Goal: Task Accomplishment & Management: Use online tool/utility

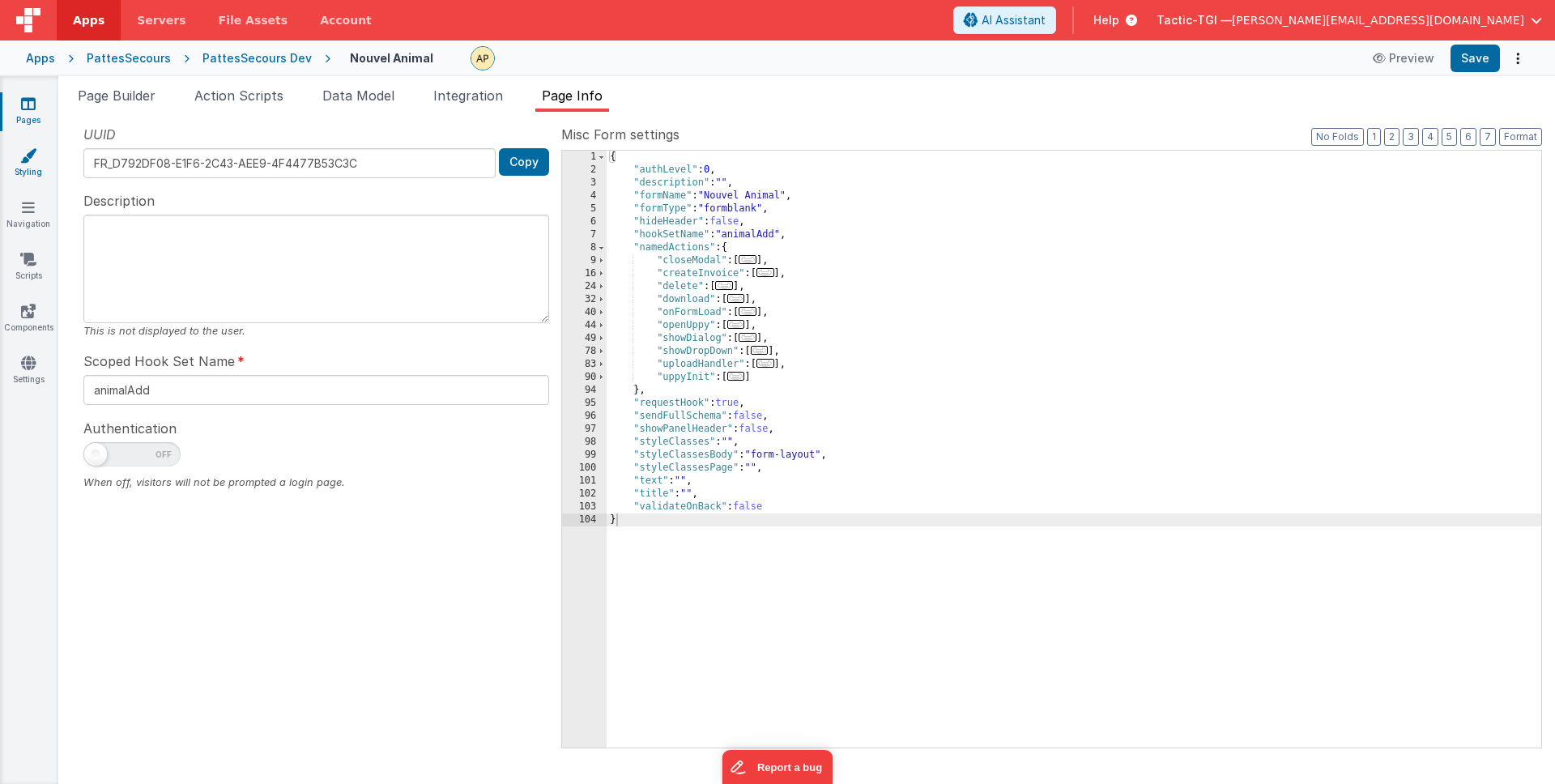
click at [32, 165] on link "Styling" at bounding box center [28, 164] width 58 height 33
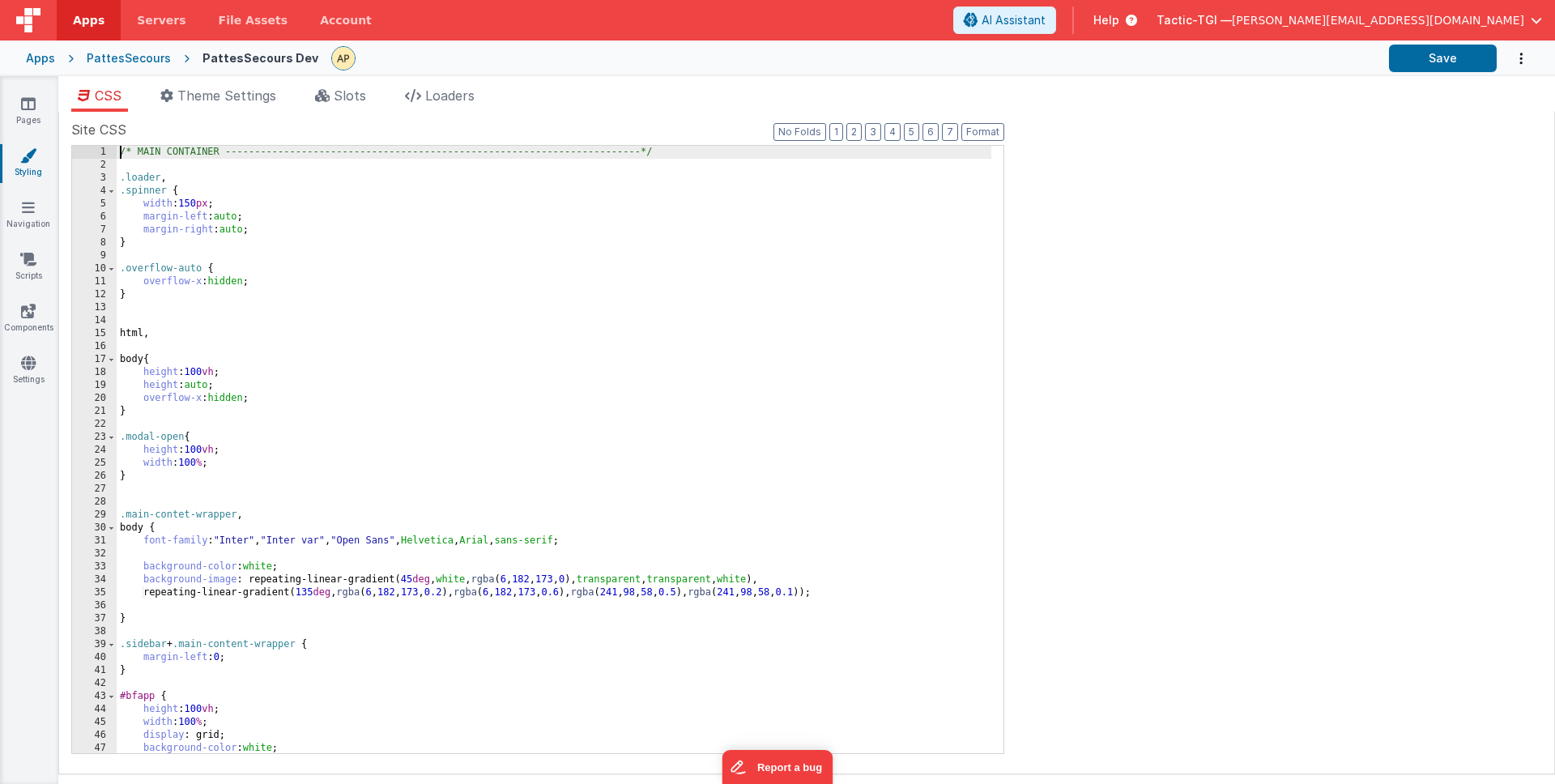
click at [120, 150] on div "/* MAIN CONTAINER -------------------------------------------------------------…" at bounding box center [554, 463] width 875 height 633
click at [204, 102] on span "Theme Settings" at bounding box center [227, 95] width 99 height 16
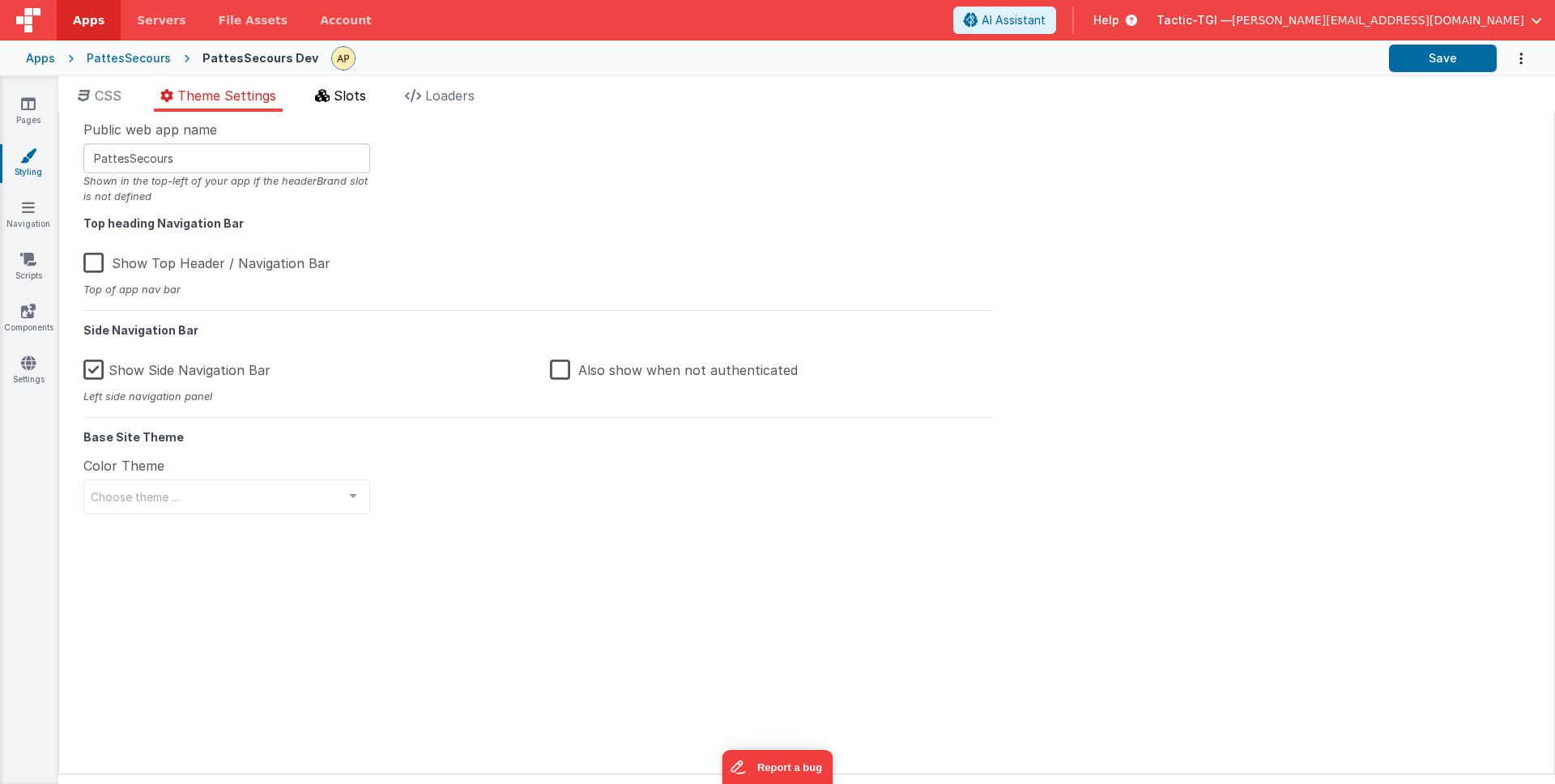
click at [329, 97] on icon at bounding box center [322, 95] width 14 height 13
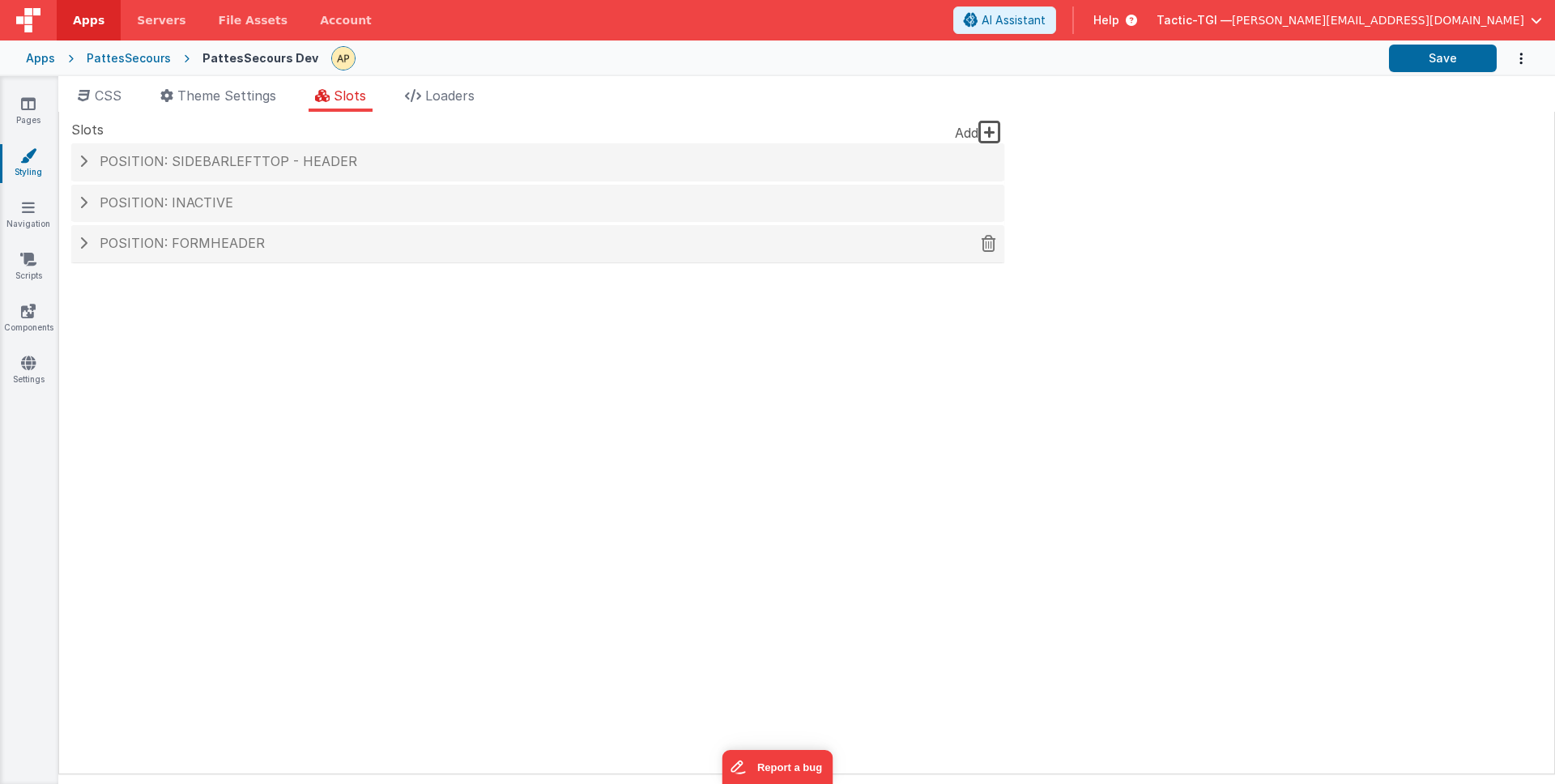
click at [370, 225] on div "Position: formHeader" at bounding box center [537, 243] width 933 height 37
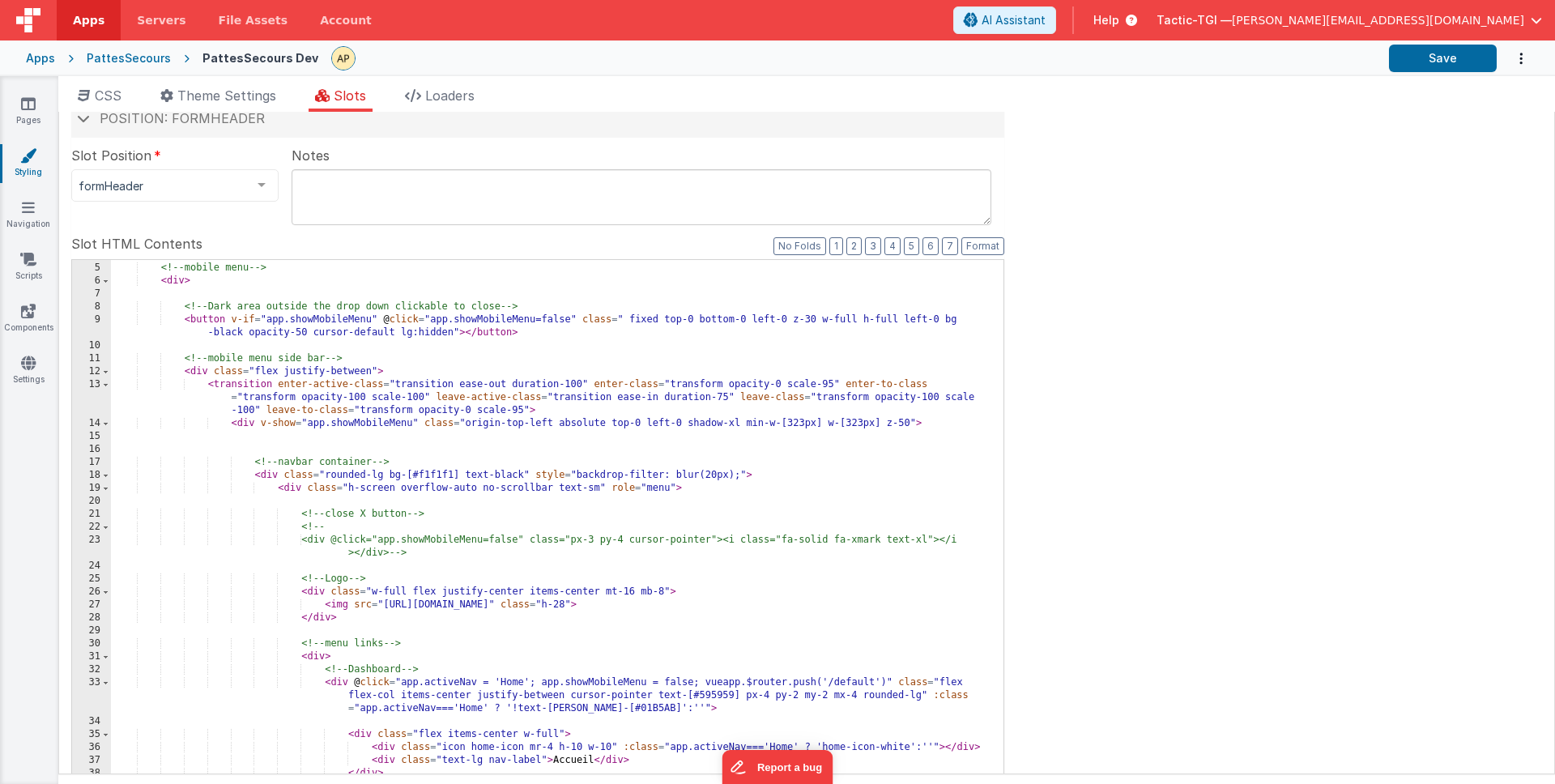
scroll to position [62, 0]
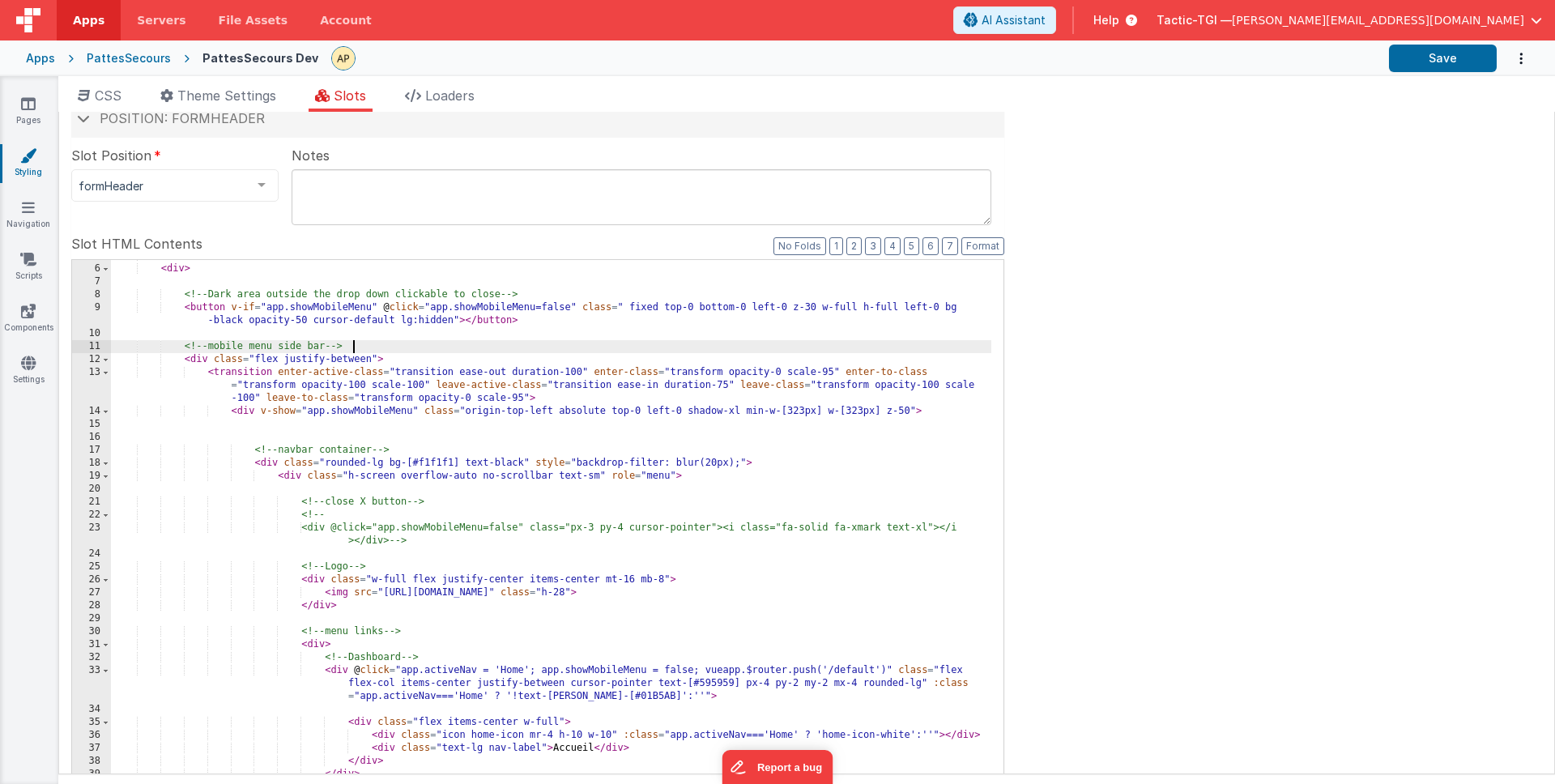
click at [548, 343] on div "<!-- mobile menu --> < div > <!-- Dark area outside the drop down clickable to …" at bounding box center [551, 525] width 881 height 551
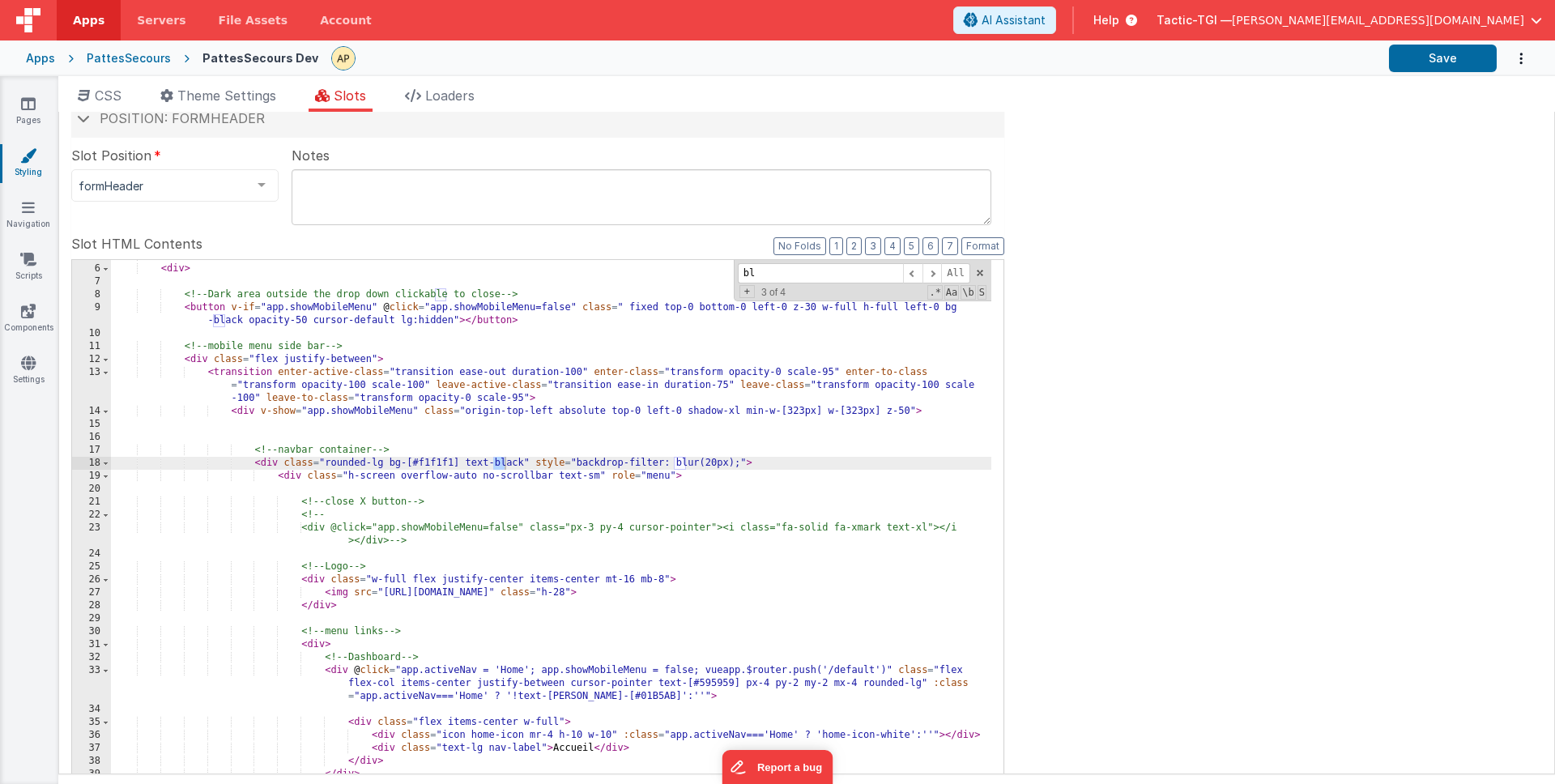
type input "b"
click at [1264, 468] on div "Site CSS Format 7 6 5 4 3 2 1 No Folds 1 2 3 4 5 6 7 8 9 10 11 12 13 14 15 16 1…" at bounding box center [806, 442] width 1497 height 662
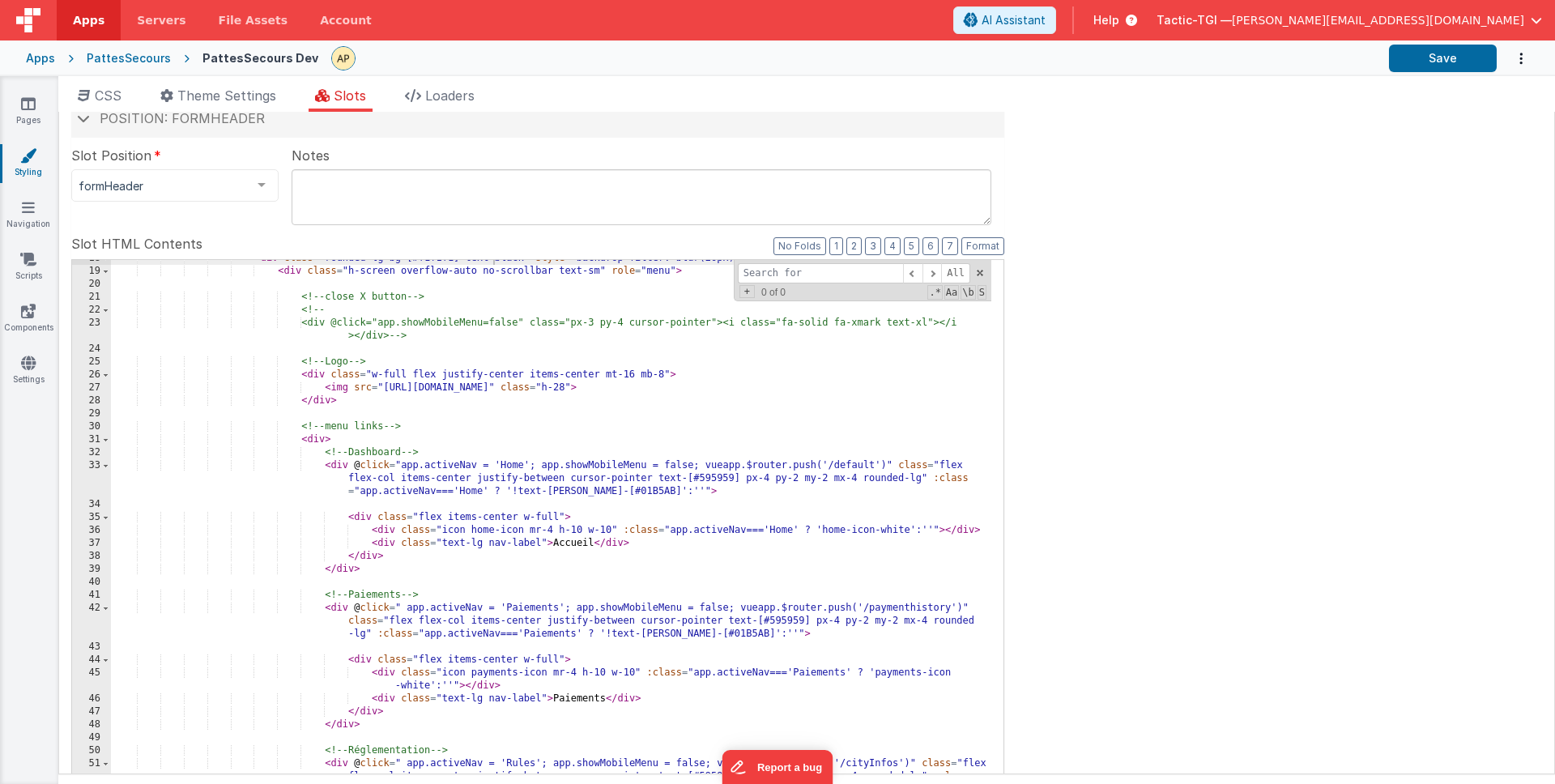
scroll to position [307, 0]
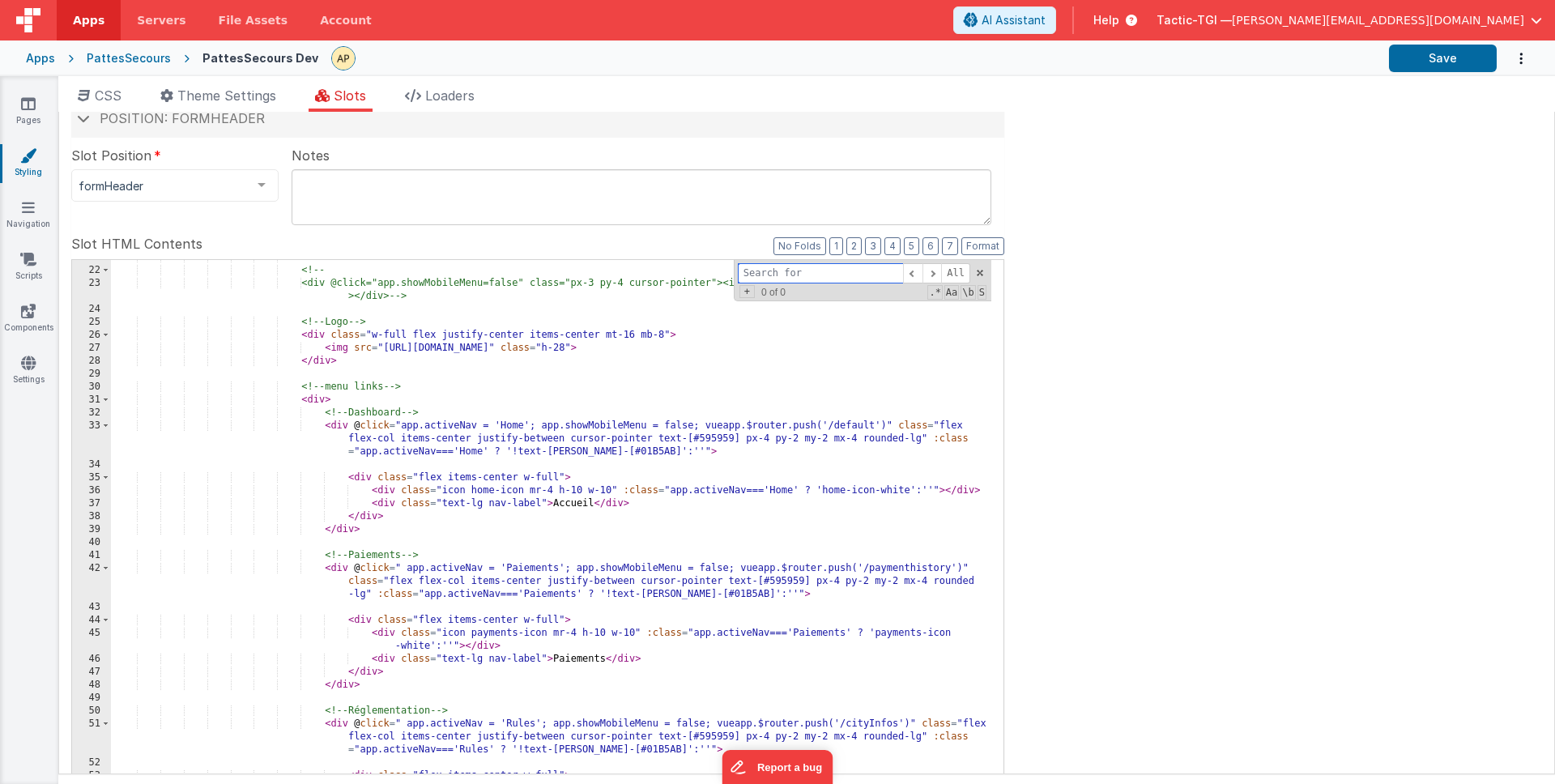
click at [770, 269] on input at bounding box center [820, 273] width 165 height 20
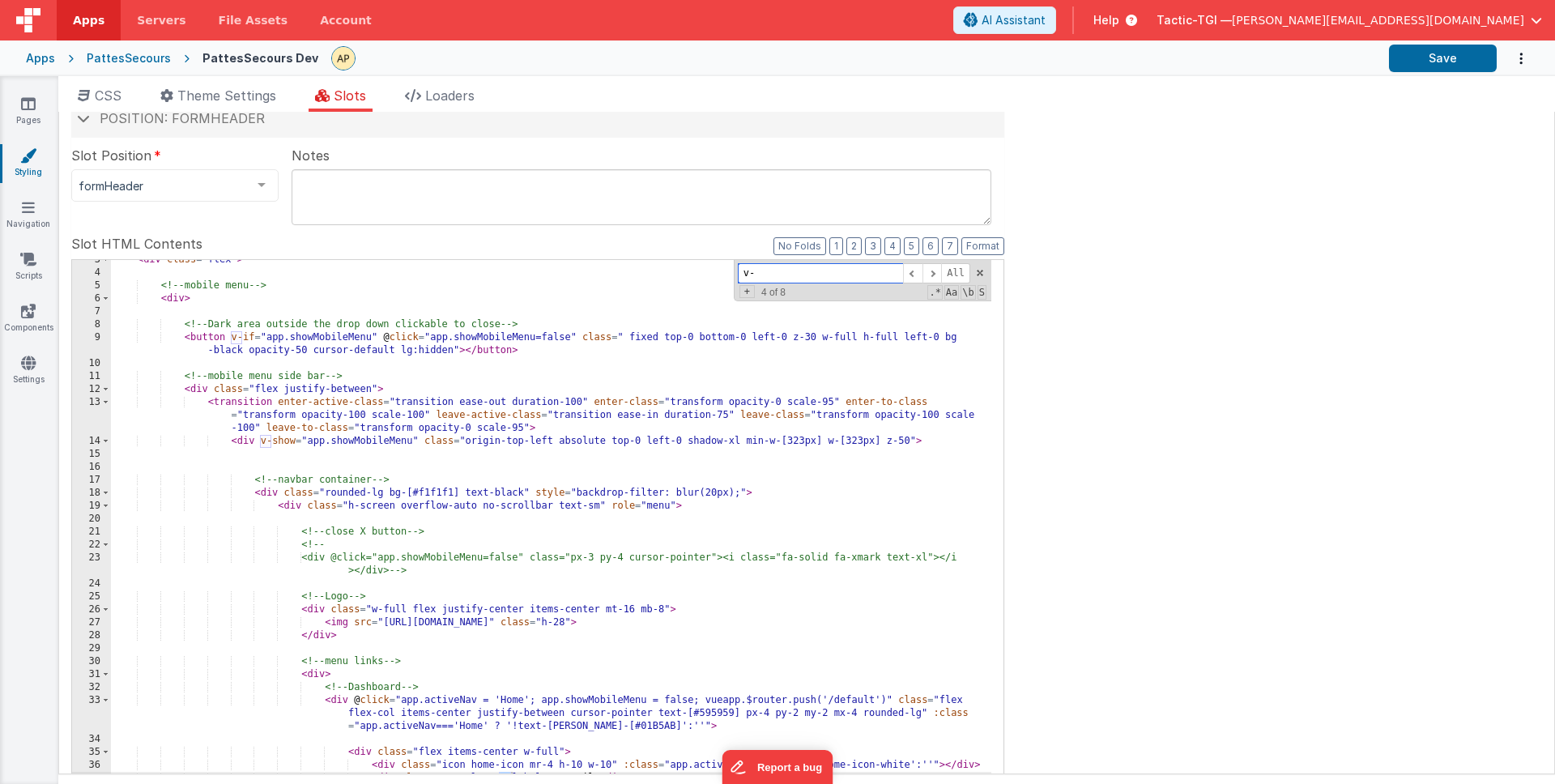
scroll to position [33, 0]
type input "v"
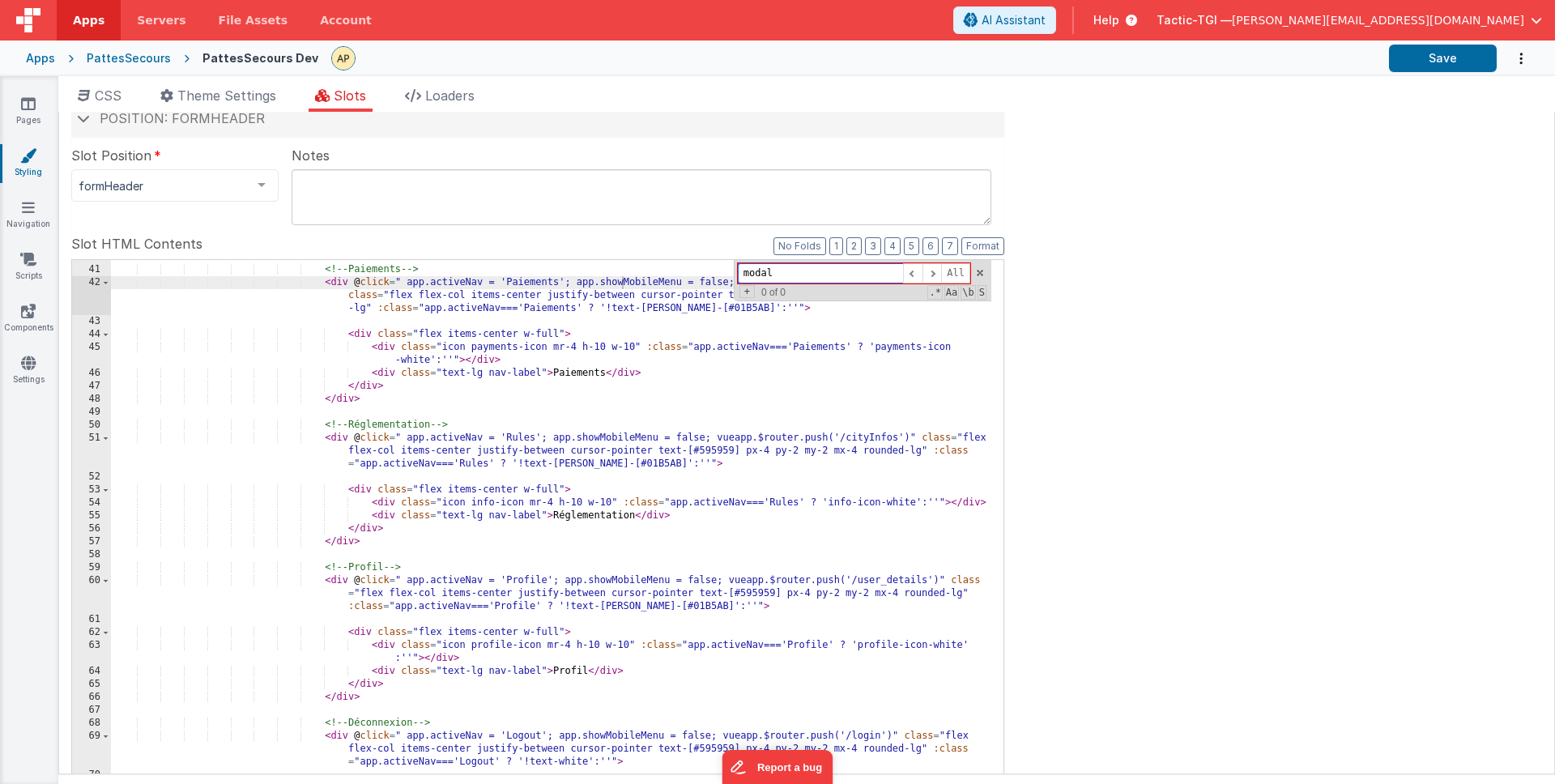
scroll to position [0, 0]
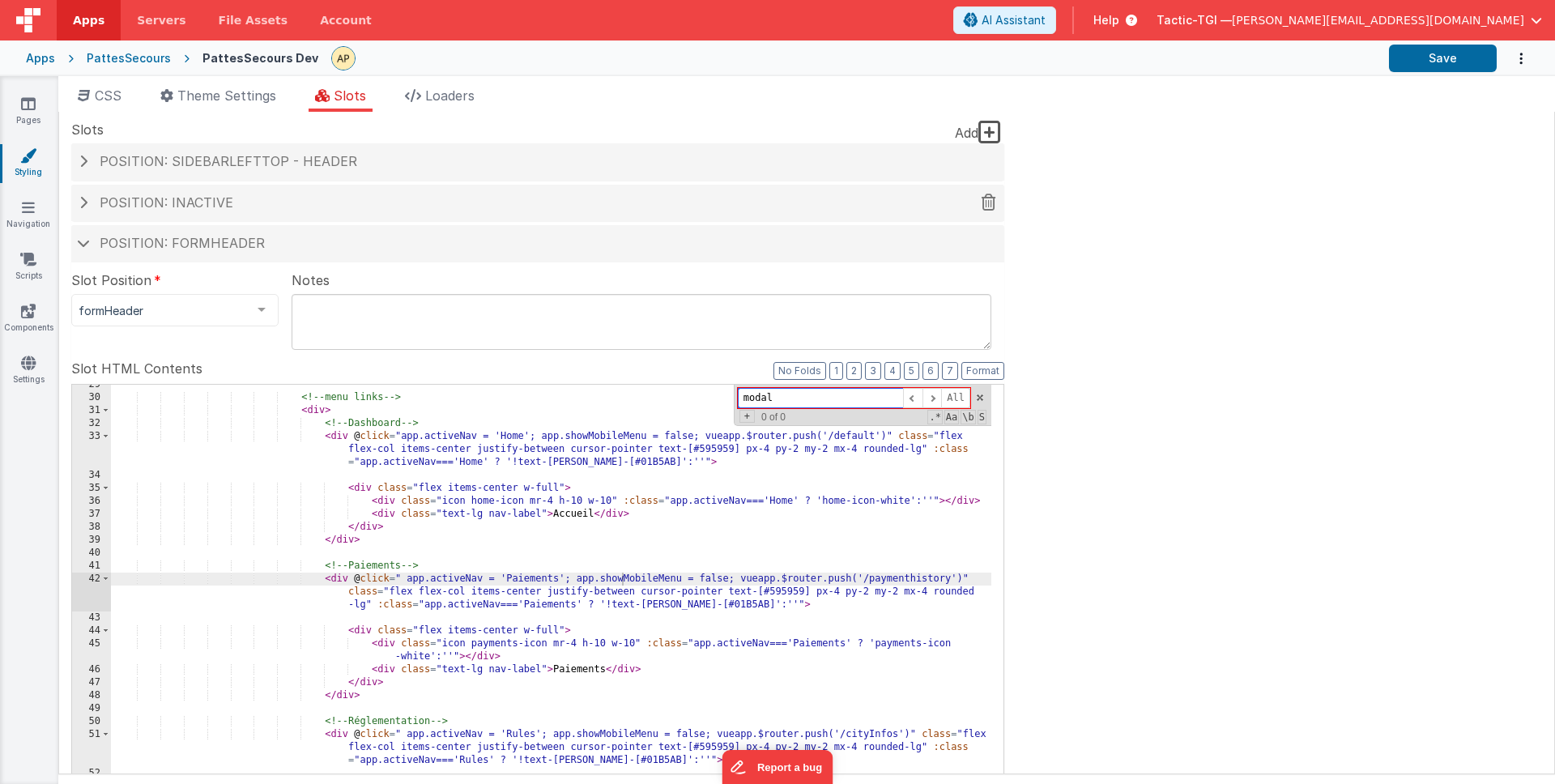
type input "modal"
click at [215, 191] on div "Position: inactive" at bounding box center [537, 203] width 933 height 37
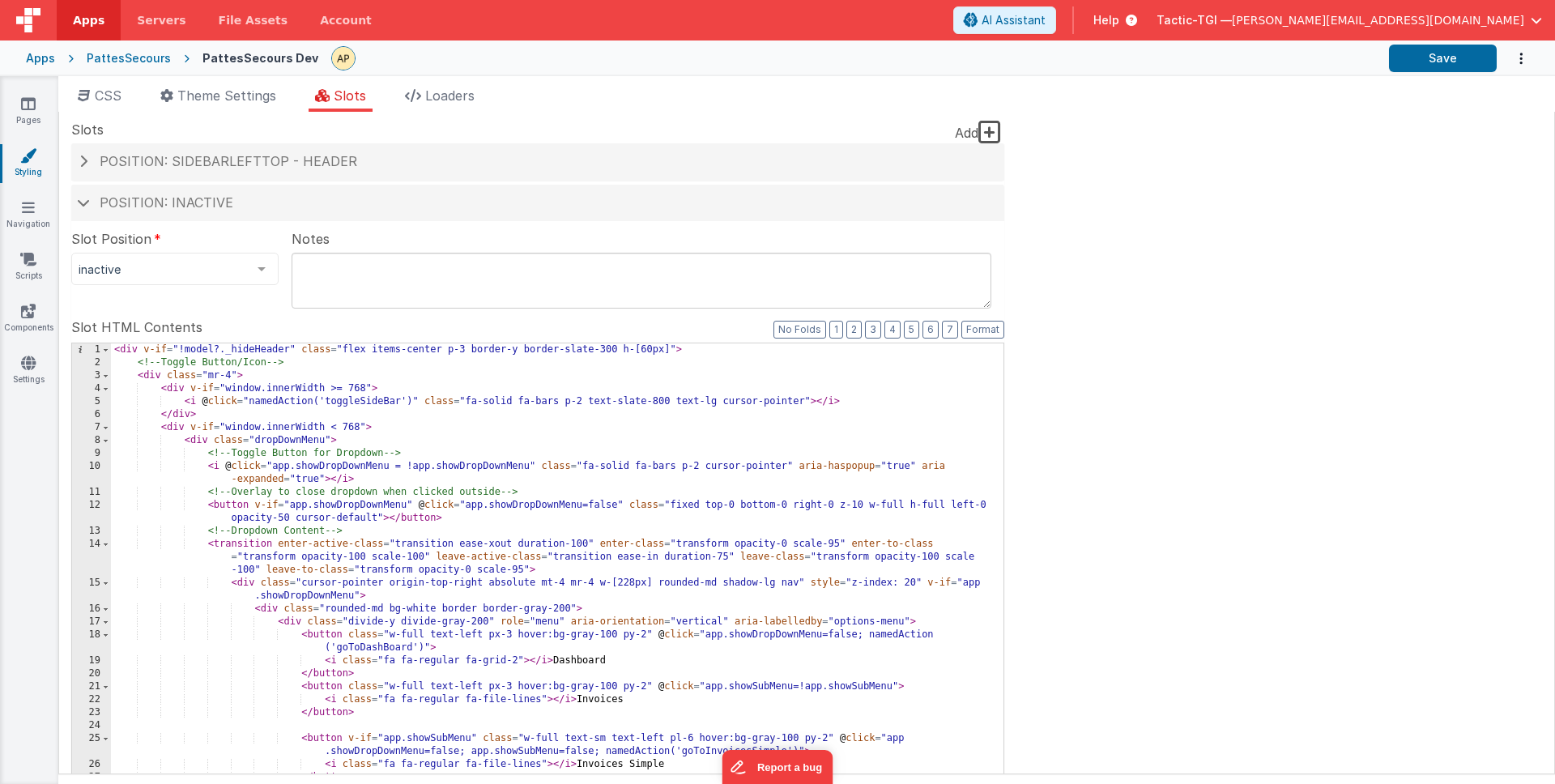
click at [733, 485] on div "< div v-if = "!model?._hideHeader" class = "flex items-center p-3 border-y bord…" at bounding box center [551, 619] width 881 height 551
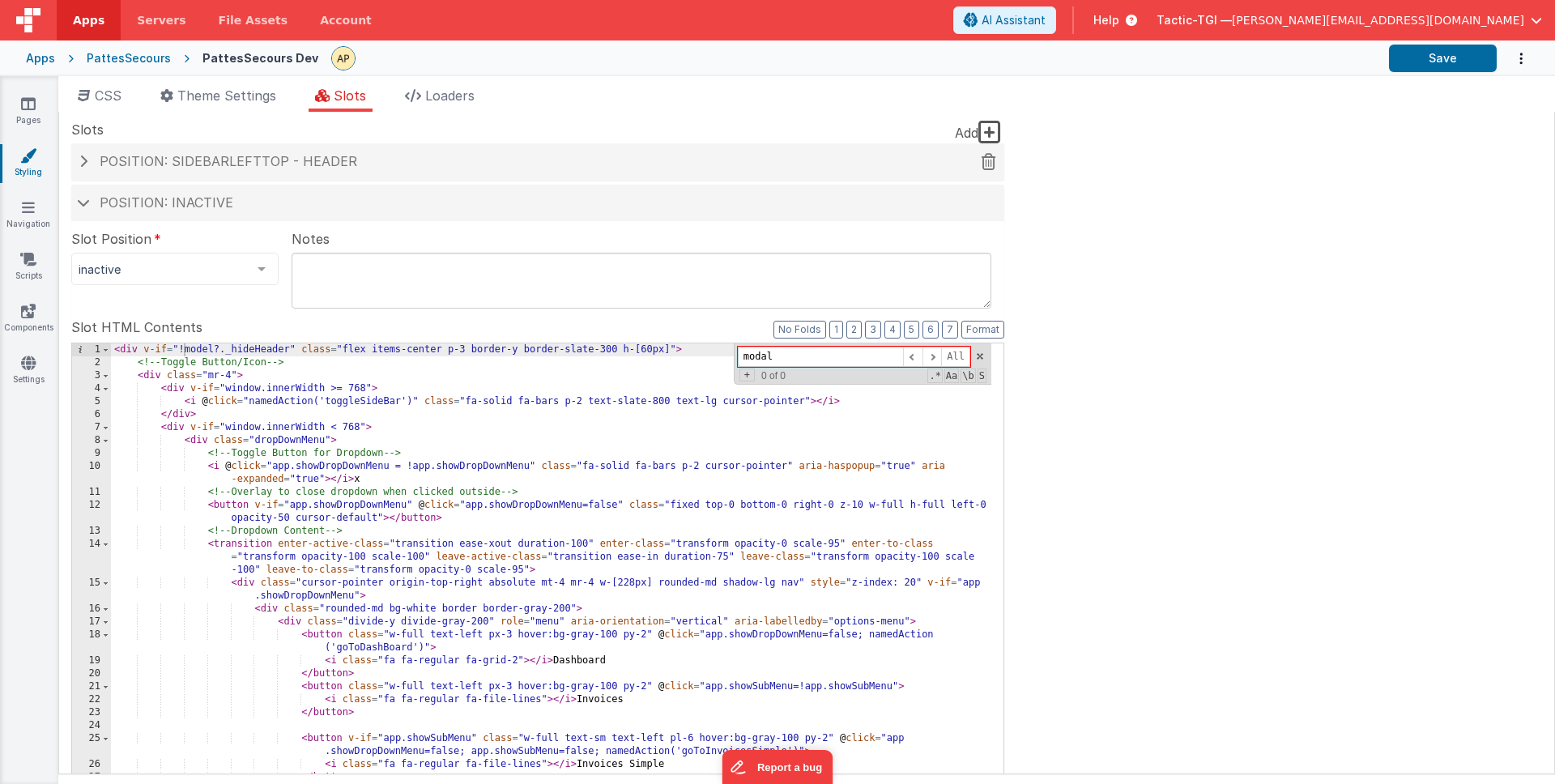
type input "modal"
click at [282, 163] on span "Position: sidebarLeftTop - header" at bounding box center [228, 160] width 258 height 16
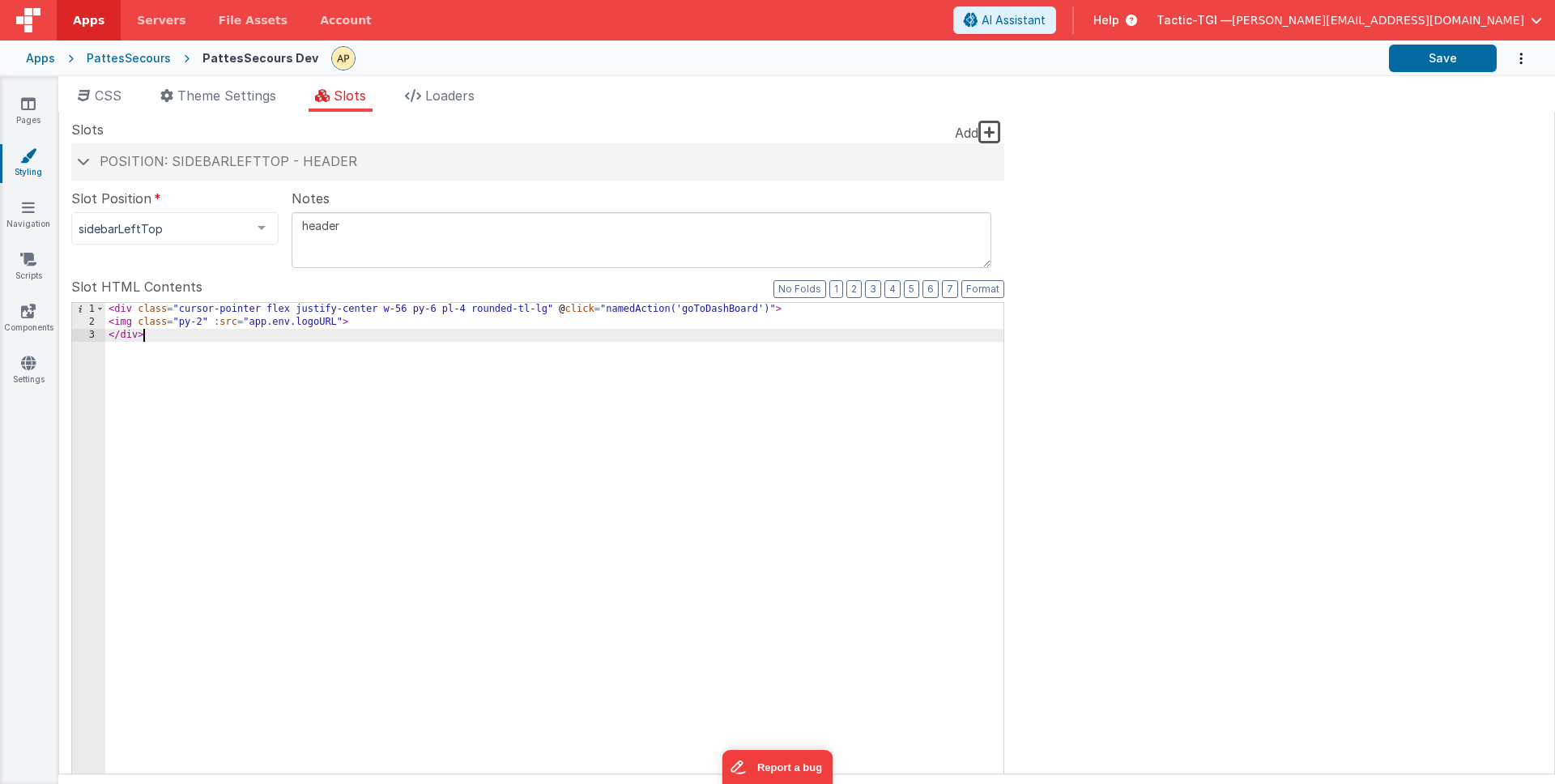
click at [689, 444] on div "< div class = "cursor-pointer flex justify-center w-56 py-6 pl-4 rounded-tl-lg"…" at bounding box center [554, 578] width 898 height 551
click at [425, 93] on li "Loaders" at bounding box center [440, 98] width 82 height 26
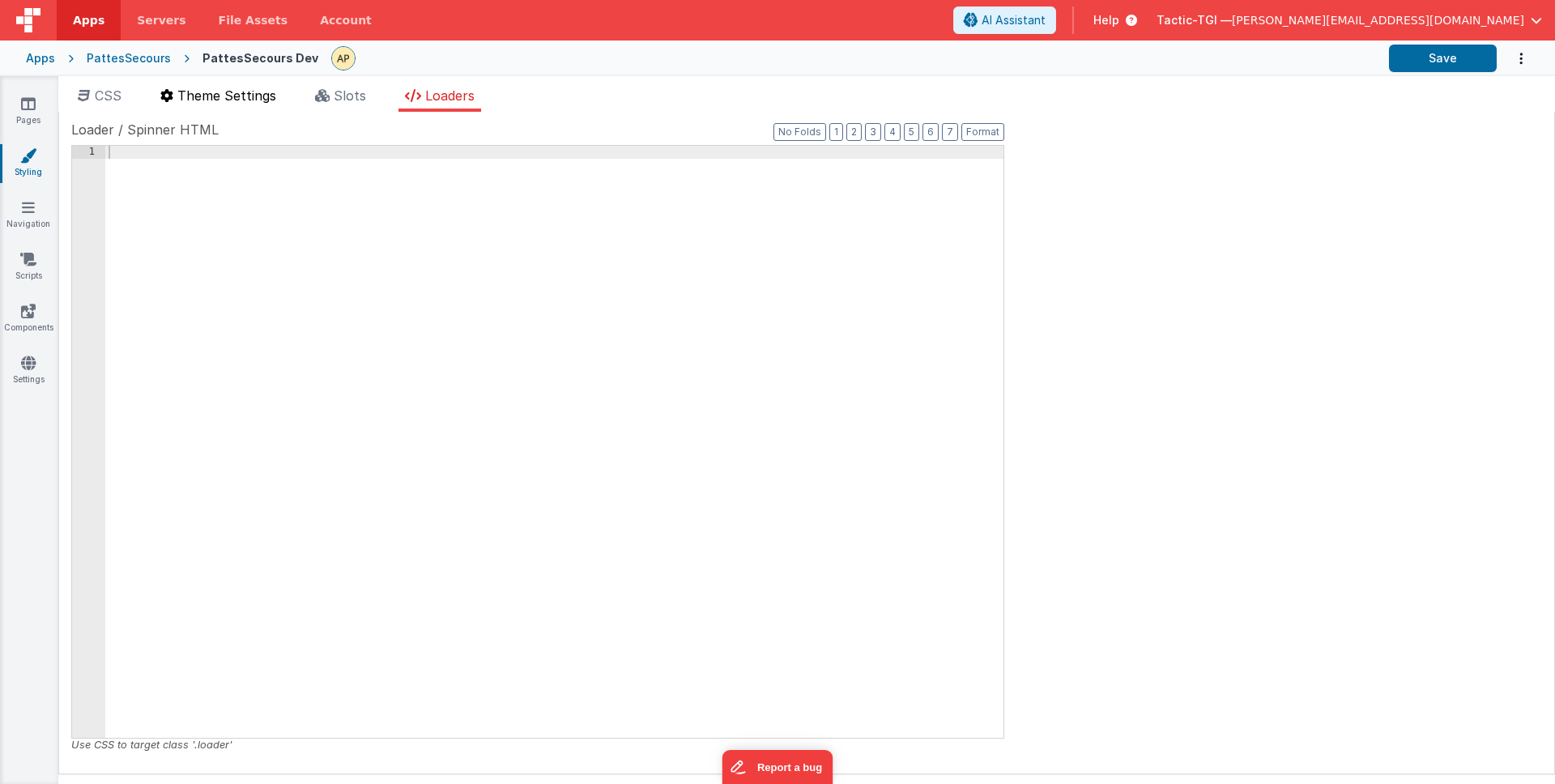
click at [186, 90] on span "Theme Settings" at bounding box center [227, 95] width 99 height 16
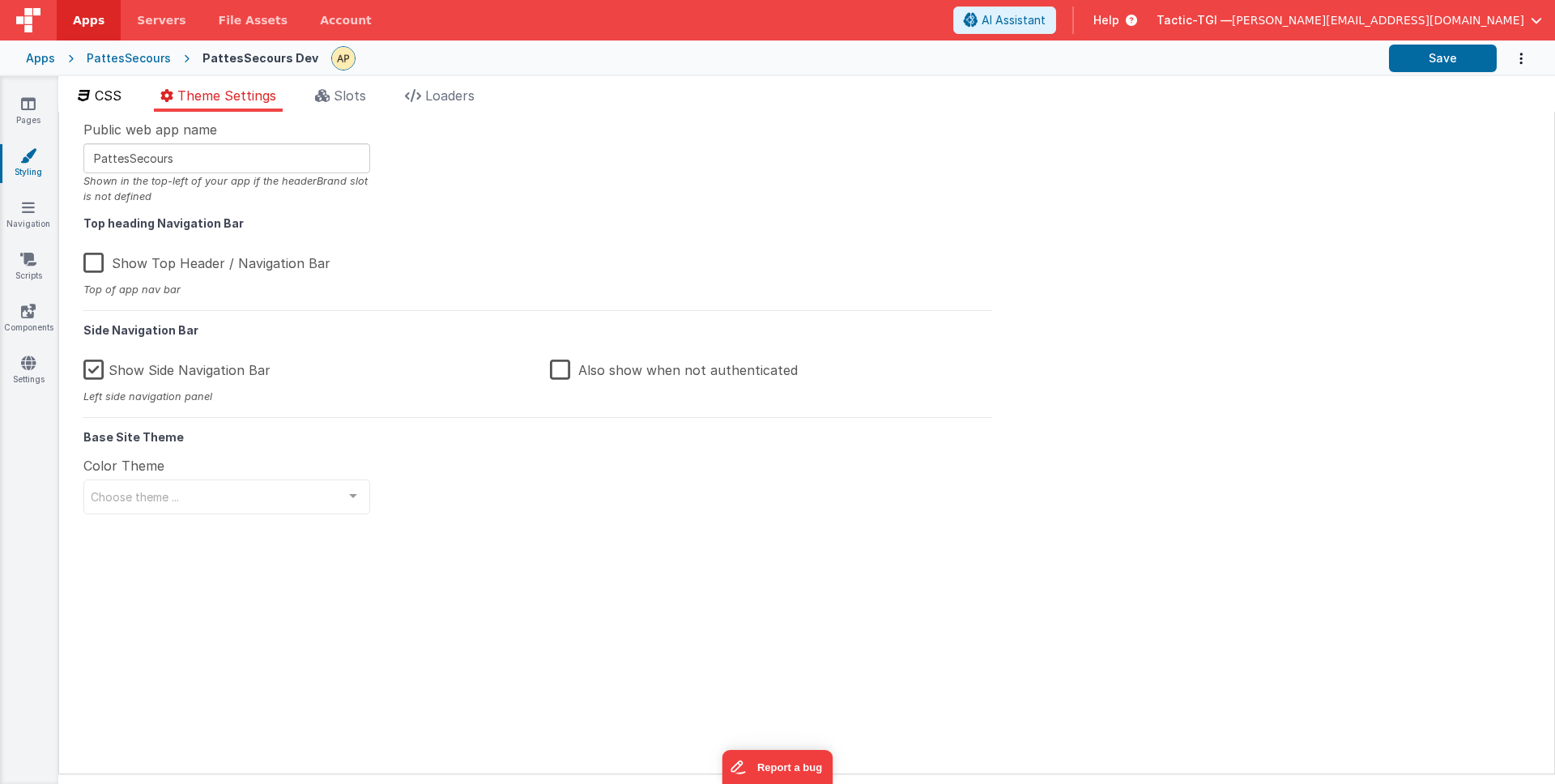
click at [99, 94] on span "CSS" at bounding box center [108, 95] width 27 height 16
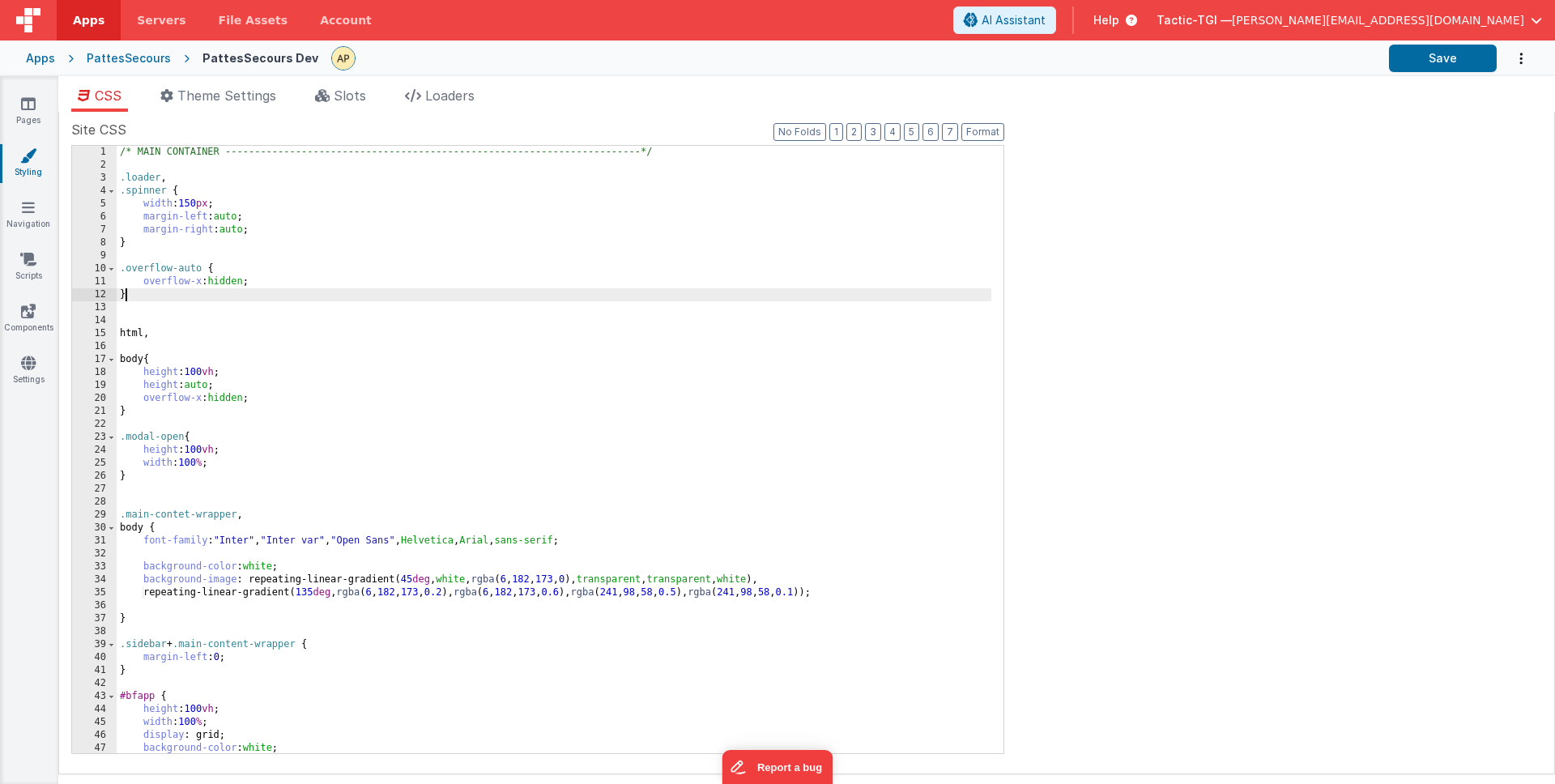
click at [369, 295] on div "/* MAIN CONTAINER -------------------------------------------------------------…" at bounding box center [554, 463] width 875 height 633
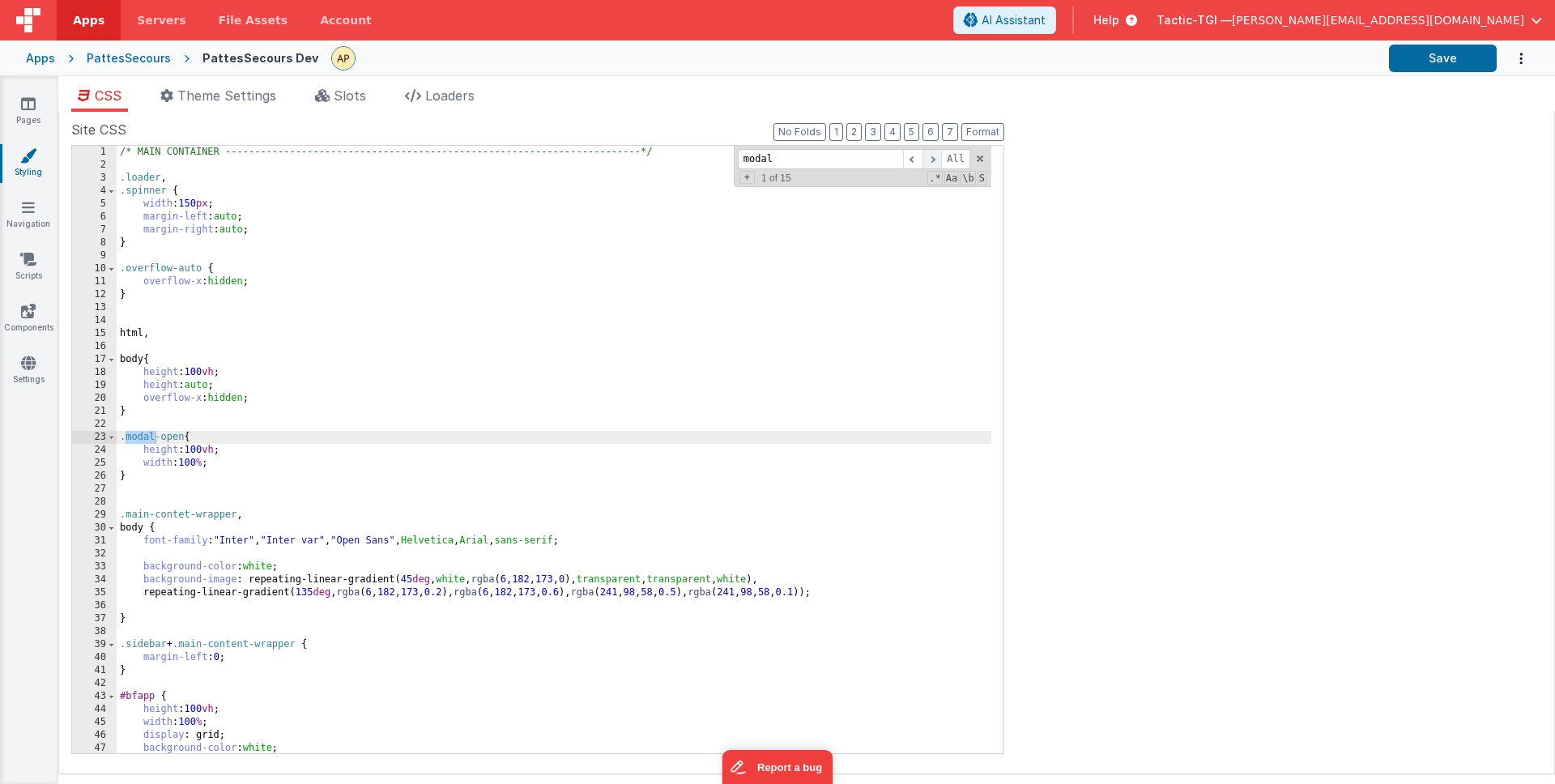
type input "modal"
click at [937, 158] on span at bounding box center [932, 159] width 19 height 20
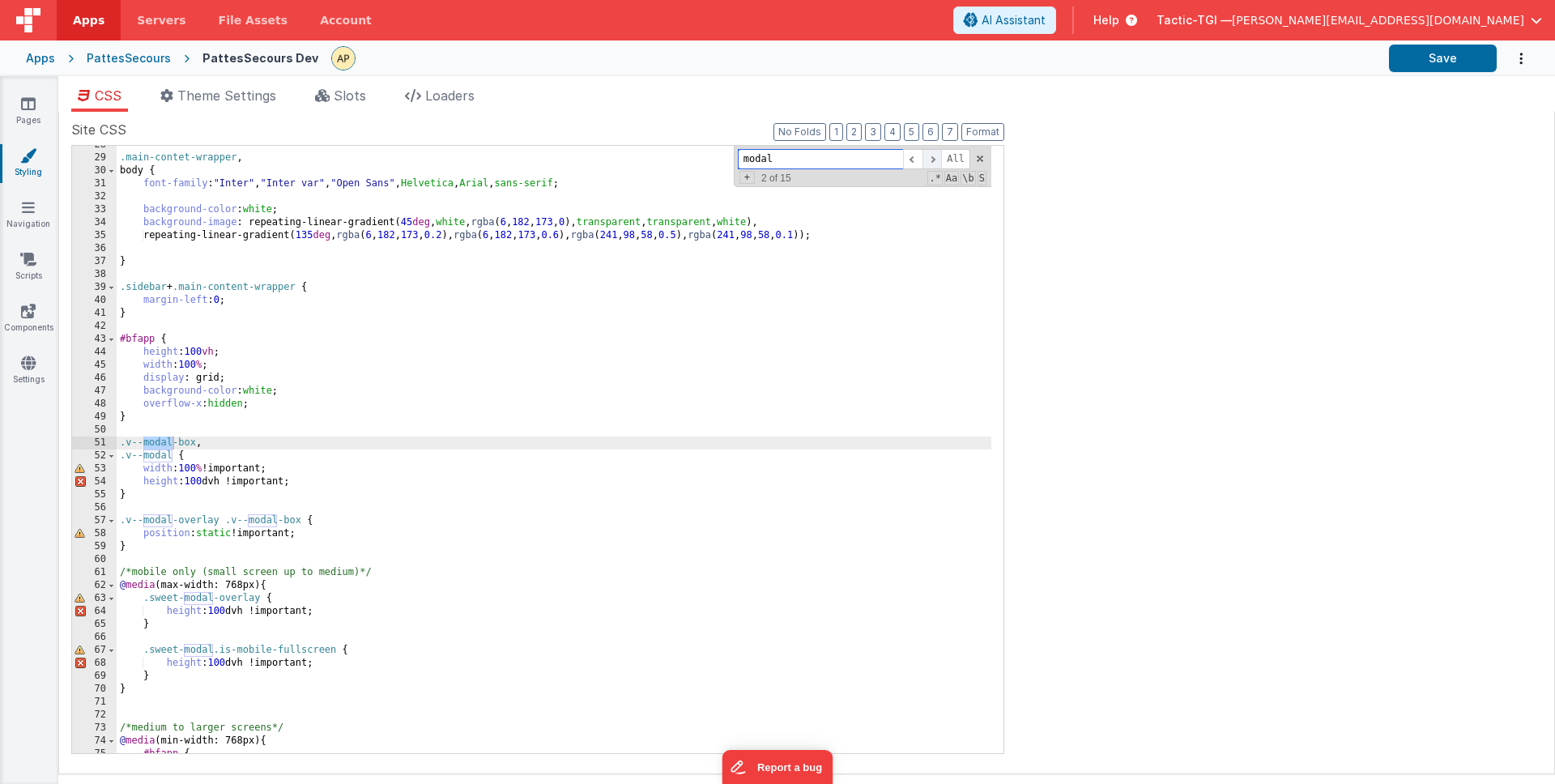
scroll to position [357, 0]
click at [112, 458] on span at bounding box center [111, 455] width 9 height 13
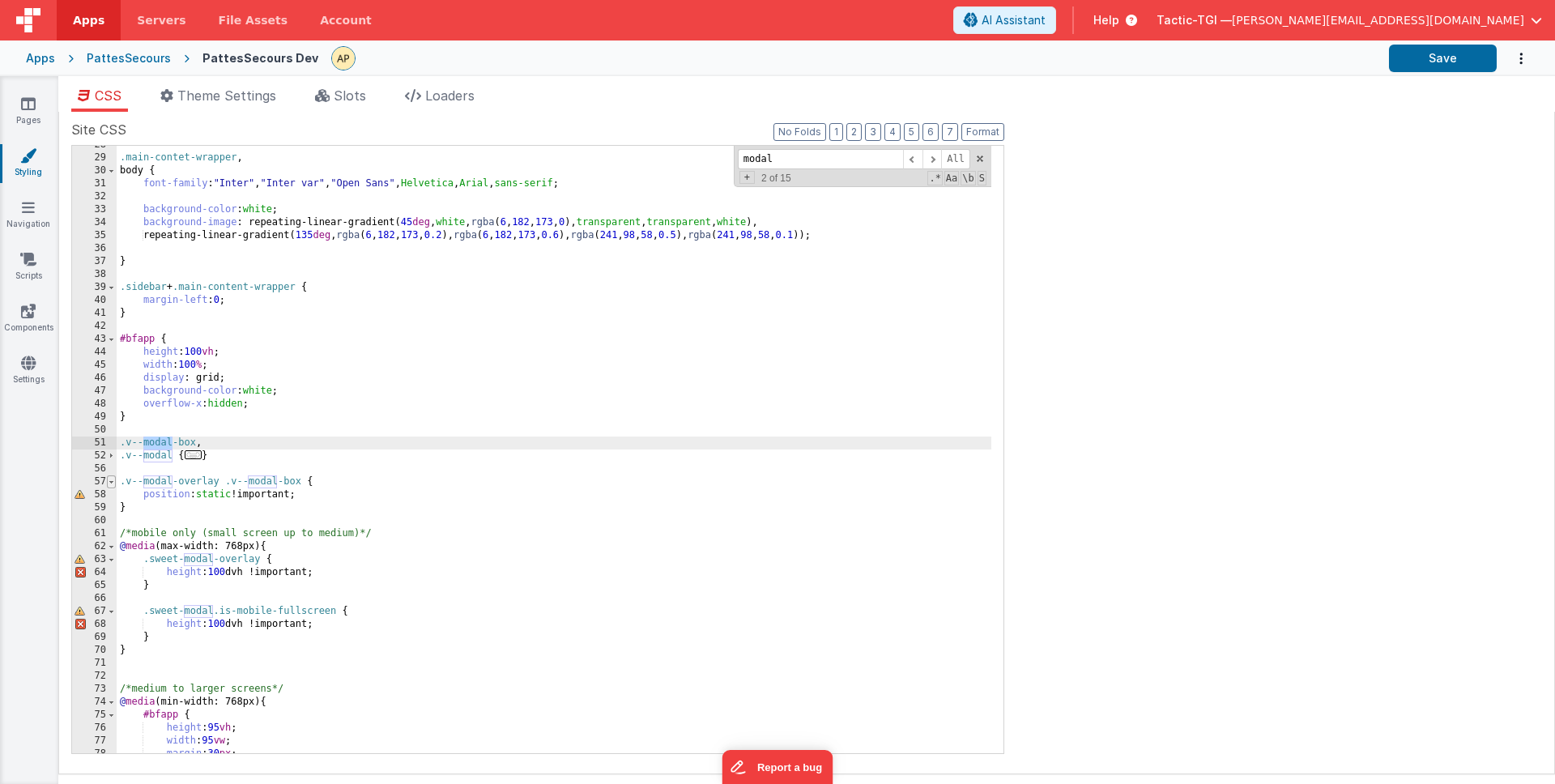
click at [111, 482] on span at bounding box center [111, 481] width 9 height 13
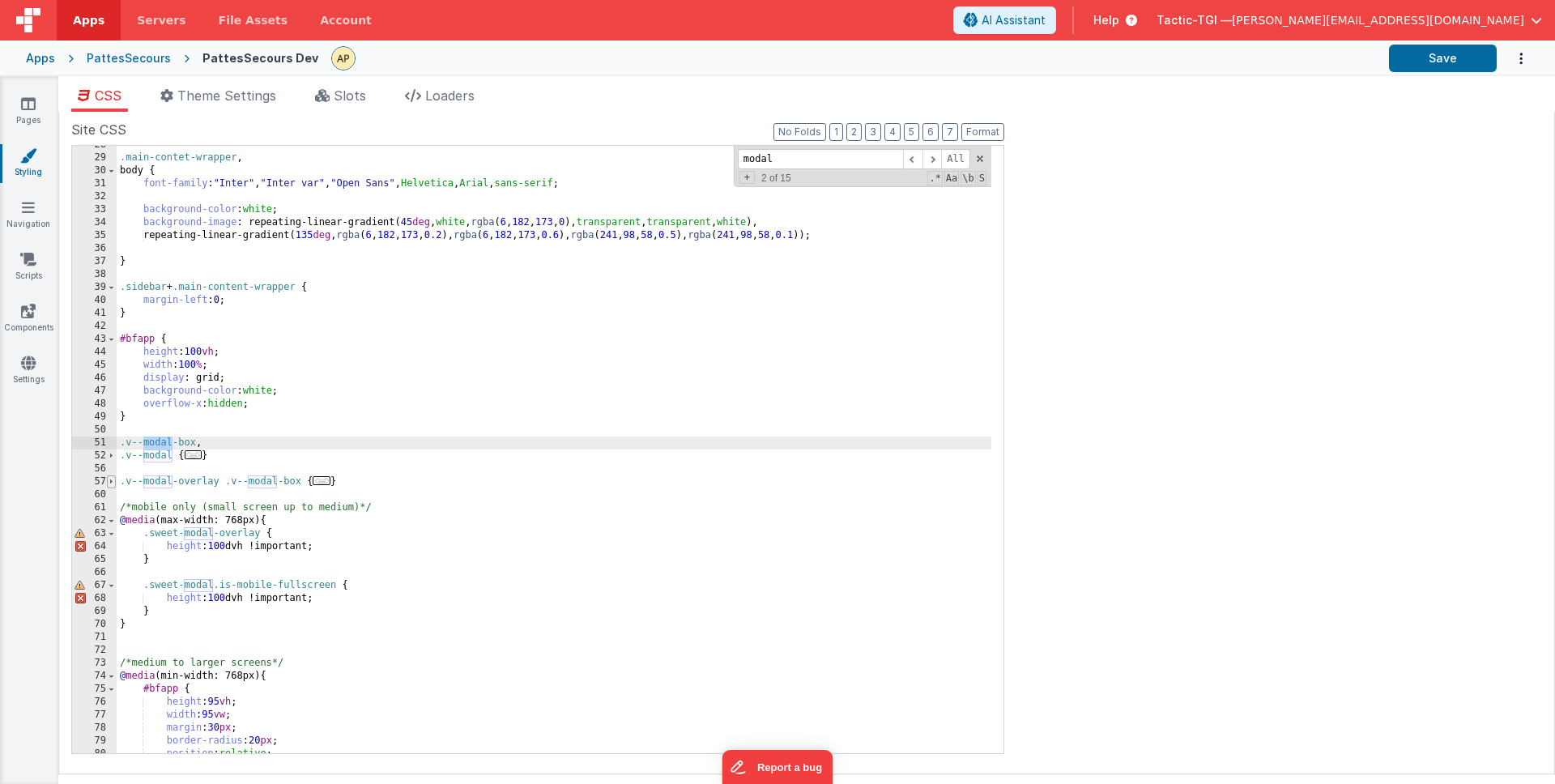
click at [111, 482] on span at bounding box center [111, 481] width 9 height 13
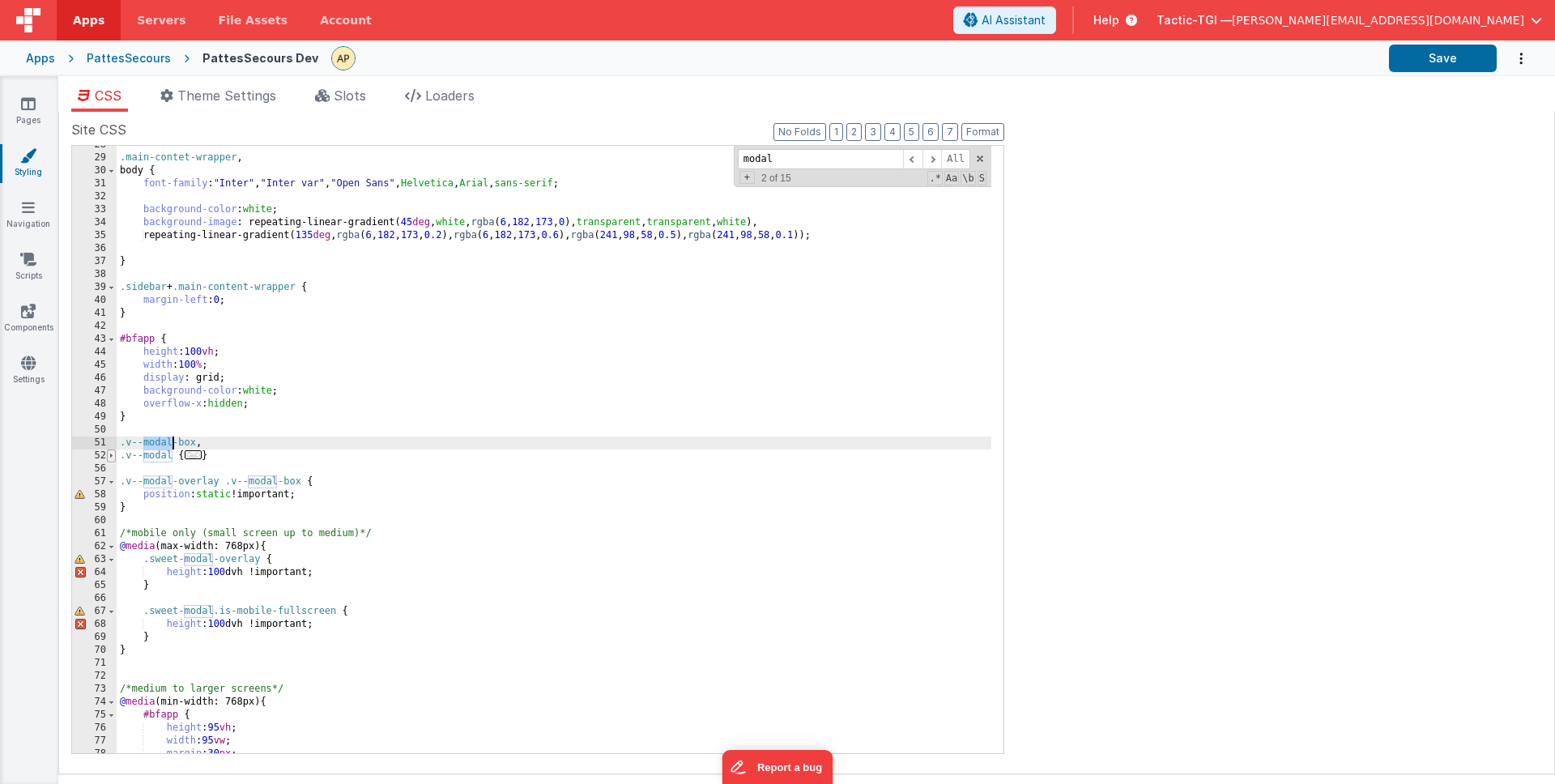
click at [108, 457] on span at bounding box center [111, 455] width 9 height 13
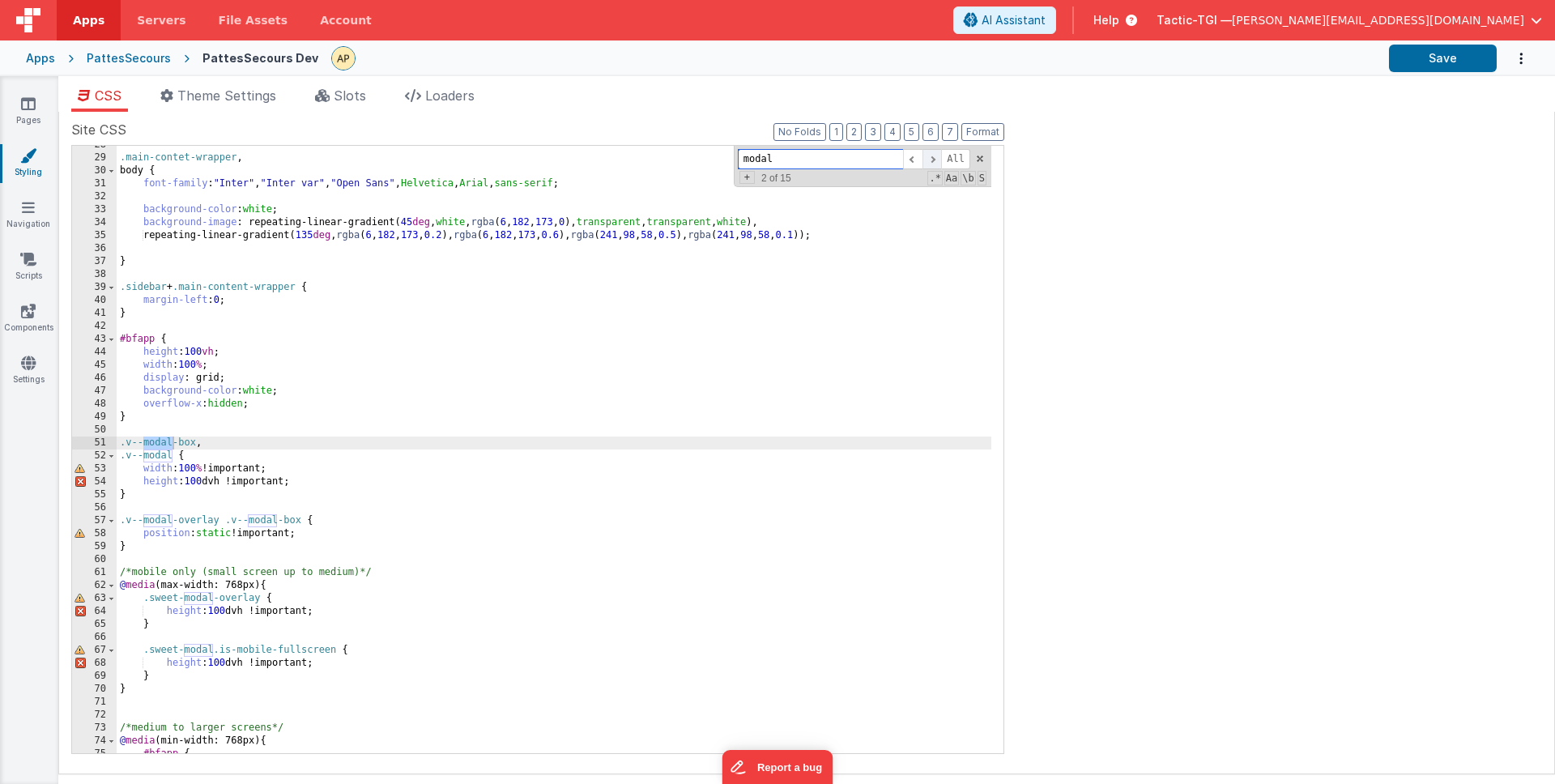
click at [931, 164] on span at bounding box center [932, 159] width 19 height 20
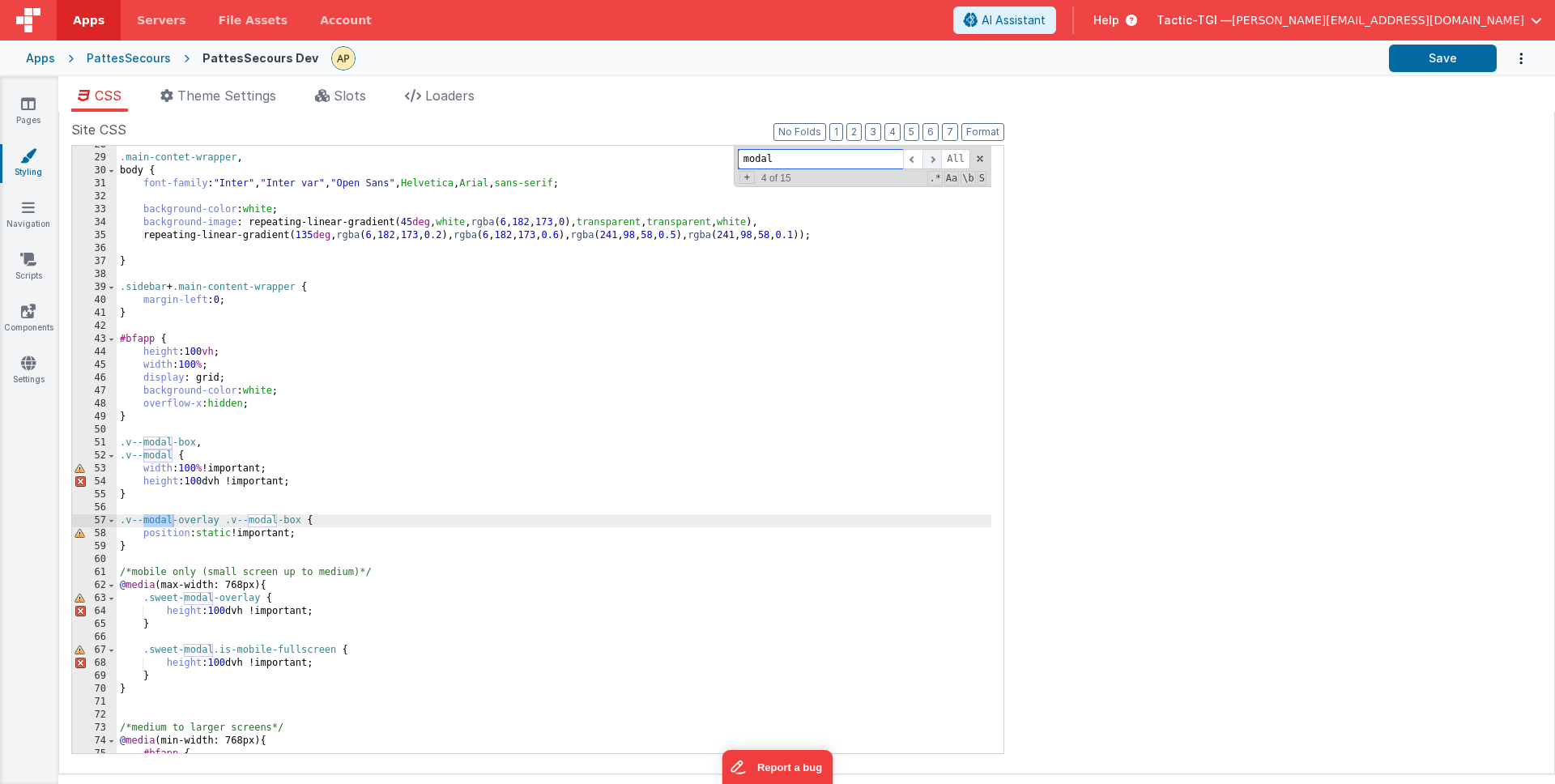
click at [931, 164] on span at bounding box center [932, 159] width 19 height 20
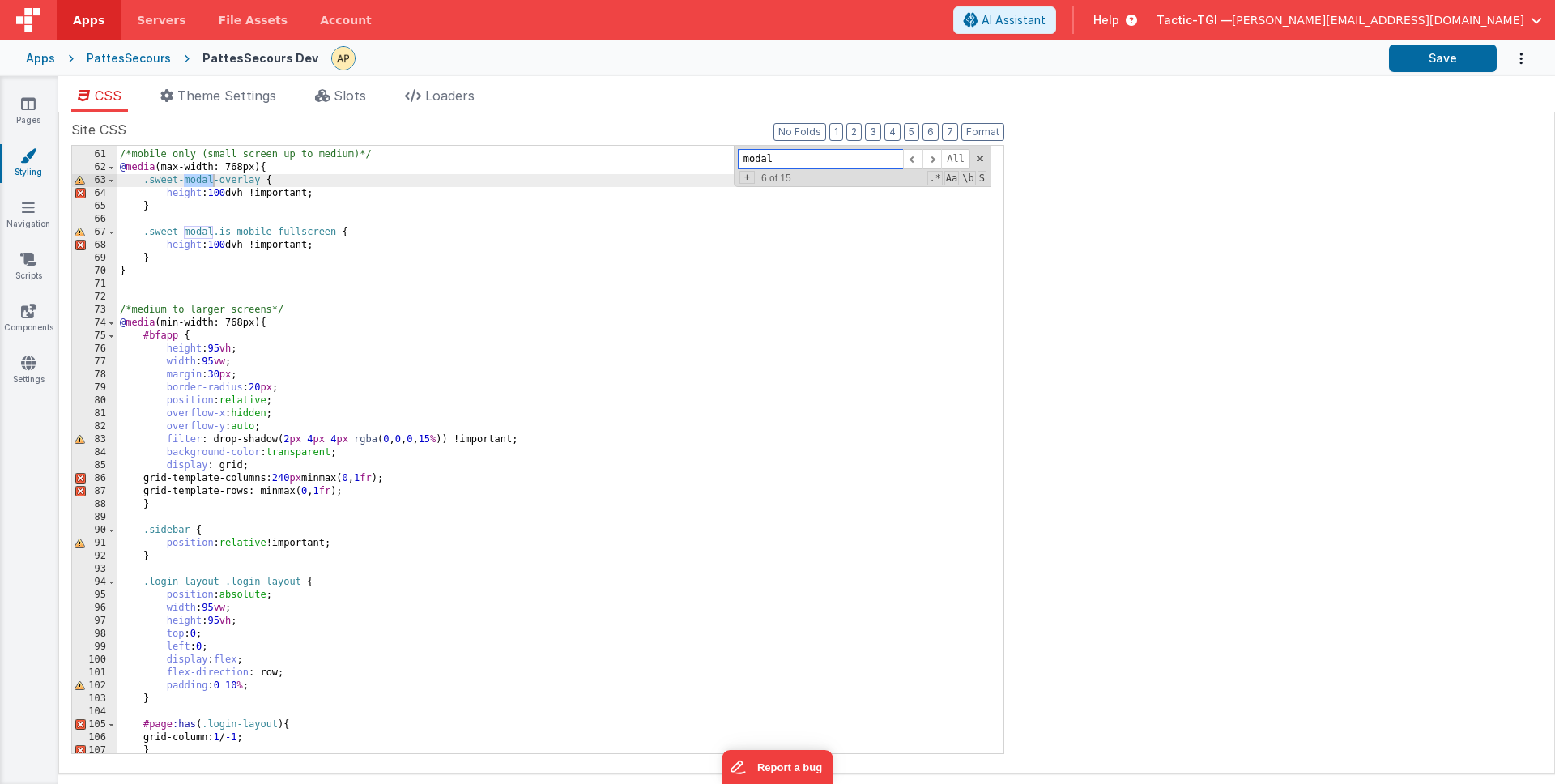
scroll to position [736, 0]
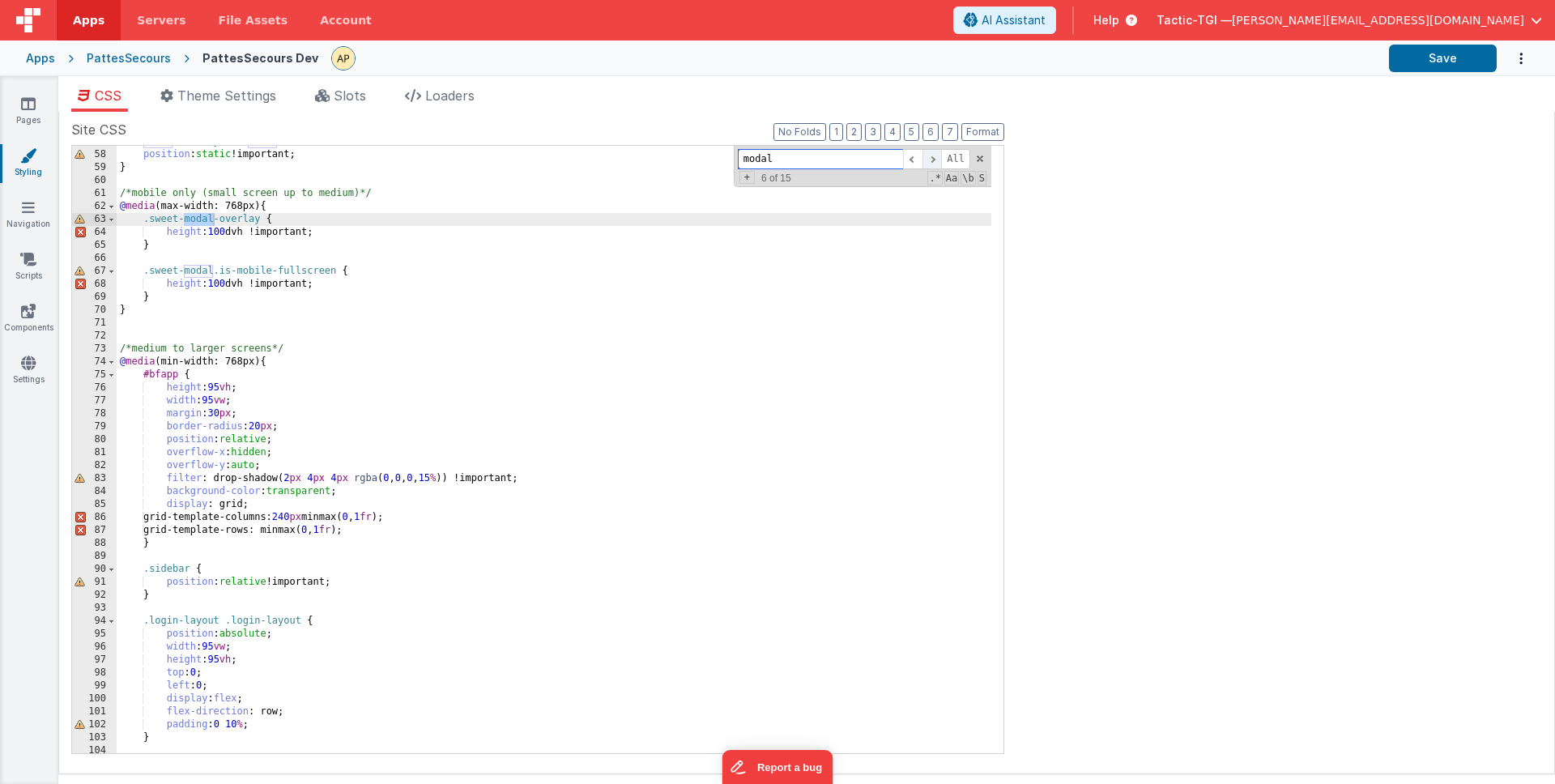
click at [935, 159] on span at bounding box center [932, 159] width 19 height 20
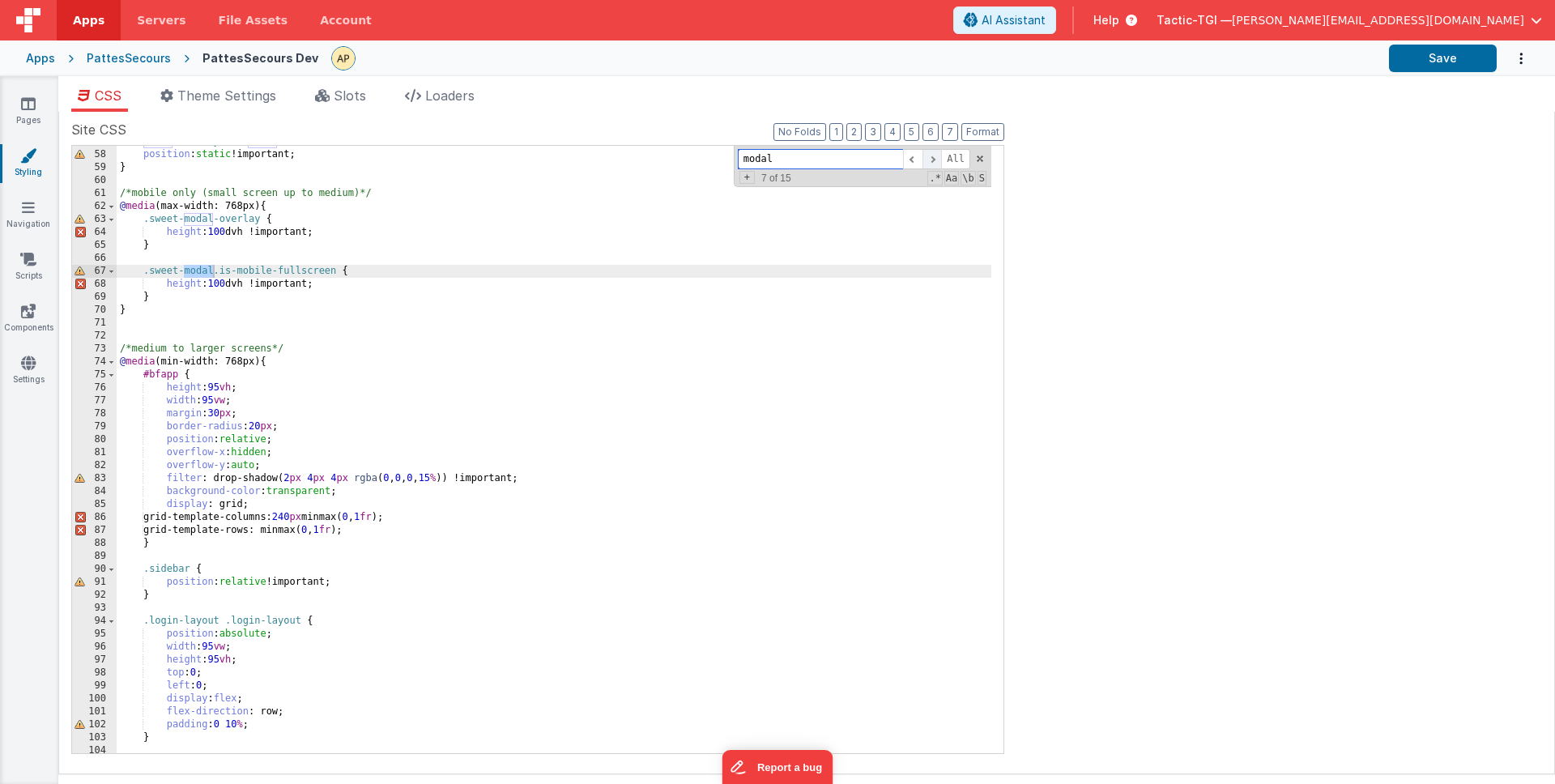
click at [935, 159] on span at bounding box center [932, 159] width 19 height 20
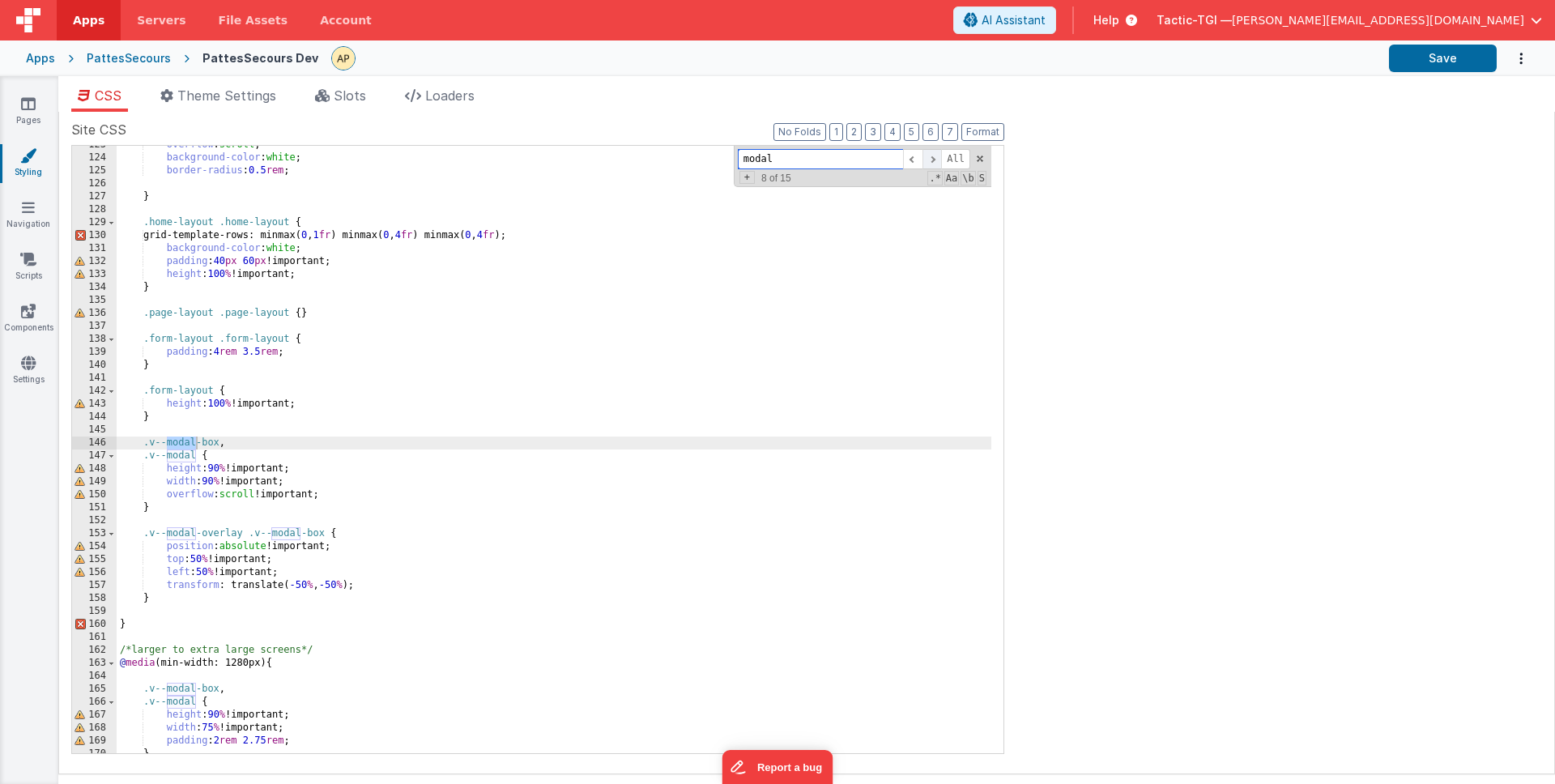
scroll to position [1588, 0]
click at [935, 159] on span at bounding box center [932, 159] width 19 height 20
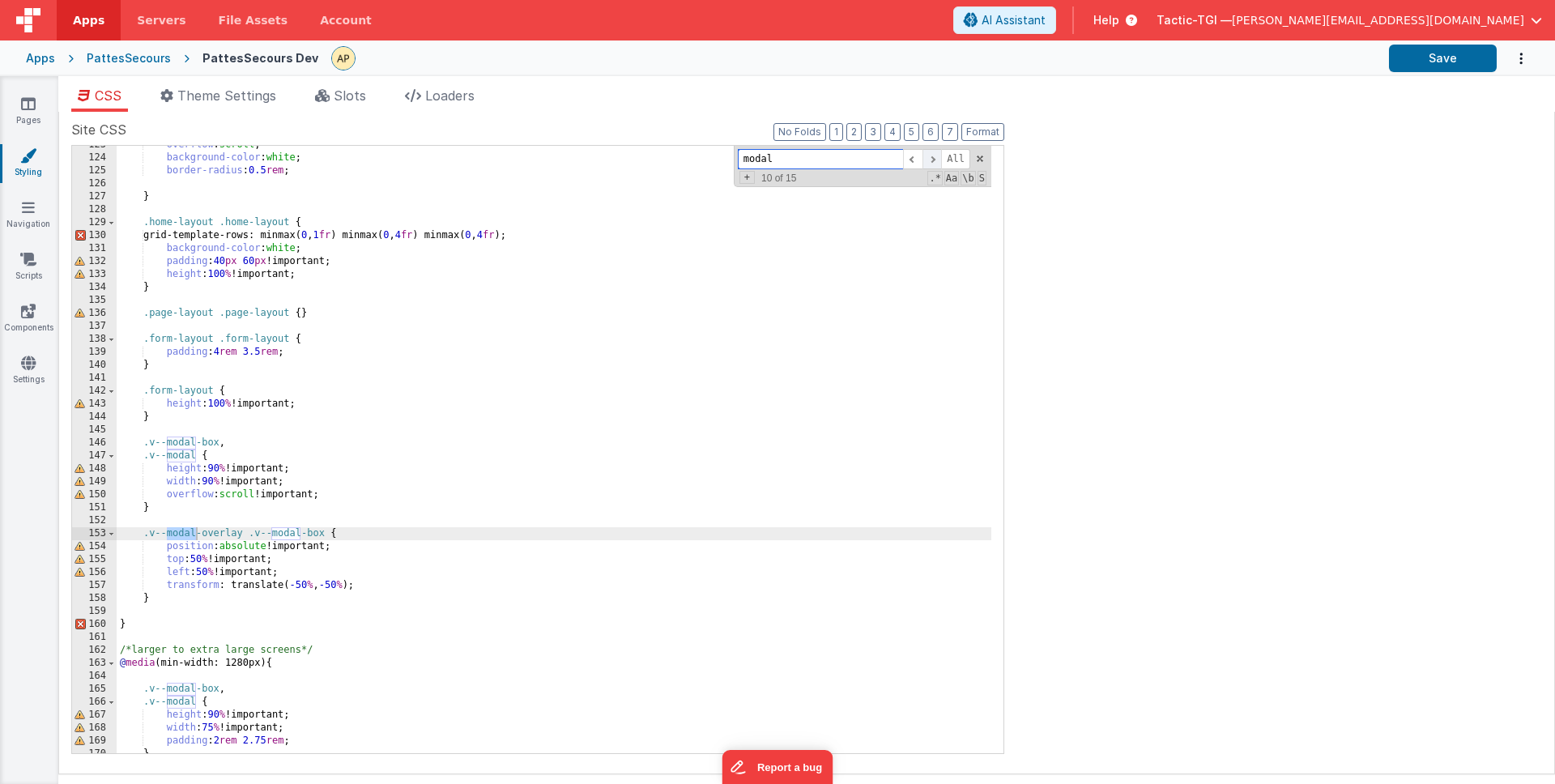
click at [935, 159] on span at bounding box center [932, 159] width 19 height 20
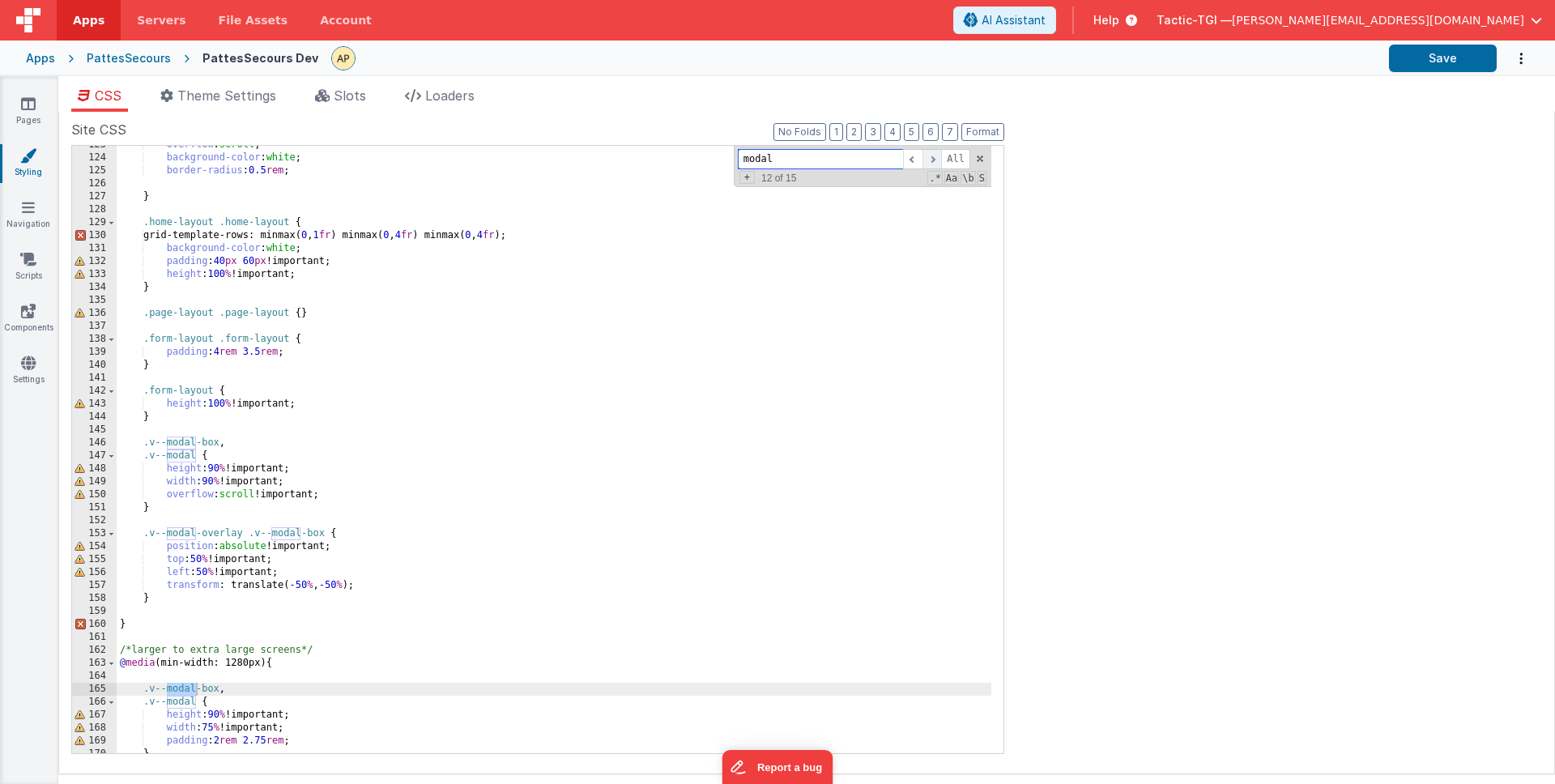
click at [935, 159] on span at bounding box center [932, 159] width 19 height 20
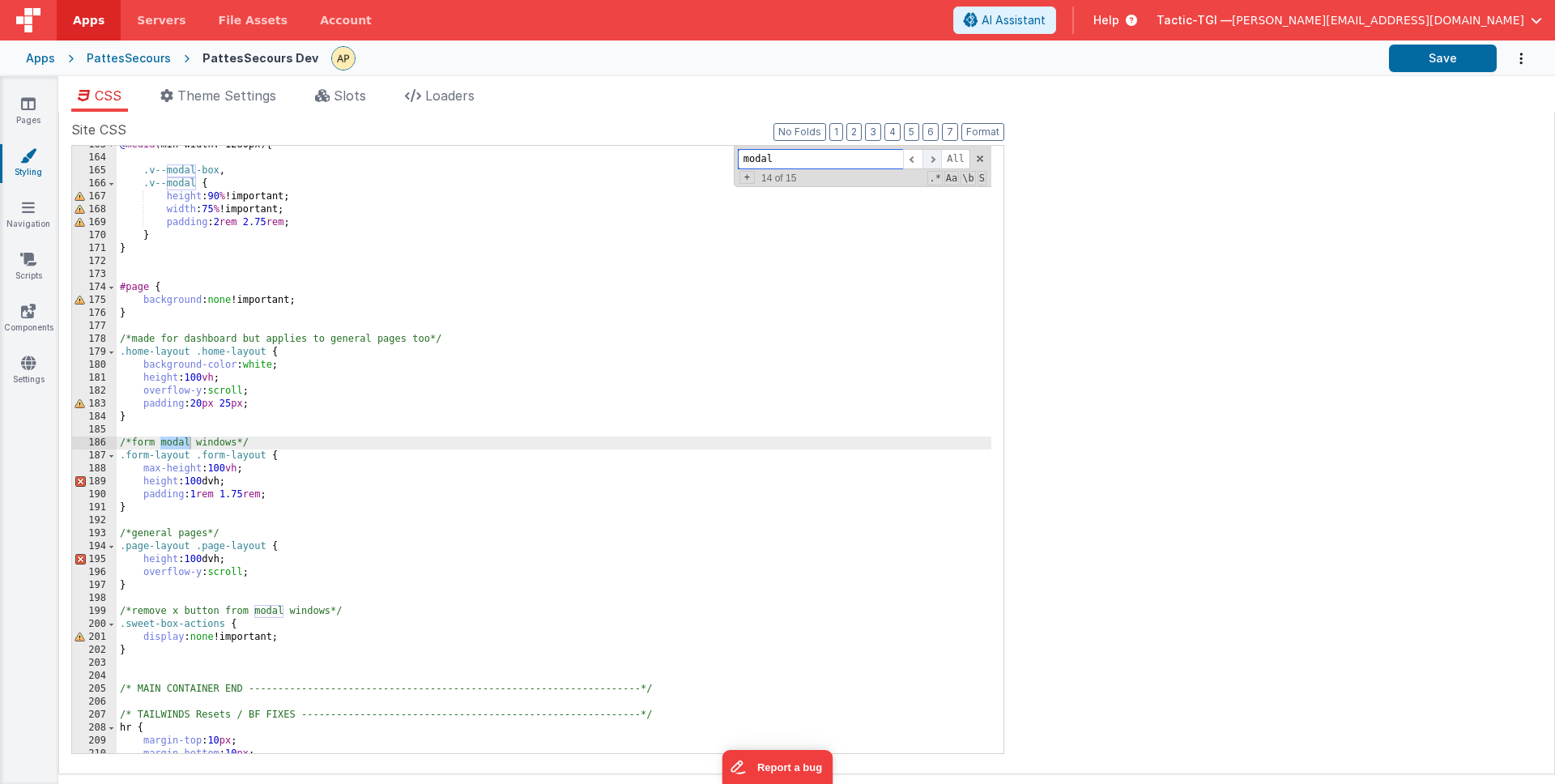
click at [935, 159] on span at bounding box center [932, 159] width 19 height 20
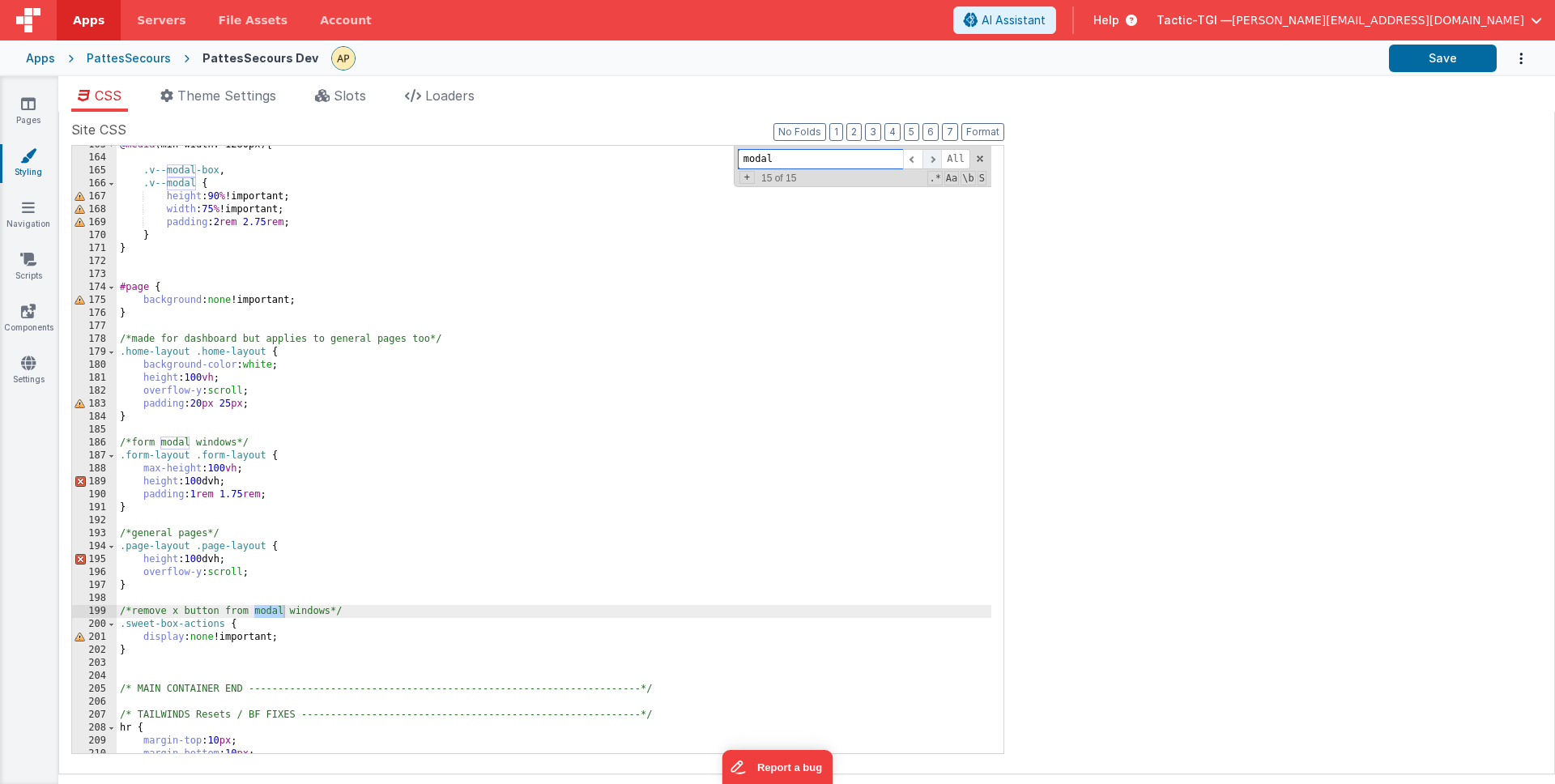
click at [935, 159] on span at bounding box center [932, 159] width 19 height 20
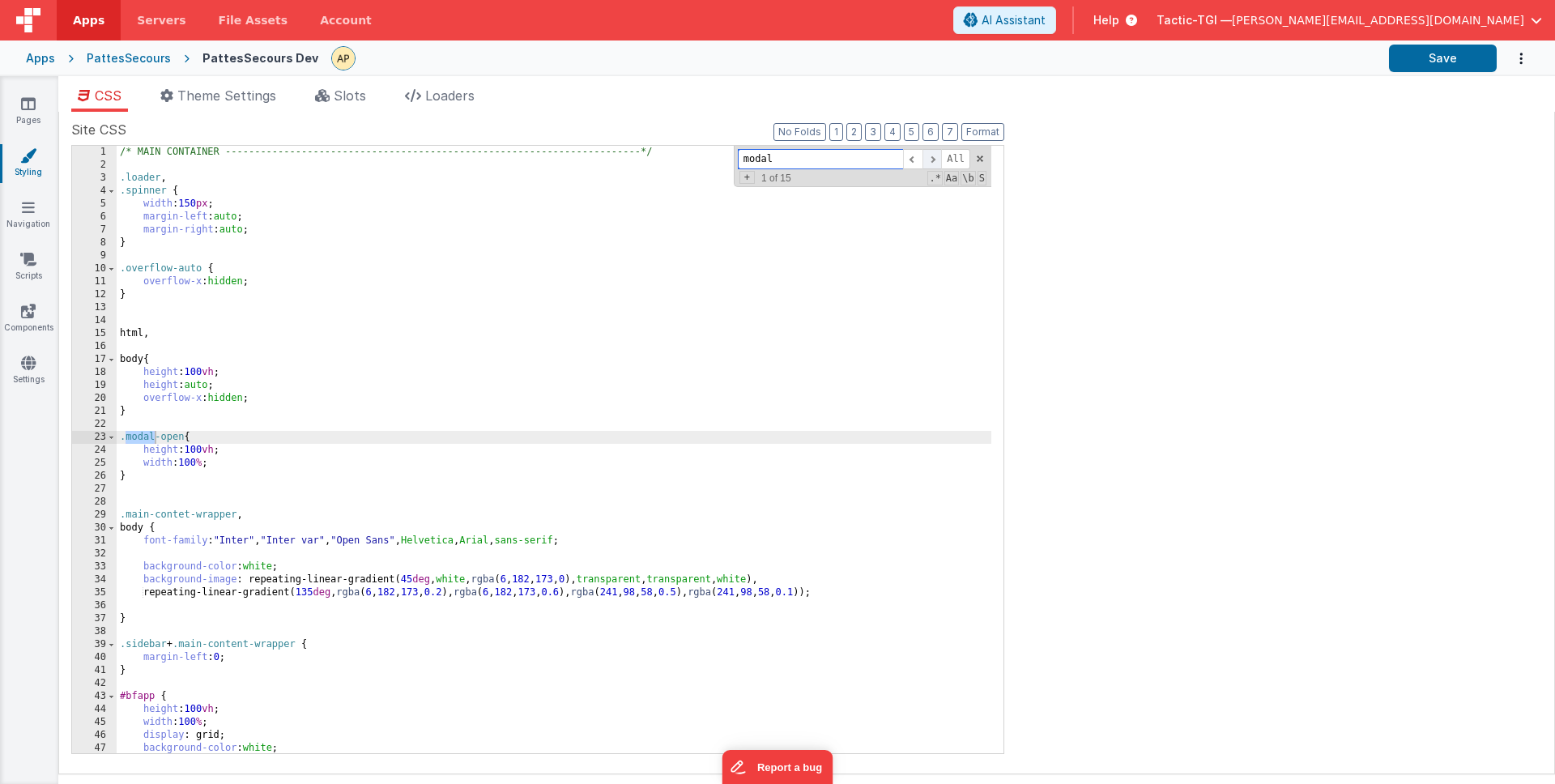
scroll to position [0, 0]
click at [935, 159] on span at bounding box center [932, 159] width 19 height 20
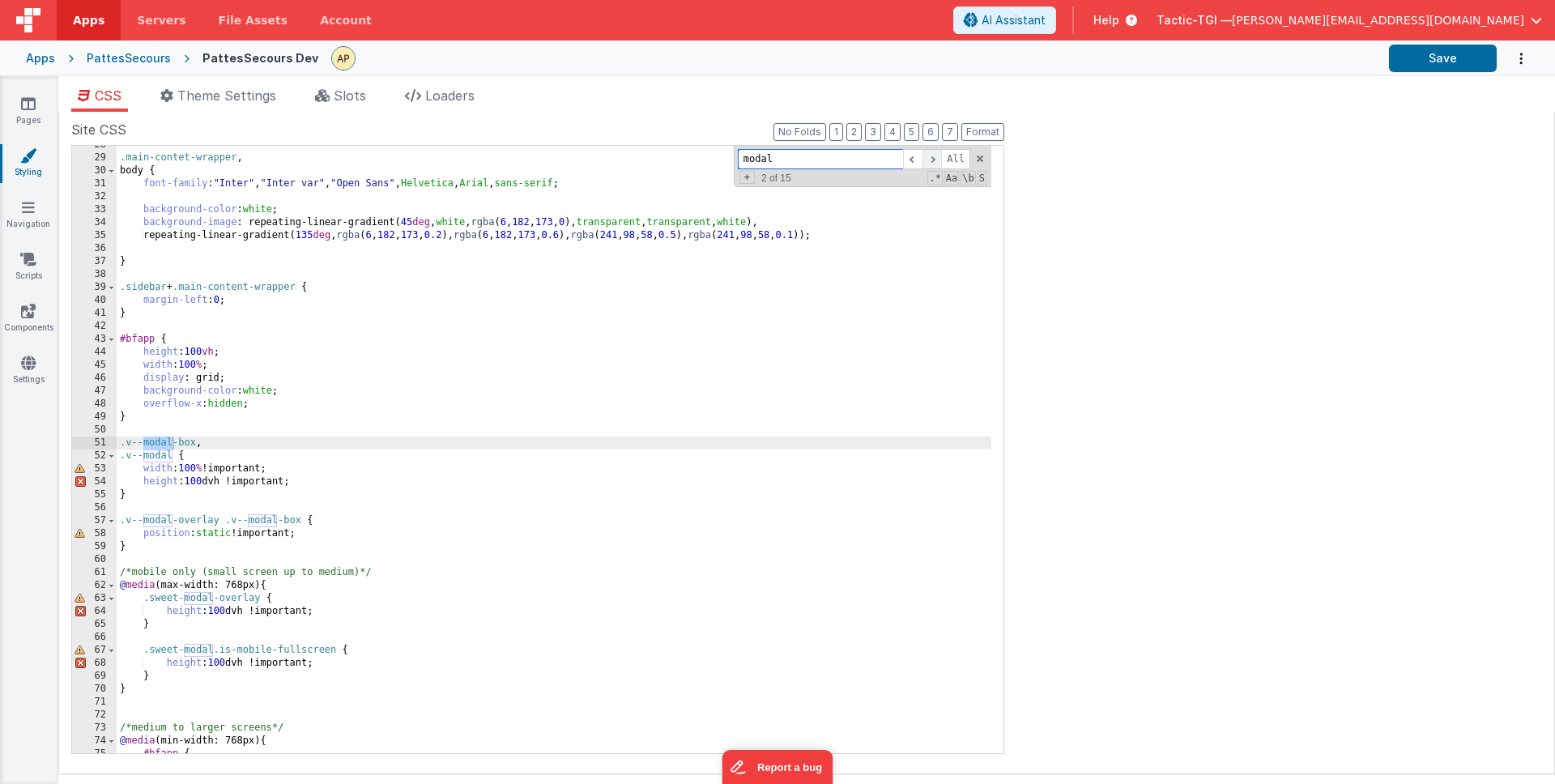
scroll to position [357, 0]
click at [935, 159] on span at bounding box center [932, 159] width 19 height 20
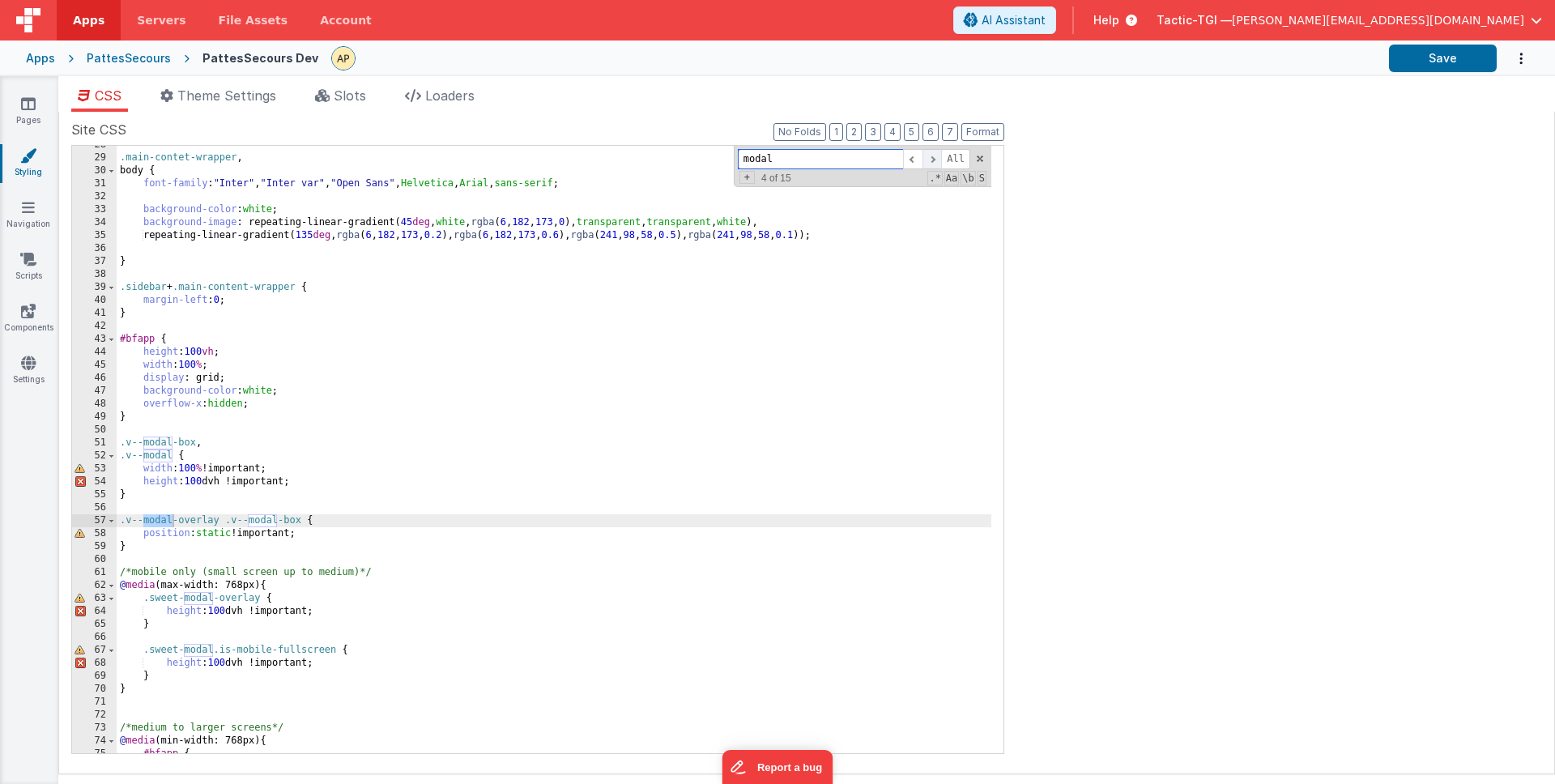
click at [935, 159] on span at bounding box center [932, 159] width 19 height 20
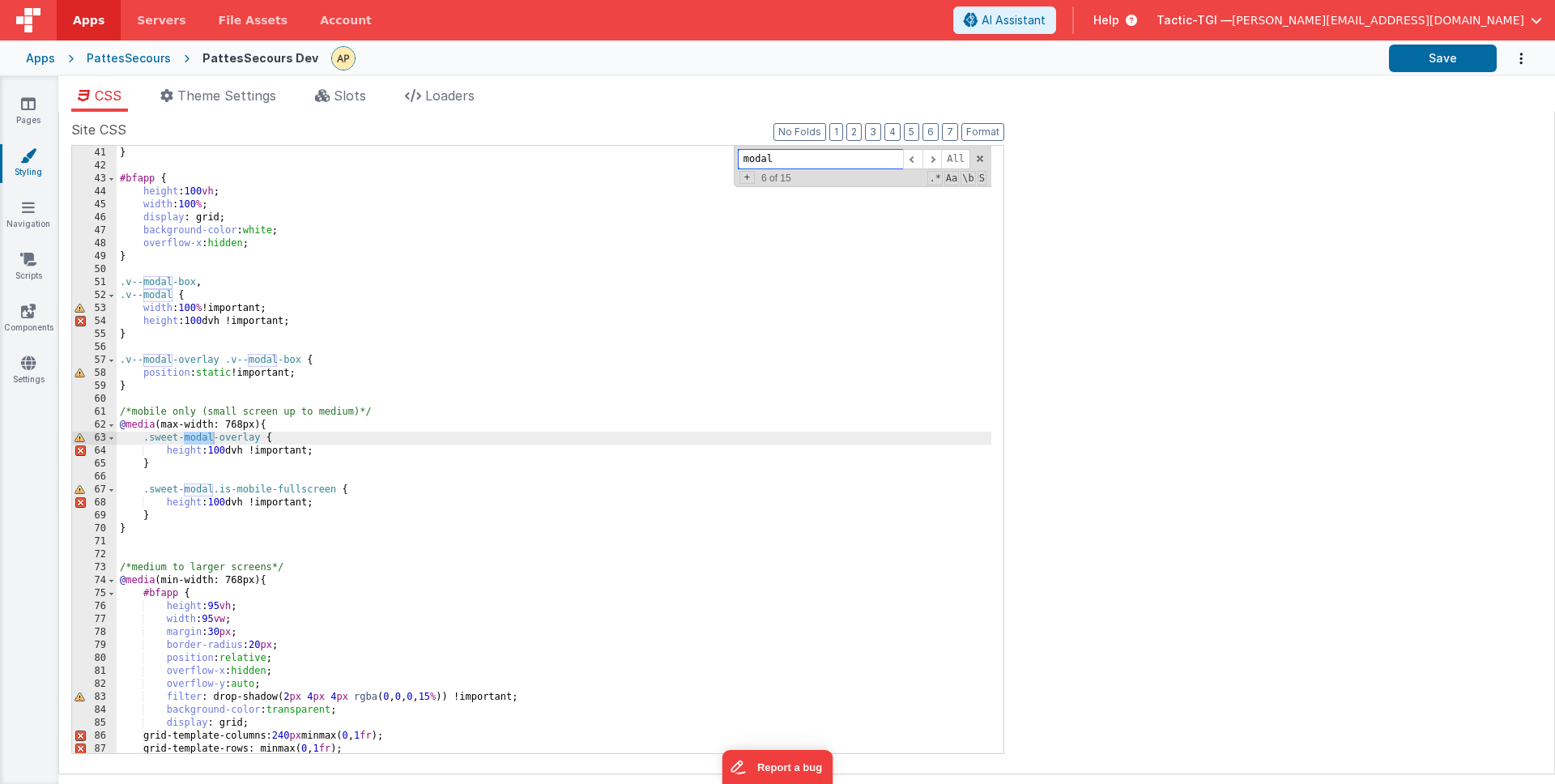
scroll to position [622, 0]
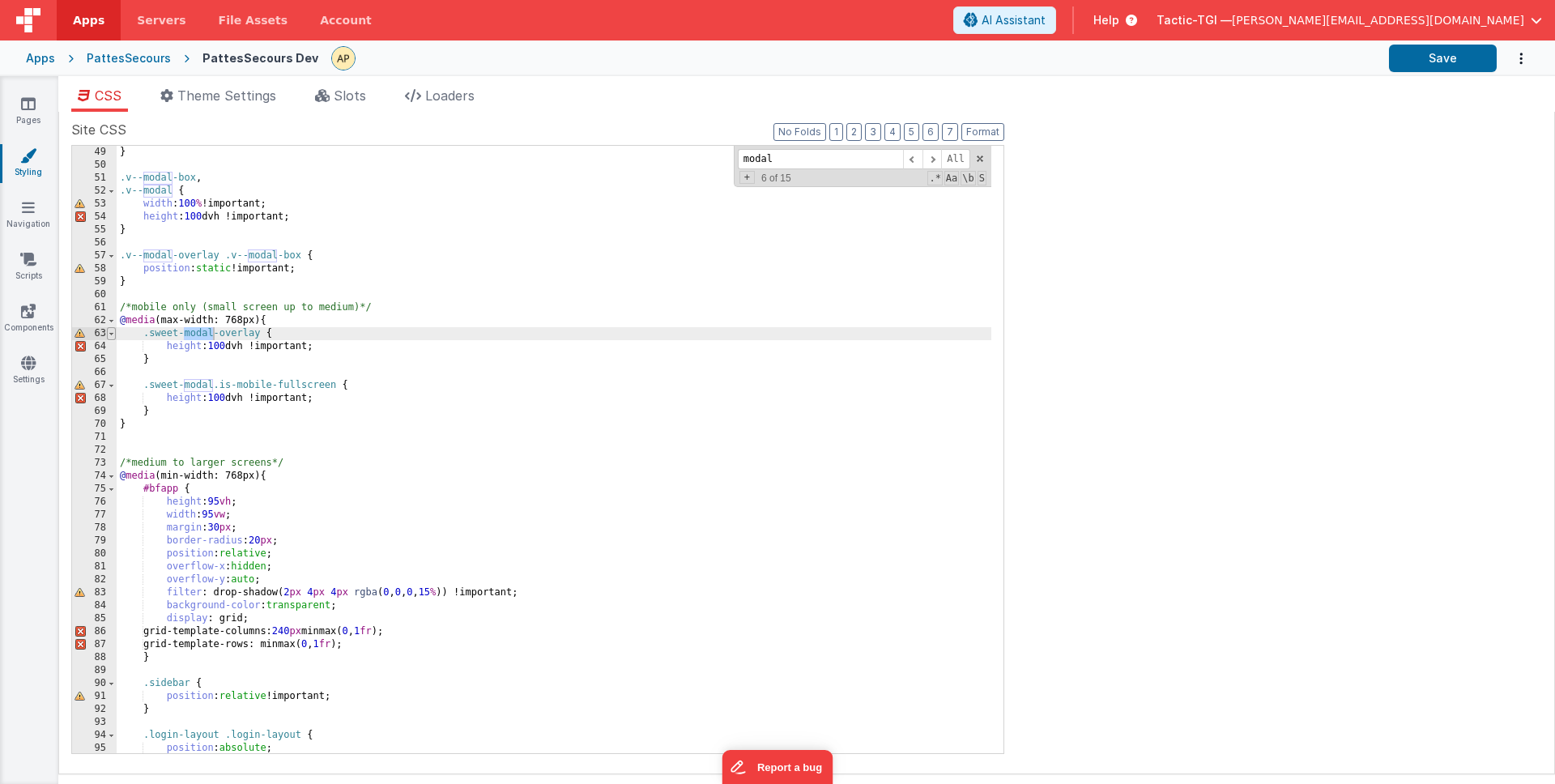
click at [113, 336] on span at bounding box center [111, 333] width 9 height 13
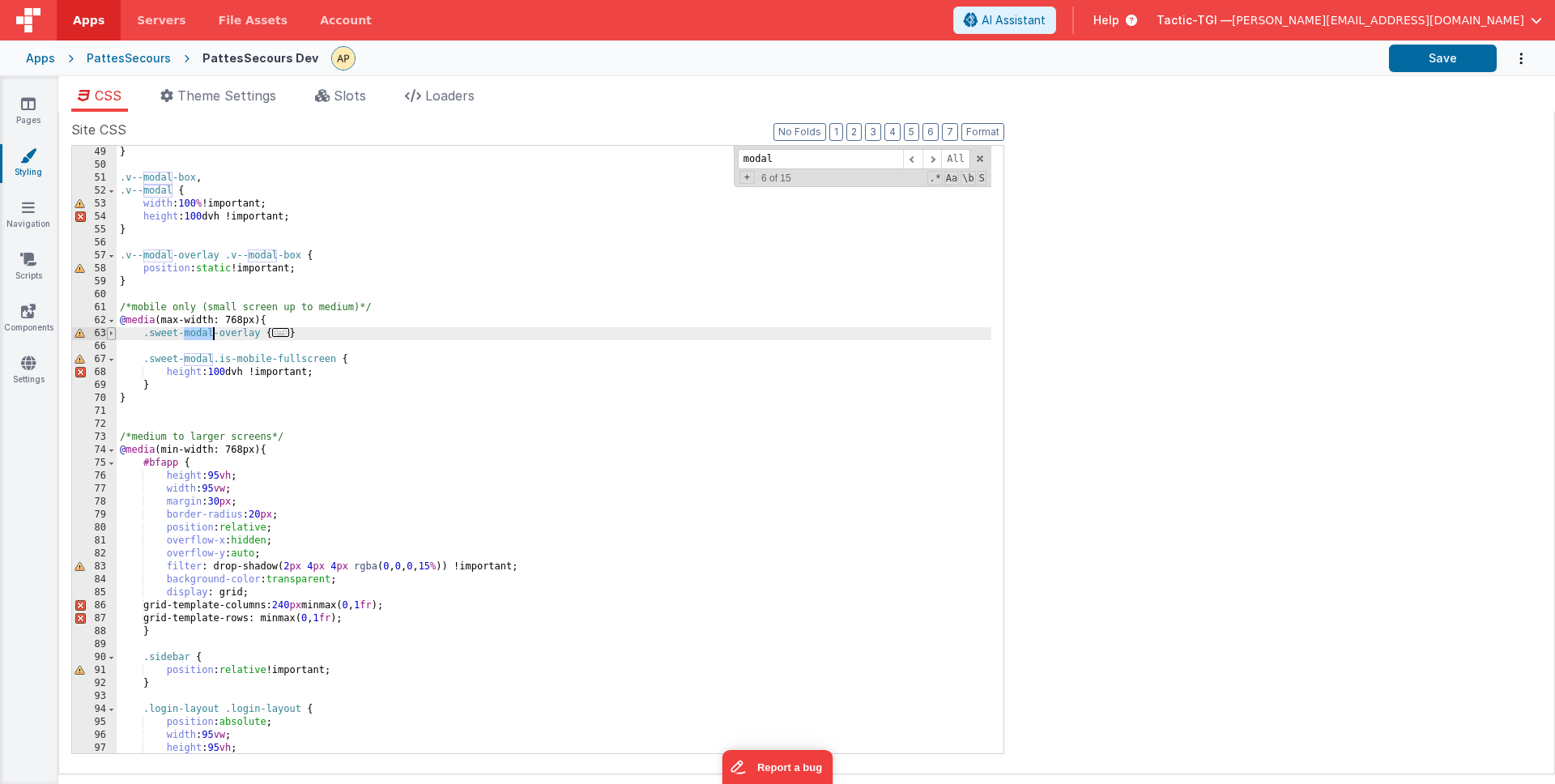
click at [113, 336] on span at bounding box center [111, 333] width 9 height 13
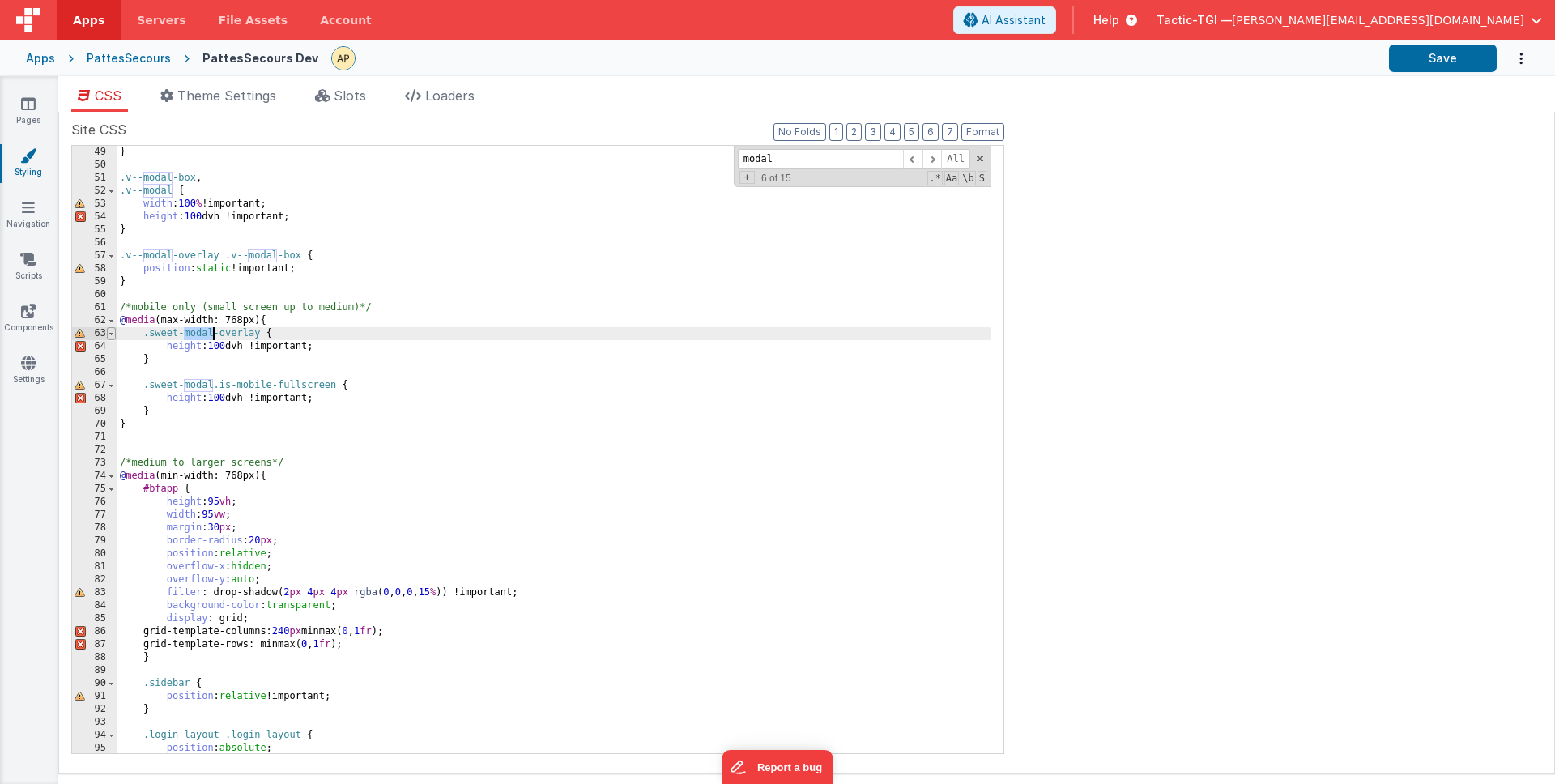
click at [113, 336] on span at bounding box center [111, 333] width 9 height 13
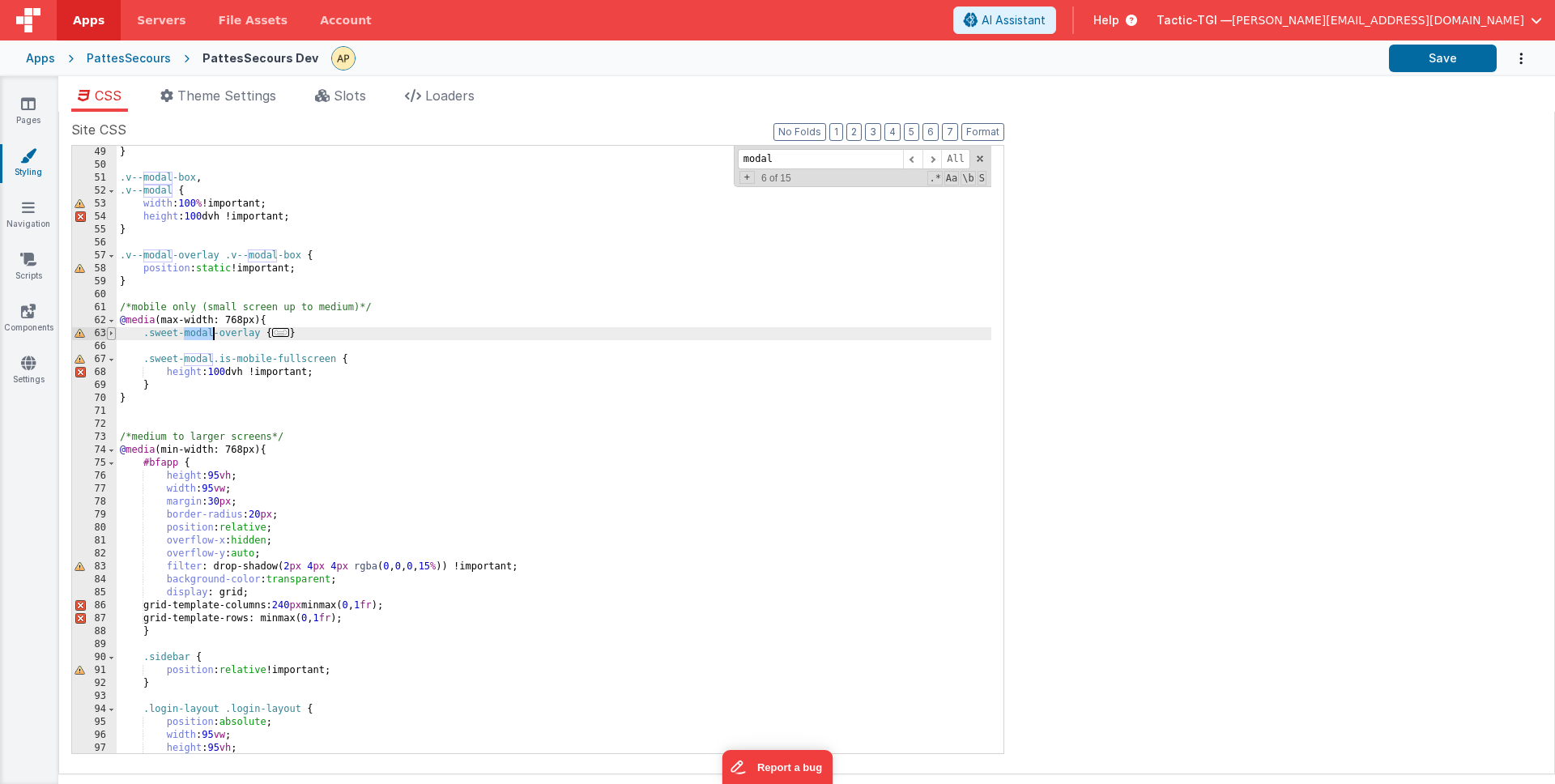
click at [113, 336] on span at bounding box center [111, 333] width 9 height 13
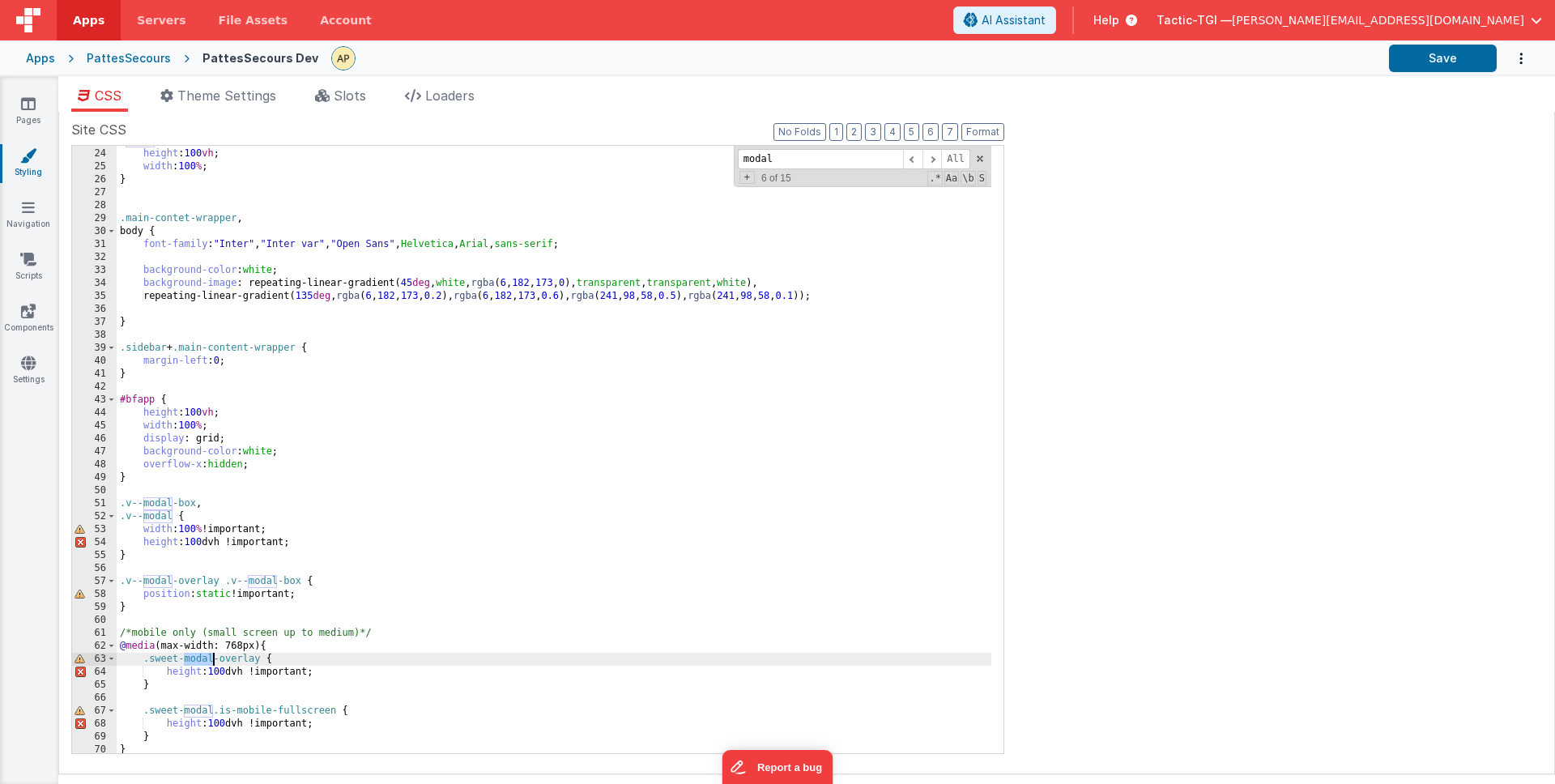
scroll to position [297, 0]
click at [26, 108] on icon at bounding box center [28, 103] width 14 height 16
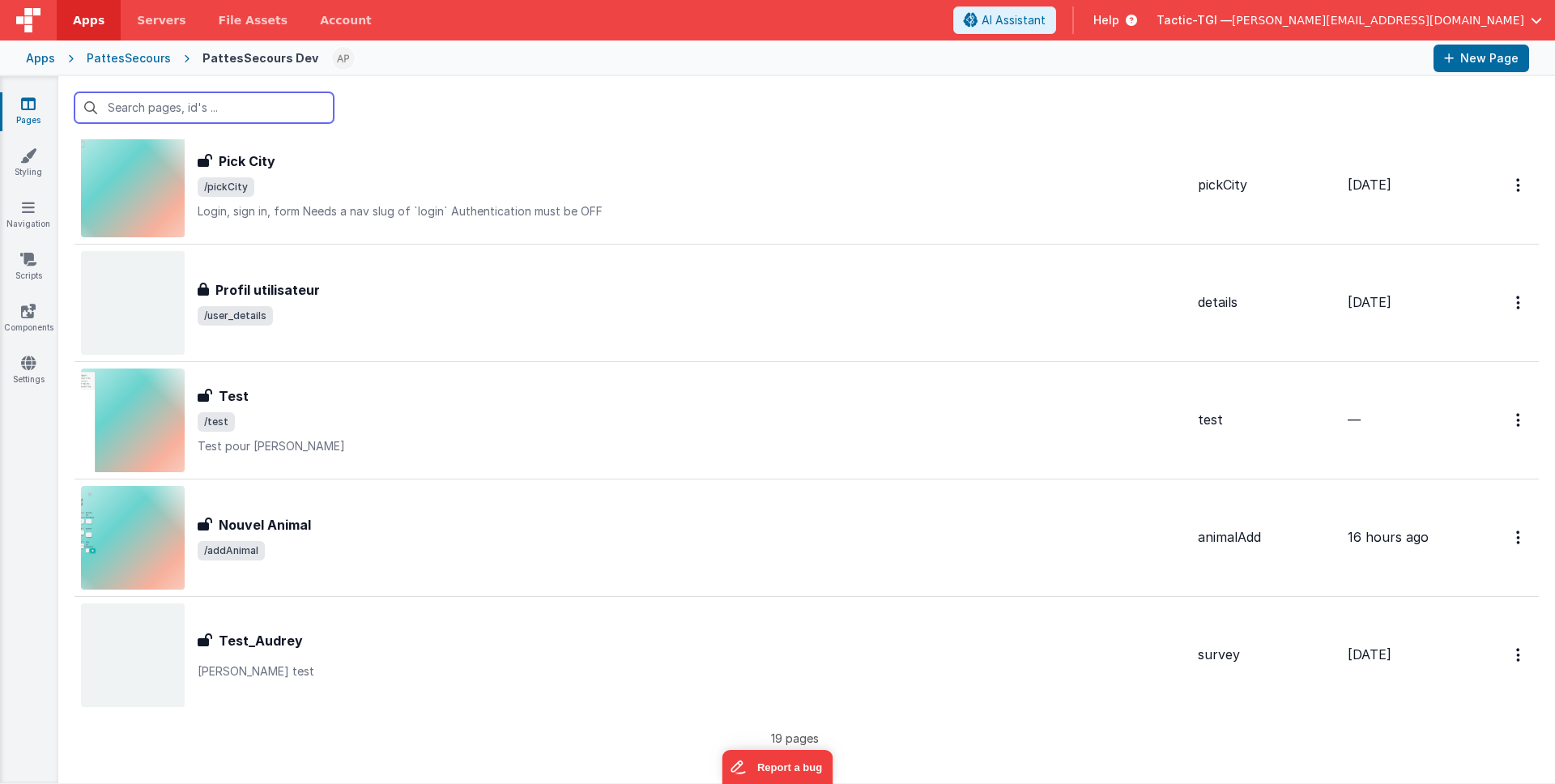
scroll to position [1699, 0]
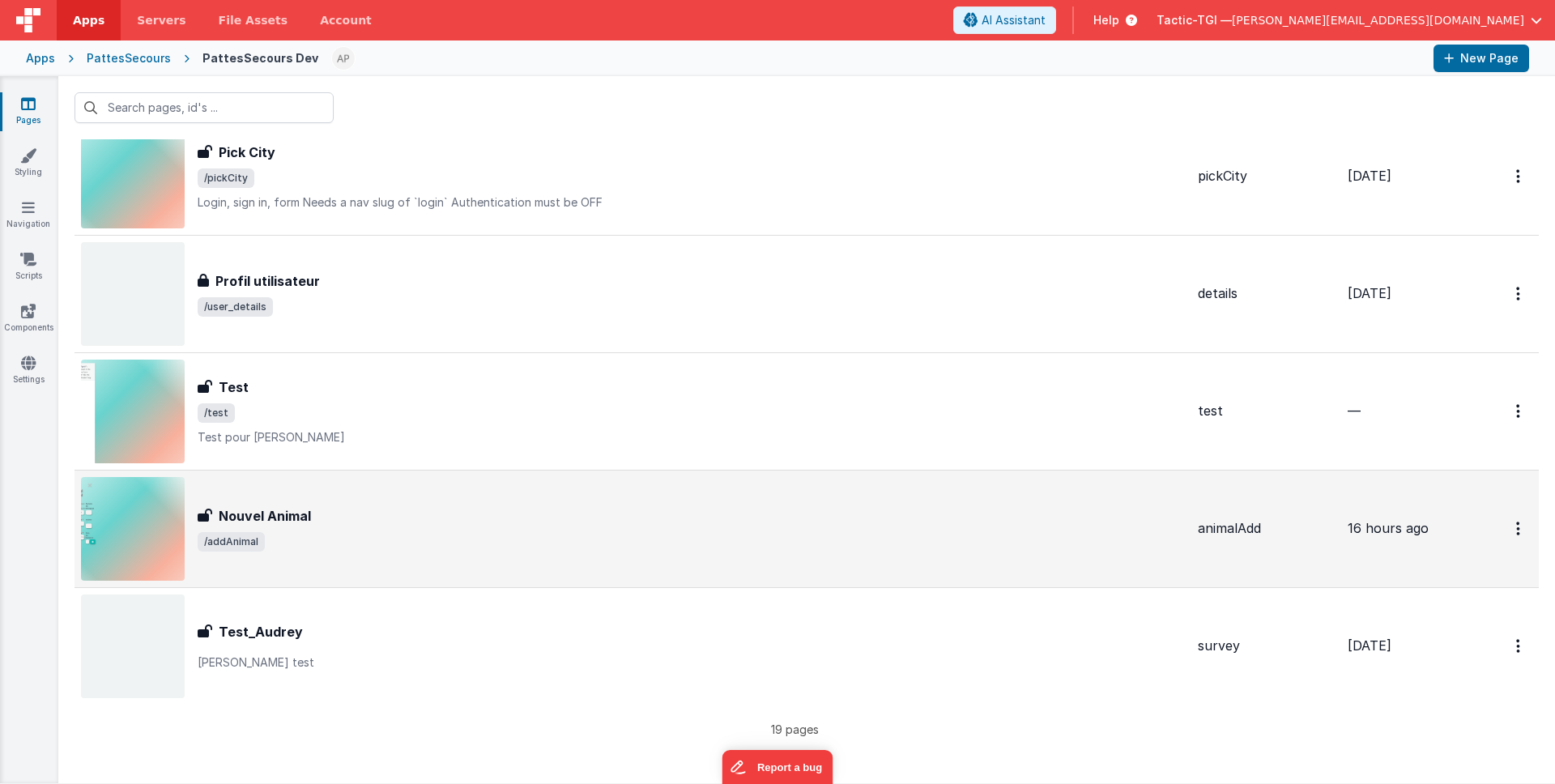
click at [418, 532] on span "/addAnimal" at bounding box center [691, 541] width 987 height 19
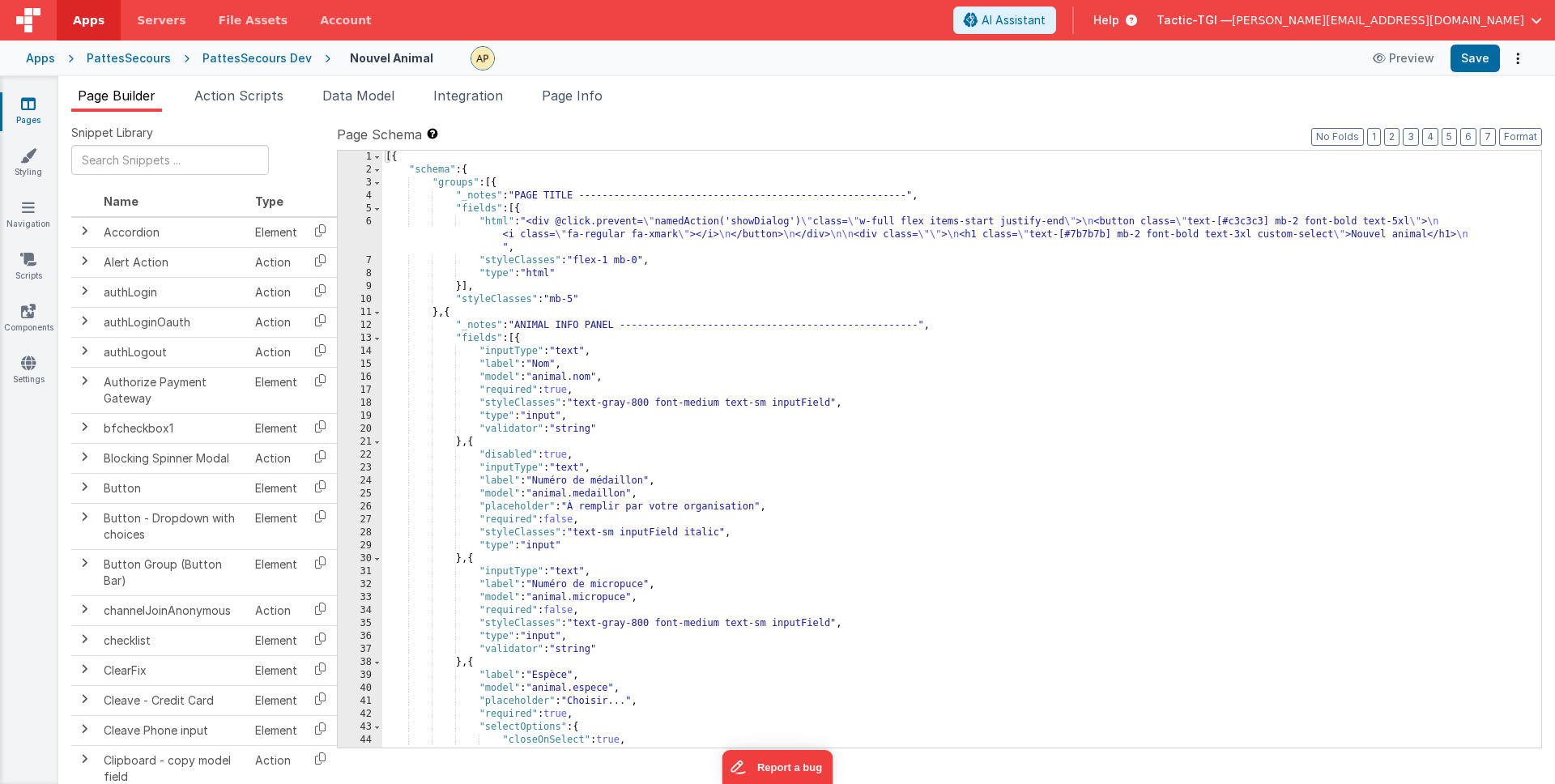
click at [1093, 369] on div "[{ "schema" : { "groups" : [{ "_notes" : "PAGE TITLE --------------------------…" at bounding box center [956, 462] width 1147 height 623
type input "modal"
drag, startPoint x: 248, startPoint y: 99, endPoint x: 370, endPoint y: 136, distance: 127.5
click at [248, 99] on span "Action Scripts" at bounding box center [239, 95] width 89 height 16
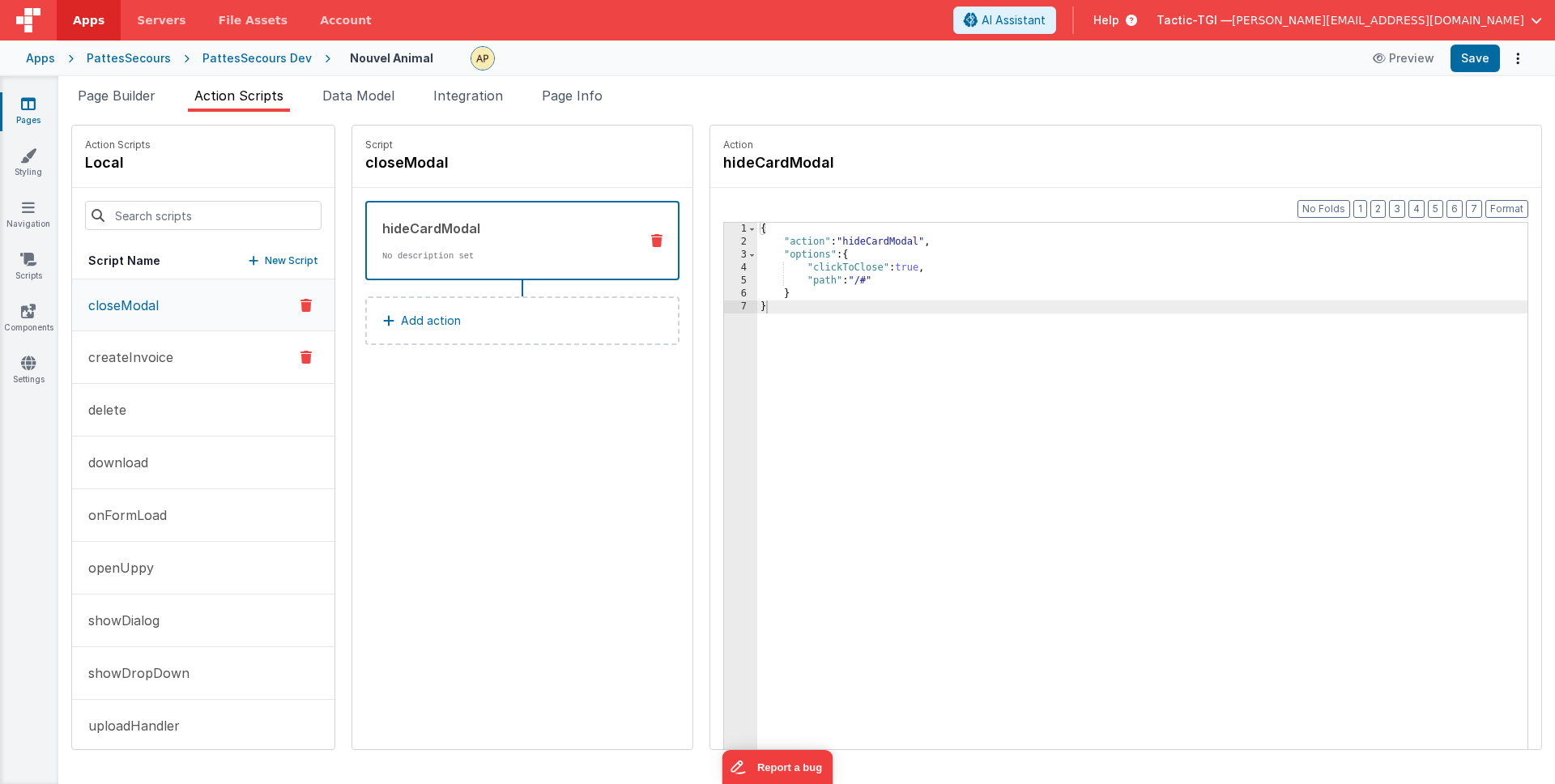
click at [174, 362] on button "createInvoice" at bounding box center [203, 358] width 263 height 53
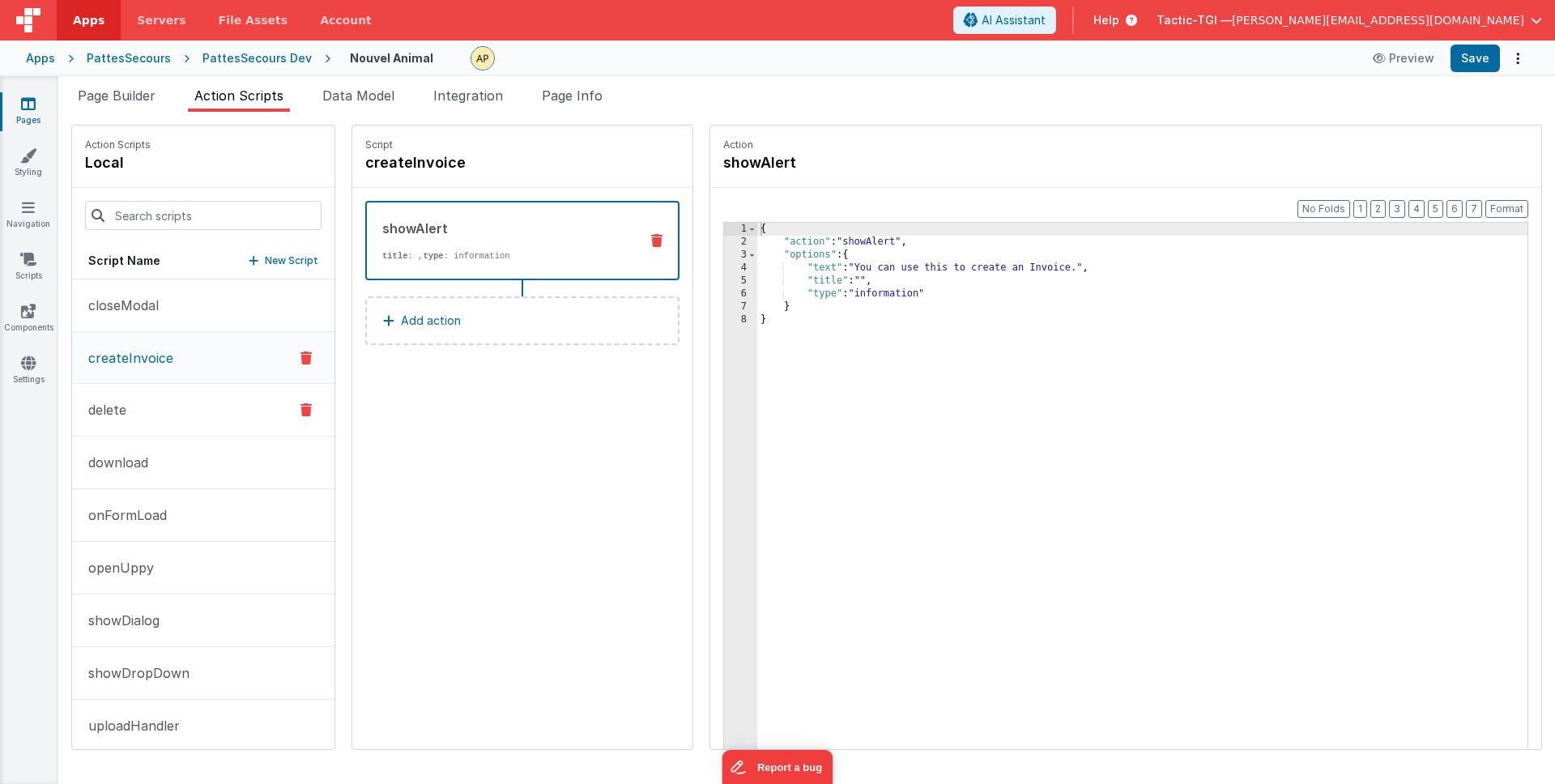
click at [168, 405] on button "delete" at bounding box center [203, 410] width 263 height 53
click at [157, 455] on button "download" at bounding box center [203, 463] width 263 height 53
click at [156, 512] on p "onFormLoad" at bounding box center [123, 515] width 88 height 19
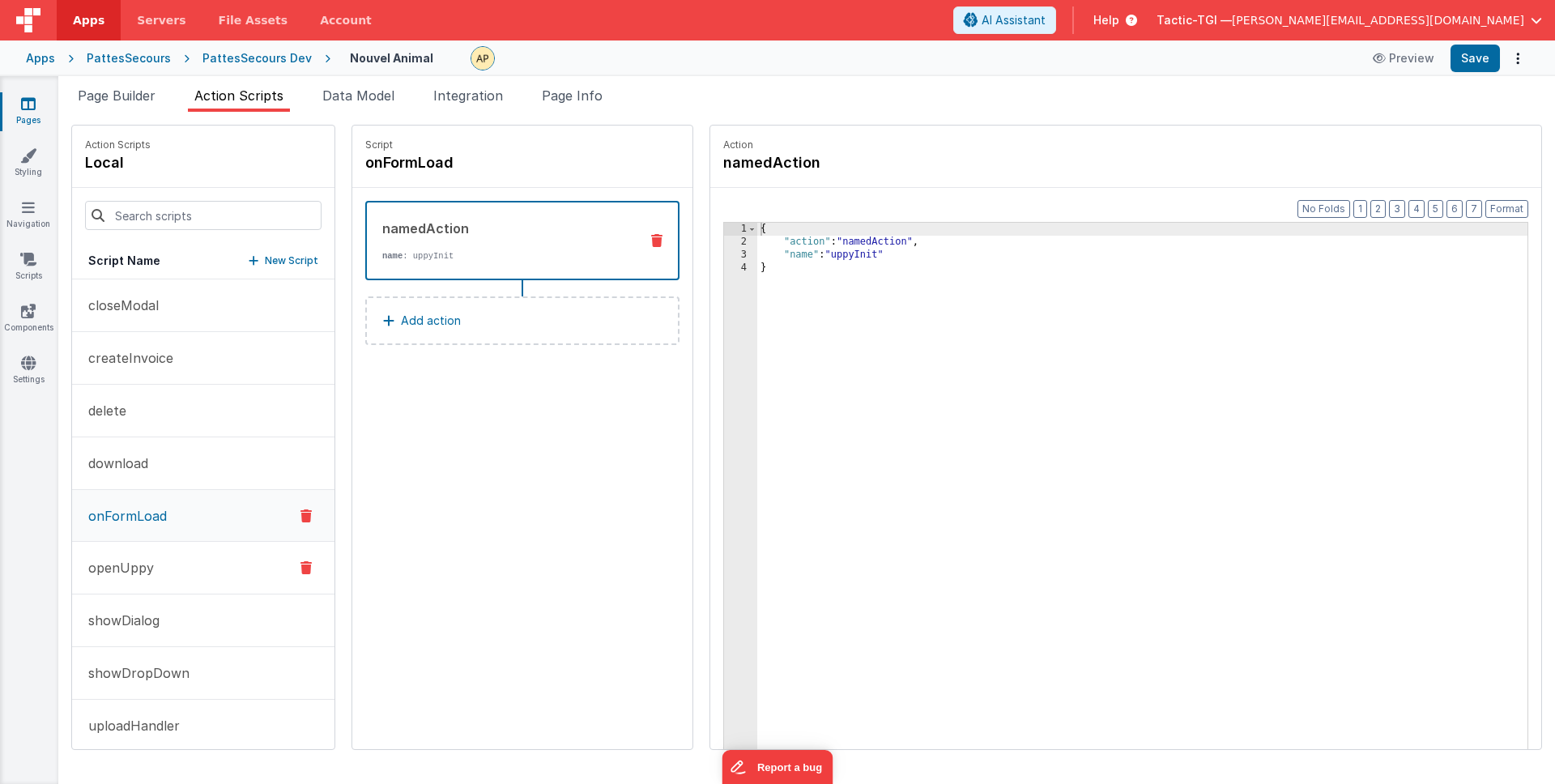
click at [134, 572] on p "openUppy" at bounding box center [117, 567] width 76 height 19
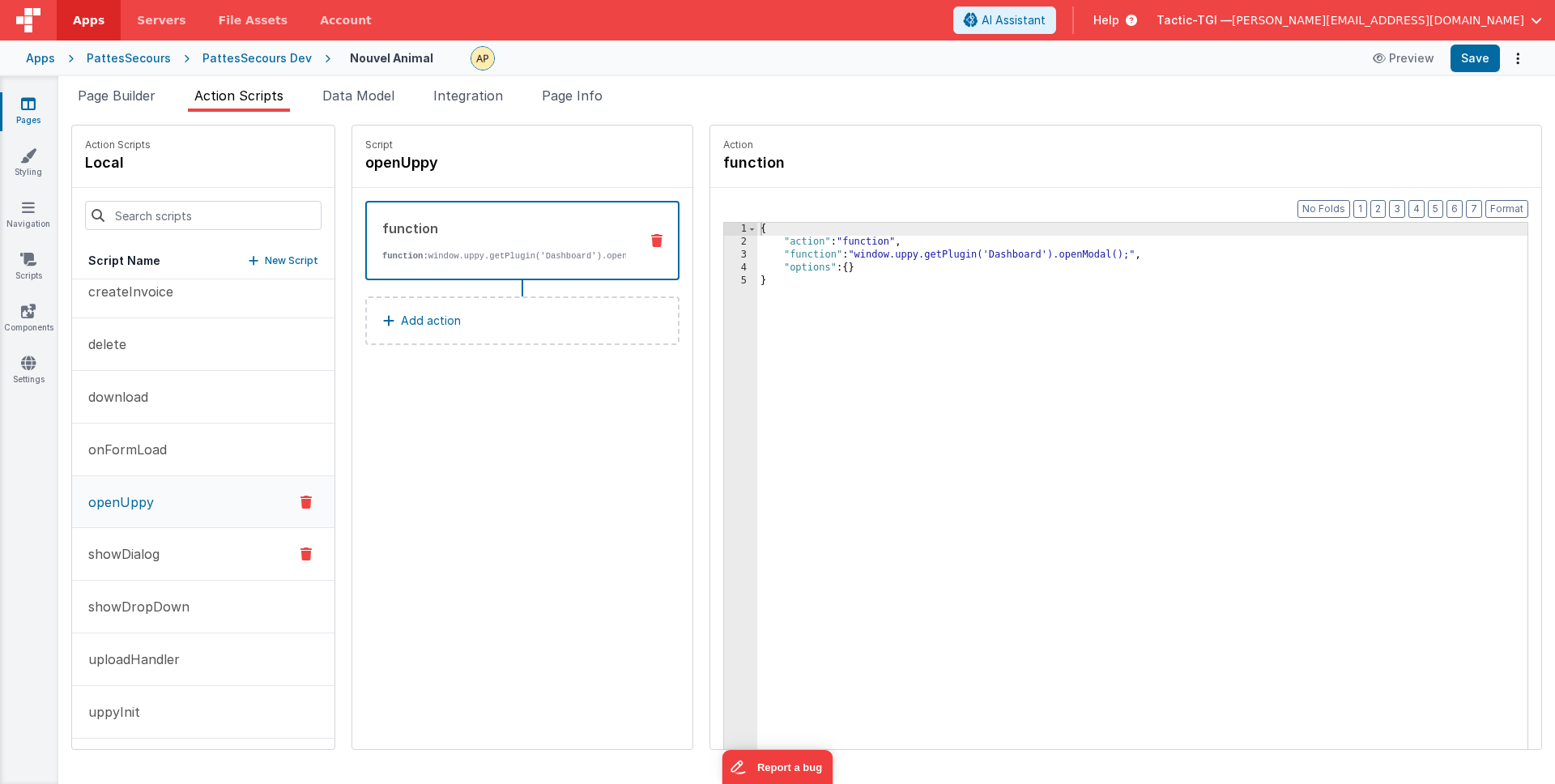
scroll to position [69, 0]
drag, startPoint x: 1086, startPoint y: 253, endPoint x: 816, endPoint y: 253, distance: 270.0
click at [816, 253] on div "{ "action" : "function" , "function" : "window.uppy.getPlugin('Dashboard').open…" at bounding box center [1163, 524] width 812 height 603
click at [149, 567] on button "showDialog" at bounding box center [203, 551] width 263 height 53
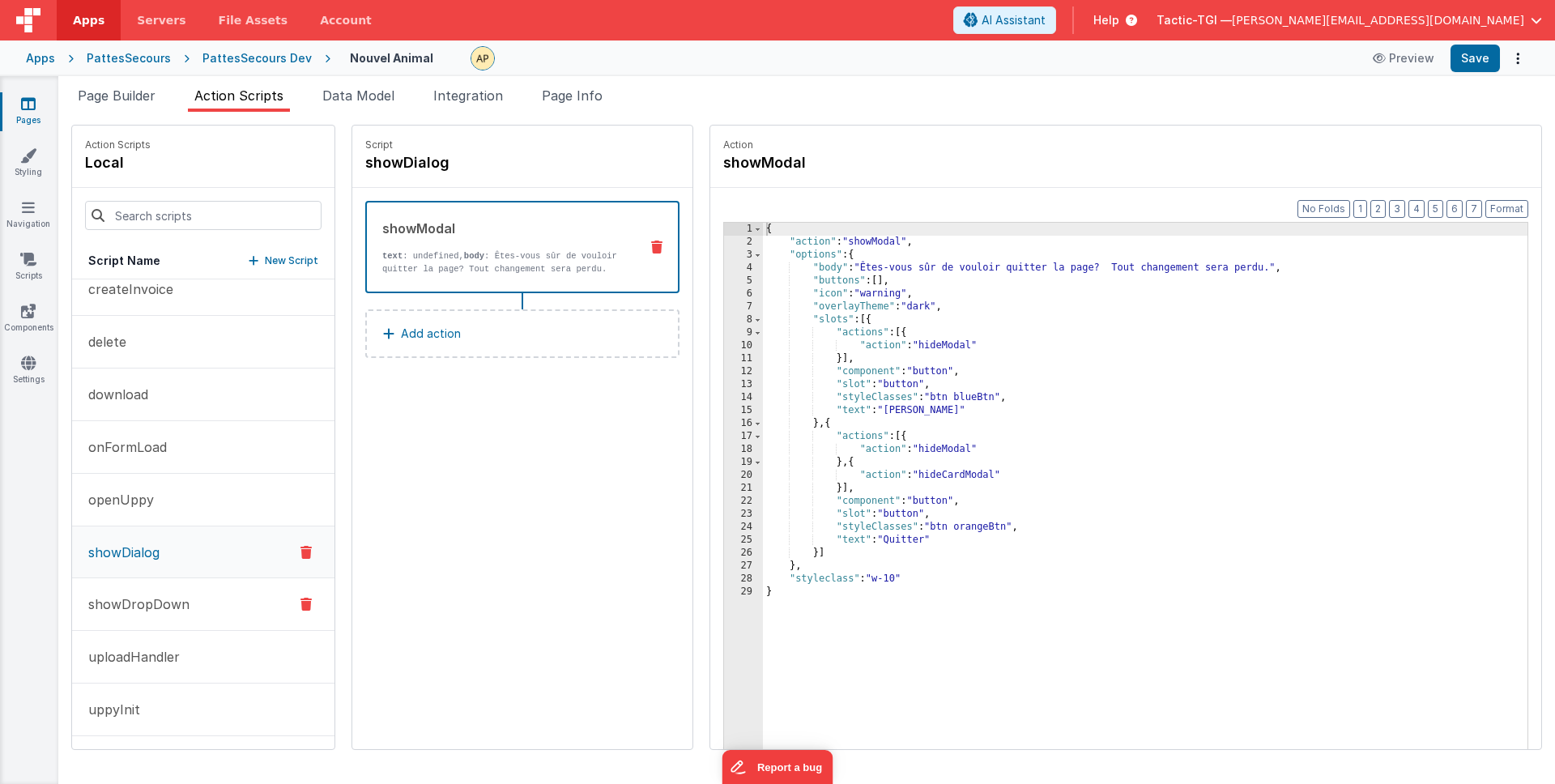
click at [132, 604] on p "showDropDown" at bounding box center [134, 604] width 111 height 19
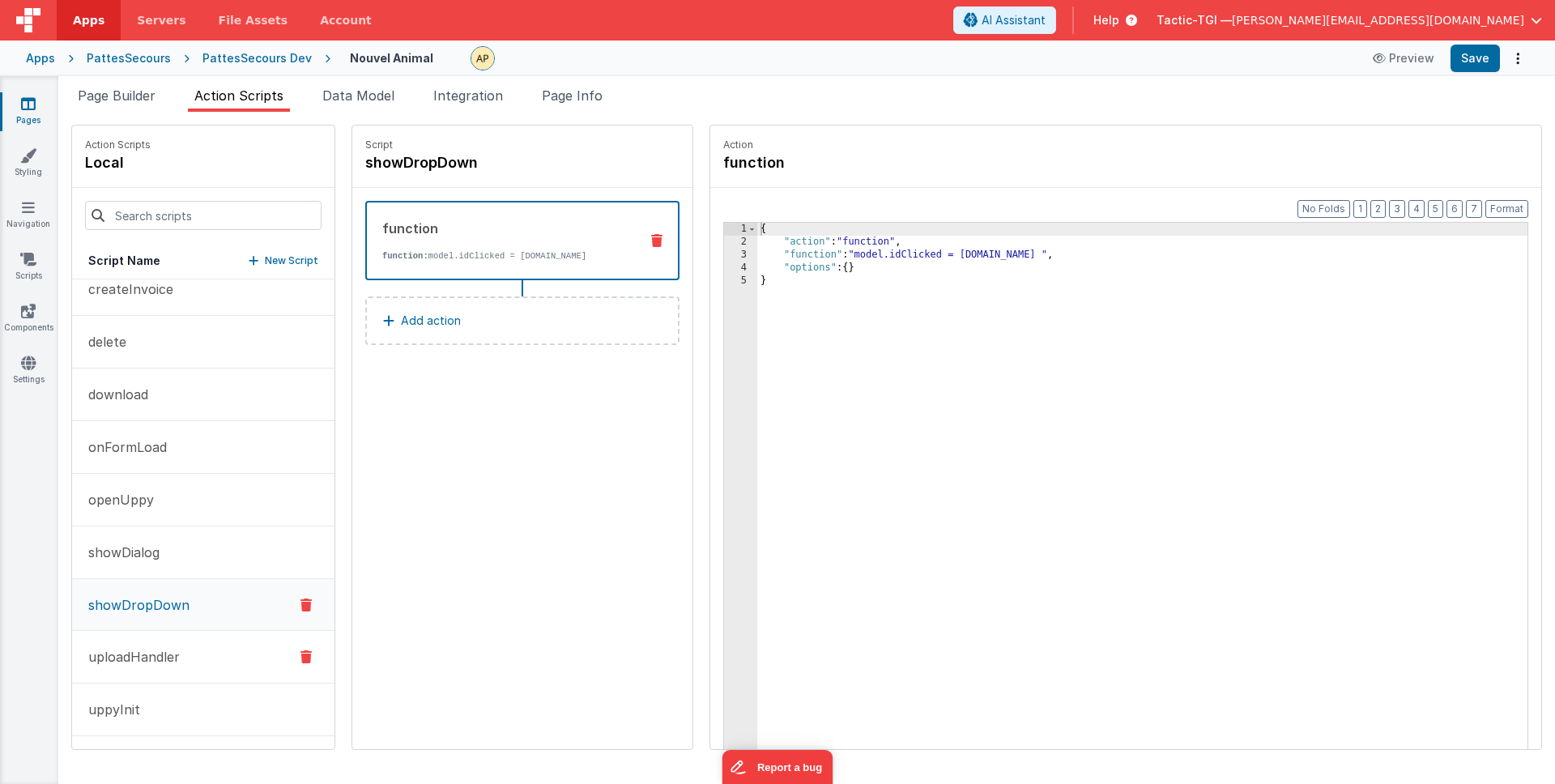
click at [129, 653] on p "uploadHandler" at bounding box center [129, 656] width 102 height 19
click at [131, 701] on p "uppyInit" at bounding box center [109, 708] width 61 height 19
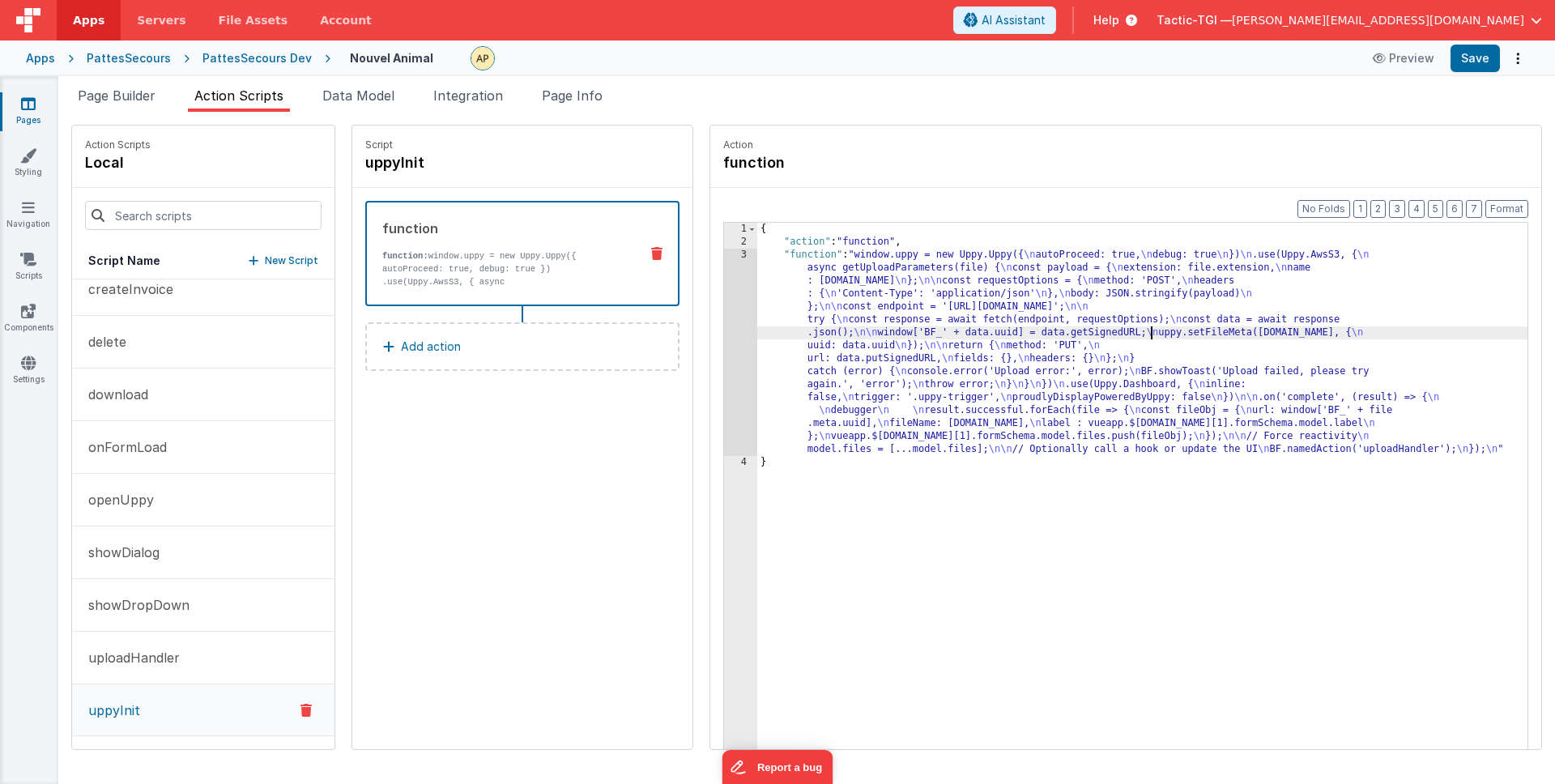
click at [1111, 333] on div "{ "action" : "function" , "function" : "window.uppy = new Uppy.Uppy({ \n autoPr…" at bounding box center [1163, 524] width 812 height 603
click at [1500, 210] on button "Format" at bounding box center [1506, 208] width 43 height 18
click at [1395, 323] on div "{ "action" : "function" , "function" : "window.uppy = new Uppy.Uppy({ \n autoPr…" at bounding box center [1163, 524] width 812 height 603
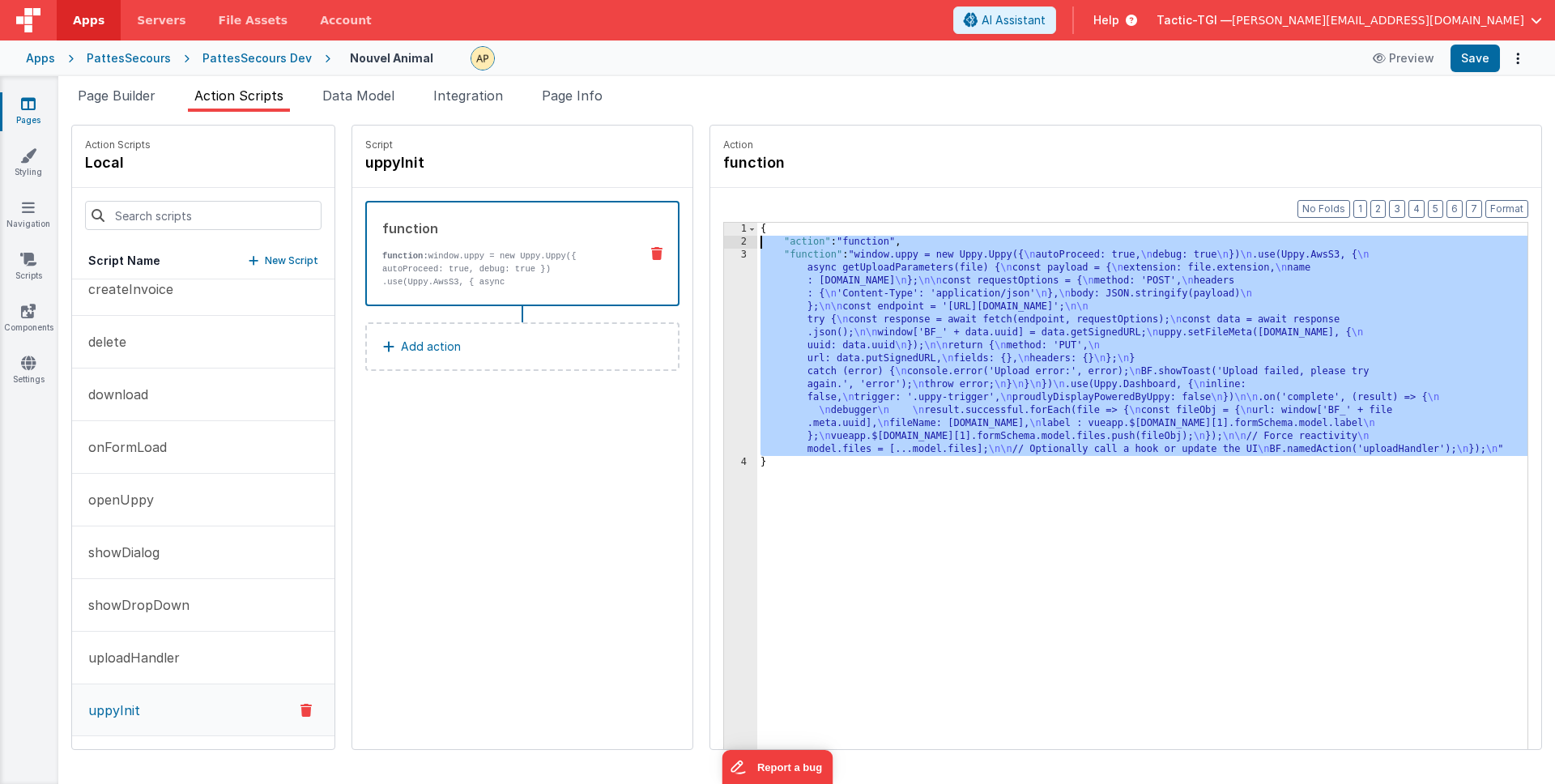
drag, startPoint x: 1521, startPoint y: 448, endPoint x: 692, endPoint y: 209, distance: 862.8
click at [710, 211] on div "Format 7 6 5 4 3 2 1 No Folds 1 2 3 4 { "action" : "function" , "function" : "w…" at bounding box center [1126, 499] width 831 height 624
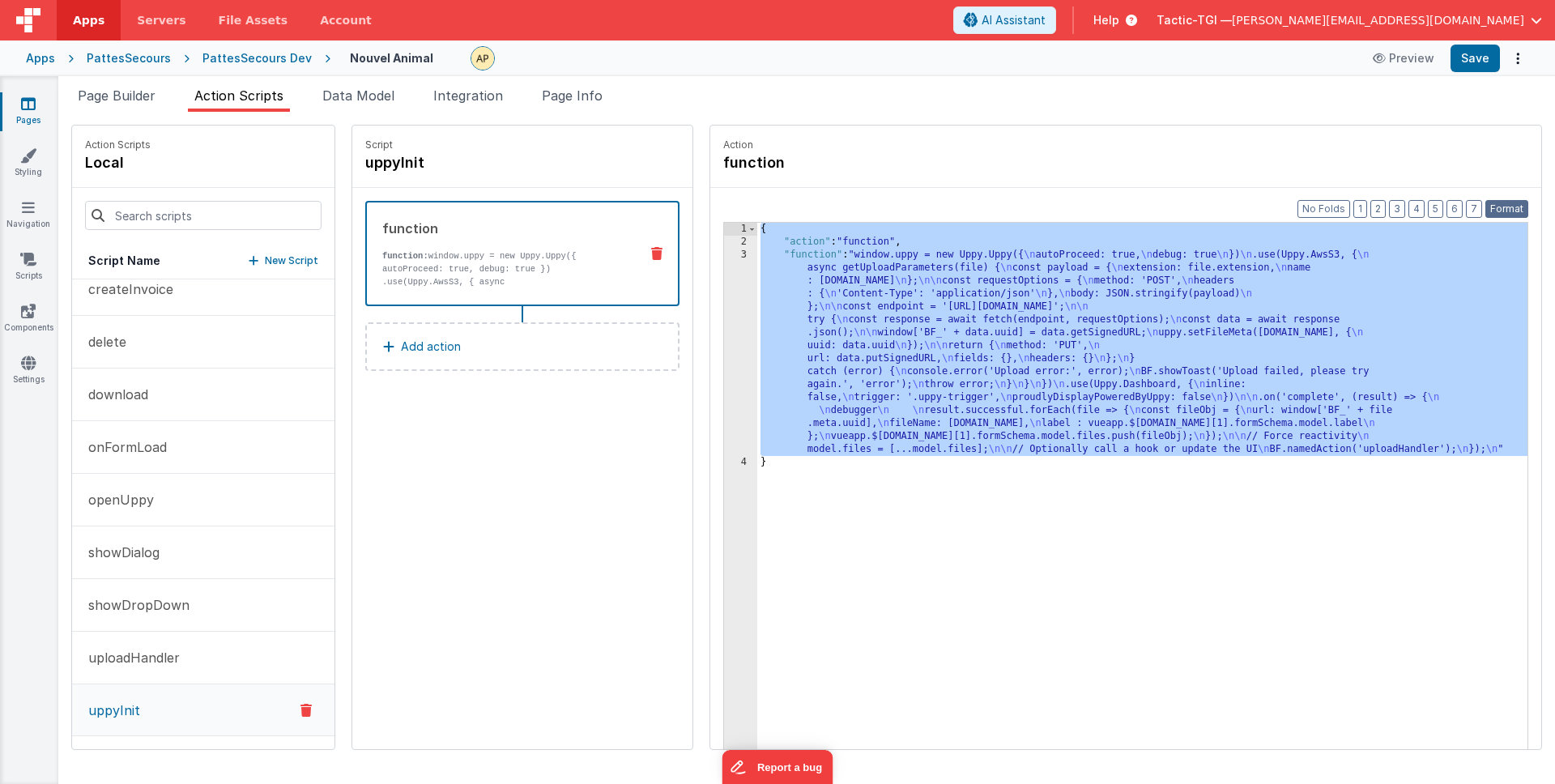
click at [1501, 210] on button "Format" at bounding box center [1506, 208] width 43 height 18
click at [1242, 458] on div "{ "action" : "function" , "function" : "window.uppy = new Uppy.Uppy({ \n autoPr…" at bounding box center [1163, 524] width 812 height 603
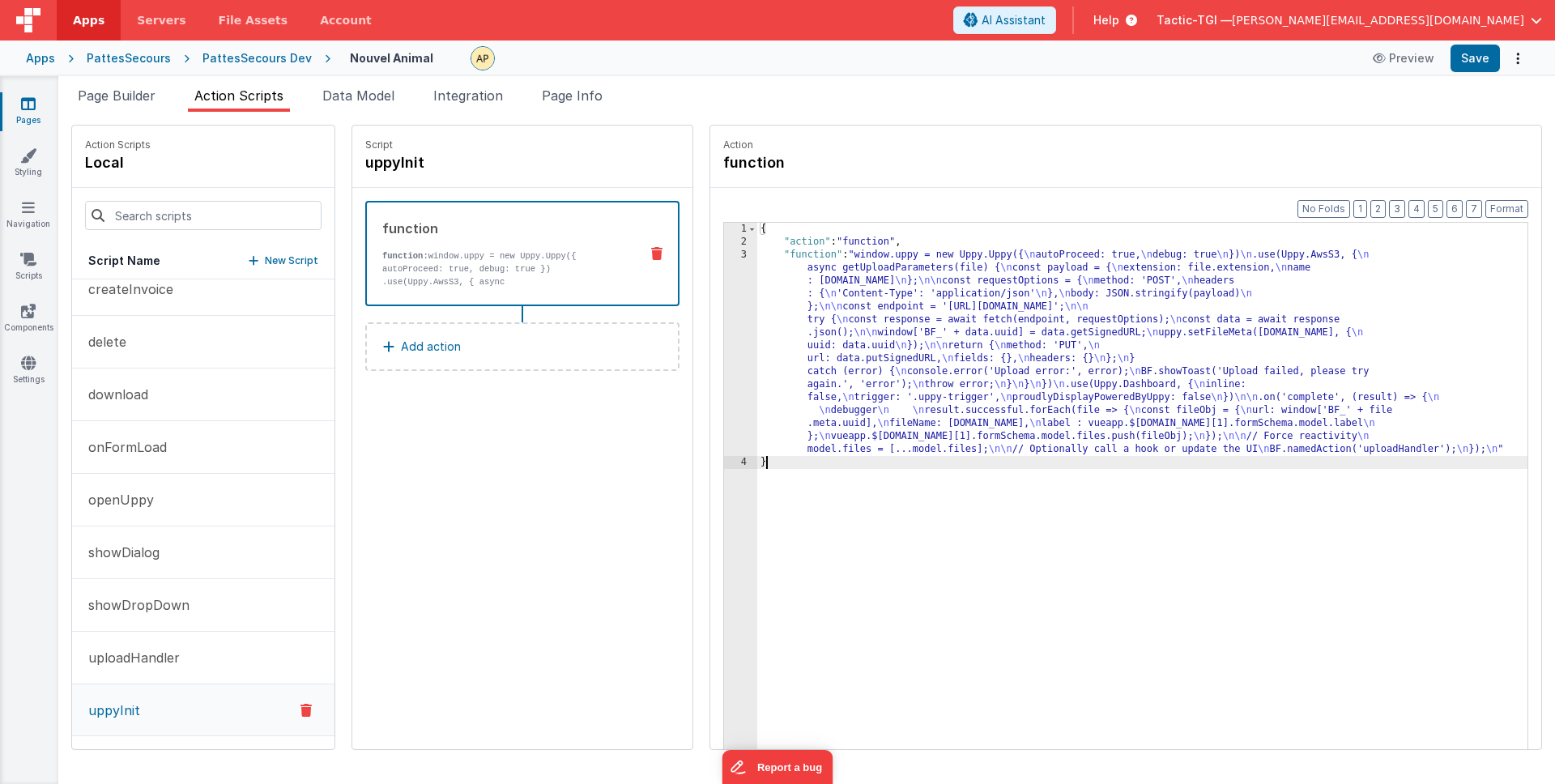
click at [1242, 458] on div "{ "action" : "function" , "function" : "window.uppy = new Uppy.Uppy({ \n autoPr…" at bounding box center [1163, 524] width 812 height 603
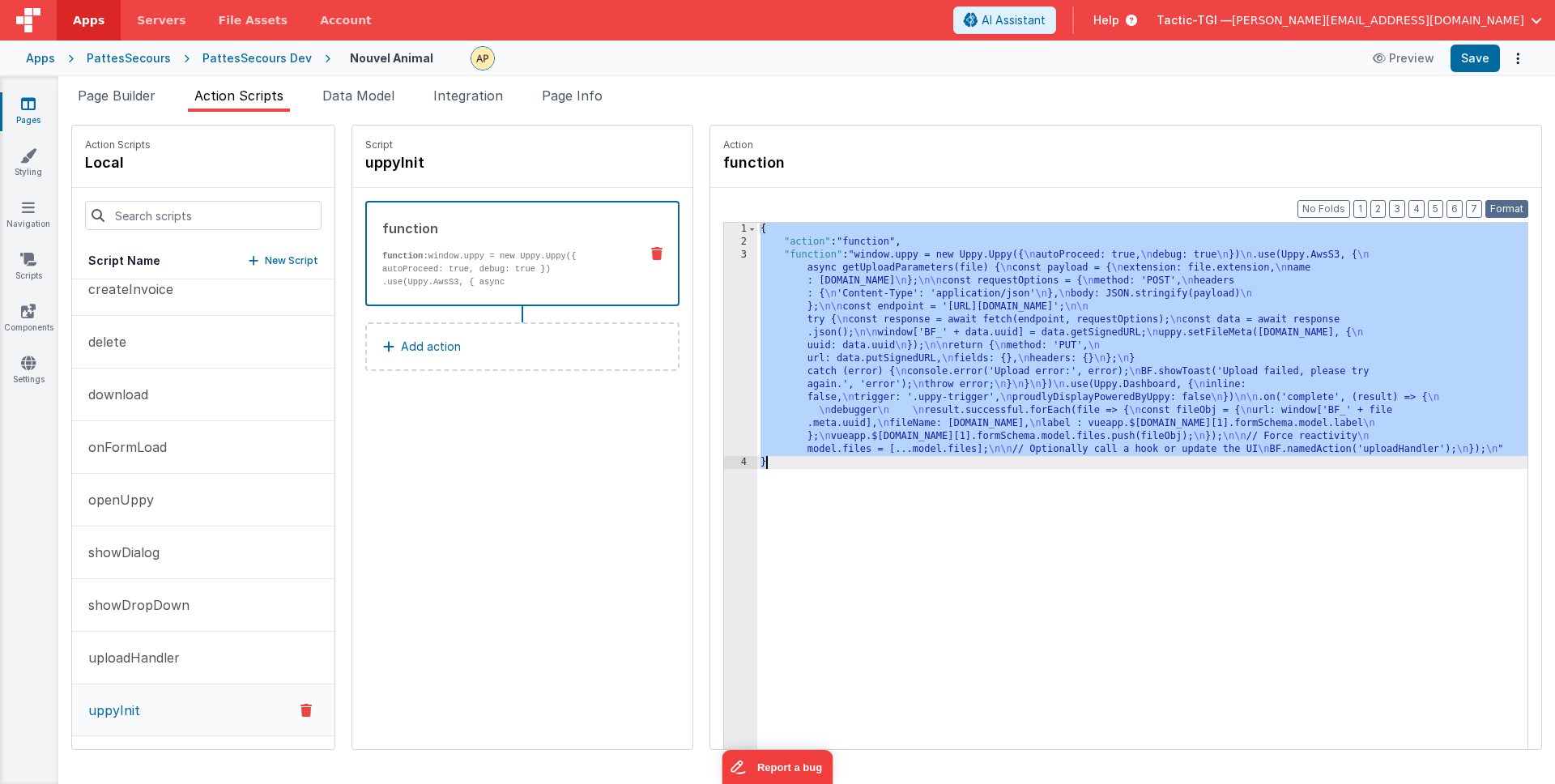
click at [1514, 214] on button "Format" at bounding box center [1506, 208] width 43 height 18
click at [1405, 443] on div "{ "action" : "function" , "function" : "window.uppy = new Uppy.Uppy({ \n autoPr…" at bounding box center [1163, 524] width 812 height 603
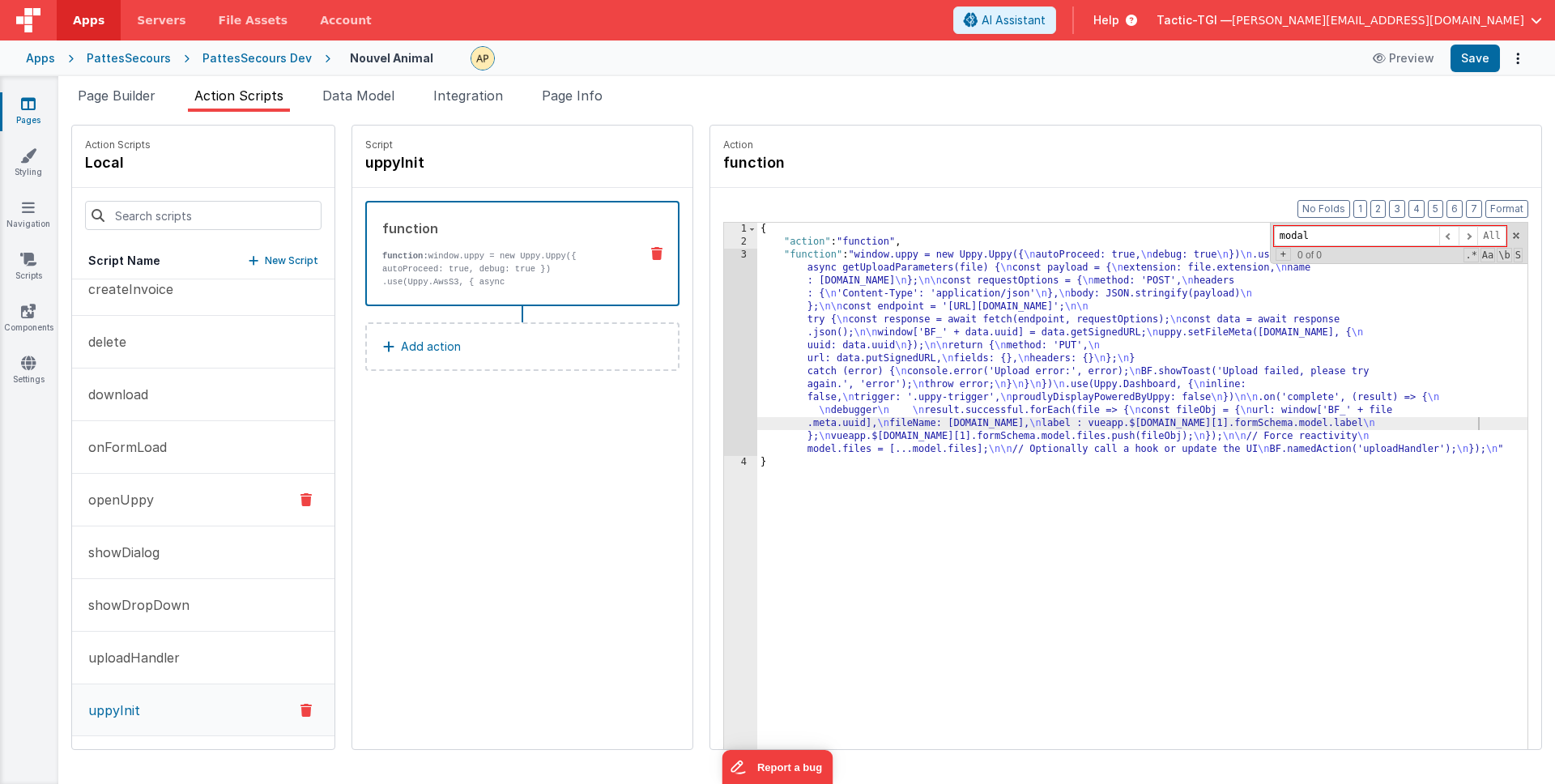
type input "modal"
click at [177, 490] on button "openUppy" at bounding box center [203, 499] width 263 height 53
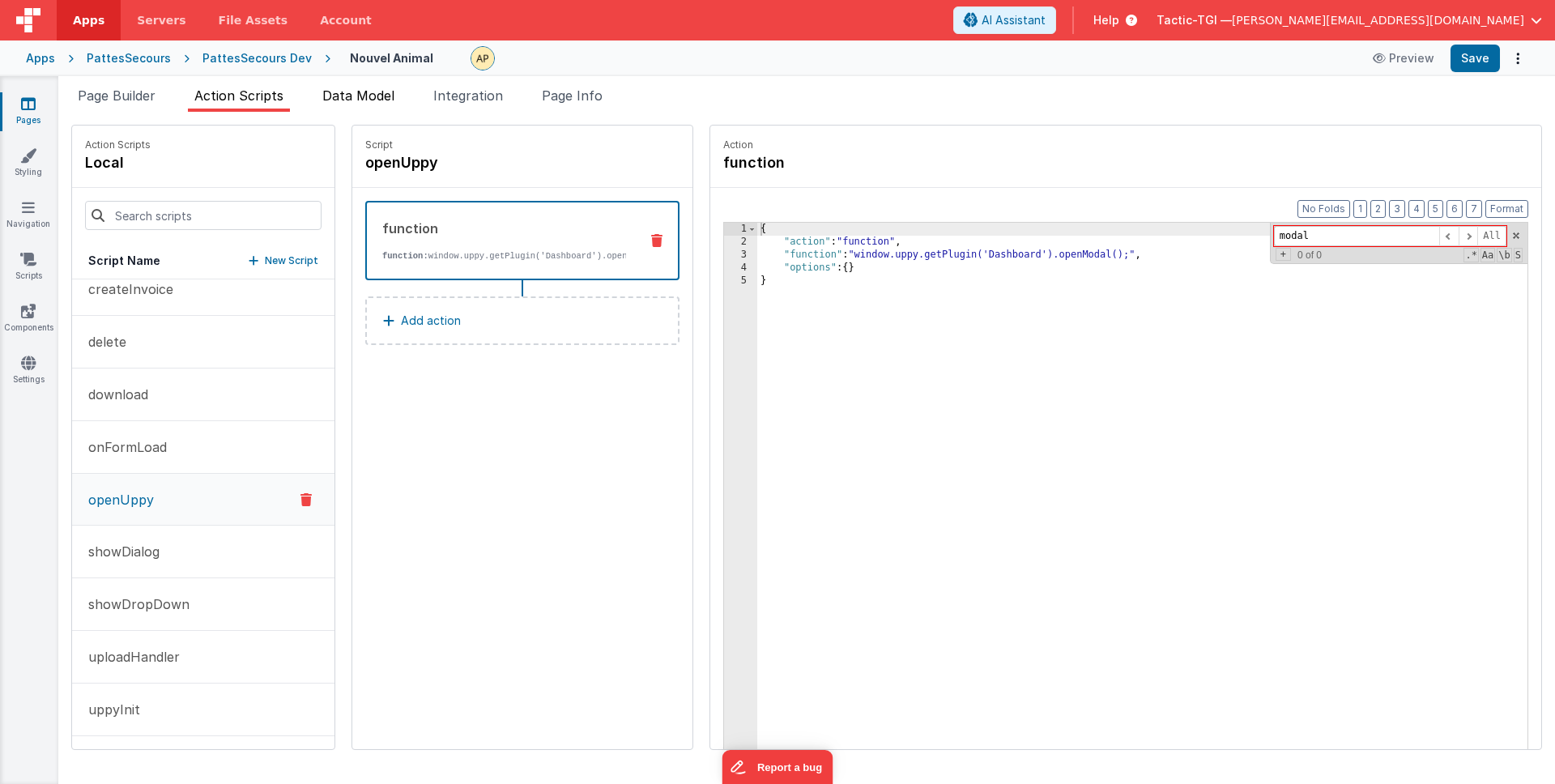
click at [381, 97] on span "Data Model" at bounding box center [359, 95] width 72 height 16
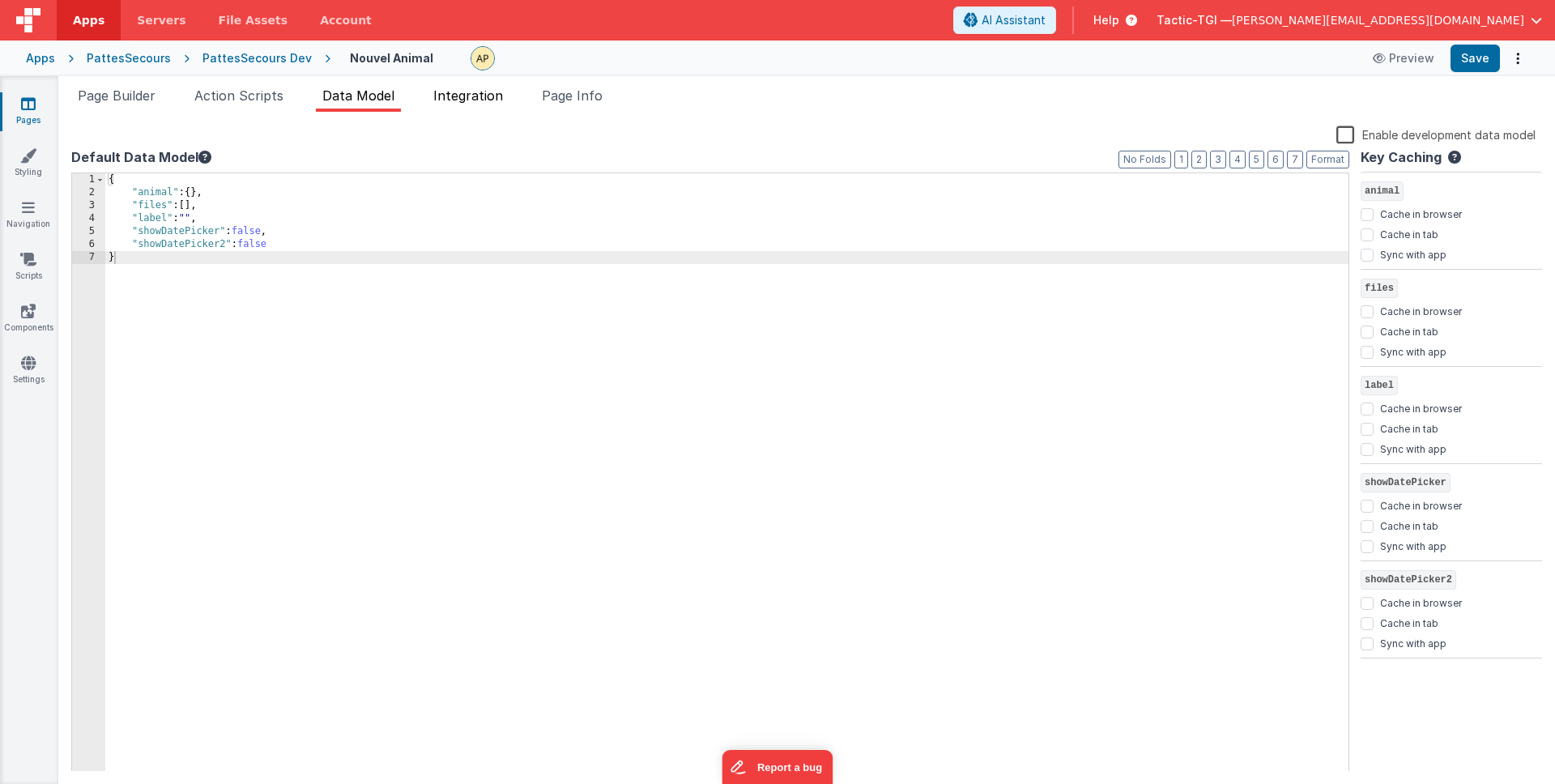
click at [486, 103] on span "Integration" at bounding box center [468, 95] width 70 height 16
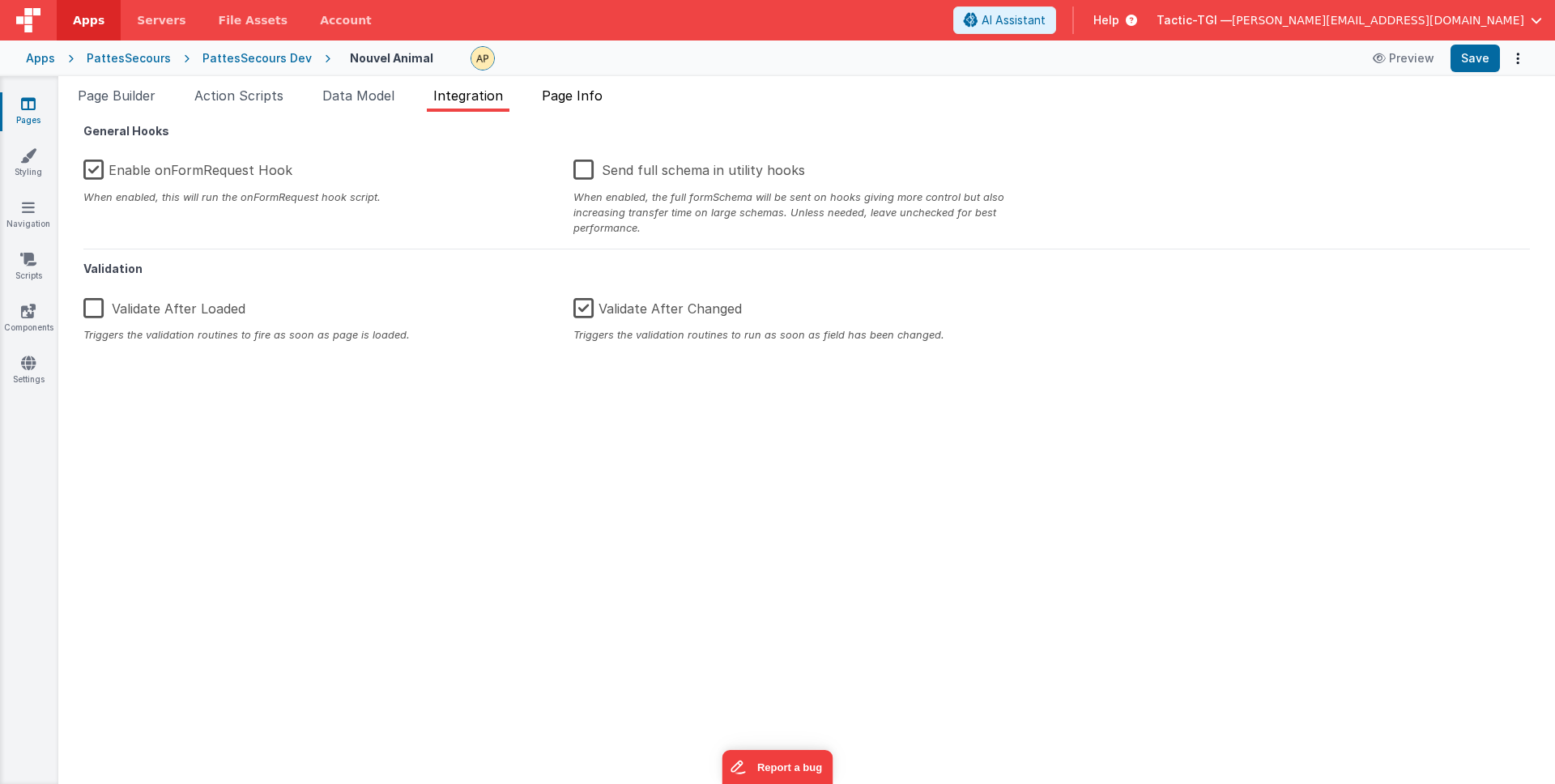
click at [566, 103] on span "Page Info" at bounding box center [572, 95] width 60 height 16
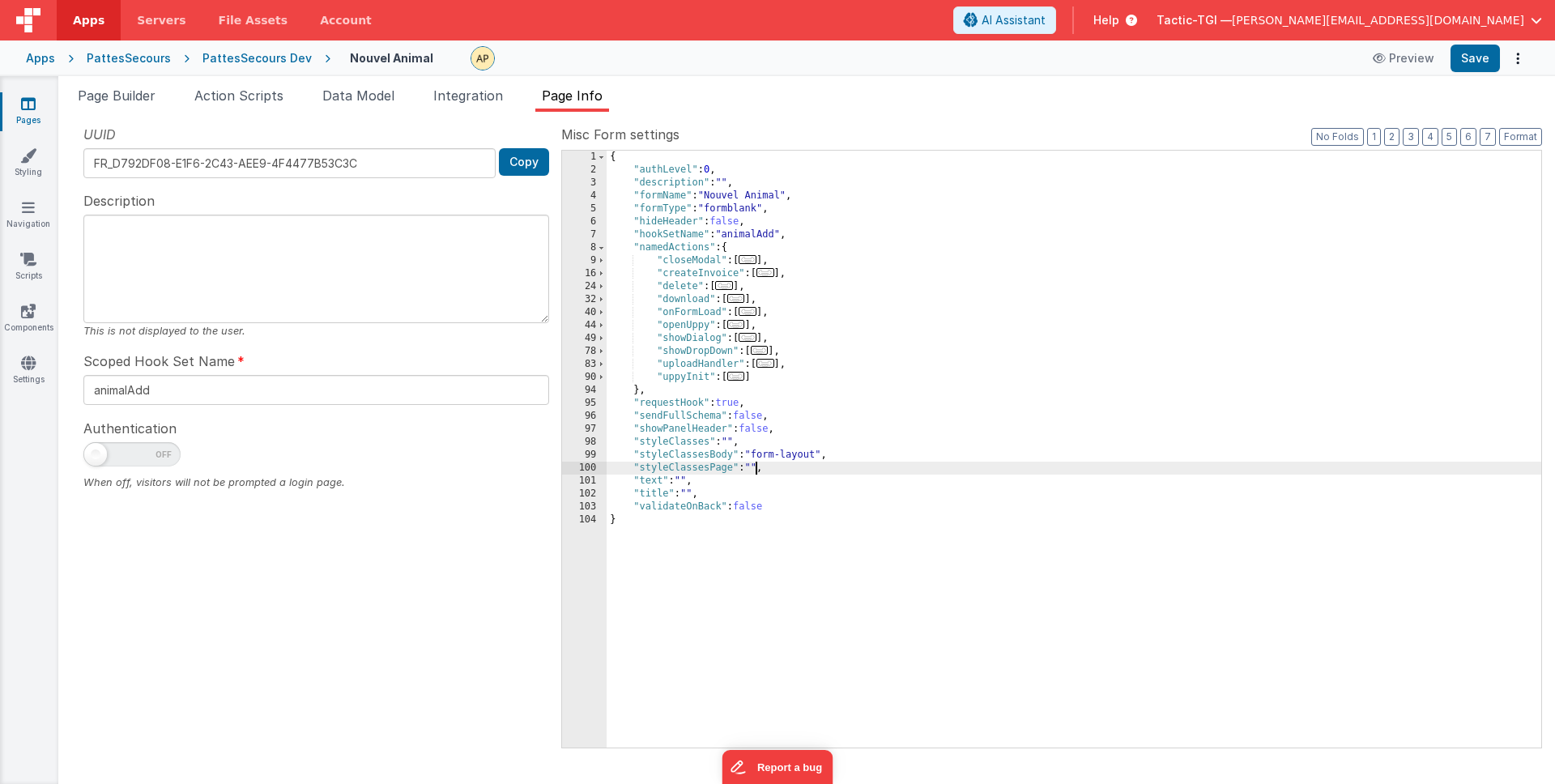
click at [753, 464] on div "{ "authLevel" : 0 , "description" : "" , "formName" : "Nouvel Animal" , "formTy…" at bounding box center [1073, 462] width 935 height 623
click at [1465, 57] on button "Save" at bounding box center [1475, 58] width 50 height 28
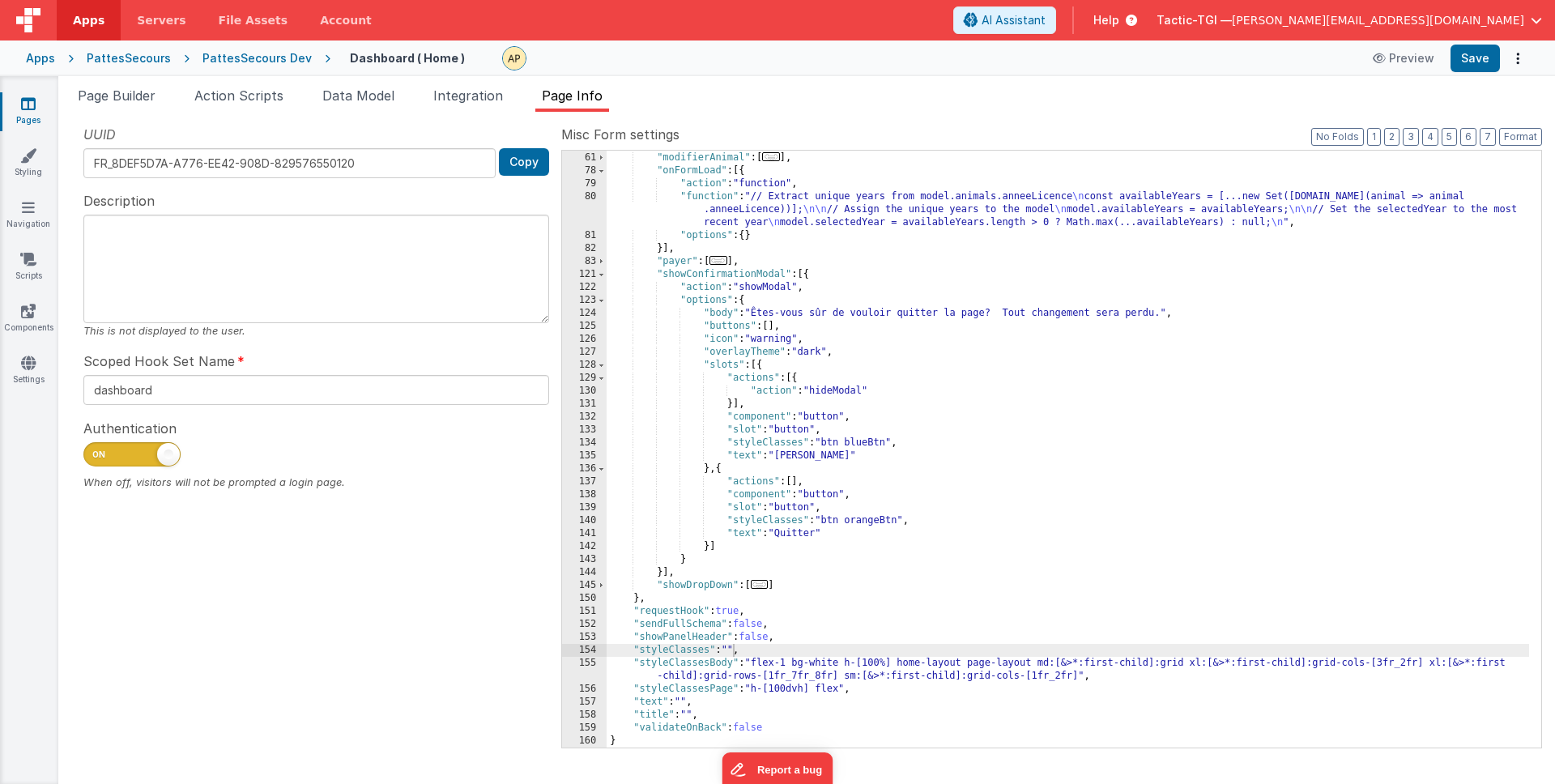
scroll to position [180, 0]
click at [576, 93] on span "Page Info" at bounding box center [572, 95] width 60 height 16
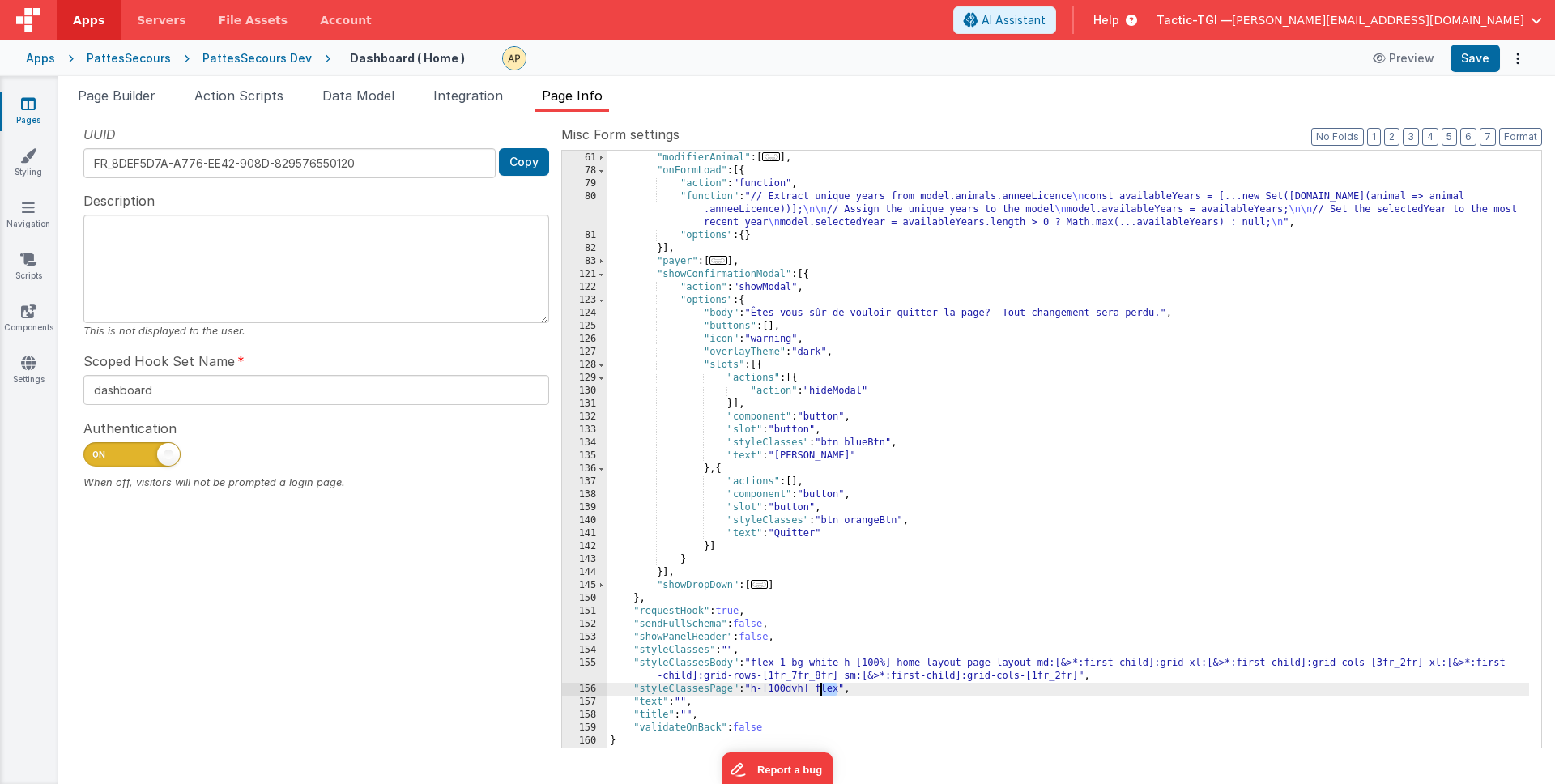
drag, startPoint x: 837, startPoint y: 690, endPoint x: 822, endPoint y: 690, distance: 15.0
click at [822, 690] on div ""goToCart" : [ ... ] , "modifierAnimal" : [ ... ] , "onFormLoad" : [{ "action" …" at bounding box center [1067, 450] width 923 height 623
click at [842, 690] on div ""goToCart" : [ ... ] , "modifierAnimal" : [ ... ] , "onFormLoad" : [{ "action" …" at bounding box center [1067, 450] width 923 height 623
drag, startPoint x: 840, startPoint y: 692, endPoint x: 757, endPoint y: 687, distance: 83.2
click at [757, 687] on div ""goToCart" : [ ... ] , "modifierAnimal" : [ ... ] , "onFormLoad" : [{ "action" …" at bounding box center [1067, 450] width 923 height 623
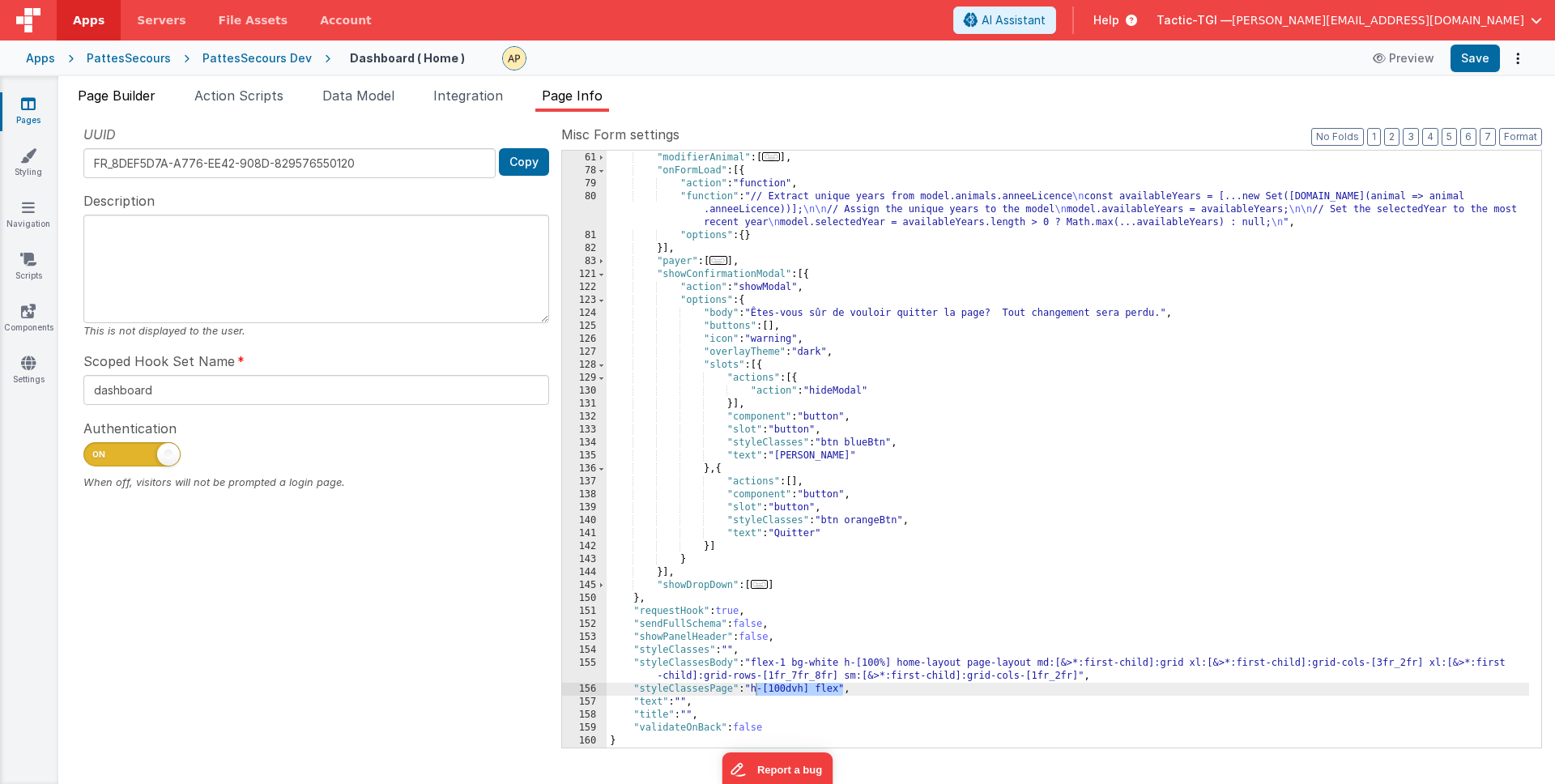
click at [128, 94] on span "Page Builder" at bounding box center [117, 95] width 78 height 16
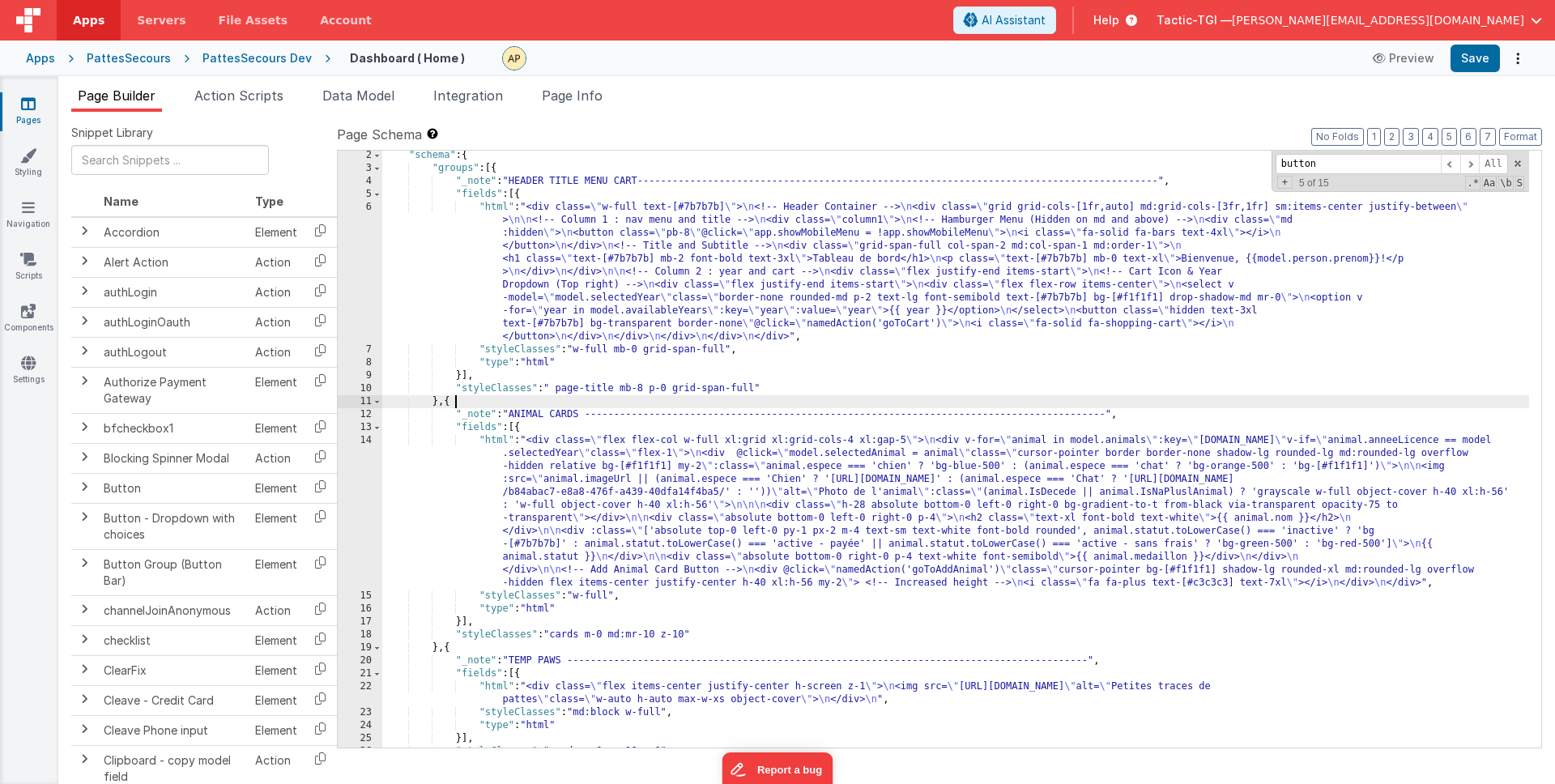
click at [925, 401] on div ""schema" : { "groups" : [{ "_note" : "HEADER TITLE MENU CART-------------------…" at bounding box center [956, 460] width 1147 height 623
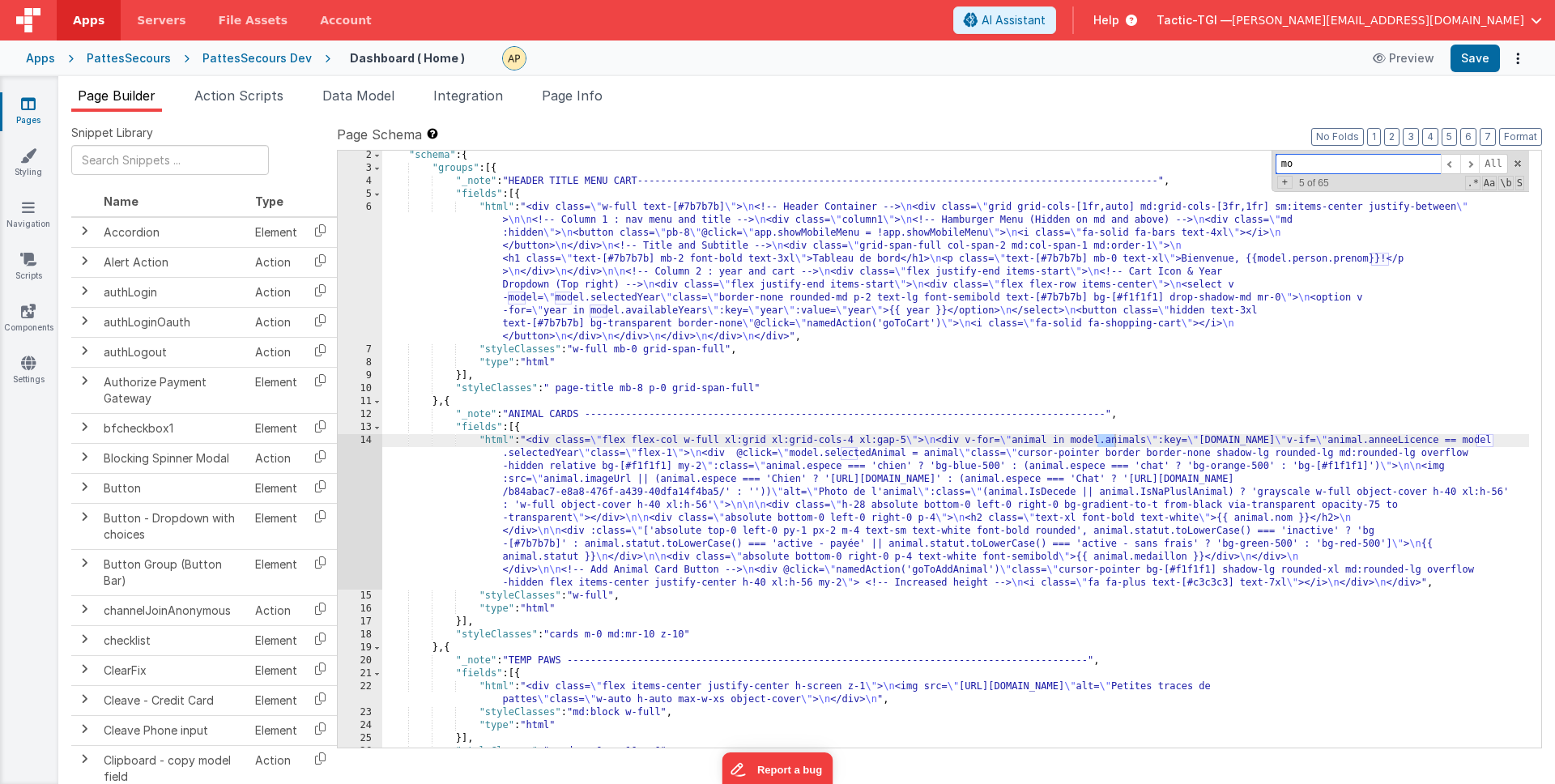
type input "m"
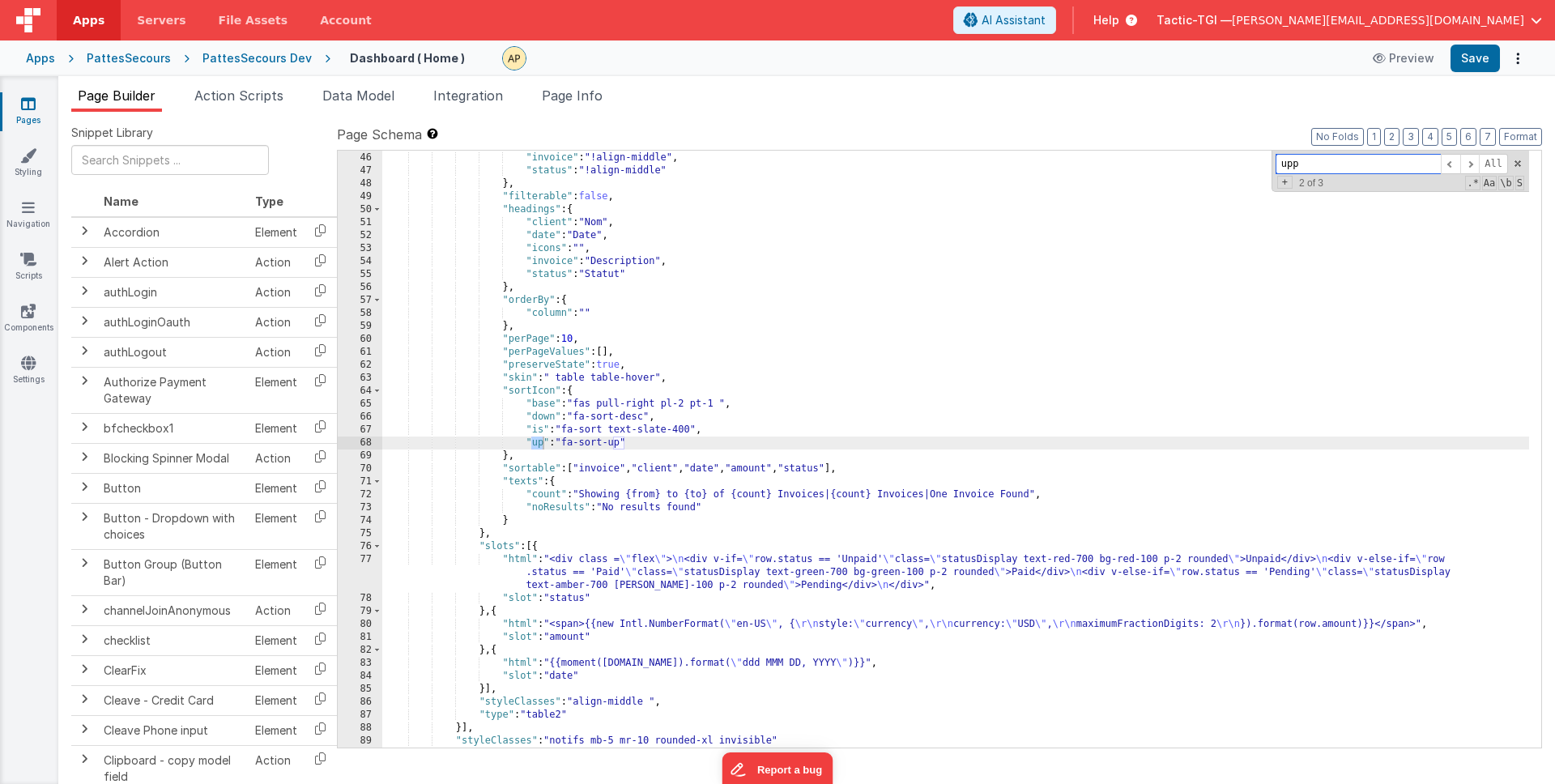
scroll to position [868, 0]
type input "u"
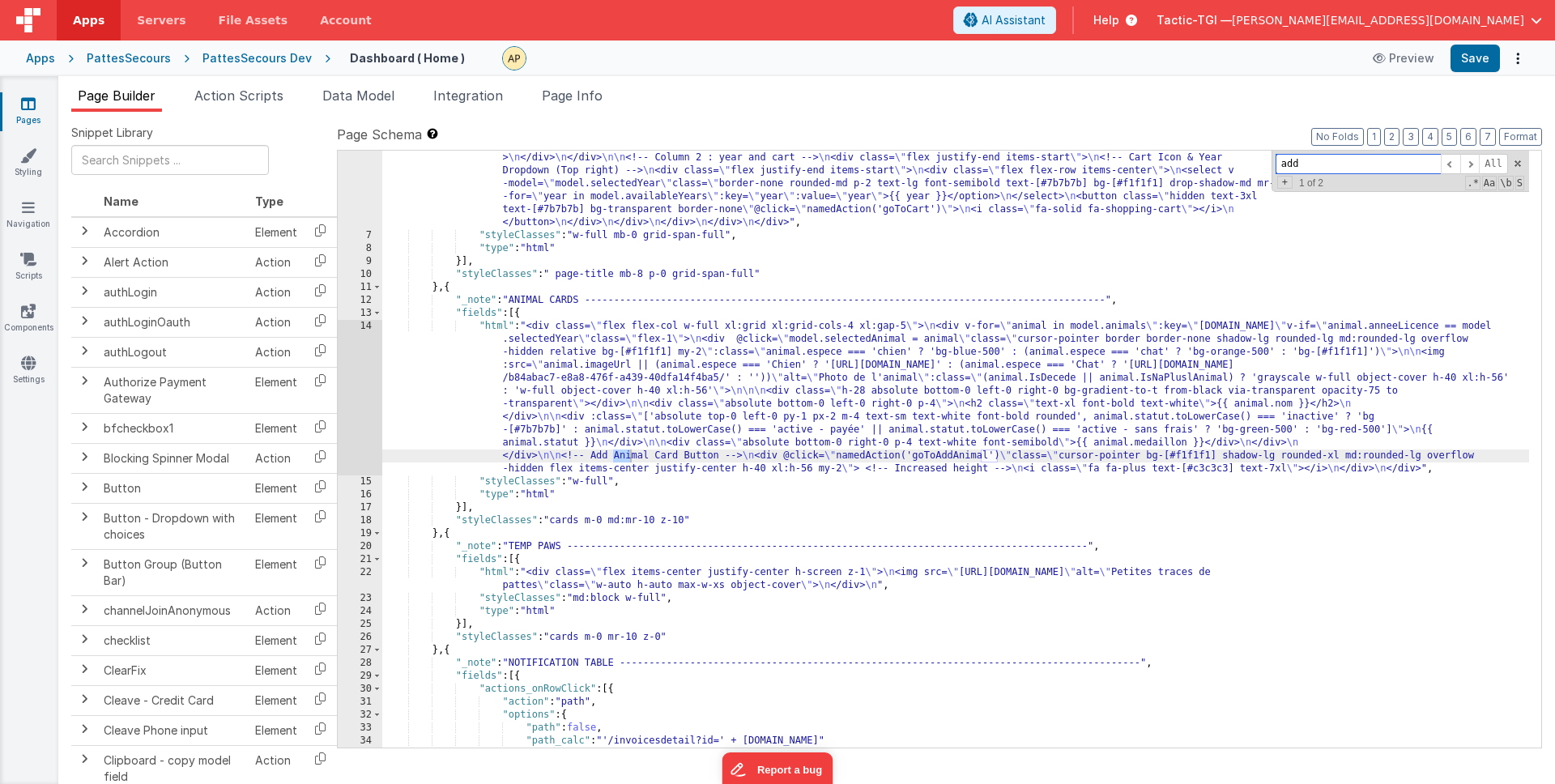
scroll to position [129, 0]
type input "add"
click at [223, 107] on li "Action Scripts" at bounding box center [239, 98] width 102 height 26
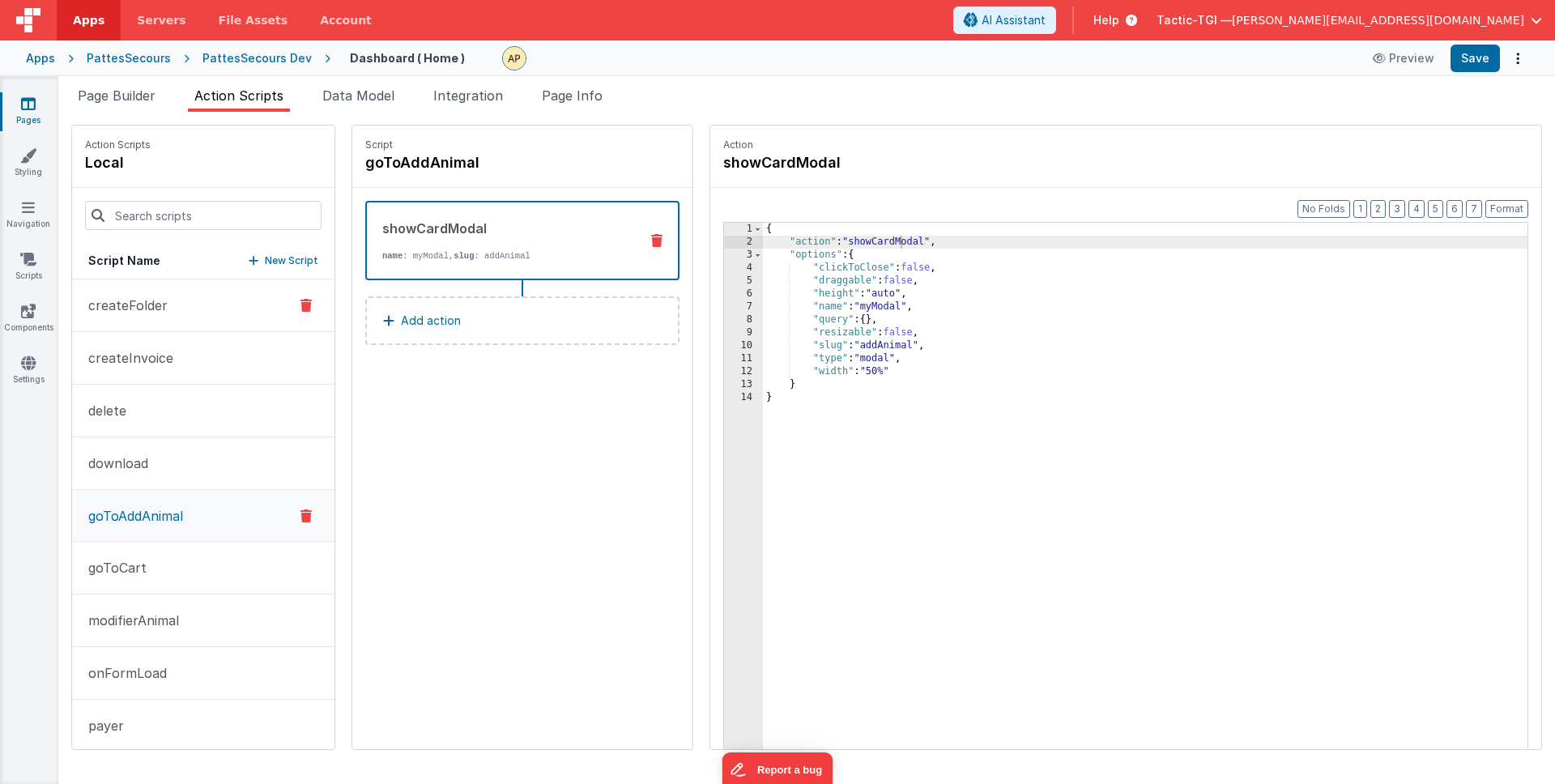
click at [143, 311] on p "createFolder" at bounding box center [123, 305] width 89 height 19
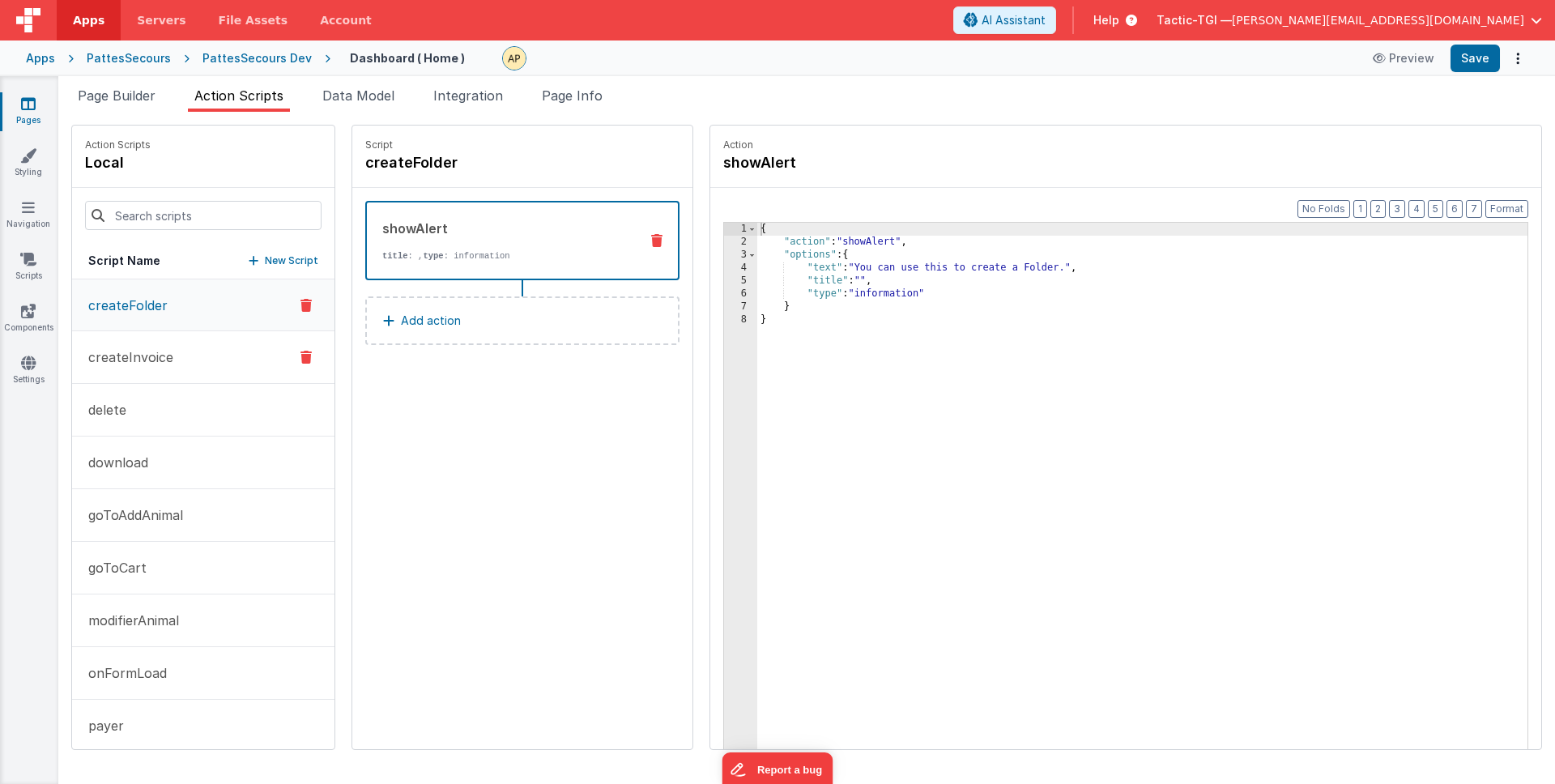
click at [157, 359] on p "createInvoice" at bounding box center [126, 357] width 95 height 19
click at [159, 397] on button "delete" at bounding box center [203, 410] width 263 height 53
click at [169, 443] on button "download" at bounding box center [203, 463] width 263 height 53
click at [152, 517] on p "goToAddAnimal" at bounding box center [131, 515] width 104 height 19
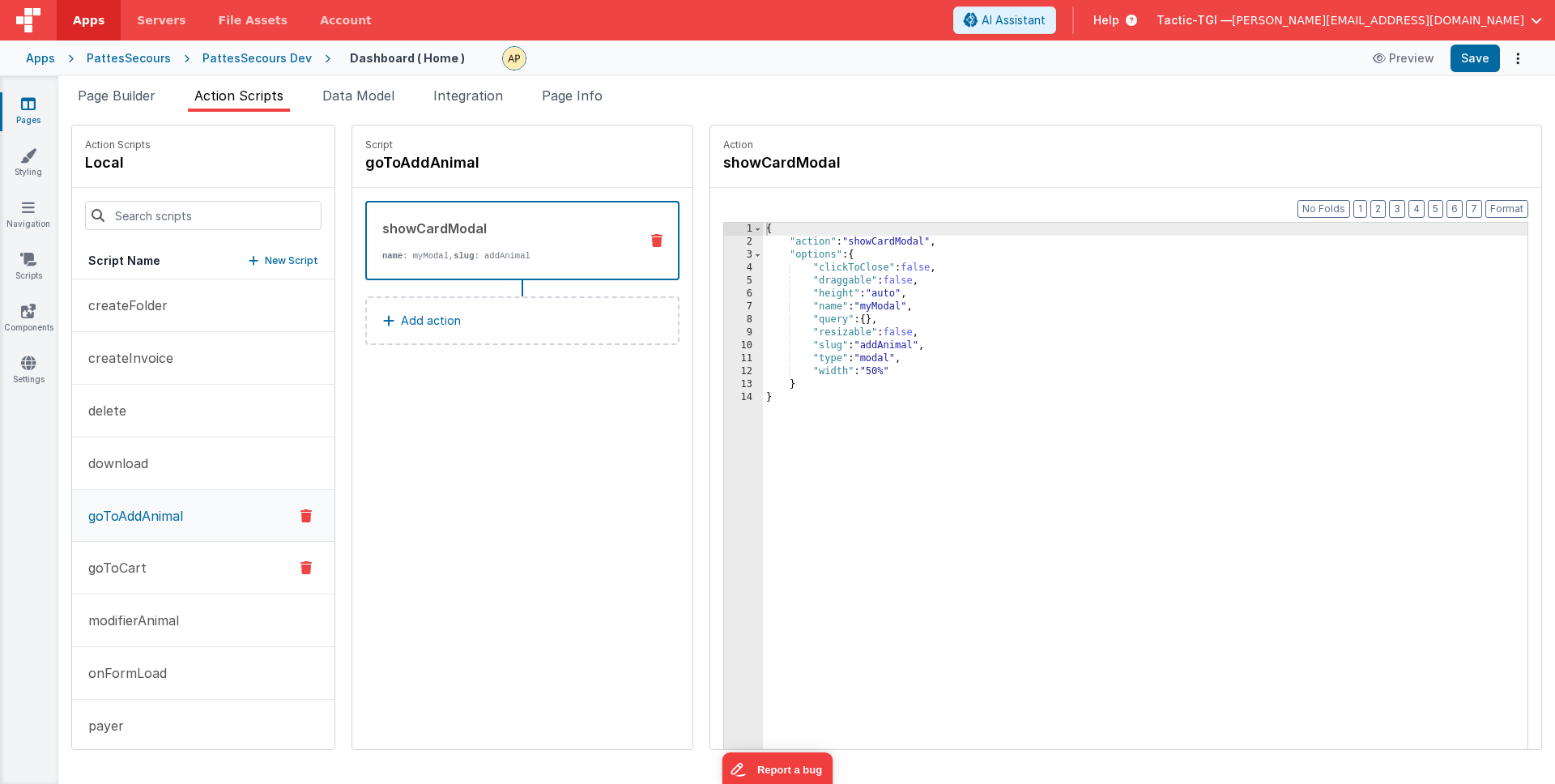
click at [159, 572] on button "goToCart" at bounding box center [203, 567] width 263 height 53
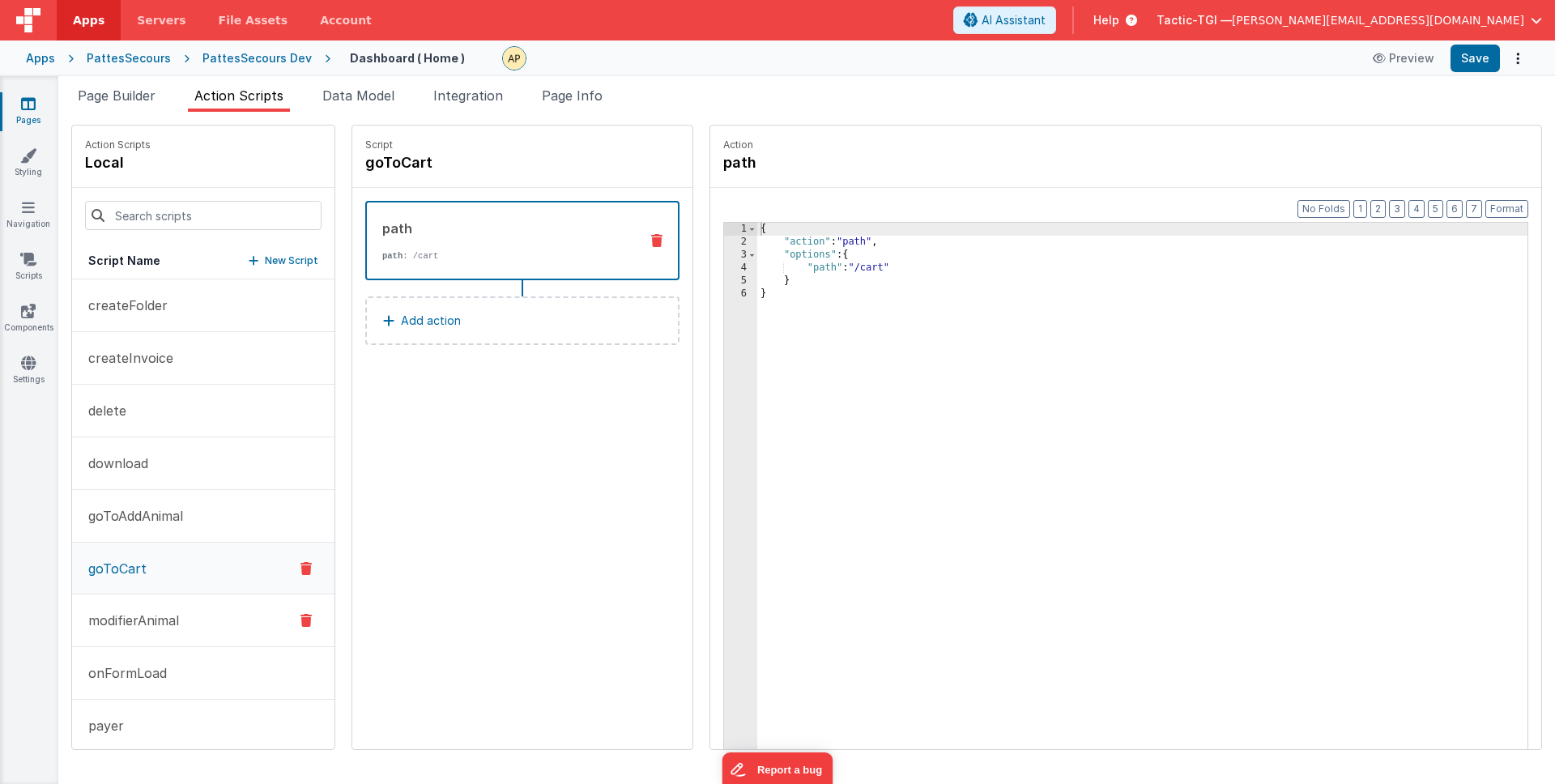
click at [155, 619] on p "modifierAnimal" at bounding box center [129, 619] width 101 height 19
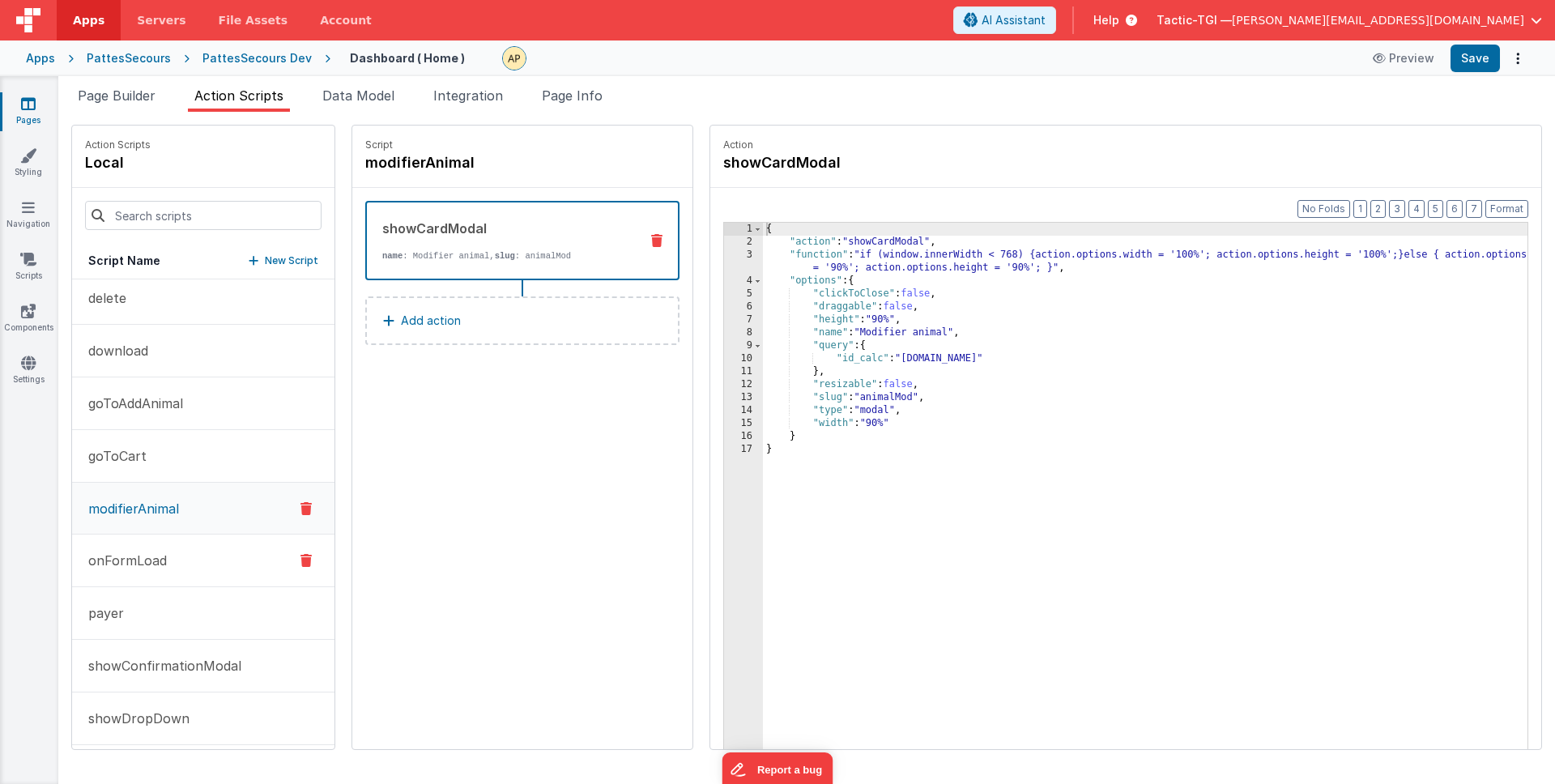
scroll to position [122, 0]
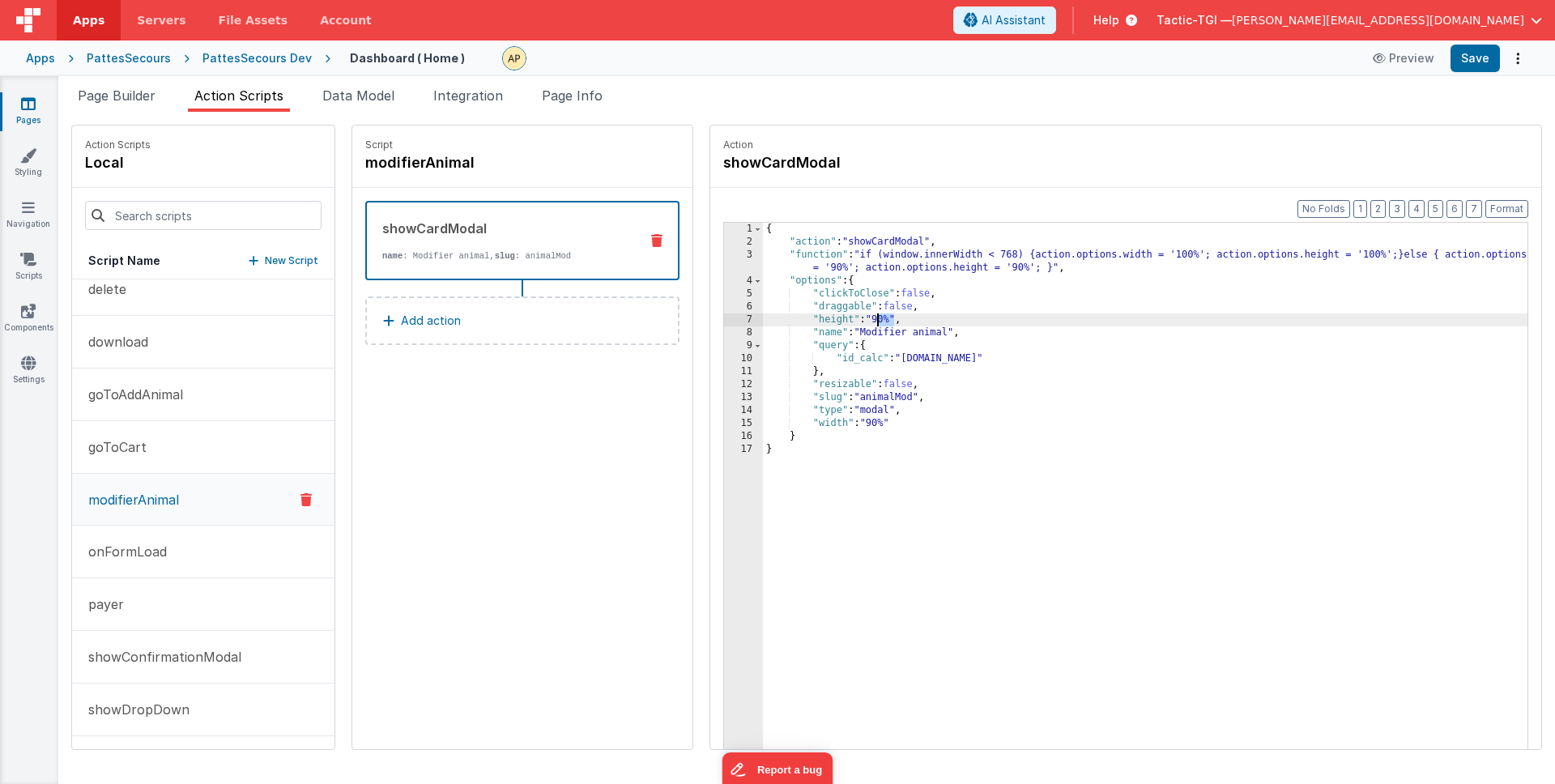
drag, startPoint x: 853, startPoint y: 319, endPoint x: 833, endPoint y: 320, distance: 20.0
click at [833, 320] on div "{ "action" : "showCardModal" , "function" : "if (window.innerWidth < 768) {acti…" at bounding box center [1166, 524] width 807 height 603
click at [1195, 316] on div "{ "action" : "showCardModal" , "function" : "if (window.innerWidth < 768) {acti…" at bounding box center [1166, 524] width 807 height 603
click at [1483, 55] on button "Save" at bounding box center [1475, 58] width 50 height 28
click at [1155, 407] on div "{ "action" : "showCardModal" , "function" : "if (window.innerWidth < 768) {acti…" at bounding box center [1166, 524] width 807 height 603
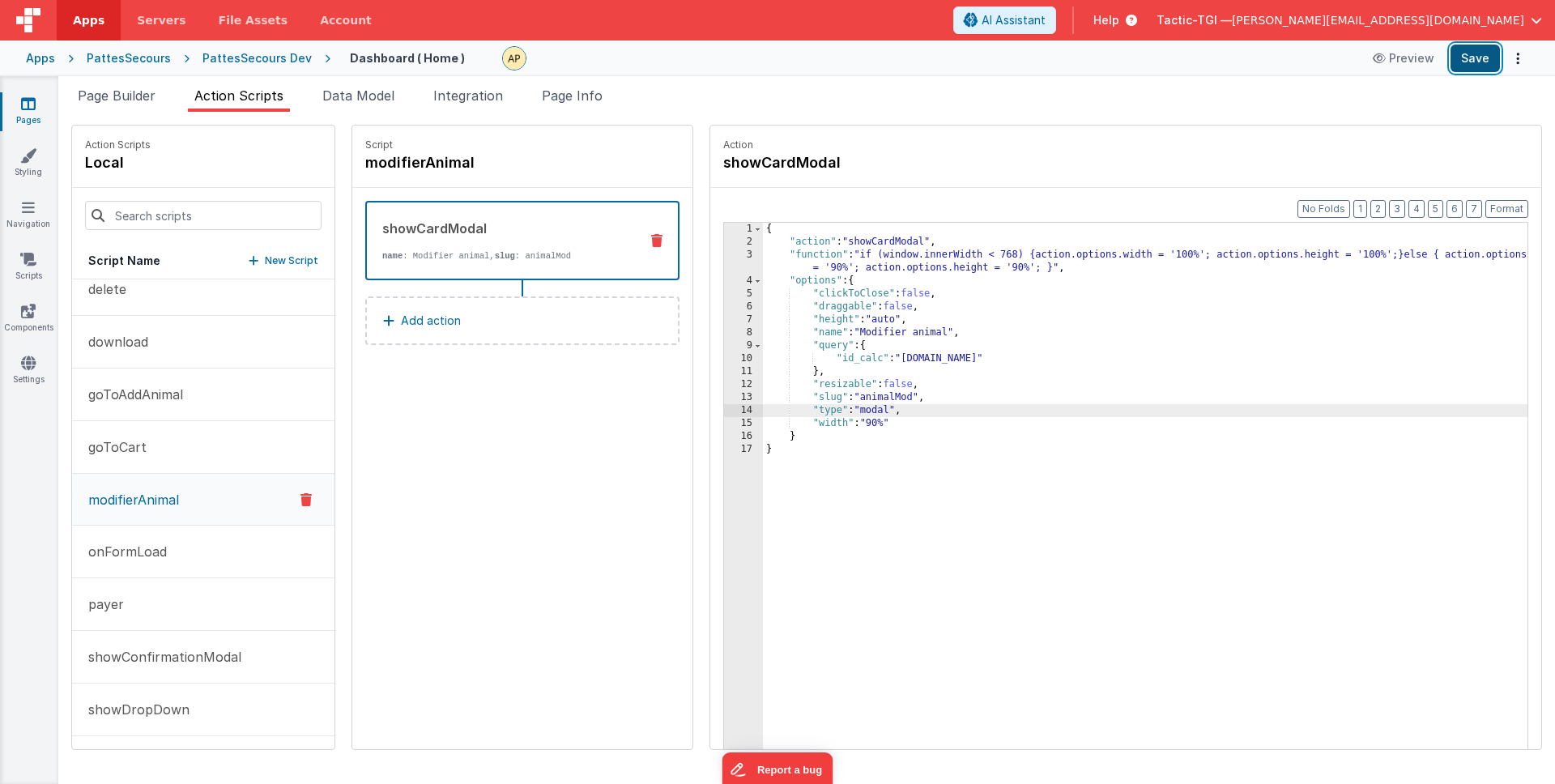
click at [1490, 55] on button "Save" at bounding box center [1475, 58] width 50 height 28
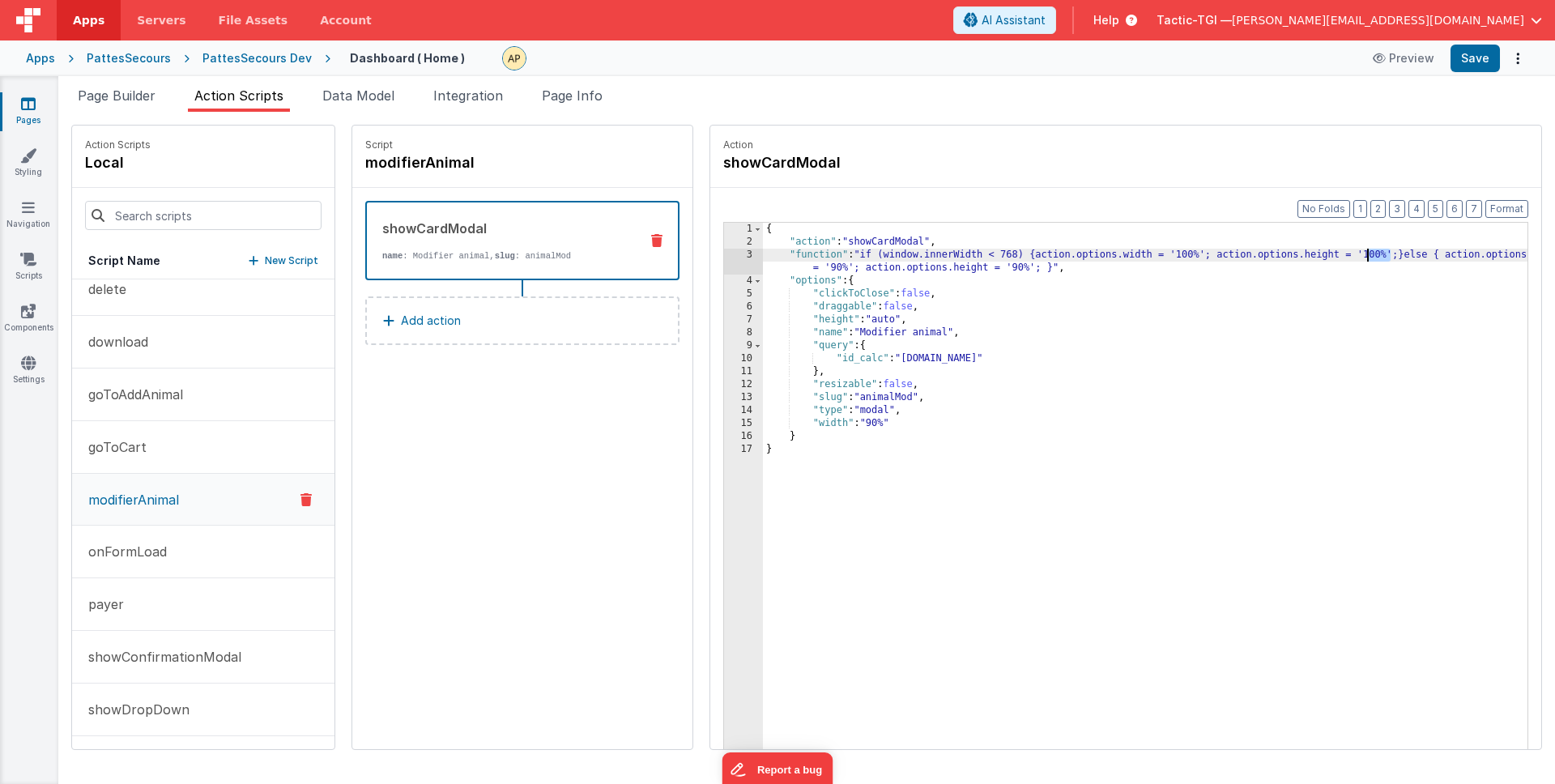
drag, startPoint x: 1347, startPoint y: 252, endPoint x: 1325, endPoint y: 255, distance: 22.2
click at [1325, 255] on div "{ "action" : "showCardModal" , "function" : "if (window.innerWidth < 768) {acti…" at bounding box center [1166, 524] width 807 height 603
click at [1476, 56] on button "Save" at bounding box center [1475, 58] width 50 height 28
click at [139, 553] on p "onFormLoad" at bounding box center [123, 551] width 88 height 19
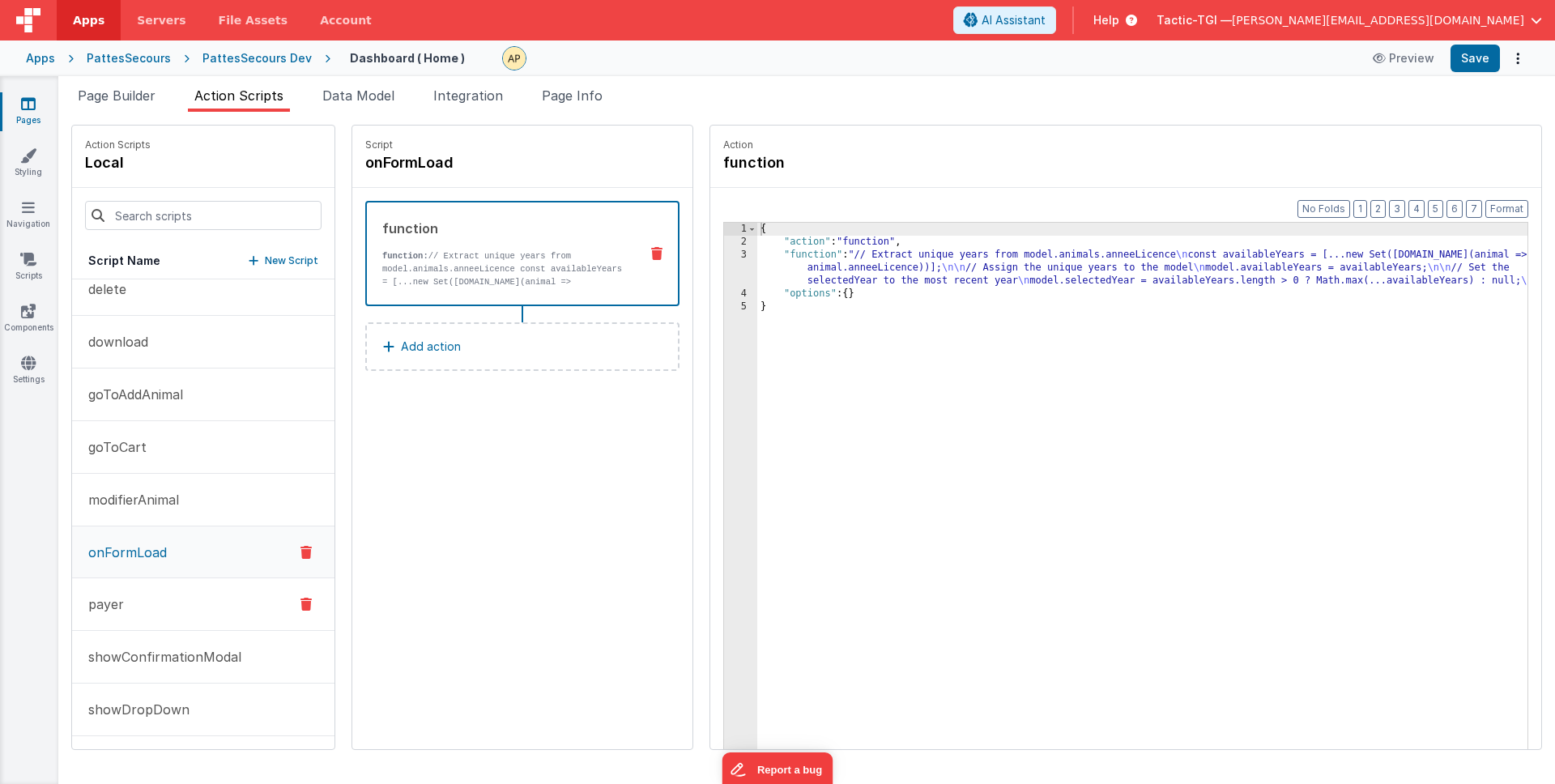
click at [141, 610] on button "payer" at bounding box center [203, 604] width 263 height 53
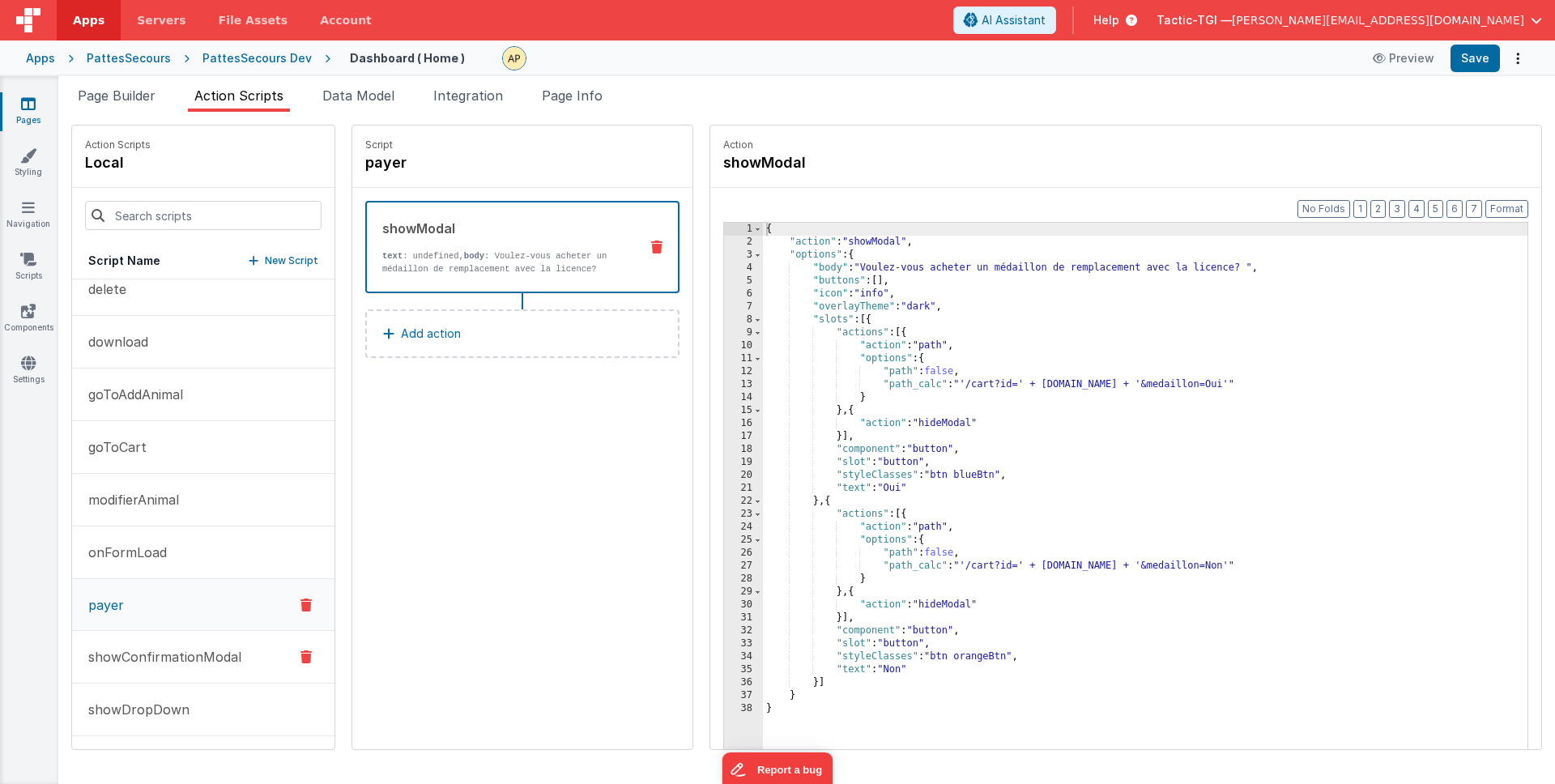
click at [133, 657] on p "showConfirmationModal" at bounding box center [160, 656] width 163 height 19
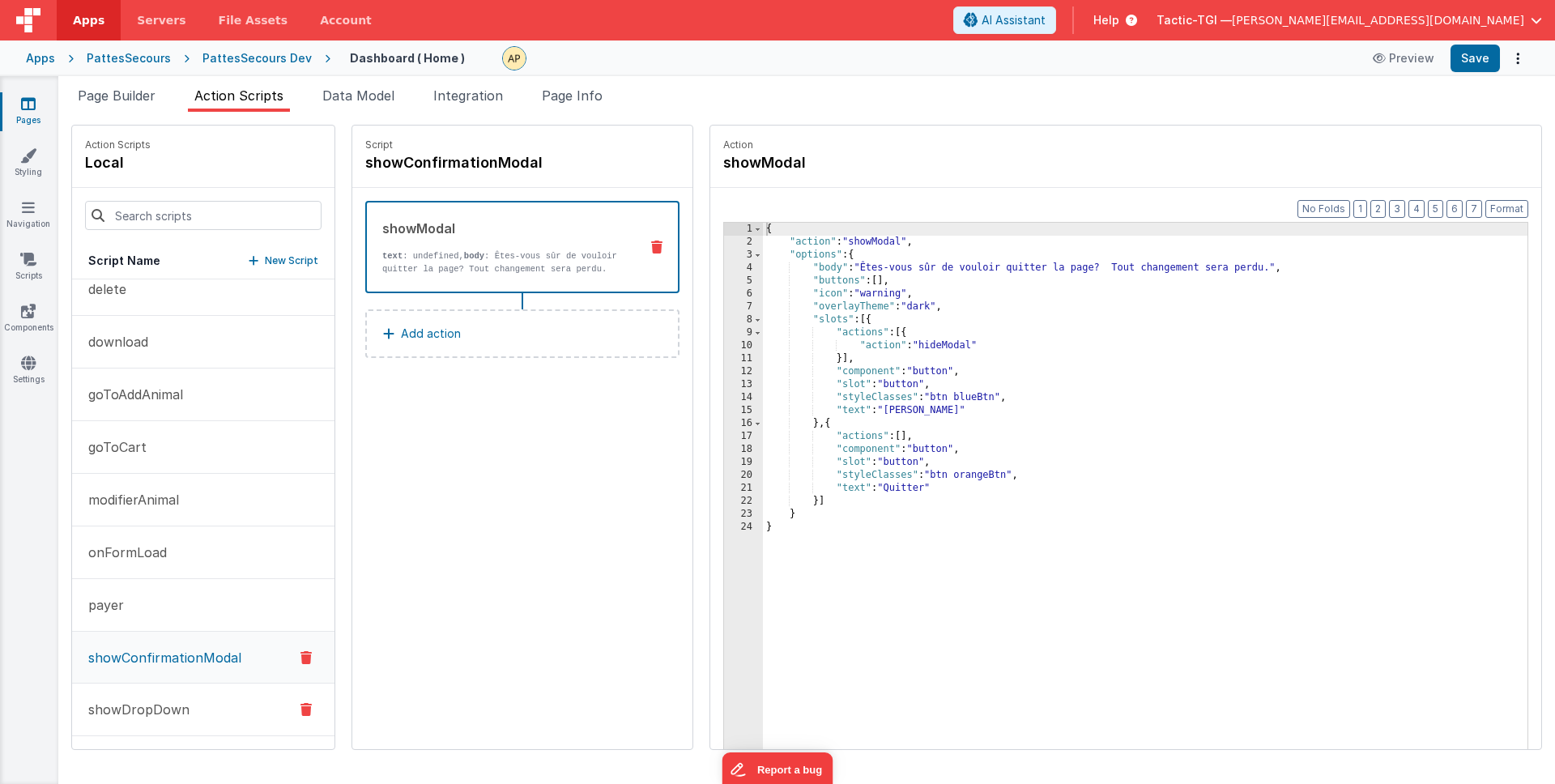
click at [157, 703] on p "showDropDown" at bounding box center [134, 708] width 111 height 19
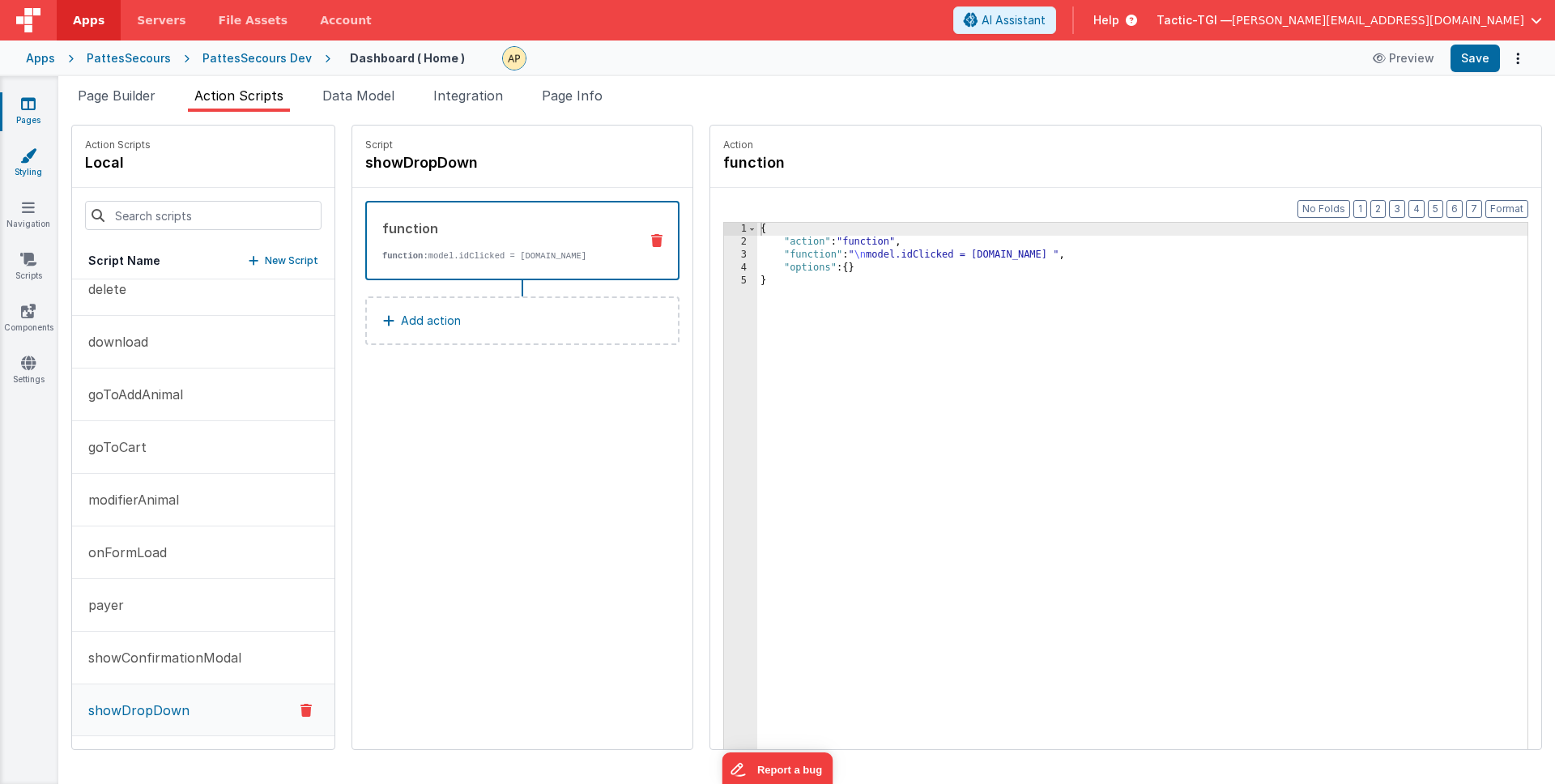
click at [28, 164] on link "Styling" at bounding box center [28, 164] width 58 height 33
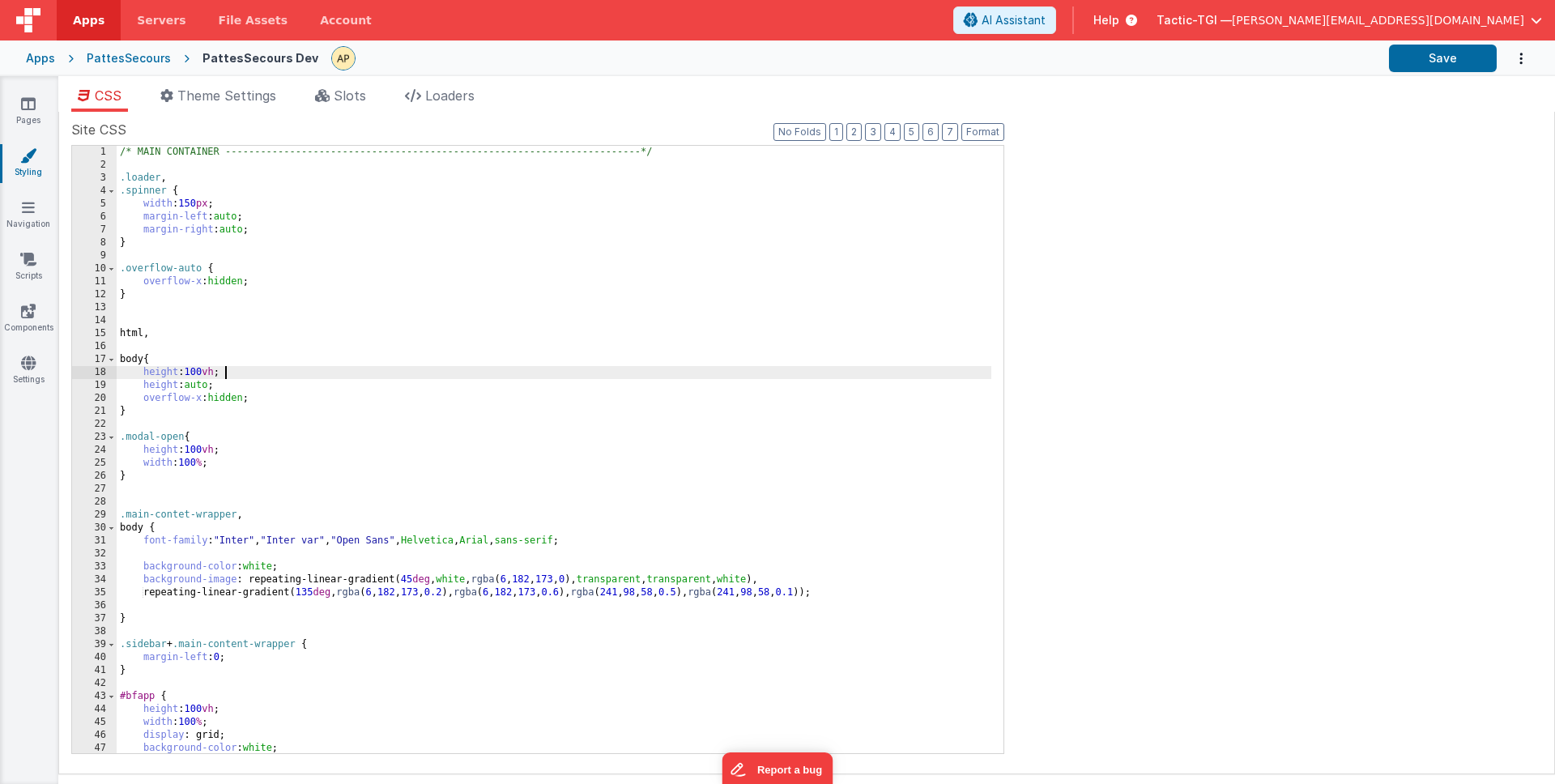
click at [568, 372] on div "/* MAIN CONTAINER -------------------------------------------------------------…" at bounding box center [554, 463] width 875 height 633
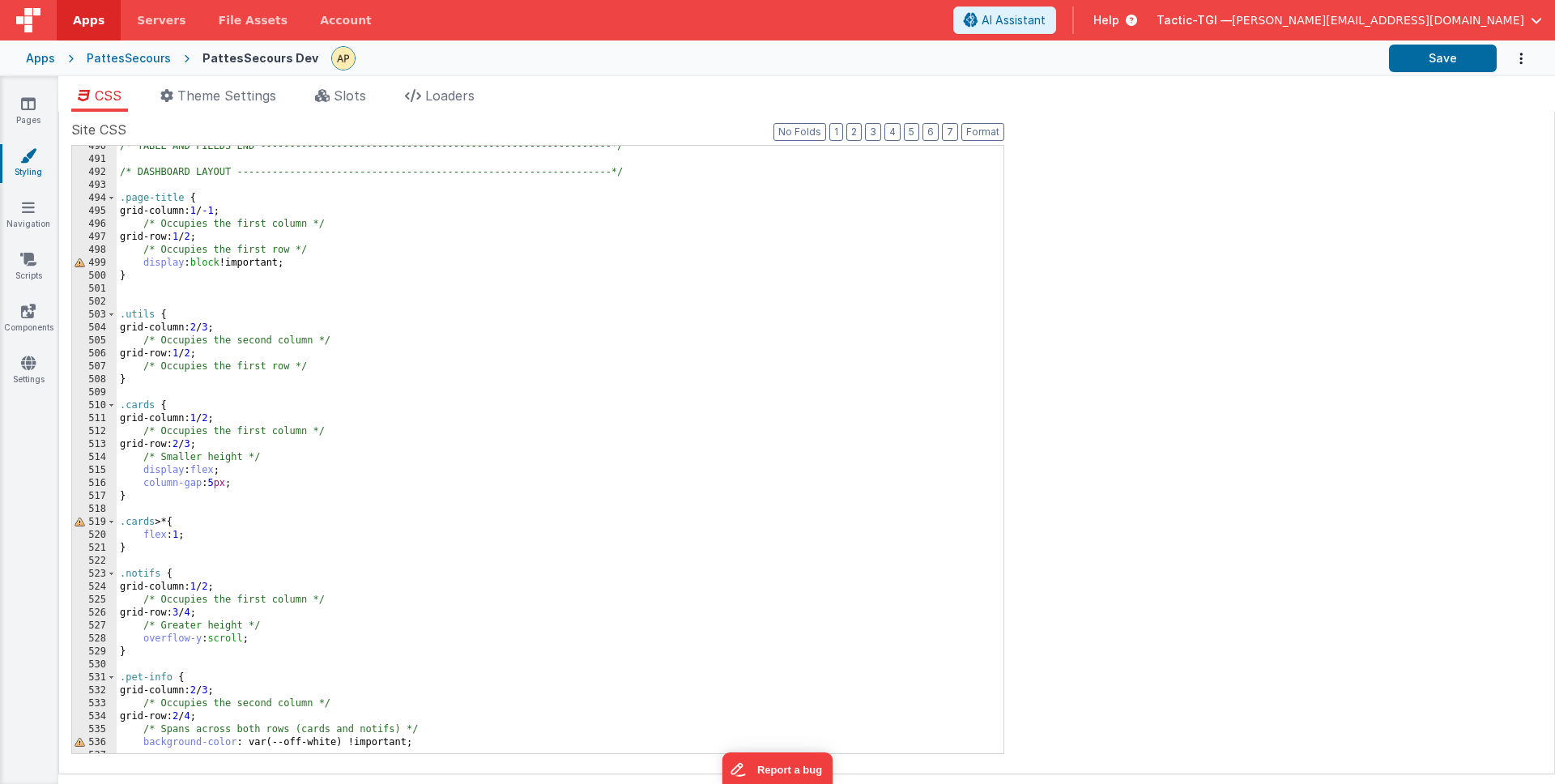
scroll to position [6408, 0]
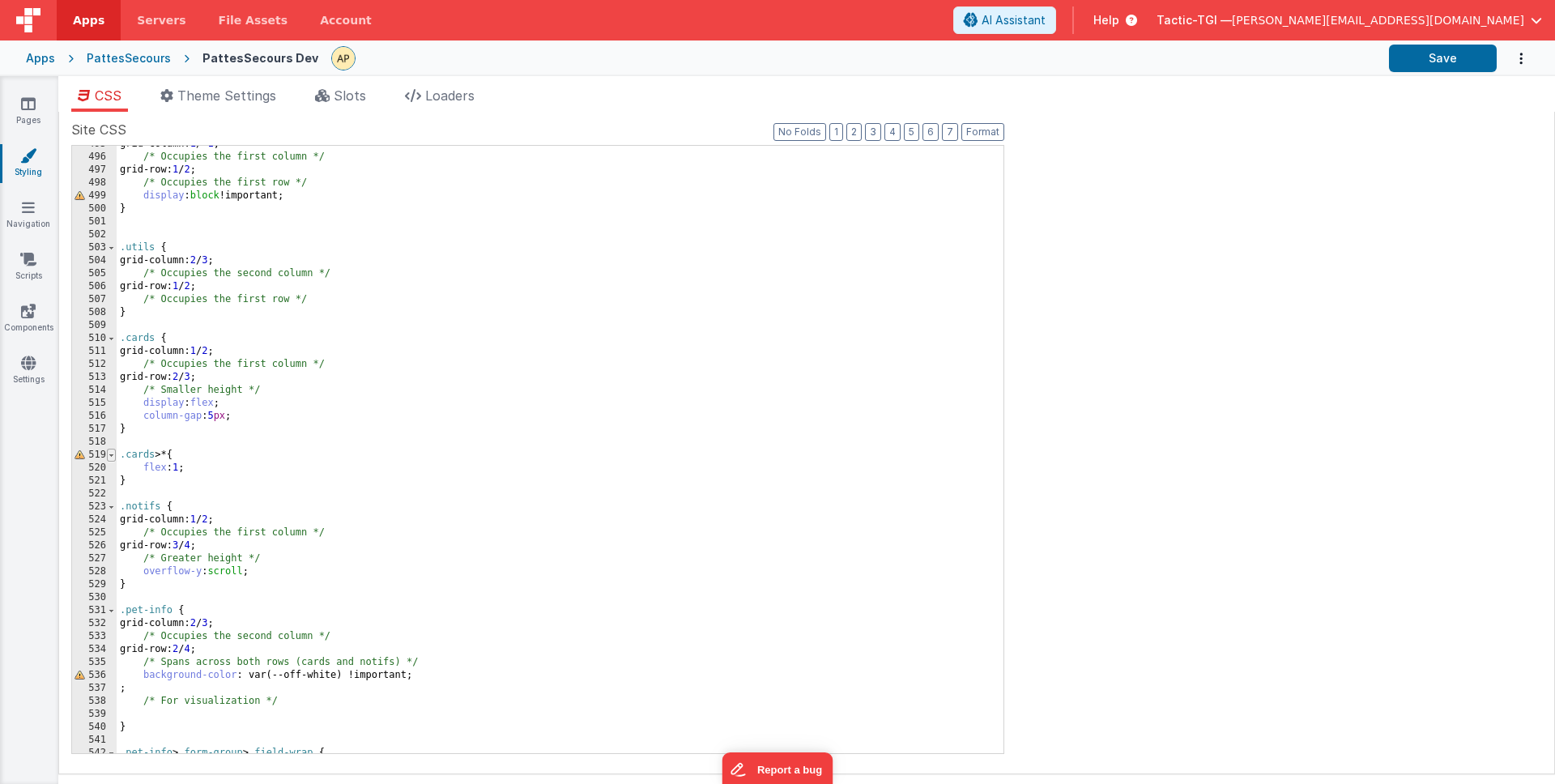
click at [109, 457] on span at bounding box center [111, 454] width 9 height 13
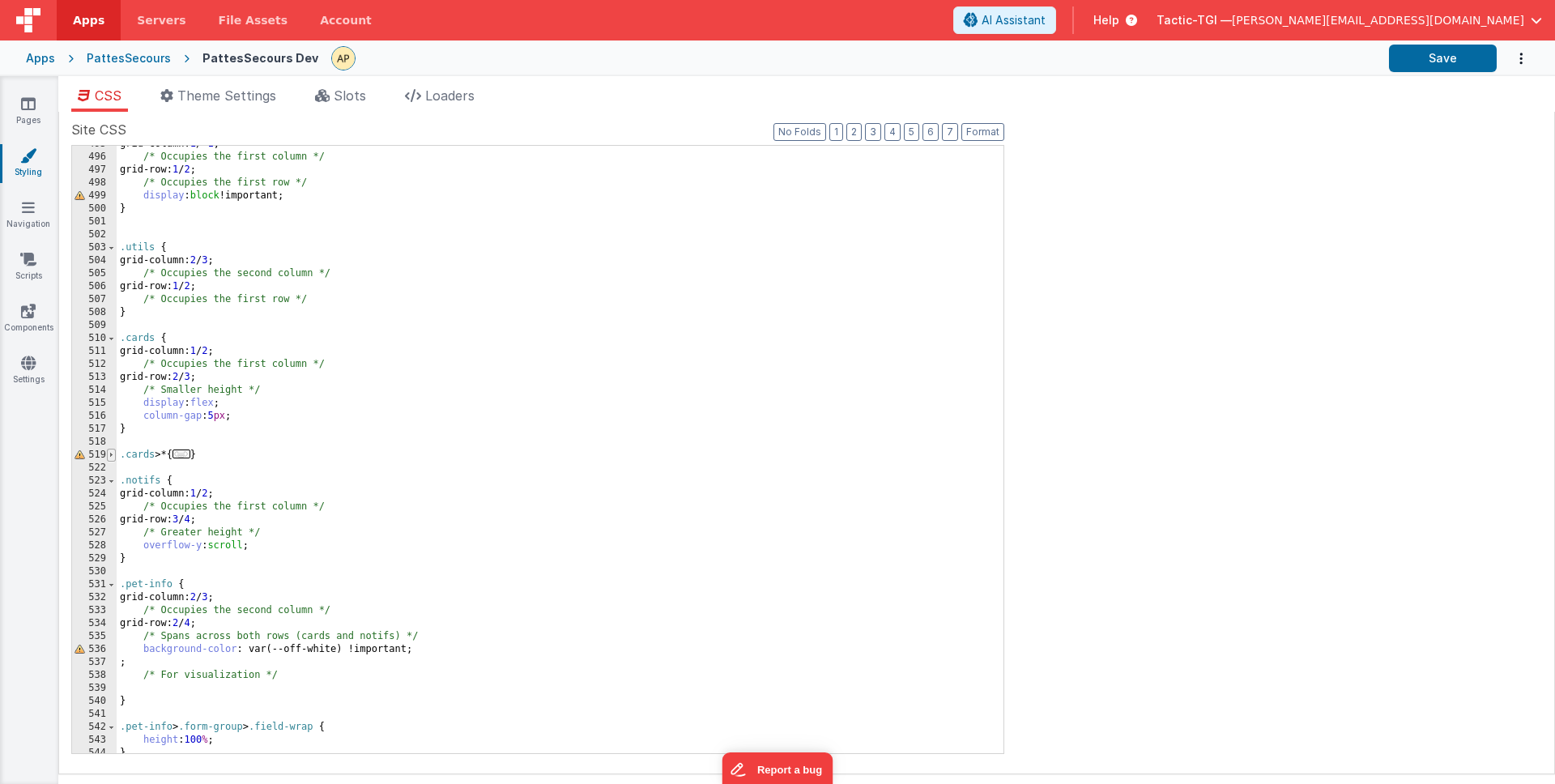
click at [109, 457] on span at bounding box center [111, 454] width 9 height 13
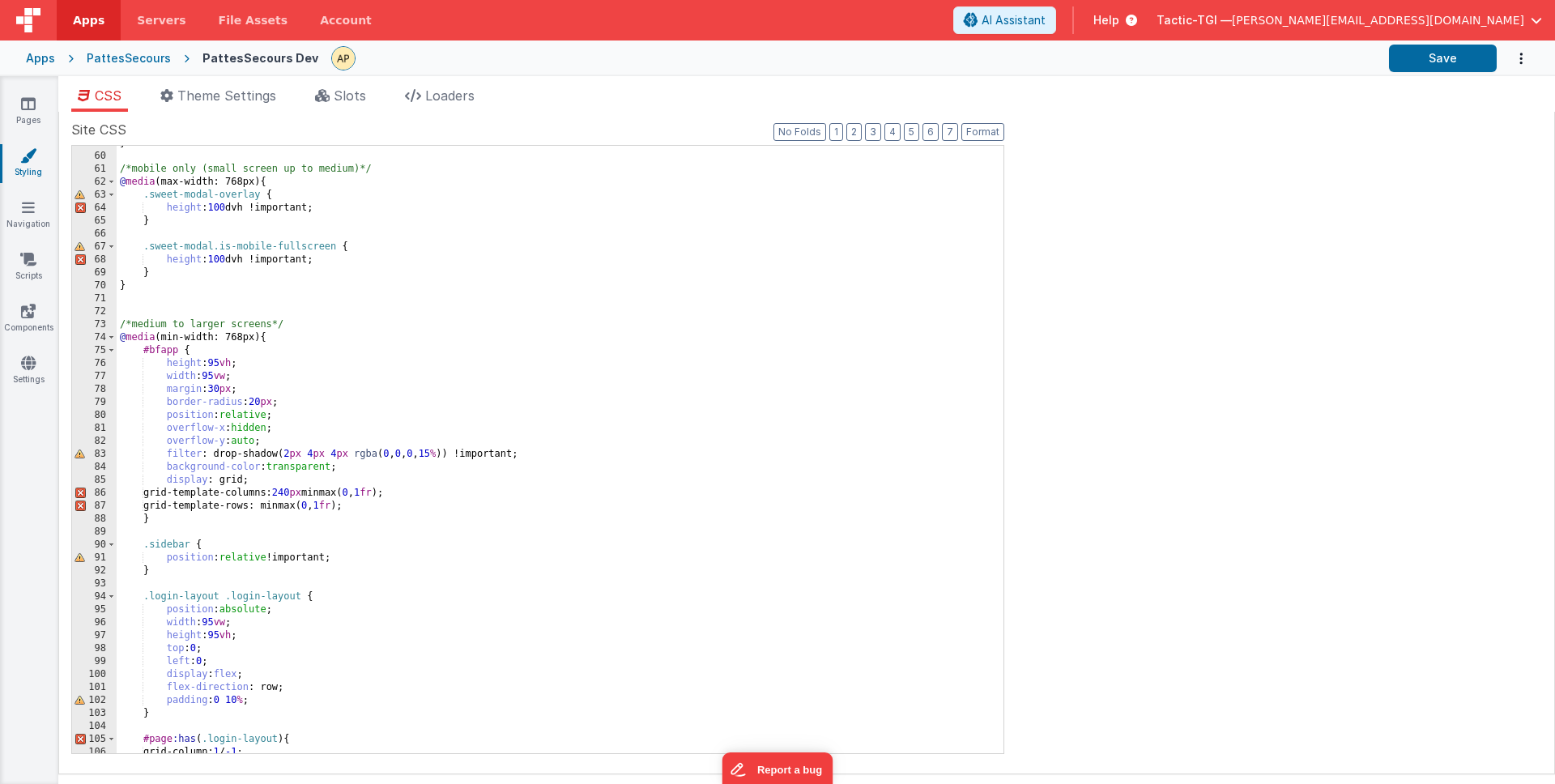
scroll to position [0, 0]
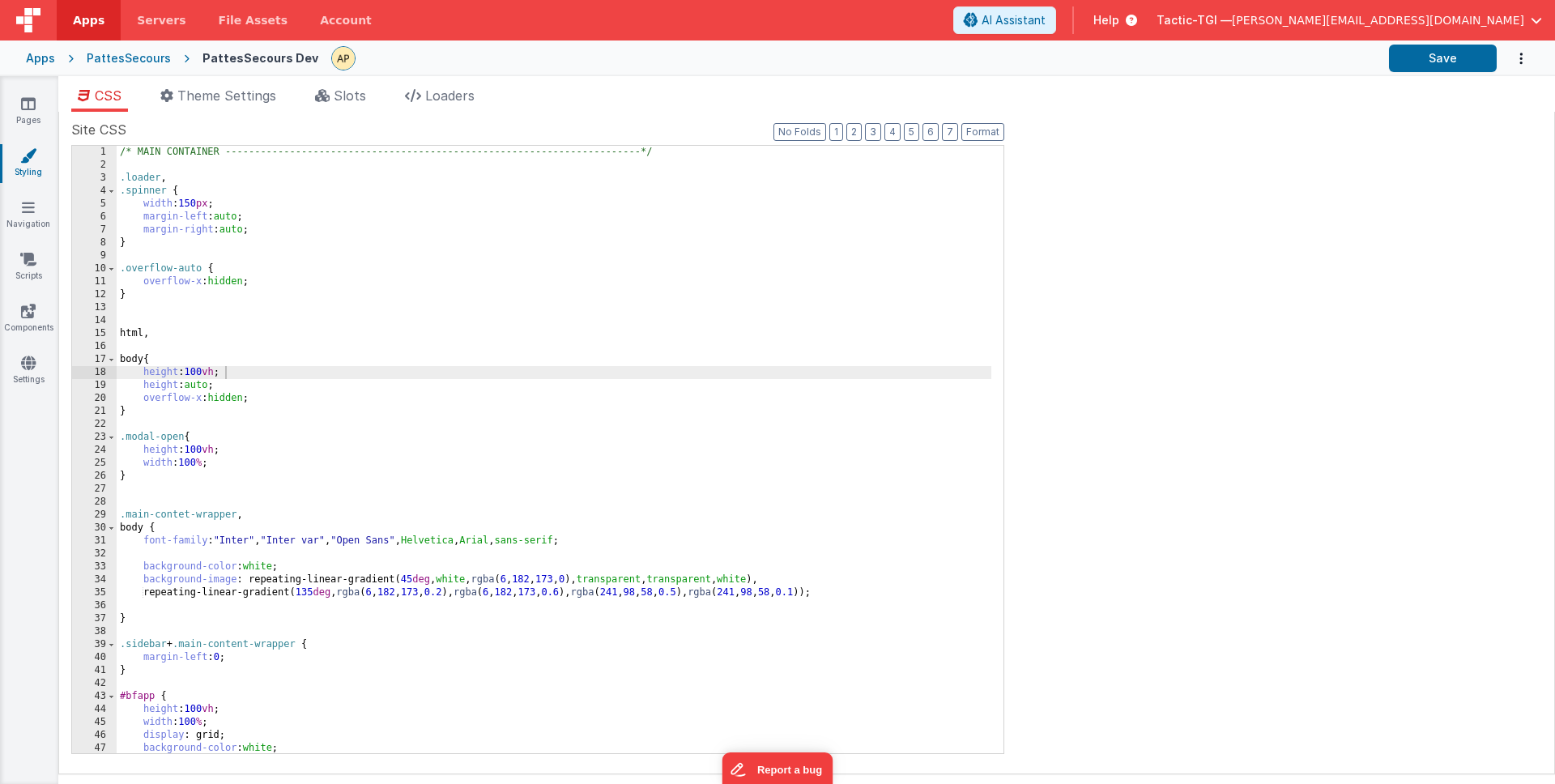
click at [34, 170] on link "Styling" at bounding box center [28, 164] width 58 height 33
click at [807, 130] on button "No Folds" at bounding box center [799, 132] width 53 height 18
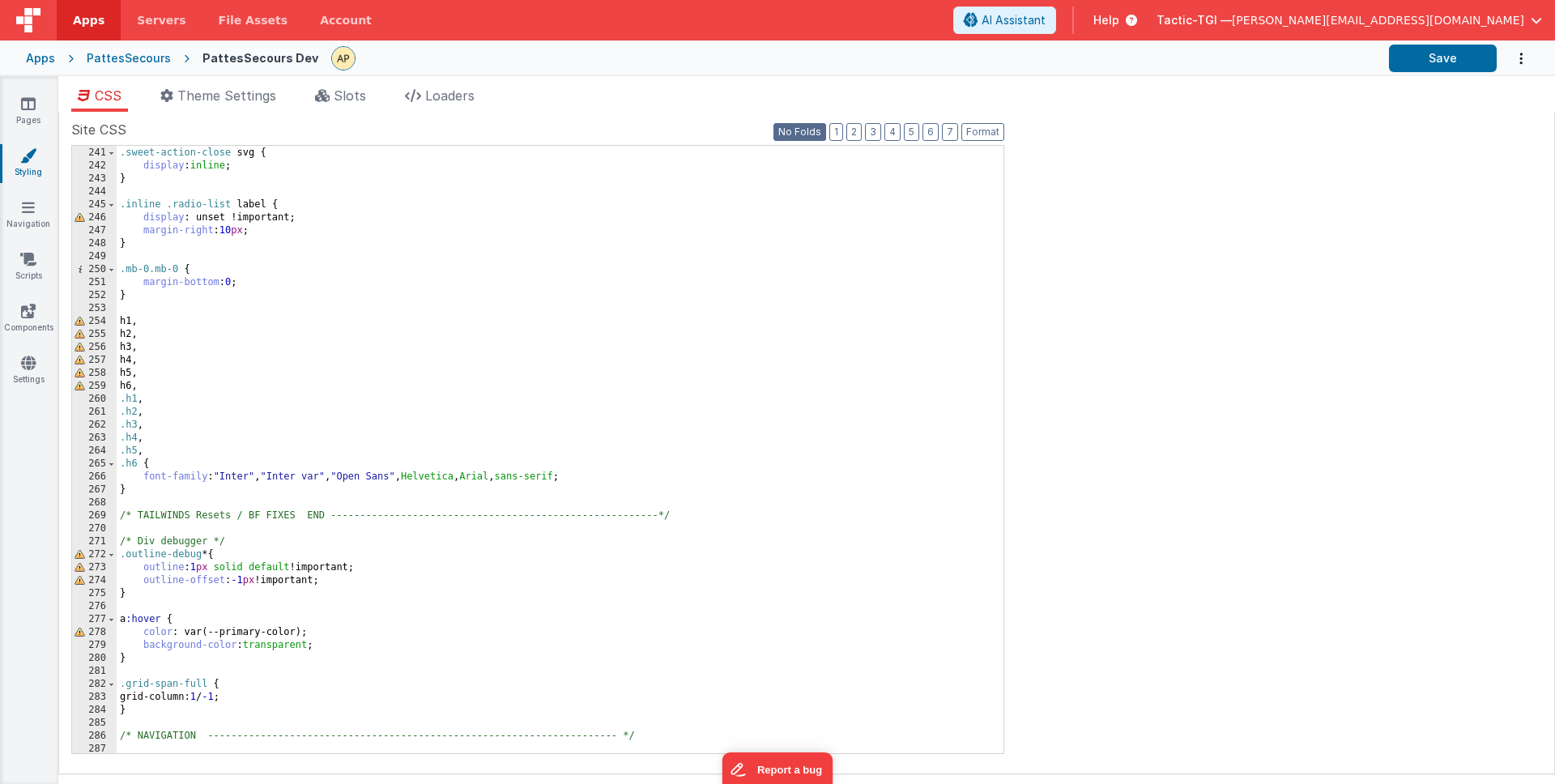
scroll to position [3184, 0]
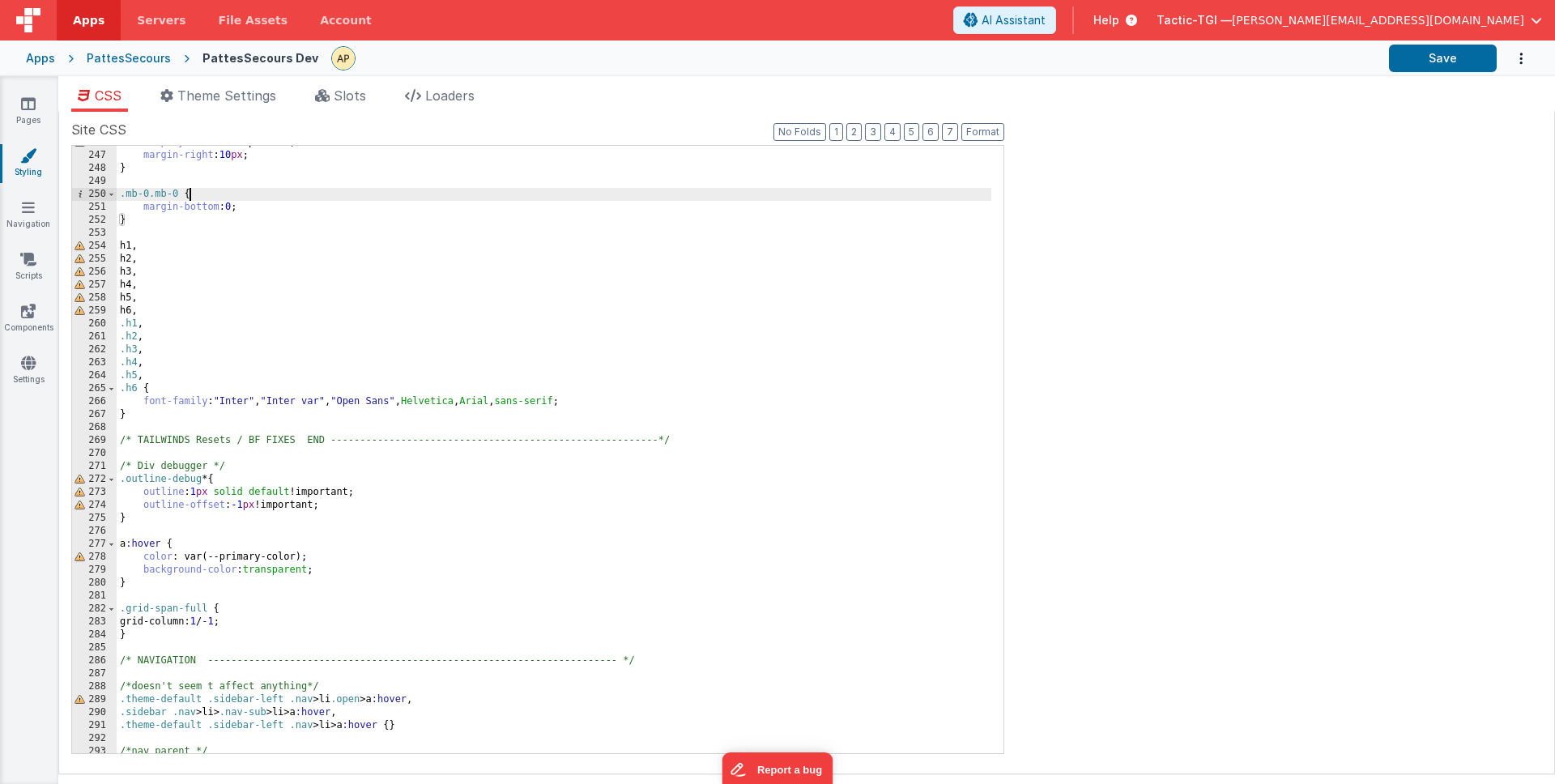
click at [191, 196] on div "display : unset !important; margin-right : 10 px ; } .mb-0.mb-0 { margin-bottom…" at bounding box center [554, 452] width 875 height 633
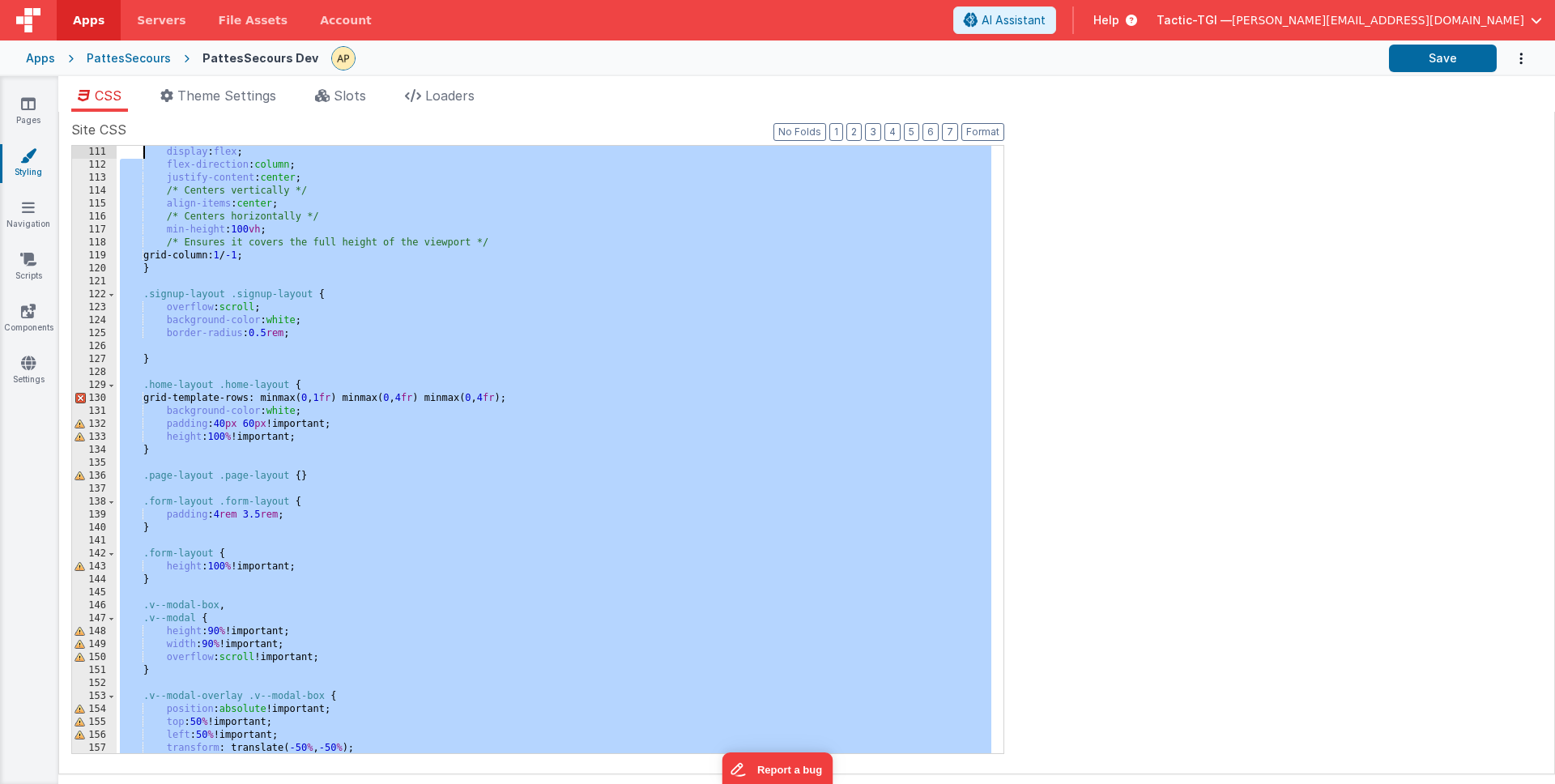
scroll to position [0, 0]
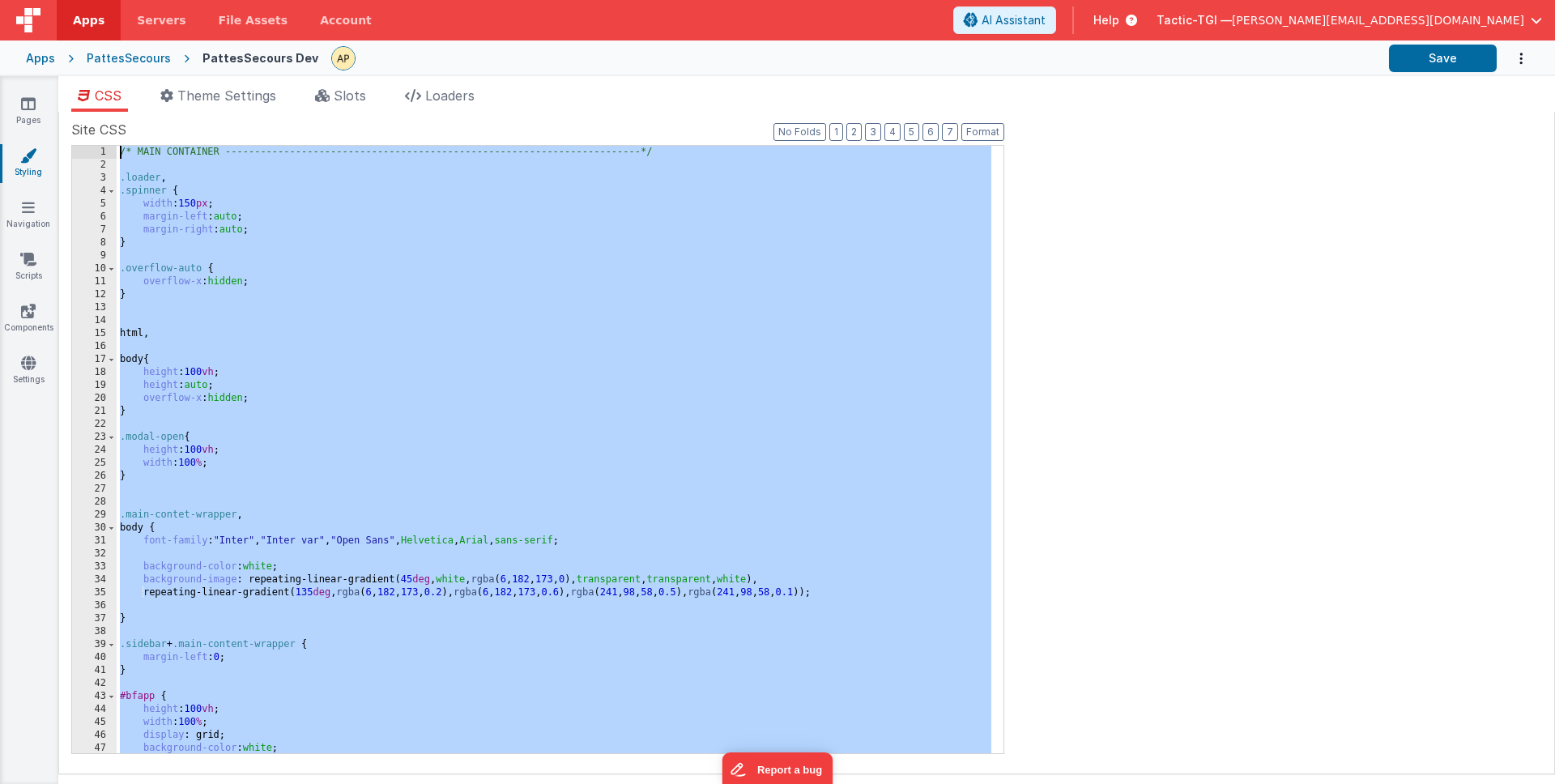
drag, startPoint x: 214, startPoint y: 745, endPoint x: 144, endPoint y: -91, distance: 838.9
click at [144, 0] on html "Apps Servers File Assets Account Some FUTURE Slot AI Assistant Help Tactic-TGI …" at bounding box center [778, 392] width 1555 height 784
click at [585, 361] on div "/* MAIN CONTAINER -------------------------------------------------------------…" at bounding box center [554, 463] width 875 height 633
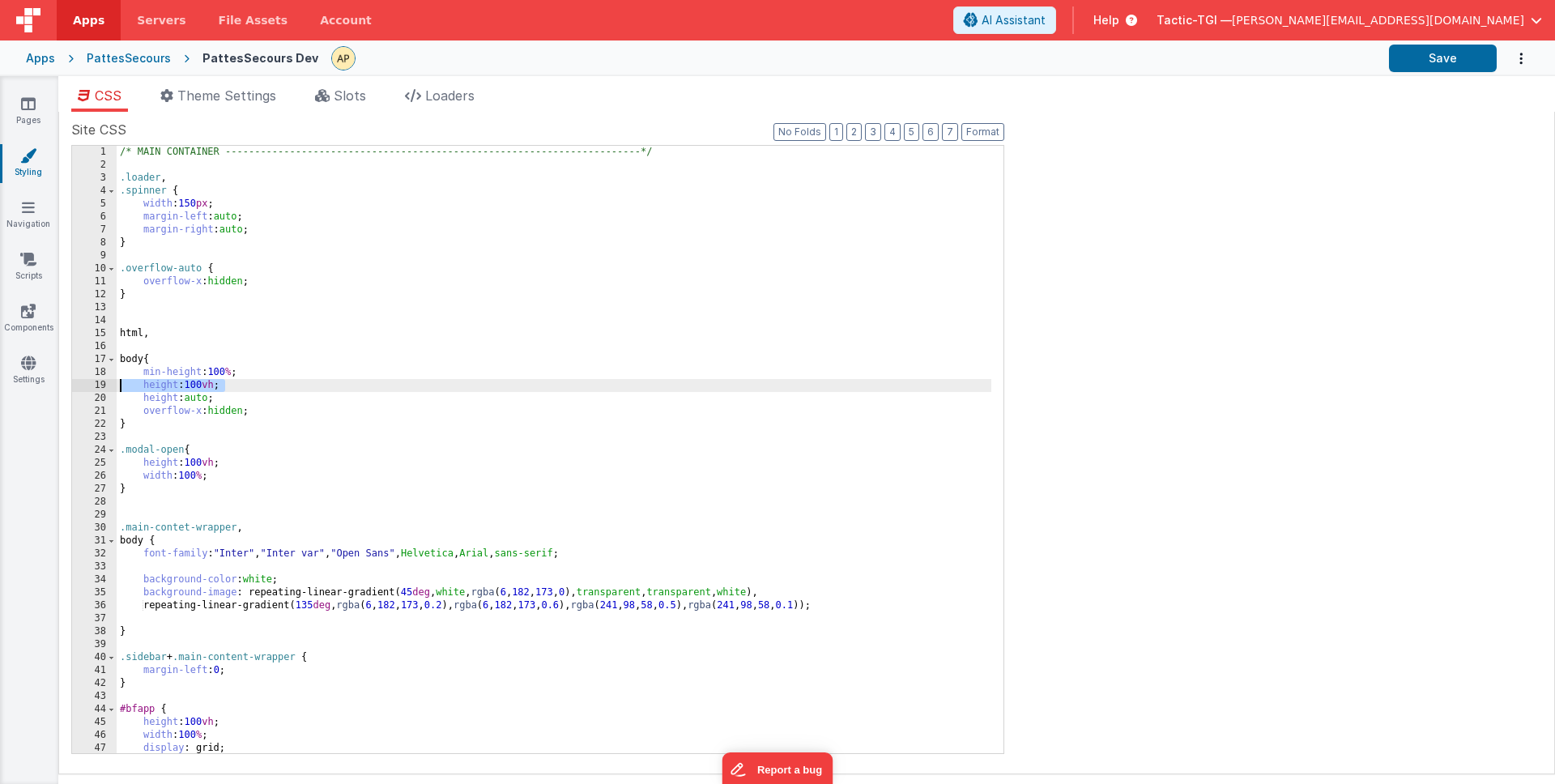
drag, startPoint x: 223, startPoint y: 385, endPoint x: 114, endPoint y: 383, distance: 109.0
click at [114, 383] on div "1 2 3 4 5 6 7 8 9 10 11 12 13 14 15 16 17 18 19 20 21 22 23 24 25 26 27 28 29 3…" at bounding box center [537, 449] width 933 height 609
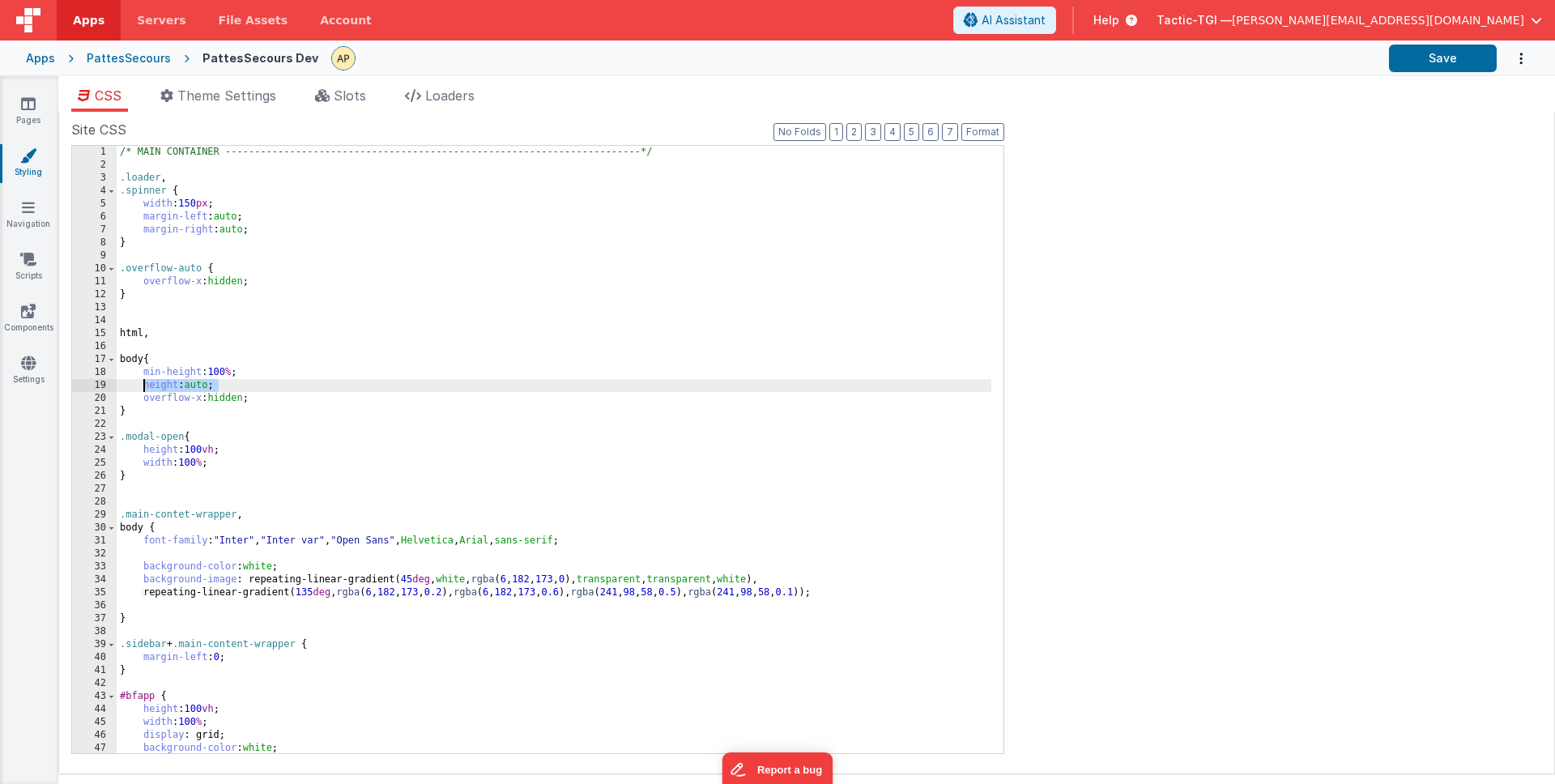
drag, startPoint x: 213, startPoint y: 386, endPoint x: 140, endPoint y: 384, distance: 73.0
click at [140, 384] on div "/* MAIN CONTAINER -------------------------------------------------------------…" at bounding box center [554, 463] width 875 height 633
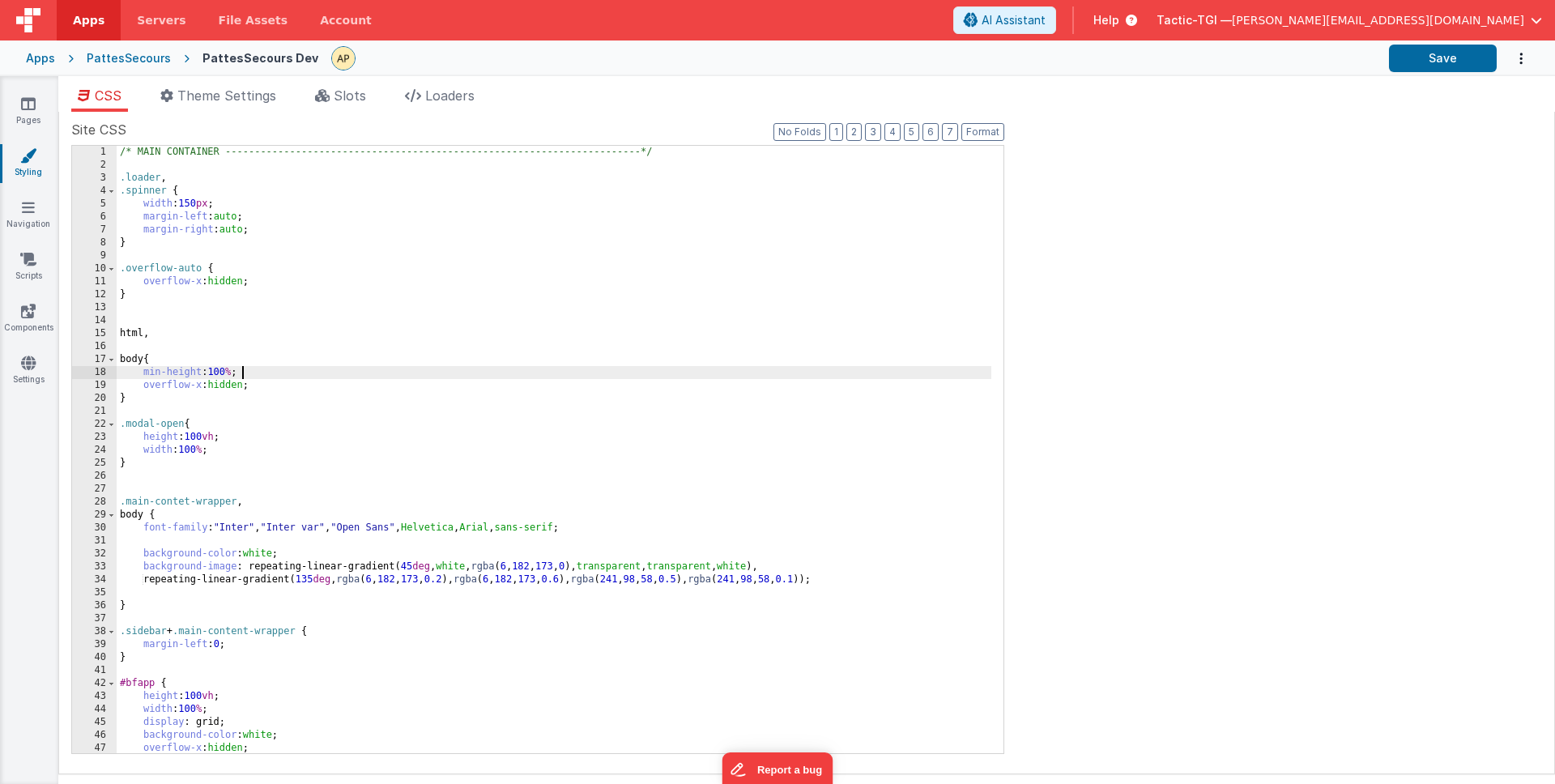
click at [273, 387] on div "/* MAIN CONTAINER -------------------------------------------------------------…" at bounding box center [554, 463] width 875 height 633
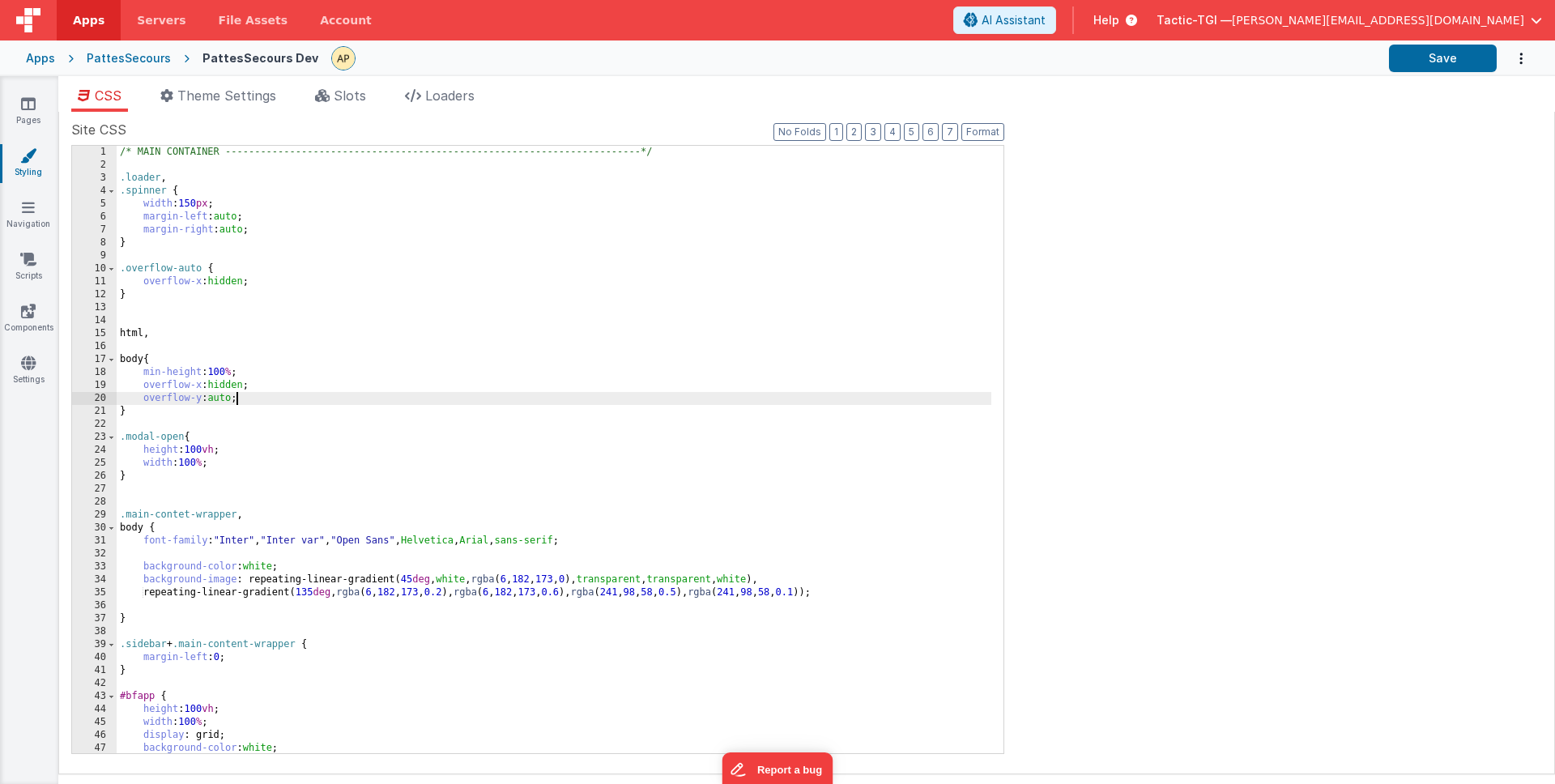
drag, startPoint x: 270, startPoint y: 463, endPoint x: 232, endPoint y: 459, distance: 38.2
click at [269, 464] on div "/* MAIN CONTAINER -------------------------------------------------------------…" at bounding box center [554, 463] width 875 height 633
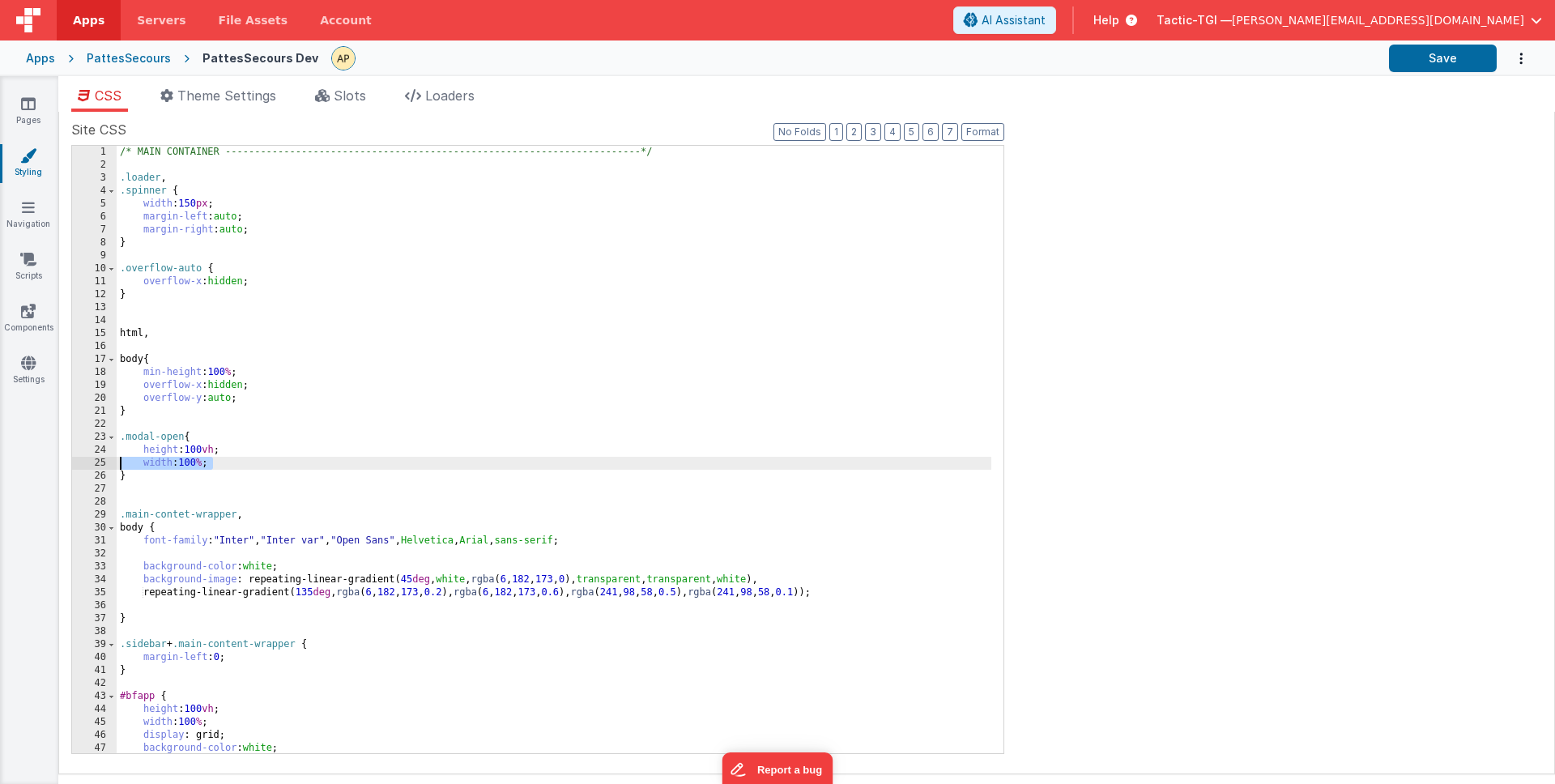
drag, startPoint x: 216, startPoint y: 463, endPoint x: 98, endPoint y: 457, distance: 118.2
click at [98, 457] on div "1 2 3 4 5 6 7 8 9 10 11 12 13 14 15 16 17 18 19 20 21 22 23 24 25 26 27 28 29 3…" at bounding box center [537, 449] width 933 height 609
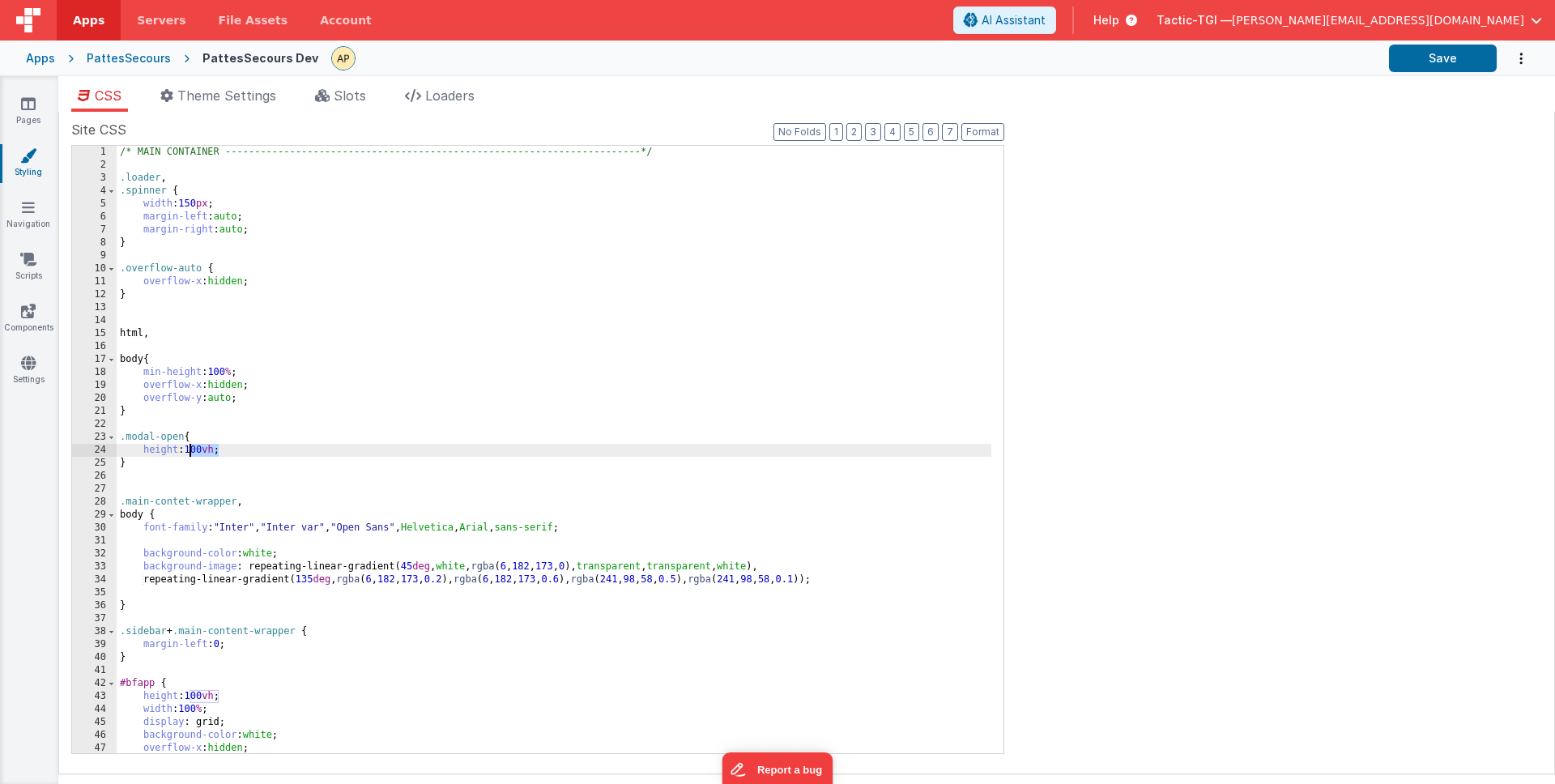
drag, startPoint x: 217, startPoint y: 447, endPoint x: 191, endPoint y: 448, distance: 26.0
click at [191, 448] on div "/* MAIN CONTAINER -------------------------------------------------------------…" at bounding box center [554, 463] width 875 height 633
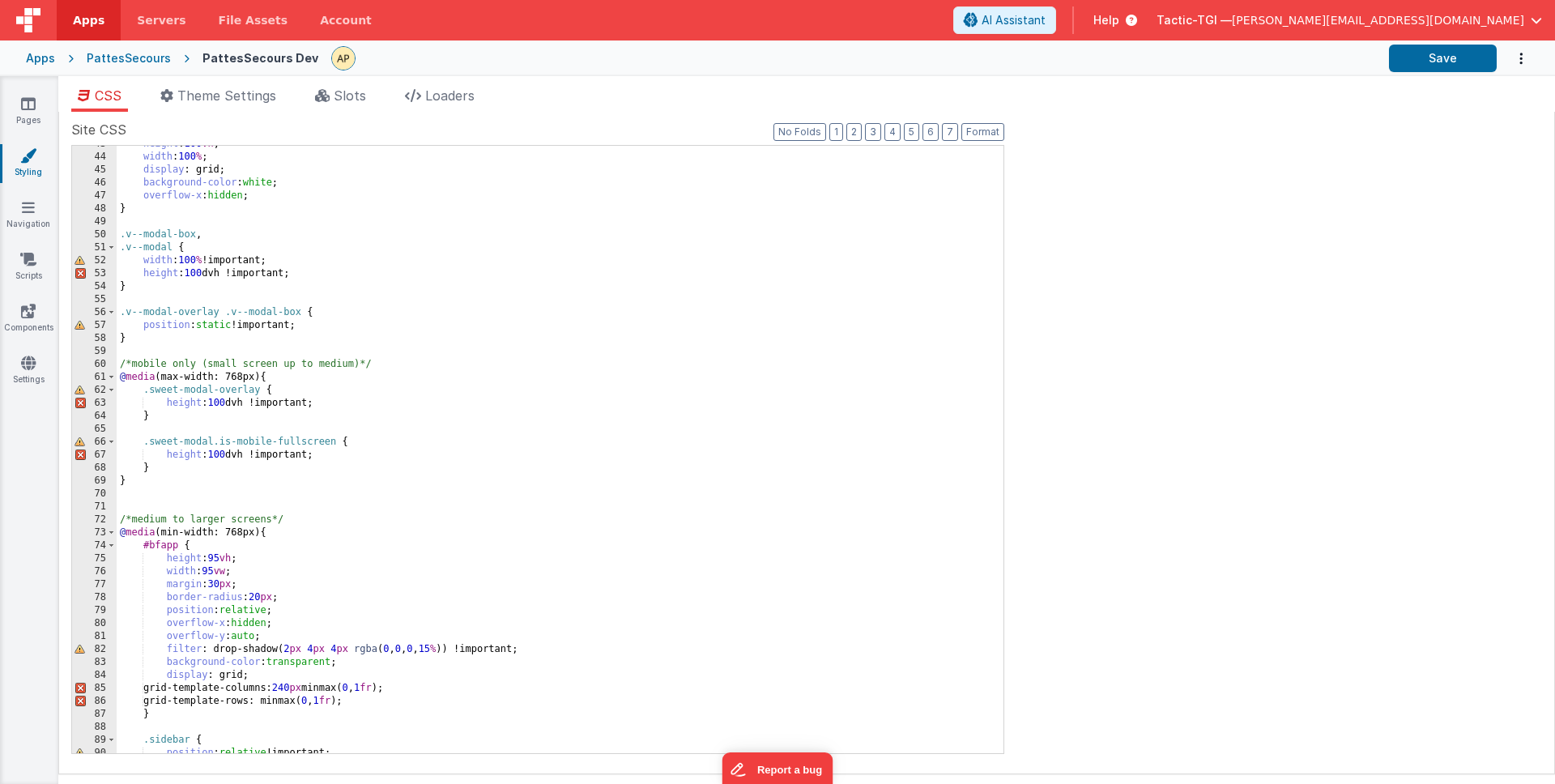
scroll to position [559, 0]
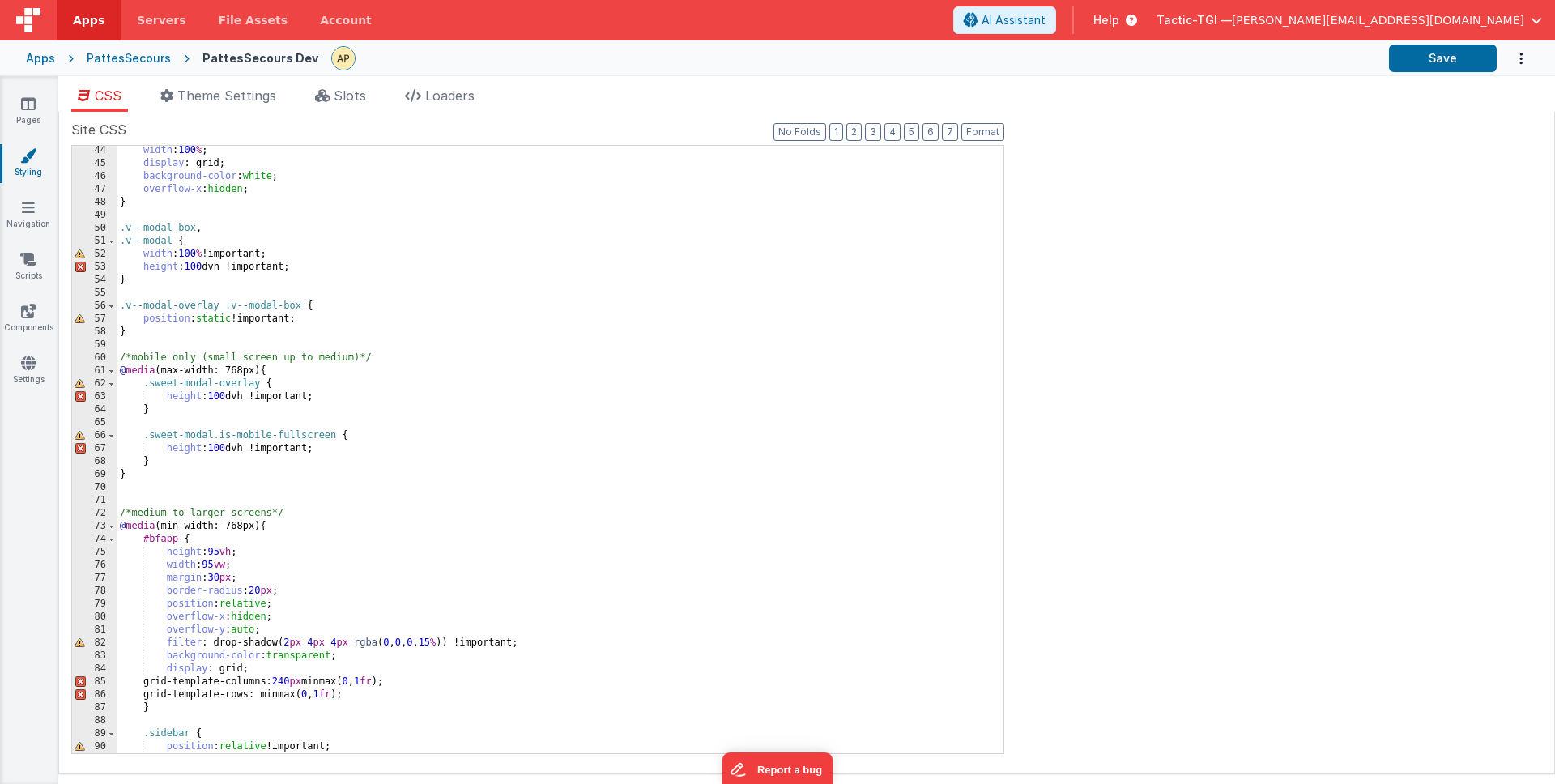
click at [218, 477] on div "width : 100 % ; display : grid; background-color : white ; overflow-x : hidden …" at bounding box center [554, 461] width 875 height 633
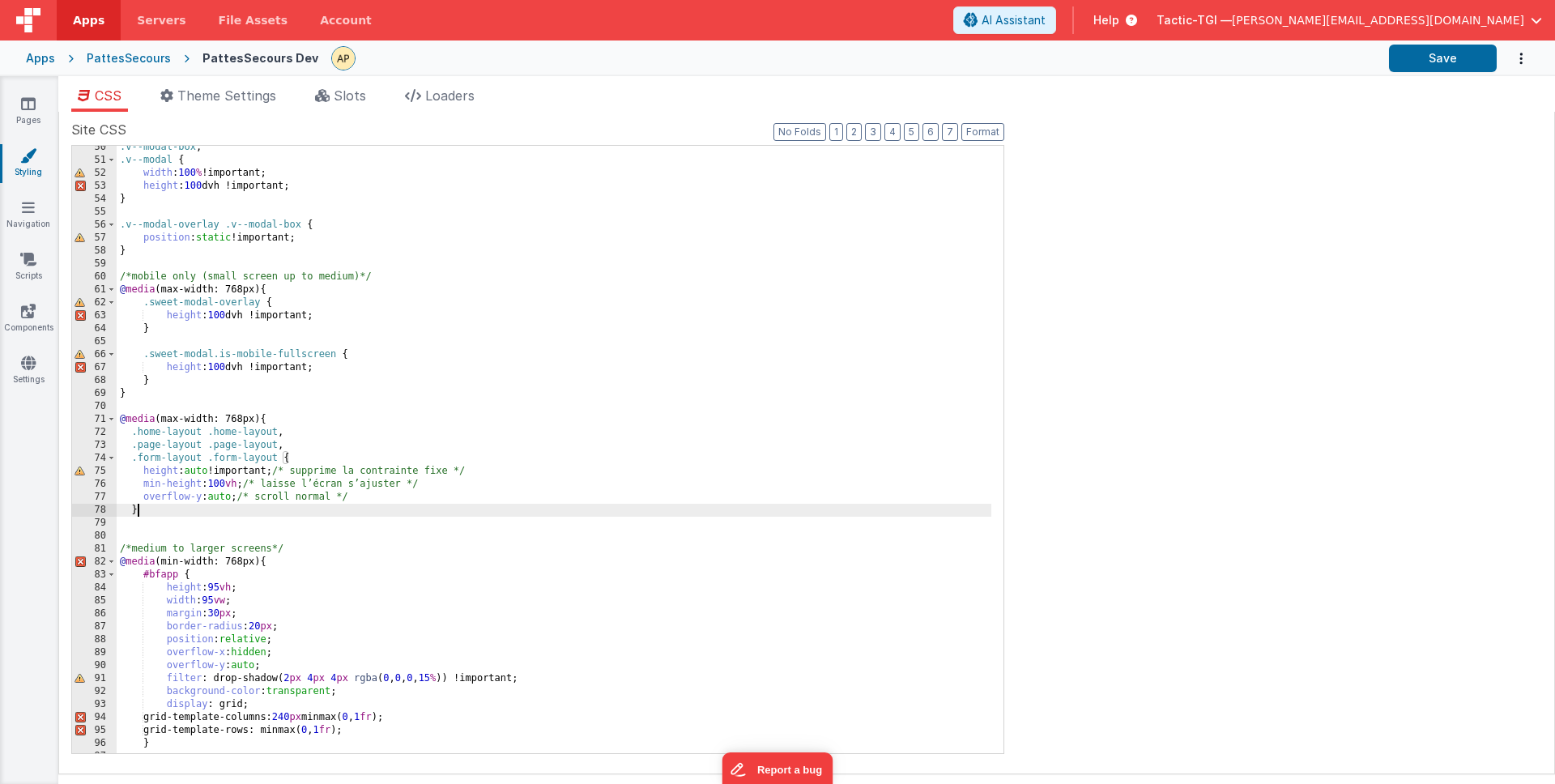
scroll to position [651, 0]
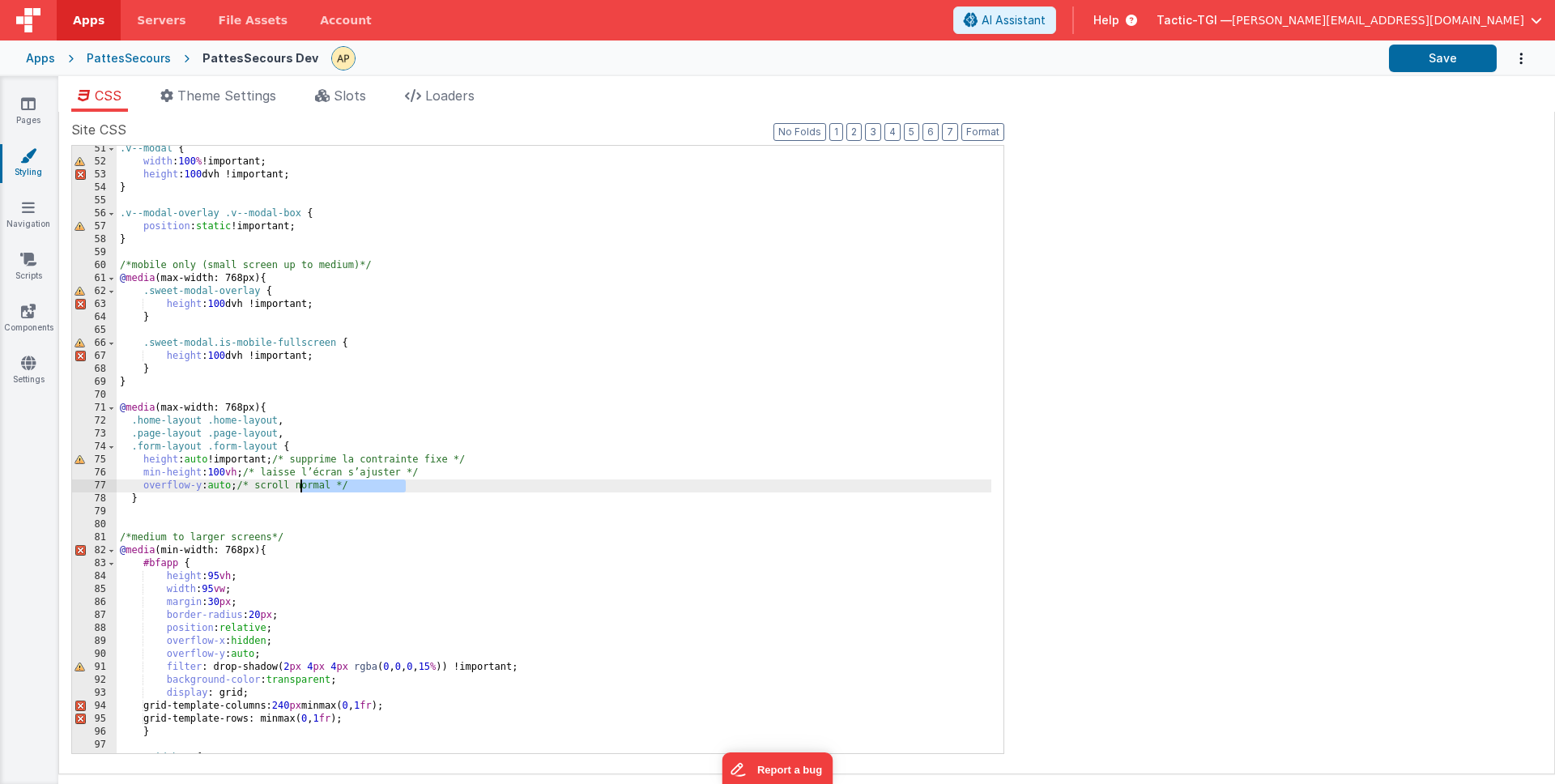
drag, startPoint x: 411, startPoint y: 486, endPoint x: 301, endPoint y: 486, distance: 110.0
click at [301, 486] on div ".v--modal { width : 100 % !important; height : 100 dvh !important; } .v--modal-…" at bounding box center [554, 459] width 875 height 633
drag, startPoint x: 472, startPoint y: 473, endPoint x: 296, endPoint y: 469, distance: 176.0
click at [296, 469] on div ".v--modal { width : 100 % !important; height : 100 dvh !important; } .v--modal-…" at bounding box center [554, 459] width 875 height 633
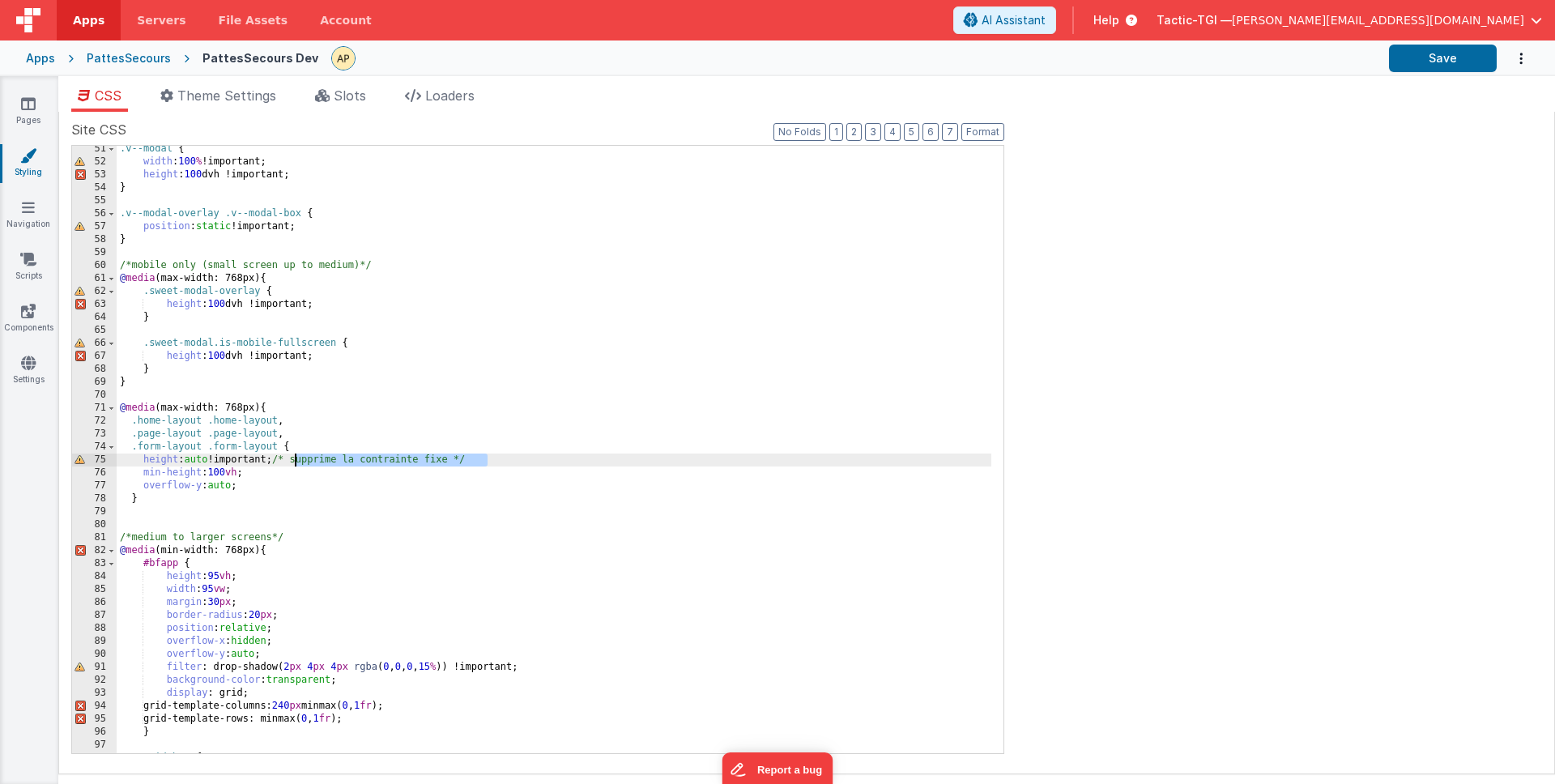
drag, startPoint x: 492, startPoint y: 459, endPoint x: 297, endPoint y: 459, distance: 195.0
click at [297, 459] on div ".v--modal { width : 100 % !important; height : 100 dvh !important; } .v--modal-…" at bounding box center [554, 459] width 875 height 633
click at [119, 277] on div ".v--modal { width : 100 % !important; height : 100 dvh !important; } .v--modal-…" at bounding box center [554, 459] width 875 height 633
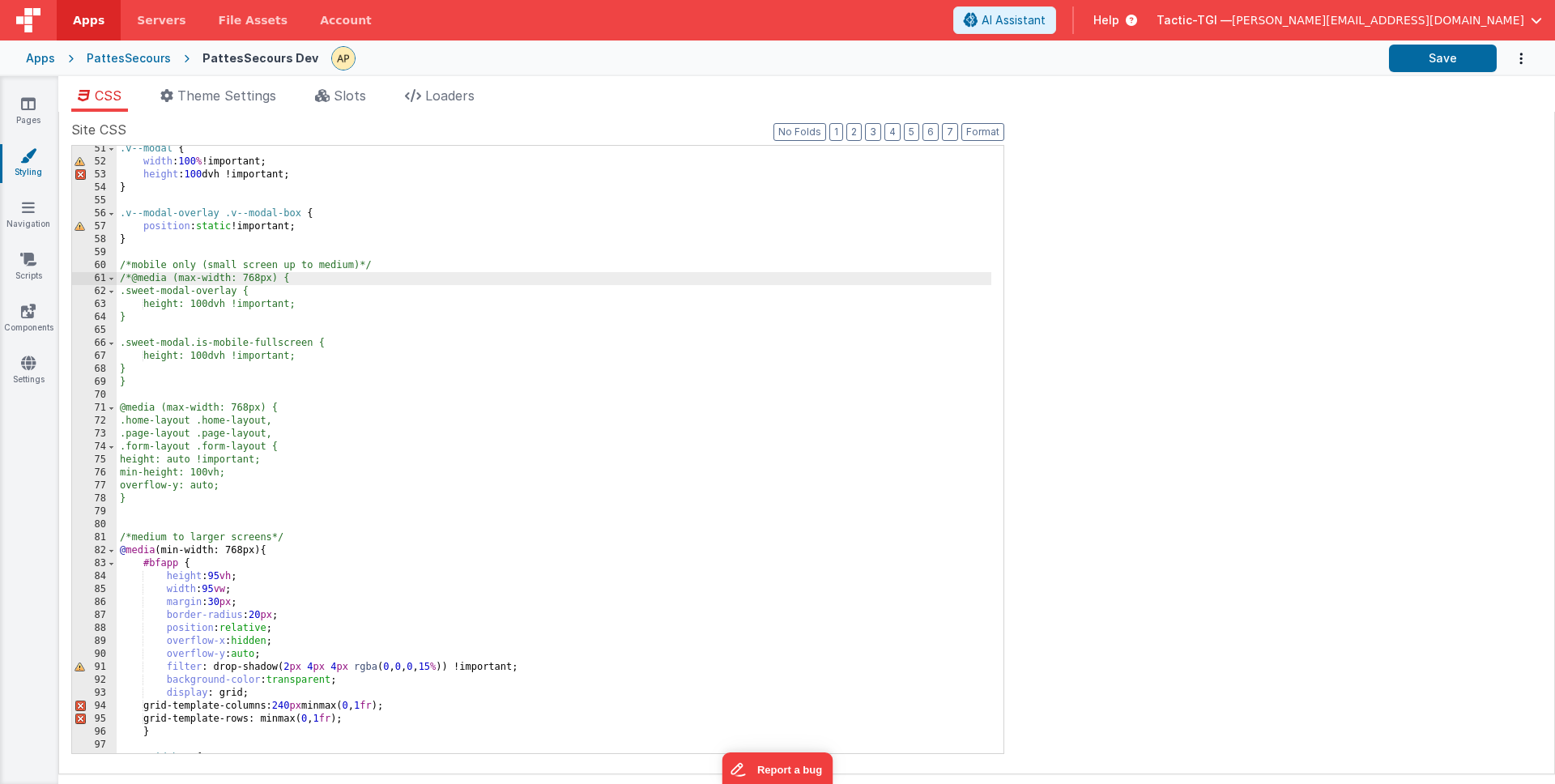
click at [134, 291] on div ".v--modal { width : 100 % !important; height : 100 dvh !important; } .v--modal-…" at bounding box center [554, 459] width 875 height 633
click at [137, 301] on div ".v--modal { width : 100 % !important; height : 100 dvh !important; } .v--modal-…" at bounding box center [554, 459] width 875 height 633
drag, startPoint x: 143, startPoint y: 286, endPoint x: 166, endPoint y: 294, distance: 24.4
click at [144, 286] on div ".v--modal { width : 100 % !important; height : 100 dvh !important; } .v--modal-…" at bounding box center [554, 459] width 875 height 633
click at [153, 384] on div ".v--modal { width : 100 % !important; height : 100 dvh !important; } .v--modal-…" at bounding box center [554, 459] width 875 height 633
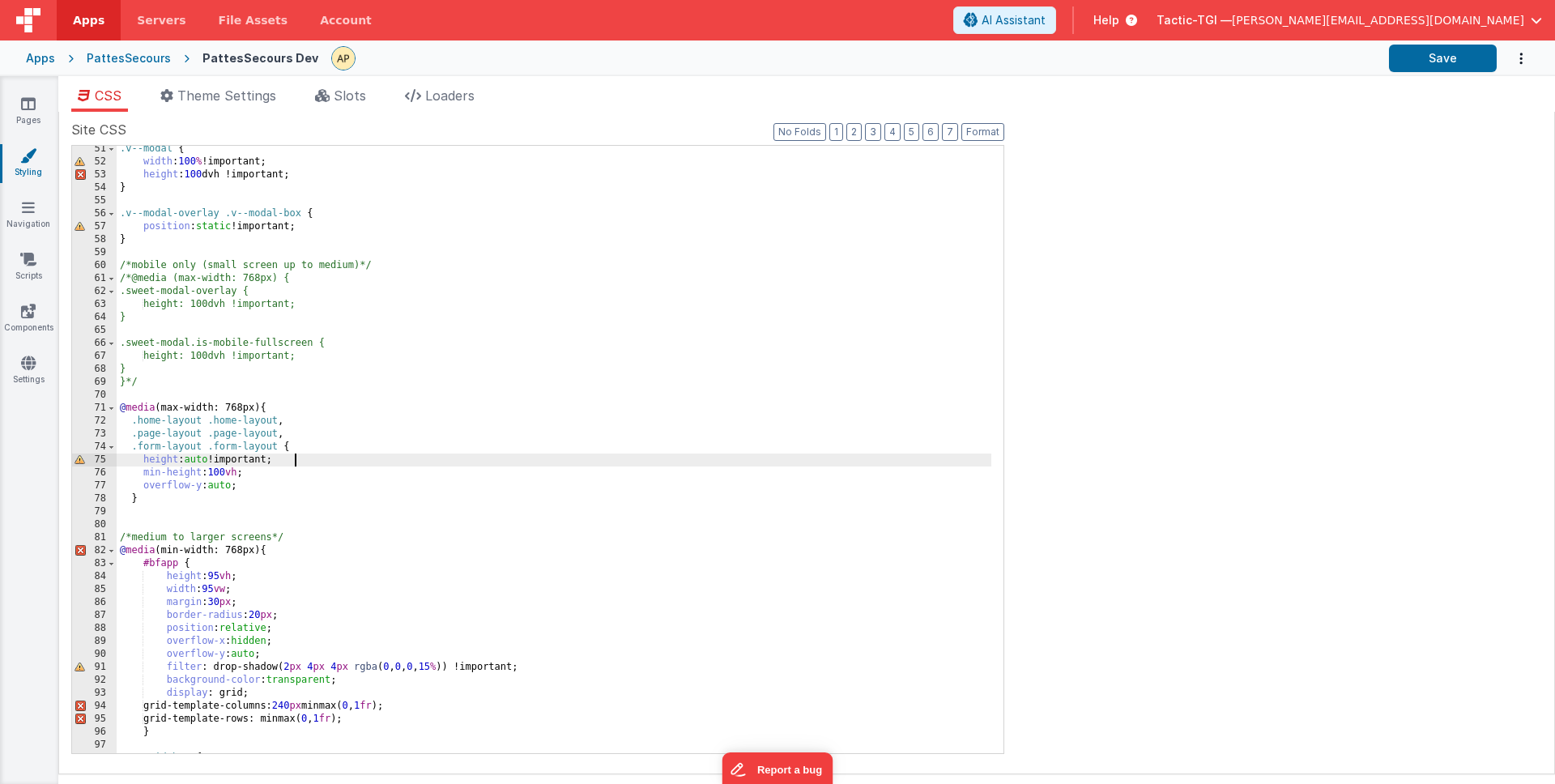
click at [592, 453] on div ".v--modal { width : 100 % !important; height : 100 dvh !important; } .v--modal-…" at bounding box center [554, 459] width 875 height 633
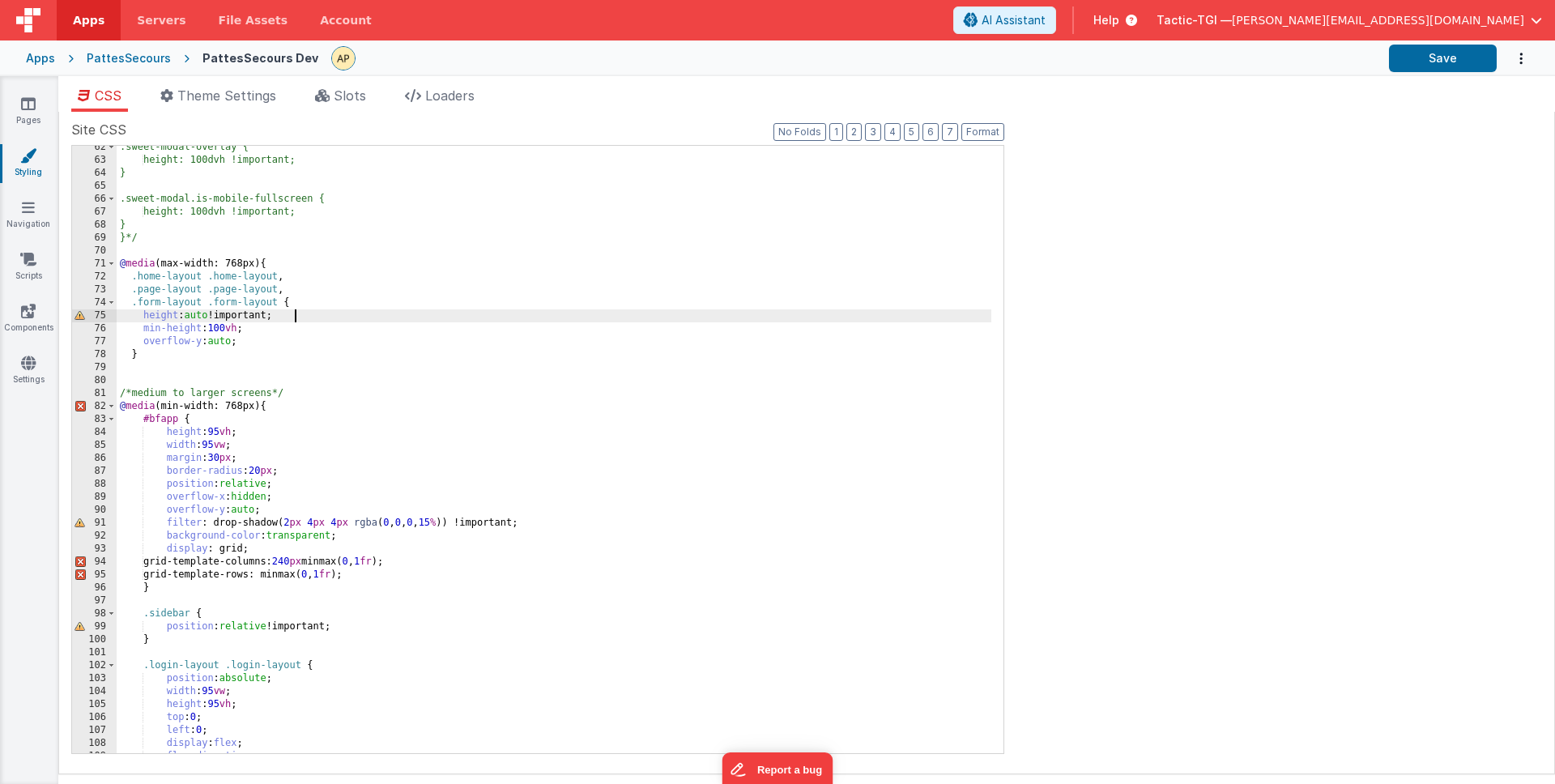
scroll to position [871, 0]
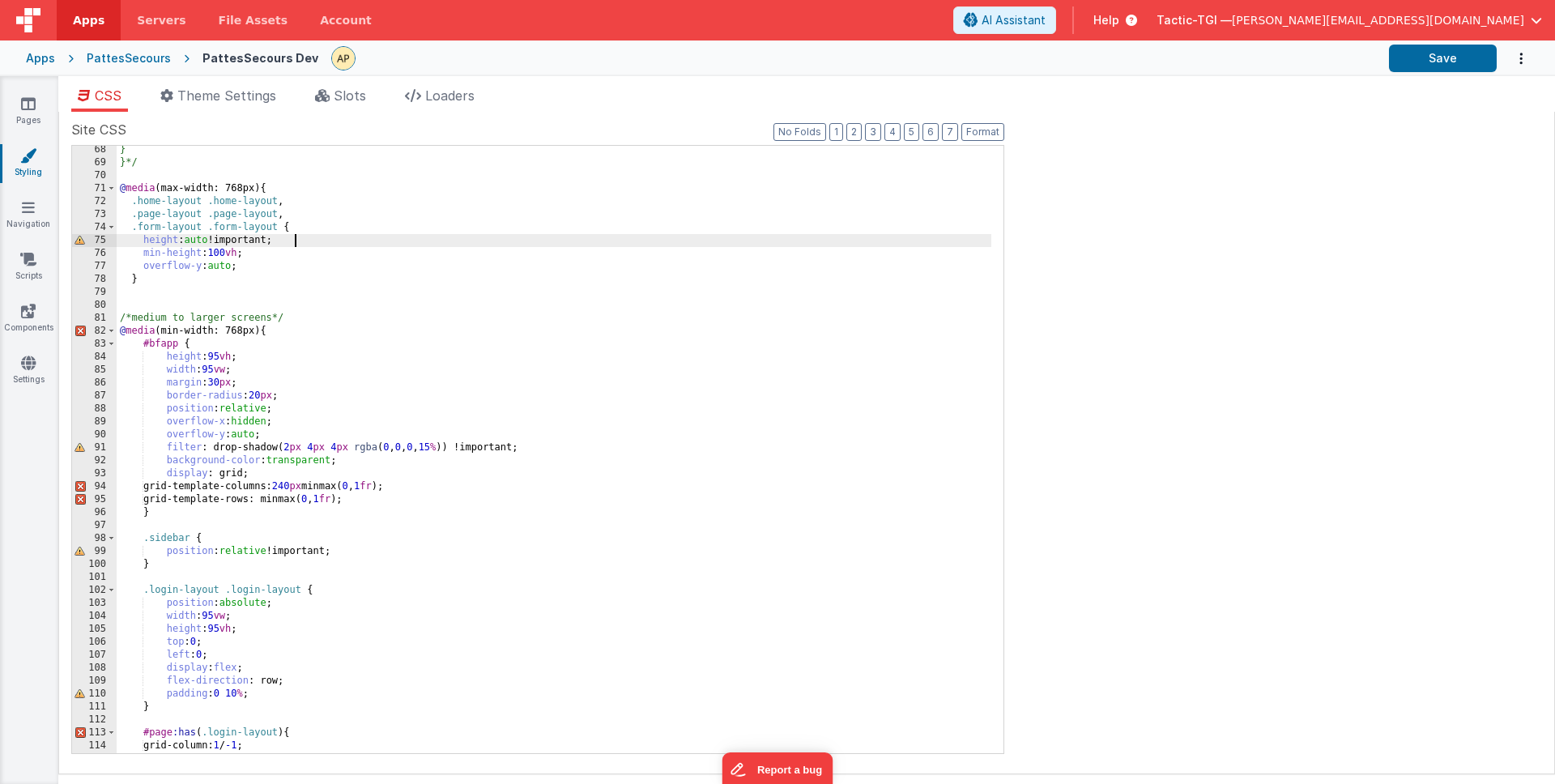
click at [286, 332] on div "} }*/ @ media (max-width: 768px) { .home-layout .home-layout , .page-layout .pa…" at bounding box center [554, 460] width 875 height 633
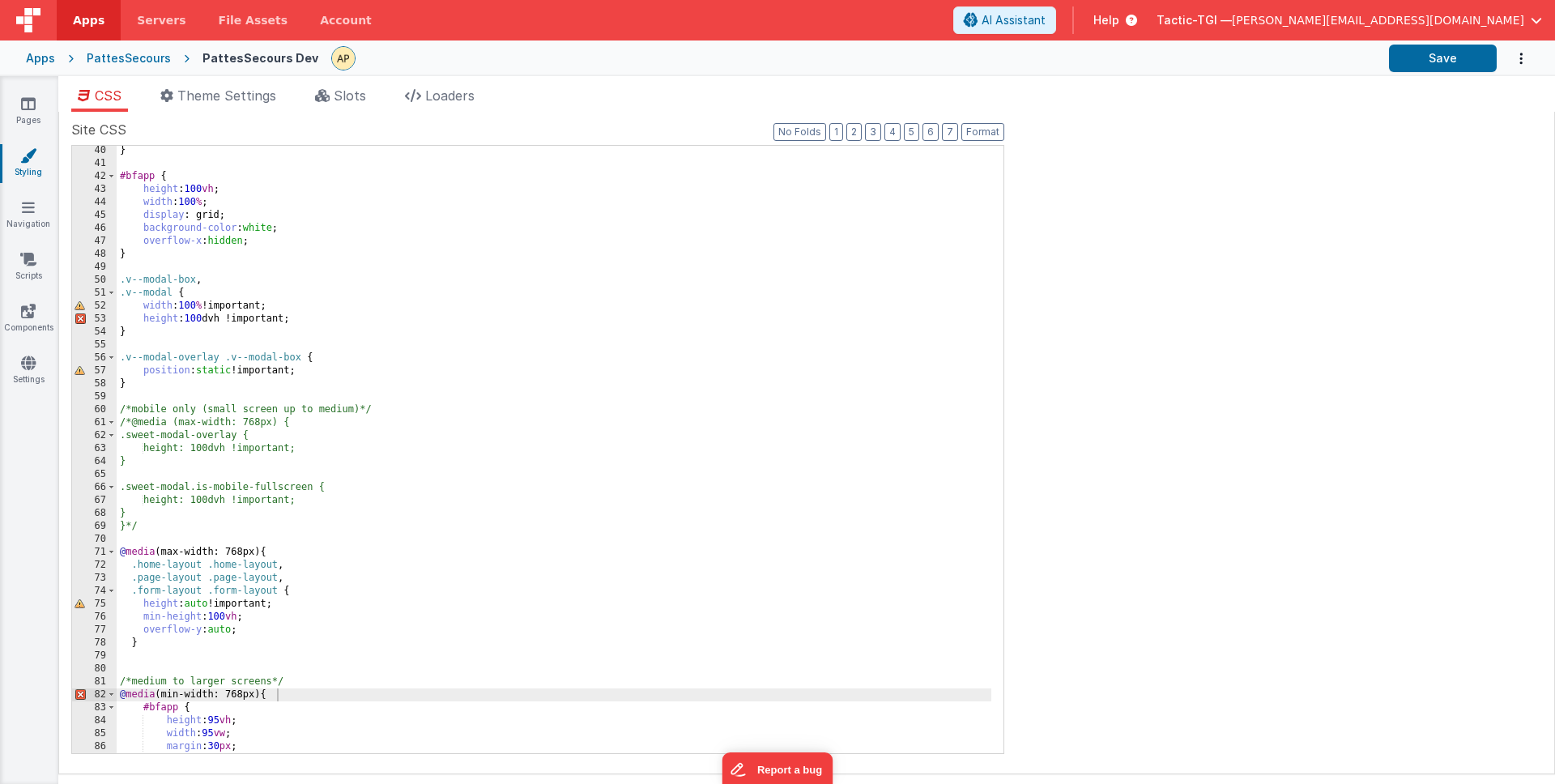
scroll to position [508, 0]
click at [169, 289] on div "} #bfapp { height : 100 vh ; width : 100 % ; display : grid; background-color :…" at bounding box center [554, 461] width 875 height 633
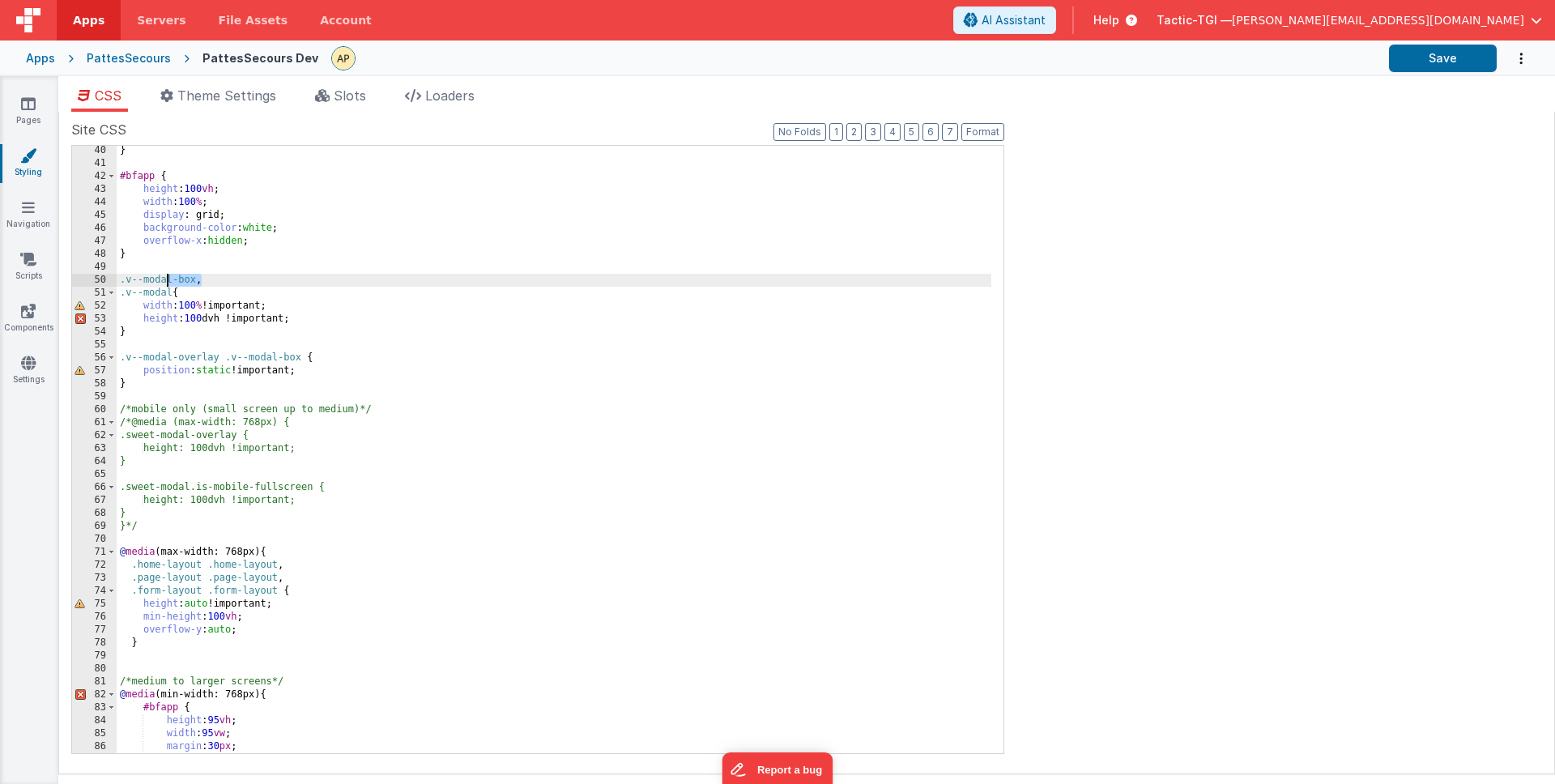
drag, startPoint x: 200, startPoint y: 279, endPoint x: 240, endPoint y: 279, distance: 40.0
click at [167, 278] on div "} #bfapp { height : 100 vh ; width : 100 % ; display : grid; background-color :…" at bounding box center [554, 461] width 875 height 633
click at [170, 294] on div "} #bfapp { height : 100 vh ; width : 100 % ; display : grid; background-color :…" at bounding box center [554, 461] width 875 height 633
click at [401, 315] on div "} #bfapp { height : 100 vh ; width : 100 % ; display : grid; background-color :…" at bounding box center [554, 461] width 875 height 633
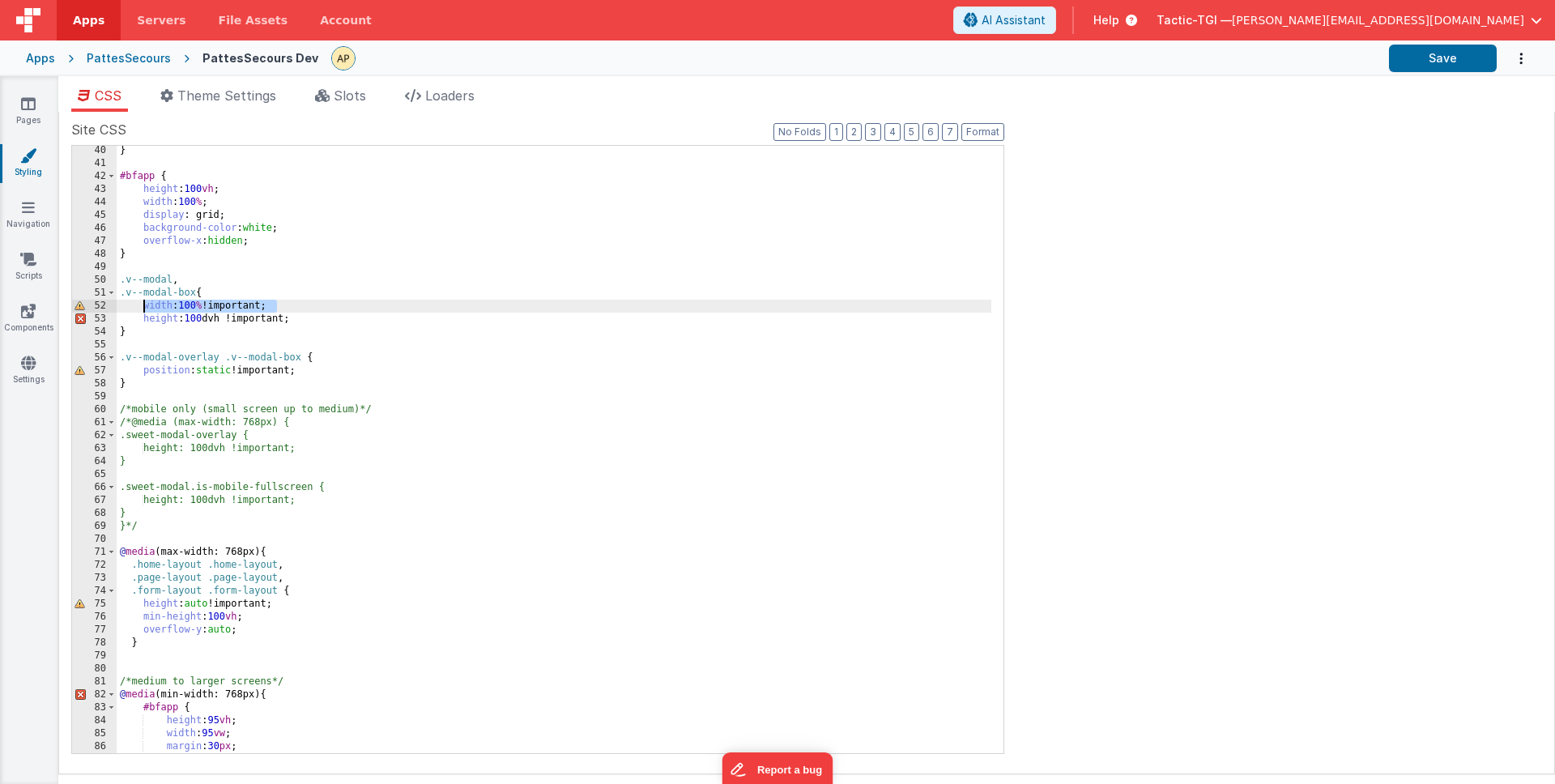
drag, startPoint x: 282, startPoint y: 307, endPoint x: 245, endPoint y: 361, distance: 65.5
click at [144, 304] on div "} #bfapp { height : 100 vh ; width : 100 % ; display : grid; background-color :…" at bounding box center [554, 461] width 875 height 633
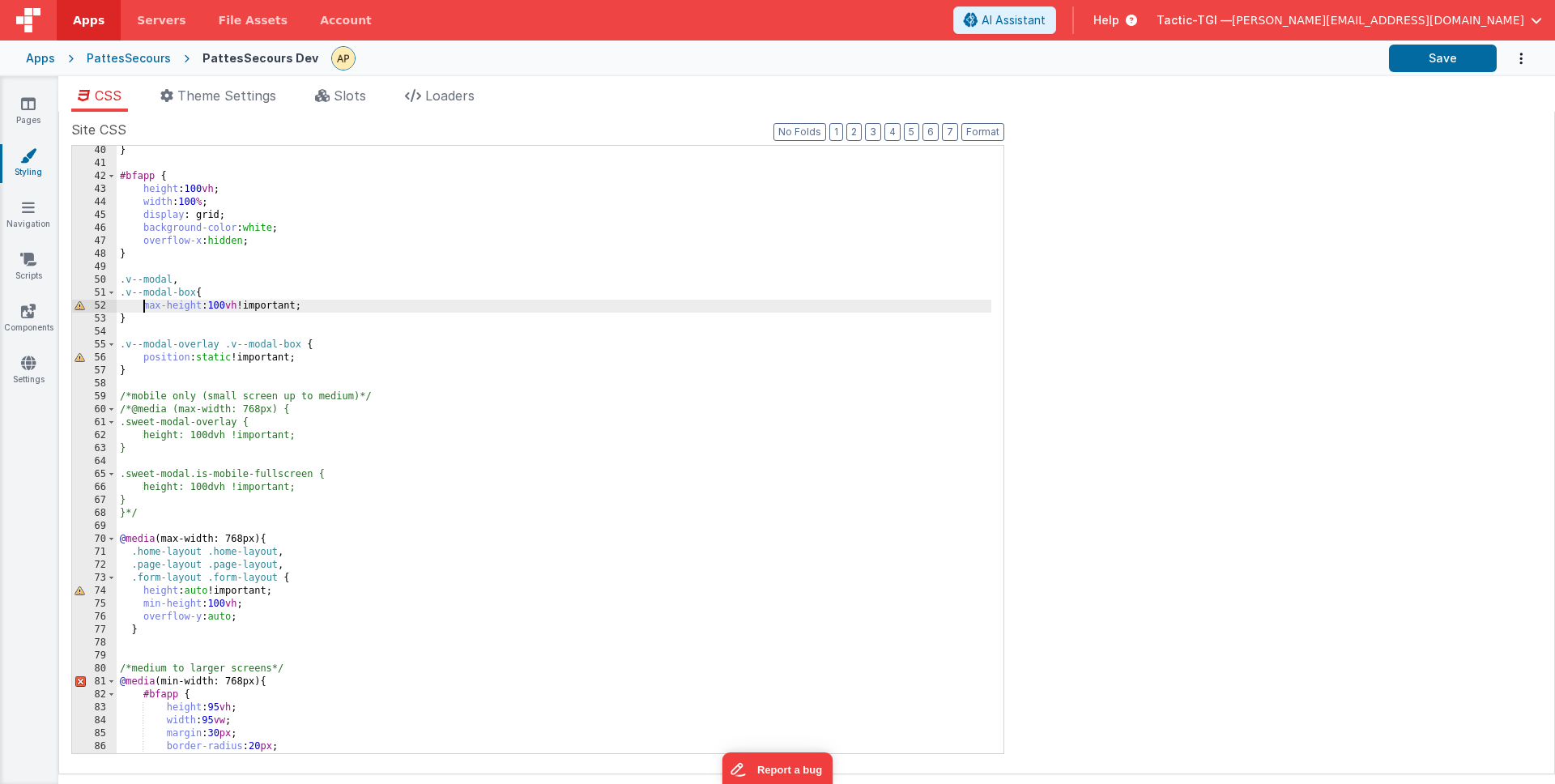
click at [338, 309] on div "} #bfapp { height : 100 vh ; width : 100 % ; display : grid; background-color :…" at bounding box center [554, 461] width 875 height 633
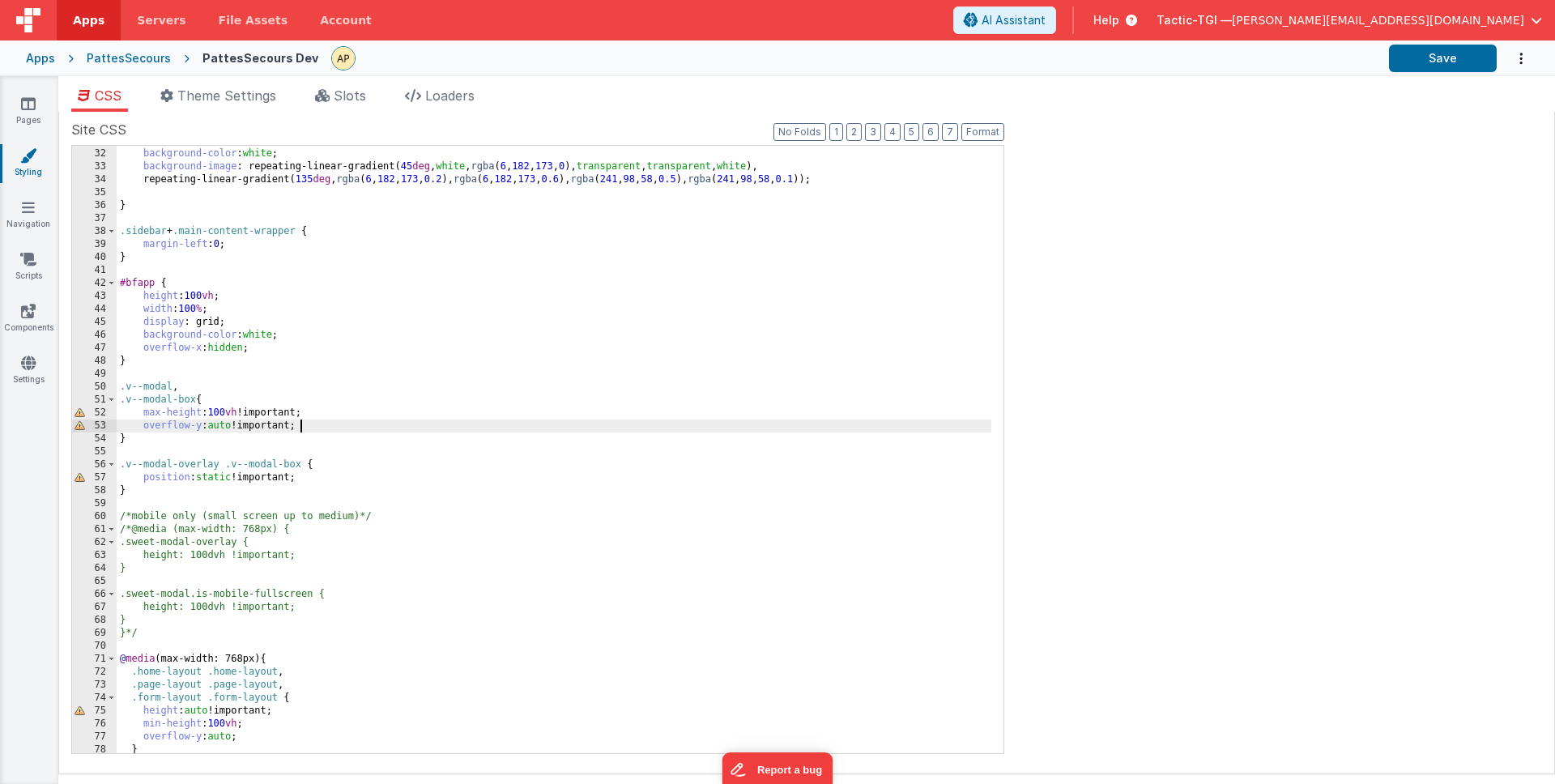
scroll to position [395, 0]
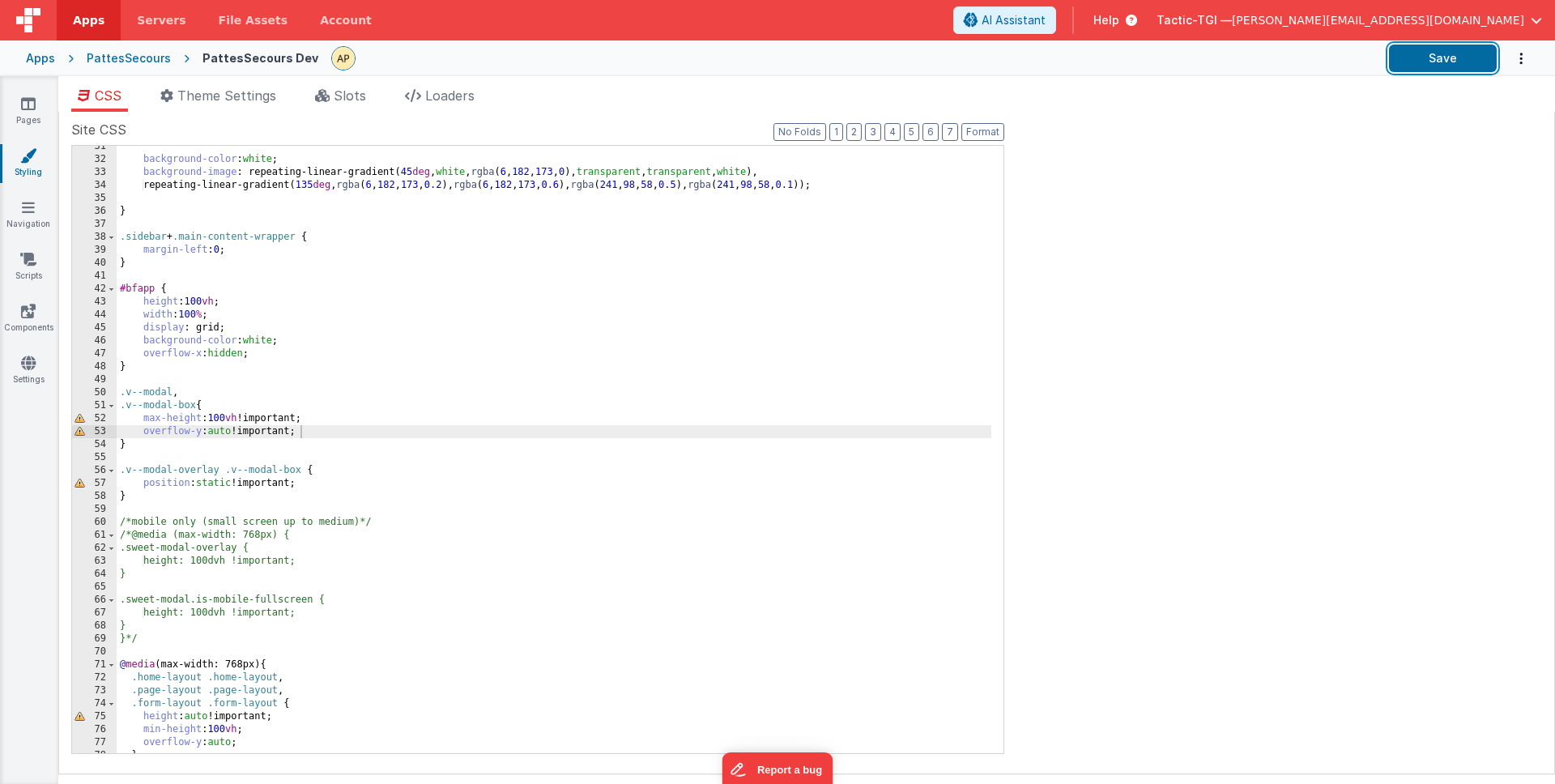
drag, startPoint x: 1440, startPoint y: 58, endPoint x: 1437, endPoint y: 79, distance: 21.2
click at [1439, 59] on button "Save" at bounding box center [1442, 58] width 107 height 28
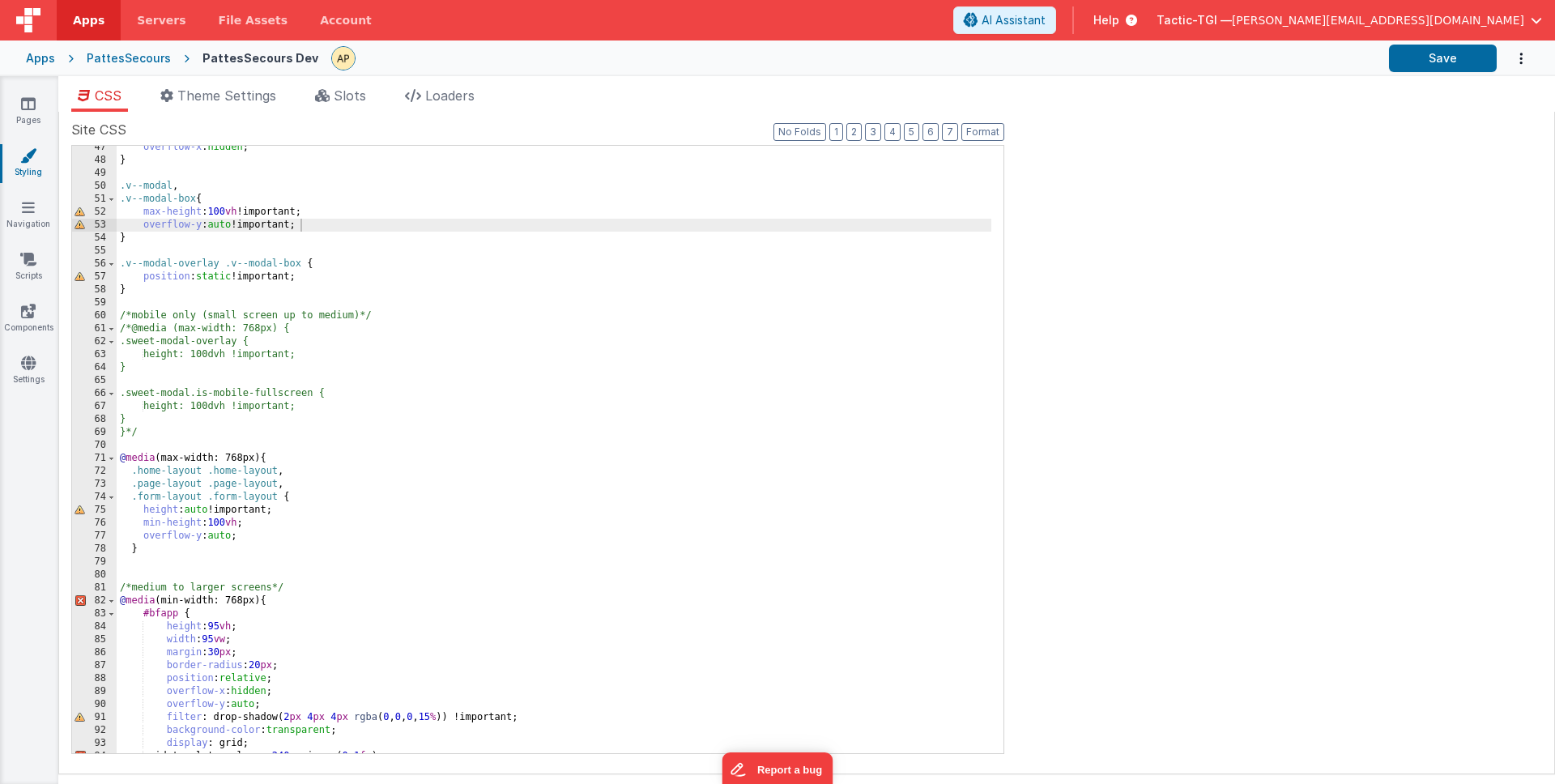
scroll to position [622, 0]
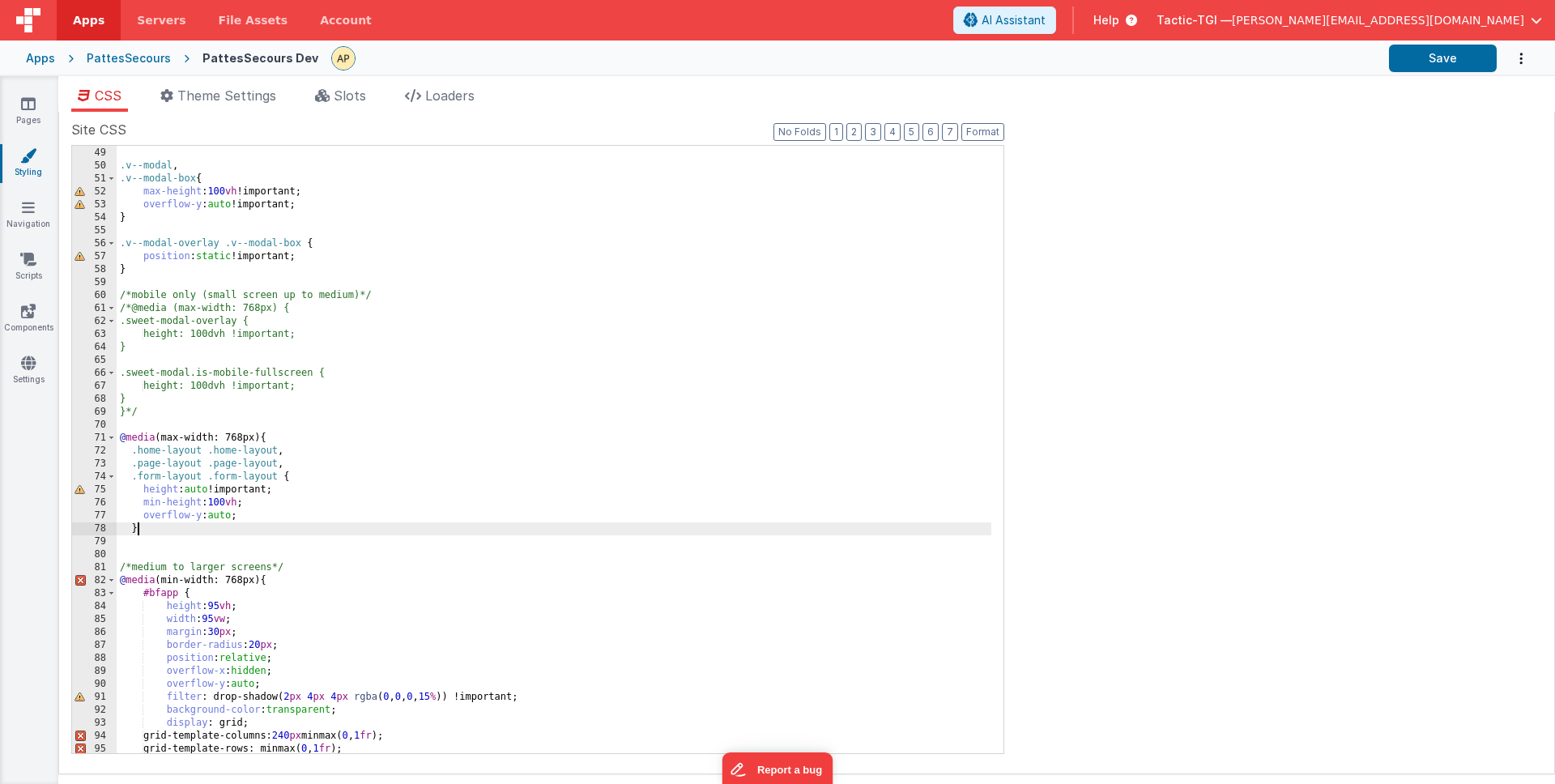
drag, startPoint x: 275, startPoint y: 527, endPoint x: 287, endPoint y: 530, distance: 12.4
click at [275, 528] on div "} .v--modal , .v--modal-box { max-height : 100 vh !important; overflow-y : auto…" at bounding box center [554, 450] width 875 height 633
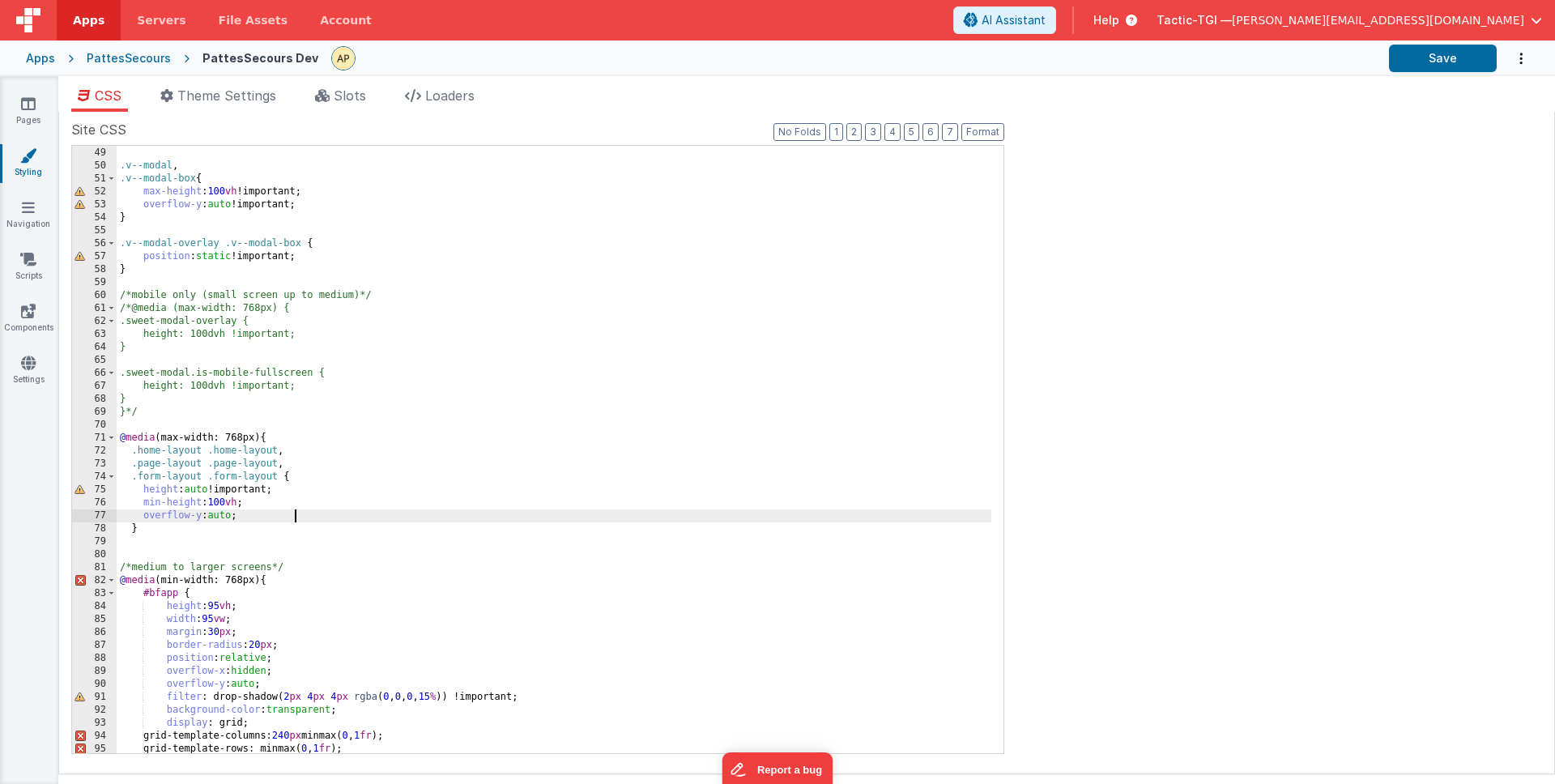
click at [297, 515] on div "} .v--modal , .v--modal-box { max-height : 100 vh !important; overflow-y : auto…" at bounding box center [554, 450] width 875 height 633
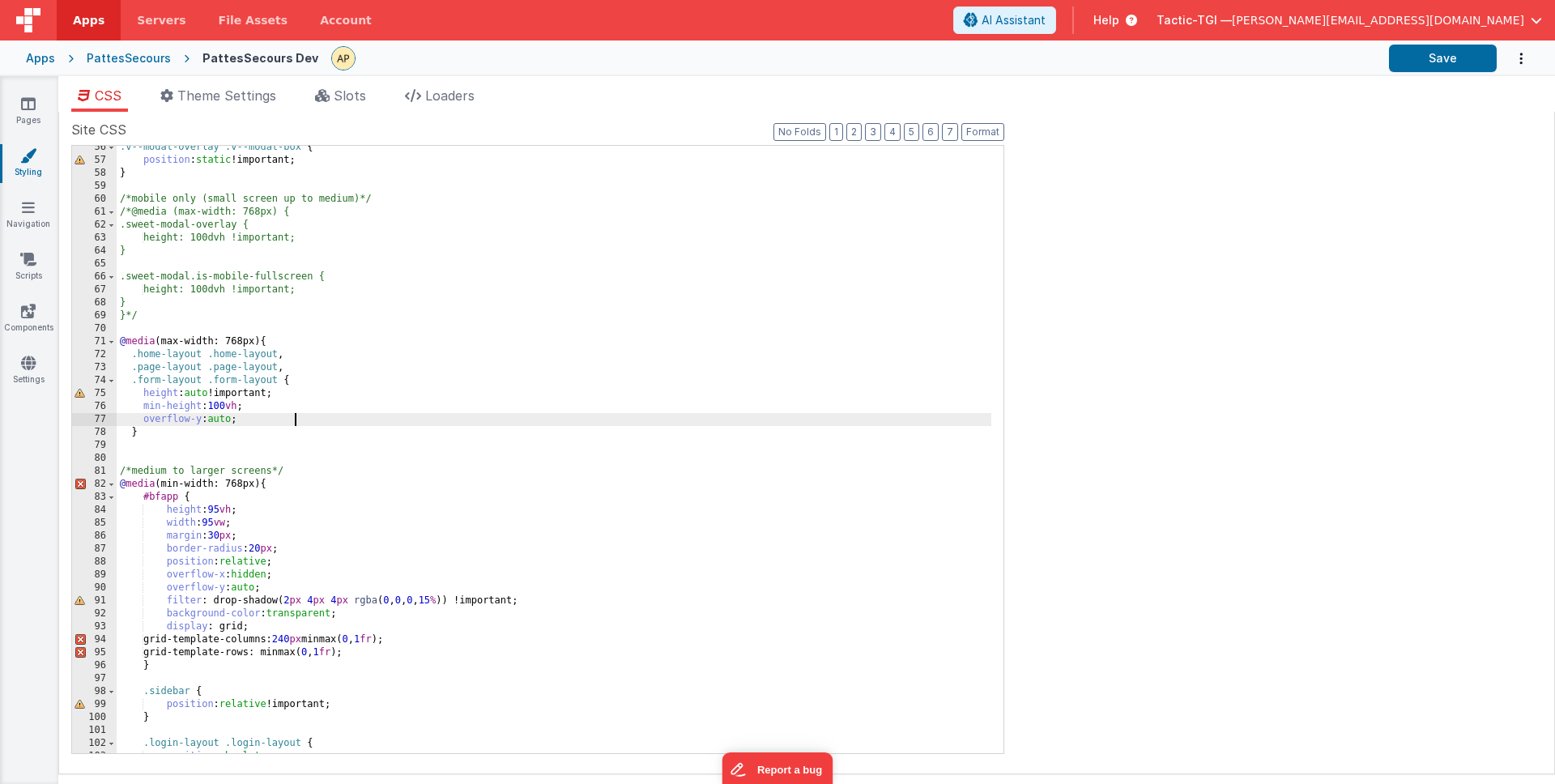
scroll to position [715, 0]
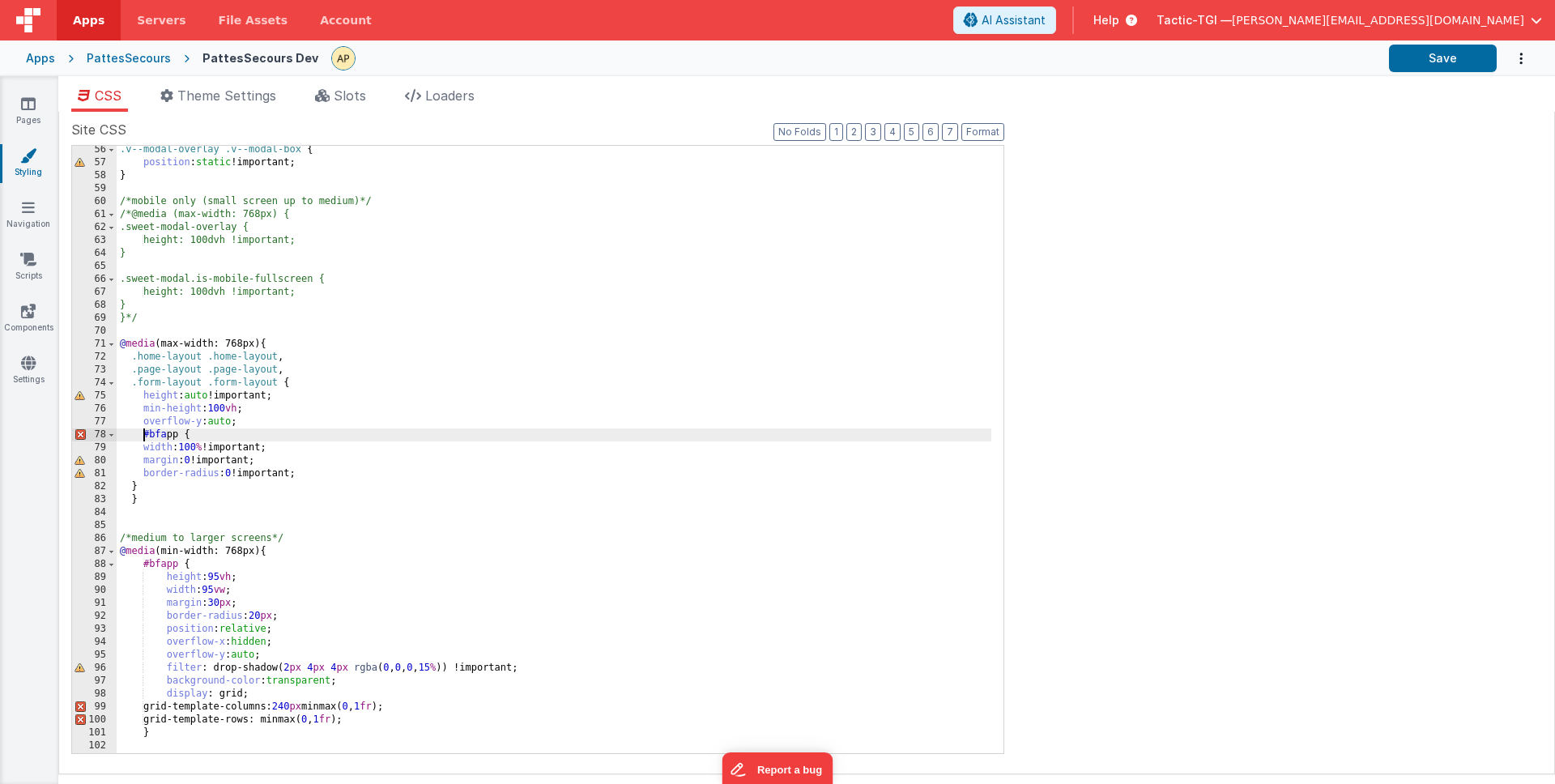
click at [144, 436] on div ".v--modal-overlay .v--modal-box { position : static !important; } /*mobile only…" at bounding box center [554, 460] width 875 height 633
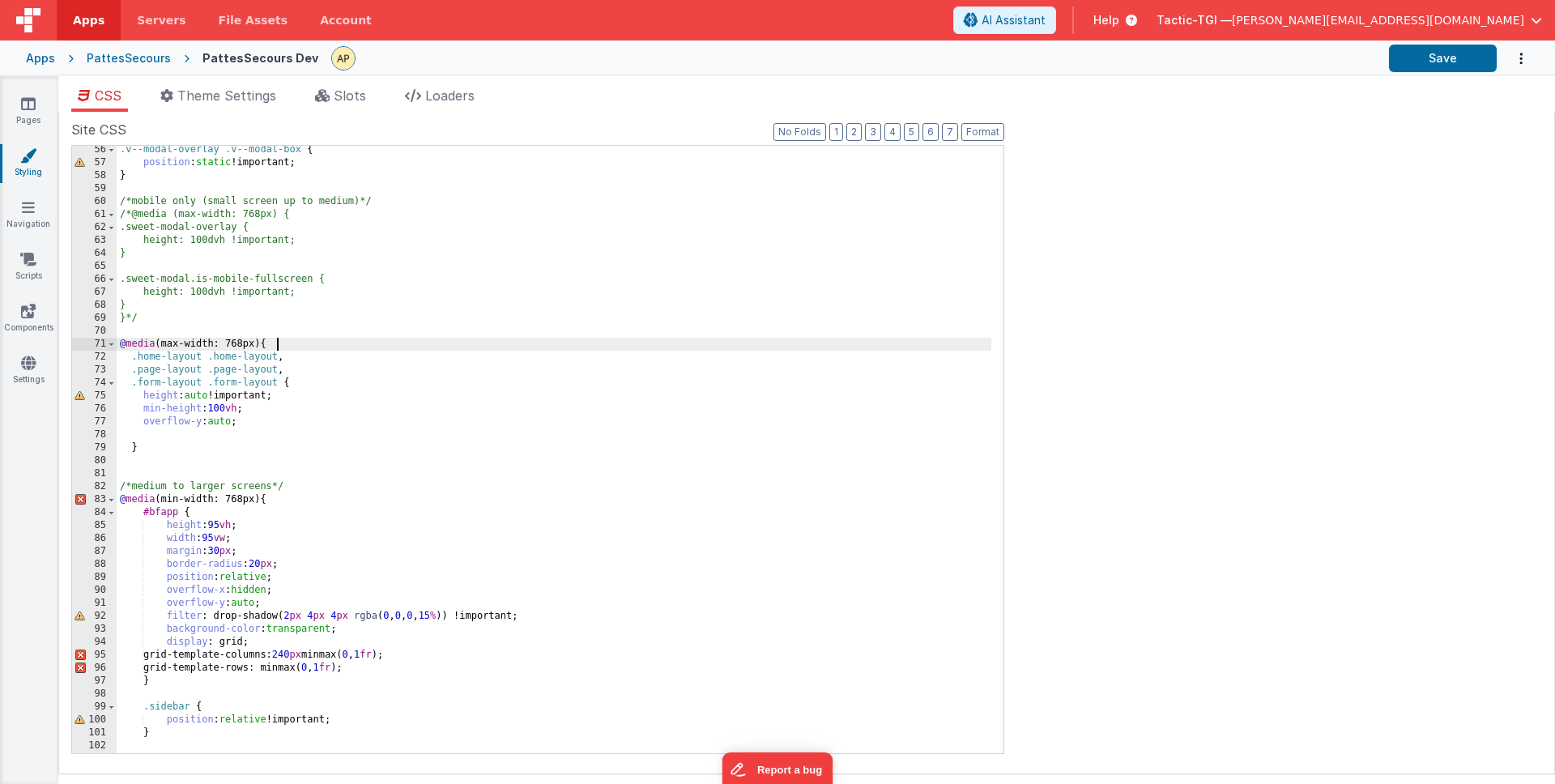
click at [299, 343] on div ".v--modal-overlay .v--modal-box { position : static !important; } /*mobile only…" at bounding box center [554, 460] width 875 height 633
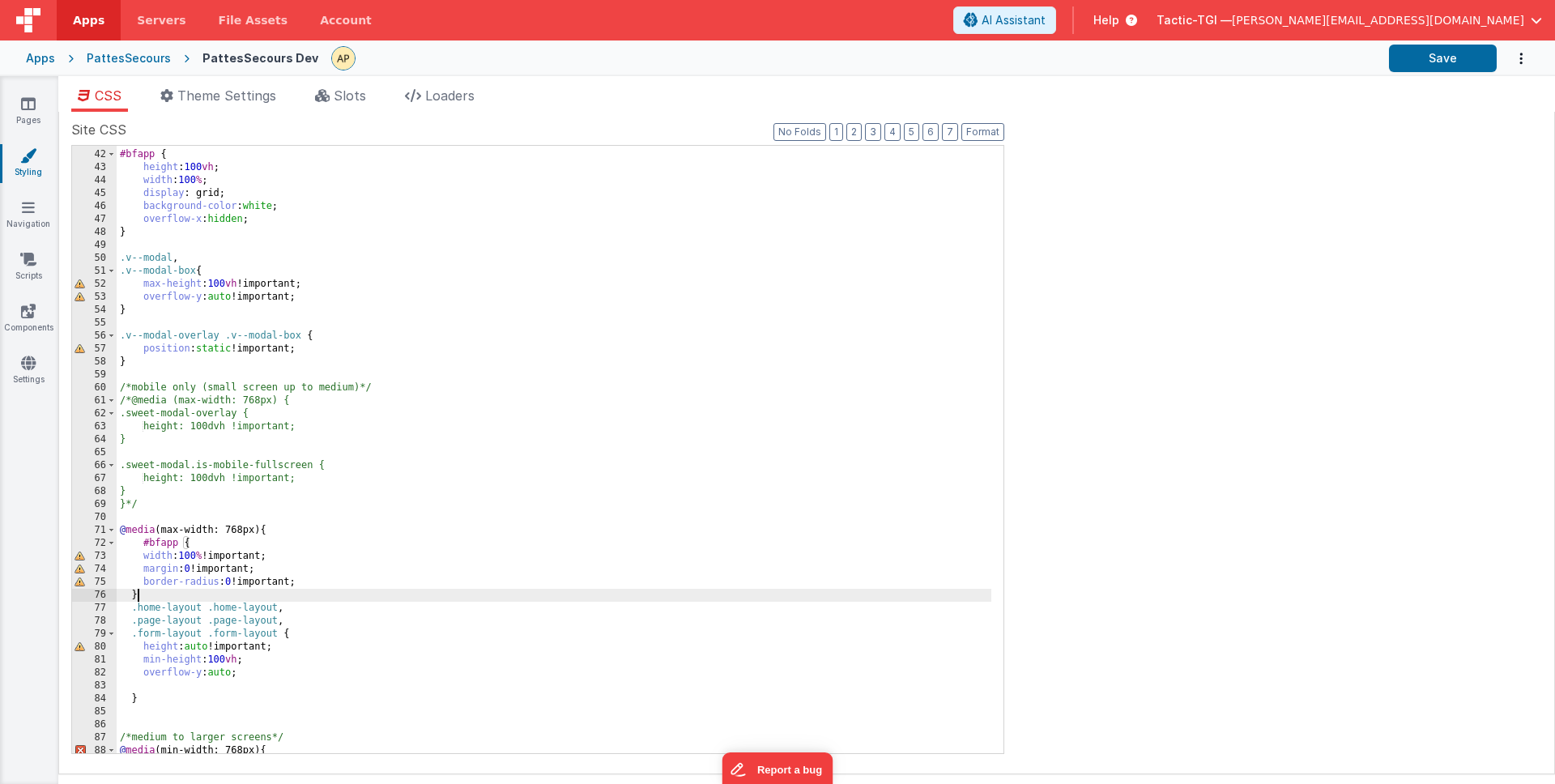
scroll to position [523, 0]
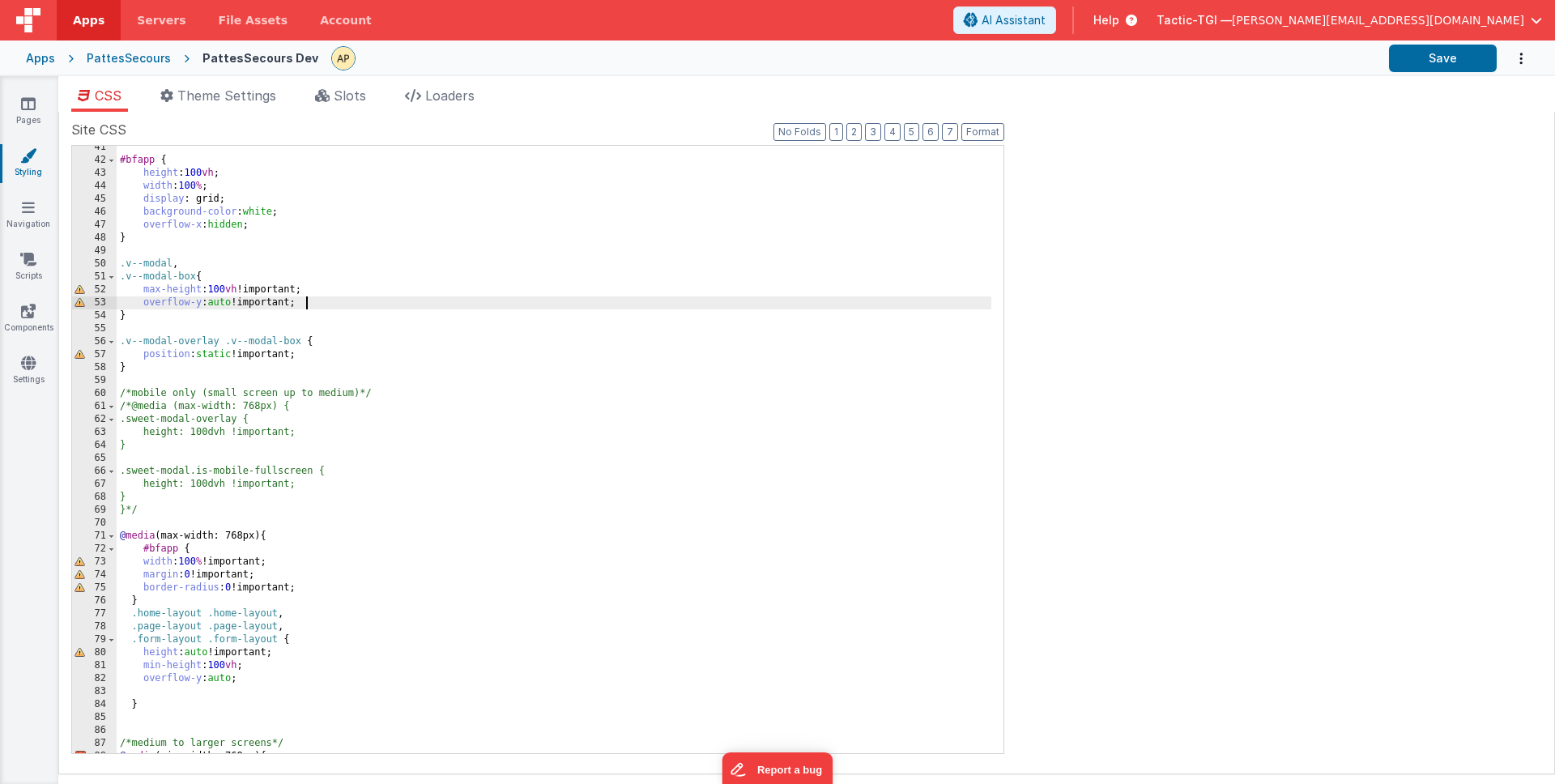
click at [359, 303] on div "#bfapp { height : 100 vh ; width : 100 % ; display : grid; background-color : w…" at bounding box center [554, 457] width 875 height 633
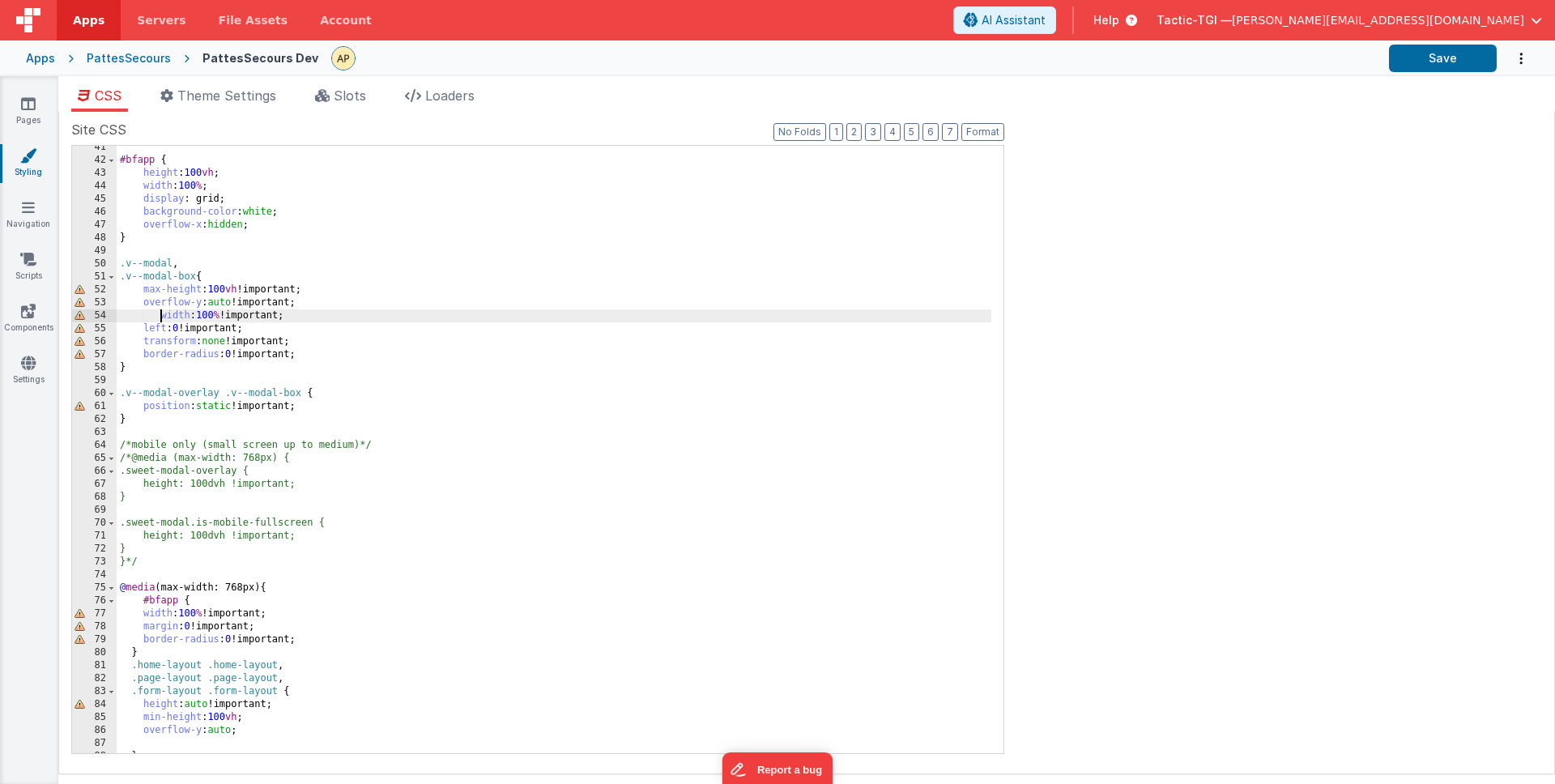
click at [159, 314] on div "#bfapp { height : 100 vh ; width : 100 % ; display : grid; background-color : w…" at bounding box center [554, 457] width 875 height 633
click at [1411, 64] on button "Save" at bounding box center [1442, 58] width 107 height 28
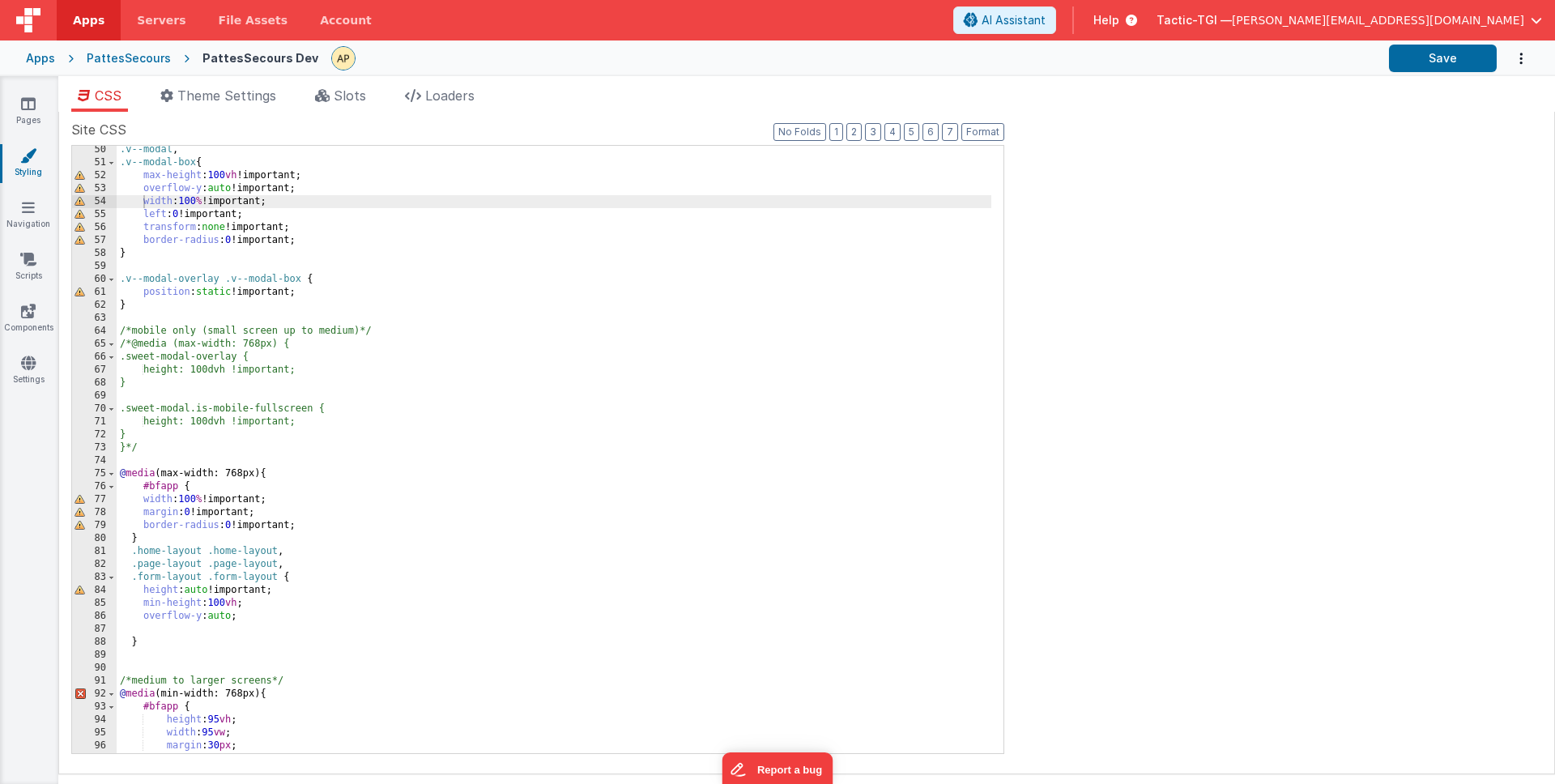
scroll to position [637, 0]
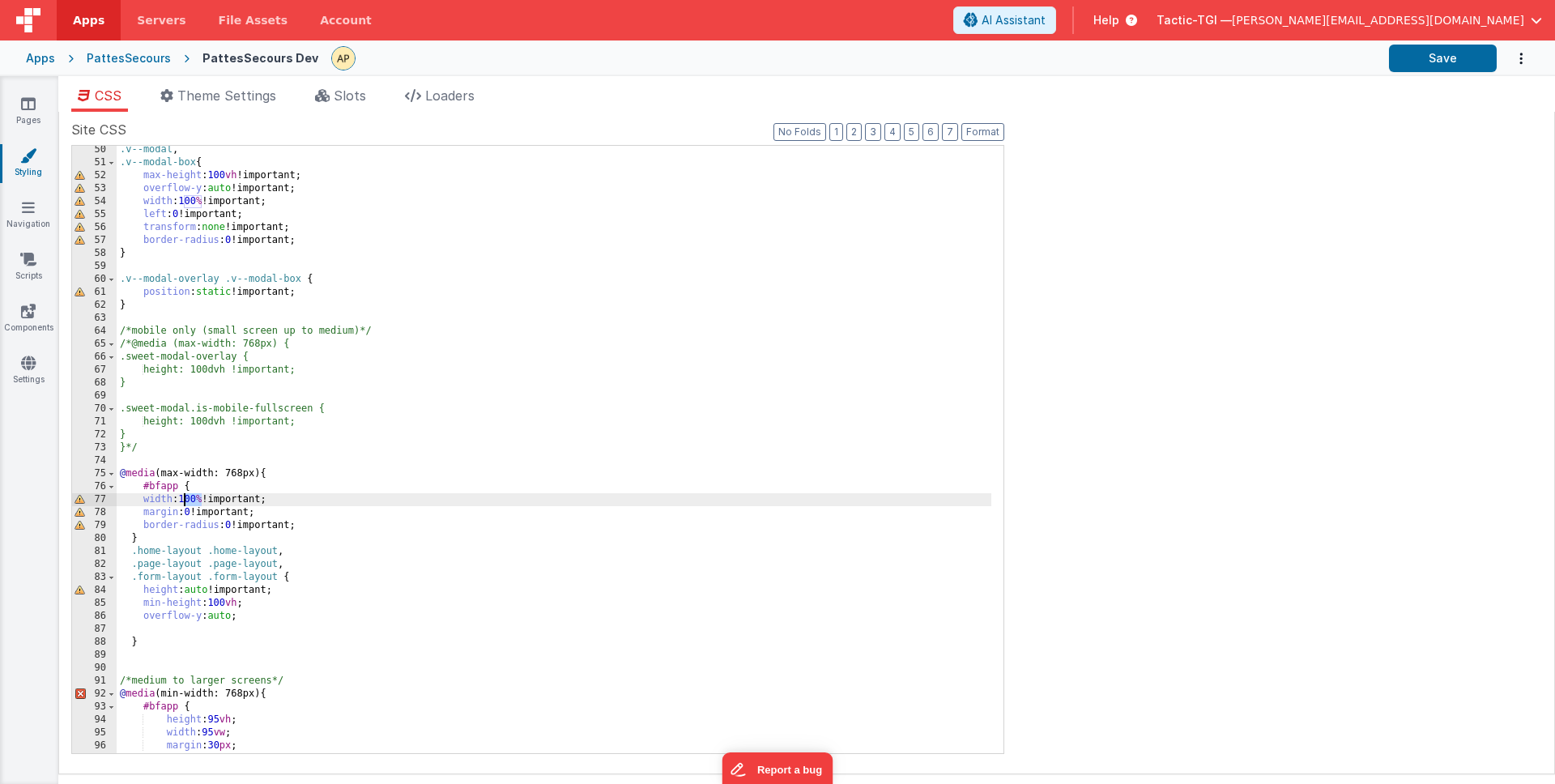
drag, startPoint x: 199, startPoint y: 500, endPoint x: 185, endPoint y: 500, distance: 14.0
click at [185, 500] on div ".v--modal , .v--modal-box { max-height : 100 vh !important; overflow-y : auto !…" at bounding box center [554, 460] width 875 height 633
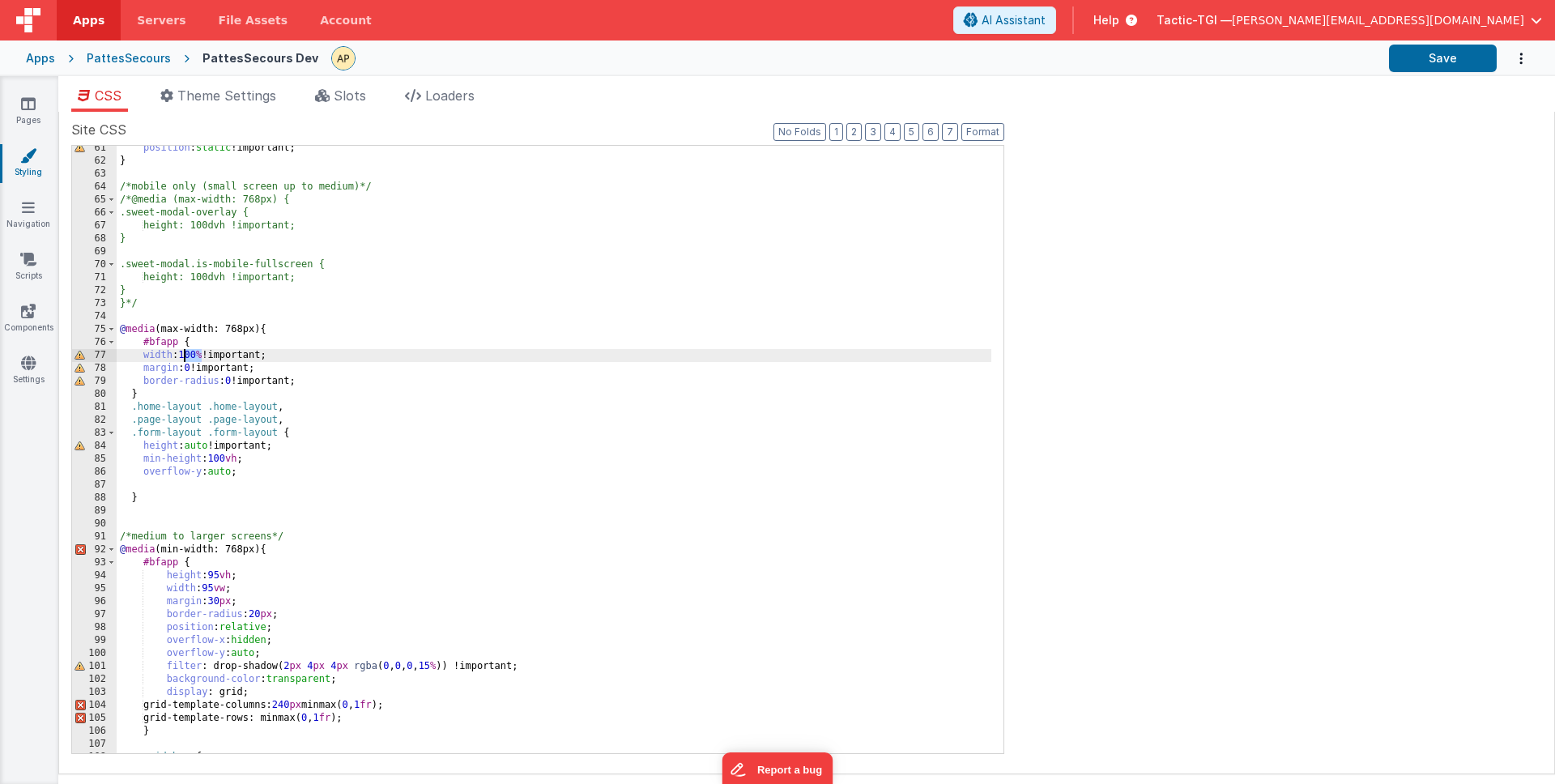
scroll to position [790, 0]
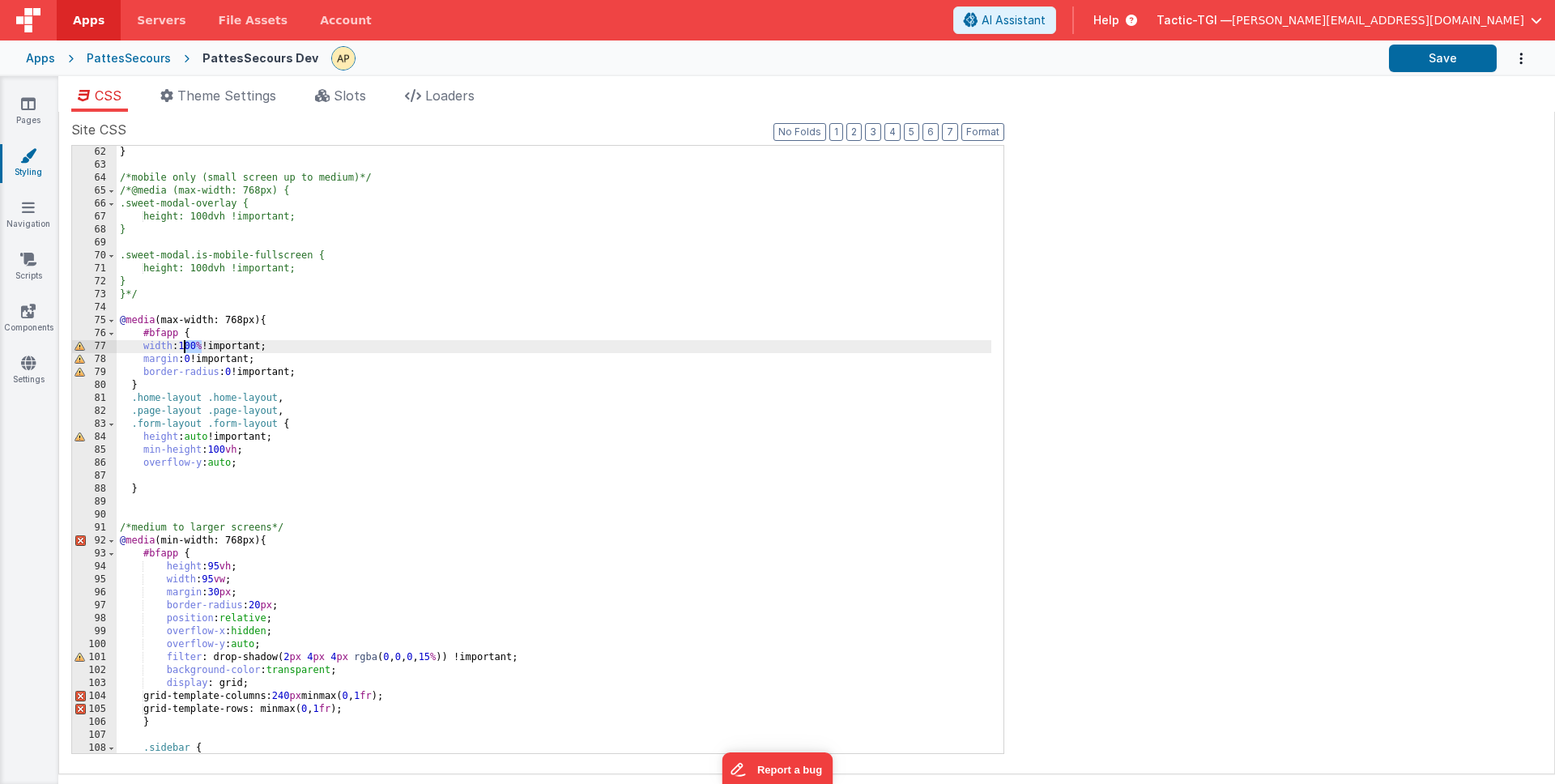
click at [323, 316] on div "} /*mobile only (small screen up to medium)*/ /*@media (max-width: 768px) { .sw…" at bounding box center [554, 463] width 875 height 633
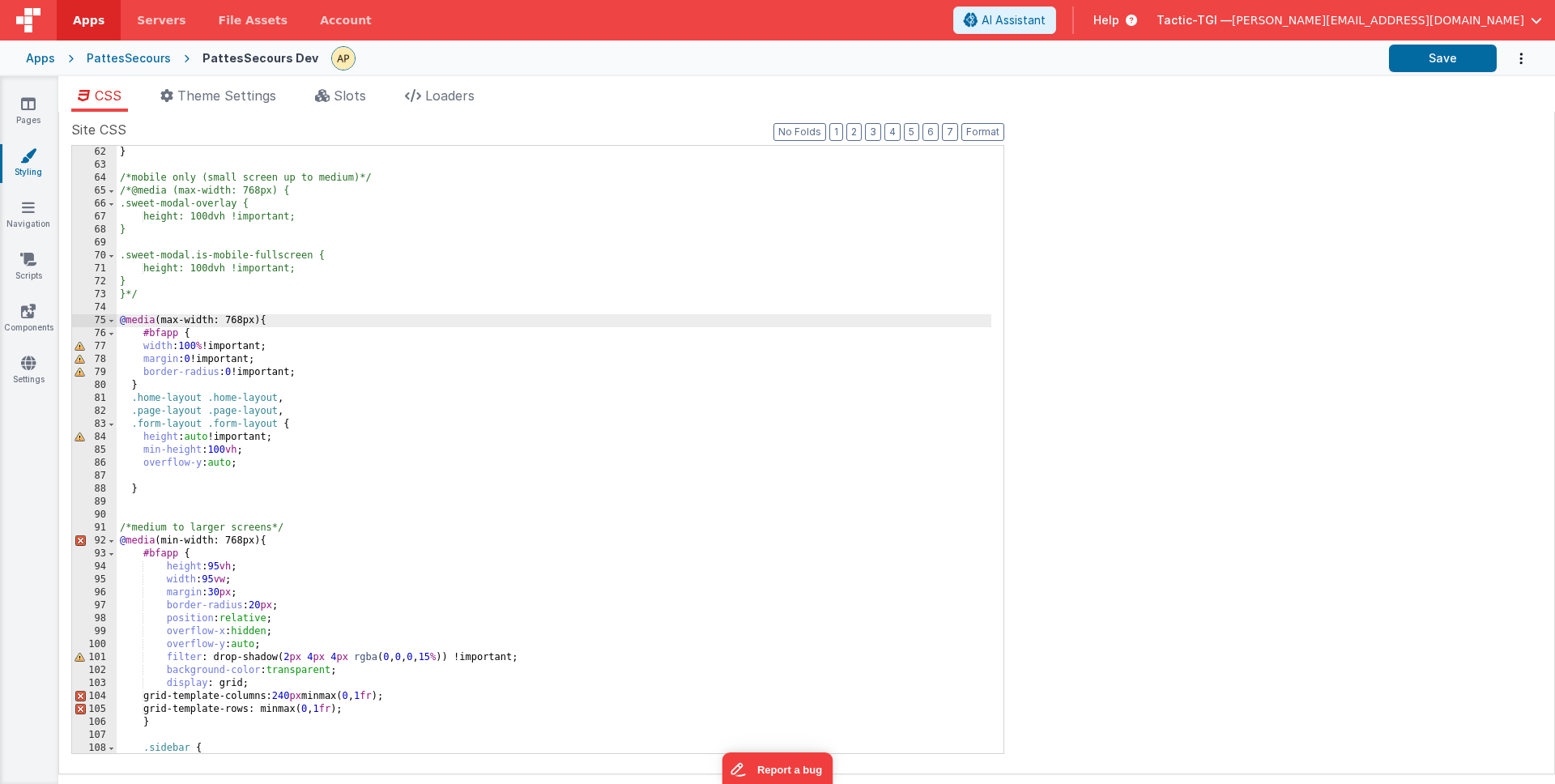
click at [285, 385] on div "} /*mobile only (small screen up to medium)*/ /*@media (max-width: 768px) { .sw…" at bounding box center [554, 463] width 875 height 633
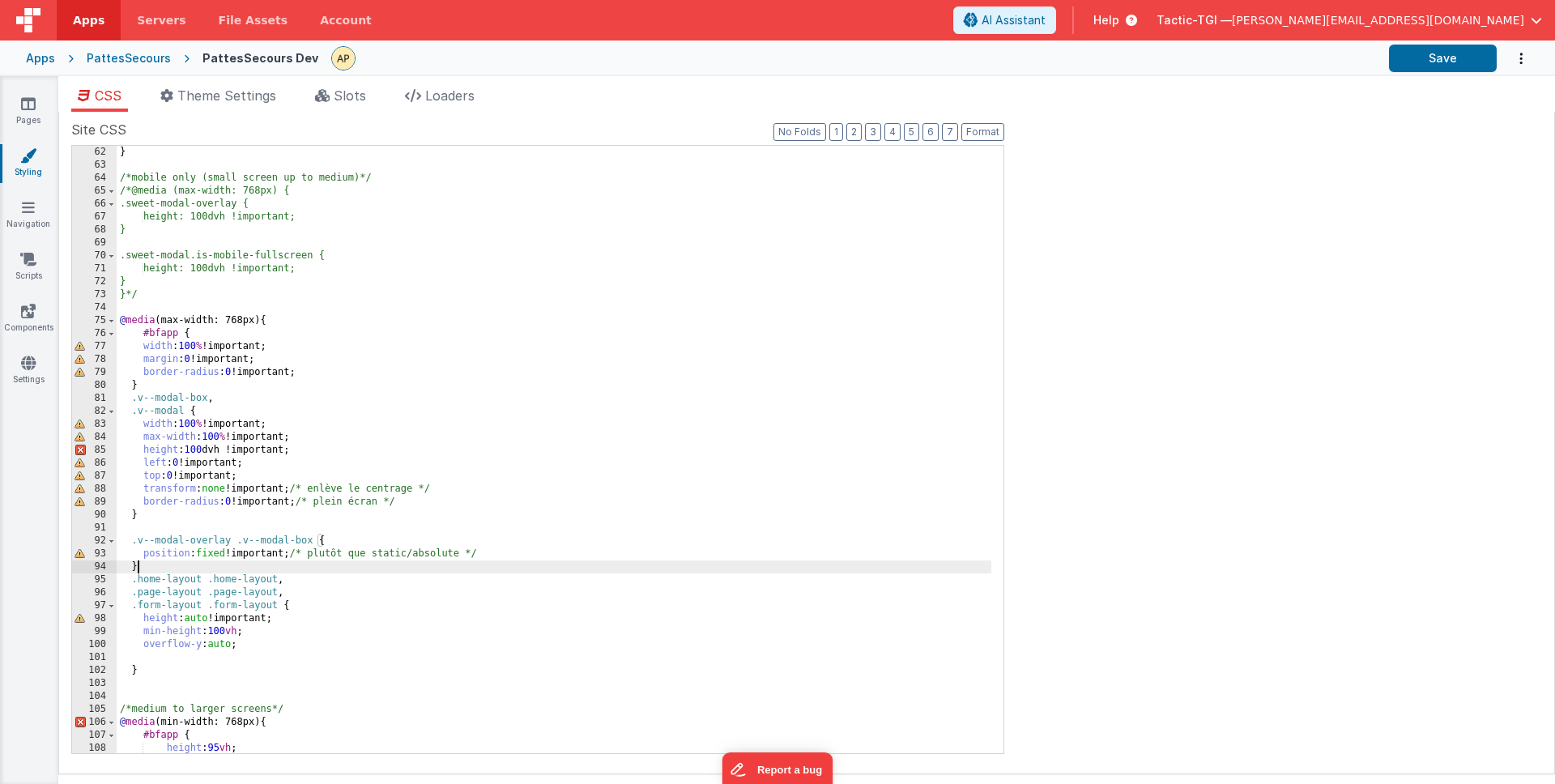
click at [223, 447] on div "} /*mobile only (small screen up to medium)*/ /*@media (max-width: 768px) { .sw…" at bounding box center [554, 463] width 875 height 633
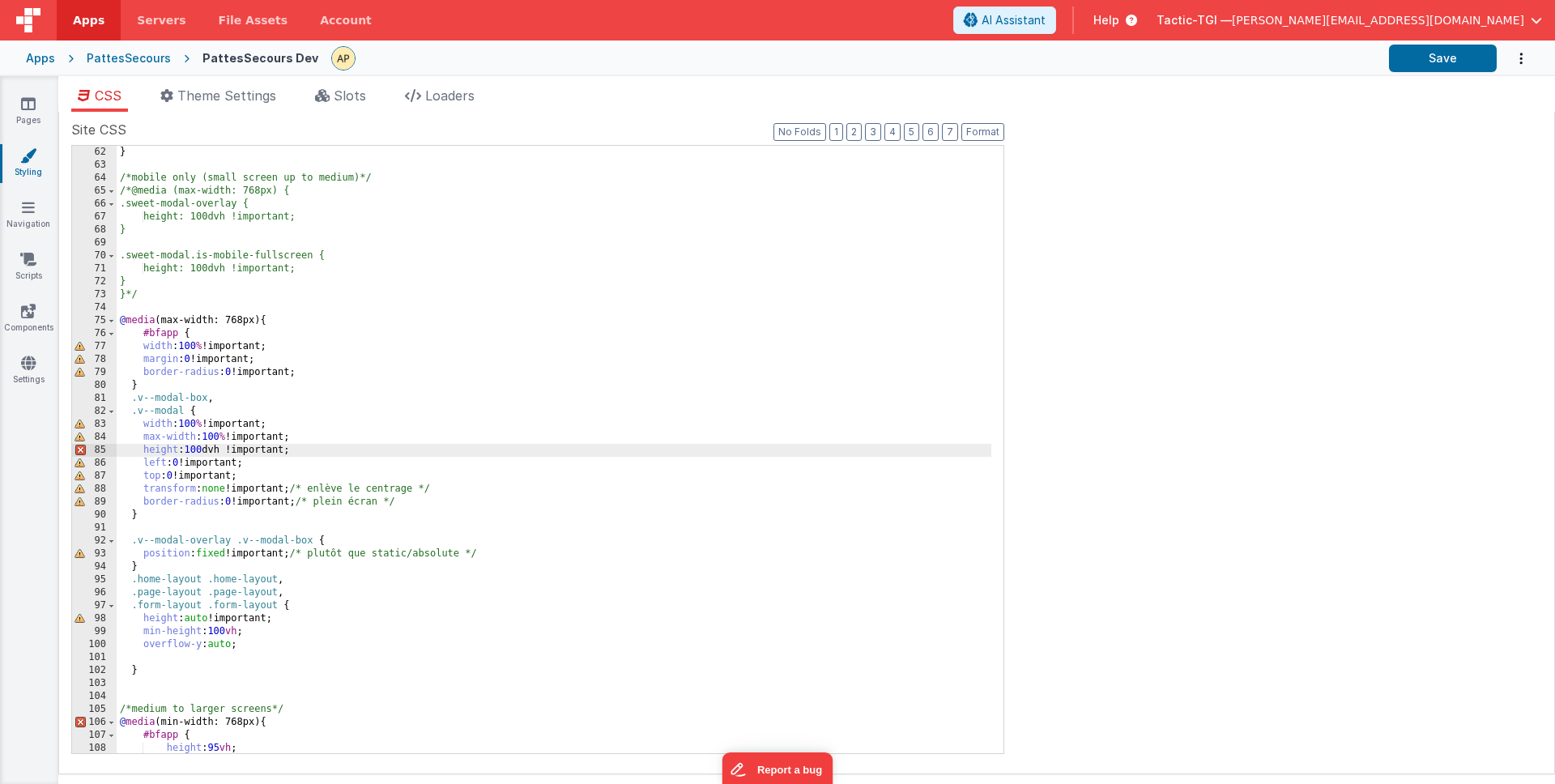
click at [966, 208] on div "} /*mobile only (small screen up to medium)*/ /*@media (max-width: 768px) { .sw…" at bounding box center [554, 463] width 875 height 633
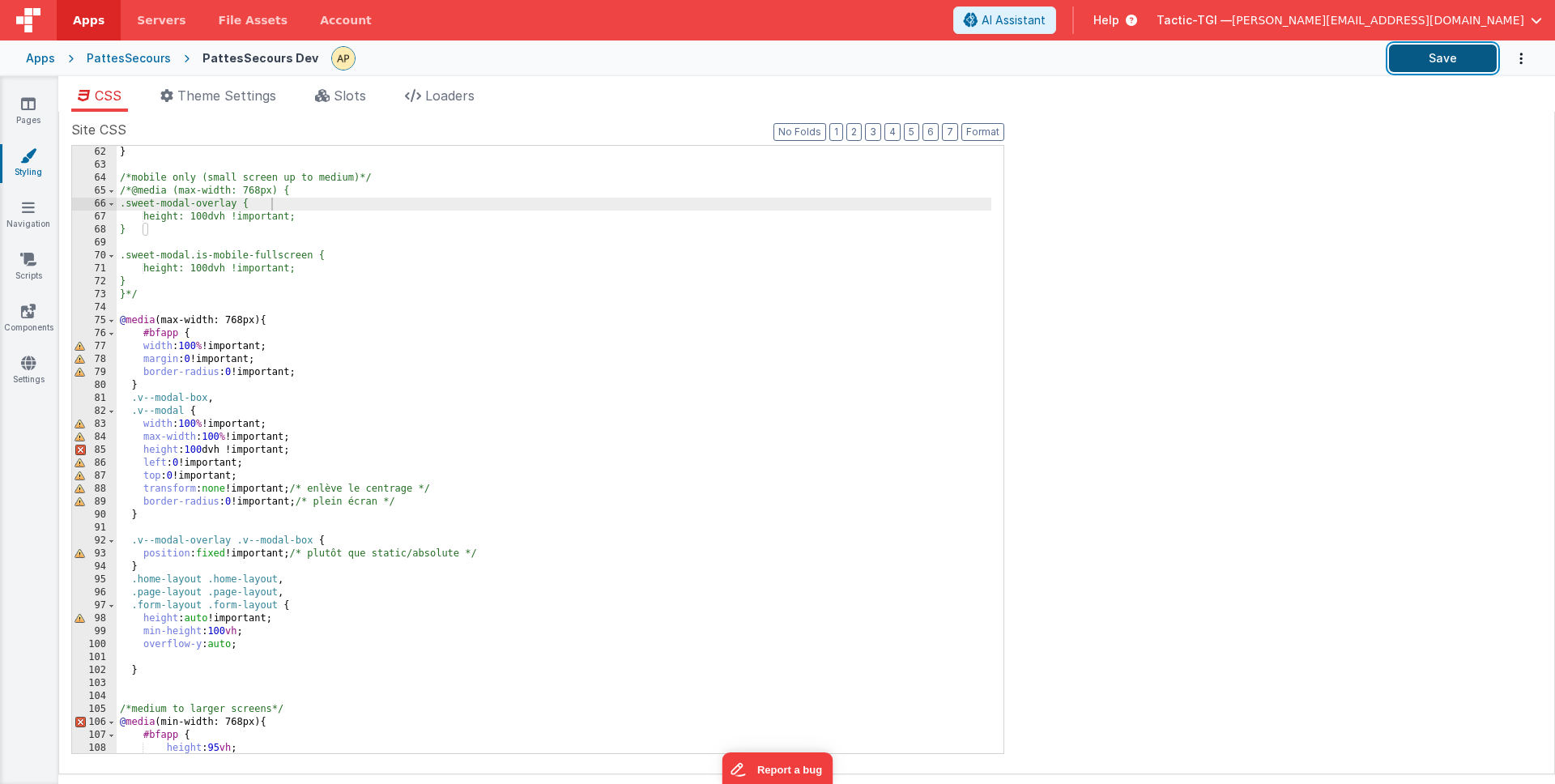
click at [1444, 64] on button "Save" at bounding box center [1442, 58] width 107 height 28
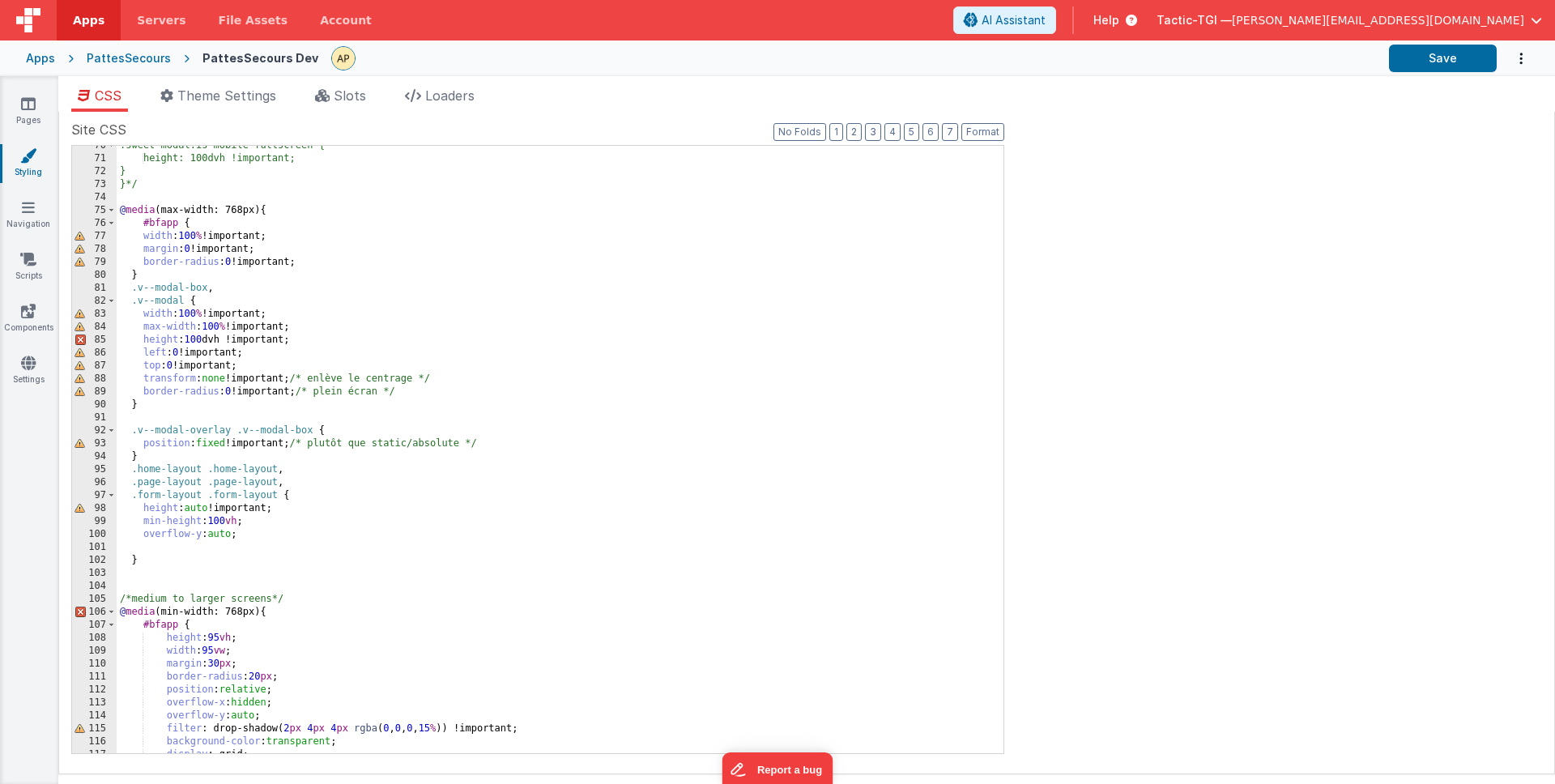
scroll to position [902, 0]
drag, startPoint x: 450, startPoint y: 378, endPoint x: 327, endPoint y: 376, distance: 123.0
click at [327, 376] on div ".sweet-modal.is-mobile-fullscreen { height: 100dvh !important; } }*/ @ media (m…" at bounding box center [554, 456] width 875 height 633
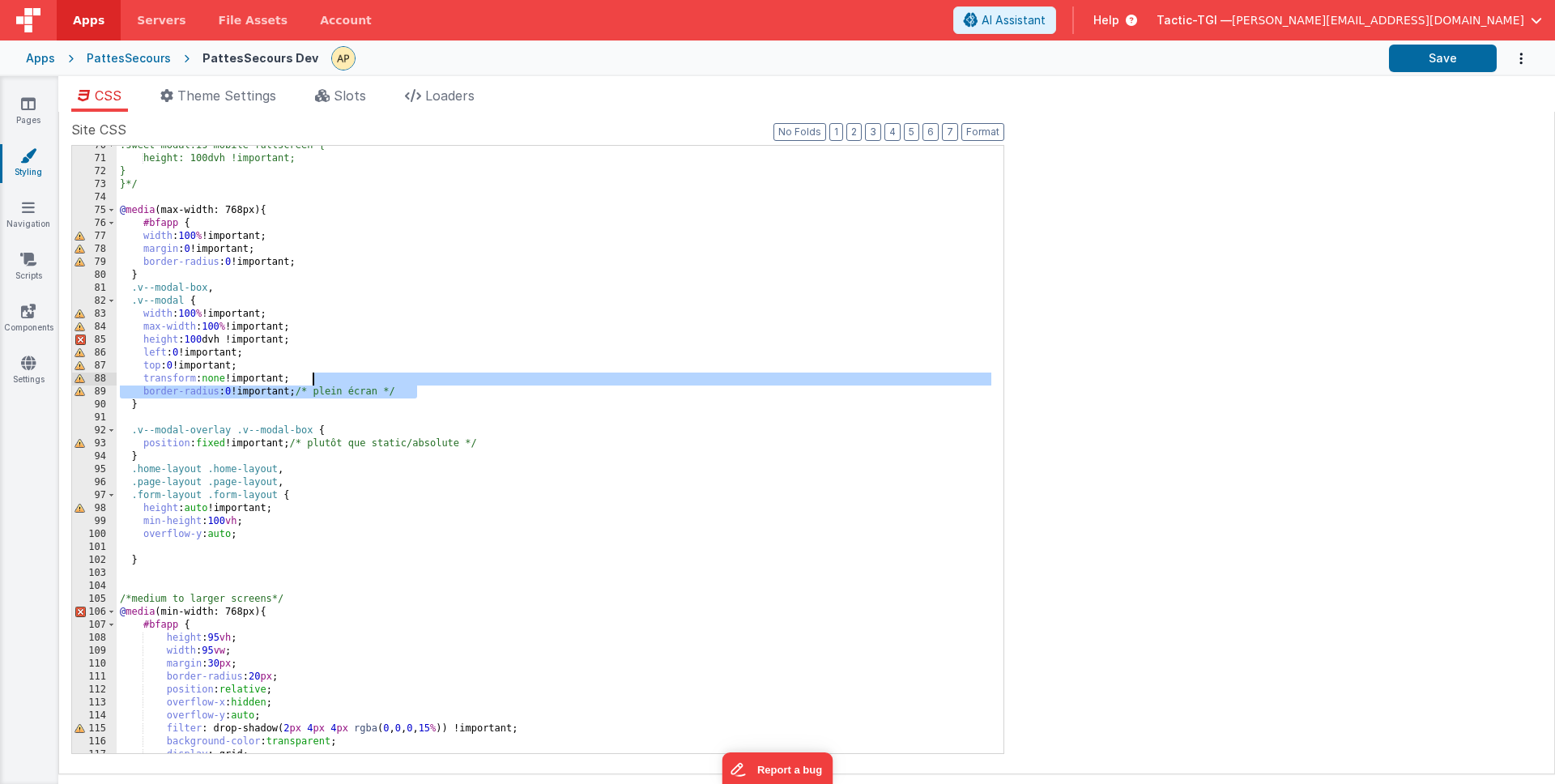
drag, startPoint x: 421, startPoint y: 392, endPoint x: 320, endPoint y: 391, distance: 101.0
click at [317, 389] on div ".sweet-modal.is-mobile-fullscreen { height: 100dvh !important; } }*/ @ media (m…" at bounding box center [554, 456] width 875 height 633
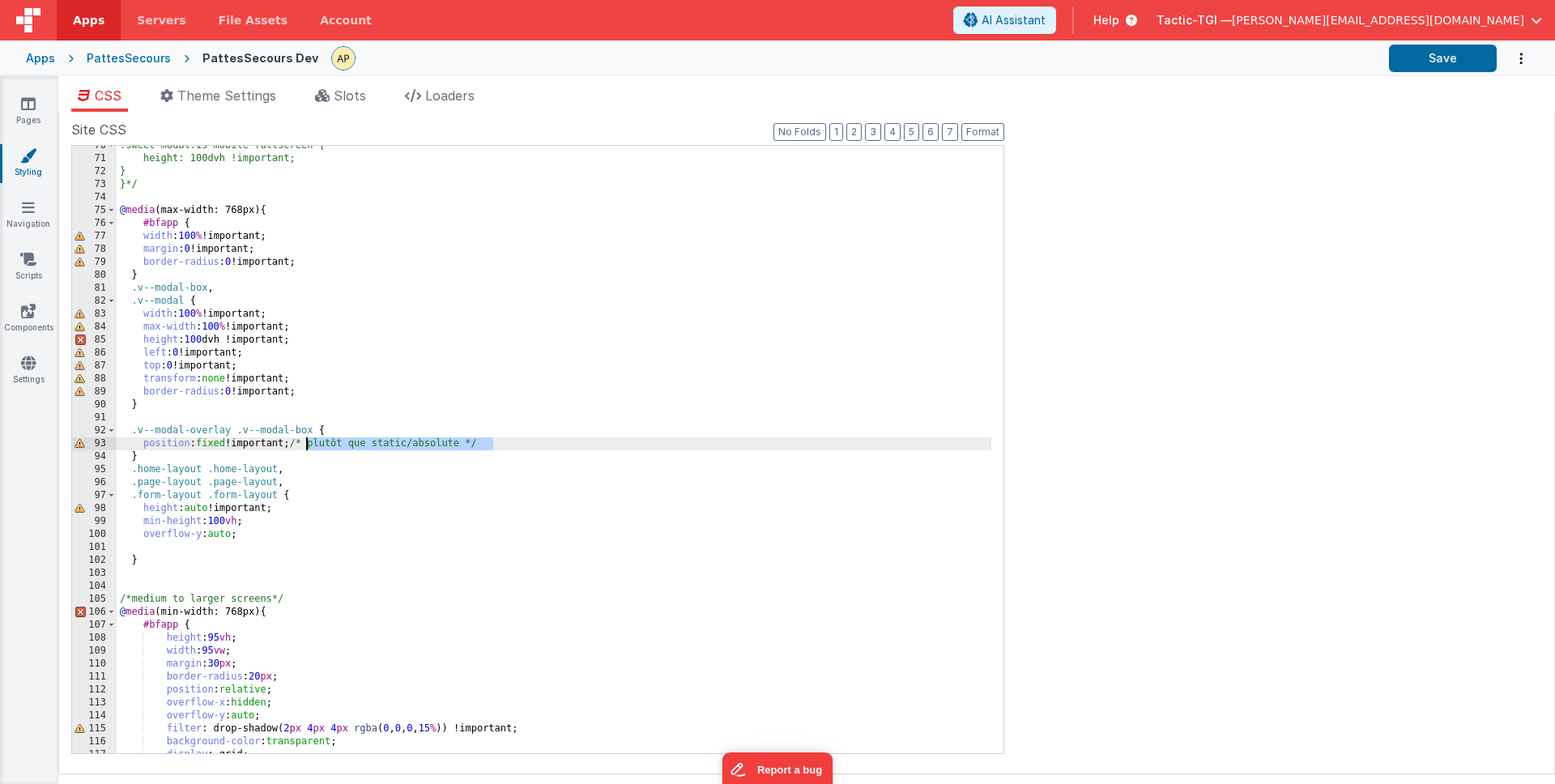
drag, startPoint x: 498, startPoint y: 444, endPoint x: 308, endPoint y: 447, distance: 190.0
click at [308, 447] on div ".sweet-modal.is-mobile-fullscreen { height: 100dvh !important; } }*/ @ media (m…" at bounding box center [554, 456] width 875 height 633
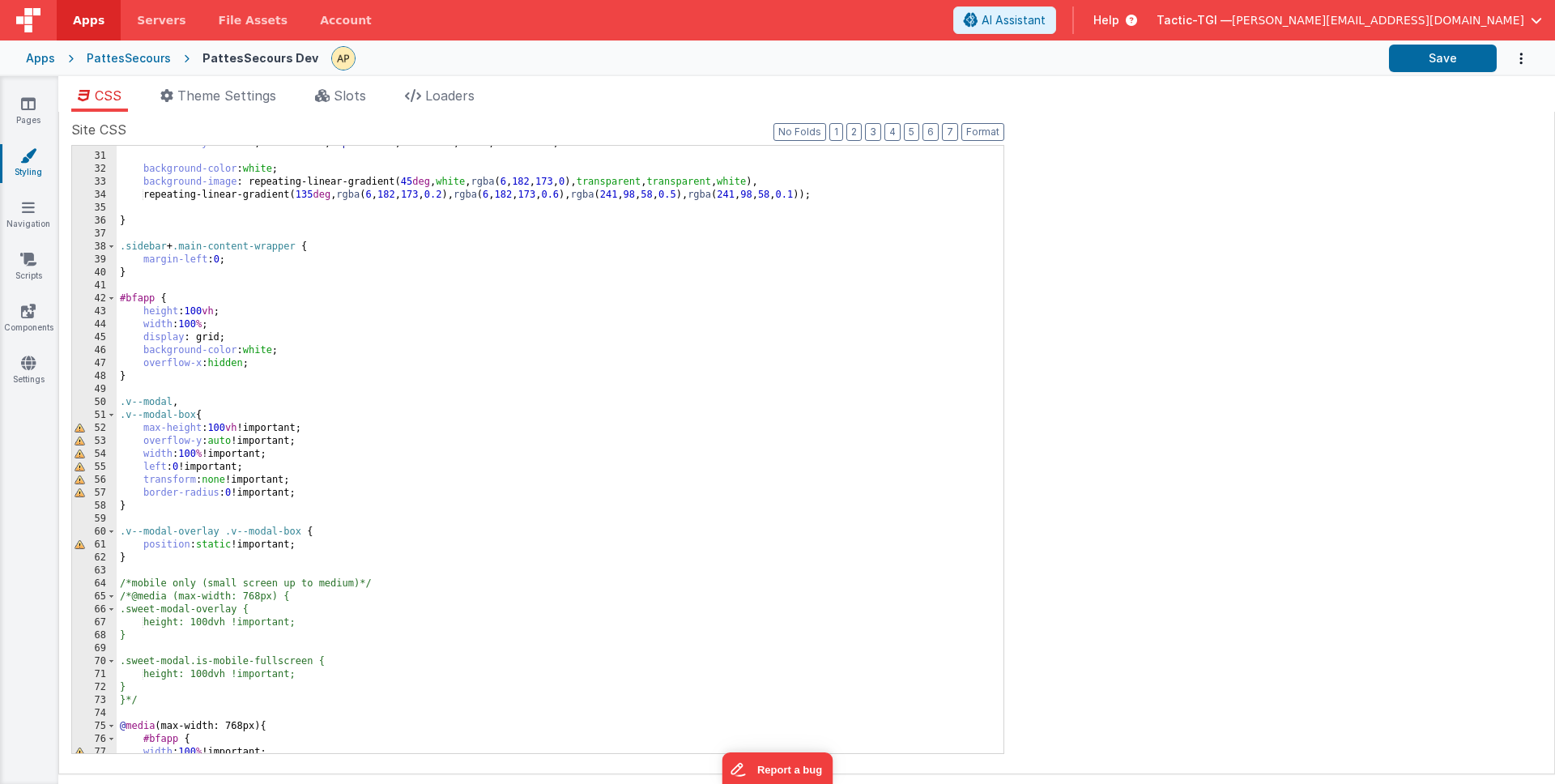
scroll to position [385, 0]
click at [257, 196] on div "font-family : " Inter " , " Inter var " , " Open Sans " , Helvetica , Arial , s…" at bounding box center [554, 453] width 875 height 633
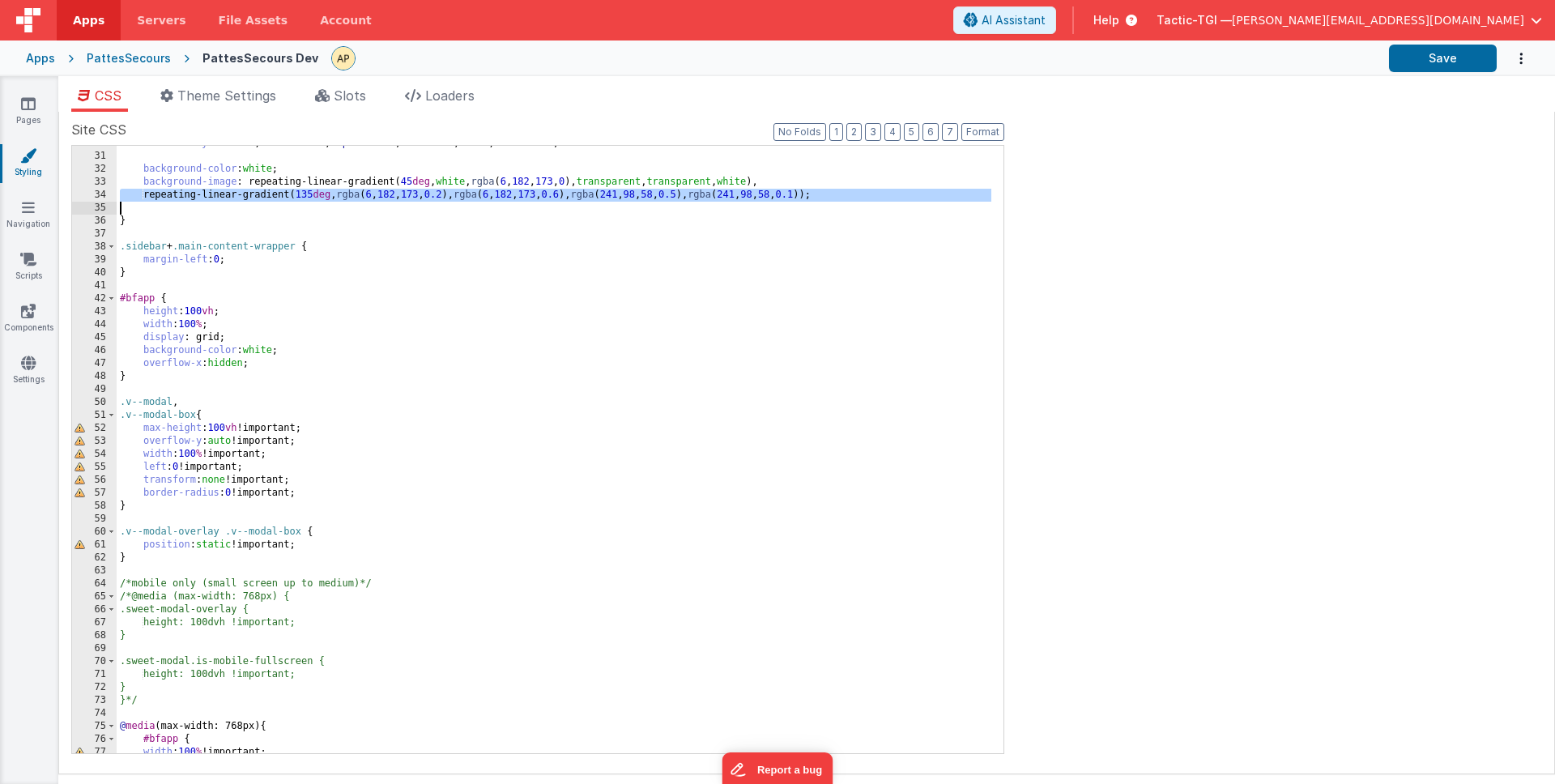
click at [257, 196] on div "font-family : " Inter " , " Inter var " , " Open Sans " , Helvetica , Arial , s…" at bounding box center [554, 453] width 875 height 633
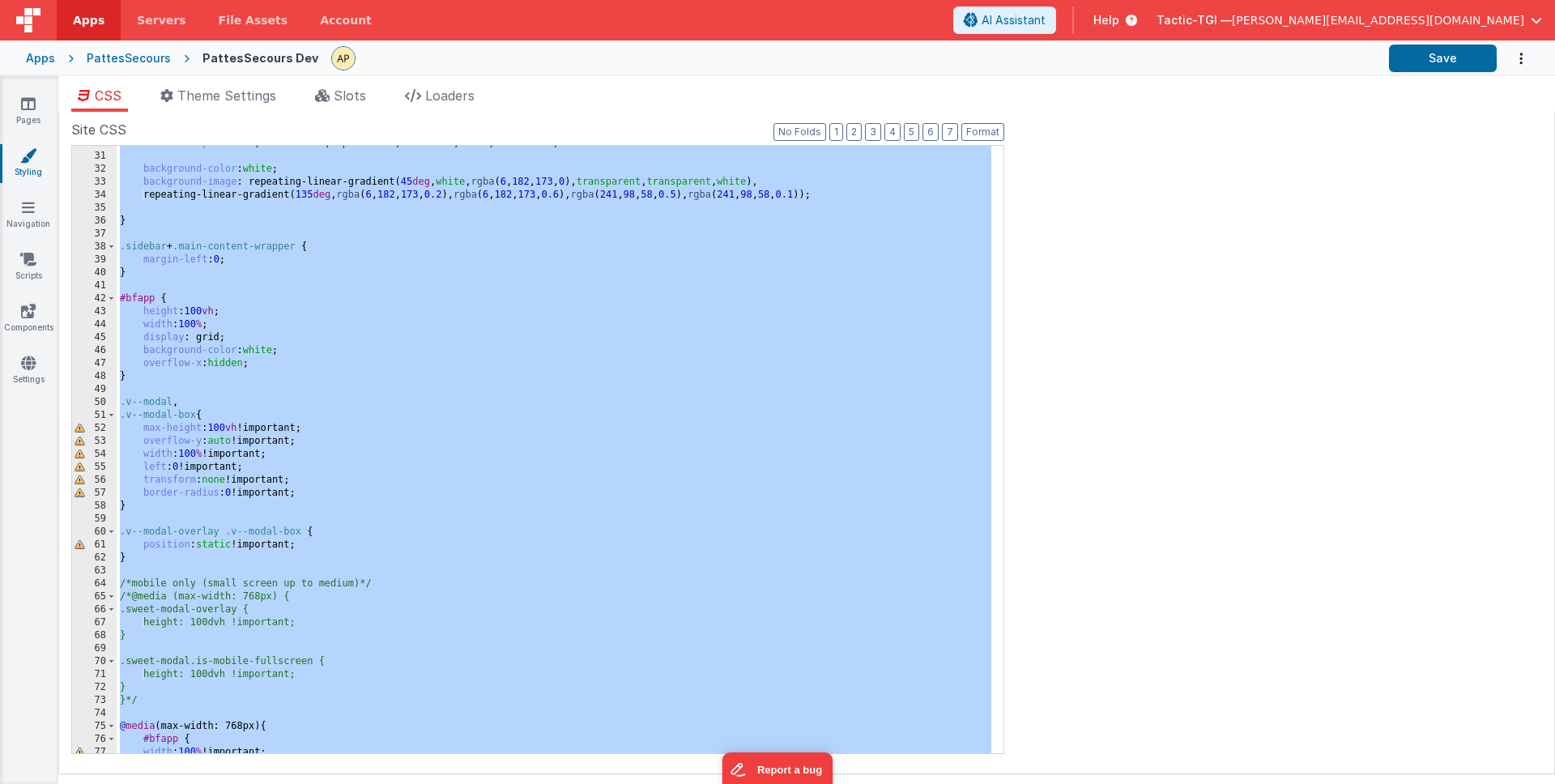
click at [257, 196] on div "font-family : " Inter " , " Inter var " , " Open Sans " , Helvetica , Arial , s…" at bounding box center [554, 453] width 875 height 633
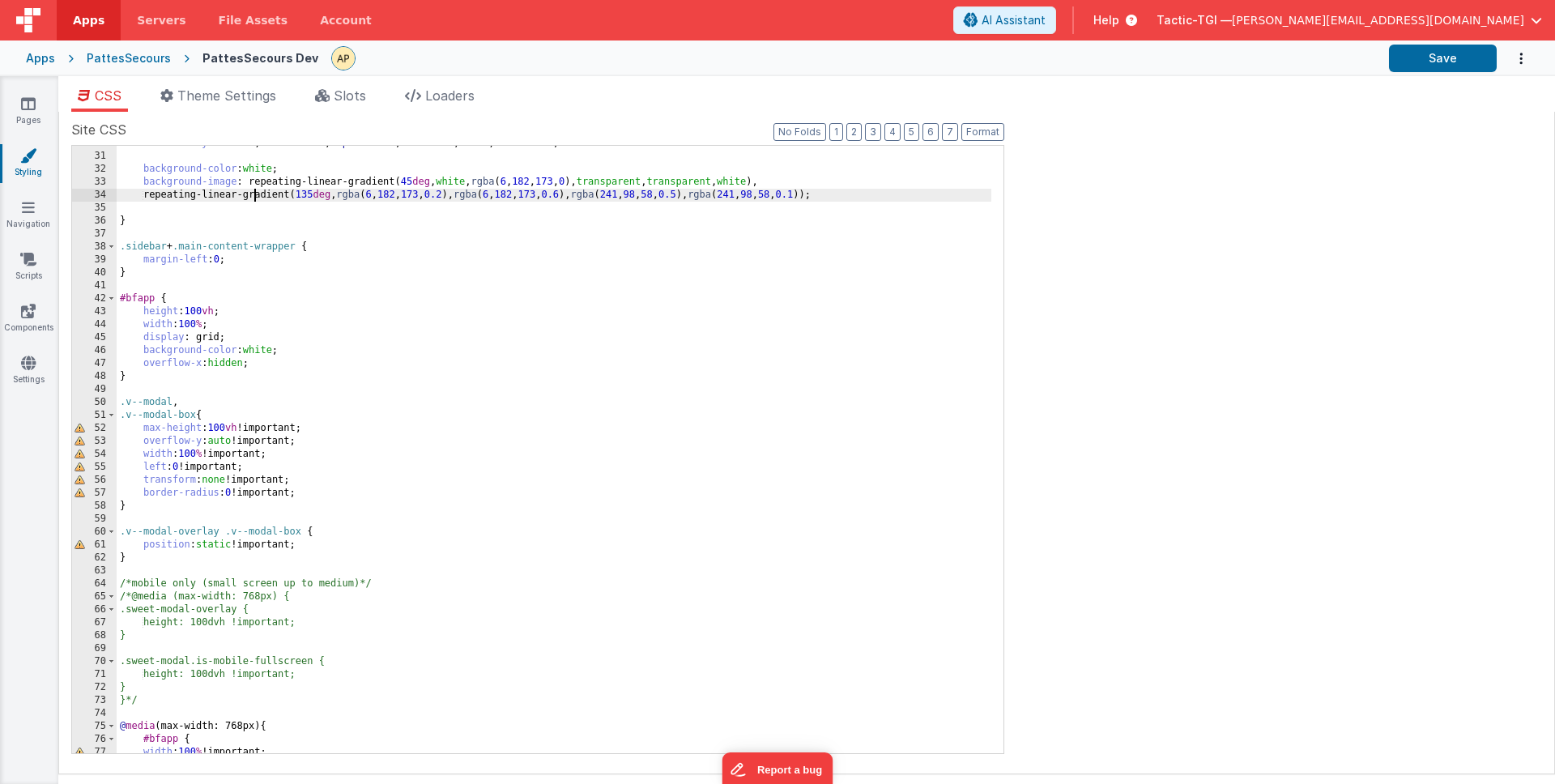
click at [257, 196] on div "font-family : " Inter " , " Inter var " , " Open Sans " , Helvetica , Arial , s…" at bounding box center [554, 453] width 875 height 633
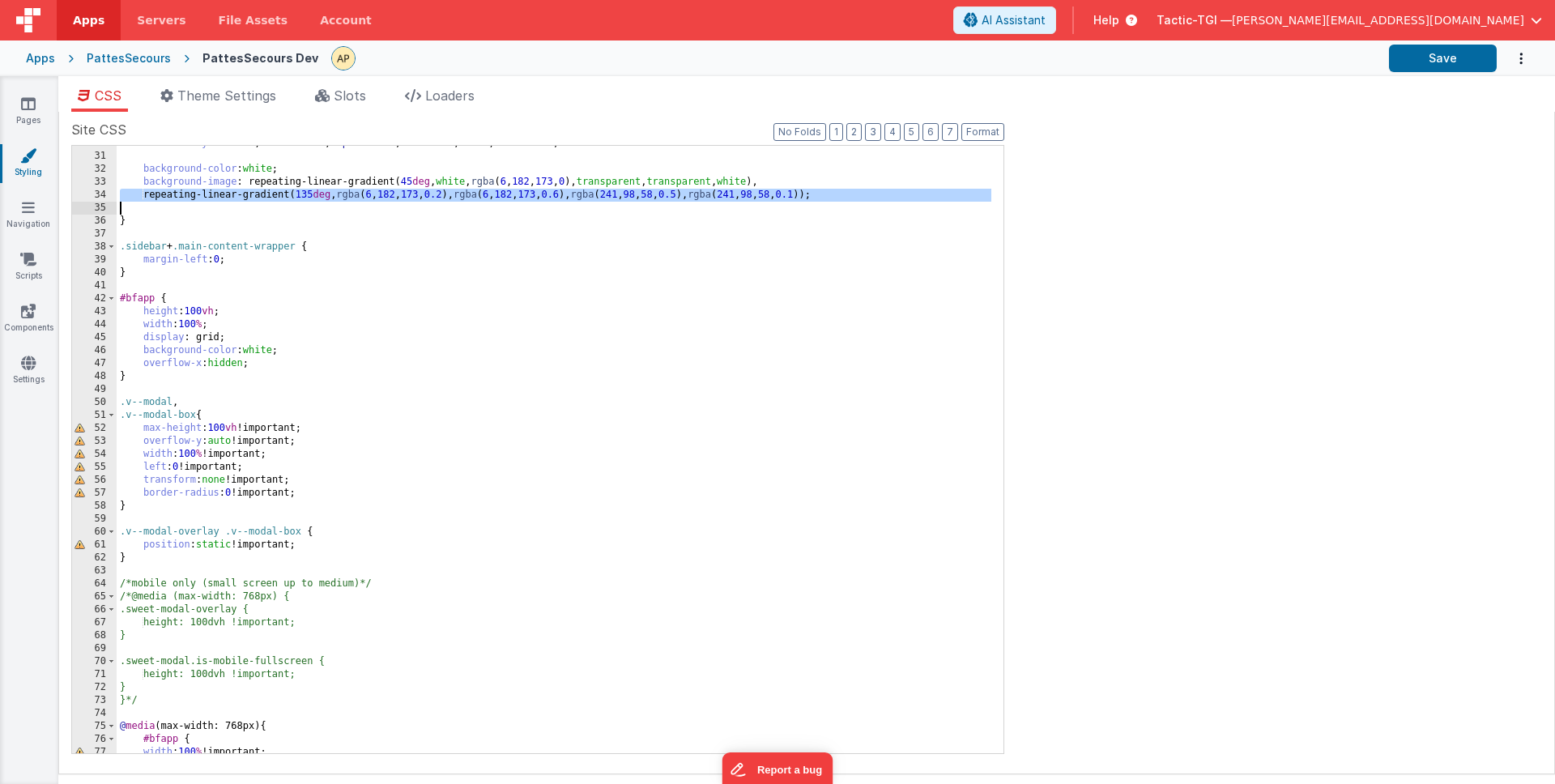
click at [257, 196] on div "font-family : " Inter " , " Inter var " , " Open Sans " , Helvetica , Arial , s…" at bounding box center [554, 453] width 875 height 633
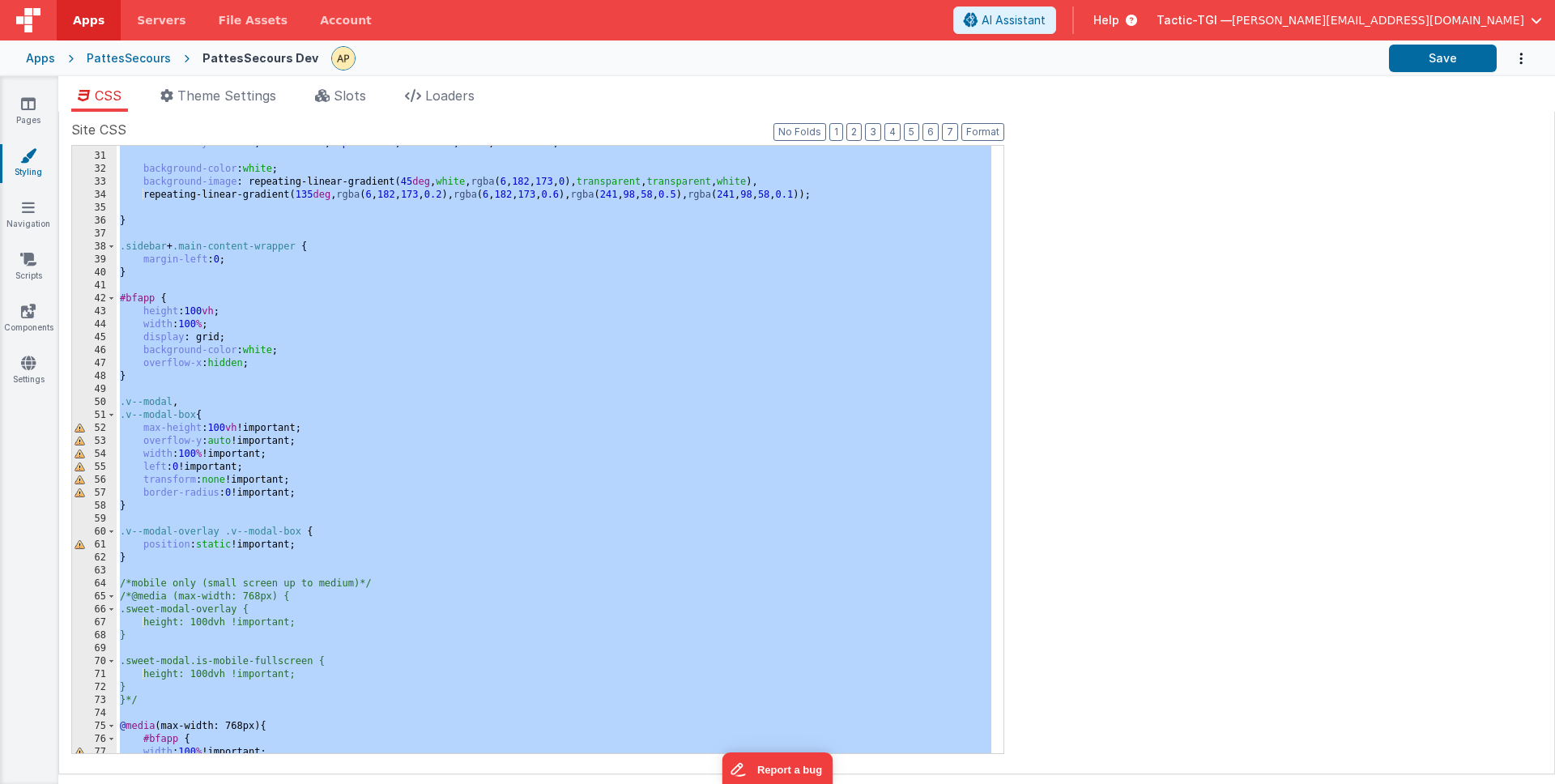
click at [445, 431] on div "font-family : " Inter " , " Inter var " , " Open Sans " , Helvetica , Arial , s…" at bounding box center [554, 453] width 875 height 633
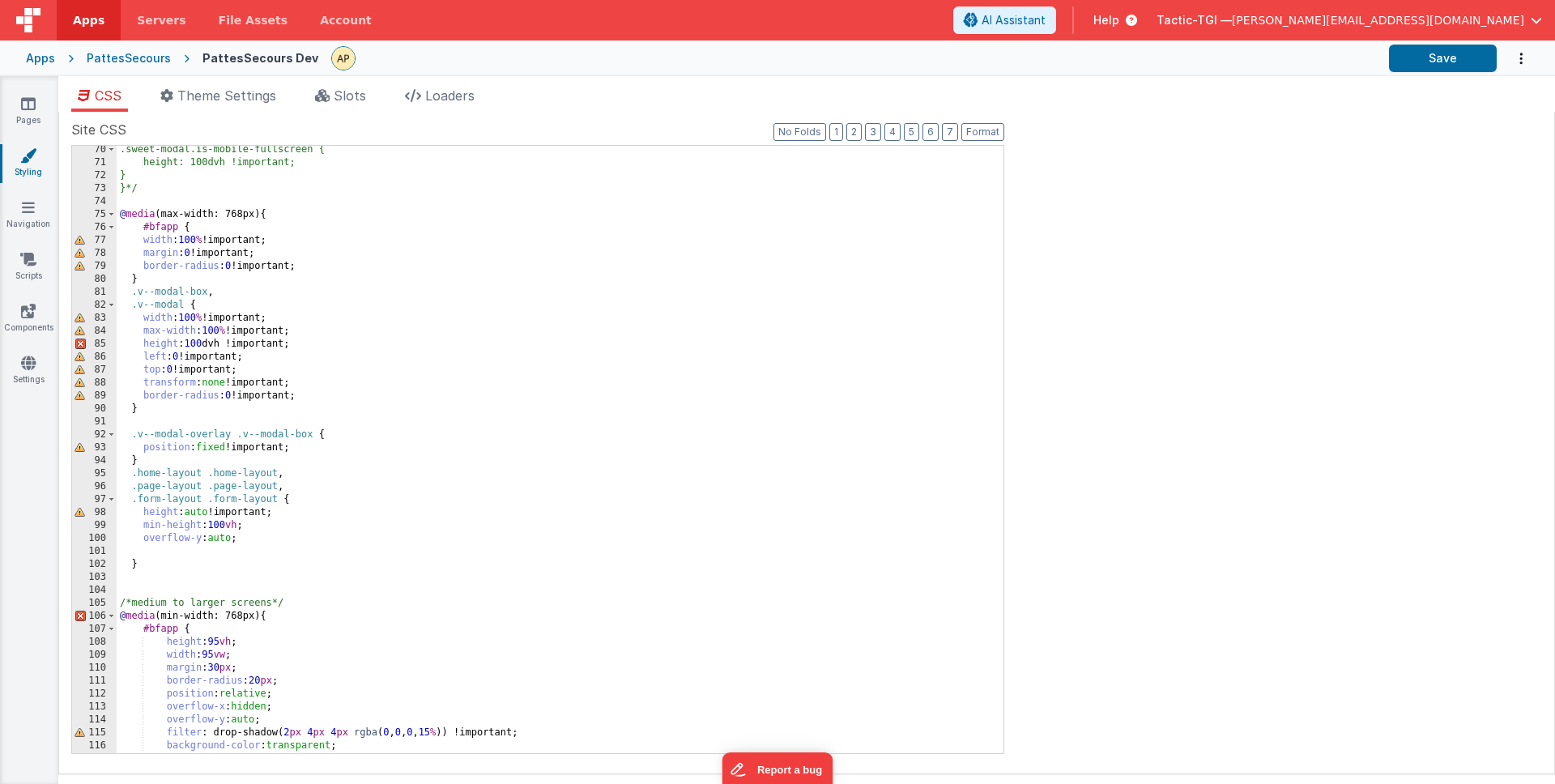
scroll to position [980, 0]
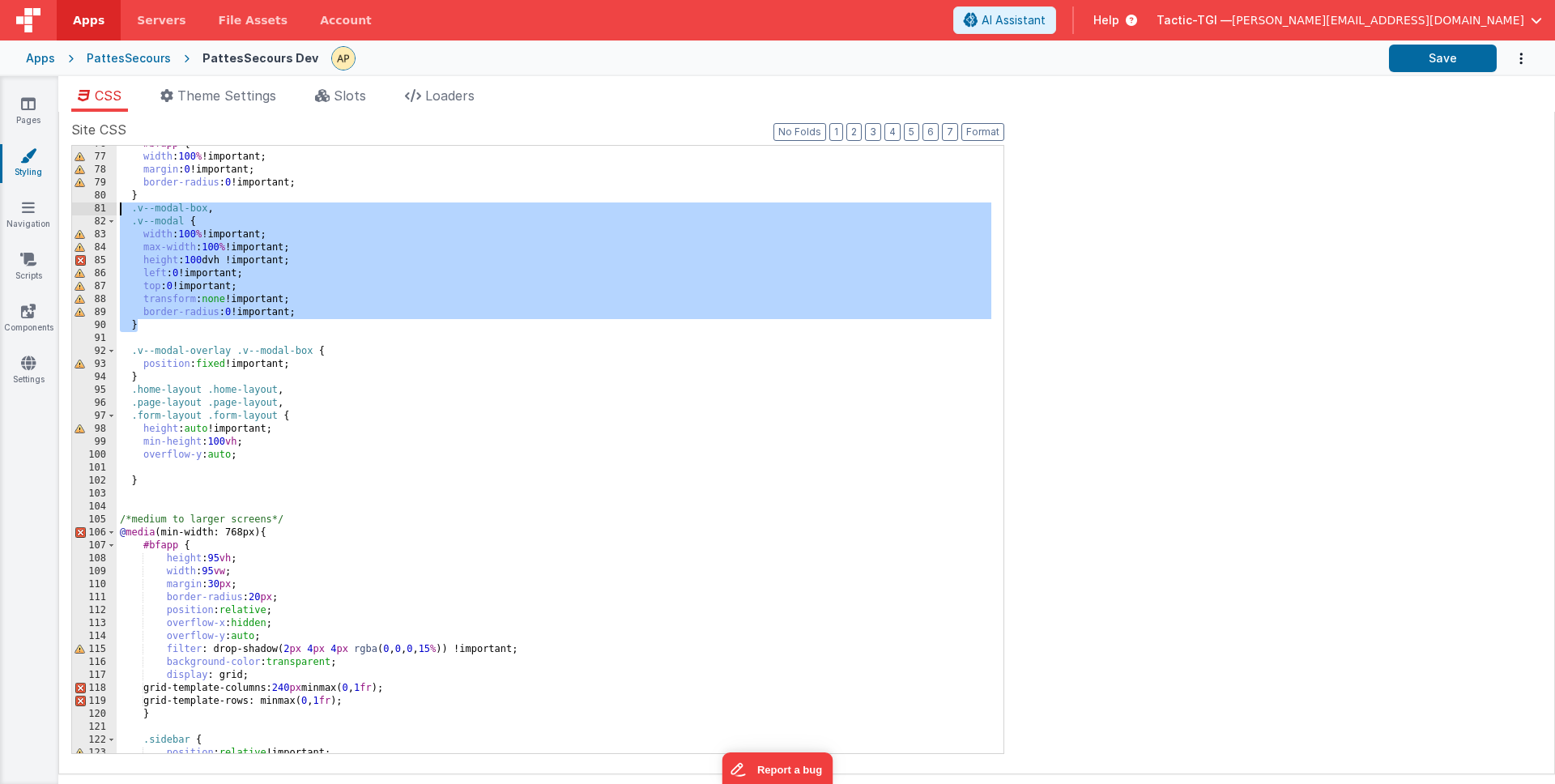
drag, startPoint x: 164, startPoint y: 320, endPoint x: 121, endPoint y: 213, distance: 115.3
click at [121, 213] on div "#bfapp { width : 100 % !important; margin : 0 !important; border-radius : 0 !im…" at bounding box center [554, 454] width 875 height 633
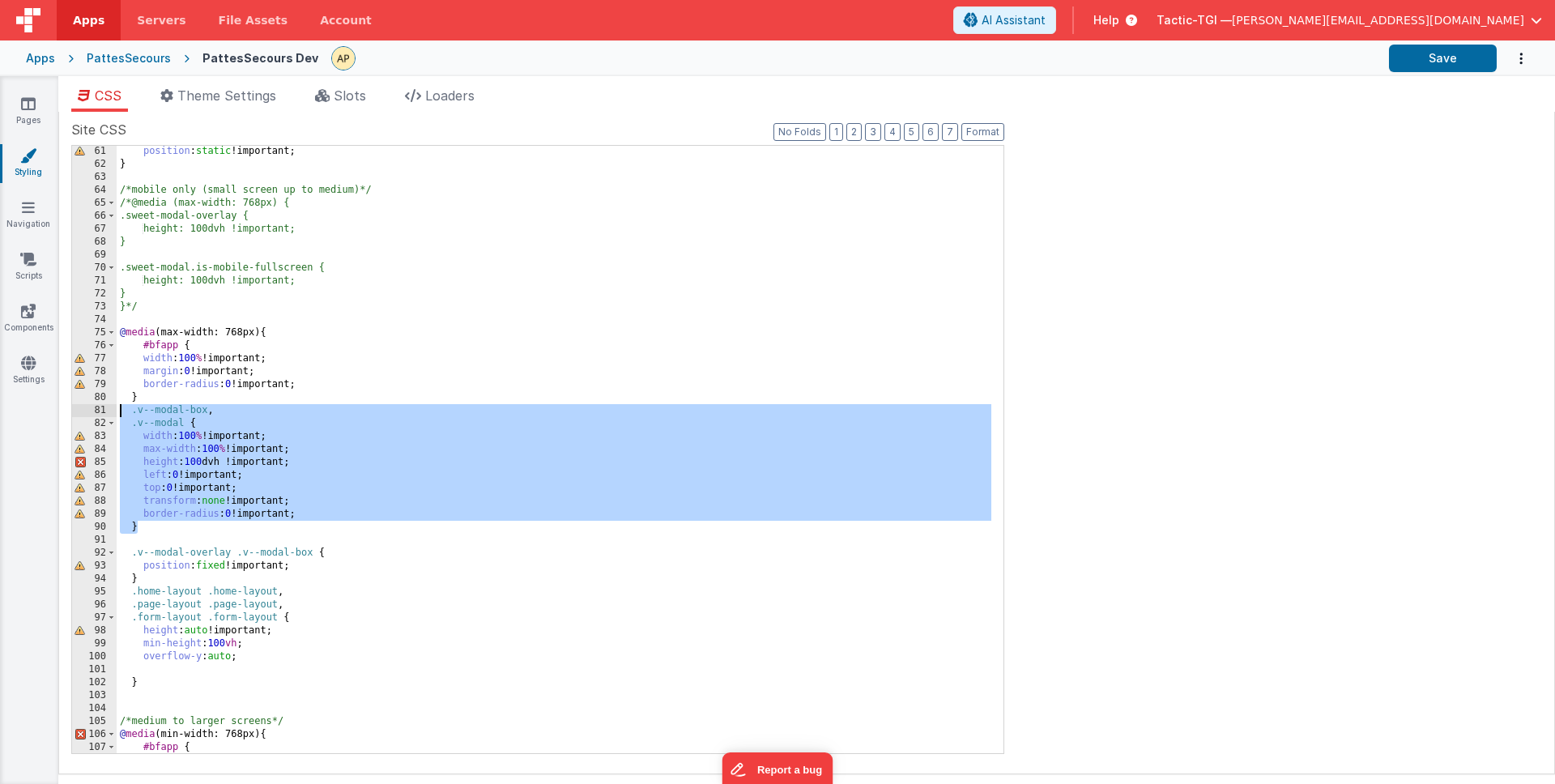
scroll to position [779, 0]
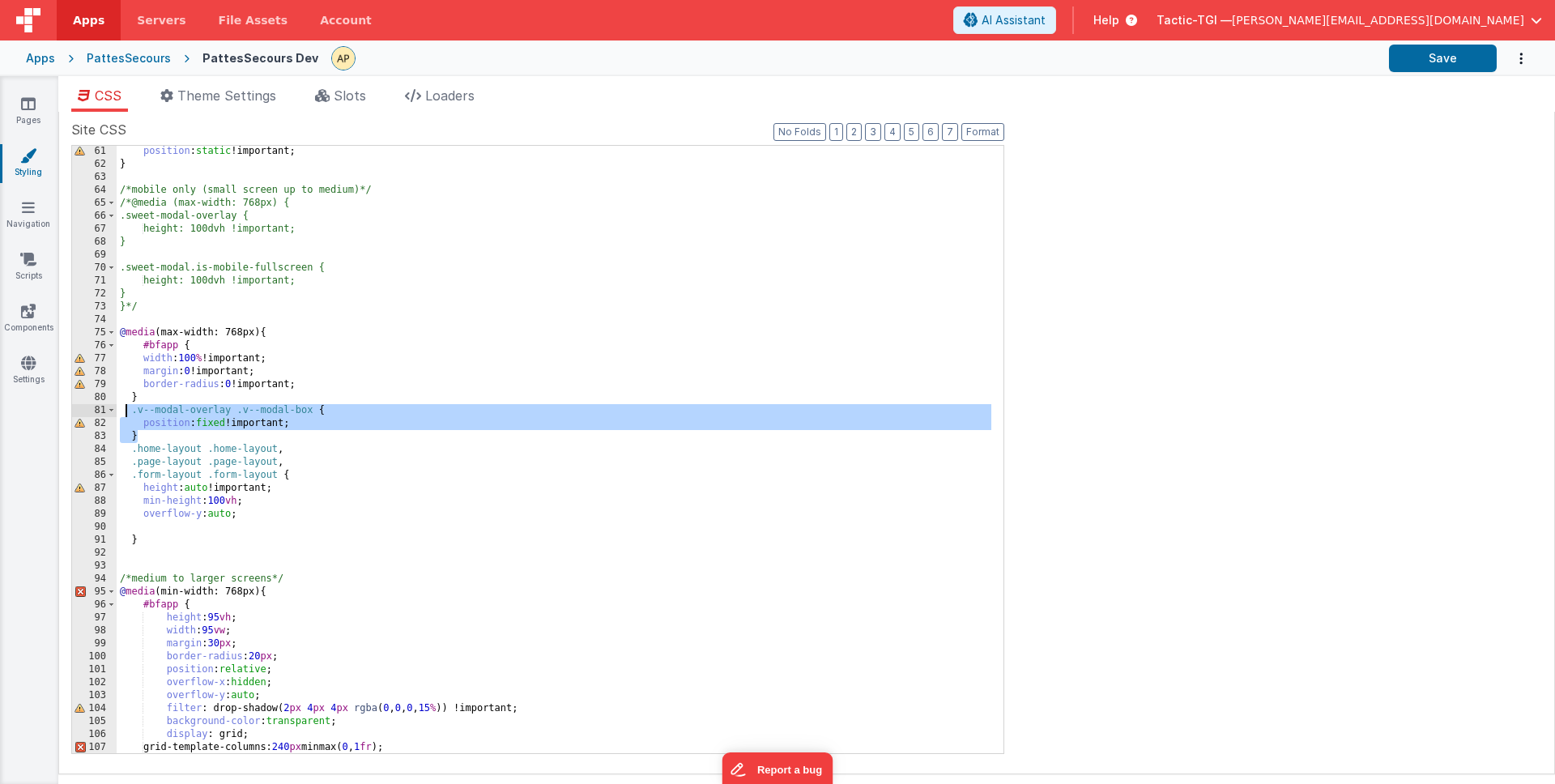
drag, startPoint x: 186, startPoint y: 431, endPoint x: 127, endPoint y: 410, distance: 62.6
click at [127, 410] on div "position : static !important; } /*mobile only (small screen up to medium)*/ /*@…" at bounding box center [554, 462] width 875 height 633
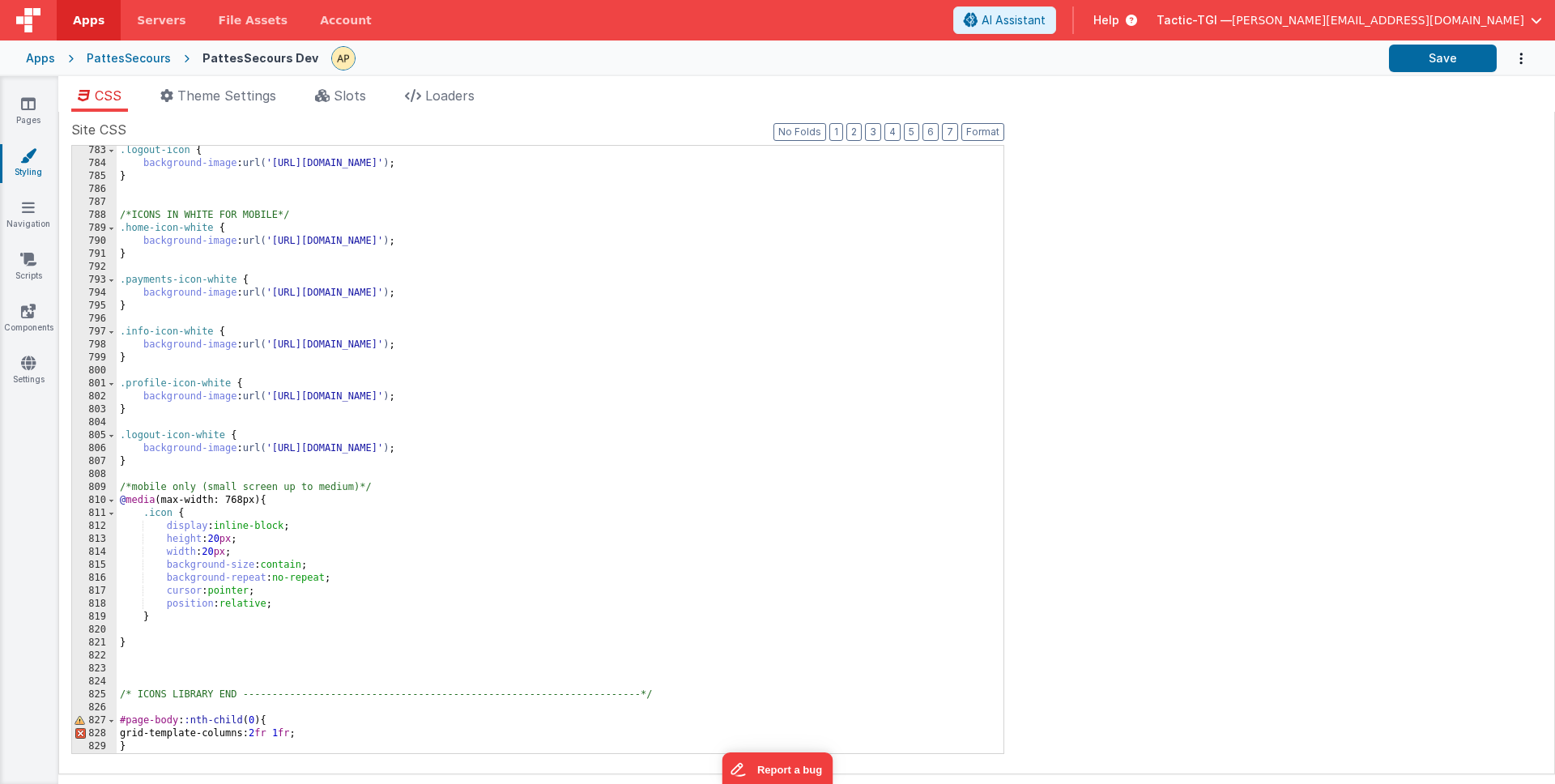
scroll to position [10132, 0]
click at [391, 634] on div ".logout-icon { background-image : url( 'https://ucarecdn.com/93b8cb74-5d8e-48ab…" at bounding box center [554, 461] width 875 height 633
click at [383, 646] on div ".logout-icon { background-image : url( 'https://ucarecdn.com/93b8cb74-5d8e-48ab…" at bounding box center [554, 461] width 875 height 633
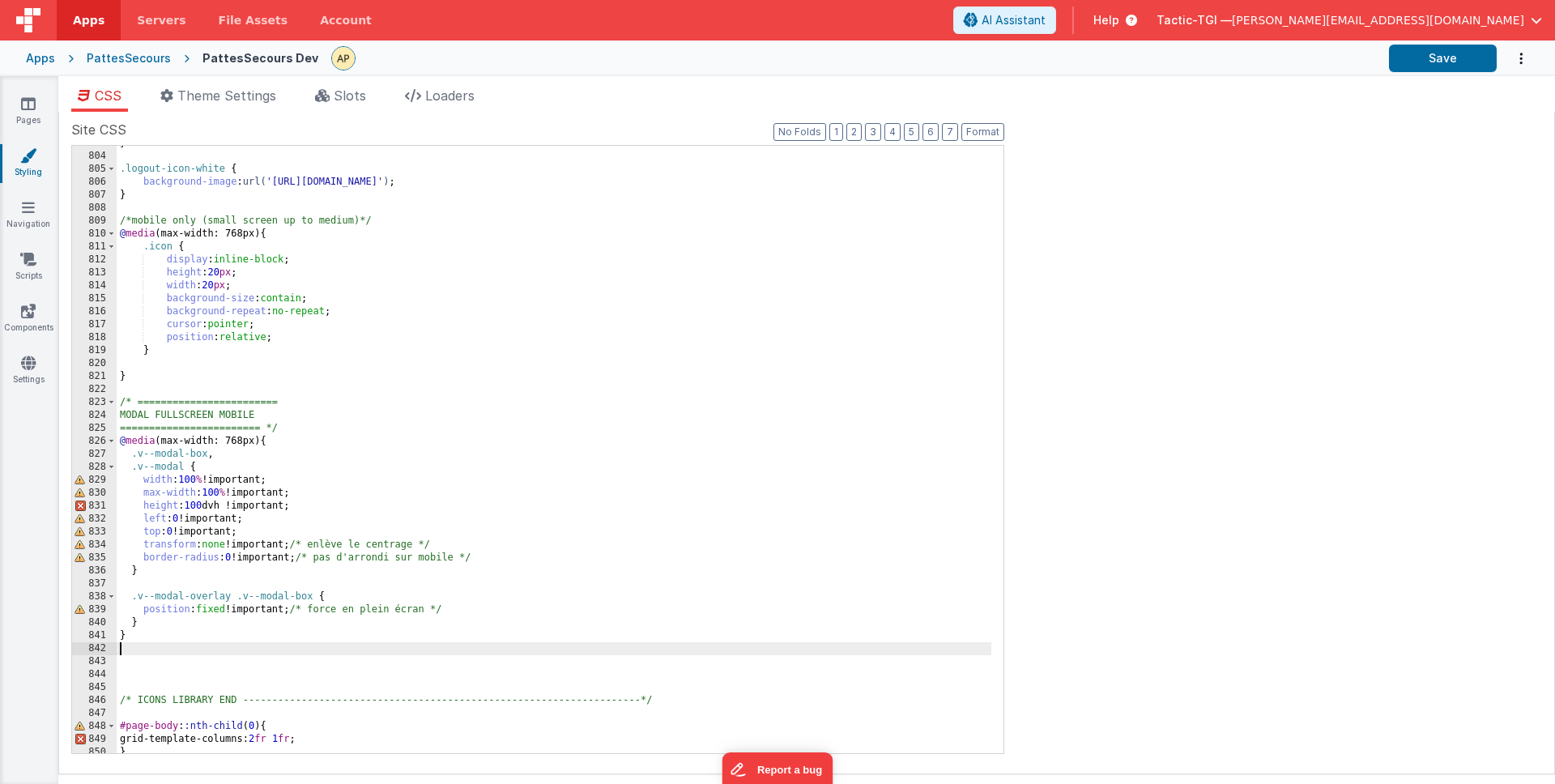
scroll to position [10399, 0]
click at [1413, 52] on button "Save" at bounding box center [1442, 58] width 107 height 28
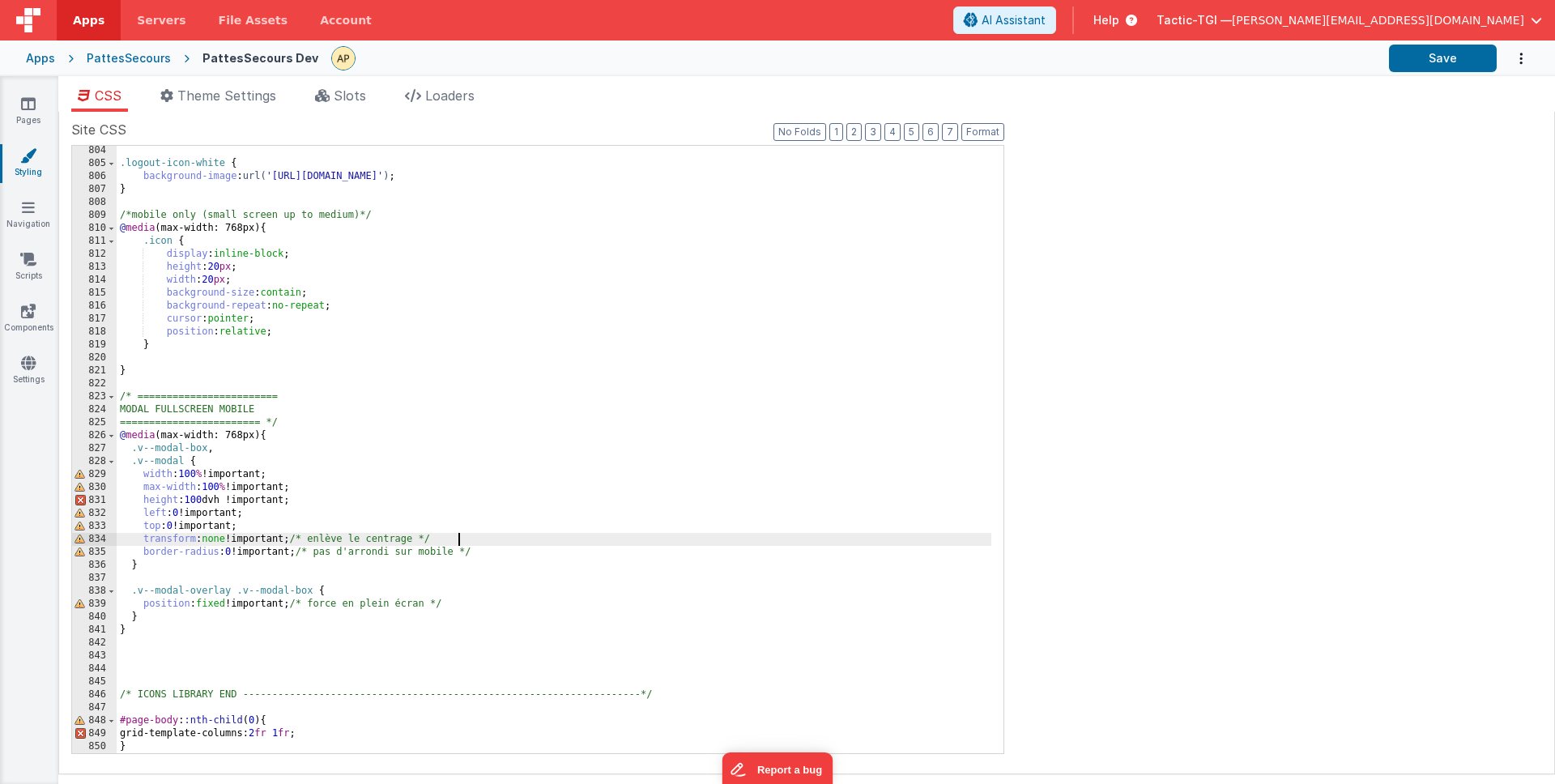
click at [472, 541] on div ".logout-icon-white { background-image : url( 'https://ucarecdn.com/f3e1d581-c73…" at bounding box center [554, 461] width 875 height 633
drag, startPoint x: 473, startPoint y: 540, endPoint x: 323, endPoint y: 539, distance: 150.0
click at [323, 541] on div "} .logout-icon-white { background-image : url( 'https://ucarecdn.com/f3e1d581-c…" at bounding box center [554, 450] width 875 height 633
drag, startPoint x: 317, startPoint y: 538, endPoint x: 144, endPoint y: 546, distance: 173.2
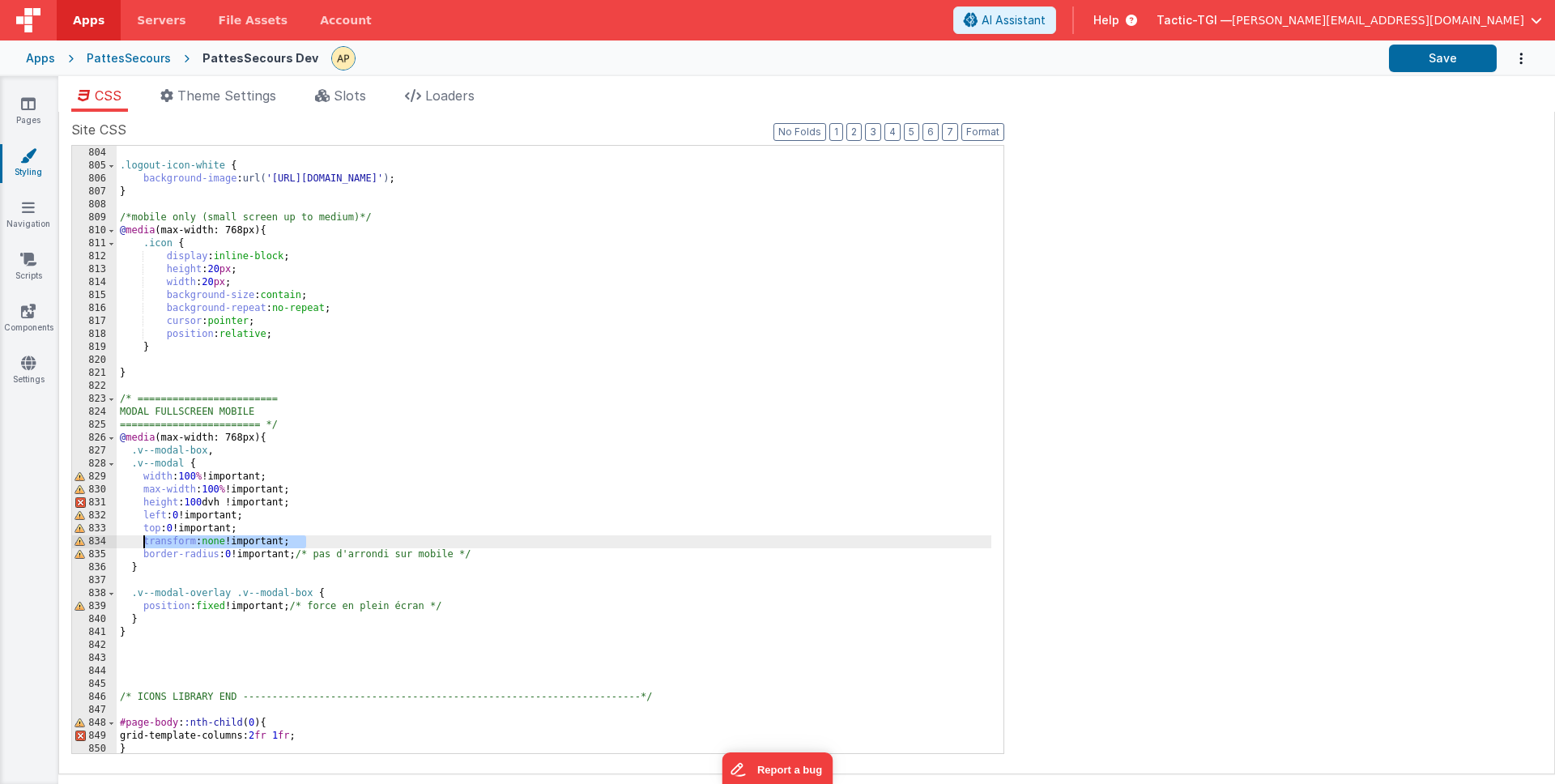
click at [144, 546] on div "} .logout-icon-white { background-image : url( 'https://ucarecdn.com/f3e1d581-c…" at bounding box center [554, 450] width 875 height 633
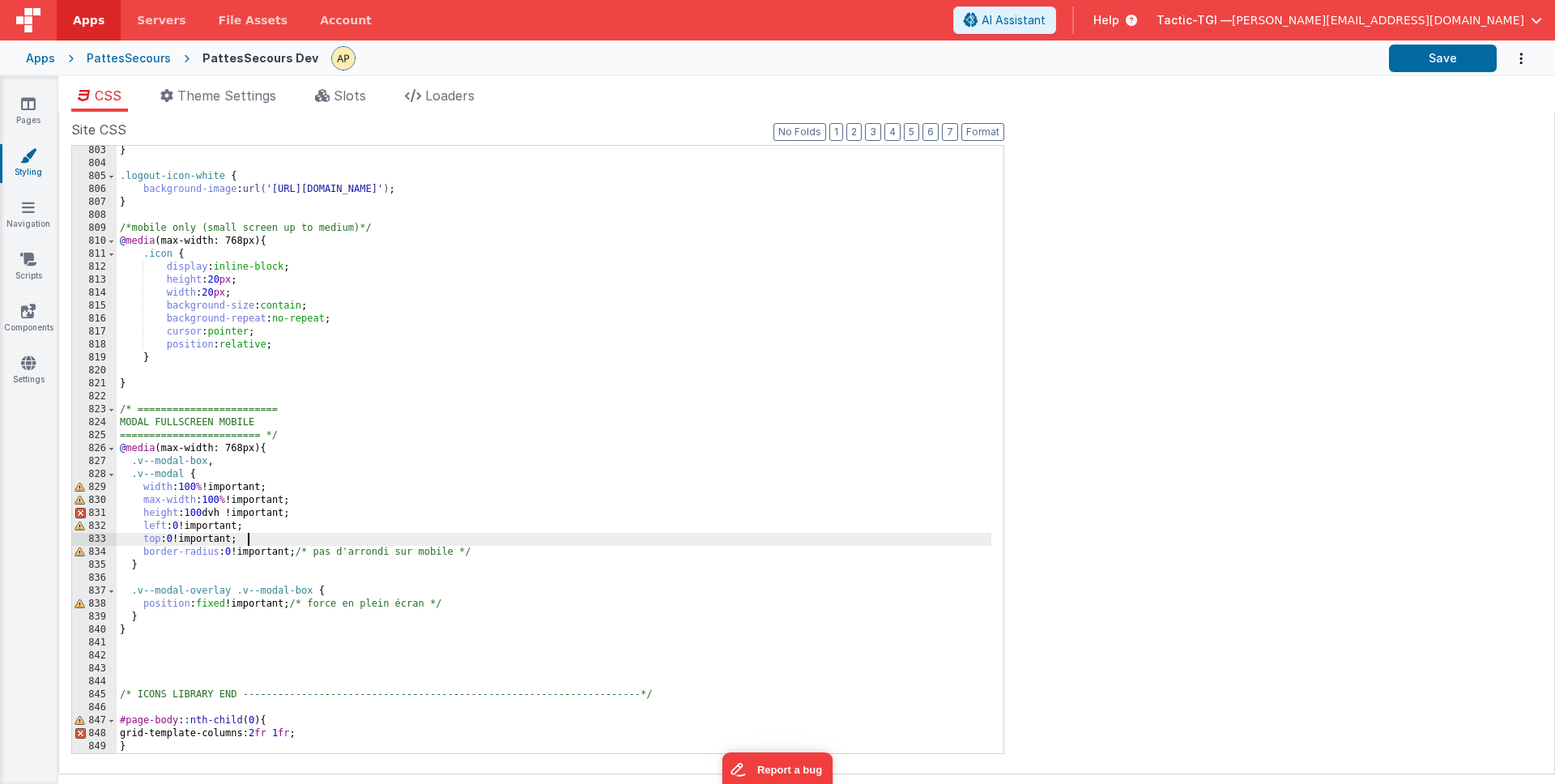
scroll to position [10392, 0]
click at [1449, 59] on button "Save" at bounding box center [1442, 58] width 107 height 28
click at [408, 558] on div "} .logout-icon-white { background-image : url( 'https://ucarecdn.com/f3e1d581-c…" at bounding box center [554, 461] width 875 height 633
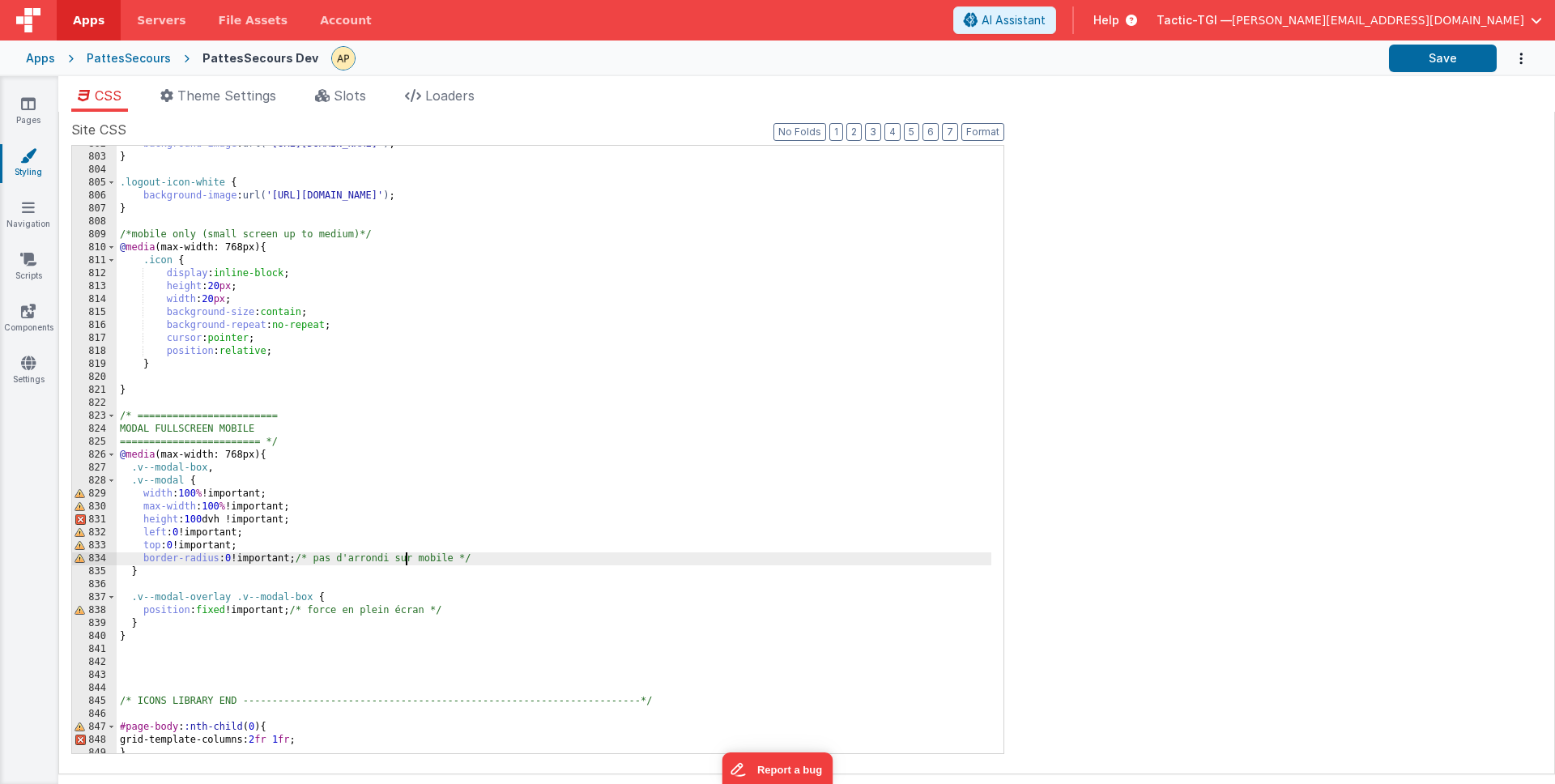
click at [288, 274] on div "background-image : url( 'https://ucarecdn.com/a839c4a3-16b1-4c9a-8ad1-28c16ff4d…" at bounding box center [554, 454] width 875 height 633
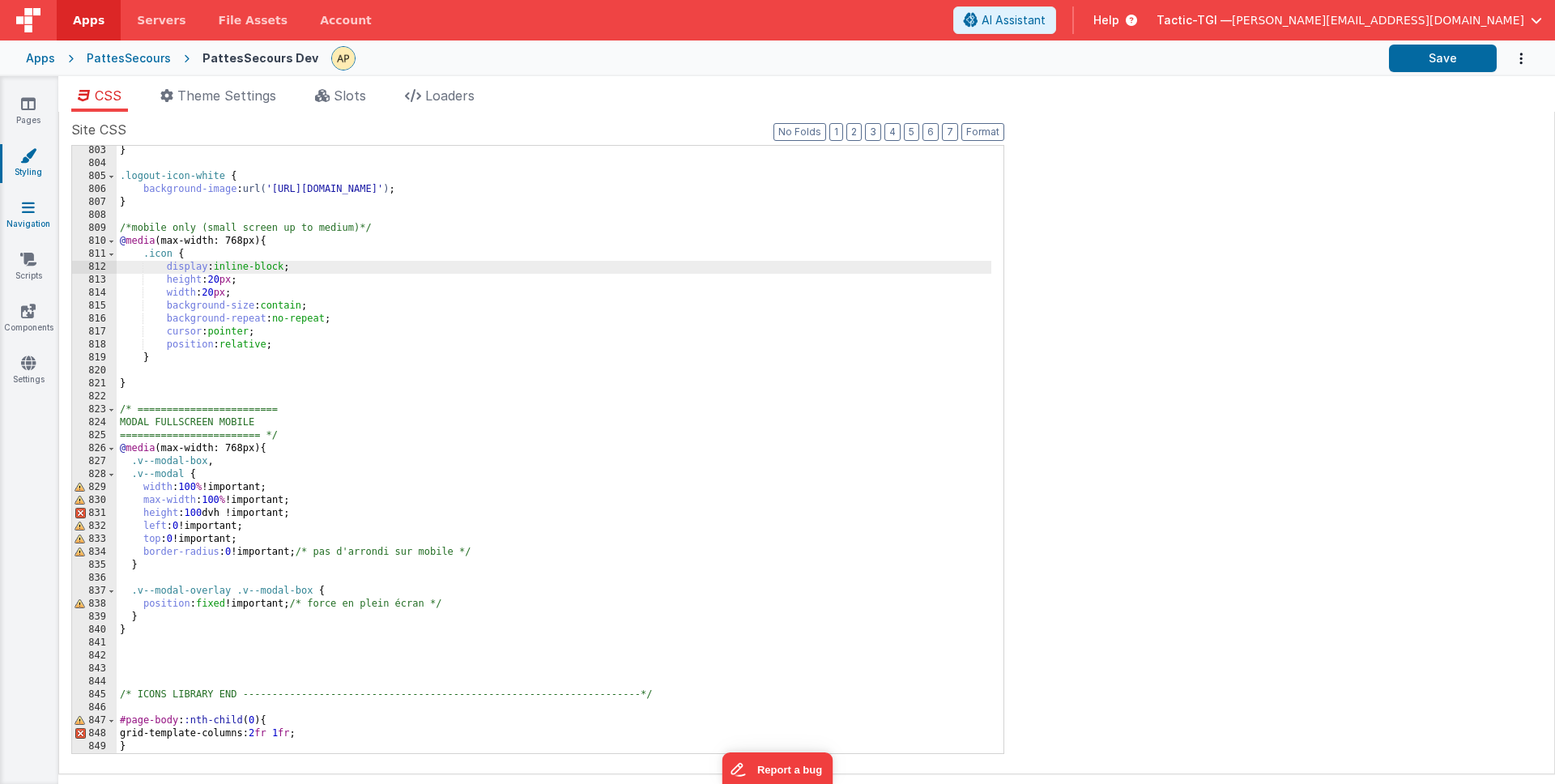
click at [32, 208] on icon at bounding box center [28, 206] width 13 height 16
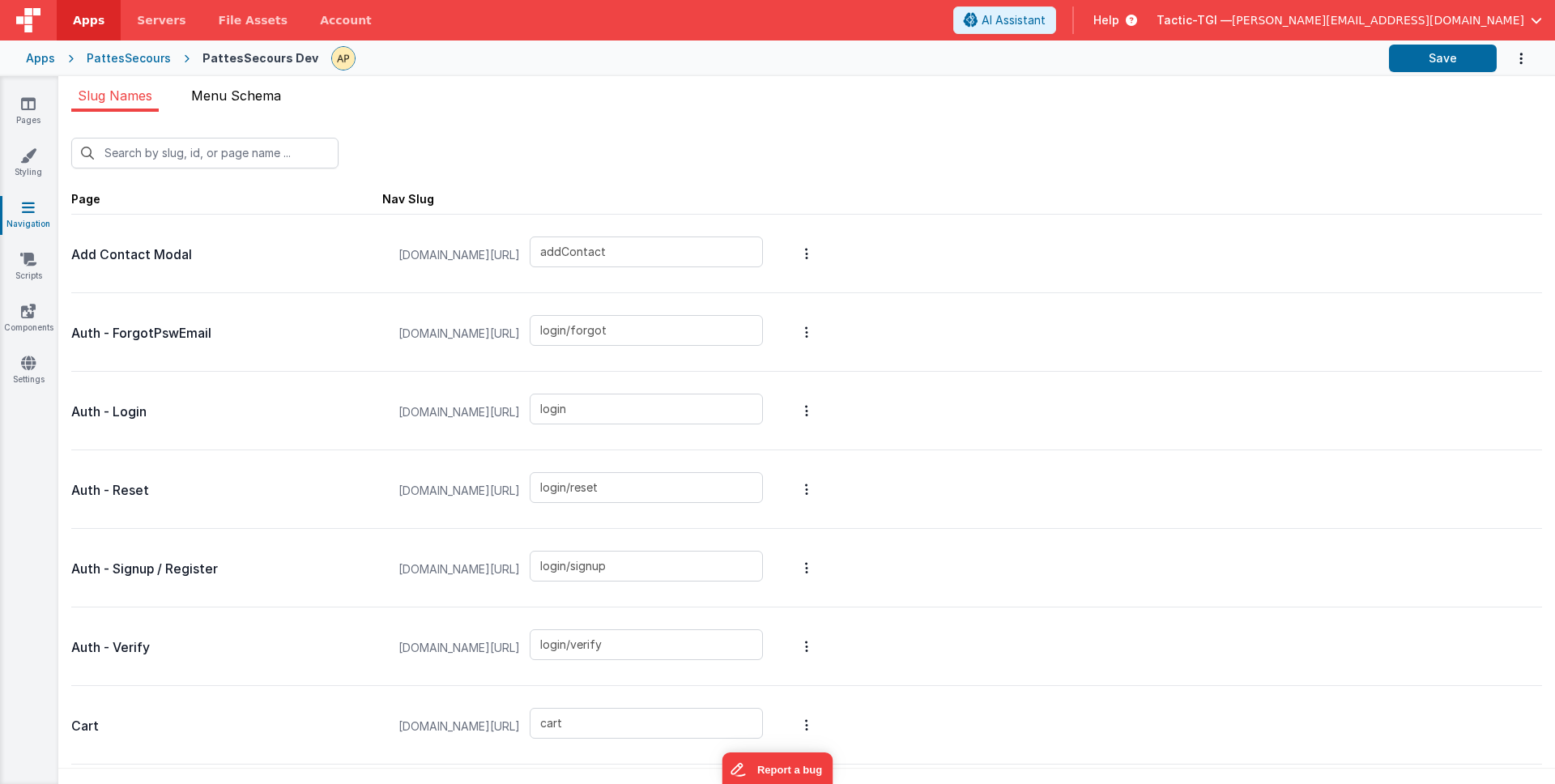
click at [228, 90] on span "Menu Schema" at bounding box center [236, 95] width 90 height 16
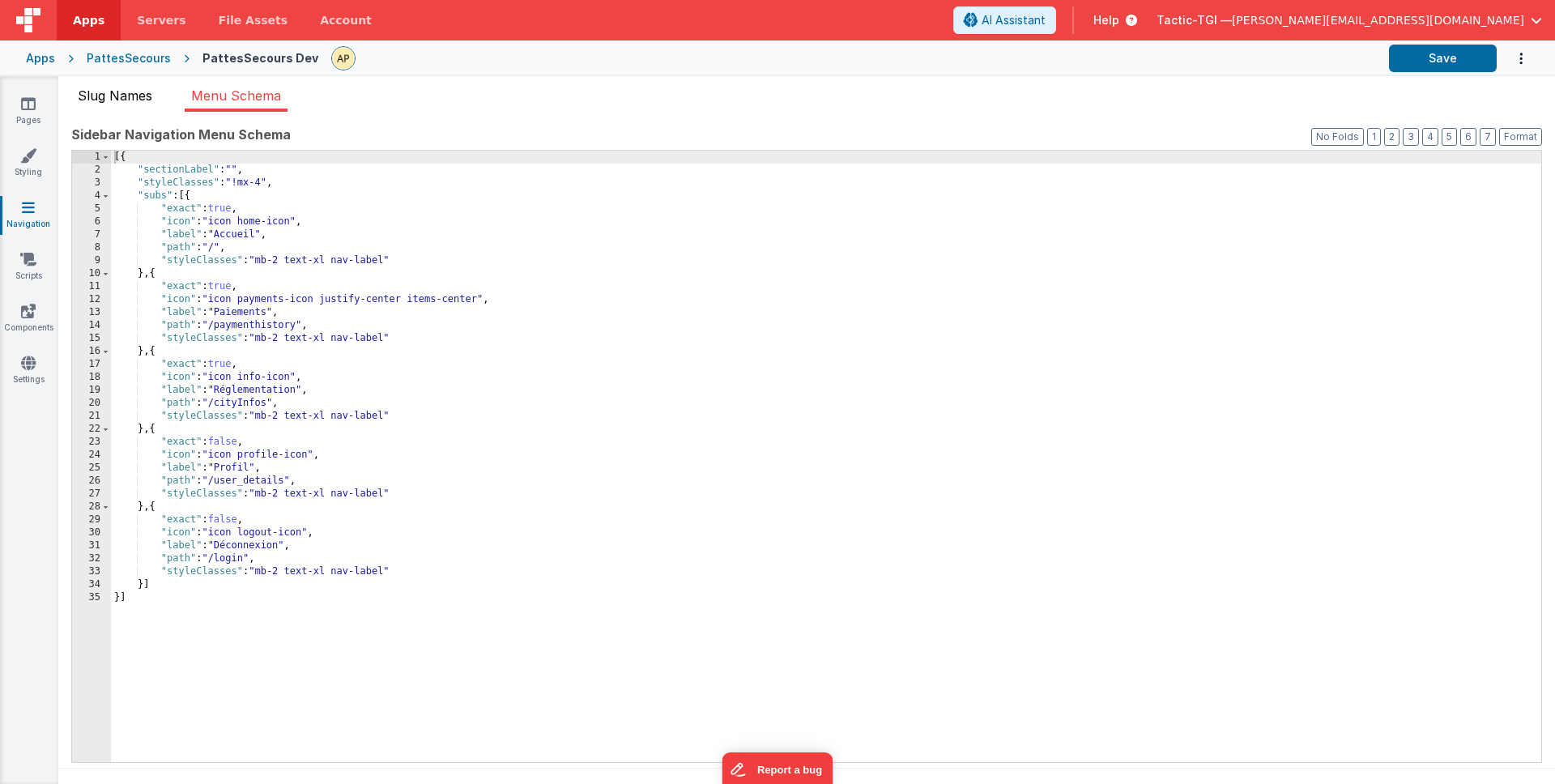
click at [133, 100] on span "Slug Names" at bounding box center [115, 95] width 75 height 16
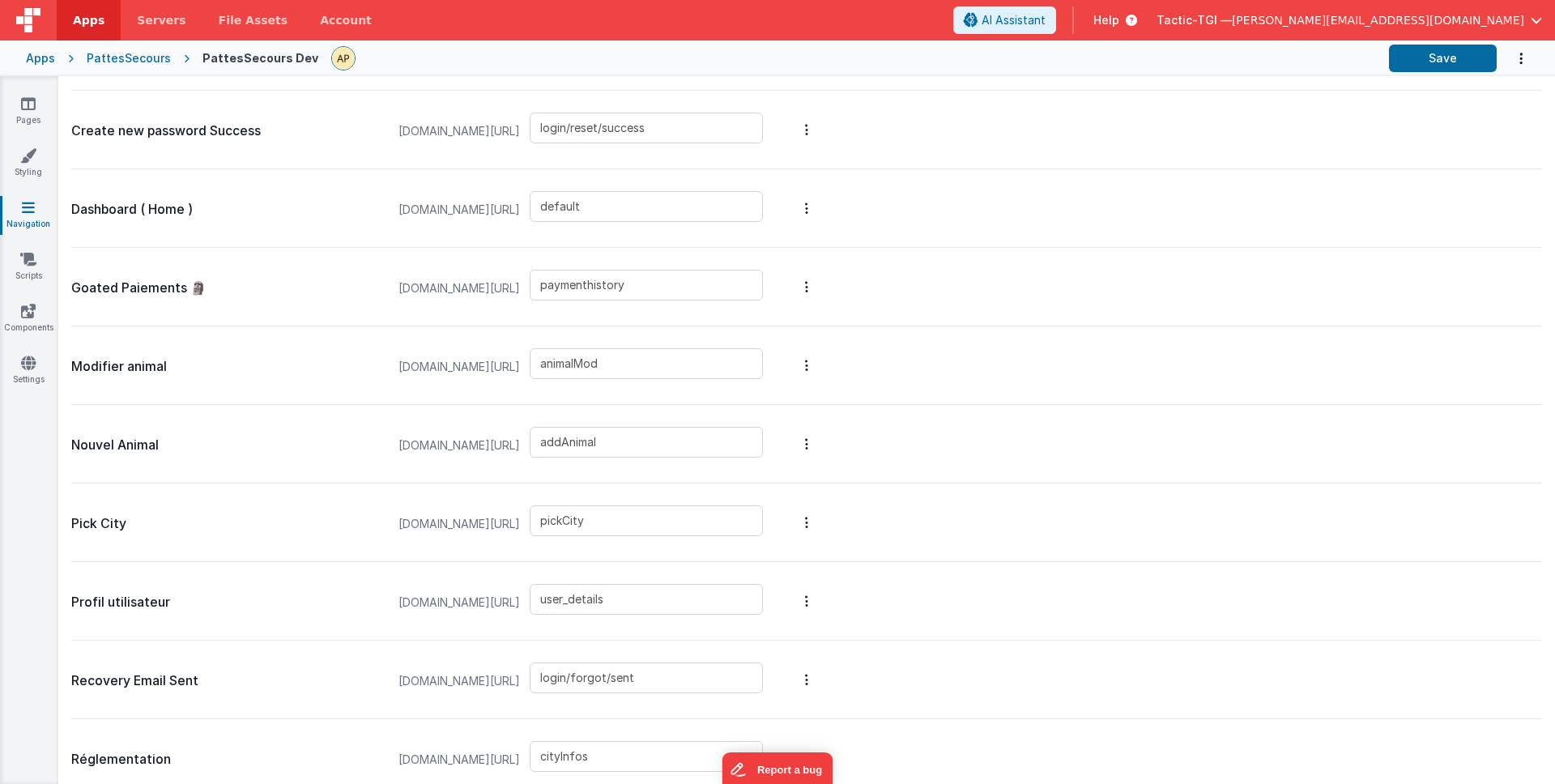
scroll to position [760, 0]
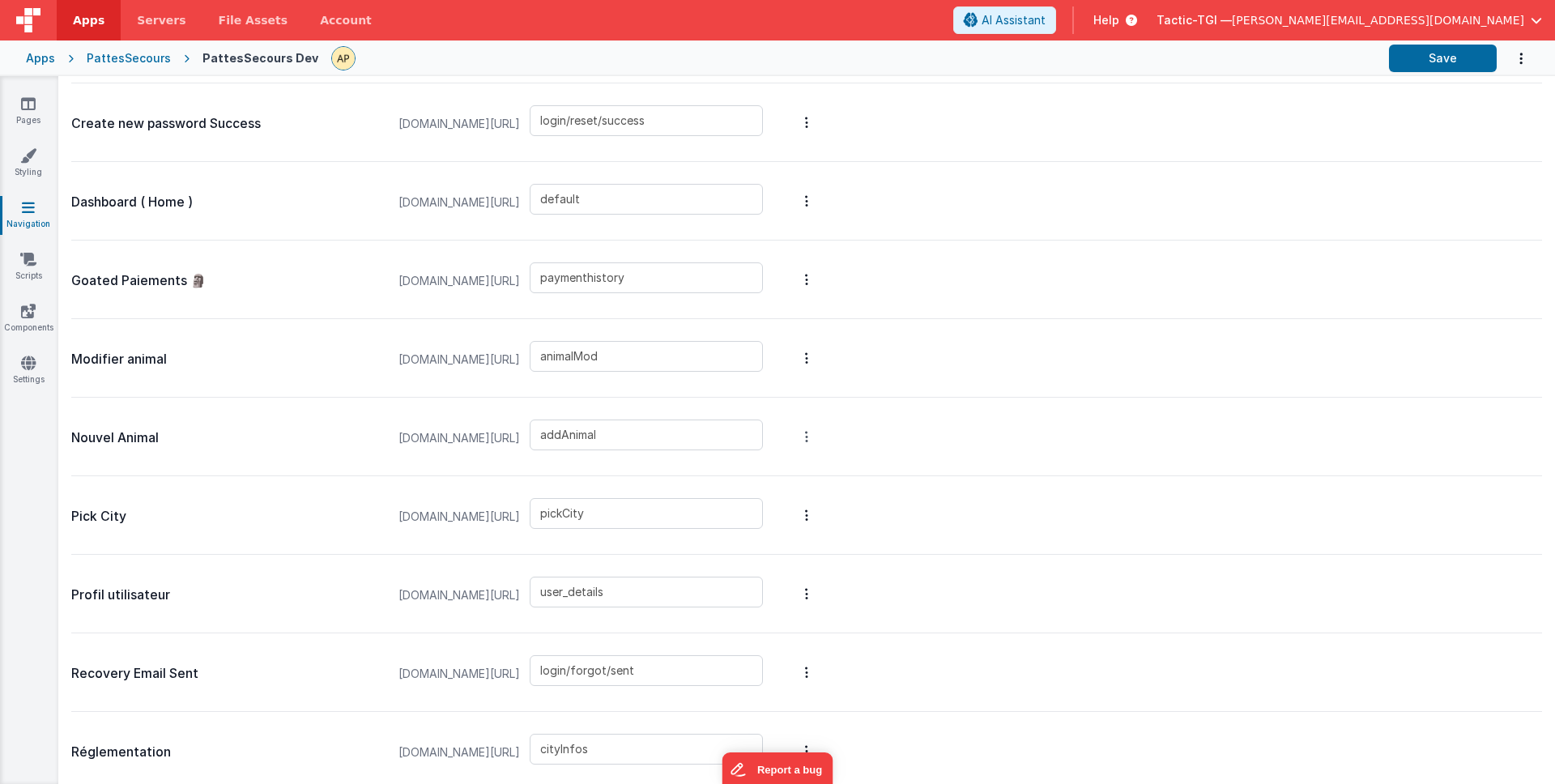
click at [772, 405] on link "Preview" at bounding box center [721, 407] width 141 height 29
click at [783, 323] on link "Edit Page" at bounding box center [721, 320] width 141 height 29
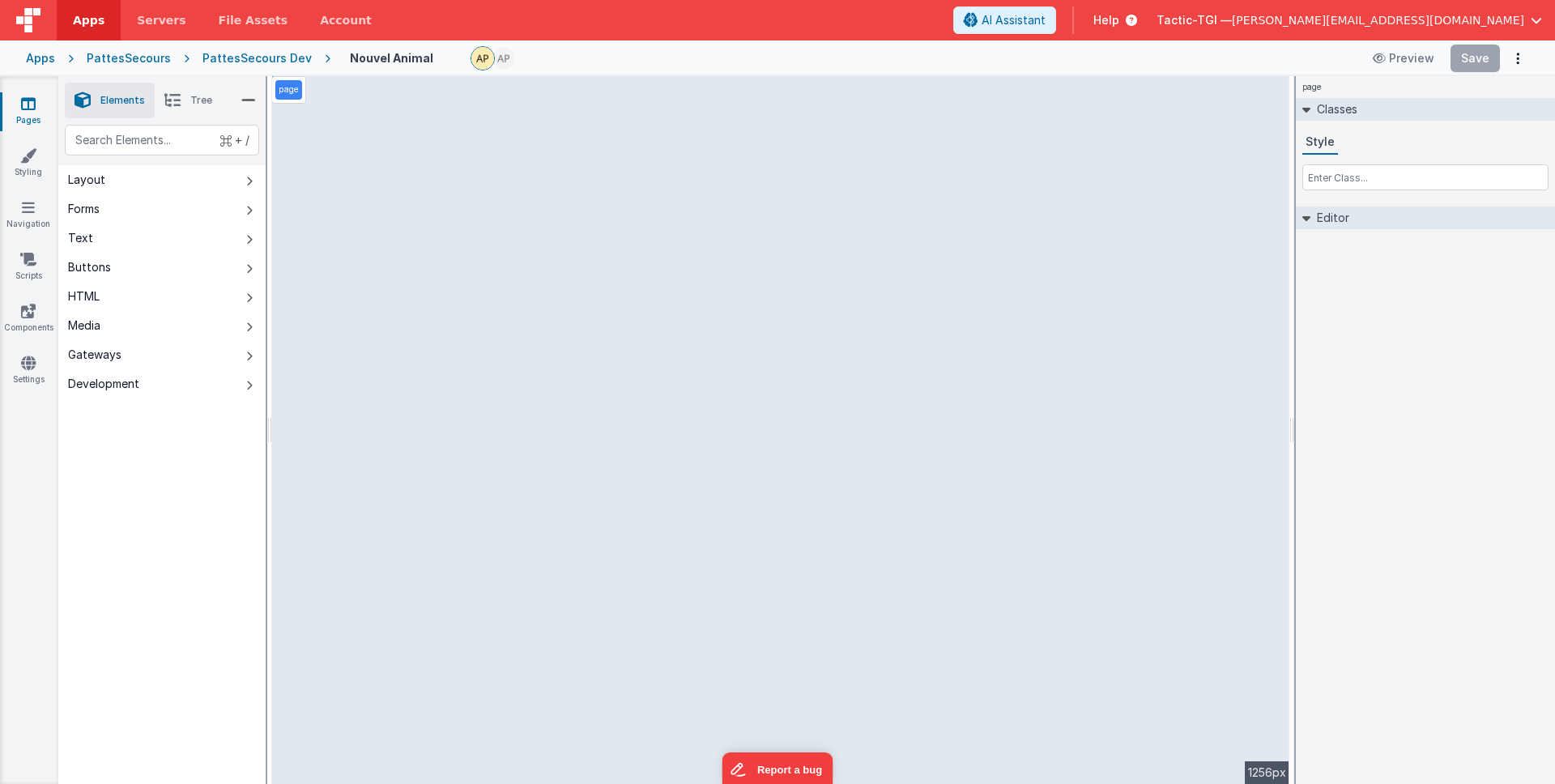
click at [1310, 222] on icon at bounding box center [1306, 217] width 8 height 13
click at [1309, 220] on icon at bounding box center [1306, 218] width 13 height 8
click at [184, 207] on button "Forms" at bounding box center [161, 209] width 207 height 29
click at [183, 190] on button "Layout" at bounding box center [161, 180] width 207 height 29
click at [175, 199] on button "Forms" at bounding box center [161, 209] width 207 height 29
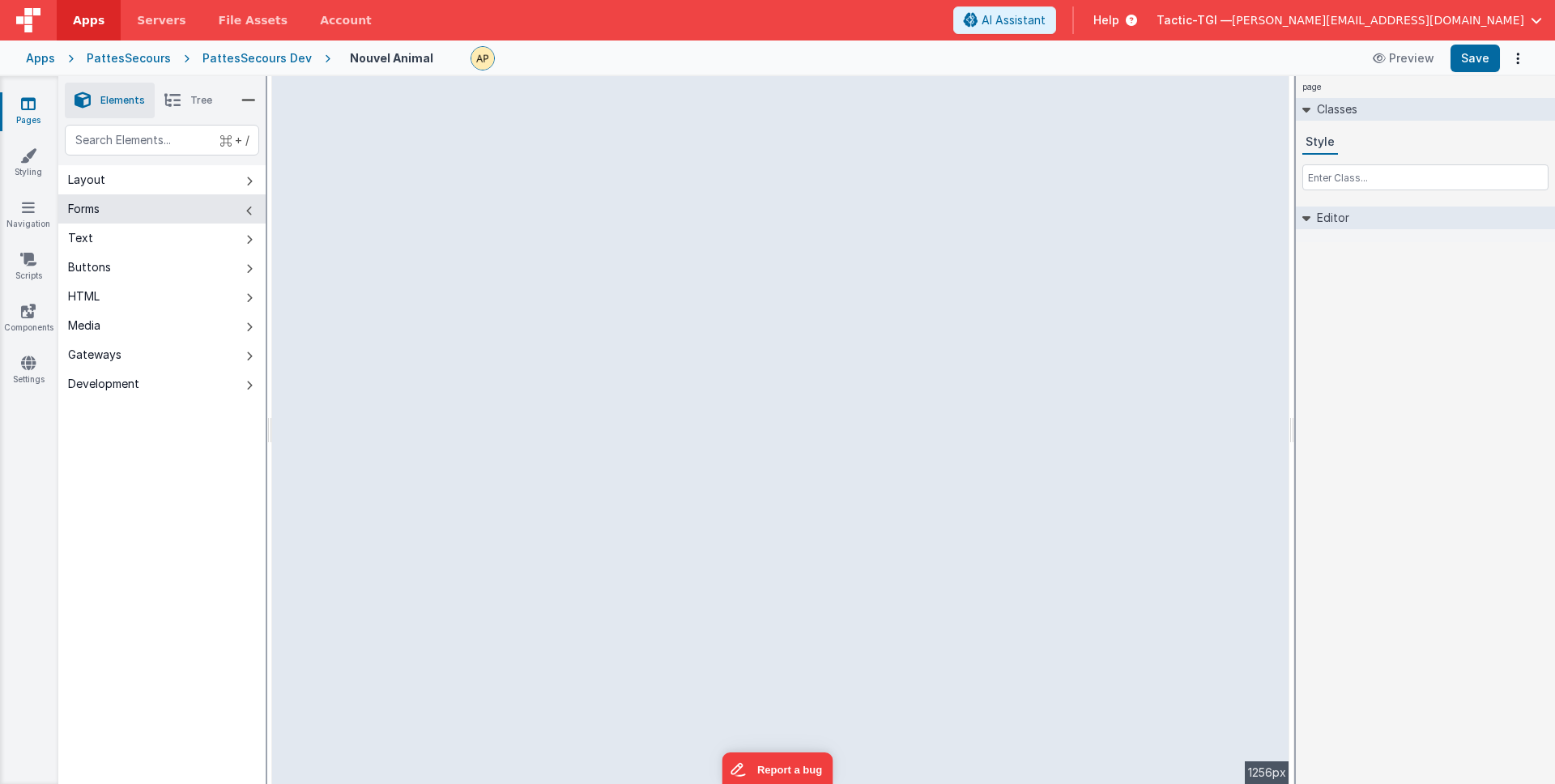
click at [175, 108] on icon at bounding box center [172, 100] width 16 height 23
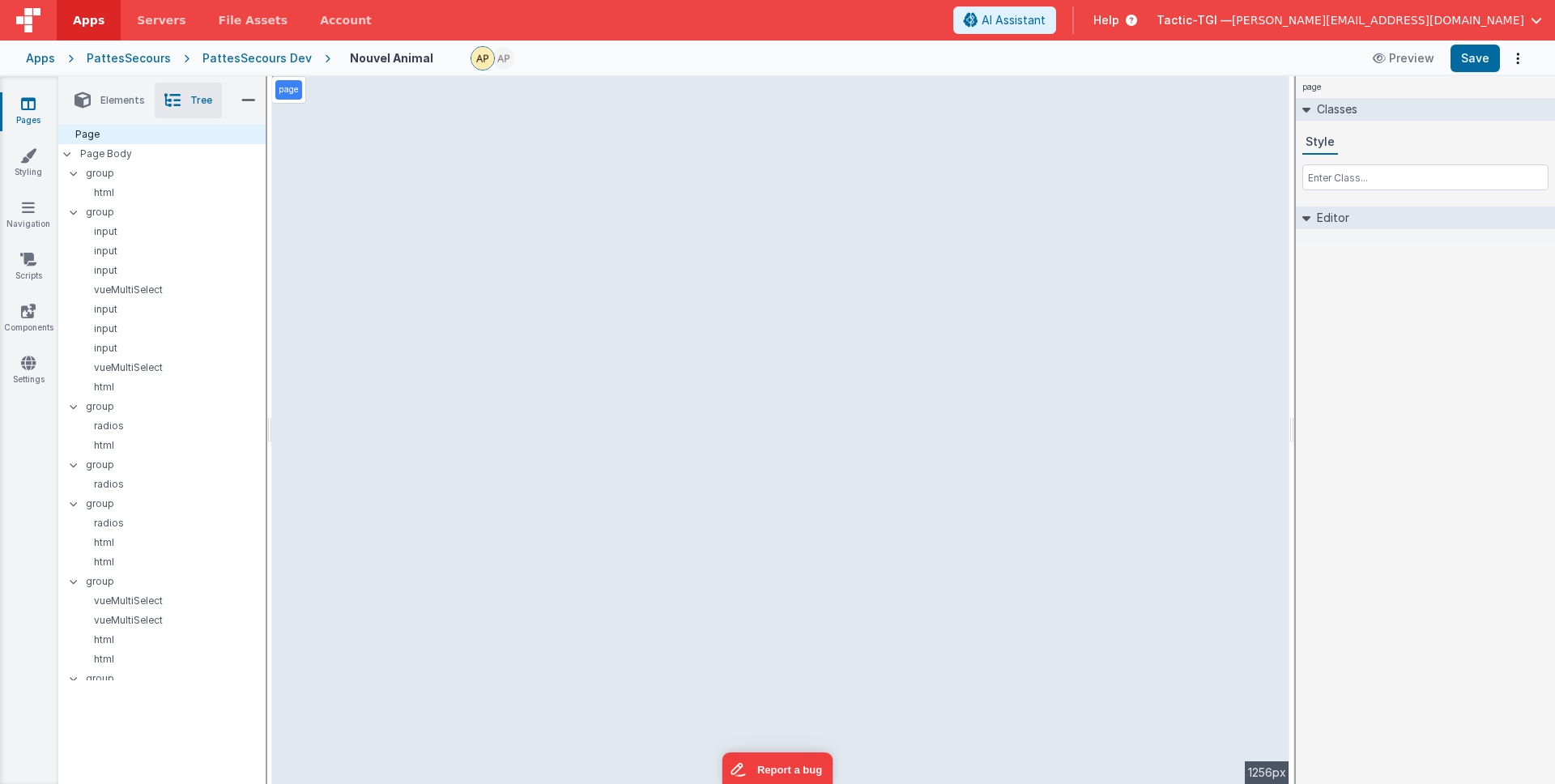
click at [104, 97] on span "Elements" at bounding box center [123, 100] width 45 height 13
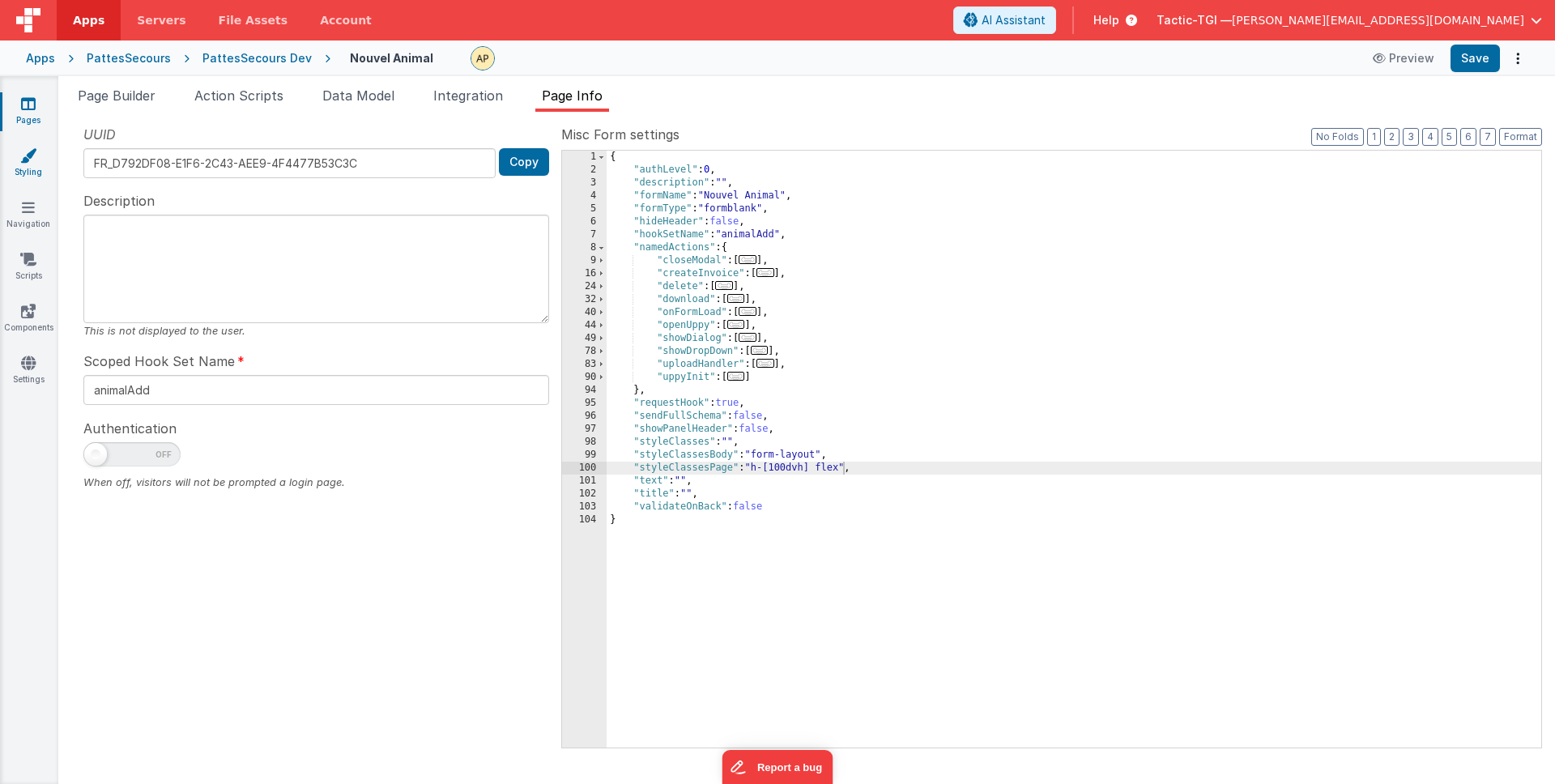
click at [29, 161] on icon at bounding box center [28, 155] width 16 height 16
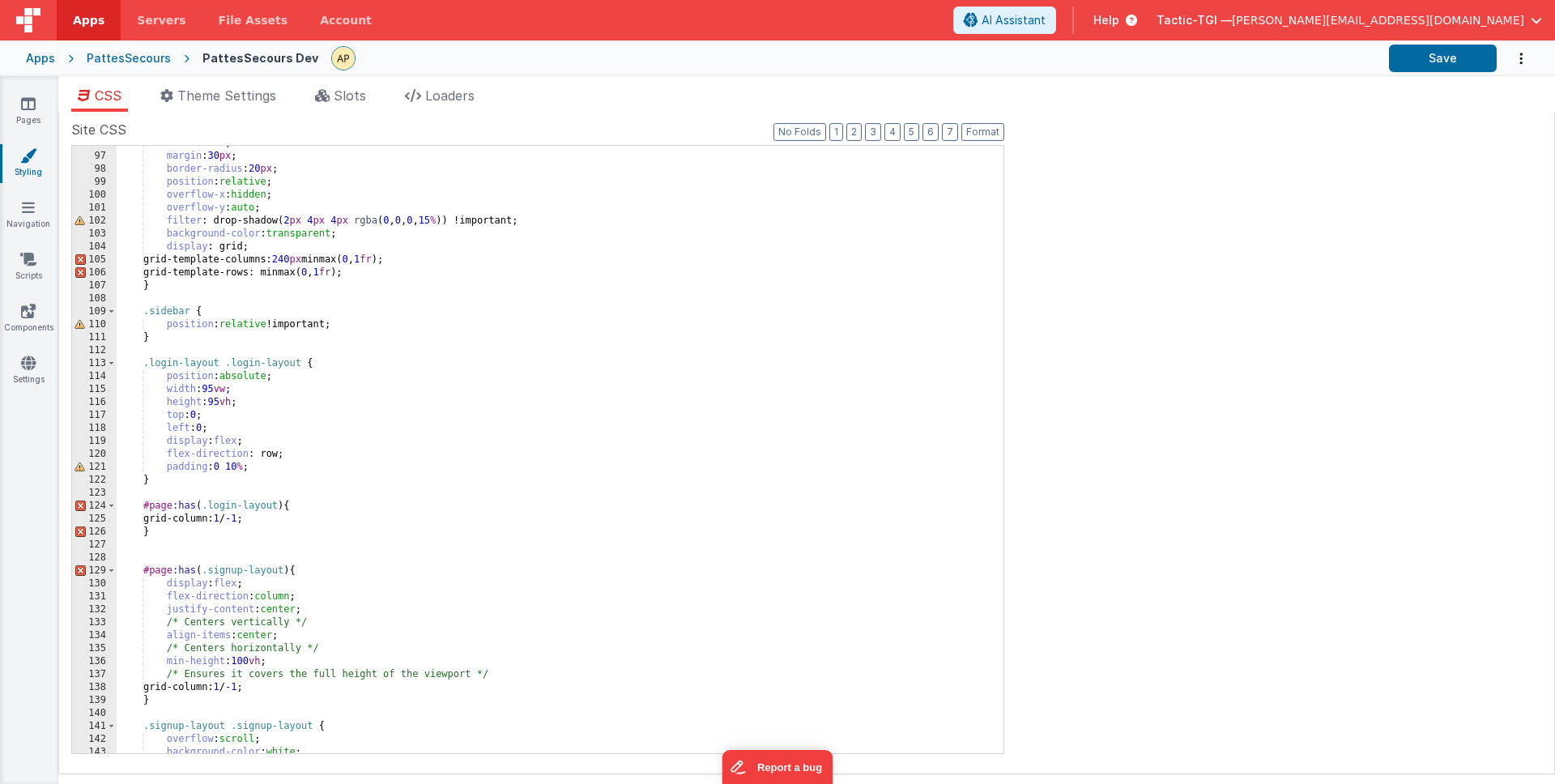
scroll to position [1241, 0]
click at [156, 52] on div "PattesSecours" at bounding box center [128, 58] width 84 height 16
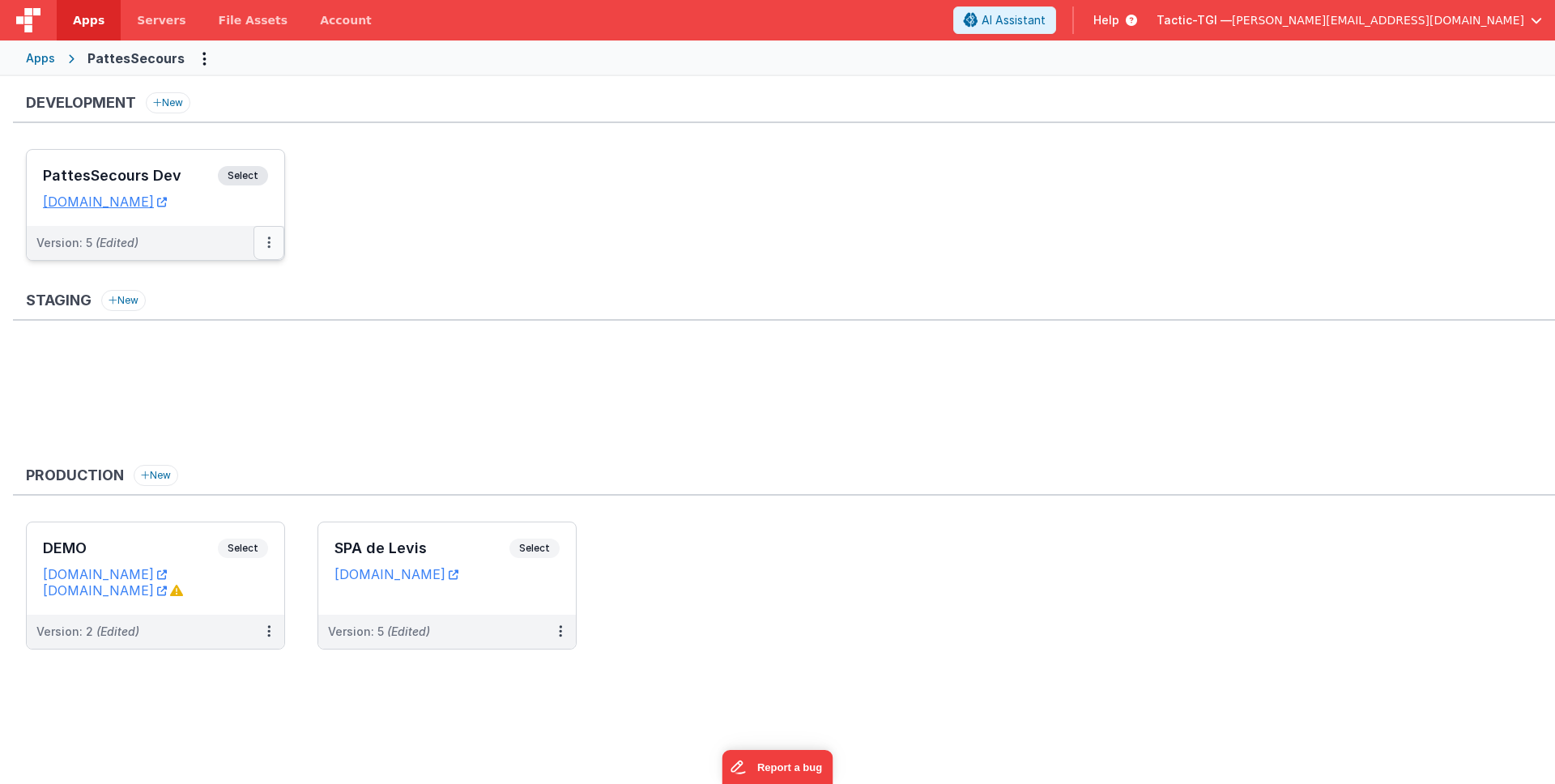
click at [273, 249] on button at bounding box center [269, 243] width 31 height 34
click at [233, 376] on link "Rollback" at bounding box center [213, 367] width 143 height 29
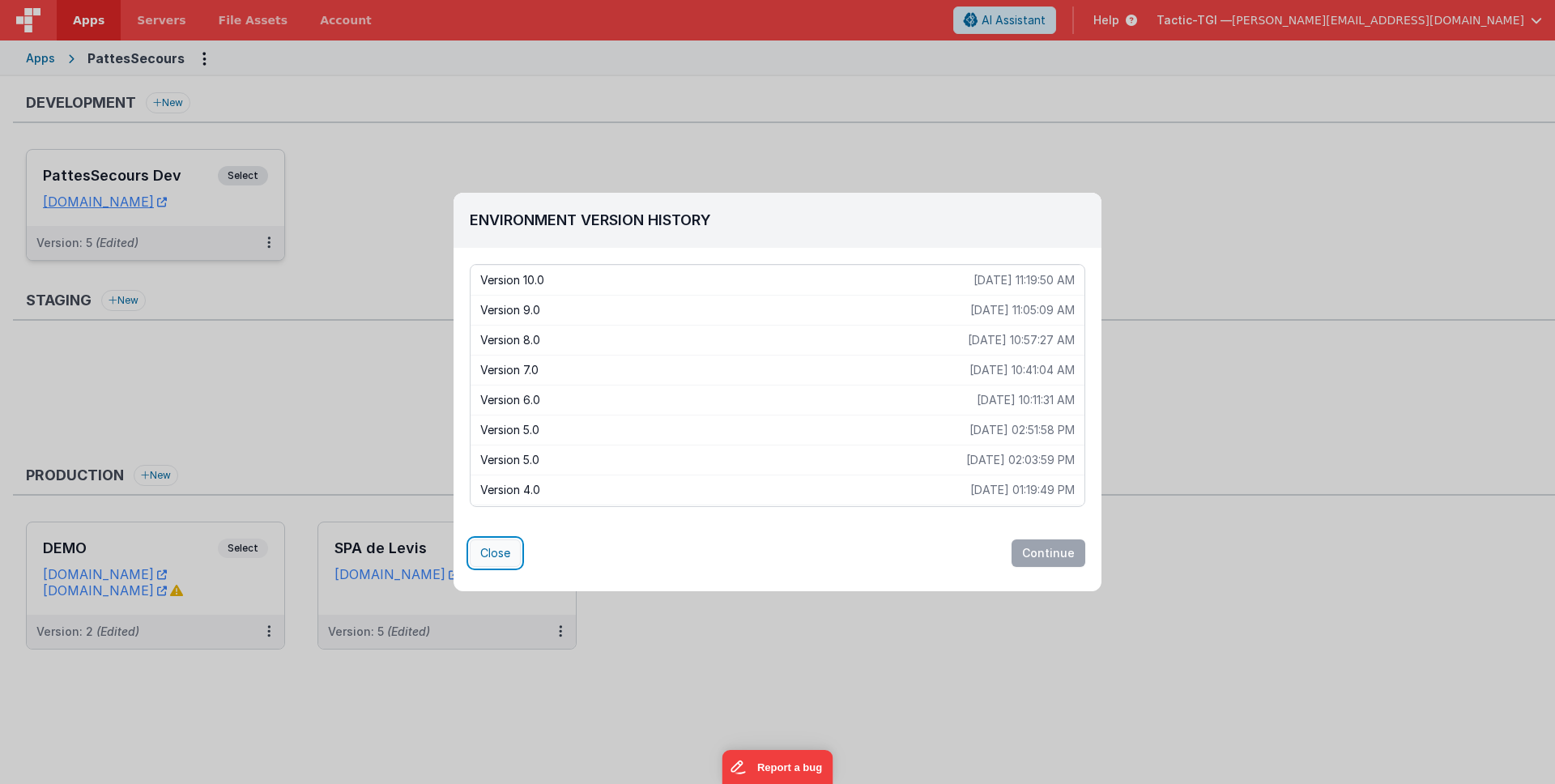
click at [490, 557] on button "Close" at bounding box center [495, 552] width 51 height 28
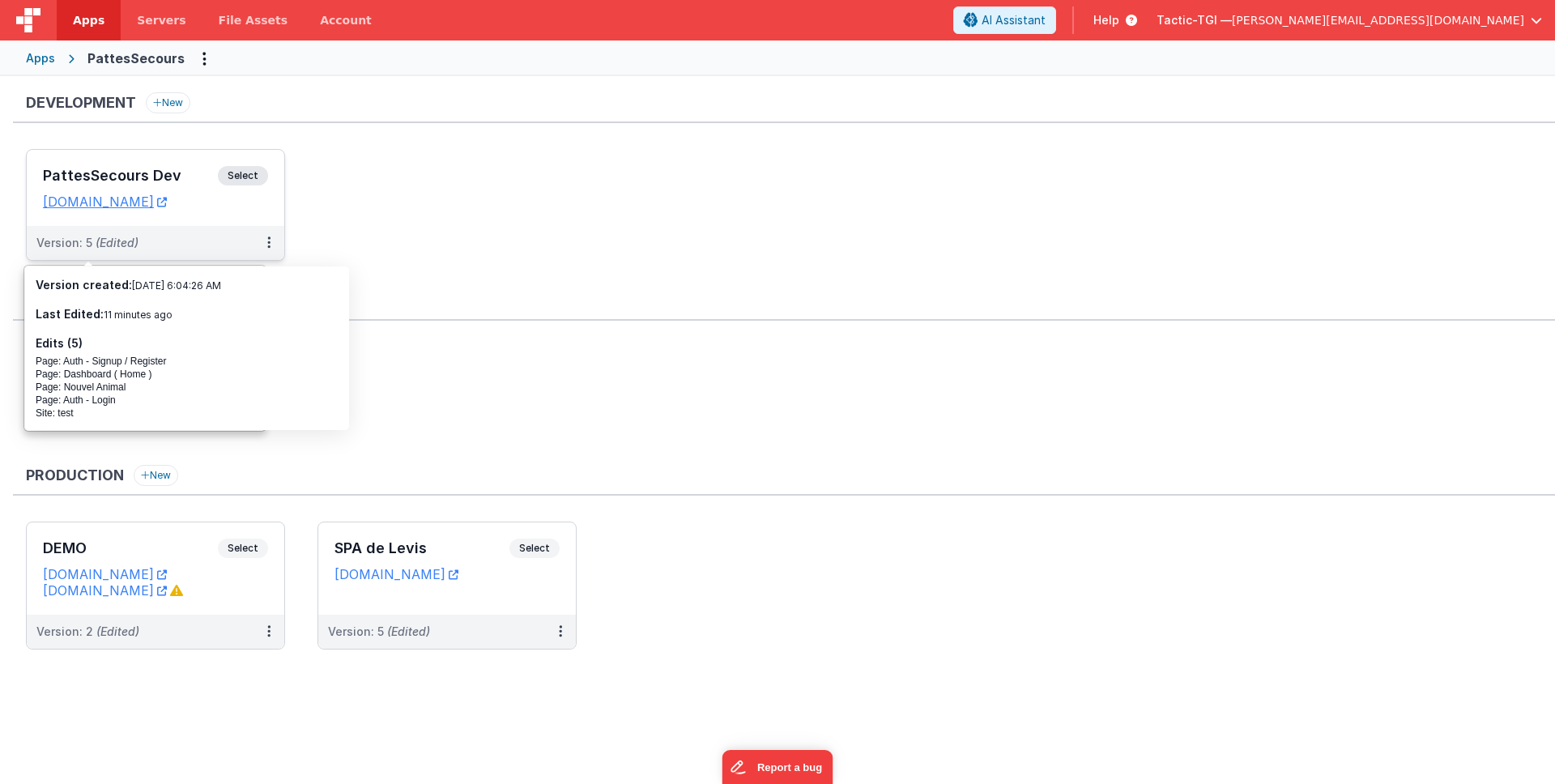
click at [202, 240] on div "Version: 5 (Edited)" at bounding box center [144, 243] width 217 height 16
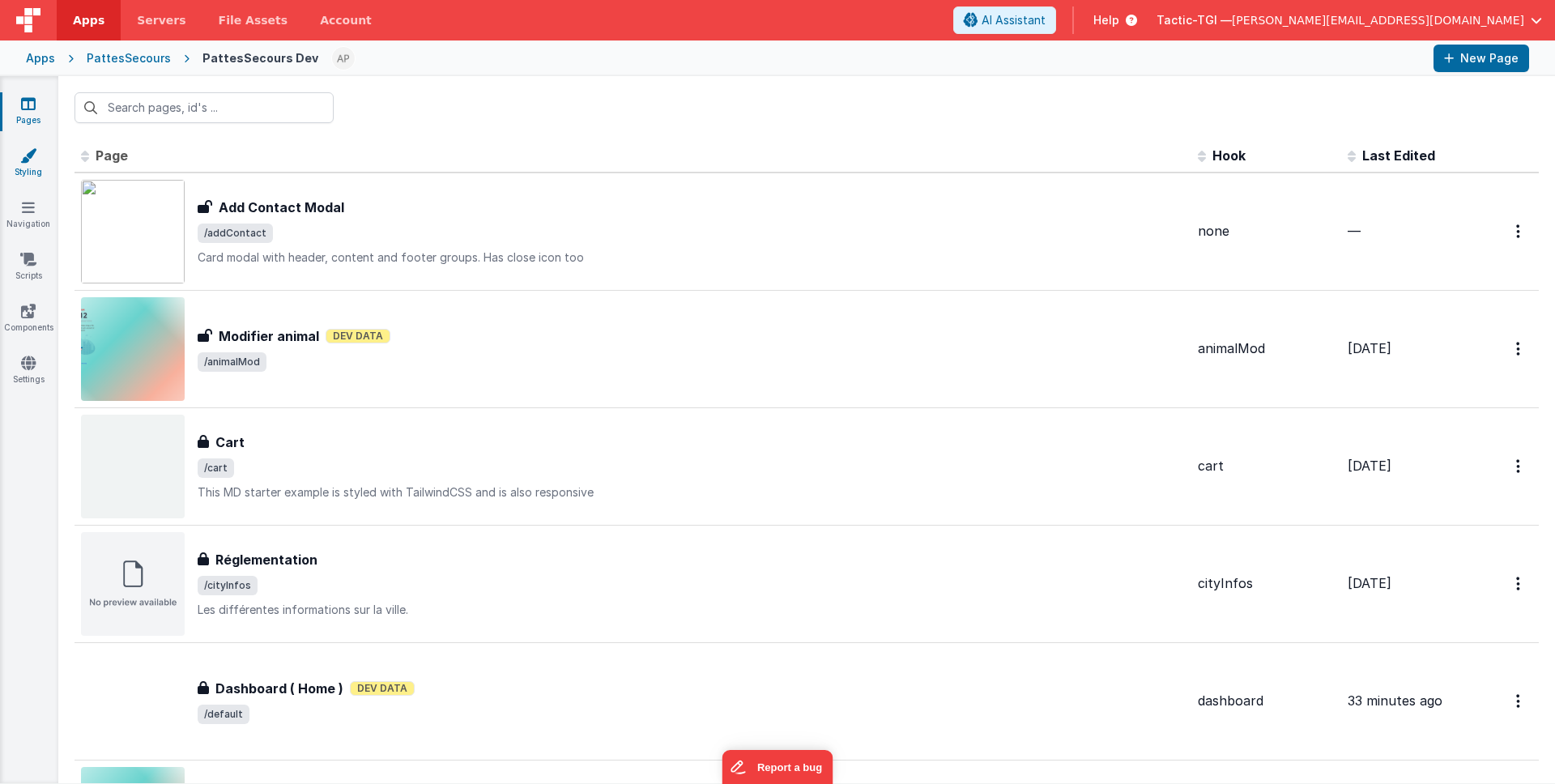
click at [21, 158] on icon at bounding box center [28, 155] width 16 height 16
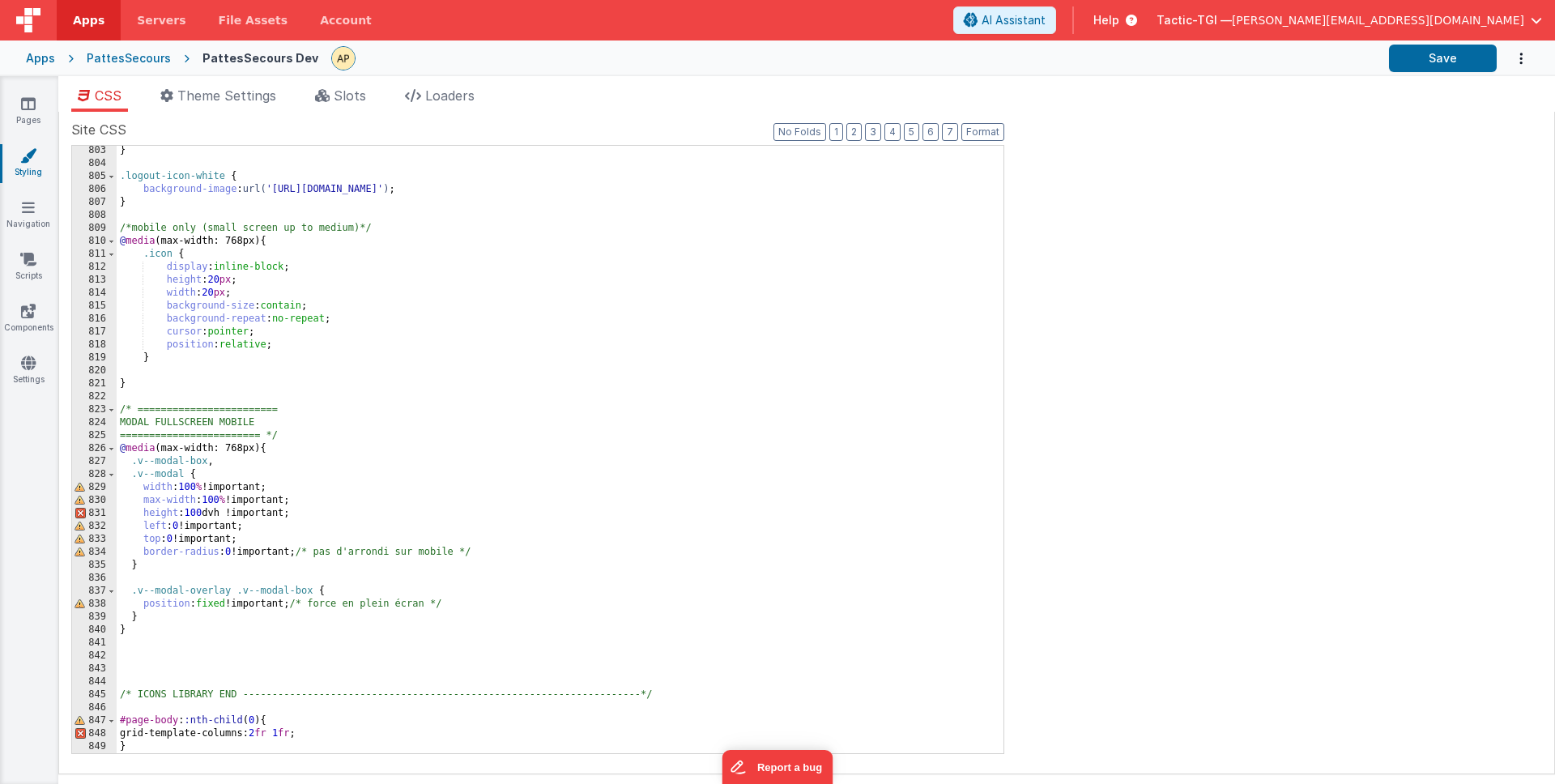
scroll to position [10392, 0]
drag, startPoint x: 378, startPoint y: 713, endPoint x: 312, endPoint y: 750, distance: 75.7
click at [378, 715] on div "} .logout-icon-white { background-image : url( 'https://ucarecdn.com/f3e1d581-c…" at bounding box center [554, 461] width 875 height 633
click at [268, 750] on div "} .logout-icon-white { background-image : url( 'https://ucarecdn.com/f3e1d581-c…" at bounding box center [554, 461] width 875 height 633
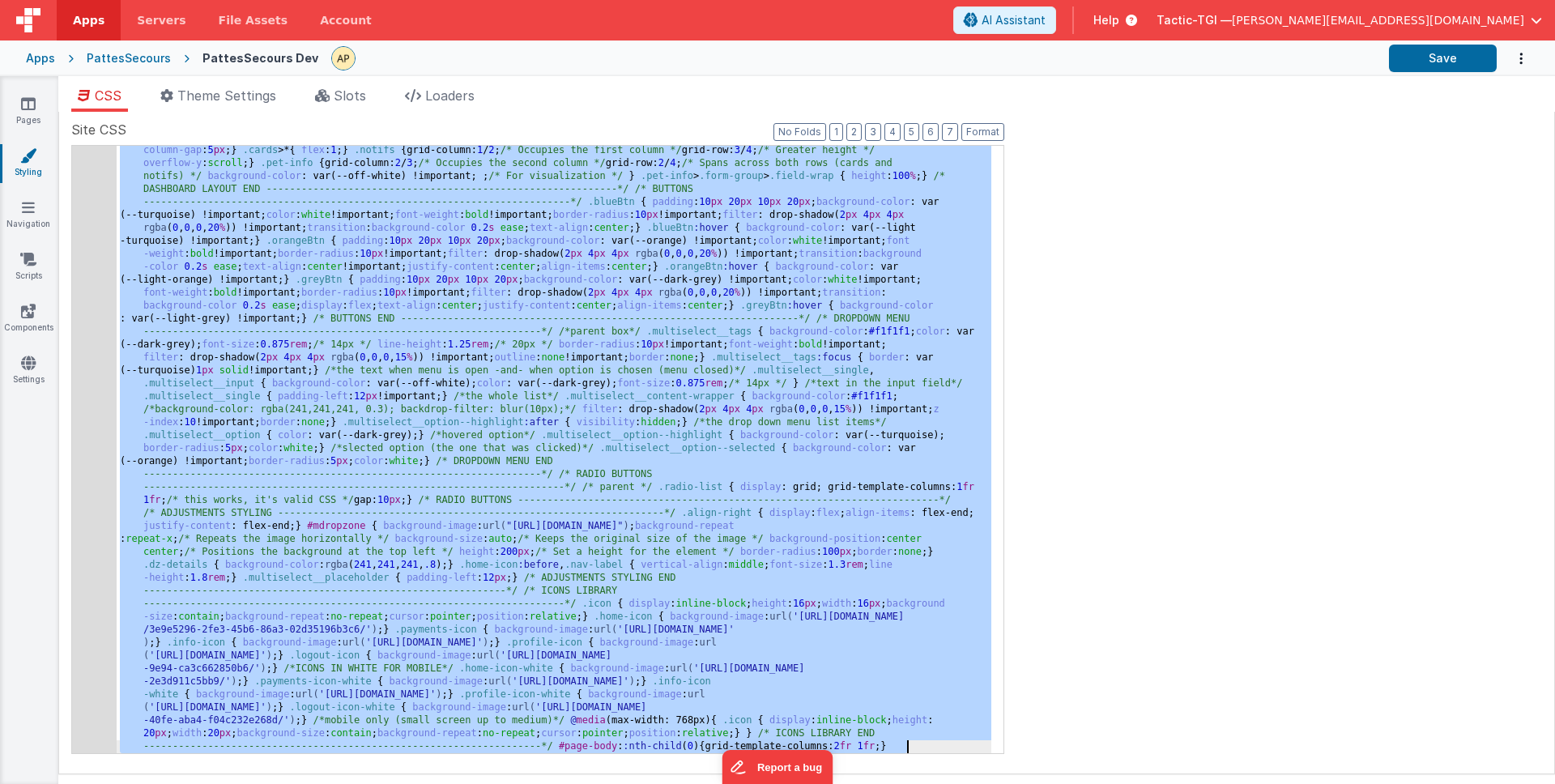
scroll to position [11856, 0]
drag, startPoint x: 119, startPoint y: 541, endPoint x: 883, endPoint y: 697, distance: 779.8
click at [839, 769] on div "Site CSS Format 7 6 5 4 3 2 1 No Folds 851 /* MAIN CONTAINER ------------------…" at bounding box center [806, 442] width 1497 height 662
click at [977, 130] on button "Format" at bounding box center [982, 132] width 43 height 18
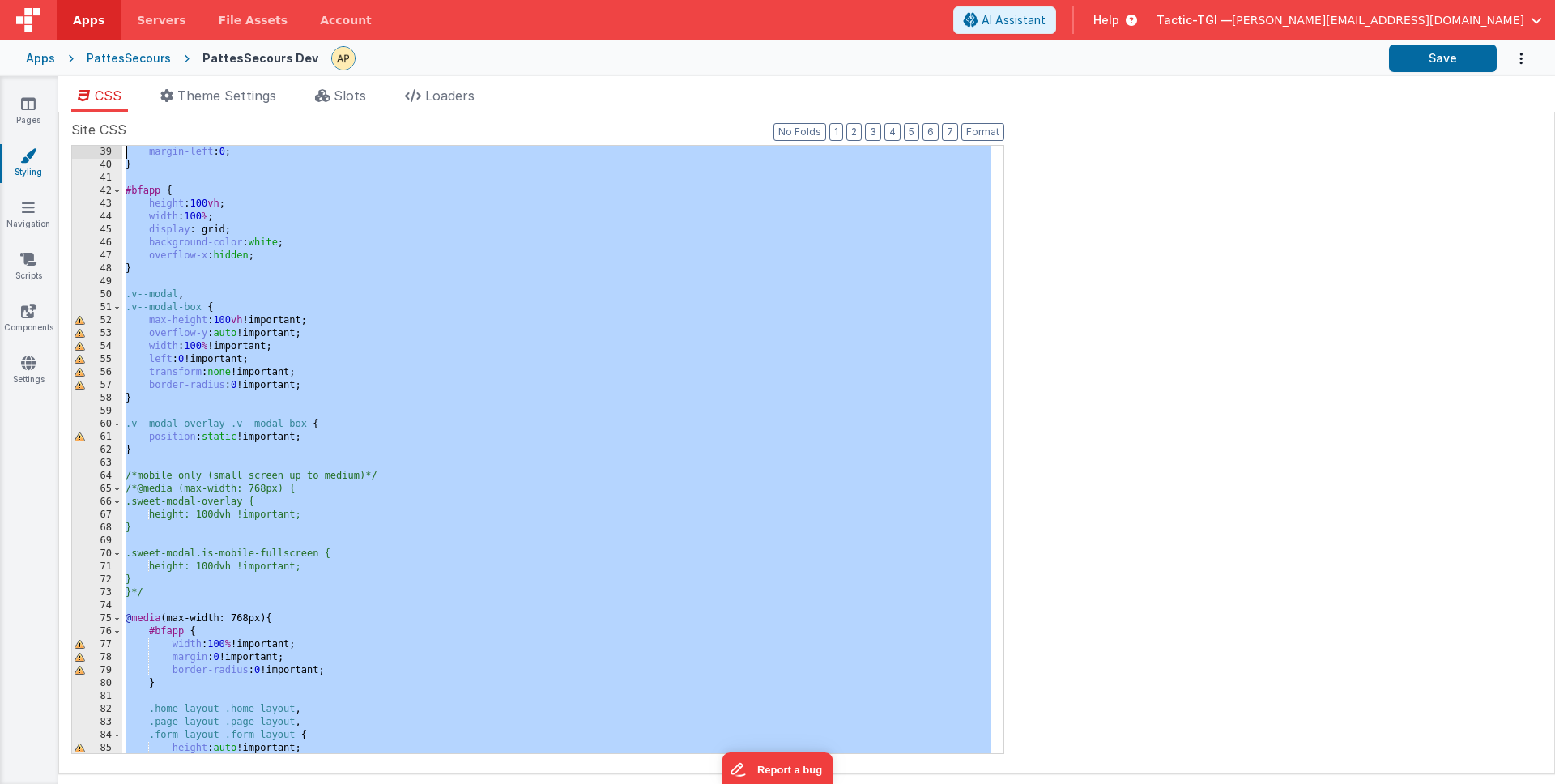
scroll to position [0, 0]
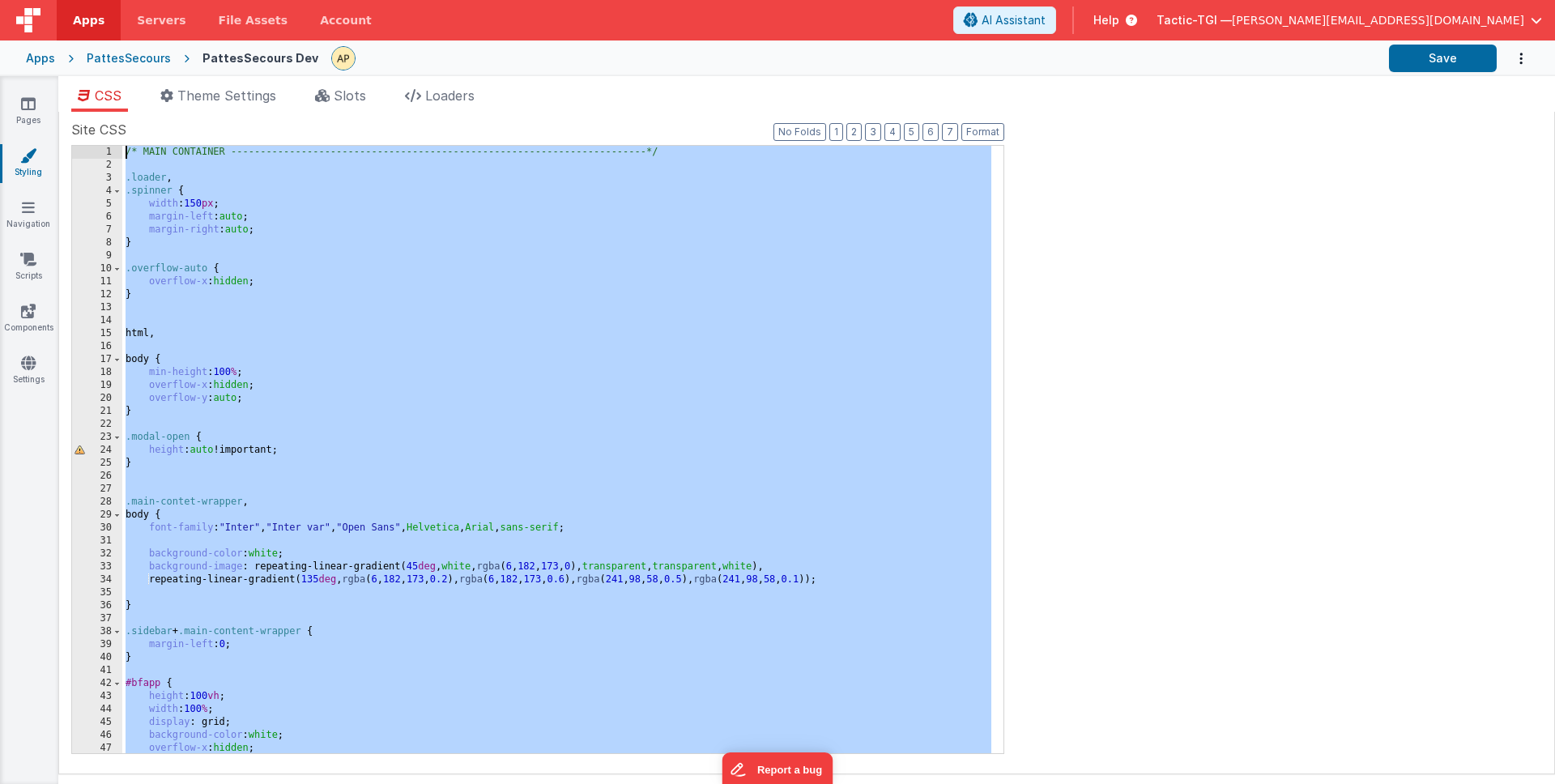
drag, startPoint x: 196, startPoint y: 348, endPoint x: 0, endPoint y: -29, distance: 424.9
click at [0, 0] on html "Apps Servers File Assets Account Some FUTURE Slot AI Assistant Help Tactic-TGI …" at bounding box center [778, 392] width 1555 height 784
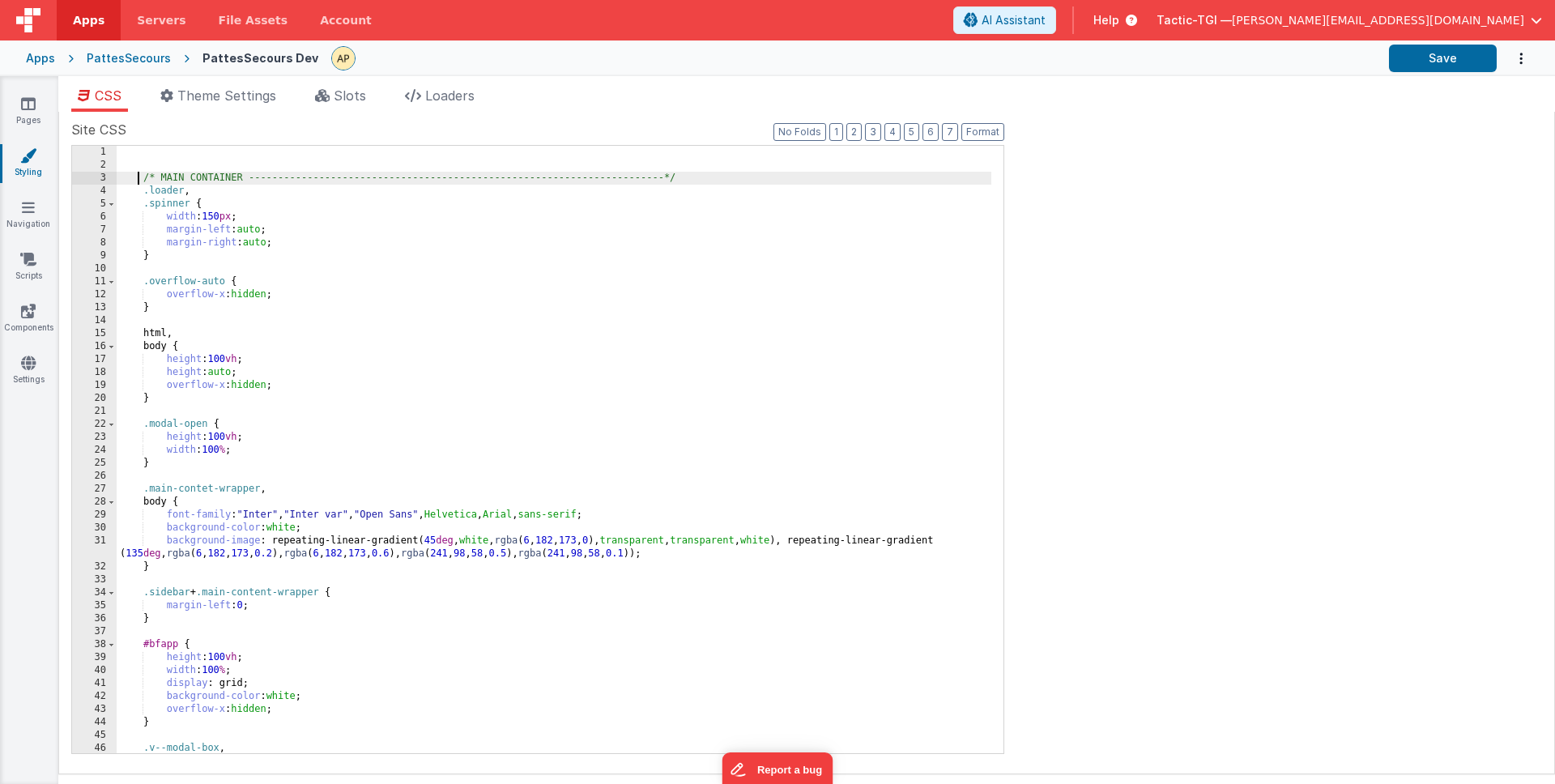
click at [140, 179] on div "/* MAIN CONTAINER -------------------------------------------------------------…" at bounding box center [554, 463] width 875 height 633
click at [209, 154] on div "/* MAIN CONTAINER -------------------------------------------------------------…" at bounding box center [554, 463] width 875 height 633
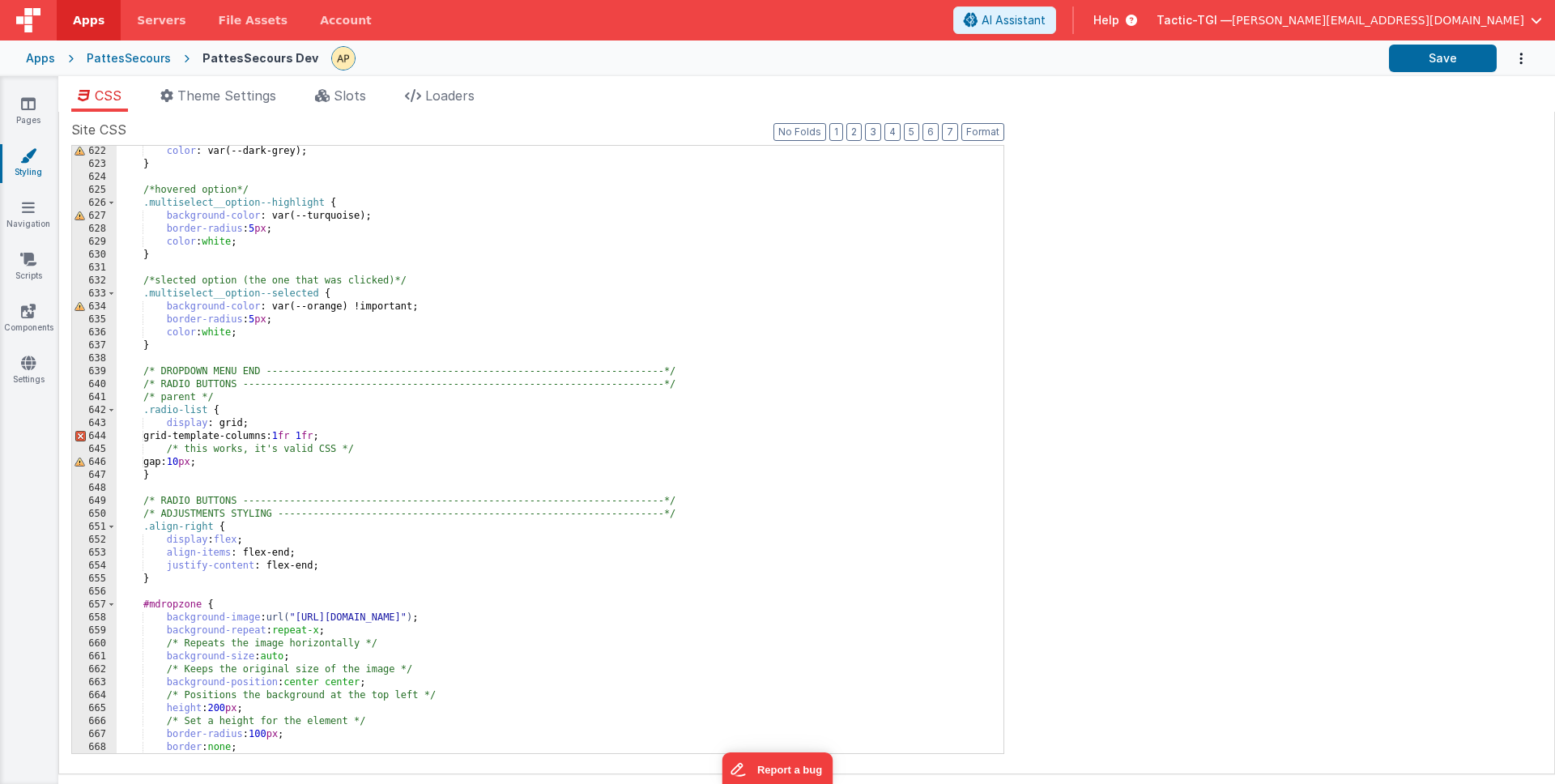
scroll to position [9186, 0]
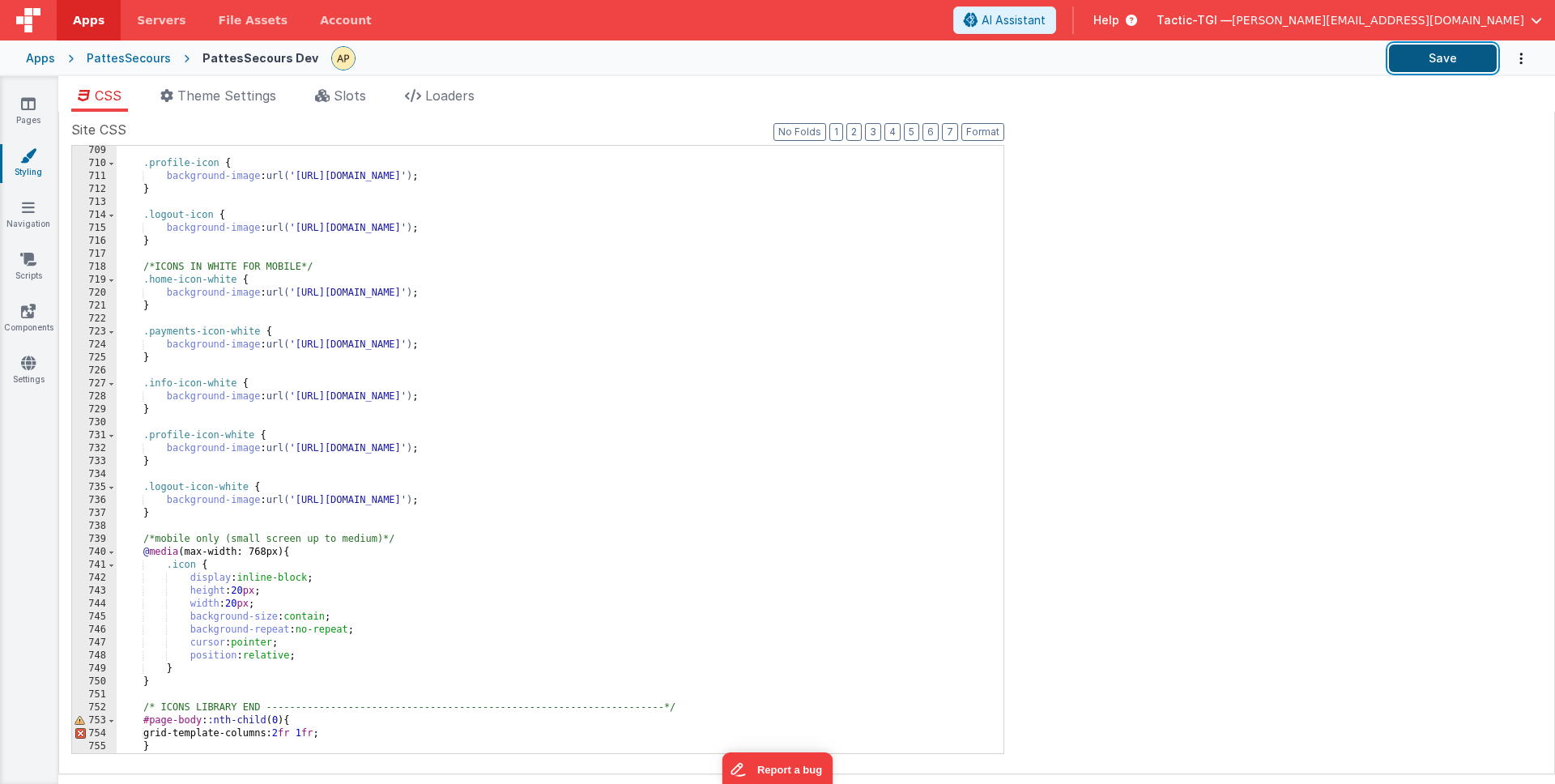
click at [1439, 60] on button "Save" at bounding box center [1442, 58] width 107 height 28
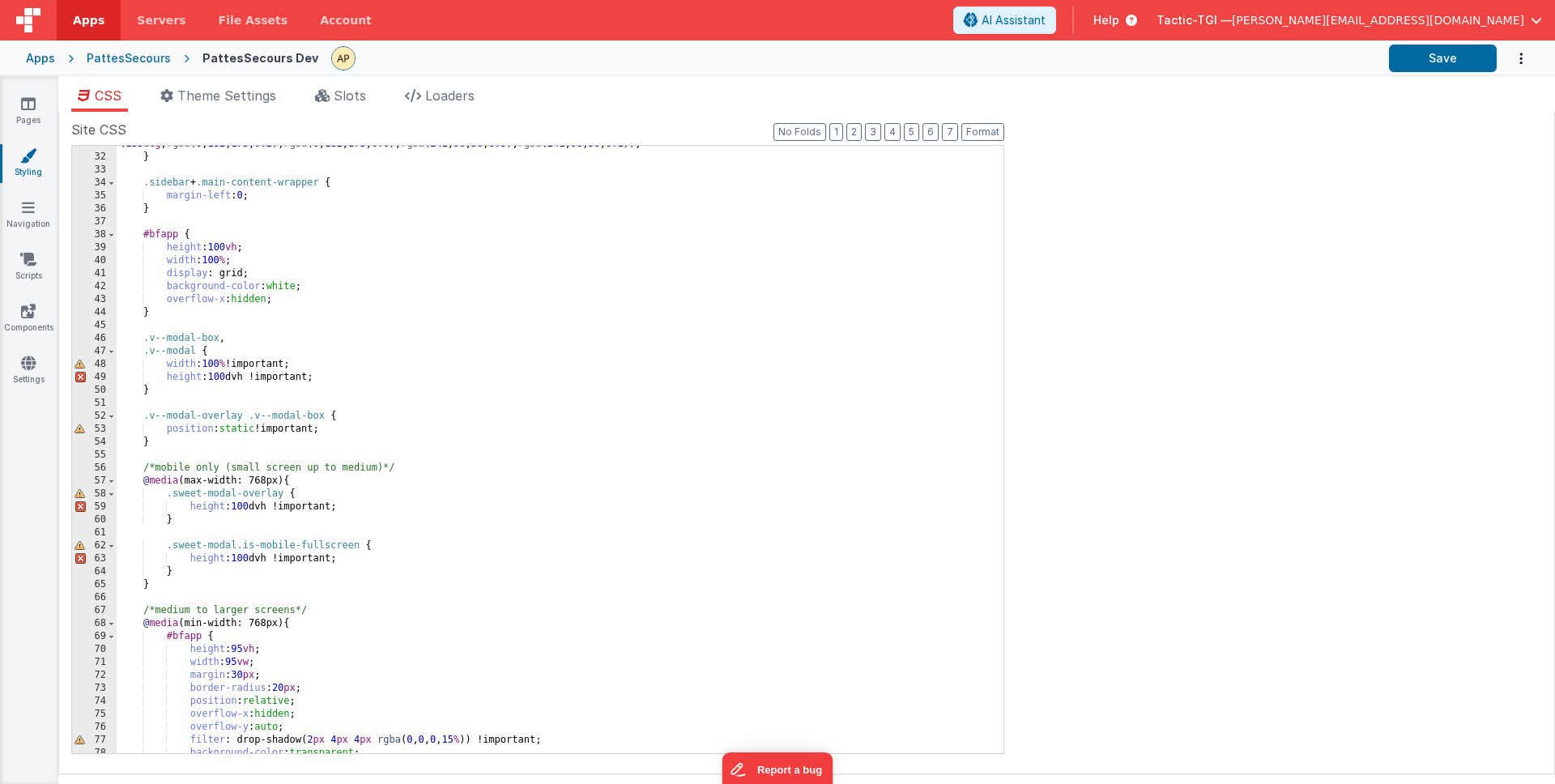
scroll to position [439, 0]
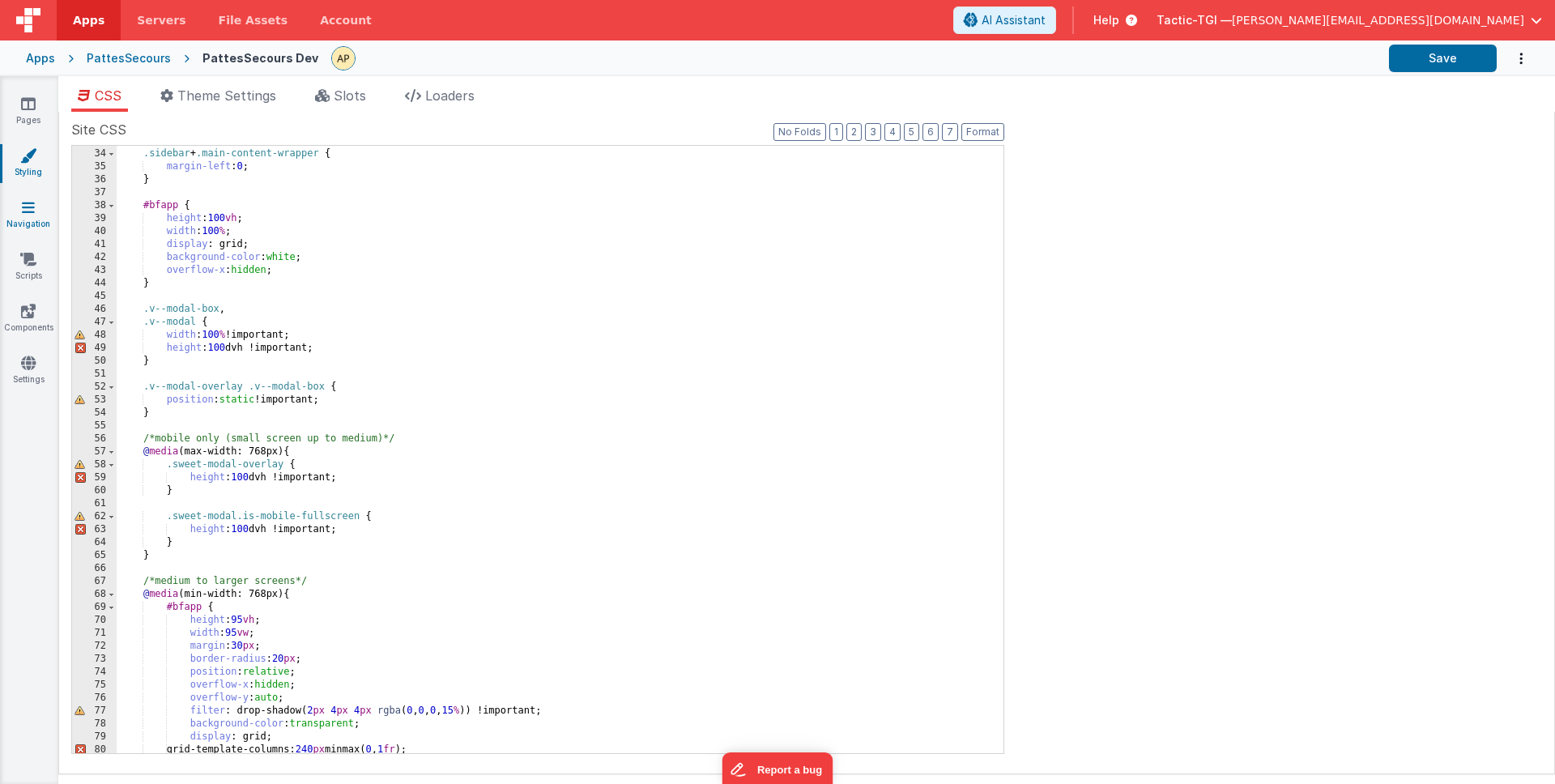
click at [23, 211] on icon at bounding box center [28, 206] width 13 height 16
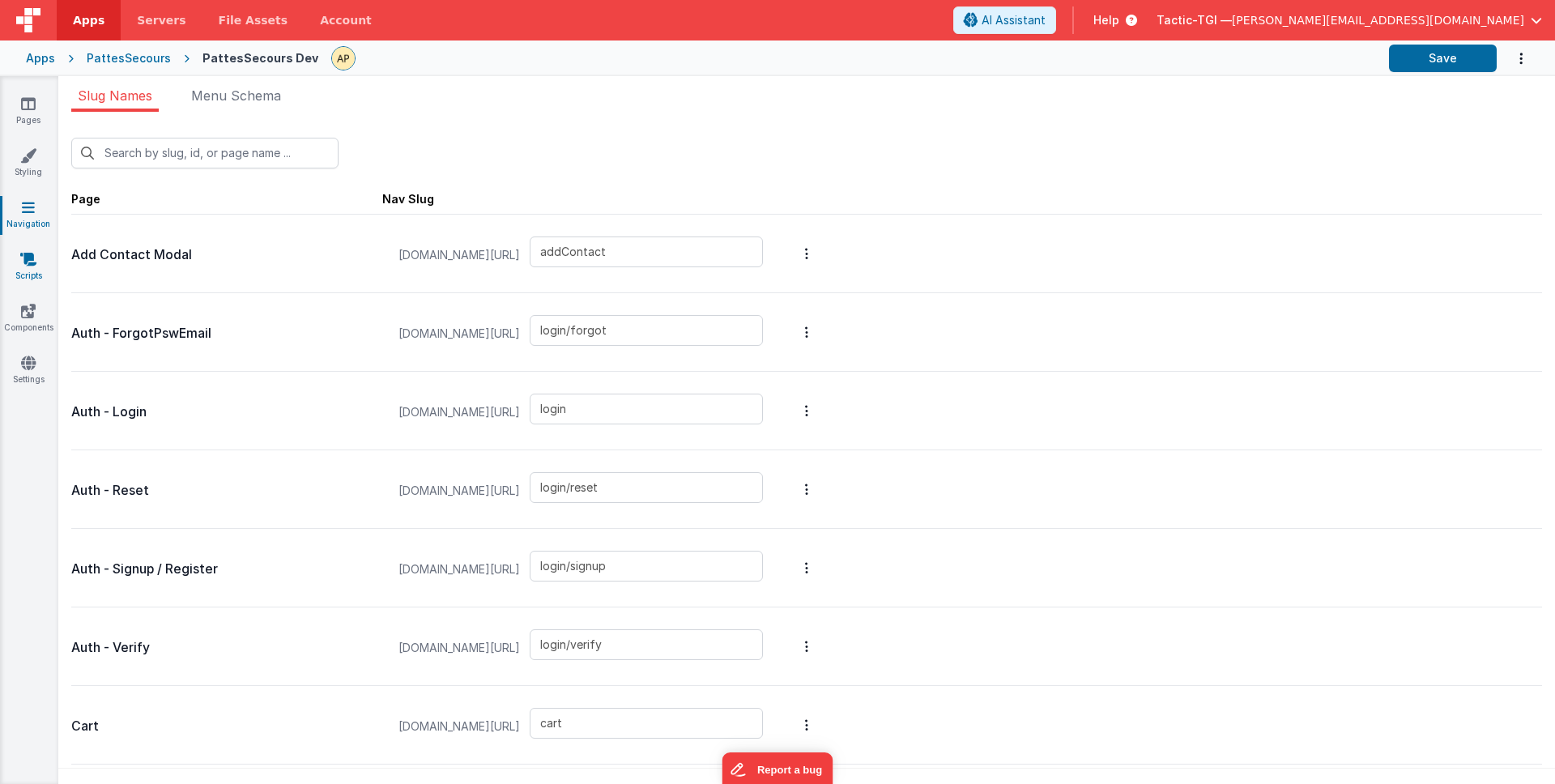
click at [25, 264] on icon at bounding box center [28, 259] width 16 height 16
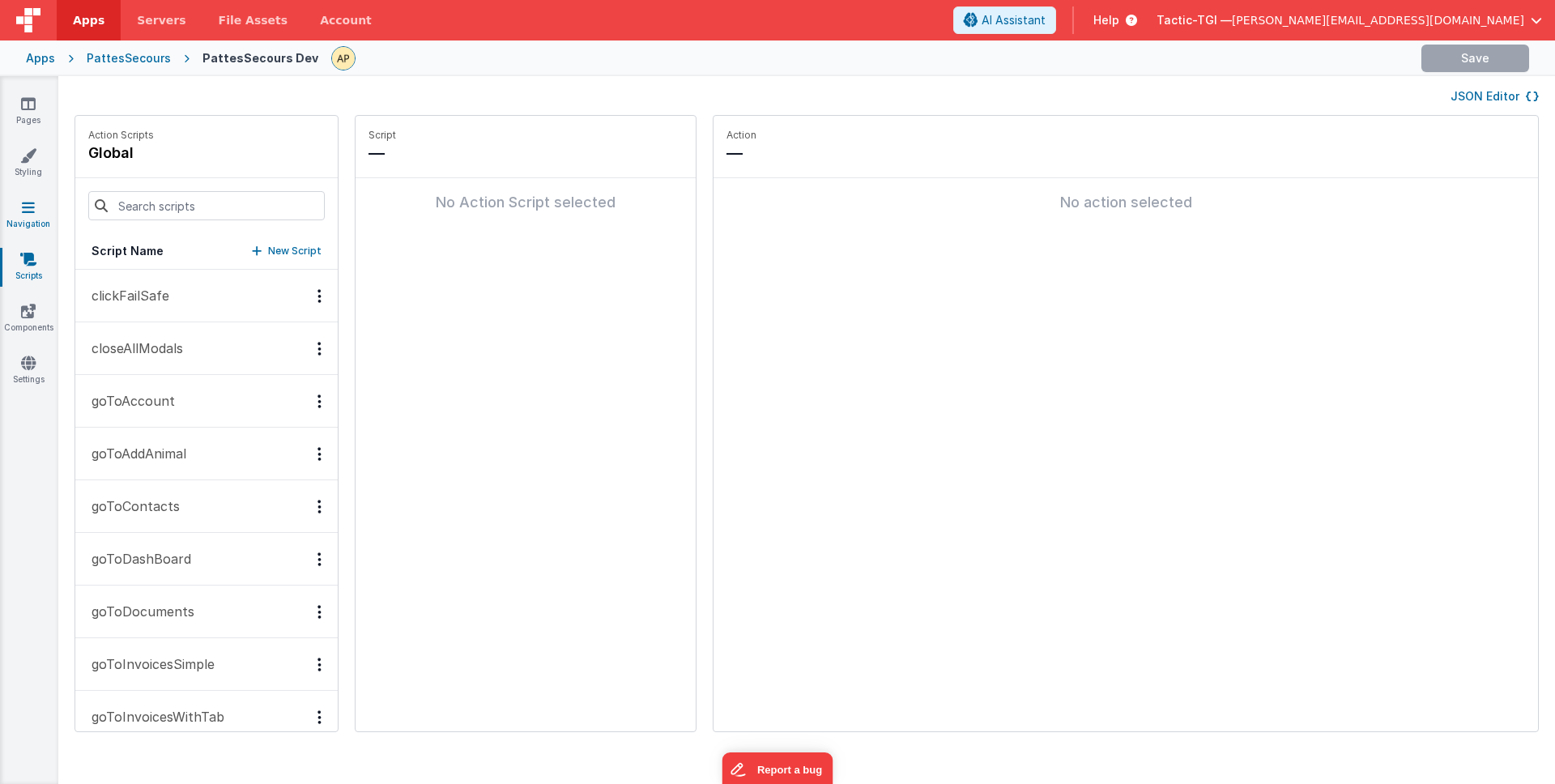
click at [25, 212] on icon at bounding box center [28, 206] width 13 height 16
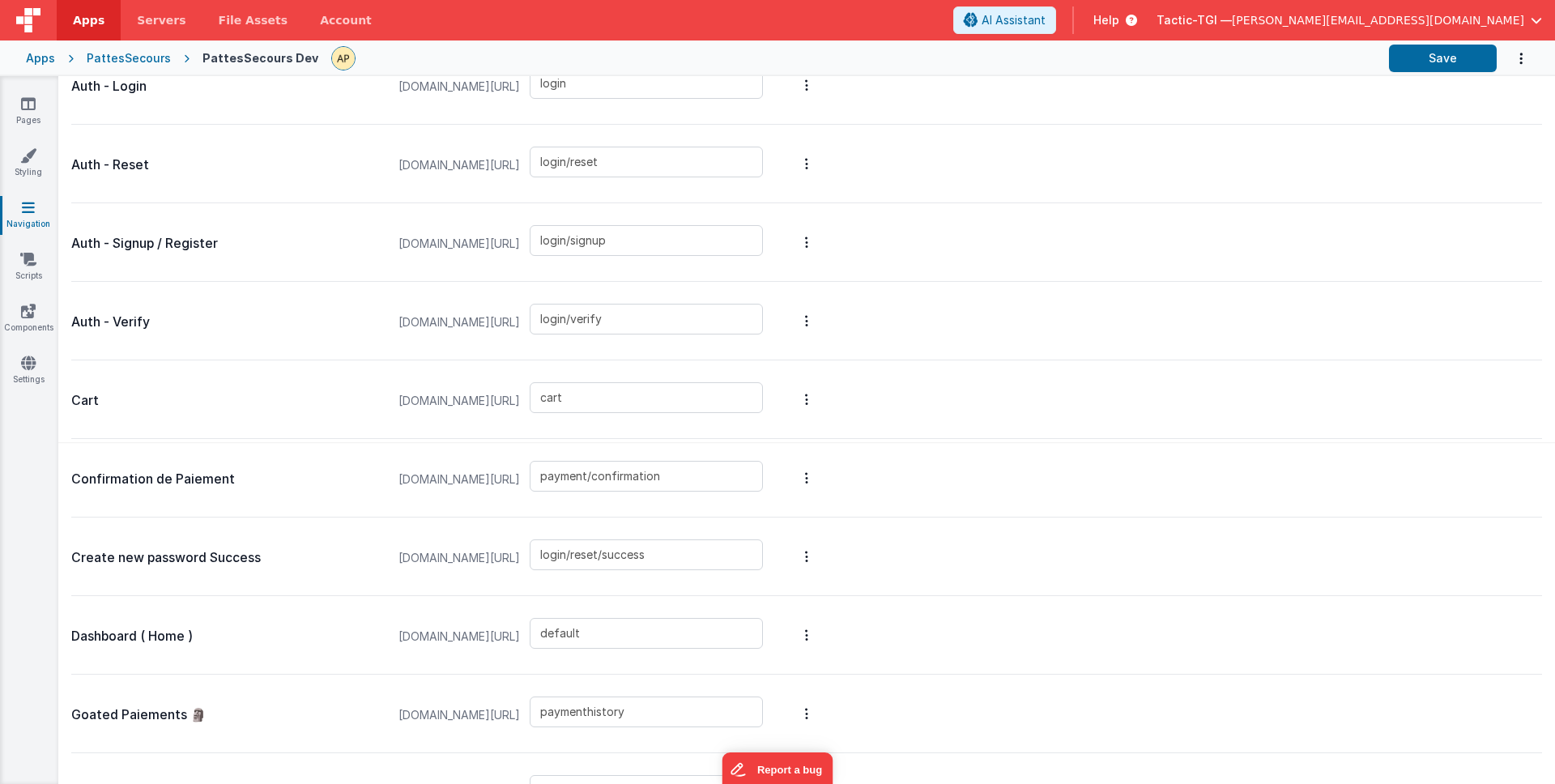
scroll to position [936, 0]
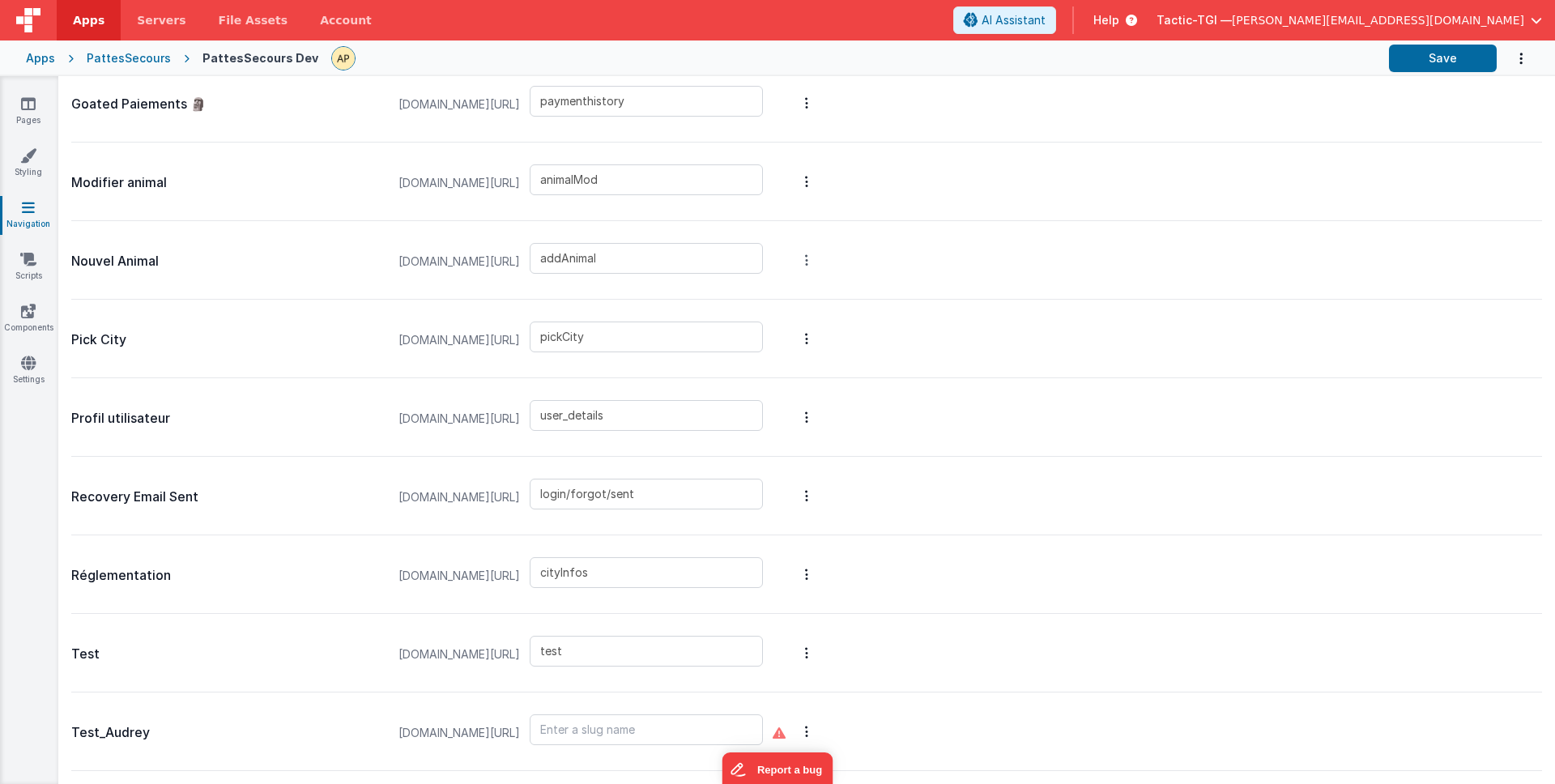
click at [789, 228] on link "Preview" at bounding box center [721, 231] width 141 height 29
click at [779, 149] on link "Edit Page" at bounding box center [721, 143] width 141 height 29
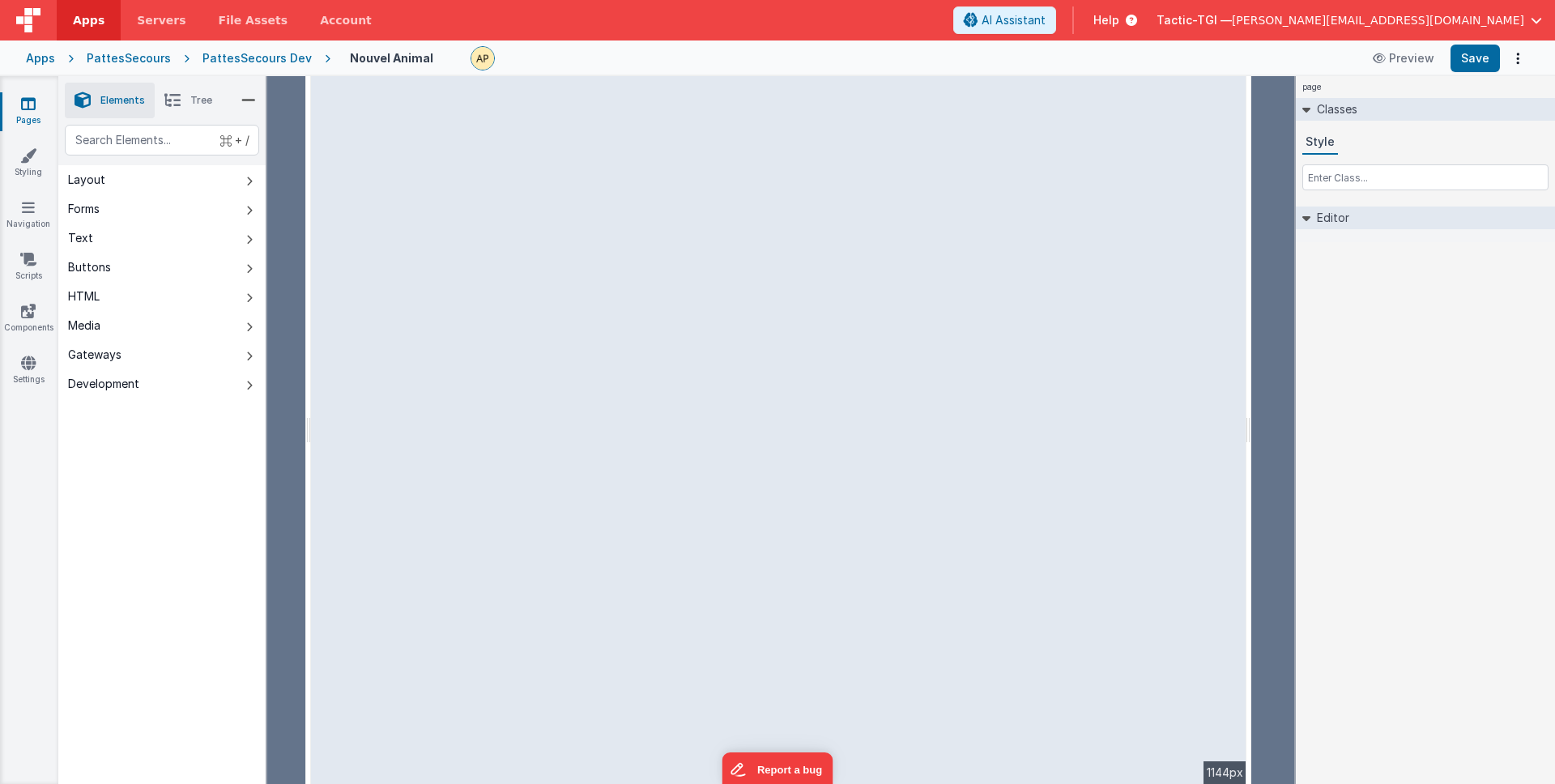
drag, startPoint x: 1288, startPoint y: 438, endPoint x: 1255, endPoint y: 478, distance: 51.9
click at [1255, 478] on html "Apps Servers File Assets Account Some FUTURE Slot AI Assistant Help Tactic-TGI …" at bounding box center [778, 392] width 1555 height 784
click at [1311, 213] on h2 "Editor" at bounding box center [1330, 217] width 39 height 23
click at [89, 210] on div "Forms" at bounding box center [84, 208] width 32 height 16
click at [130, 185] on button "Layout" at bounding box center [161, 180] width 207 height 29
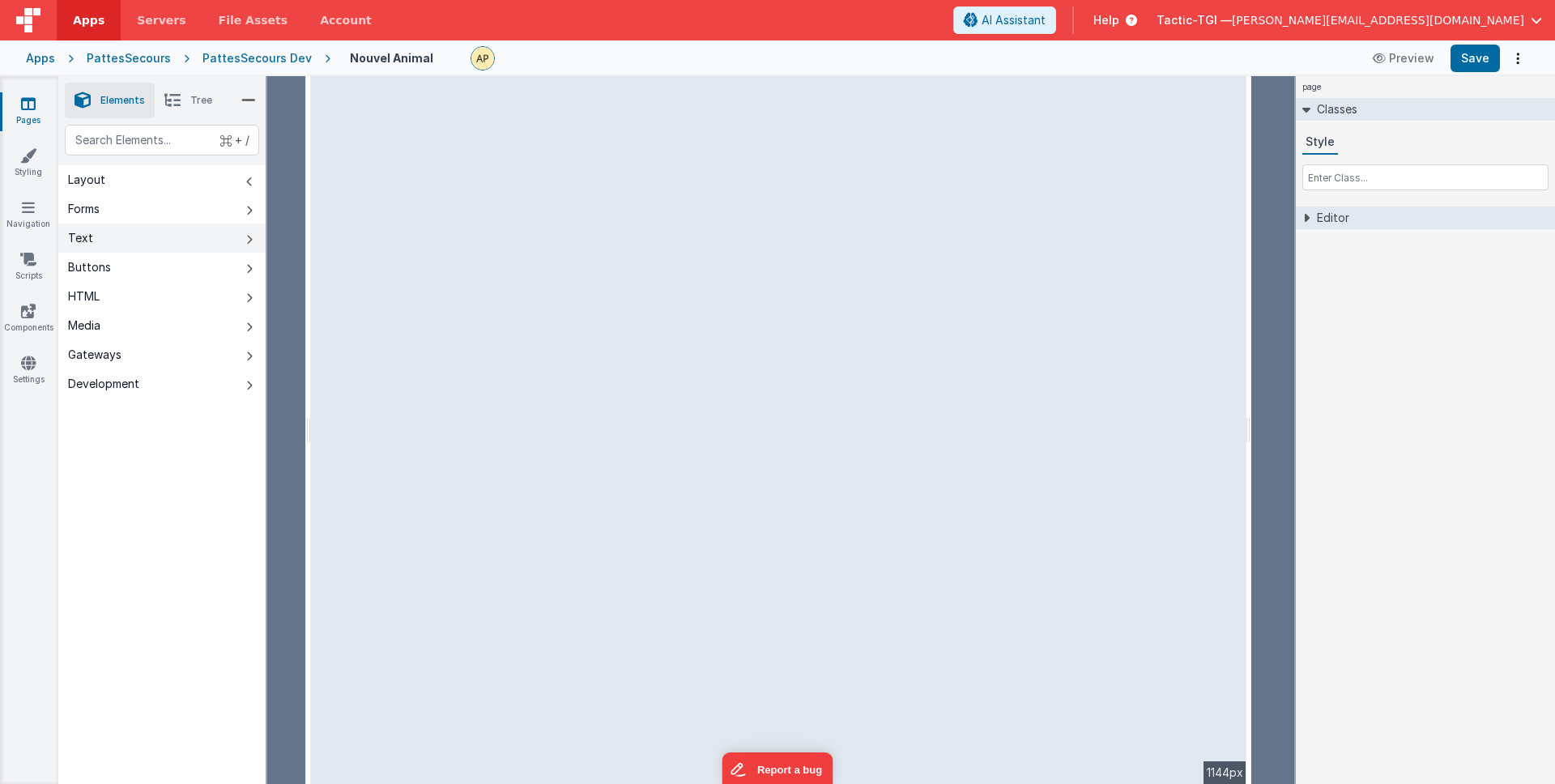
click at [154, 237] on button "Text" at bounding box center [161, 238] width 207 height 29
click at [166, 275] on button "Buttons" at bounding box center [161, 267] width 207 height 29
click at [175, 301] on button "HTML" at bounding box center [161, 296] width 207 height 29
click at [157, 332] on button "Media" at bounding box center [161, 325] width 207 height 29
click at [157, 354] on button "Gateways" at bounding box center [161, 354] width 207 height 29
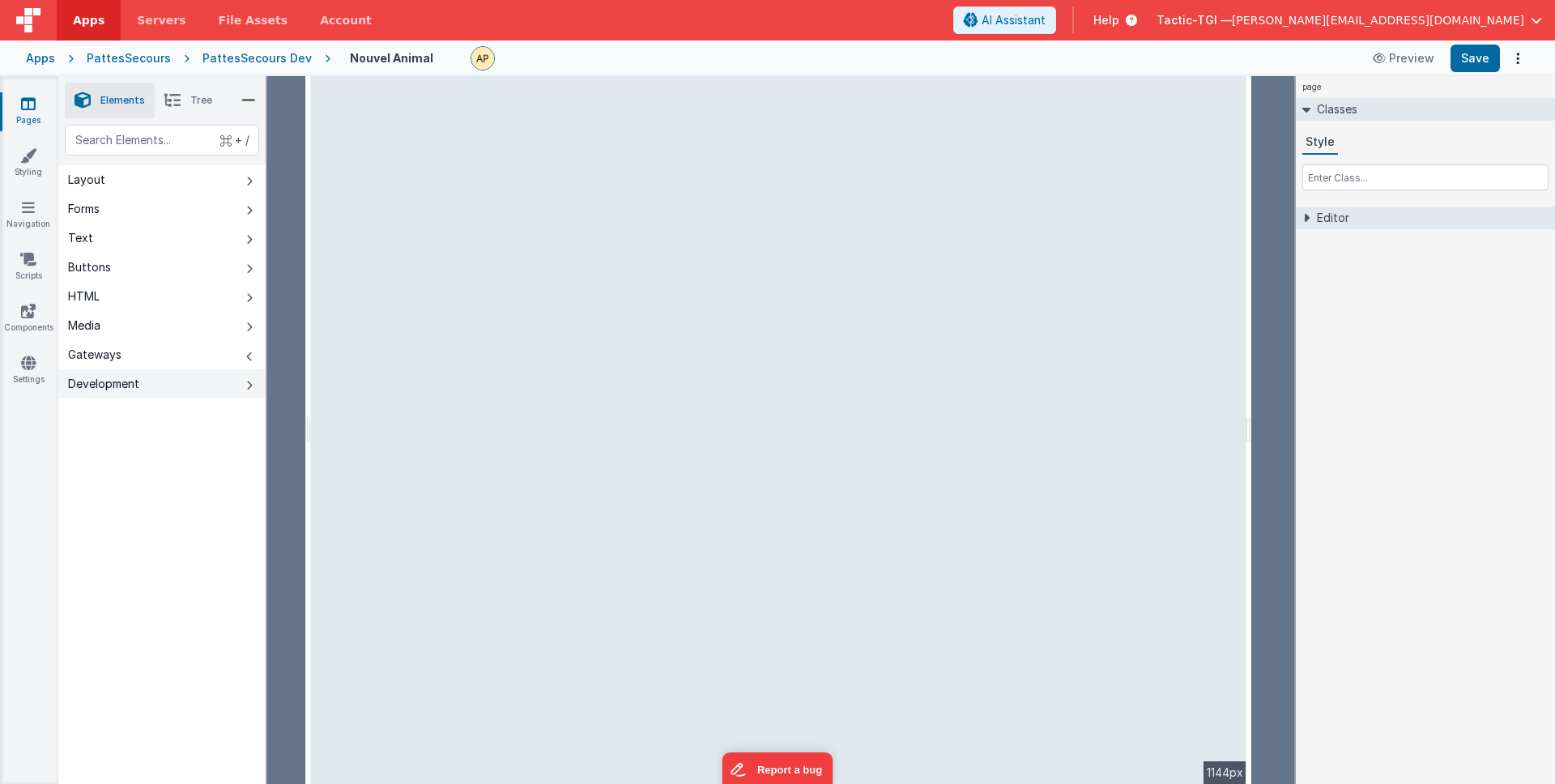
click at [160, 378] on button "Development" at bounding box center [161, 384] width 207 height 29
click at [160, 355] on button "Gateways" at bounding box center [161, 354] width 207 height 29
click at [243, 98] on icon at bounding box center [248, 100] width 14 height 23
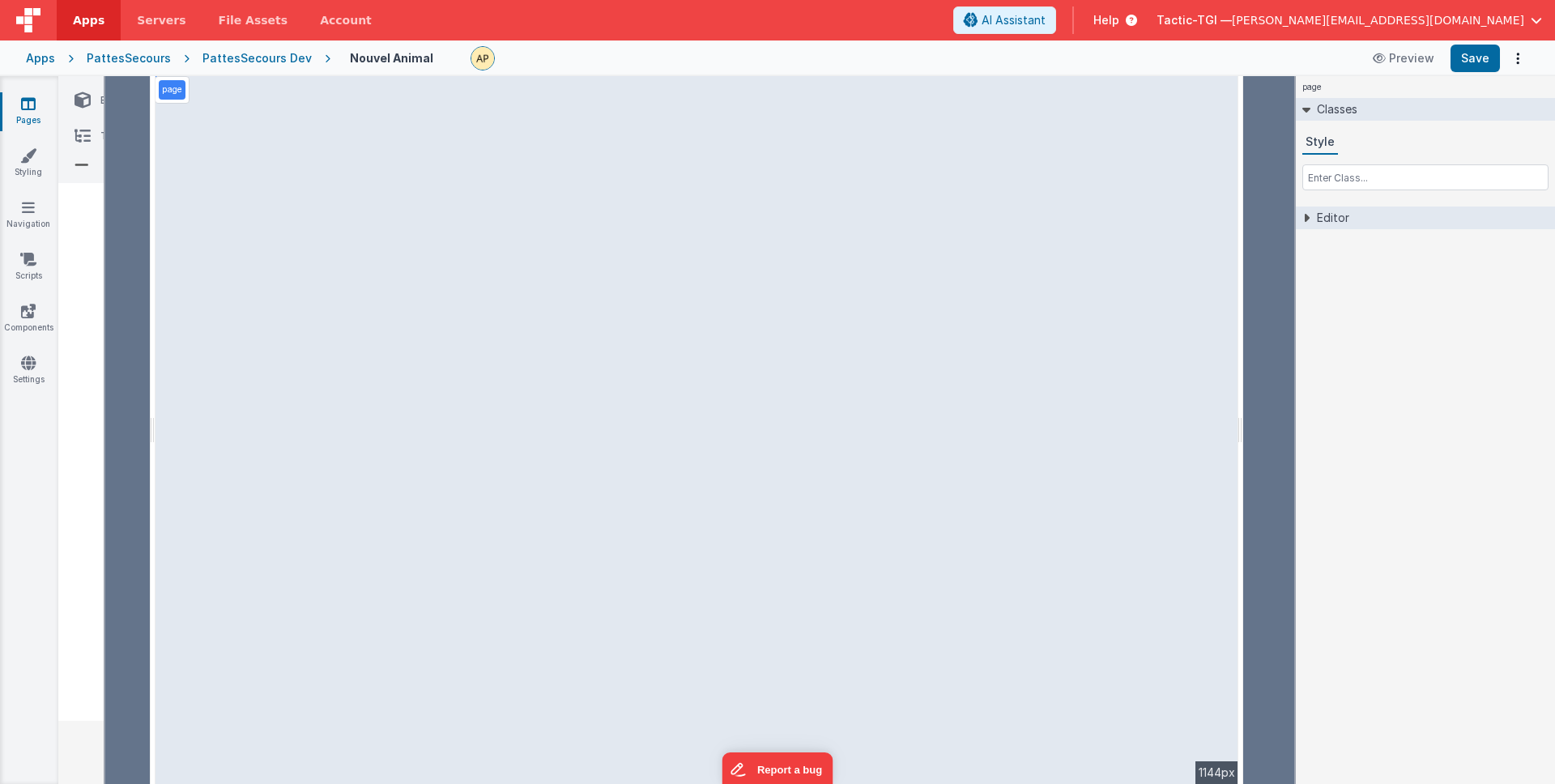
click at [76, 106] on icon at bounding box center [82, 100] width 16 height 23
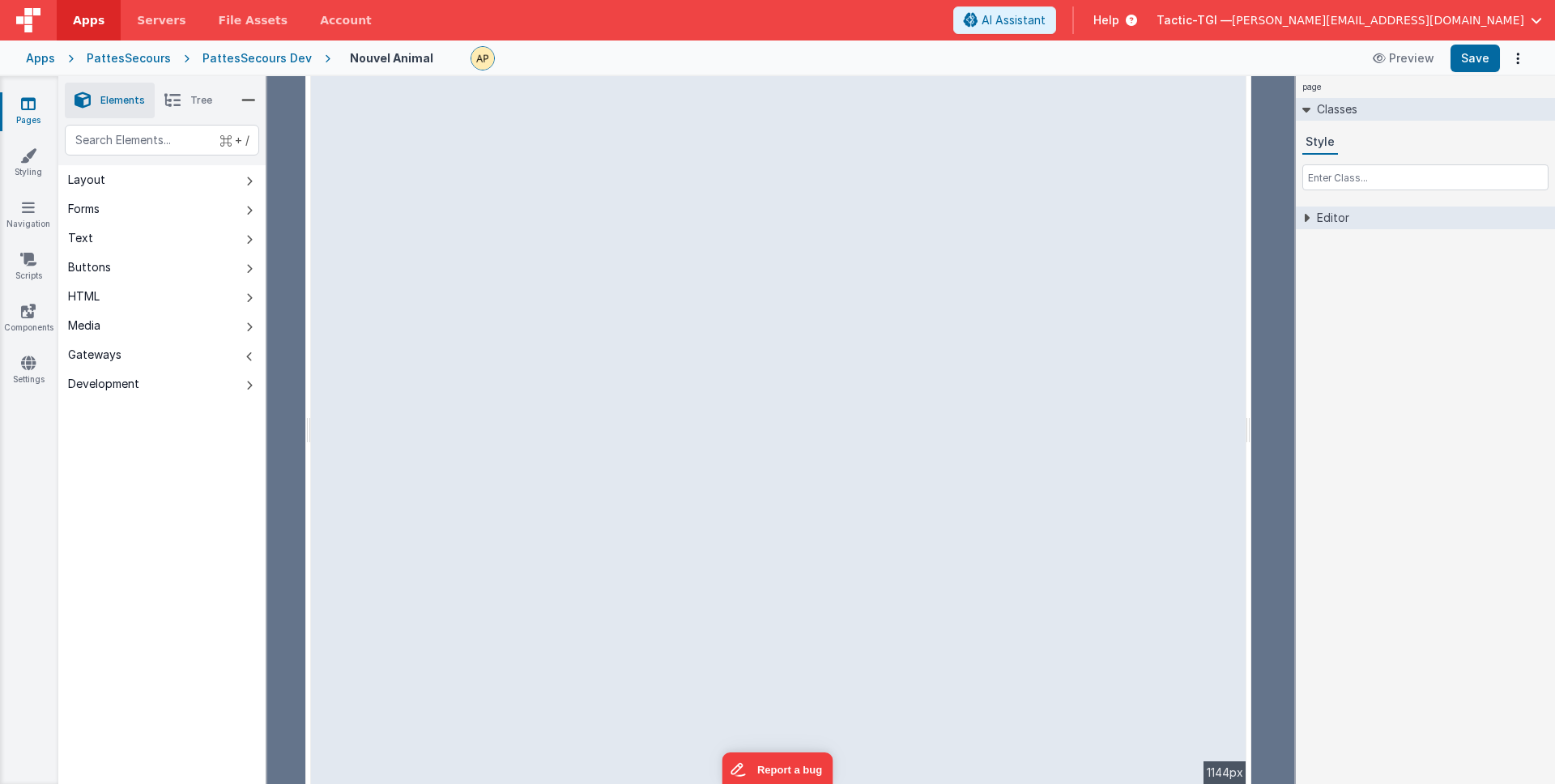
click at [190, 96] on li "Tree" at bounding box center [188, 100] width 67 height 35
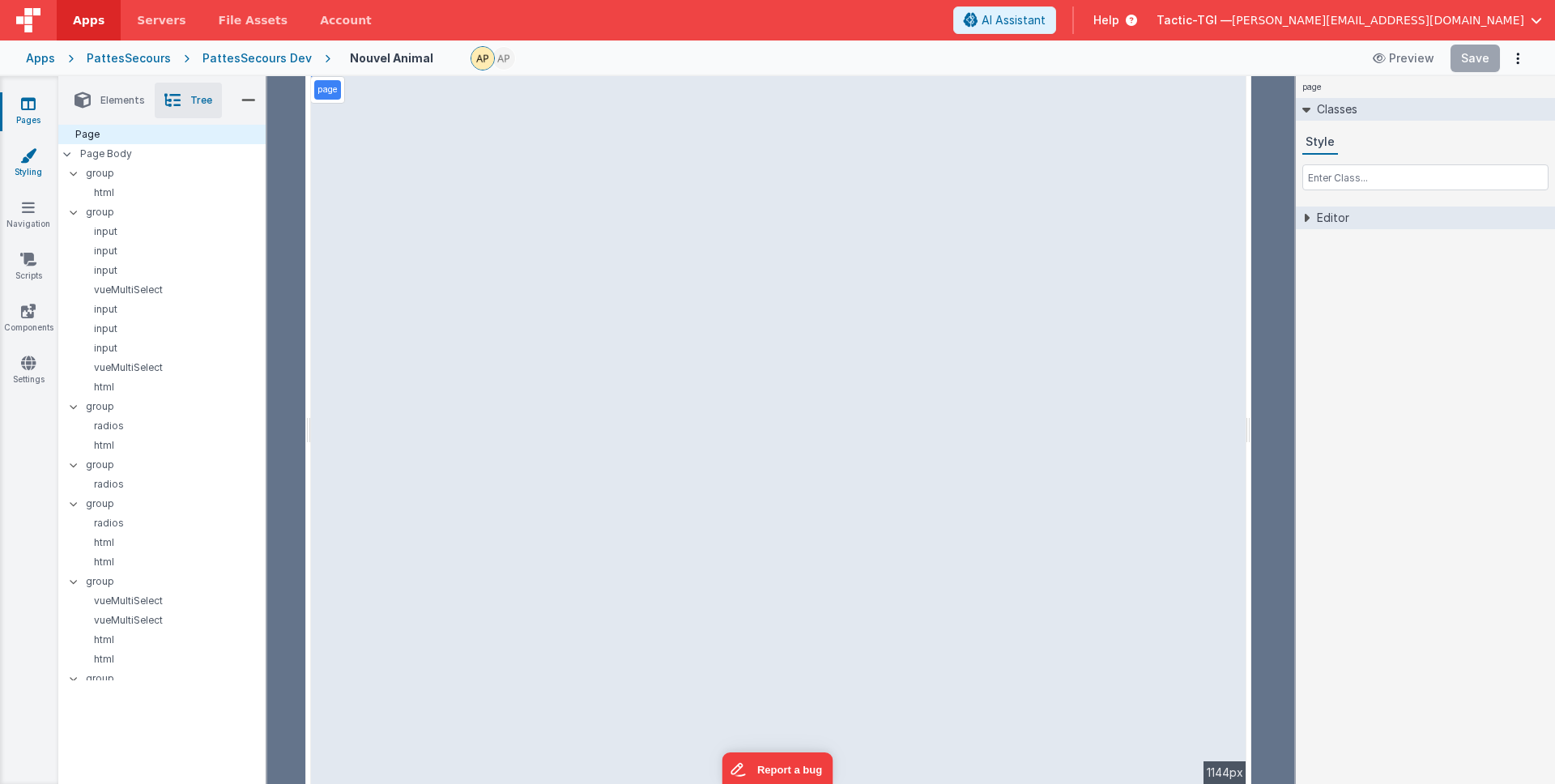
click at [26, 162] on link "Styling" at bounding box center [28, 164] width 58 height 33
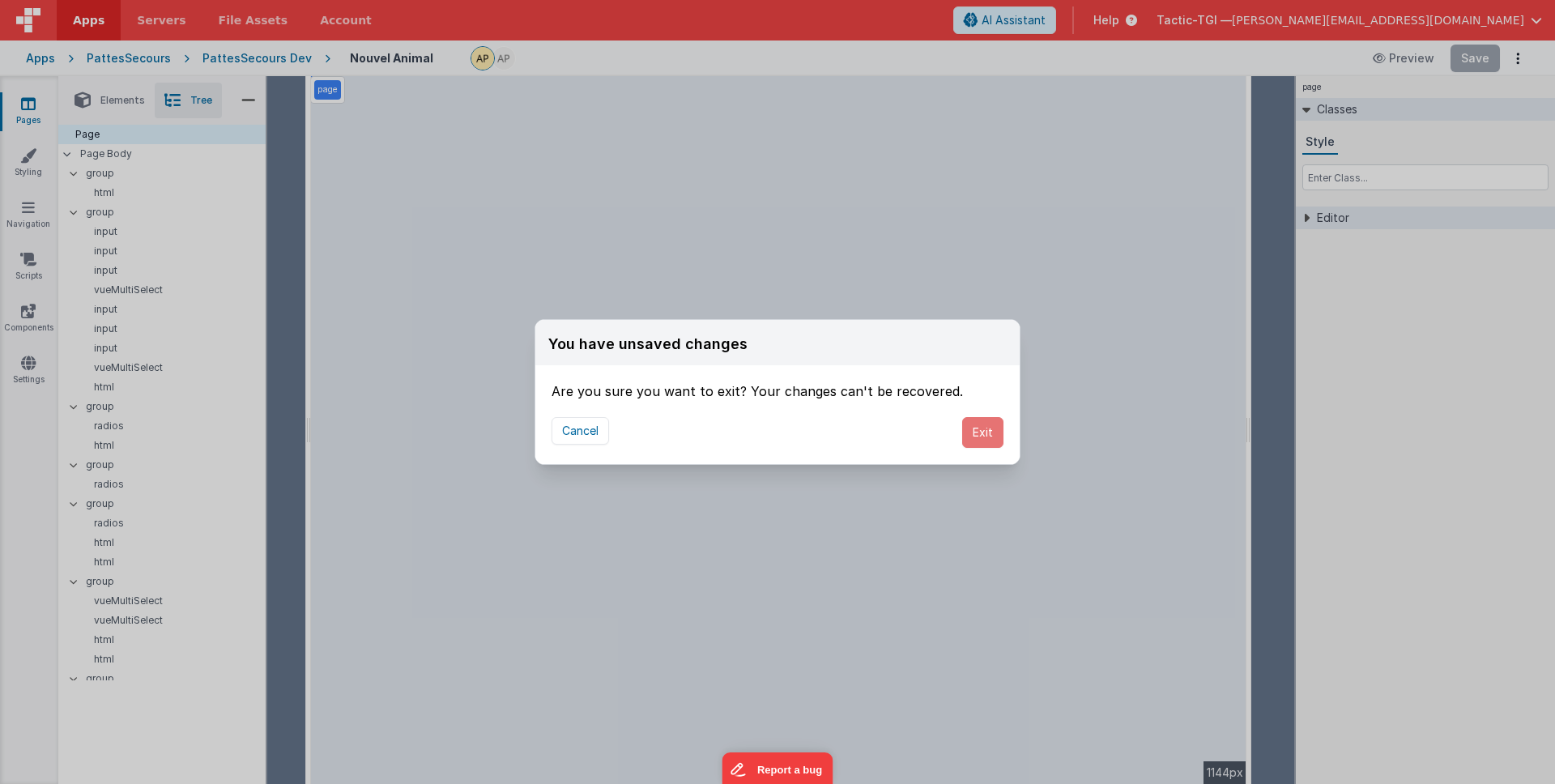
drag, startPoint x: 984, startPoint y: 433, endPoint x: 735, endPoint y: 438, distance: 249.1
click at [984, 433] on button "Exit" at bounding box center [982, 432] width 41 height 31
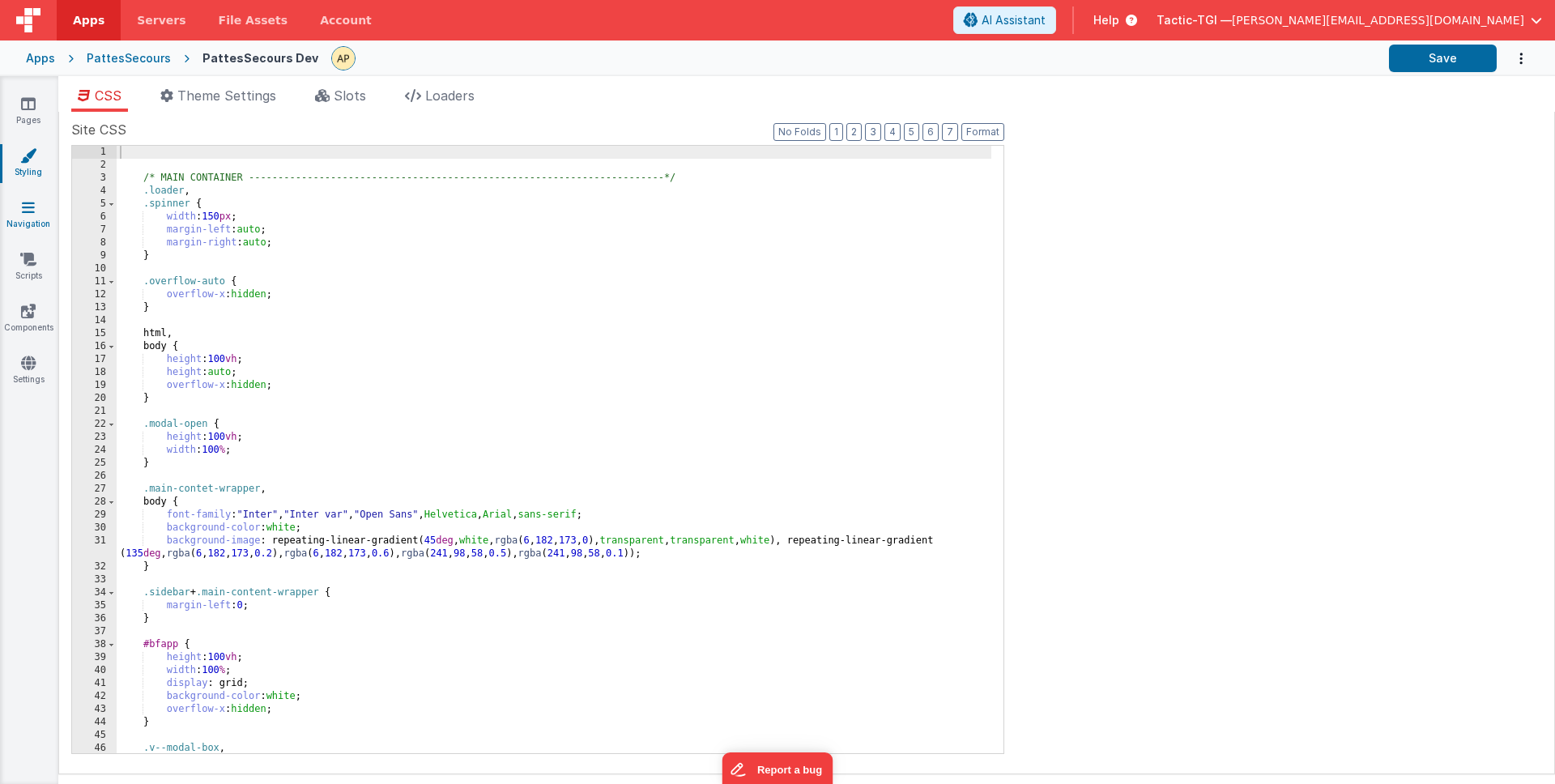
click at [38, 218] on link "Navigation" at bounding box center [28, 215] width 58 height 33
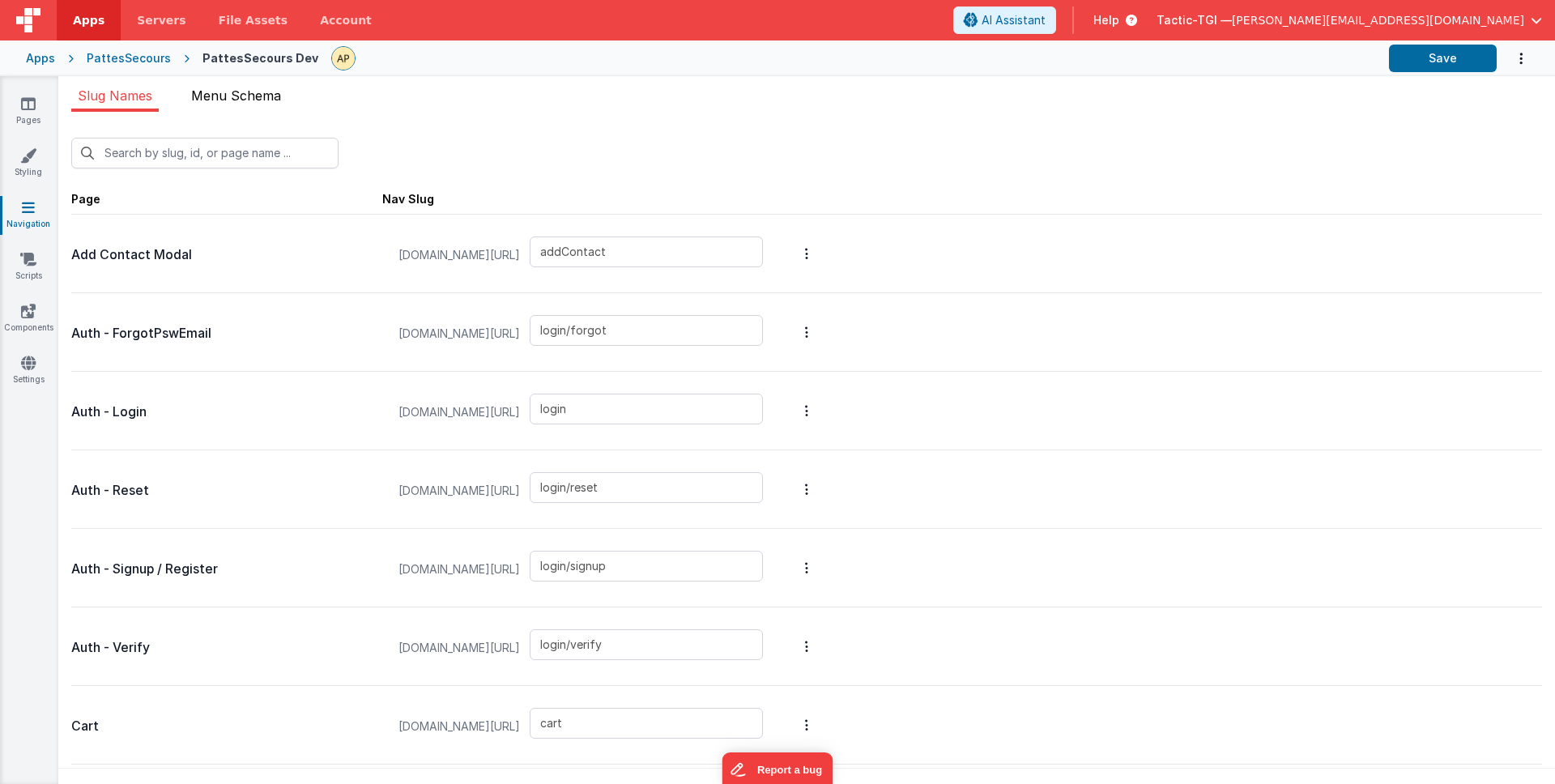
click at [261, 102] on span "Menu Schema" at bounding box center [236, 95] width 90 height 16
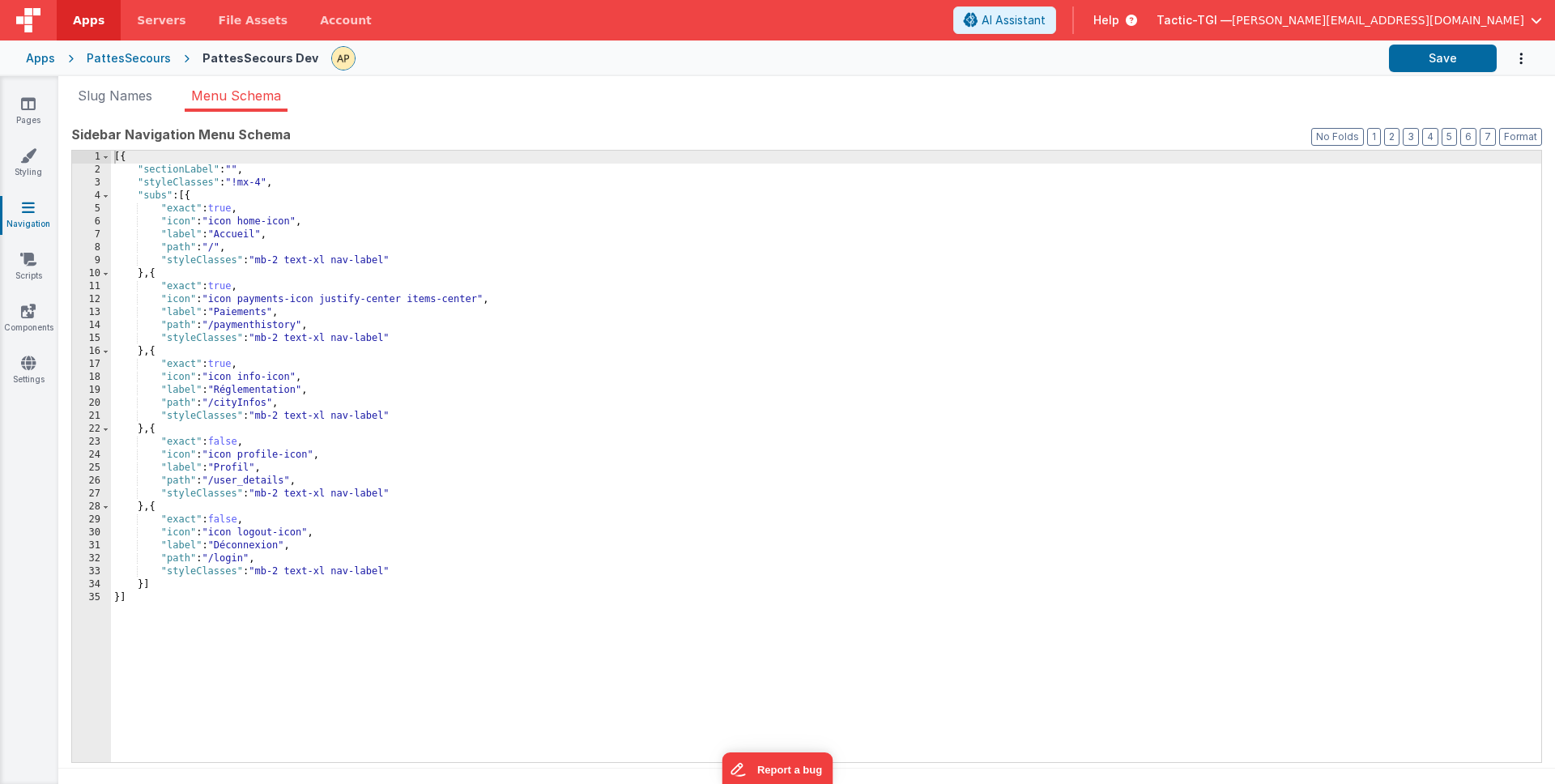
click at [37, 285] on div "Pages Styling Navigation Scripts Components Settings" at bounding box center [29, 430] width 58 height 708
click at [37, 274] on link "Scripts" at bounding box center [28, 267] width 58 height 33
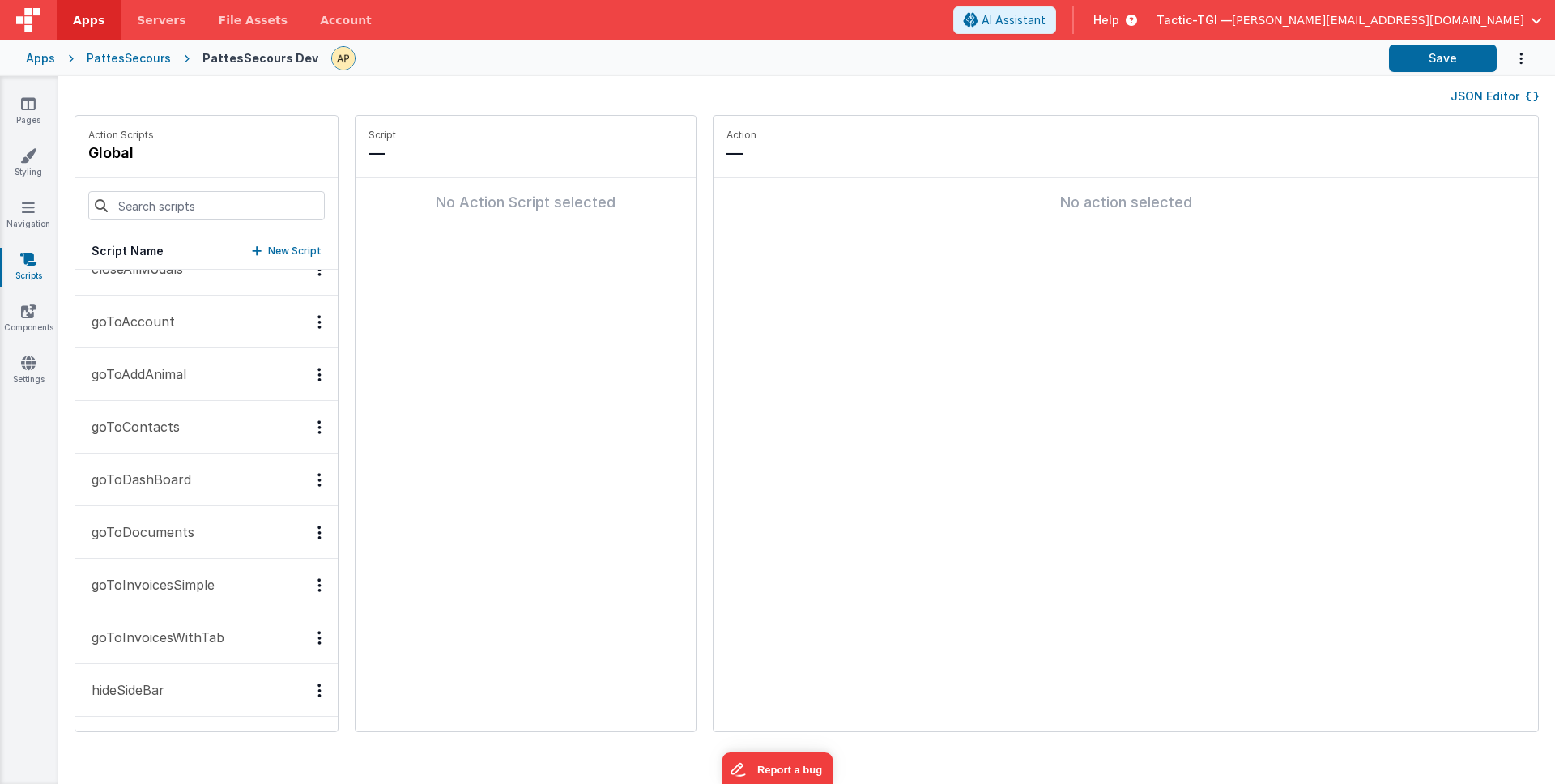
scroll to position [83, 0]
click at [160, 367] on p "goToAddAnimal" at bounding box center [134, 369] width 104 height 19
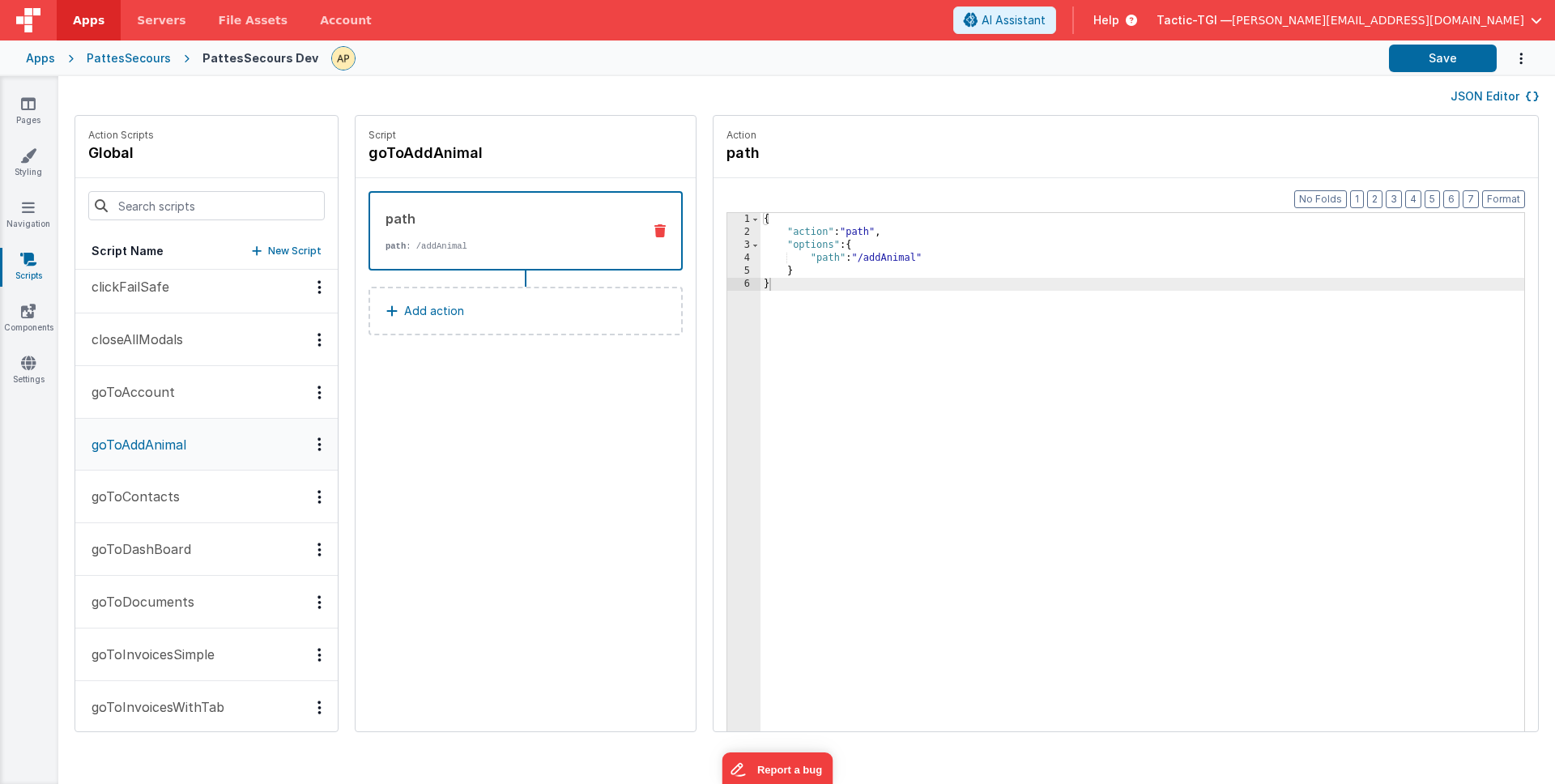
scroll to position [0, 0]
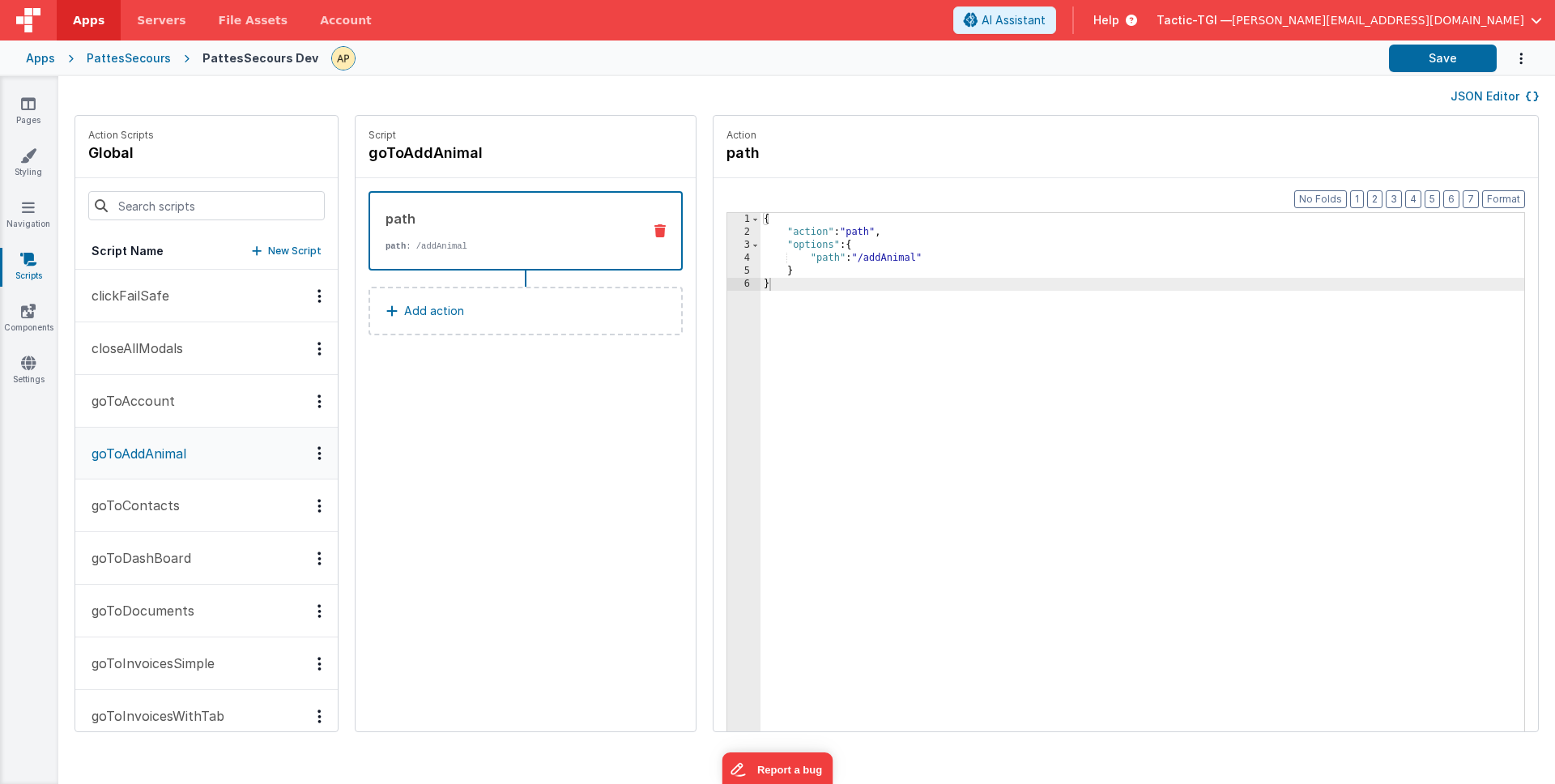
click at [171, 567] on button "goToDashBoard" at bounding box center [207, 558] width 263 height 53
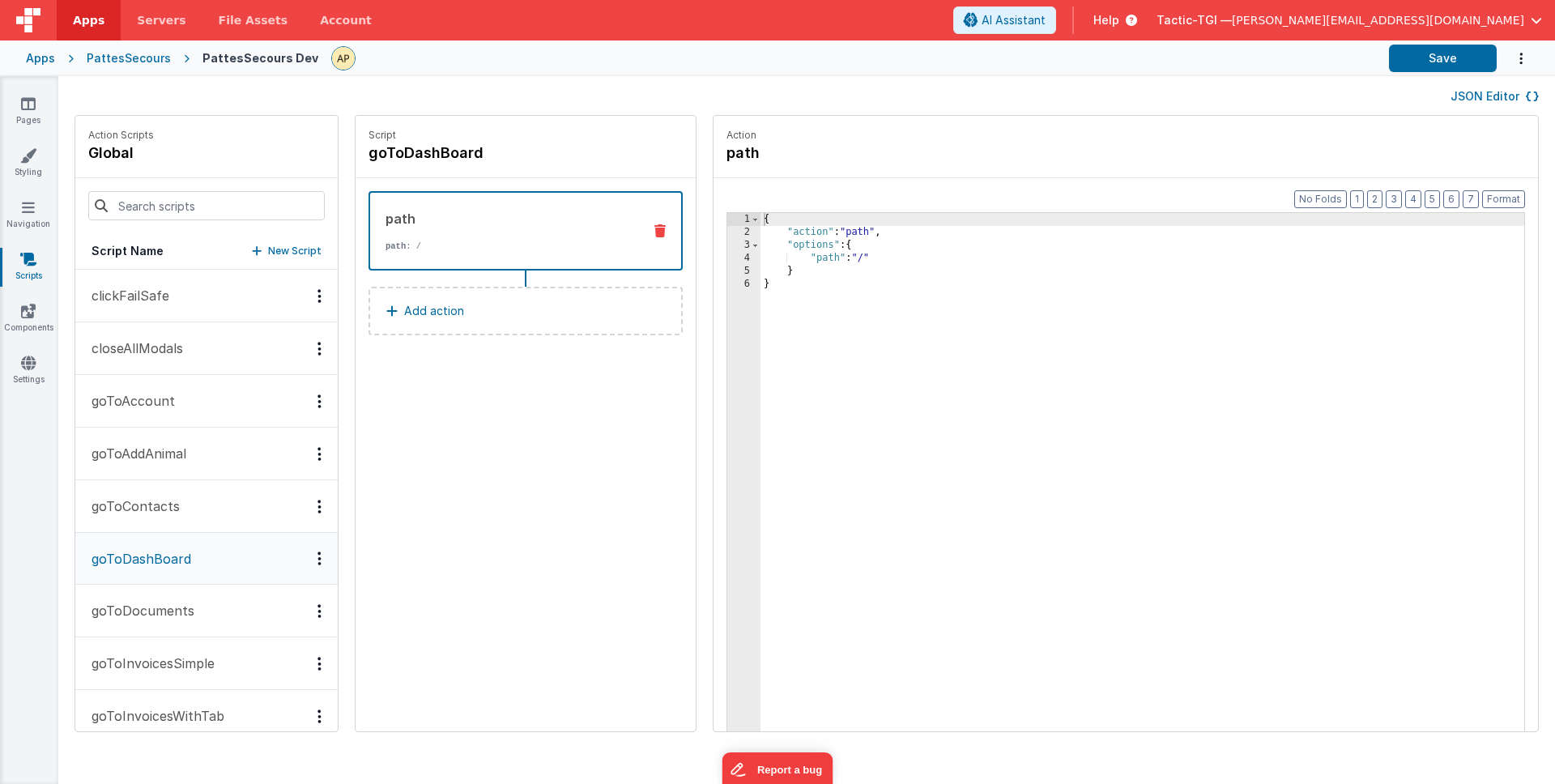
click at [150, 510] on p "goToContacts" at bounding box center [130, 505] width 98 height 19
click at [183, 345] on p "closeAllModals" at bounding box center [132, 348] width 102 height 19
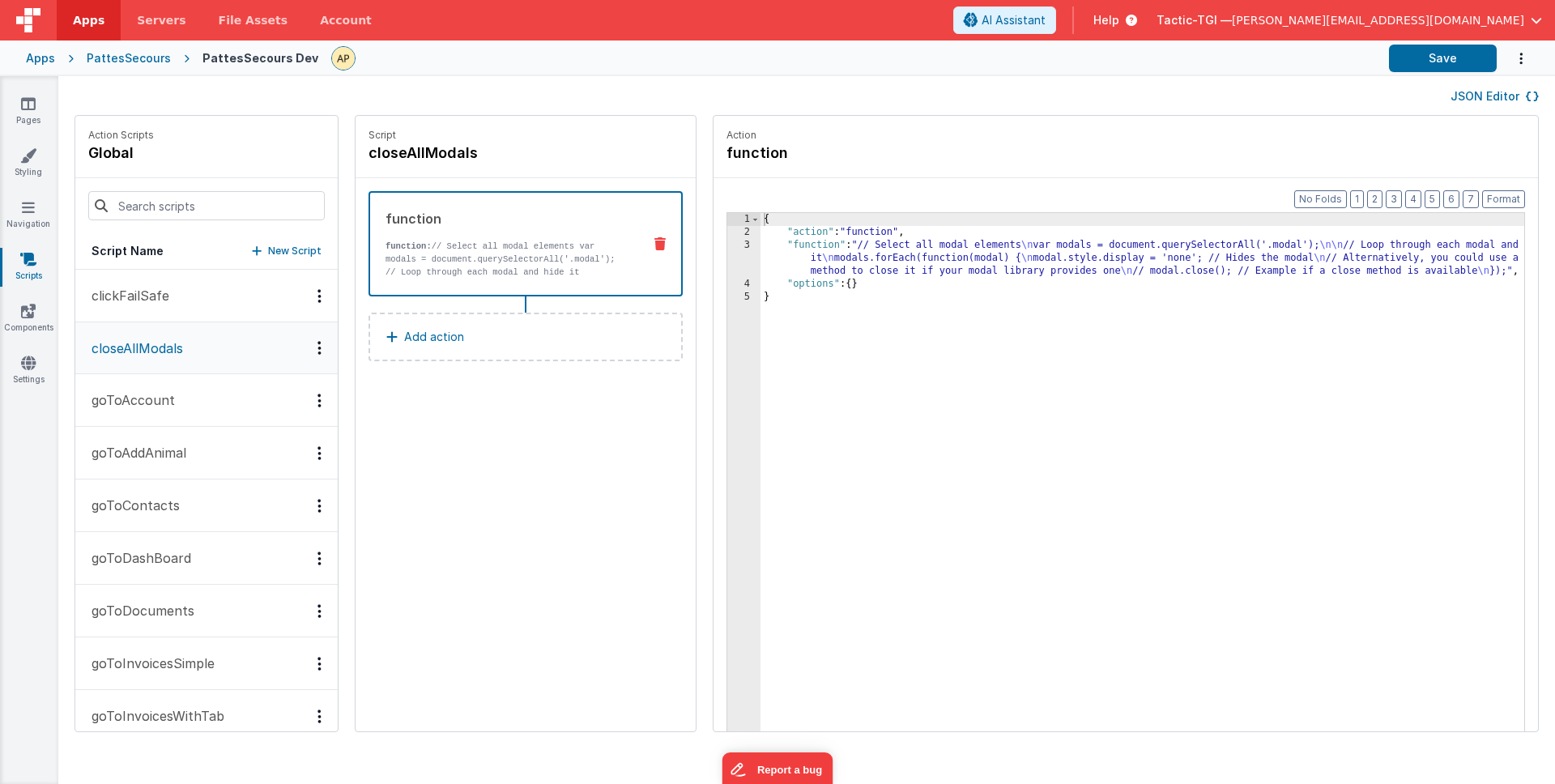
click at [179, 296] on button "clickFailSafe" at bounding box center [207, 295] width 263 height 53
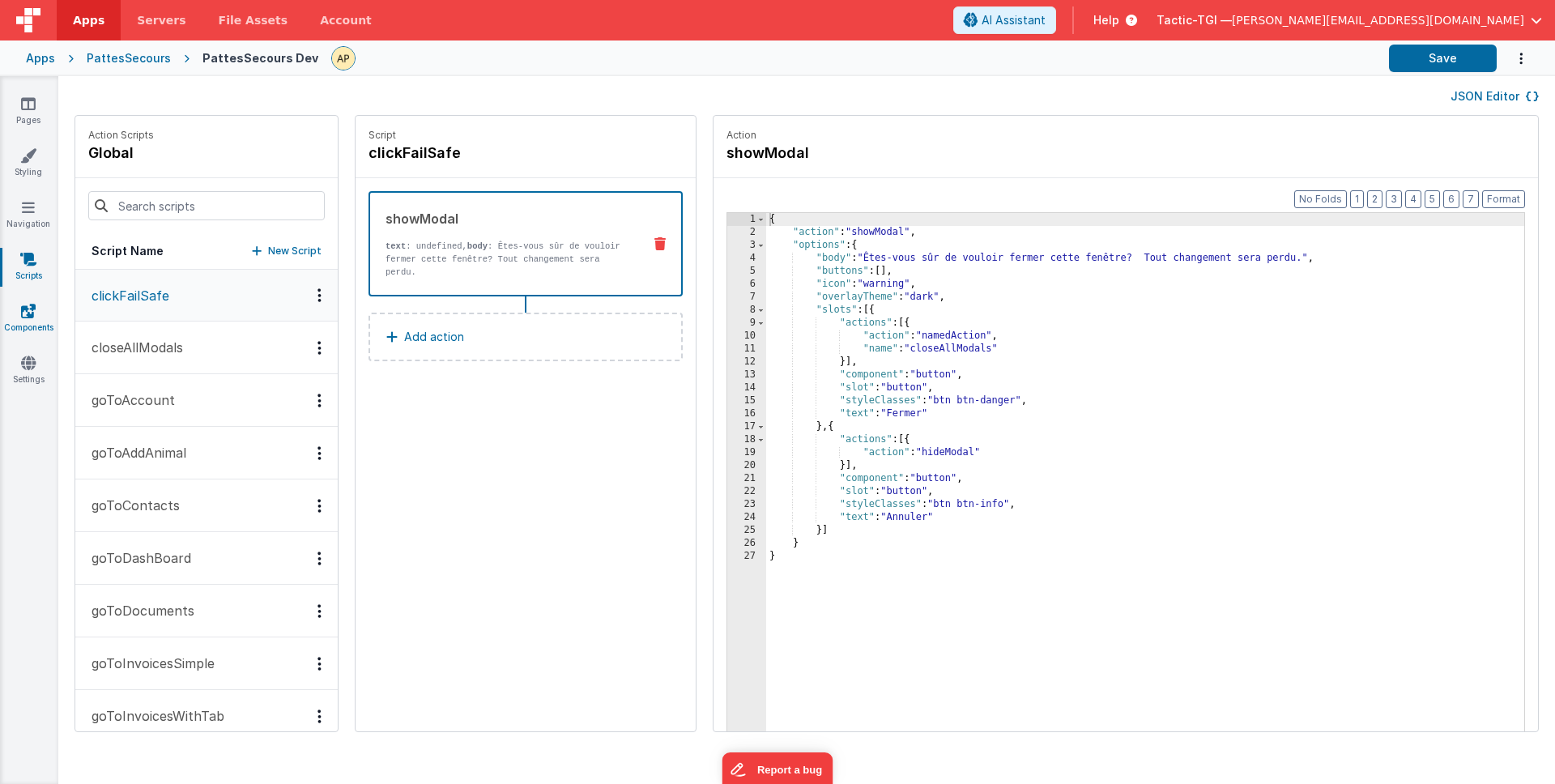
click at [37, 313] on link "Components" at bounding box center [28, 319] width 58 height 33
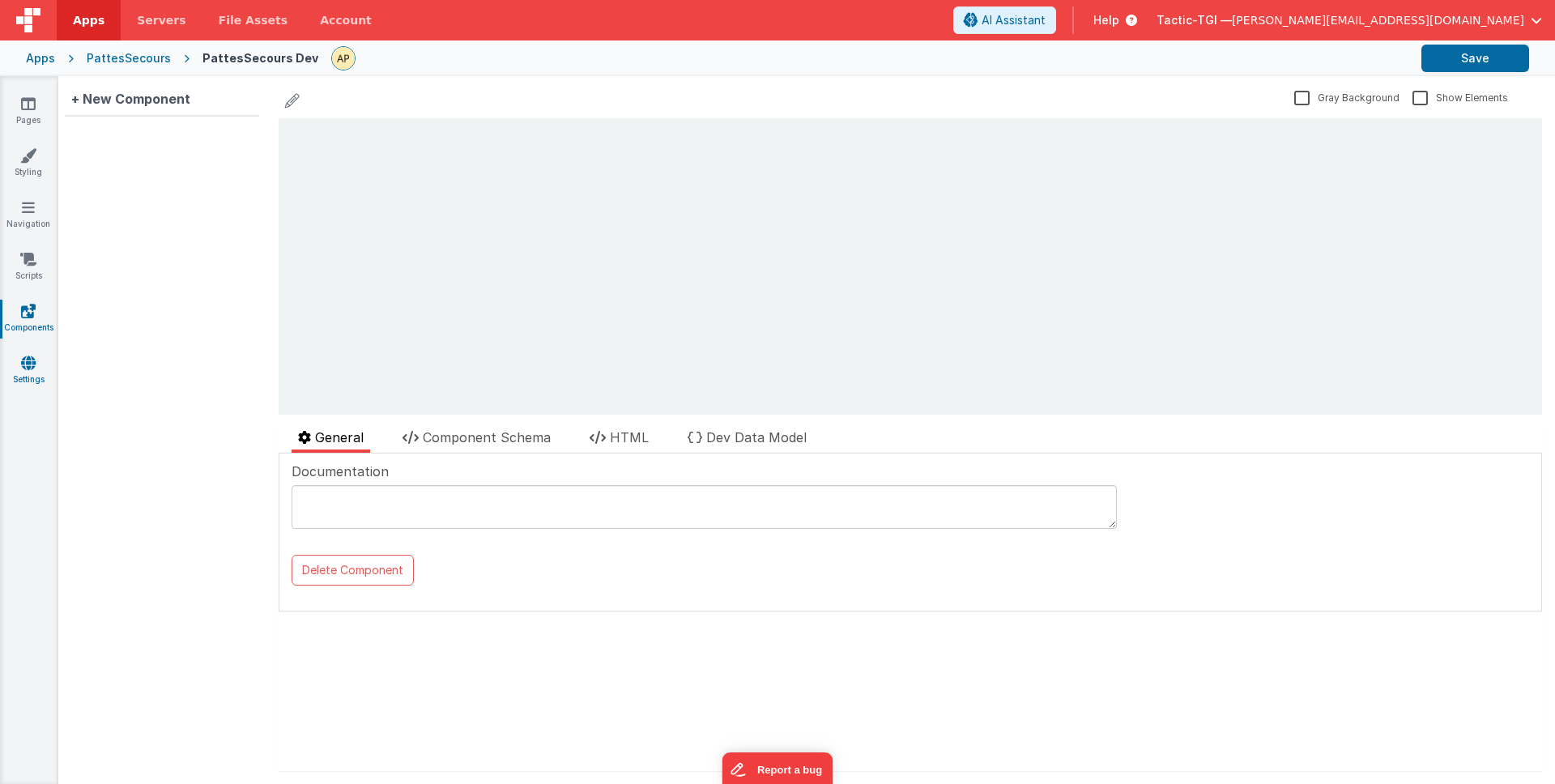
click at [41, 378] on link "Settings" at bounding box center [28, 370] width 58 height 33
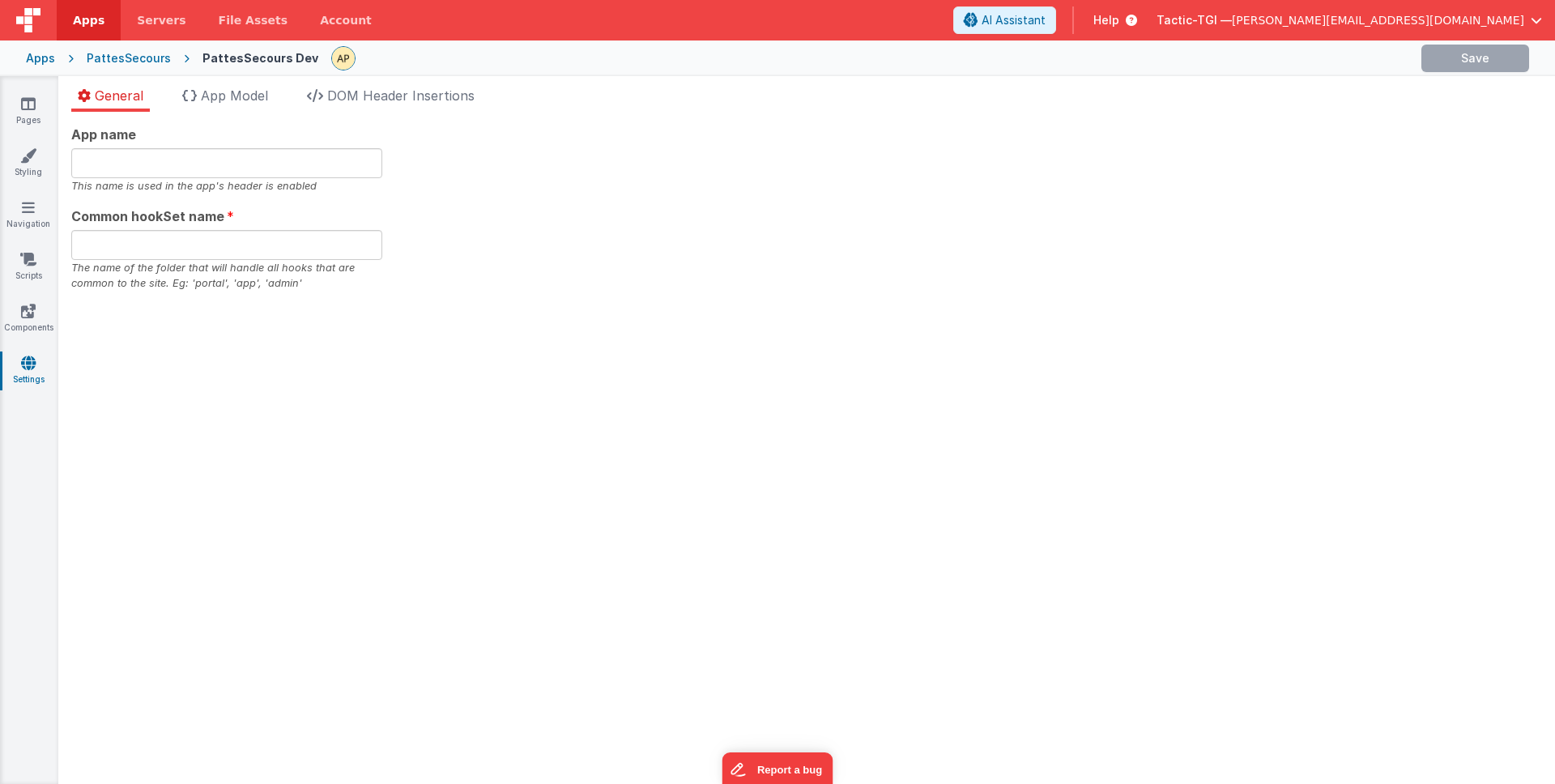
type input "PattesSecours"
type input "app"
checkbox input "false"
click at [230, 100] on span "App Model" at bounding box center [234, 95] width 67 height 16
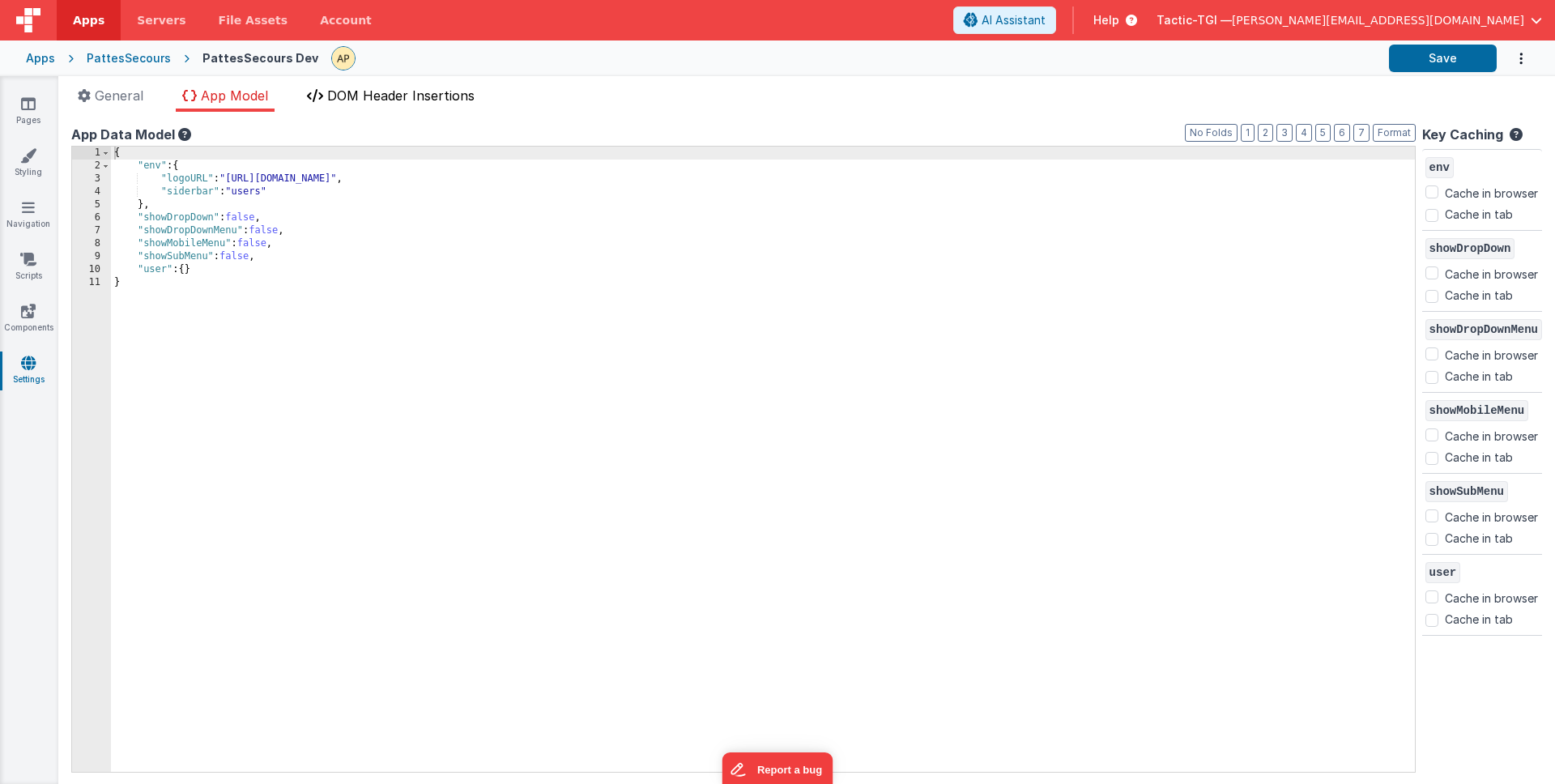
click at [469, 95] on span "DOM Header Insertions" at bounding box center [401, 95] width 148 height 16
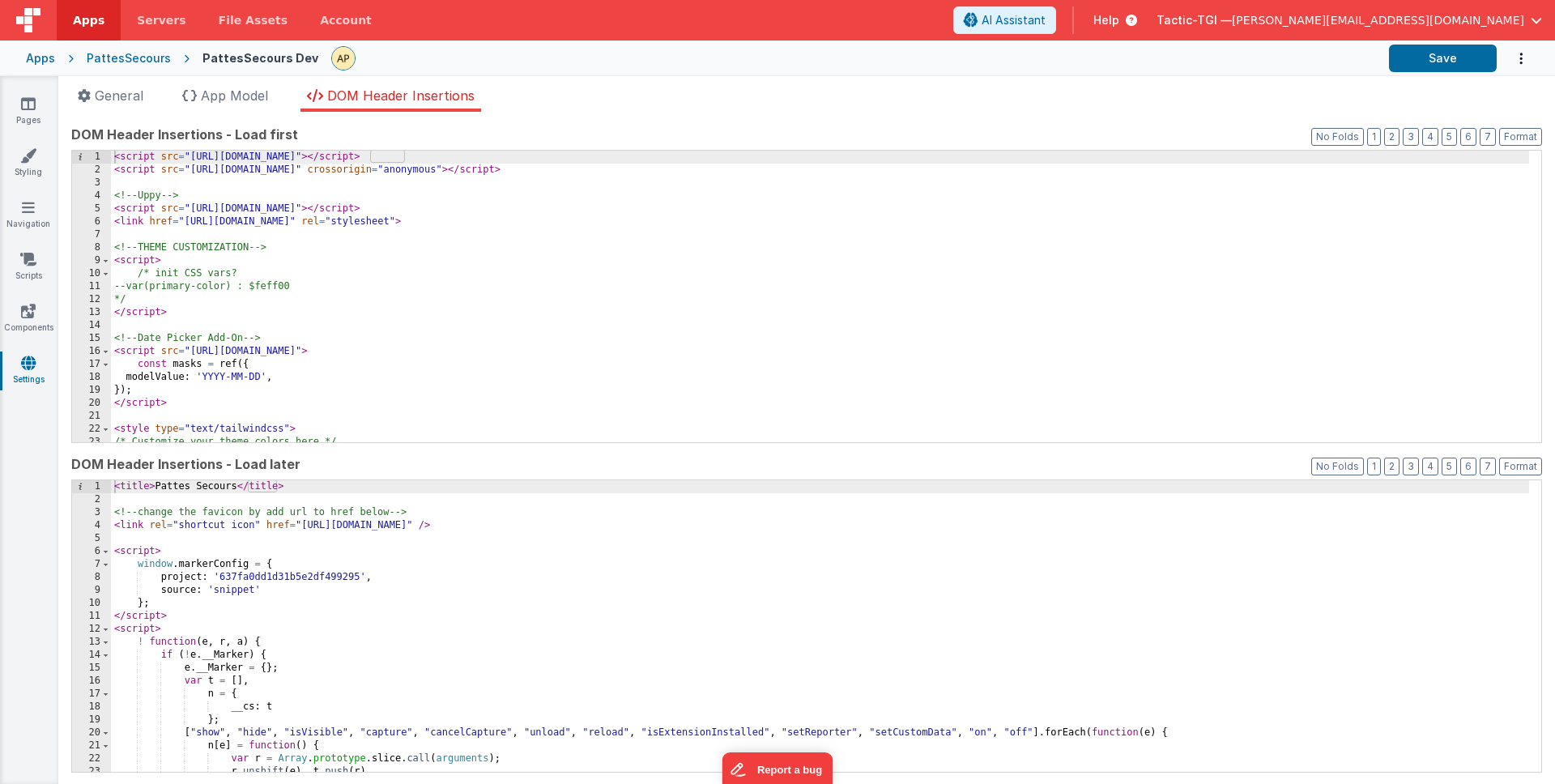
click at [712, 359] on div "< script src = "https://cdn.tailwindcss.com" > </ script > < script src = "http…" at bounding box center [819, 309] width 1418 height 317
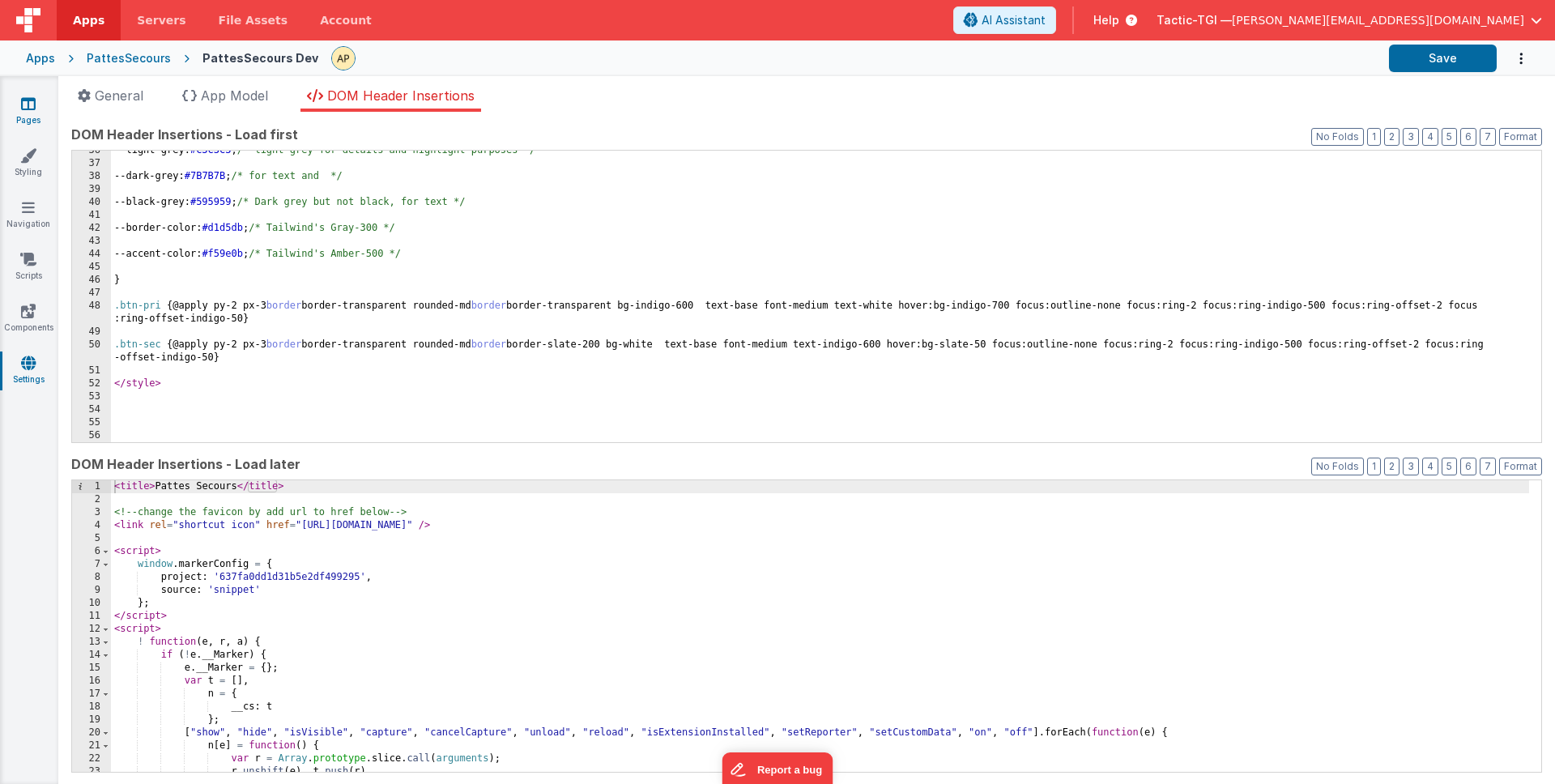
click at [21, 110] on icon at bounding box center [28, 103] width 14 height 16
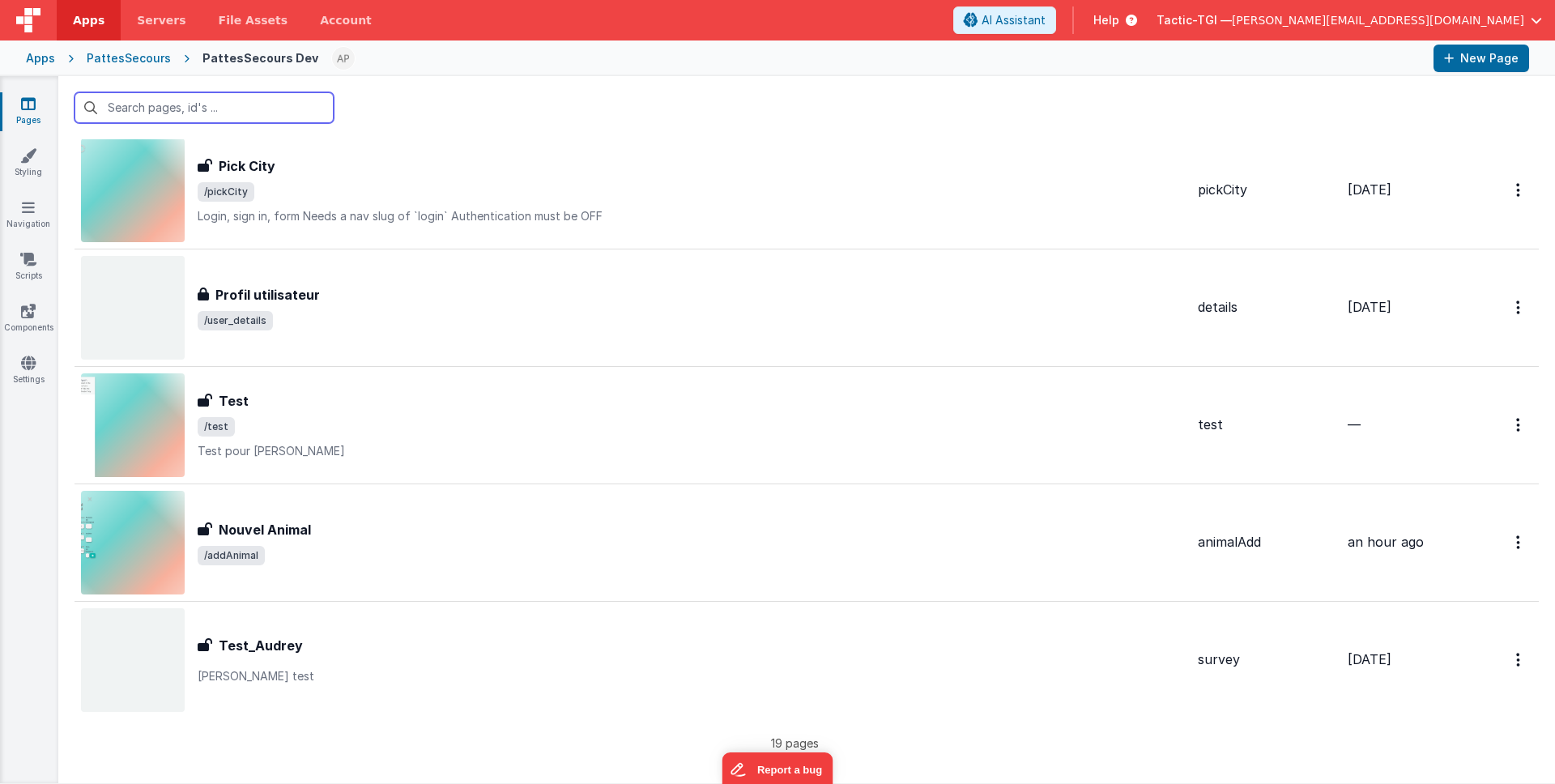
scroll to position [1699, 0]
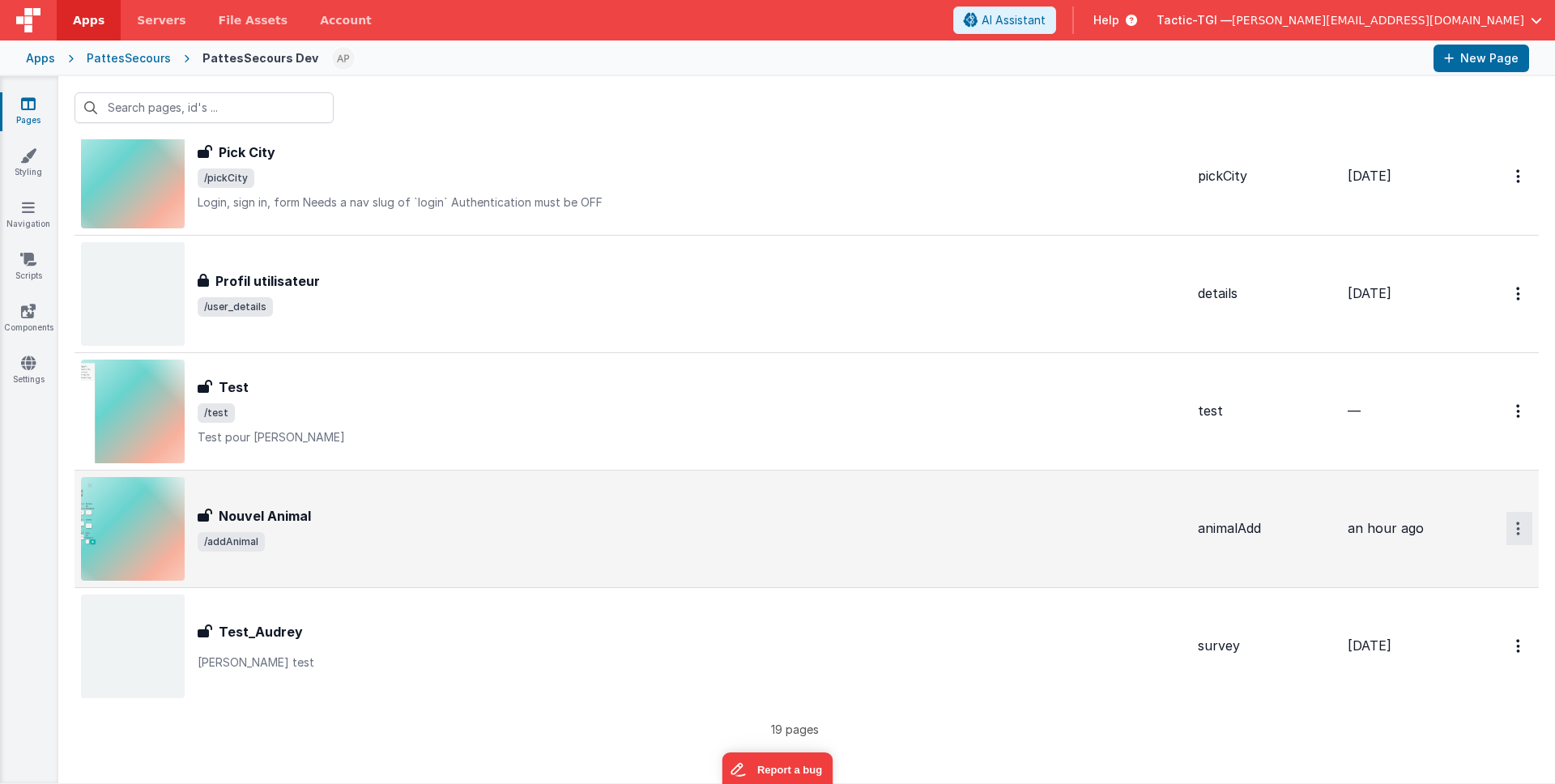
click at [1453, 590] on link "Duplicate" at bounding box center [1461, 596] width 143 height 31
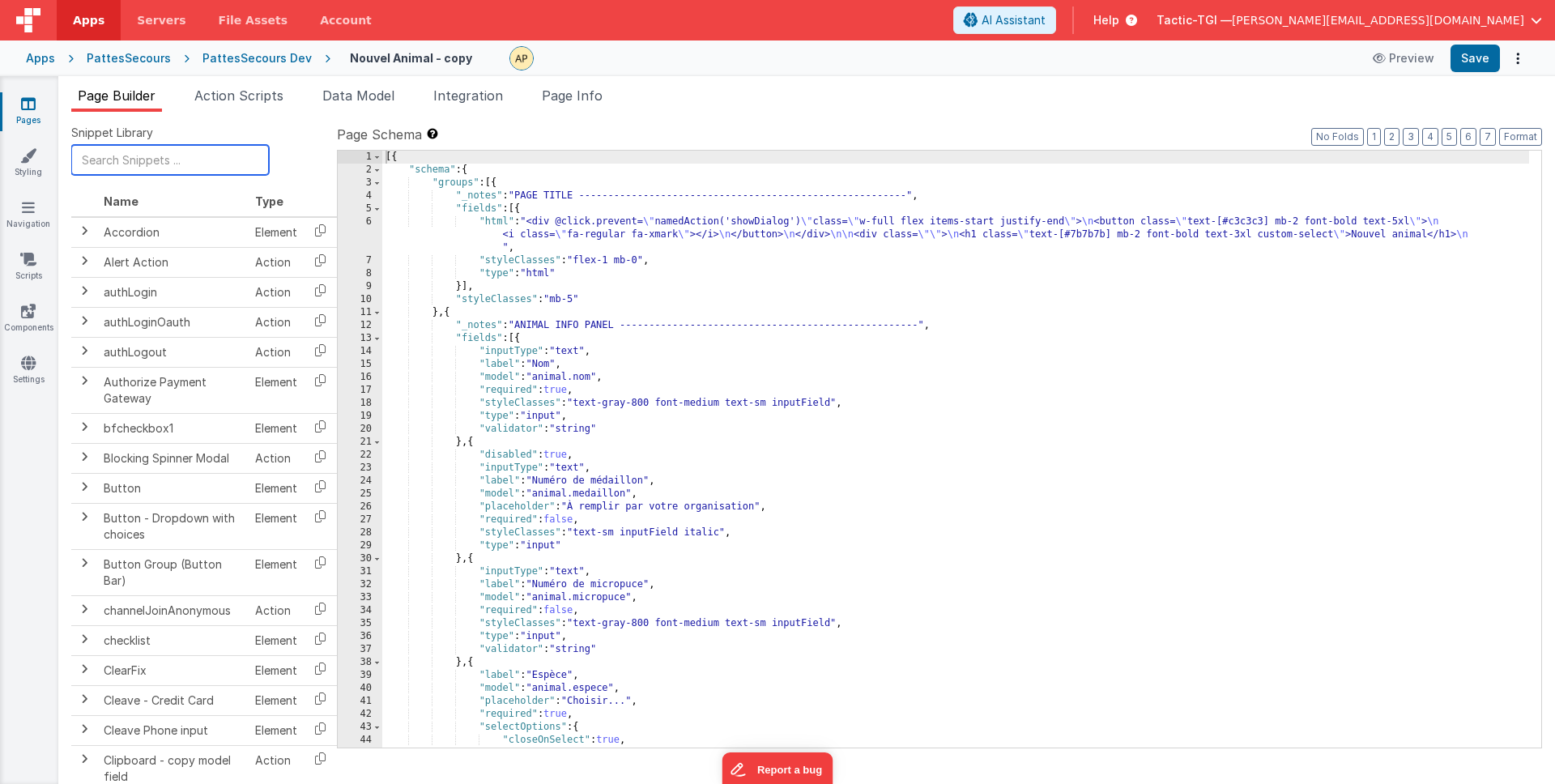
click at [128, 164] on input "text" at bounding box center [170, 160] width 197 height 30
click at [546, 90] on span "Page Info" at bounding box center [572, 95] width 60 height 16
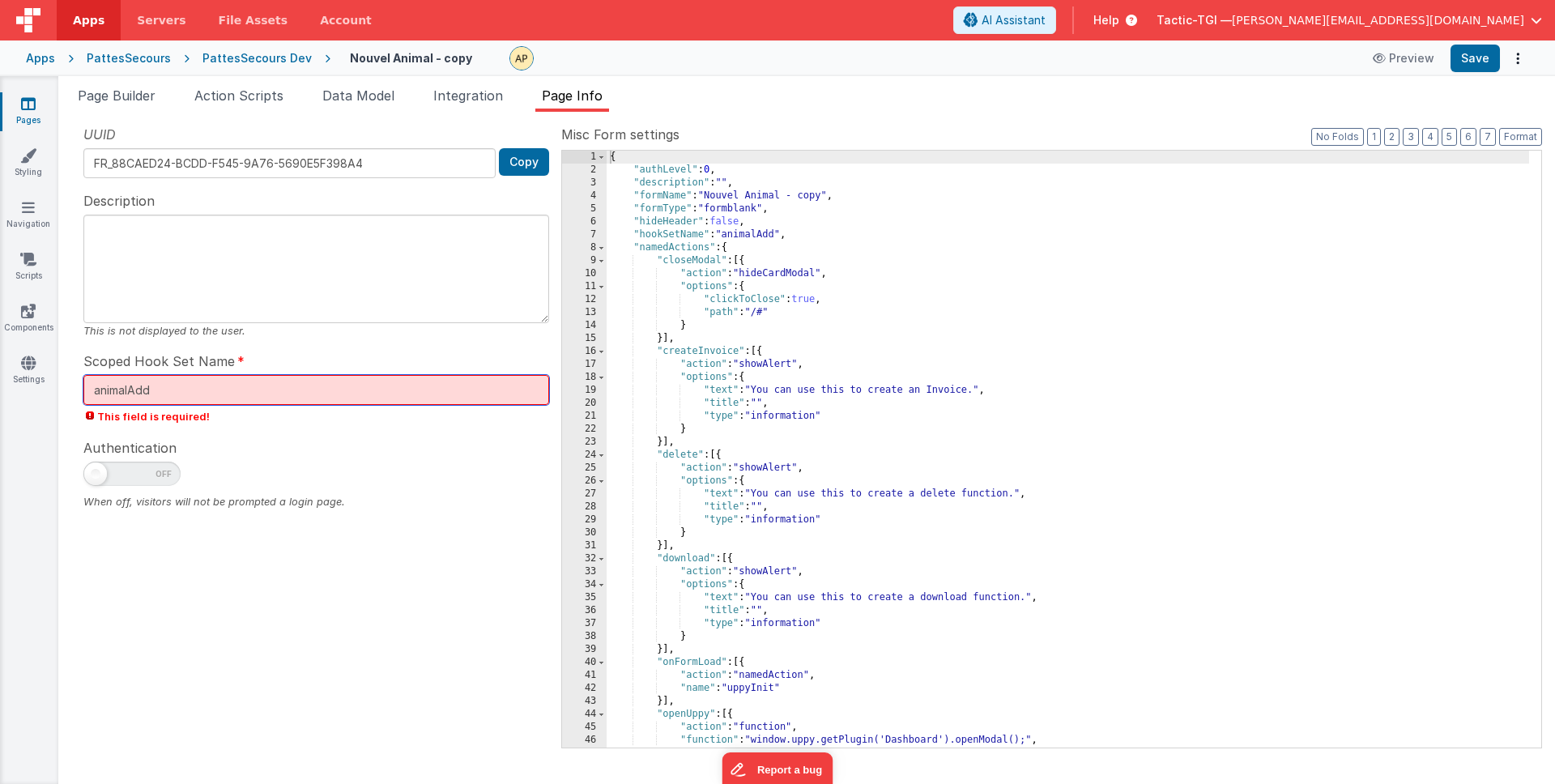
click at [217, 394] on input "animalAdd" at bounding box center [316, 390] width 466 height 30
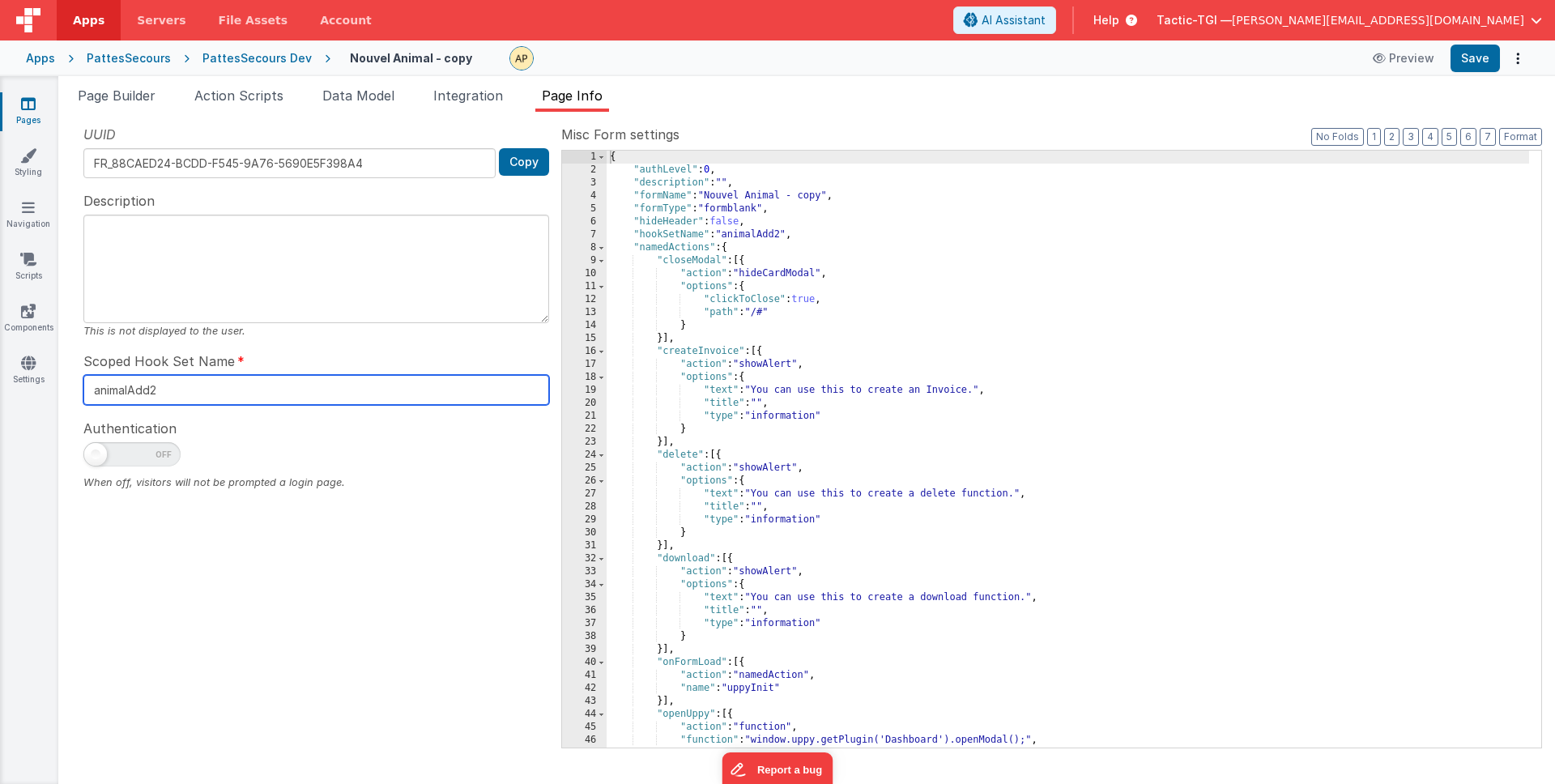
type input "animalAdd2"
click at [305, 435] on div "Authentication When off, visitors will not be prompted a login page." at bounding box center [316, 454] width 466 height 72
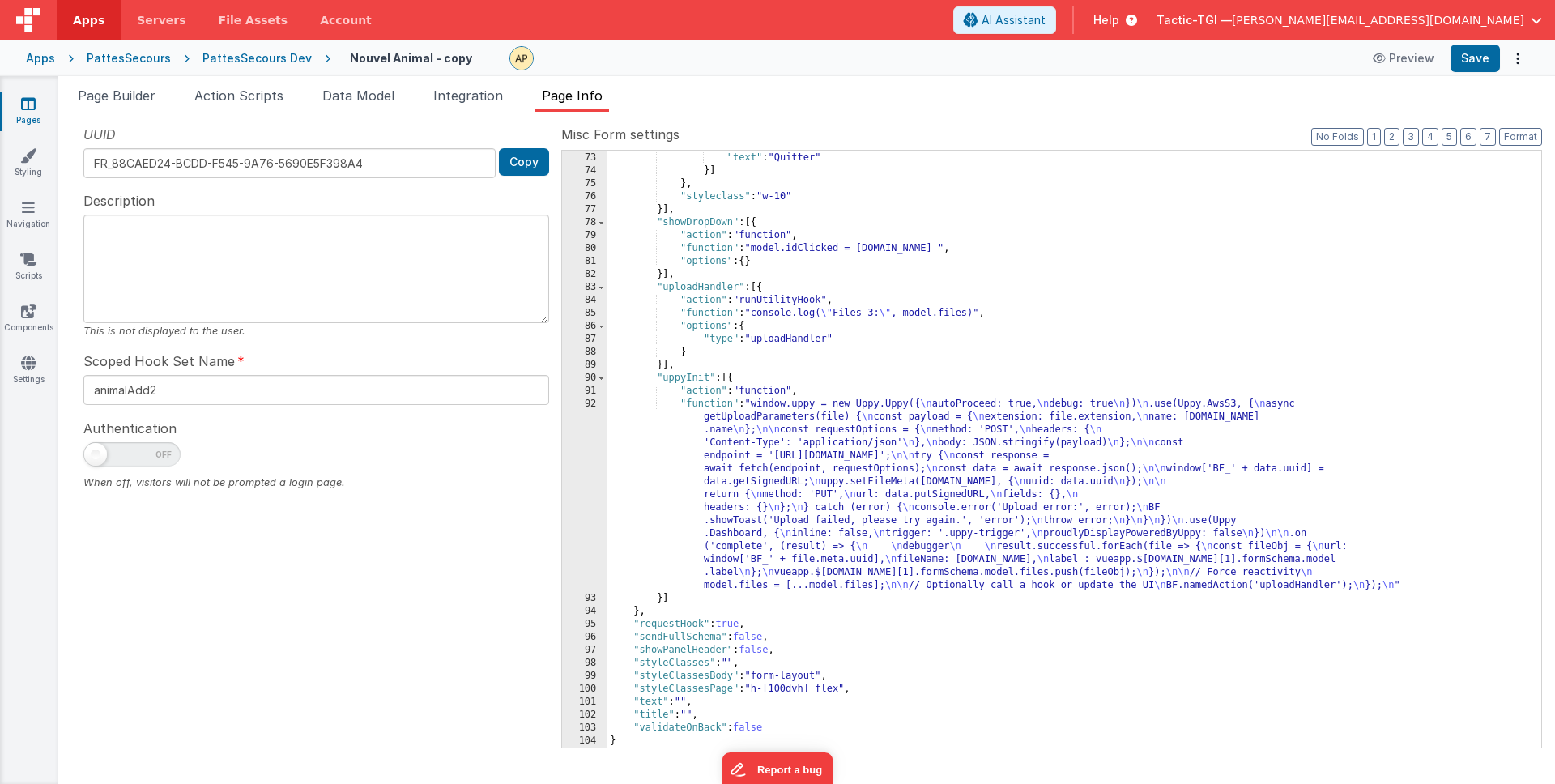
scroll to position [932, 0]
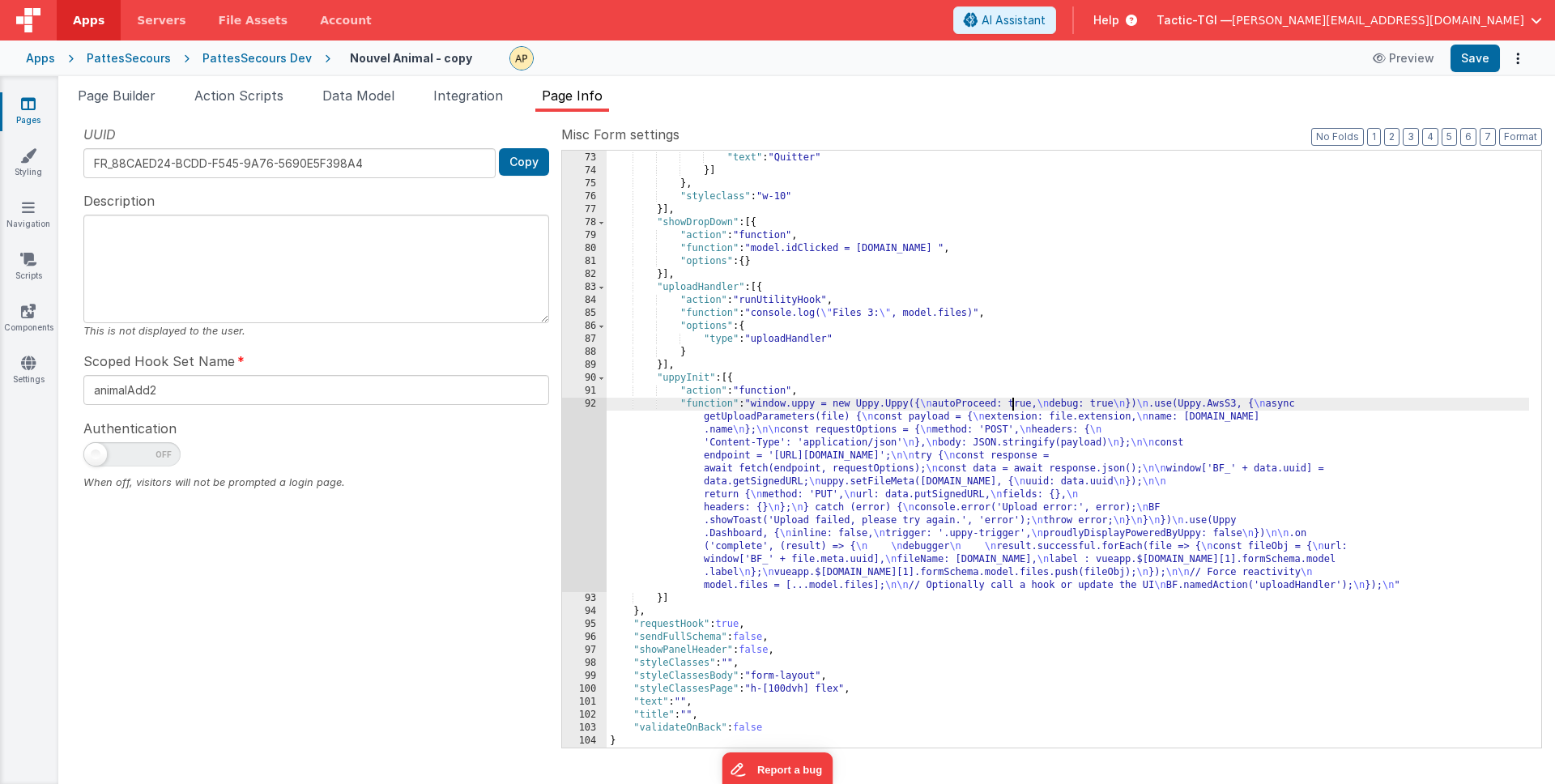
click at [1013, 400] on div ""styleClasses" : "btn orangeBtn" , "text" : "Quitter" }] } , "styleclass" : "w-…" at bounding box center [1067, 450] width 923 height 623
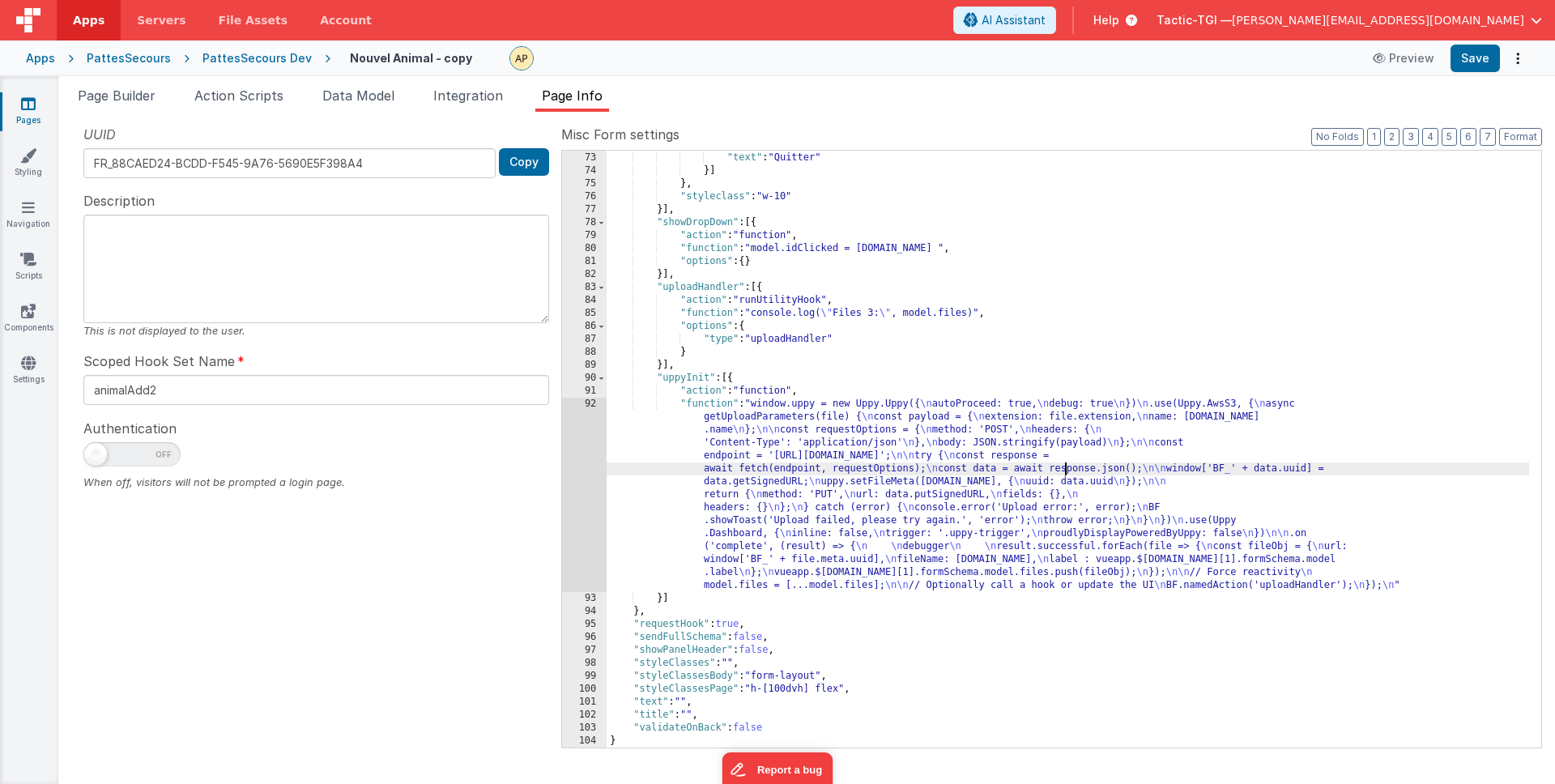
click at [1064, 470] on div ""styleClasses" : "btn orangeBtn" , "text" : "Quitter" }] } , "styleclass" : "w-…" at bounding box center [1067, 450] width 923 height 623
click at [468, 98] on span "Integration" at bounding box center [468, 95] width 70 height 16
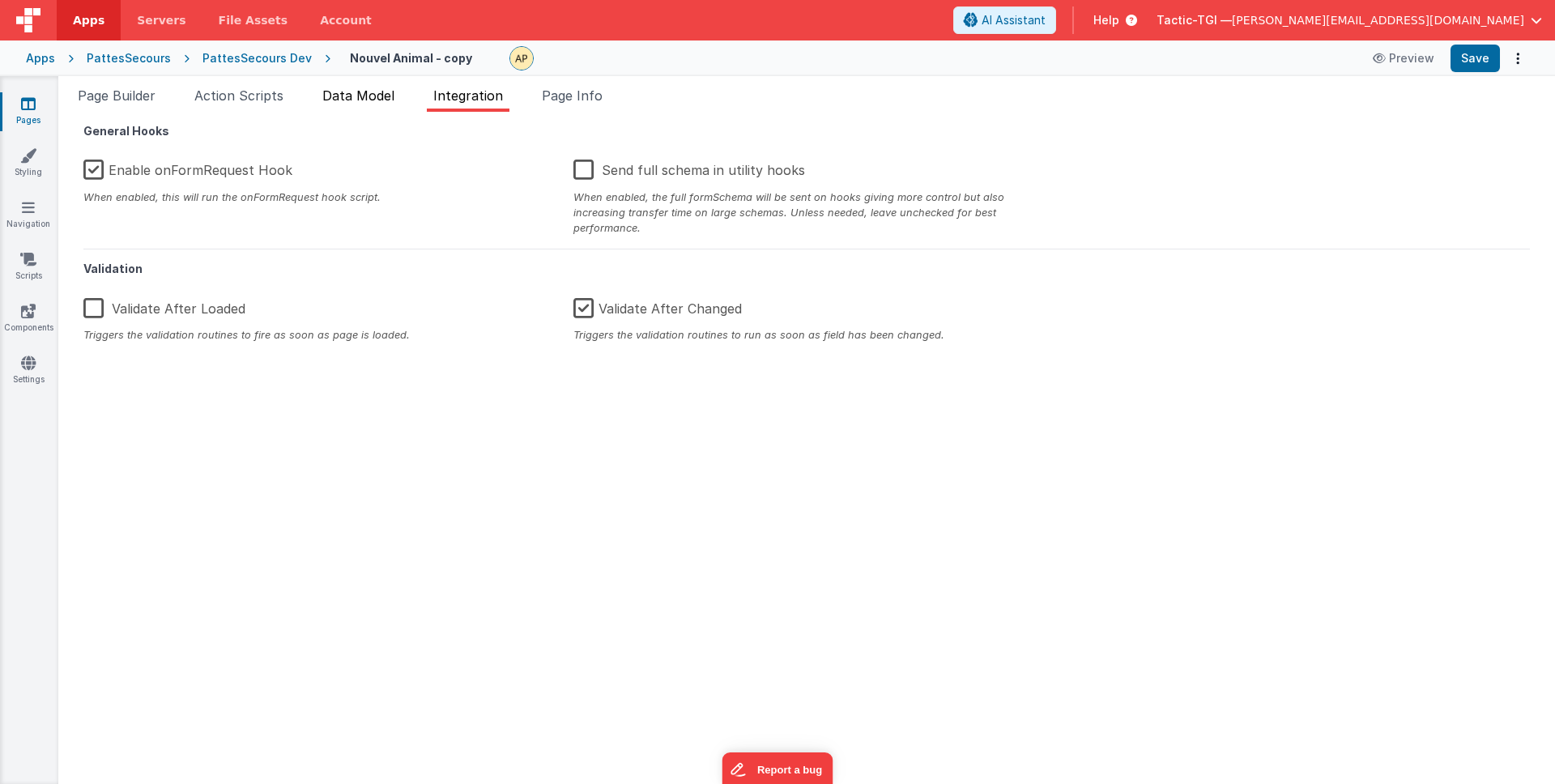
click at [379, 97] on span "Data Model" at bounding box center [359, 95] width 72 height 16
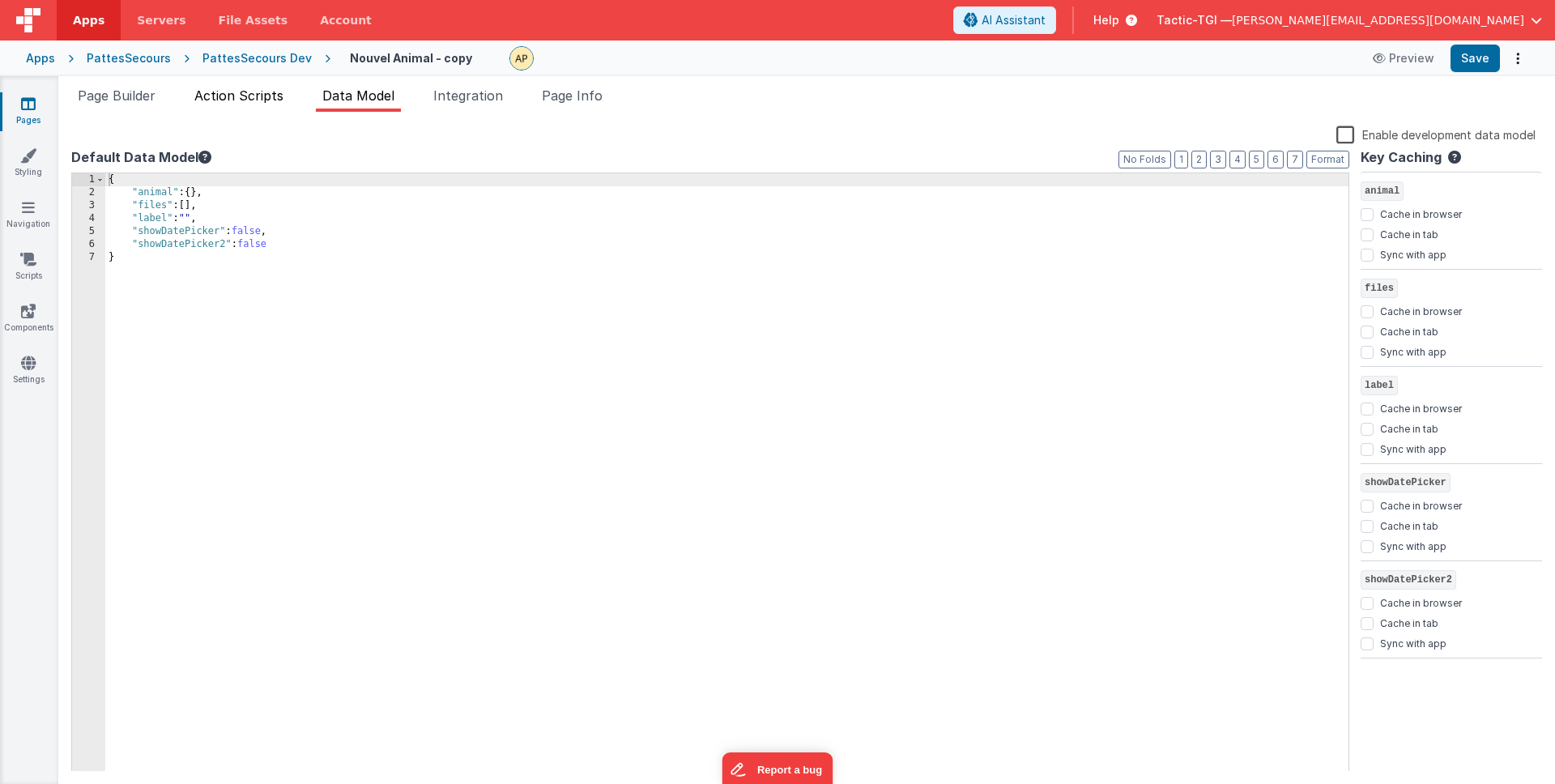
click at [246, 97] on span "Action Scripts" at bounding box center [239, 95] width 89 height 16
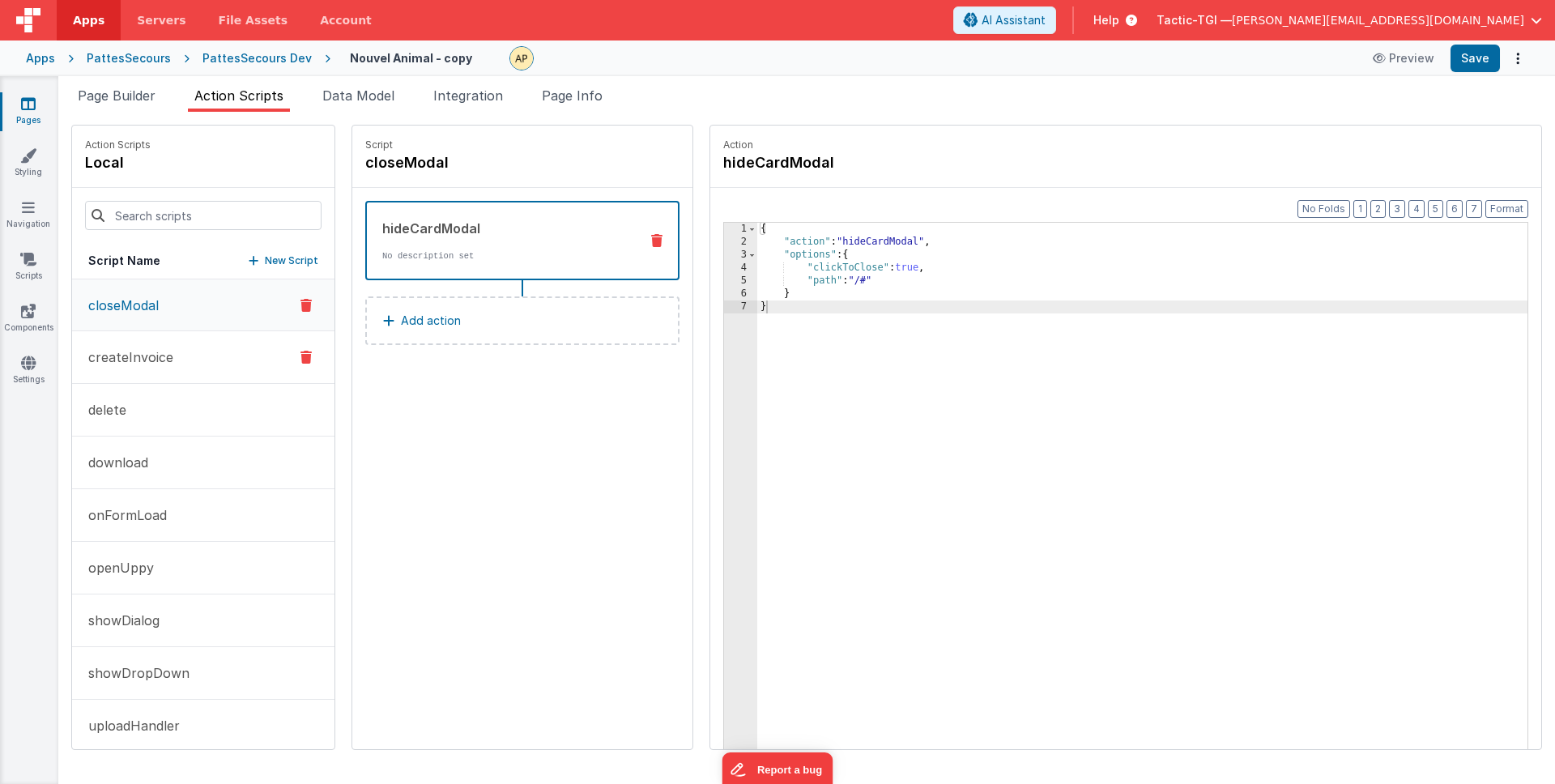
click at [163, 352] on p "createInvoice" at bounding box center [126, 357] width 95 height 19
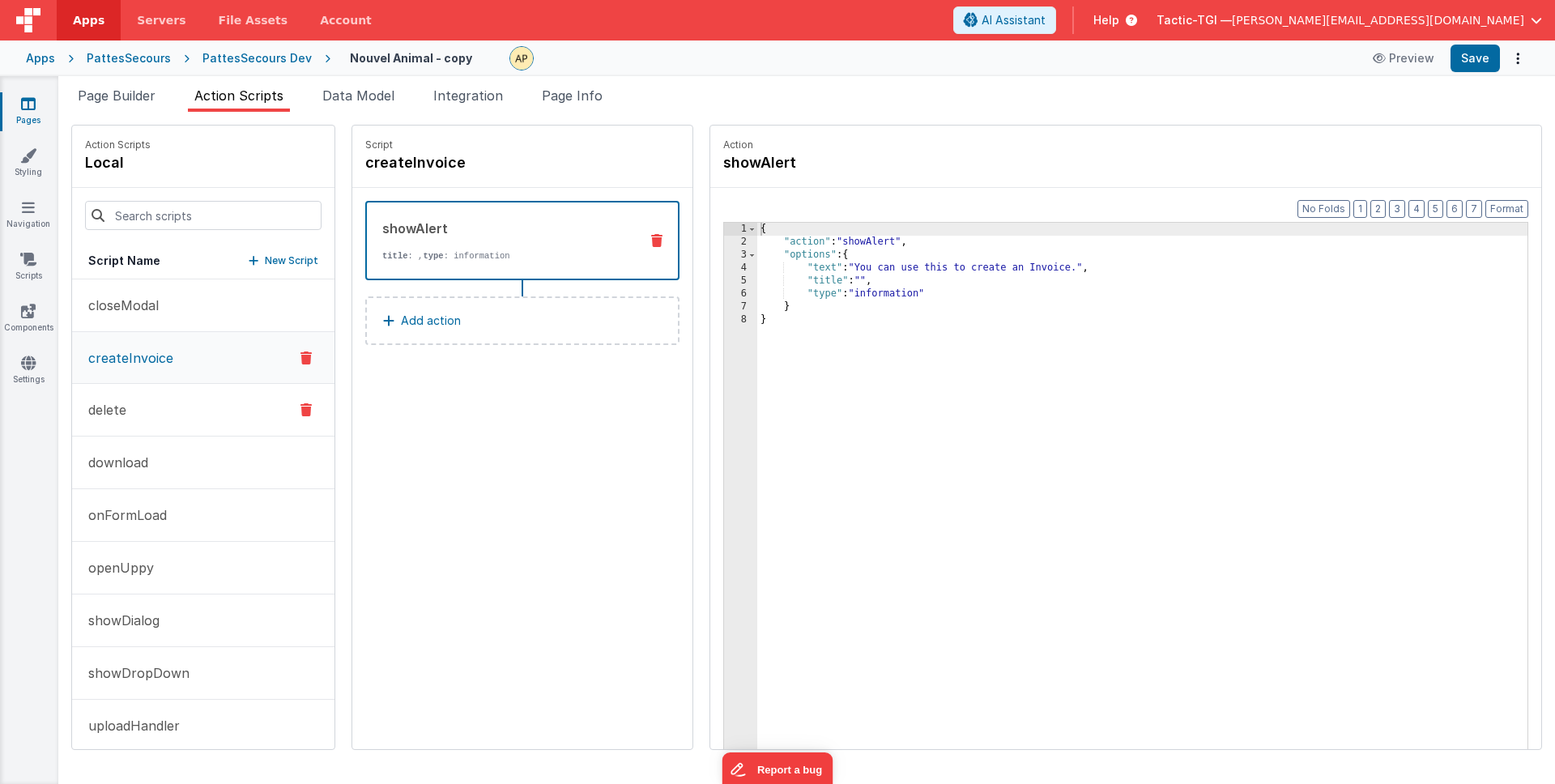
click at [160, 404] on button "delete" at bounding box center [203, 410] width 263 height 53
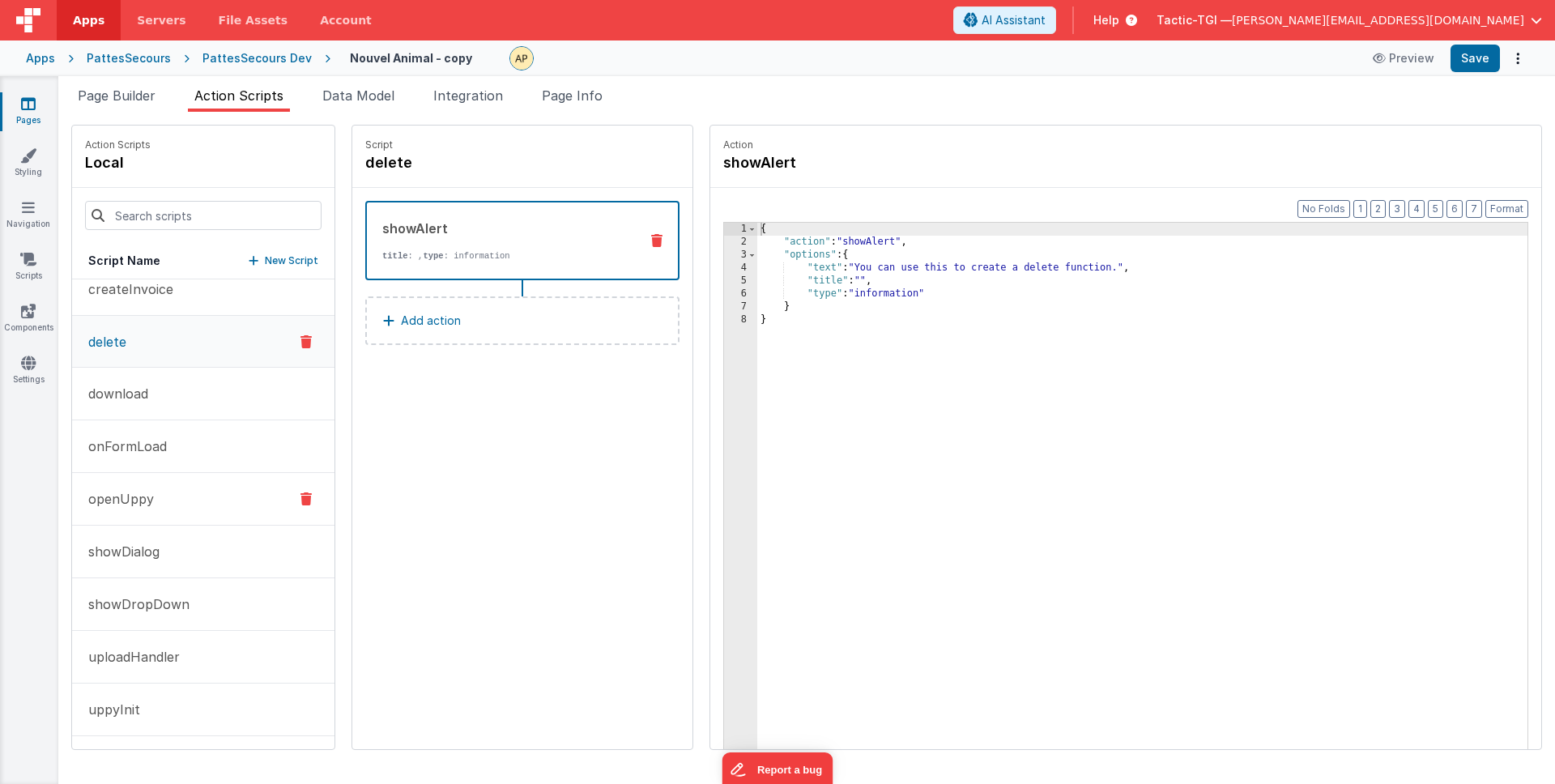
drag, startPoint x: 150, startPoint y: 442, endPoint x: 151, endPoint y: 494, distance: 52.0
click at [150, 445] on p "onFormLoad" at bounding box center [123, 446] width 88 height 19
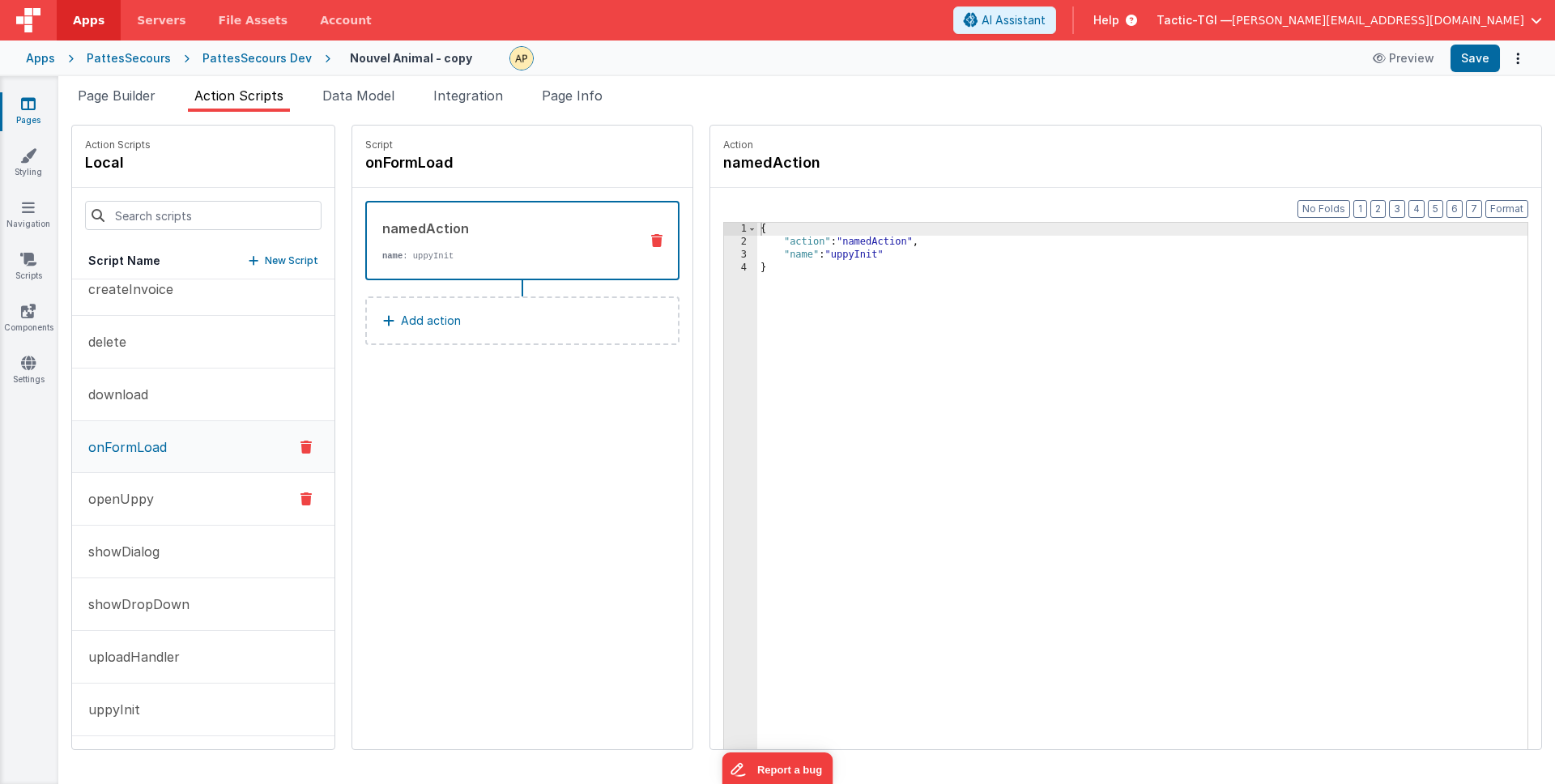
click at [151, 501] on button "openUppy" at bounding box center [203, 499] width 263 height 53
click at [150, 468] on button "onFormLoad" at bounding box center [203, 447] width 263 height 53
click at [154, 510] on button "openUppy" at bounding box center [203, 499] width 263 height 53
click at [156, 548] on p "showDialog" at bounding box center [119, 551] width 81 height 19
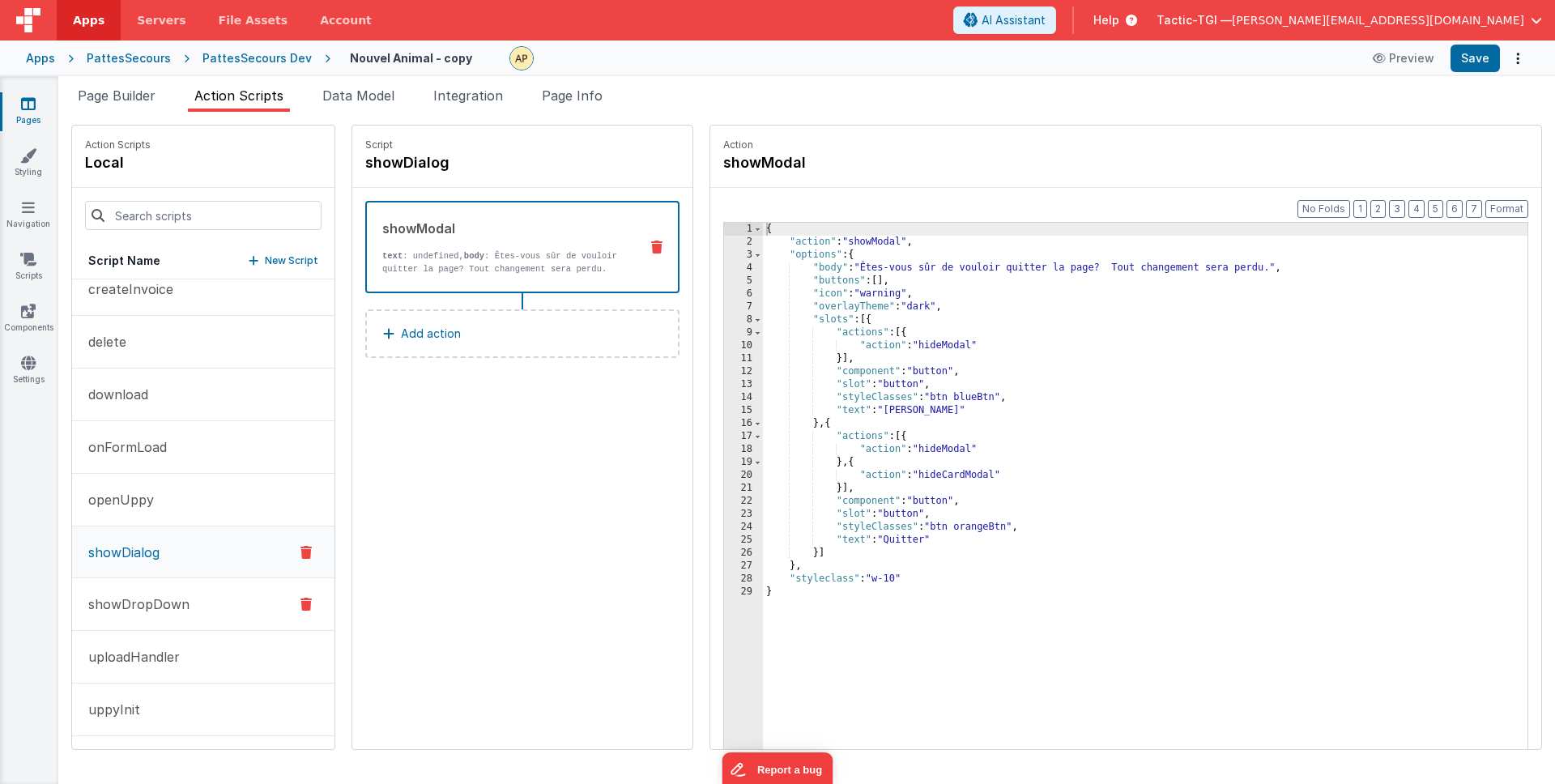
click at [139, 604] on p "showDropDown" at bounding box center [134, 604] width 111 height 19
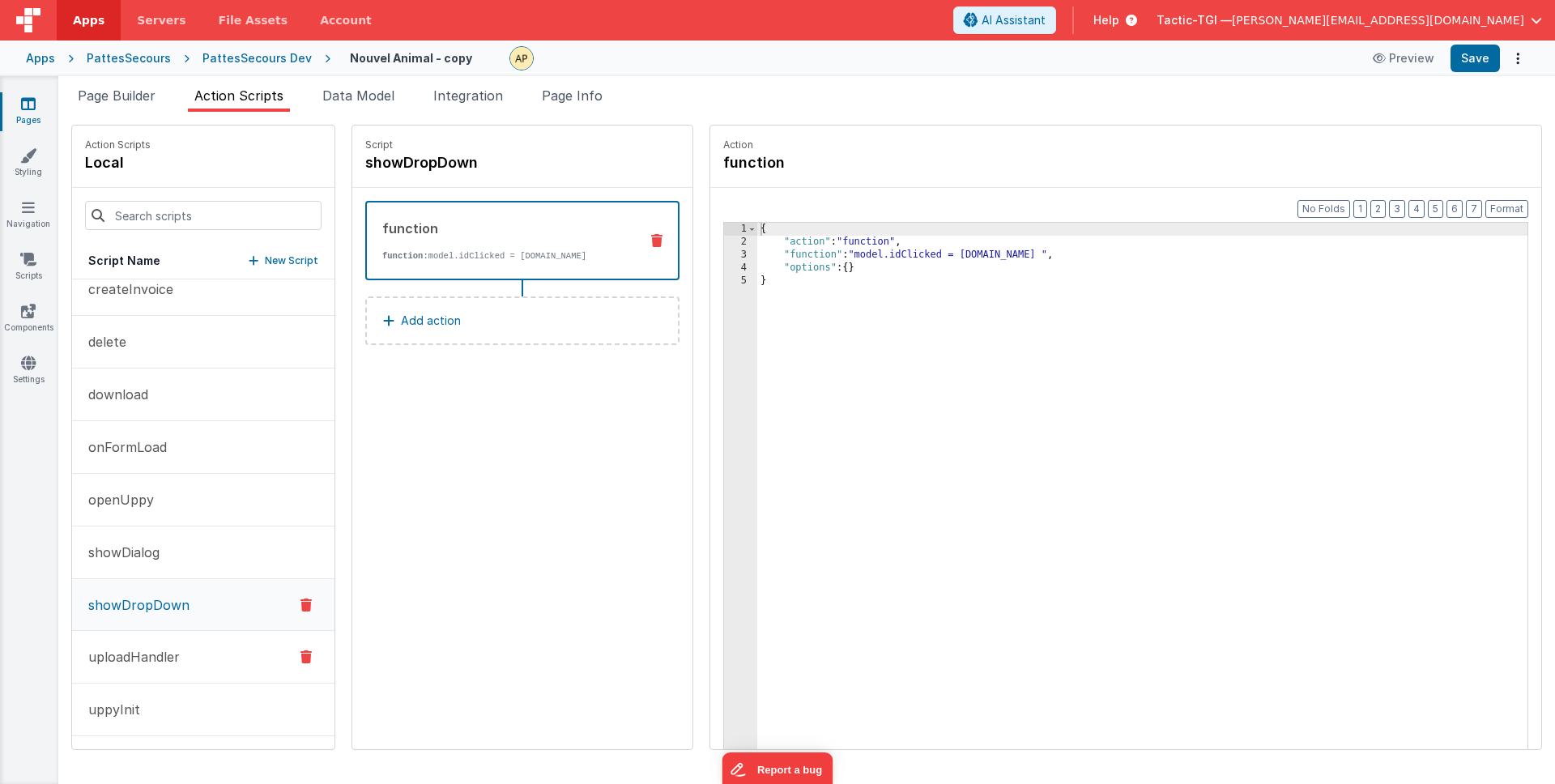
click at [151, 656] on p "uploadHandler" at bounding box center [129, 656] width 102 height 19
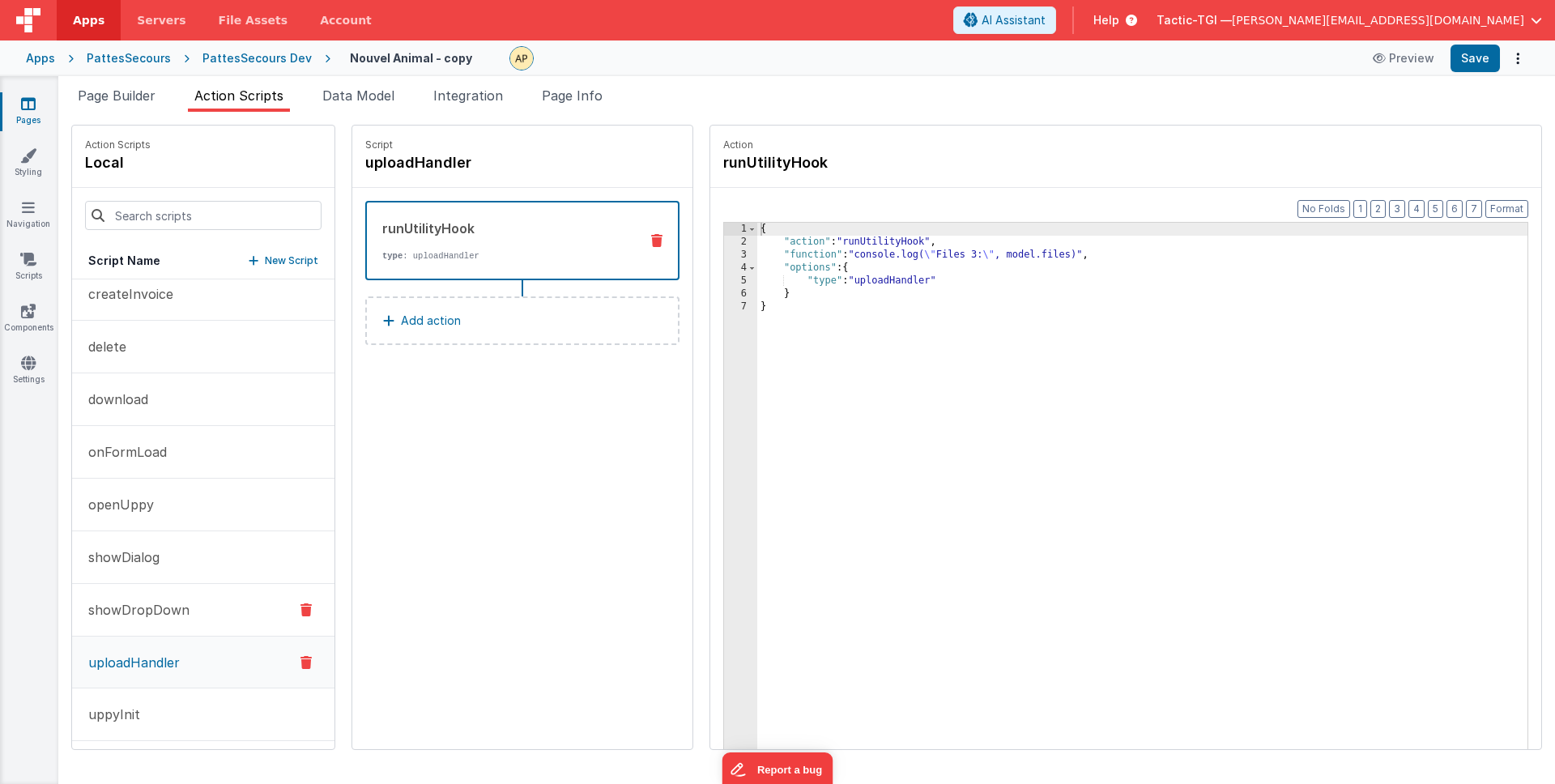
click at [133, 604] on p "showDropDown" at bounding box center [134, 609] width 111 height 19
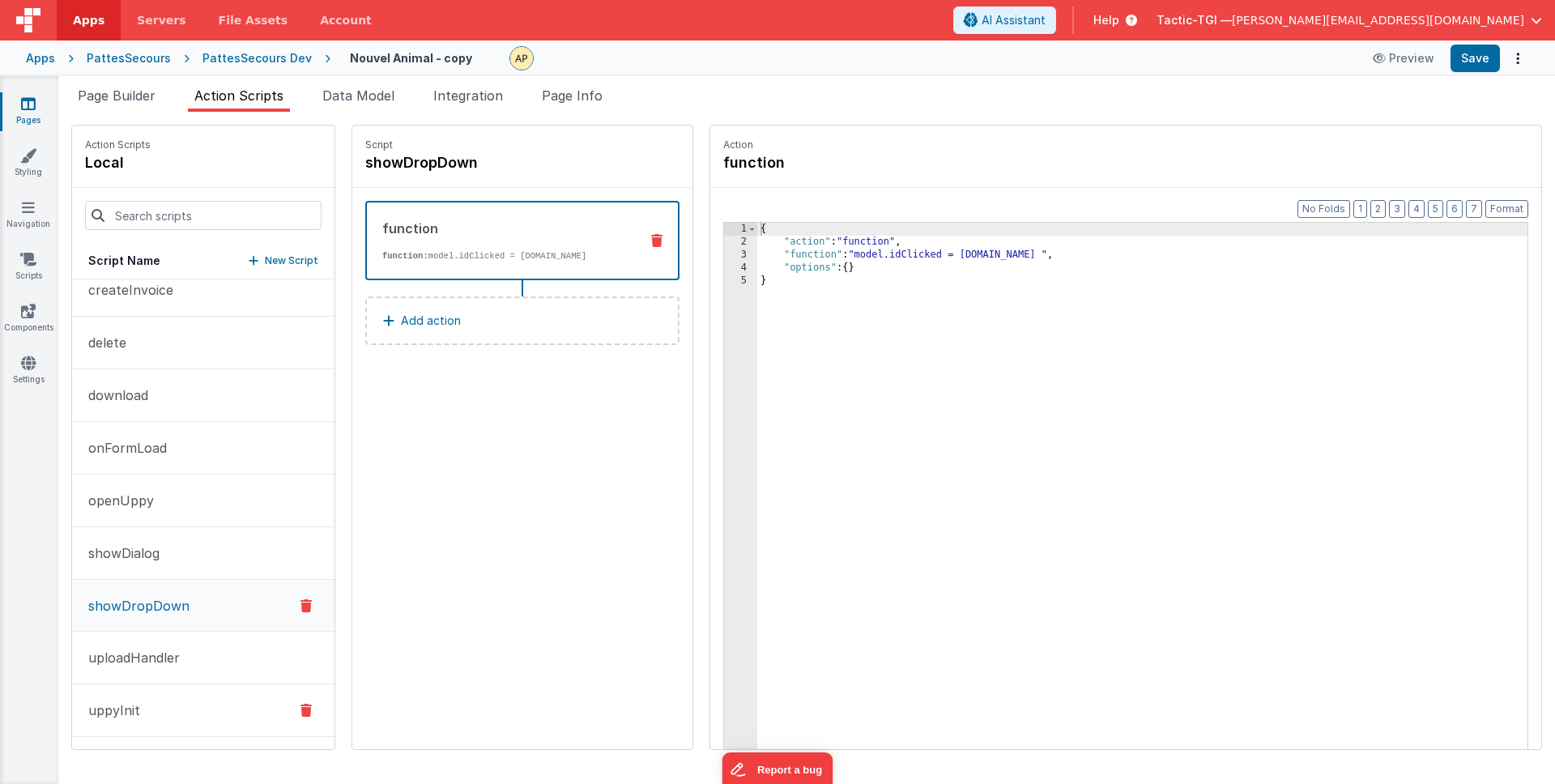
click at [137, 714] on p "uppyInit" at bounding box center [109, 709] width 61 height 19
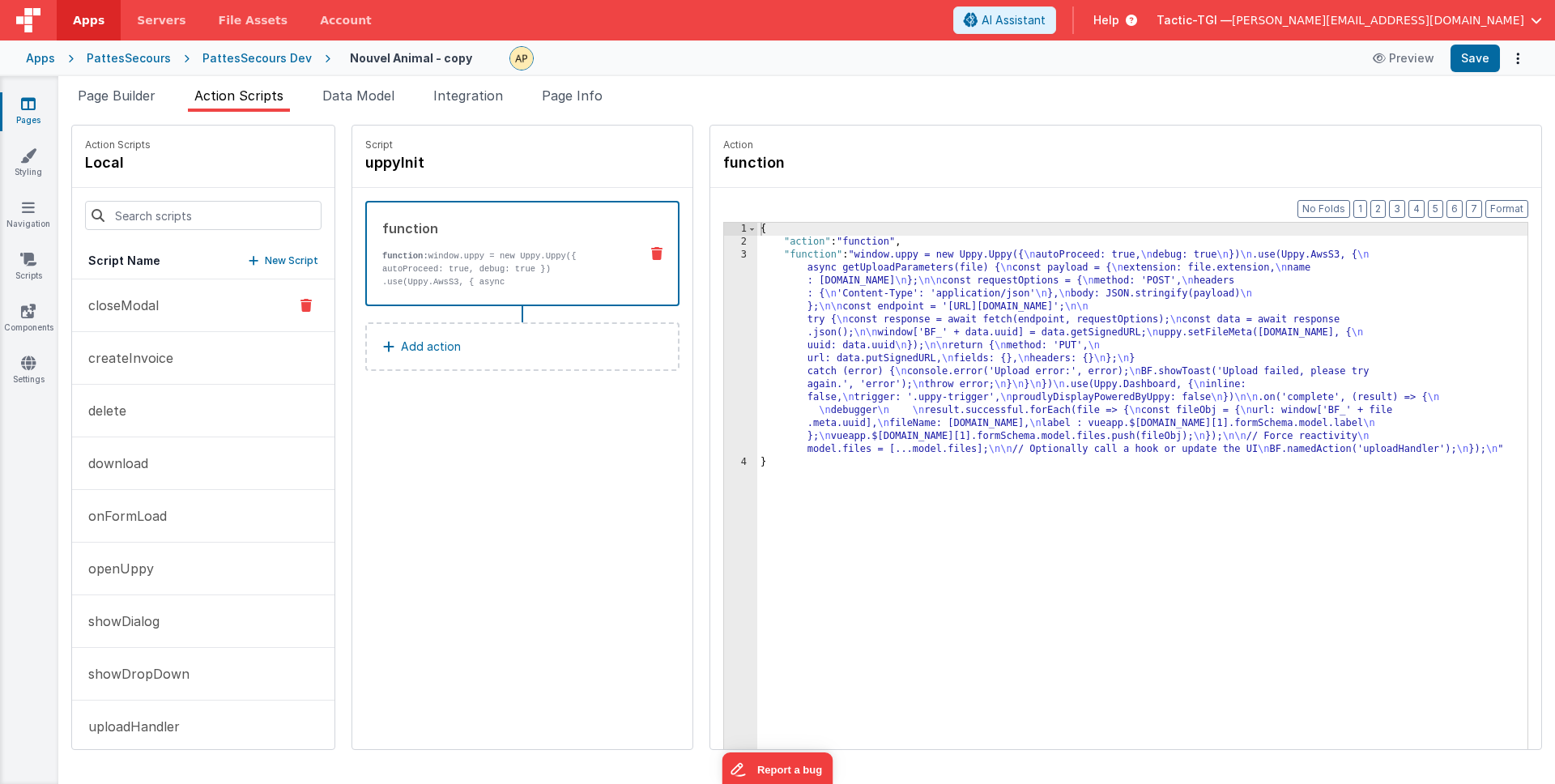
scroll to position [69, 0]
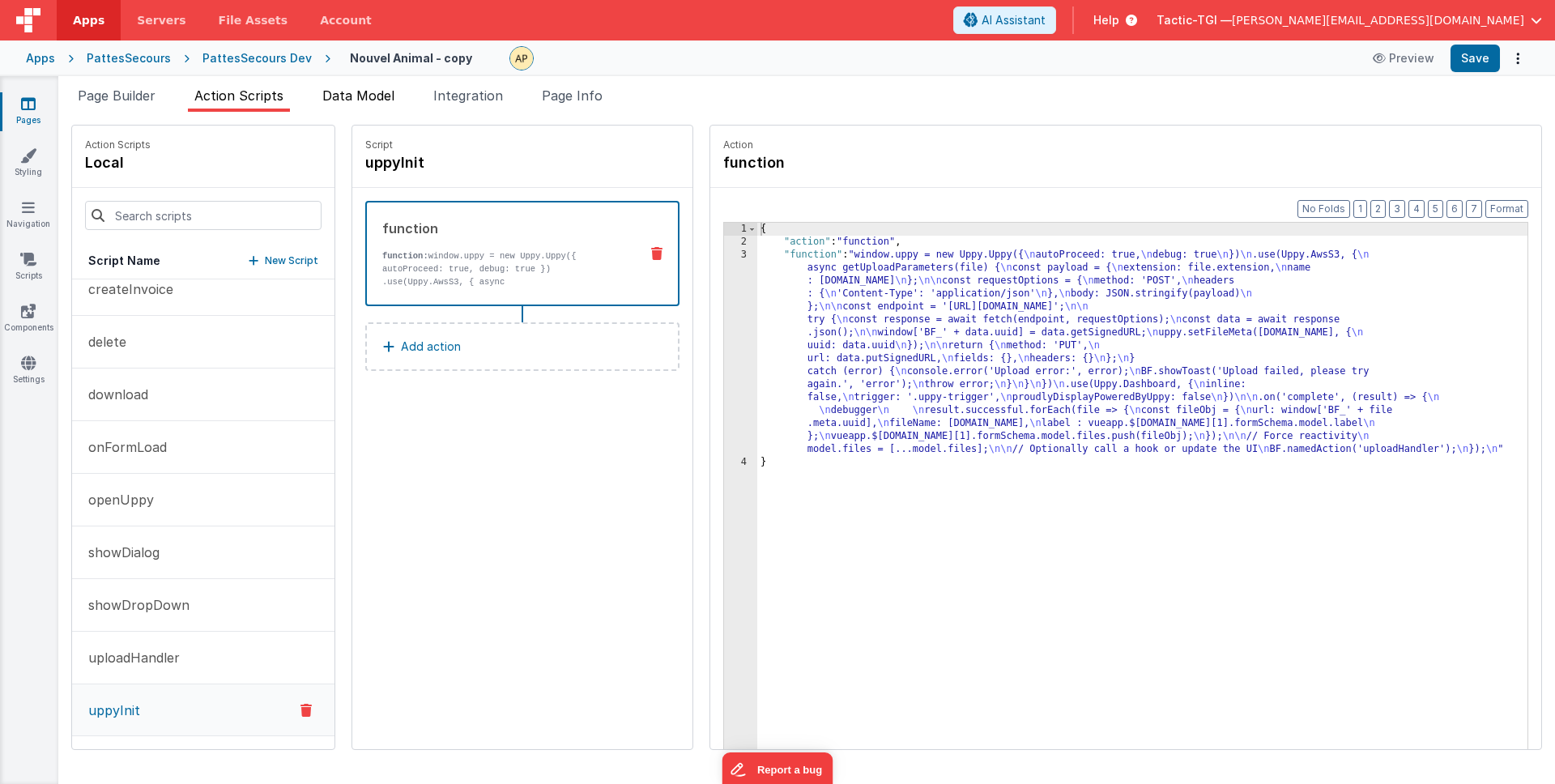
click at [370, 107] on li "Data Model" at bounding box center [358, 98] width 85 height 26
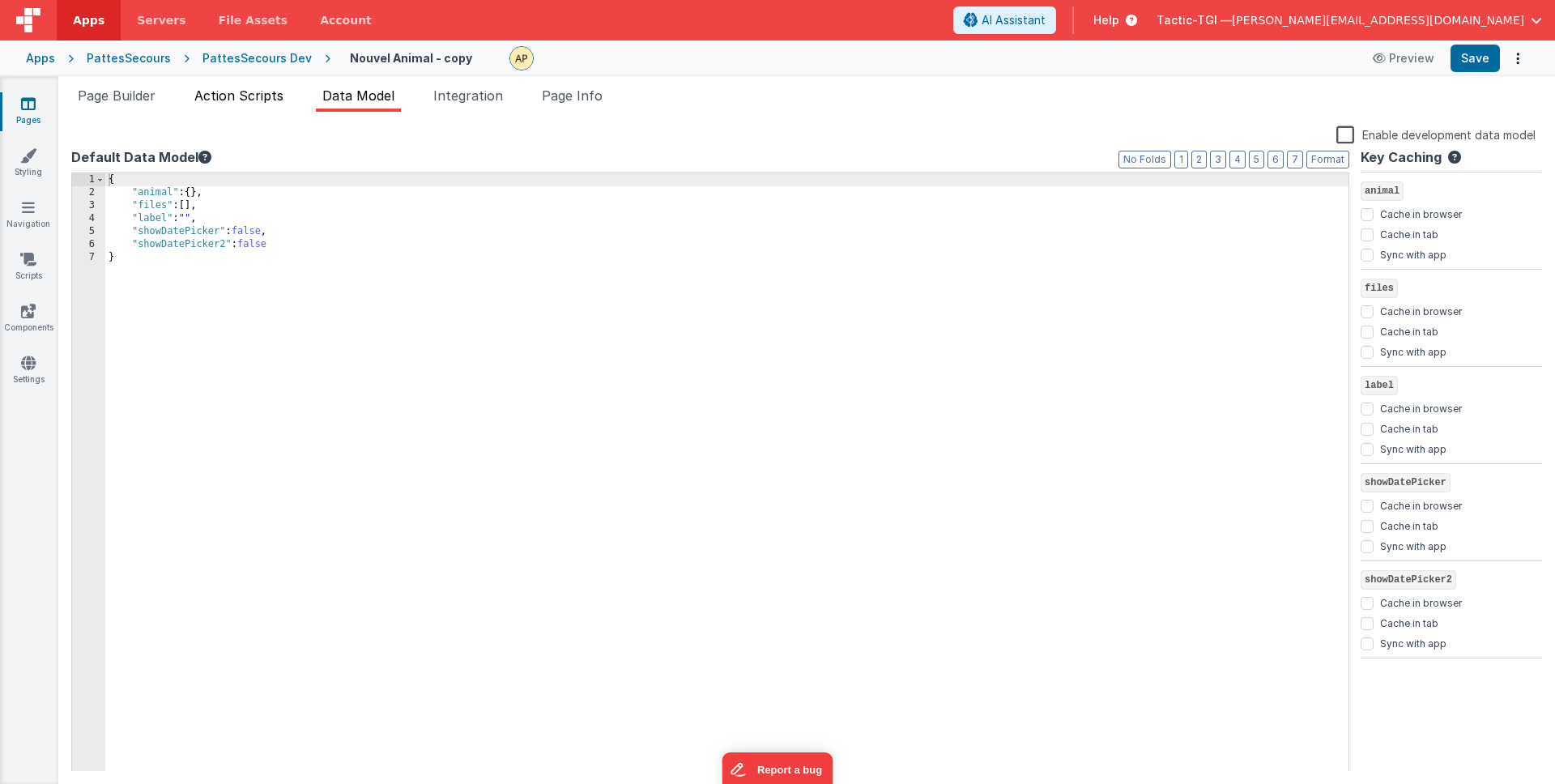
click at [282, 97] on span "Action Scripts" at bounding box center [239, 95] width 89 height 16
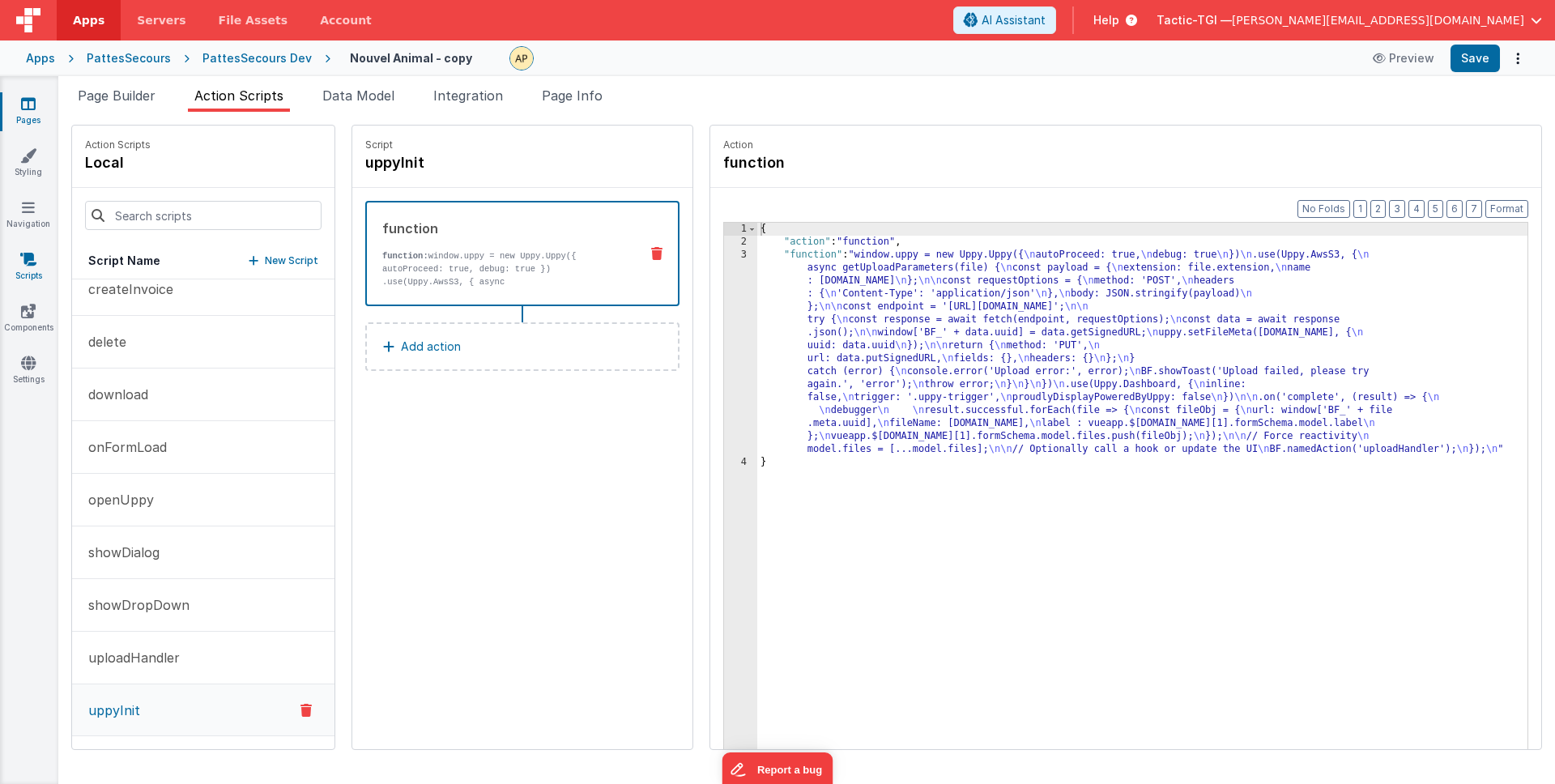
click at [24, 274] on link "Scripts" at bounding box center [28, 267] width 58 height 33
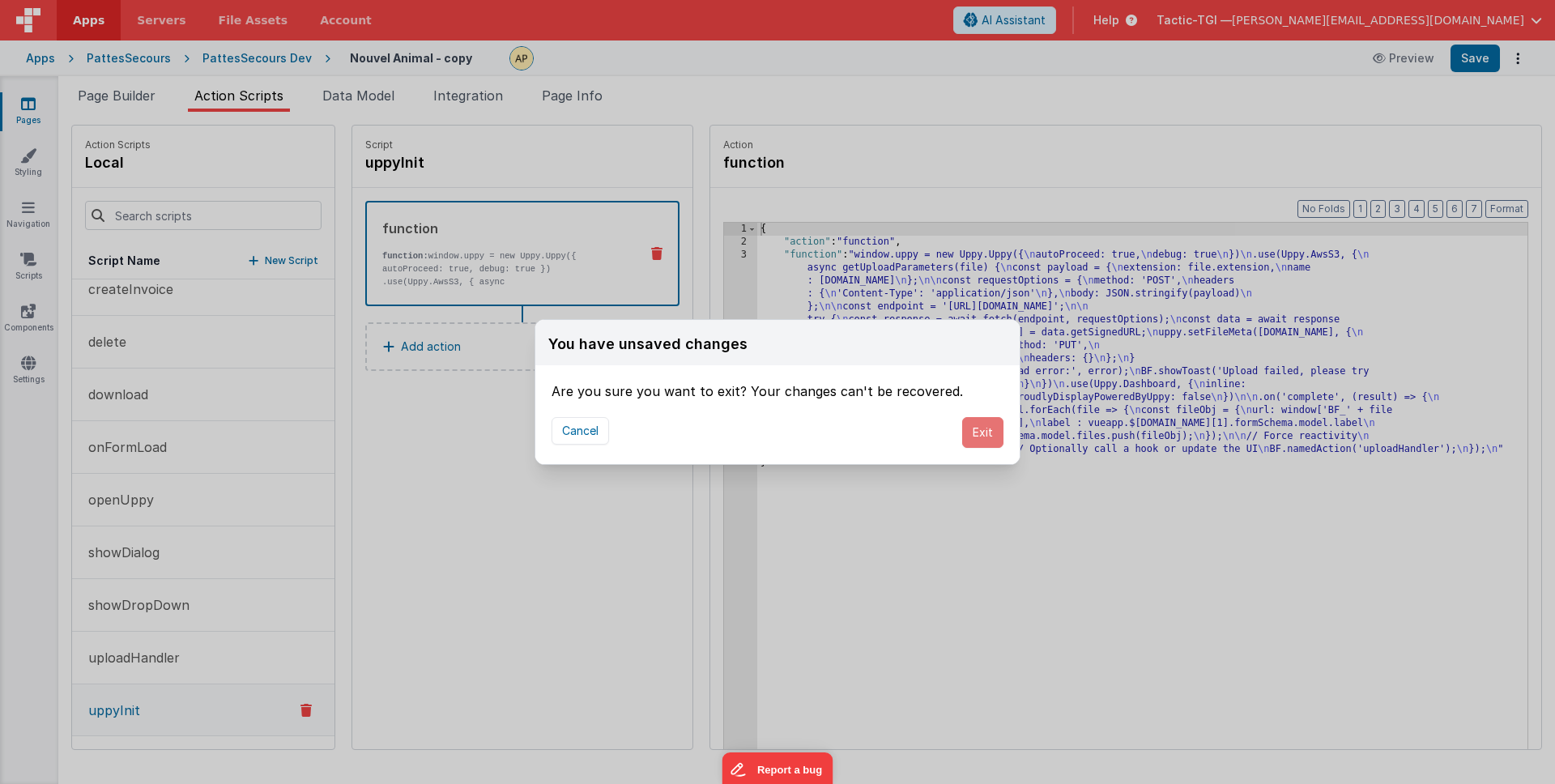
drag, startPoint x: 998, startPoint y: 434, endPoint x: 973, endPoint y: 473, distance: 46.3
click at [998, 434] on button "Exit" at bounding box center [982, 432] width 41 height 31
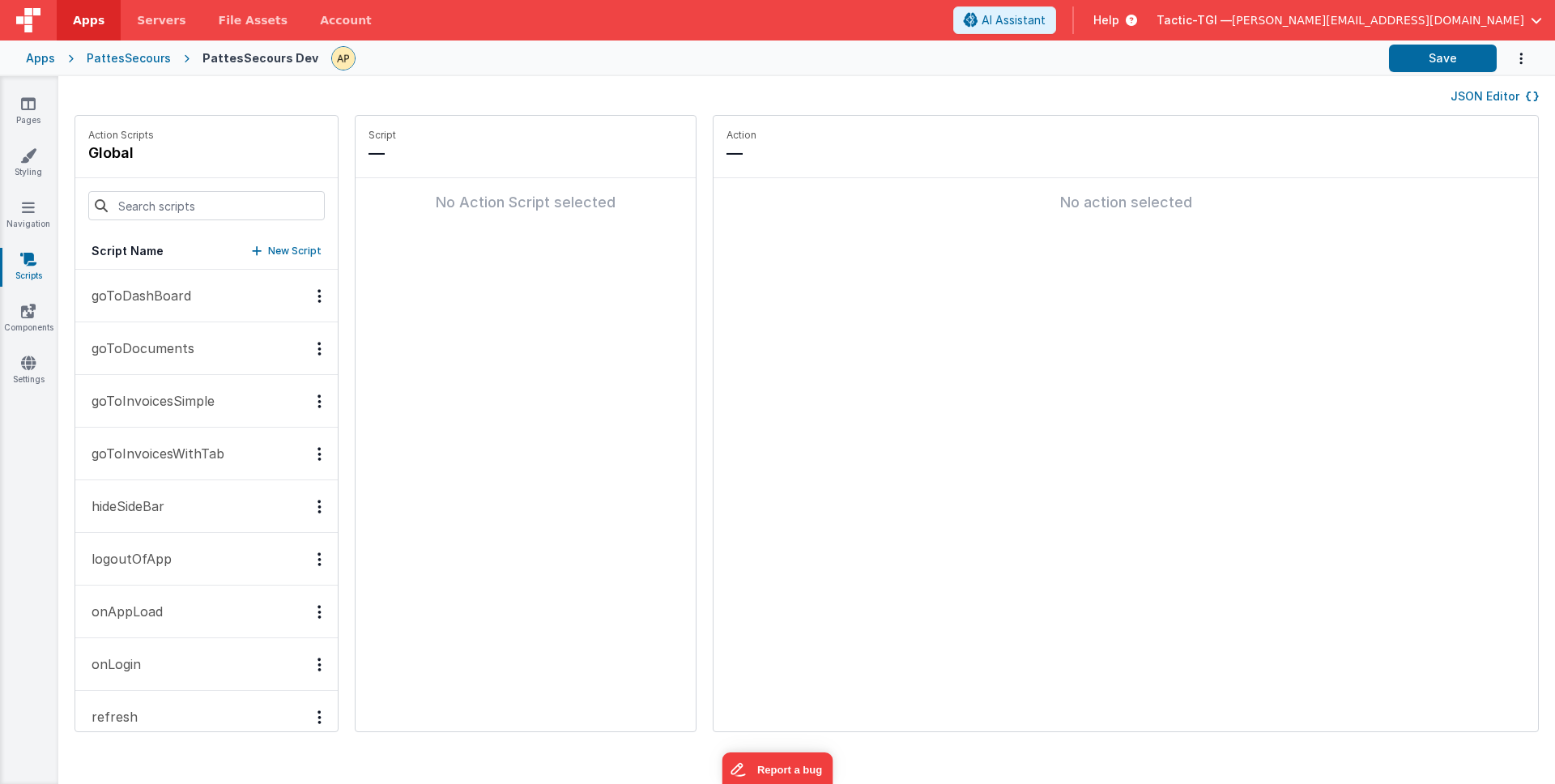
scroll to position [394, 0]
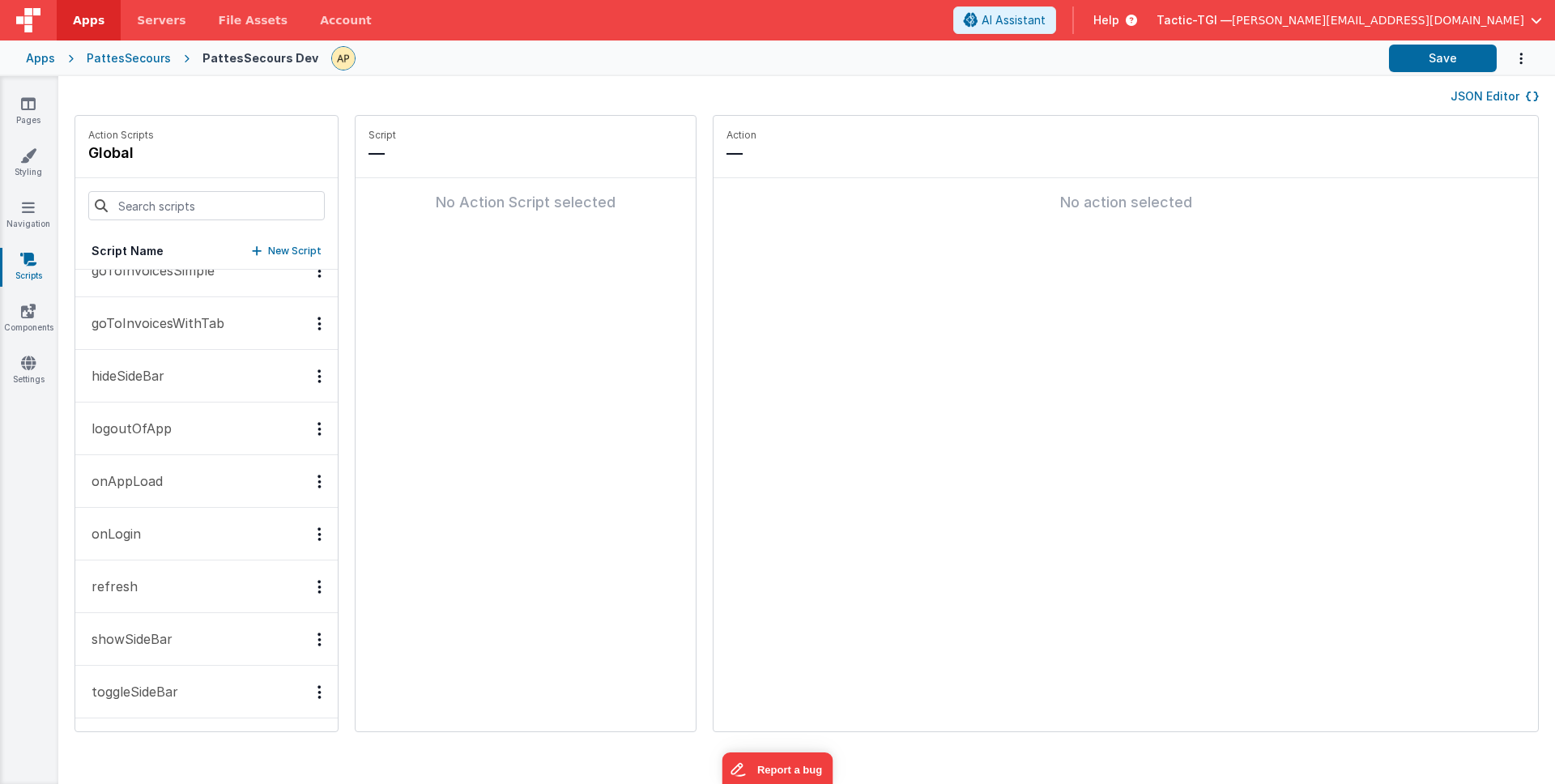
click at [134, 703] on button "toggleSideBar" at bounding box center [207, 692] width 263 height 53
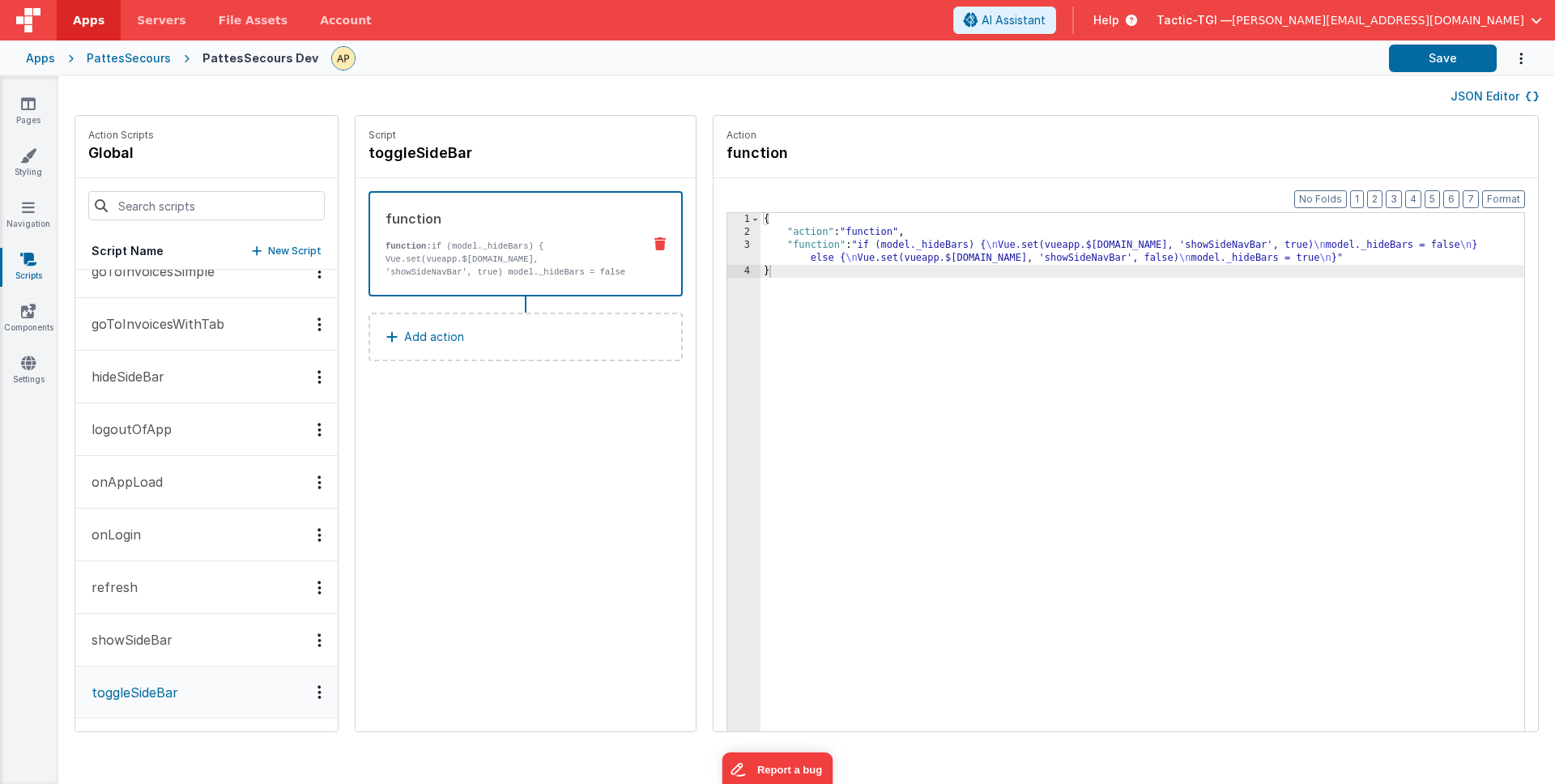
scroll to position [393, 0]
click at [134, 639] on p "showSideBar" at bounding box center [127, 639] width 91 height 19
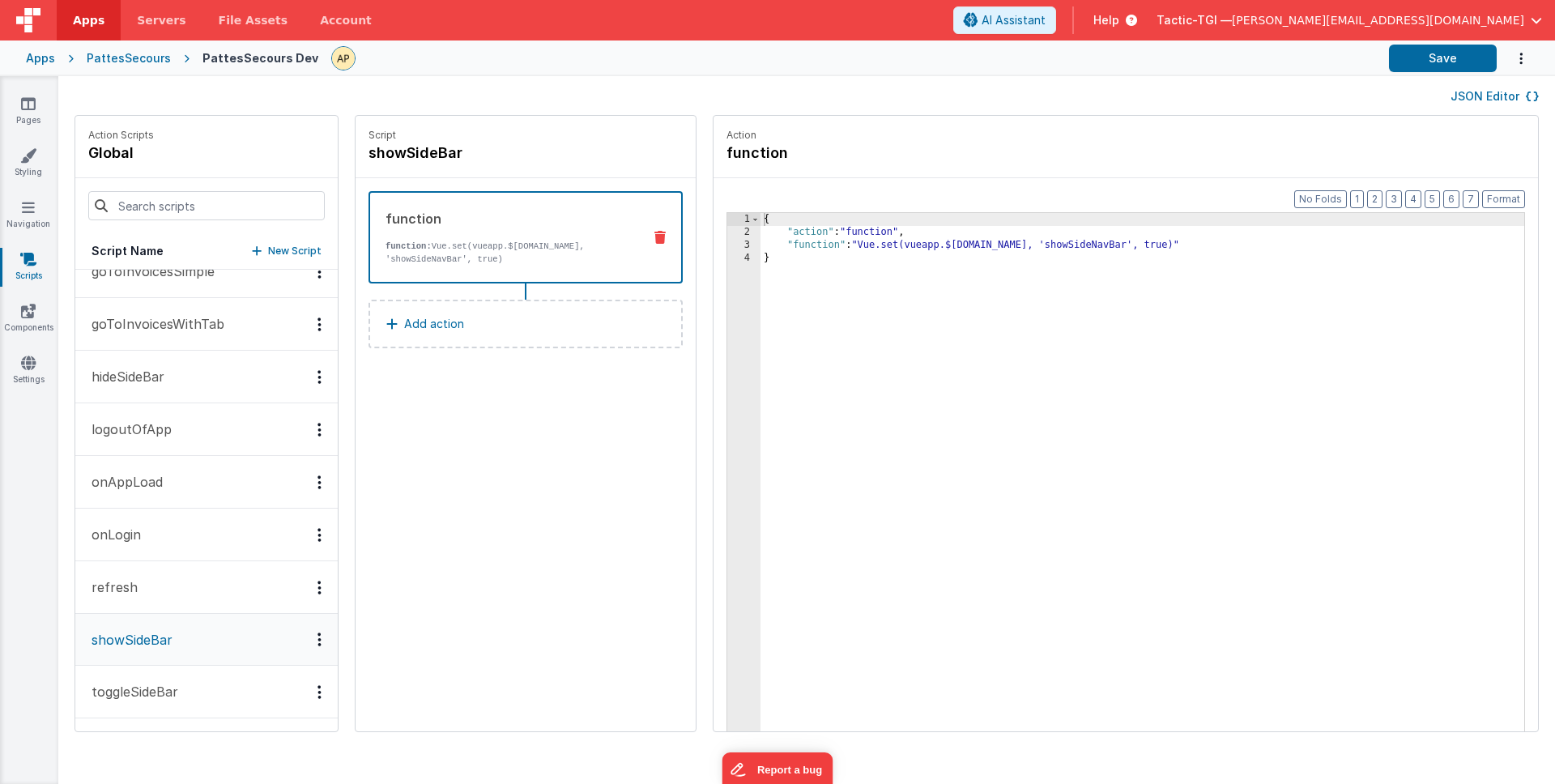
click at [153, 591] on button "refresh" at bounding box center [207, 587] width 263 height 53
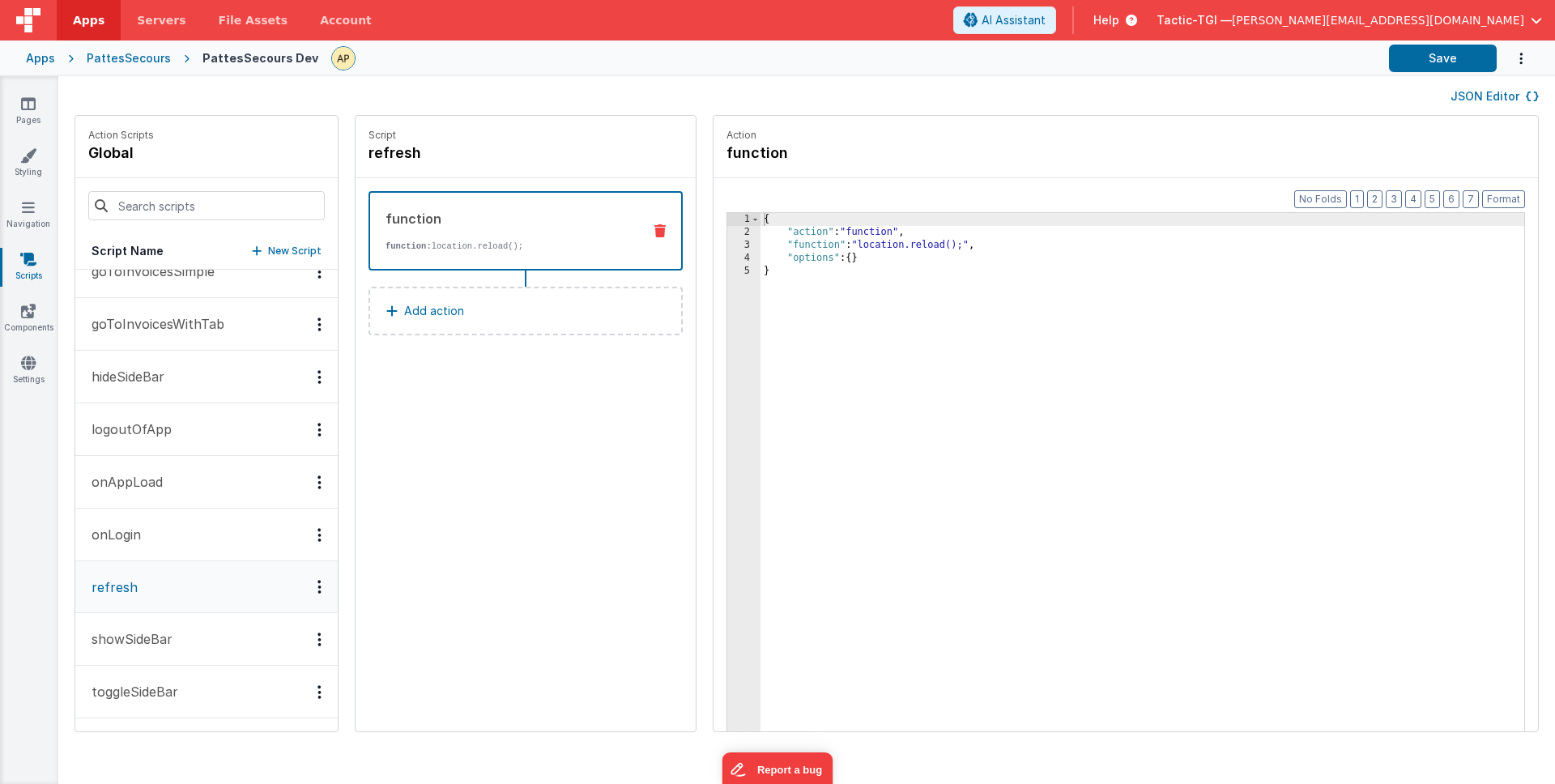
click at [155, 540] on button "onLogin" at bounding box center [207, 535] width 263 height 53
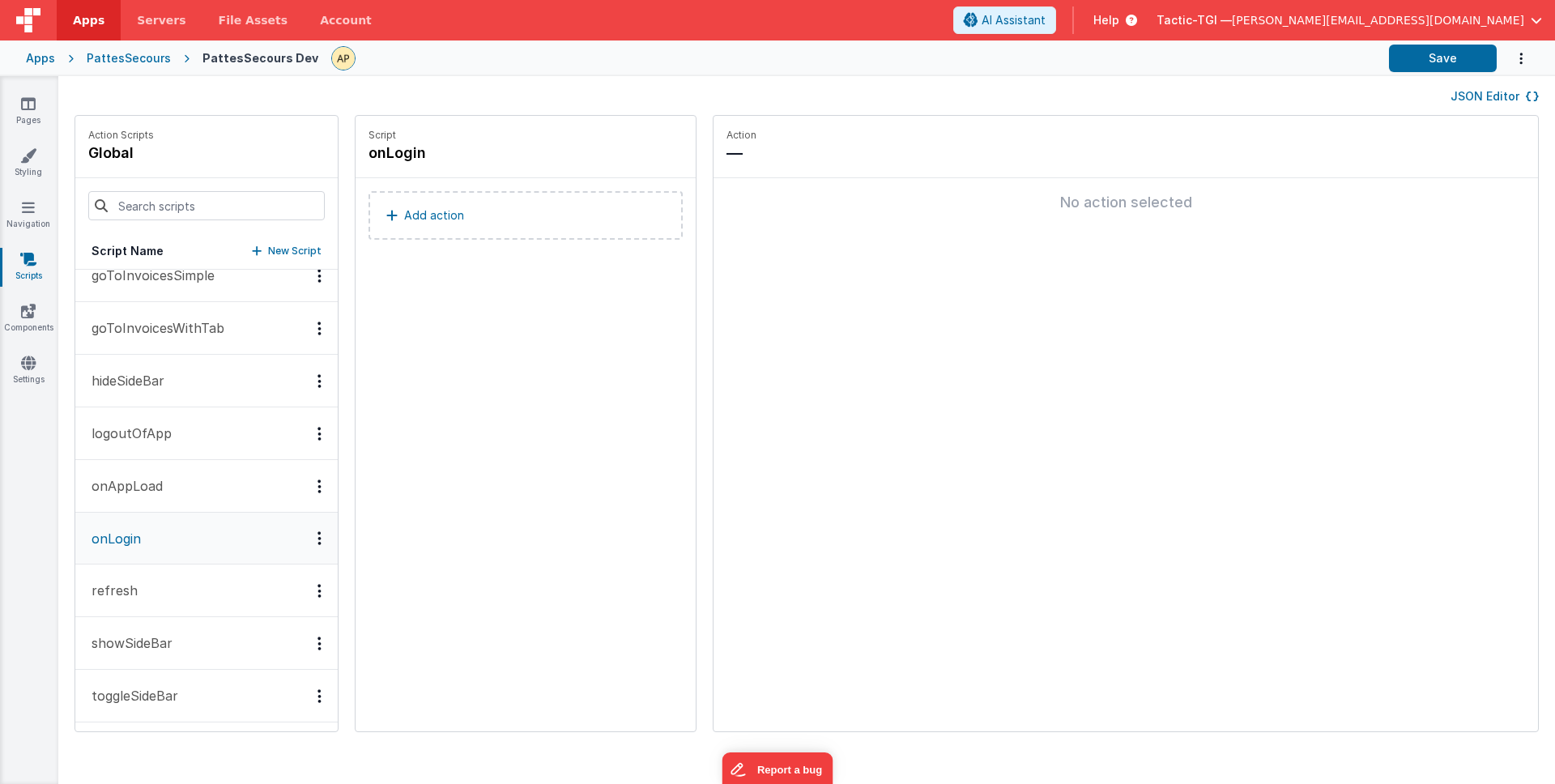
click at [163, 481] on button "onAppLoad" at bounding box center [207, 486] width 263 height 53
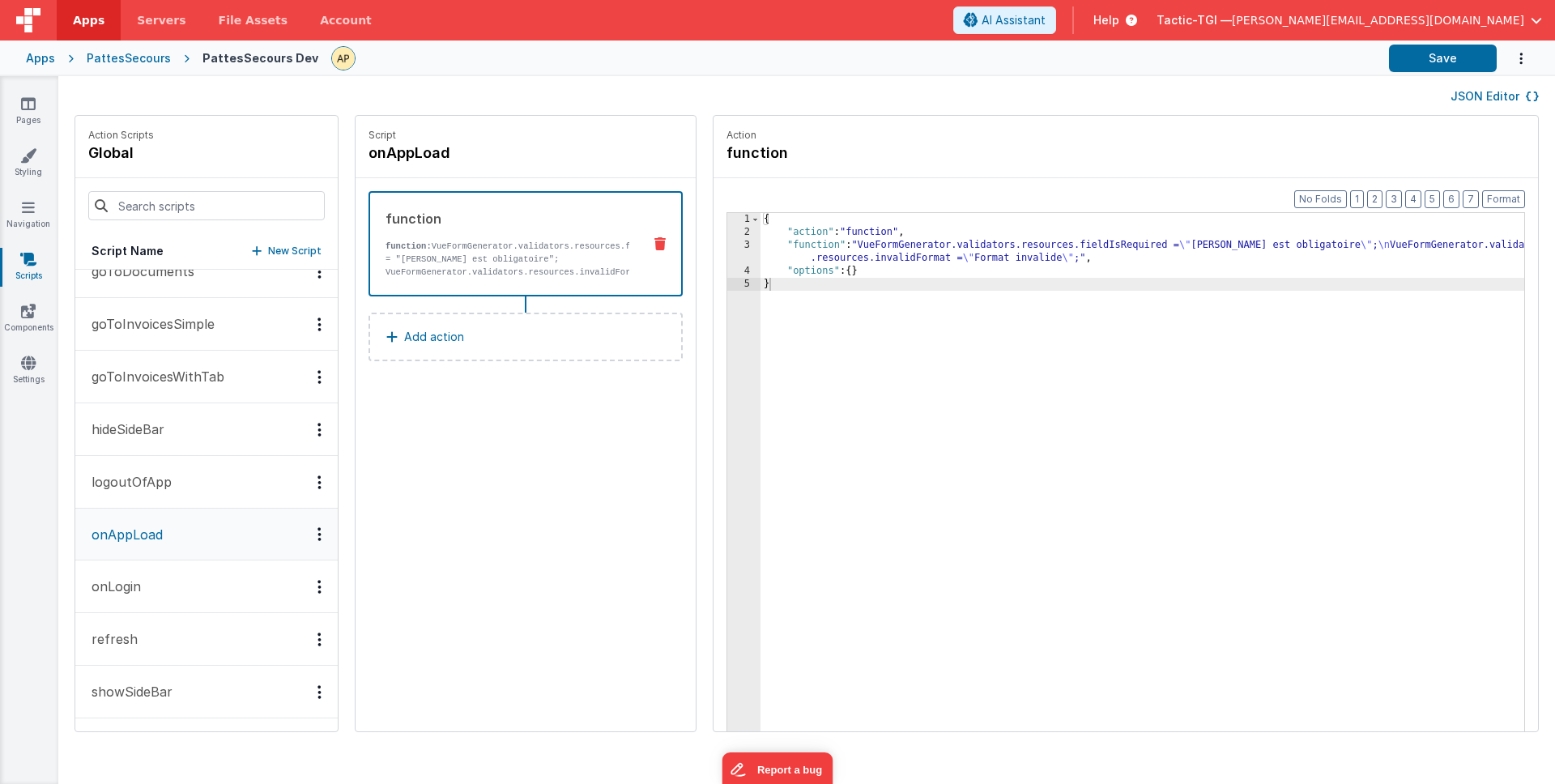
scroll to position [322, 0]
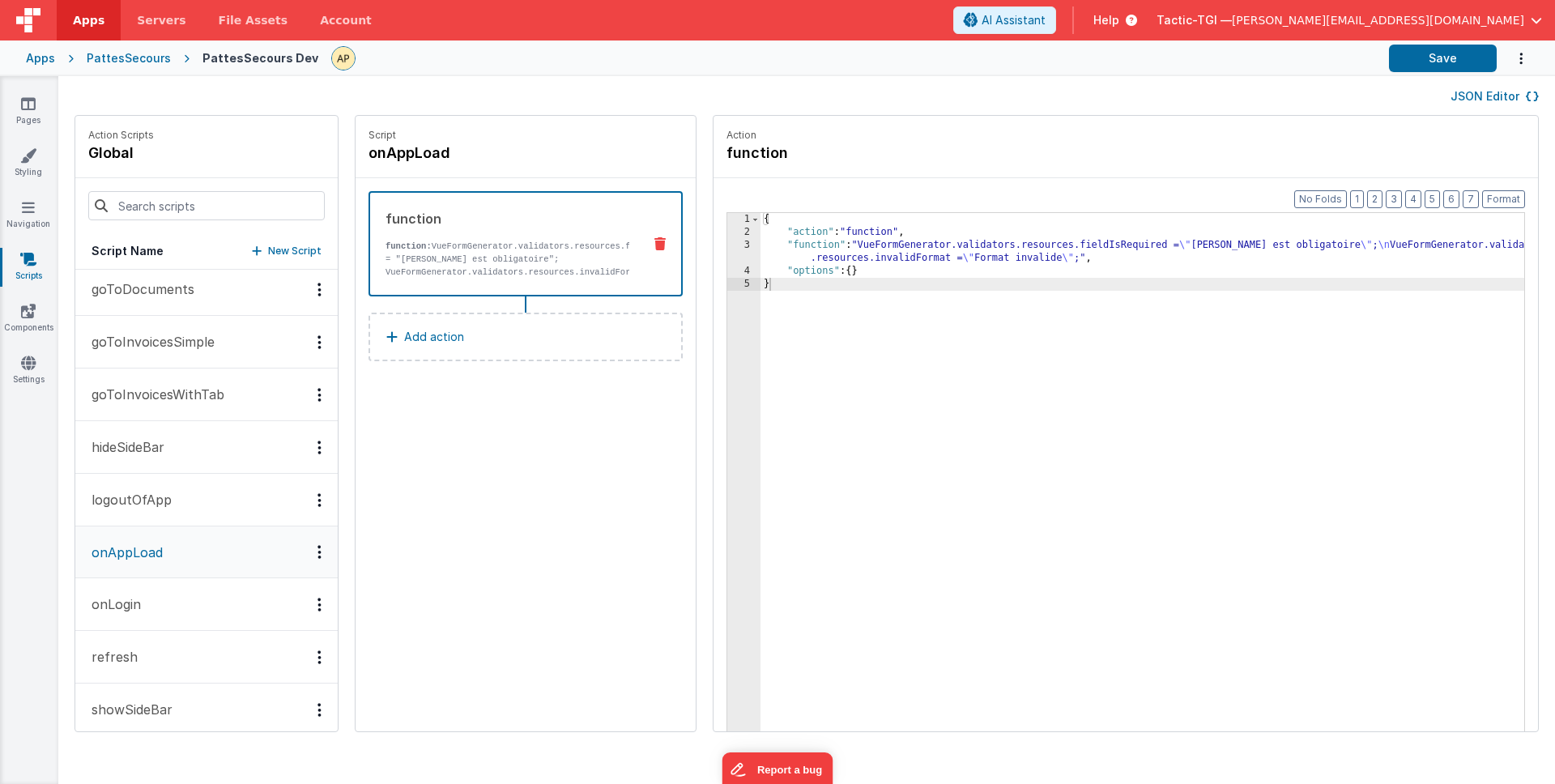
click at [162, 509] on p "logoutOfApp" at bounding box center [126, 499] width 90 height 19
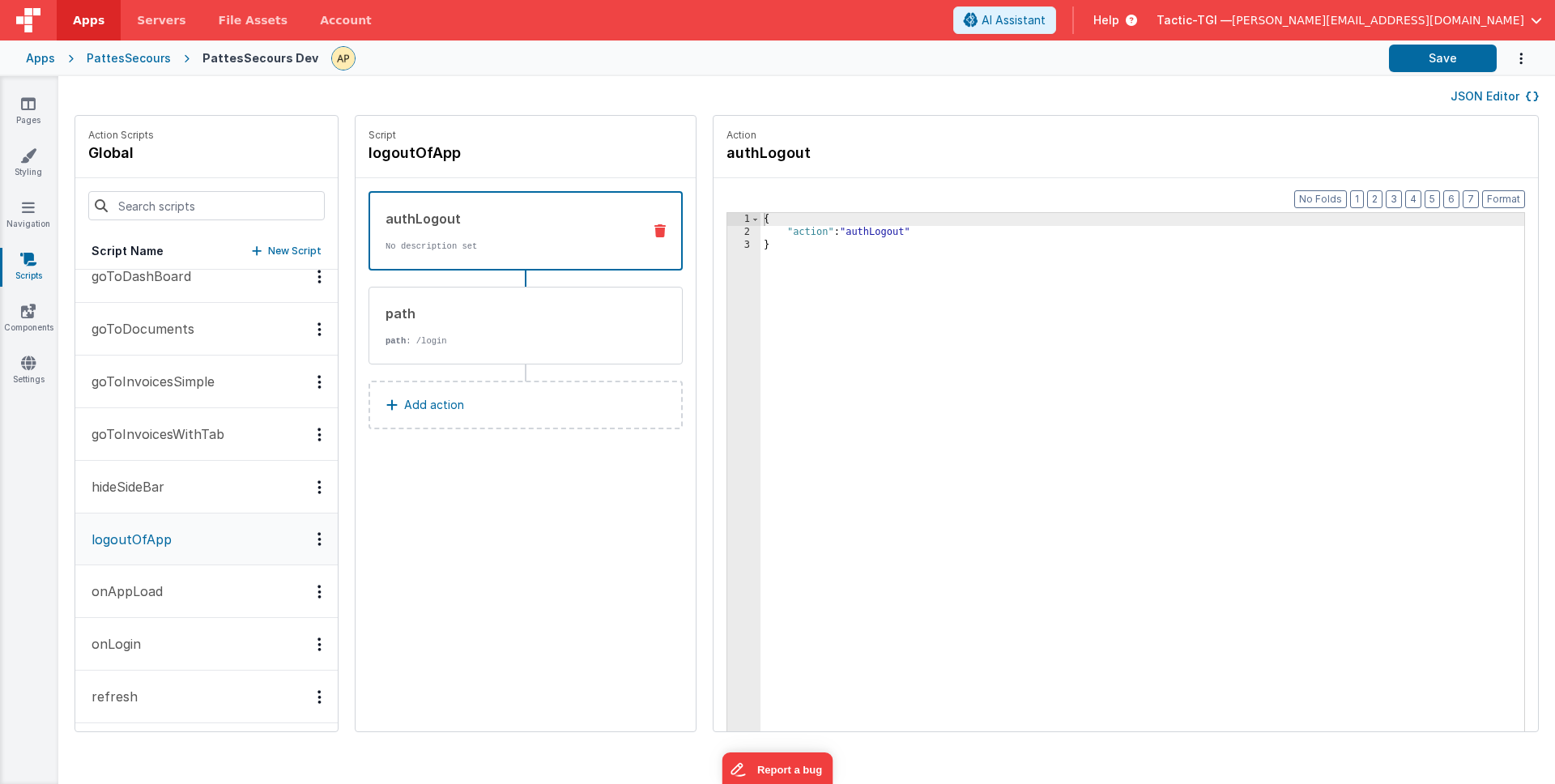
scroll to position [267, 0]
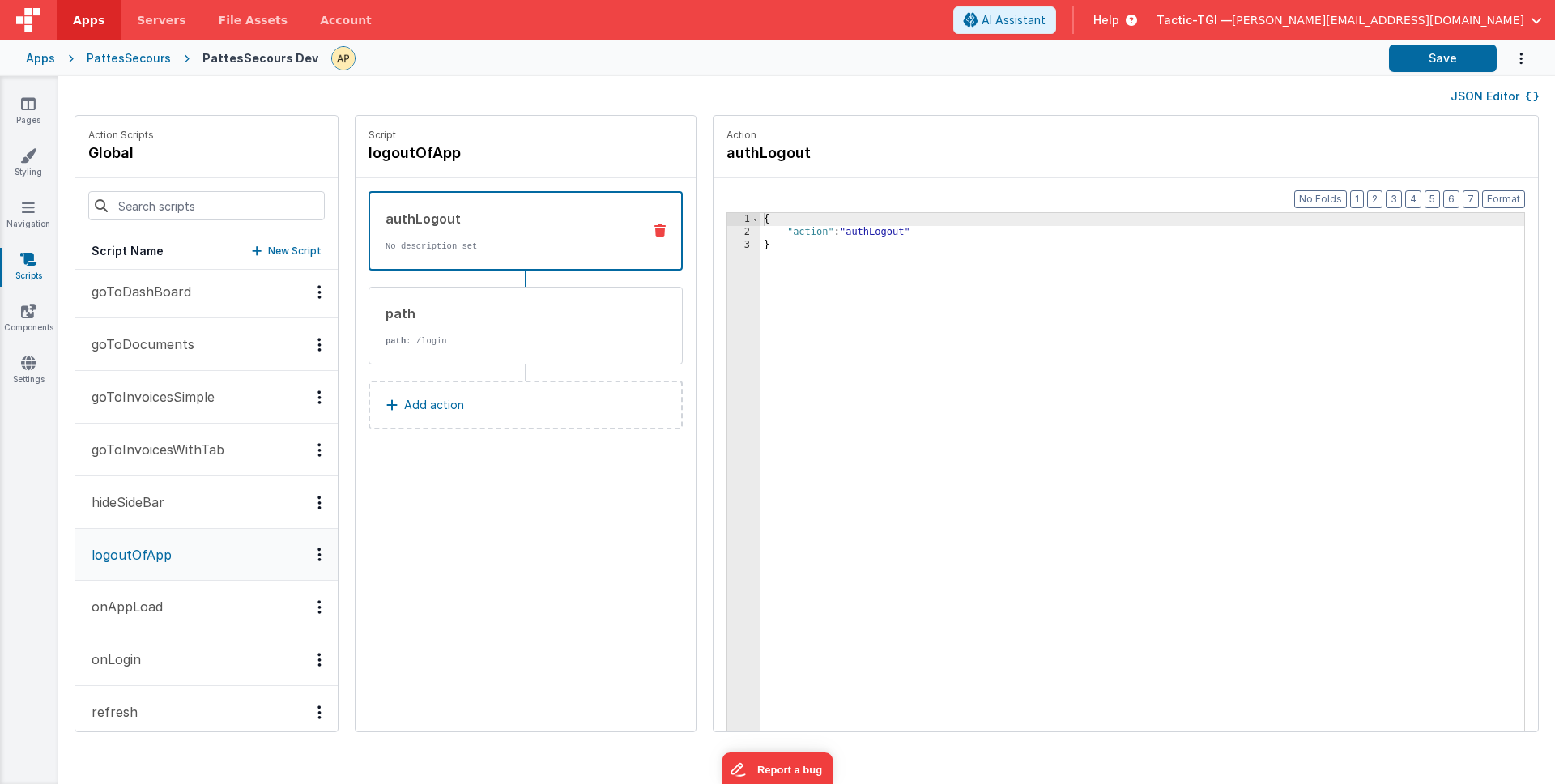
click at [162, 505] on p "hideSideBar" at bounding box center [123, 501] width 82 height 19
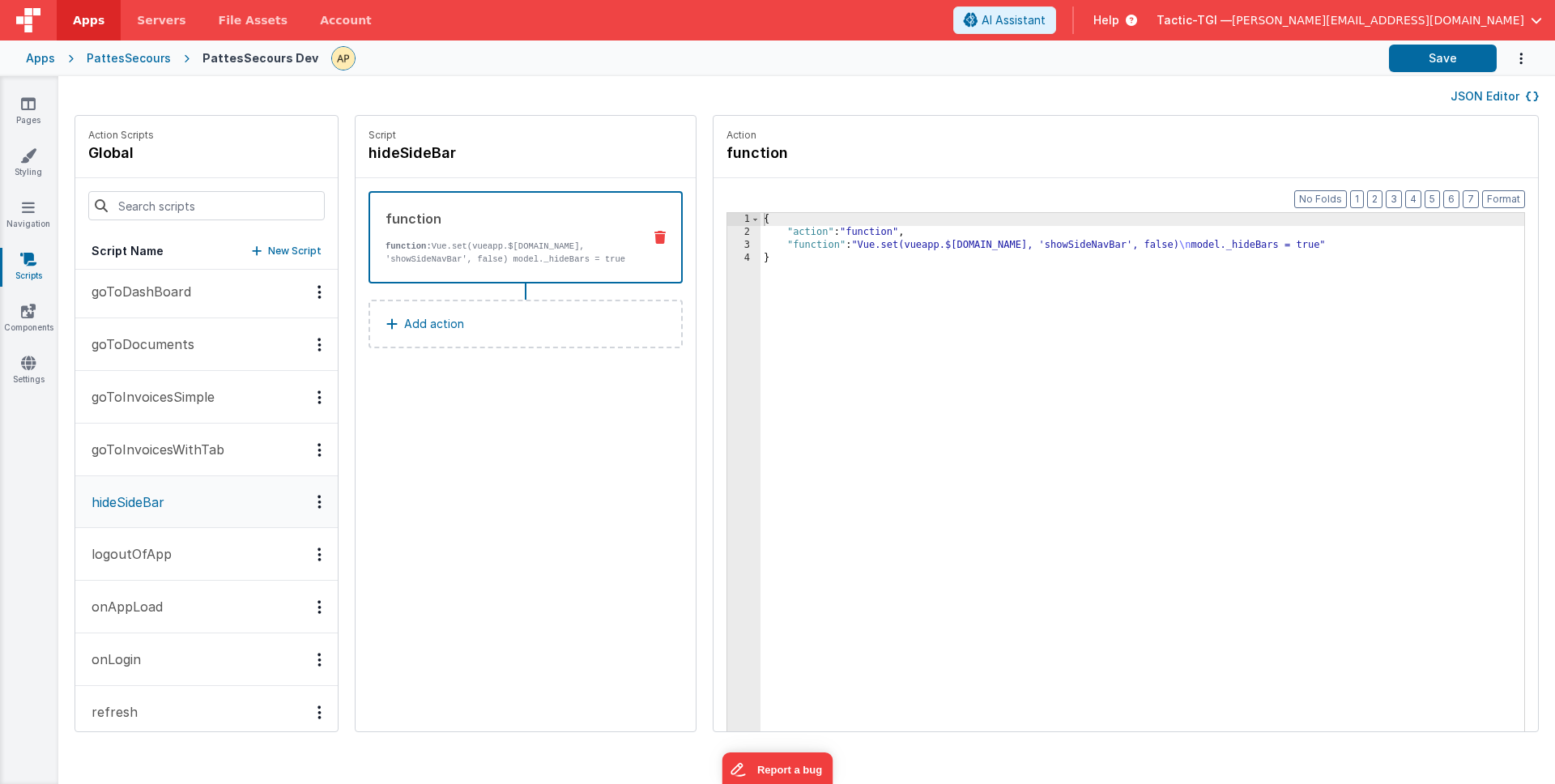
click at [197, 447] on p "goToInvoicesWithTab" at bounding box center [153, 449] width 143 height 19
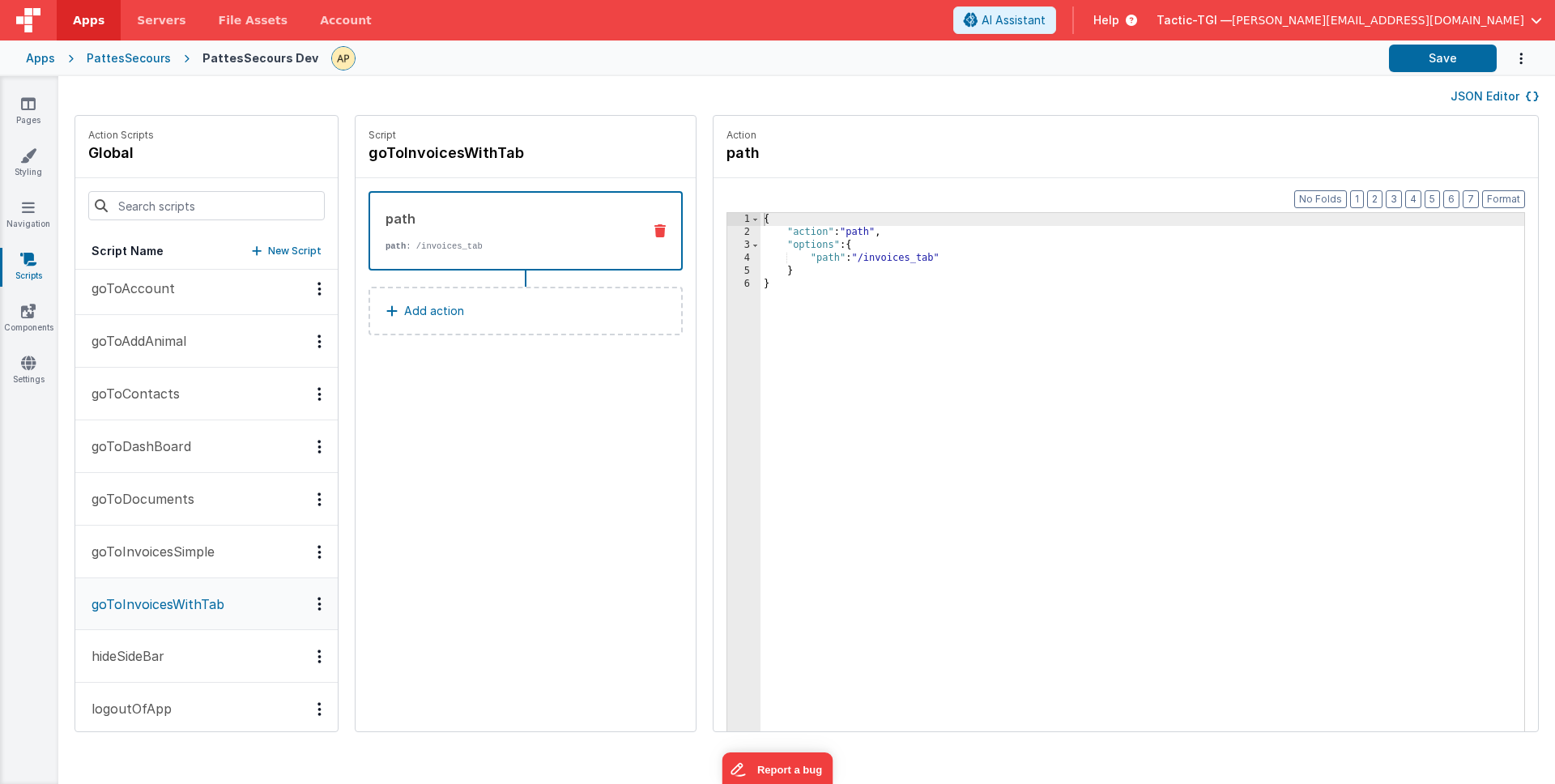
scroll to position [105, 0]
click at [160, 549] on p "goToInvoicesSimple" at bounding box center [148, 558] width 133 height 19
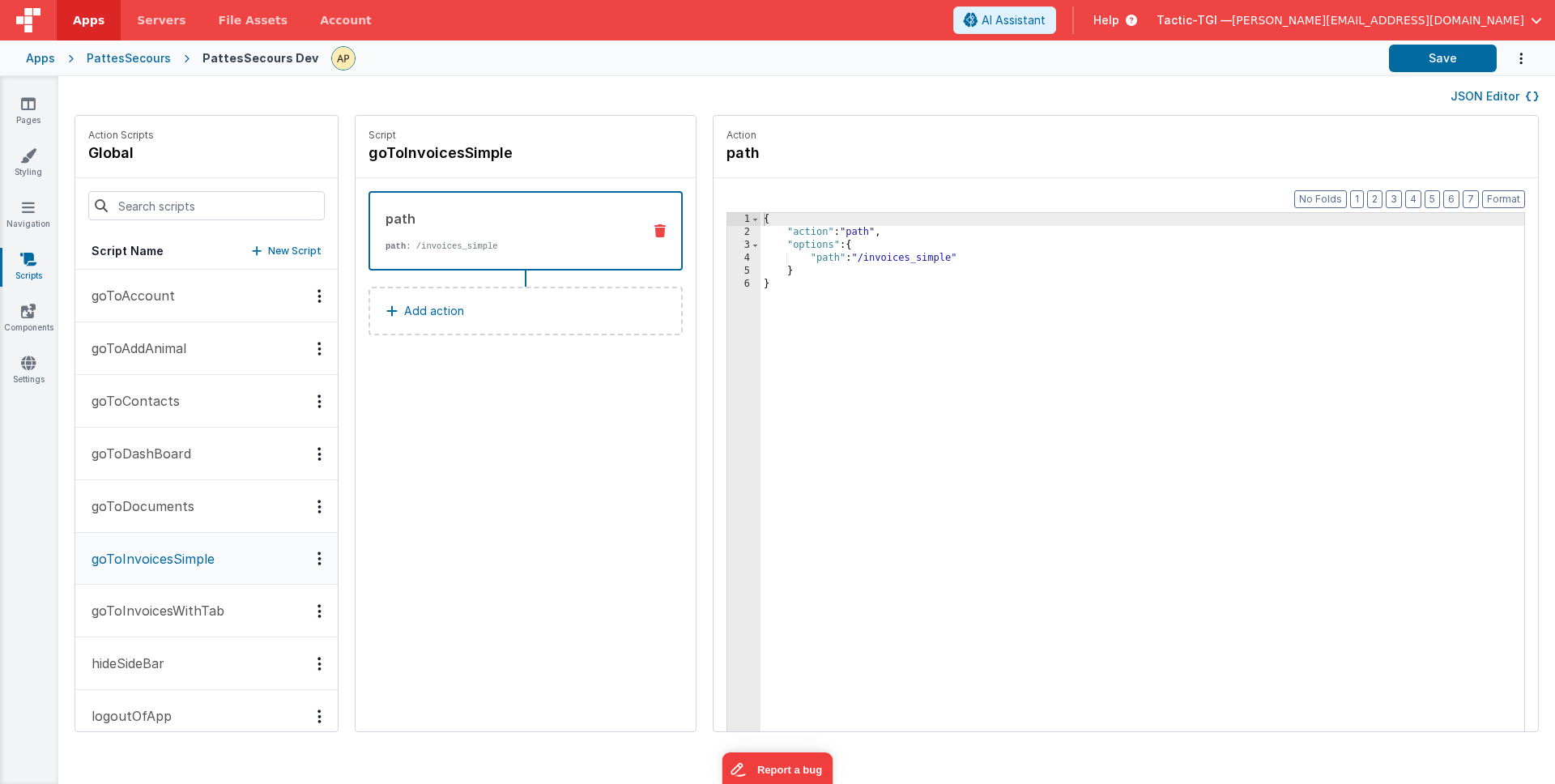
click at [170, 520] on button "goToDocuments" at bounding box center [207, 506] width 263 height 53
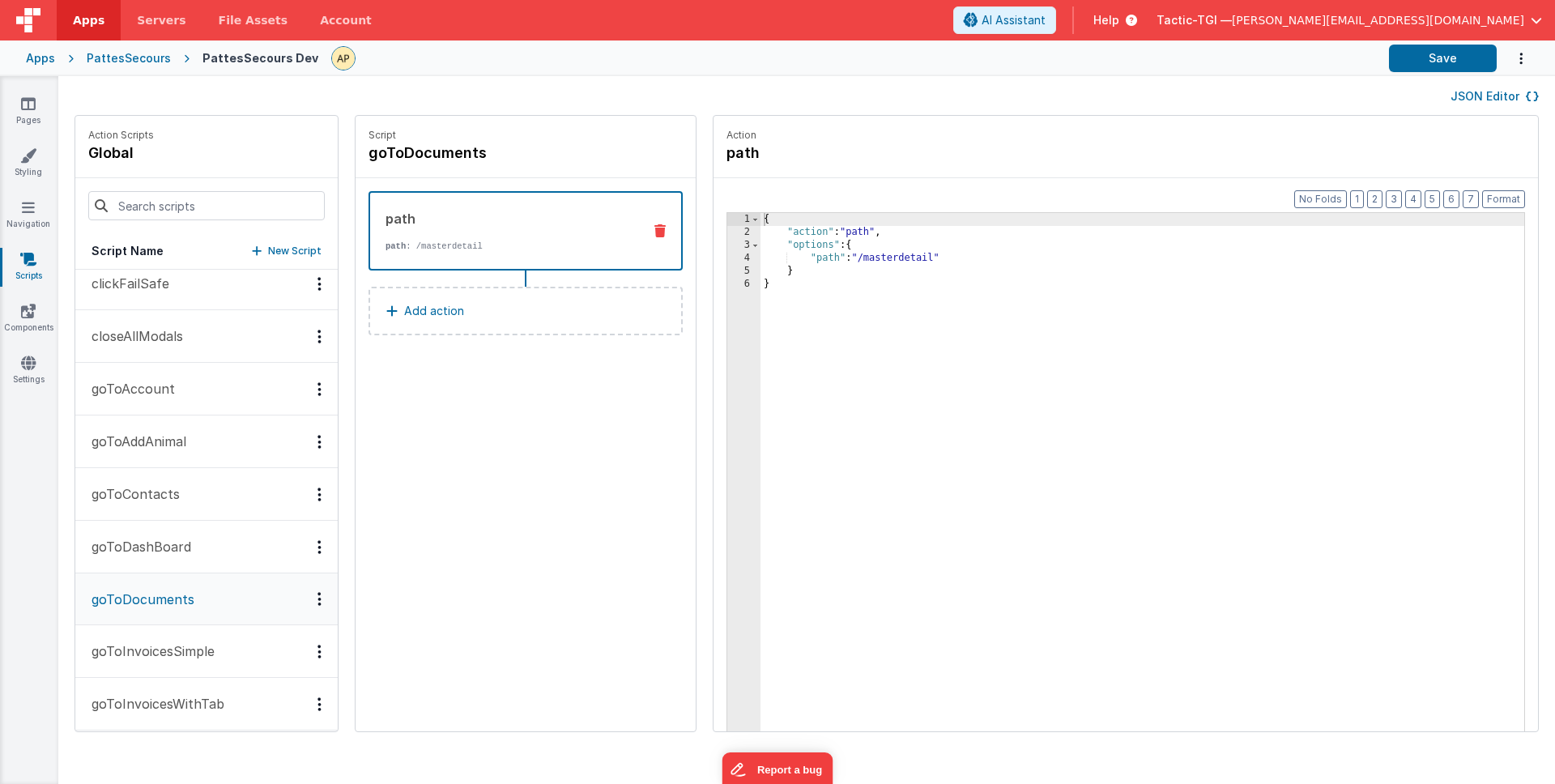
scroll to position [9, 0]
click at [157, 543] on p "goToDashBoard" at bounding box center [136, 549] width 109 height 19
click at [170, 510] on button "goToContacts" at bounding box center [207, 497] width 263 height 53
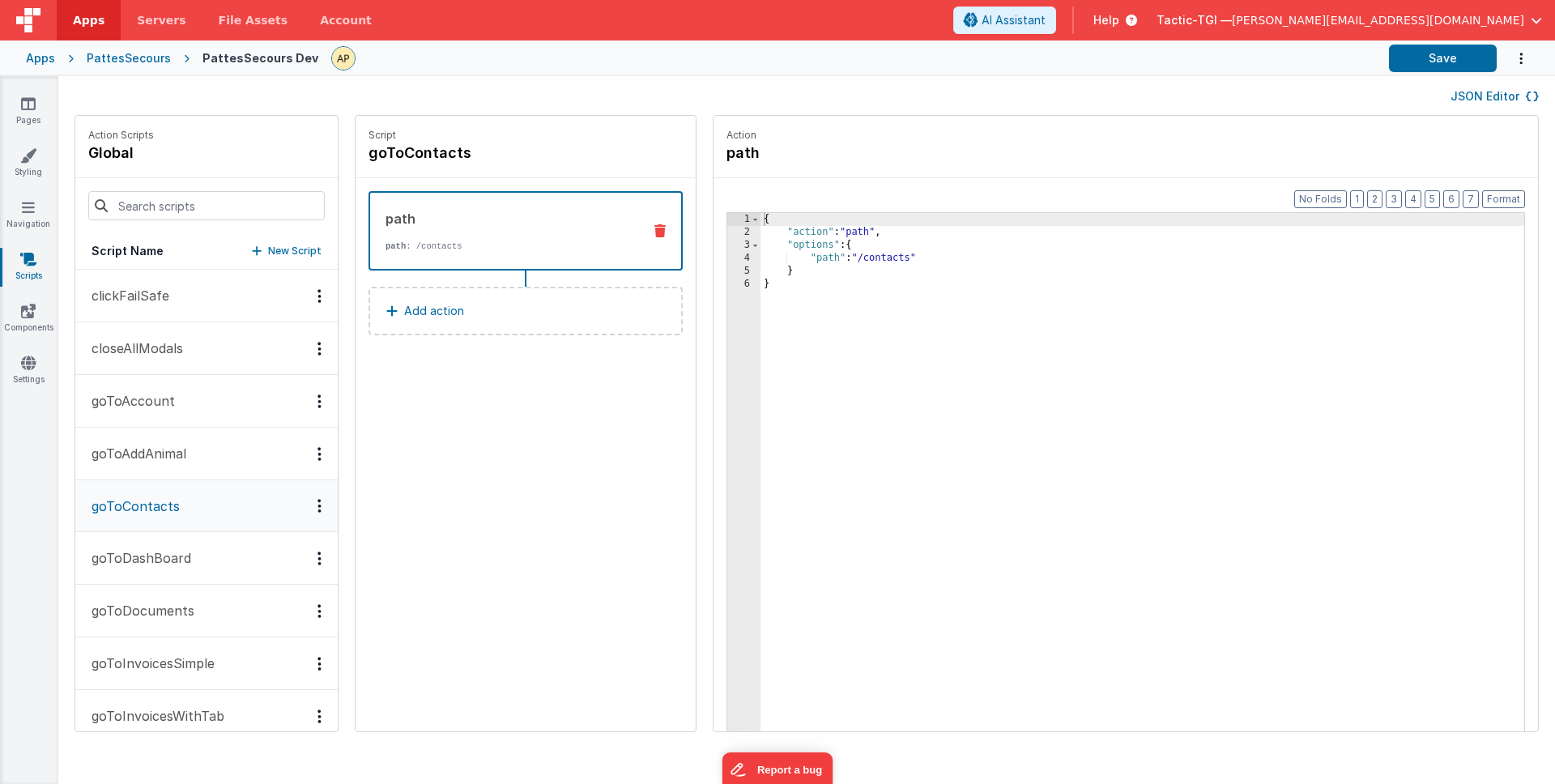
click at [175, 481] on button "goToContacts" at bounding box center [207, 506] width 263 height 52
click at [177, 448] on p "goToAddAnimal" at bounding box center [134, 453] width 104 height 19
click at [175, 394] on button "goToAccount" at bounding box center [207, 401] width 263 height 53
click at [152, 357] on p "closeAllModals" at bounding box center [132, 348] width 102 height 19
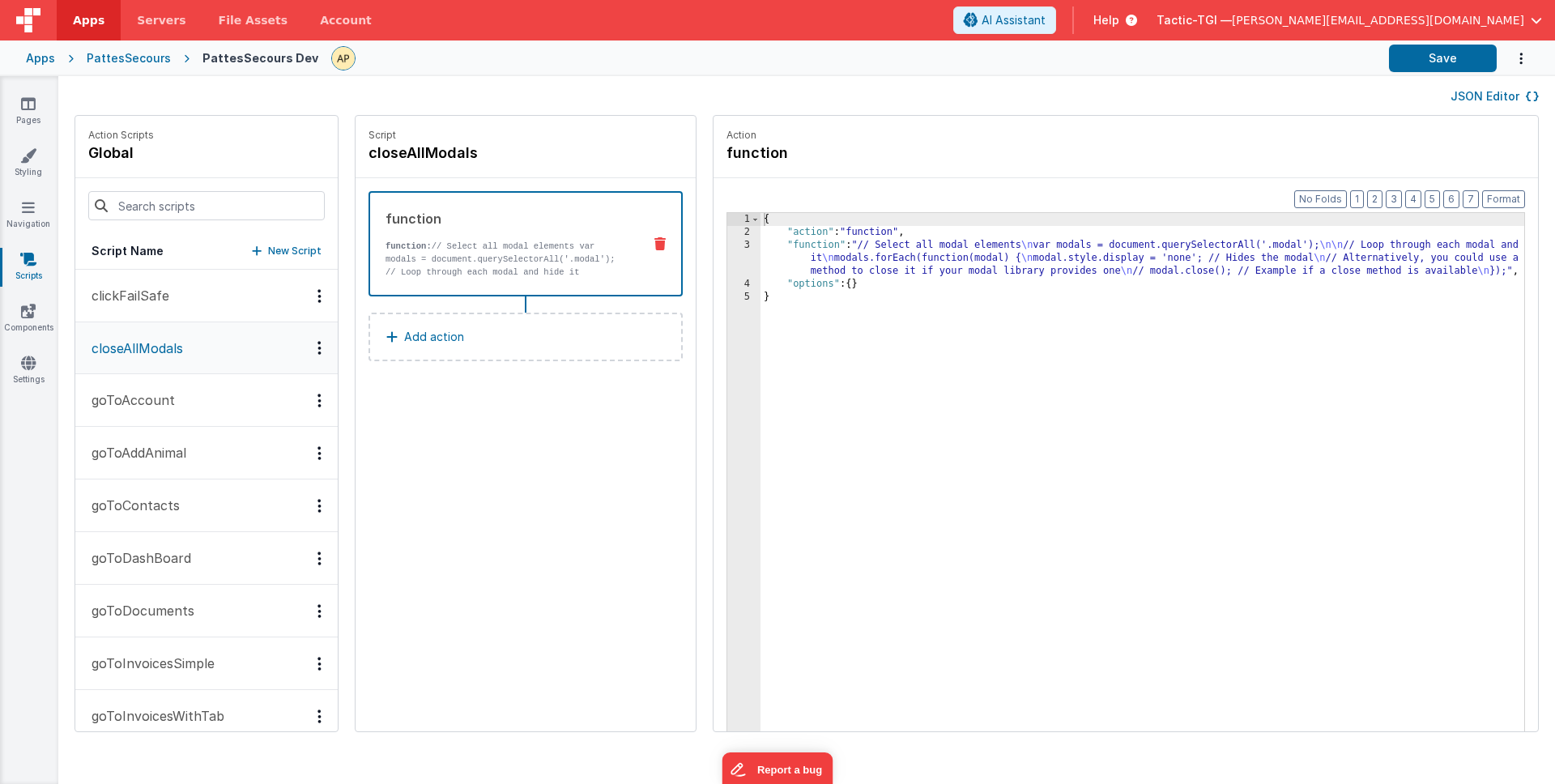
click at [176, 301] on button "clickFailSafe" at bounding box center [207, 295] width 263 height 53
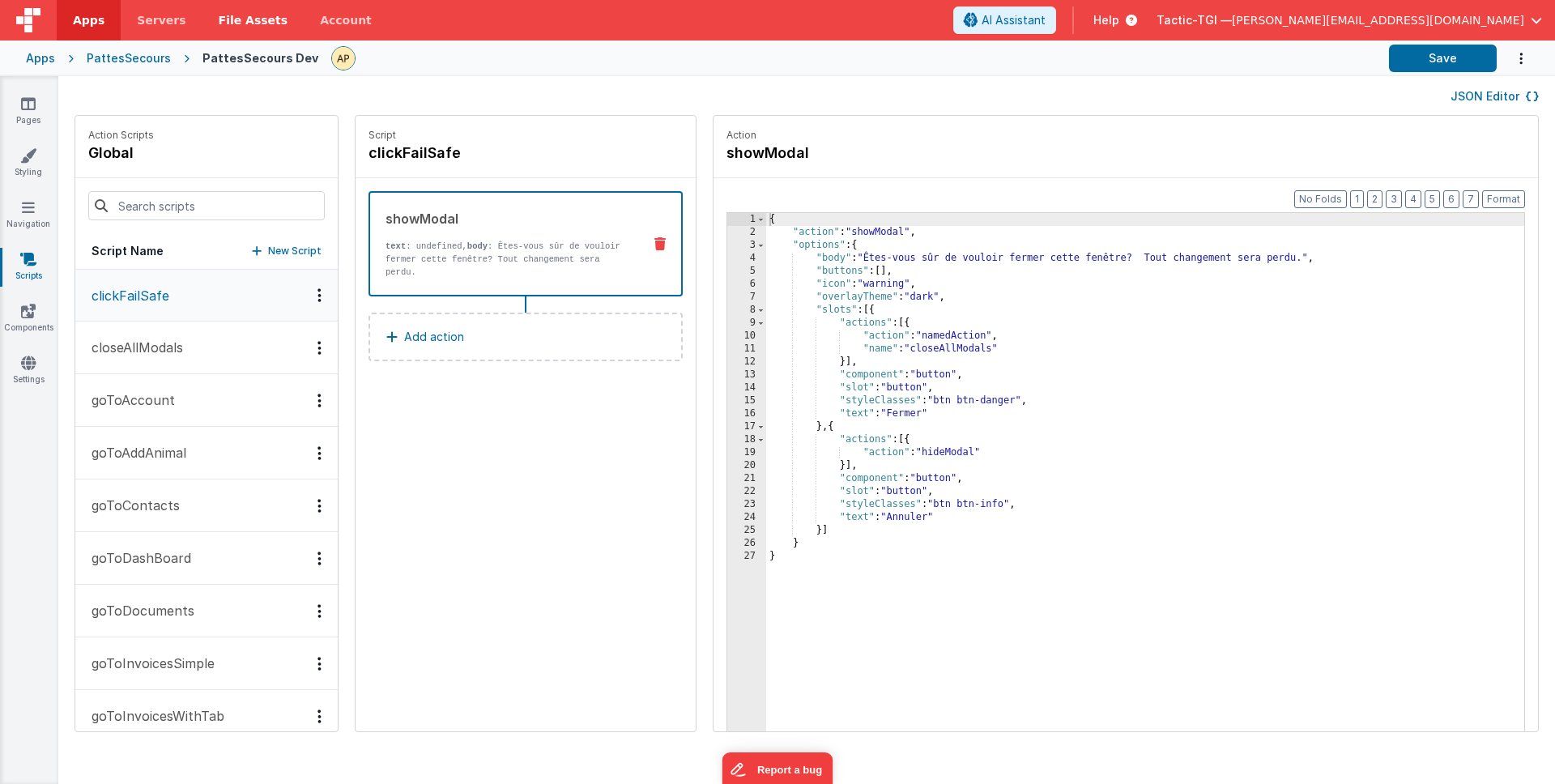
click at [228, 17] on span "File Assets" at bounding box center [253, 19] width 70 height 16
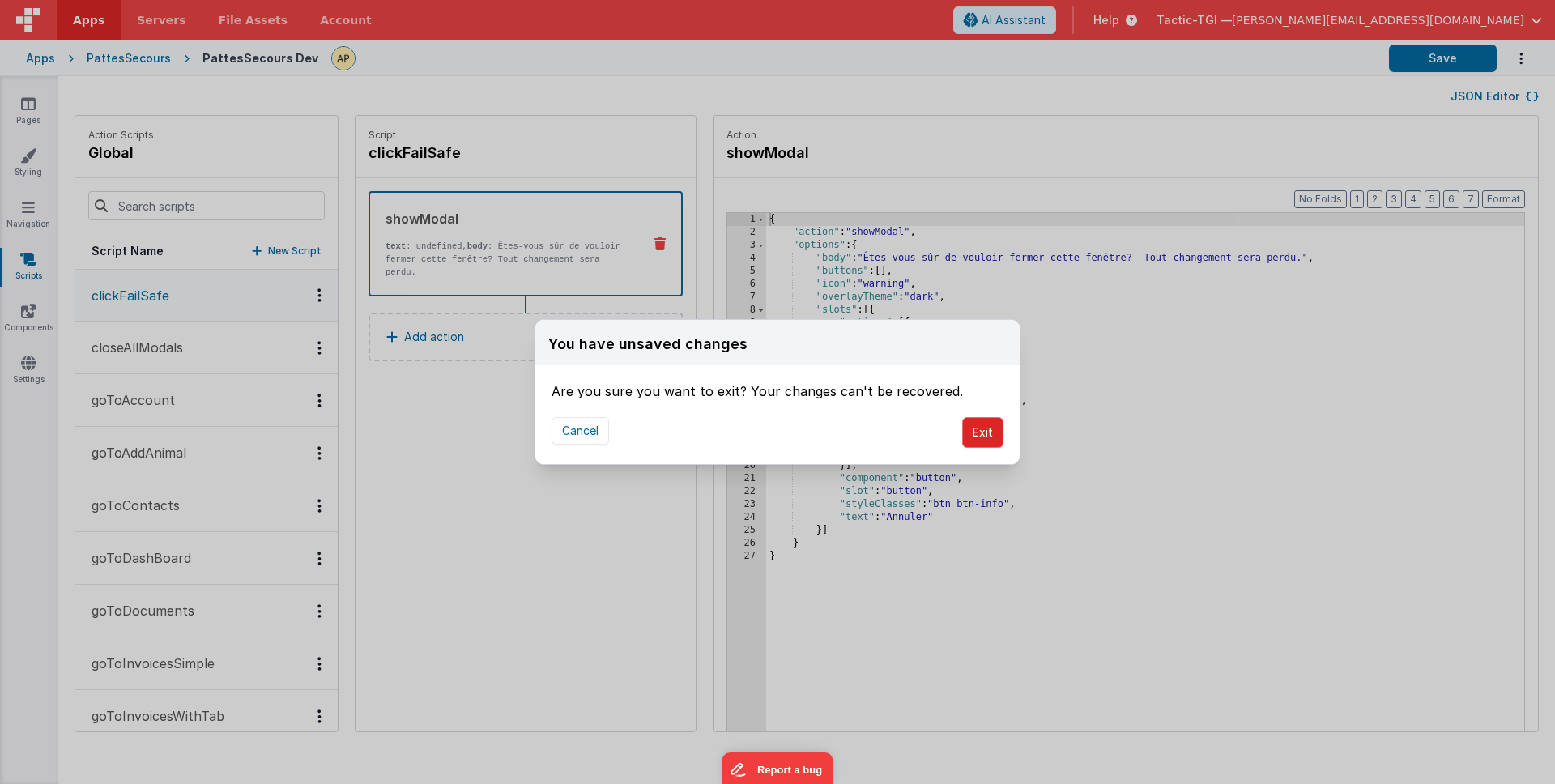
click at [969, 433] on button "Exit" at bounding box center [982, 432] width 41 height 31
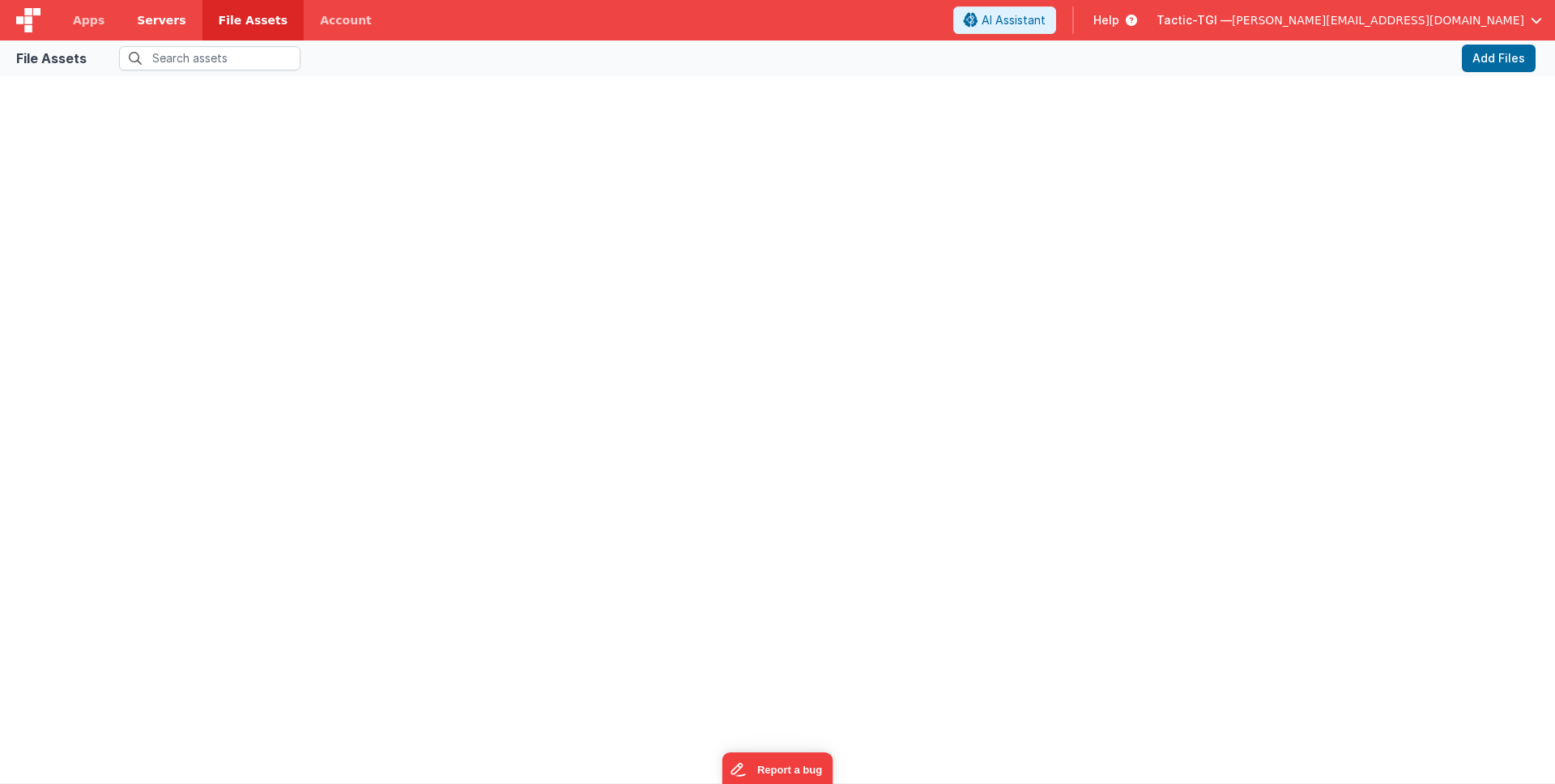
click at [149, 26] on span "Servers" at bounding box center [161, 19] width 49 height 16
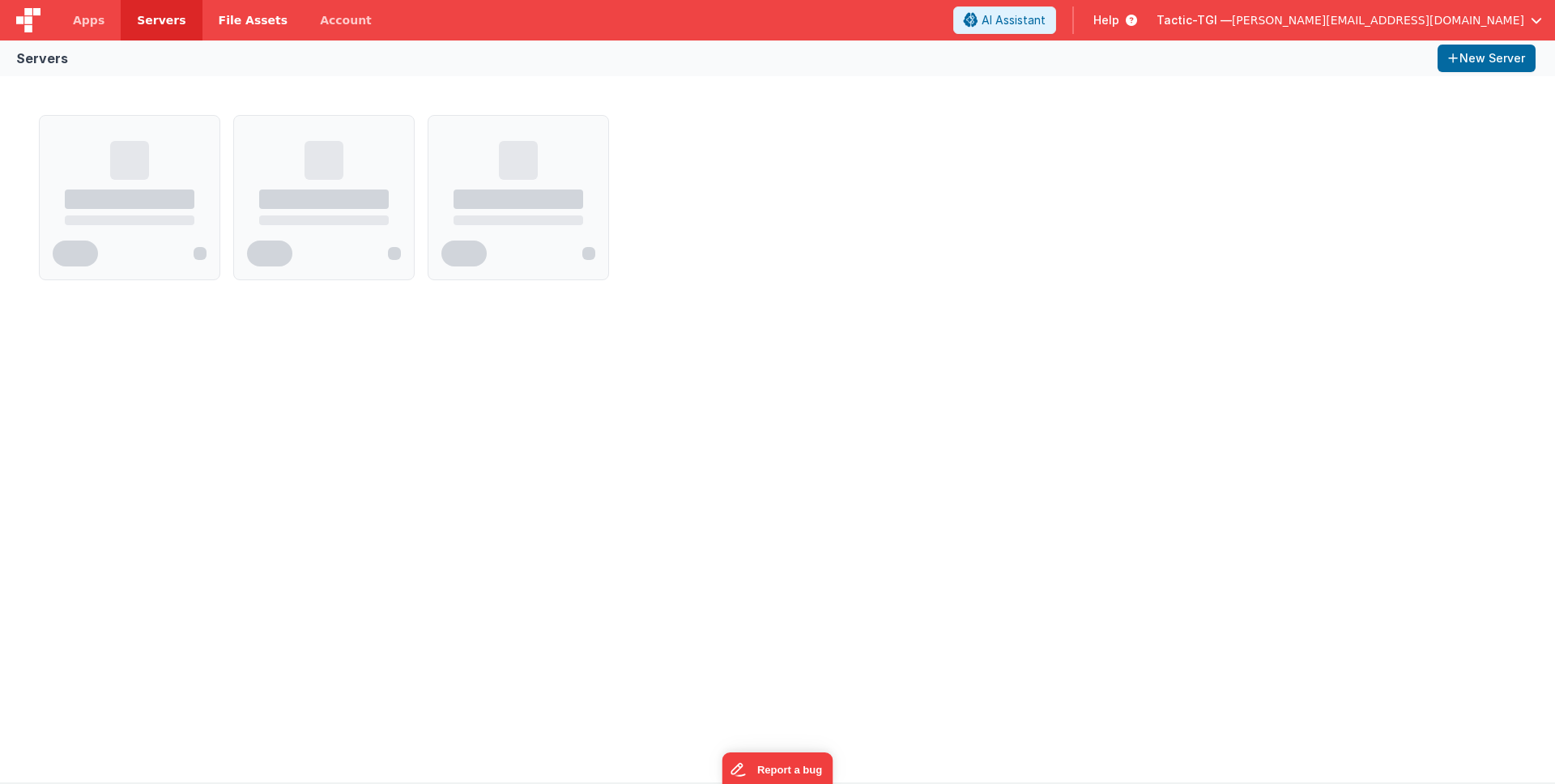
click at [240, 22] on span "File Assets" at bounding box center [253, 19] width 70 height 16
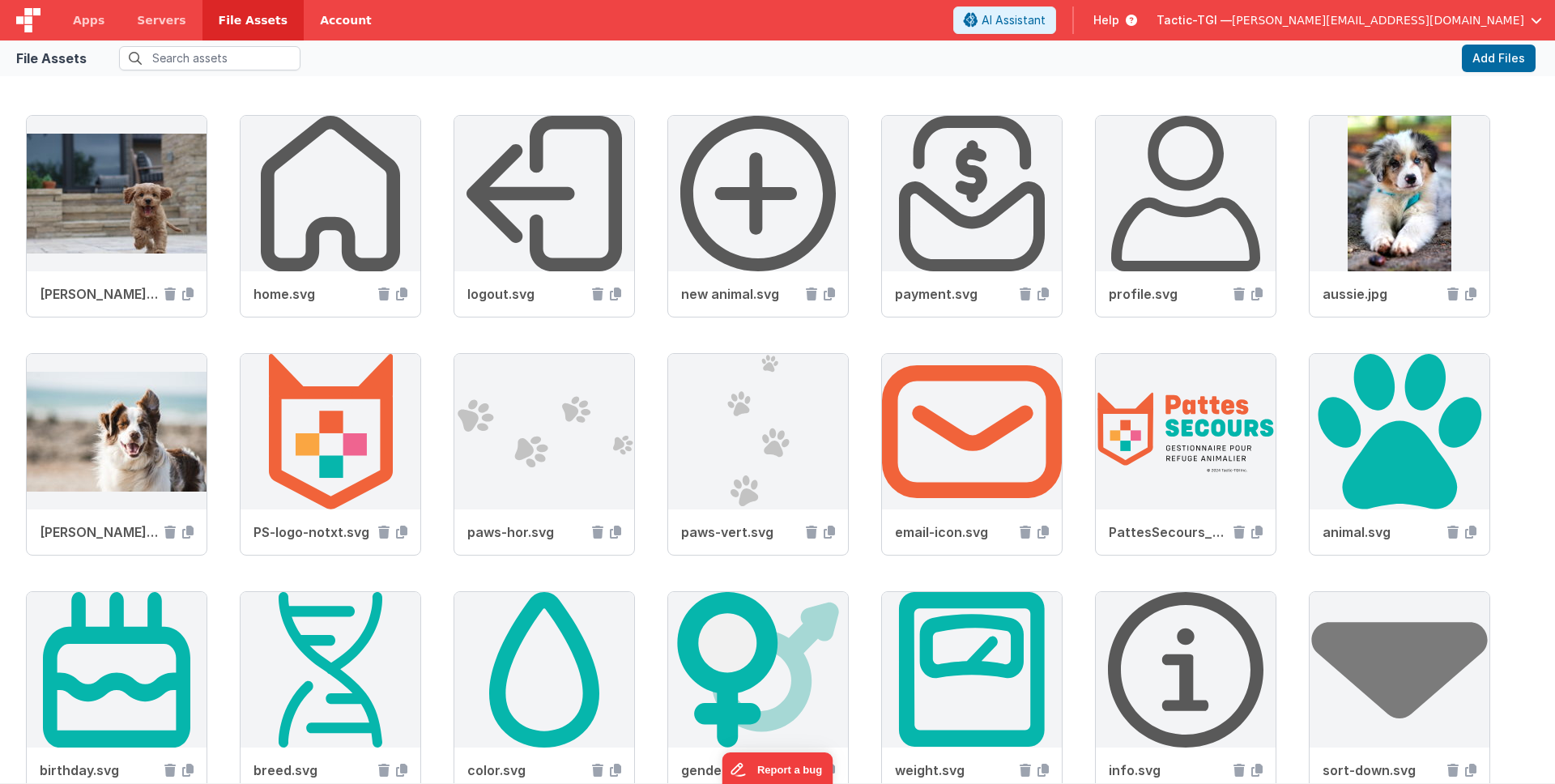
click at [339, 24] on link "Account" at bounding box center [346, 20] width 84 height 40
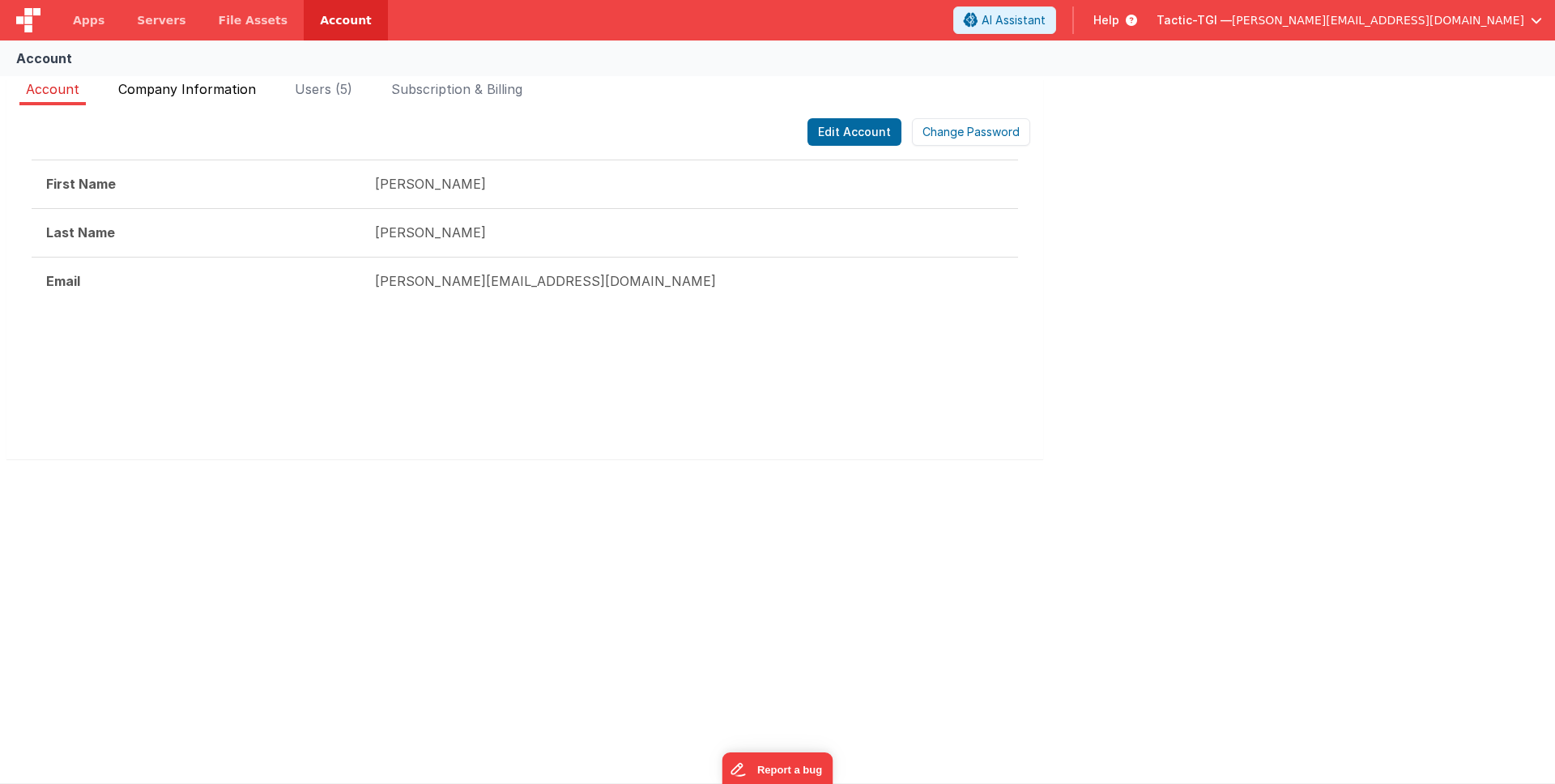
click at [205, 93] on span "Company Information" at bounding box center [187, 88] width 138 height 16
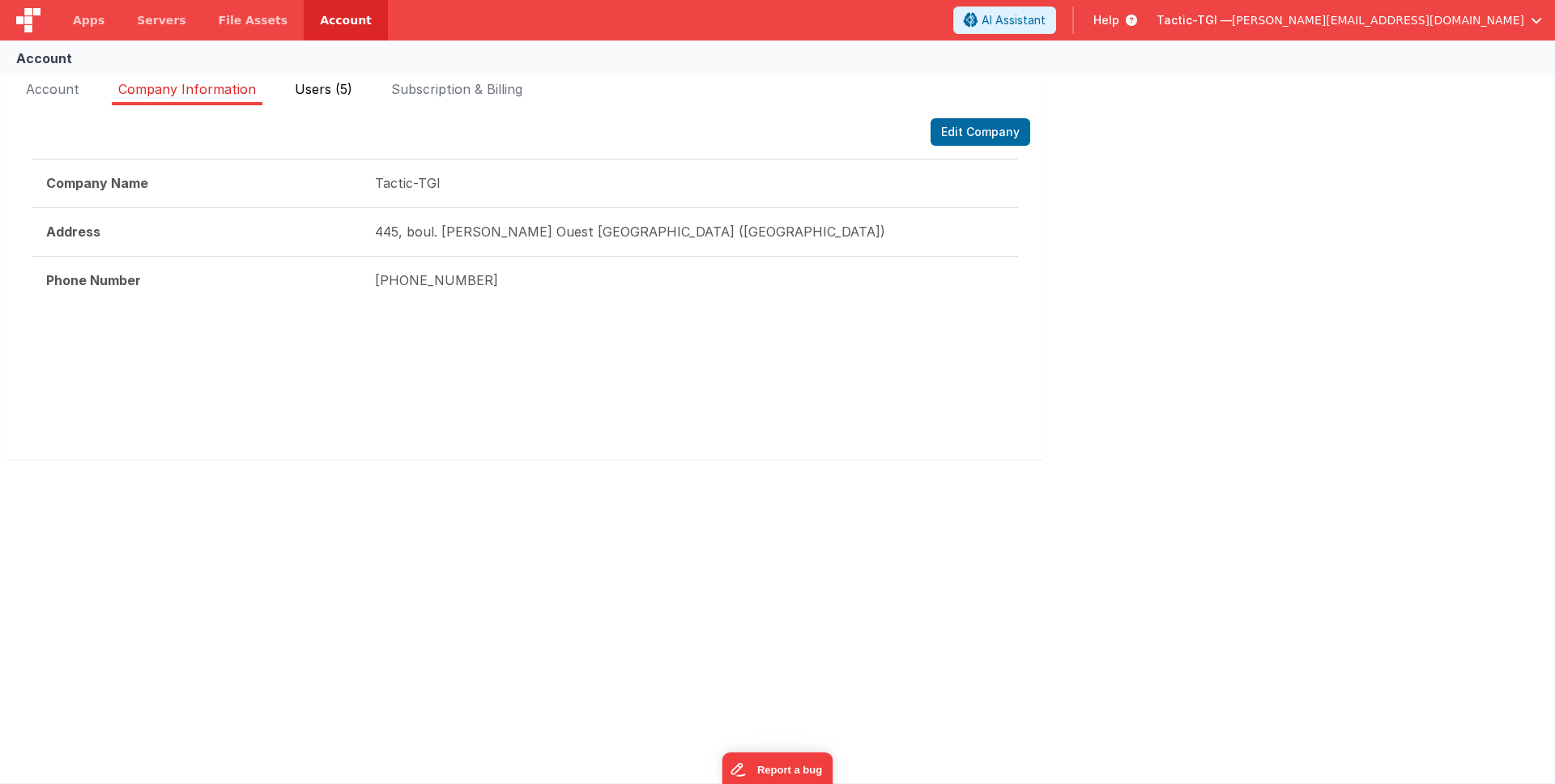
click at [314, 90] on span "Users (5)" at bounding box center [323, 88] width 57 height 16
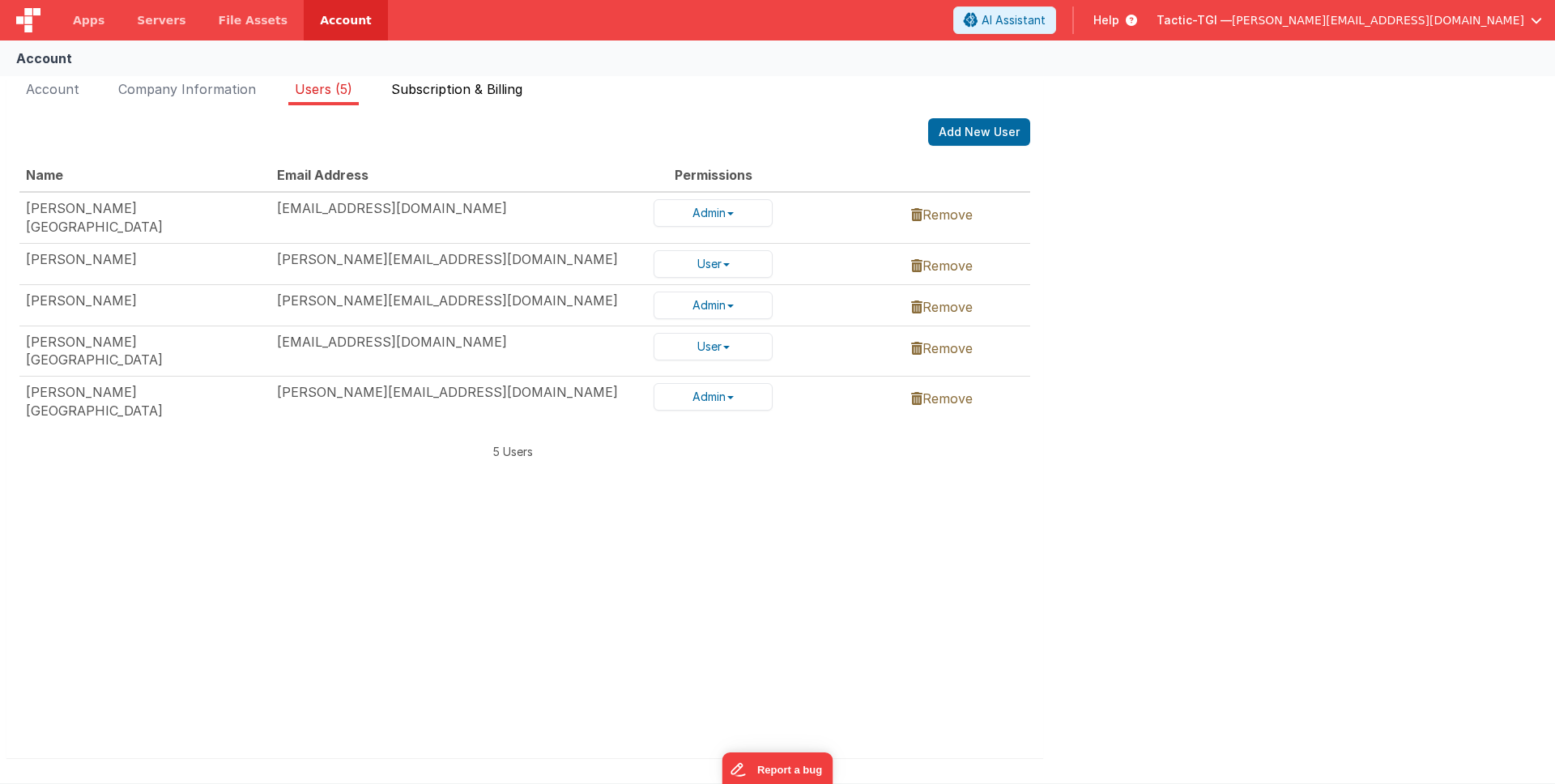
click at [430, 99] on li "Subscription & Billing" at bounding box center [457, 92] width 144 height 26
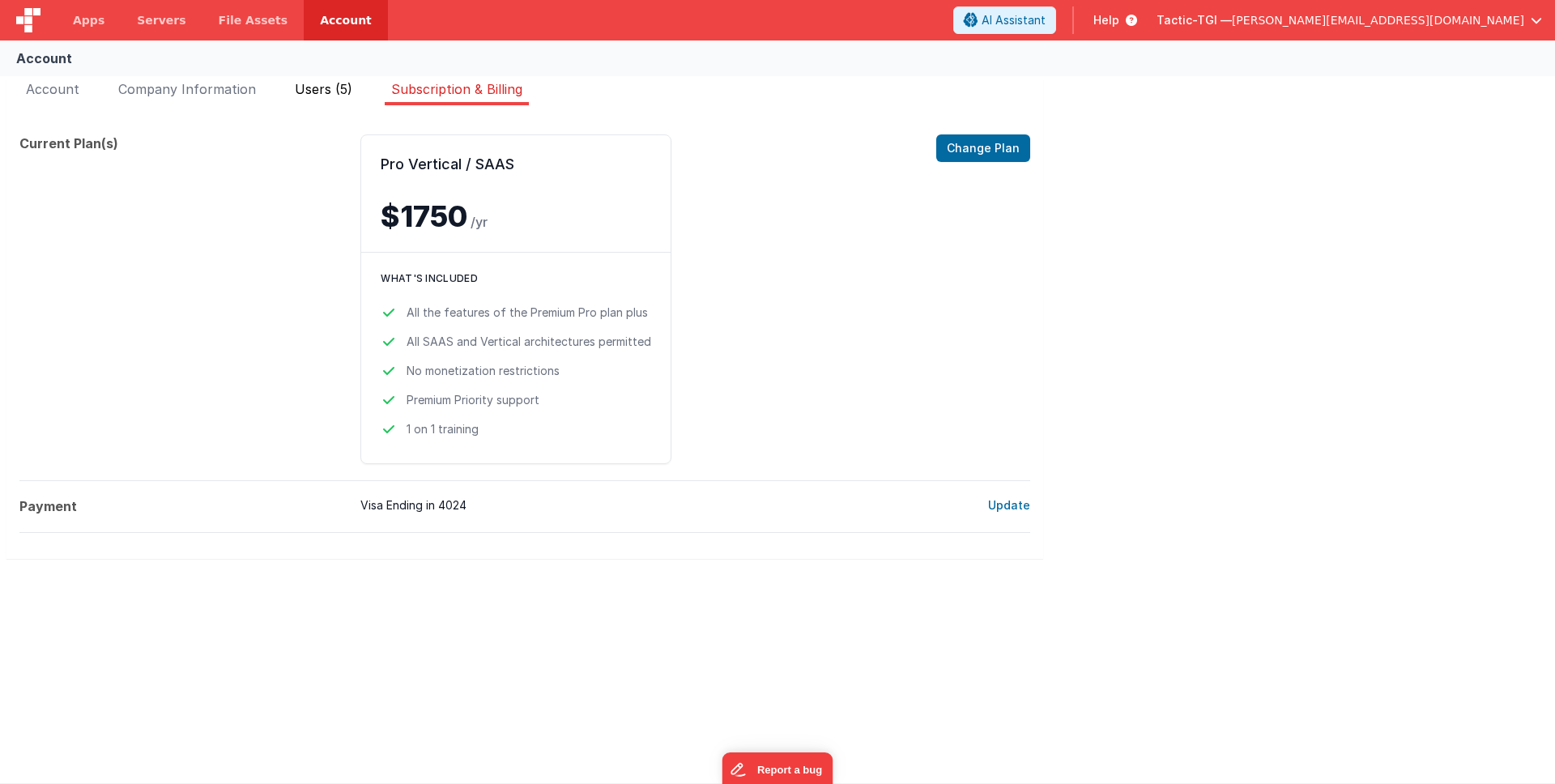
click at [295, 81] on span "Users (5)" at bounding box center [323, 88] width 57 height 16
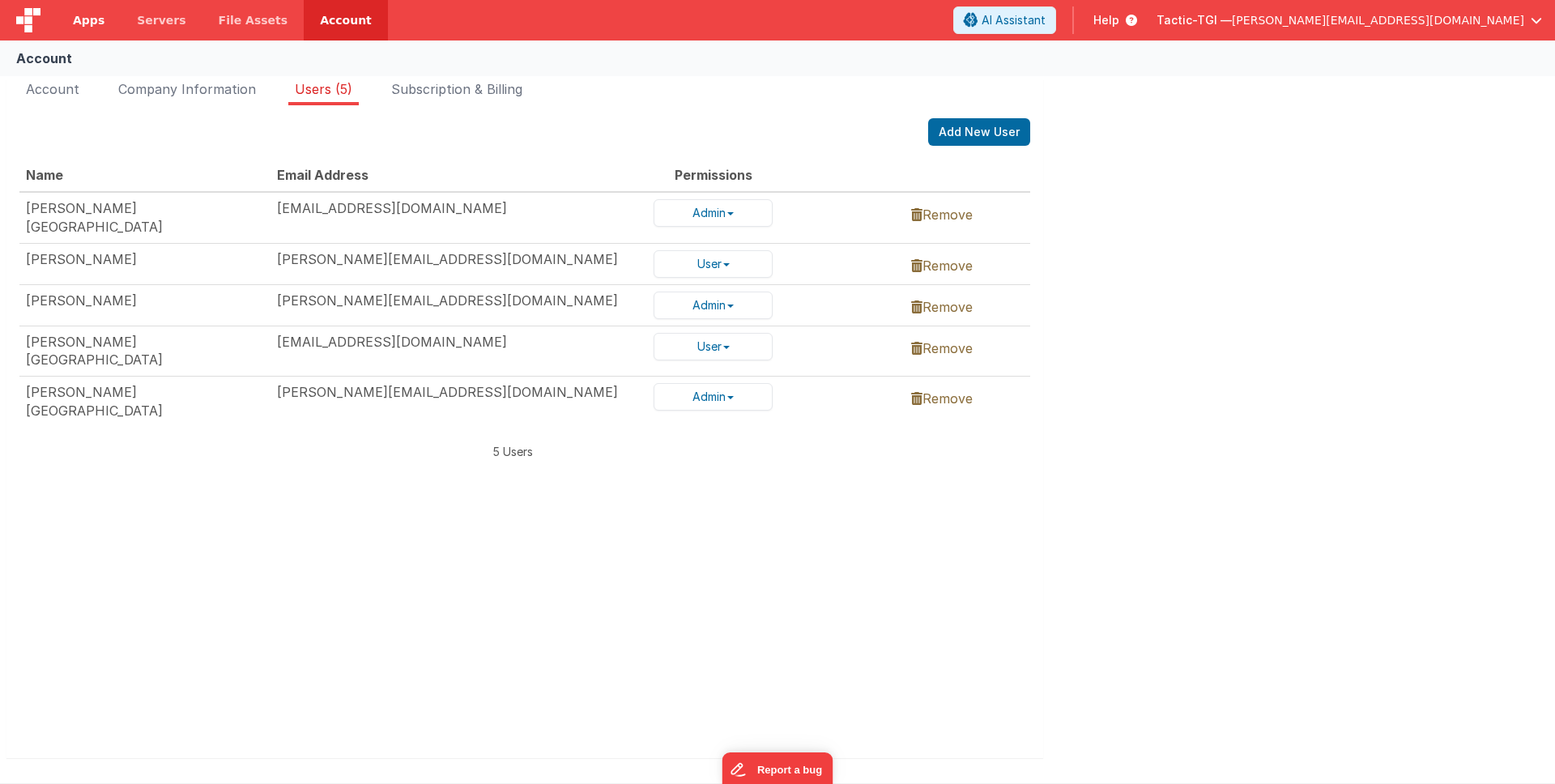
click at [98, 28] on span "Apps" at bounding box center [89, 19] width 32 height 16
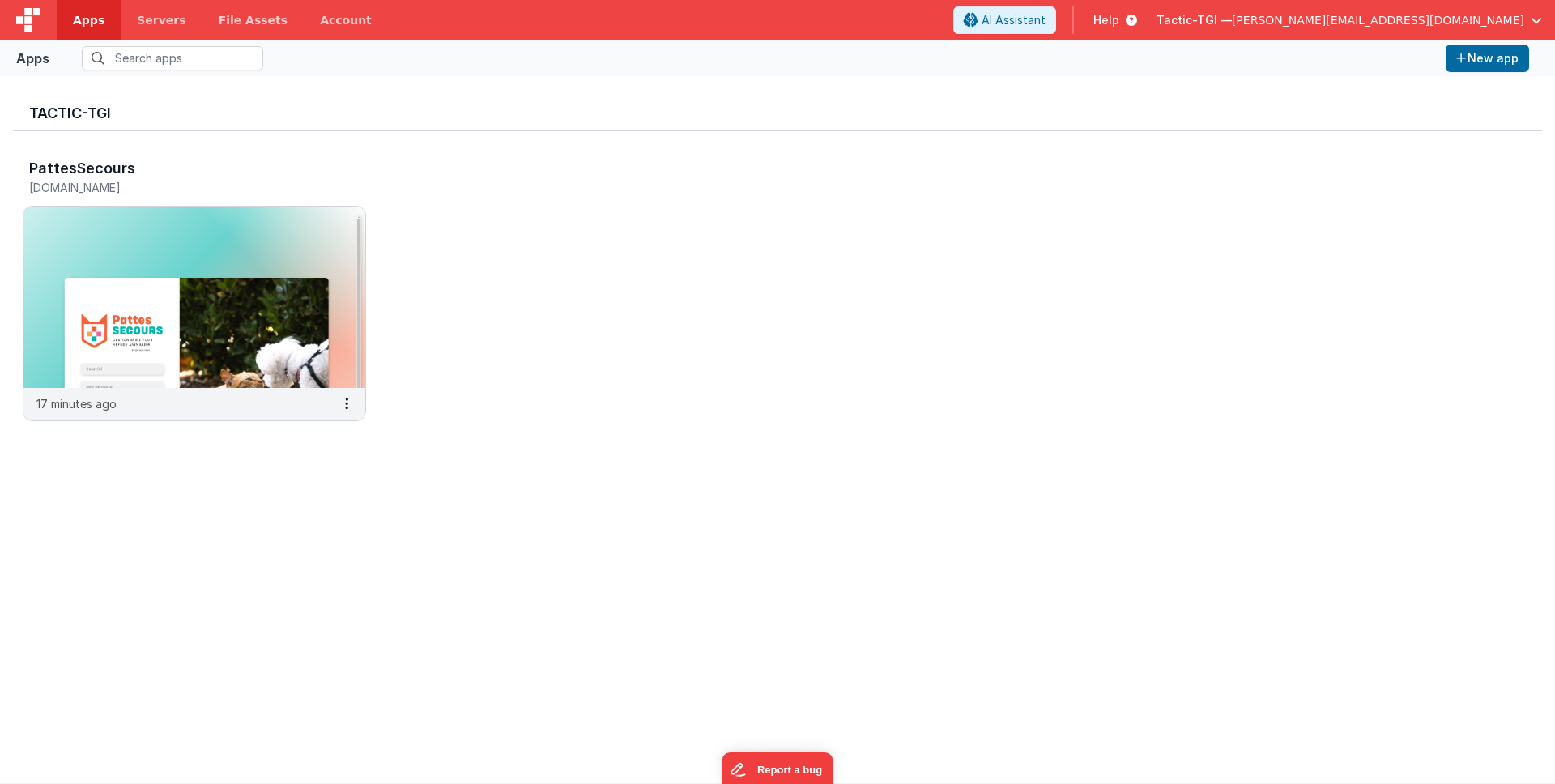
click at [26, 25] on img at bounding box center [28, 20] width 24 height 24
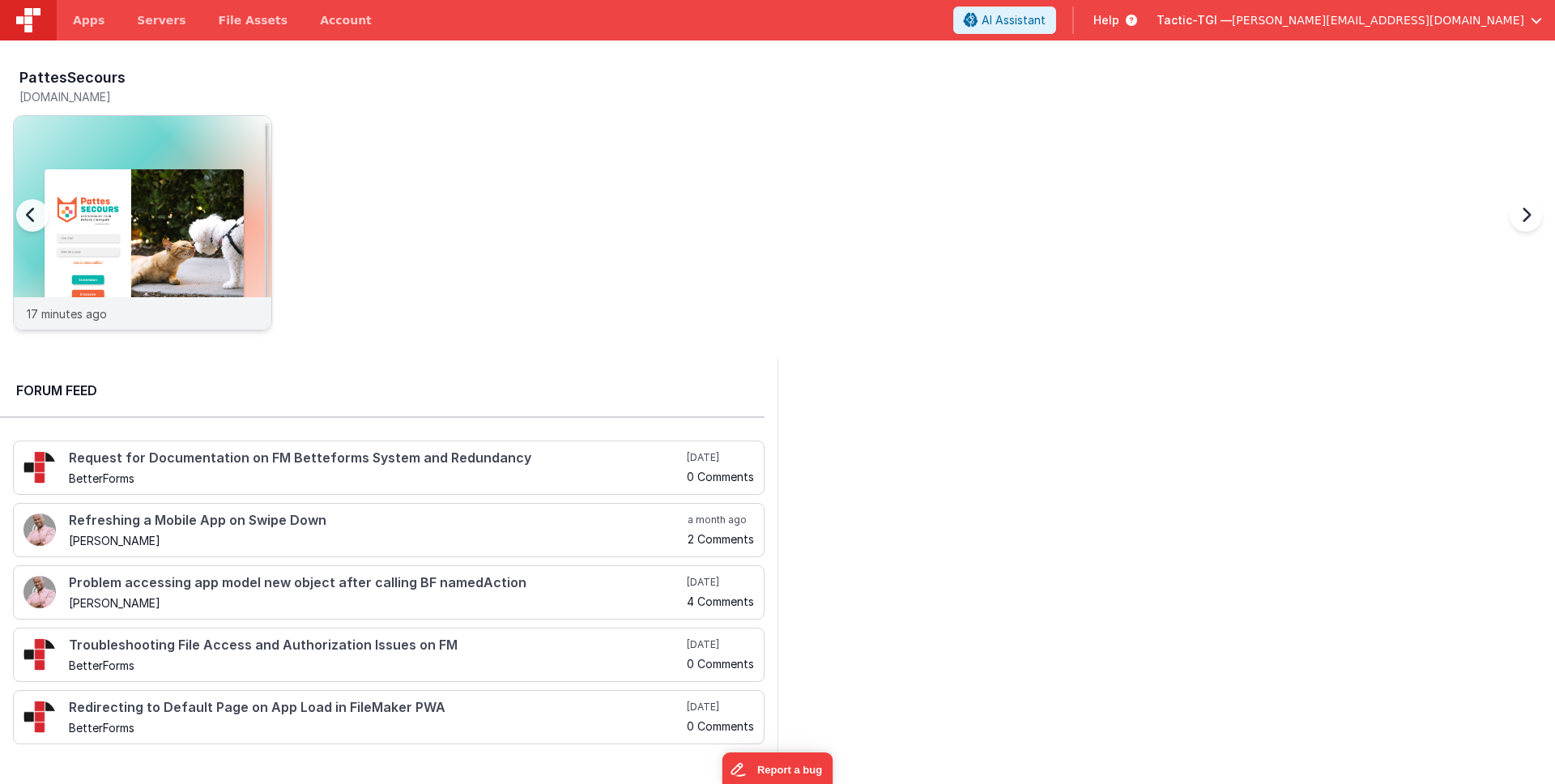
click at [126, 315] on div "17 minutes ago" at bounding box center [142, 313] width 258 height 33
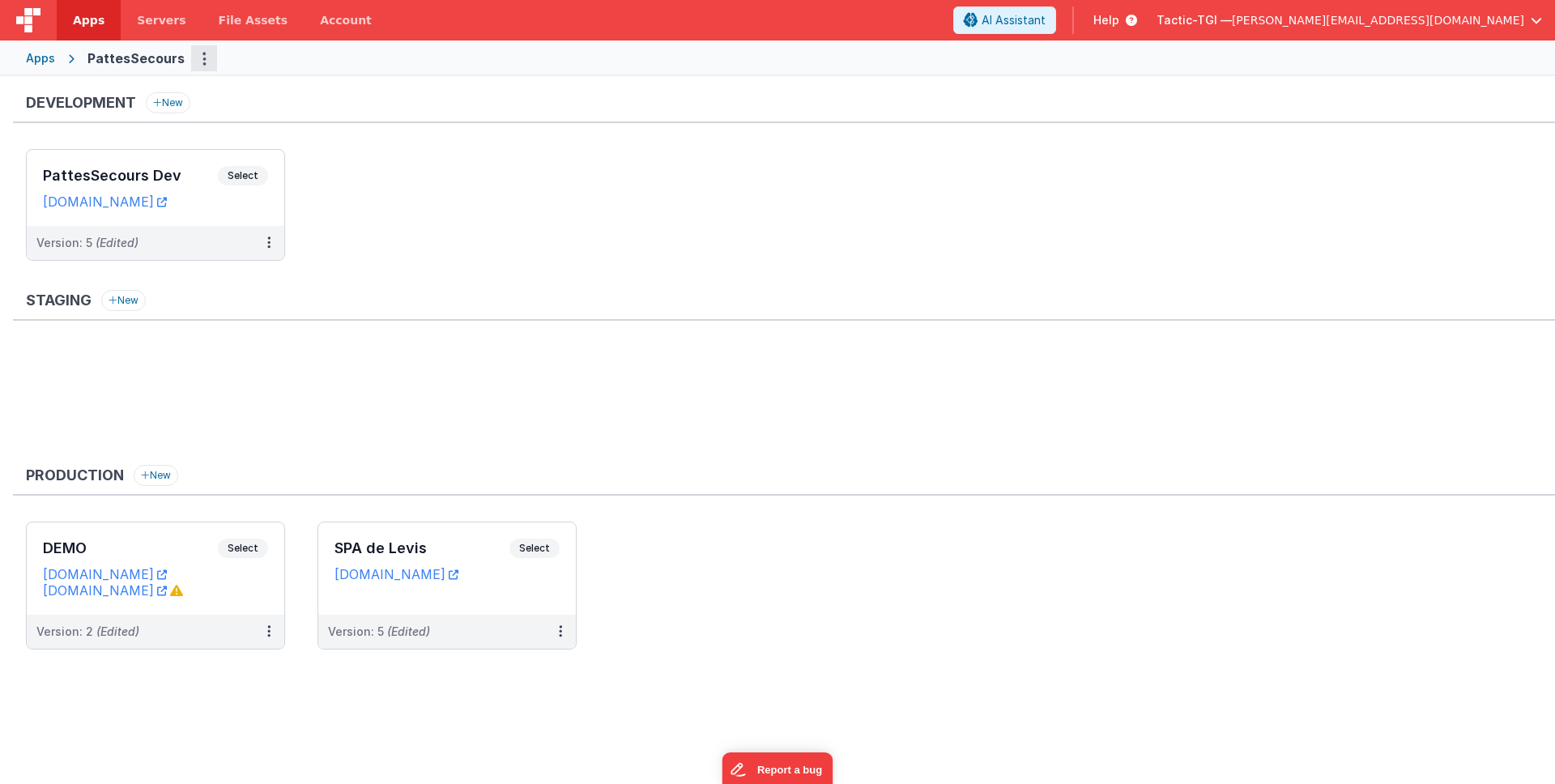
click at [191, 50] on button "Options" at bounding box center [204, 58] width 26 height 26
click at [154, 90] on link "App Settings" at bounding box center [146, 92] width 143 height 29
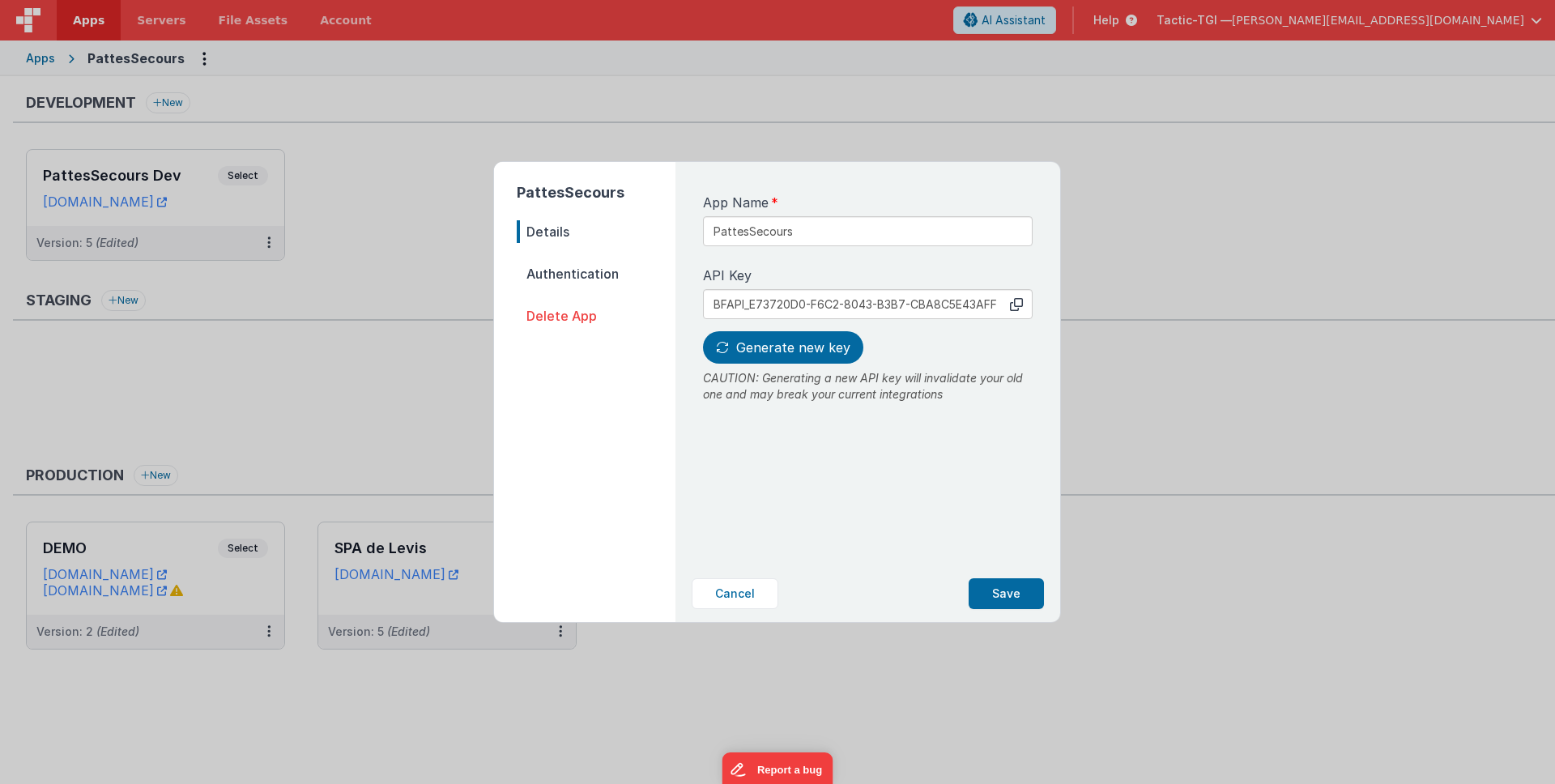
click at [572, 264] on span "Authentication" at bounding box center [595, 274] width 159 height 23
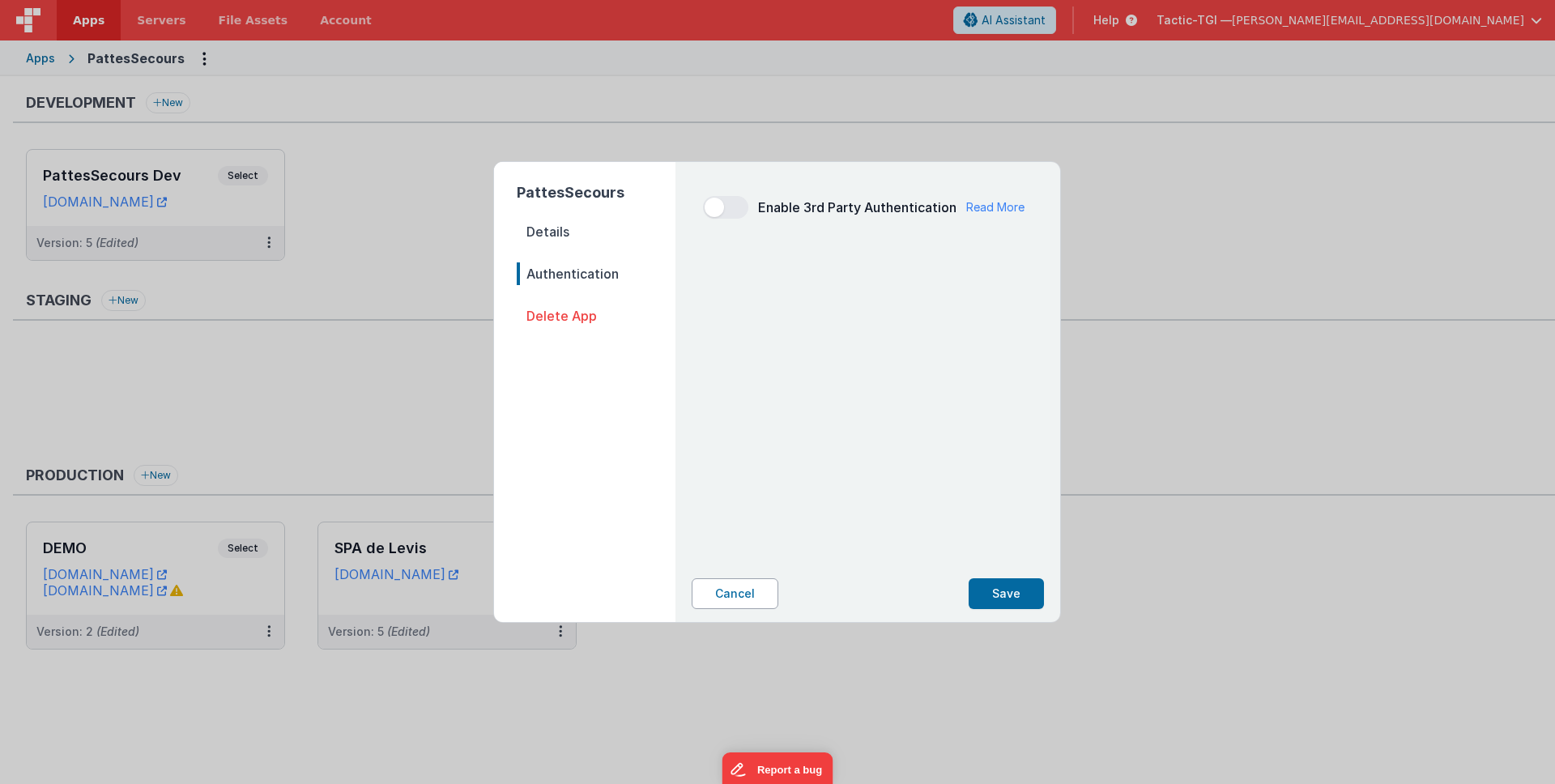
click at [728, 606] on button "Cancel" at bounding box center [735, 593] width 86 height 31
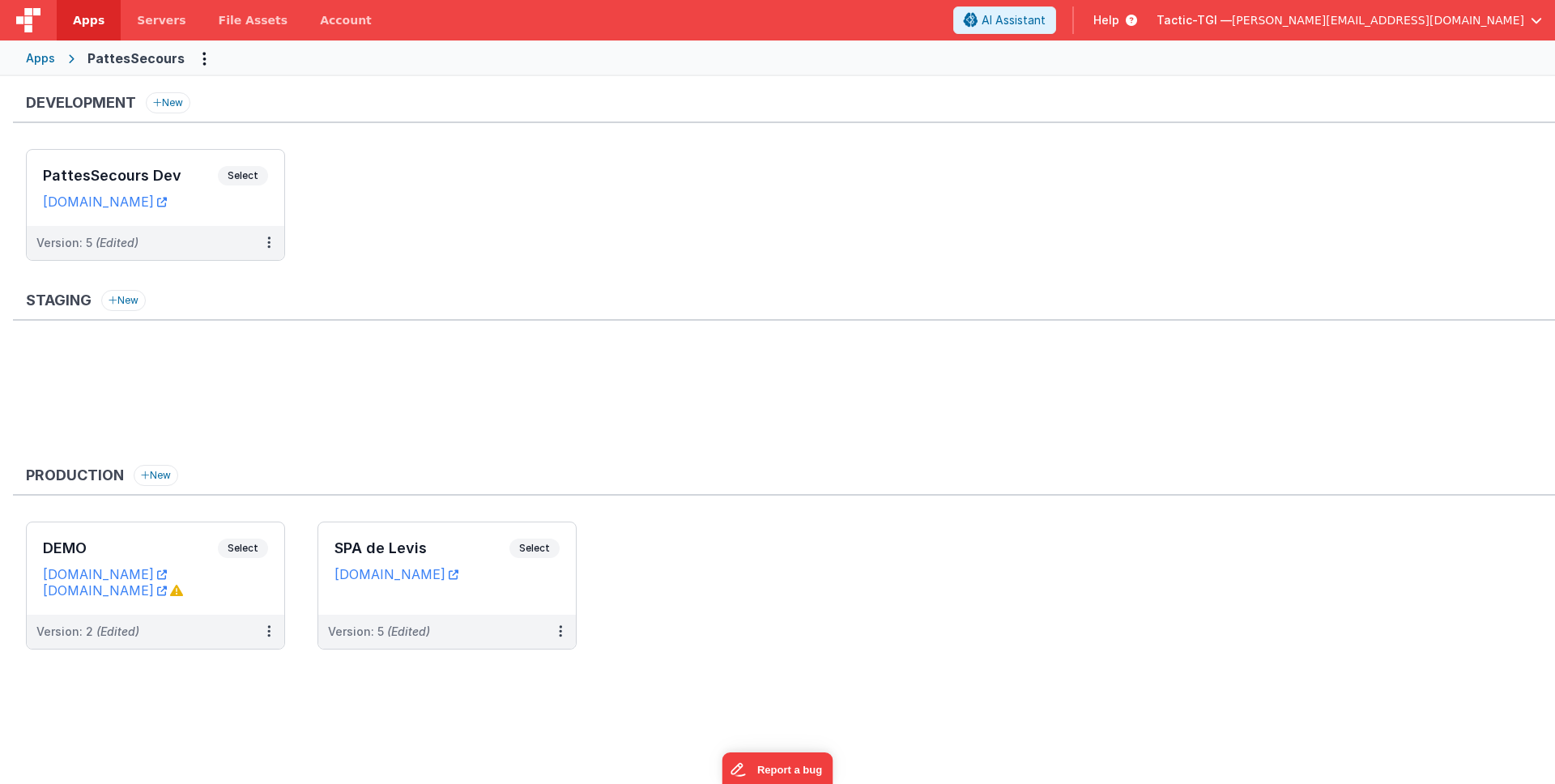
click at [541, 345] on div "Staging New" at bounding box center [783, 370] width 1542 height 162
click at [275, 247] on button at bounding box center [269, 243] width 31 height 34
click at [234, 277] on link "Edit" at bounding box center [213, 279] width 143 height 29
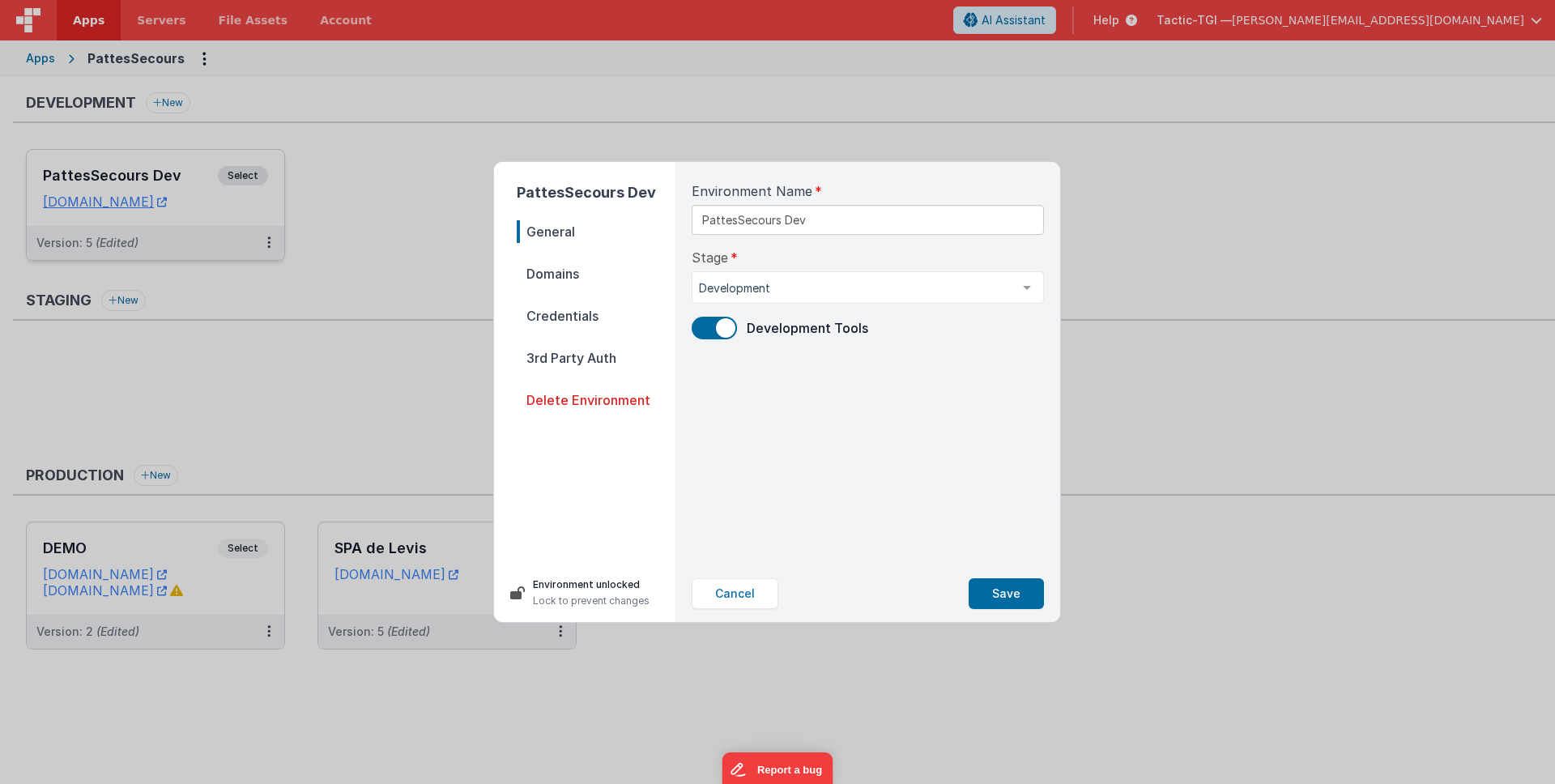
click at [591, 265] on span "Domains" at bounding box center [595, 274] width 159 height 23
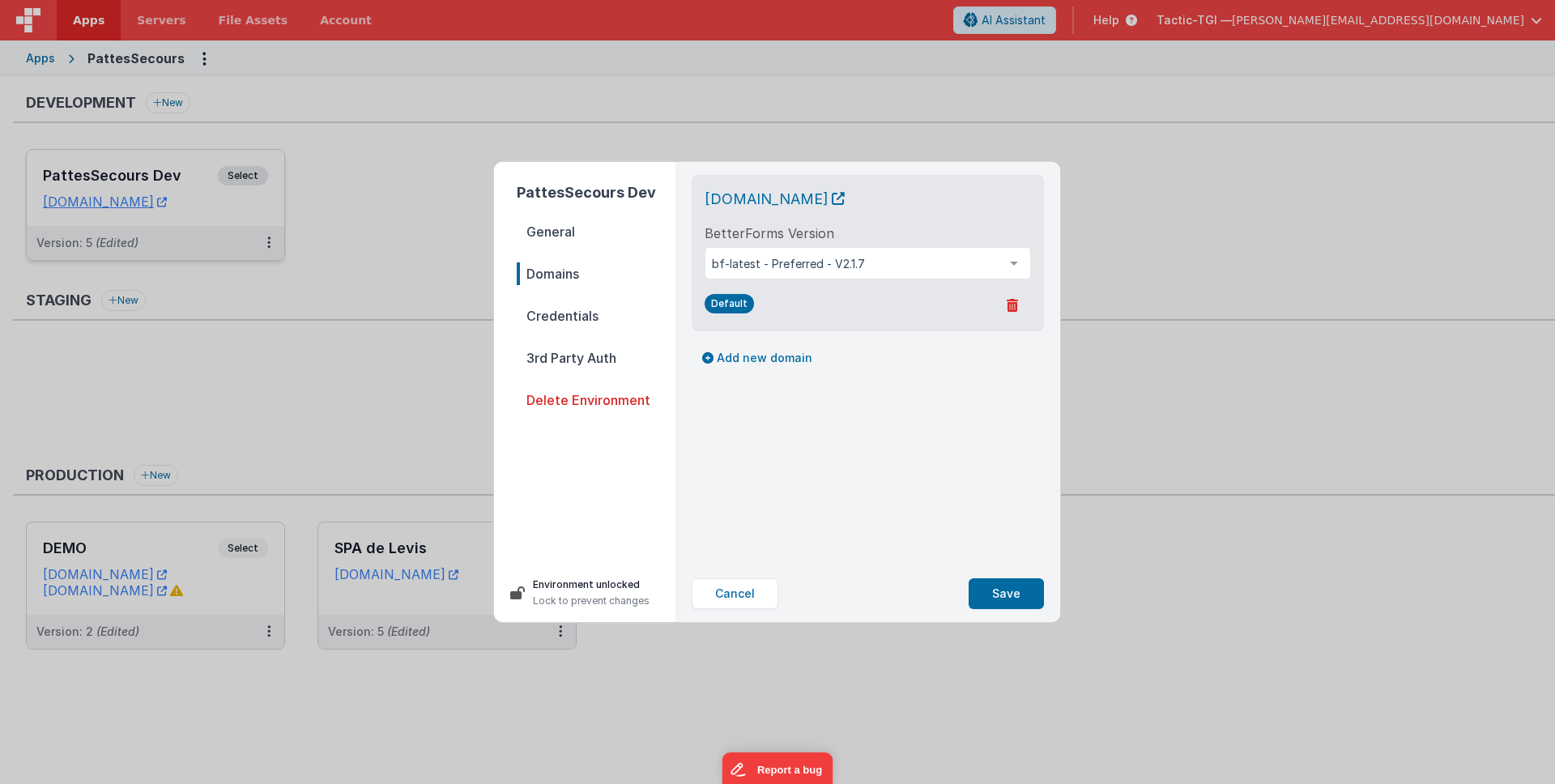
click at [584, 318] on span "Credentials" at bounding box center [595, 316] width 159 height 23
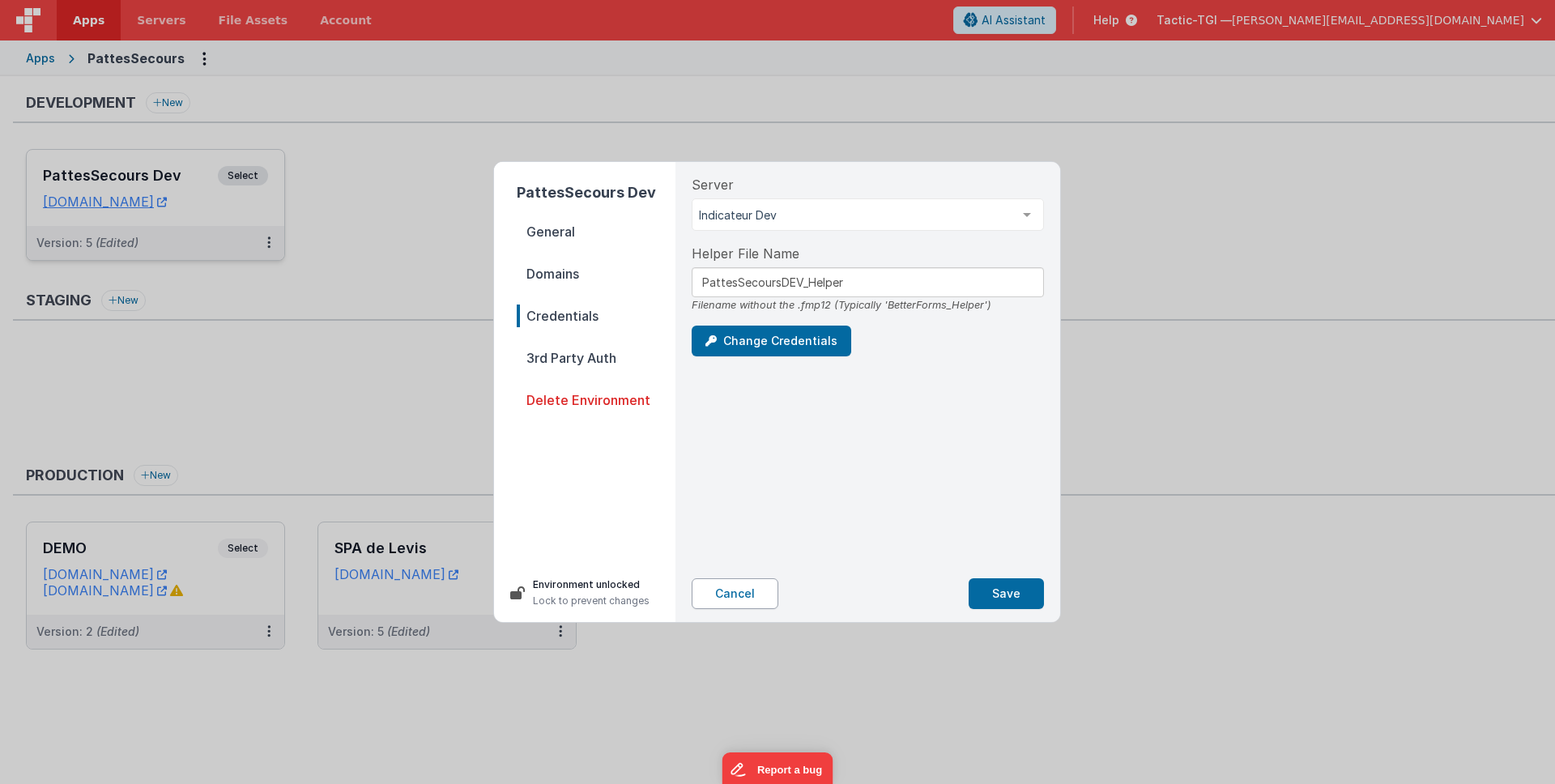
click at [739, 589] on button "Cancel" at bounding box center [735, 593] width 86 height 31
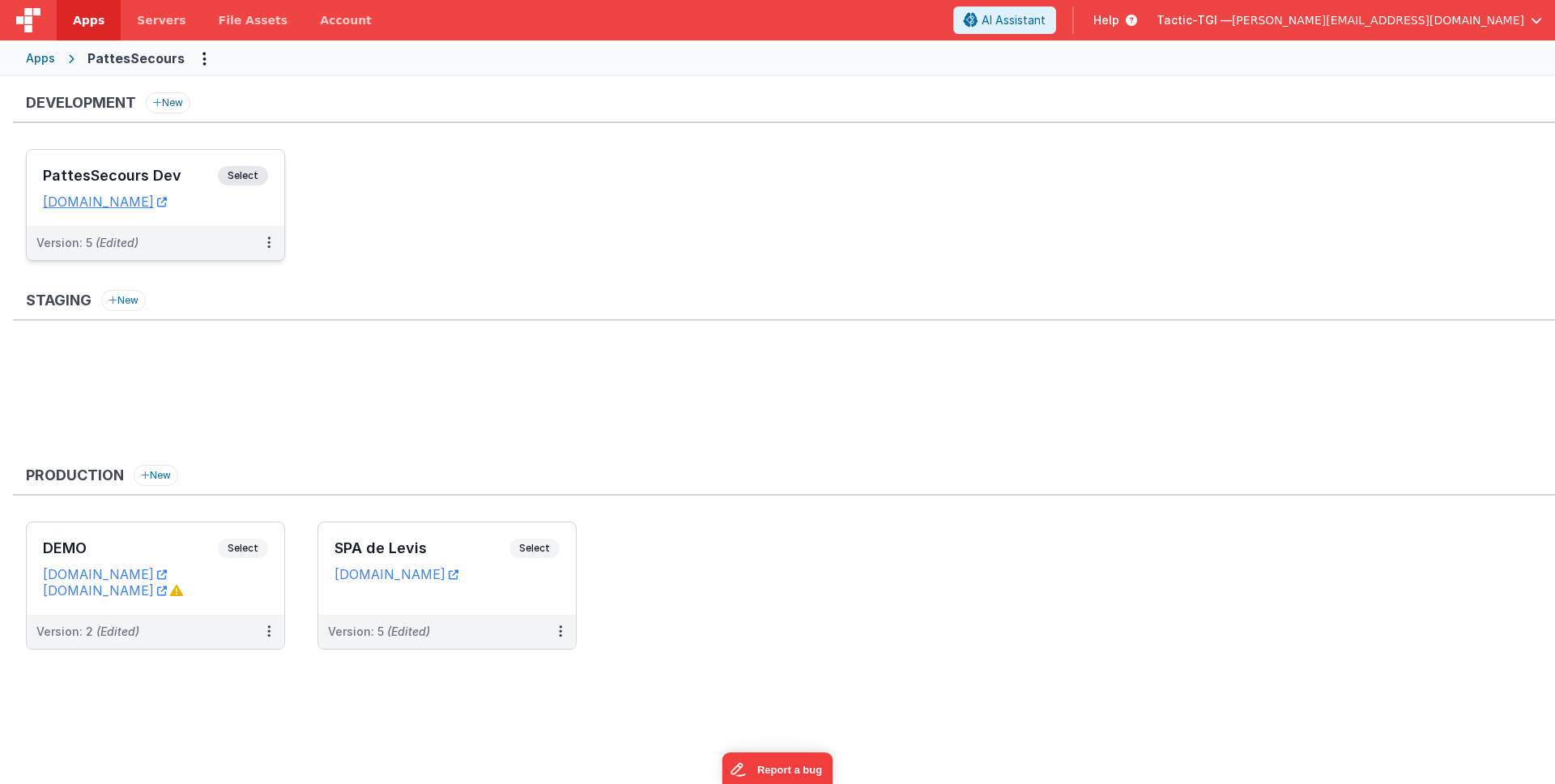
click at [588, 291] on div "Staging New" at bounding box center [783, 305] width 1542 height 31
click at [1434, 30] on div "Tactic-TGI — a.patry@tactic-tgi.com" at bounding box center [1348, 20] width 385 height 28
click at [1434, 12] on span "[PERSON_NAME][EMAIL_ADDRESS][DOMAIN_NAME]" at bounding box center [1378, 19] width 292 height 16
click at [1359, 71] on span "Tactic-TGI" at bounding box center [1340, 71] width 62 height 16
click at [1416, 24] on span "[PERSON_NAME][EMAIL_ADDRESS][DOMAIN_NAME]" at bounding box center [1378, 19] width 292 height 16
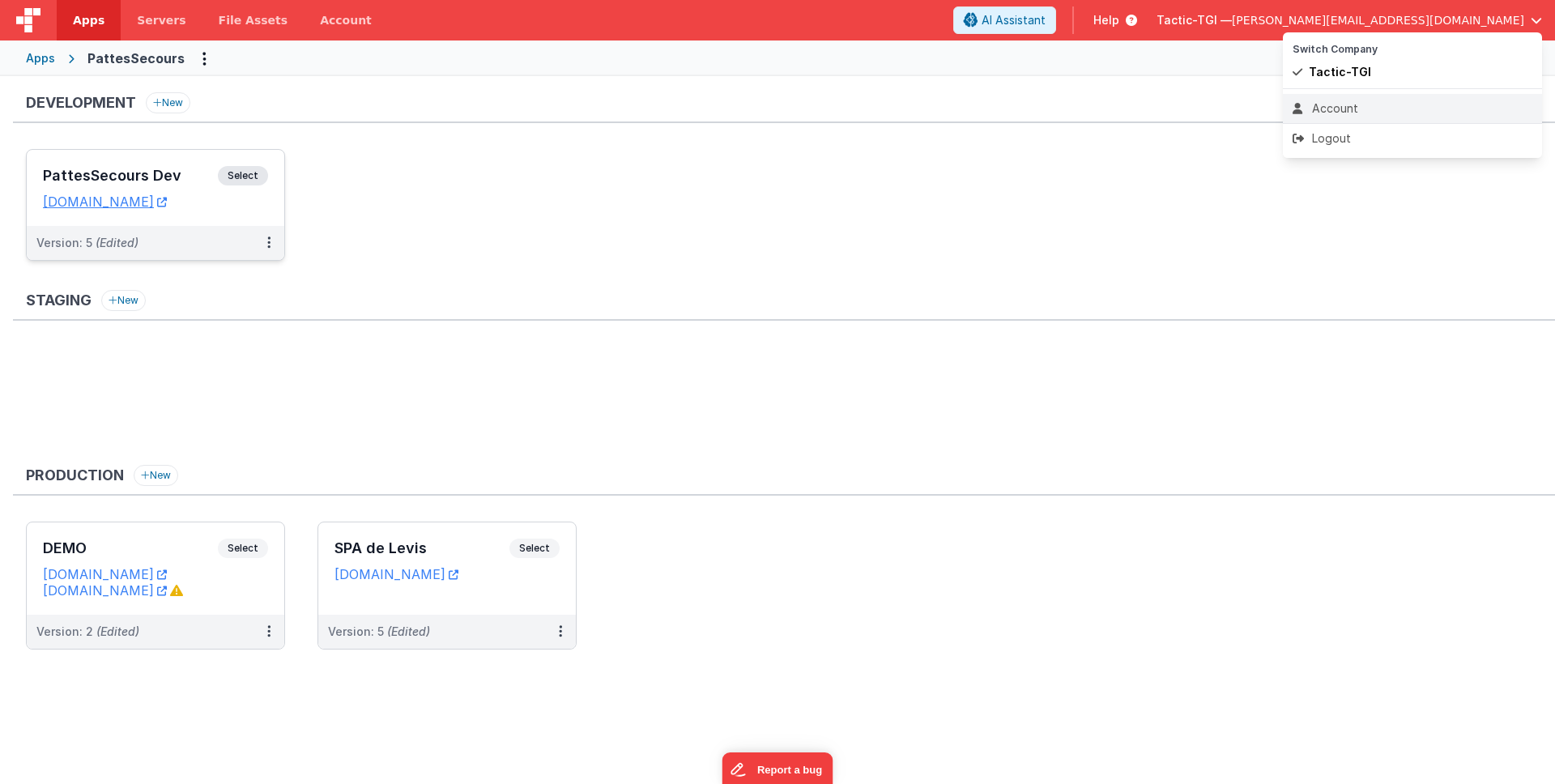
click at [1360, 109] on div "Account" at bounding box center [1413, 108] width 240 height 16
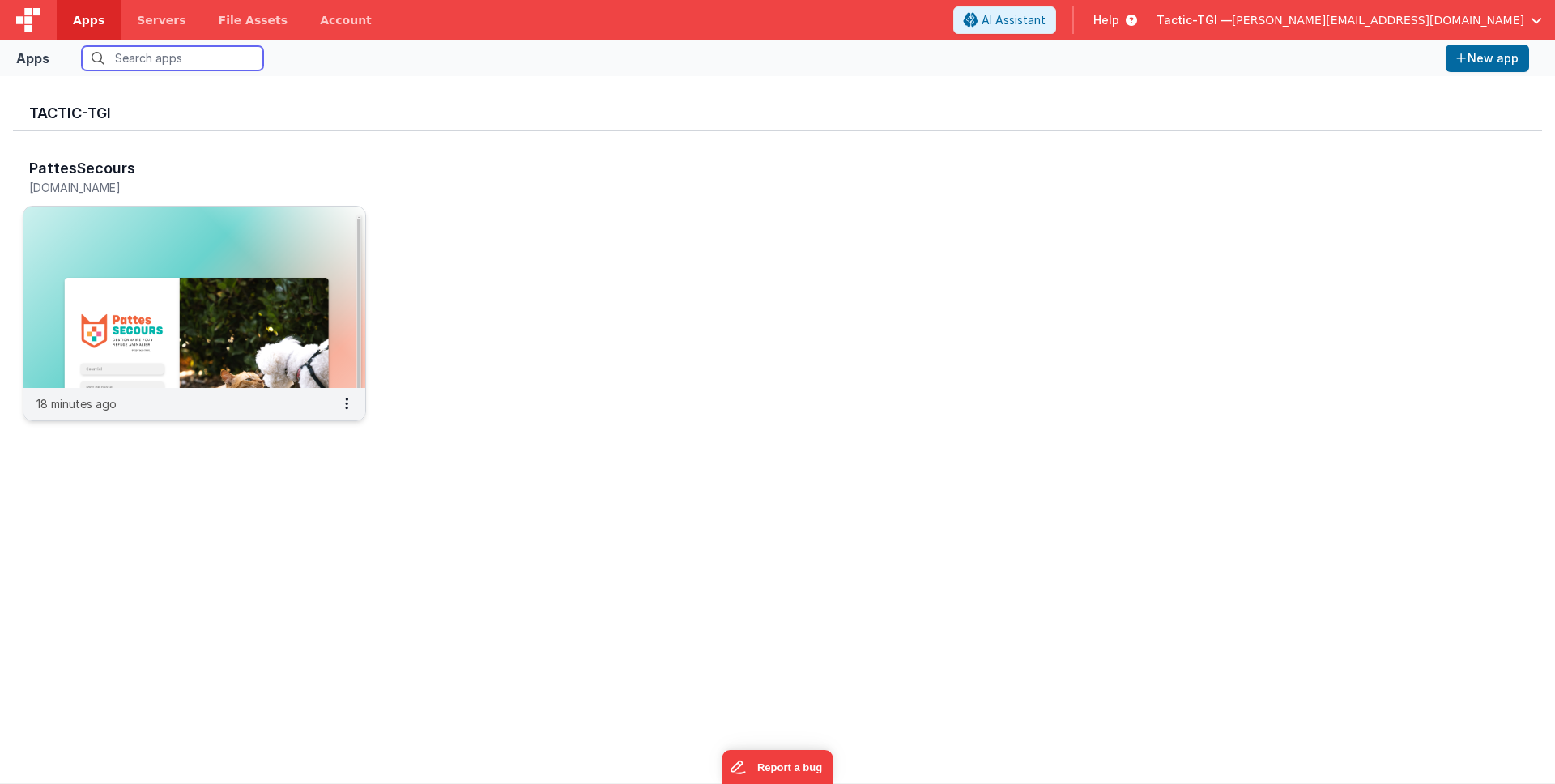
scroll to position [13, 0]
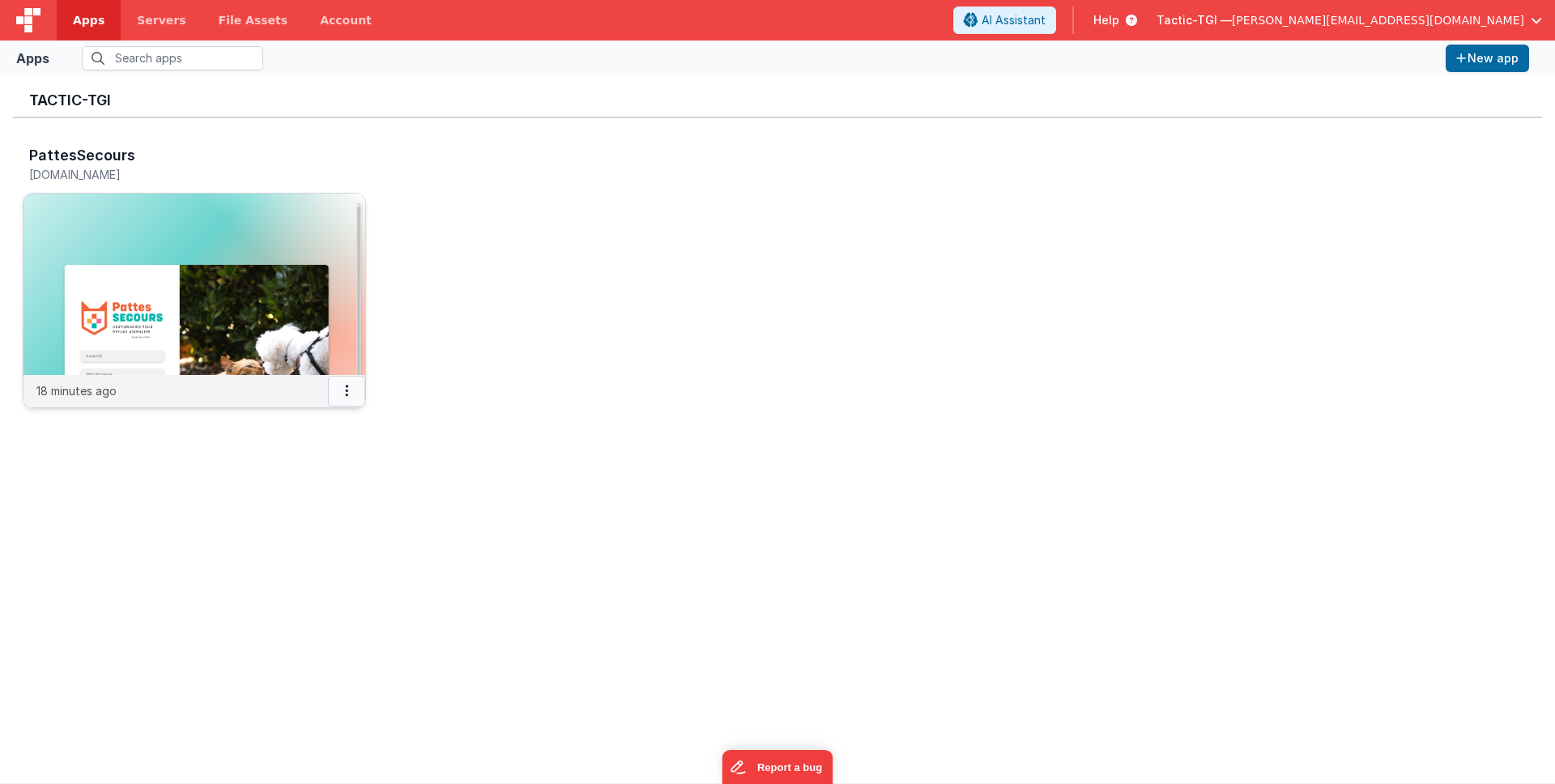
click at [350, 395] on button at bounding box center [347, 391] width 37 height 31
click at [346, 421] on link "Settings" at bounding box center [310, 422] width 112 height 29
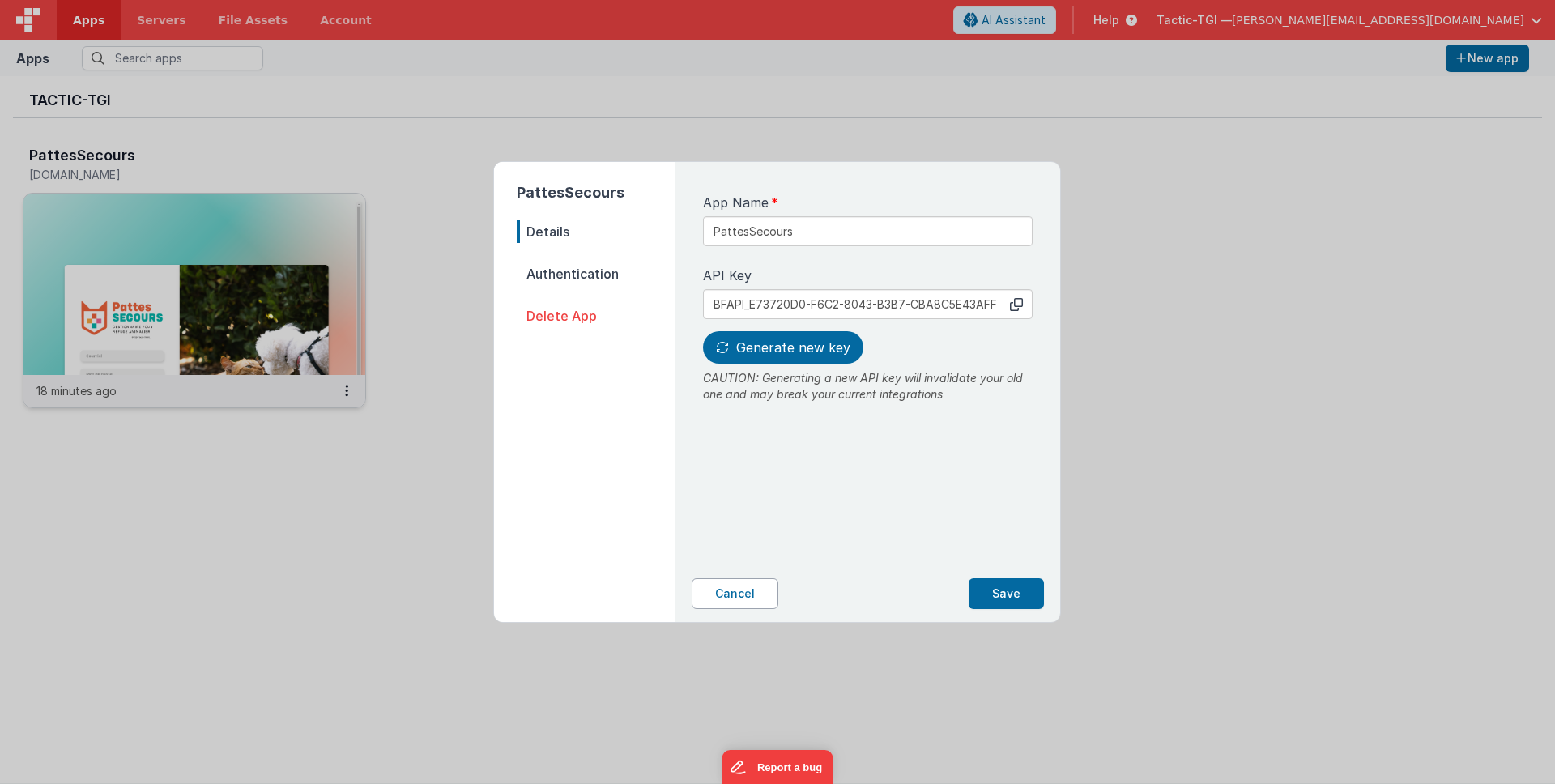
click at [756, 583] on button "Cancel" at bounding box center [735, 593] width 86 height 31
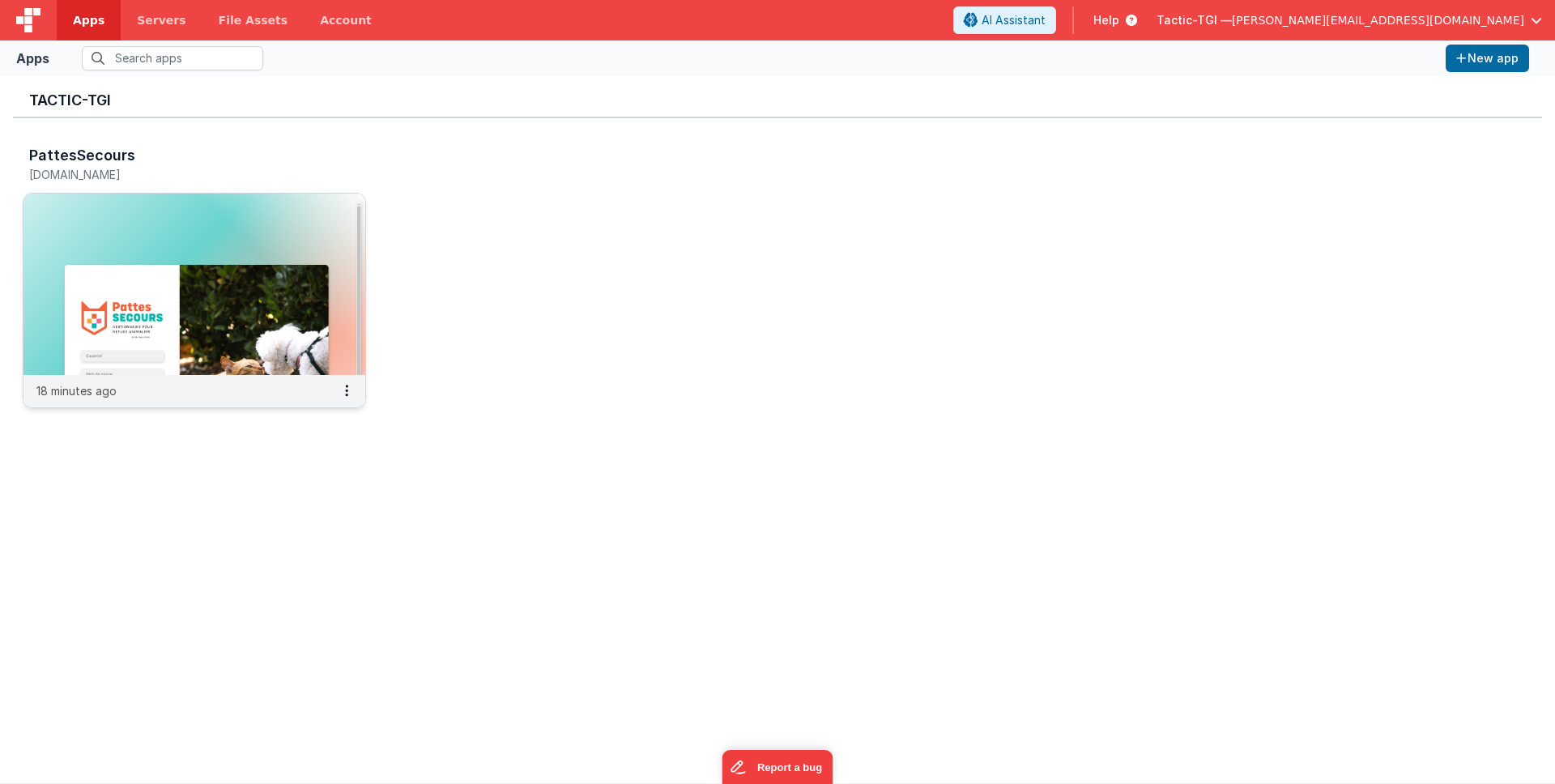
click at [310, 331] on img at bounding box center [194, 285] width 342 height 181
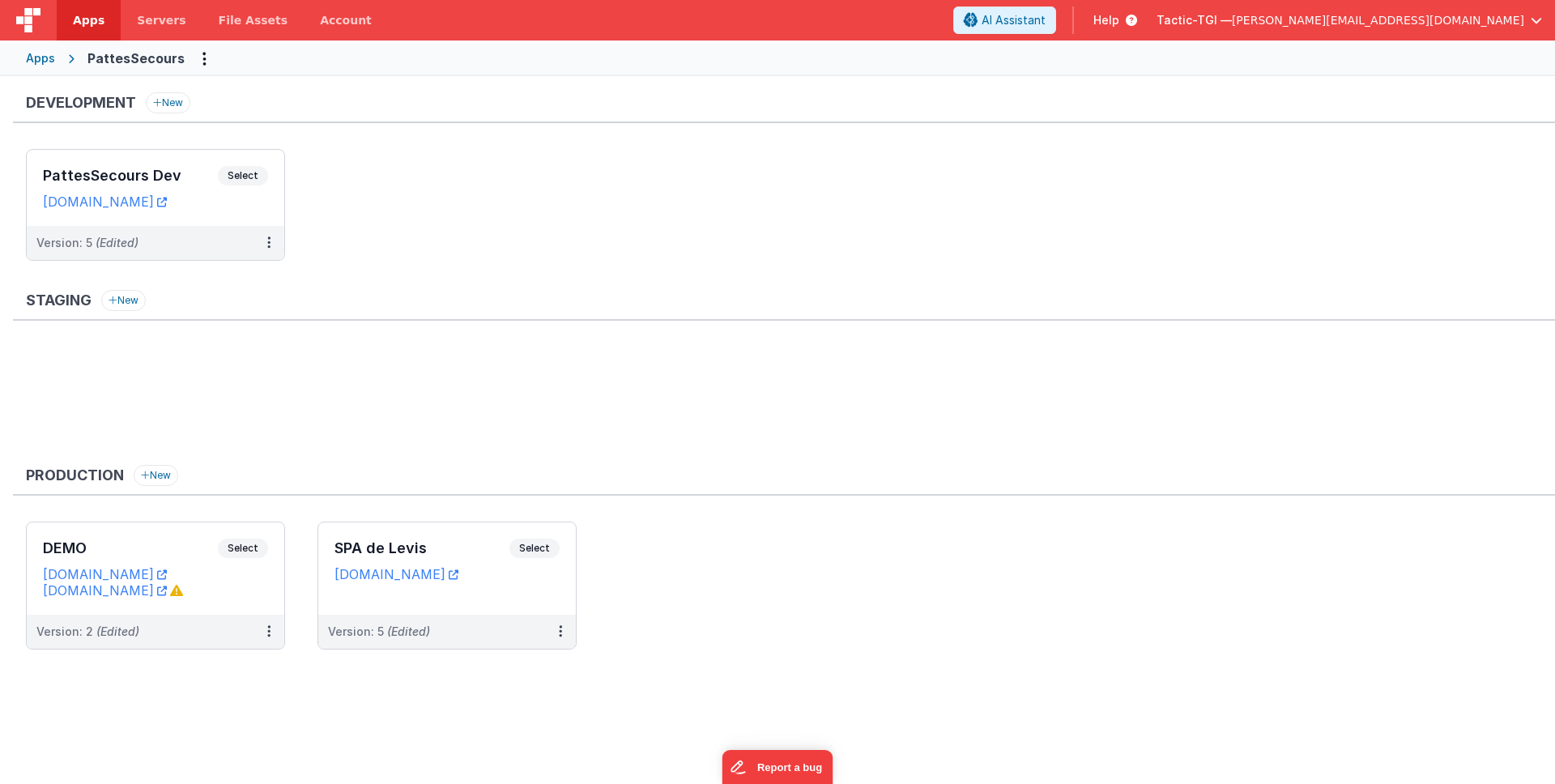
click at [1119, 20] on span "Help" at bounding box center [1106, 19] width 26 height 16
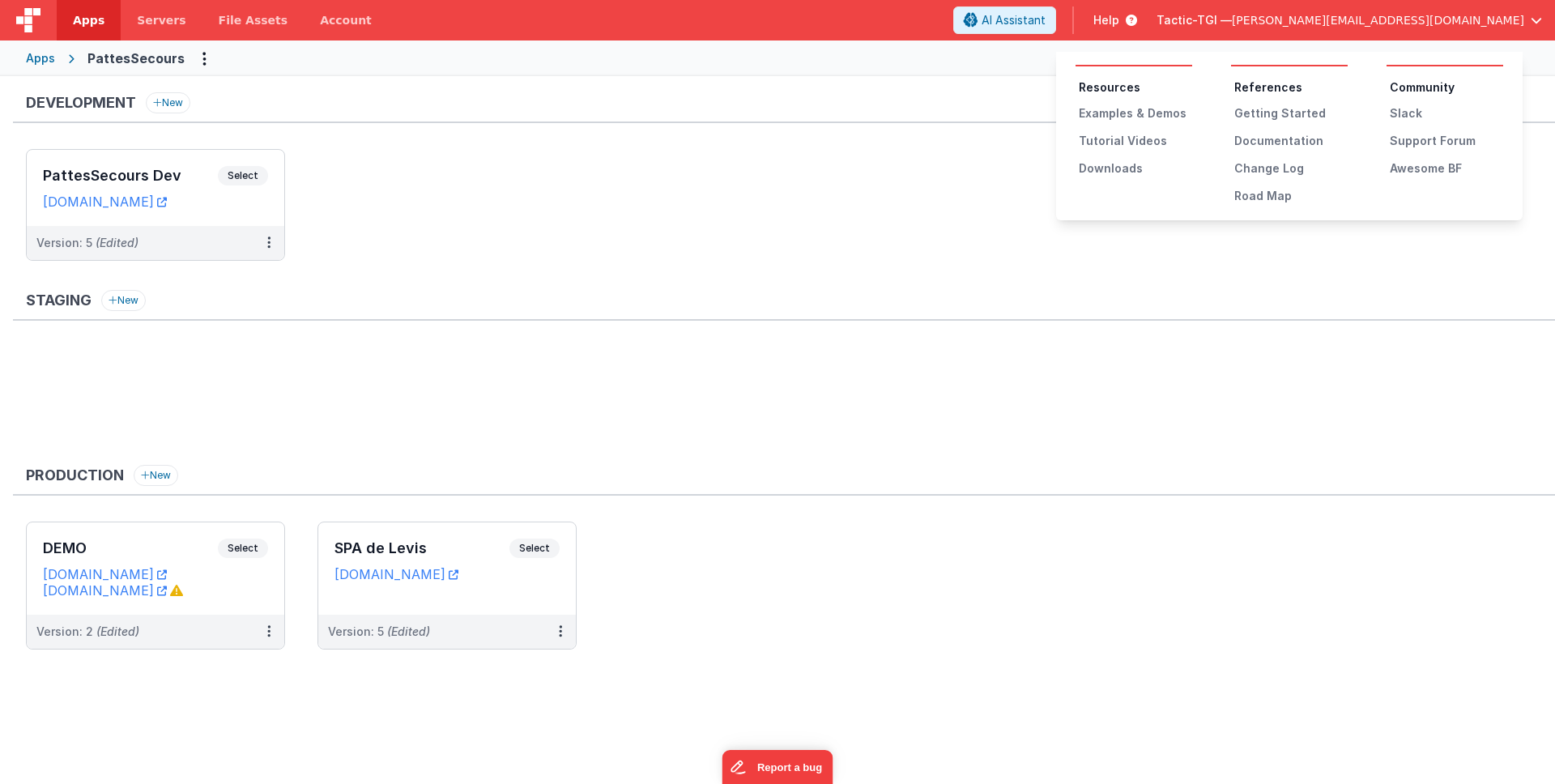
click at [787, 154] on button at bounding box center [778, 392] width 1555 height 784
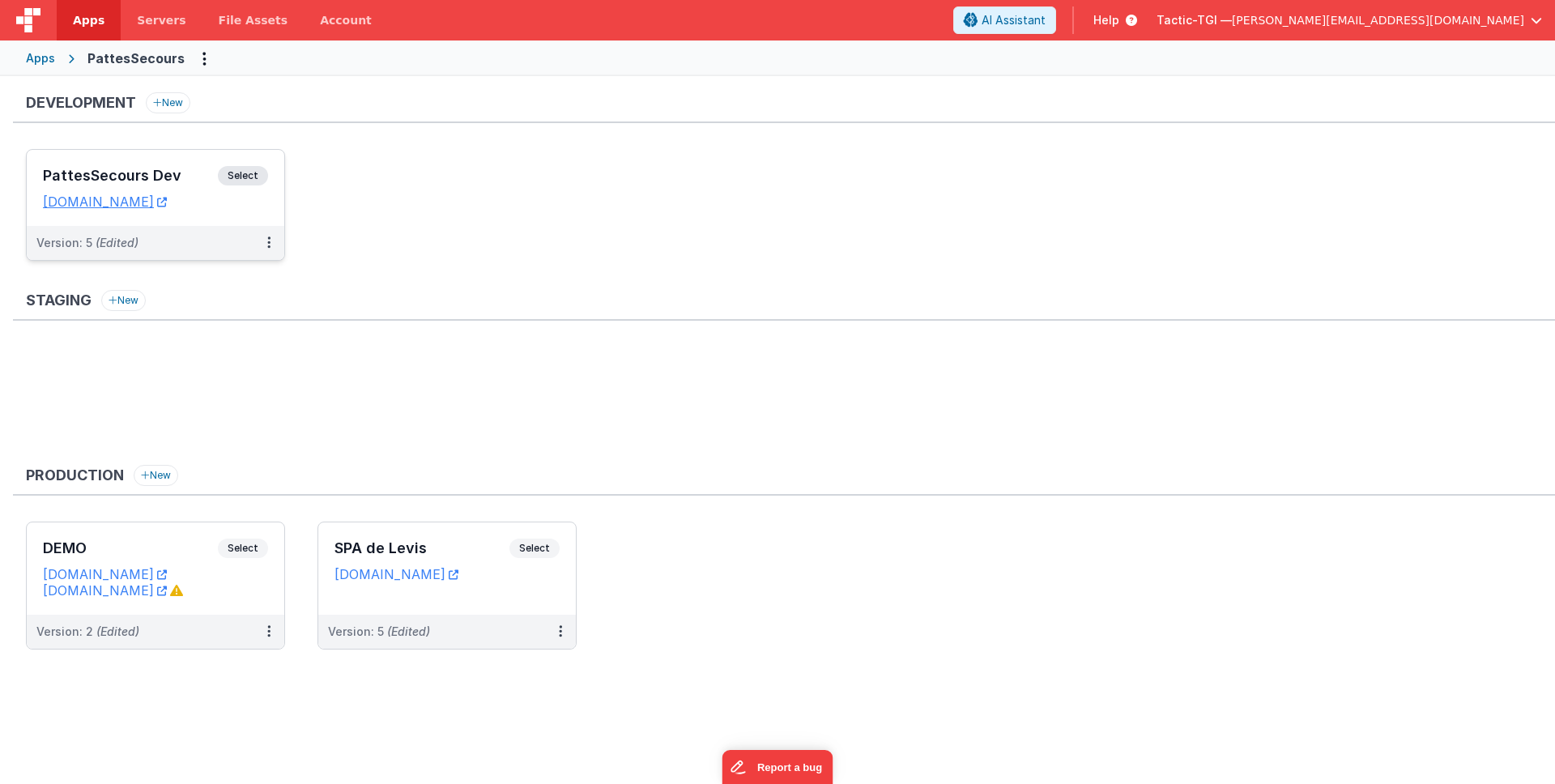
click at [215, 239] on div "Version: 5 (Edited)" at bounding box center [144, 243] width 217 height 16
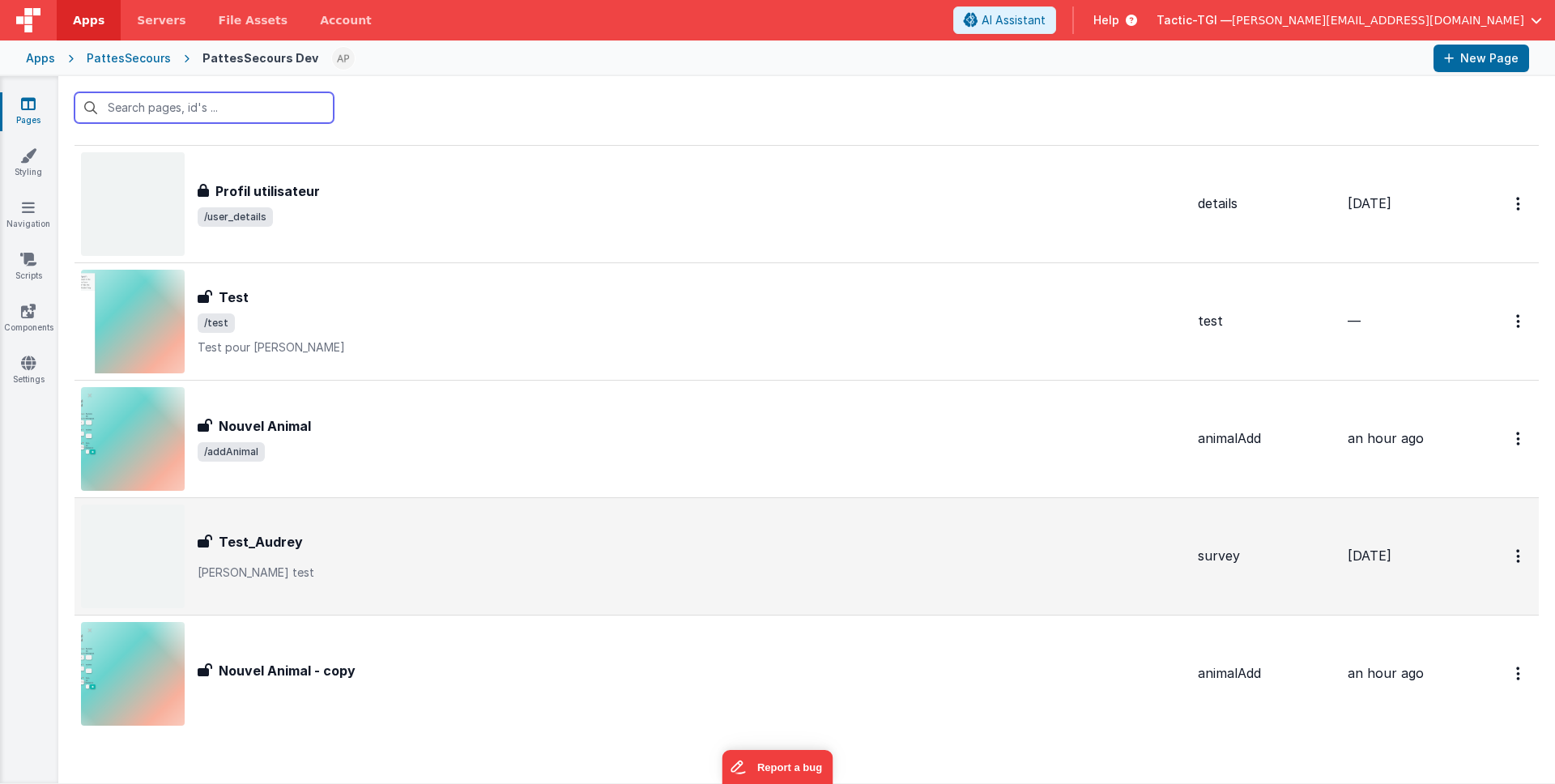
scroll to position [1785, 0]
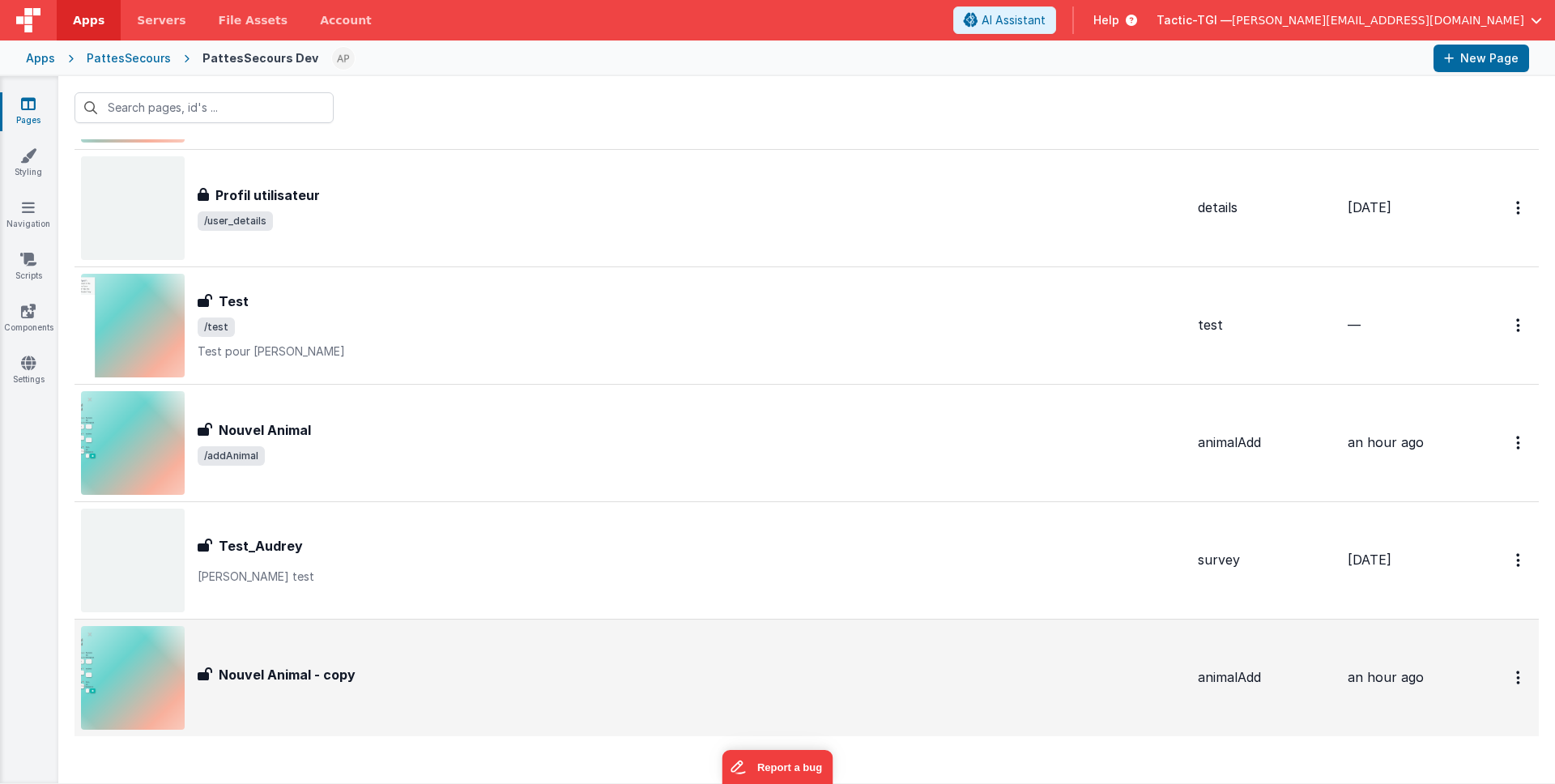
click at [469, 694] on div "Nouvel Animal - copy Nouvel Animal - copy" at bounding box center [632, 677] width 1104 height 103
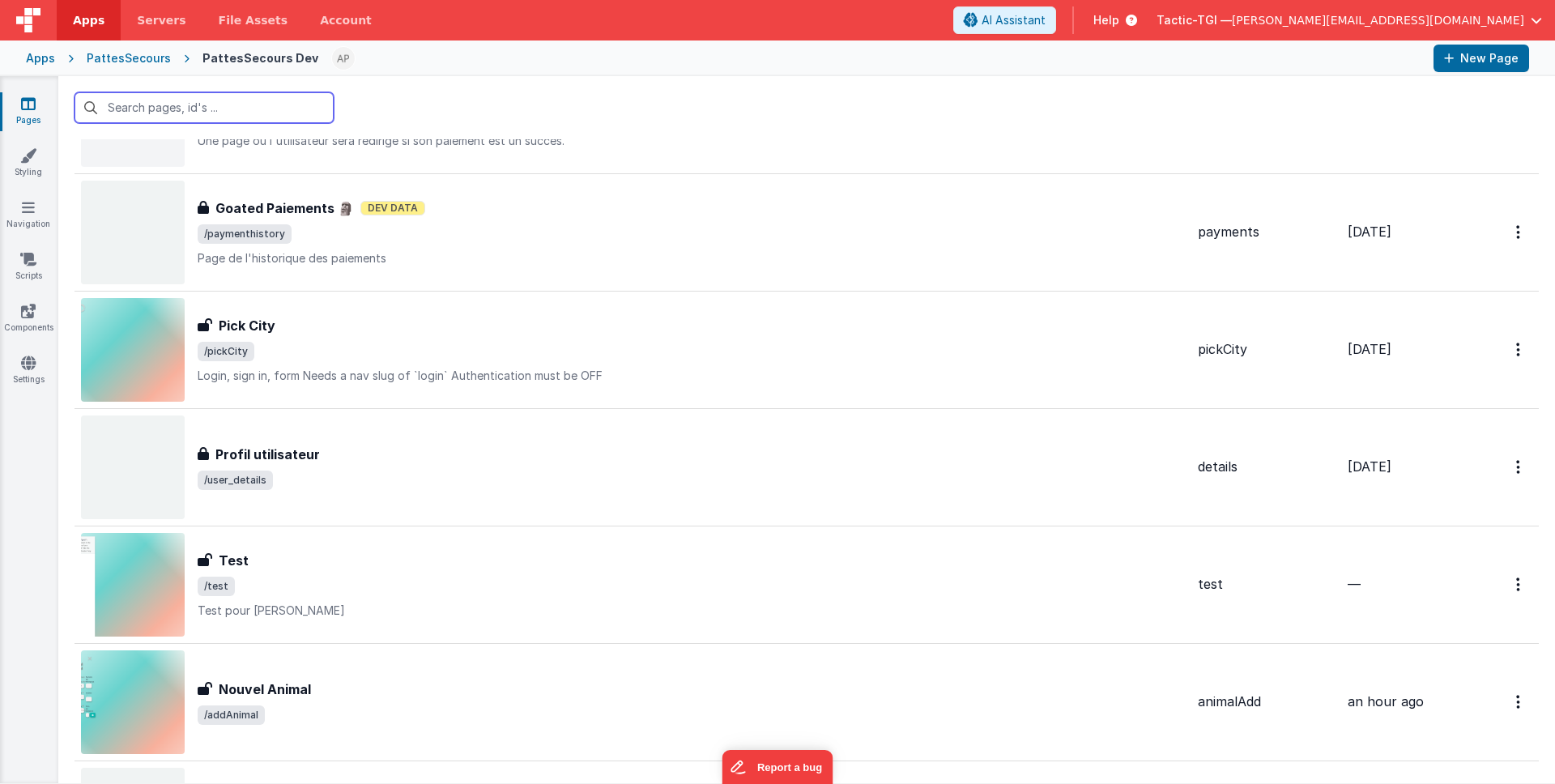
scroll to position [1816, 0]
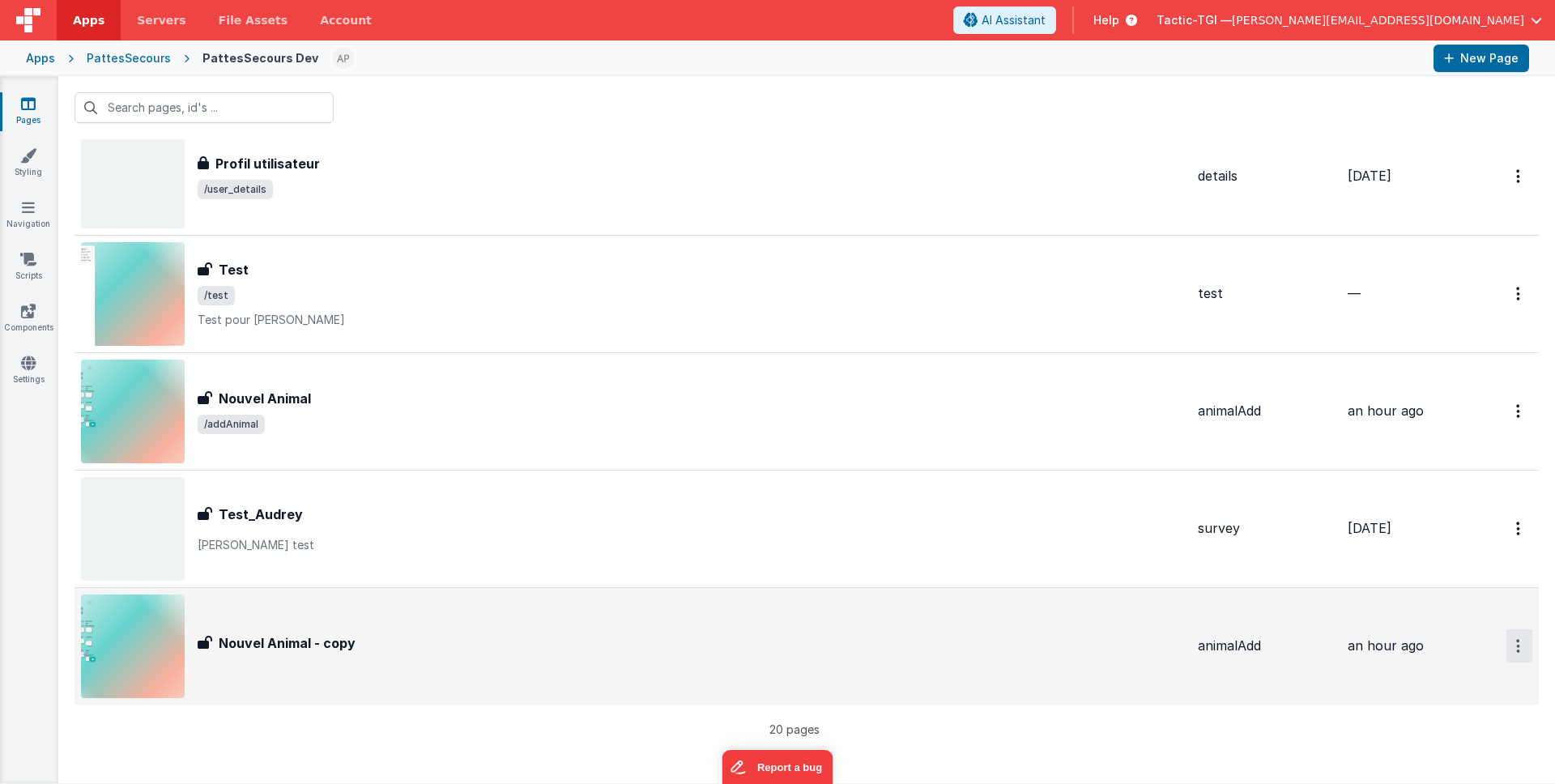
click at [20, 217] on button at bounding box center [778, 392] width 1555 height 784
click at [27, 207] on icon at bounding box center [28, 206] width 13 height 16
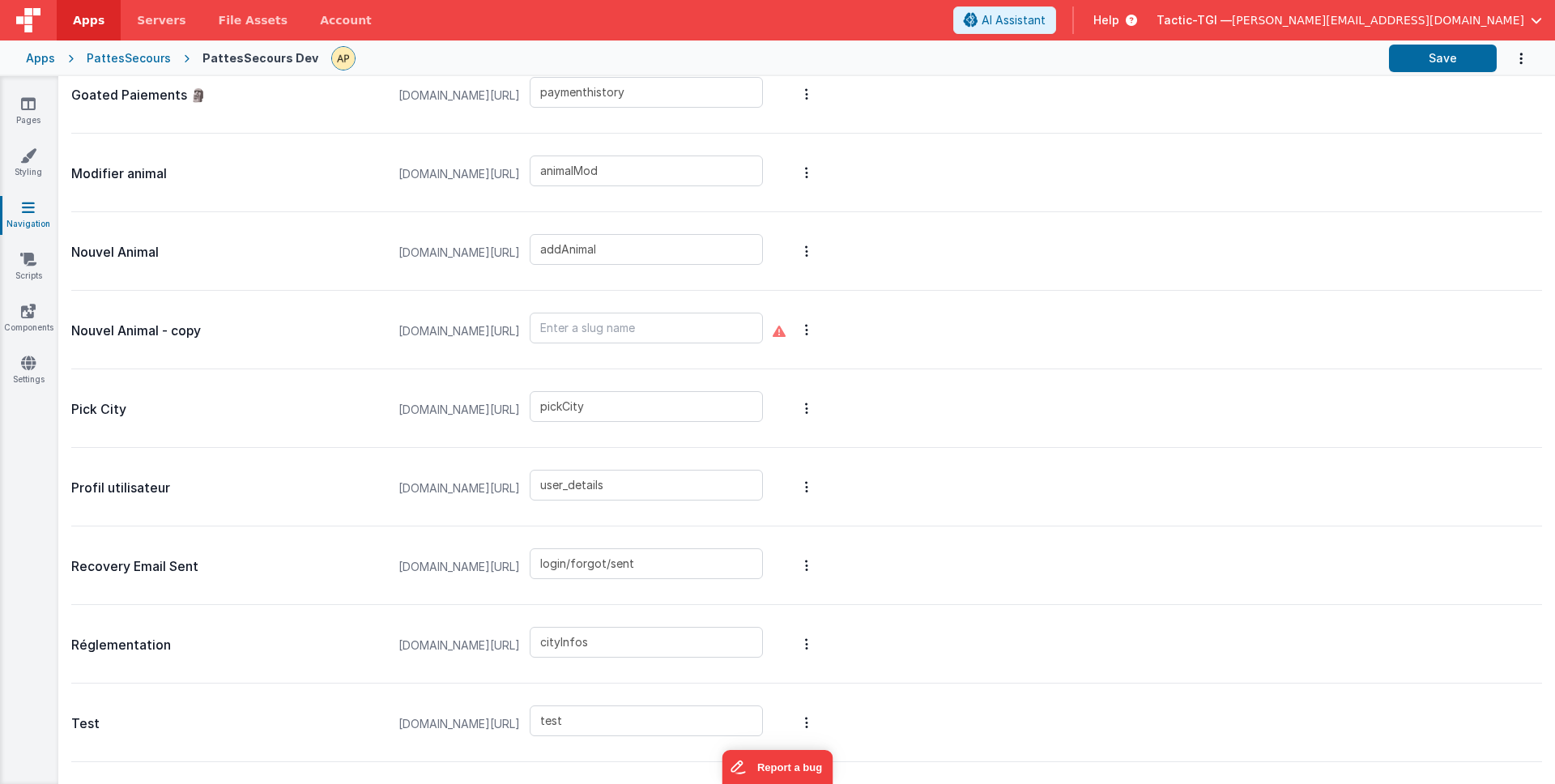
scroll to position [939, 0]
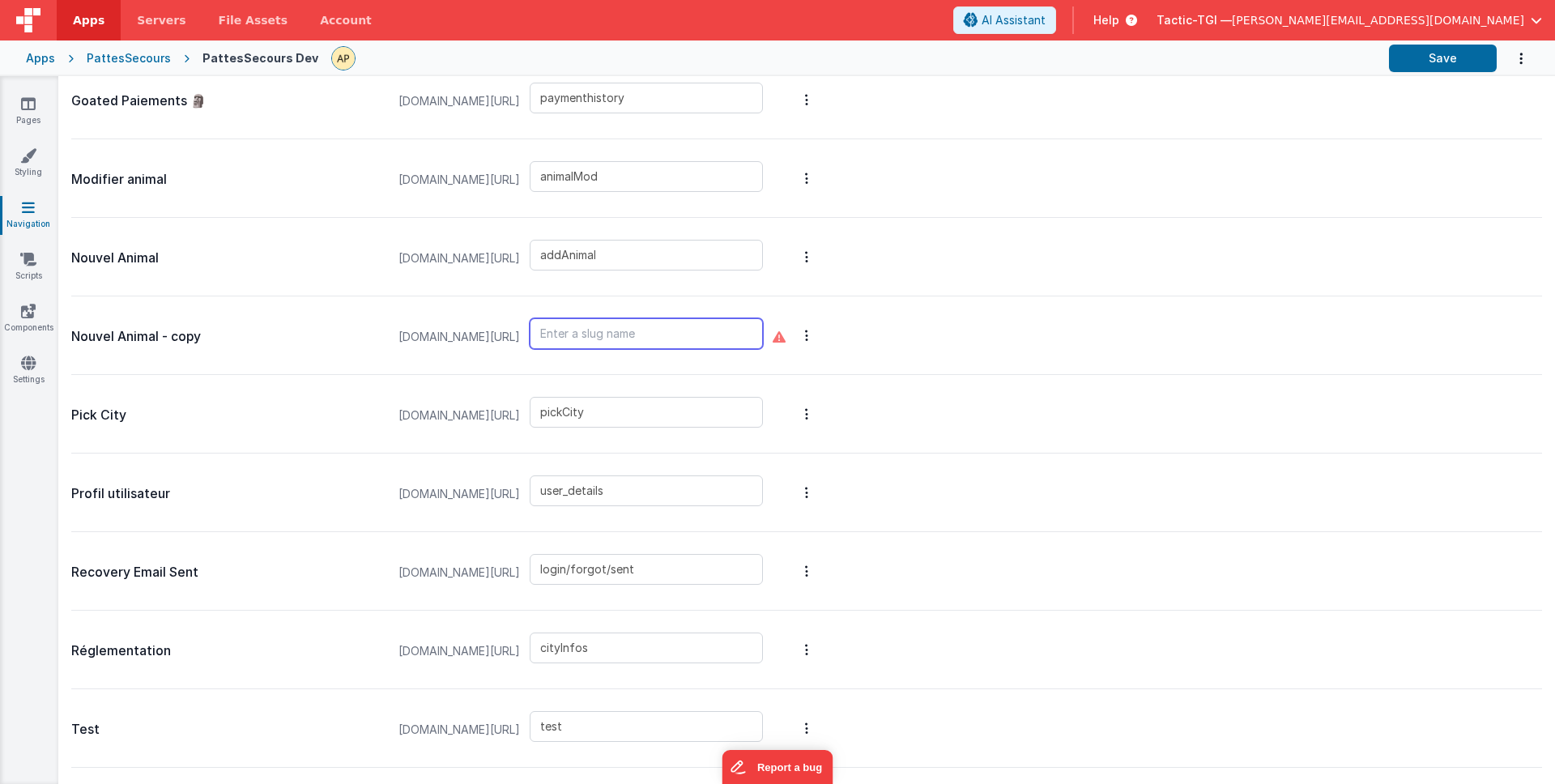
click at [723, 332] on input "text" at bounding box center [647, 333] width 233 height 31
type input "addAnimal2"
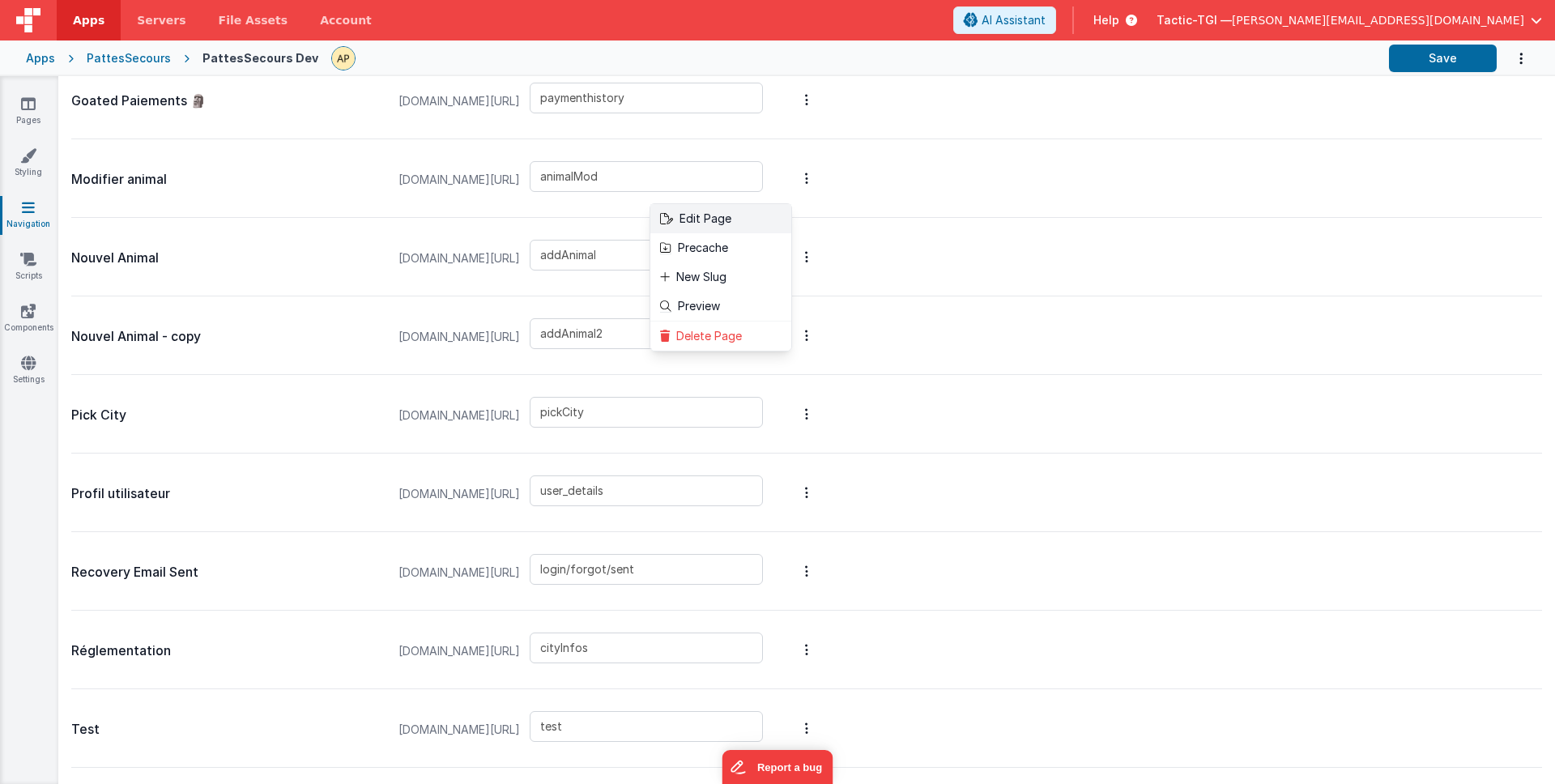
click at [789, 222] on link "Edit Page" at bounding box center [721, 218] width 141 height 29
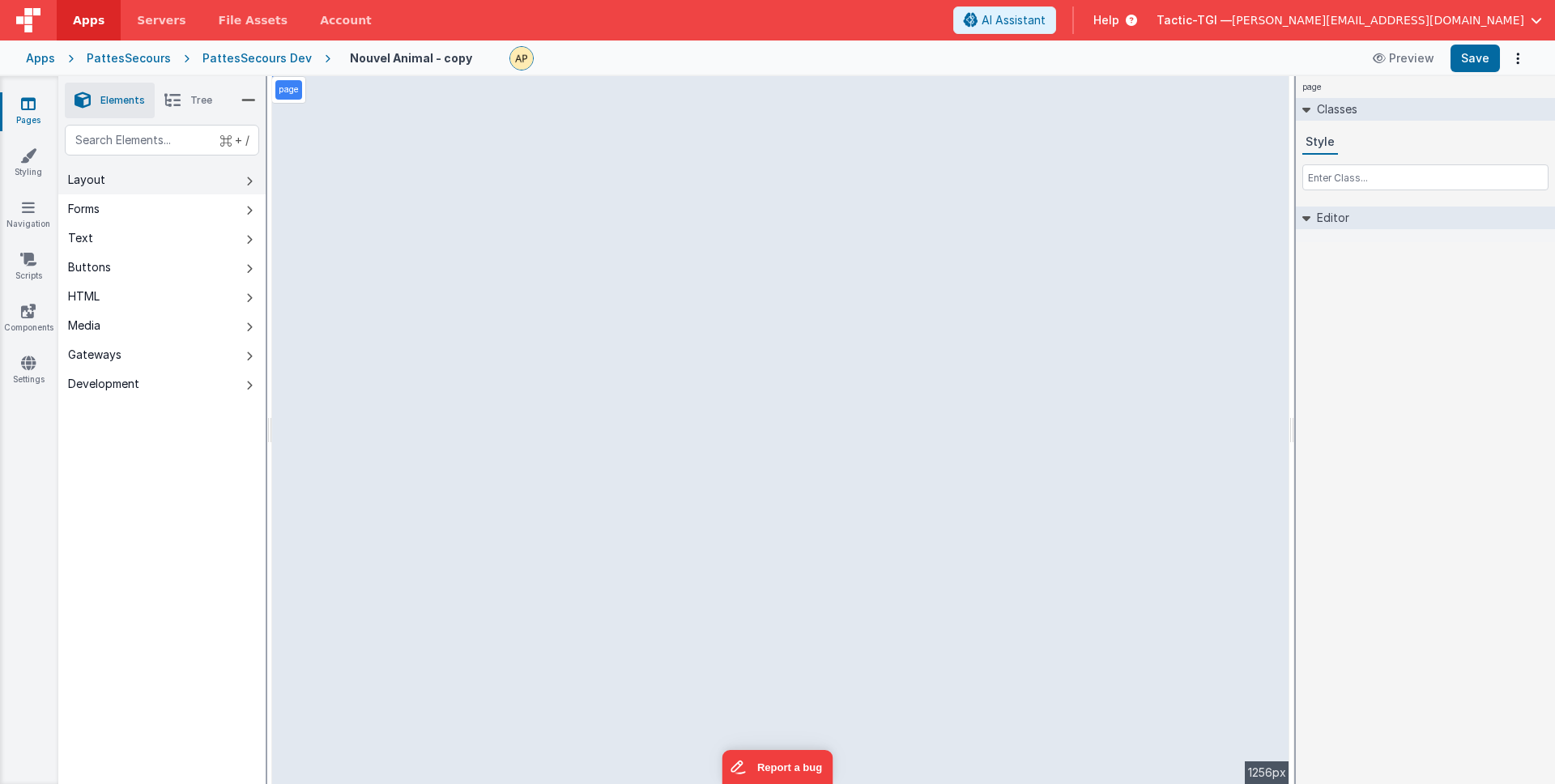
click at [149, 186] on button "Layout" at bounding box center [161, 180] width 207 height 29
click at [152, 315] on button "Media" at bounding box center [161, 325] width 207 height 29
click at [160, 348] on button "Gateways" at bounding box center [161, 354] width 207 height 29
click at [1323, 220] on h2 "Editor" at bounding box center [1330, 217] width 39 height 23
click at [100, 213] on div "Forms" at bounding box center [84, 208] width 32 height 16
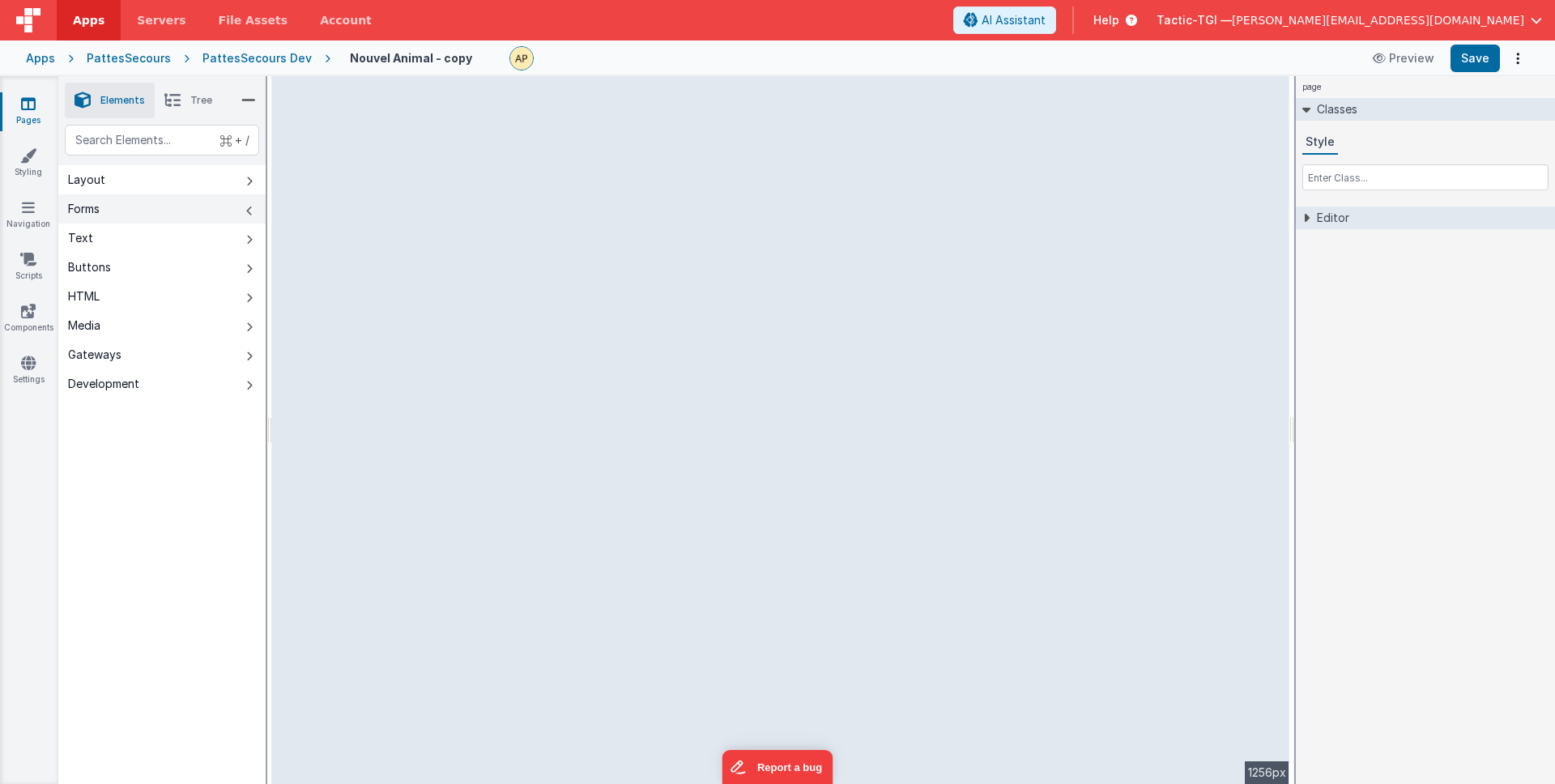
click at [169, 215] on button "Forms" at bounding box center [161, 209] width 207 height 29
click at [175, 240] on button "Text" at bounding box center [161, 238] width 207 height 29
click at [283, 57] on div "PattesSecours Dev" at bounding box center [257, 58] width 109 height 16
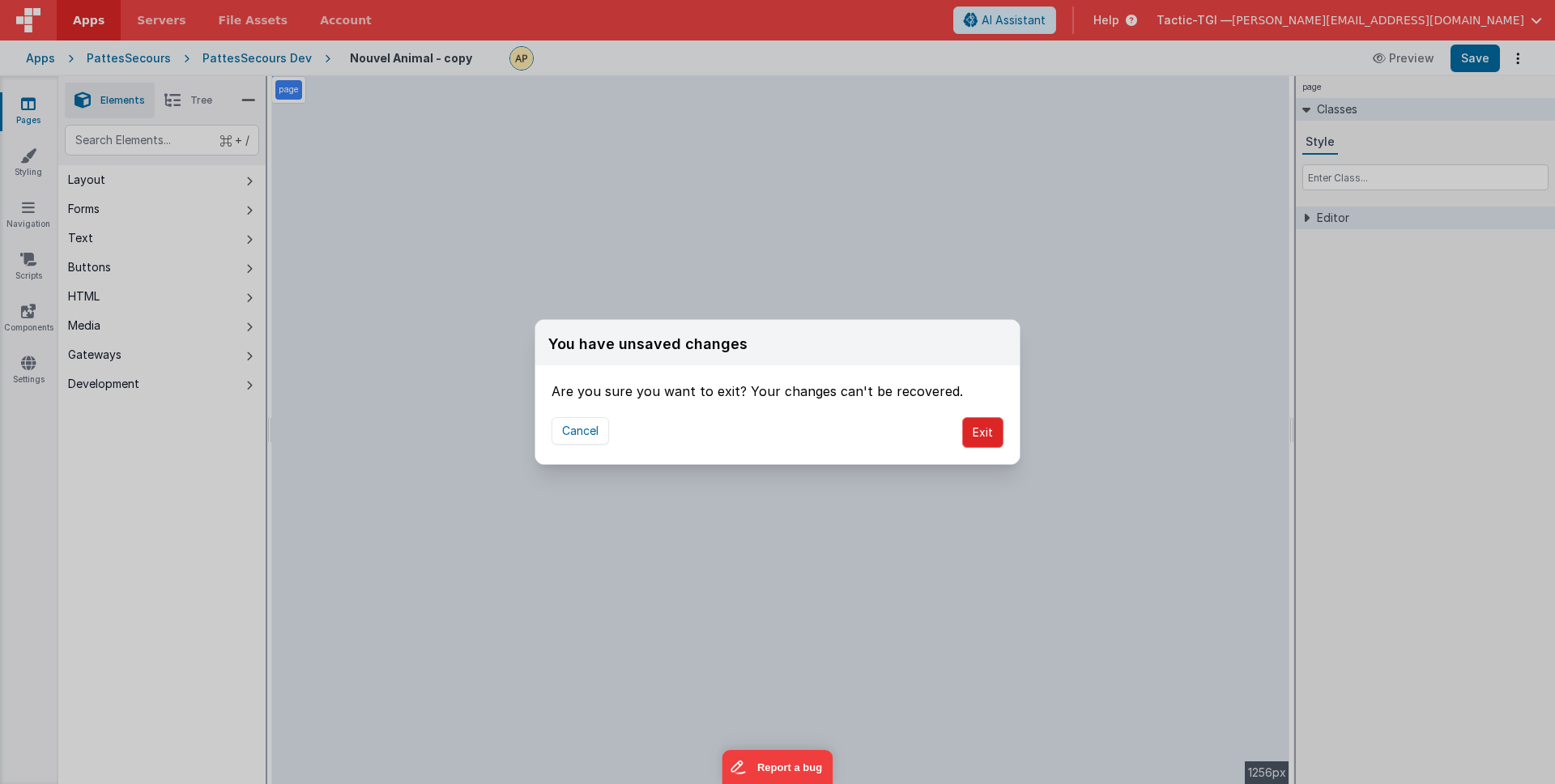
click at [987, 435] on button "Exit" at bounding box center [982, 432] width 41 height 31
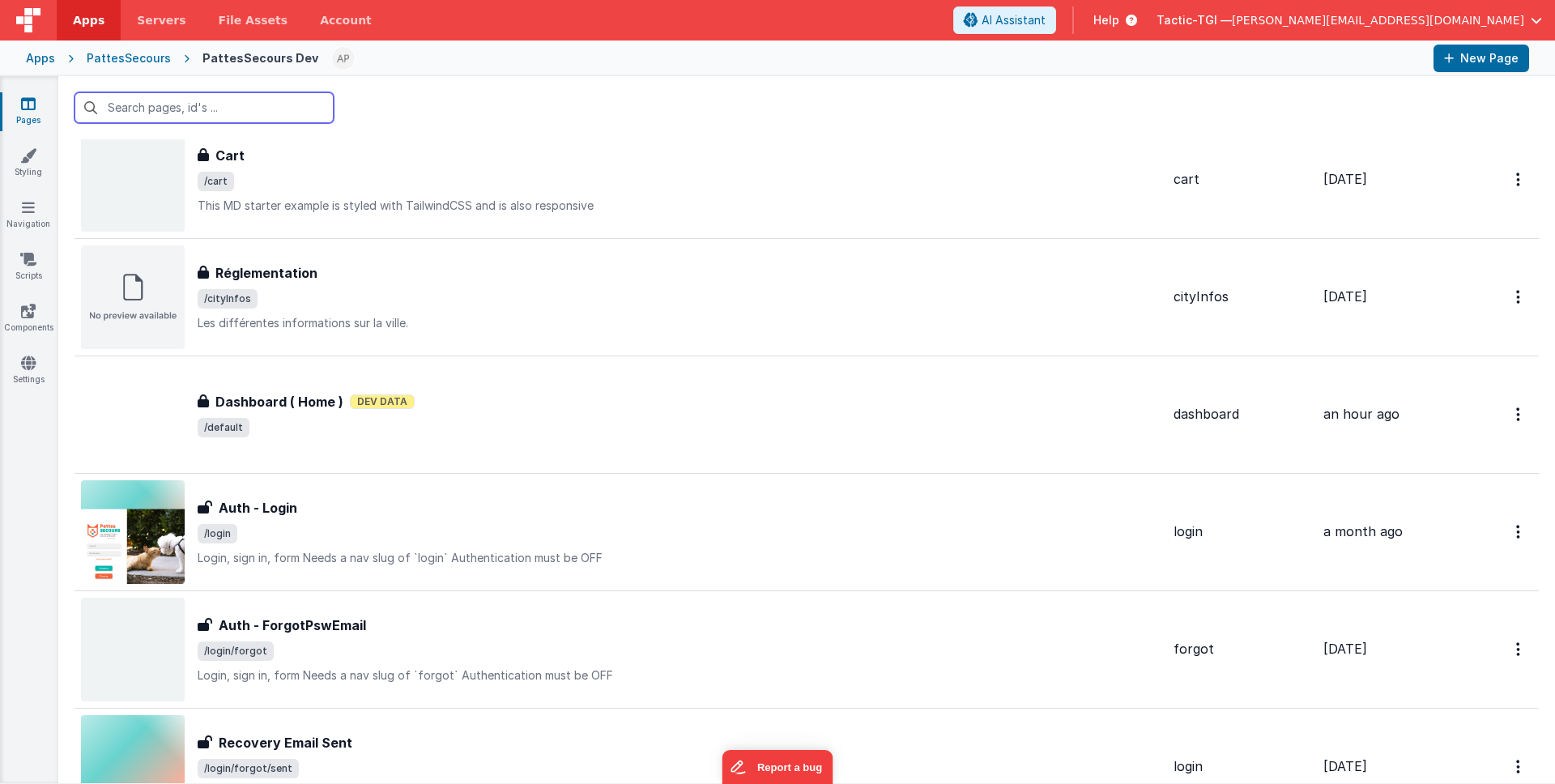
scroll to position [287, 0]
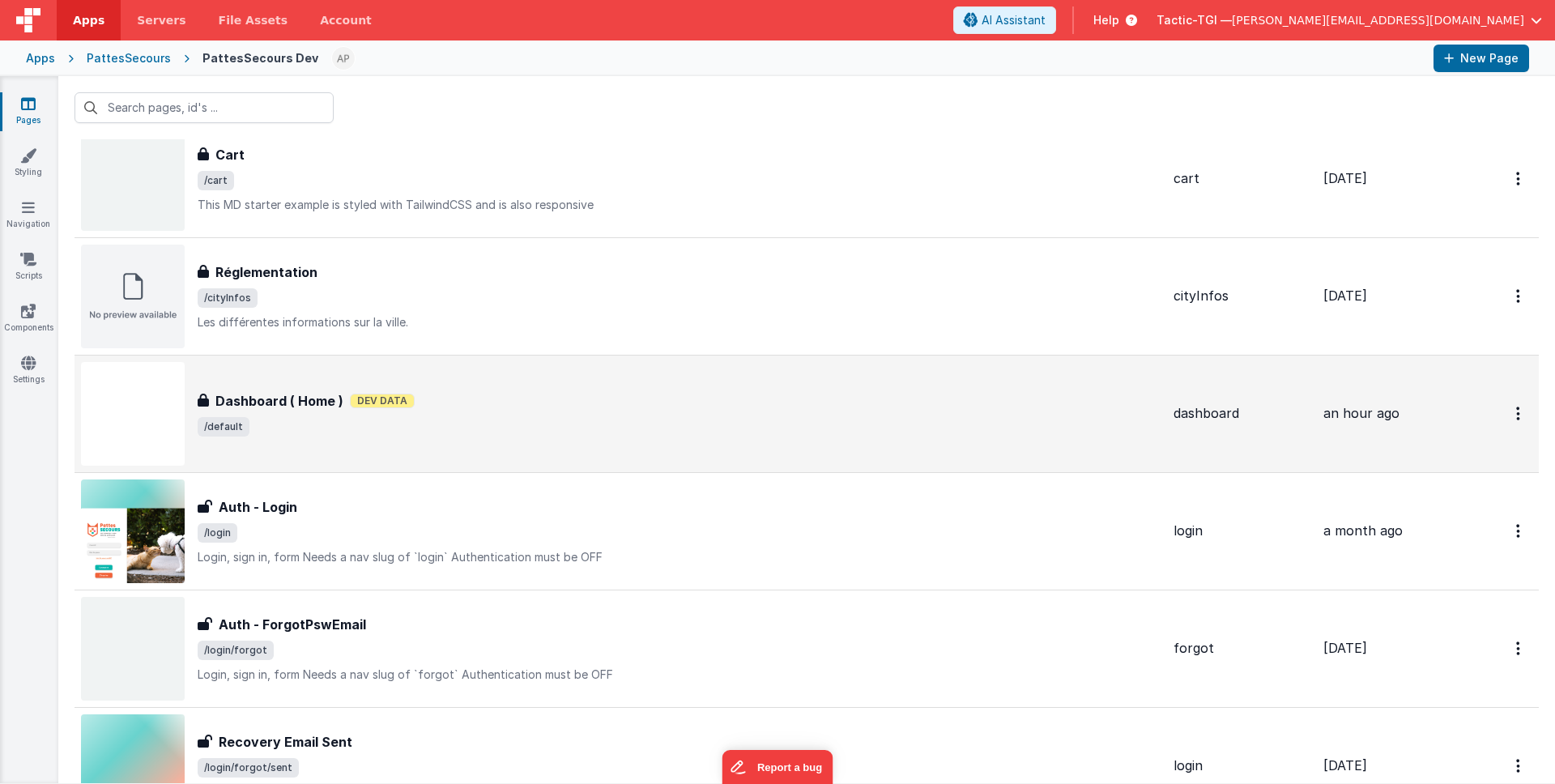
click at [597, 426] on span "/default" at bounding box center [678, 426] width 963 height 19
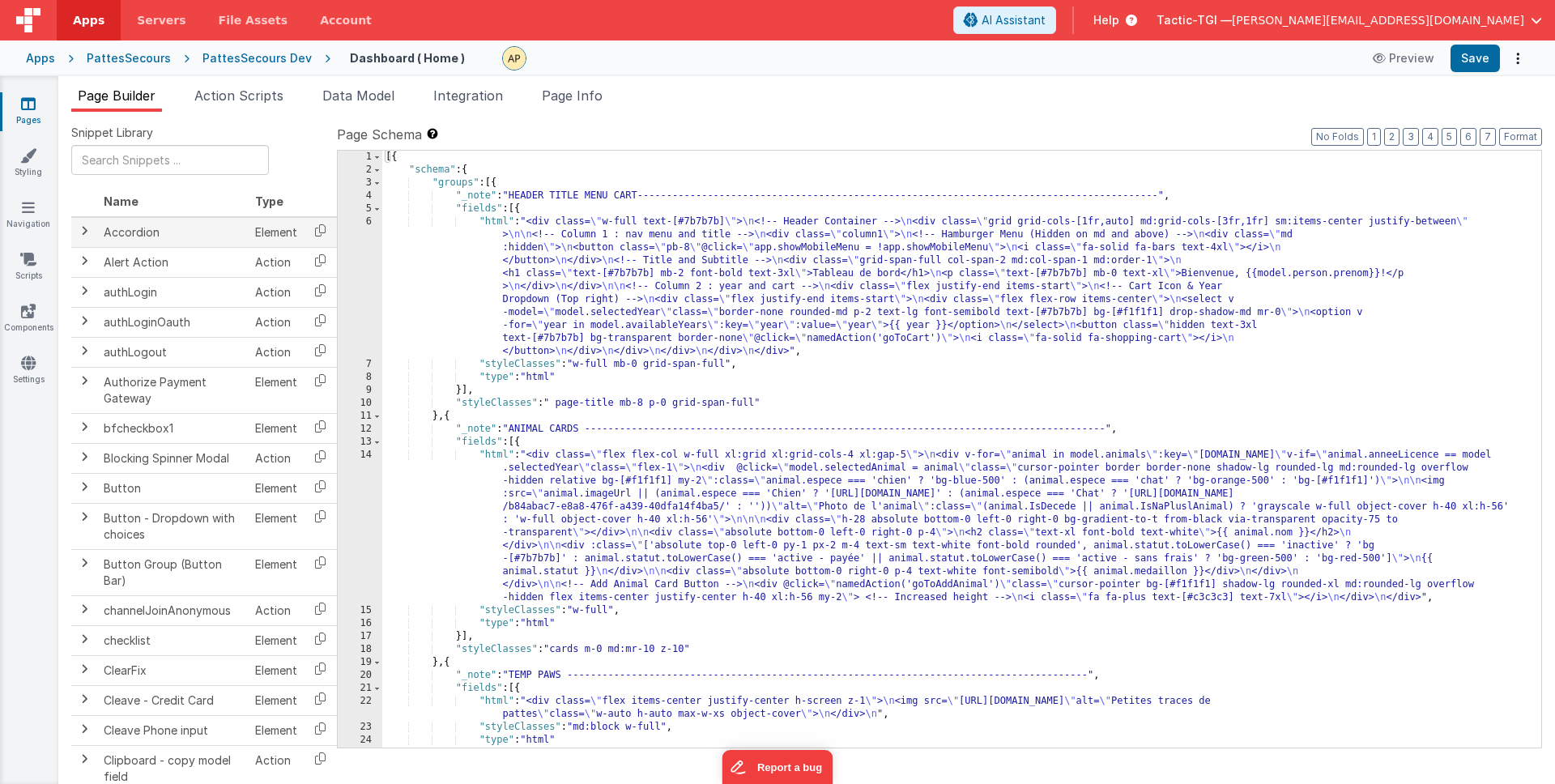
click at [83, 229] on span at bounding box center [84, 230] width 13 height 13
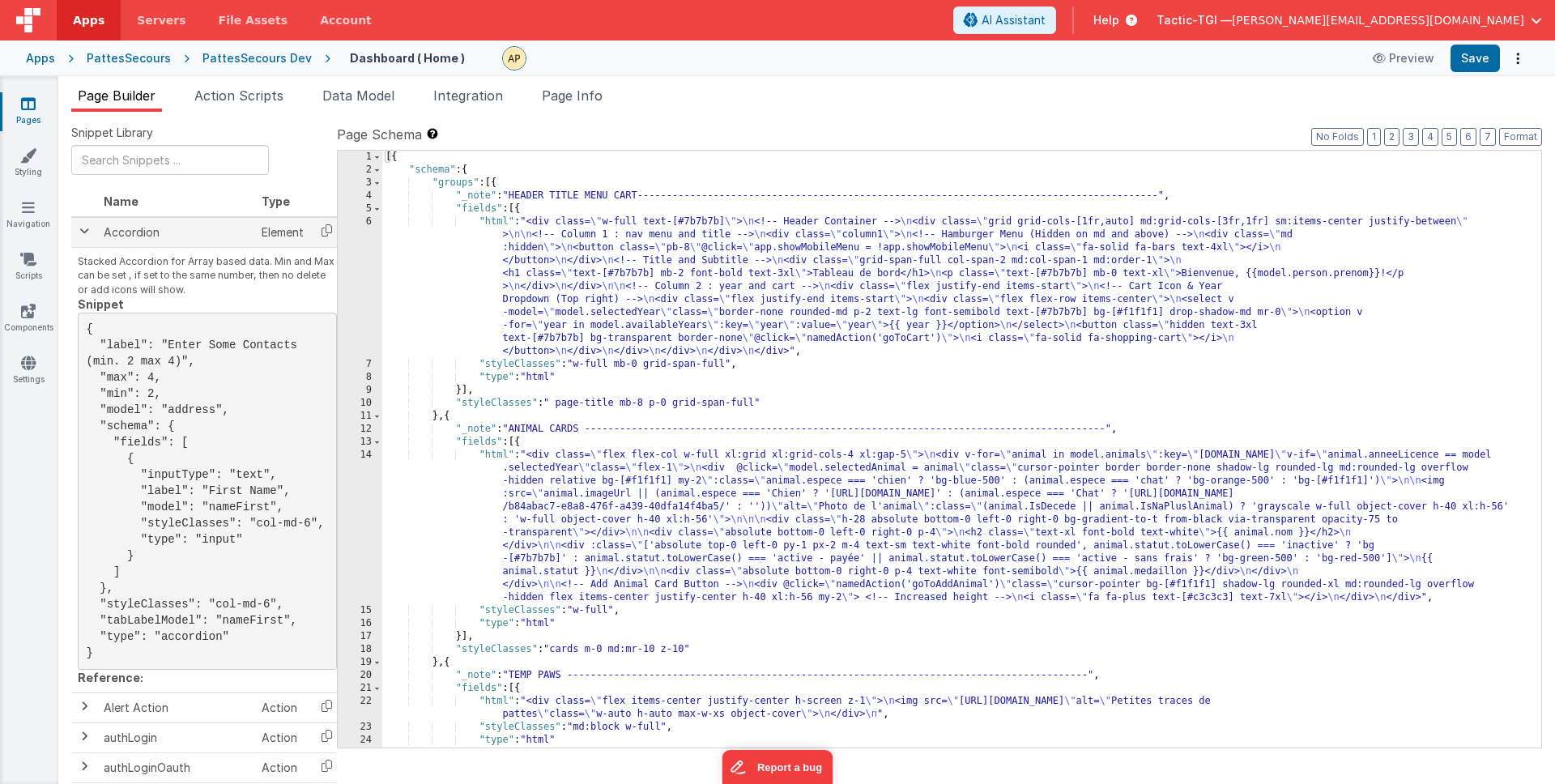
click at [83, 229] on span at bounding box center [84, 230] width 13 height 13
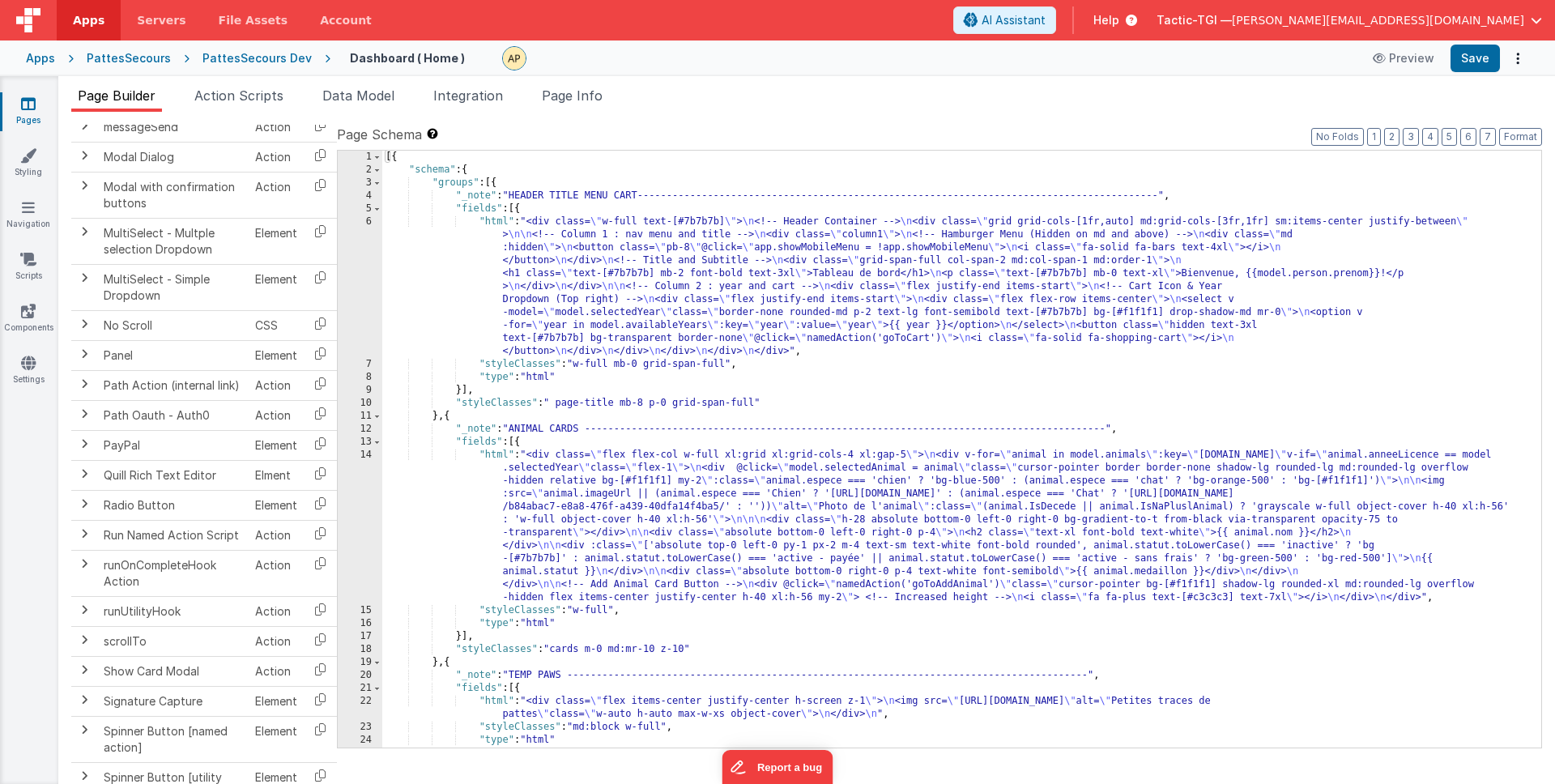
scroll to position [1888, 0]
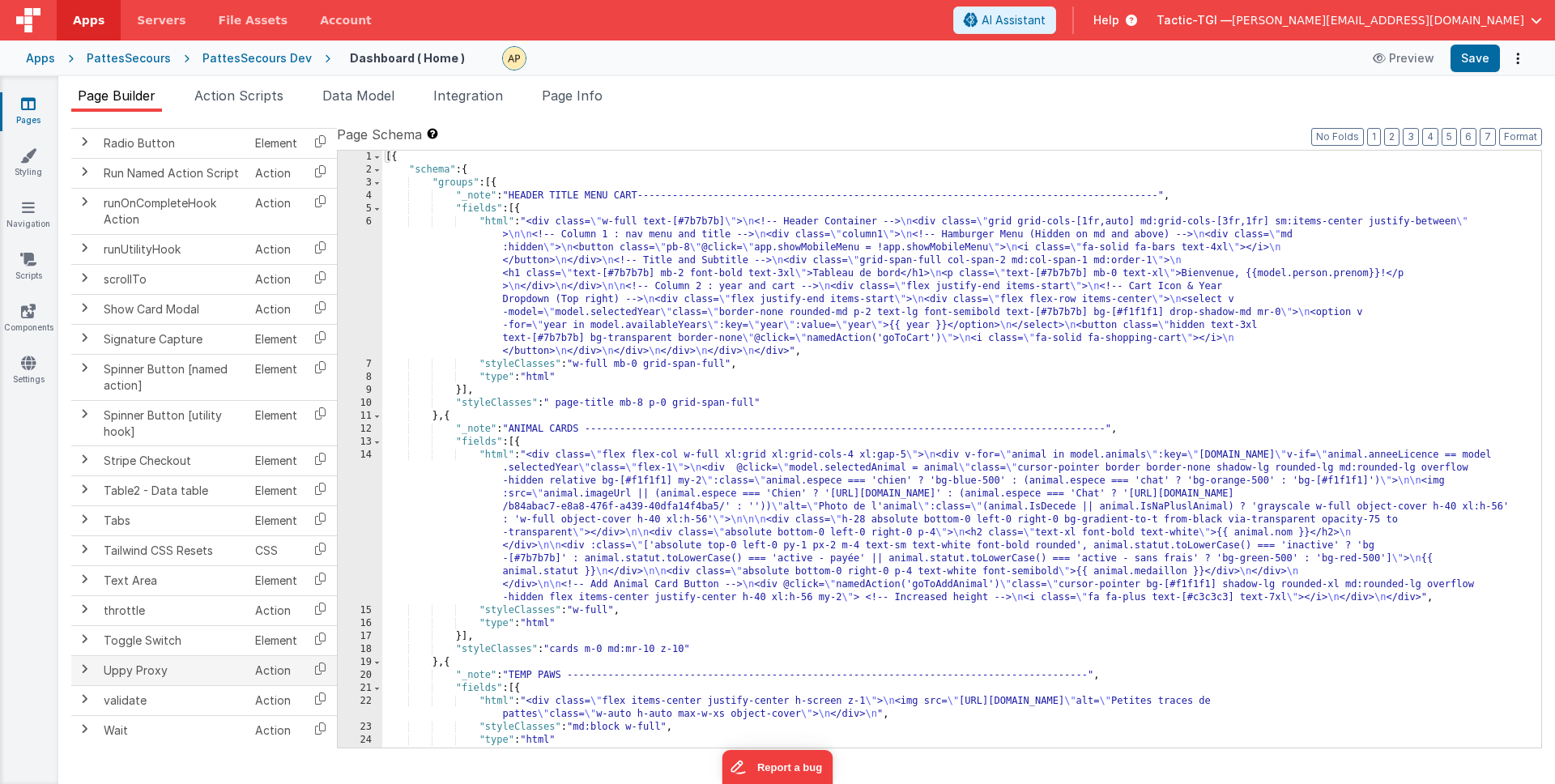
click at [83, 673] on span at bounding box center [84, 668] width 13 height 13
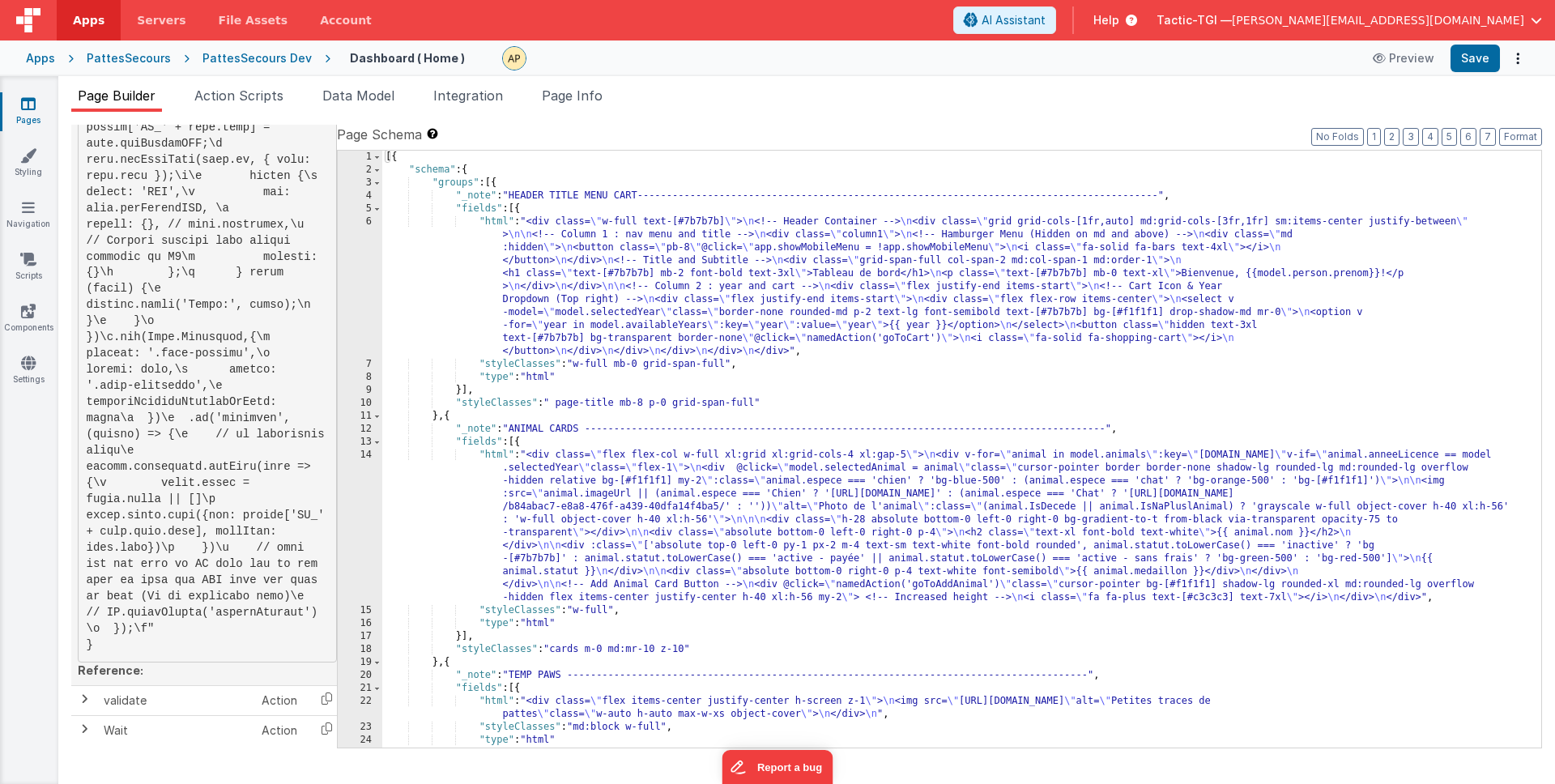
scroll to position [2818, 0]
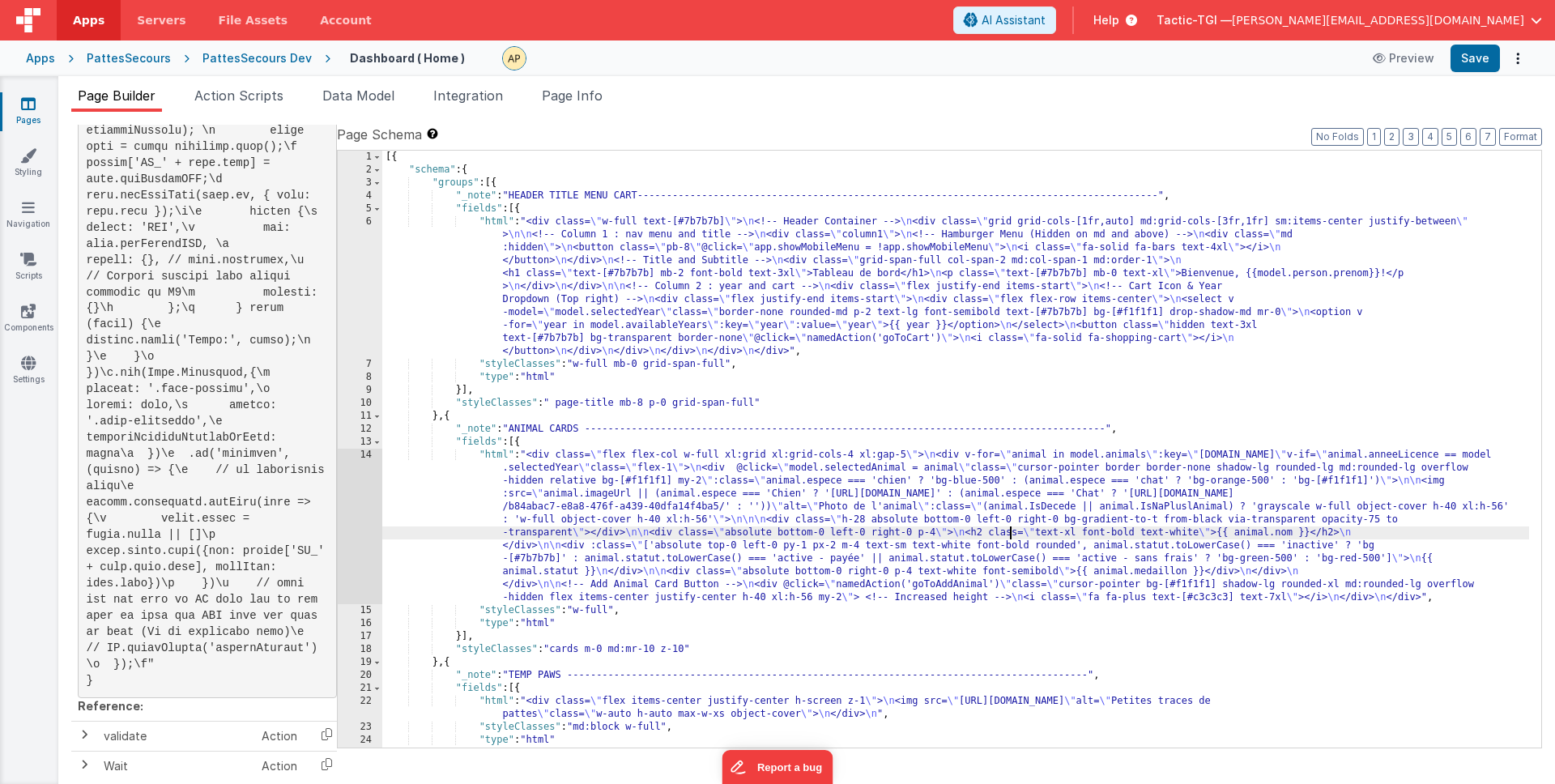
click at [1009, 529] on div "[{ "schema" : { "groups" : [{ "_note" : "HEADER TITLE MENU CART----------------…" at bounding box center [956, 462] width 1147 height 623
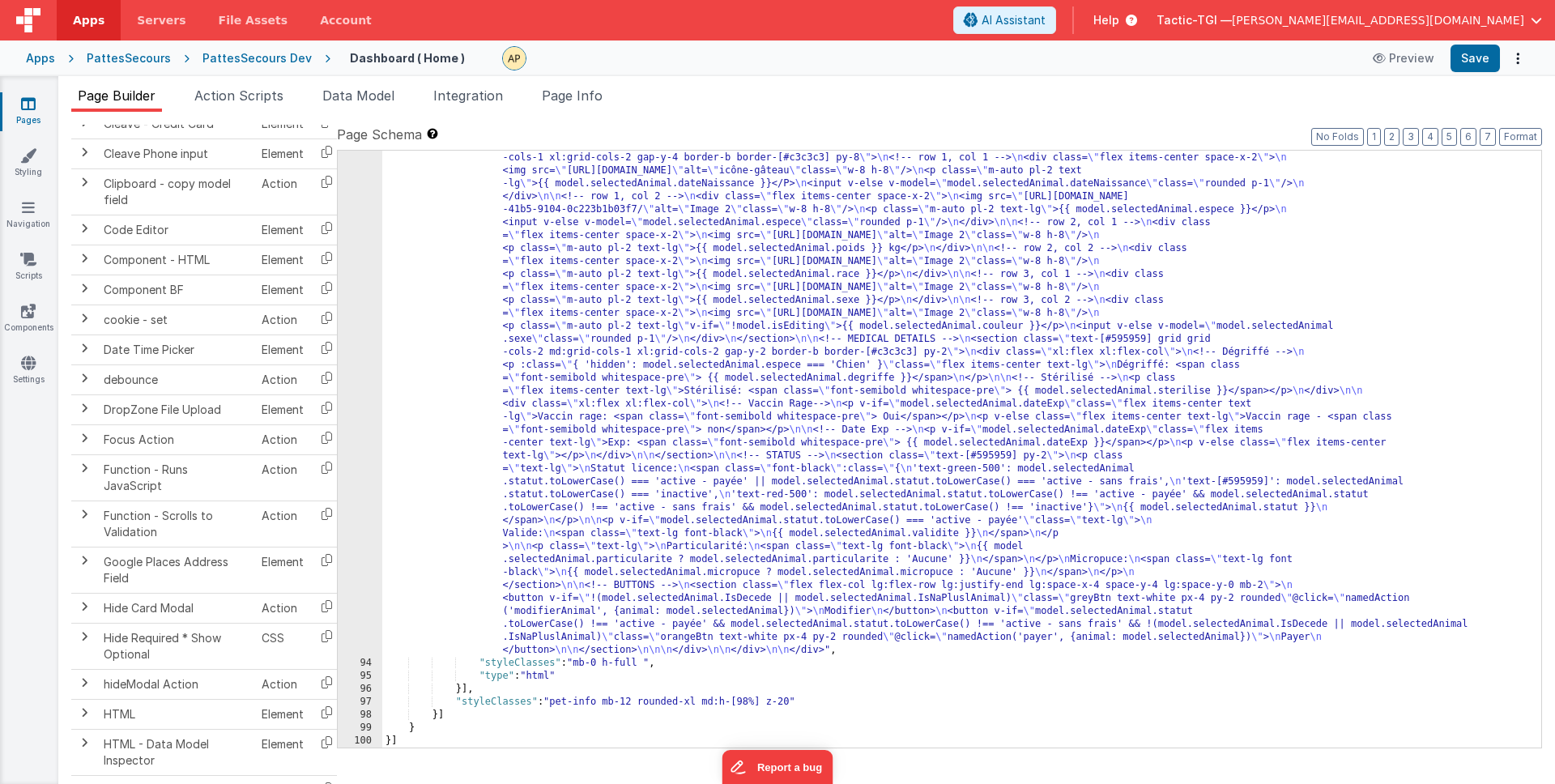
scroll to position [557, 0]
click at [80, 615] on span at bounding box center [84, 609] width 13 height 13
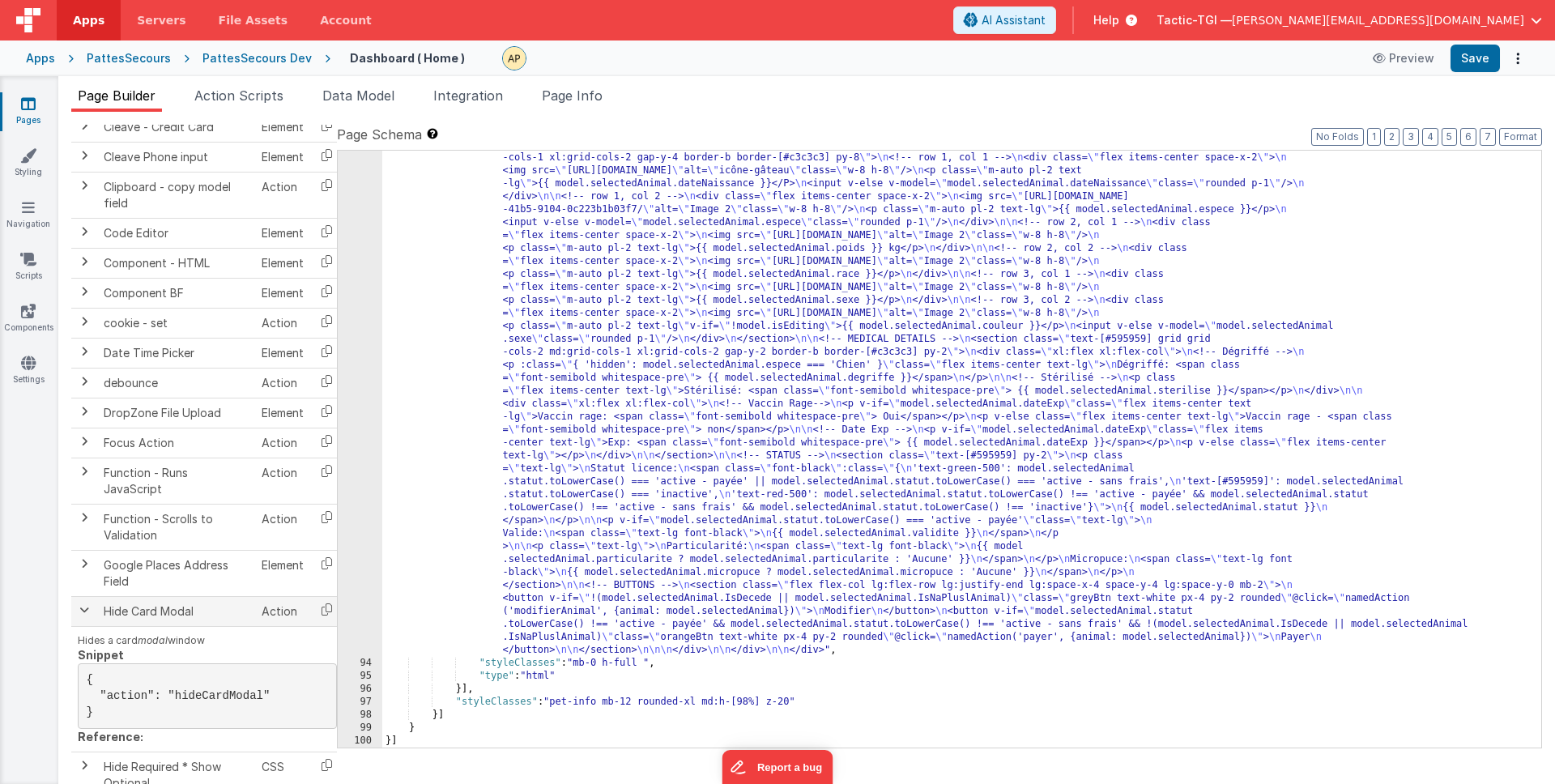
click at [80, 615] on span at bounding box center [84, 609] width 13 height 13
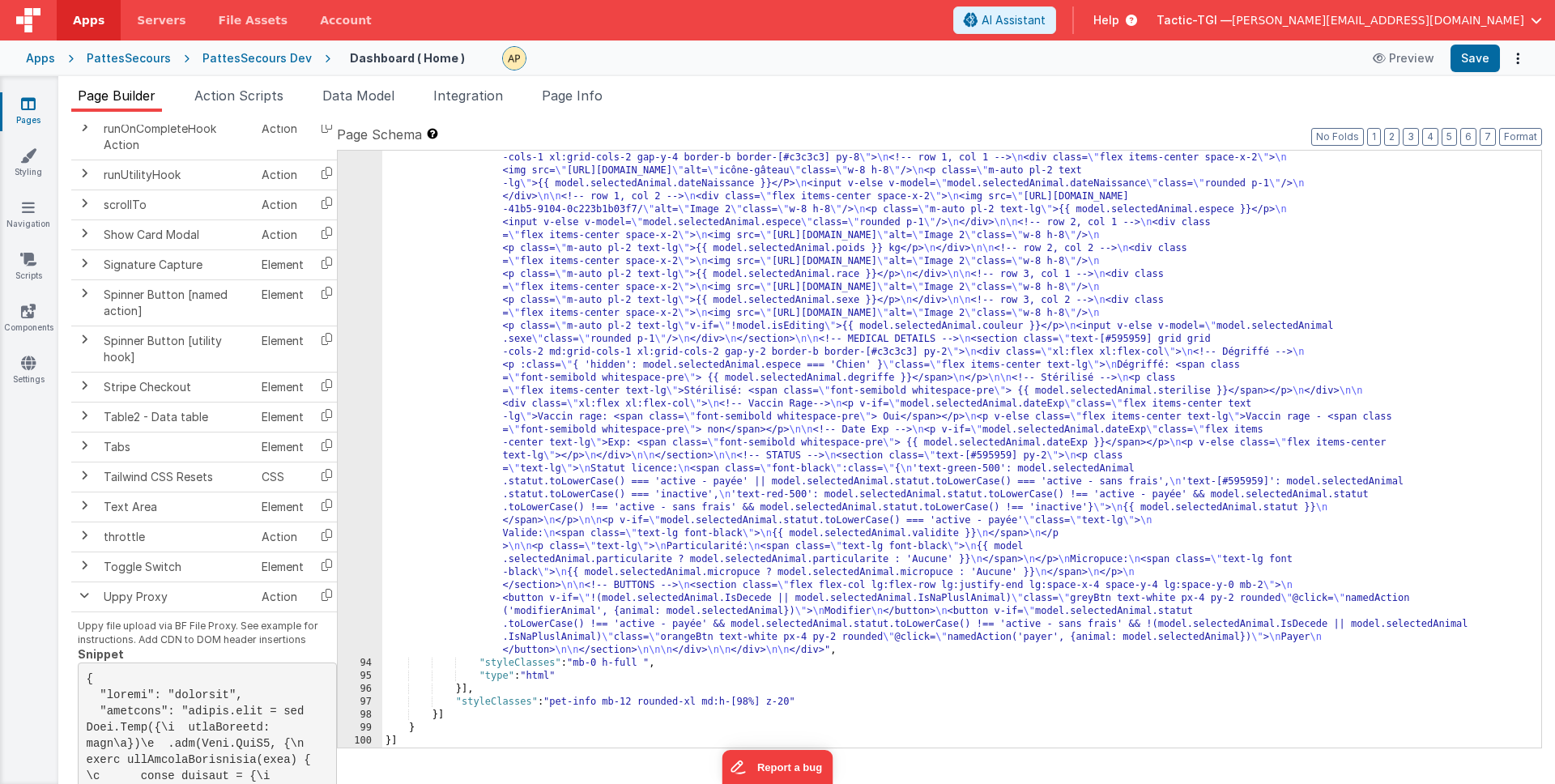
scroll to position [1863, 0]
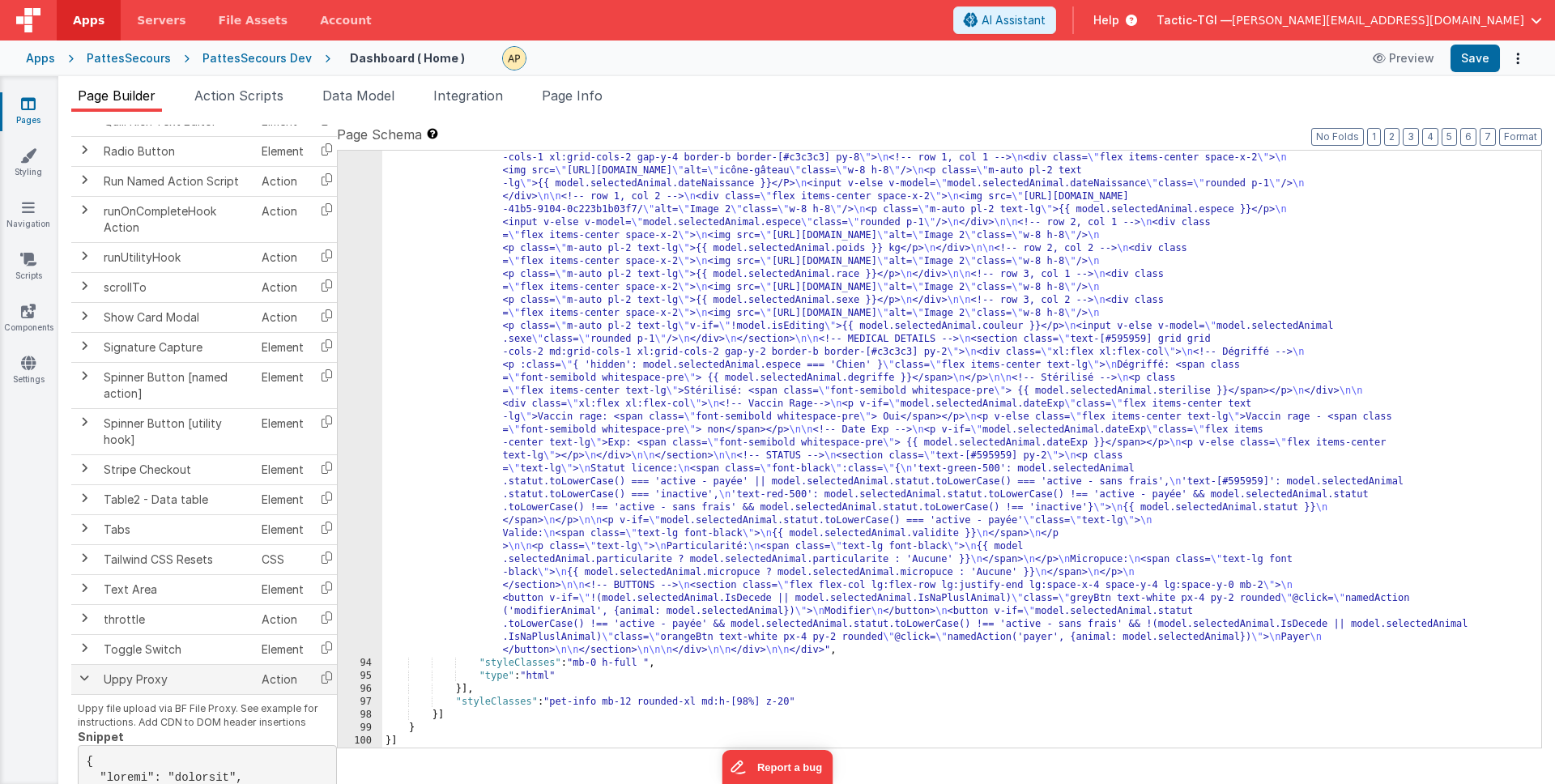
click at [93, 682] on td at bounding box center [84, 679] width 26 height 30
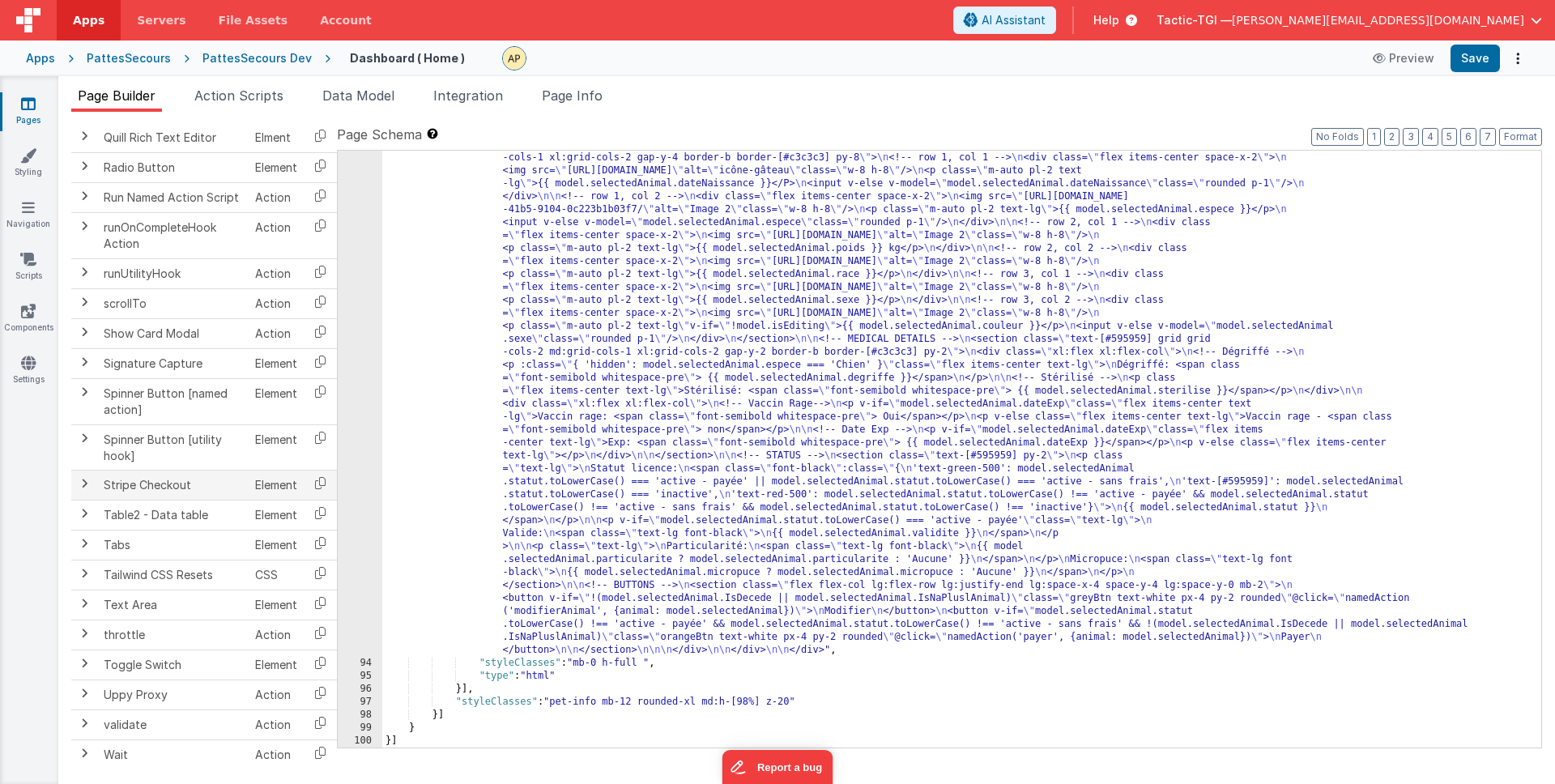
click at [80, 483] on span at bounding box center [84, 483] width 13 height 13
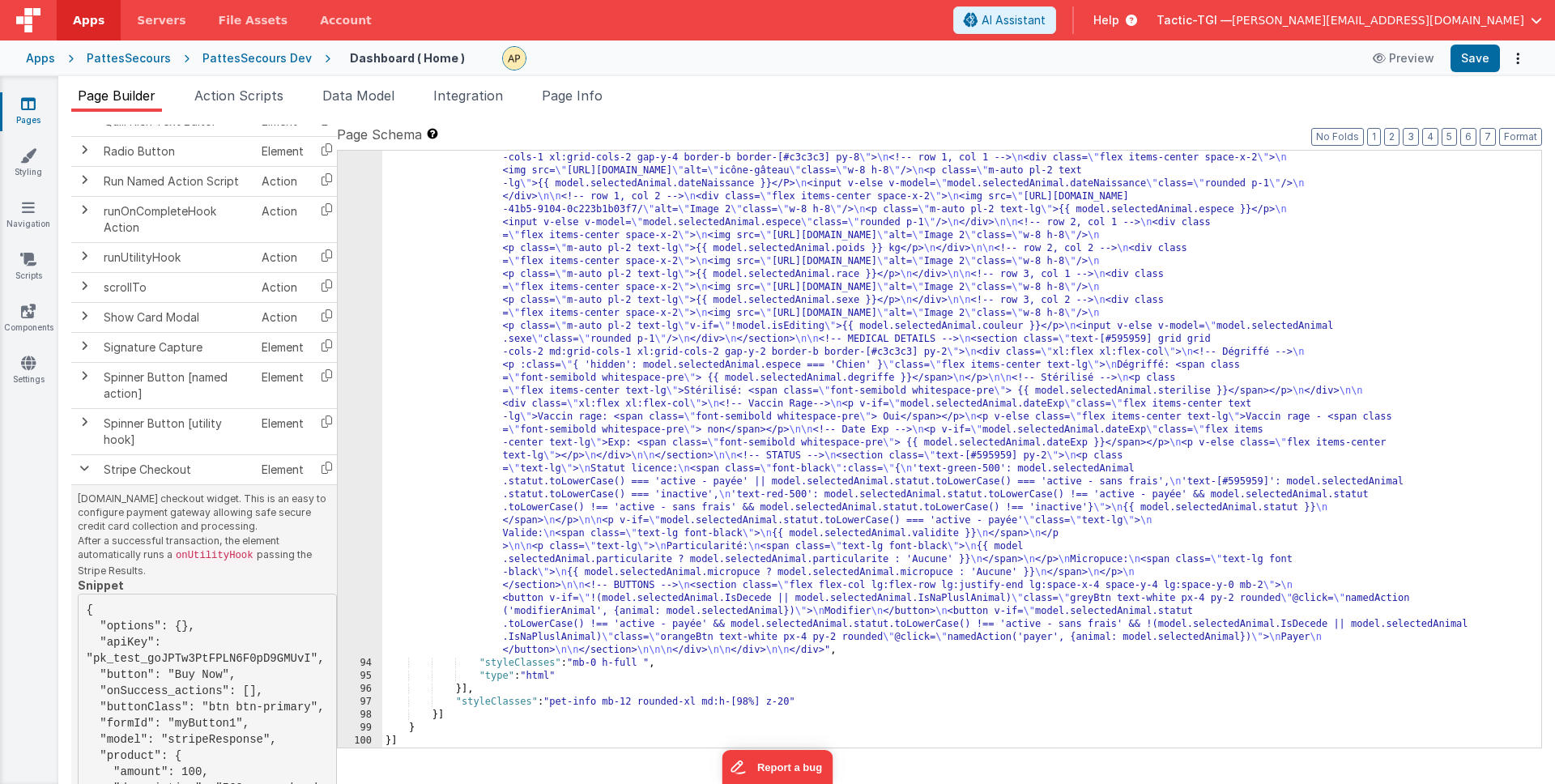
click at [82, 484] on td "Stripe.com checkout widget. This is an easy to configure payment gateway allowi…" at bounding box center [207, 705] width 272 height 442
click at [81, 468] on span at bounding box center [84, 468] width 13 height 13
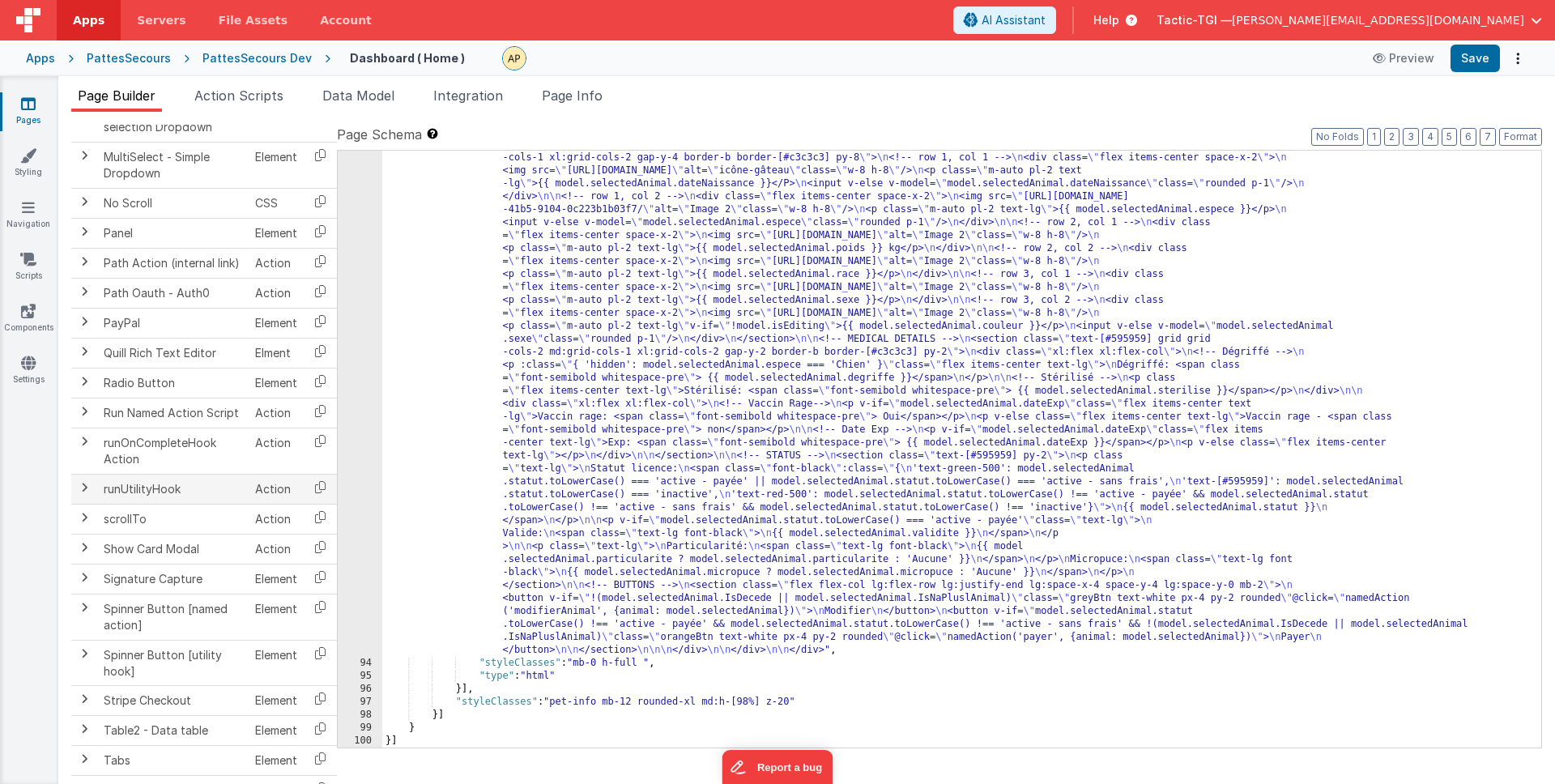
scroll to position [1645, 0]
click at [241, 92] on span "Action Scripts" at bounding box center [239, 95] width 89 height 16
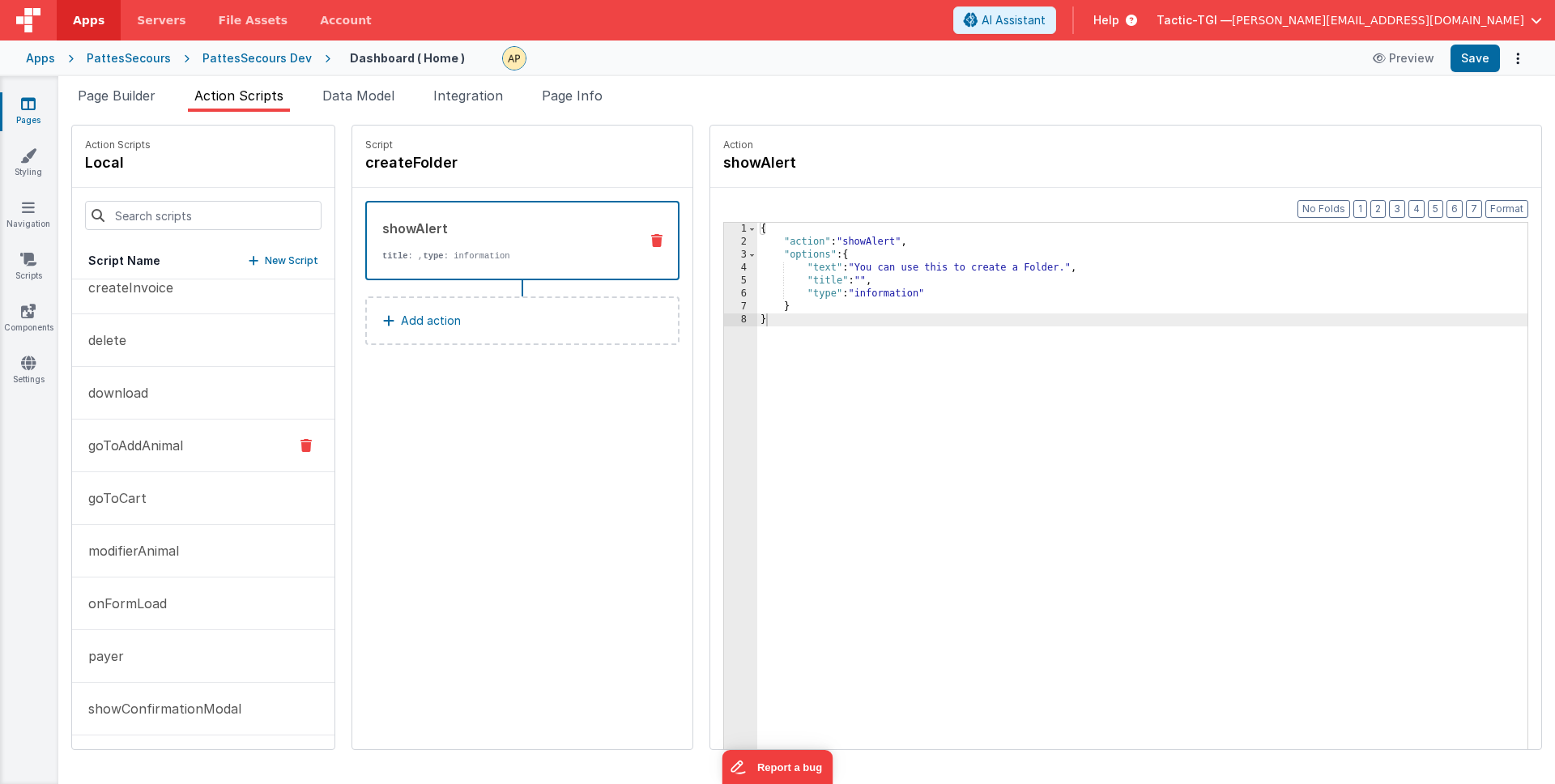
click at [150, 457] on button "goToAddAnimal" at bounding box center [203, 446] width 263 height 53
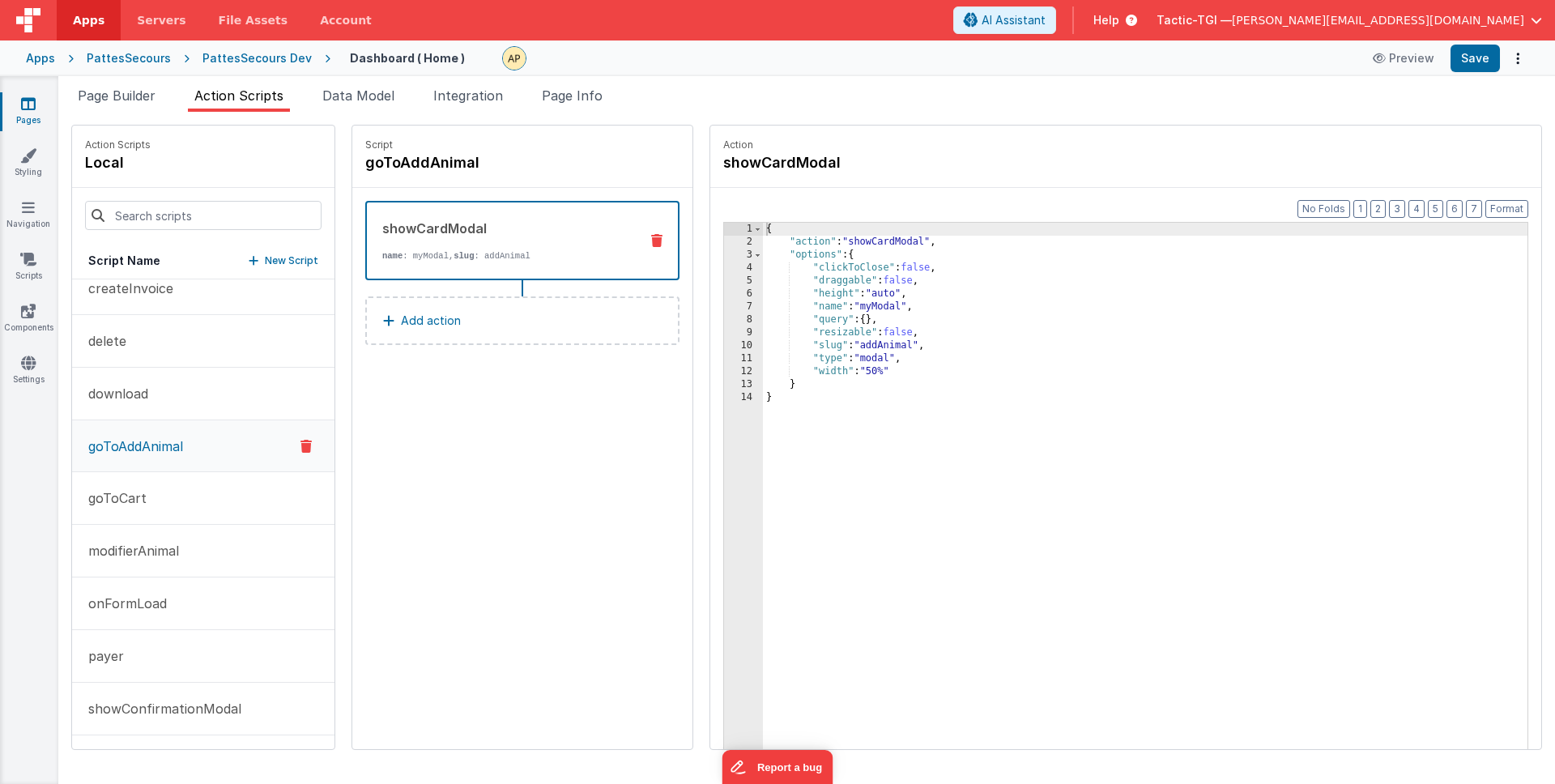
scroll to position [71, 0]
click at [910, 337] on div "{ "action" : "showCardModal" , "options" : { "clickToClose" : false , "draggabl…" at bounding box center [1166, 524] width 807 height 603
click at [927, 287] on div "{ "action" : "showCardModal" , "options" : { "clickToClose" : false , "draggabl…" at bounding box center [1166, 524] width 807 height 603
click at [922, 277] on div "{ "action" : "showCardModal" , "options" : { "clickToClose" : false , "draggabl…" at bounding box center [1166, 524] width 807 height 603
click at [877, 346] on div "{ "action" : "showCardModal" , "options" : { "clickToClose" : false , "draggabl…" at bounding box center [1166, 524] width 807 height 603
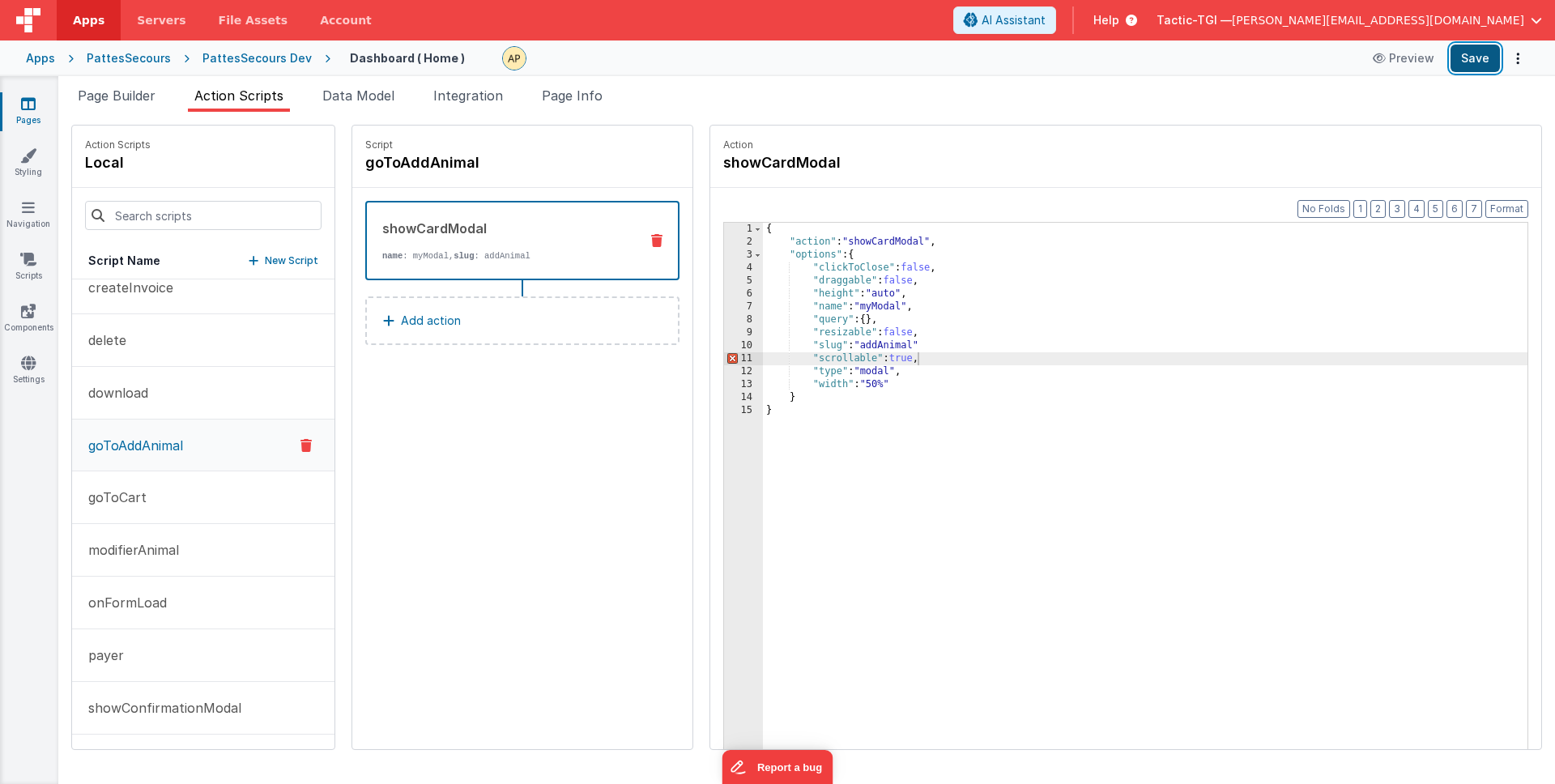
click at [1491, 63] on button "Save" at bounding box center [1475, 58] width 50 height 28
click at [936, 379] on div "{ "action" : "showCardModal" , "options" : { "clickToClose" : false , "draggabl…" at bounding box center [1166, 524] width 807 height 603
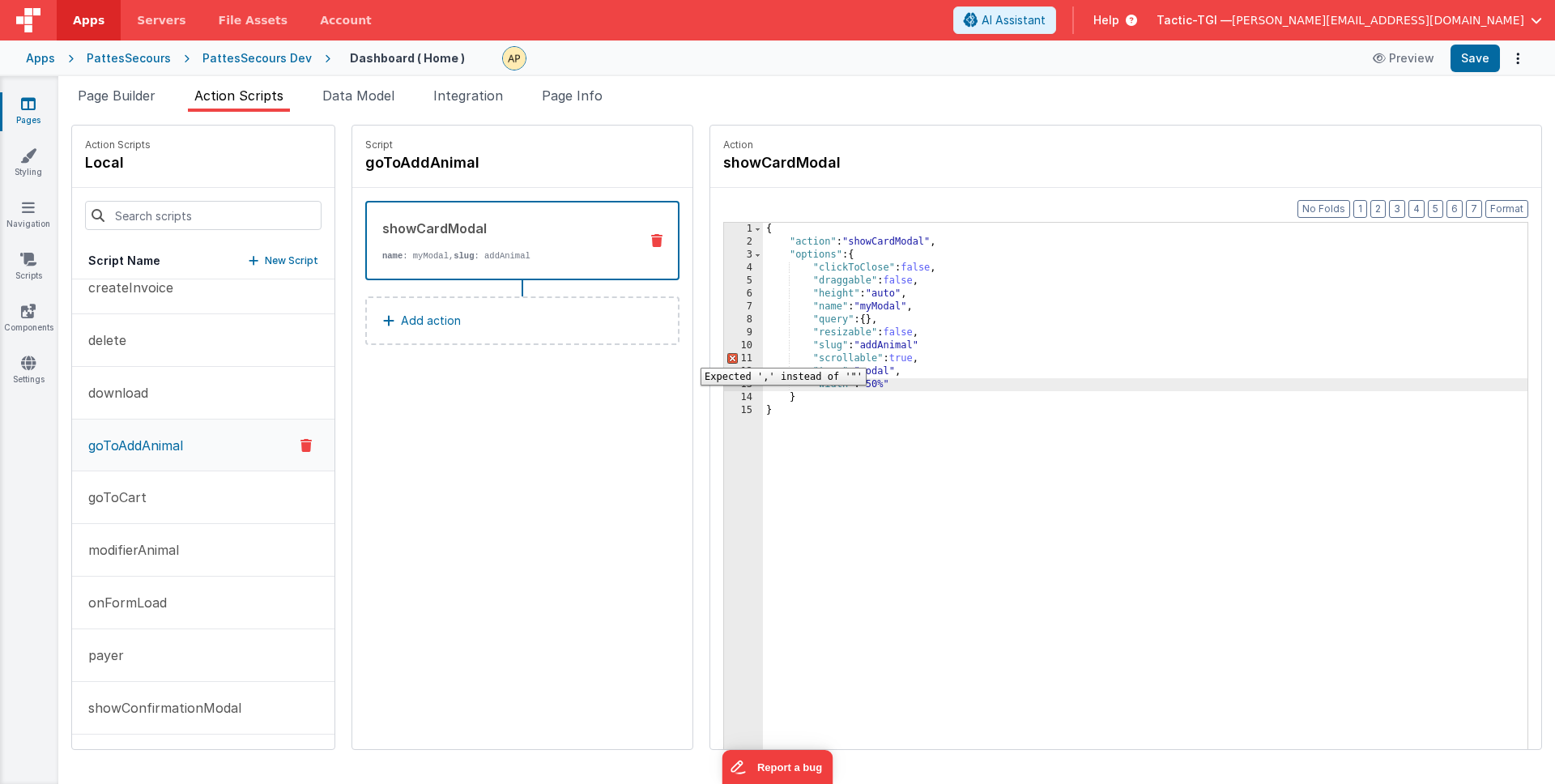
click at [724, 355] on div "11" at bounding box center [743, 358] width 39 height 13
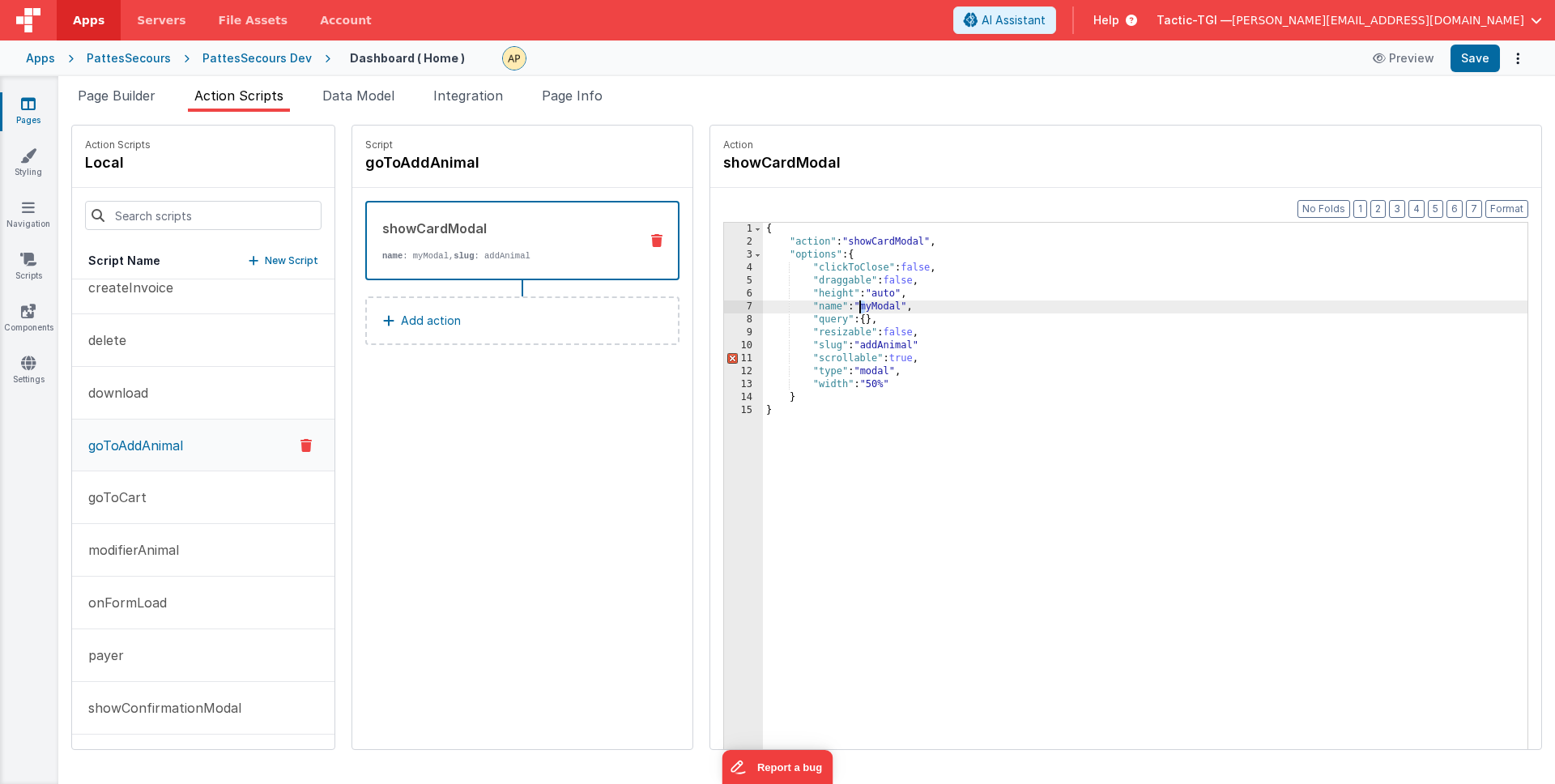
click at [818, 306] on div "{ "action" : "showCardModal" , "options" : { "clickToClose" : false , "draggabl…" at bounding box center [1166, 524] width 807 height 603
click at [769, 357] on div "{ "action" : "showCardModal" , "options" : { "clickToClose" : false , "draggabl…" at bounding box center [1166, 524] width 807 height 603
drag, startPoint x: 839, startPoint y: 358, endPoint x: 923, endPoint y: 380, distance: 86.8
click at [834, 358] on div "{ "action" : "showCardModal" , "options" : { "clickToClose" : false , "draggabl…" at bounding box center [1166, 524] width 807 height 603
click at [911, 388] on div "{ "action" : "showCardModal" , "options" : { "clickToClose" : false , "draggabl…" at bounding box center [1166, 524] width 807 height 603
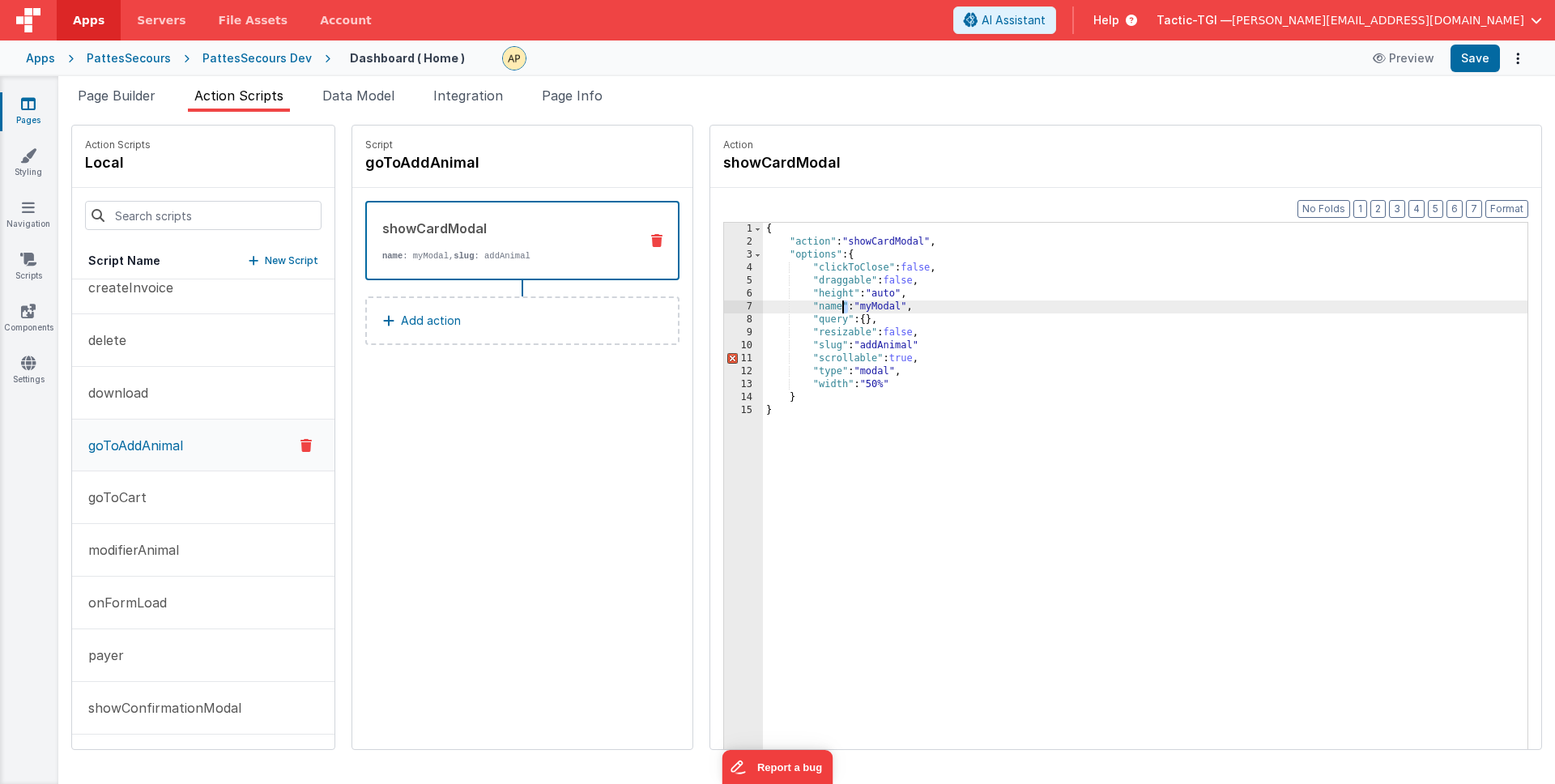
click at [802, 308] on div "{ "action" : "showCardModal" , "options" : { "clickToClose" : false , "draggabl…" at bounding box center [1166, 524] width 807 height 603
click at [835, 358] on div "{ "action" : "showCardModal" , "options" : { "clickToClose" : false , "draggabl…" at bounding box center [1166, 524] width 807 height 603
click at [772, 359] on div "{ "action" : "showCardModal" , "options" : { "clickToClose" : false , "draggabl…" at bounding box center [1166, 524] width 807 height 603
paste textarea
click at [886, 399] on div "{ "action" : "showCardModal" , "options" : { "clickToClose" : false , "draggabl…" at bounding box center [1166, 524] width 807 height 603
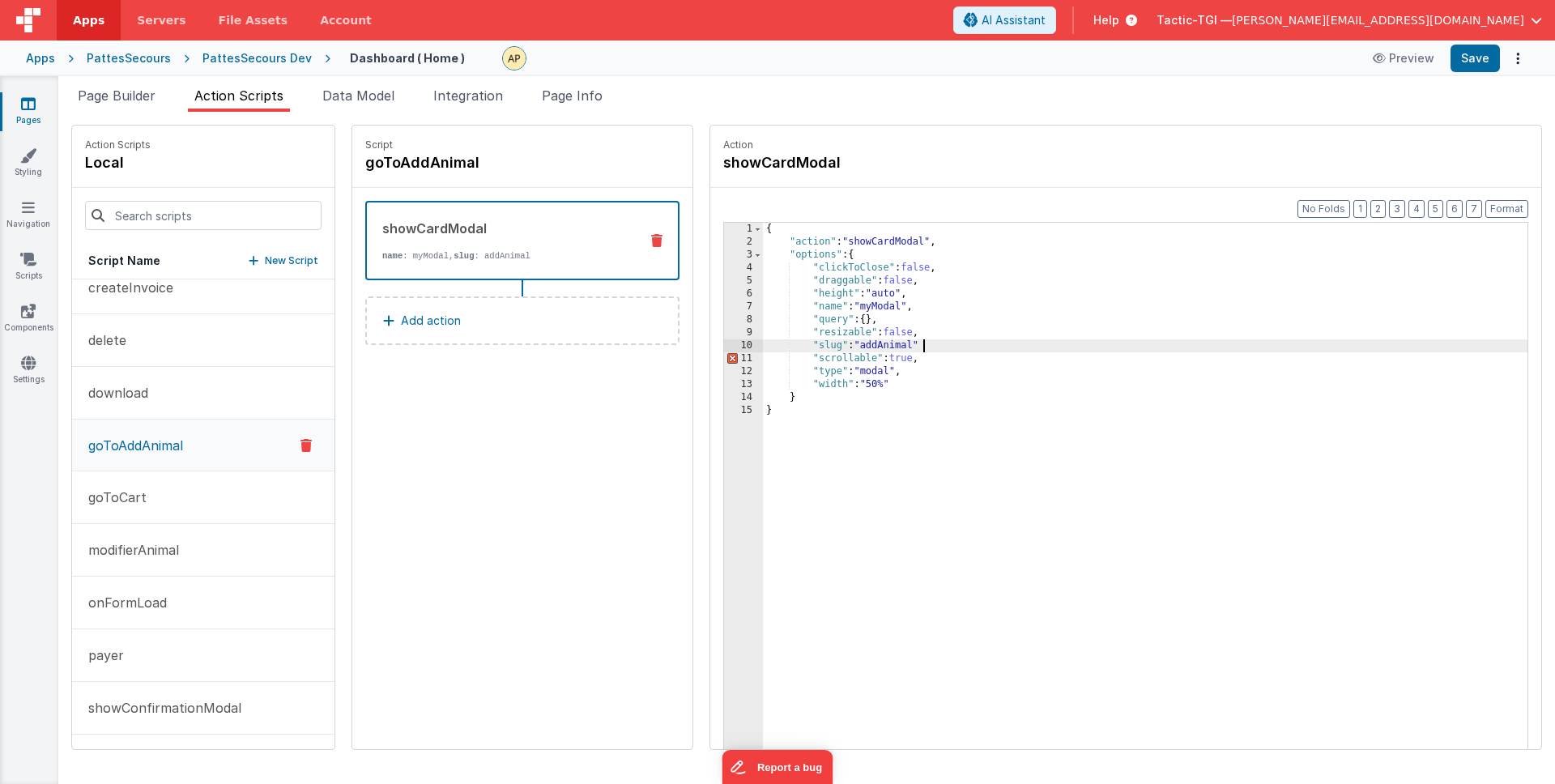
click at [906, 345] on div "{ "action" : "showCardModal" , "options" : { "clickToClose" : false , "draggabl…" at bounding box center [1166, 524] width 807 height 603
click at [1474, 60] on button "Save" at bounding box center [1475, 58] width 50 height 28
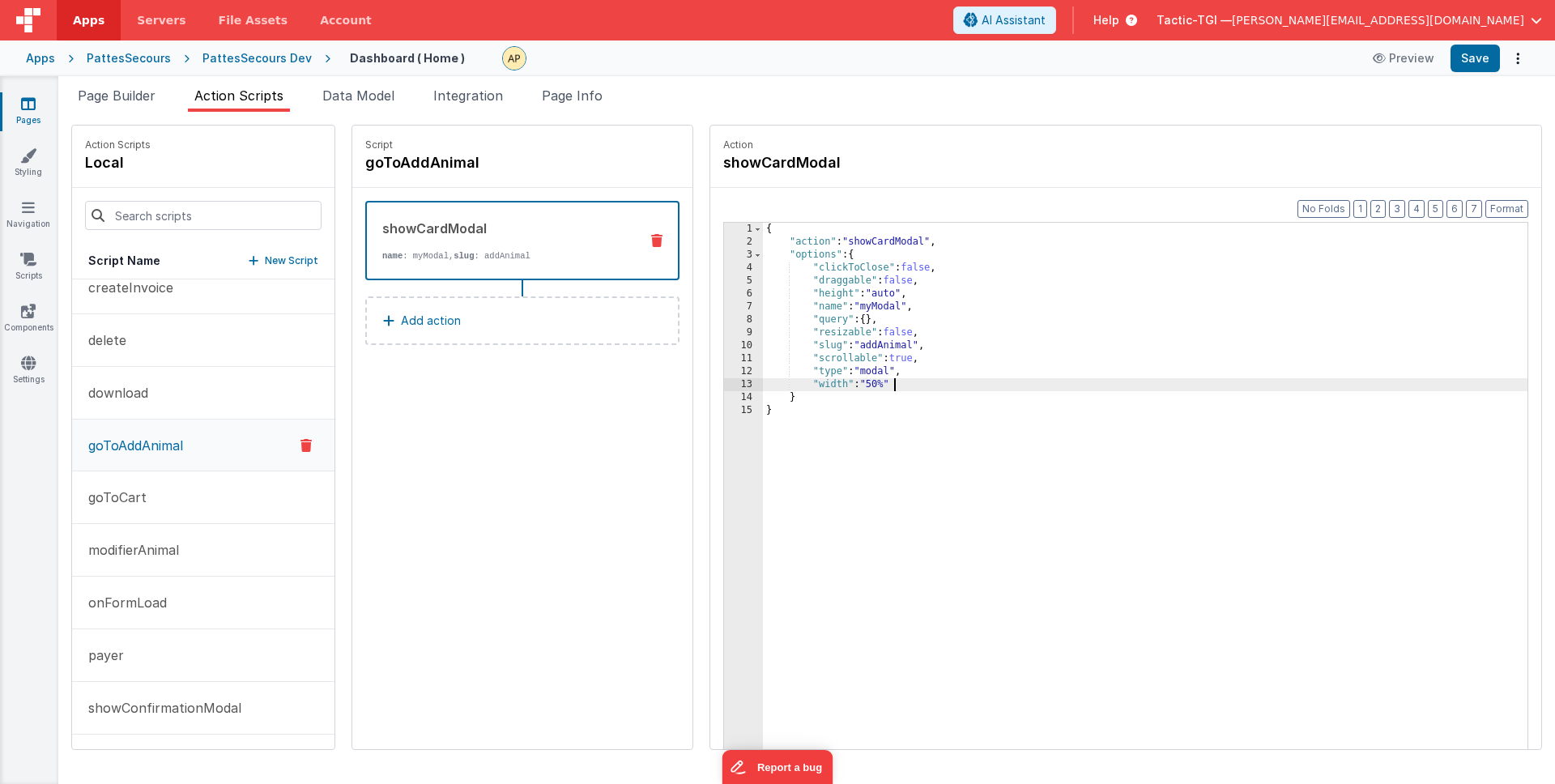
click at [990, 388] on div "{ "action" : "showCardModal" , "options" : { "clickToClose" : false , "draggabl…" at bounding box center [1166, 524] width 807 height 603
click at [151, 651] on p "showConfirmationModal" at bounding box center [160, 656] width 163 height 19
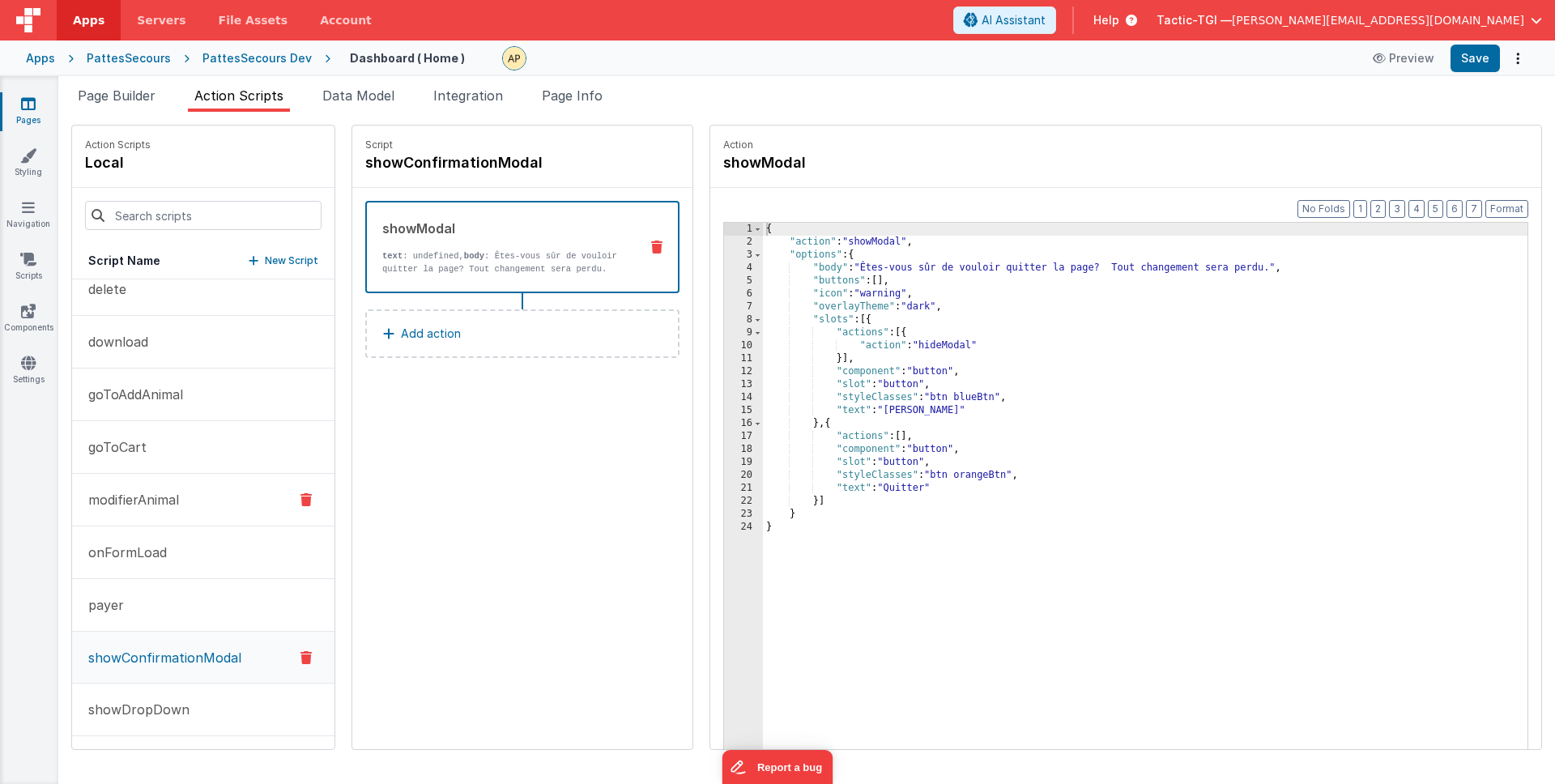
click at [160, 486] on button "modifierAnimal" at bounding box center [203, 499] width 263 height 53
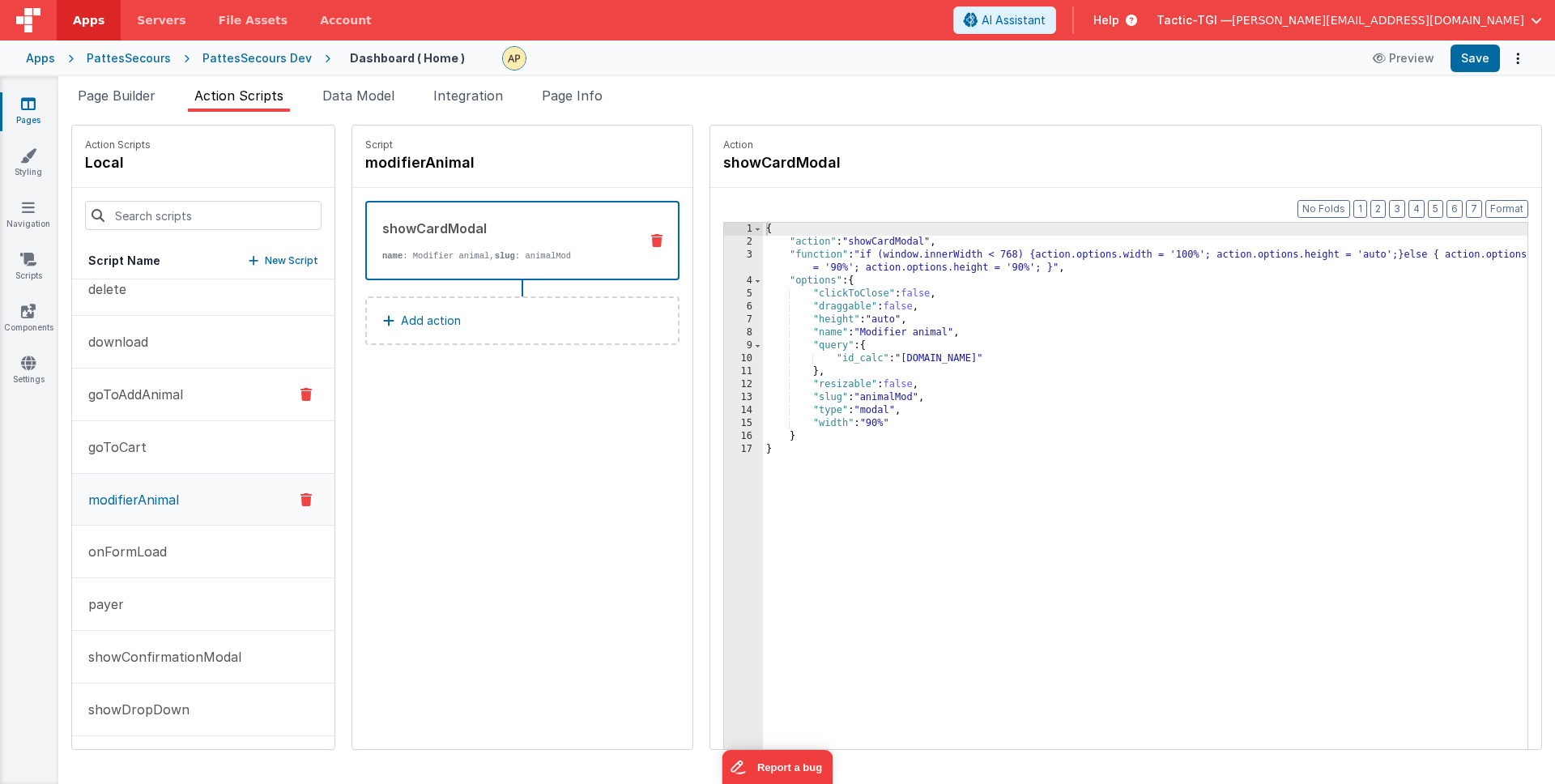
click at [162, 405] on button "goToAddAnimal" at bounding box center [203, 395] width 263 height 53
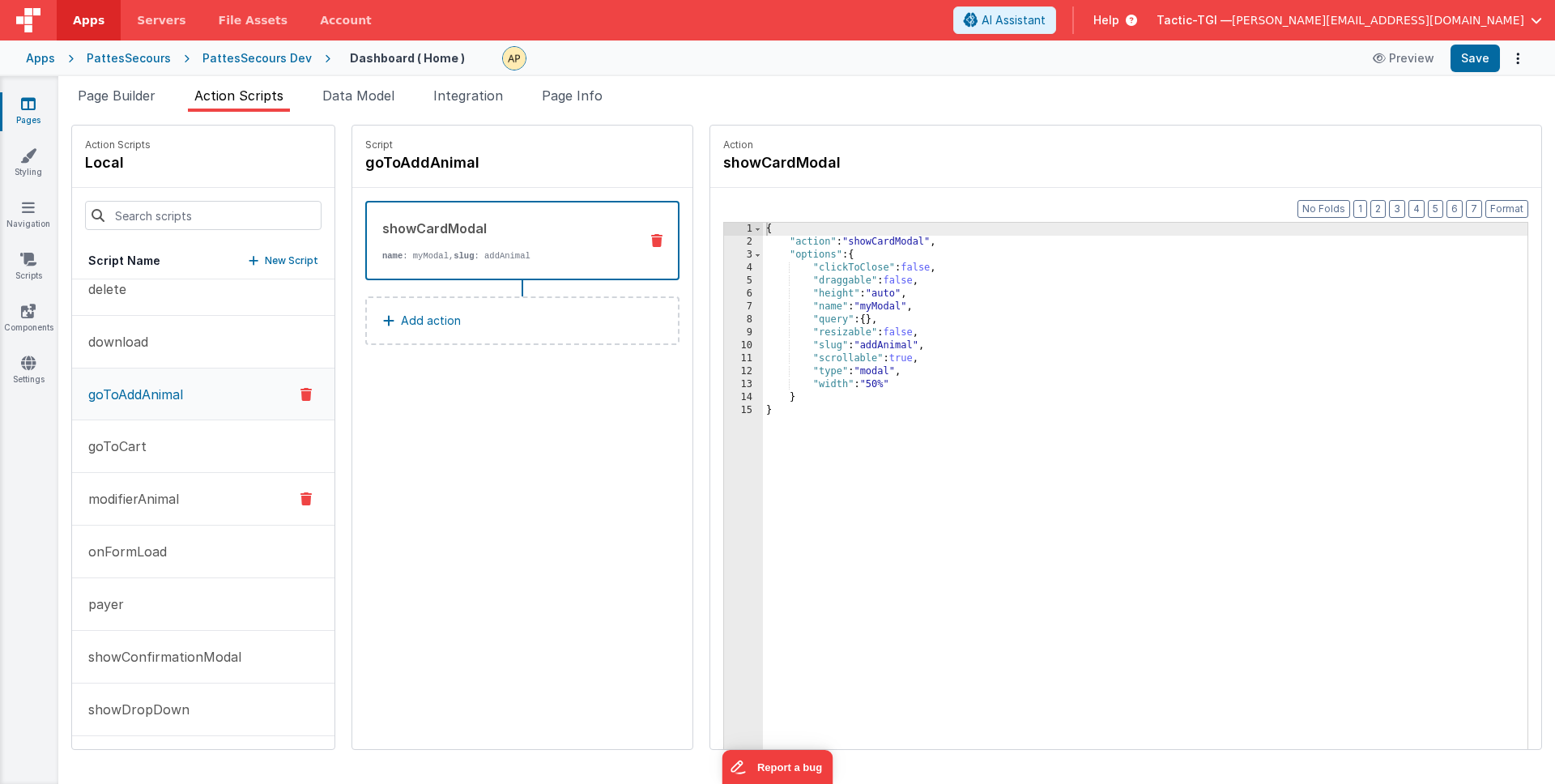
click at [144, 504] on p "modifierAnimal" at bounding box center [129, 499] width 101 height 19
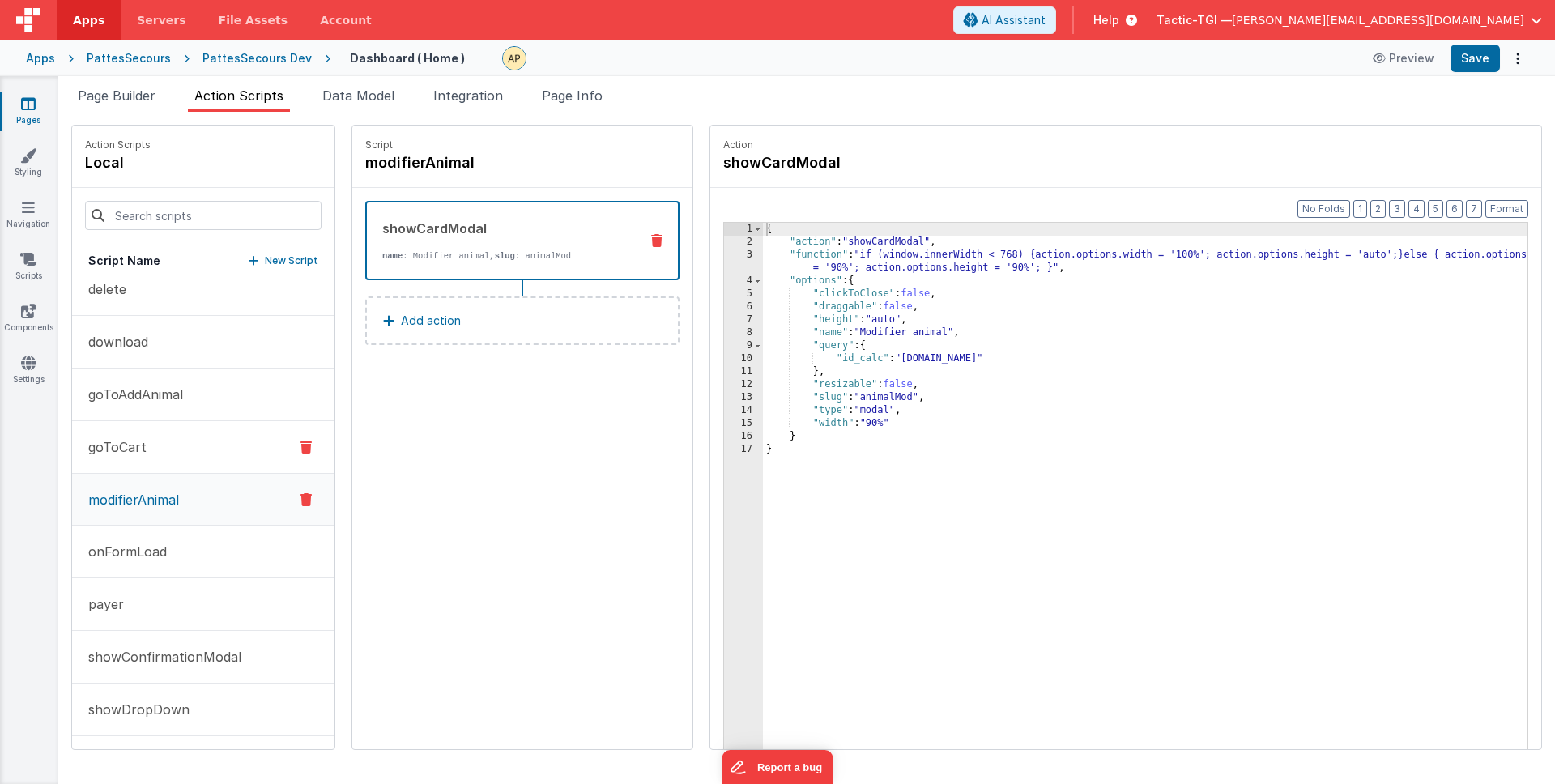
drag, startPoint x: 157, startPoint y: 487, endPoint x: 179, endPoint y: 428, distance: 63.0
click at [179, 428] on div "createFolder createInvoice delete download goToAddAnimal goToCart modifierAnima…" at bounding box center [203, 514] width 263 height 469
click at [145, 447] on button "goToCart" at bounding box center [203, 447] width 263 height 53
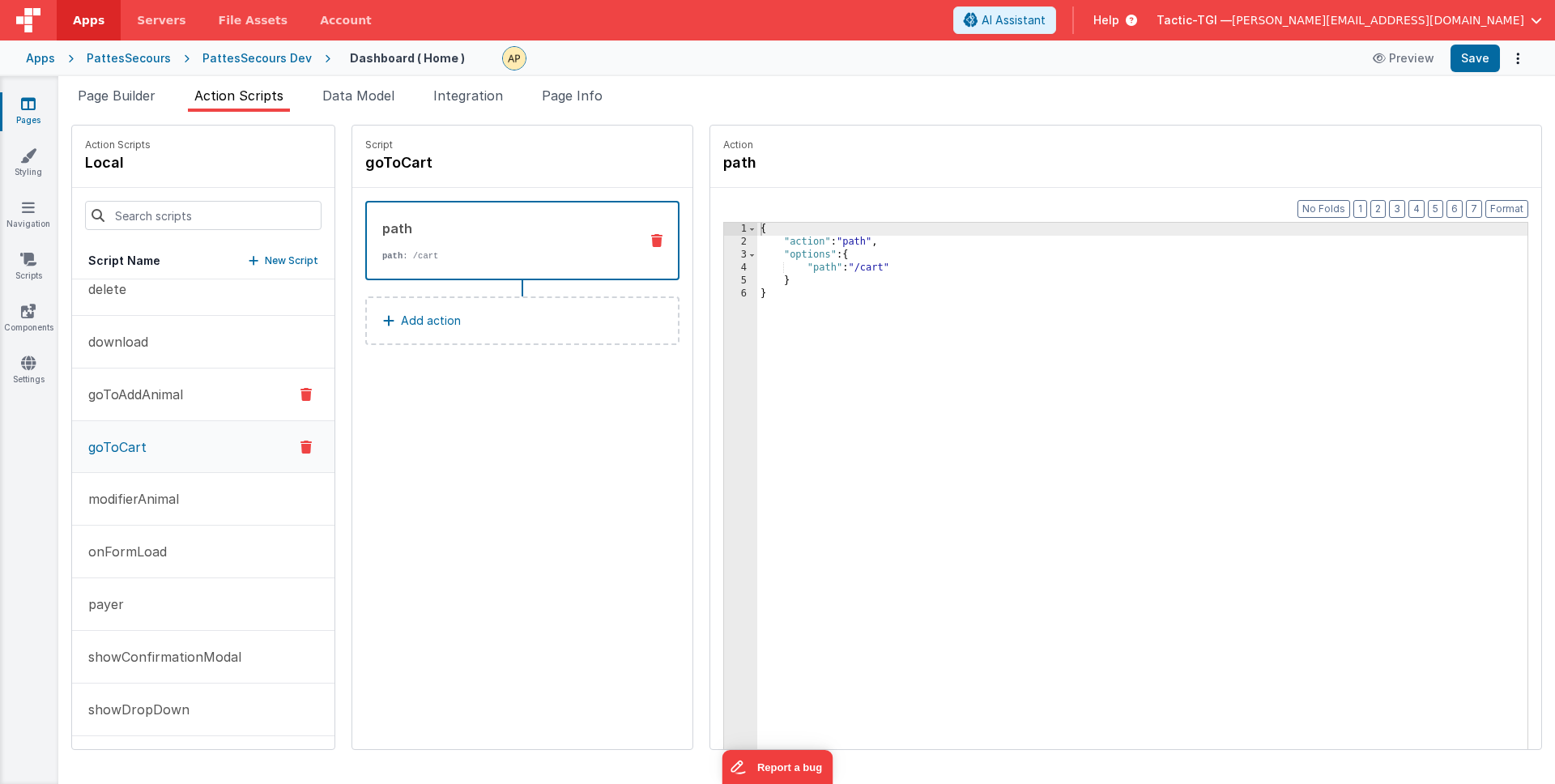
click at [179, 403] on p "goToAddAnimal" at bounding box center [131, 394] width 104 height 19
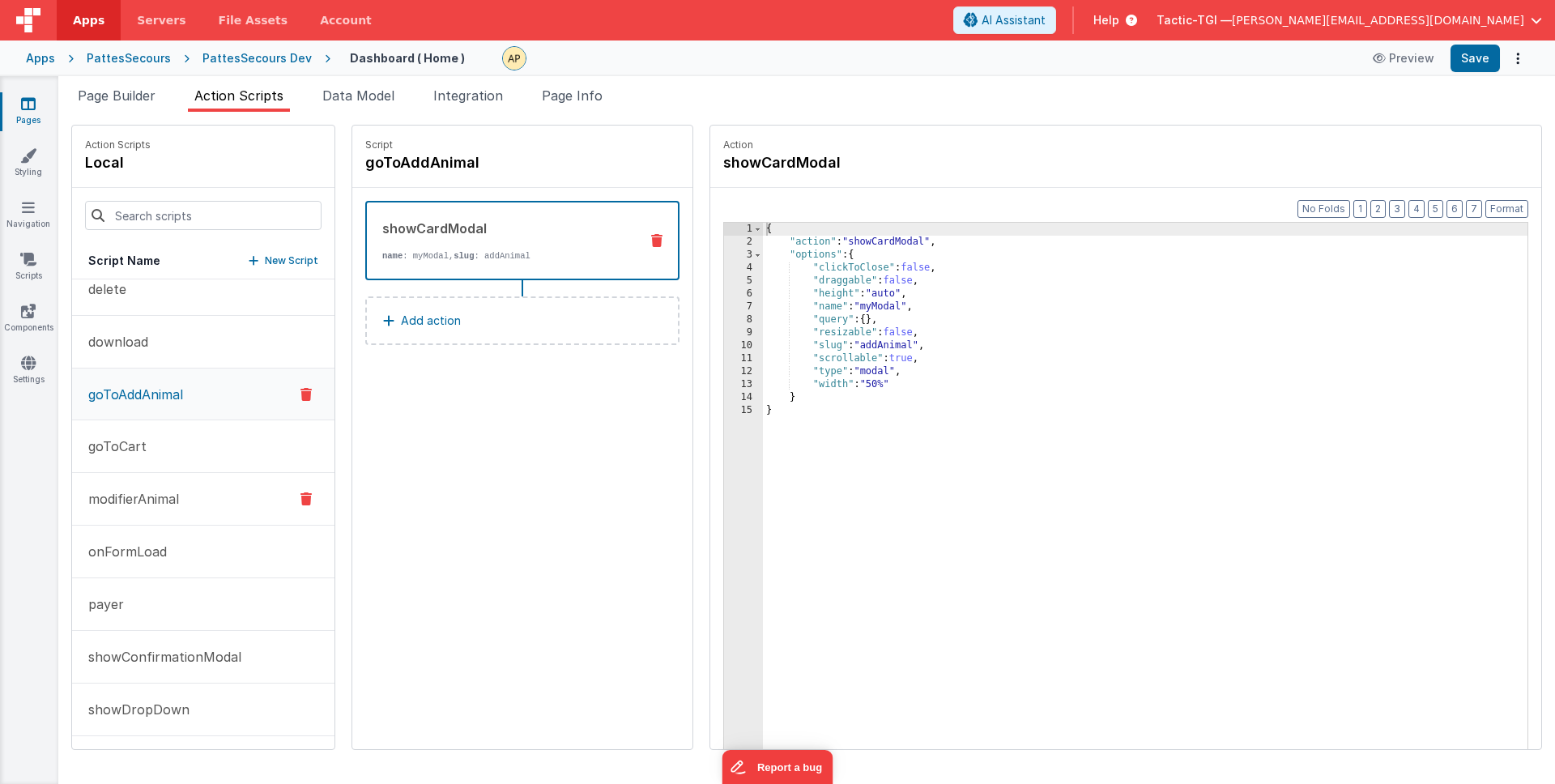
click at [175, 490] on p "modifierAnimal" at bounding box center [129, 499] width 101 height 19
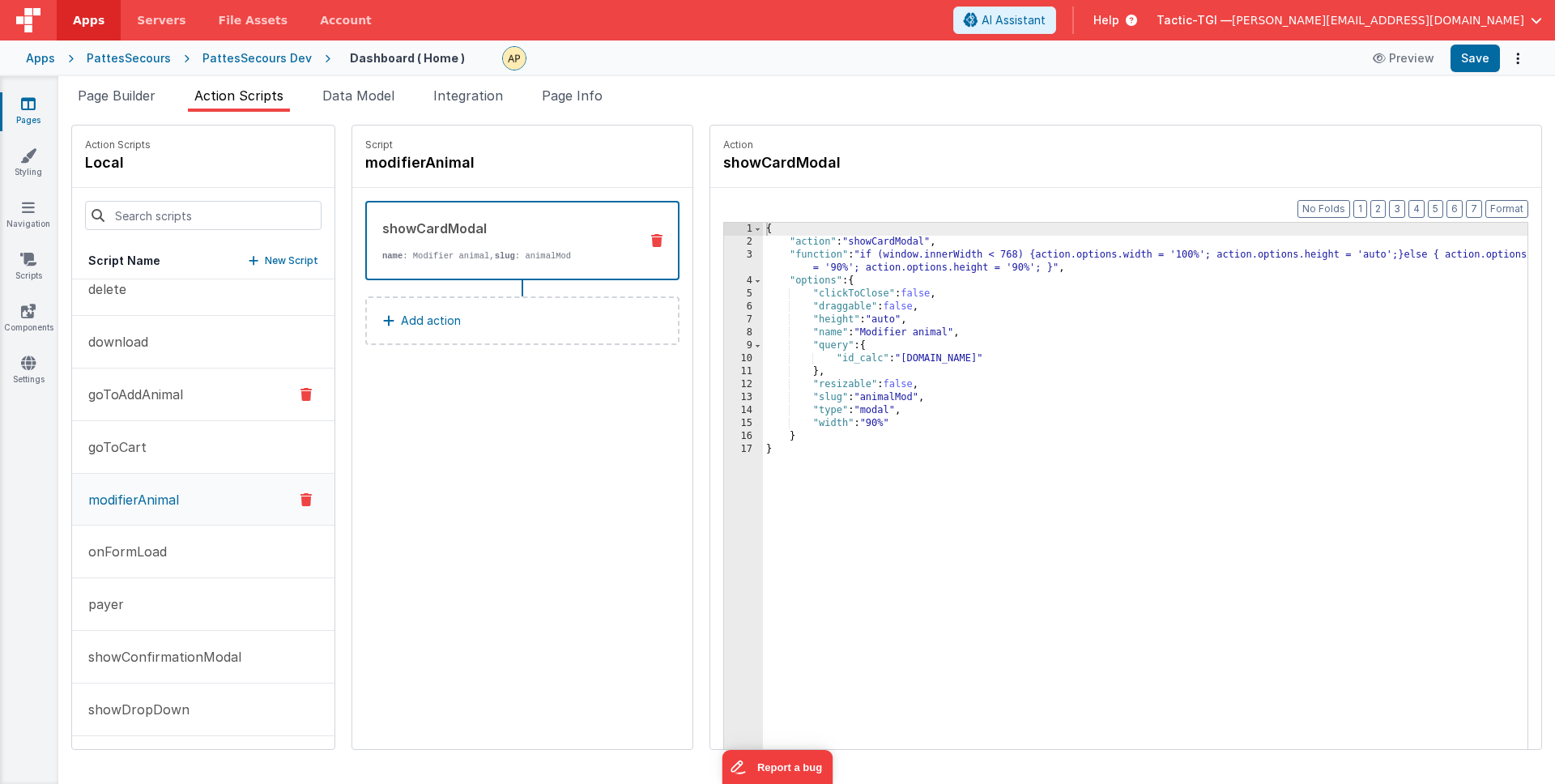
click at [173, 391] on p "goToAddAnimal" at bounding box center [131, 394] width 104 height 19
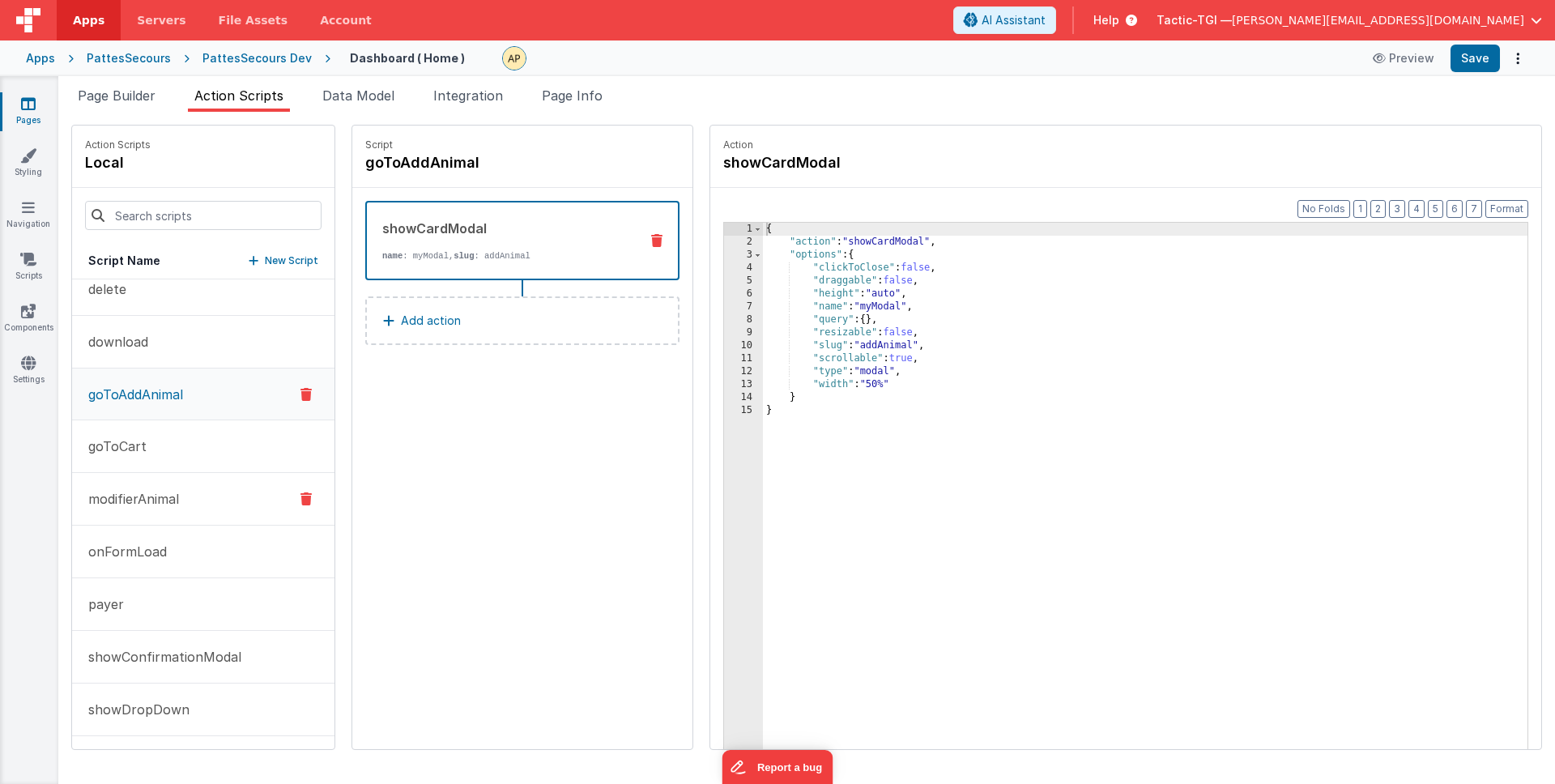
click at [173, 489] on p "modifierAnimal" at bounding box center [129, 499] width 101 height 19
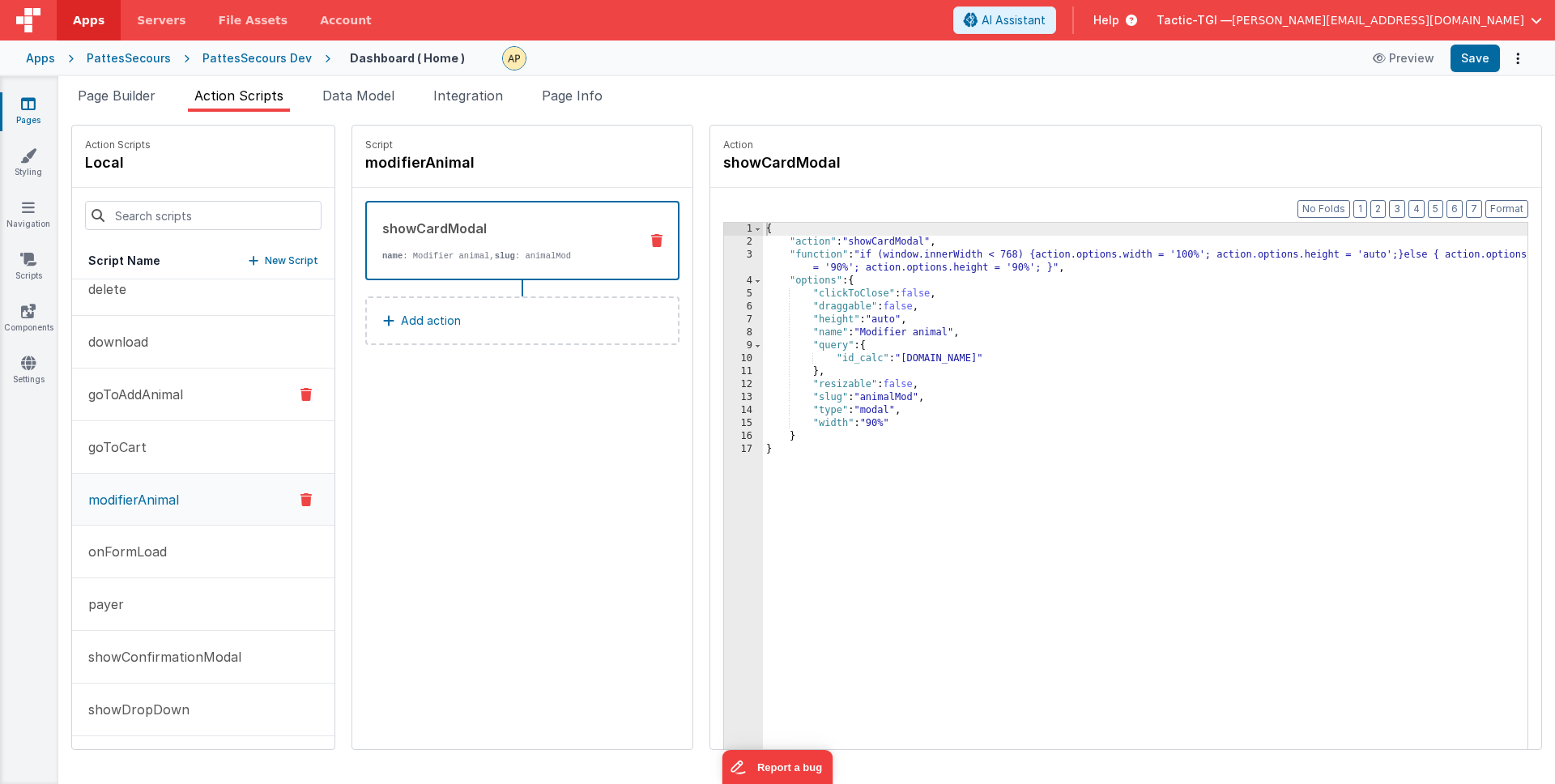
click at [175, 395] on p "goToAddAnimal" at bounding box center [131, 394] width 104 height 19
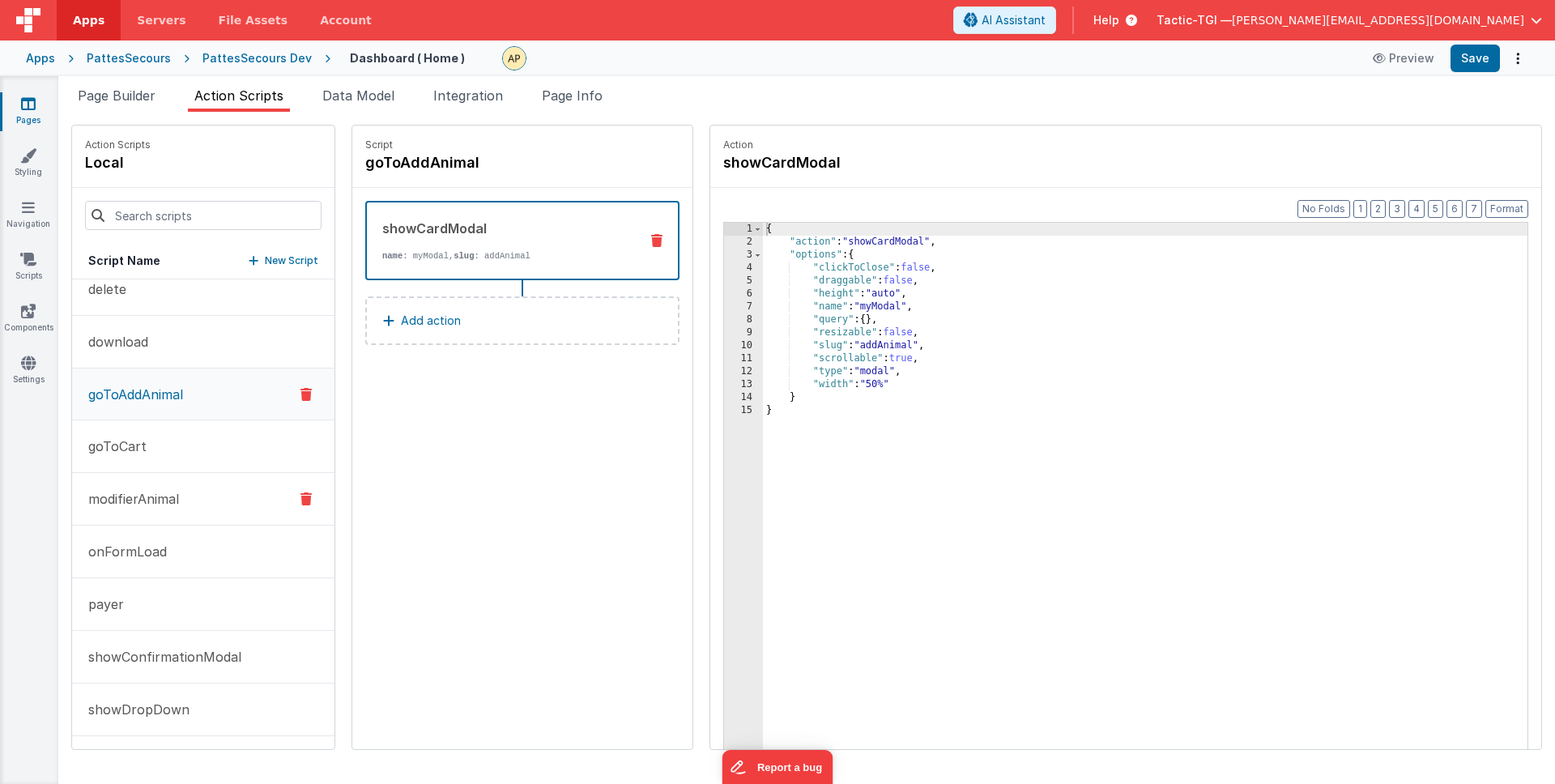
click at [167, 489] on p "modifierAnimal" at bounding box center [129, 499] width 101 height 19
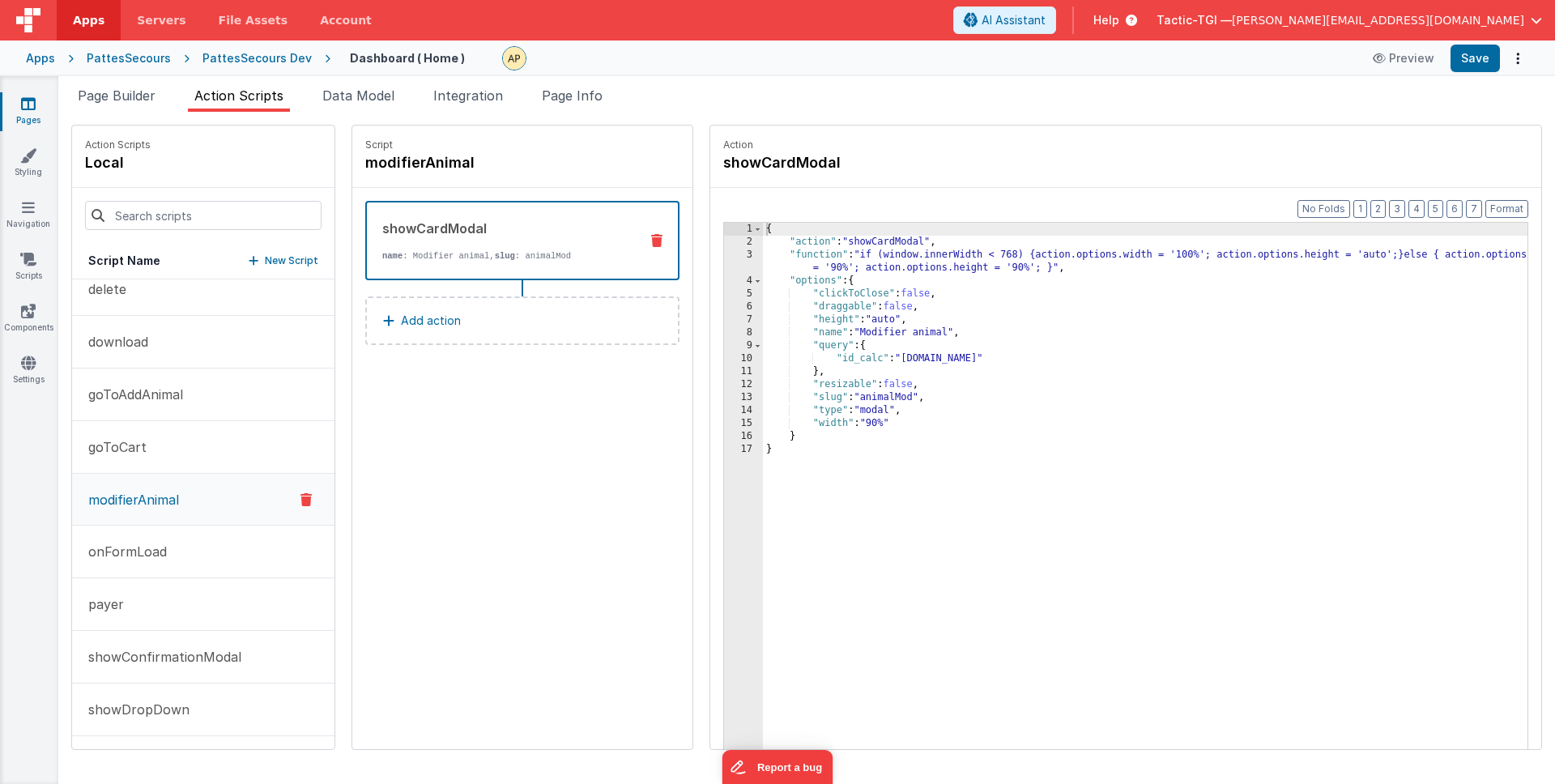
click at [1050, 276] on div "{ "action" : "showCardModal" , "function" : "if (window.innerWidth < 768) {acti…" at bounding box center [1166, 524] width 807 height 603
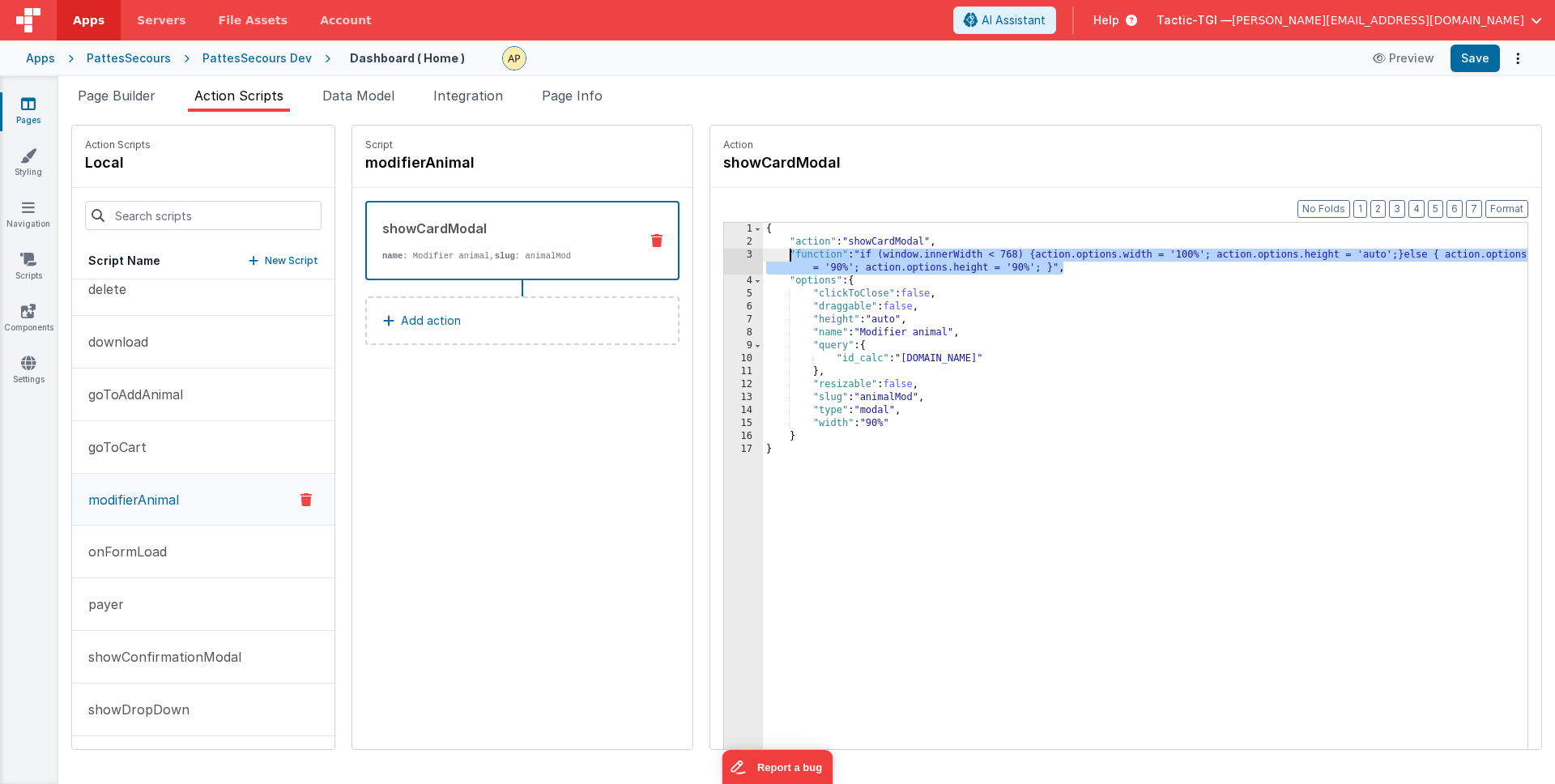
drag, startPoint x: 1023, startPoint y: 268, endPoint x: 746, endPoint y: 256, distance: 277.3
click at [763, 256] on div "{ "action" : "showCardModal" , "function" : "if (window.innerWidth < 768) {acti…" at bounding box center [1166, 524] width 807 height 603
click at [149, 394] on p "goToAddAnimal" at bounding box center [131, 394] width 104 height 19
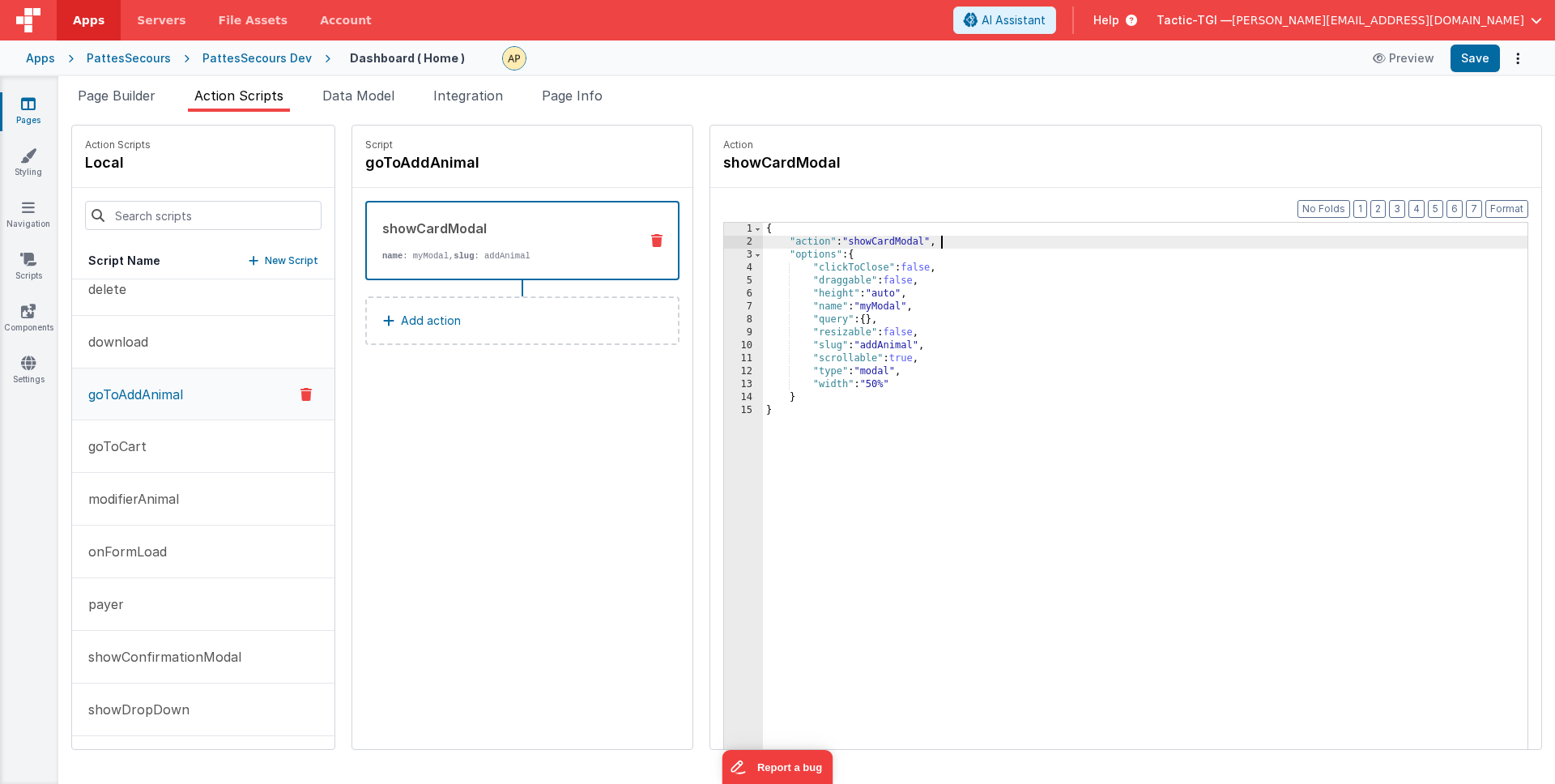
click at [987, 242] on div "{ "action" : "showCardModal" , "options" : { "clickToClose" : false , "draggabl…" at bounding box center [1166, 524] width 807 height 603
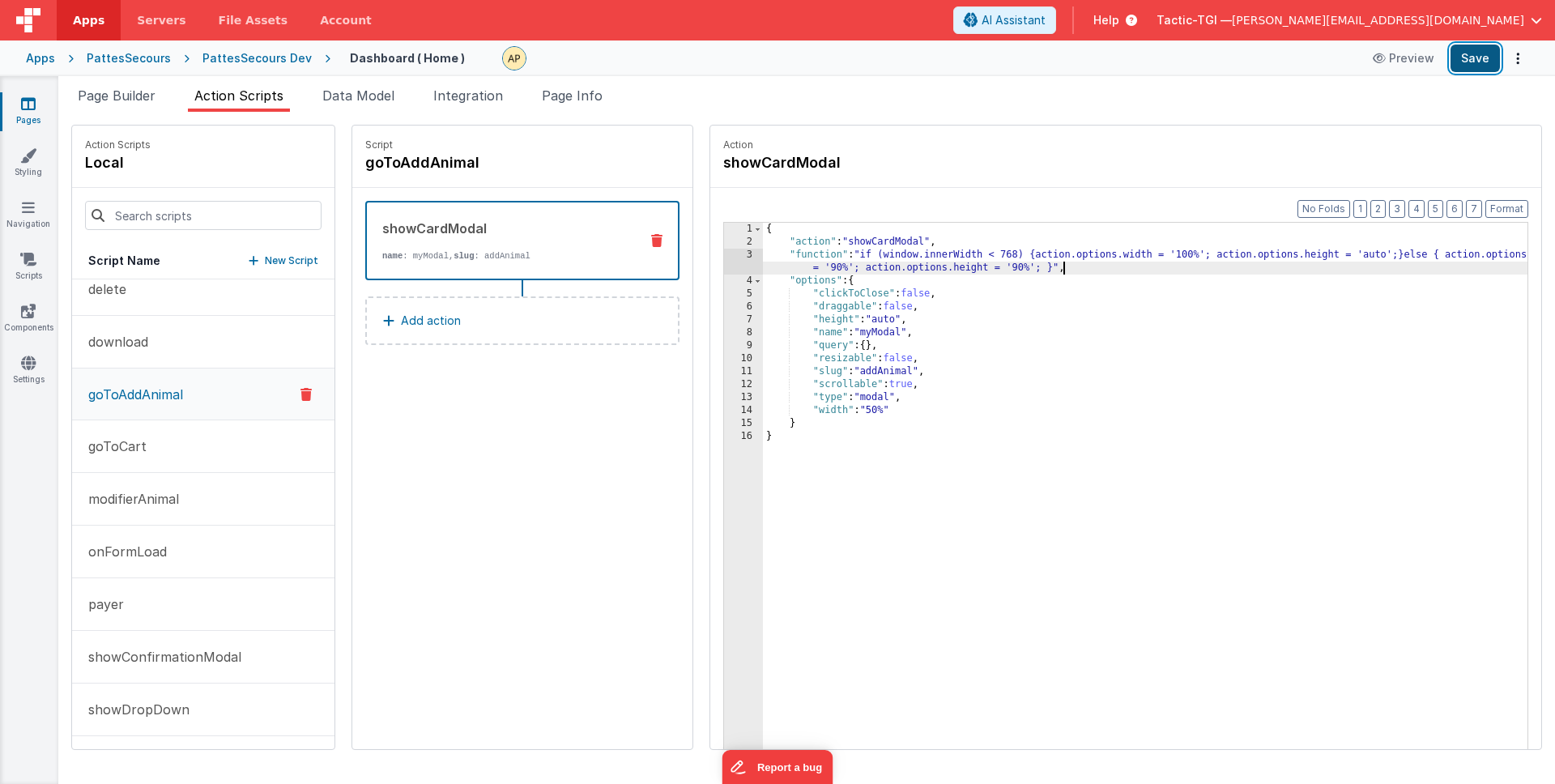
click at [1473, 58] on button "Save" at bounding box center [1475, 58] width 50 height 28
click at [1025, 261] on div "{ "action" : "showCardModal" , "function" : "if (window.innerWidth < 768) {acti…" at bounding box center [1166, 524] width 807 height 603
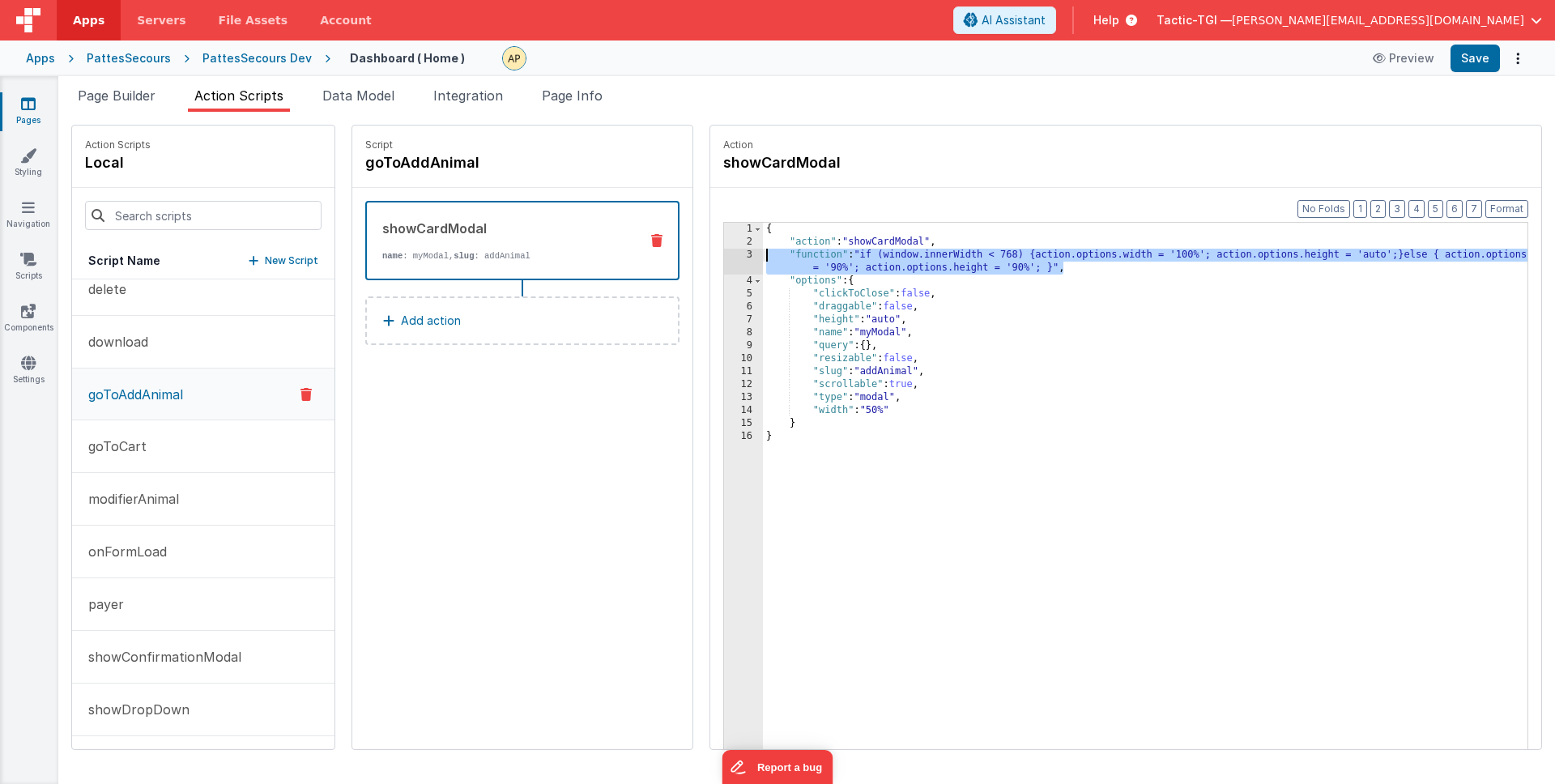
drag, startPoint x: 941, startPoint y: 260, endPoint x: 706, endPoint y: 249, distance: 235.3
click at [723, 248] on div "1 2 3 4 5 6 7 8 9 10 11 12 13 14 15 16 { "action" : "showCardModal" , "function…" at bounding box center [1125, 510] width 805 height 578
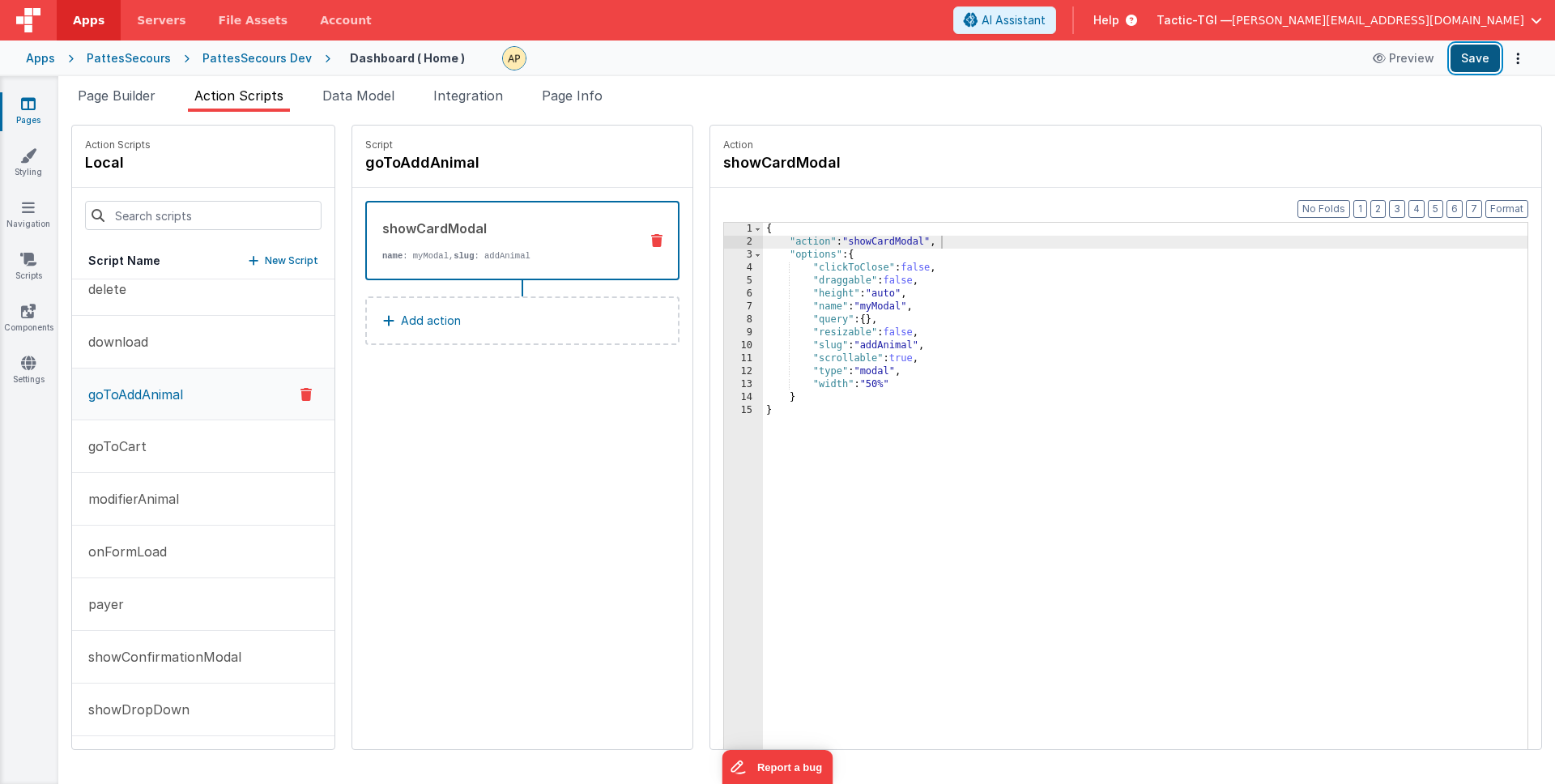
click at [1476, 58] on button "Save" at bounding box center [1475, 58] width 50 height 28
click at [181, 353] on button "download" at bounding box center [203, 342] width 263 height 53
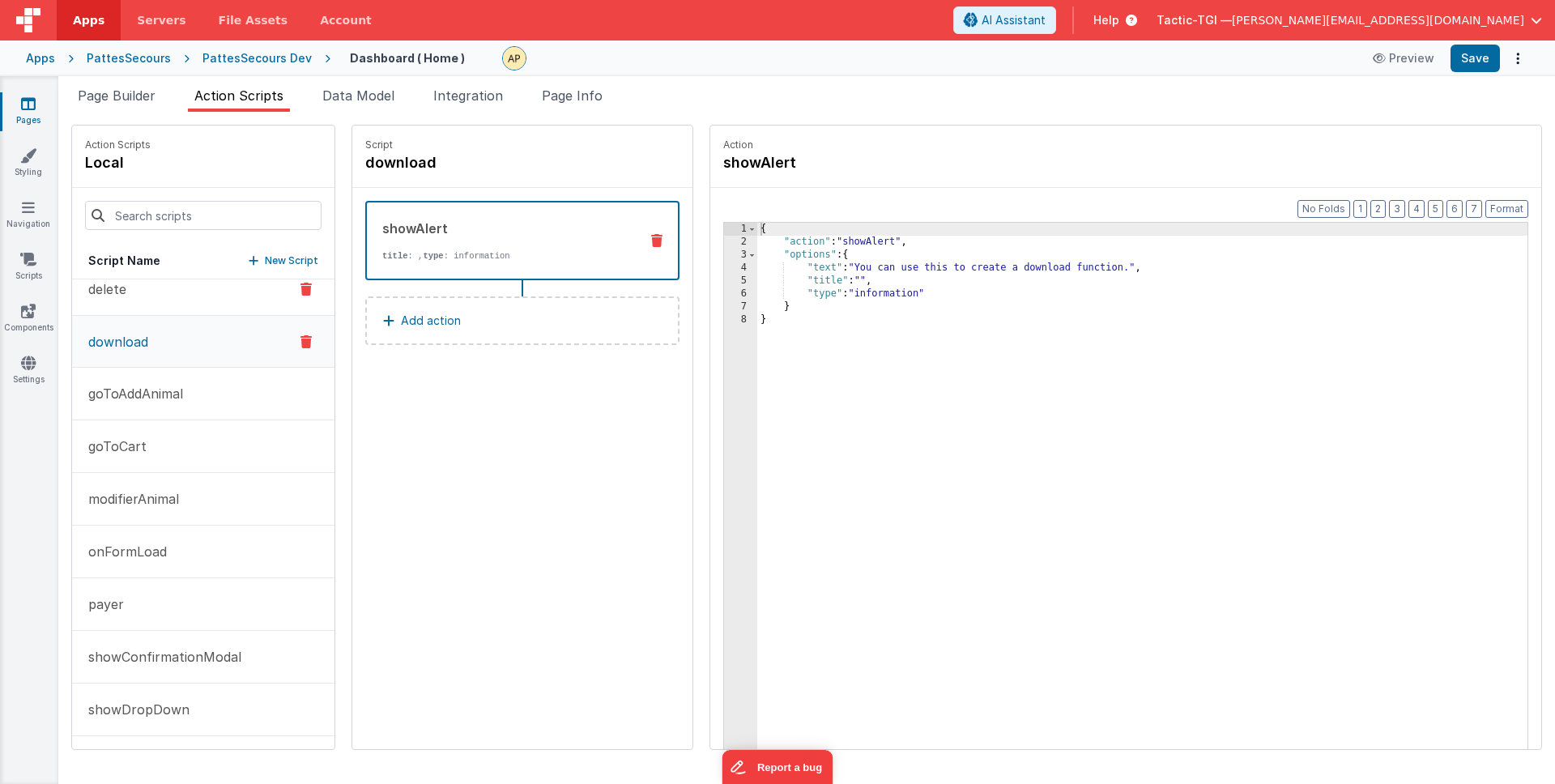
click at [165, 285] on button "delete" at bounding box center [203, 289] width 263 height 53
click at [170, 349] on button "download" at bounding box center [203, 341] width 263 height 53
click at [163, 396] on p "goToAddAnimal" at bounding box center [131, 393] width 104 height 19
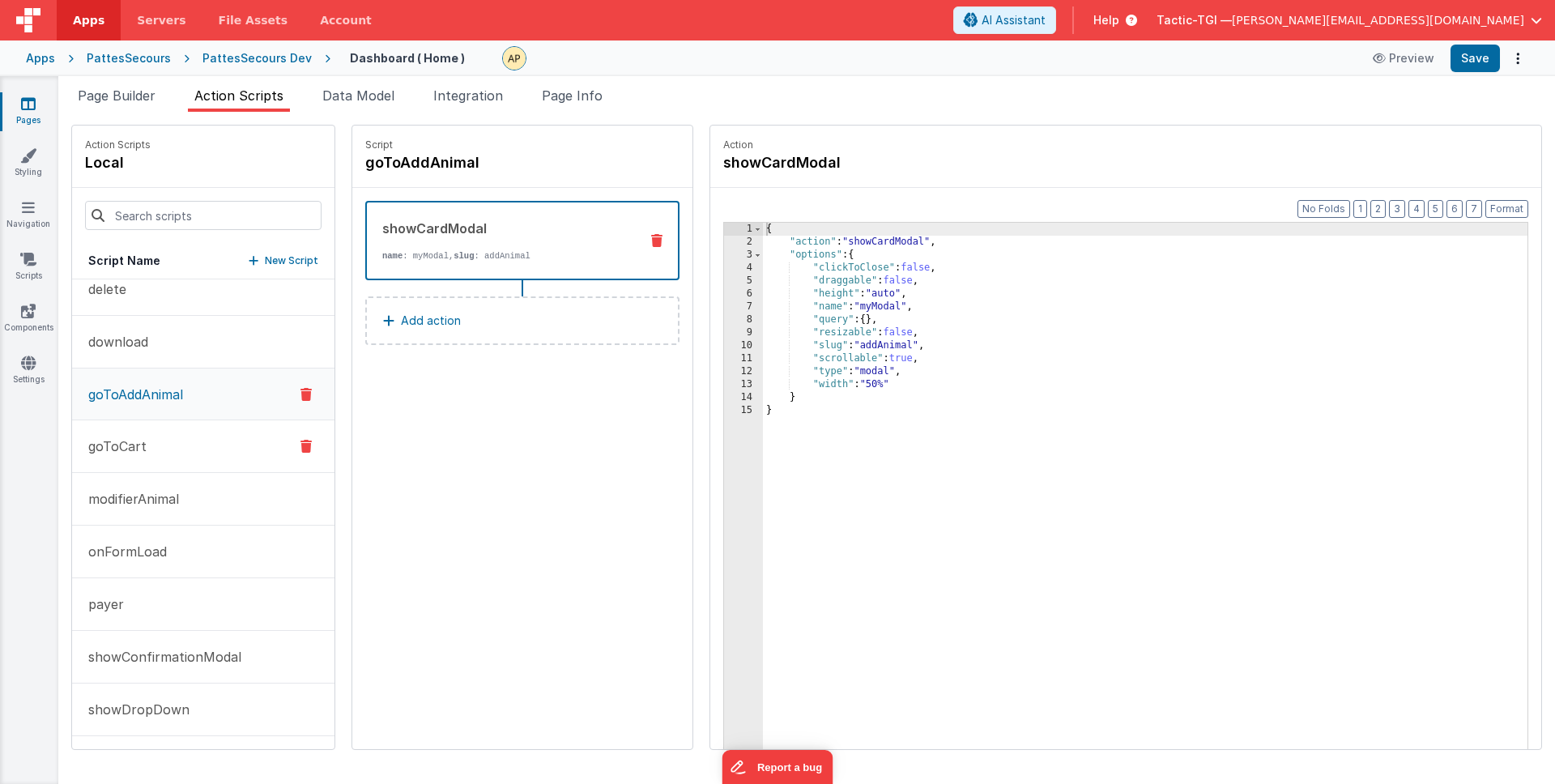
click at [176, 442] on button "goToCart" at bounding box center [203, 447] width 263 height 53
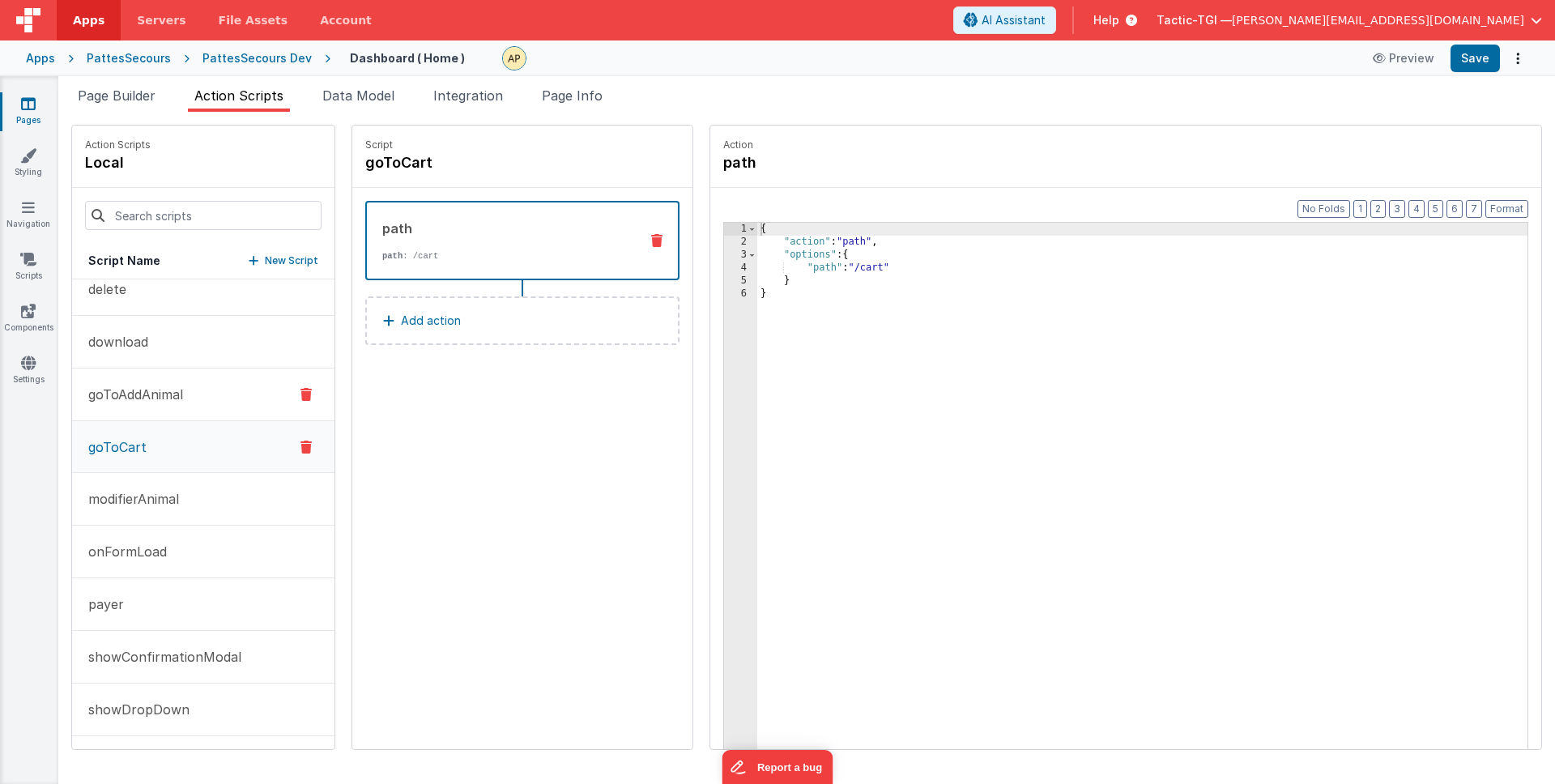
click at [163, 401] on p "goToAddAnimal" at bounding box center [131, 394] width 104 height 19
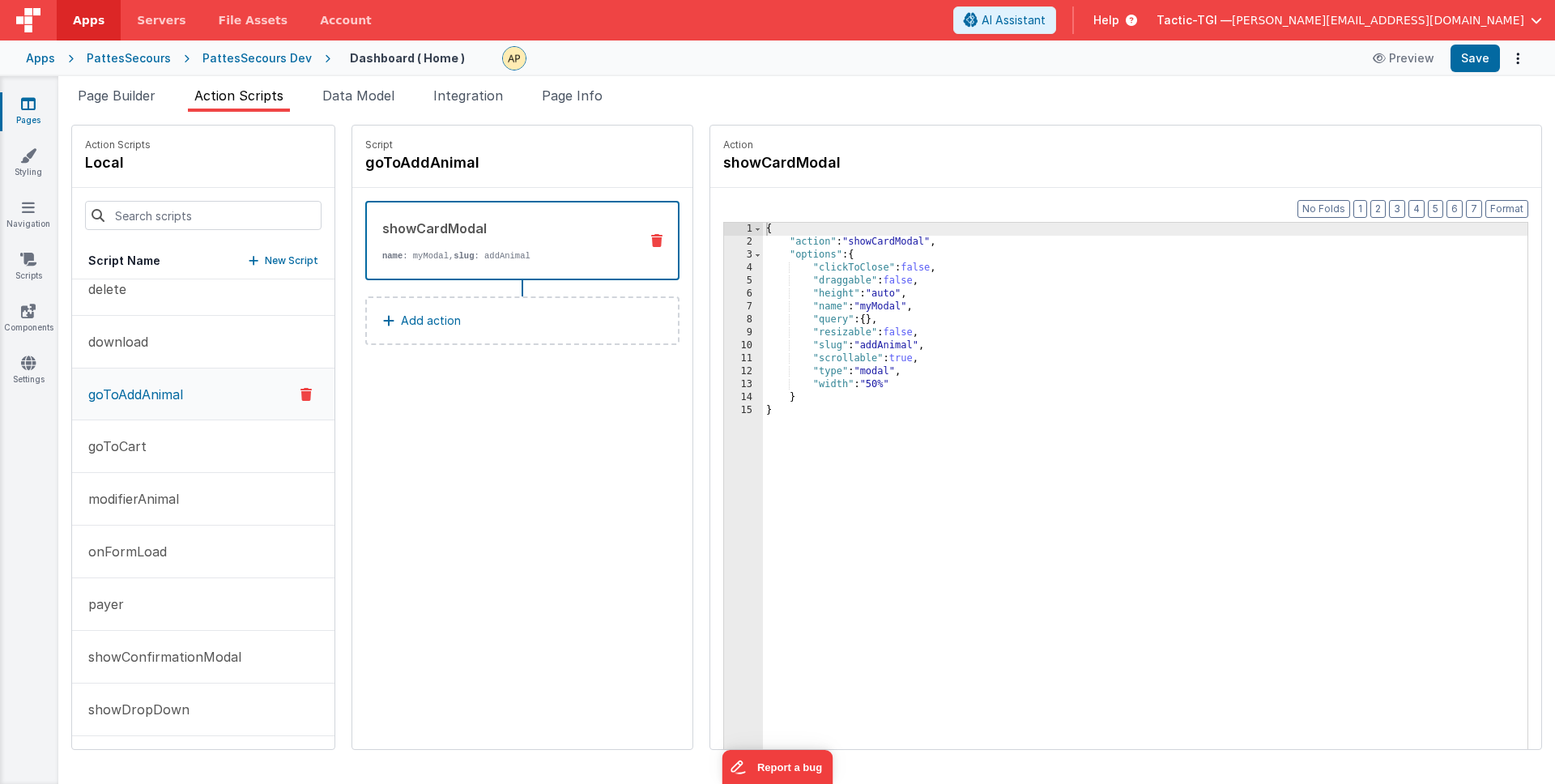
click at [919, 408] on div "{ "action" : "showCardModal" , "options" : { "clickToClose" : false , "draggabl…" at bounding box center [1166, 524] width 807 height 603
click at [151, 636] on button "showConfirmationModal" at bounding box center [203, 656] width 263 height 53
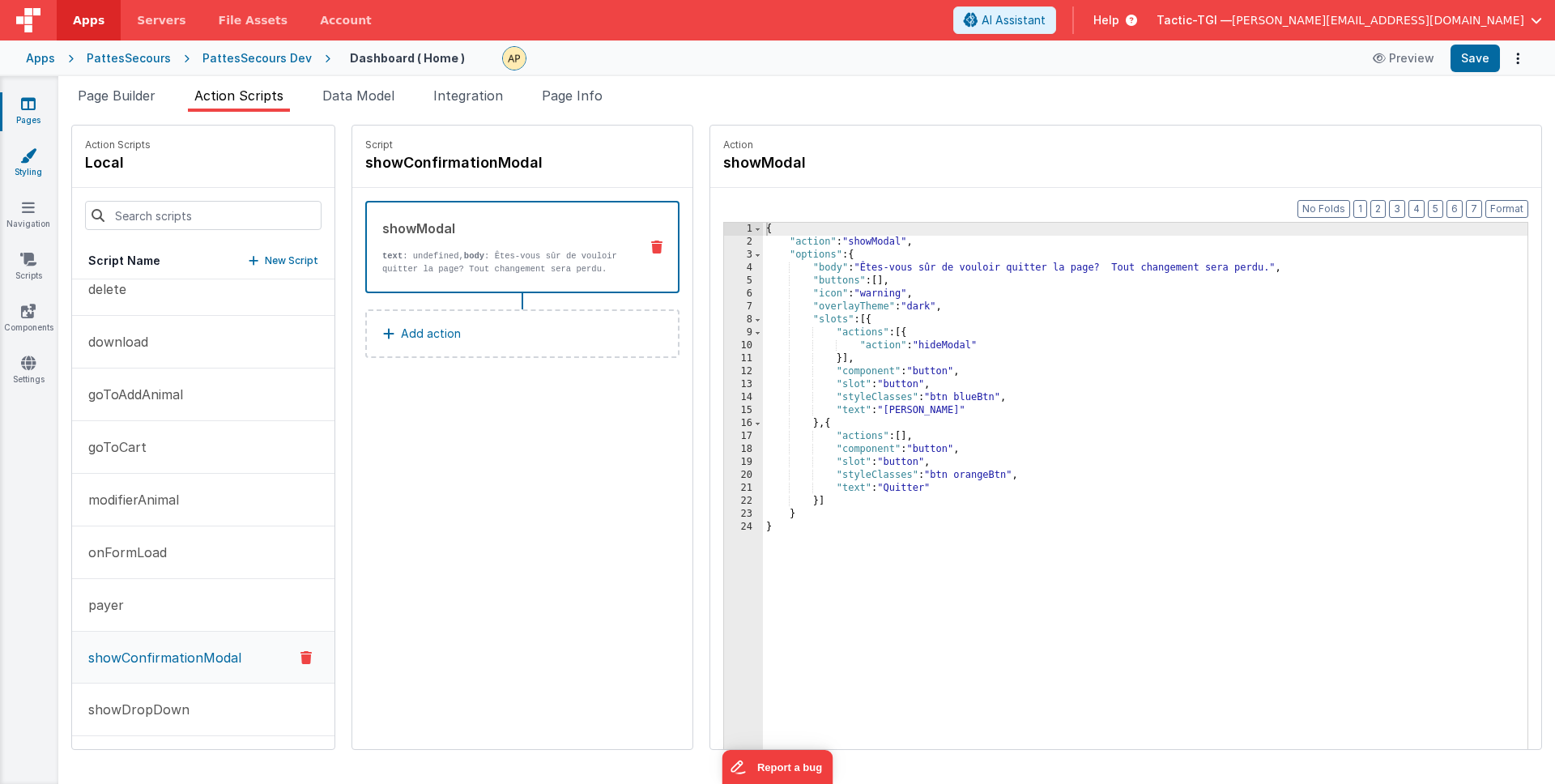
click at [32, 168] on link "Styling" at bounding box center [28, 164] width 58 height 33
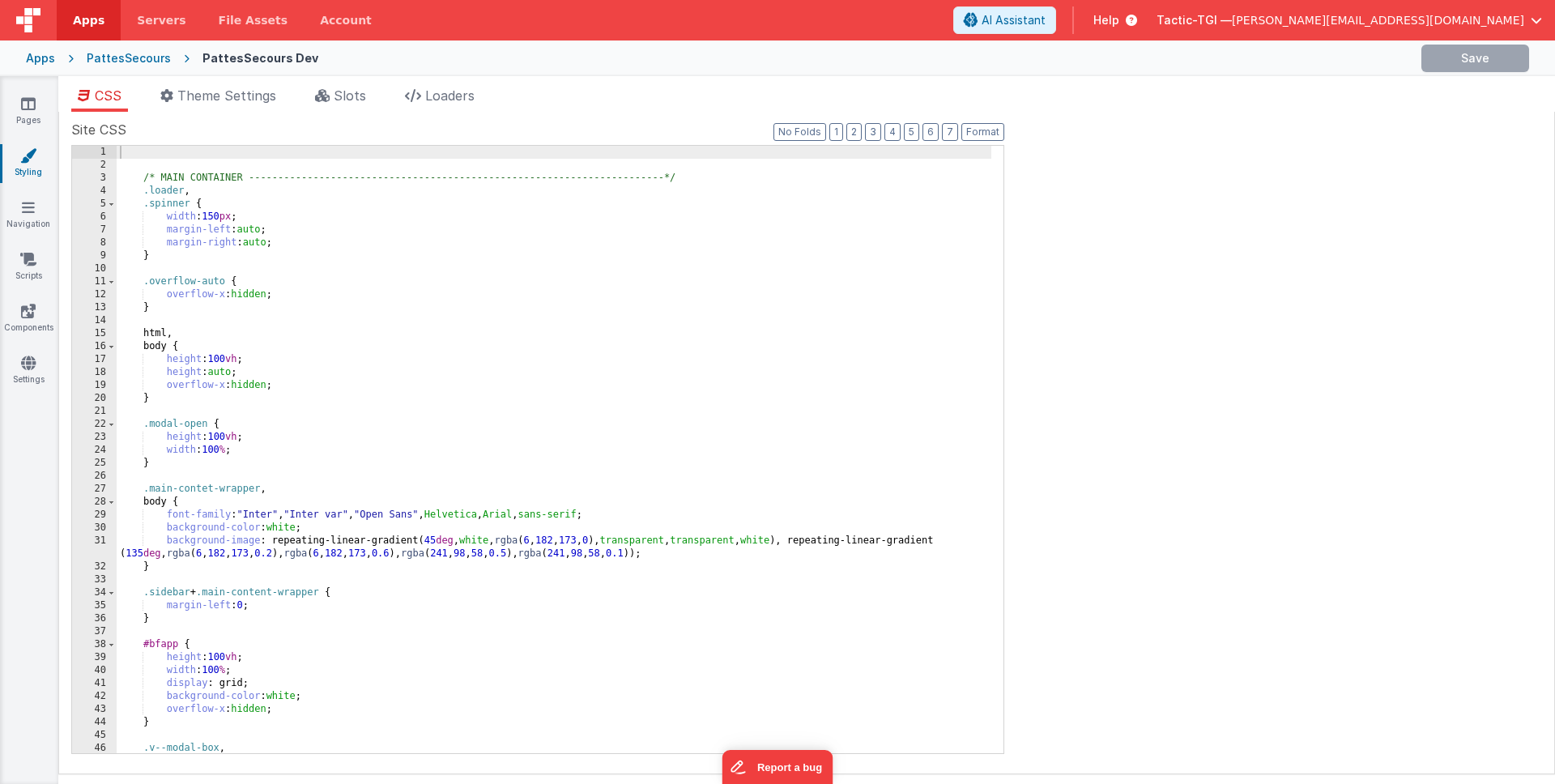
click at [543, 342] on div "/* MAIN CONTAINER -------------------------------------------------------------…" at bounding box center [554, 463] width 875 height 633
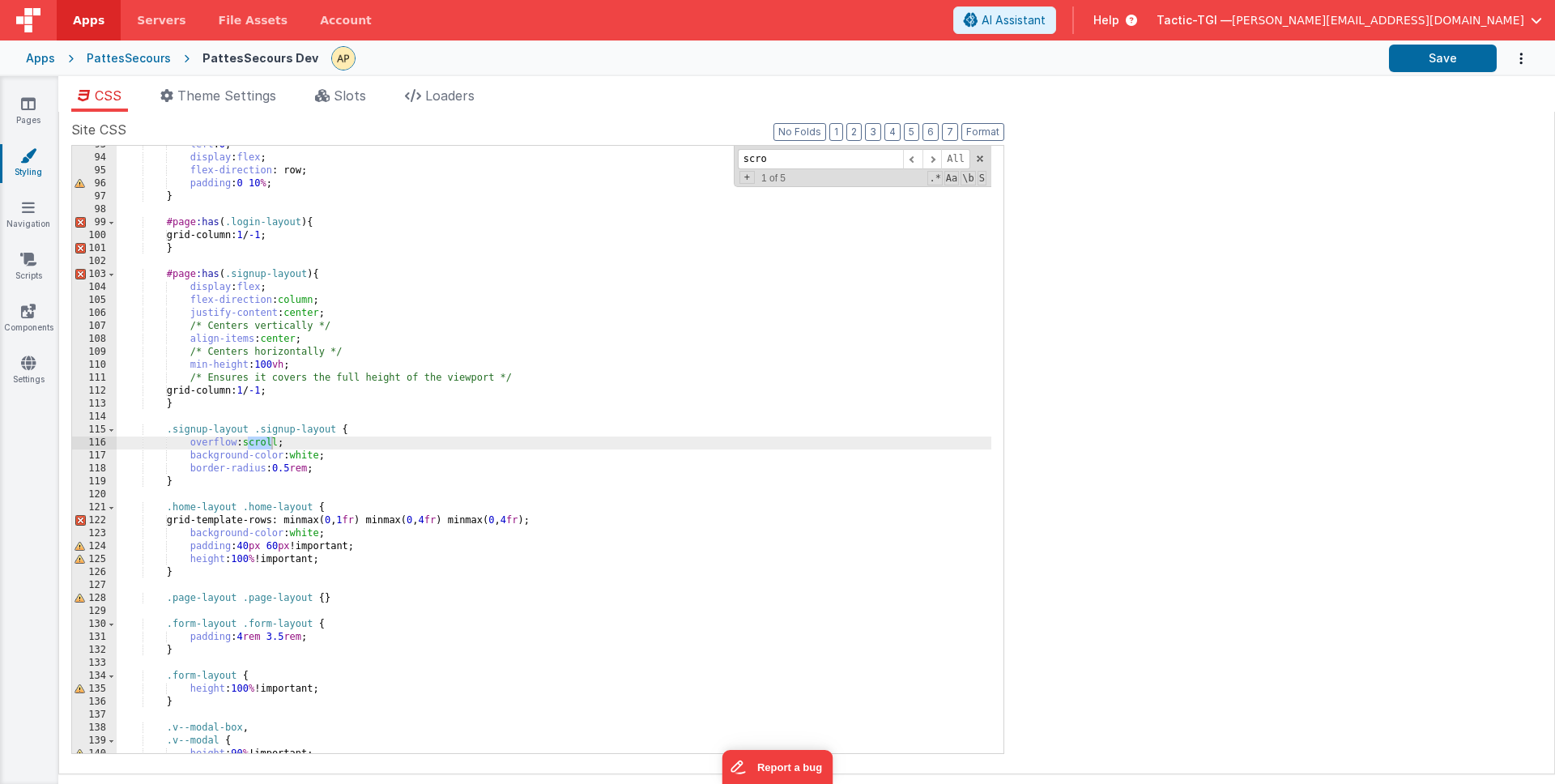
scroll to position [1212, 0]
type input "scroll"
click at [932, 159] on span at bounding box center [932, 159] width 19 height 20
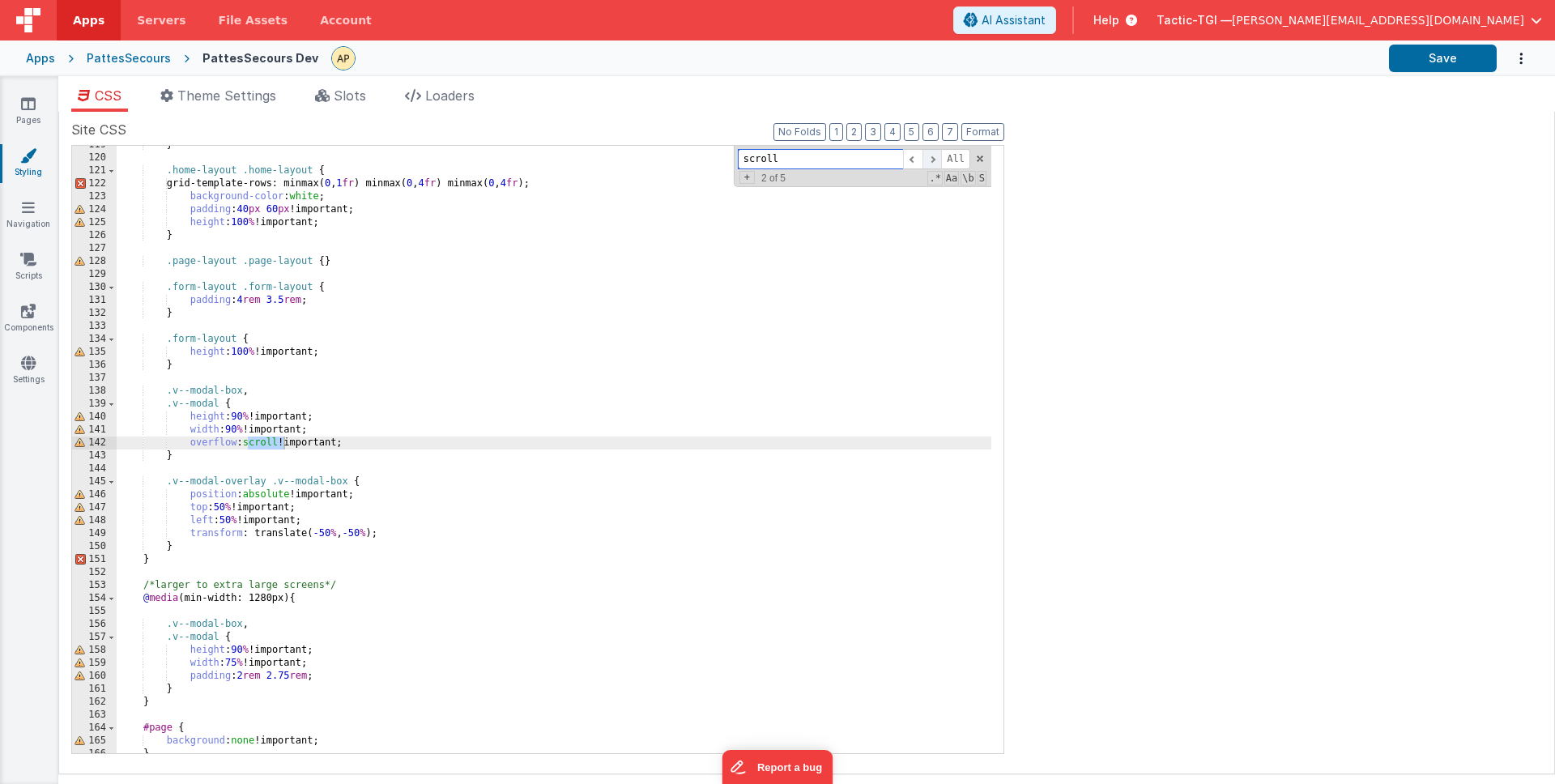
scroll to position [1549, 0]
click at [932, 159] on span at bounding box center [932, 159] width 19 height 20
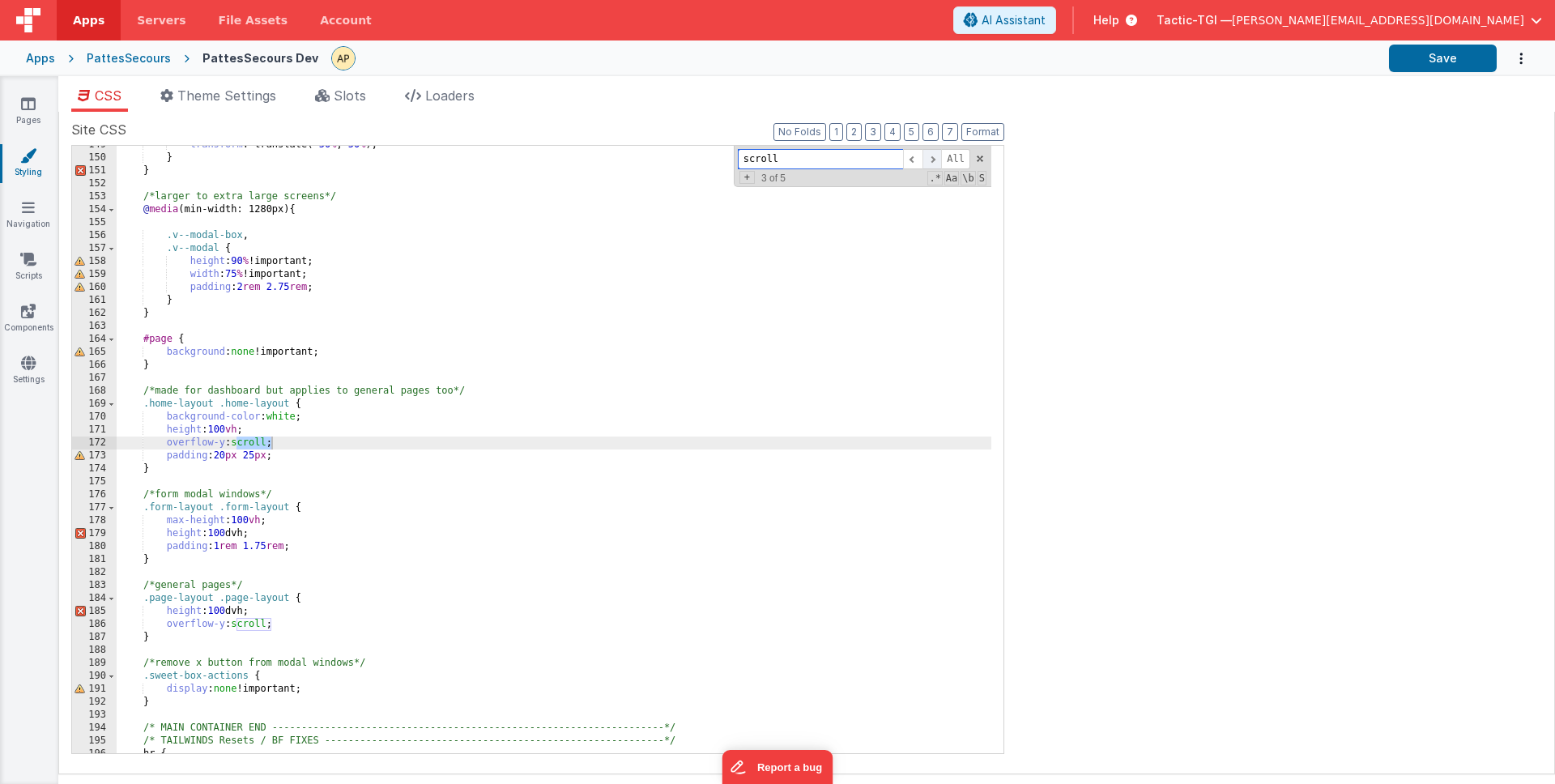
click at [932, 159] on span at bounding box center [932, 159] width 19 height 20
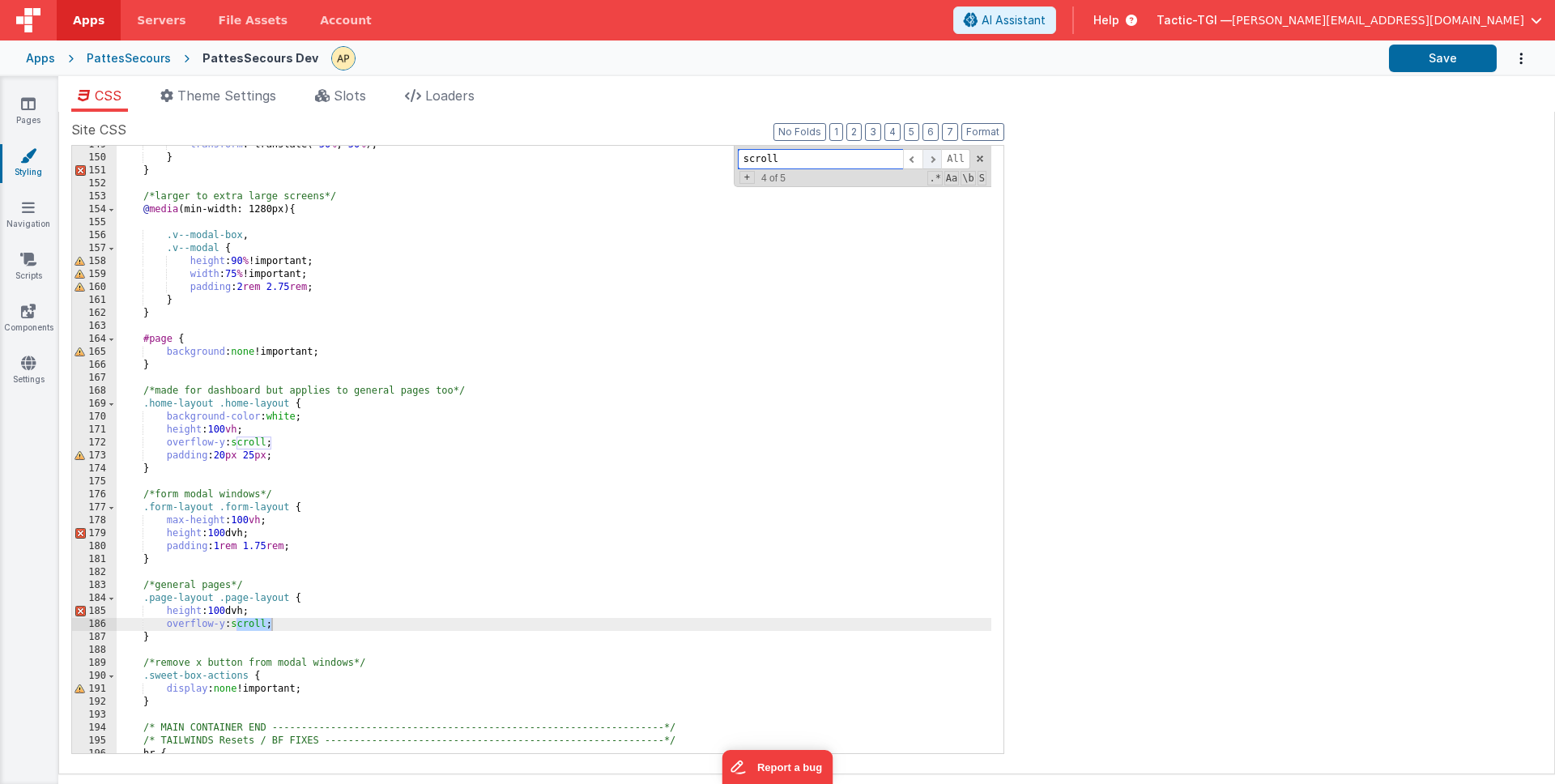
click at [932, 159] on span at bounding box center [932, 159] width 19 height 20
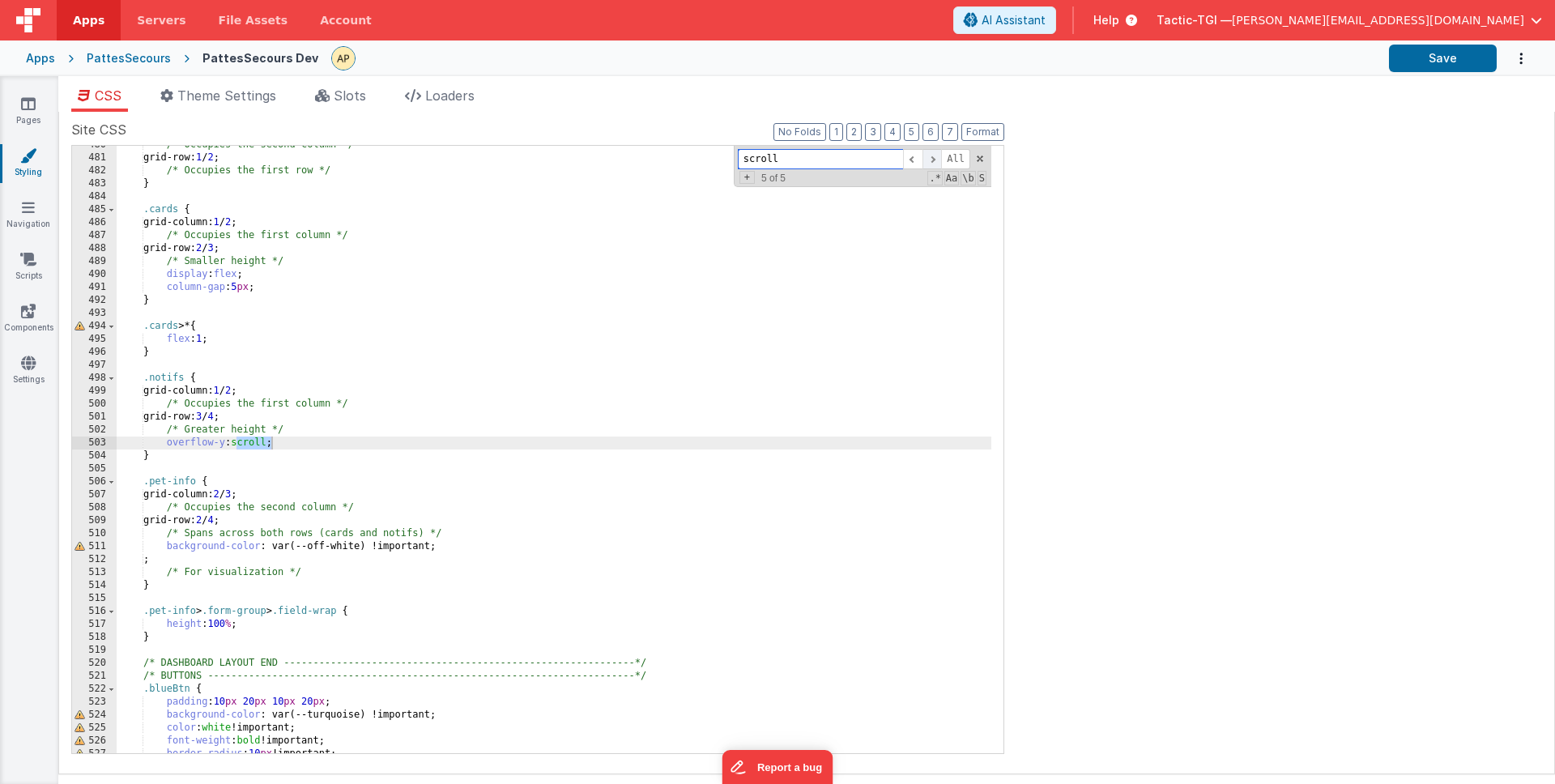
click at [932, 159] on span at bounding box center [932, 159] width 19 height 20
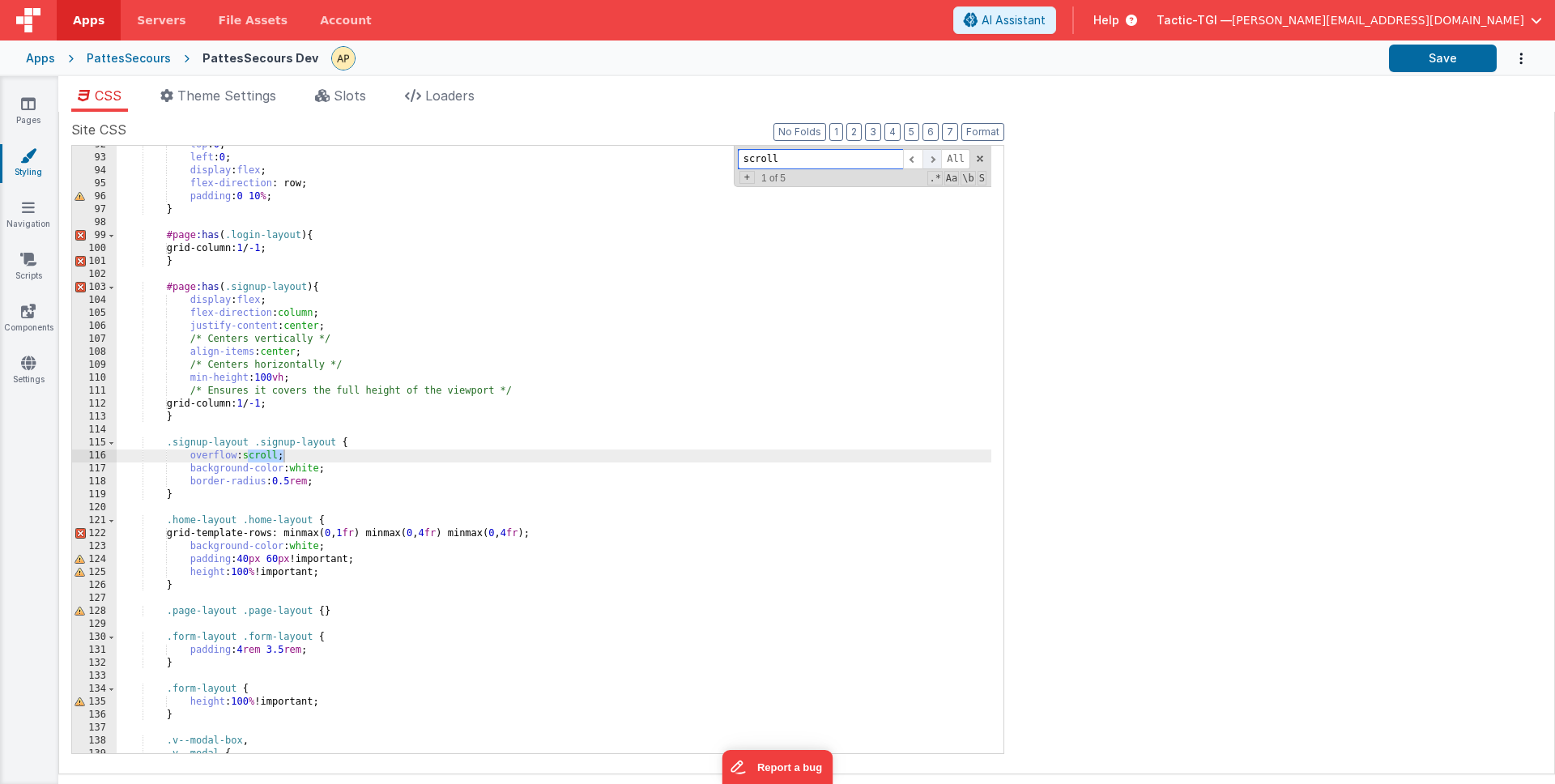
click at [932, 159] on span at bounding box center [932, 159] width 19 height 20
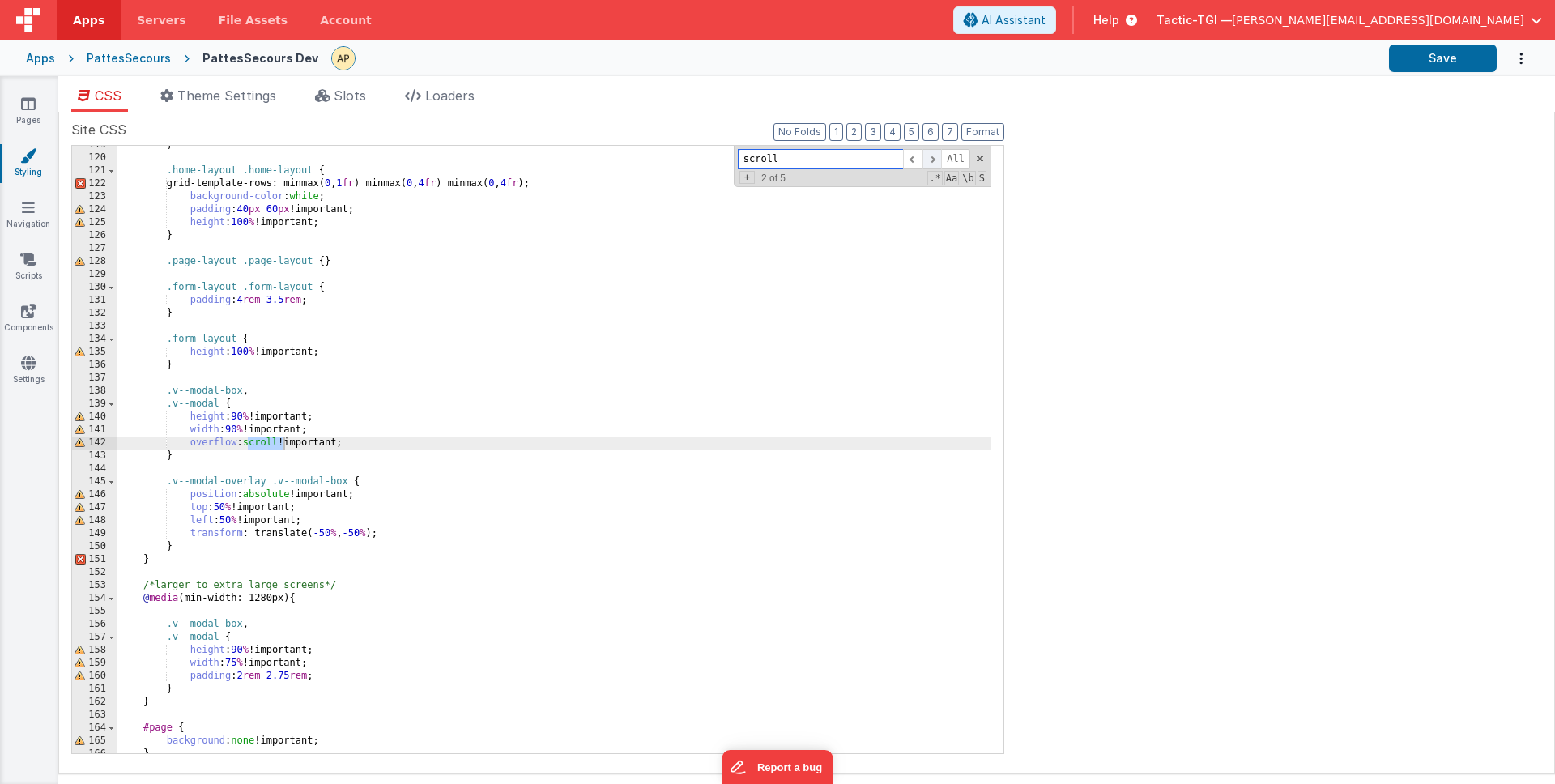
click at [932, 159] on span at bounding box center [932, 159] width 19 height 20
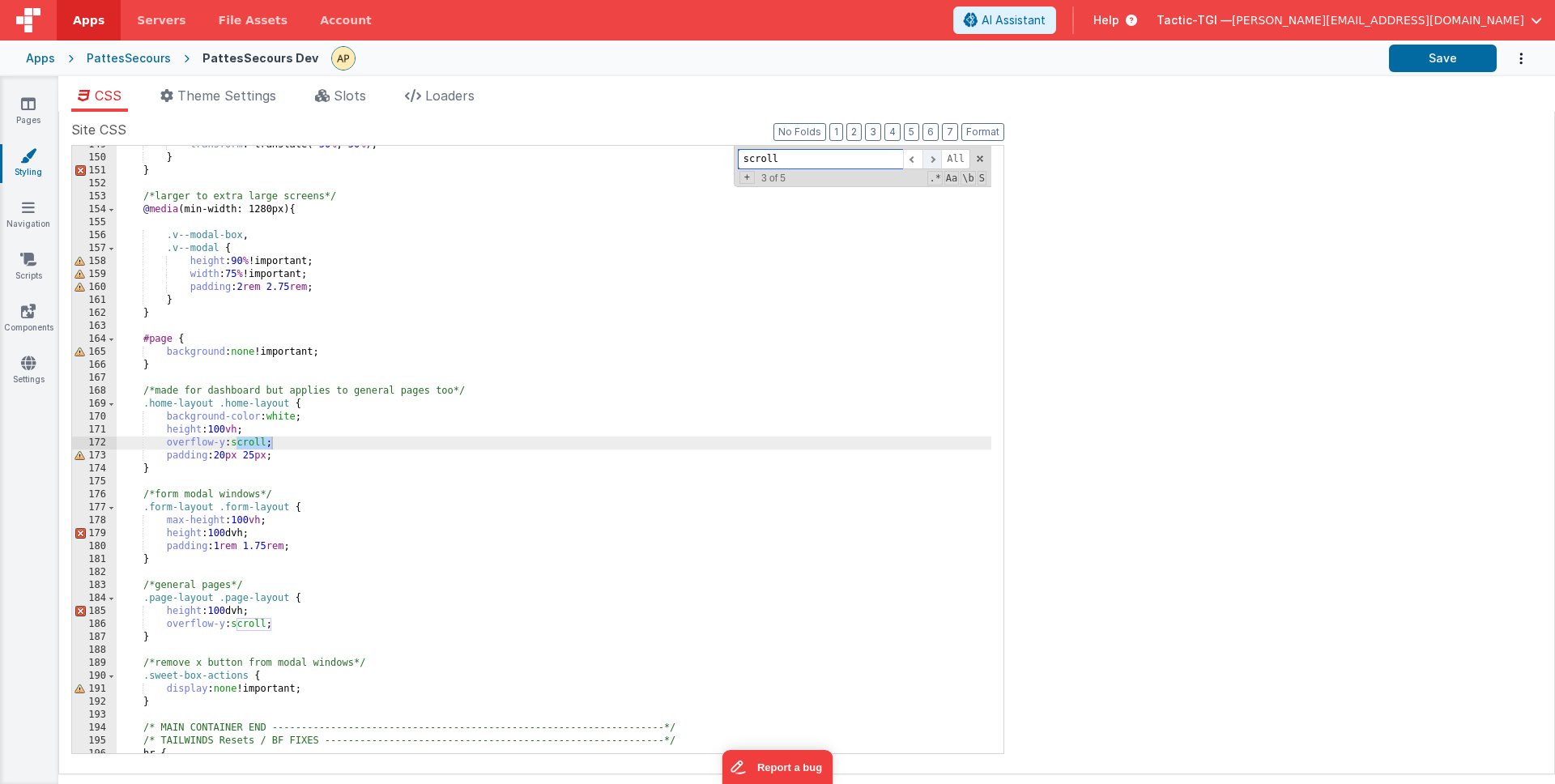
click at [932, 159] on span at bounding box center [932, 159] width 19 height 20
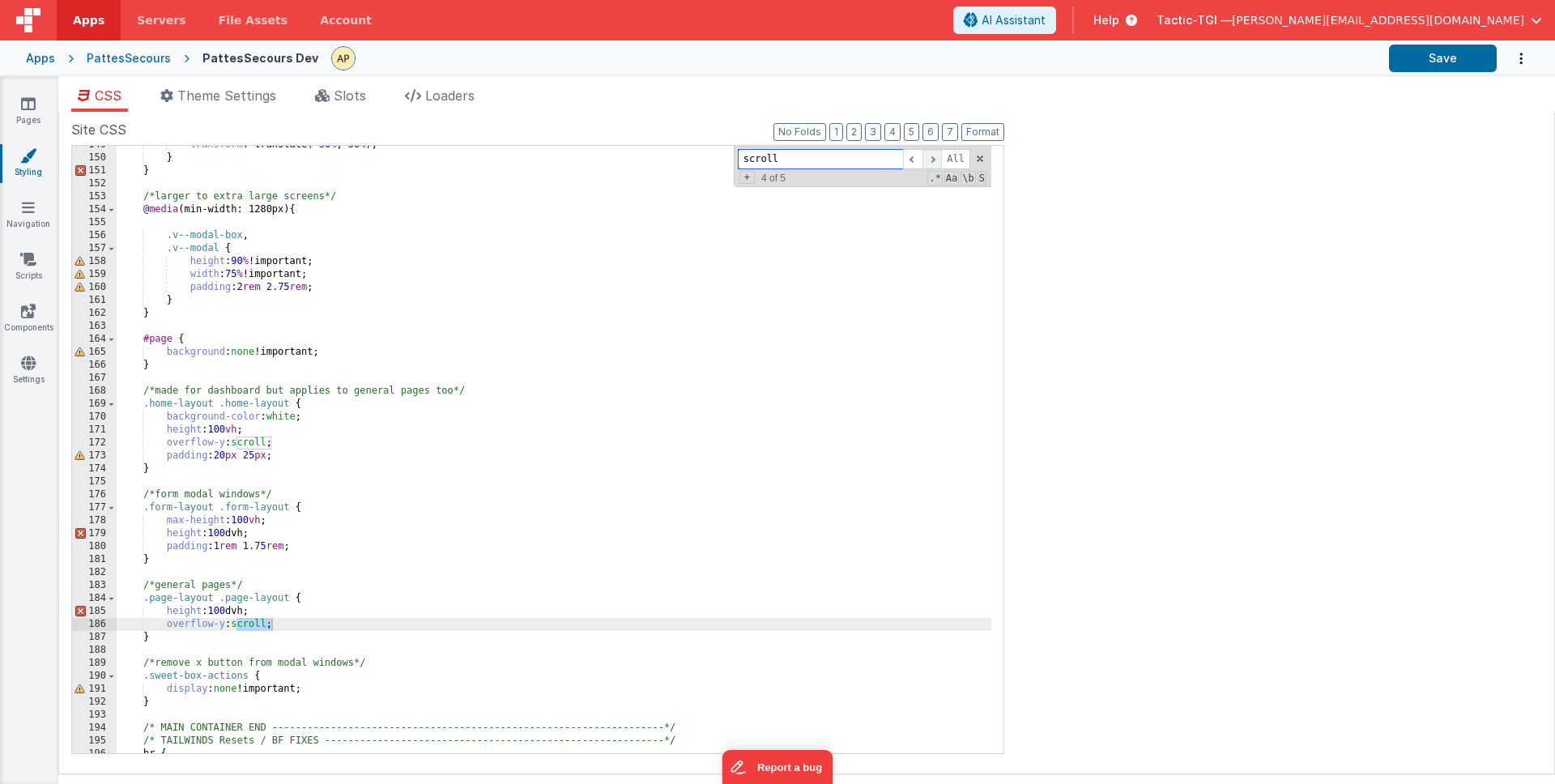
click at [932, 159] on span at bounding box center [932, 159] width 19 height 20
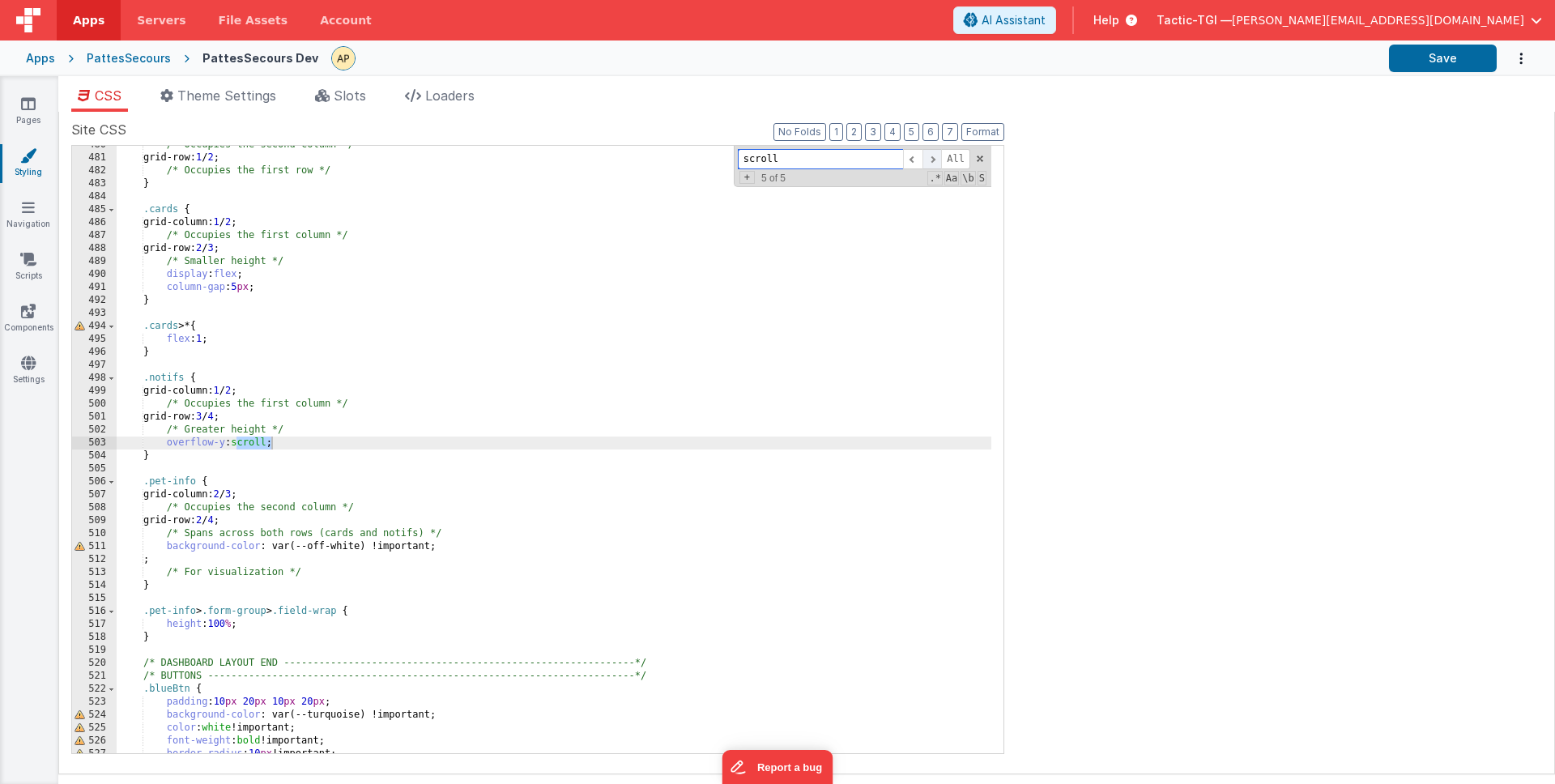
click at [932, 159] on span at bounding box center [932, 159] width 19 height 20
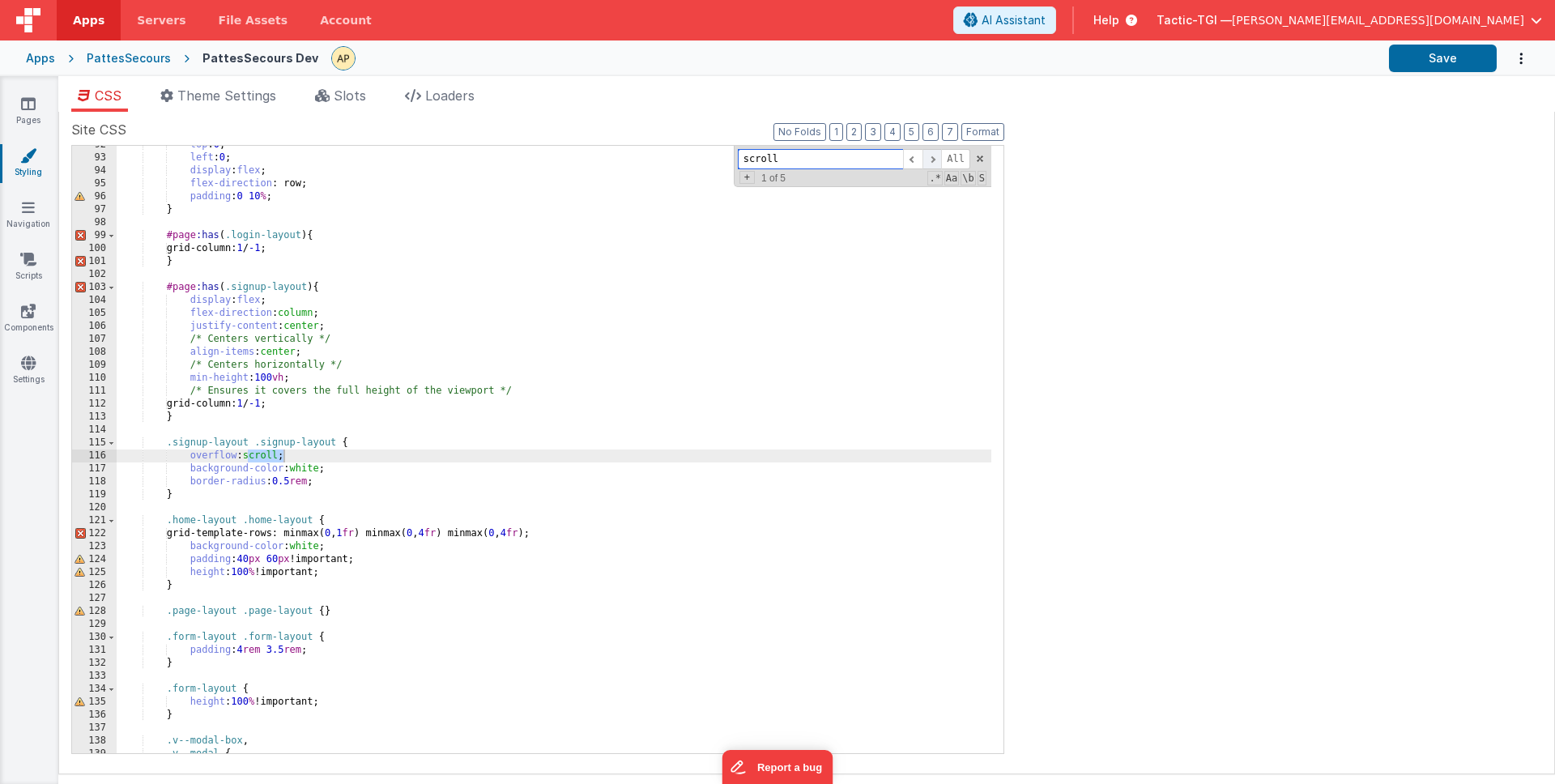
click at [932, 159] on span at bounding box center [932, 159] width 19 height 20
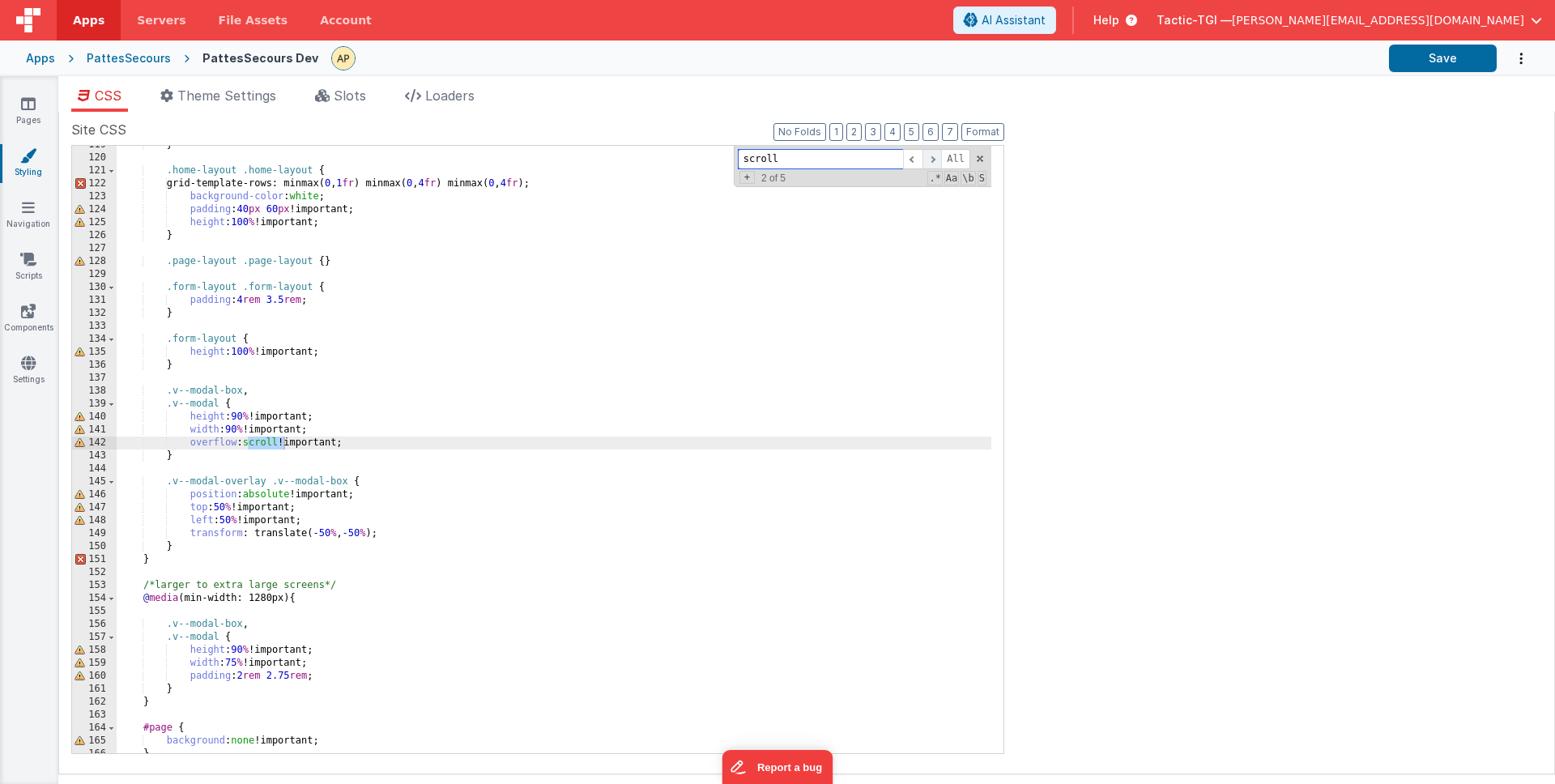
click at [932, 159] on span at bounding box center [932, 159] width 19 height 20
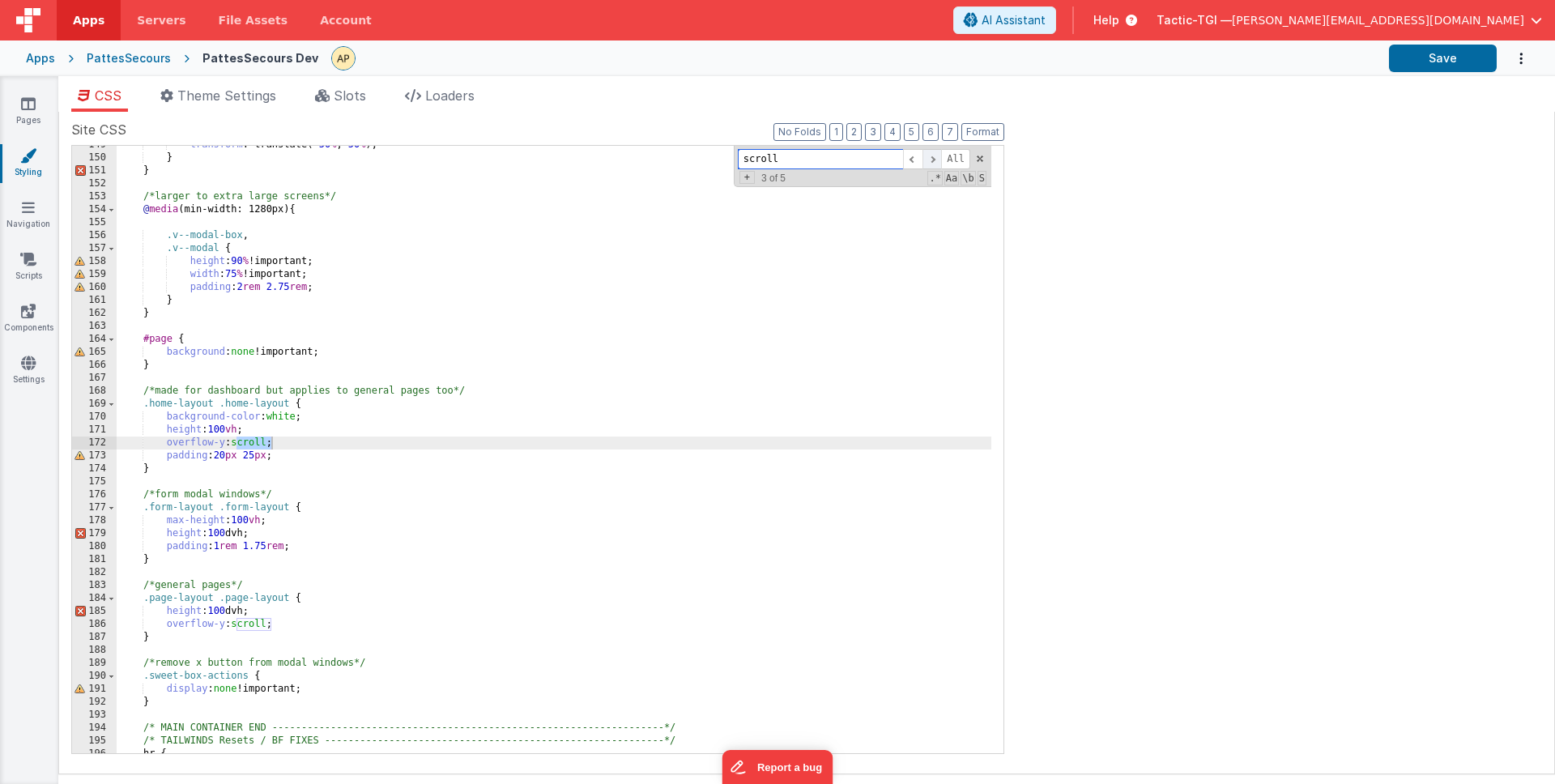
click at [932, 159] on span at bounding box center [932, 159] width 19 height 20
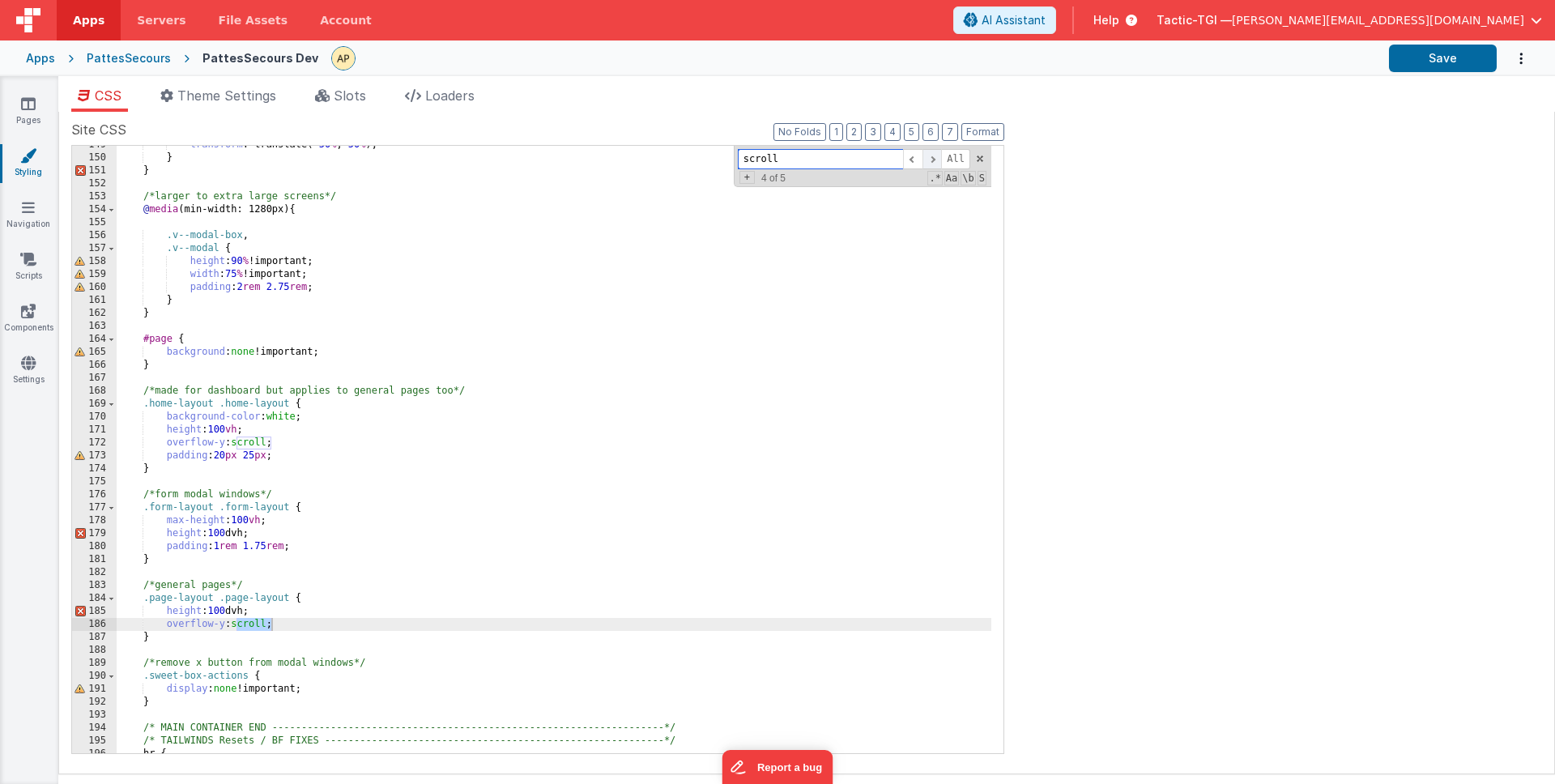
click at [932, 159] on span at bounding box center [932, 159] width 19 height 20
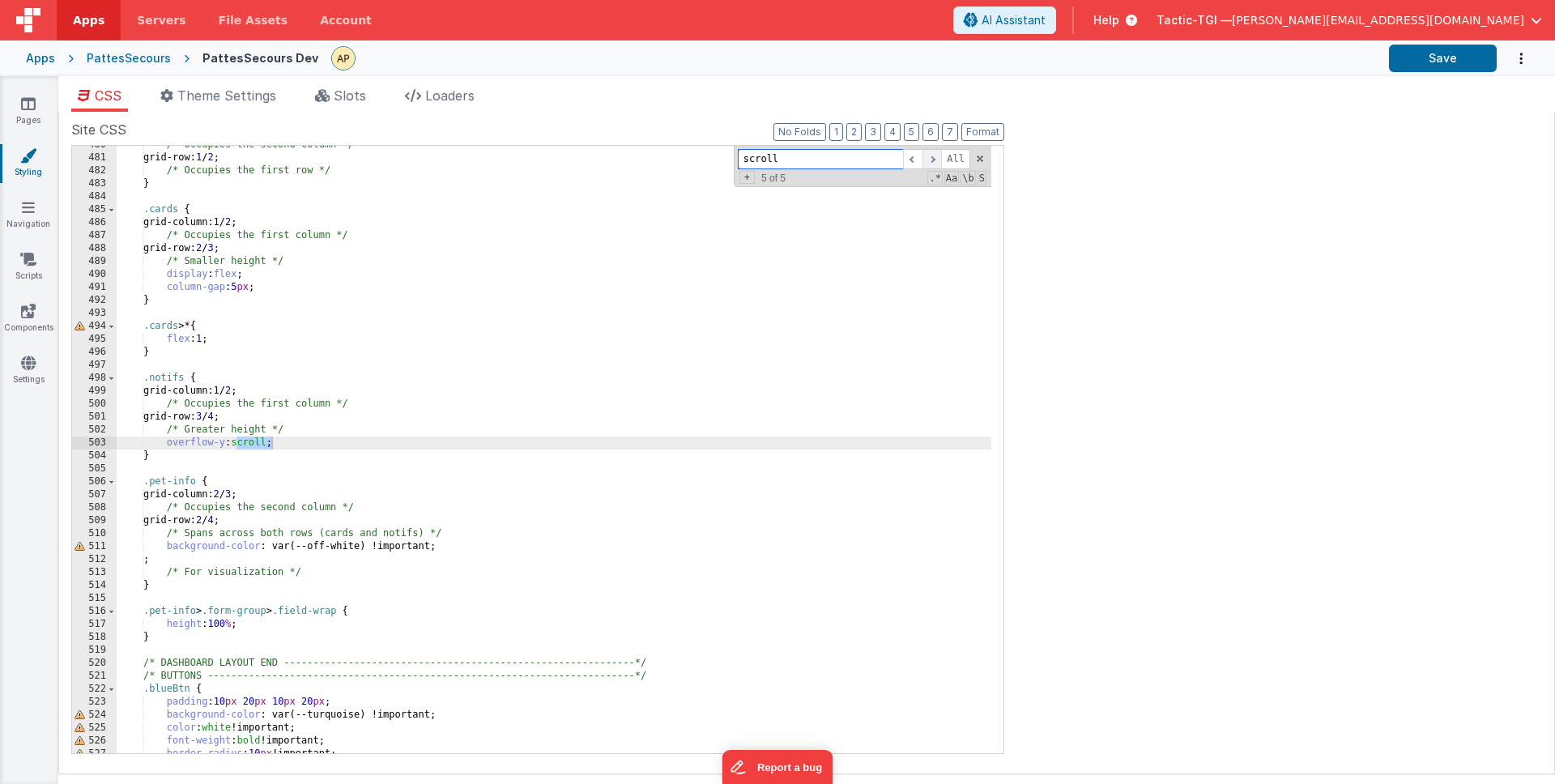
click at [932, 159] on span at bounding box center [932, 159] width 19 height 20
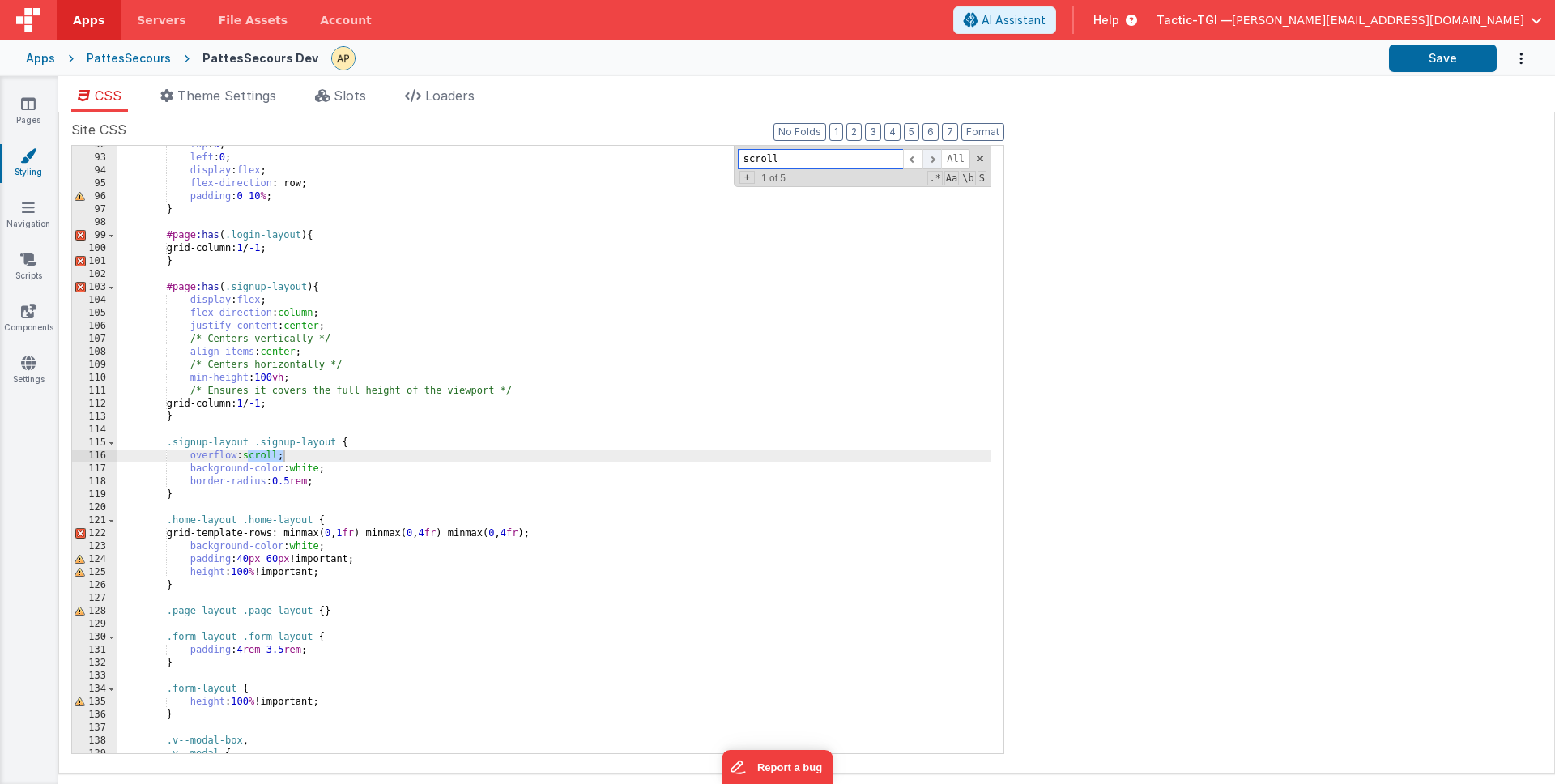
click at [932, 159] on span at bounding box center [932, 159] width 19 height 20
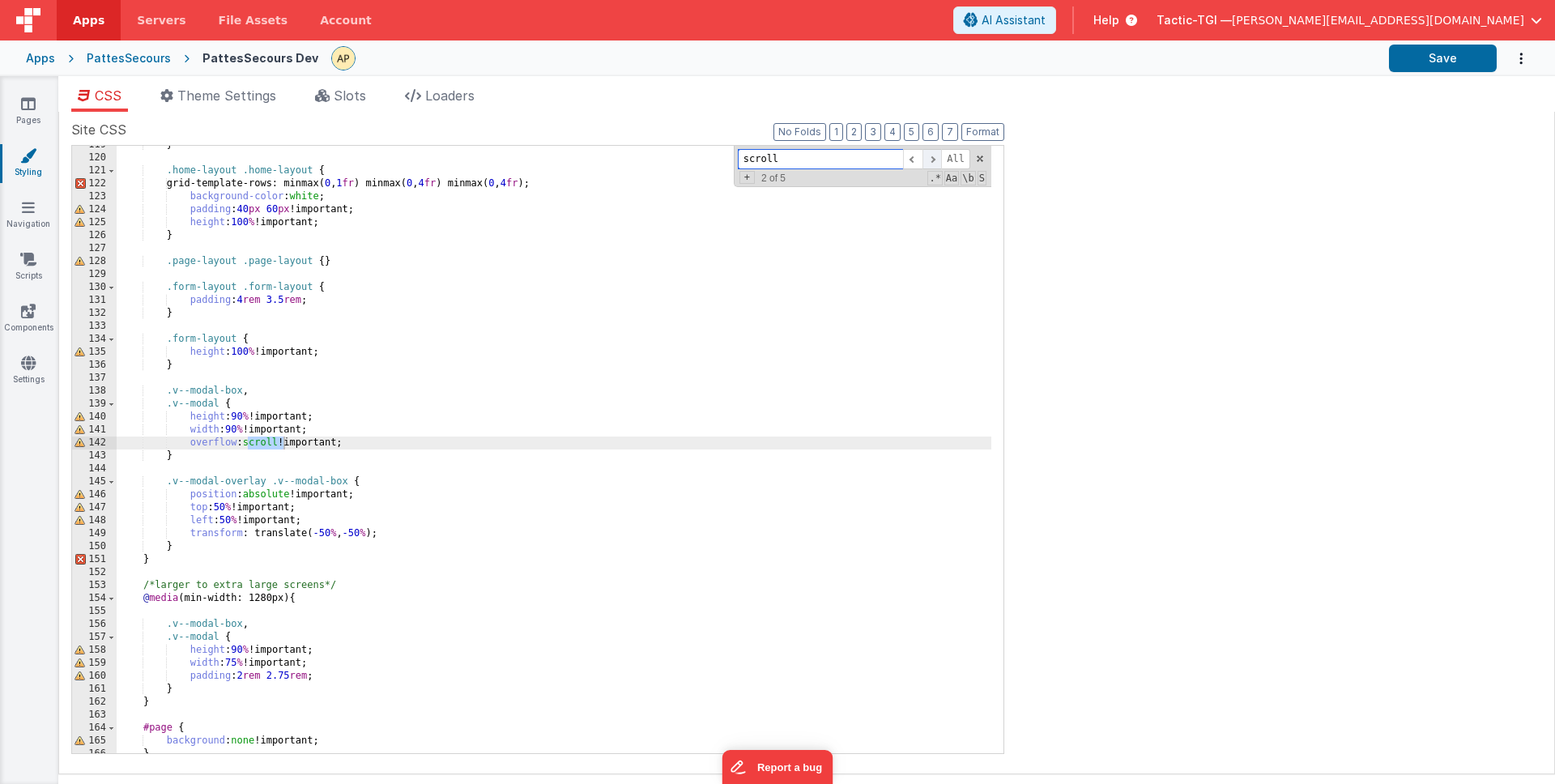
click at [932, 159] on span at bounding box center [932, 159] width 19 height 20
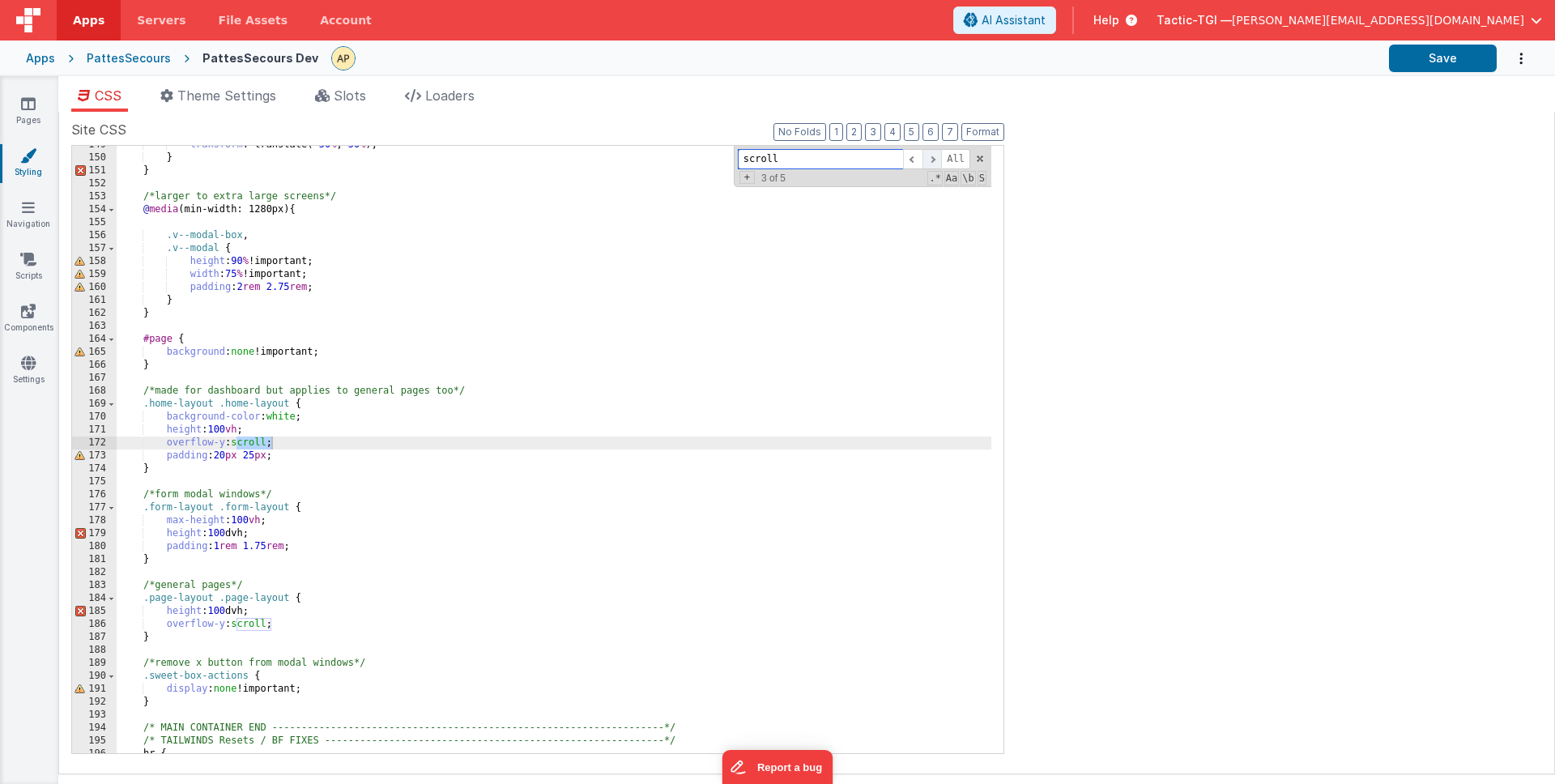
click at [932, 159] on span at bounding box center [932, 159] width 19 height 20
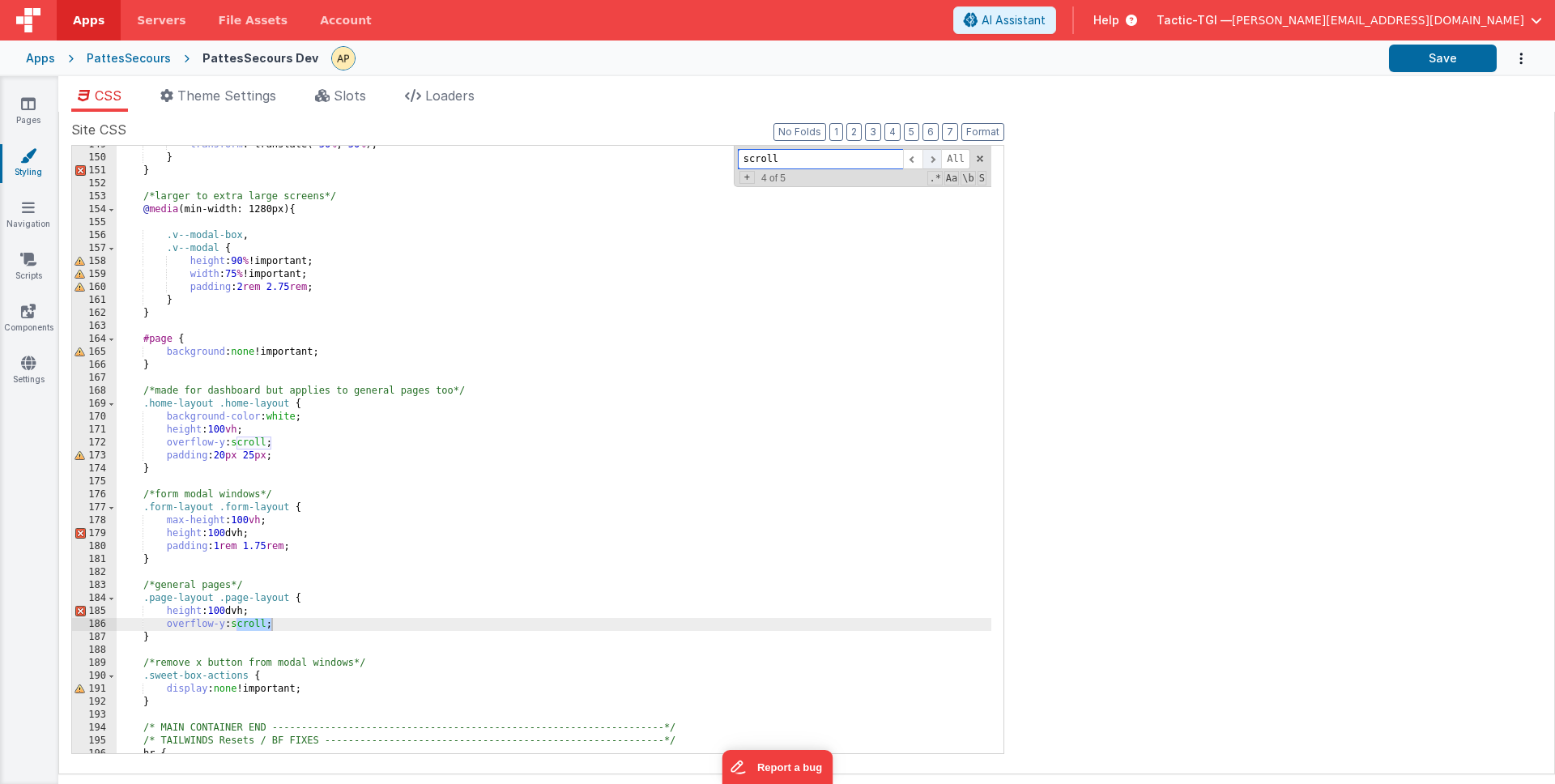
click at [932, 159] on span at bounding box center [932, 159] width 19 height 20
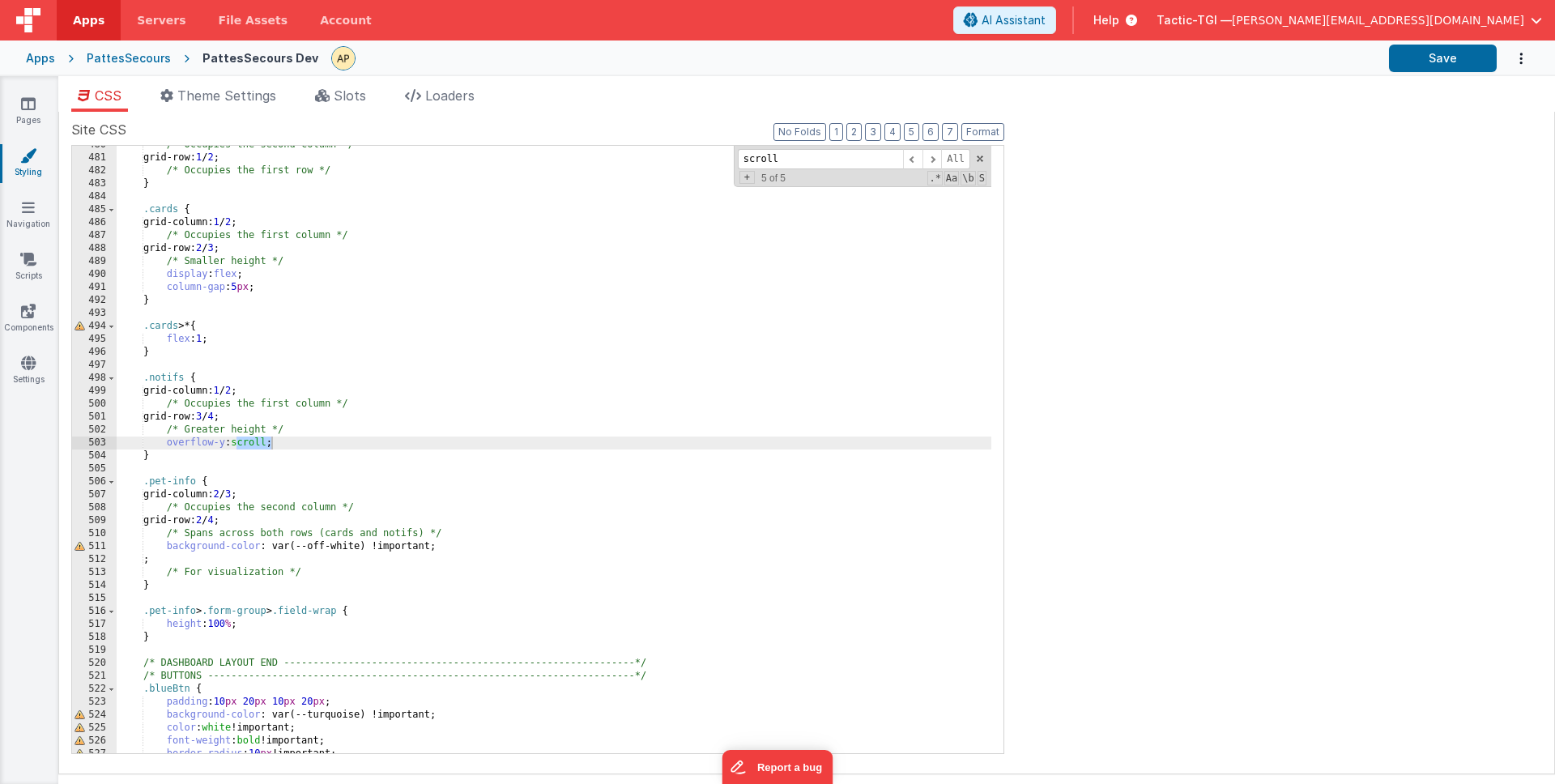
click at [247, 113] on div "Site CSS Format 7 6 5 4 3 2 1 No Folds 480 481 482 483 484 485 486 487 488 489 …" at bounding box center [806, 442] width 1497 height 662
click at [249, 103] on span "Theme Settings" at bounding box center [227, 95] width 99 height 16
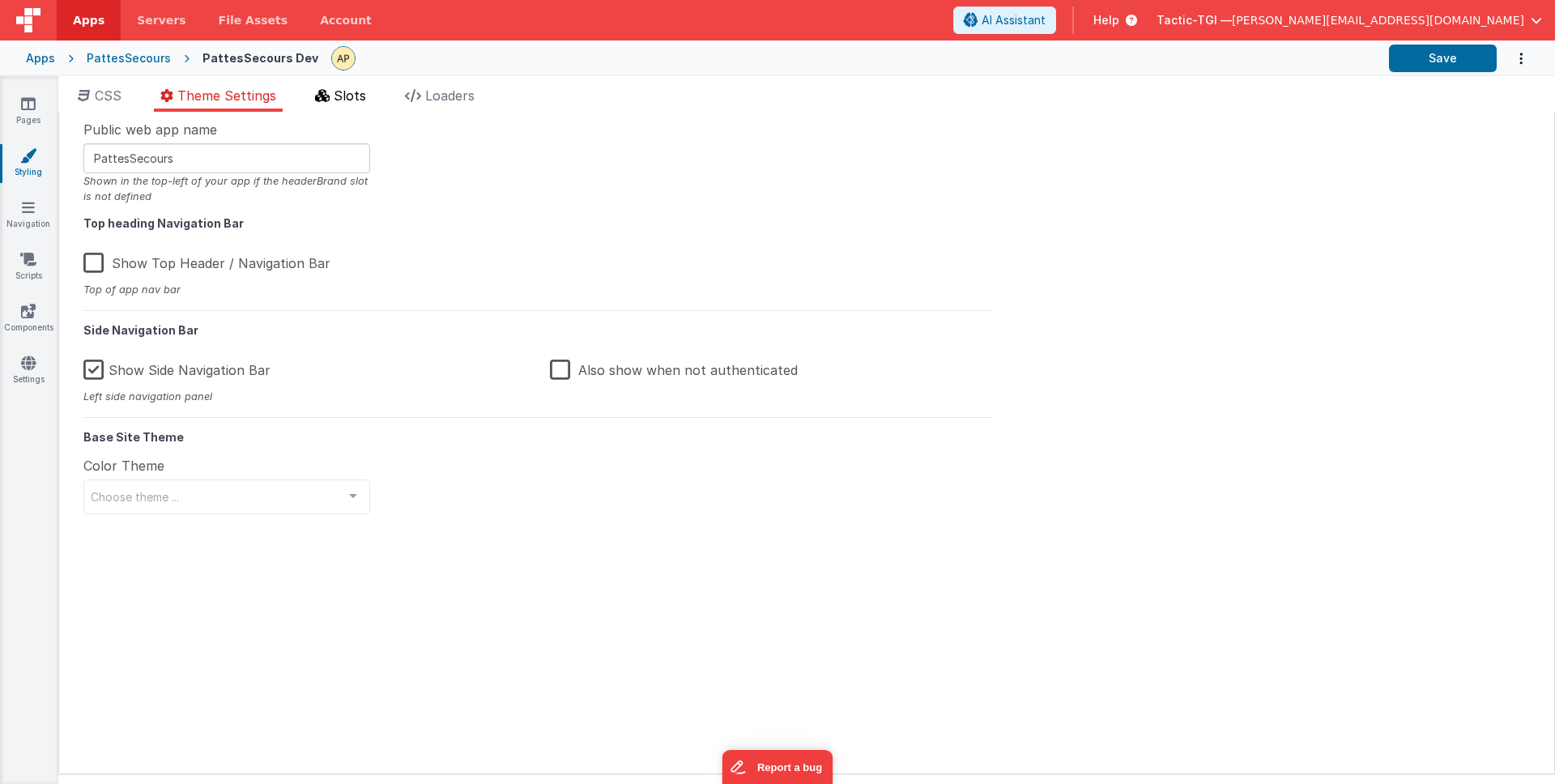
click at [343, 94] on span "Slots" at bounding box center [349, 95] width 33 height 16
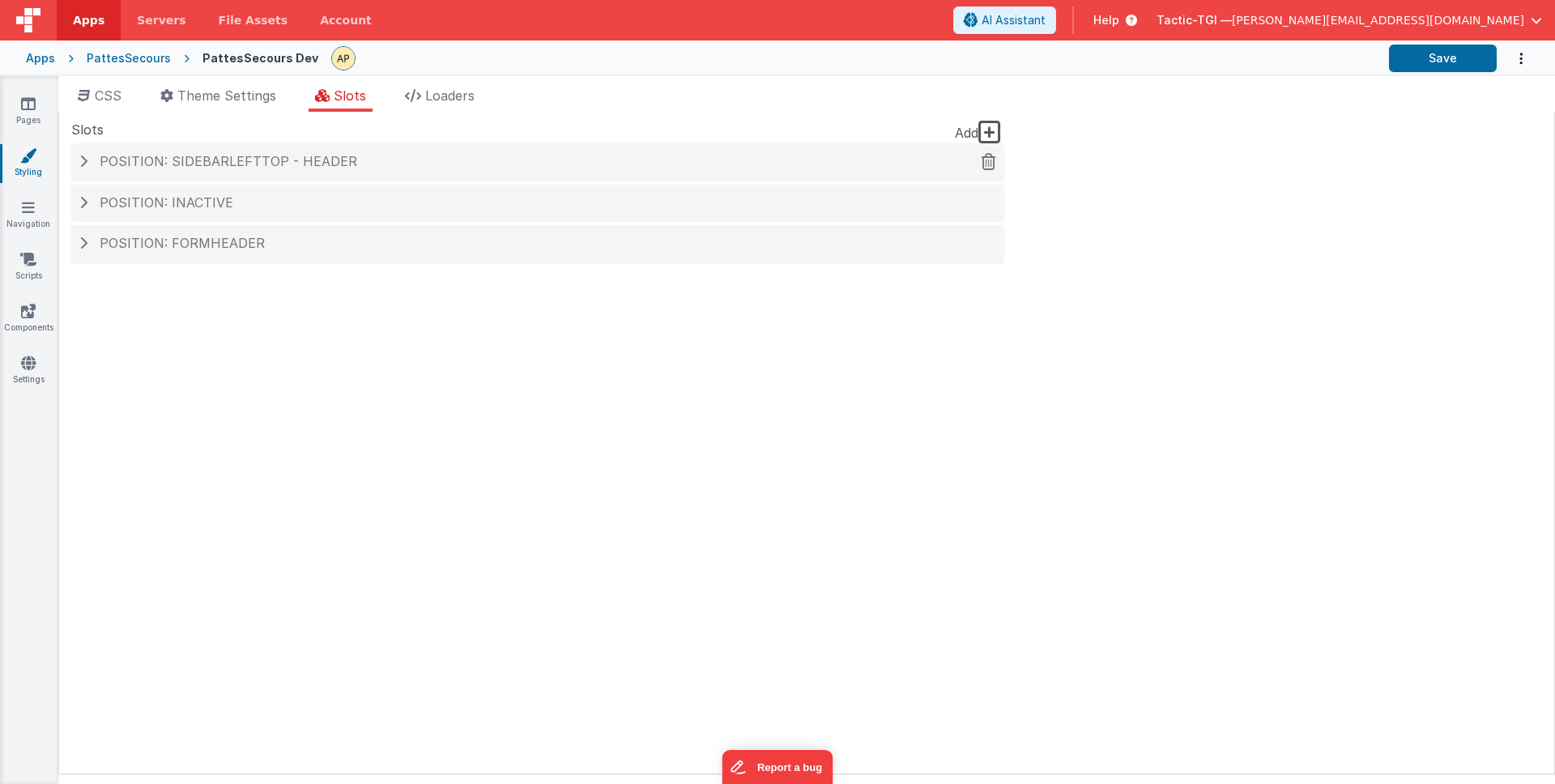
click at [322, 165] on span "Position: sidebarLeftTop - header" at bounding box center [228, 160] width 258 height 16
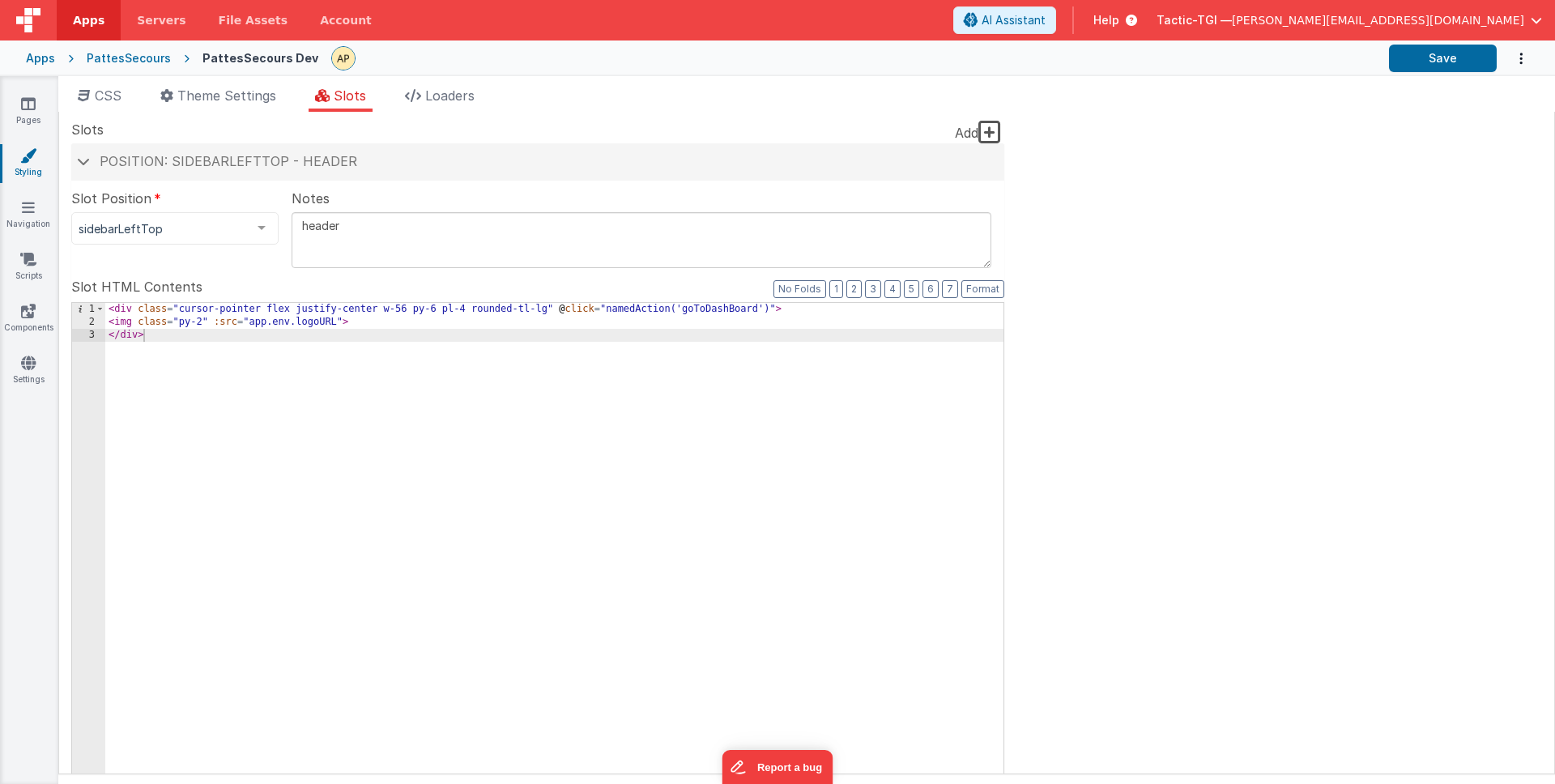
click at [541, 368] on div "< div class = "cursor-pointer flex justify-center w-56 py-6 pl-4 rounded-tl-lg"…" at bounding box center [554, 578] width 898 height 551
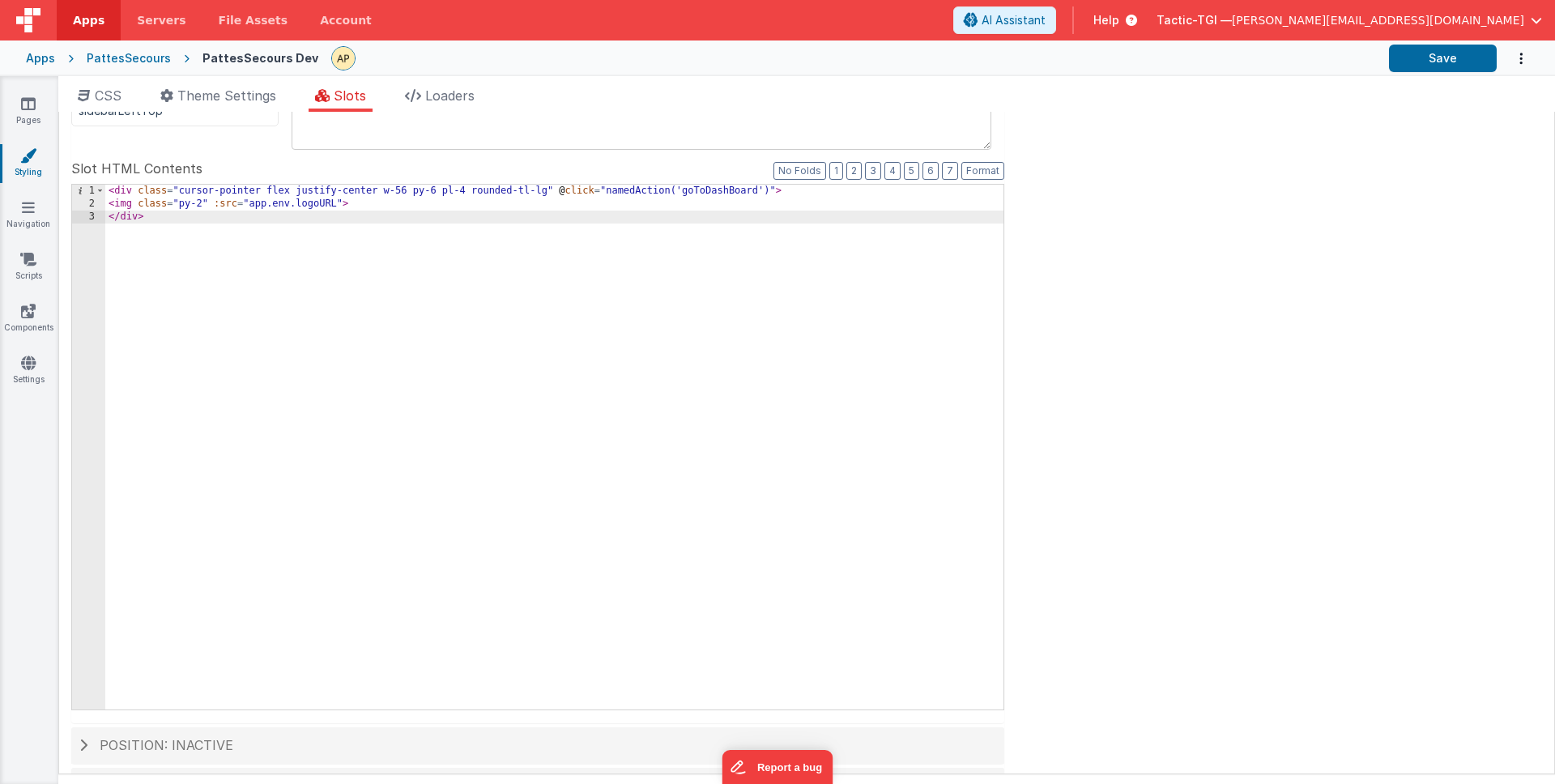
scroll to position [166, 0]
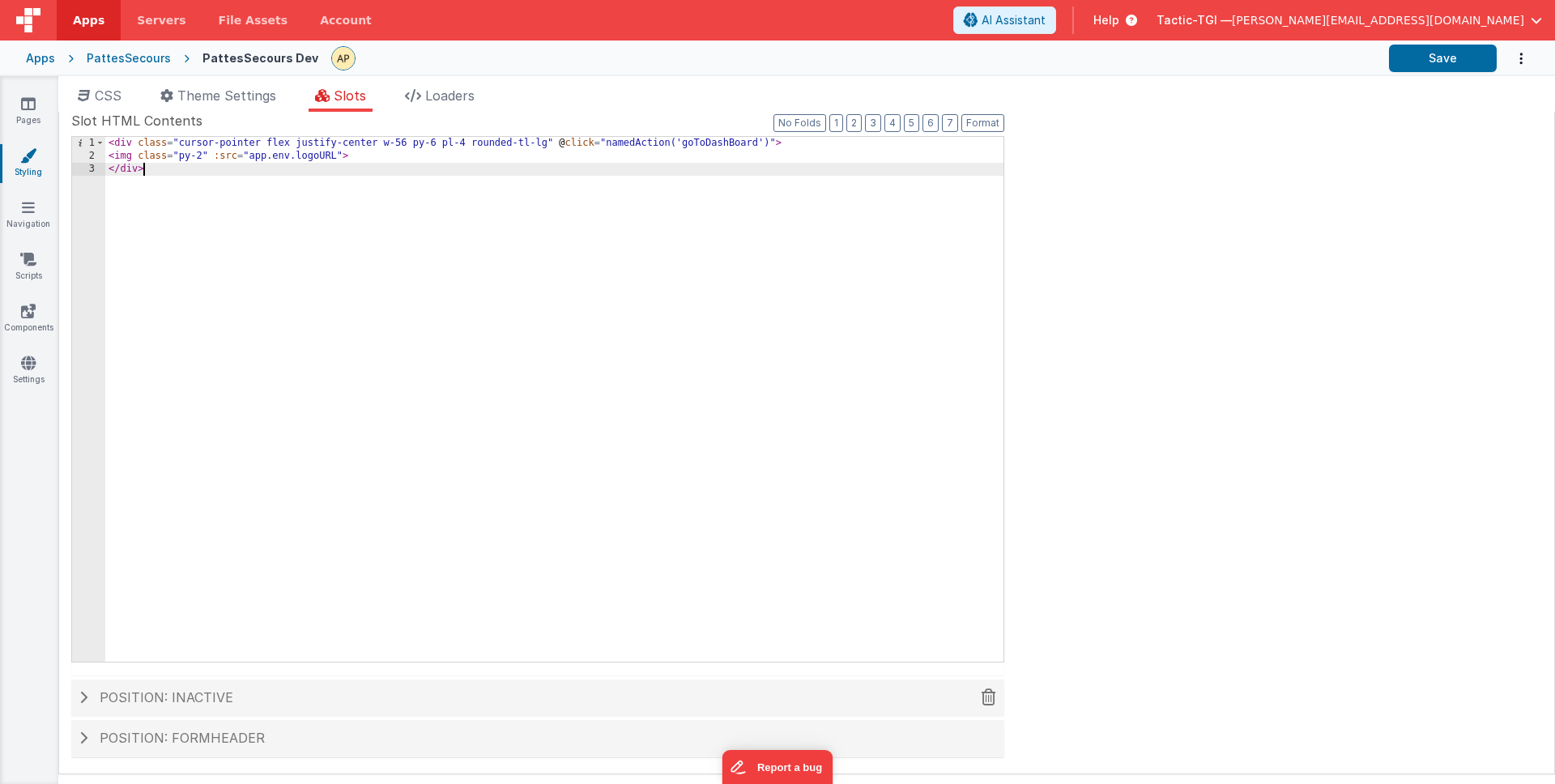
click at [274, 698] on h4 "Position: inactive" at bounding box center [538, 698] width 917 height 14
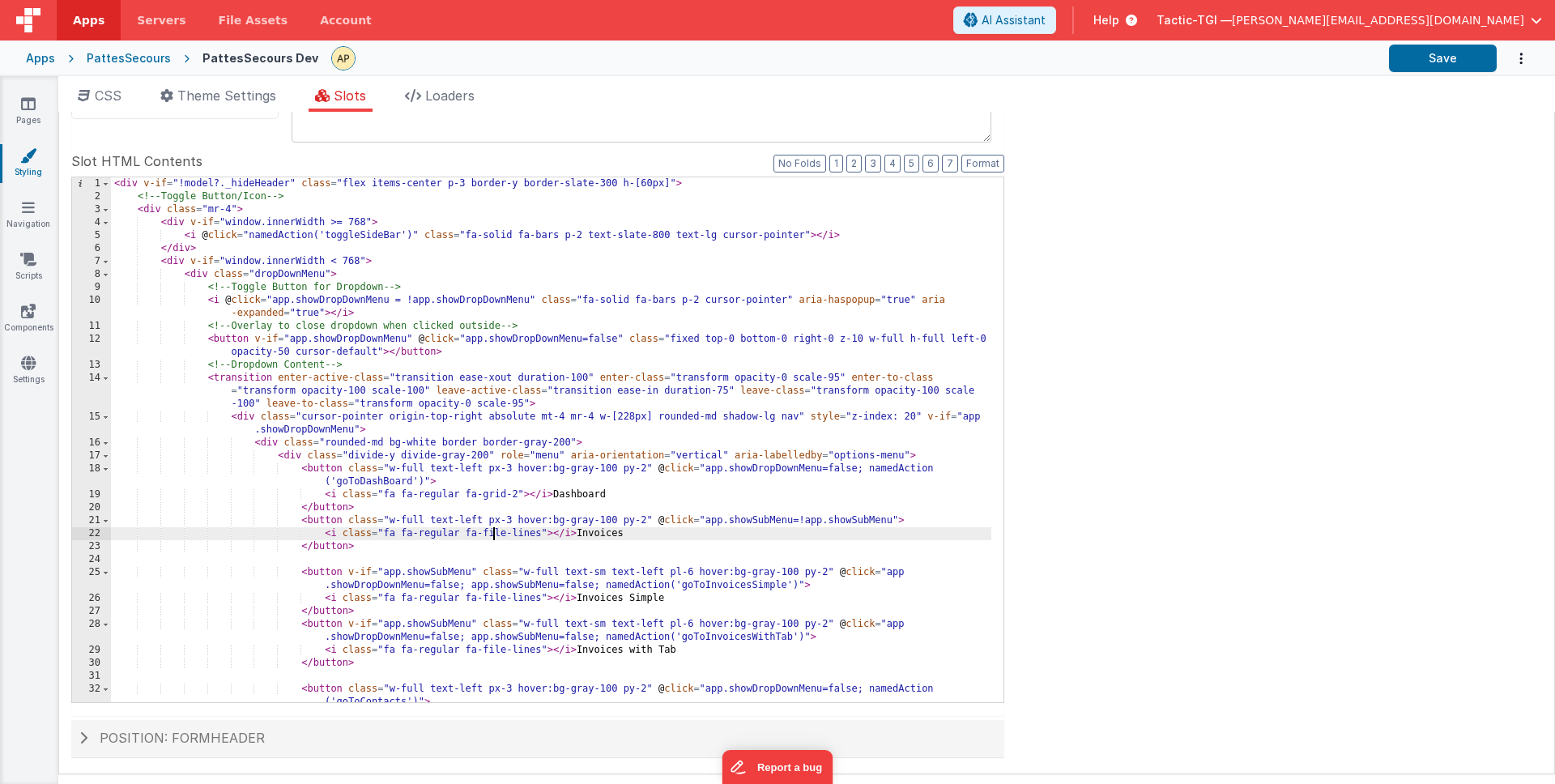
click at [493, 533] on div "< div v-if = "!model?._hideHeader" class = "flex items-center p-3 border-y bord…" at bounding box center [551, 452] width 881 height 551
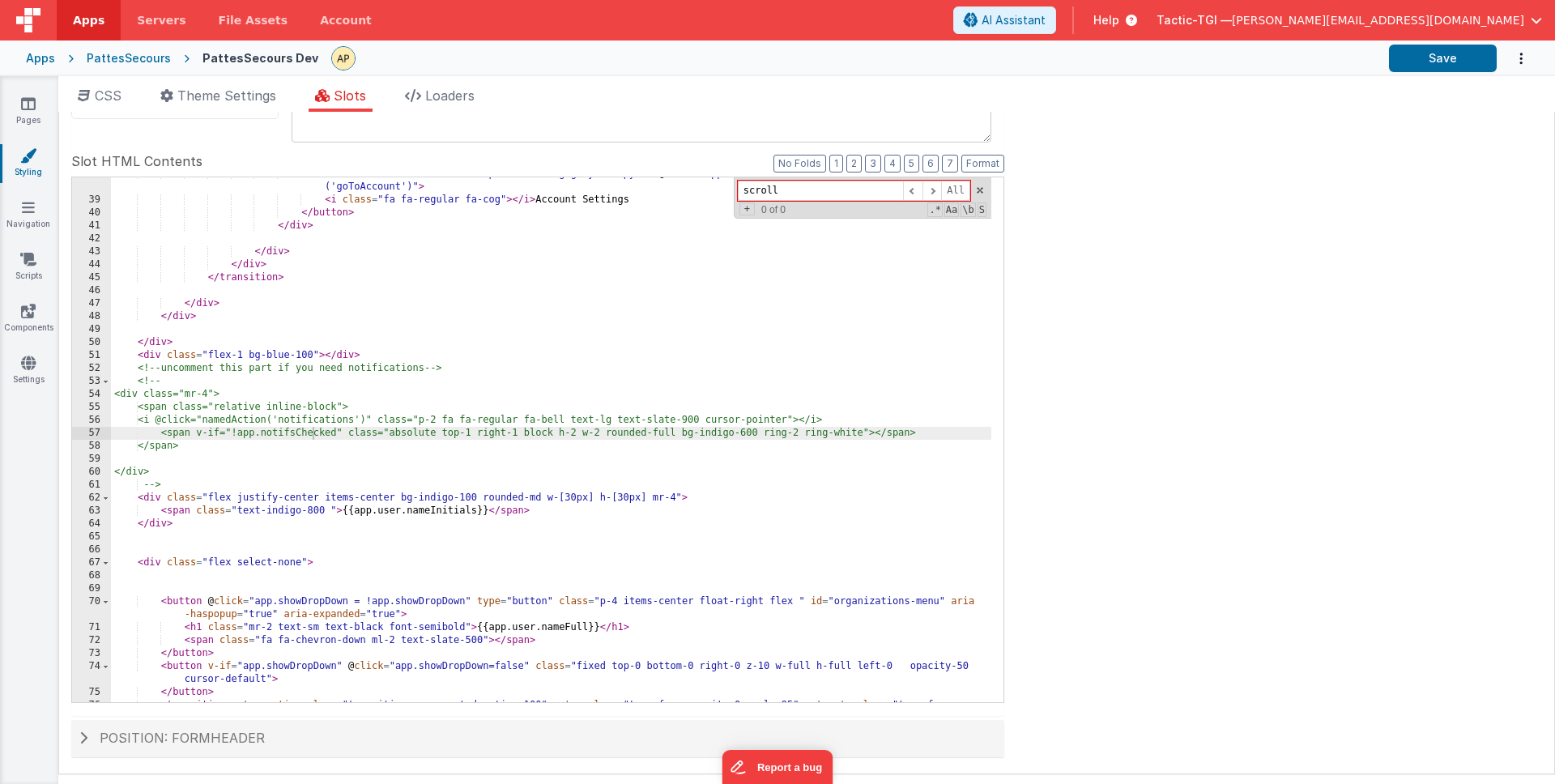
scroll to position [952, 0]
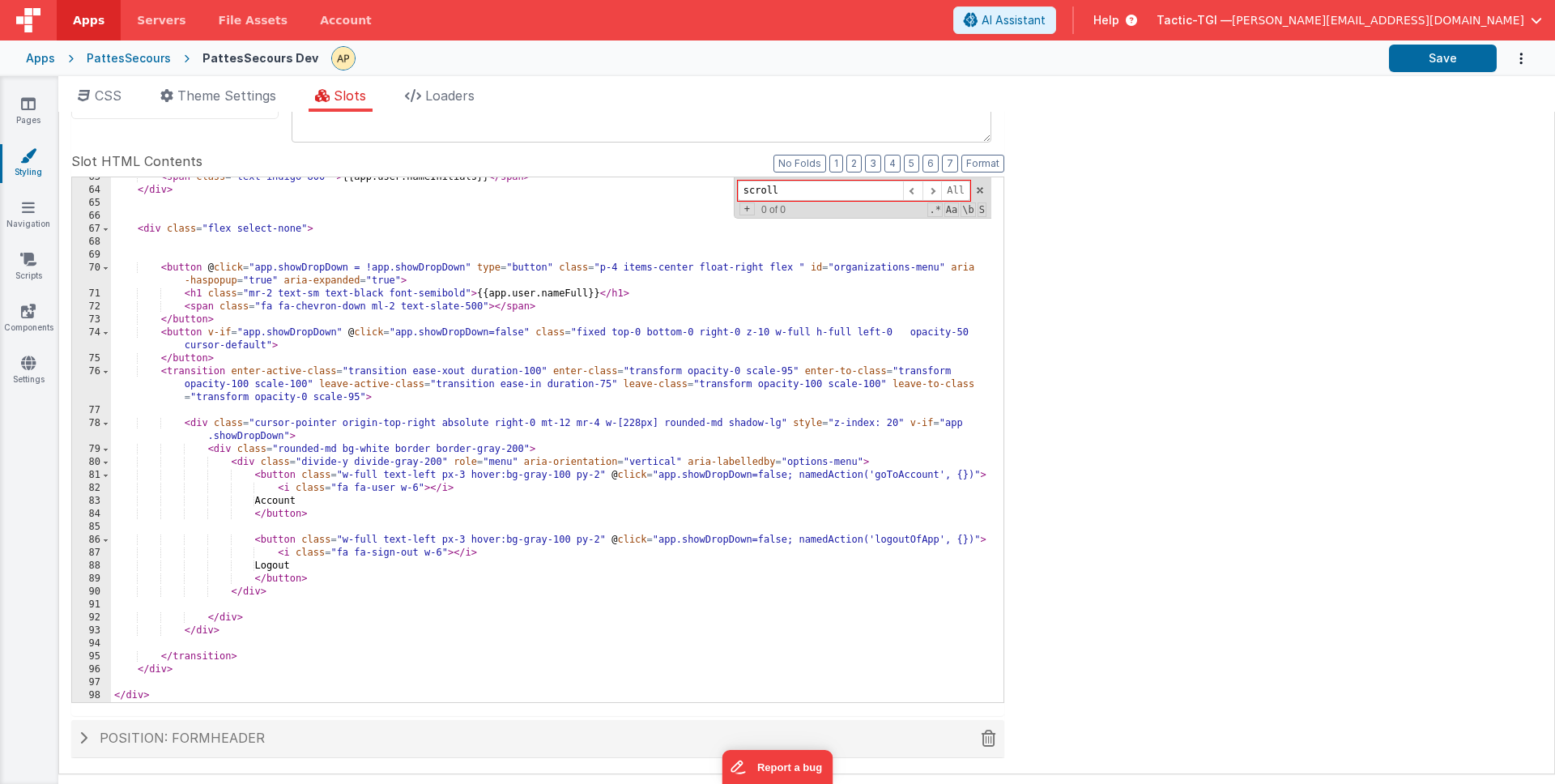
type input "scroll"
click at [143, 745] on span "Position: formHeader" at bounding box center [182, 737] width 165 height 16
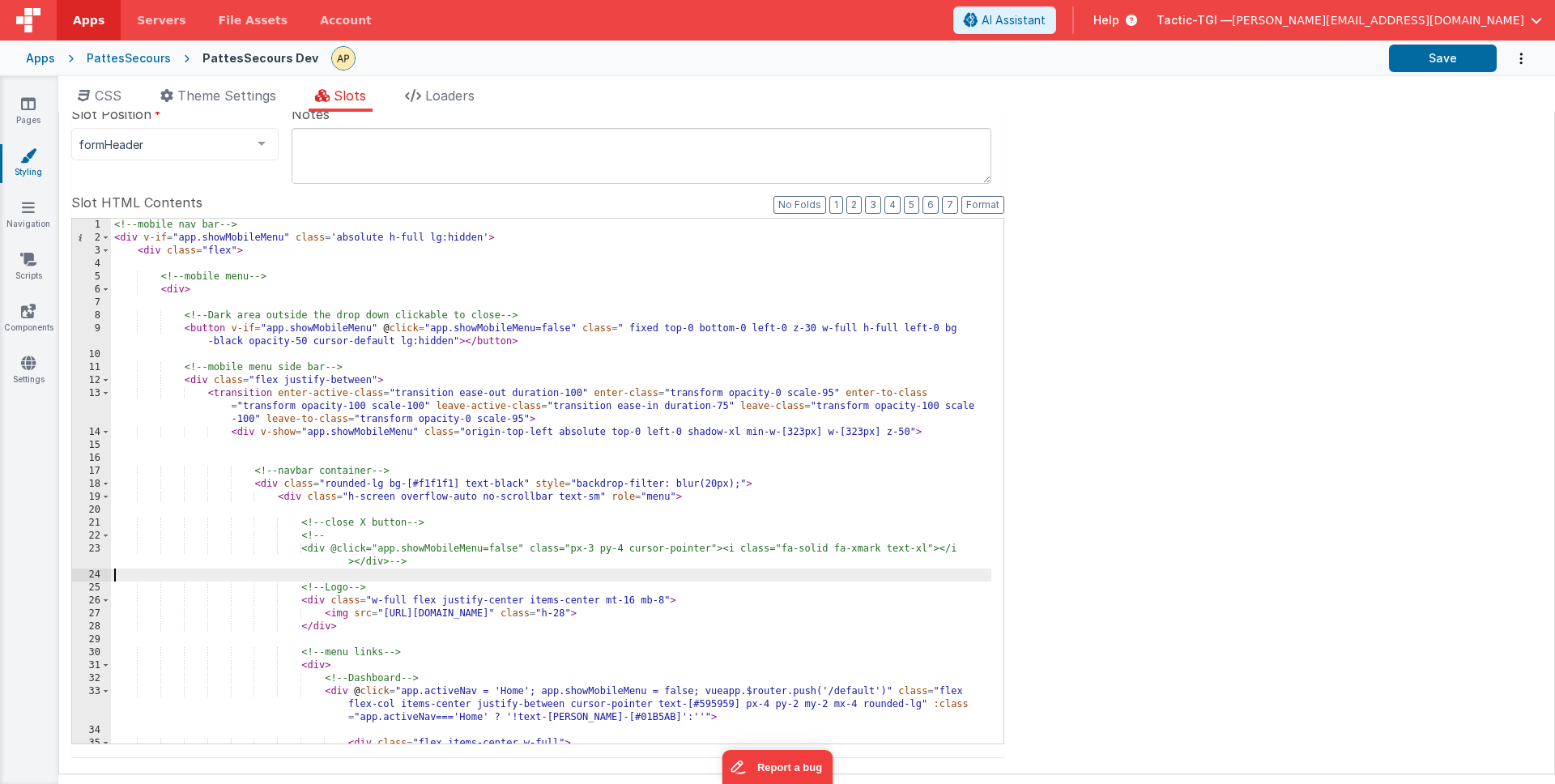
click at [442, 572] on div "<!-- mobile nav bar --> < div v-if = "app.showMobileMenu" class = 'absolute h-f…" at bounding box center [551, 494] width 881 height 551
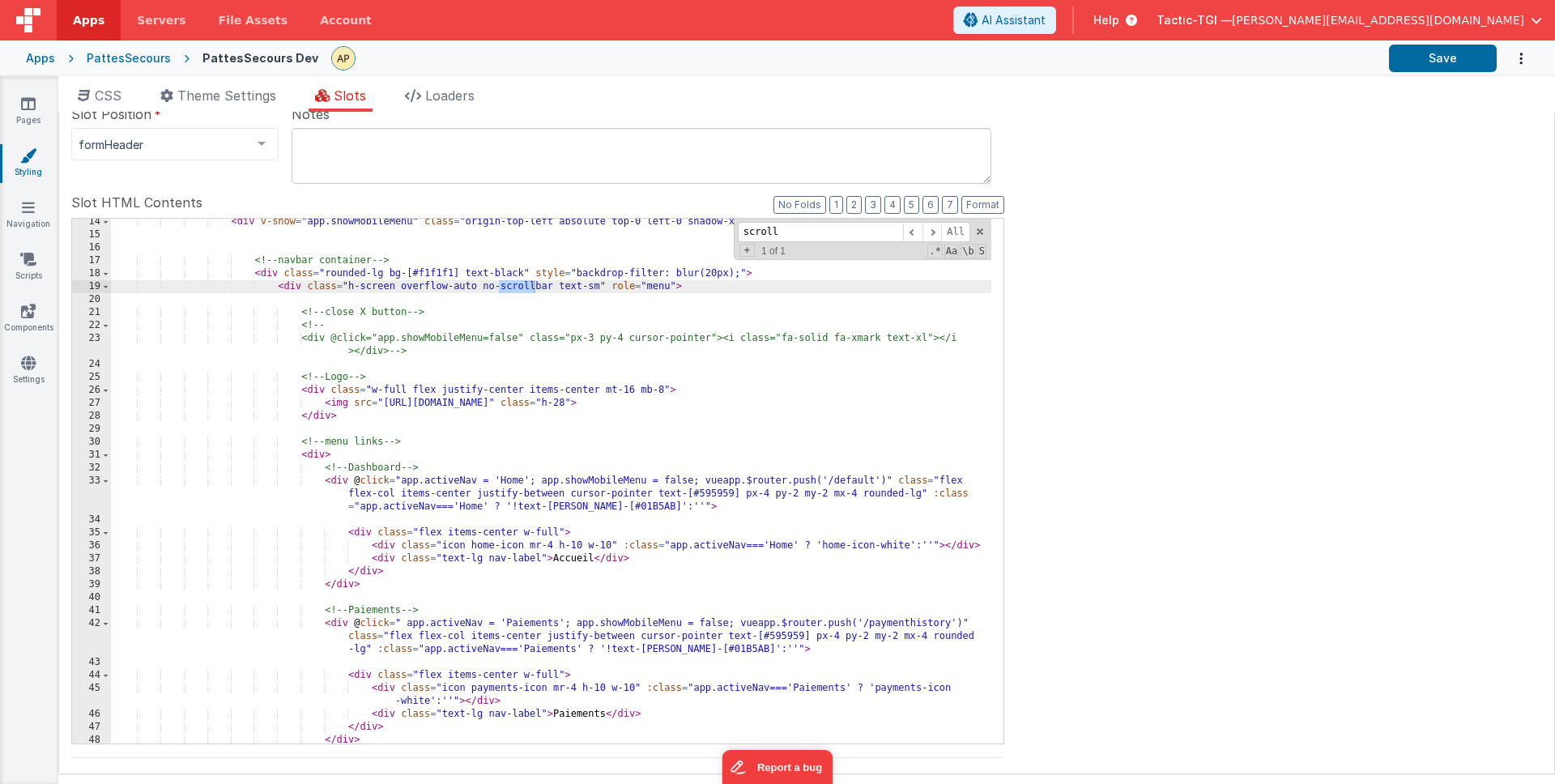
scroll to position [212, 0]
type input "scroll"
click at [451, 91] on span "Loaders" at bounding box center [449, 95] width 50 height 16
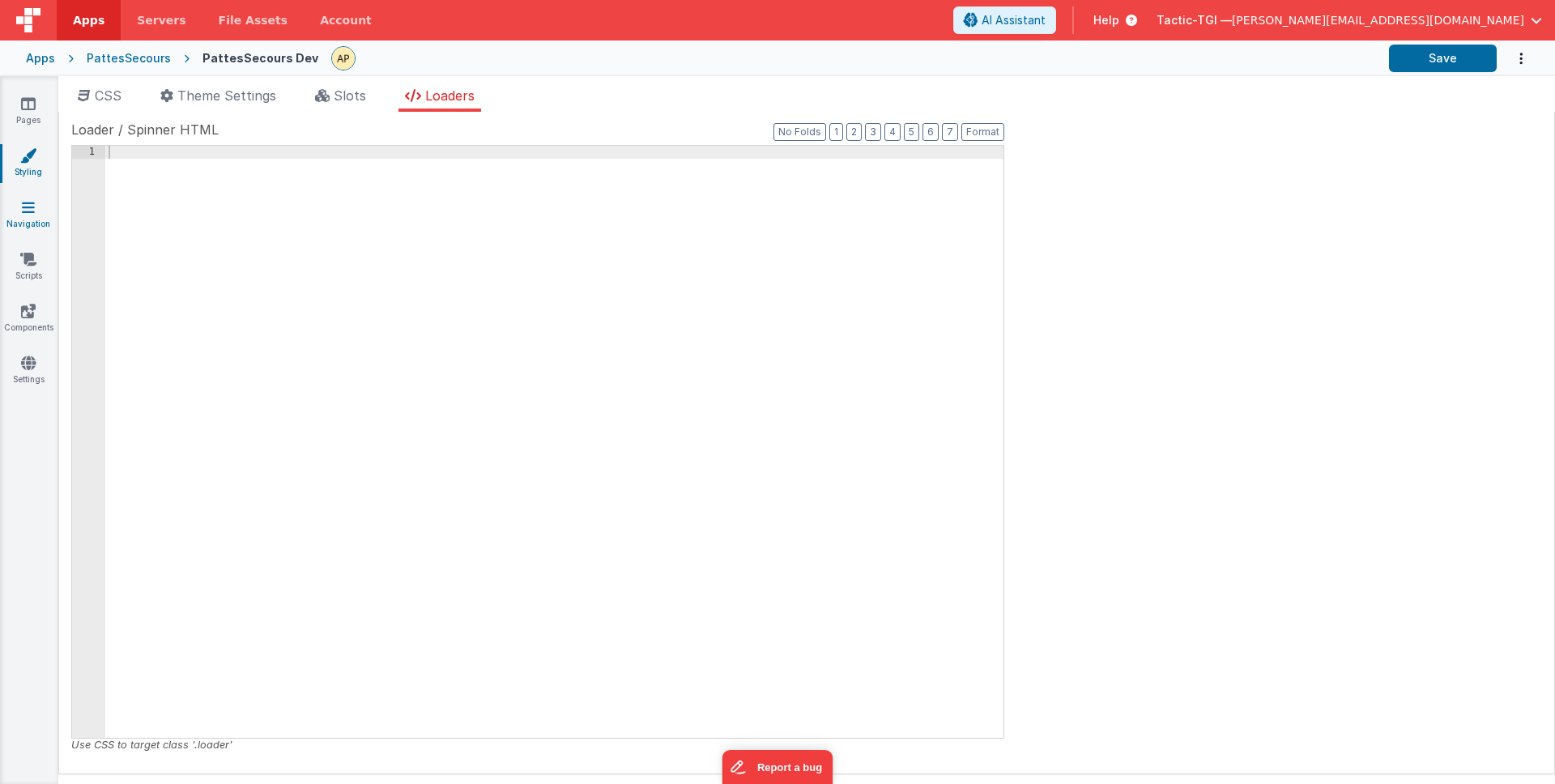
click at [32, 213] on icon at bounding box center [28, 206] width 13 height 16
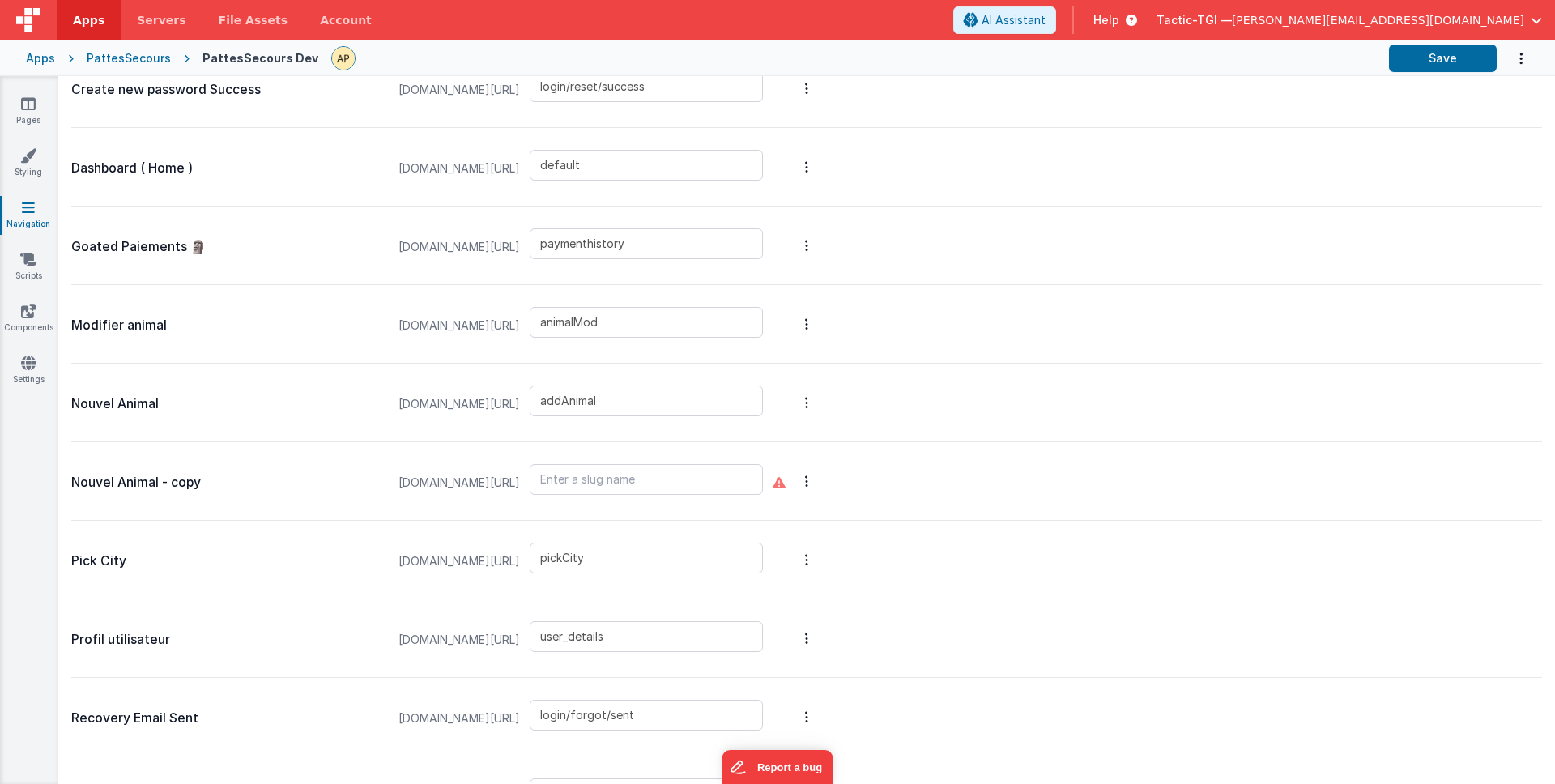
scroll to position [804, 0]
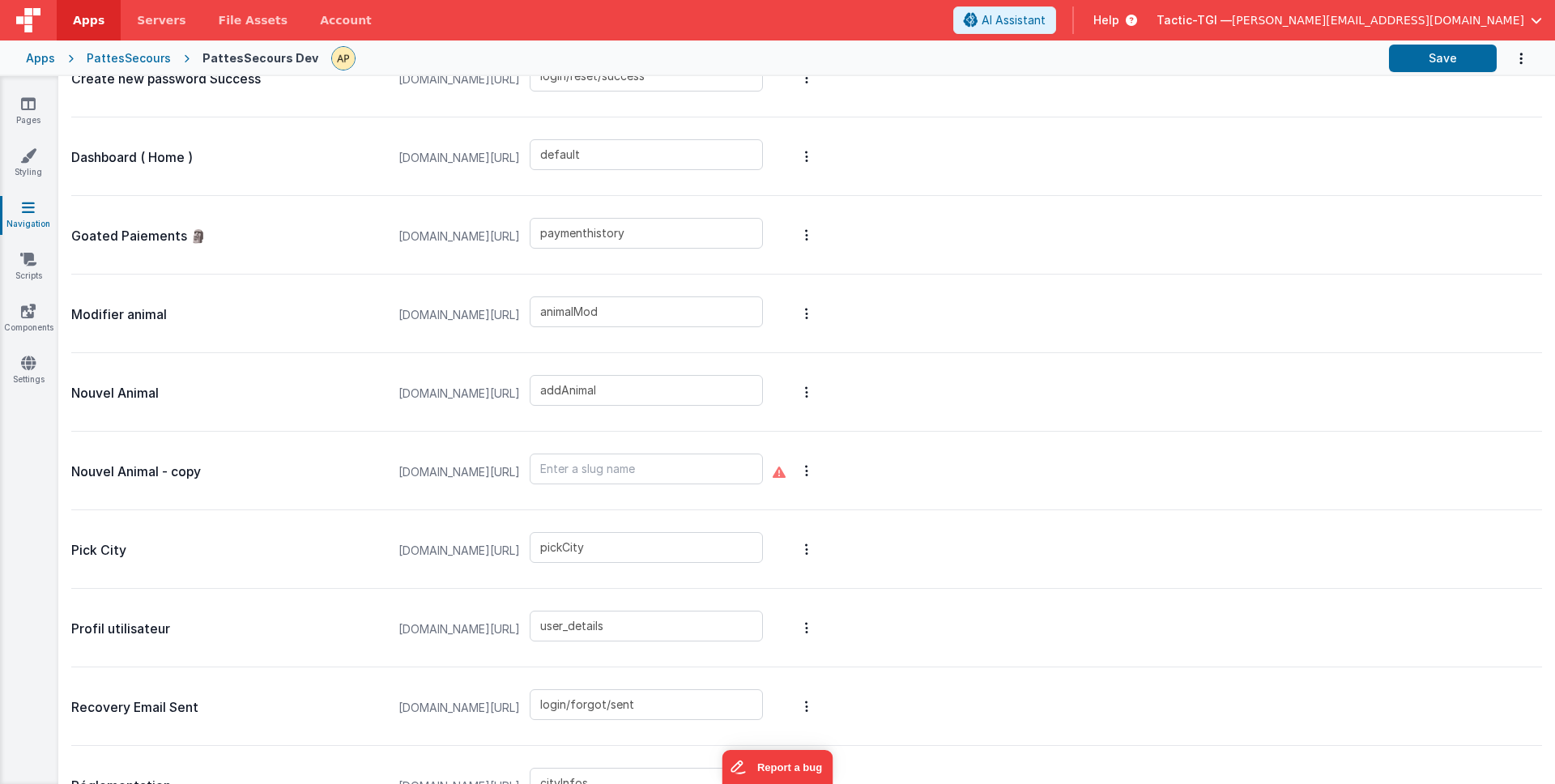
click at [281, 389] on p "Nouvel Animal" at bounding box center [227, 393] width 311 height 23
drag, startPoint x: 215, startPoint y: 382, endPoint x: 103, endPoint y: 384, distance: 112.0
click at [209, 383] on button at bounding box center [778, 392] width 1555 height 784
click at [110, 392] on p "Nouvel Animal" at bounding box center [227, 393] width 311 height 23
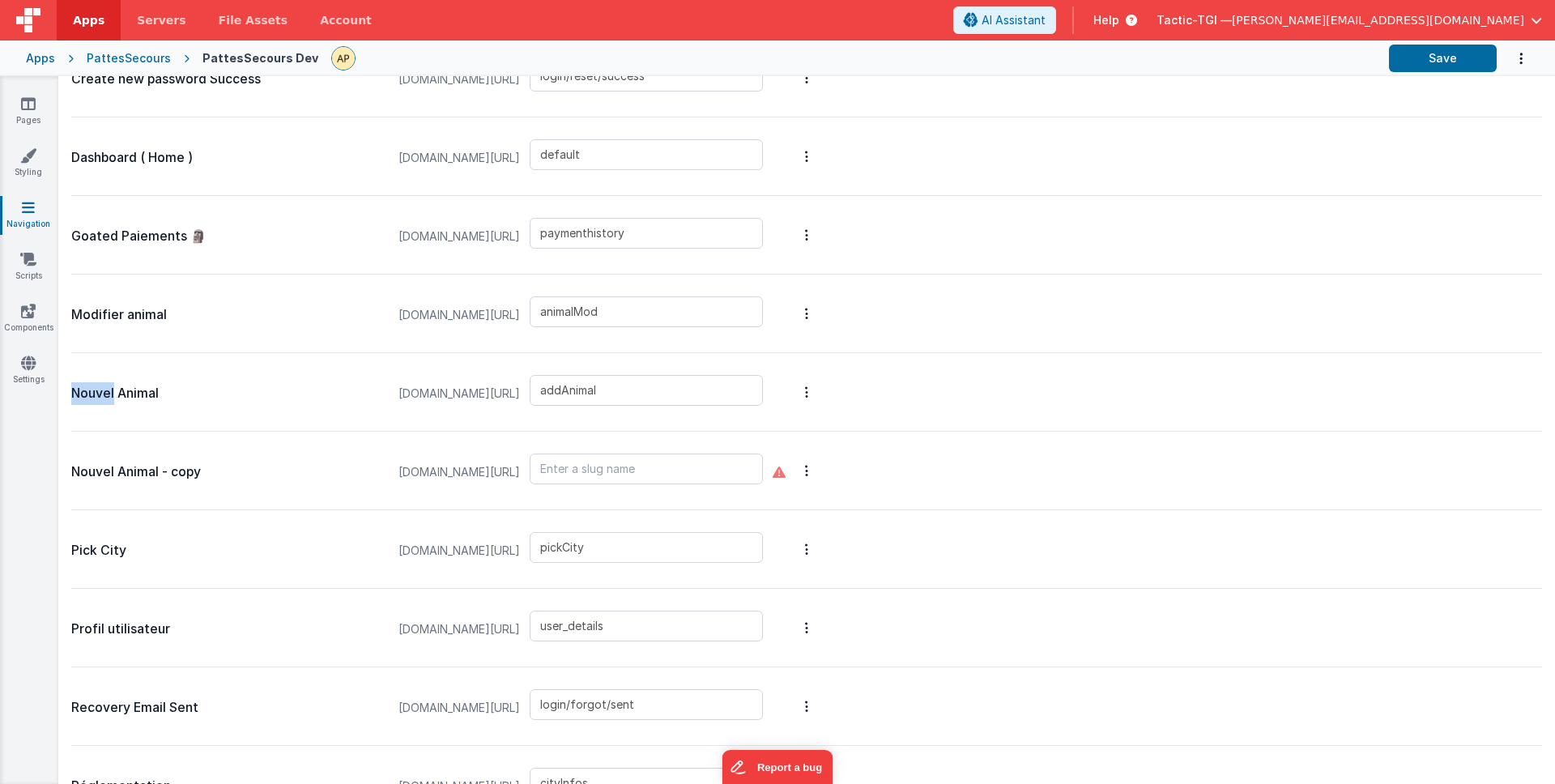
click at [110, 392] on p "Nouvel Animal" at bounding box center [227, 393] width 311 height 23
click at [34, 266] on link "Scripts" at bounding box center [28, 267] width 58 height 33
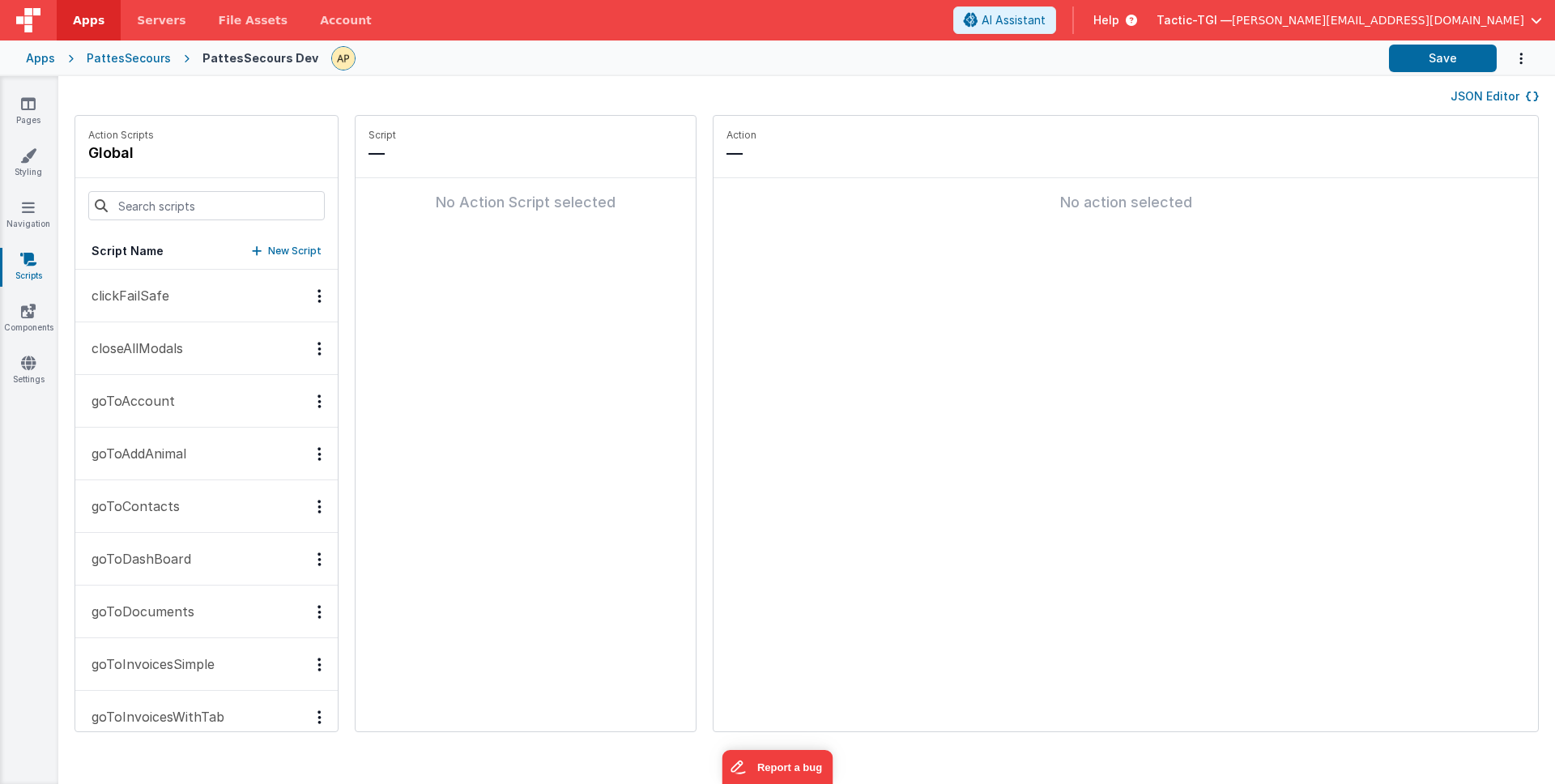
click at [161, 288] on p "clickFailSafe" at bounding box center [125, 295] width 87 height 19
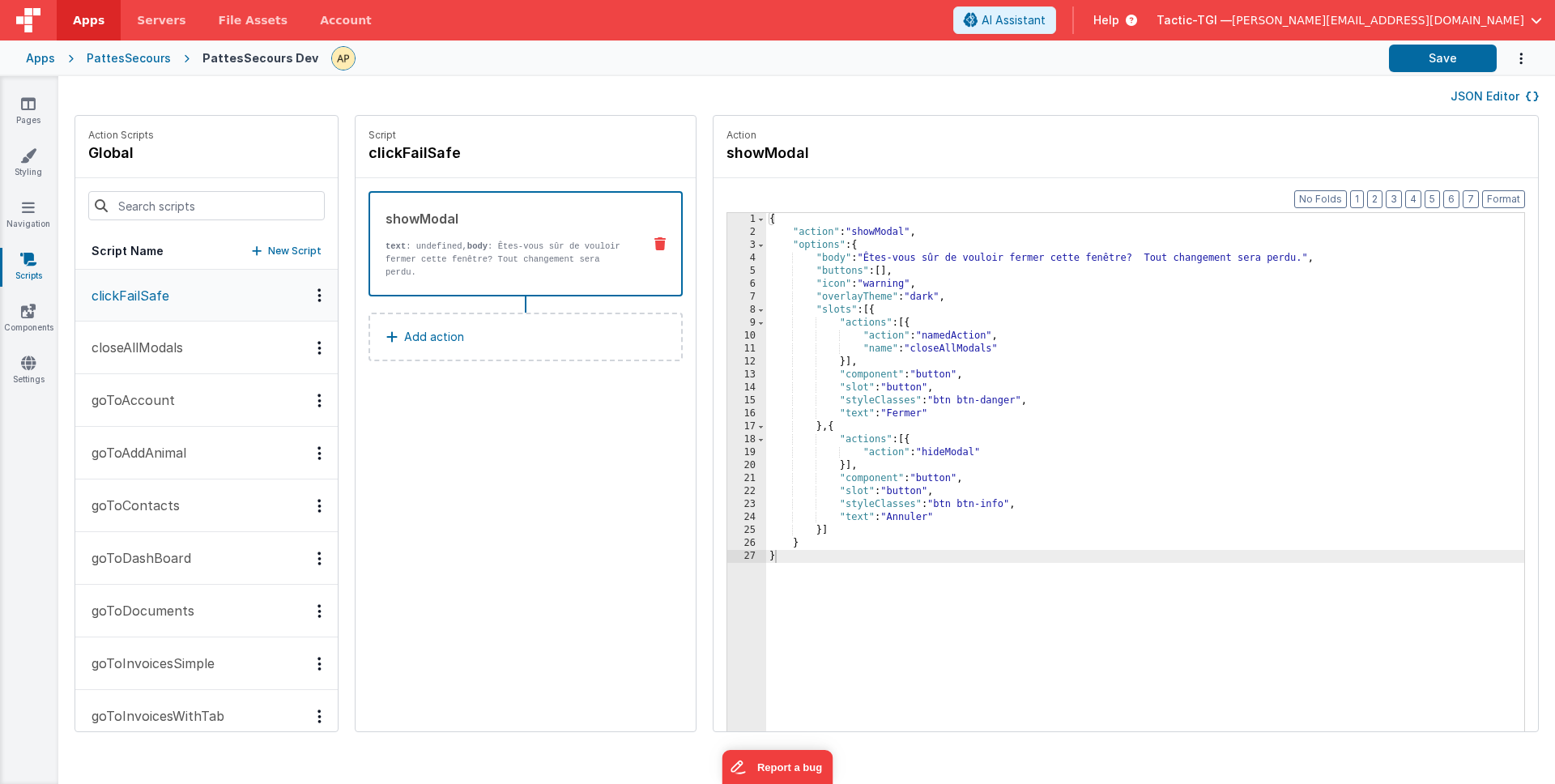
scroll to position [46, 0]
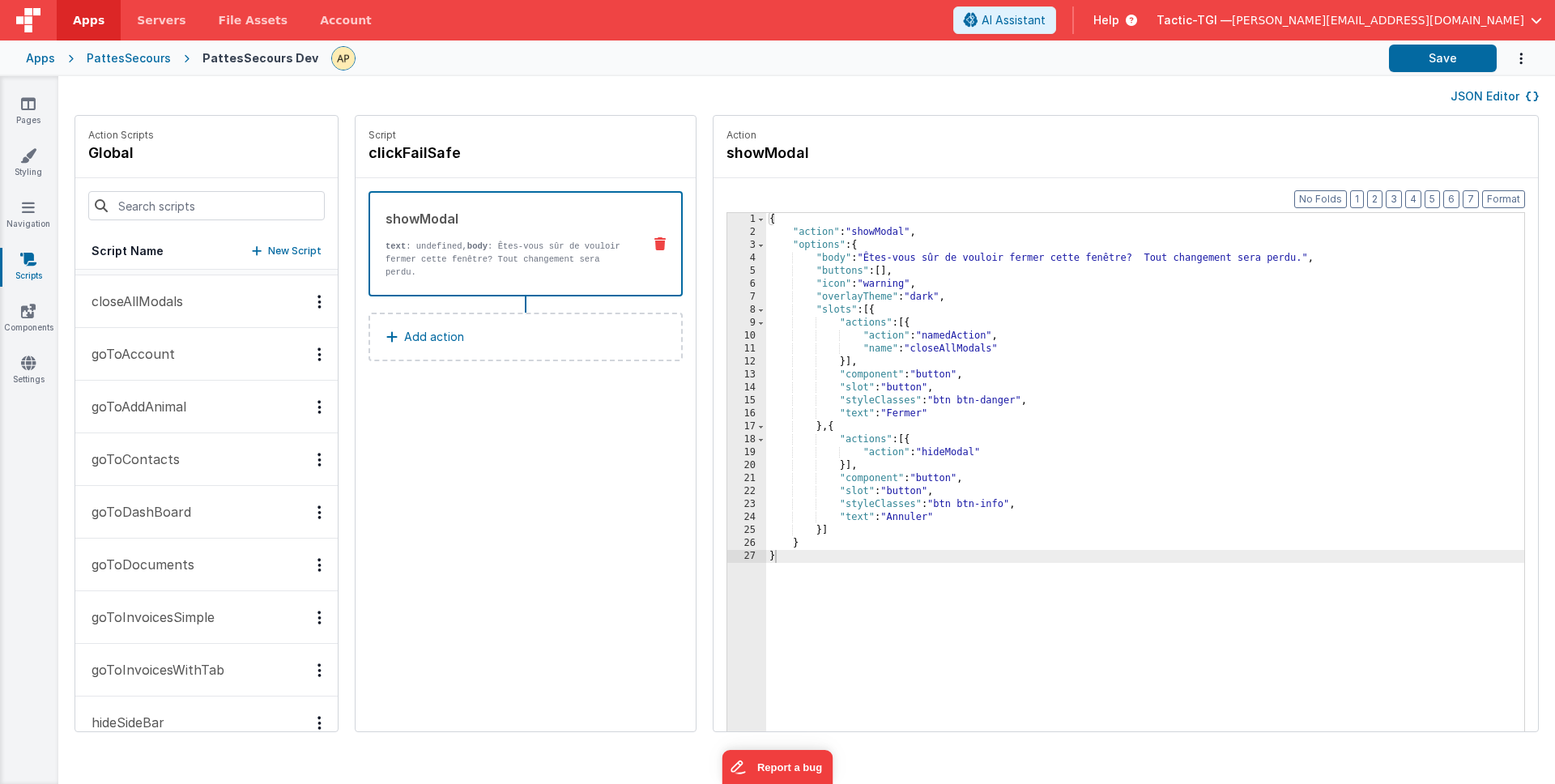
click at [165, 413] on p "goToAddAnimal" at bounding box center [134, 406] width 104 height 19
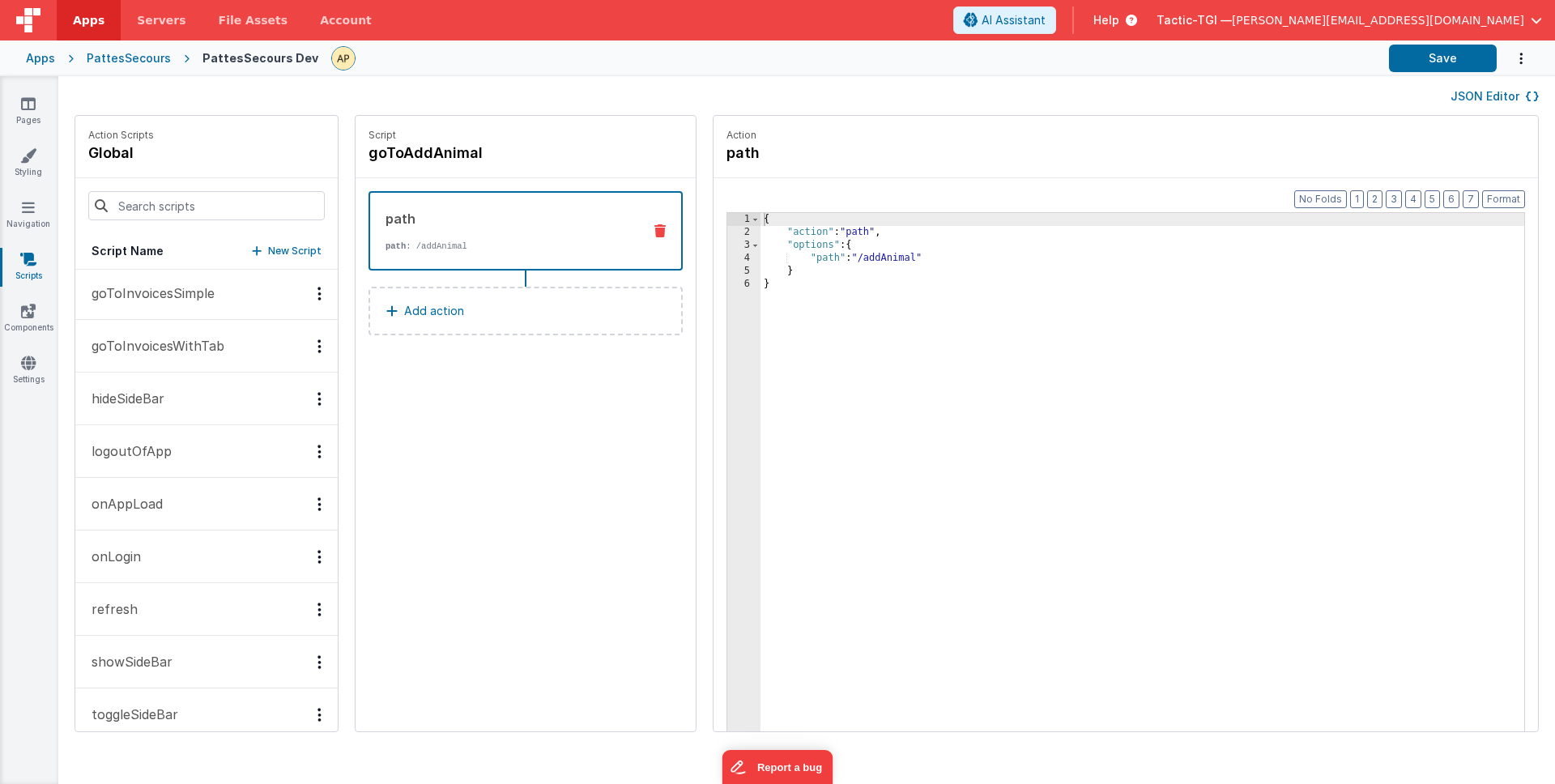
scroll to position [393, 0]
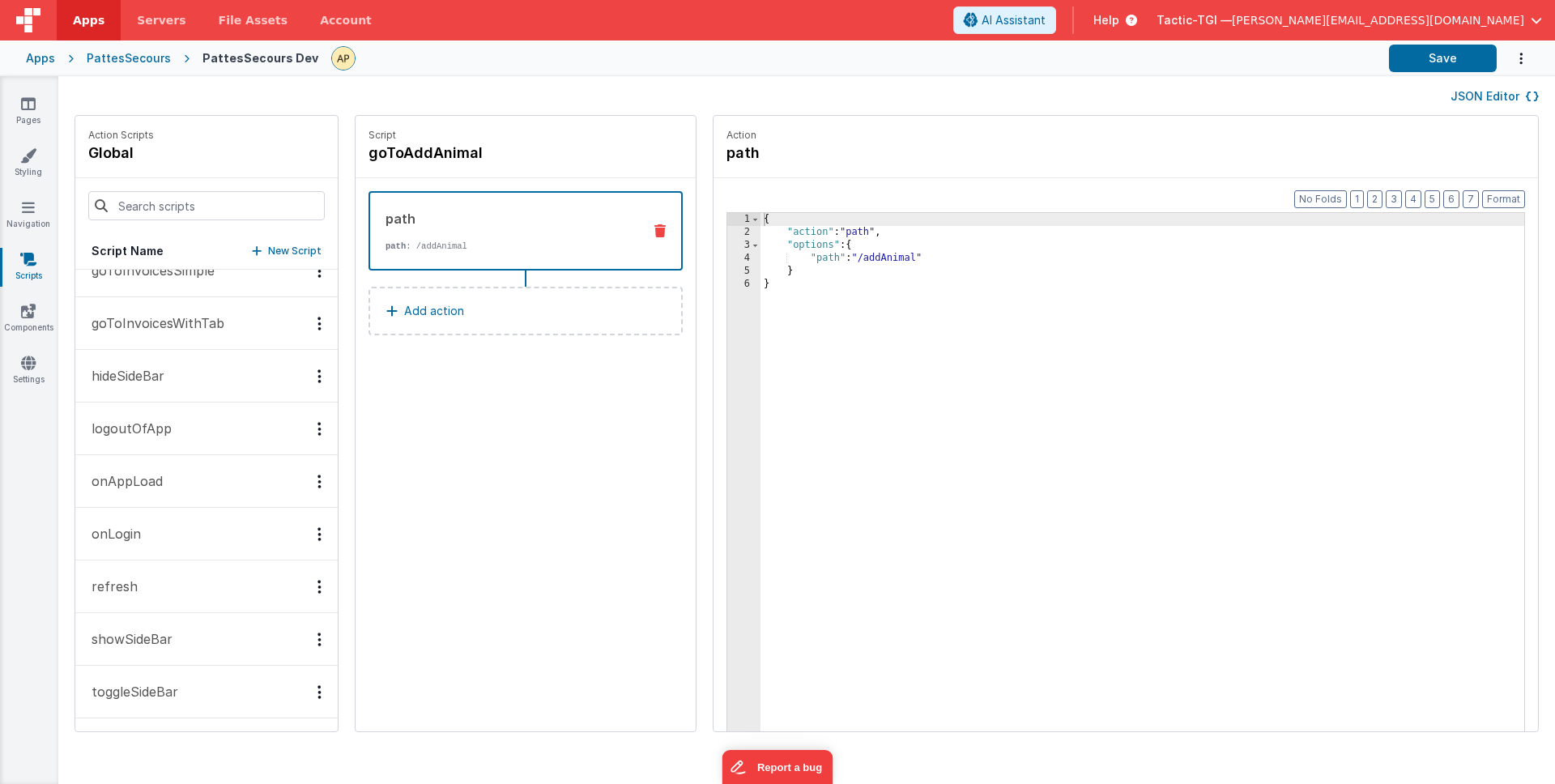
click at [146, 685] on p "toggleSideBar" at bounding box center [129, 691] width 97 height 19
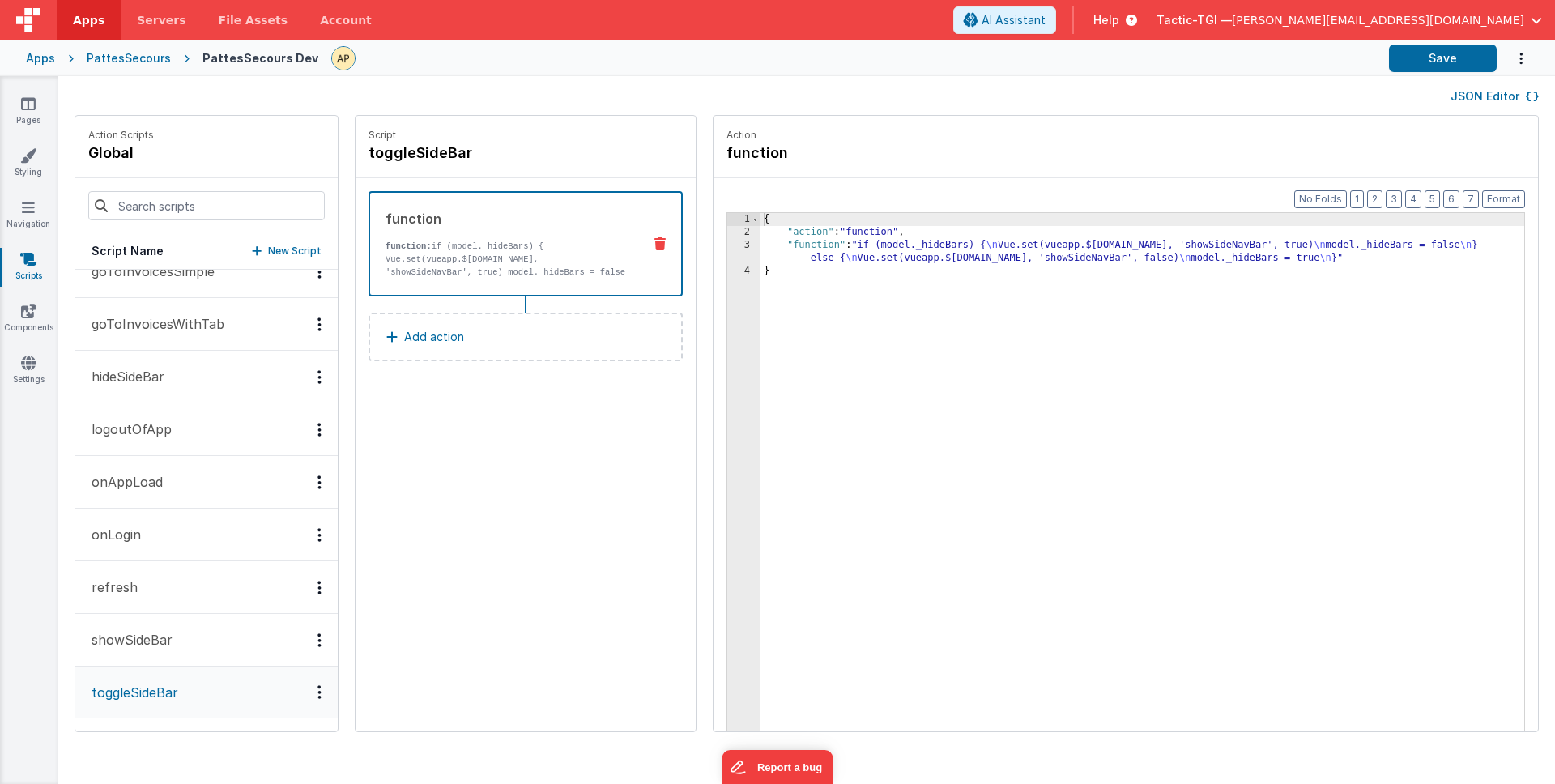
click at [149, 644] on p "showSideBar" at bounding box center [127, 639] width 91 height 19
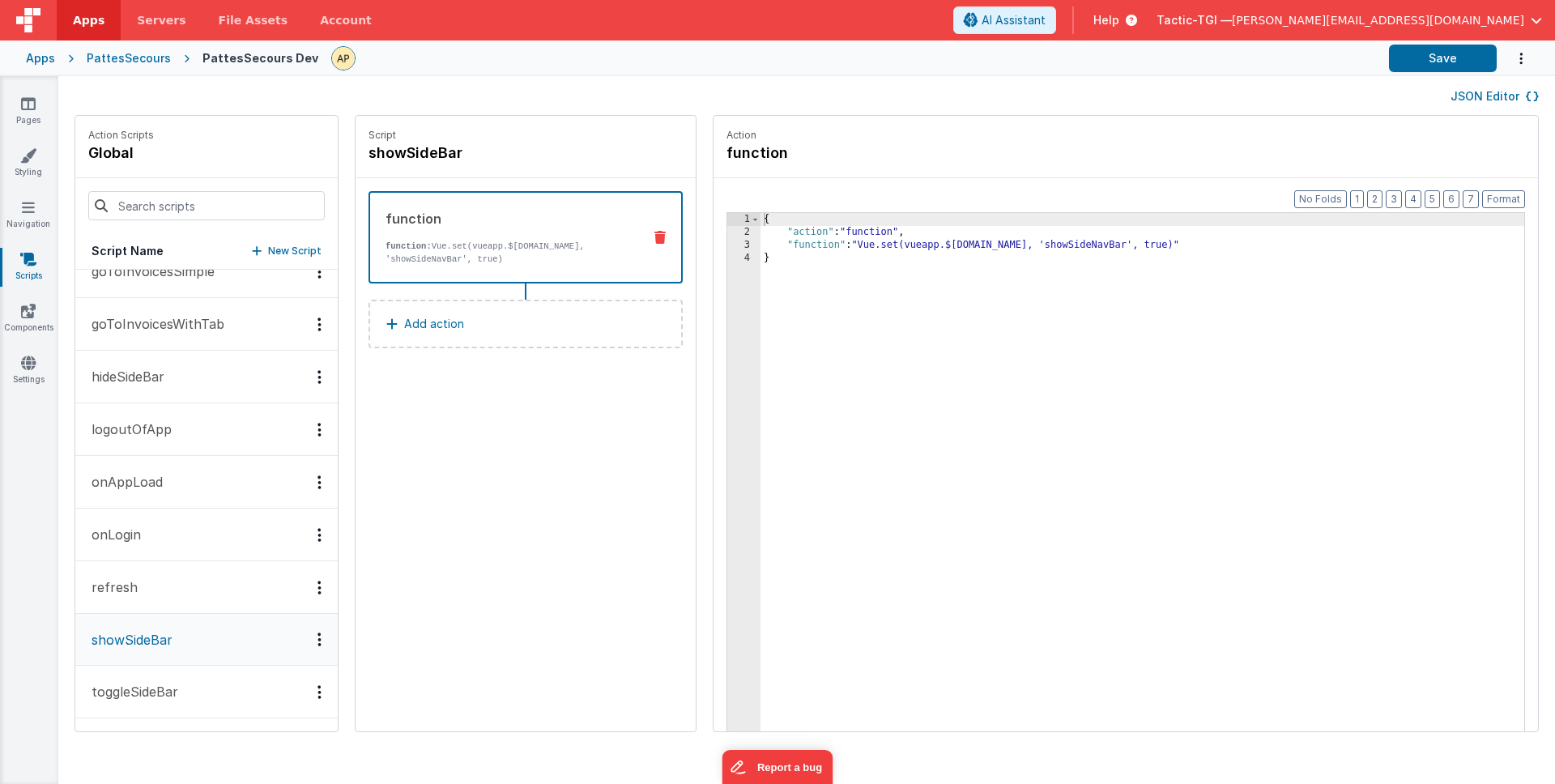
click at [145, 697] on p "toggleSideBar" at bounding box center [129, 691] width 97 height 19
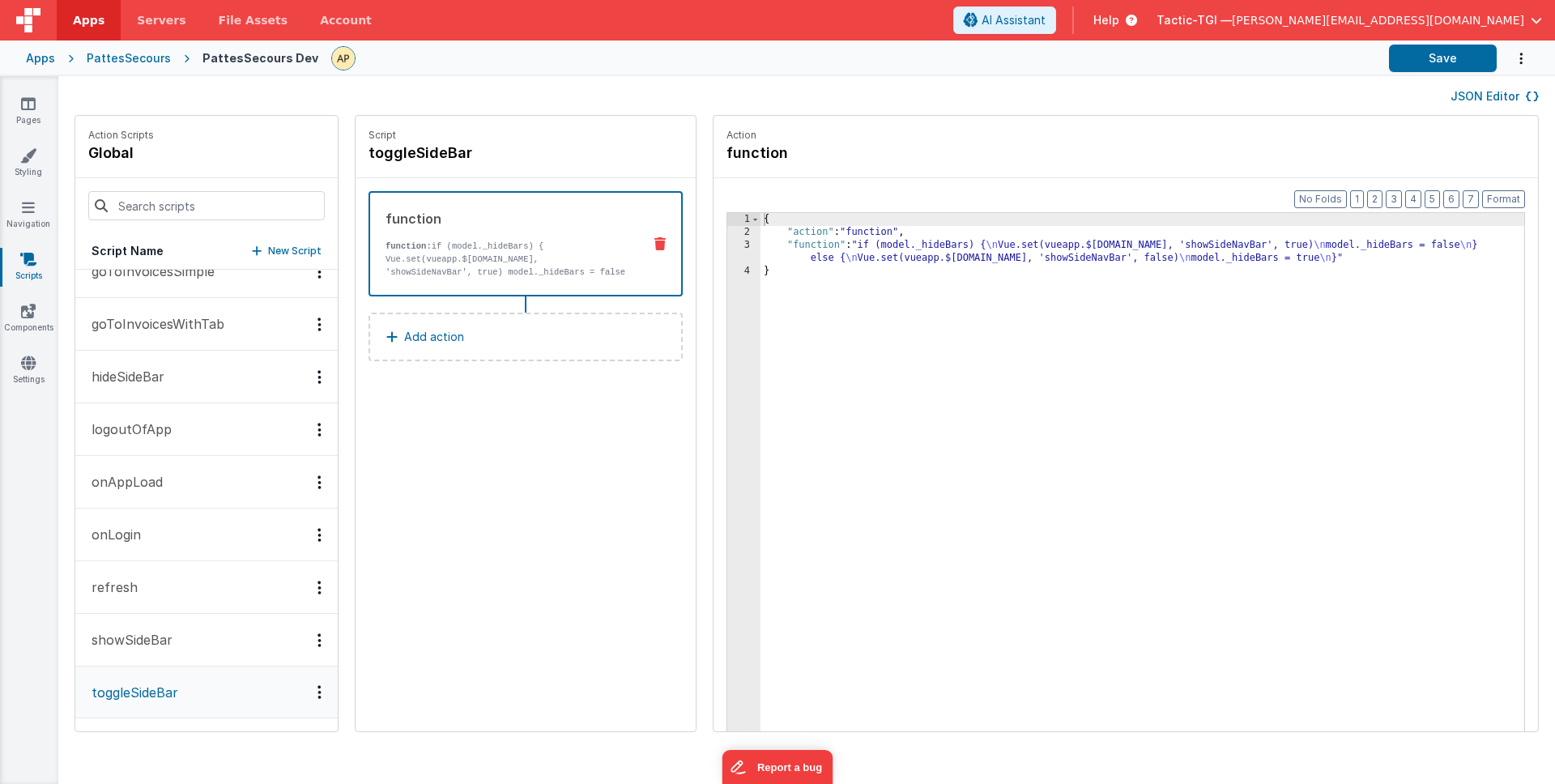
click at [128, 596] on p "refresh" at bounding box center [109, 587] width 56 height 19
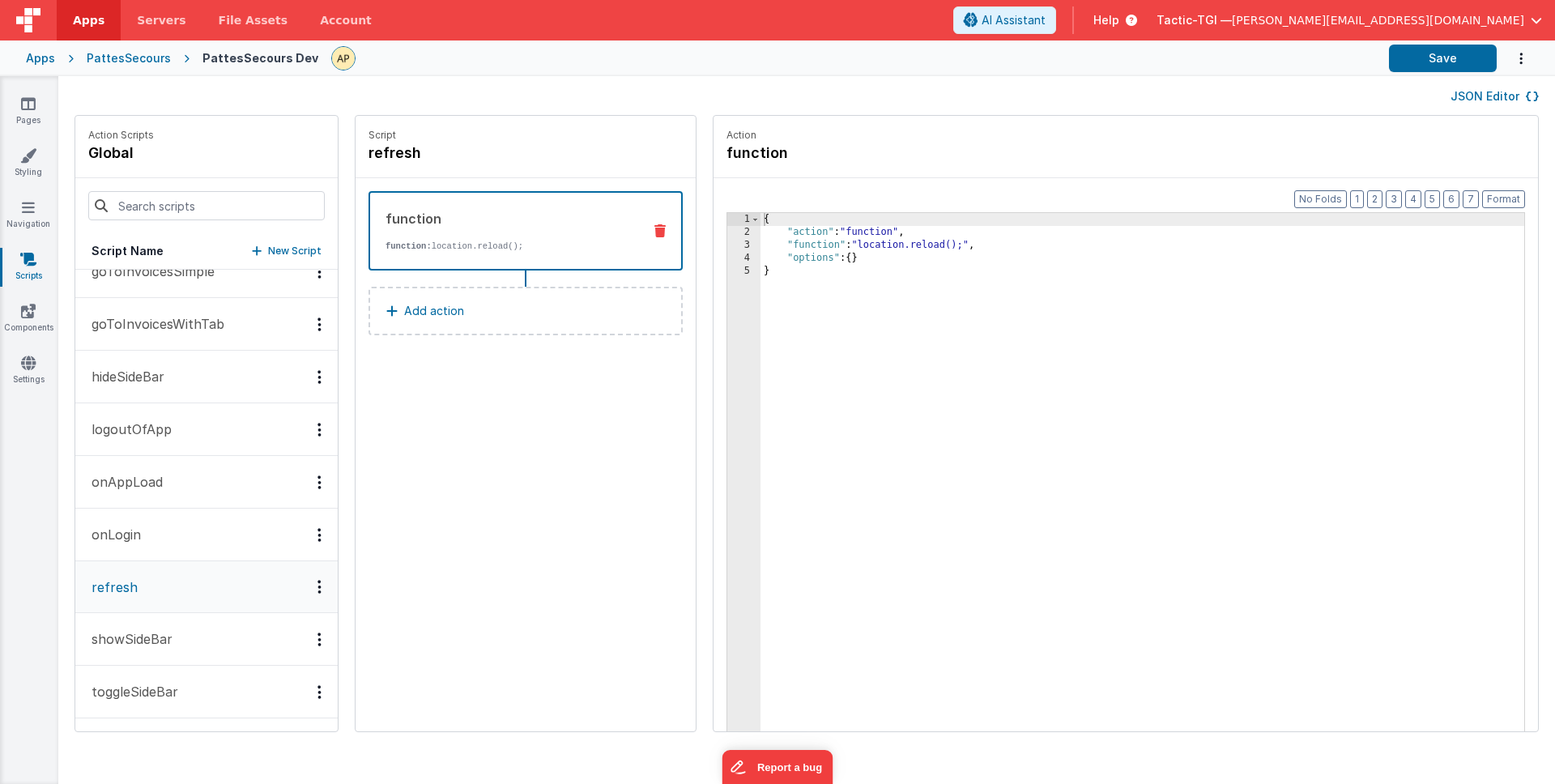
click at [160, 549] on button "onLogin" at bounding box center [207, 535] width 263 height 53
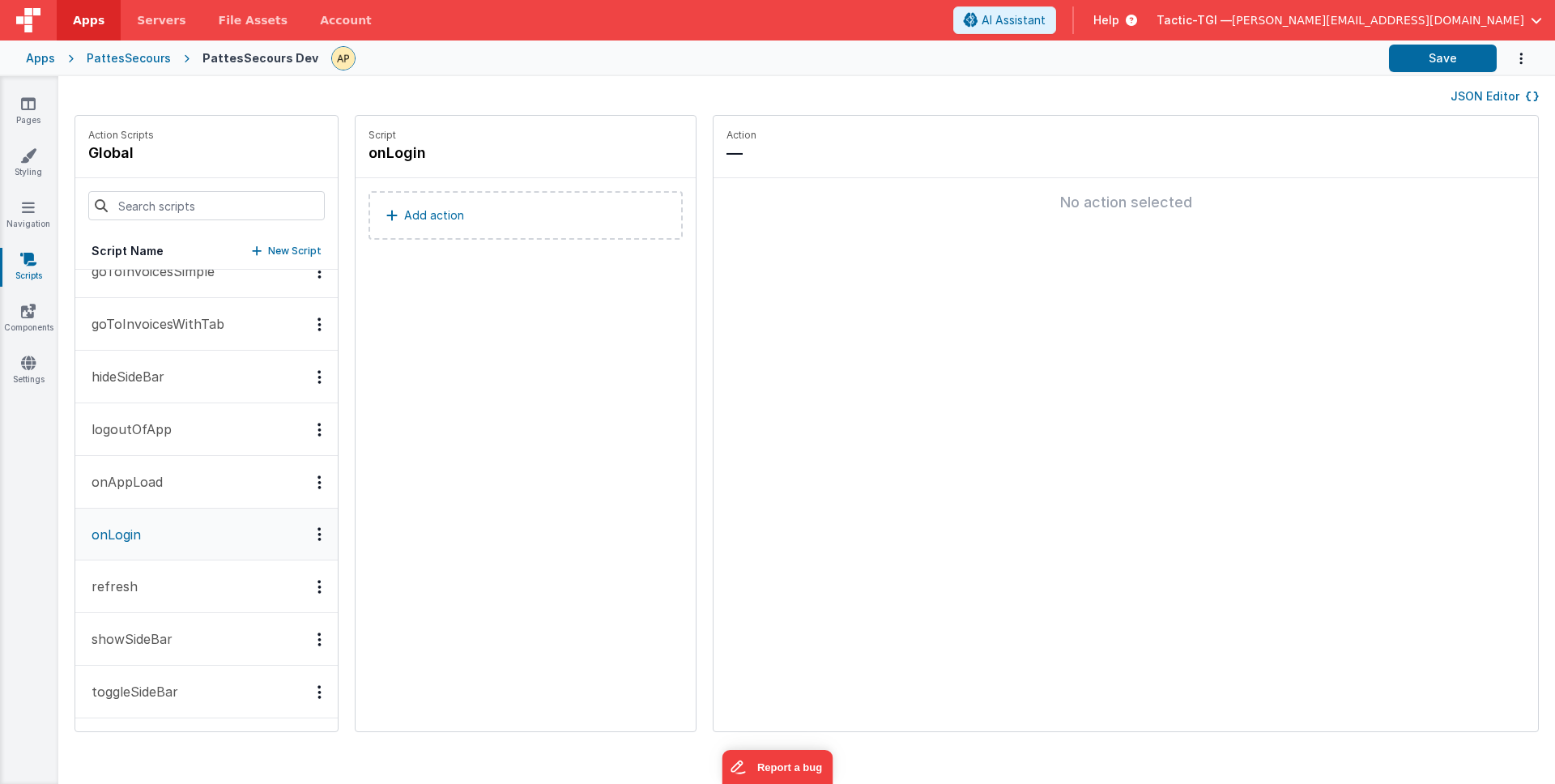
click at [165, 504] on button "onAppLoad" at bounding box center [207, 482] width 263 height 53
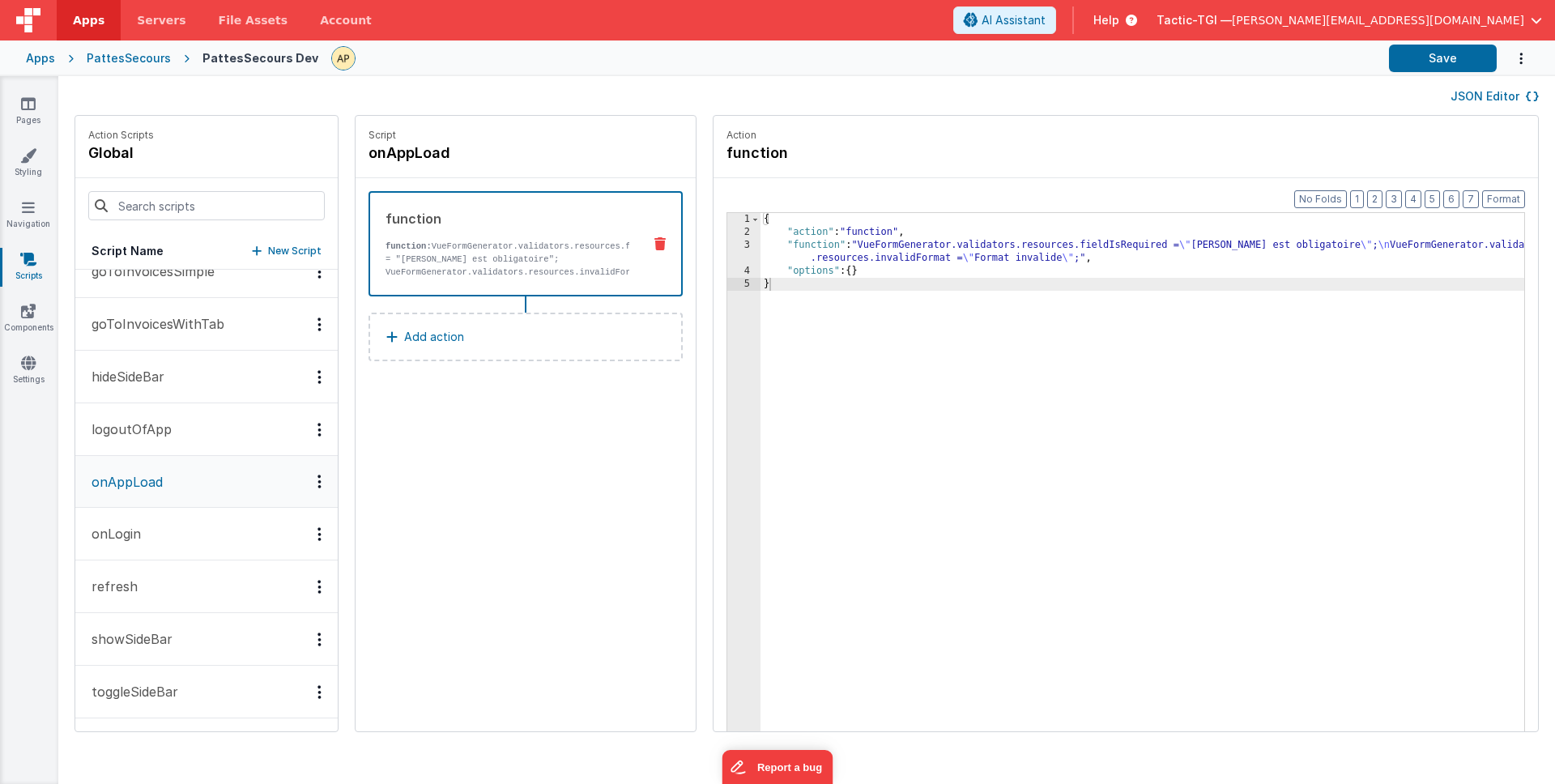
click at [170, 426] on button "logoutOfApp" at bounding box center [207, 429] width 263 height 53
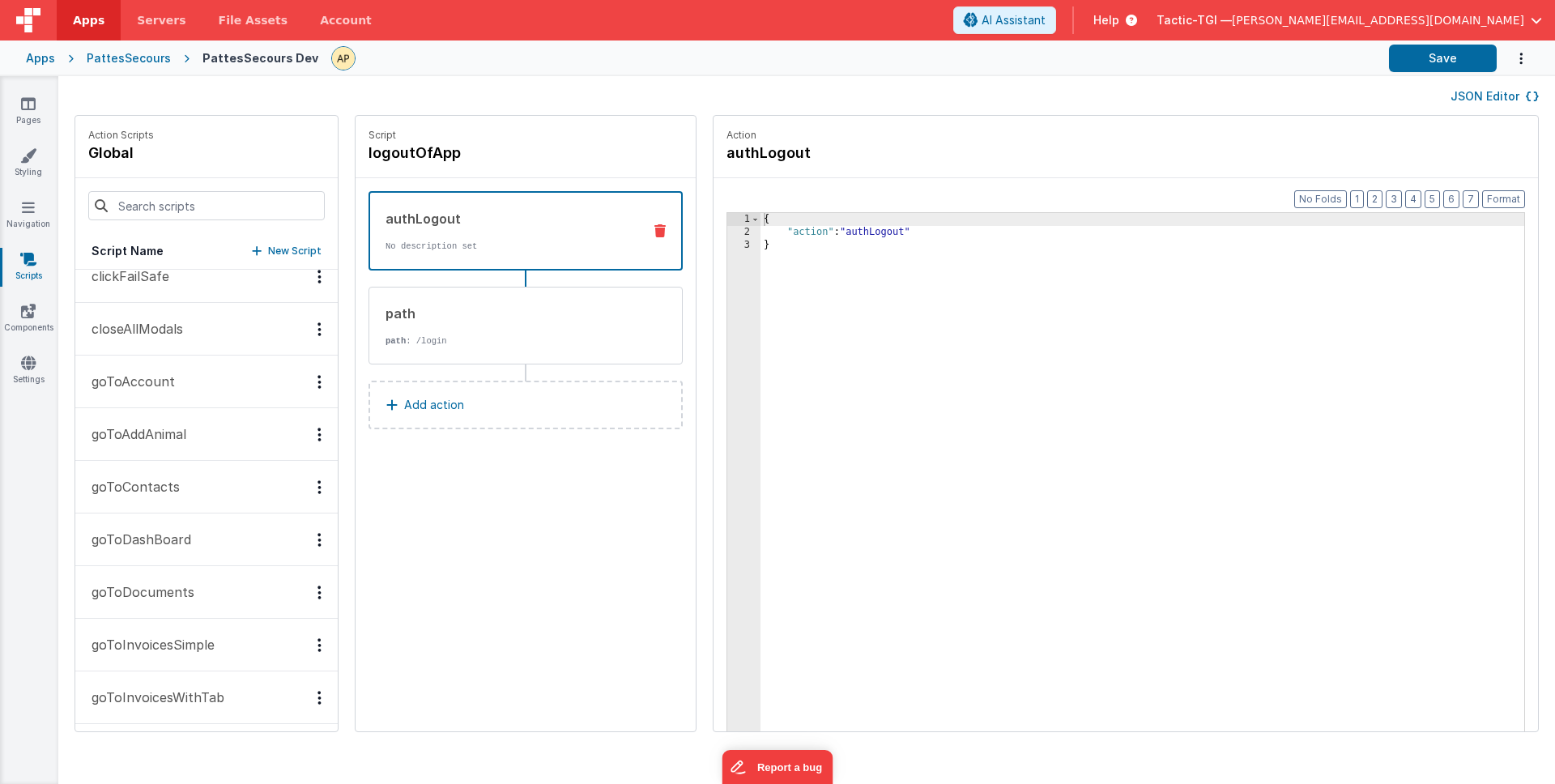
scroll to position [0, 0]
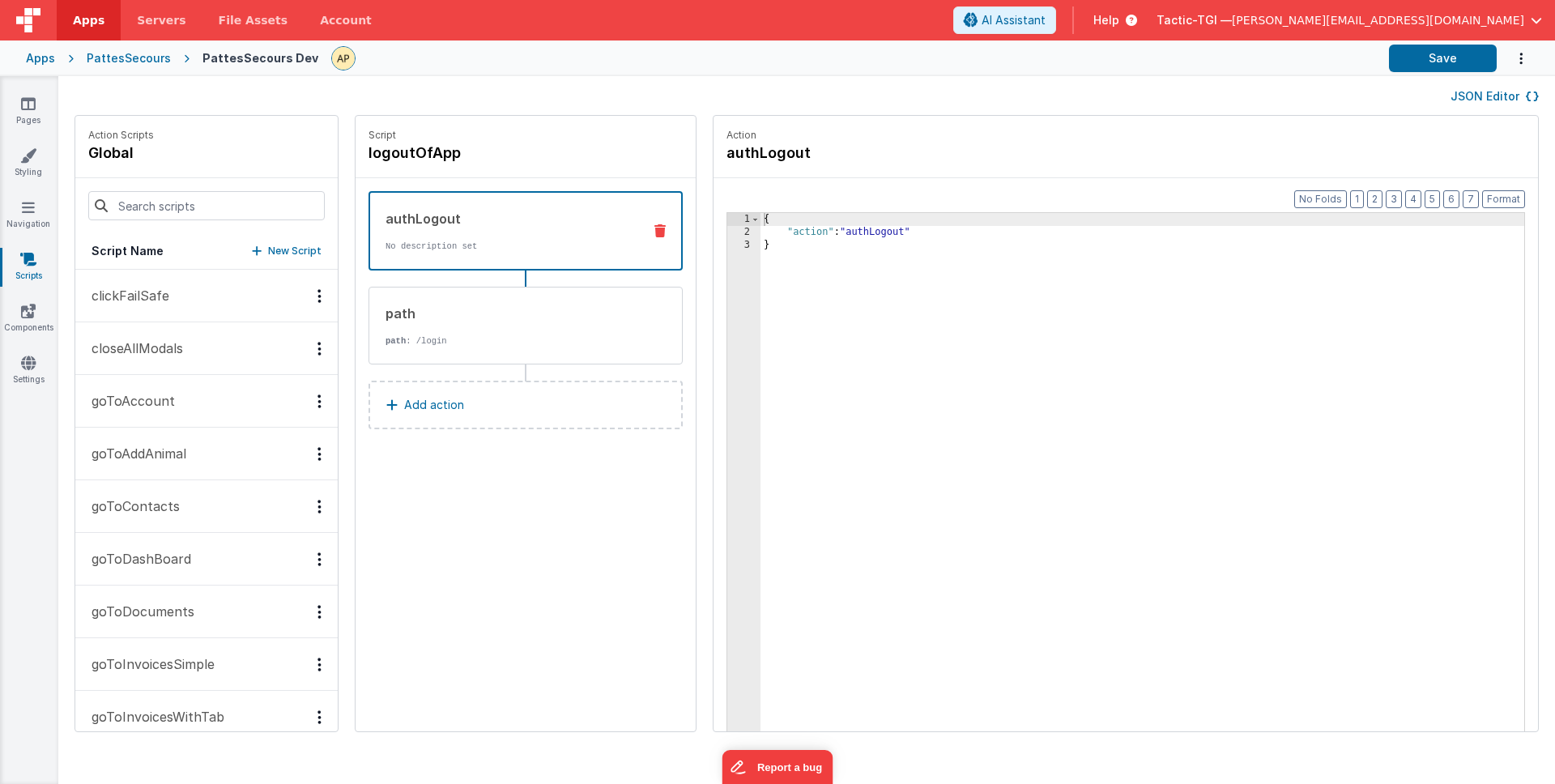
click at [151, 562] on p "goToDashBoard" at bounding box center [136, 558] width 109 height 19
click at [26, 306] on icon at bounding box center [28, 311] width 14 height 16
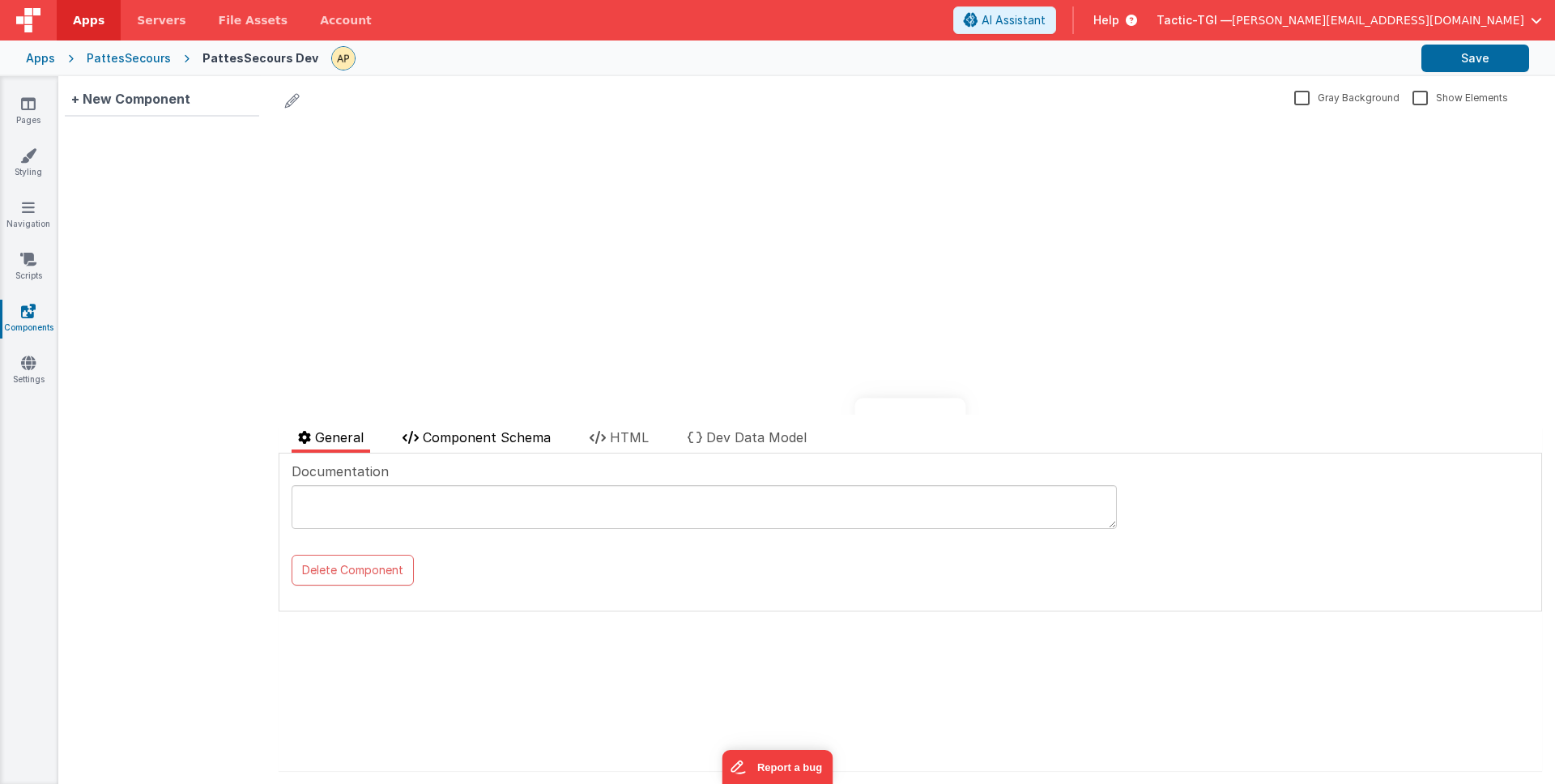
click at [537, 436] on span "Component Schema" at bounding box center [487, 436] width 128 height 16
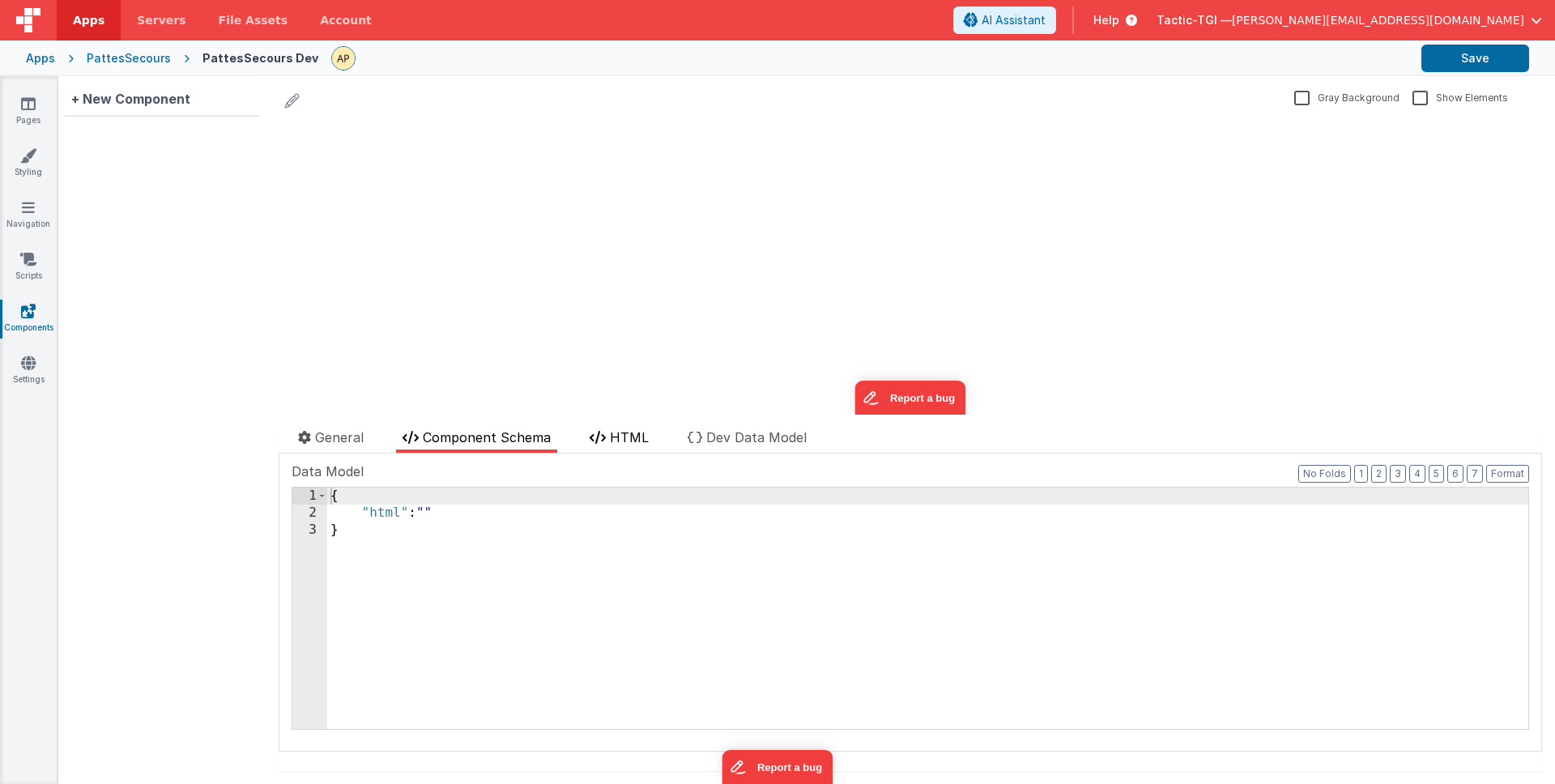
click at [644, 444] on span "HTML" at bounding box center [629, 436] width 39 height 16
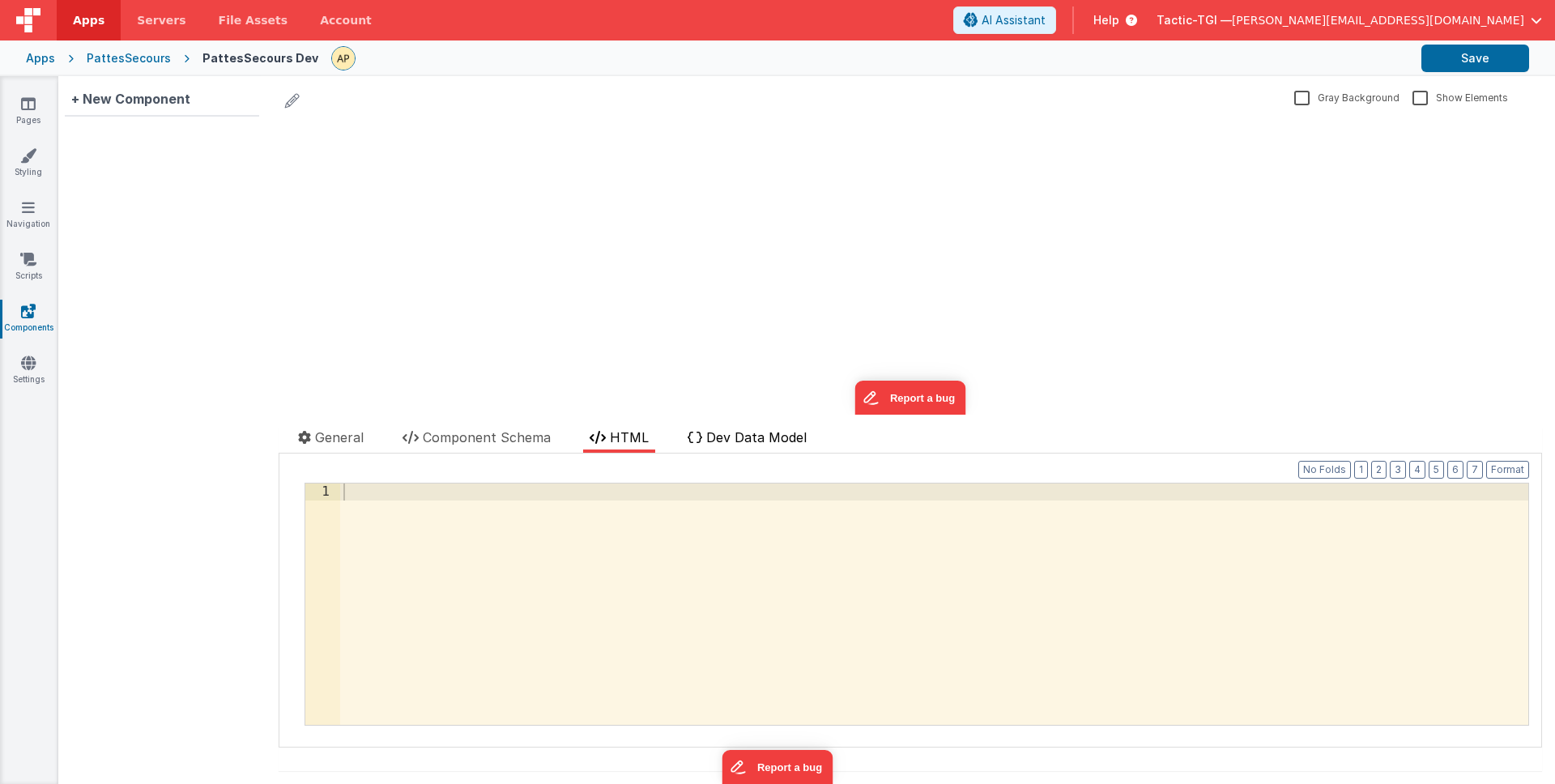
click at [777, 443] on span "Dev Data Model" at bounding box center [757, 436] width 101 height 16
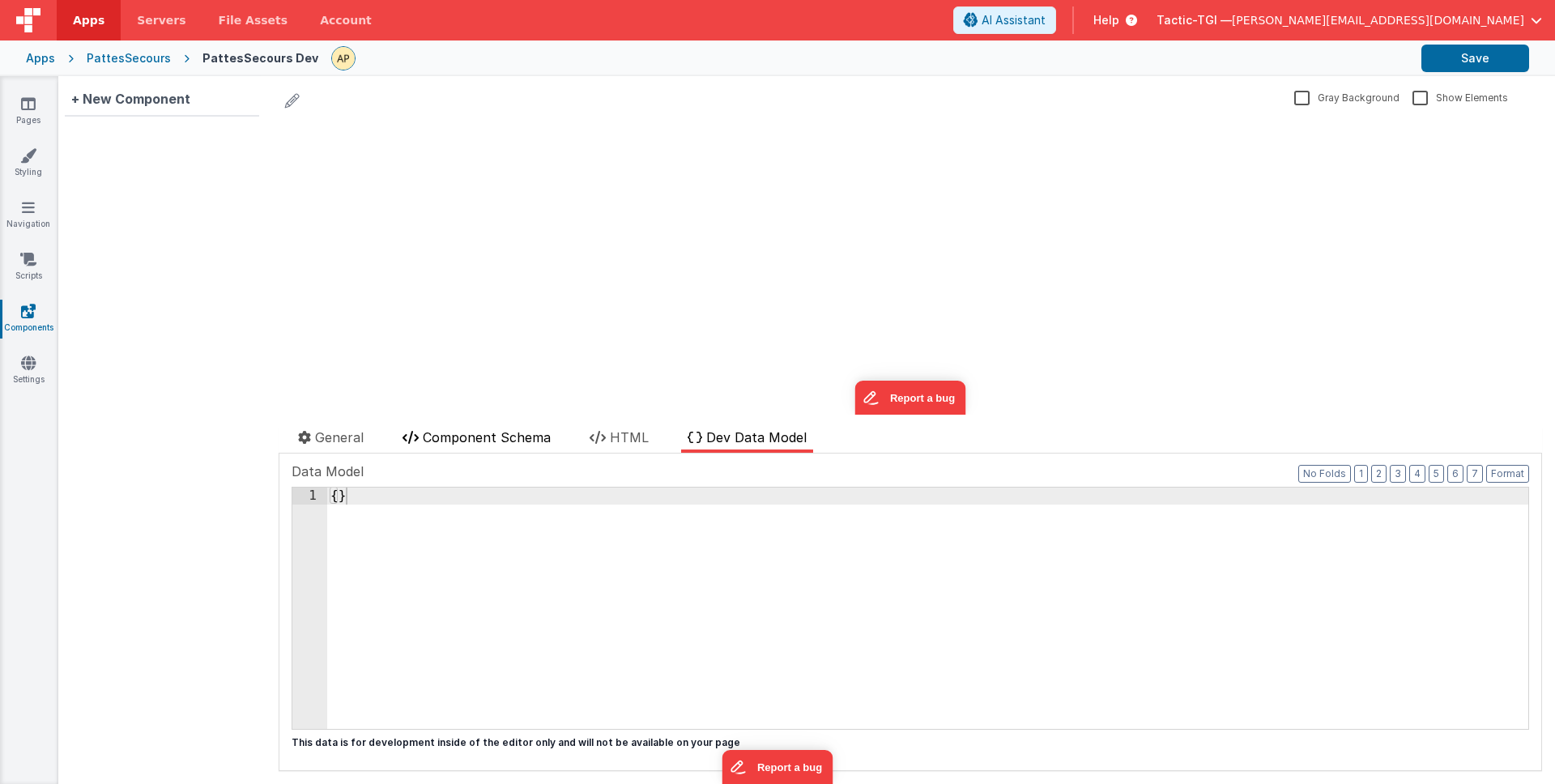
click at [480, 441] on span "Component Schema" at bounding box center [487, 436] width 128 height 16
click at [360, 438] on span "General" at bounding box center [339, 436] width 49 height 16
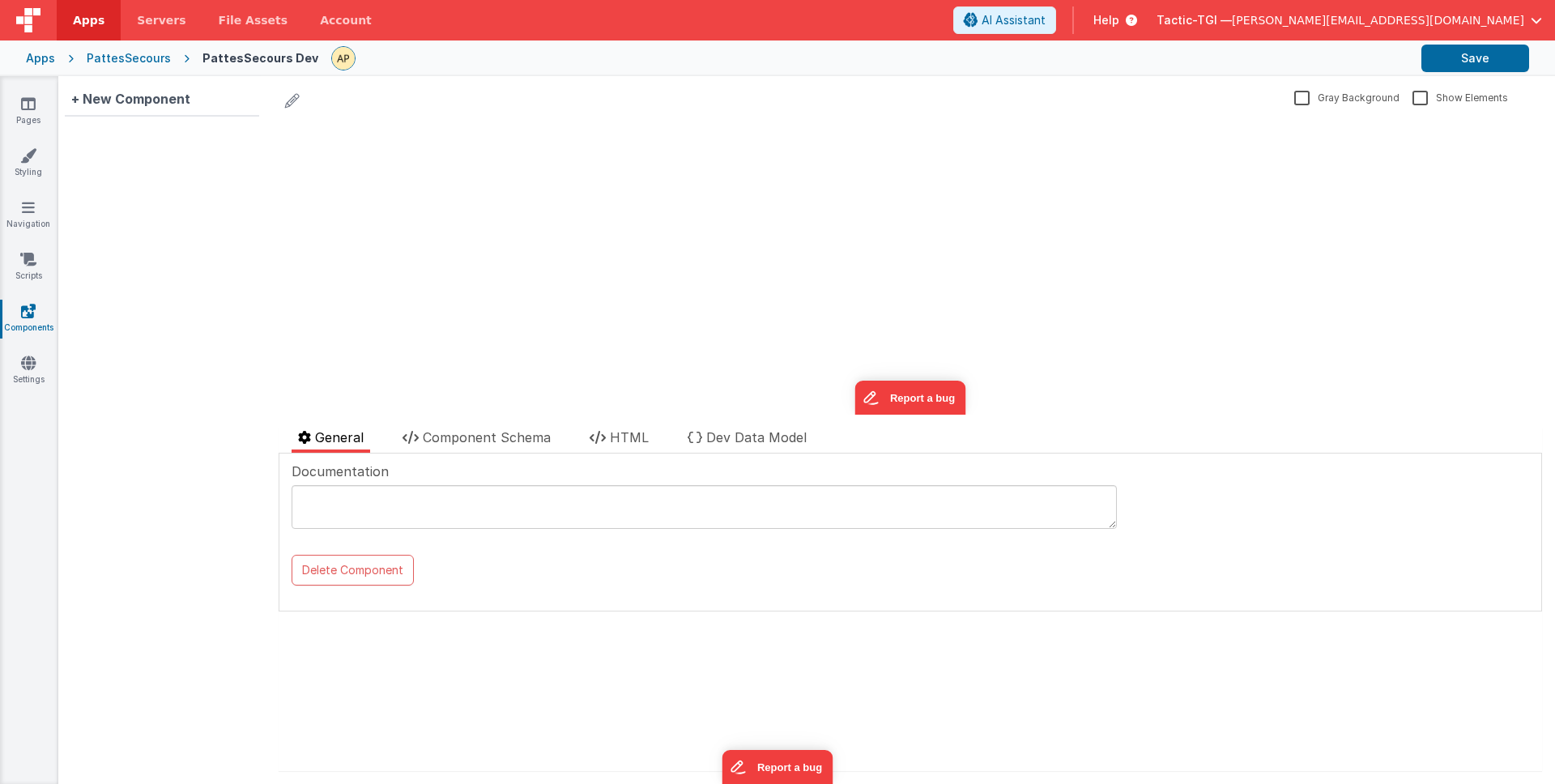
drag, startPoint x: 287, startPoint y: 97, endPoint x: 290, endPoint y: 117, distance: 20.2
click at [288, 97] on icon at bounding box center [292, 100] width 14 height 23
click at [296, 103] on icon at bounding box center [292, 100] width 14 height 23
click at [37, 369] on link "Settings" at bounding box center [28, 370] width 58 height 33
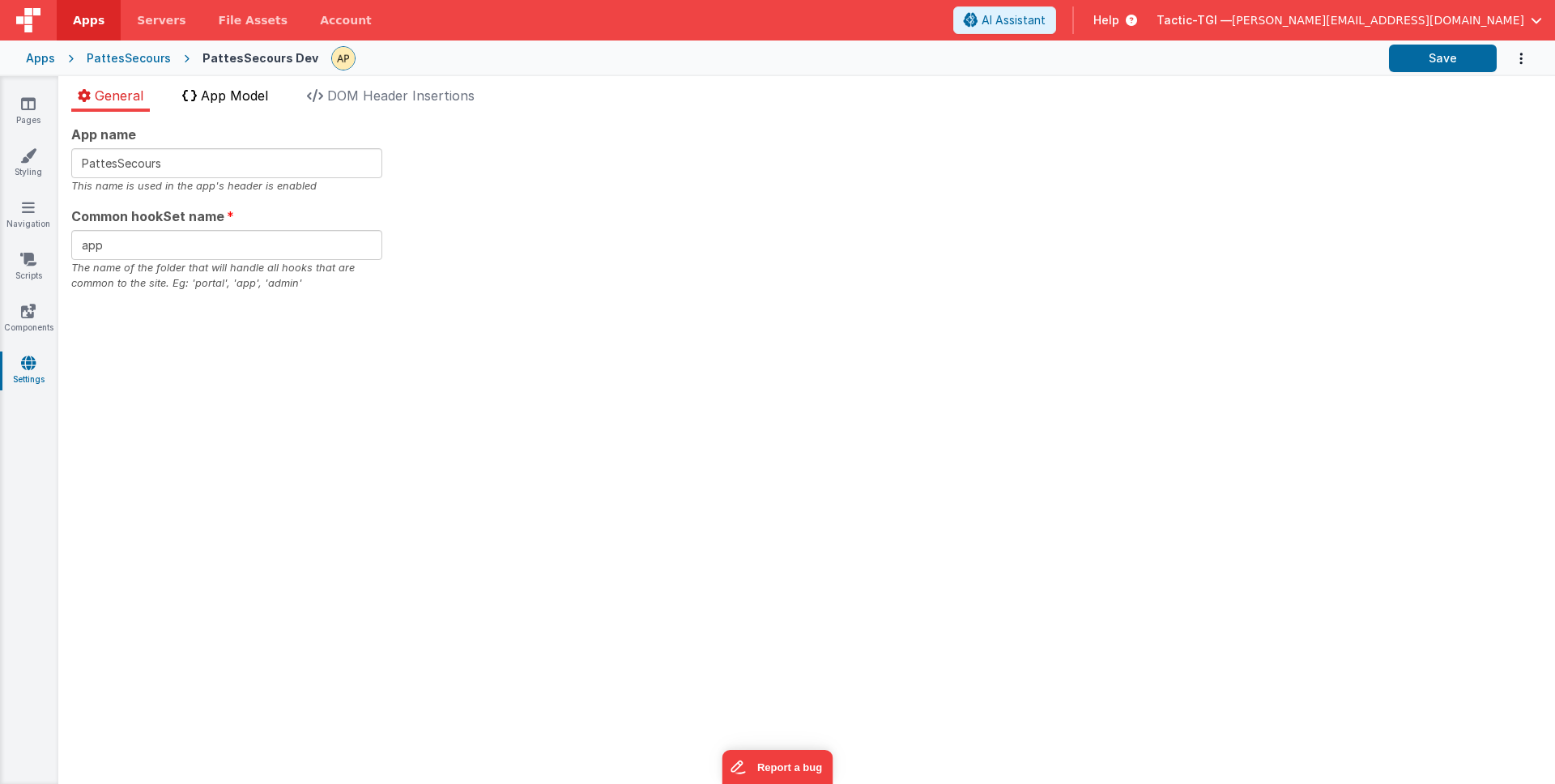
click at [240, 87] on span "App Model" at bounding box center [234, 95] width 67 height 16
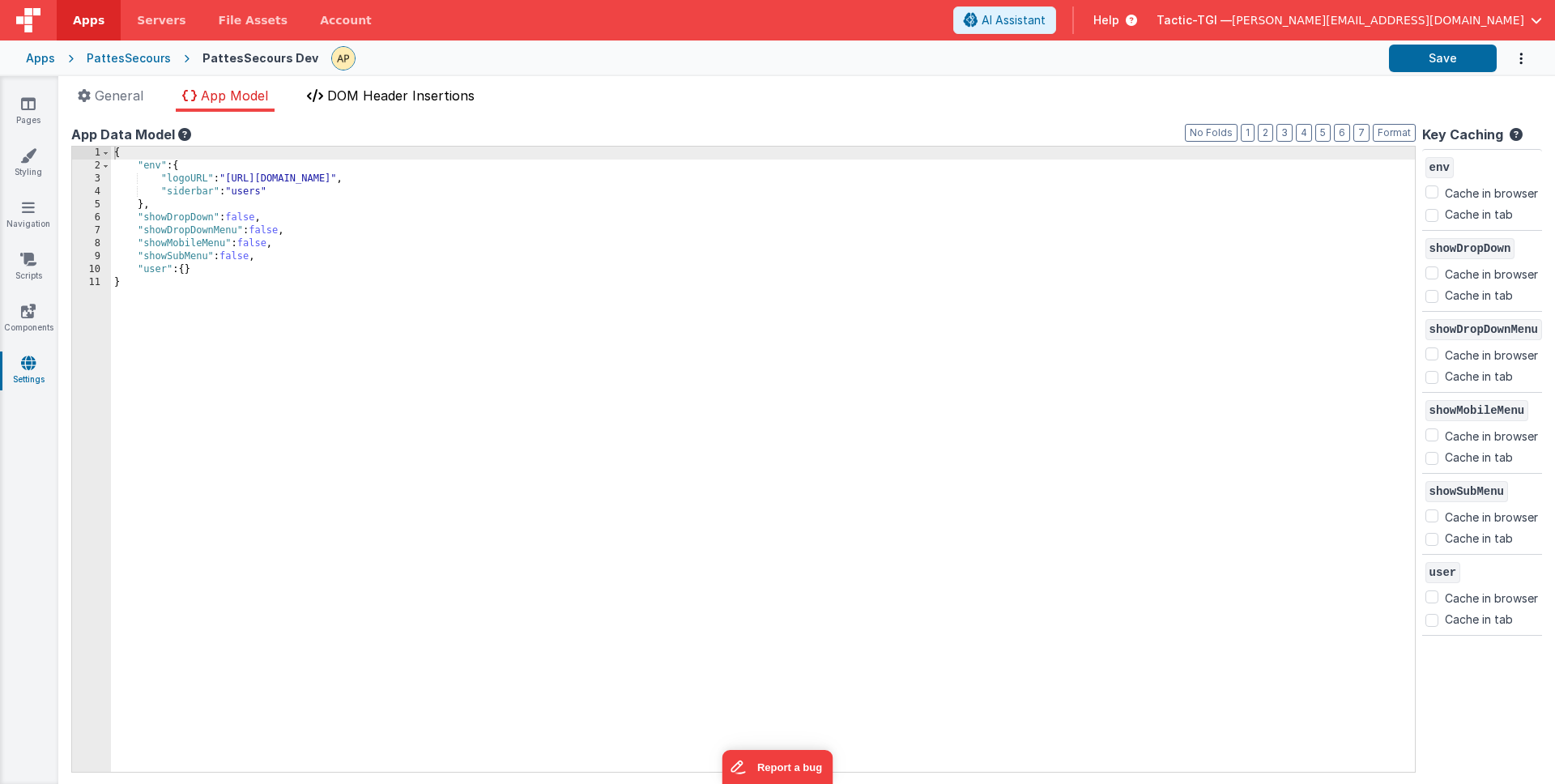
click at [354, 91] on span "DOM Header Insertions" at bounding box center [401, 95] width 148 height 16
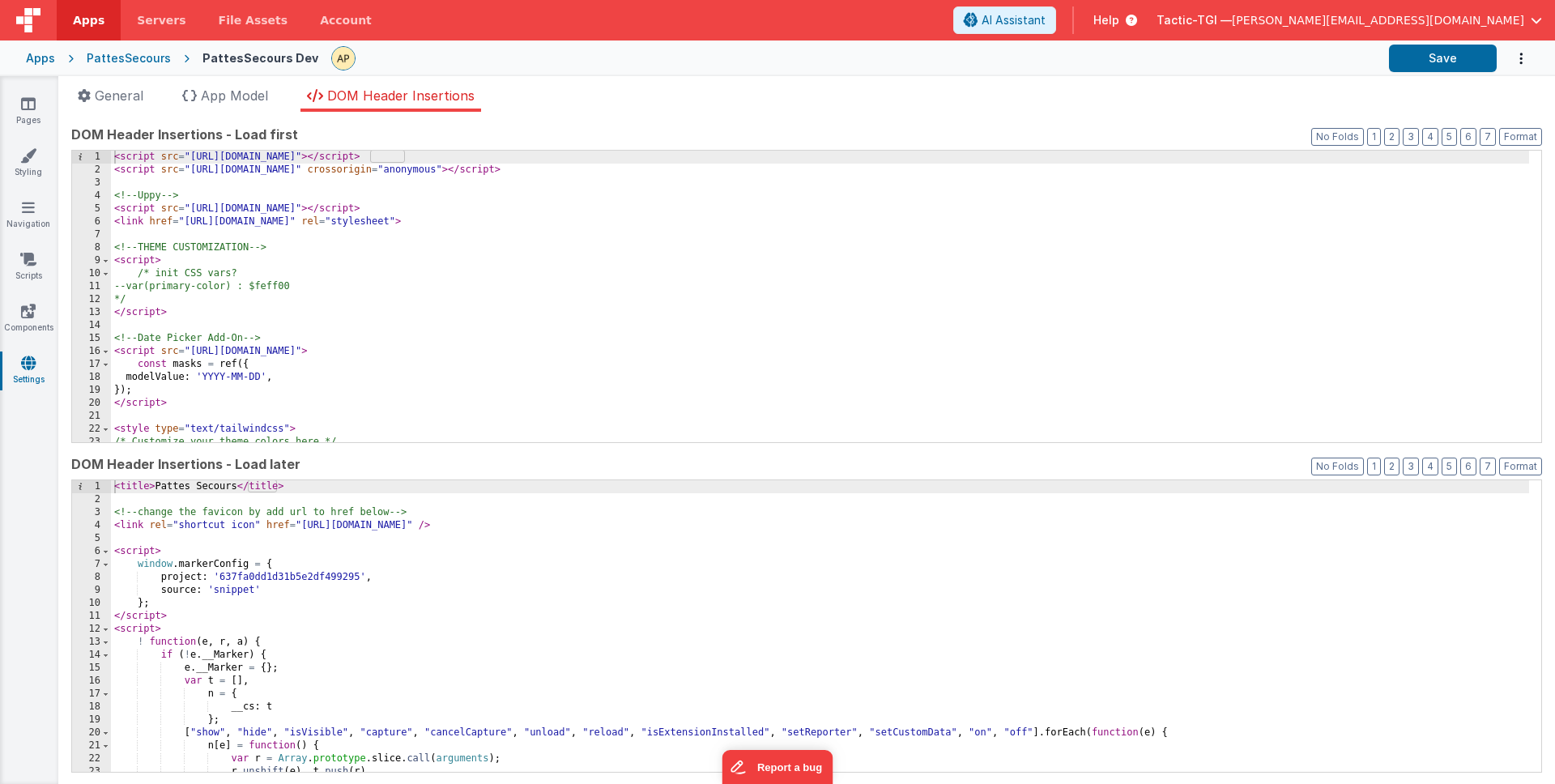
click at [418, 259] on div "< script src = "https://cdn.tailwindcss.com" > </ script > < script src = "http…" at bounding box center [819, 309] width 1418 height 317
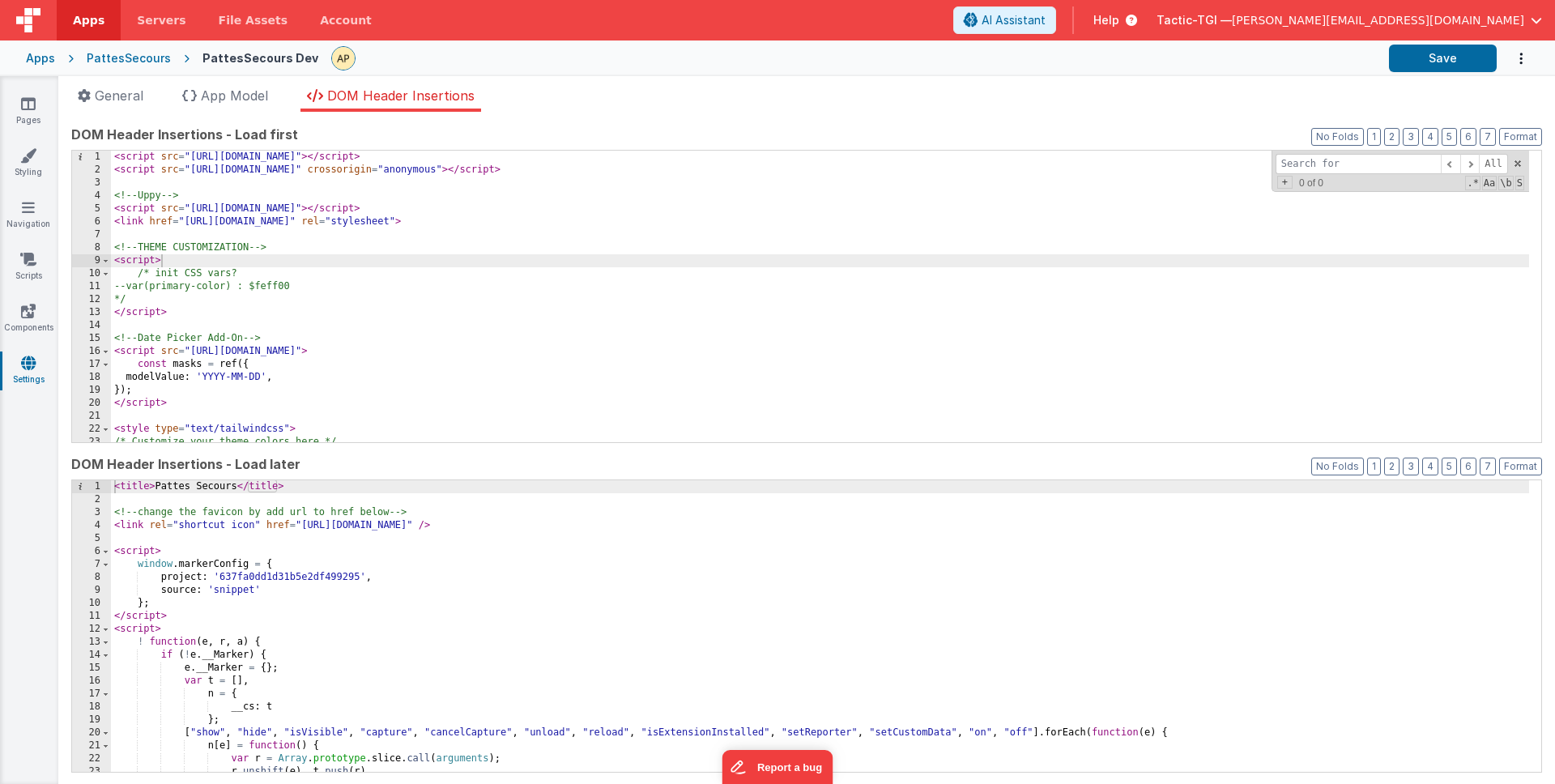
type input ""function": "if (window.innerWidth < 768) {action.options.width = '100%'; actio…"
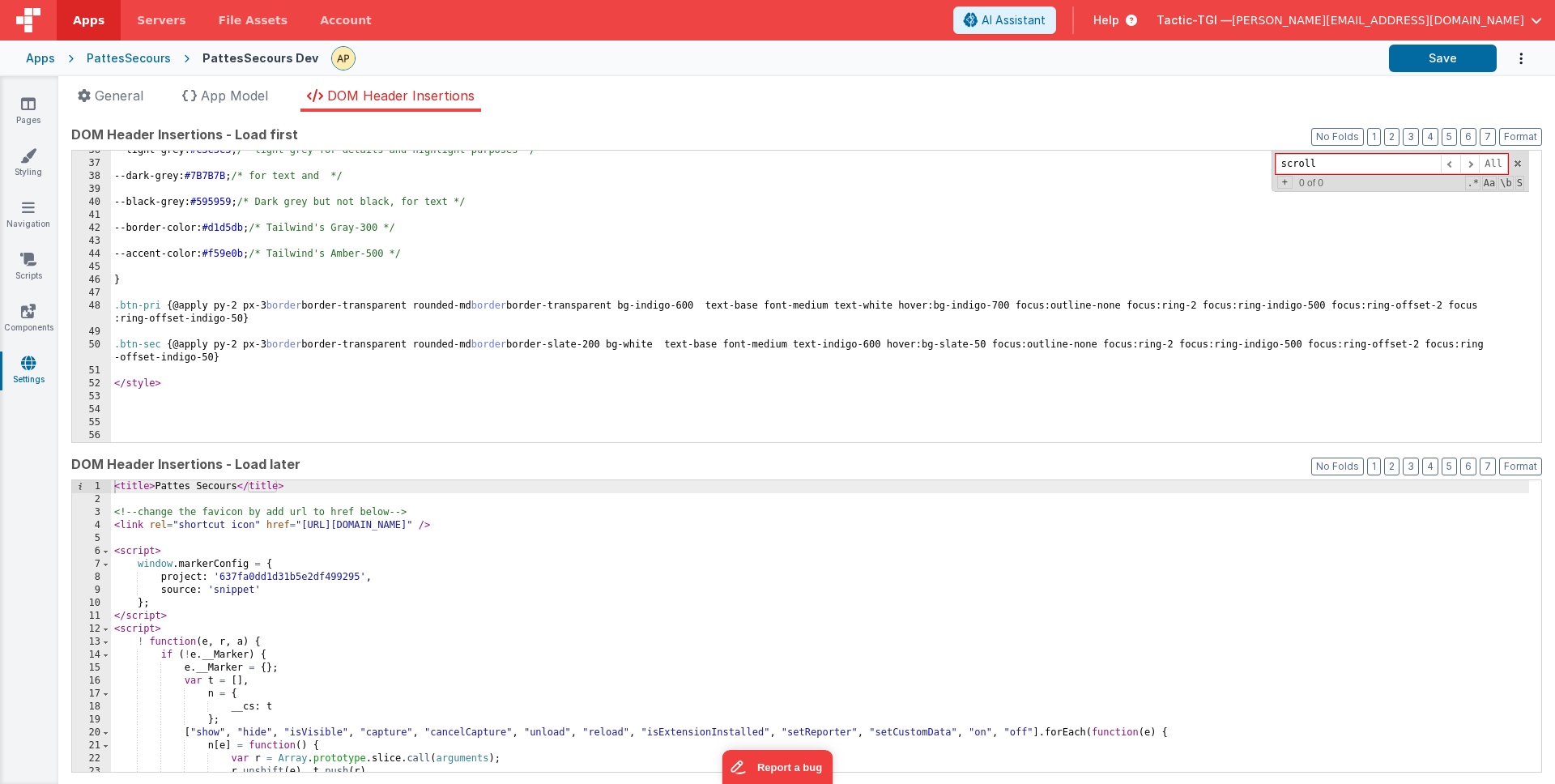
scroll to position [460, 0]
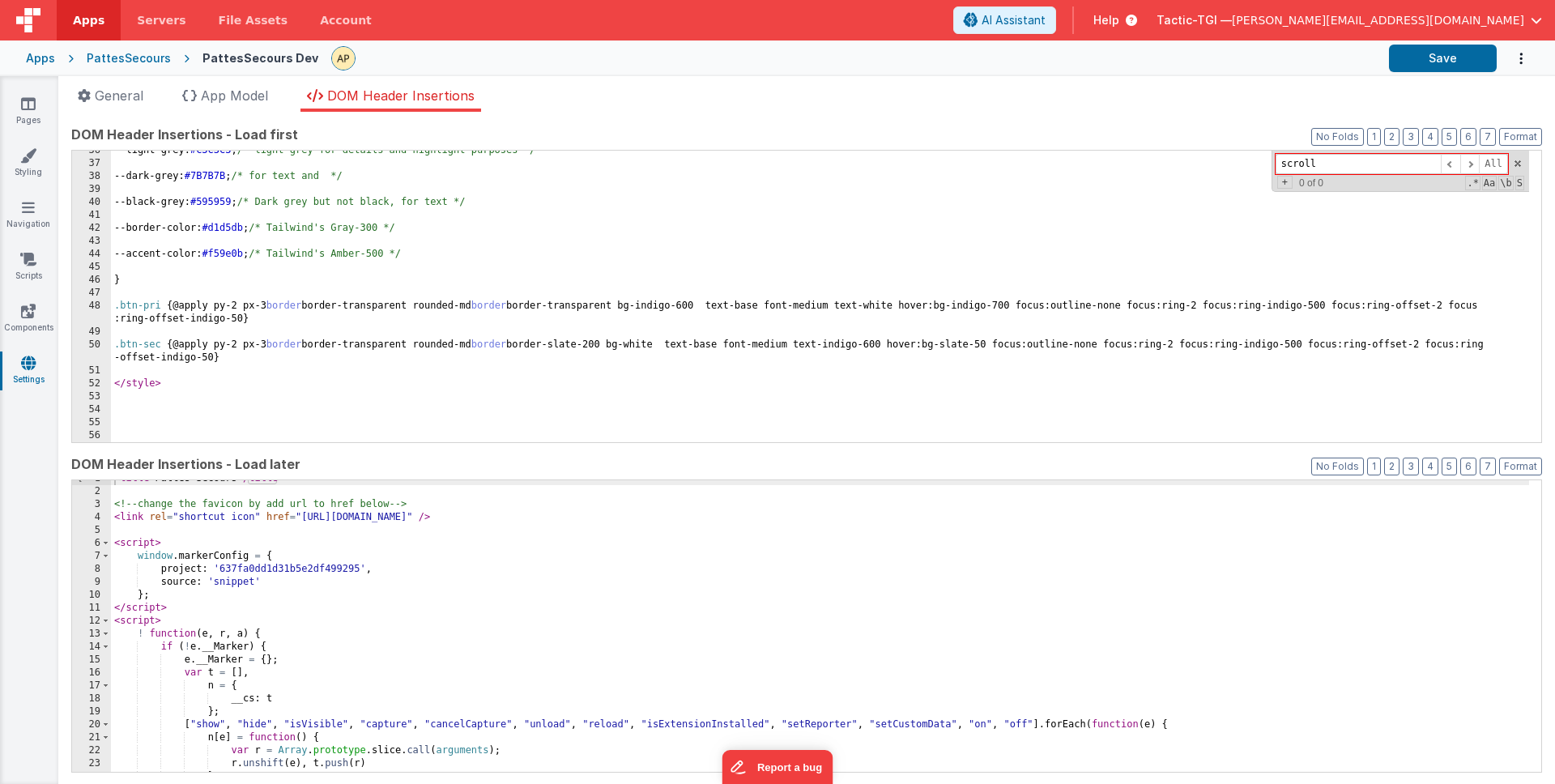
type input "scroll"
click at [856, 549] on div "< title > Pattes Secours </ title > <!-- change the favicon by add url to href …" at bounding box center [819, 630] width 1418 height 317
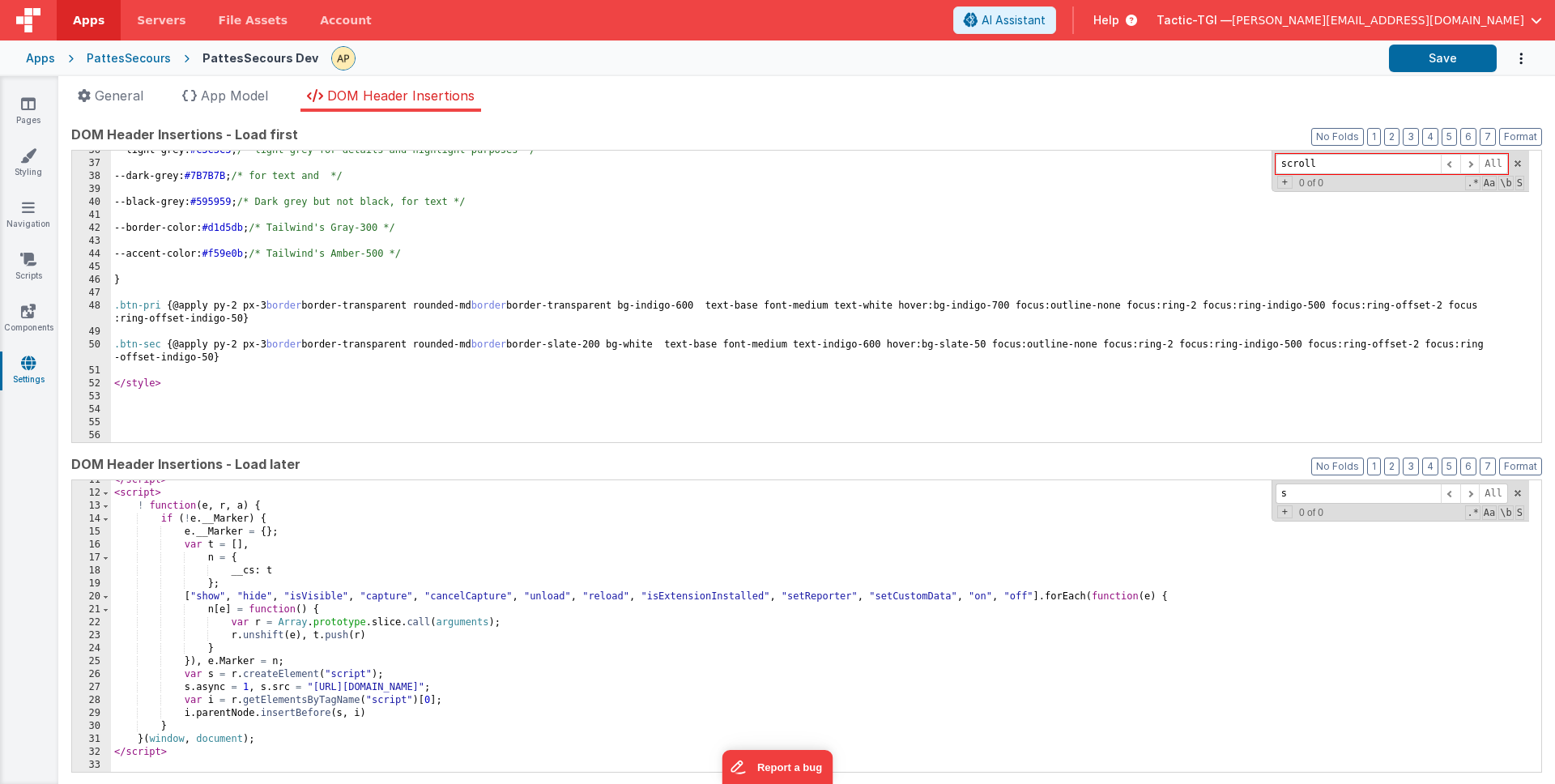
scroll to position [0, 0]
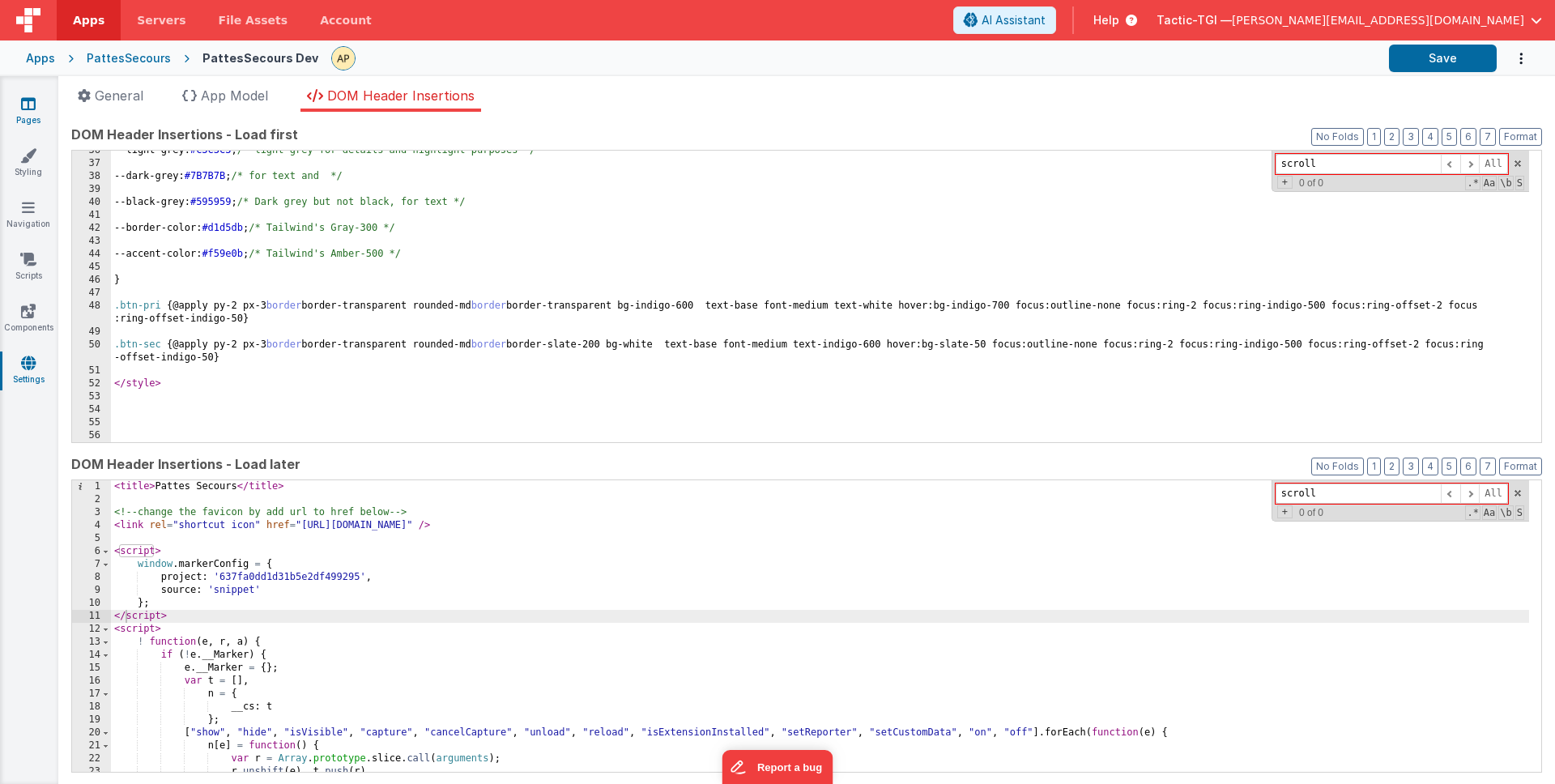
type input "scroll"
click at [39, 123] on link "Pages" at bounding box center [28, 112] width 58 height 33
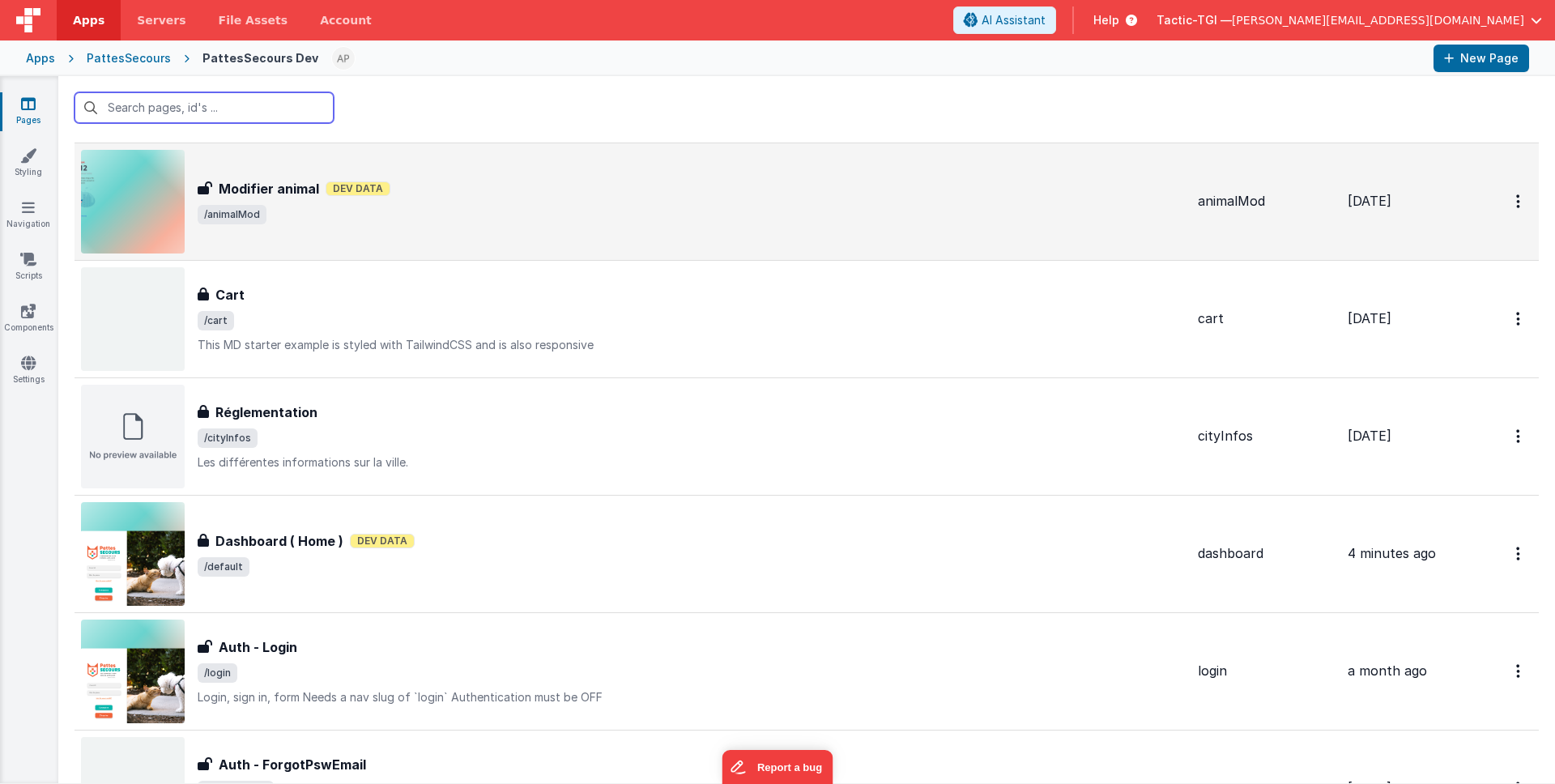
scroll to position [150, 0]
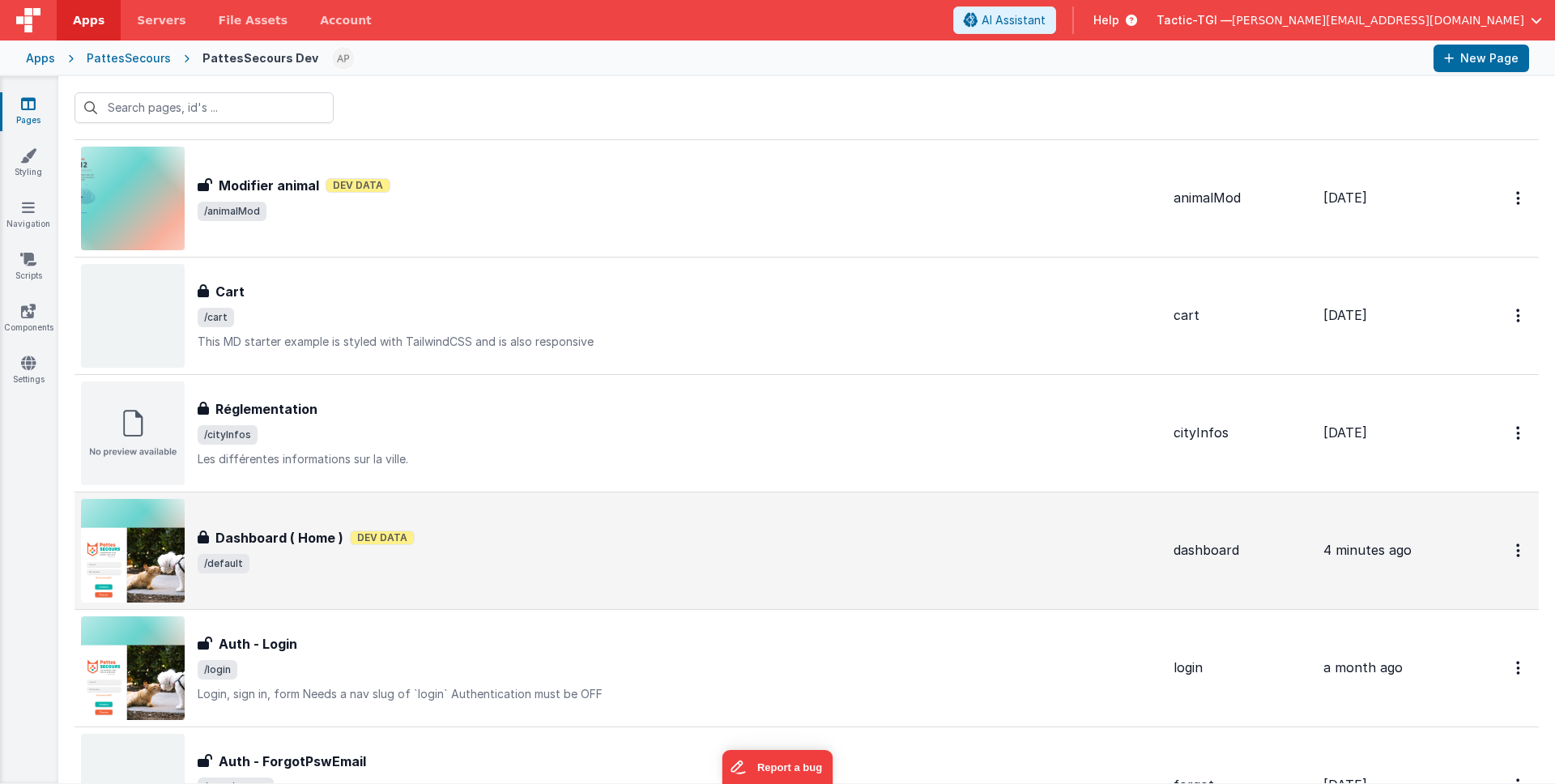
click at [483, 543] on div "Dashboard ( Home ) Dev Data" at bounding box center [678, 537] width 963 height 19
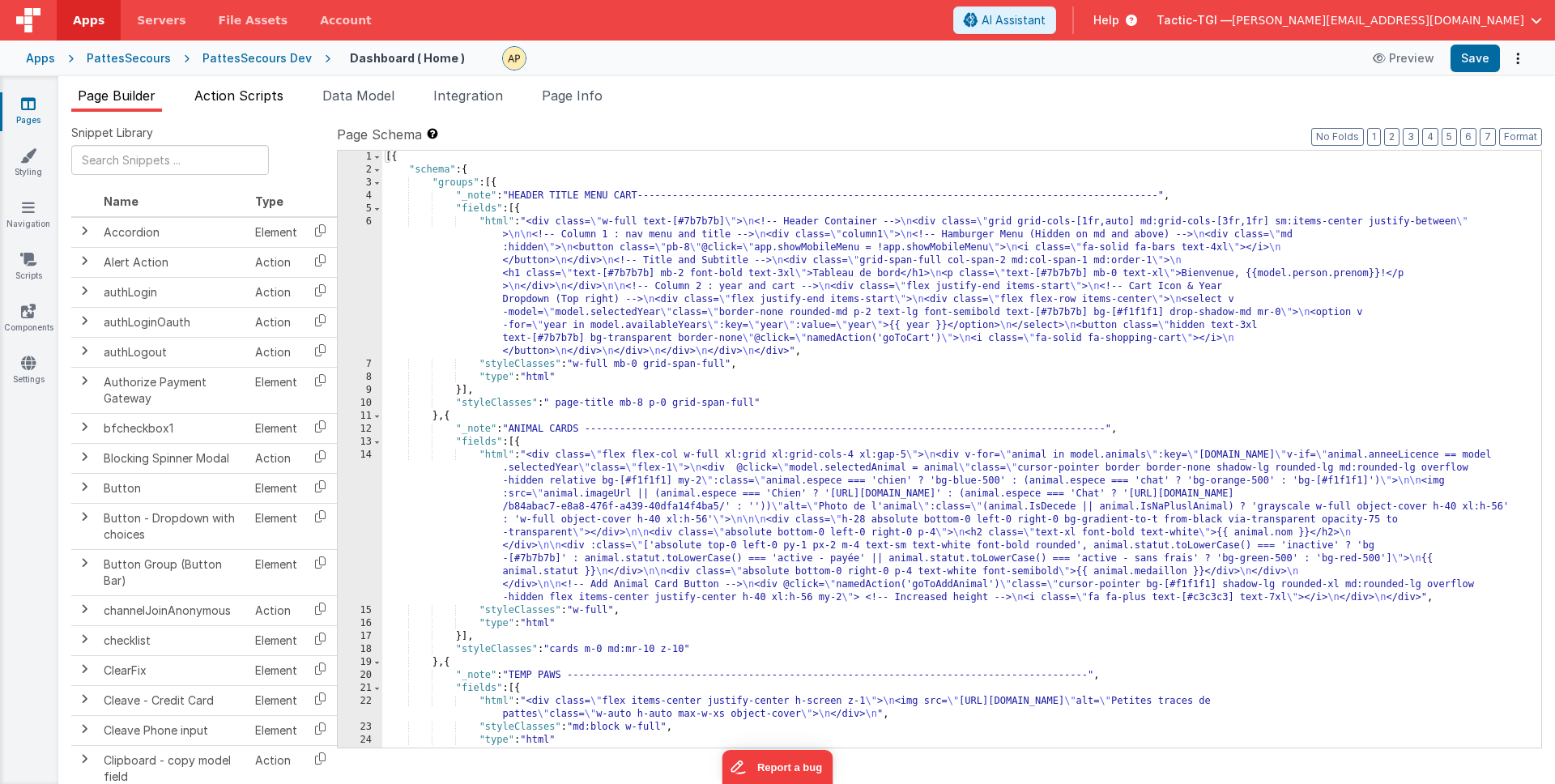
click at [257, 97] on span "Action Scripts" at bounding box center [239, 95] width 89 height 16
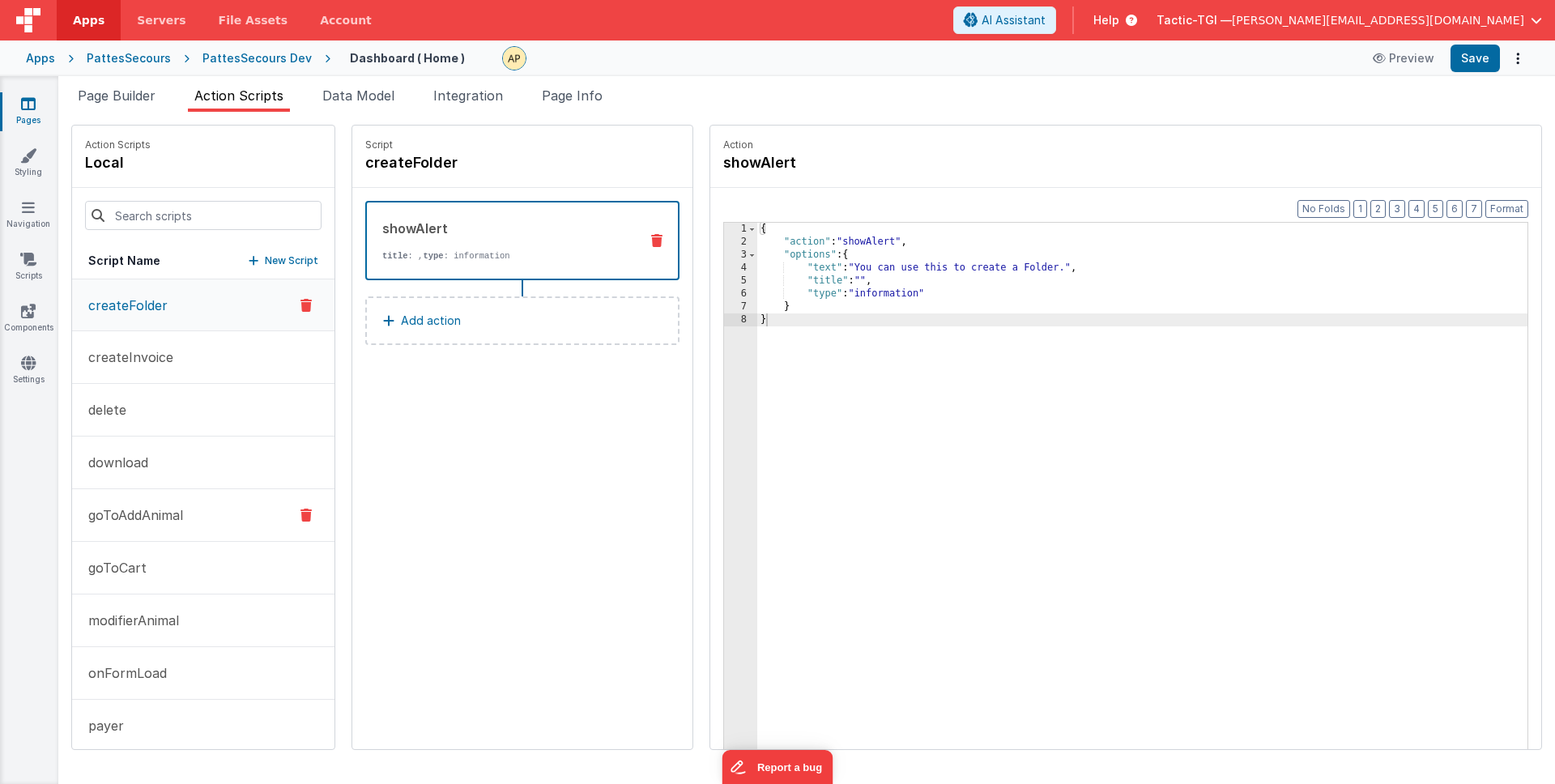
click at [192, 497] on button "goToAddAnimal" at bounding box center [203, 515] width 263 height 53
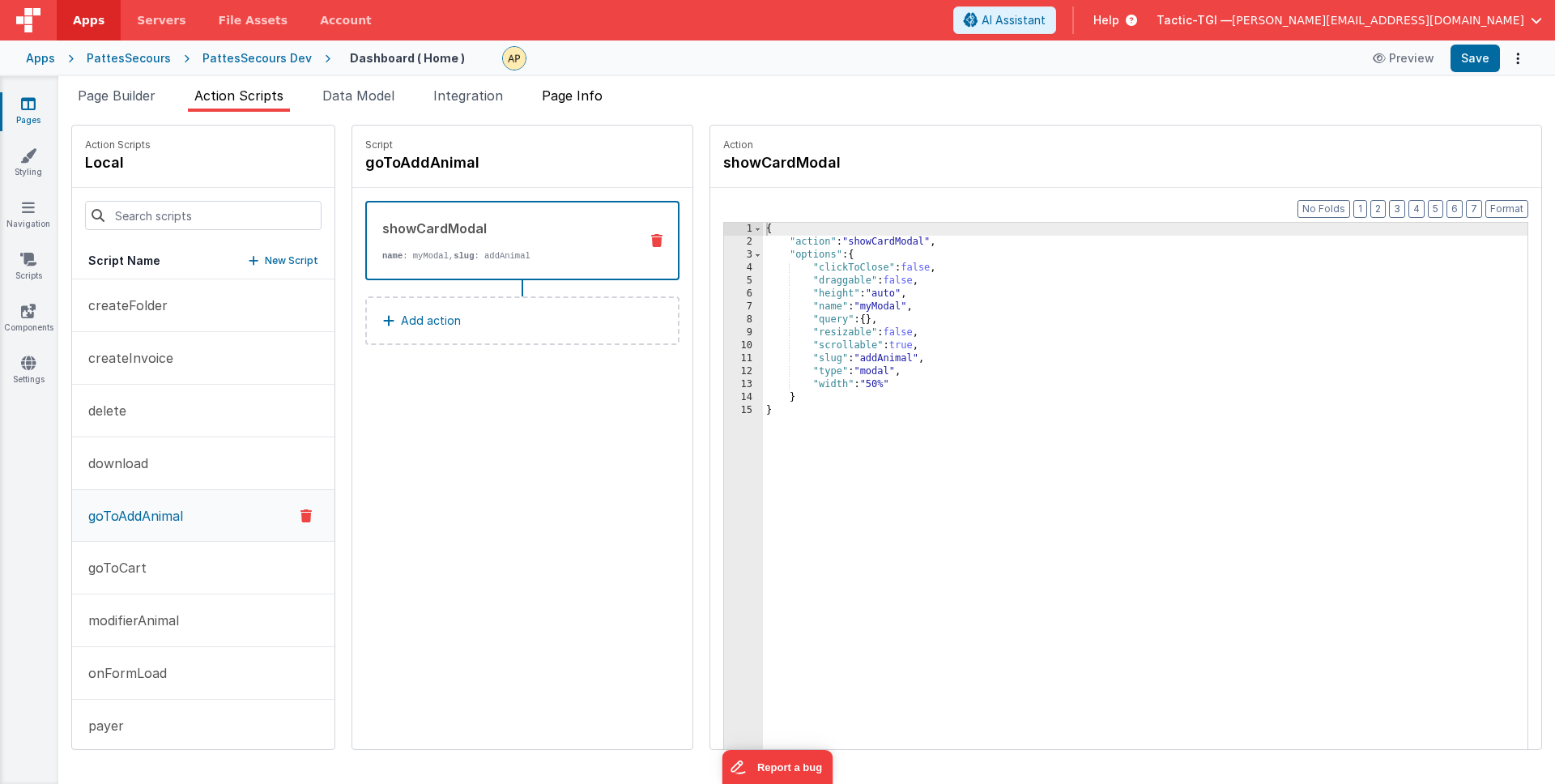
drag, startPoint x: 601, startPoint y: 99, endPoint x: 572, endPoint y: 99, distance: 29.0
click at [601, 99] on span "Page Info" at bounding box center [572, 95] width 60 height 16
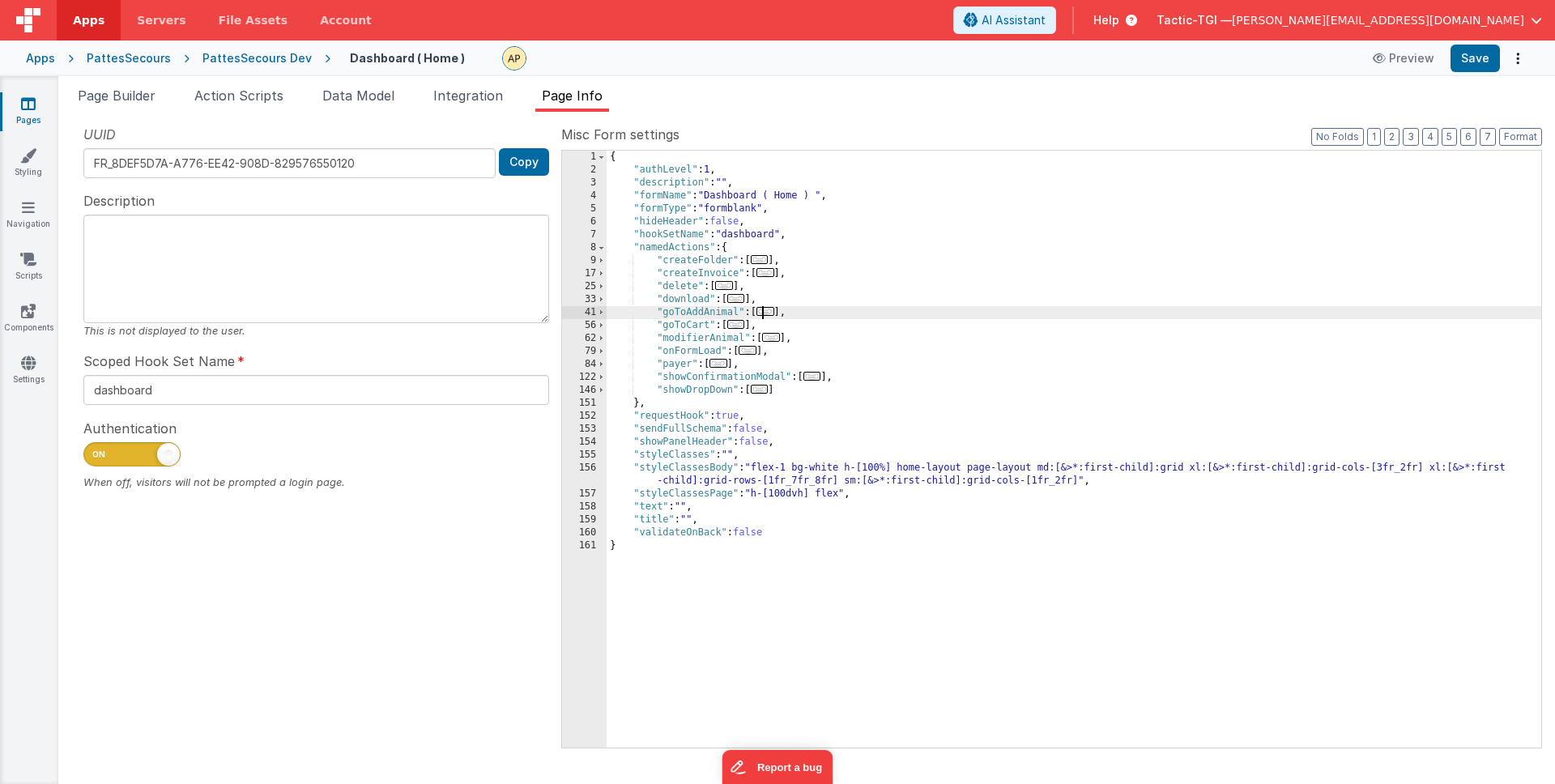
click at [764, 310] on span "..." at bounding box center [765, 311] width 18 height 9
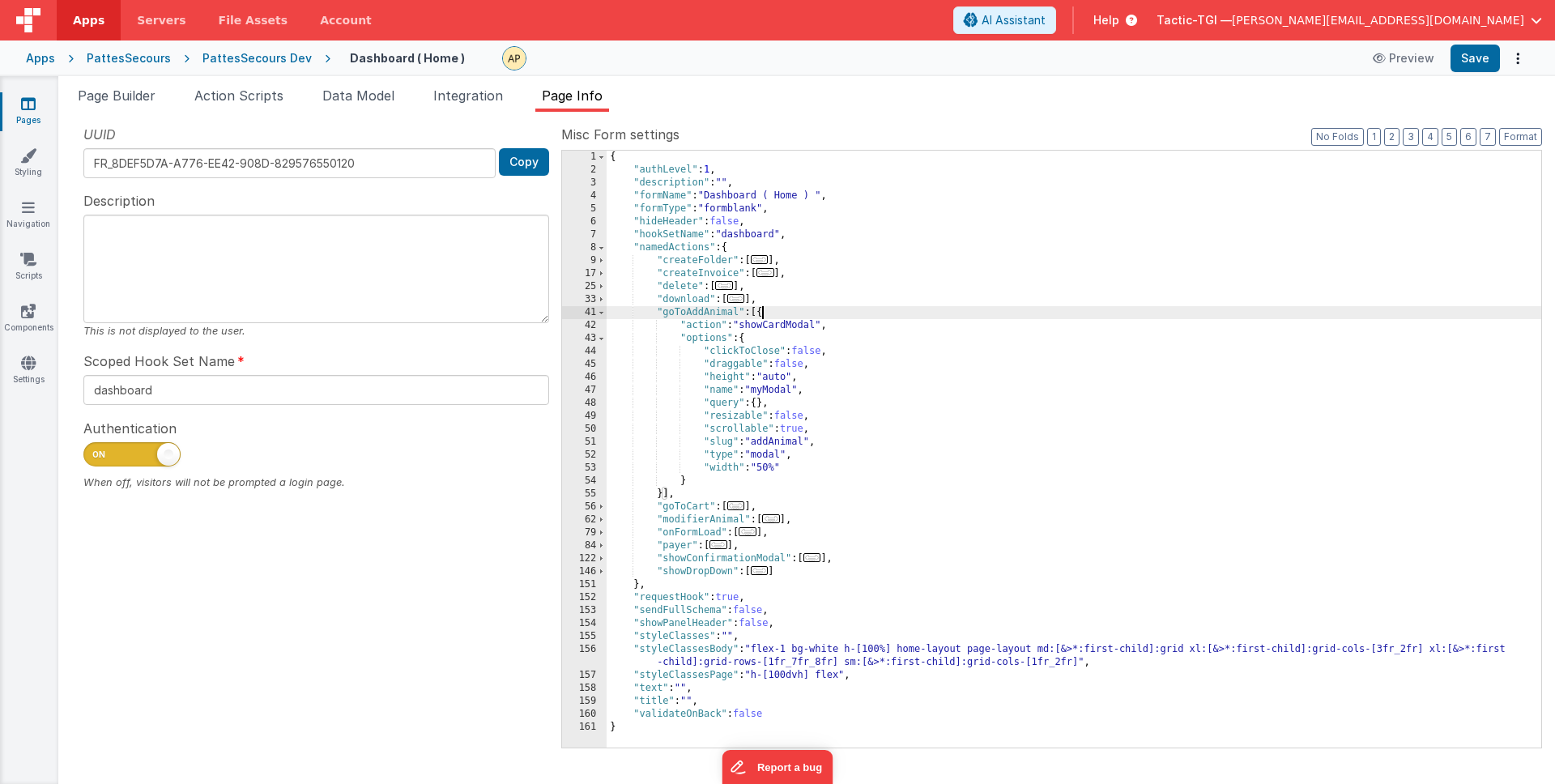
click at [279, 56] on div "PattesSecours Dev" at bounding box center [257, 58] width 109 height 16
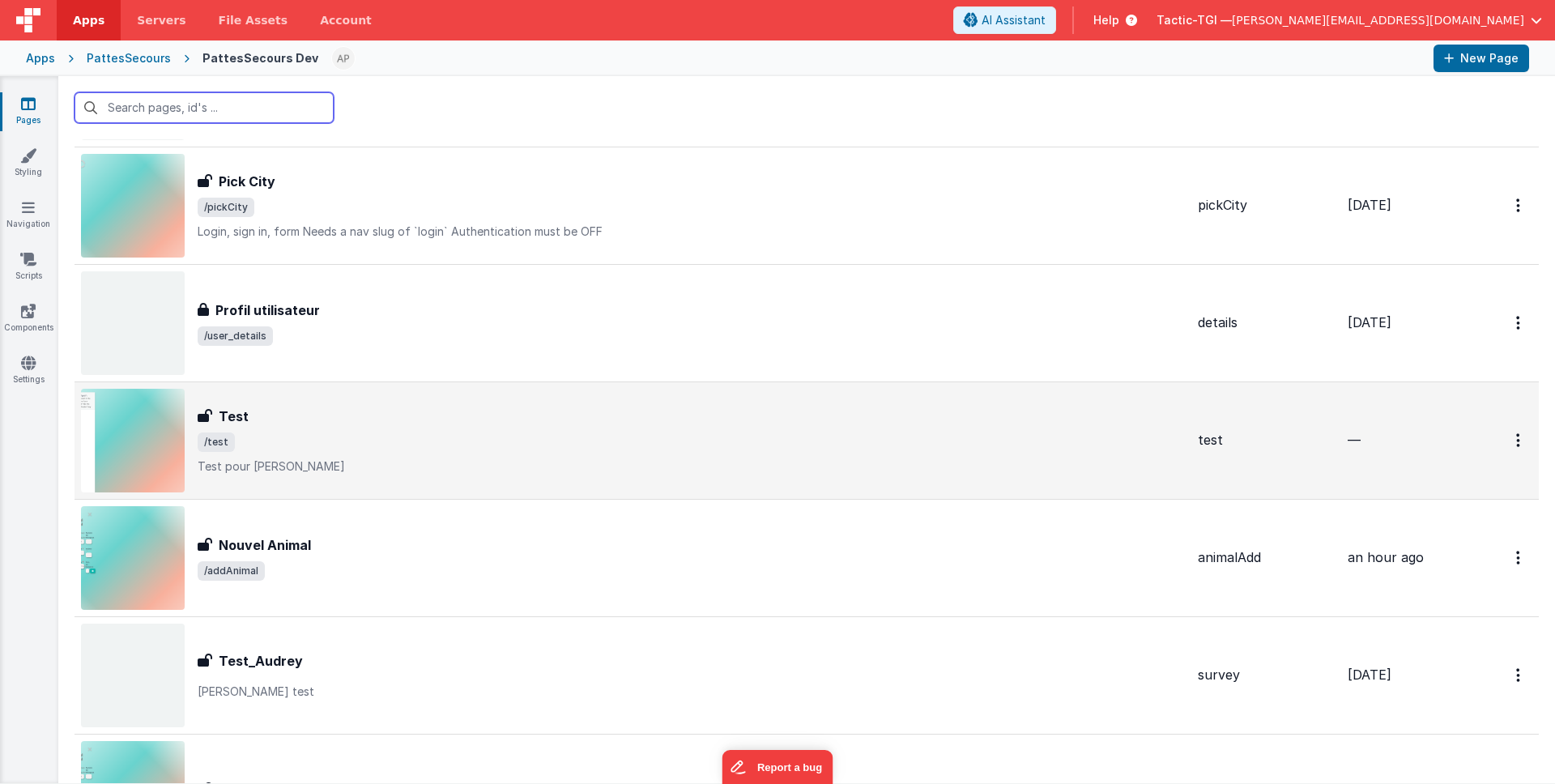
scroll to position [1659, 0]
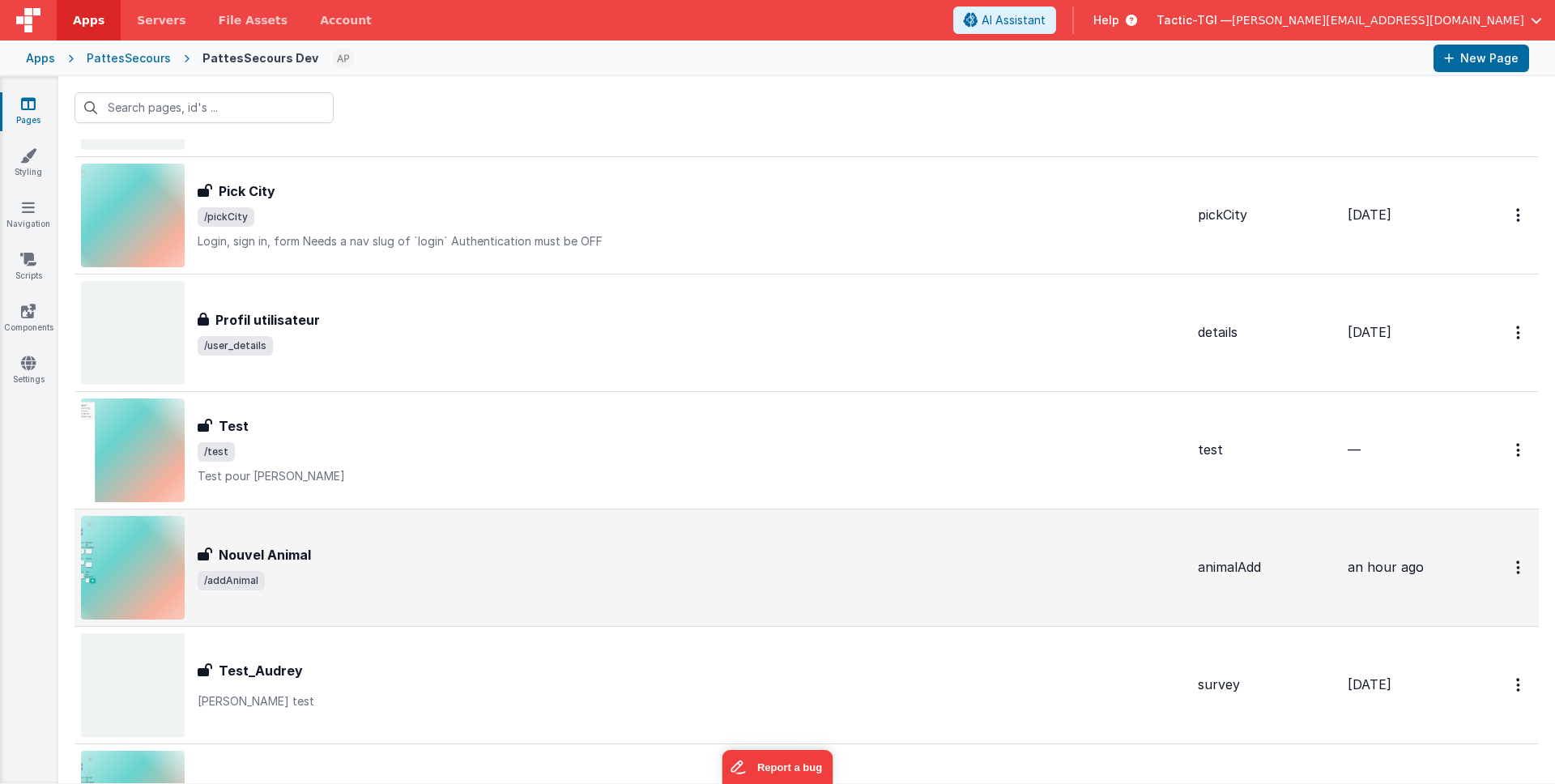
click at [499, 524] on div "Nouvel Animal Nouvel Animal /addAnimal" at bounding box center [632, 567] width 1104 height 103
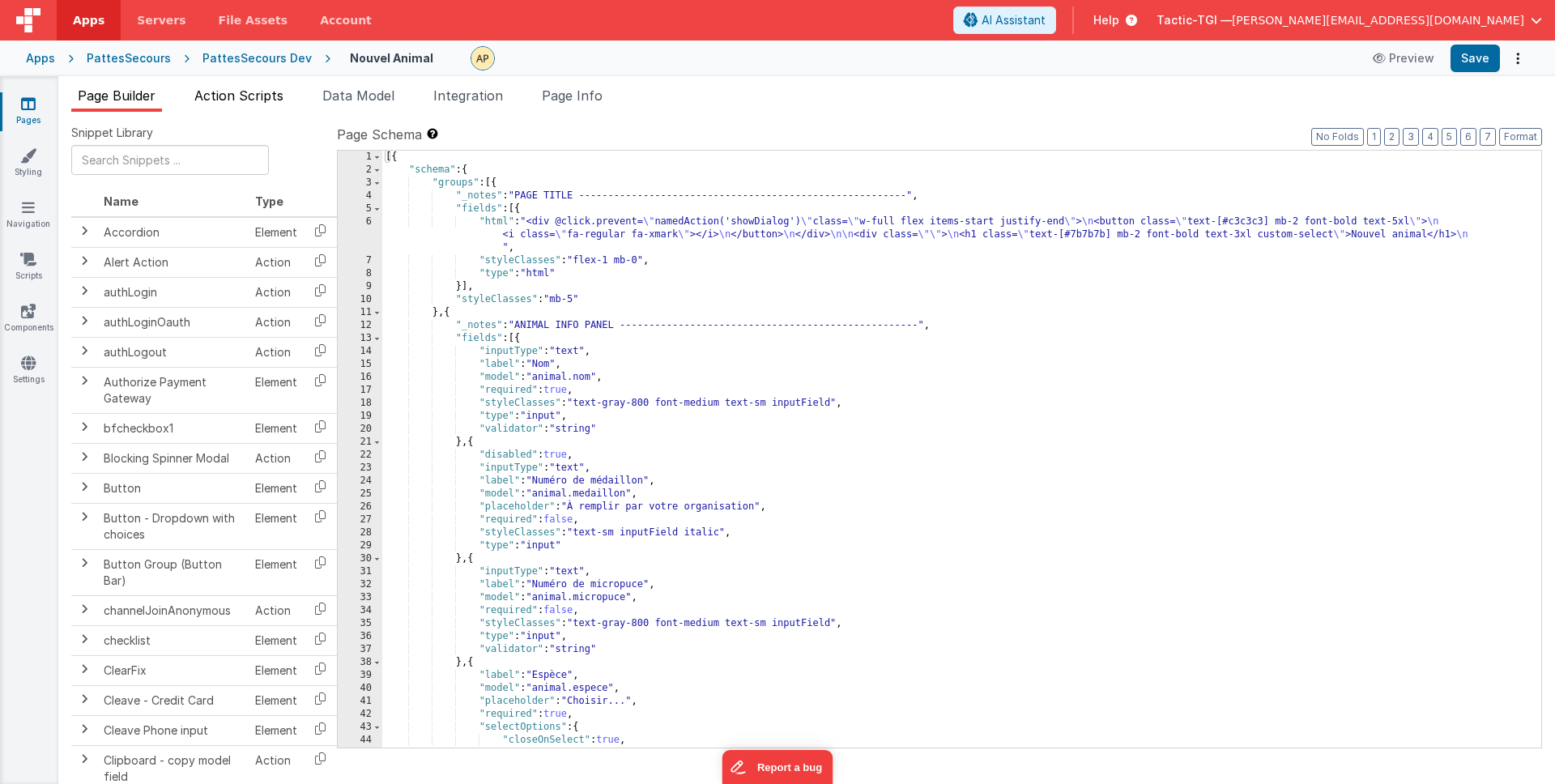
click at [239, 93] on span "Action Scripts" at bounding box center [239, 95] width 89 height 16
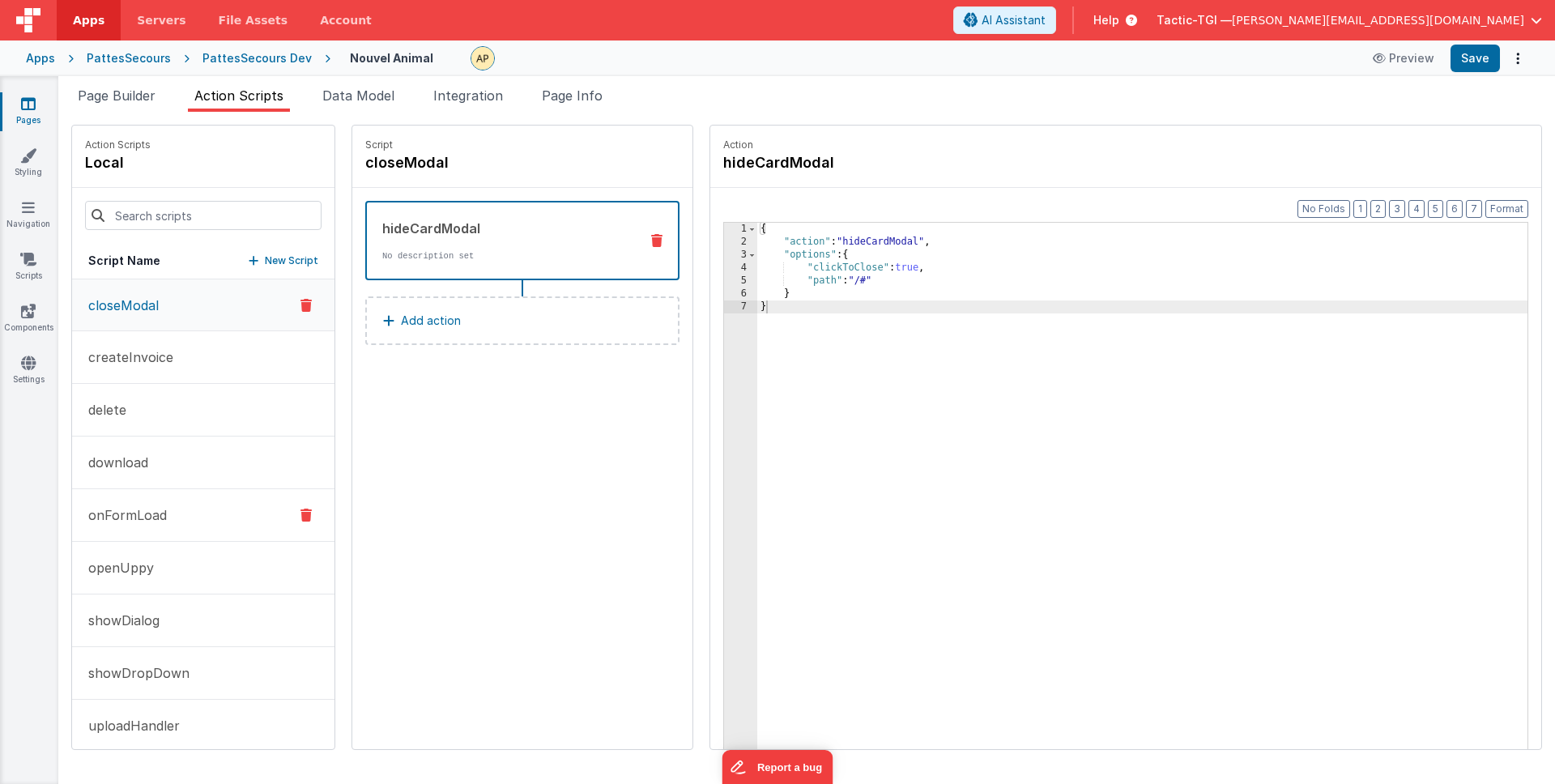
click at [179, 509] on button "onFormLoad" at bounding box center [203, 515] width 263 height 53
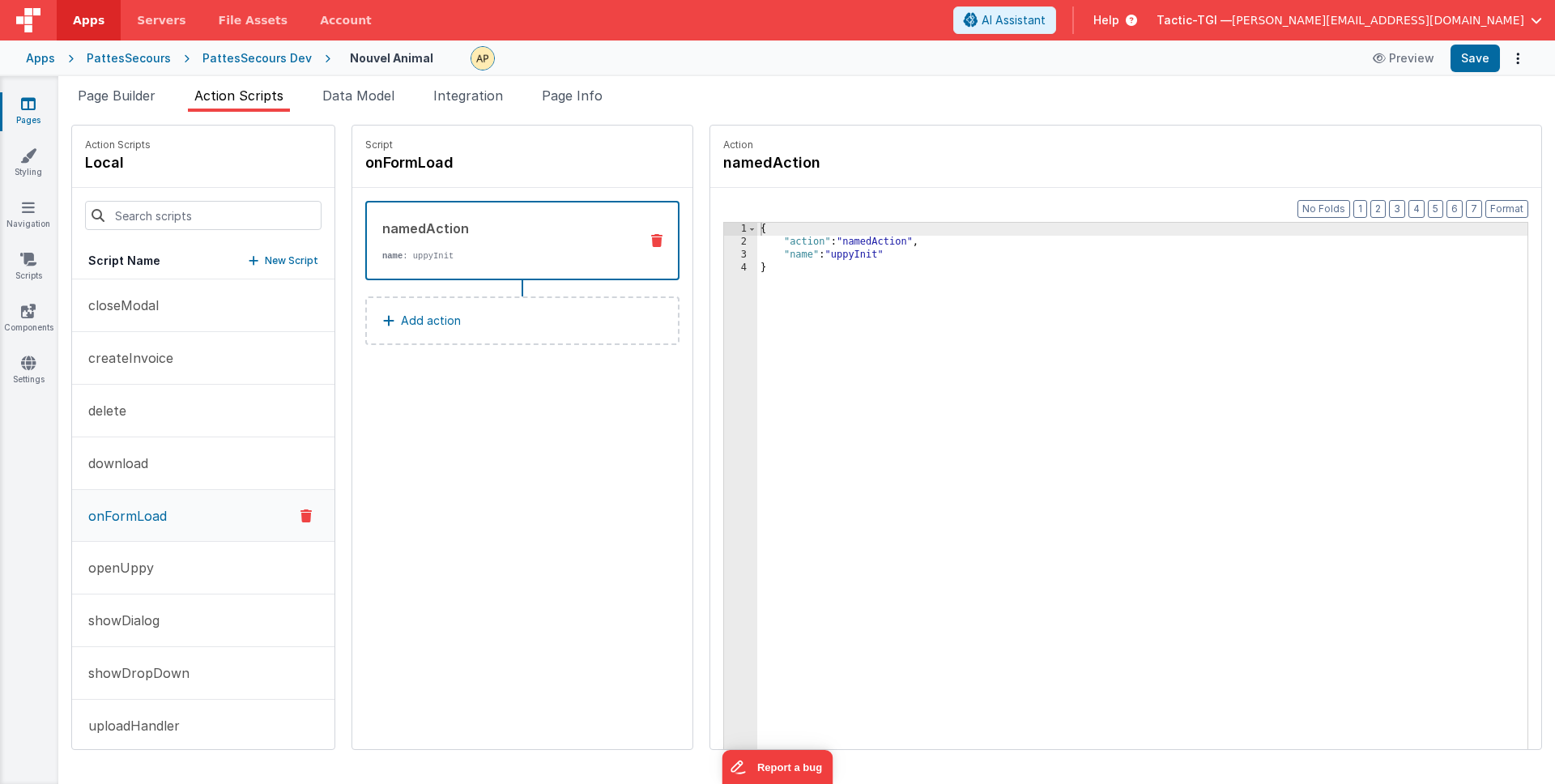
scroll to position [69, 0]
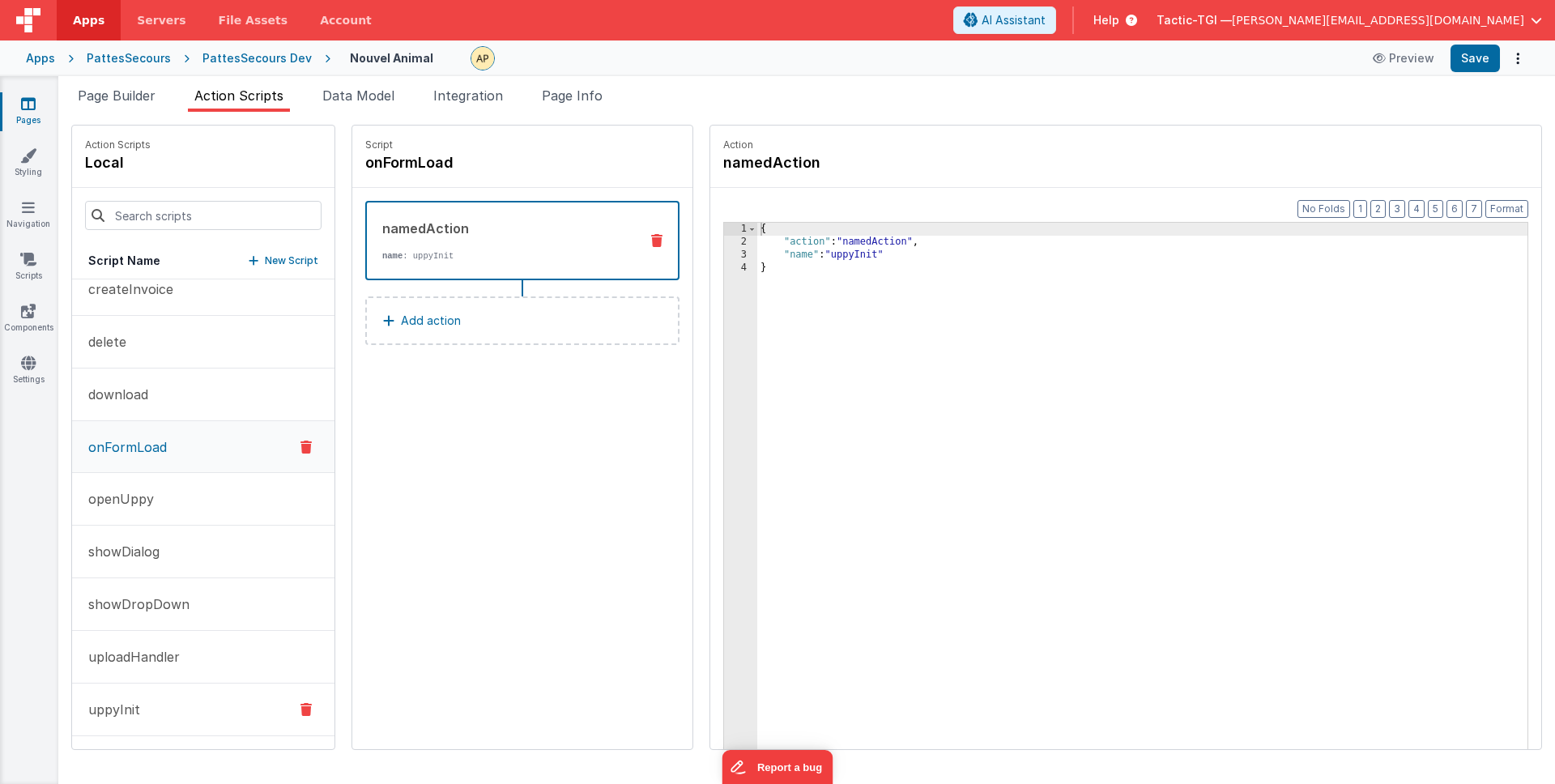
click at [149, 713] on button "uppyInit" at bounding box center [203, 709] width 263 height 53
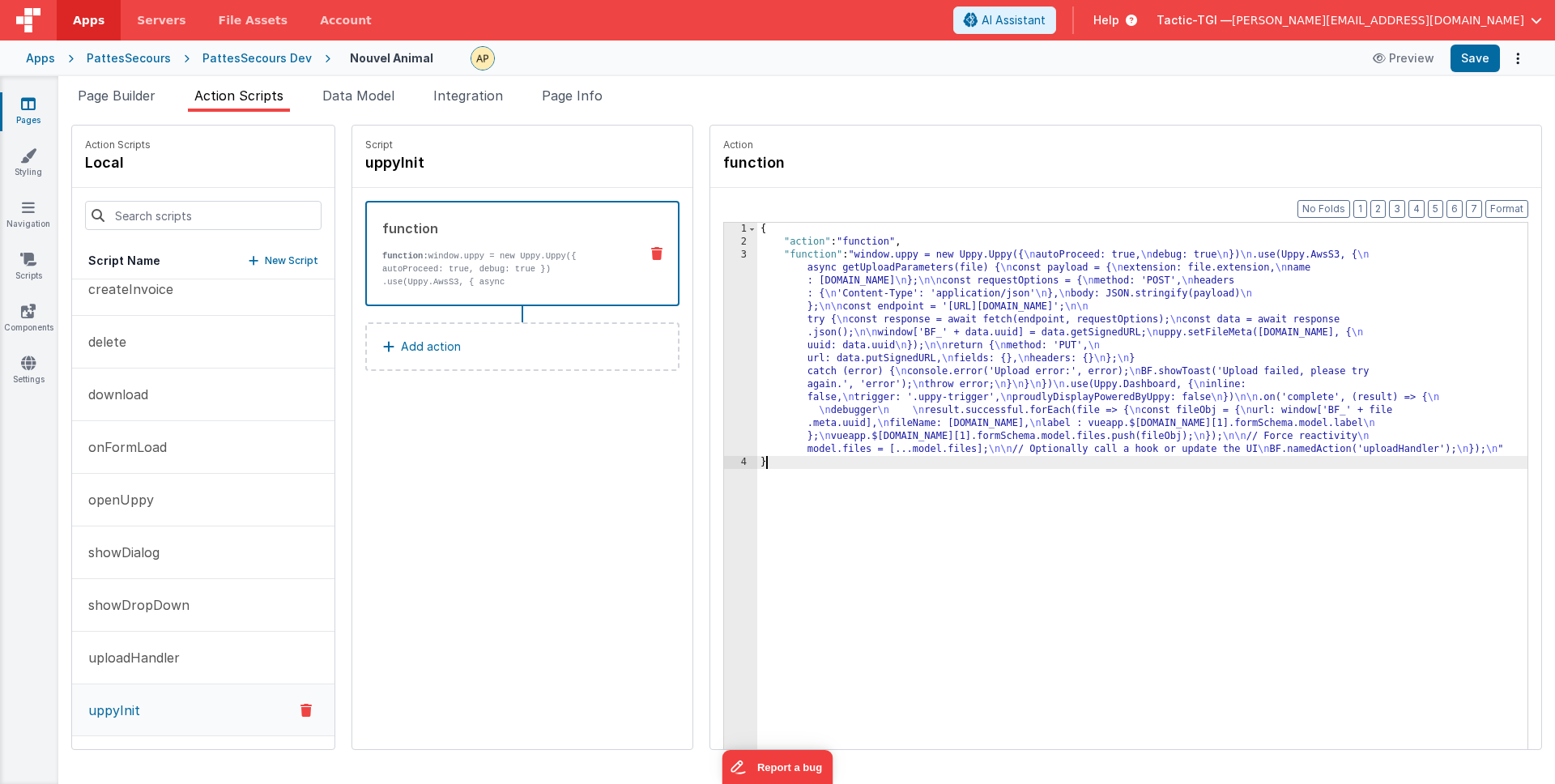
click at [1058, 473] on div "{ "action" : "function" , "function" : "window.uppy = new Uppy.Uppy({ \n autoPr…" at bounding box center [1163, 524] width 812 height 603
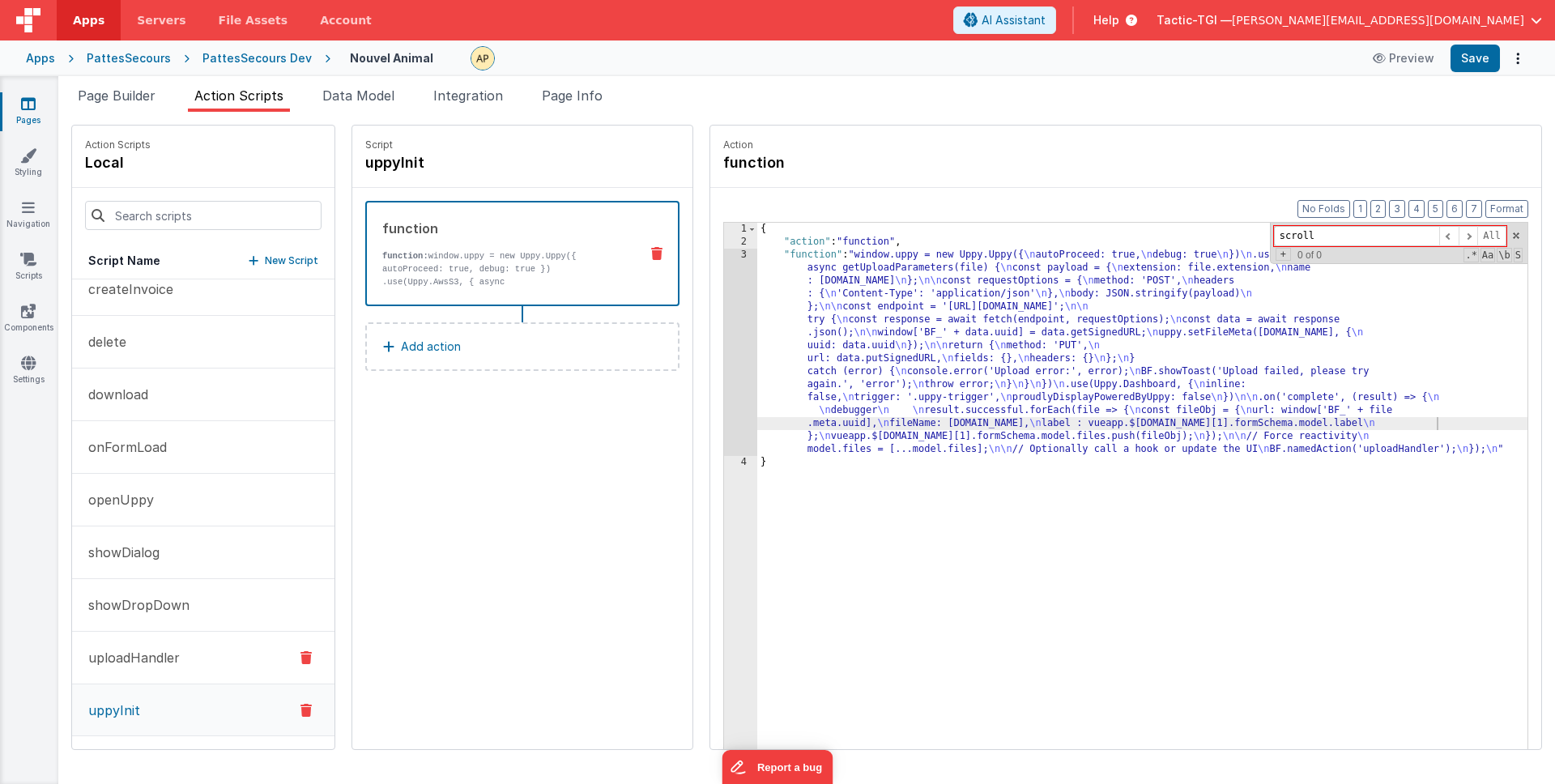
type input "scroll"
click at [175, 665] on p "uploadHandler" at bounding box center [129, 657] width 102 height 19
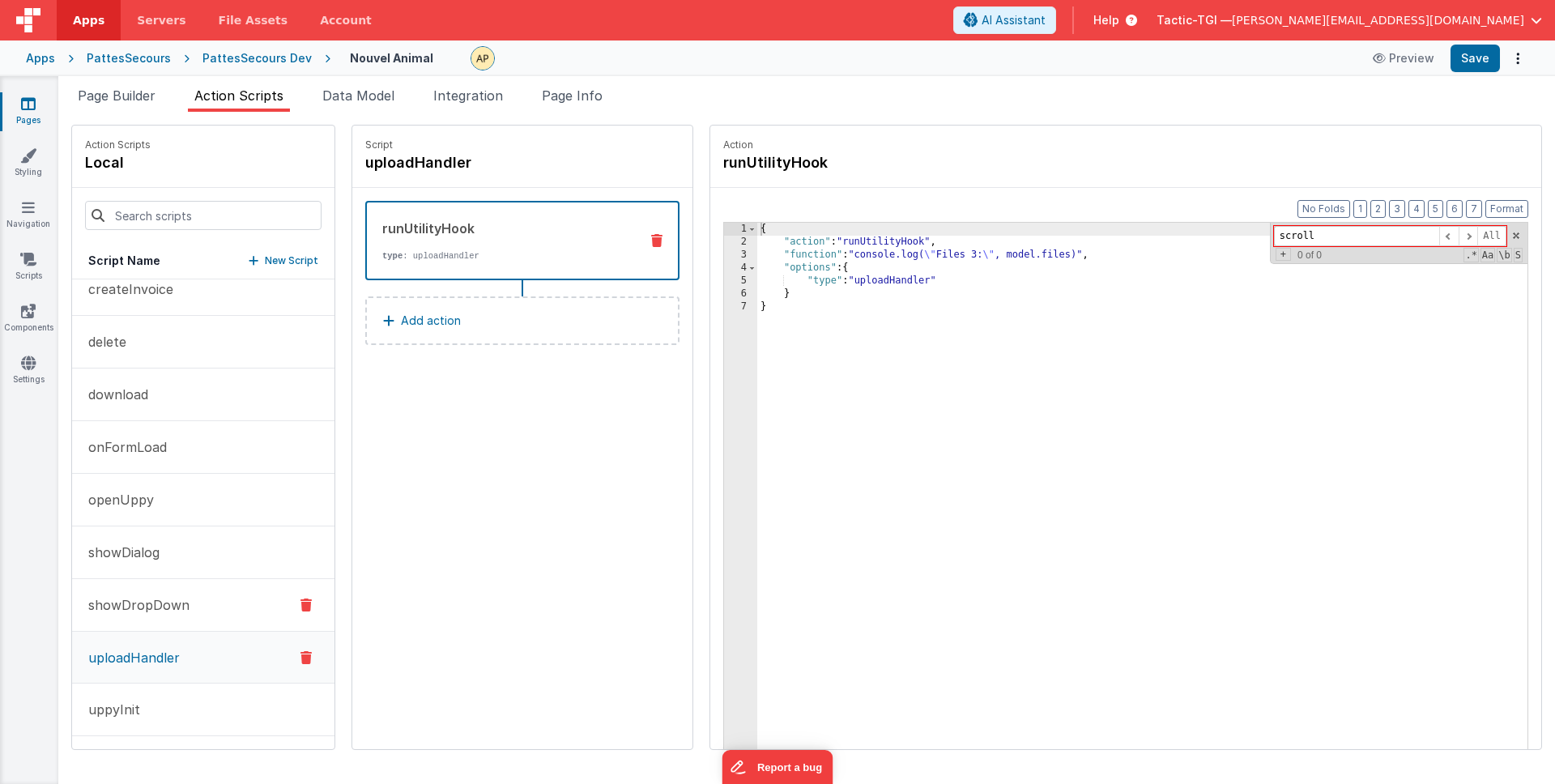
click at [118, 611] on p "showDropDown" at bounding box center [134, 604] width 111 height 19
click at [136, 550] on p "showDialog" at bounding box center [119, 551] width 81 height 19
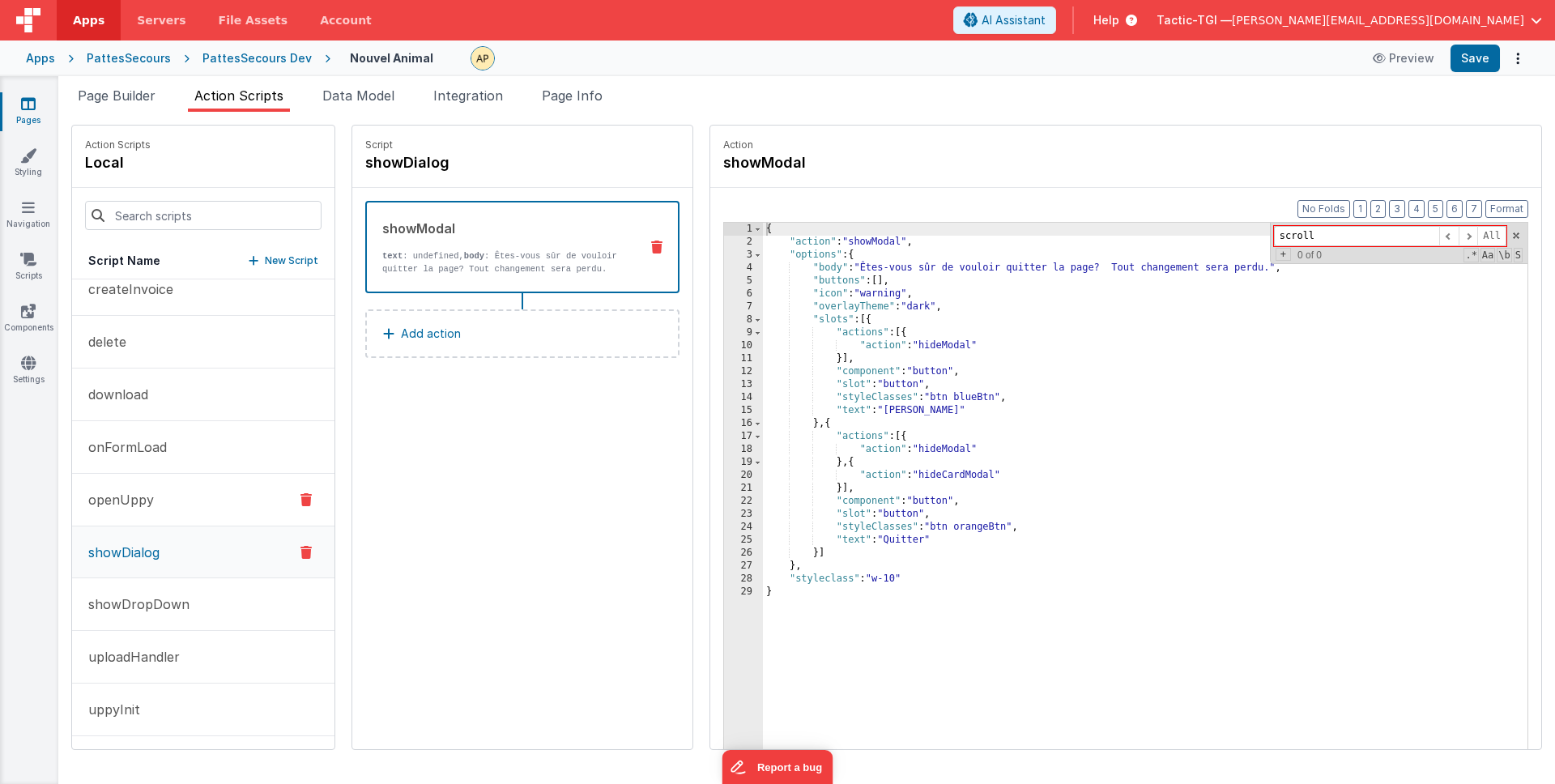
click at [144, 493] on p "openUppy" at bounding box center [117, 499] width 76 height 19
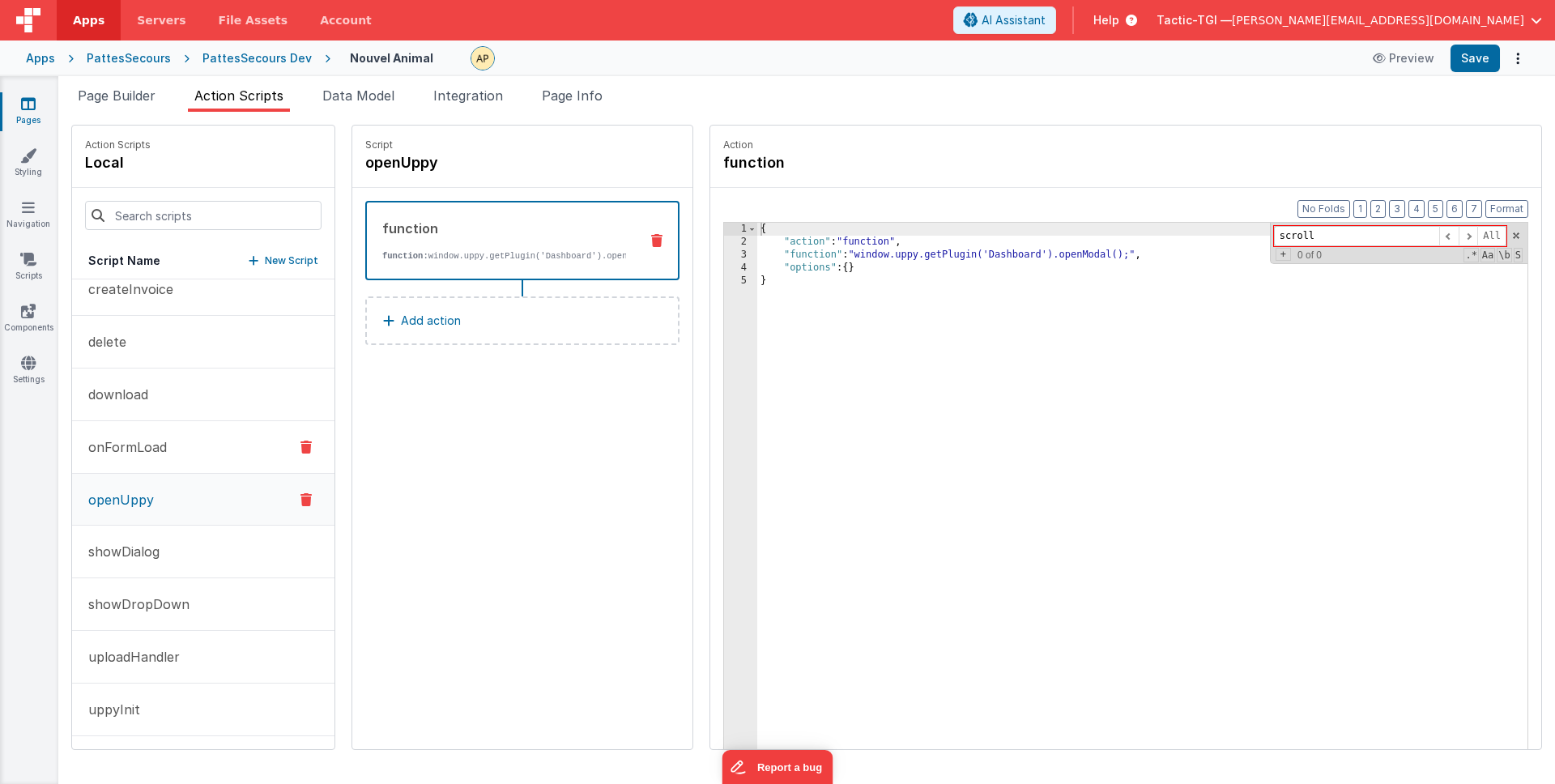
click at [133, 467] on button "onFormLoad" at bounding box center [203, 447] width 263 height 53
click at [133, 492] on p "openUppy" at bounding box center [117, 499] width 76 height 19
click at [68, 98] on ul "Page Builder Action Scripts Data Model Integration Page Info" at bounding box center [806, 98] width 1497 height 26
click at [125, 99] on span "Page Builder" at bounding box center [117, 95] width 78 height 16
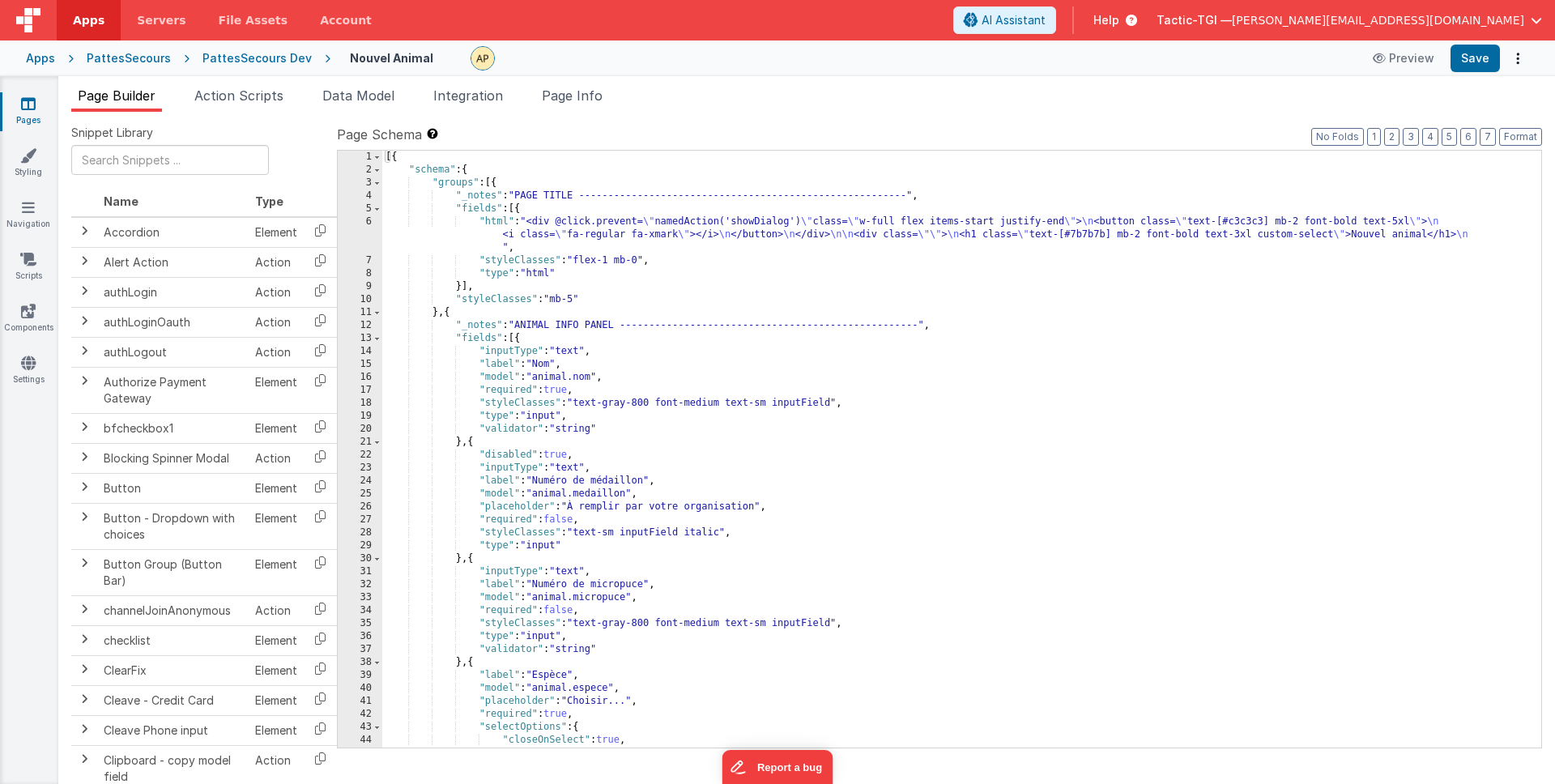
click at [1080, 304] on div "[{ "schema" : { "groups" : [{ "_notes" : "PAGE TITLE --------------------------…" at bounding box center [956, 462] width 1147 height 623
type input "scroll"
click at [989, 407] on div "[{ "schema" : { "groups" : [{ "_notes" : "PAGE TITLE --------------------------…" at bounding box center [956, 462] width 1147 height 623
click at [988, 407] on div "[{ "schema" : { "groups" : [{ "_notes" : "PAGE TITLE --------------------------…" at bounding box center [956, 462] width 1147 height 623
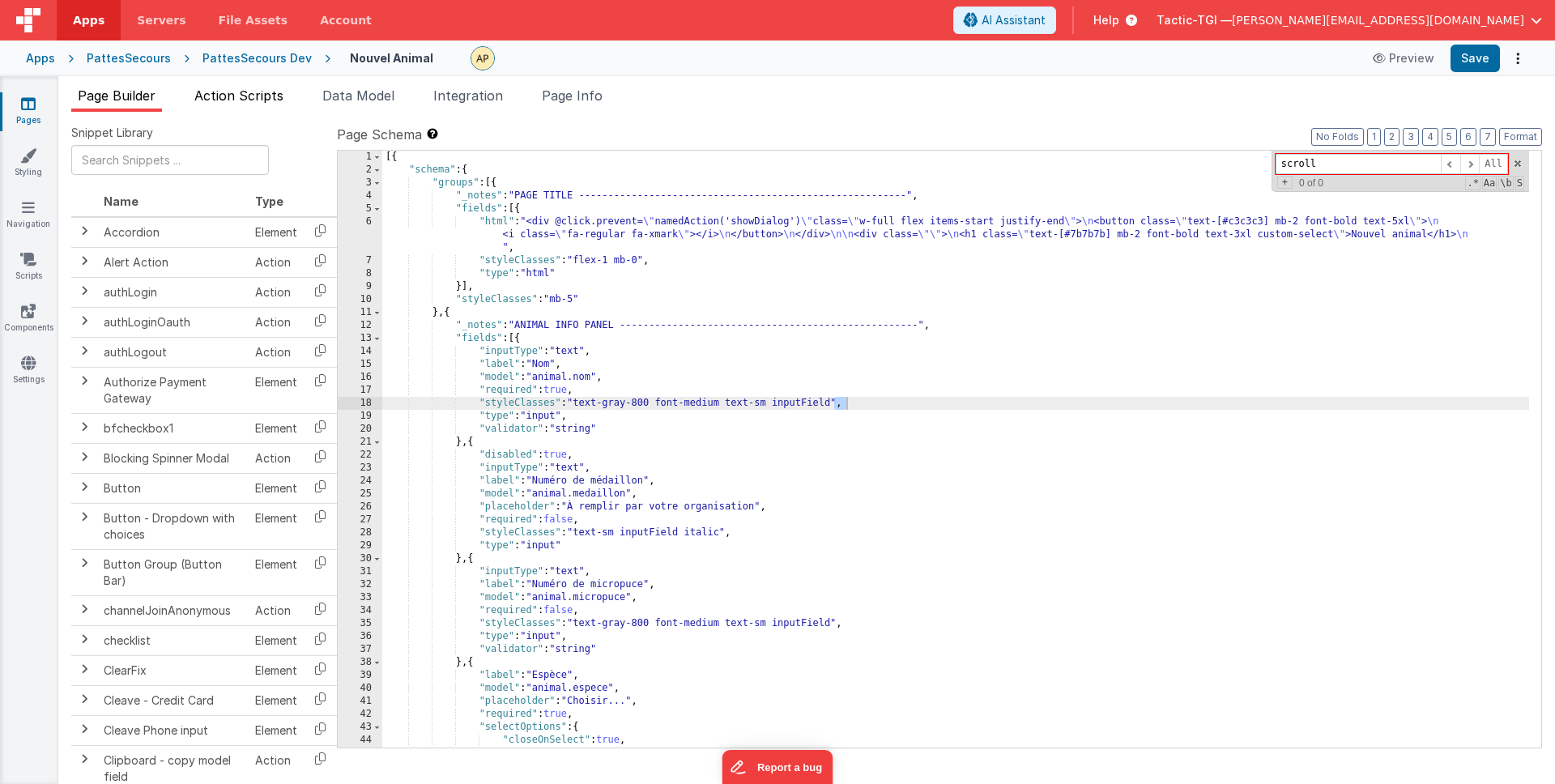
click at [280, 90] on span "Action Scripts" at bounding box center [239, 95] width 89 height 16
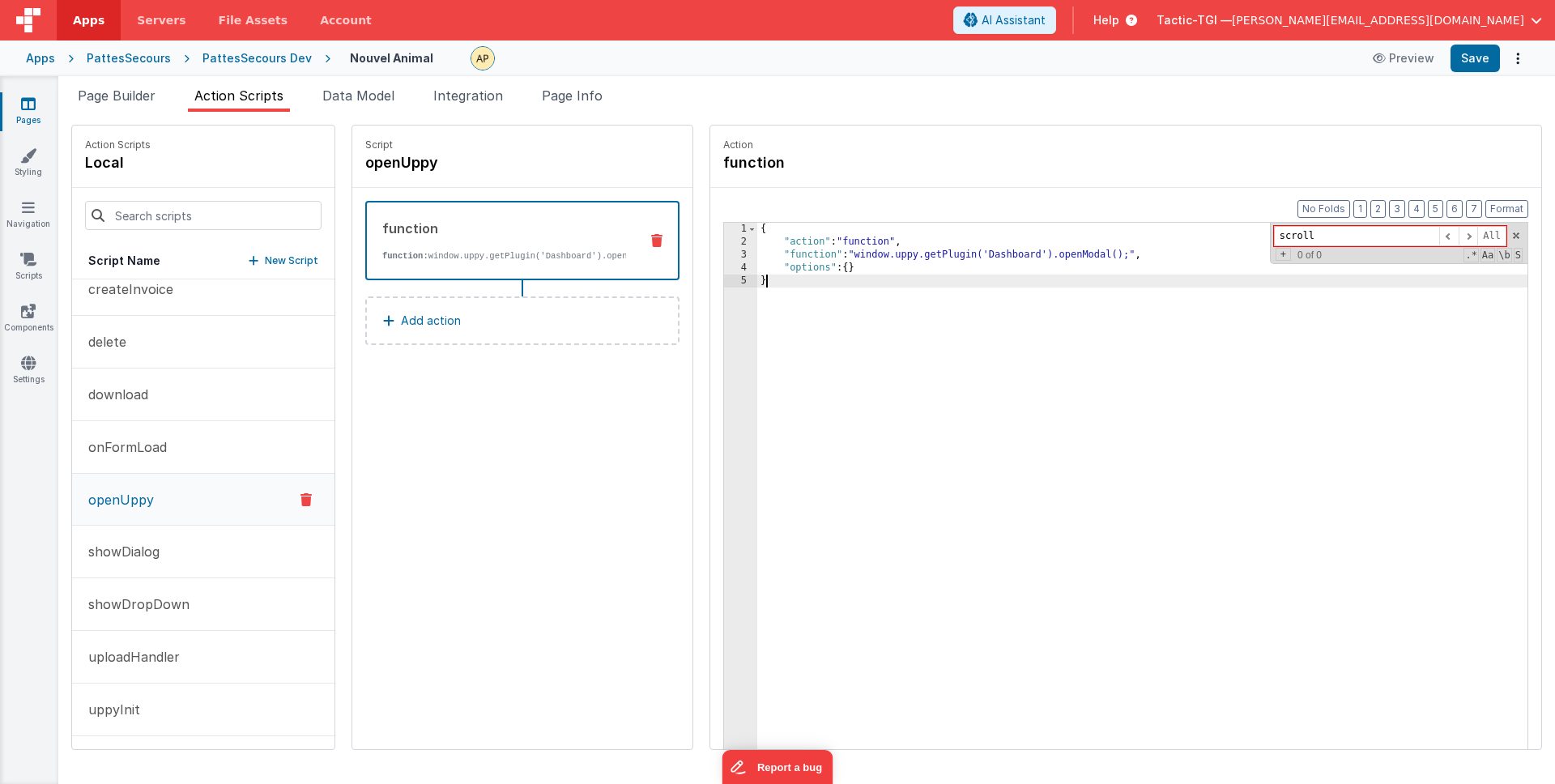
click at [944, 290] on div "{ "action" : "function" , "function" : "window.uppy.getPlugin('Dashboard').open…" at bounding box center [1163, 524] width 812 height 603
click at [936, 299] on div "{ "action" : "function" , "function" : "window.uppy.getPlugin('Dashboard').open…" at bounding box center [1163, 524] width 812 height 603
click at [1518, 239] on span at bounding box center [1516, 236] width 12 height 12
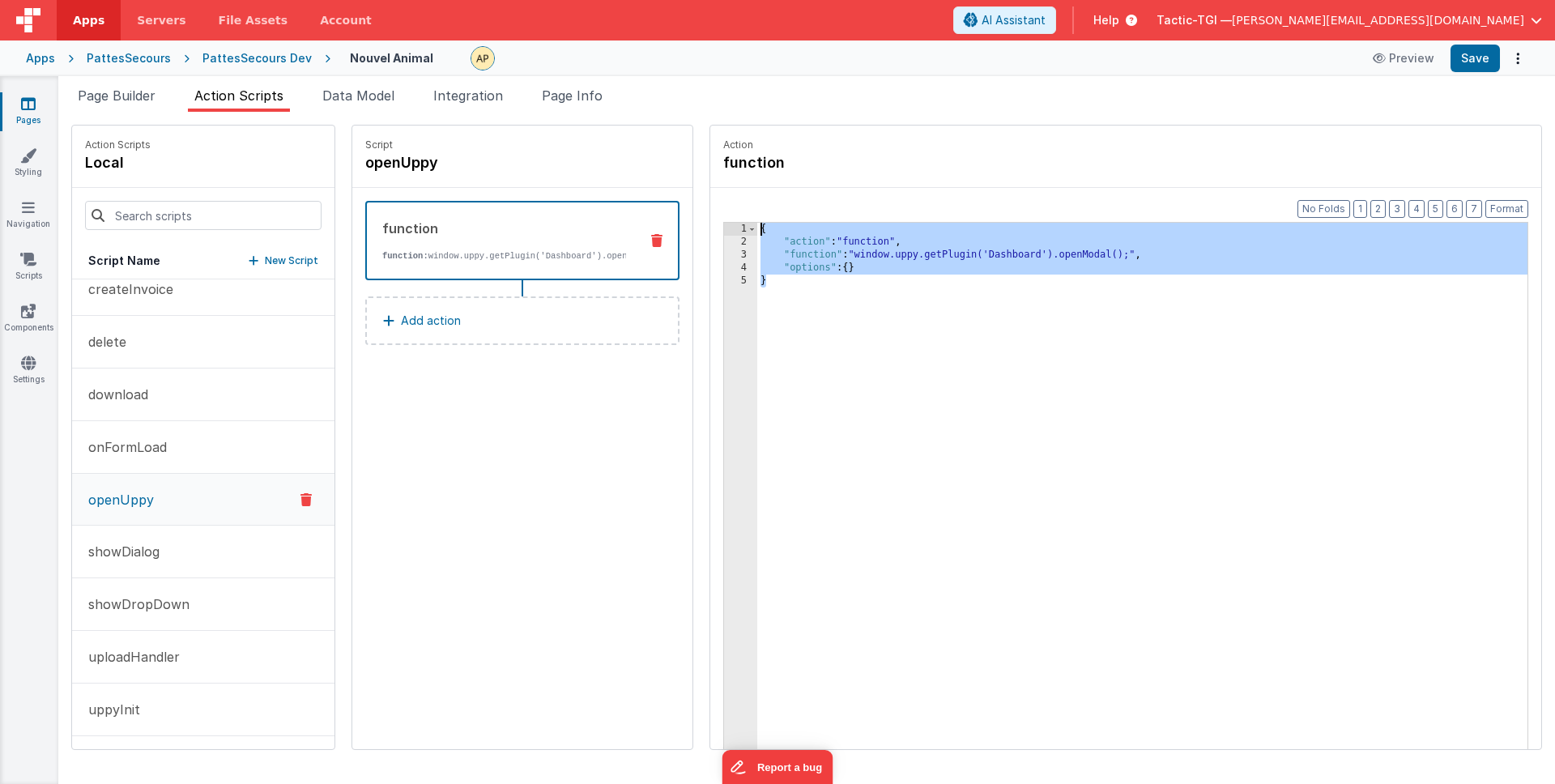
drag, startPoint x: 827, startPoint y: 283, endPoint x: 686, endPoint y: 211, distance: 158.3
click at [710, 211] on div "Format 7 6 5 4 3 2 1 No Folds 1 2 3 4 5 { "action" : "function" , "function" : …" at bounding box center [1126, 499] width 831 height 624
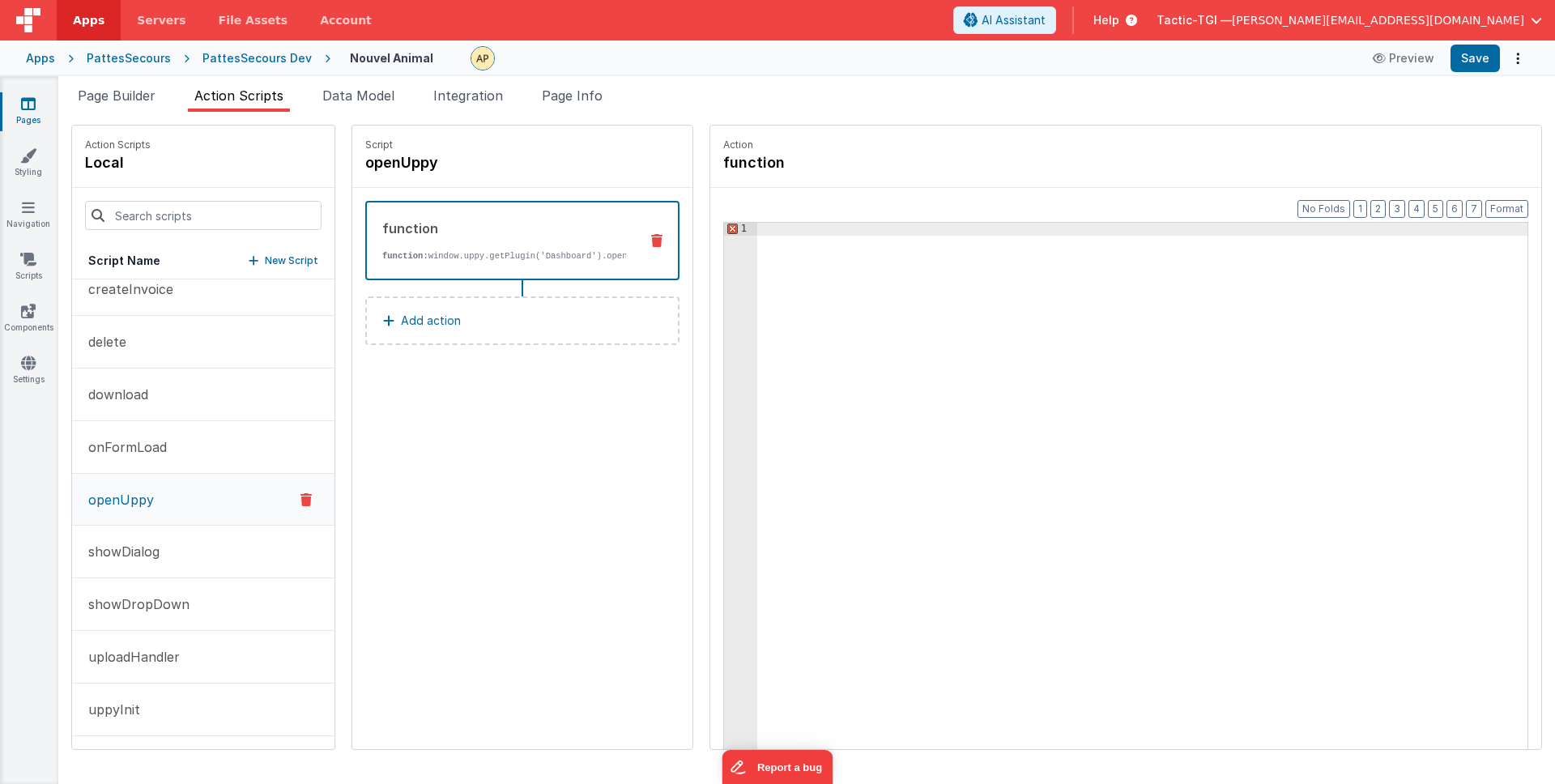
click at [978, 363] on div at bounding box center [1163, 524] width 812 height 603
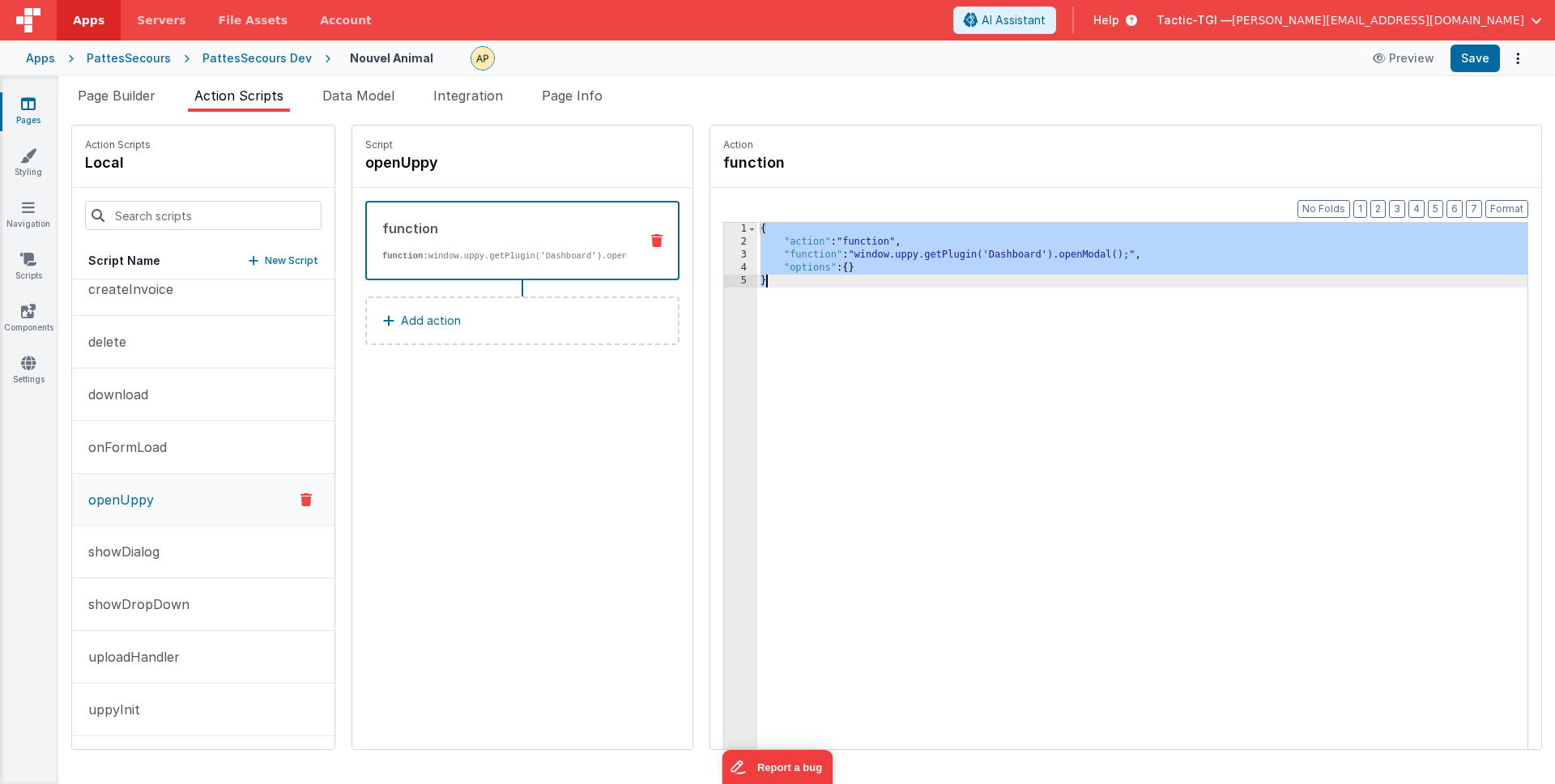
click at [1115, 260] on div "{ "action" : "function" , "function" : "window.uppy.getPlugin('Dashboard').open…" at bounding box center [1163, 524] width 812 height 603
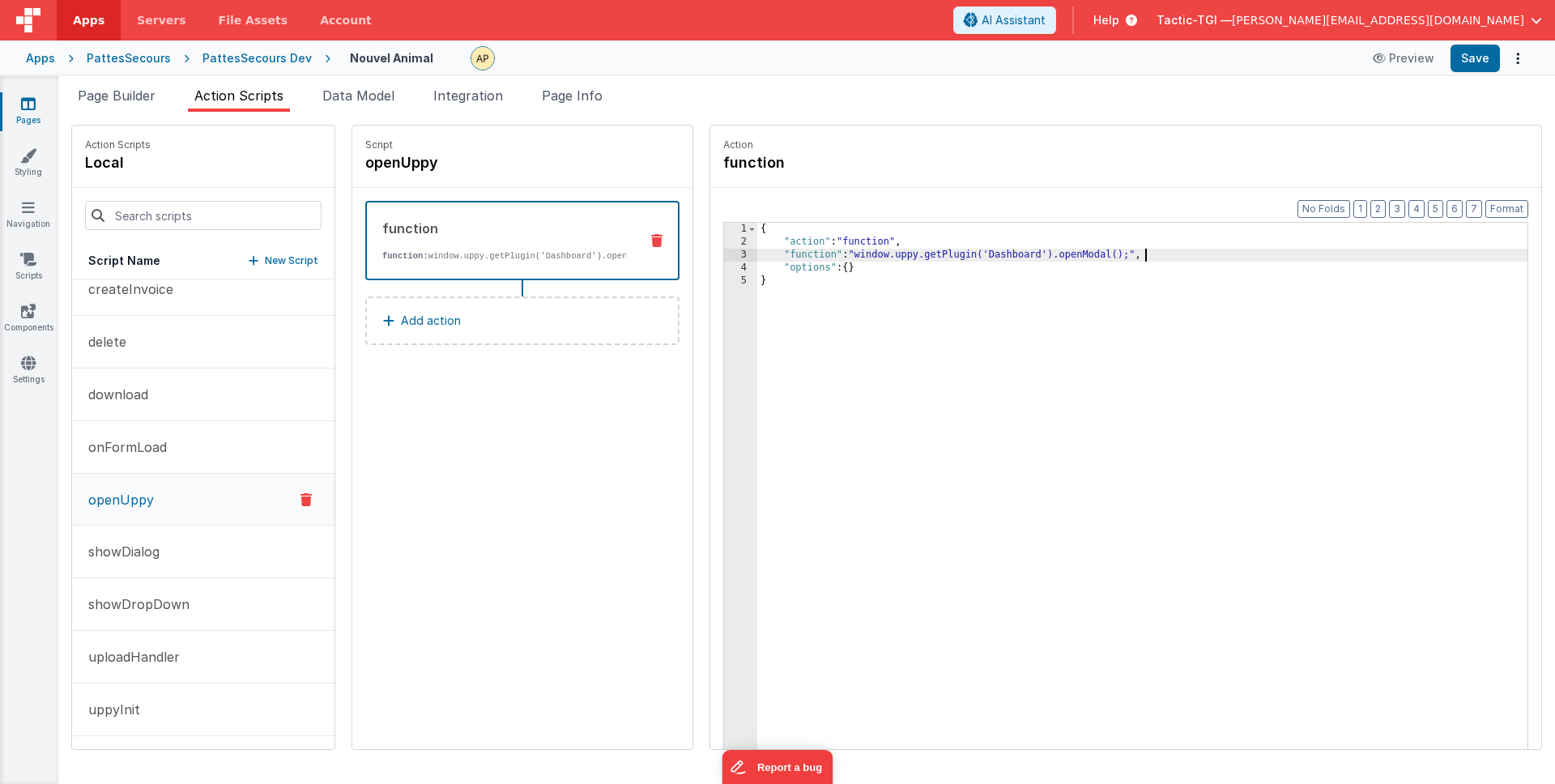
click at [1096, 255] on div "{ "action" : "function" , "function" : "window.uppy.getPlugin('Dashboard').open…" at bounding box center [1163, 524] width 812 height 603
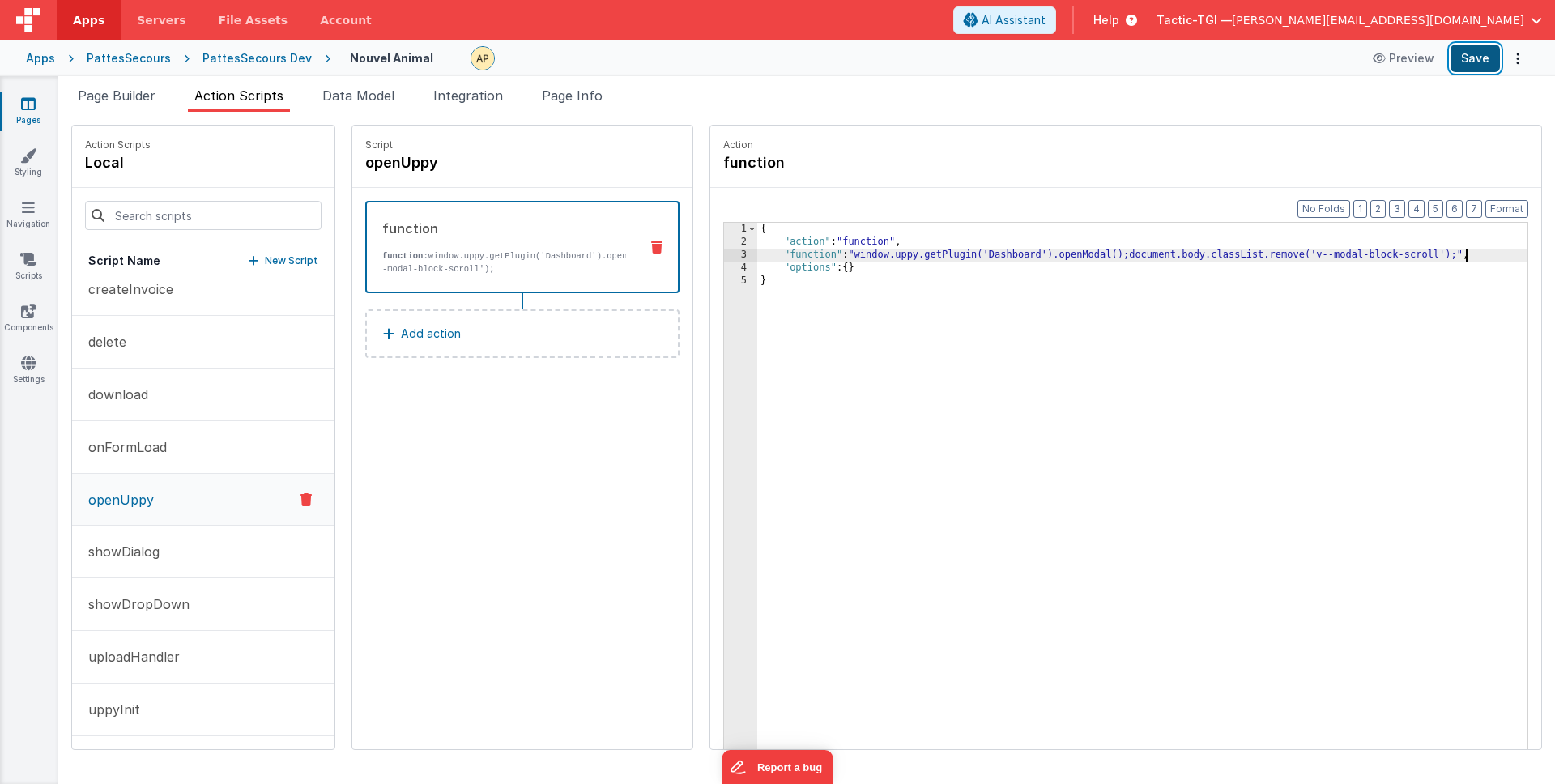
click at [1460, 55] on button "Save" at bounding box center [1475, 58] width 50 height 28
click at [1202, 257] on div "{ "action" : "function" , "function" : "window.uppy.getPlugin('Dashboard').open…" at bounding box center [1163, 524] width 812 height 603
drag, startPoint x: 1093, startPoint y: 259, endPoint x: 1417, endPoint y: 256, distance: 324.0
click at [1417, 256] on div "{ "action" : "function" , "function" : "window.uppy.getPlugin('Dashboard').open…" at bounding box center [1163, 524] width 812 height 603
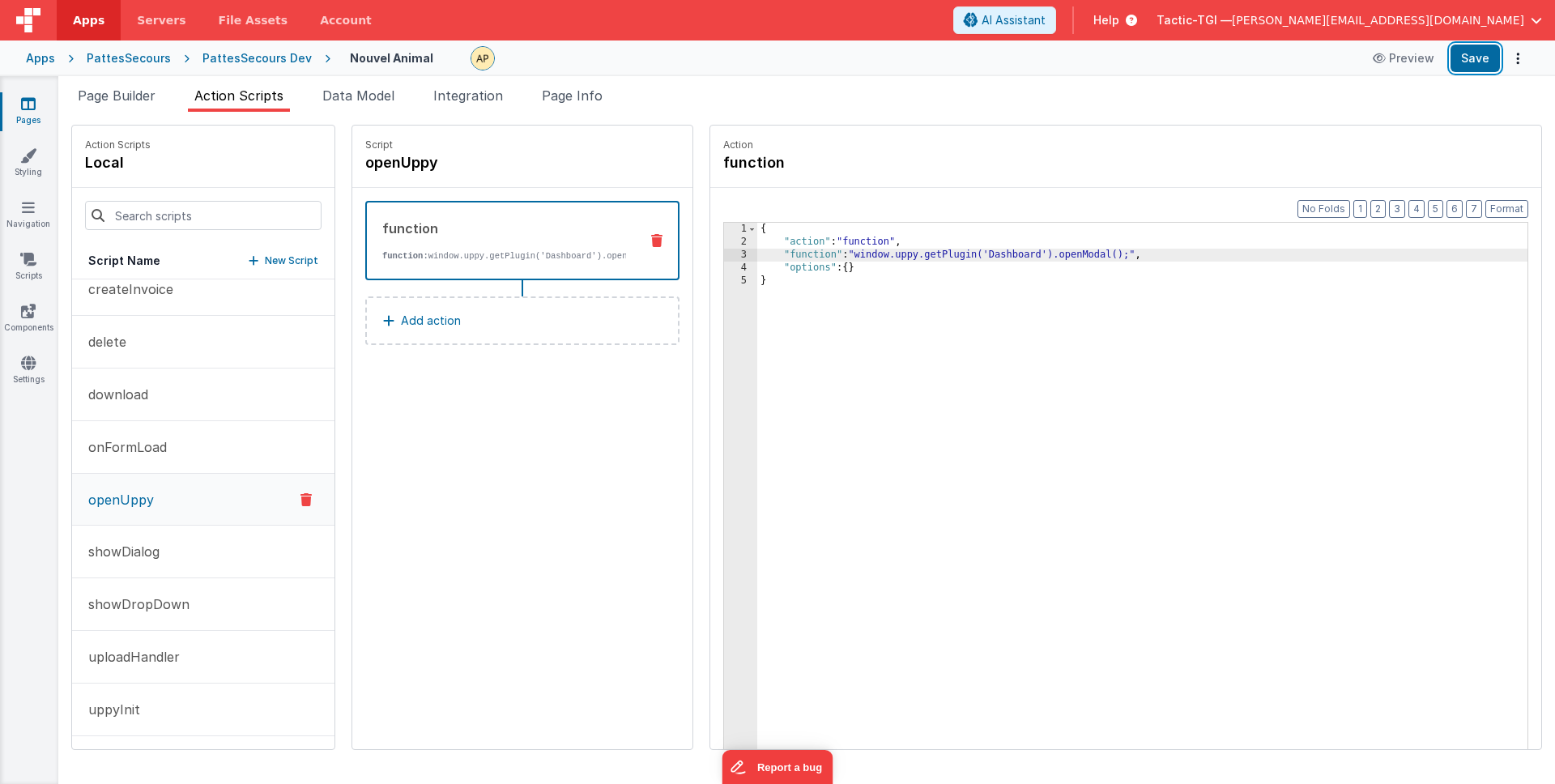
click at [1470, 64] on button "Save" at bounding box center [1475, 58] width 50 height 28
click at [157, 723] on button "uppyInit" at bounding box center [203, 709] width 263 height 53
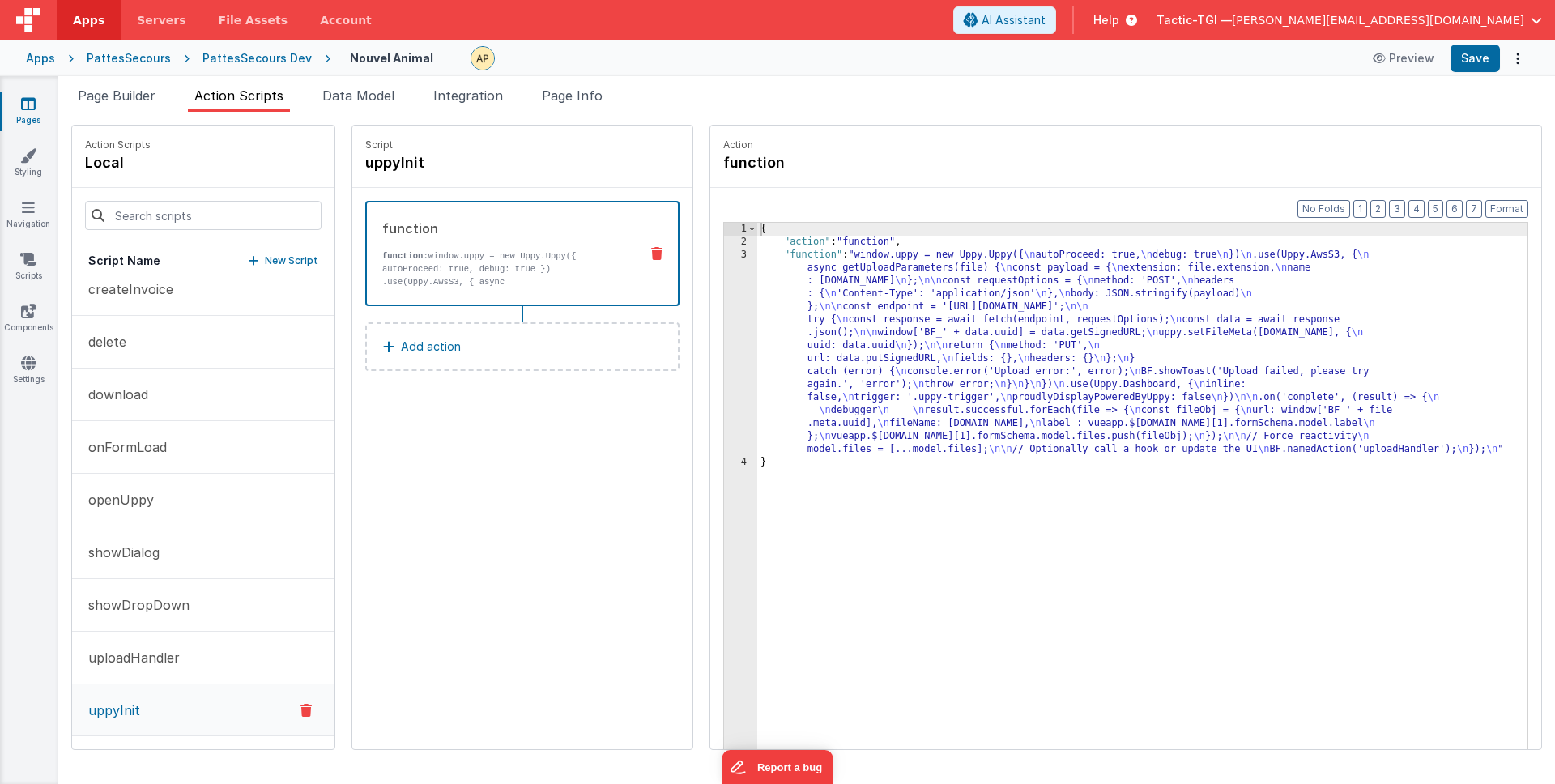
click at [122, 705] on p "uppyInit" at bounding box center [109, 709] width 61 height 19
click at [127, 652] on p "uploadHandler" at bounding box center [129, 657] width 102 height 19
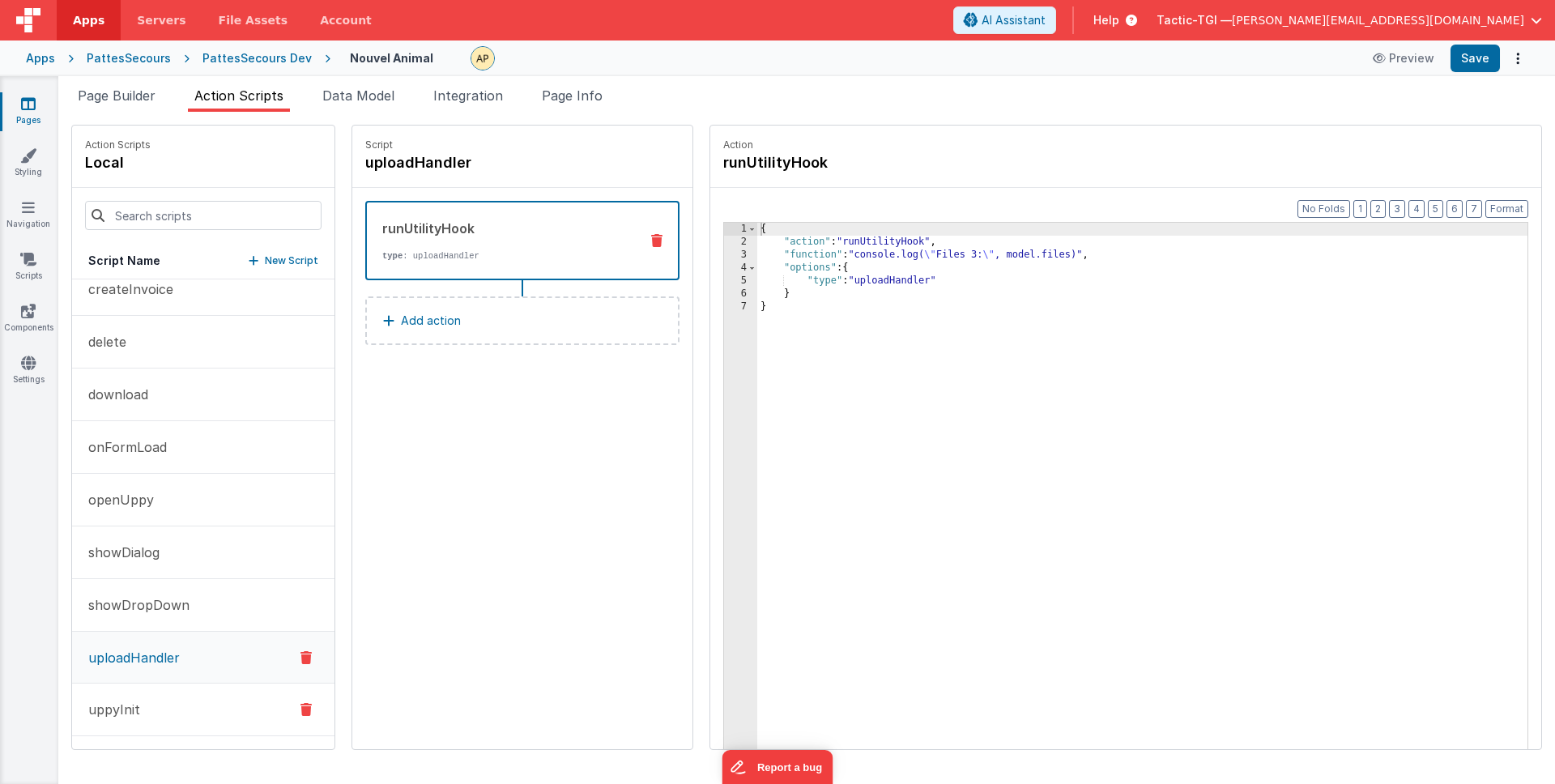
click at [123, 703] on p "uppyInit" at bounding box center [109, 708] width 61 height 19
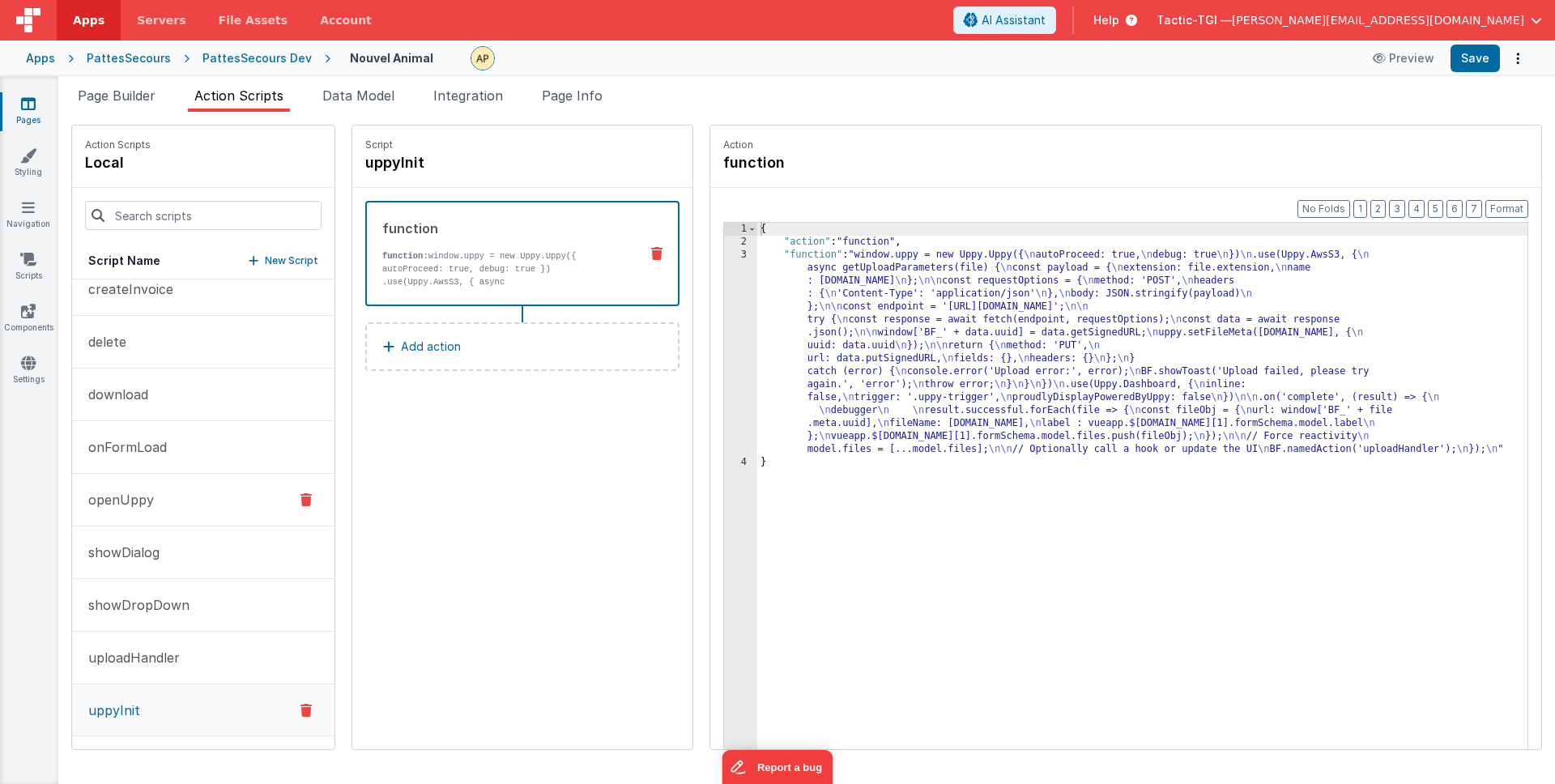
click at [123, 492] on p "openUppy" at bounding box center [117, 499] width 76 height 19
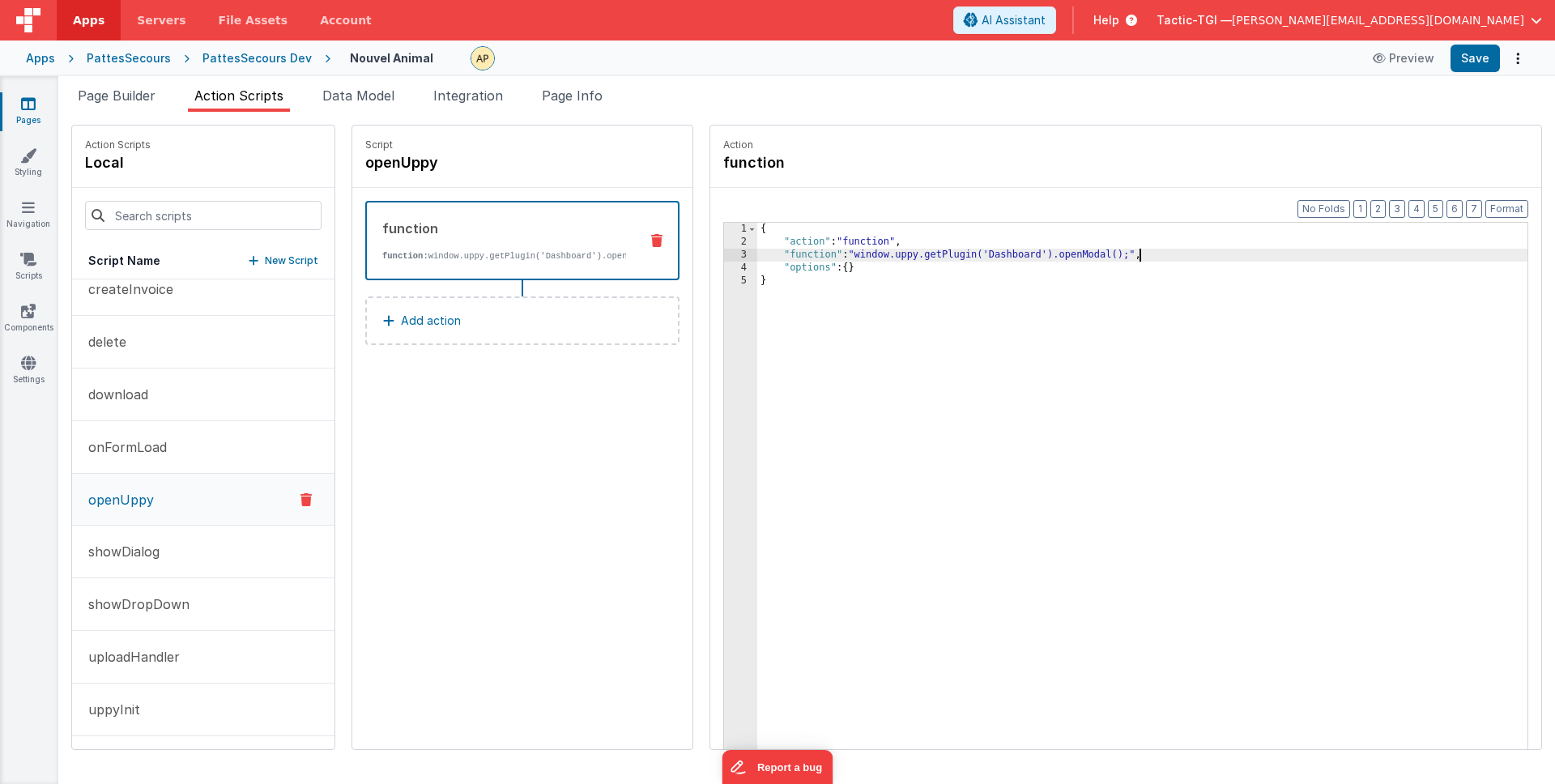
click at [1099, 253] on div "{ "action" : "function" , "function" : "window.uppy.getPlugin('Dashboard').open…" at bounding box center [1163, 524] width 812 height 603
drag, startPoint x: 1040, startPoint y: 254, endPoint x: 812, endPoint y: 254, distance: 228.0
click at [812, 254] on div "{ "action" : "function" , "function" : "window.uppy.getPlugin('Dashboard').open…" at bounding box center [1163, 524] width 812 height 603
click at [1016, 247] on div "{ "action" : "function" , "function" : "window.uppy.getPlugin('Dashboard').open…" at bounding box center [1163, 524] width 812 height 603
drag, startPoint x: 1103, startPoint y: 254, endPoint x: 716, endPoint y: 256, distance: 387.0
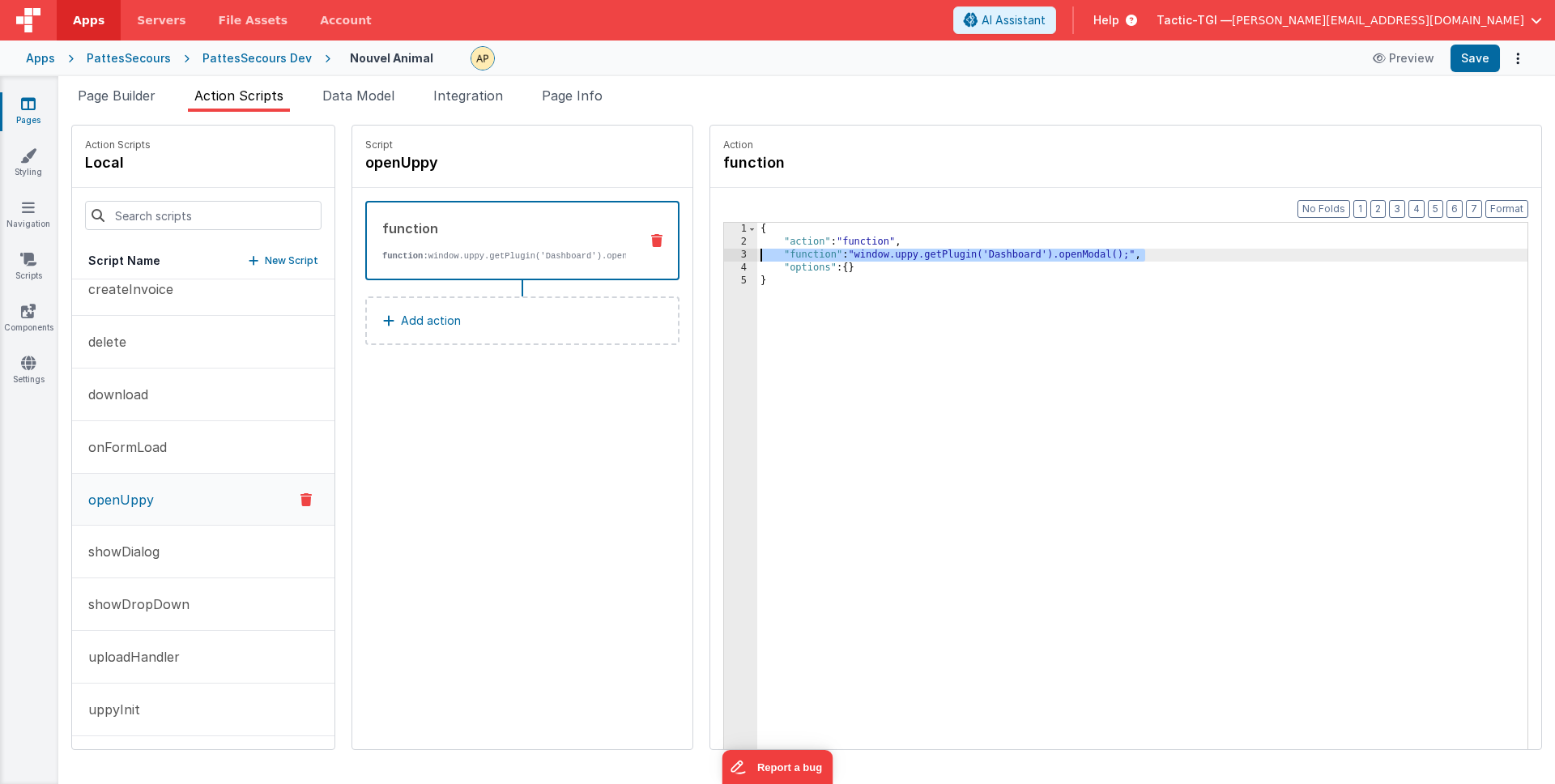
click at [757, 256] on div "{ "action" : "function" , "function" : "window.uppy.getPlugin('Dashboard').open…" at bounding box center [1163, 524] width 812 height 603
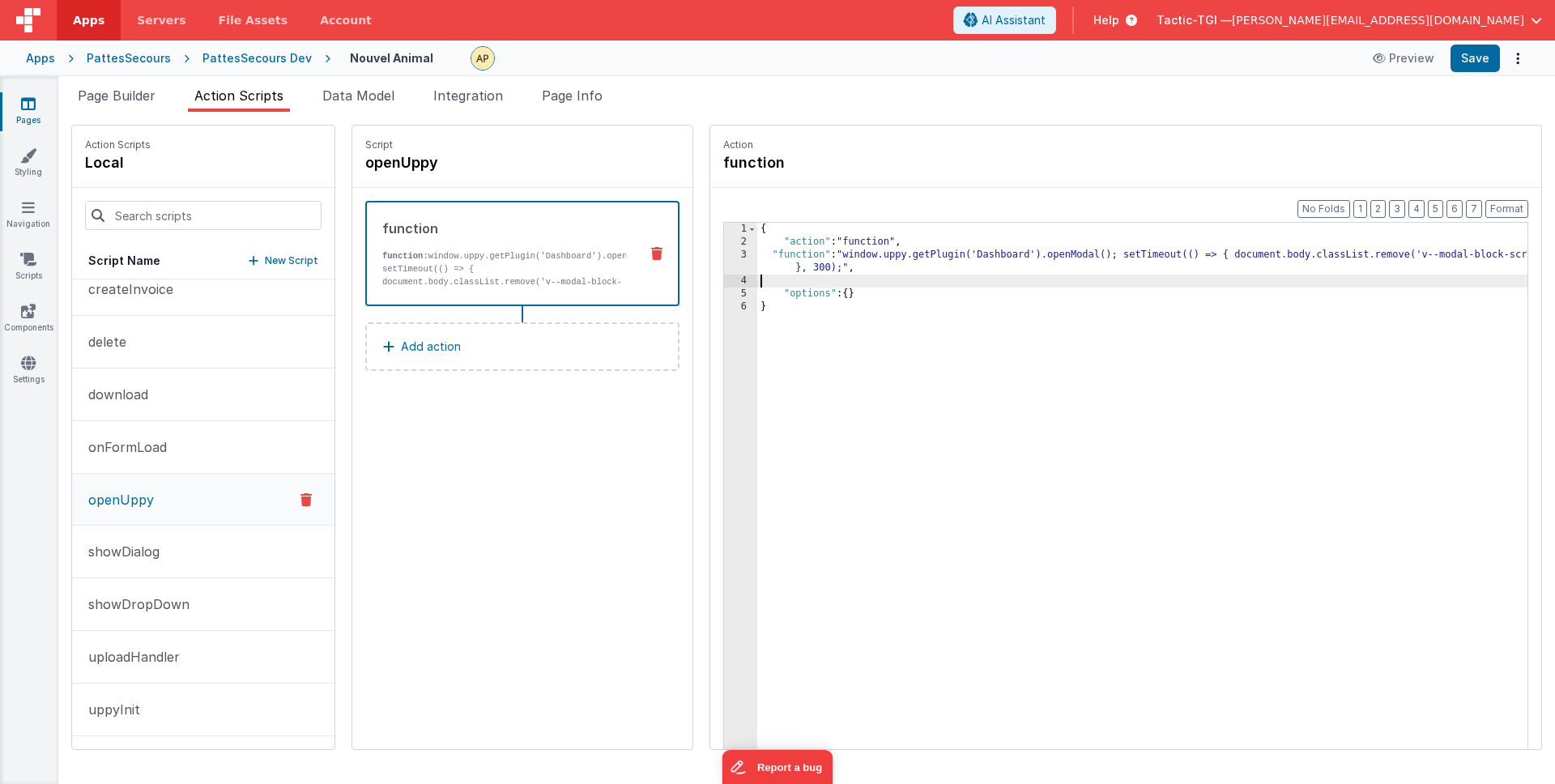
click at [757, 254] on div "{ "action" : "function" , "function" : "window.uppy.getPlugin('Dashboard').open…" at bounding box center [1163, 524] width 812 height 603
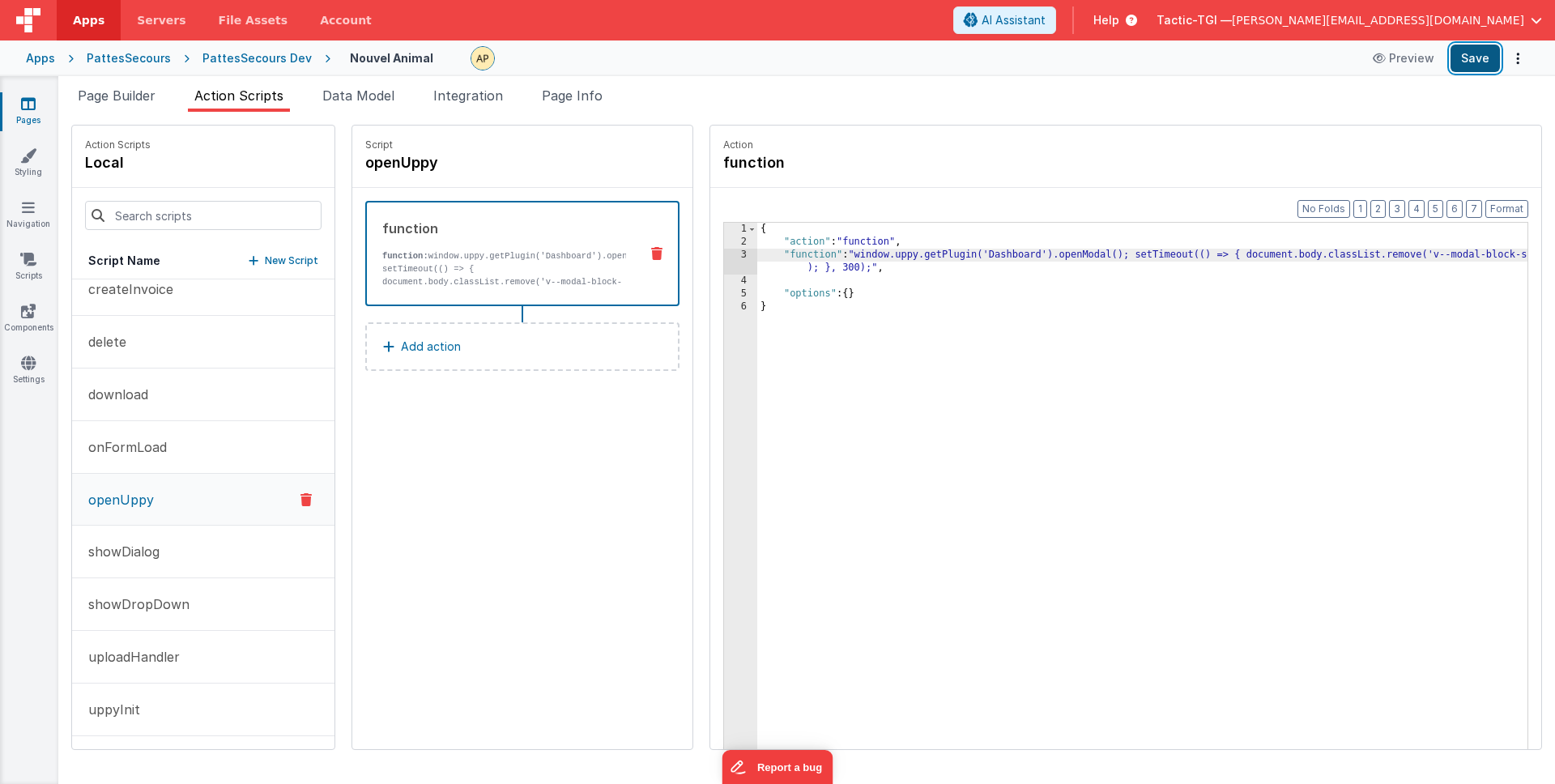
click at [1486, 62] on button "Save" at bounding box center [1475, 58] width 50 height 28
drag, startPoint x: 1127, startPoint y: 256, endPoint x: 1118, endPoint y: 280, distance: 25.6
click at [1127, 256] on div "{ "action" : "function" , "function" : "window.uppy.getPlugin('Dashboard').open…" at bounding box center [1163, 524] width 812 height 603
click at [1093, 285] on div "{ "action" : "function" , "function" : "window.uppy.getPlugin('Dashboard').open…" at bounding box center [1163, 524] width 812 height 603
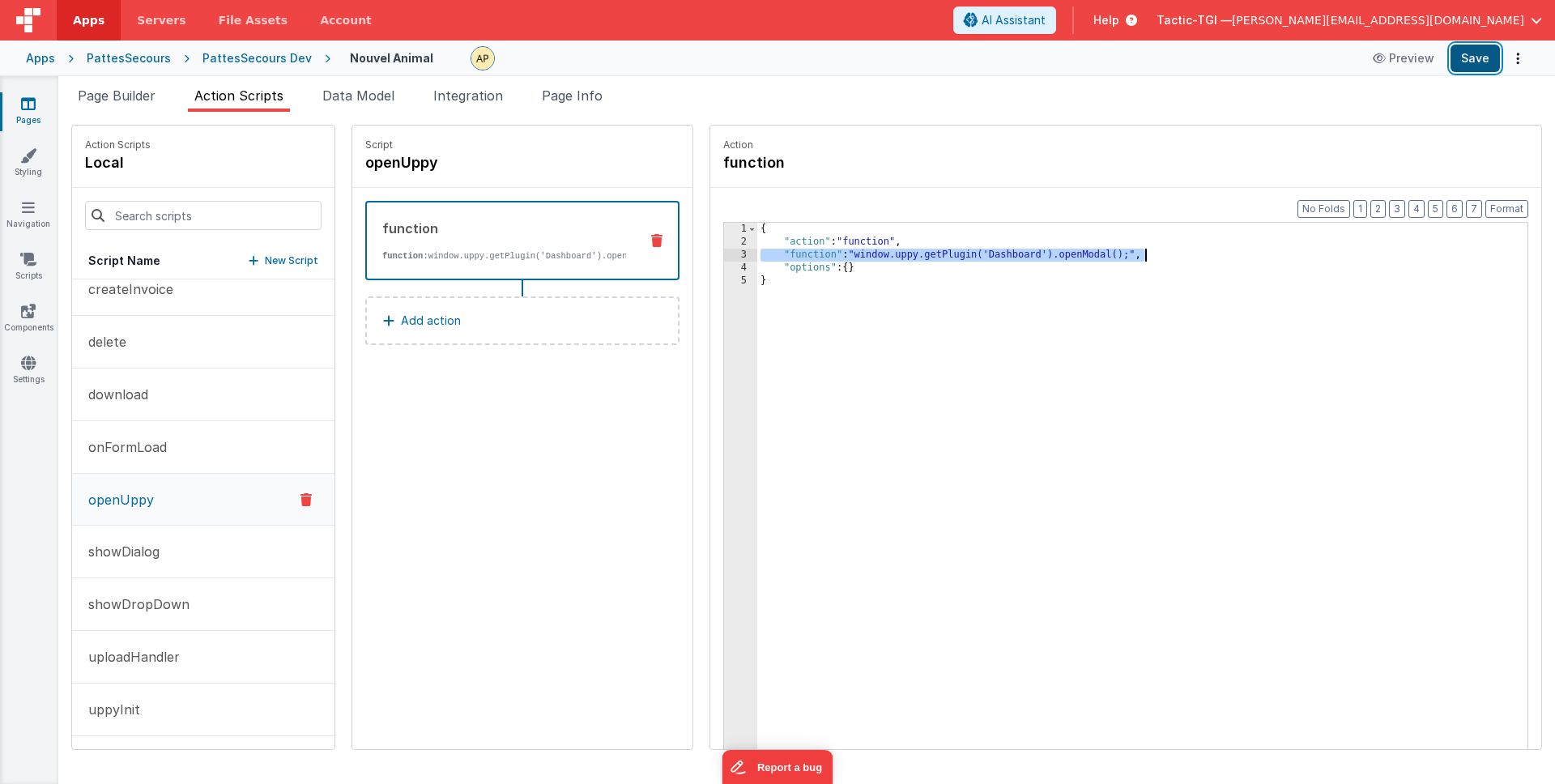
click at [1469, 44] on button "Save" at bounding box center [1475, 58] width 50 height 28
click at [157, 699] on button "uppyInit" at bounding box center [203, 709] width 263 height 53
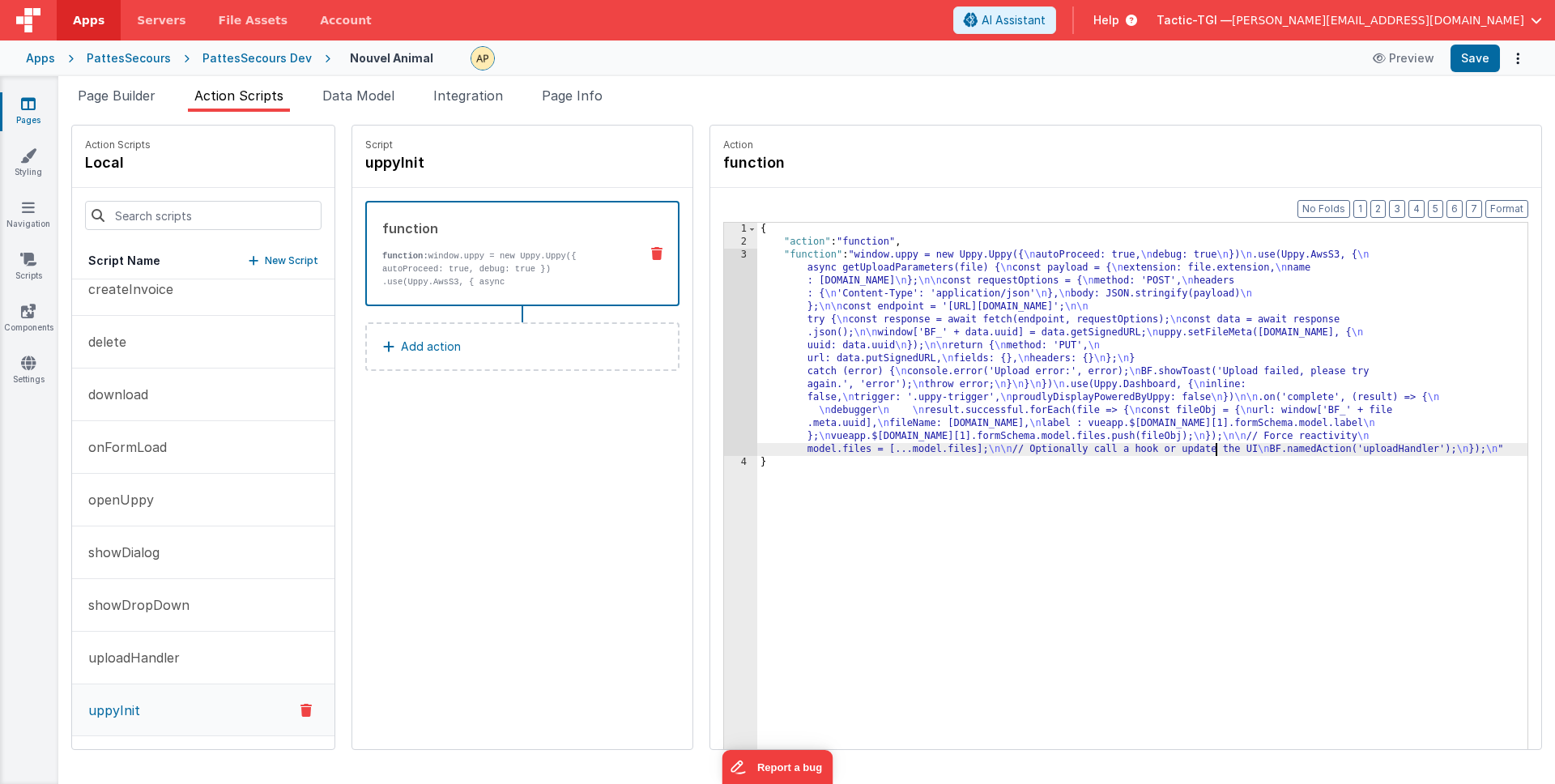
click at [1176, 453] on div "{ "action" : "function" , "function" : "window.uppy = new Uppy.Uppy({ \n autoPr…" at bounding box center [1163, 524] width 812 height 603
click at [1517, 448] on div "{ "action" : "function" , "function" : "window.uppy = new Uppy.Uppy({ \n autoPr…" at bounding box center [1163, 524] width 812 height 603
drag, startPoint x: 1521, startPoint y: 446, endPoint x: 1548, endPoint y: 457, distance: 29.2
click at [1521, 446] on div "{ "action" : "function" , "function" : "window.uppy = new Uppy.Uppy({ \n autoPr…" at bounding box center [1163, 524] width 812 height 603
drag, startPoint x: 770, startPoint y: 463, endPoint x: 834, endPoint y: 487, distance: 68.4
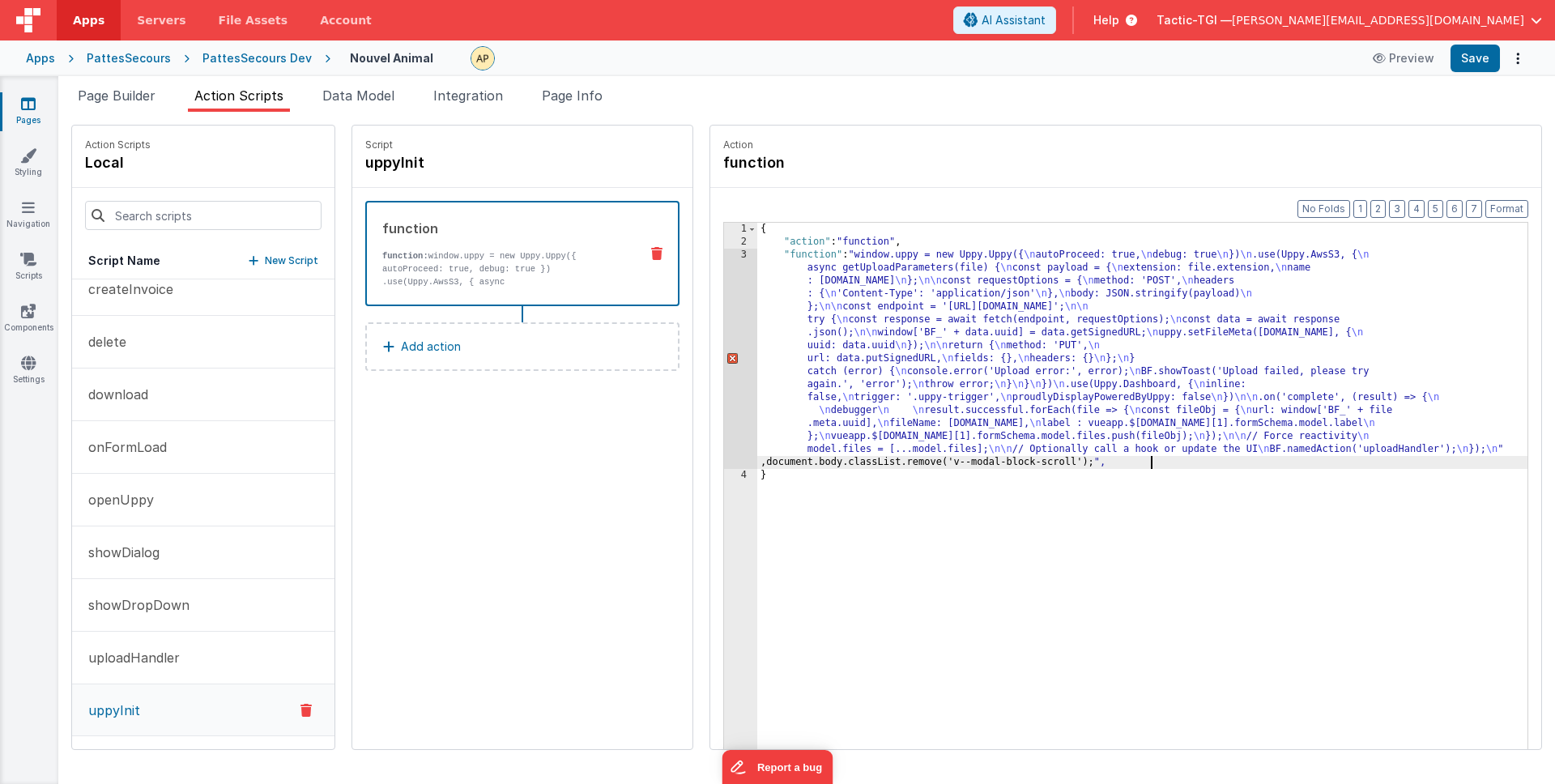
click at [770, 463] on div "{ "action" : "function" , "function" : "window.uppy = new Uppy.Uppy({ \n autoPr…" at bounding box center [1163, 524] width 812 height 603
click at [1482, 60] on button "Save" at bounding box center [1475, 58] width 50 height 28
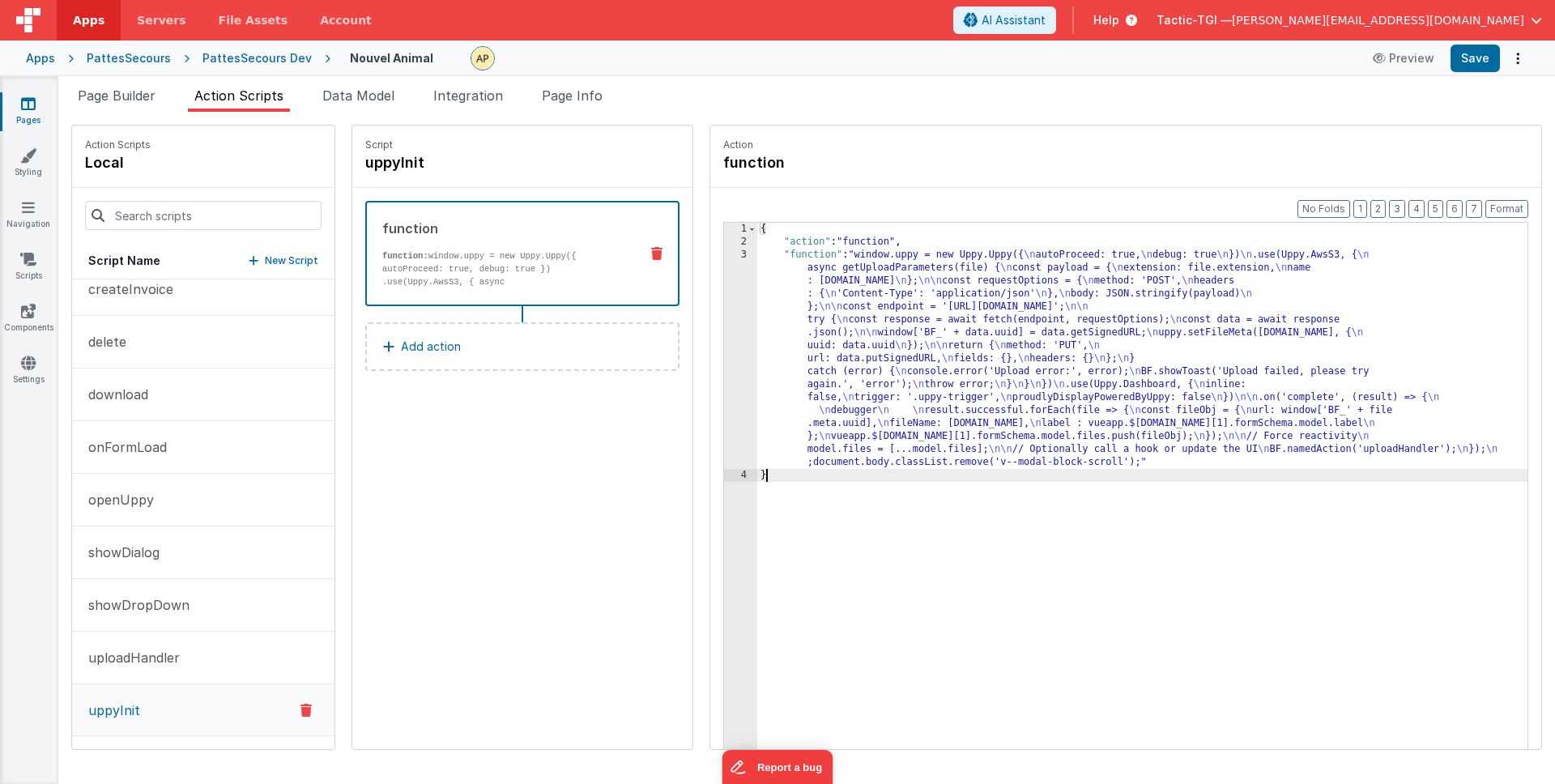
click at [1298, 475] on div "{ "action" : "function" , "function" : "window.uppy = new Uppy.Uppy({ \n autoPr…" at bounding box center [1163, 524] width 812 height 603
click at [1105, 456] on div "{ "action" : "function" , "function" : "window.uppy = new Uppy.Uppy({ \n autoPr…" at bounding box center [1163, 524] width 812 height 603
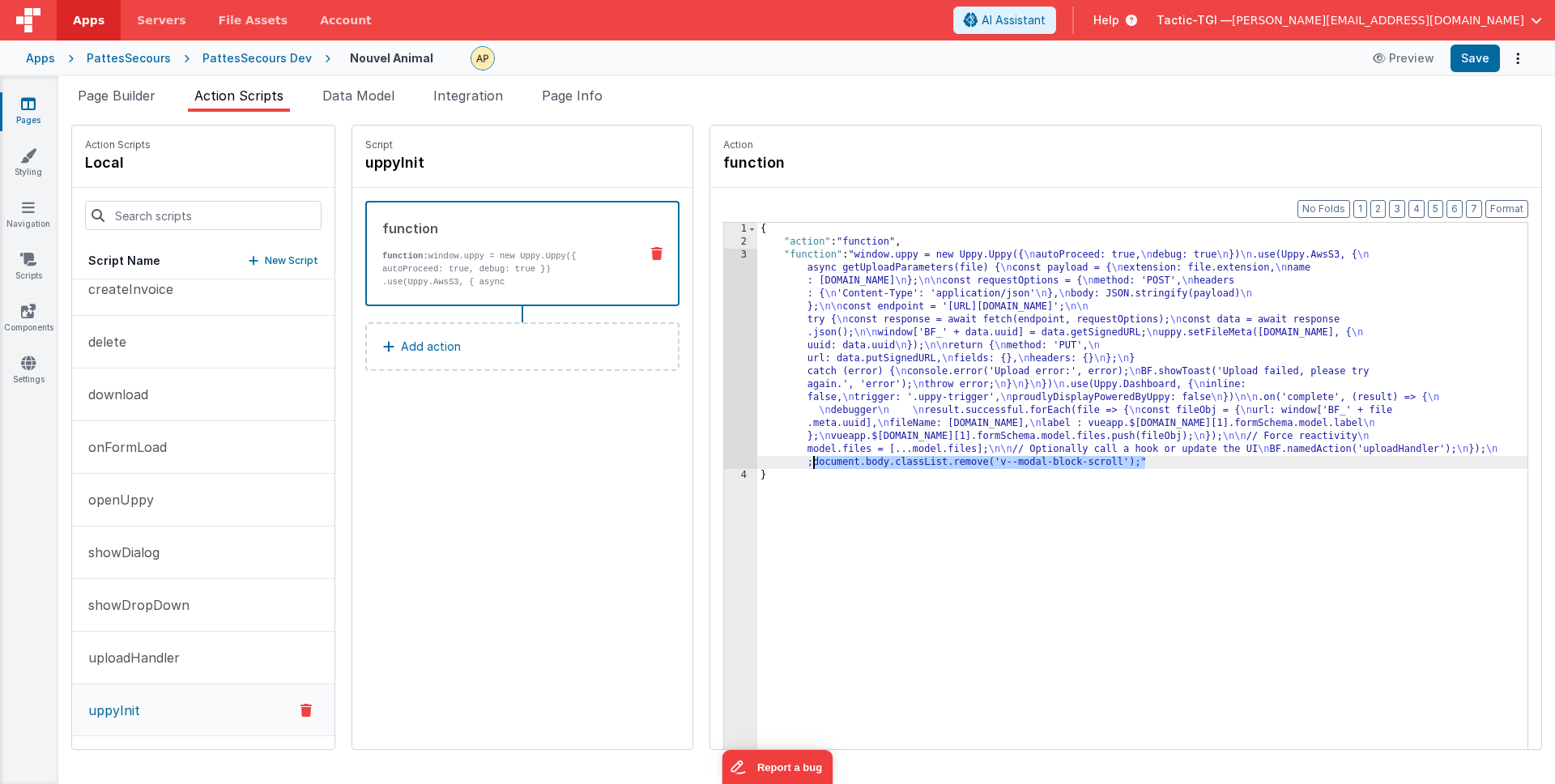
drag, startPoint x: 1107, startPoint y: 461, endPoint x: 771, endPoint y: 462, distance: 336.0
click at [771, 462] on div "{ "action" : "function" , "function" : "window.uppy = new Uppy.Uppy({ \n autoPr…" at bounding box center [1163, 524] width 812 height 603
click at [26, 154] on icon at bounding box center [28, 155] width 16 height 16
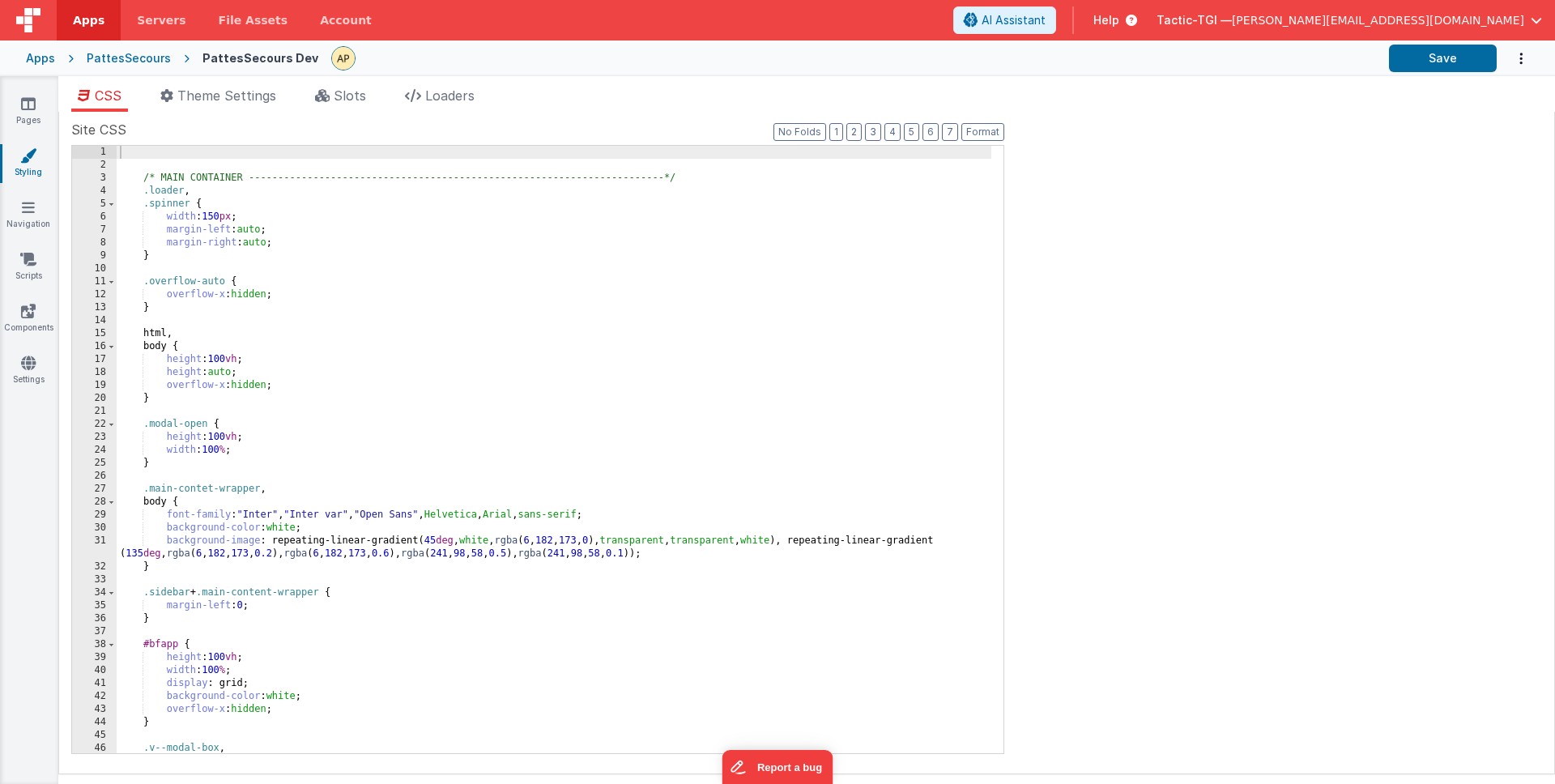
click at [303, 406] on div "/* MAIN CONTAINER -------------------------------------------------------------…" at bounding box center [554, 463] width 875 height 633
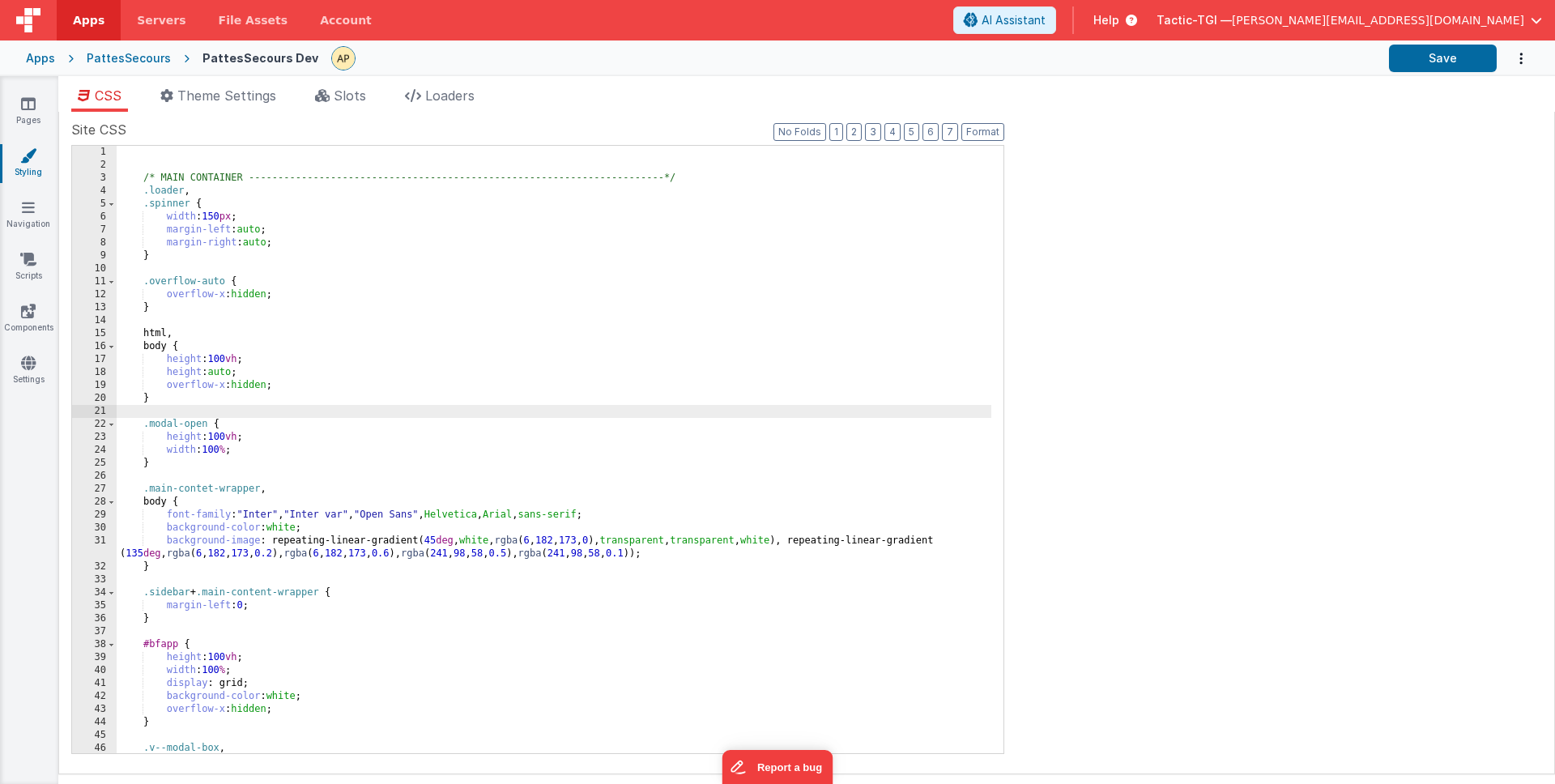
click at [255, 328] on div "/* MAIN CONTAINER -------------------------------------------------------------…" at bounding box center [554, 463] width 875 height 633
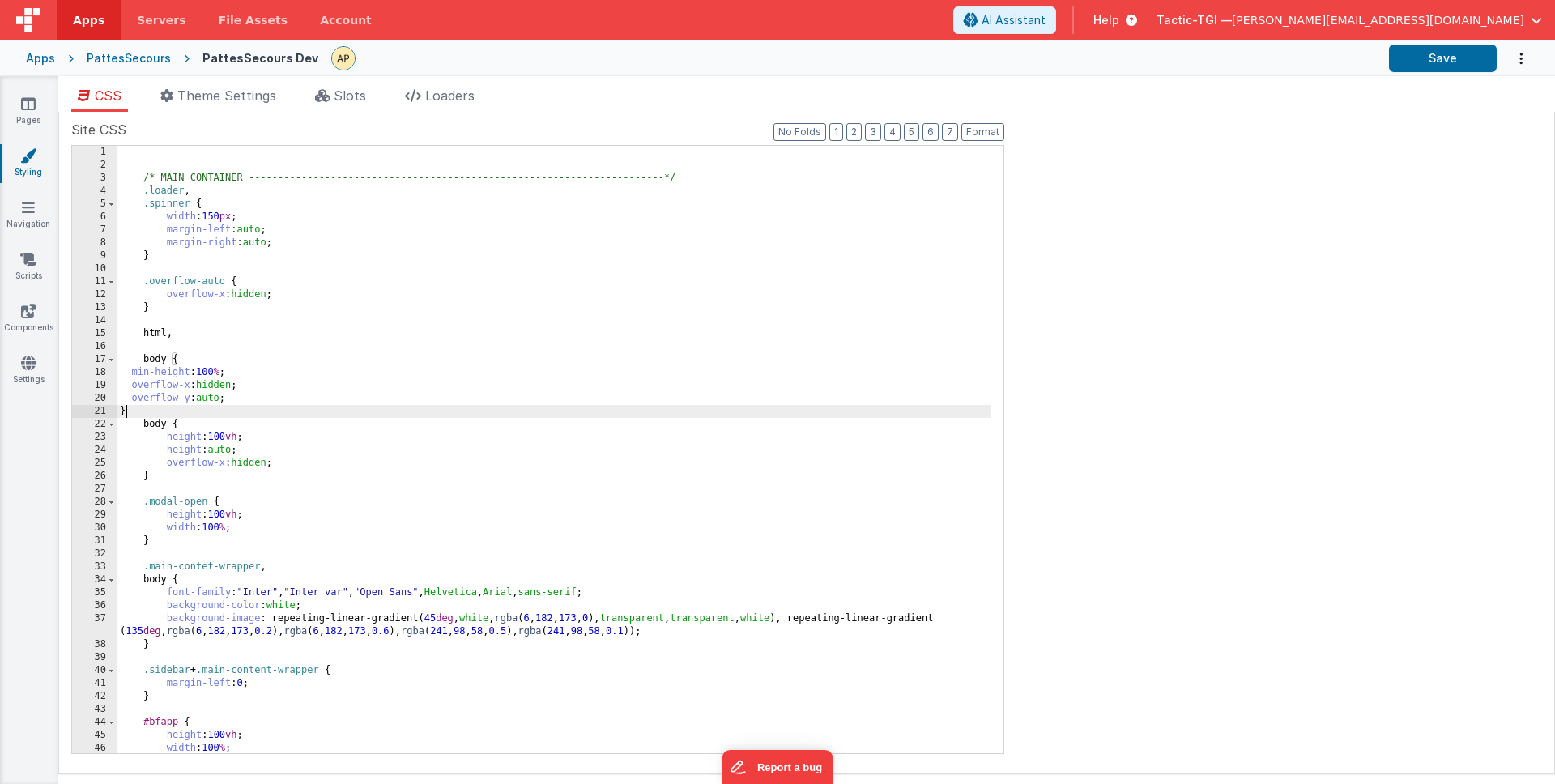
click at [144, 358] on div "/* MAIN CONTAINER -------------------------------------------------------------…" at bounding box center [554, 463] width 875 height 633
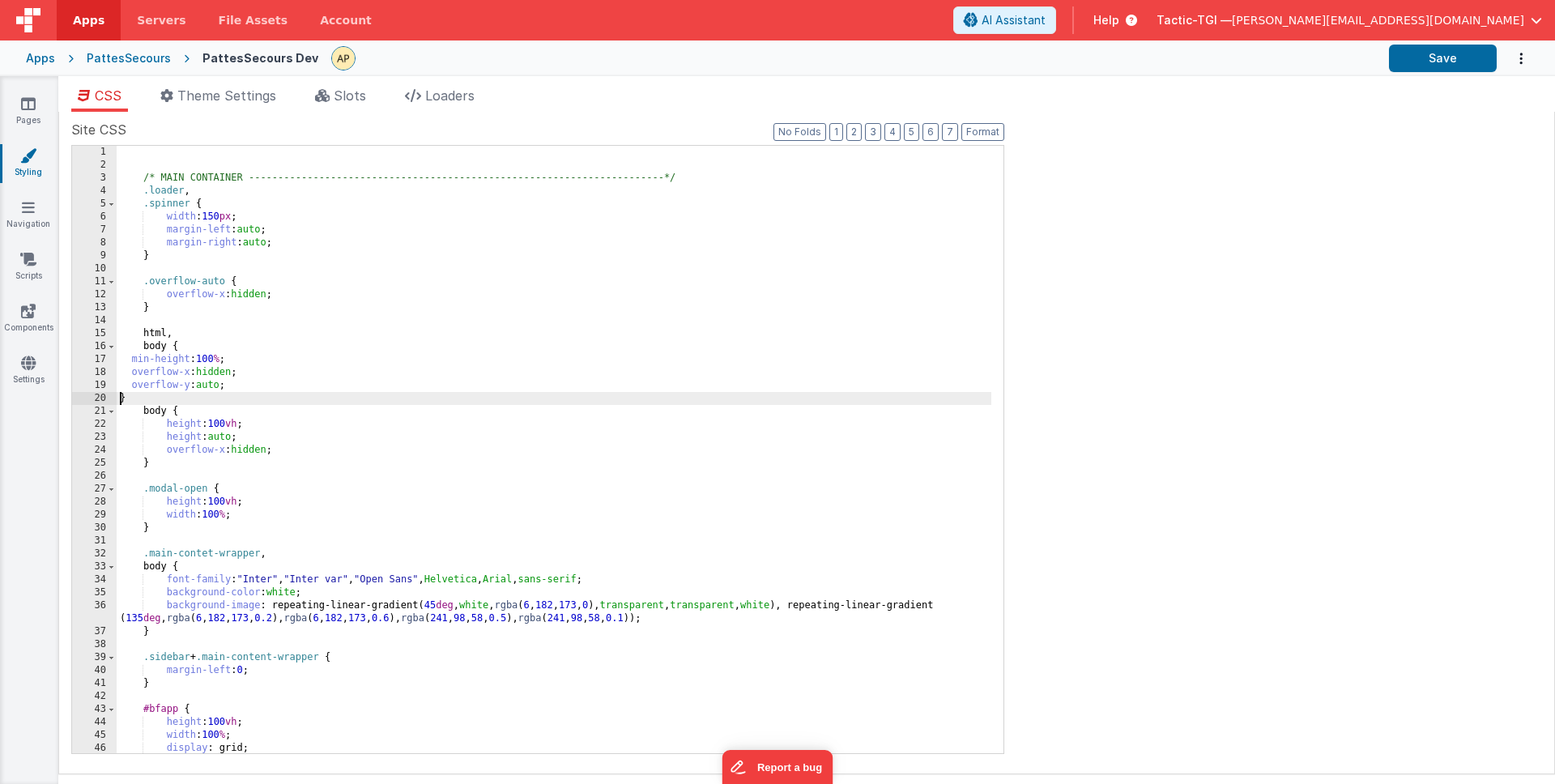
click at [121, 396] on div "/* MAIN CONTAINER -------------------------------------------------------------…" at bounding box center [554, 463] width 875 height 633
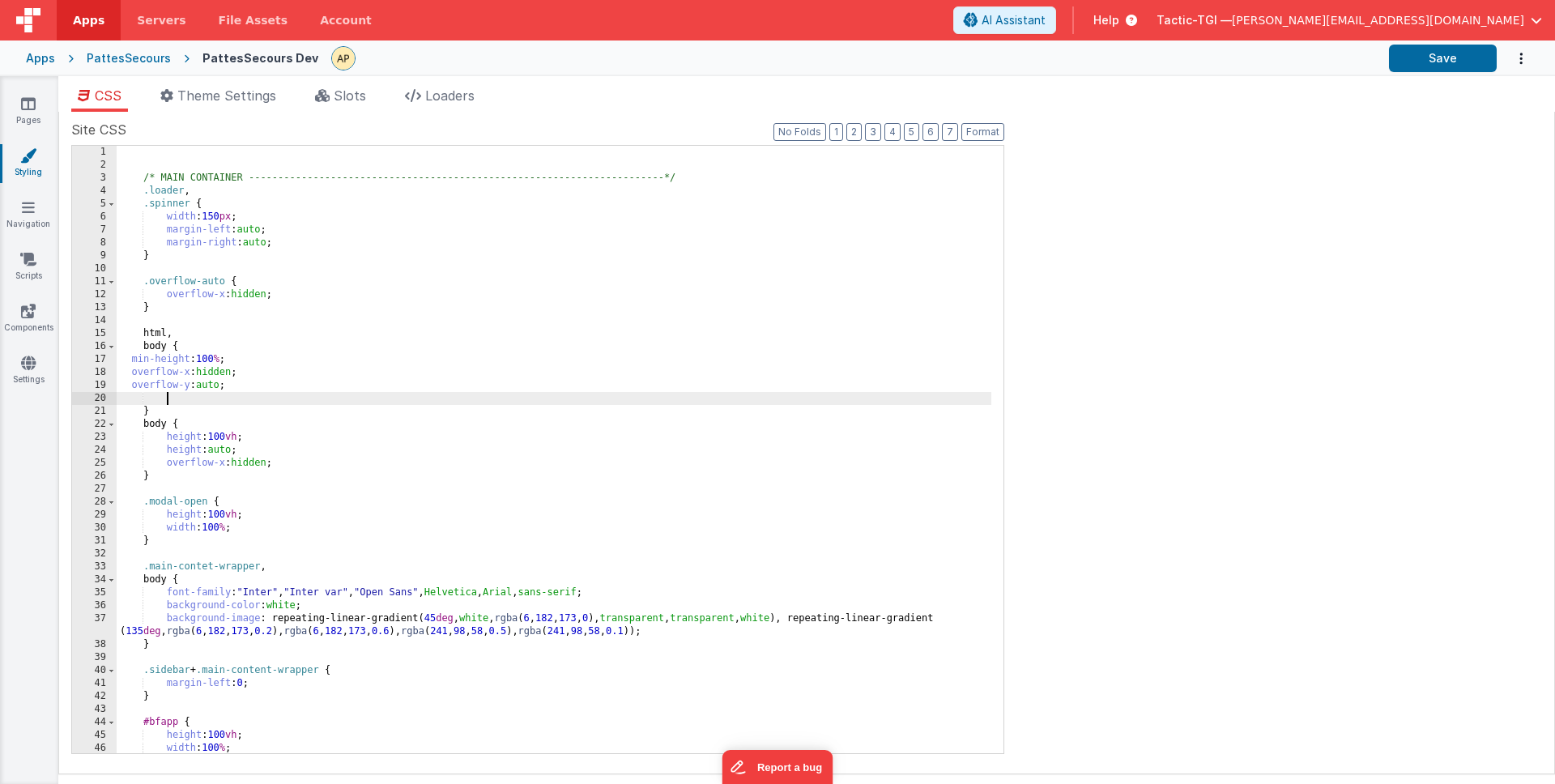
click at [144, 422] on div "/* MAIN CONTAINER -------------------------------------------------------------…" at bounding box center [554, 463] width 875 height 633
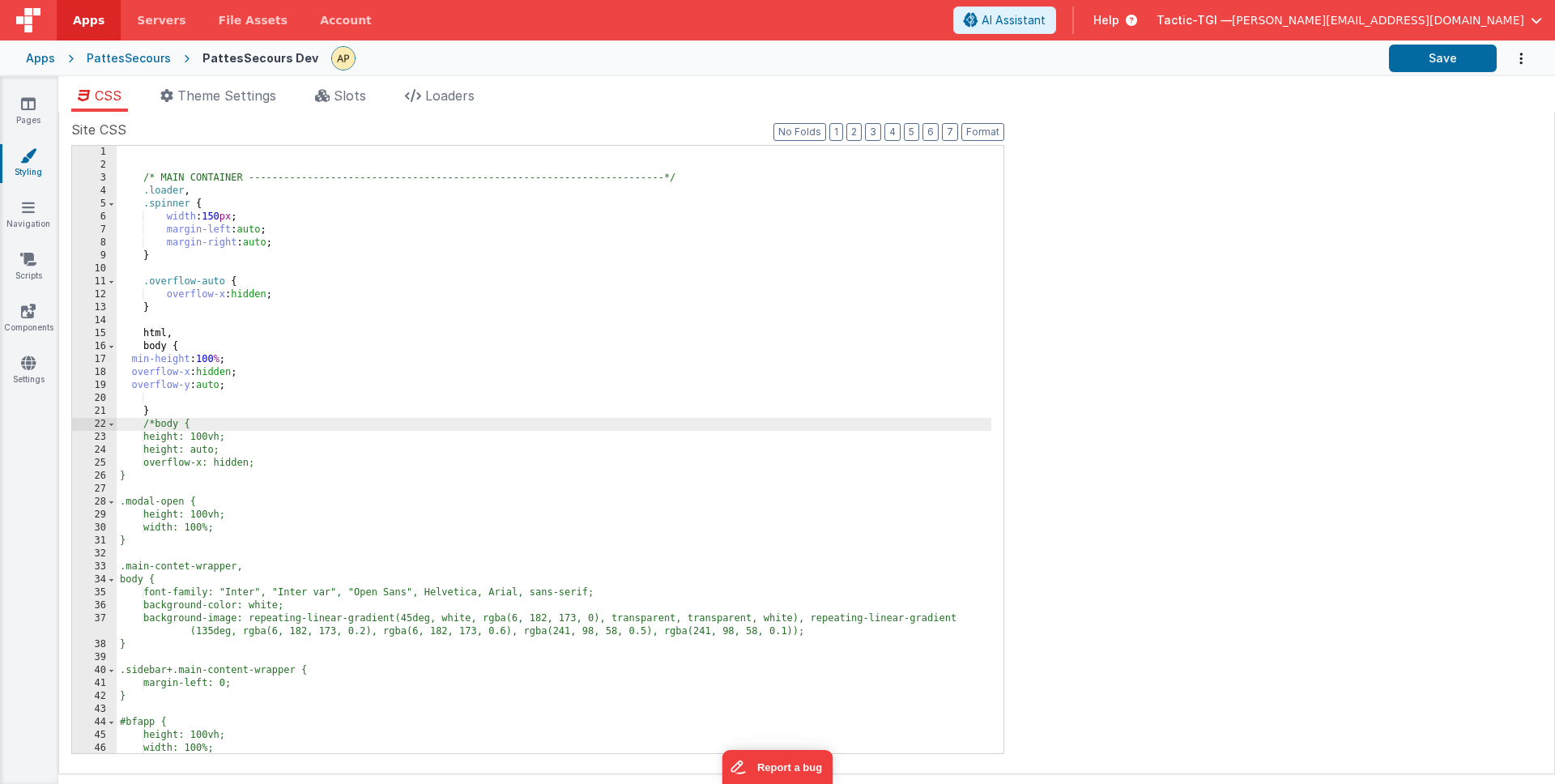
click at [184, 479] on div "/* MAIN CONTAINER -------------------------------------------------------------…" at bounding box center [554, 463] width 875 height 633
click at [497, 371] on div "/* MAIN CONTAINER -------------------------------------------------------------…" at bounding box center [554, 463] width 875 height 633
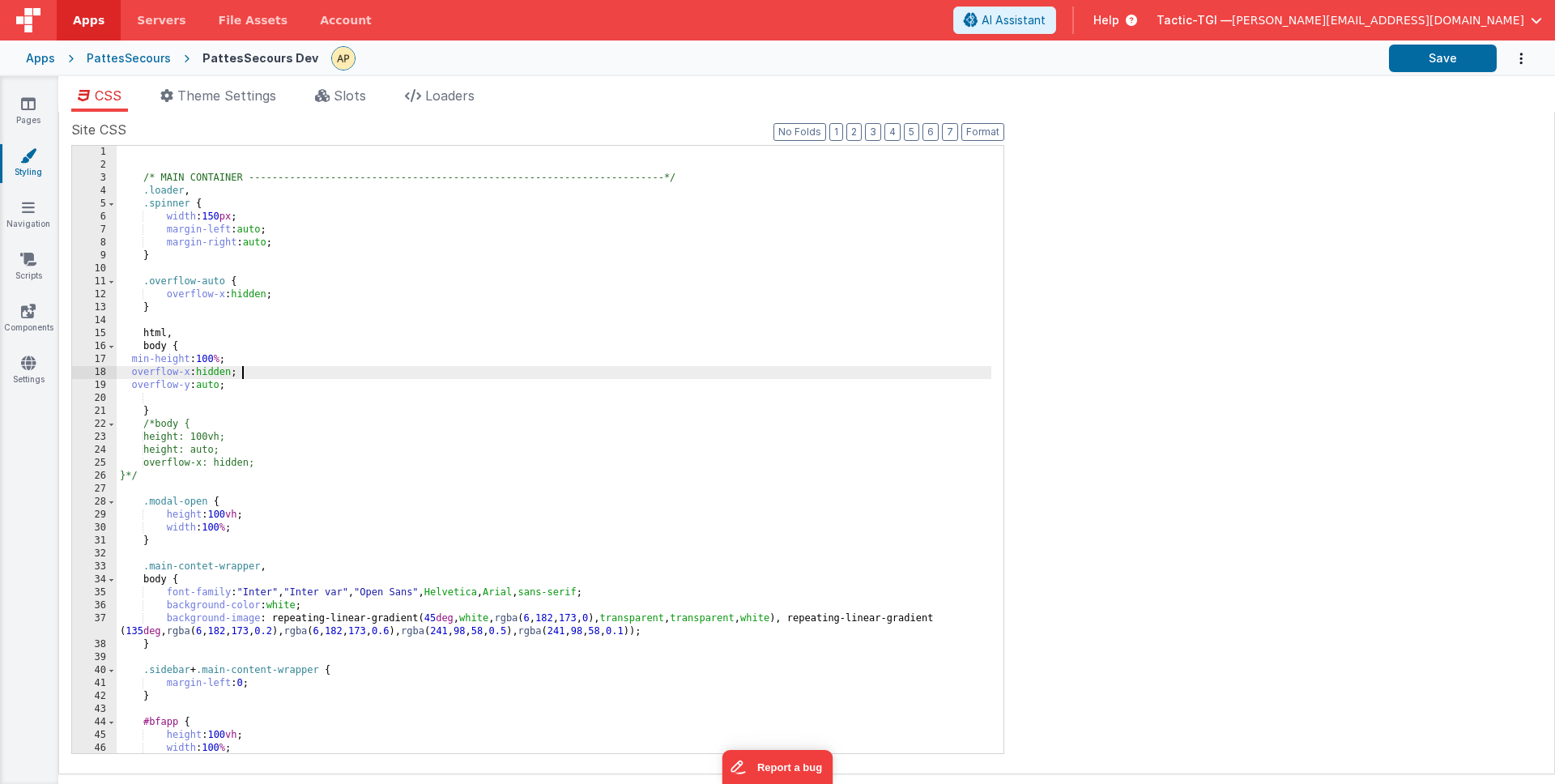
click at [131, 361] on div "/* MAIN CONTAINER -------------------------------------------------------------…" at bounding box center [554, 463] width 875 height 633
click at [142, 408] on div "/* MAIN CONTAINER -------------------------------------------------------------…" at bounding box center [554, 463] width 875 height 633
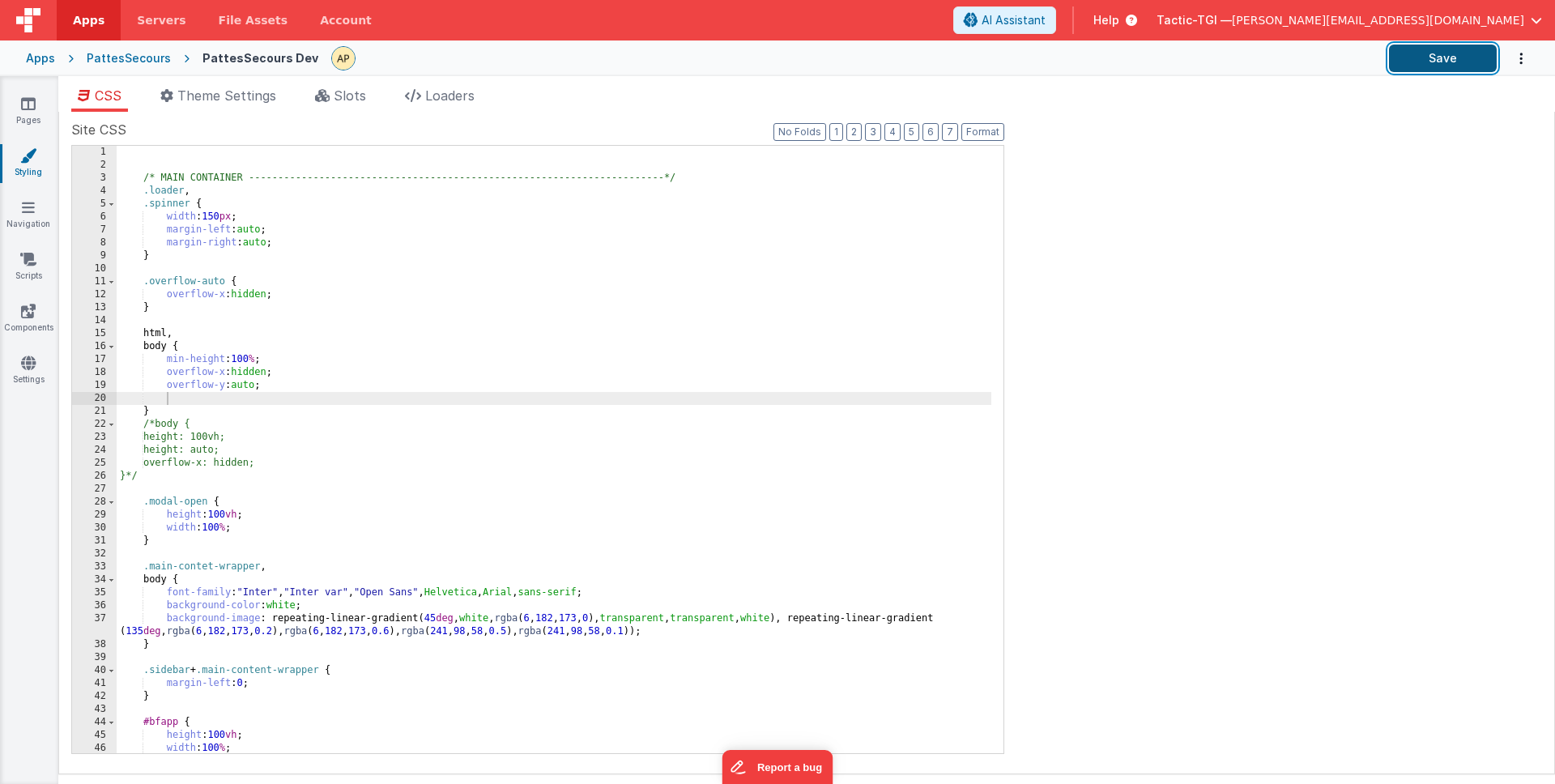
click at [1435, 50] on button "Save" at bounding box center [1442, 58] width 107 height 28
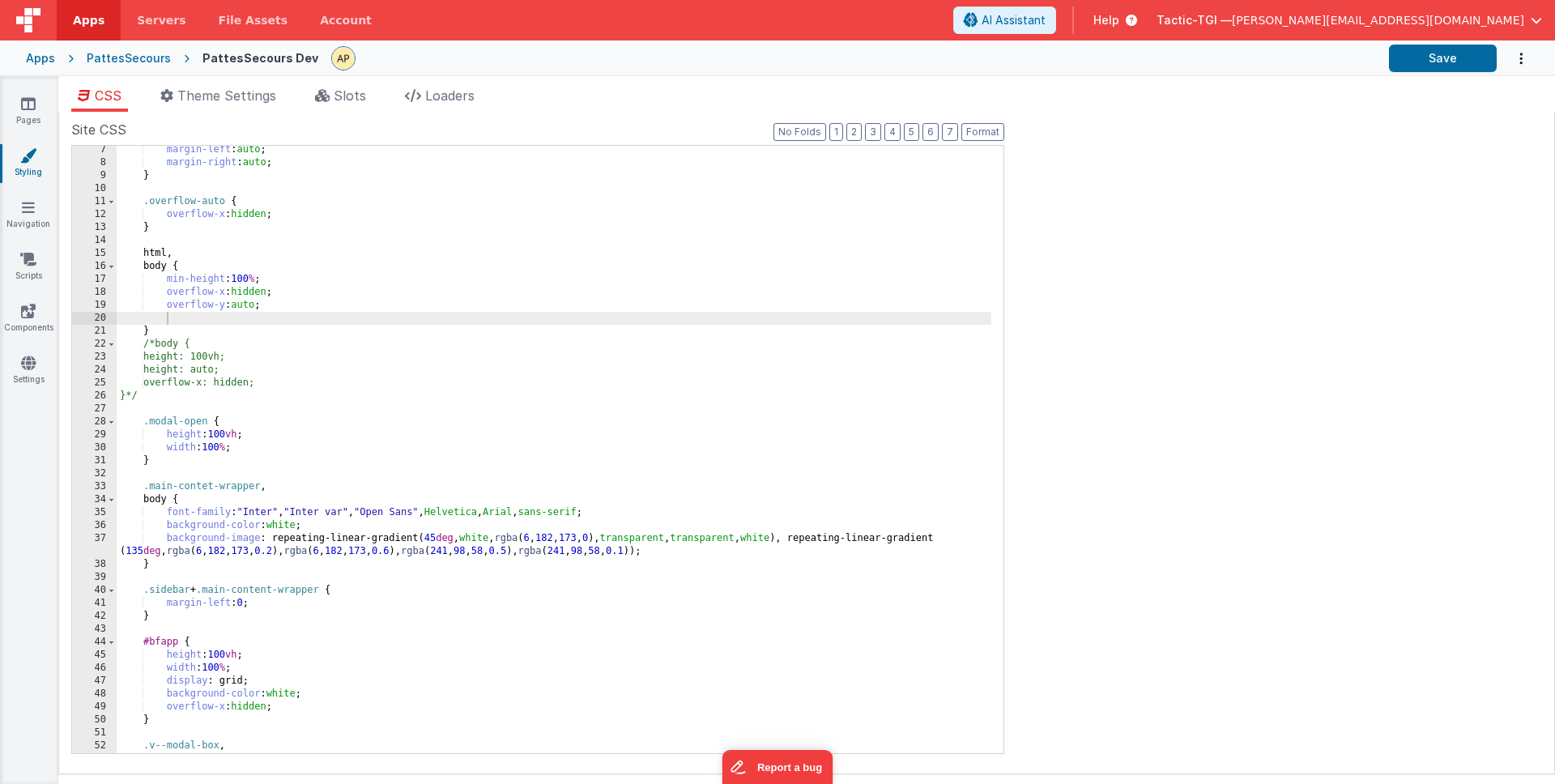
scroll to position [150, 0]
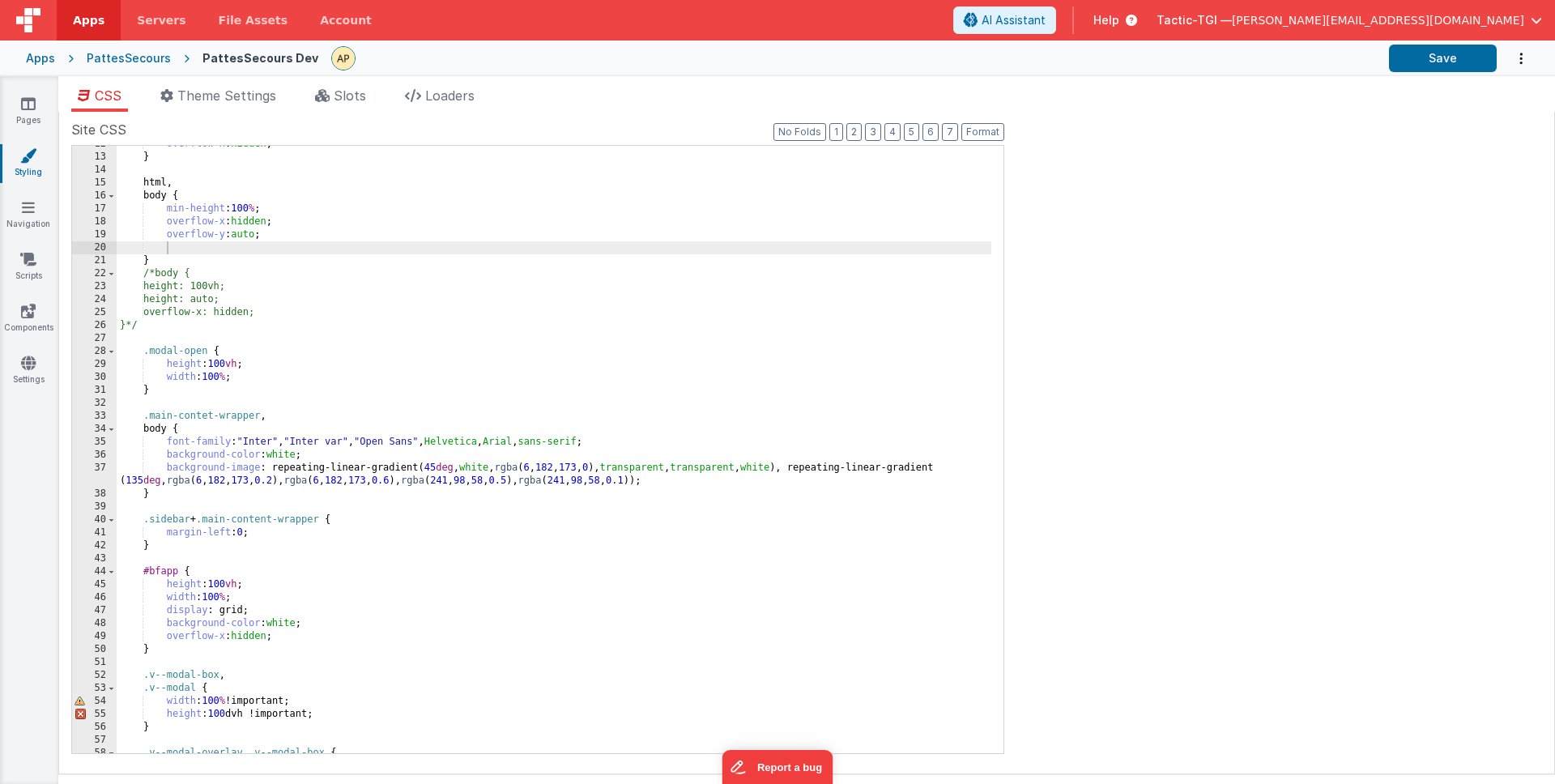
click at [441, 301] on div "overflow-x : hidden ; } html , body { min-height : 100 % ; overflow-x : hidden …" at bounding box center [554, 454] width 875 height 633
click at [441, 301] on div "overflow-x : hidden ; } html , body { min-height : 100 % ; overflow-x : hidden …" at bounding box center [554, 454] width 875 height 633
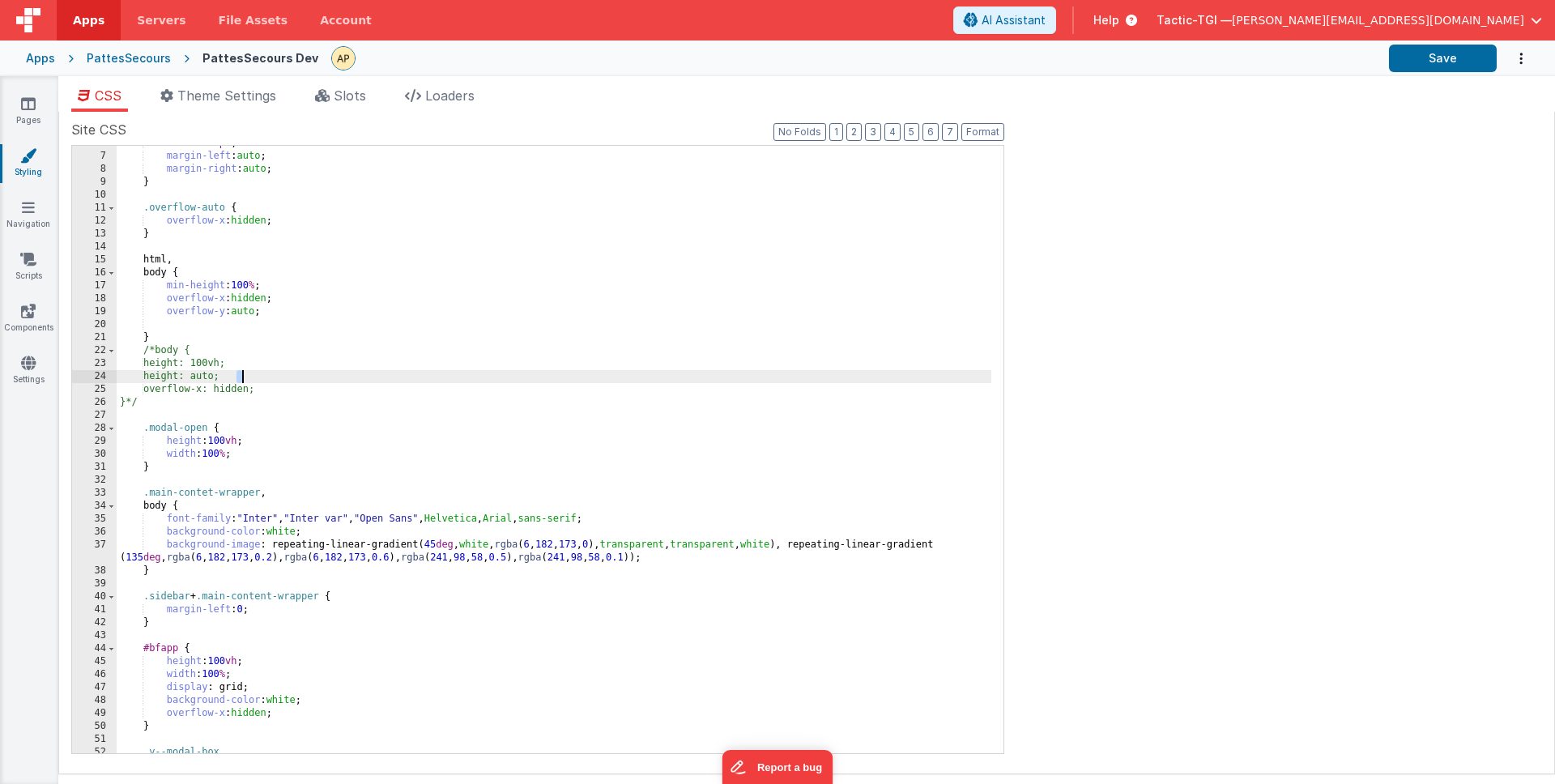
scroll to position [73, 0]
click at [178, 465] on div "width : 150 px ; margin-left : auto ; margin-right : auto ; } .overflow-auto { …" at bounding box center [554, 455] width 875 height 633
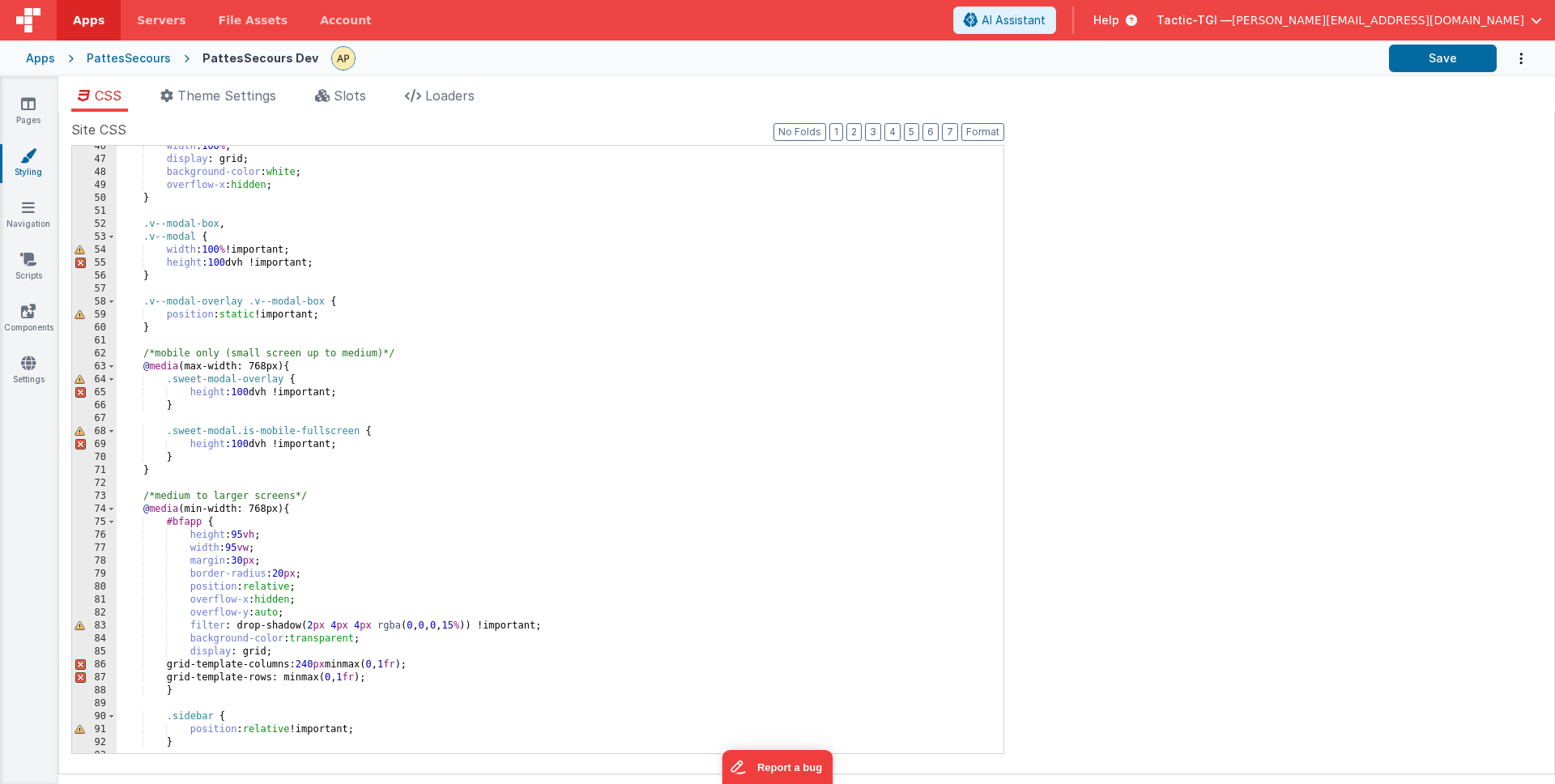
scroll to position [603, 0]
click at [315, 367] on div "width : 100 % ; display : grid; background-color : white ; overflow-x : hidden …" at bounding box center [554, 457] width 875 height 633
click at [365, 334] on div "width : 100 % ; display : grid; background-color : white ; overflow-x : hidden …" at bounding box center [554, 457] width 875 height 633
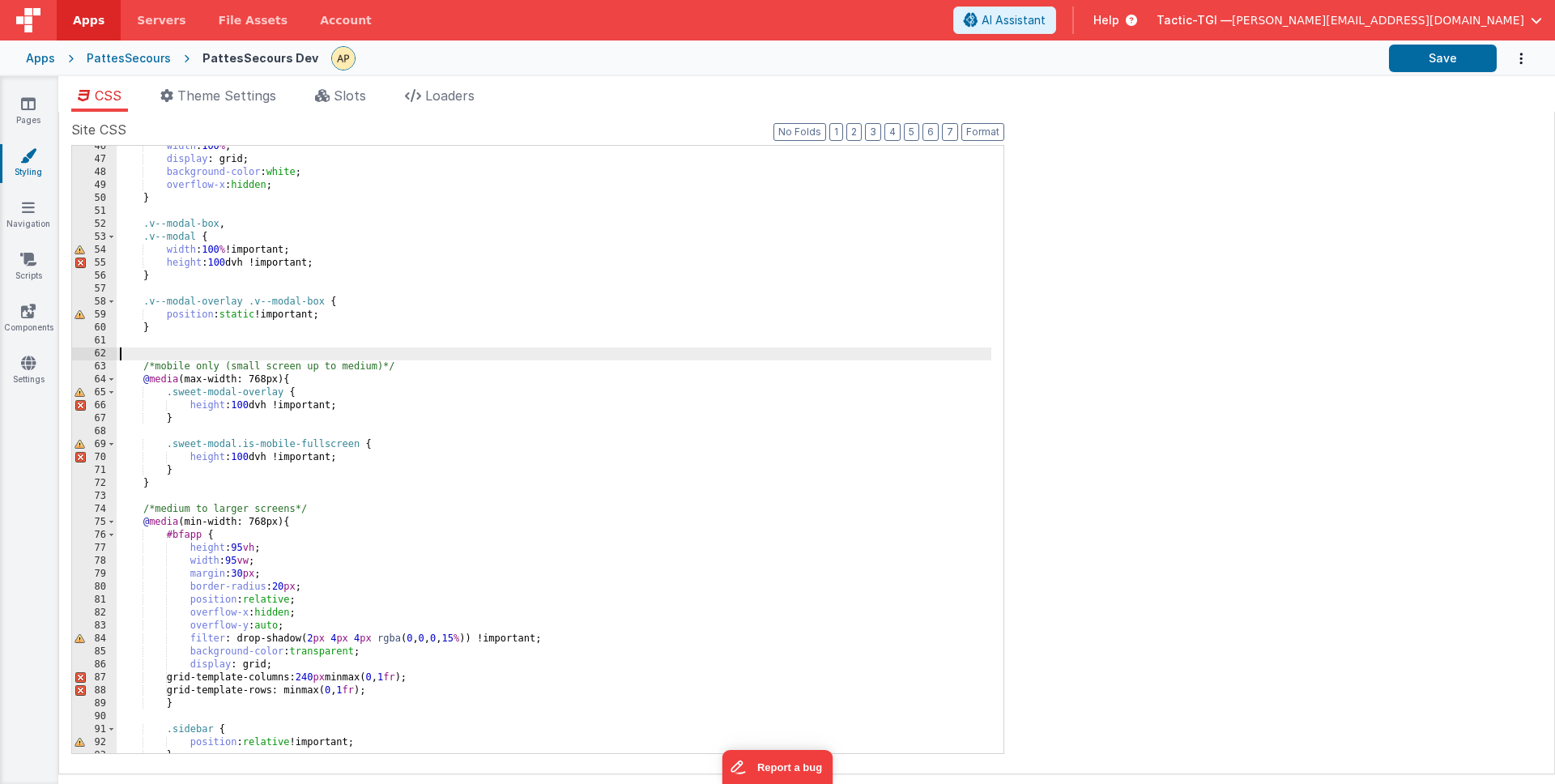
click at [324, 478] on div "width : 100 % ; display : grid; background-color : white ; overflow-x : hidden …" at bounding box center [554, 457] width 875 height 633
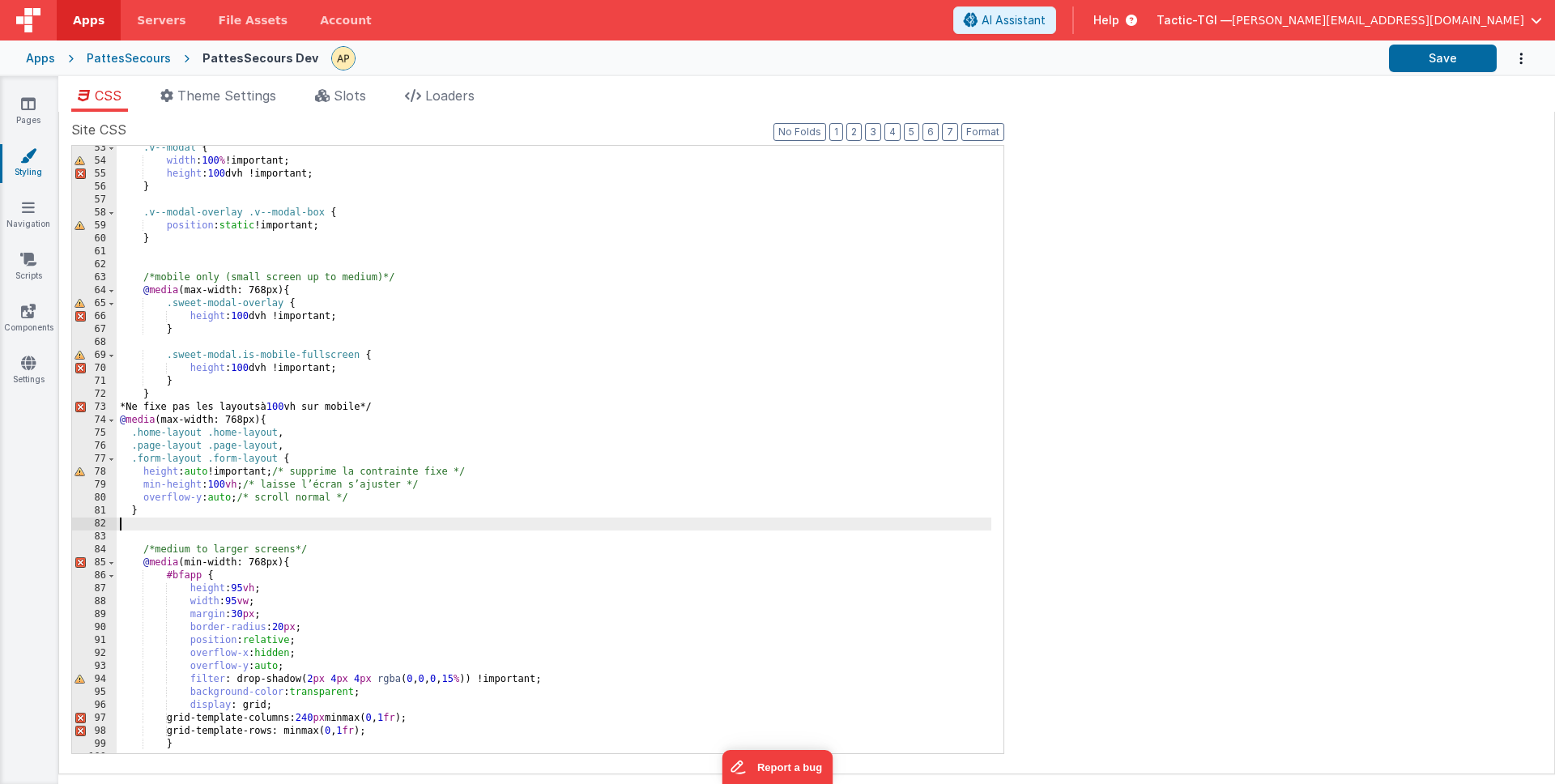
scroll to position [726, 0]
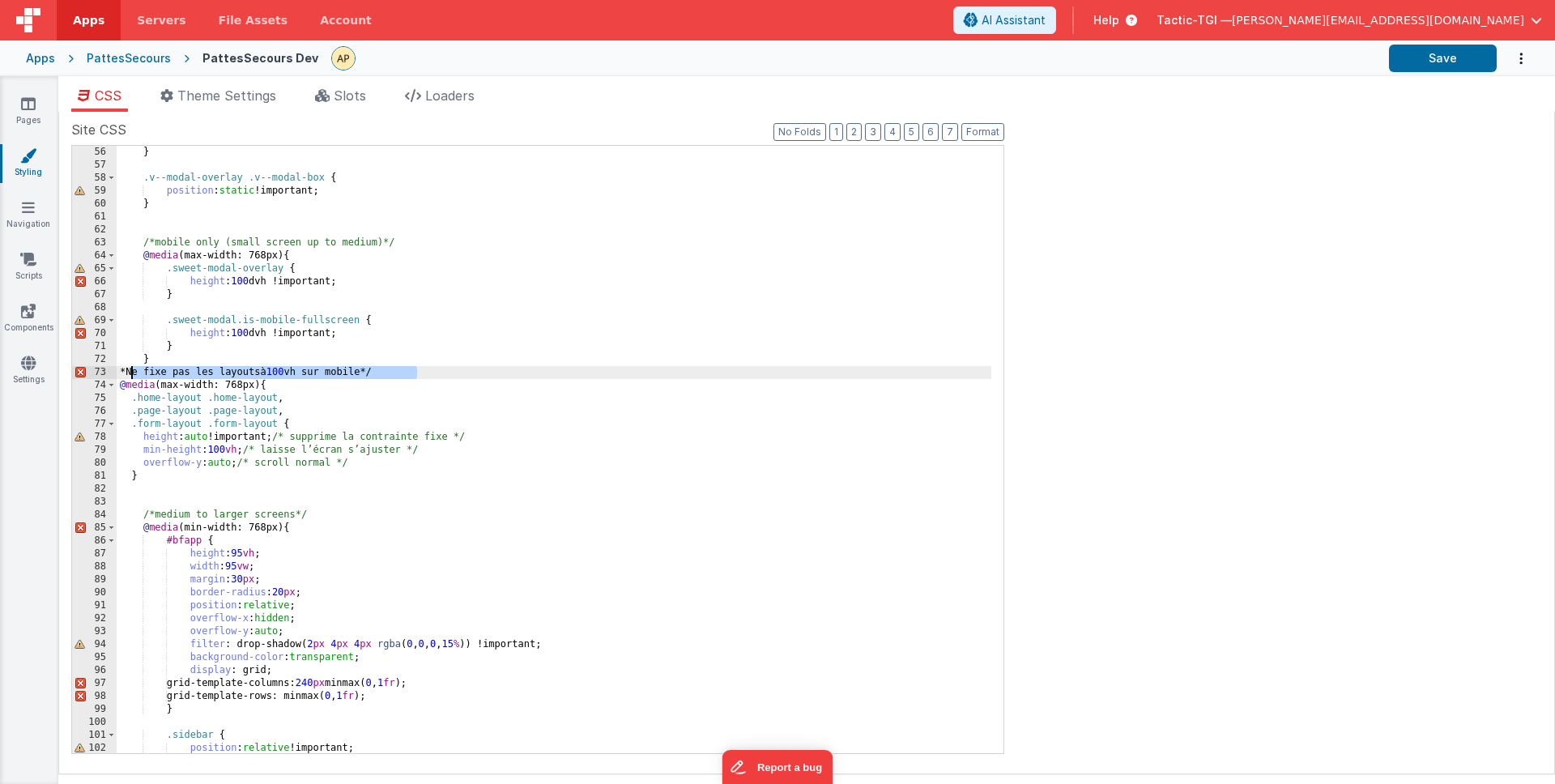
drag, startPoint x: 427, startPoint y: 368, endPoint x: 130, endPoint y: 381, distance: 297.3
click at [132, 369] on div "} .v--modal-overlay .v--modal-box { position : static !important; } /*mobile on…" at bounding box center [554, 463] width 875 height 633
drag, startPoint x: 119, startPoint y: 383, endPoint x: 192, endPoint y: 436, distance: 90.2
click at [119, 384] on div "} .v--modal-overlay .v--modal-box { position : static !important; } /*mobile on…" at bounding box center [554, 463] width 875 height 633
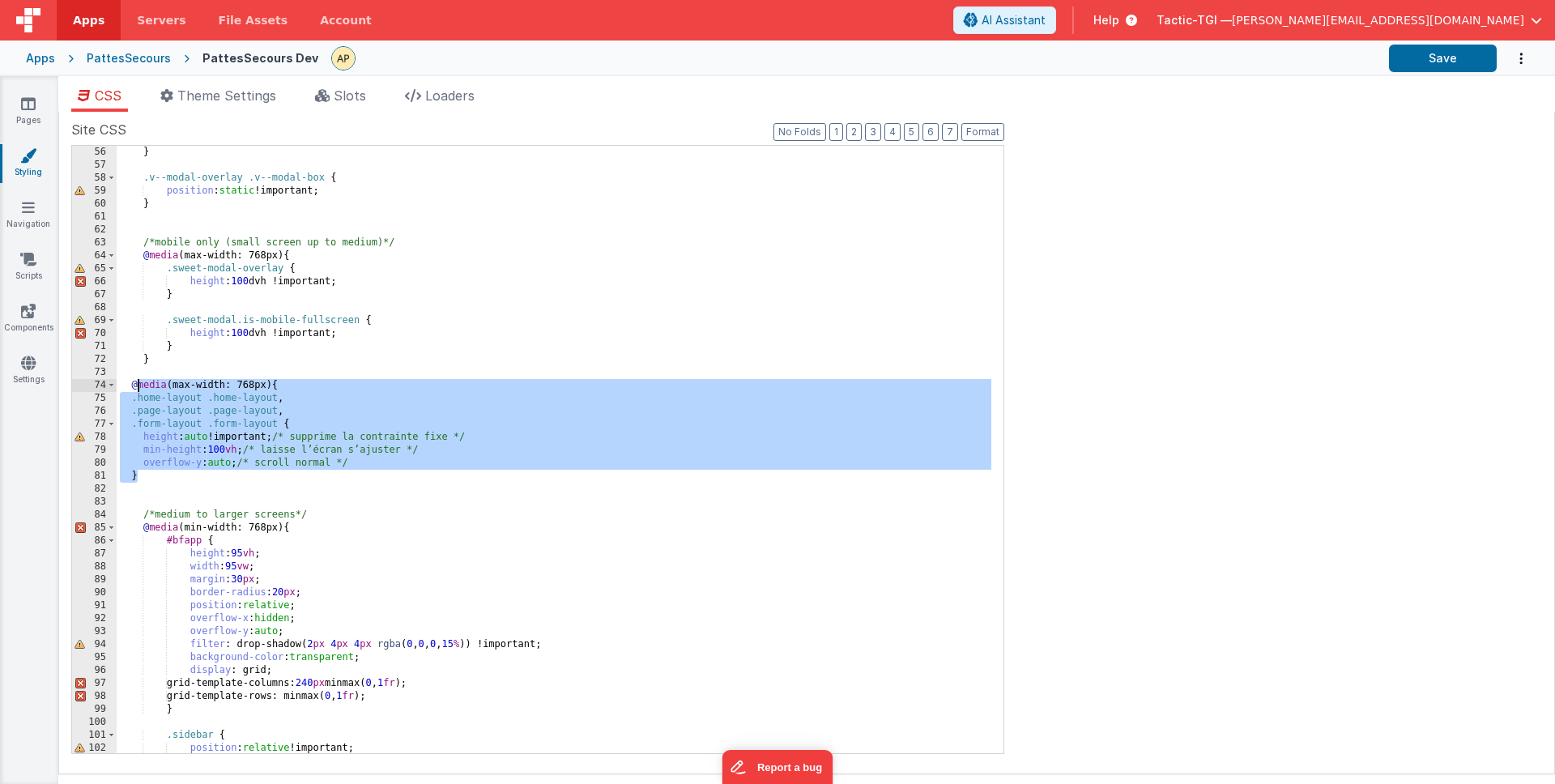
drag, startPoint x: 191, startPoint y: 471, endPoint x: 131, endPoint y: 384, distance: 105.7
click at [131, 384] on div "} .v--modal-overlay .v--modal-box { position : static !important; } /*mobile on…" at bounding box center [554, 463] width 875 height 633
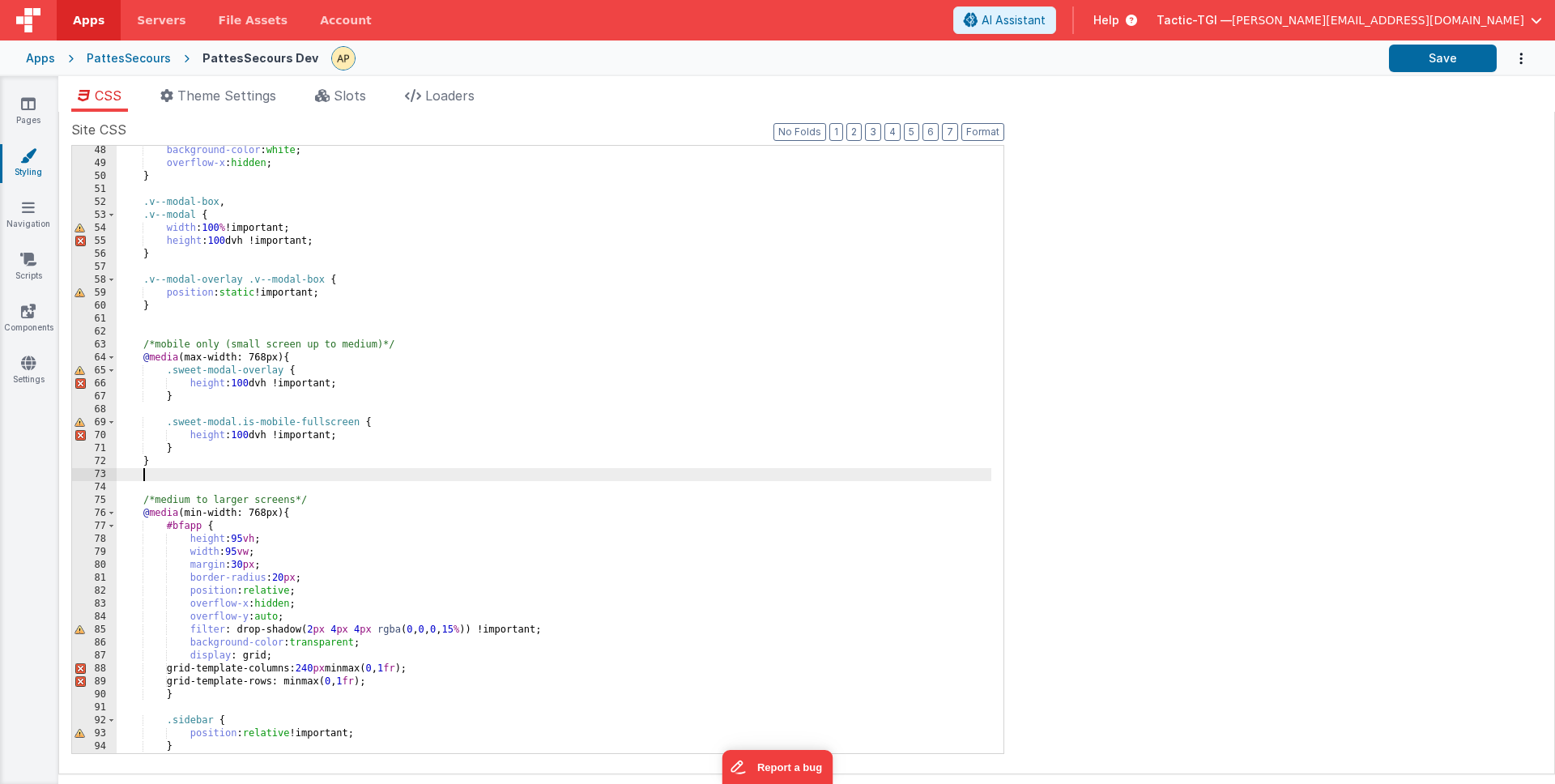
scroll to position [607, 0]
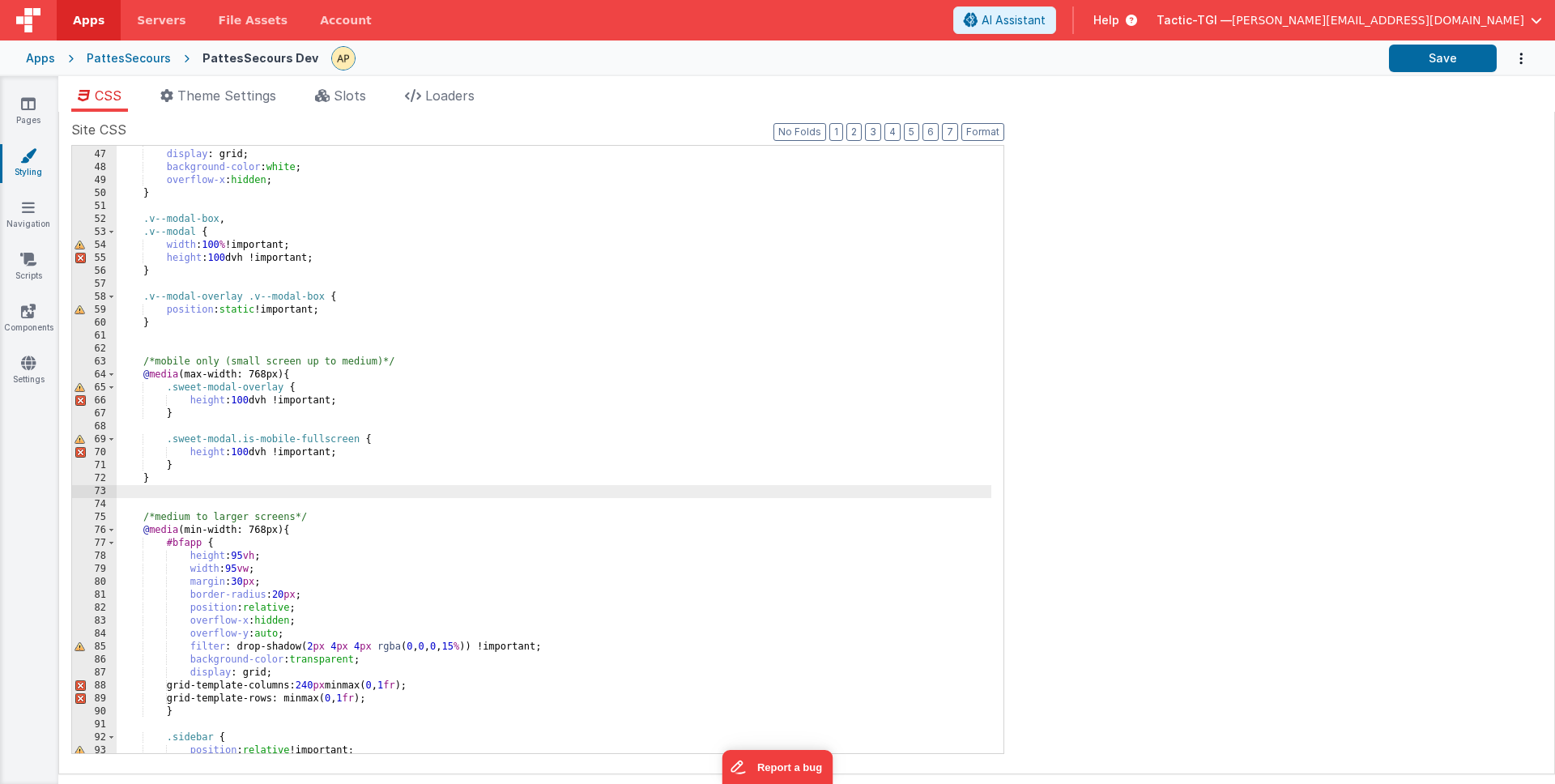
click at [202, 325] on div "width : 100 % ; display : grid; background-color : white ; overflow-x : hidden …" at bounding box center [554, 452] width 875 height 633
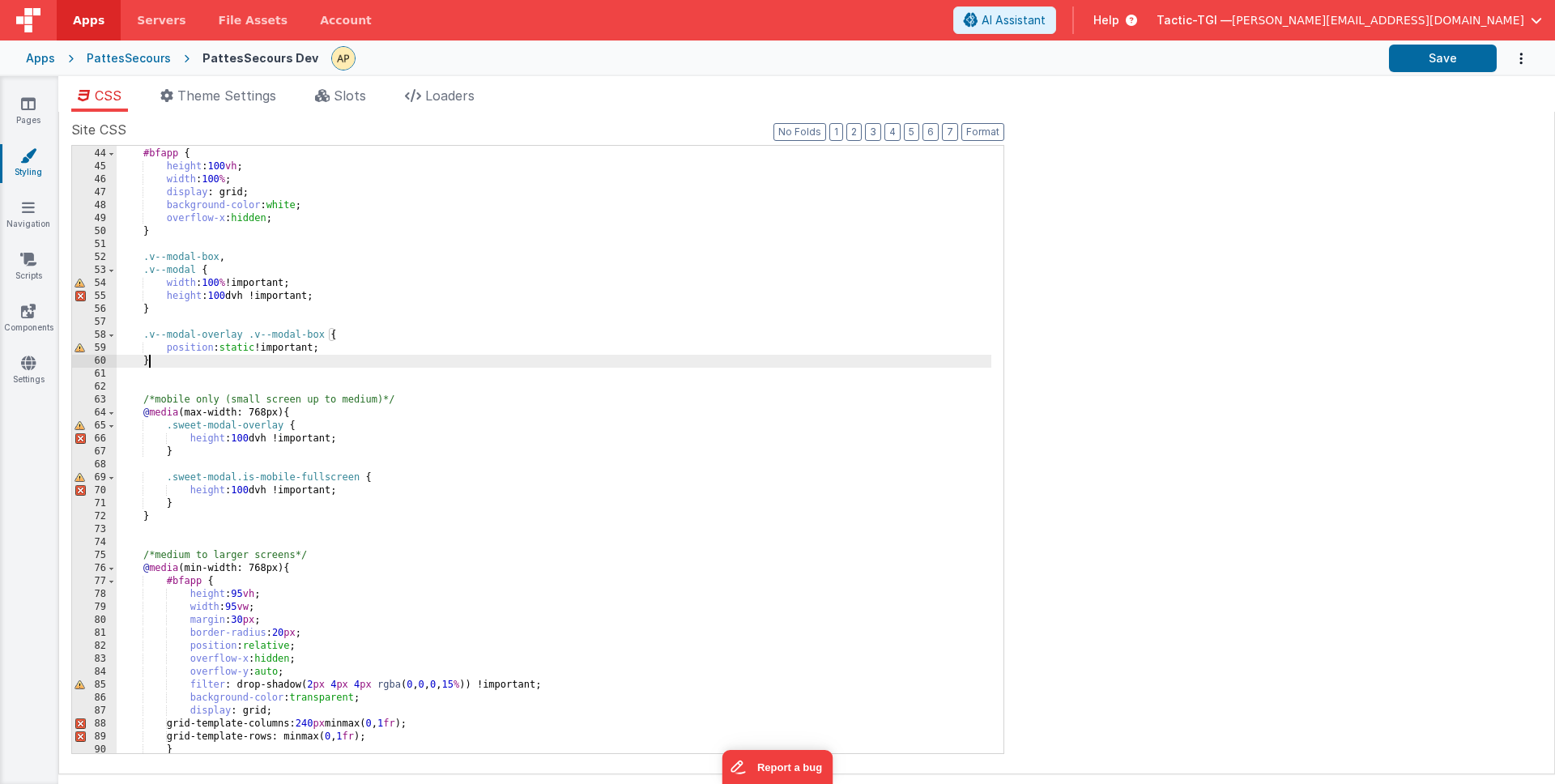
scroll to position [561, 0]
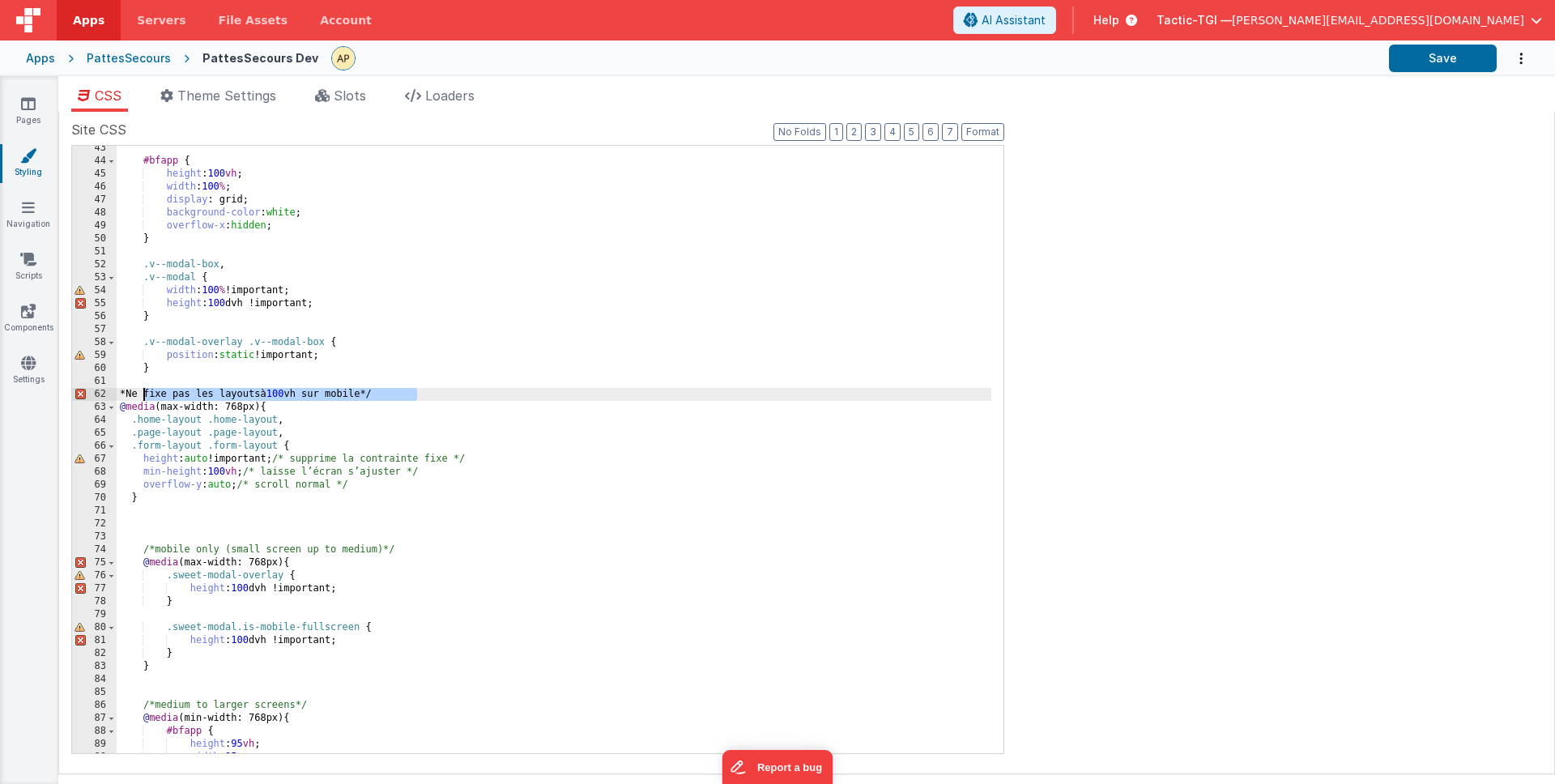
drag, startPoint x: 432, startPoint y: 394, endPoint x: 137, endPoint y: 394, distance: 295.0
click at [137, 394] on div "#bfapp { height : 100 vh ; width : 100 % ; display : grid; background-color : w…" at bounding box center [554, 458] width 875 height 633
drag, startPoint x: 118, startPoint y: 406, endPoint x: 175, endPoint y: 431, distance: 62.2
click at [118, 406] on div "#bfapp { height : 100 vh ; width : 100 % ; display : grid; background-color : w…" at bounding box center [554, 458] width 875 height 633
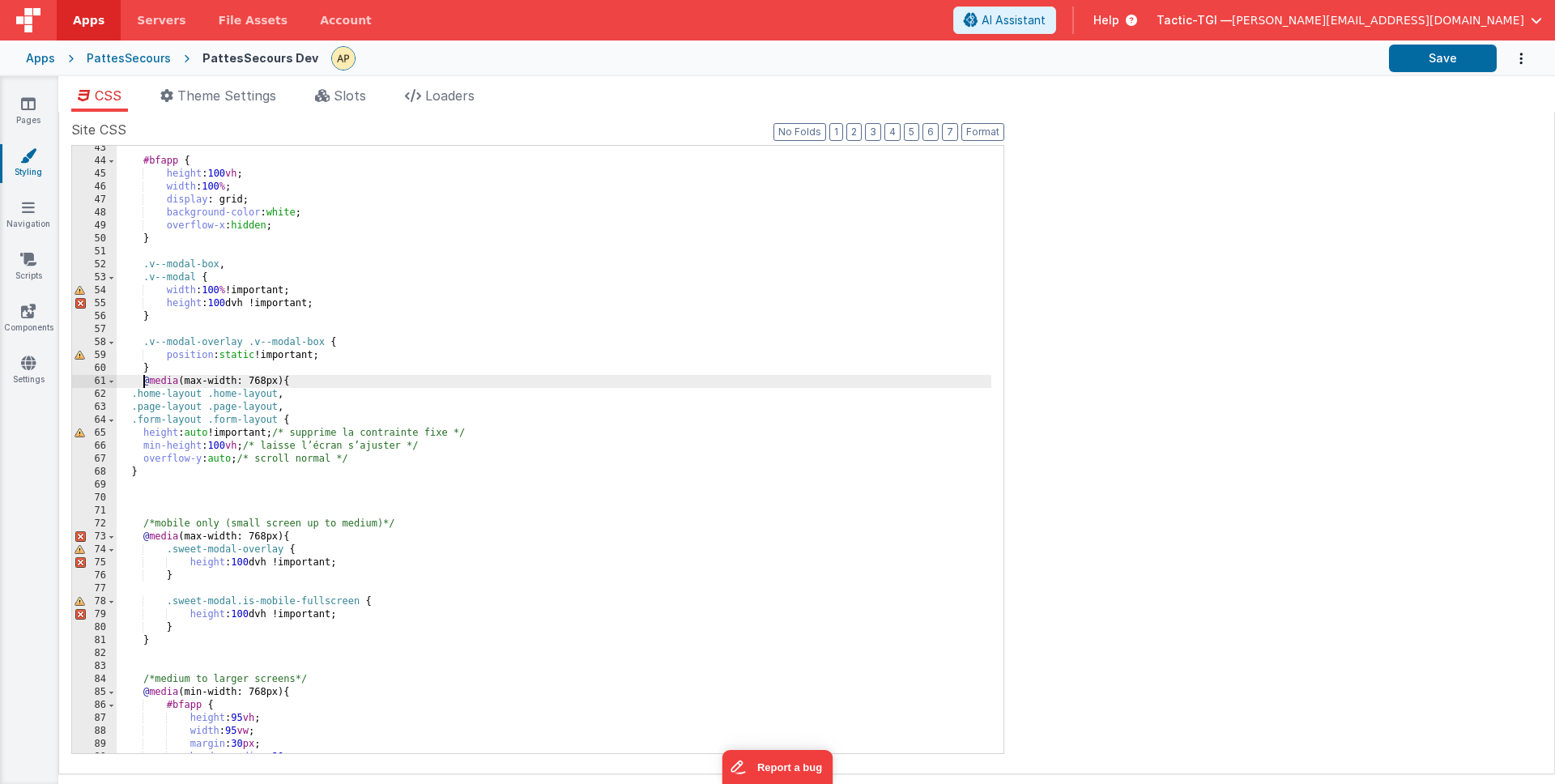
drag, startPoint x: 133, startPoint y: 395, endPoint x: 194, endPoint y: 442, distance: 77.0
click at [134, 395] on div "#bfapp { height : 100 vh ; width : 100 % ; display : grid; background-color : w…" at bounding box center [554, 458] width 875 height 633
click at [134, 410] on div "#bfapp { height : 100 vh ; width : 100 % ; display : grid; background-color : w…" at bounding box center [554, 458] width 875 height 633
click at [134, 423] on div "#bfapp { height : 100 vh ; width : 100 % ; display : grid; background-color : w…" at bounding box center [554, 458] width 875 height 633
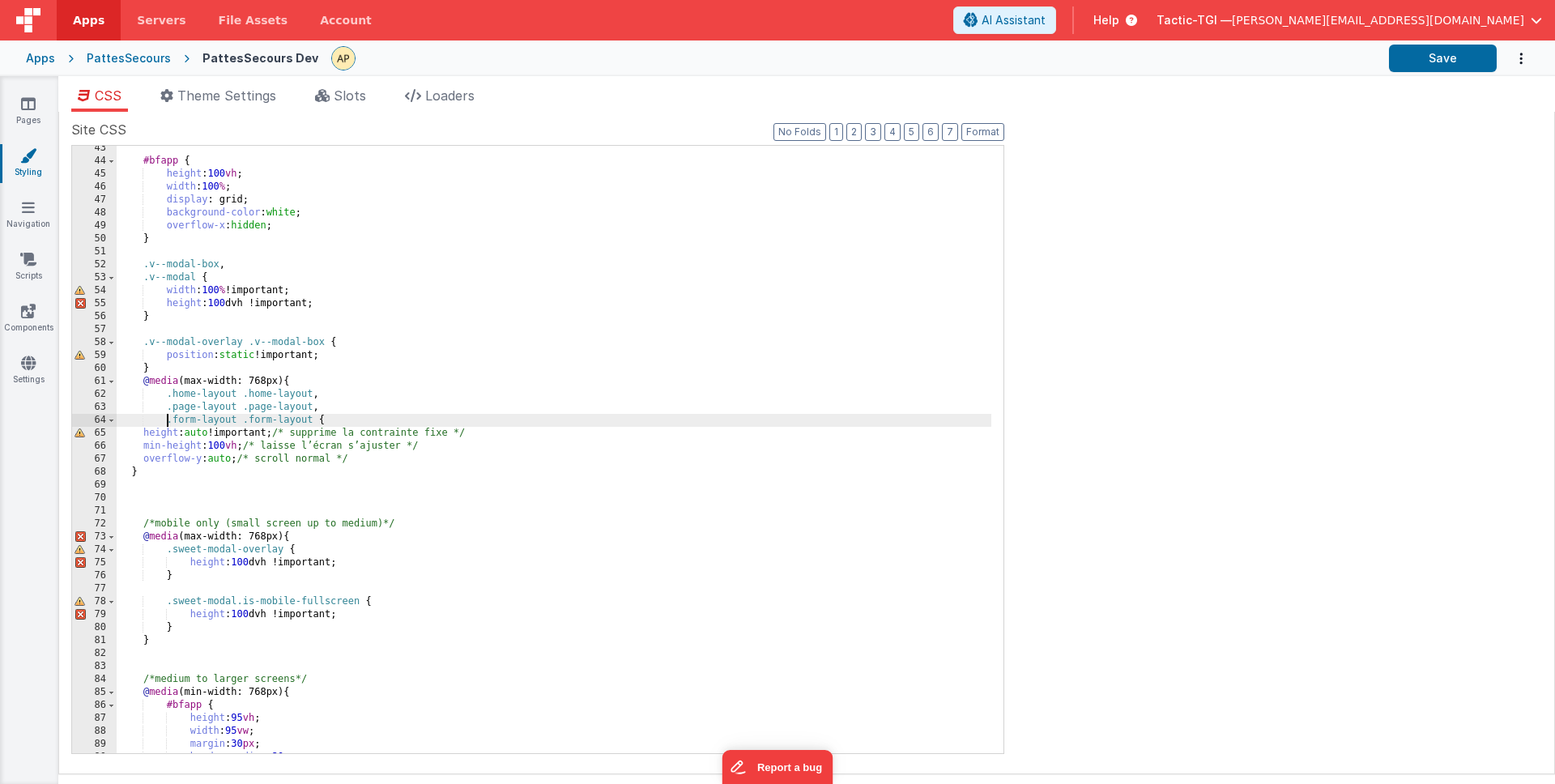
drag, startPoint x: 141, startPoint y: 432, endPoint x: 144, endPoint y: 441, distance: 9.5
click at [141, 432] on div "#bfapp { height : 100 vh ; width : 100 % ; display : grid; background-color : w…" at bounding box center [554, 458] width 875 height 633
click at [145, 445] on div "#bfapp { height : 100 vh ; width : 100 % ; display : grid; background-color : w…" at bounding box center [554, 458] width 875 height 633
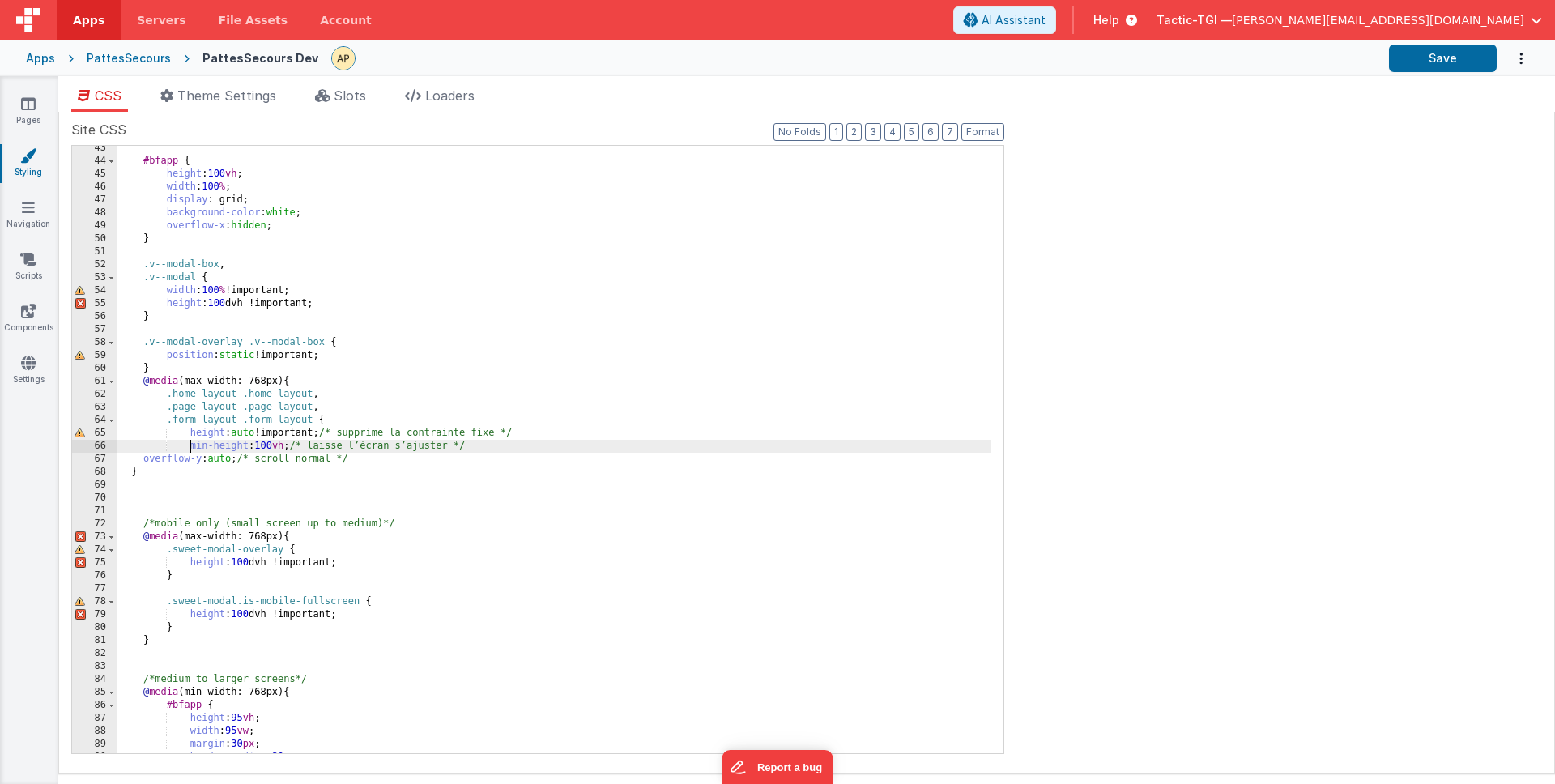
click at [145, 457] on div "#bfapp { height : 100 vh ; width : 100 % ; display : grid; background-color : w…" at bounding box center [554, 458] width 875 height 633
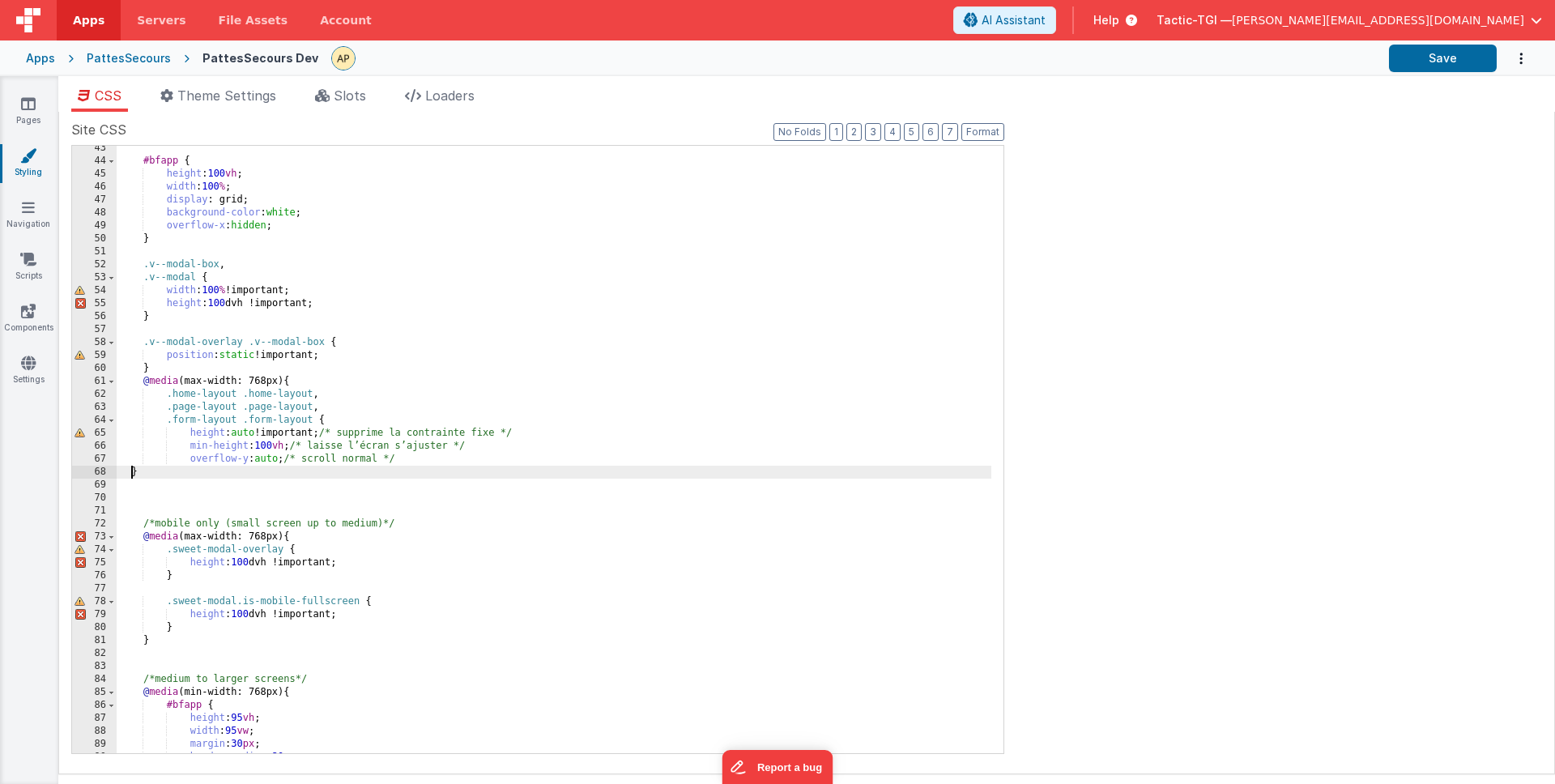
drag, startPoint x: 131, startPoint y: 470, endPoint x: 160, endPoint y: 478, distance: 30.1
click at [131, 470] on div "#bfapp { height : 100 vh ; width : 100 % ; display : grid; background-color : w…" at bounding box center [554, 458] width 875 height 633
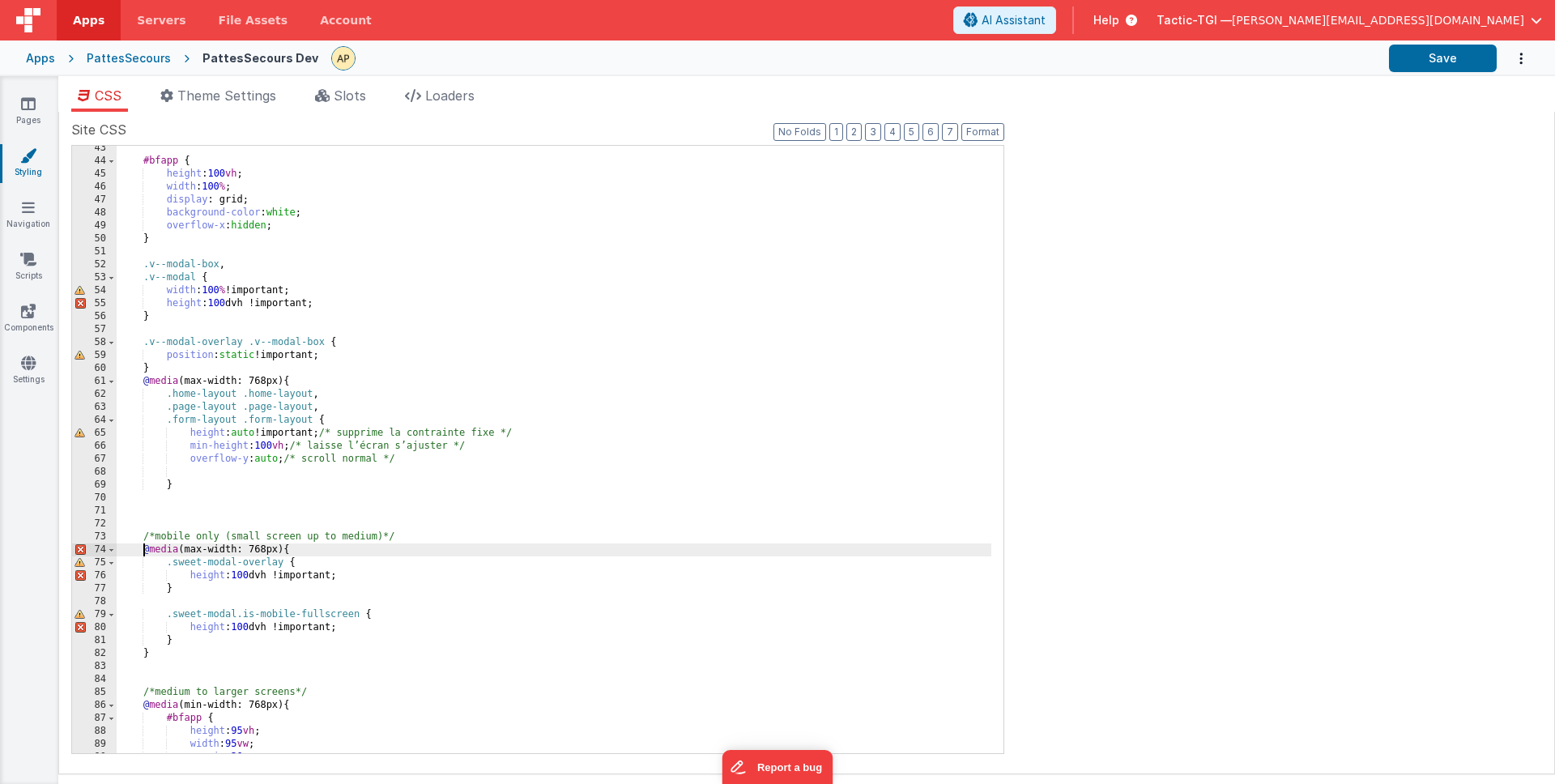
click at [144, 551] on div "#bfapp { height : 100 vh ; width : 100 % ; display : grid; background-color : w…" at bounding box center [554, 458] width 875 height 633
click at [219, 657] on div "#bfapp { height : 100 vh ; width : 100 % ; display : grid; background-color : w…" at bounding box center [554, 458] width 875 height 633
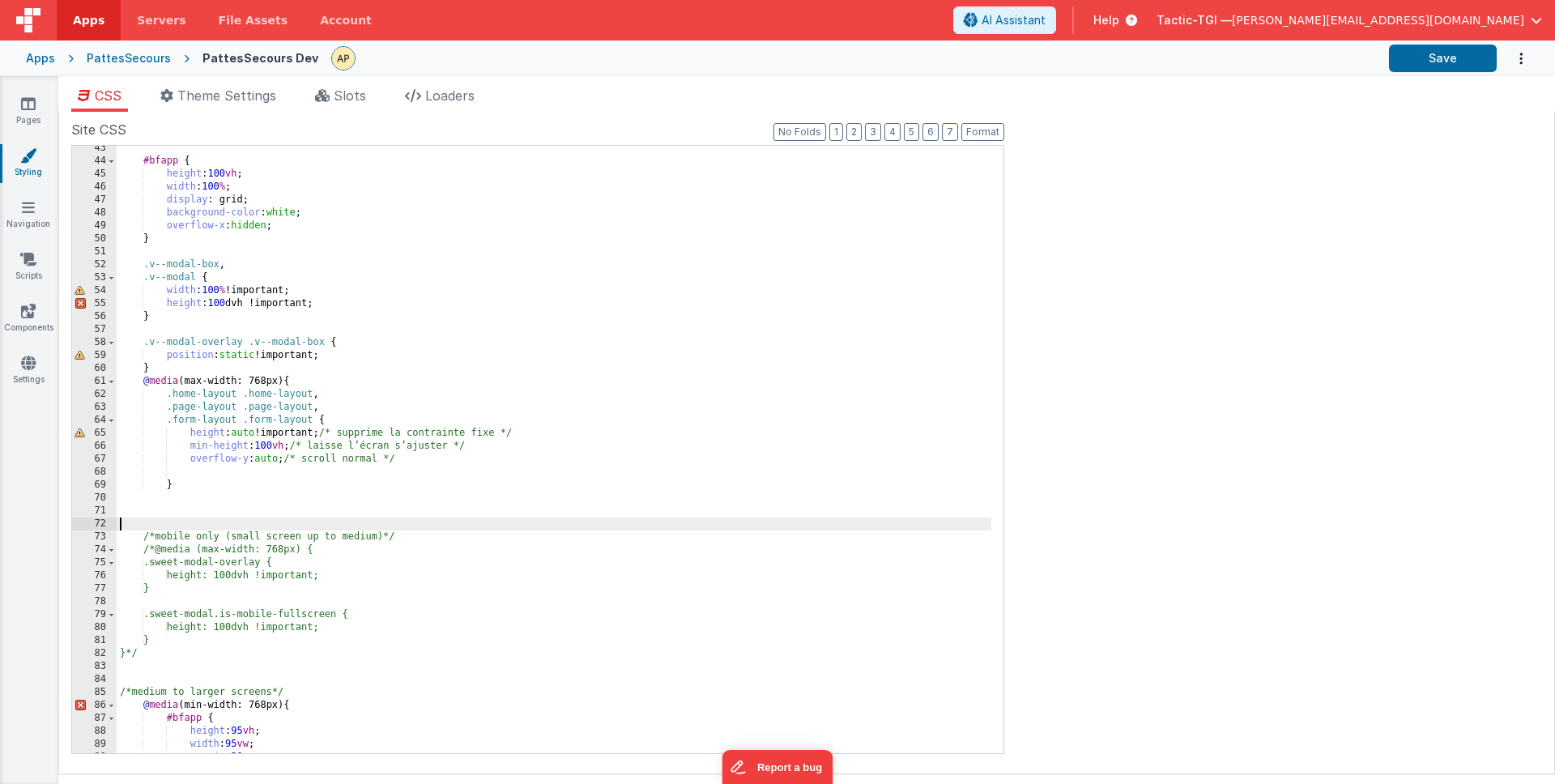
click at [592, 517] on div "#bfapp { height : 100 vh ; width : 100 % ; display : grid; background-color : w…" at bounding box center [554, 458] width 875 height 633
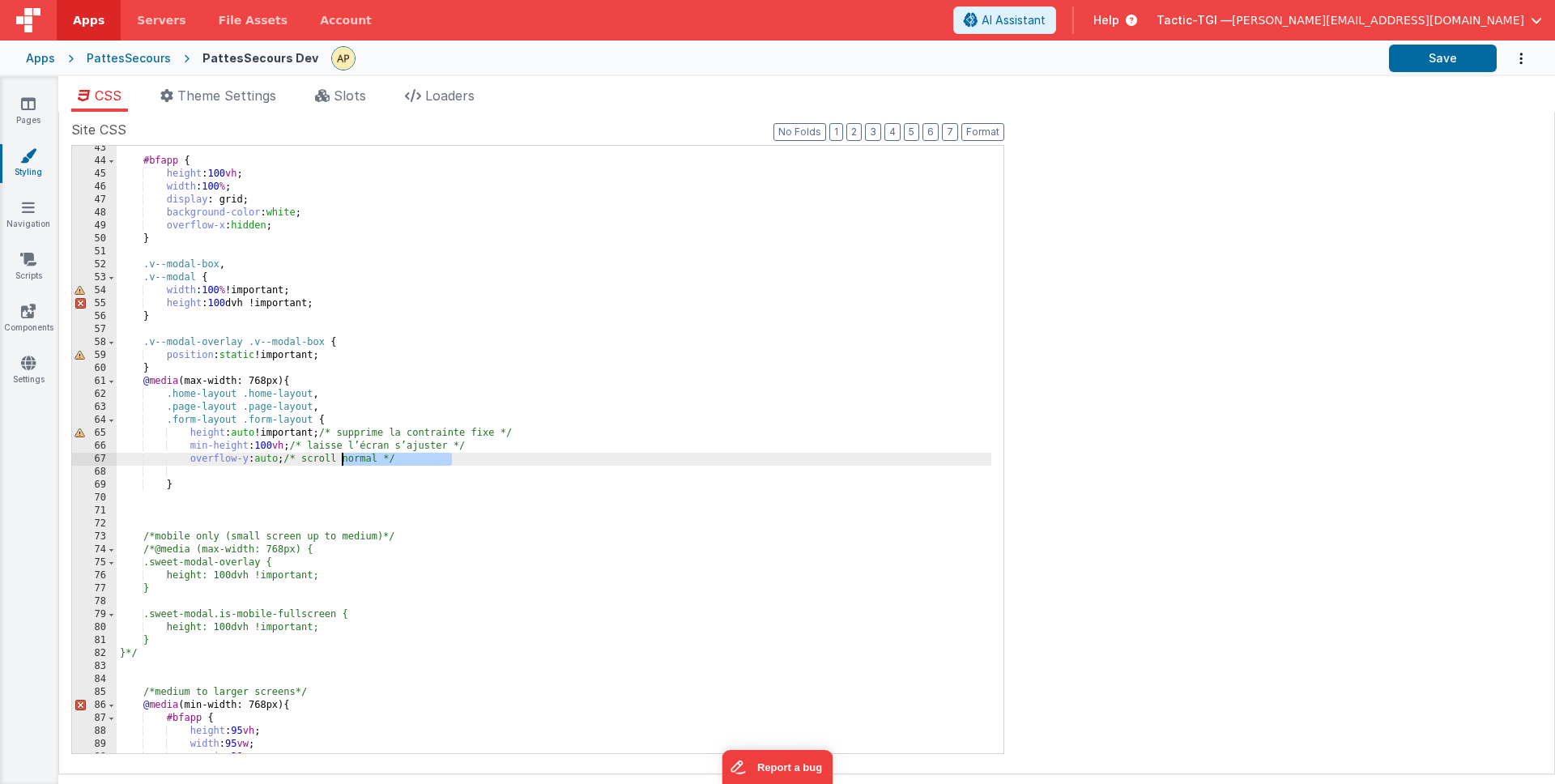
drag, startPoint x: 464, startPoint y: 461, endPoint x: 351, endPoint y: 454, distance: 113.2
click at [343, 456] on div "#bfapp { height : 100 vh ; width : 100 % ; display : grid; background-color : w…" at bounding box center [554, 458] width 875 height 633
drag, startPoint x: 529, startPoint y: 441, endPoint x: 343, endPoint y: 443, distance: 186.0
click at [343, 443] on div "#bfapp { height : 100 vh ; width : 100 % ; display : grid; background-color : w…" at bounding box center [554, 458] width 875 height 633
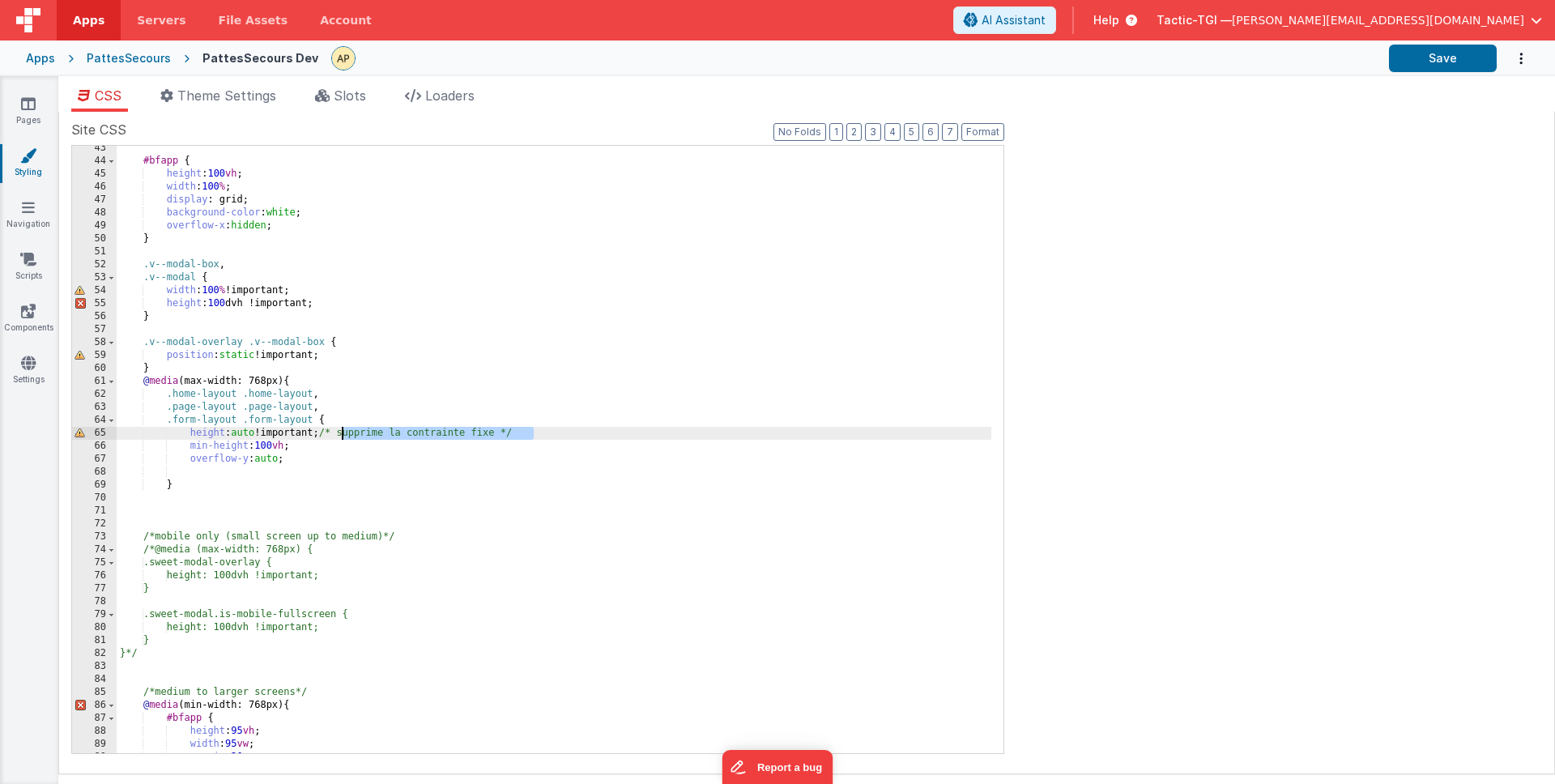
drag, startPoint x: 536, startPoint y: 434, endPoint x: 344, endPoint y: 451, distance: 192.8
click at [340, 430] on div "#bfapp { height : 100 vh ; width : 100 % ; display : grid; background-color : w…" at bounding box center [554, 458] width 875 height 633
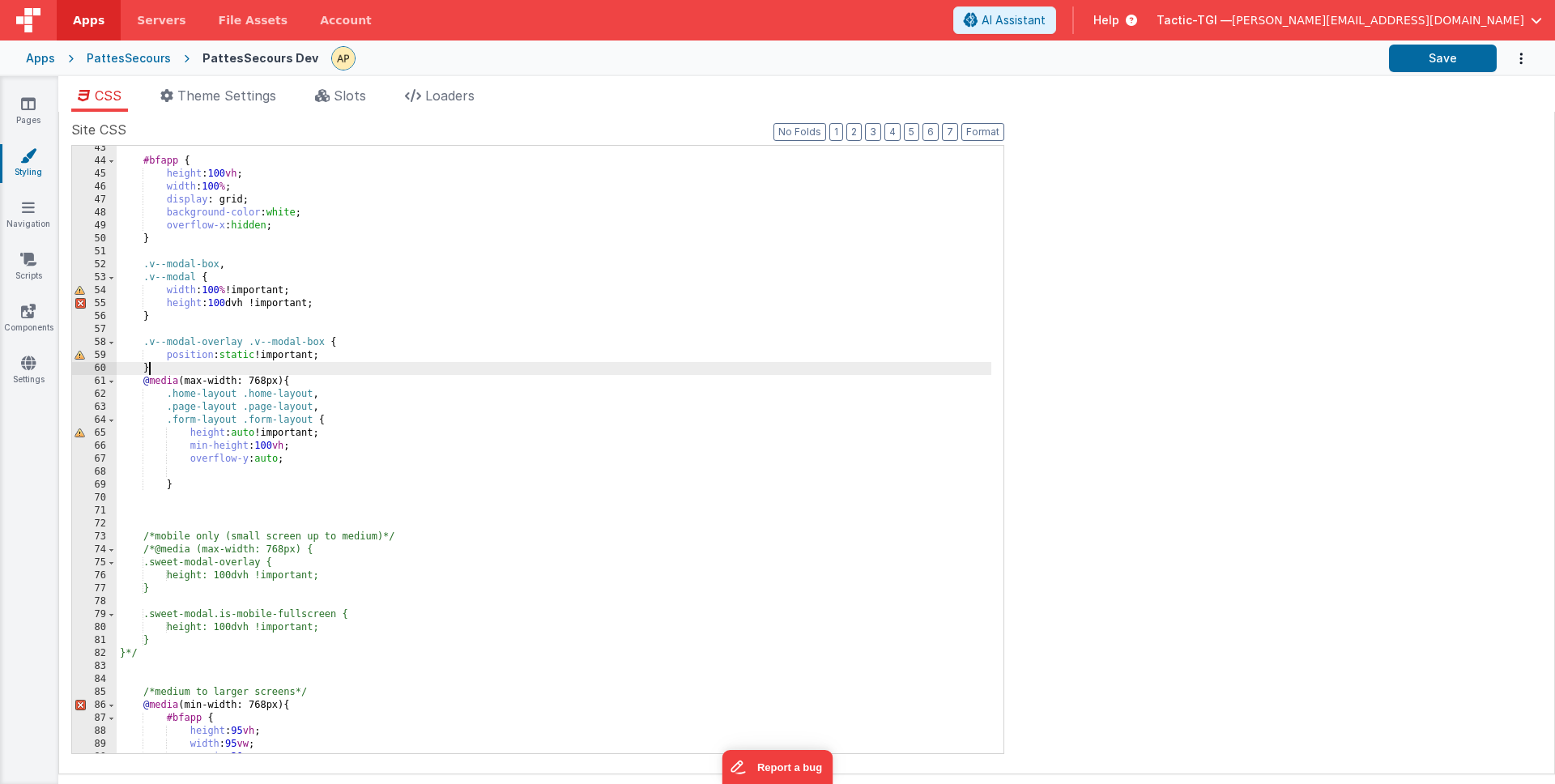
click at [305, 363] on div "#bfapp { height : 100 vh ; width : 100 % ; display : grid; background-color : w…" at bounding box center [554, 458] width 875 height 633
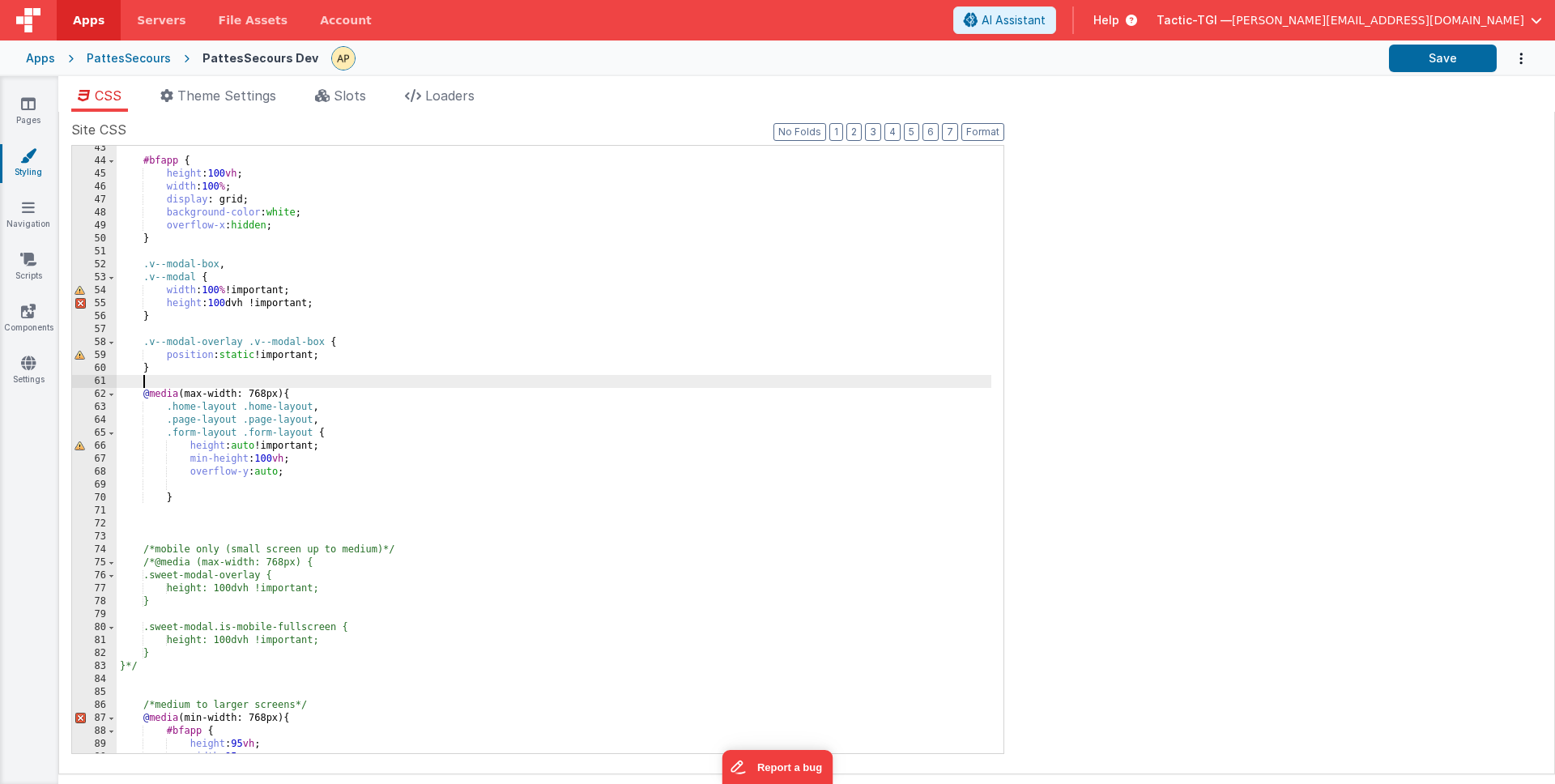
click at [268, 515] on div "#bfapp { height : 100 vh ; width : 100 % ; display : grid; background-color : w…" at bounding box center [554, 458] width 875 height 633
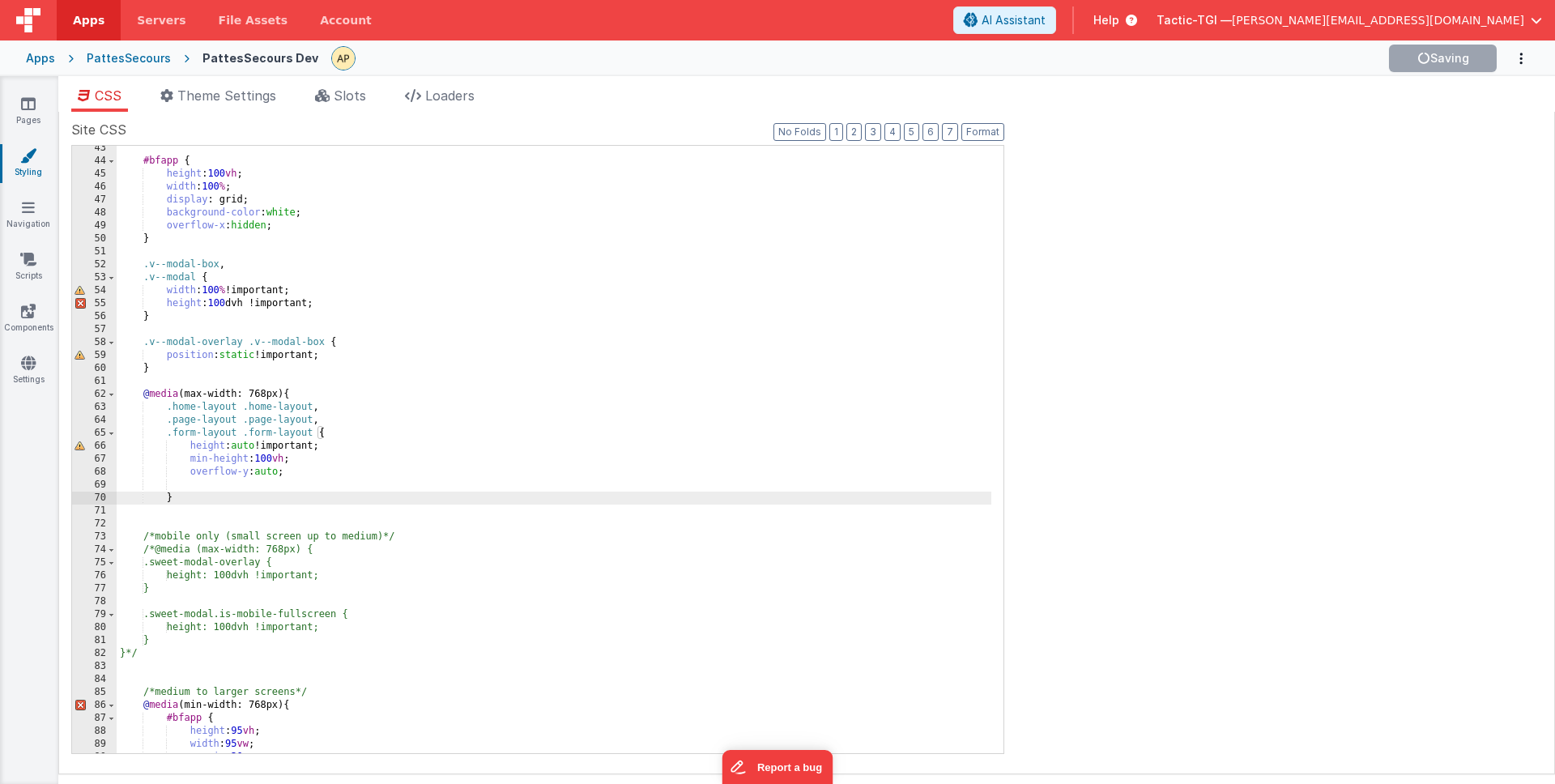
click at [783, 302] on div "#bfapp { height : 100 vh ; width : 100 % ; display : grid; background-color : w…" at bounding box center [554, 458] width 875 height 633
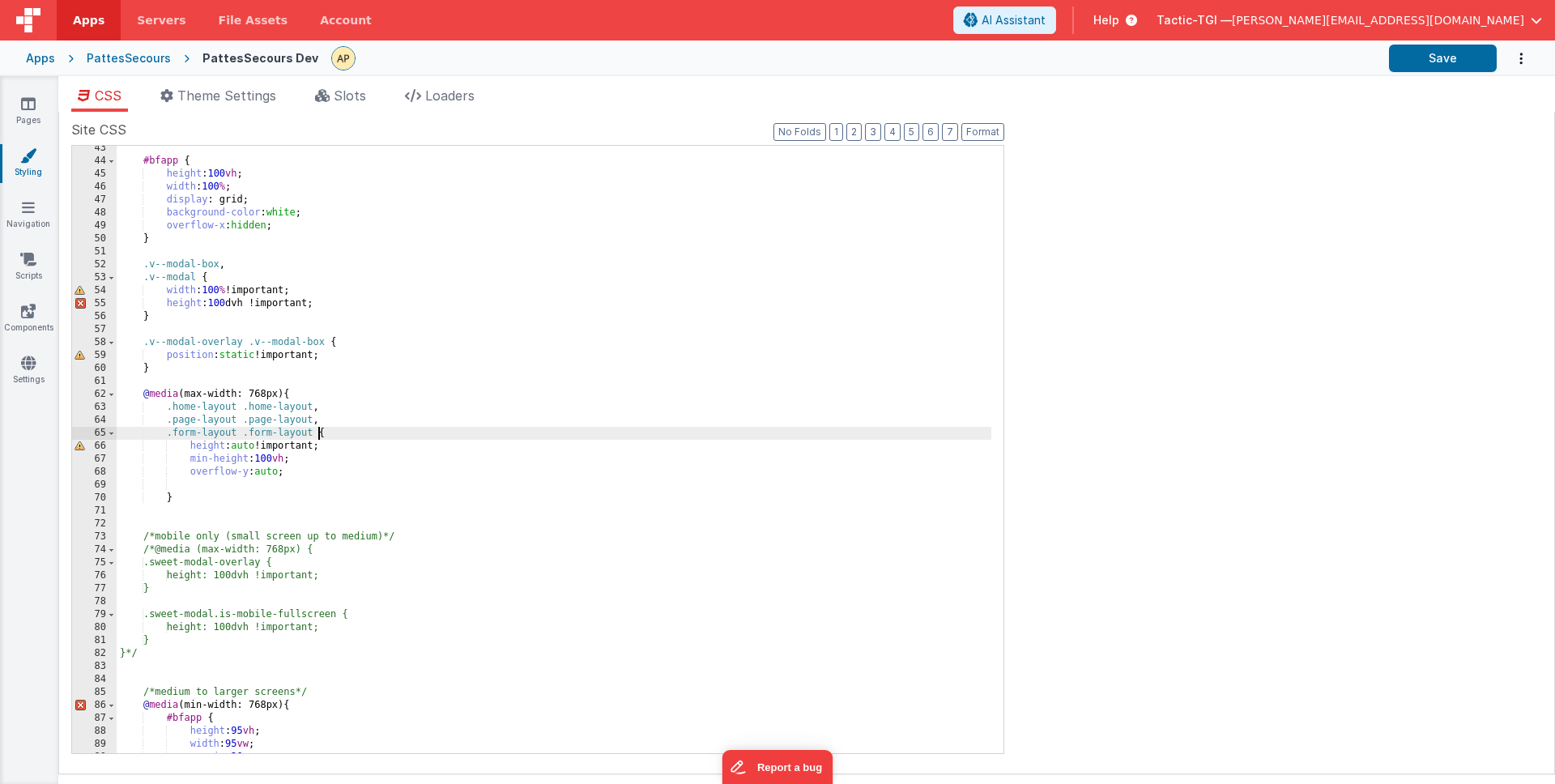
click at [317, 433] on div "#bfapp { height : 100 vh ; width : 100 % ; display : grid; background-color : w…" at bounding box center [554, 458] width 875 height 633
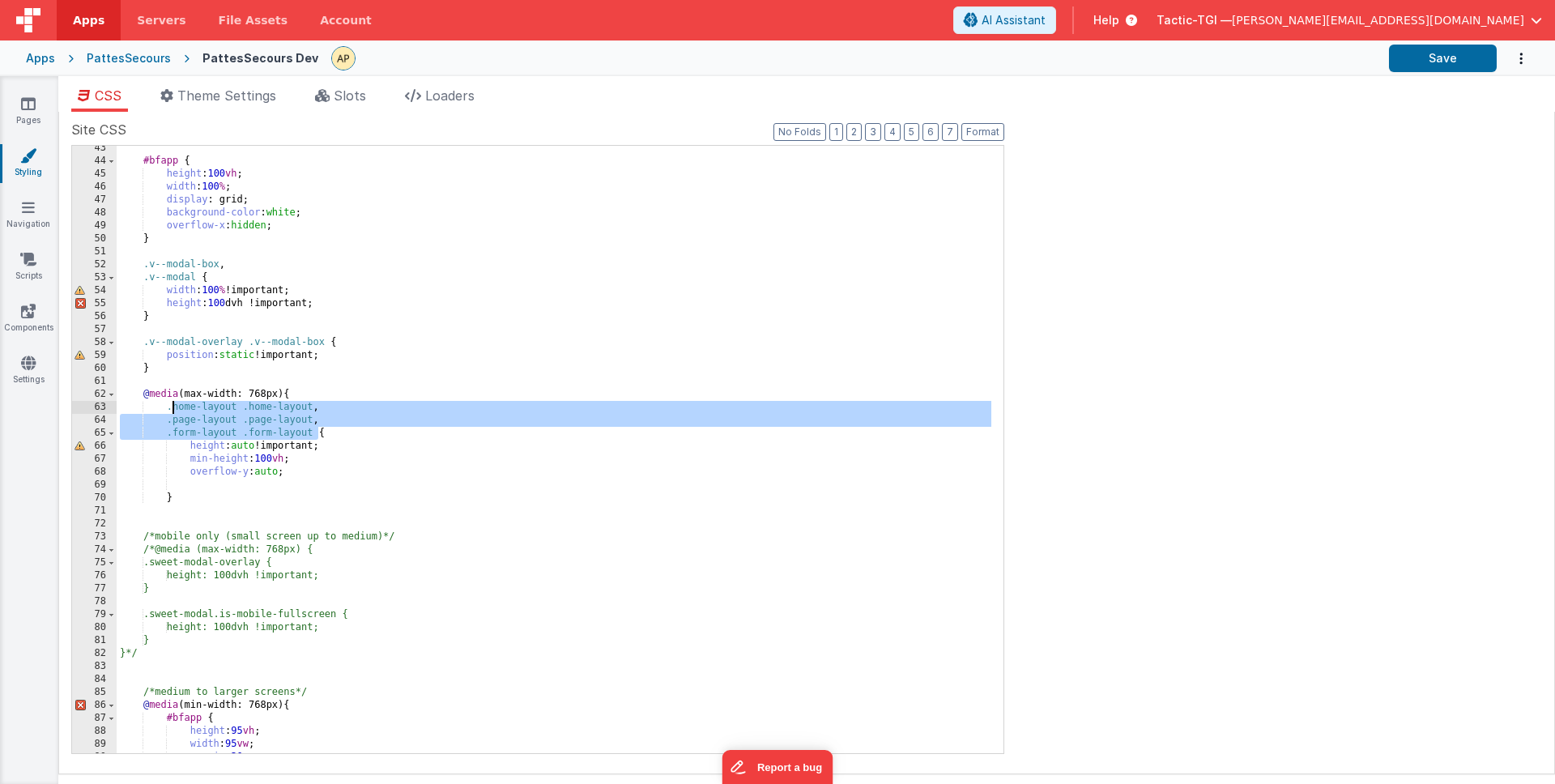
drag, startPoint x: 314, startPoint y: 431, endPoint x: 171, endPoint y: 405, distance: 145.3
click at [171, 405] on div "#bfapp { height : 100 vh ; width : 100 % ; display : grid; background-color : w…" at bounding box center [554, 458] width 875 height 633
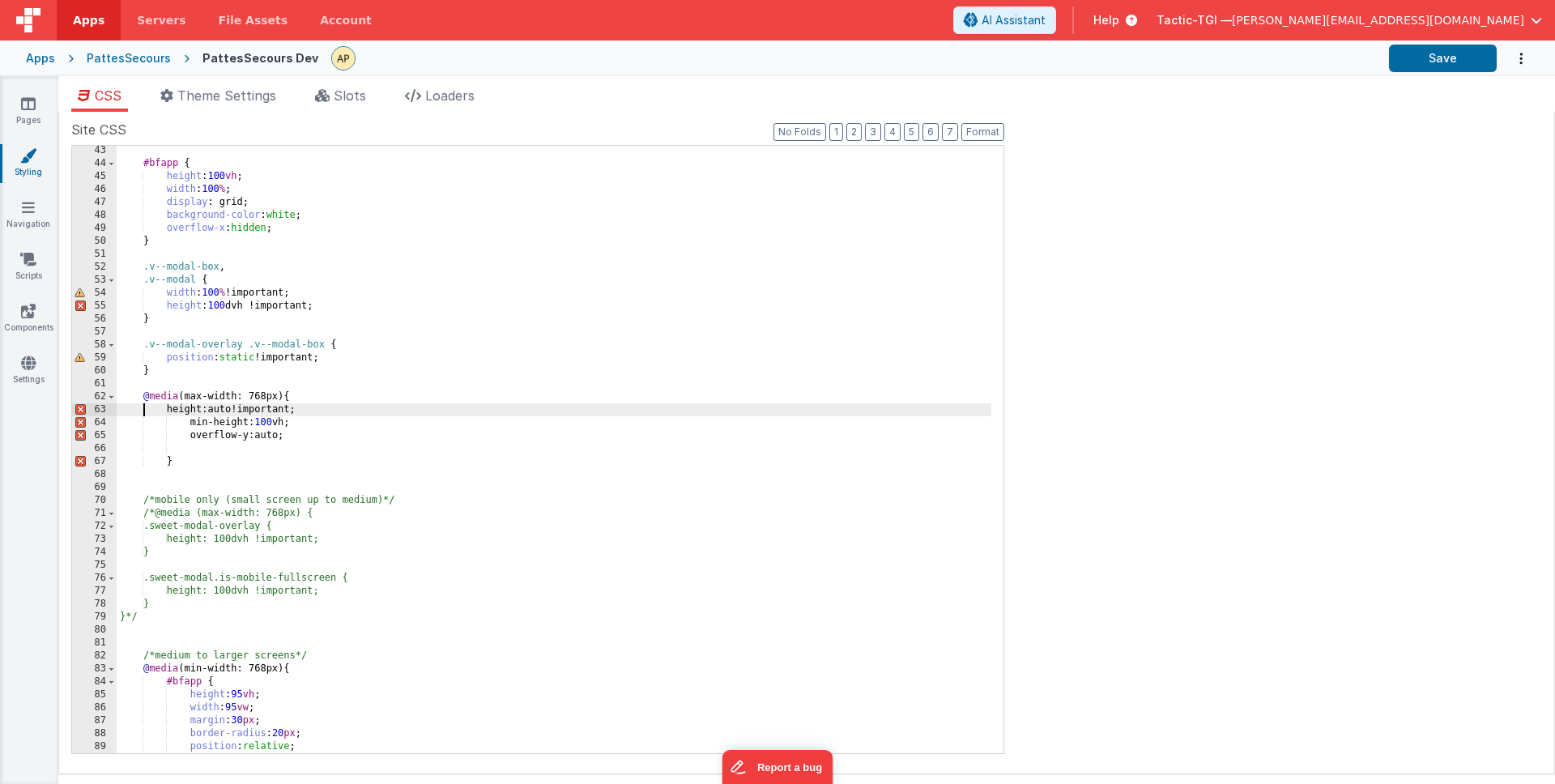
scroll to position [570, 0]
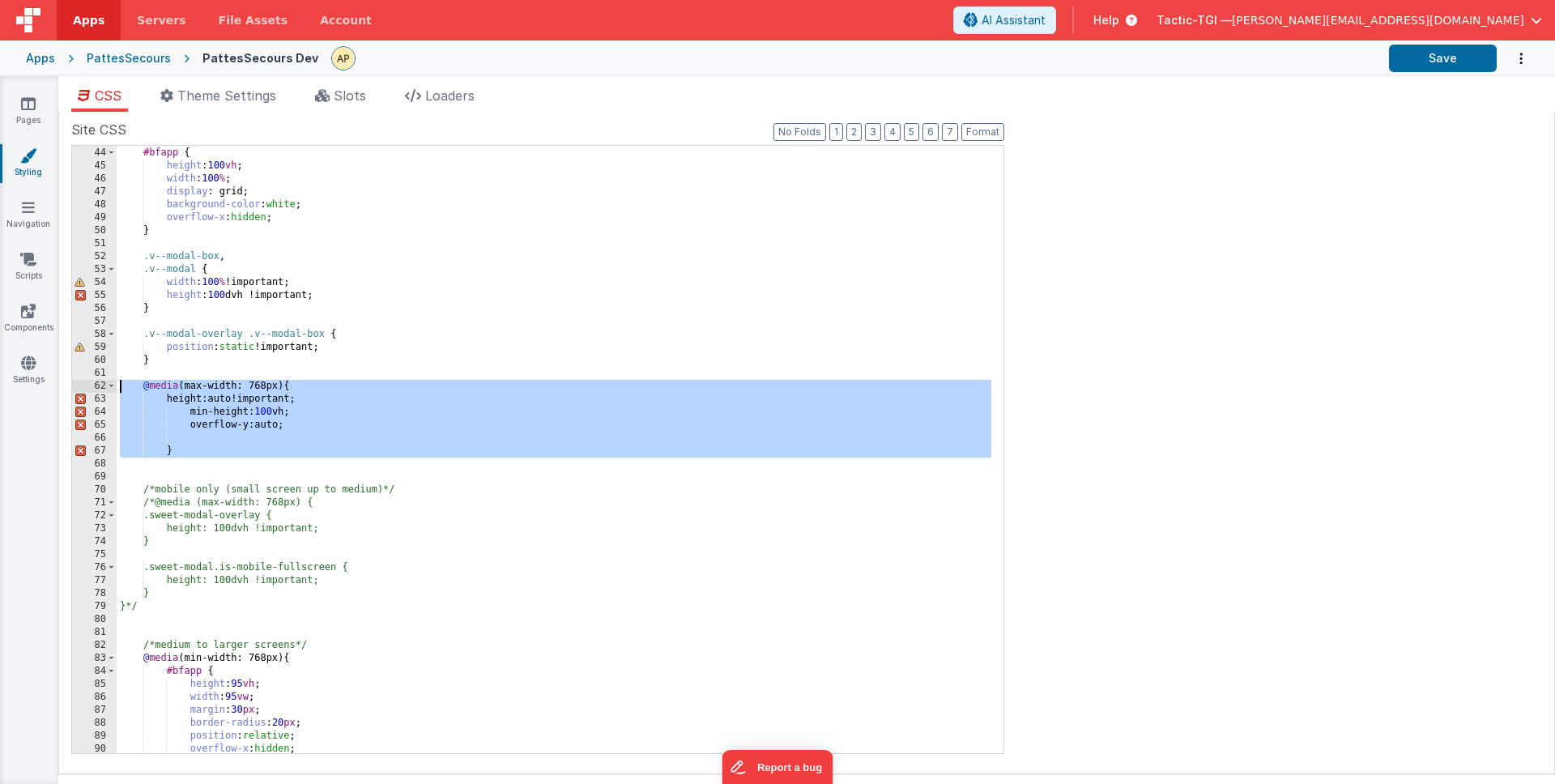
drag, startPoint x: 185, startPoint y: 459, endPoint x: 86, endPoint y: 389, distance: 121.2
click at [86, 389] on div "43 44 45 46 47 48 49 50 51 52 53 54 55 56 57 58 59 60 61 62 63 64 65 66 67 68 6…" at bounding box center [537, 449] width 933 height 609
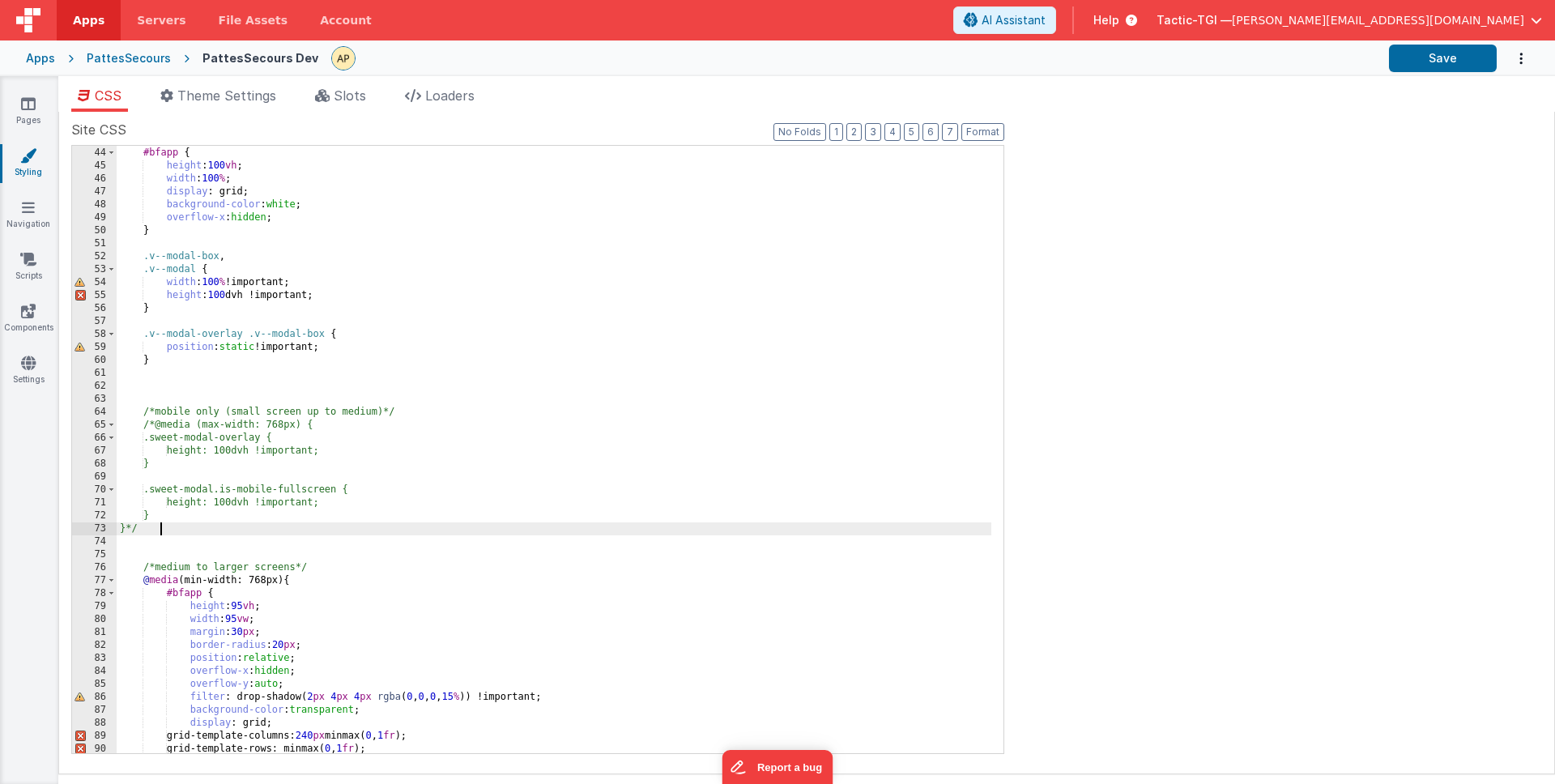
click at [177, 529] on div "#bfapp { height : 100 vh ; width : 100 % ; display : grid; background-color : w…" at bounding box center [554, 450] width 875 height 633
drag, startPoint x: 153, startPoint y: 411, endPoint x: 226, endPoint y: 431, distance: 75.7
click at [153, 411] on div "#bfapp { height : 100 vh ; width : 100 % ; display : grid; background-color : w…" at bounding box center [554, 450] width 875 height 633
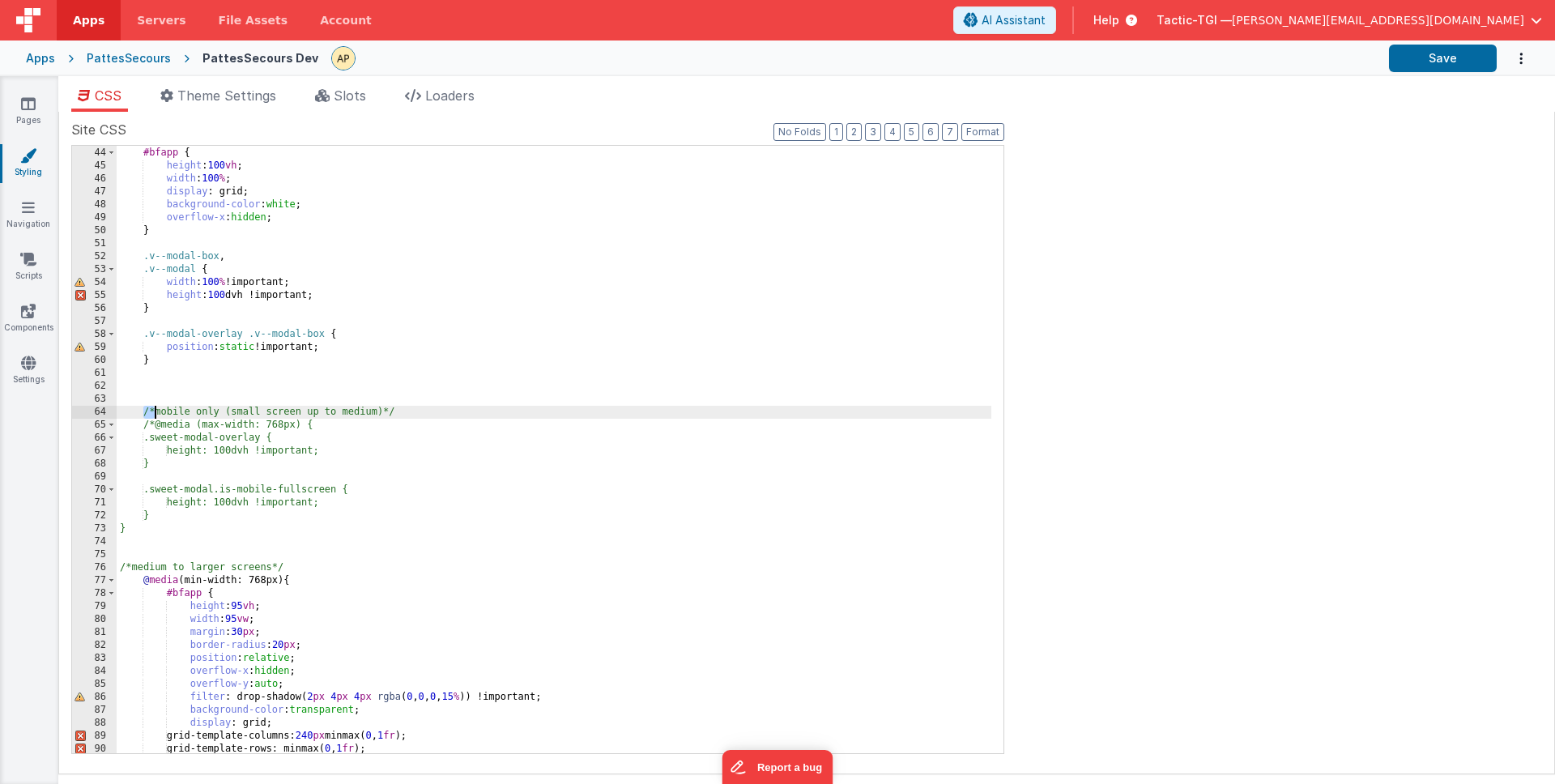
click at [153, 425] on div "#bfapp { height : 100 vh ; width : 100 % ; display : grid; background-color : w…" at bounding box center [554, 450] width 875 height 633
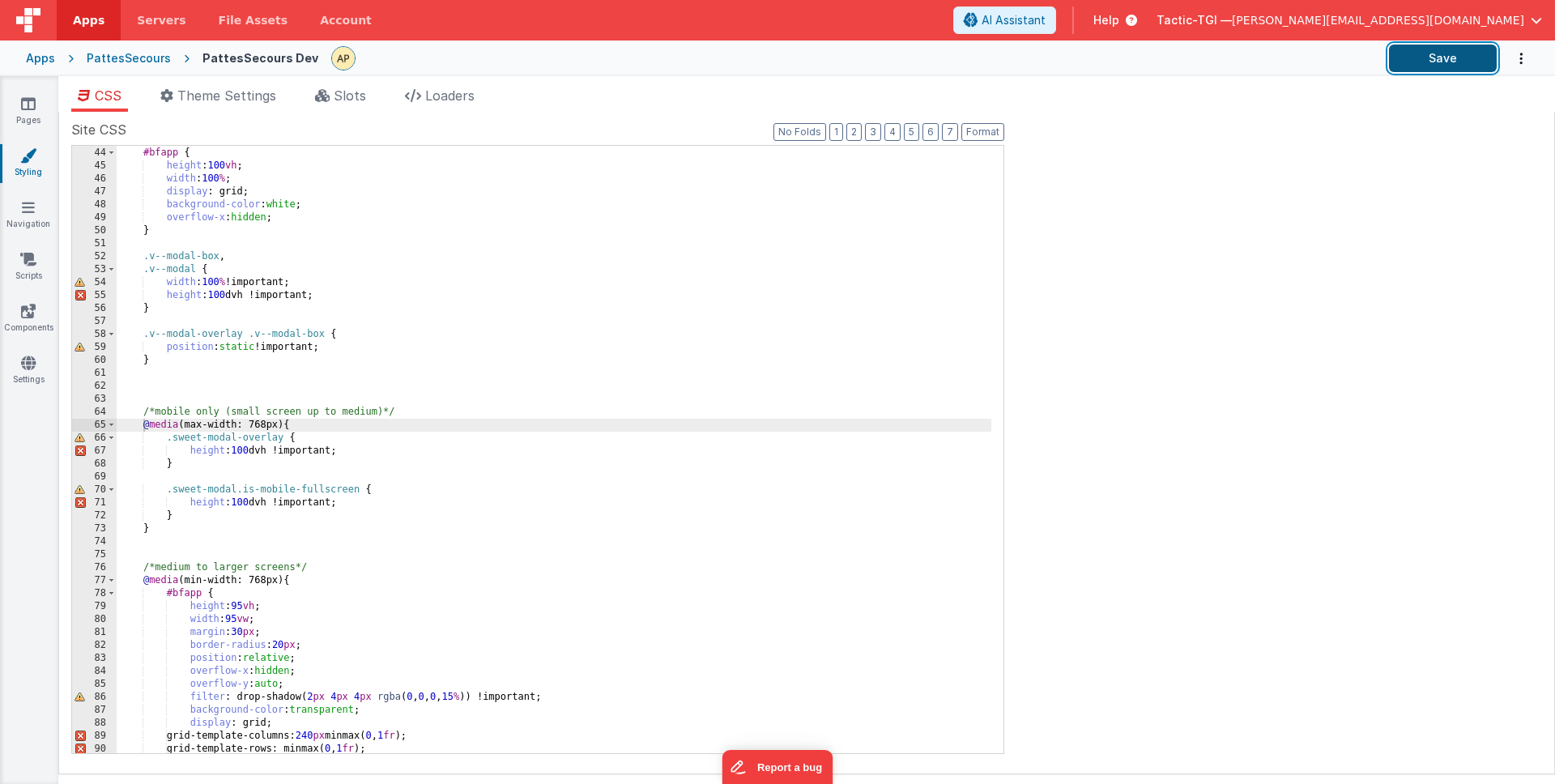
drag, startPoint x: 1421, startPoint y: 55, endPoint x: 1434, endPoint y: 56, distance: 13.0
click at [1421, 55] on button "Save" at bounding box center [1442, 58] width 107 height 28
click at [444, 492] on div "#bfapp { height : 100 vh ; width : 100 % ; display : grid; background-color : w…" at bounding box center [554, 450] width 875 height 633
click at [406, 431] on div "#bfapp { height : 100 vh ; width : 100 % ; display : grid; background-color : w…" at bounding box center [554, 450] width 875 height 633
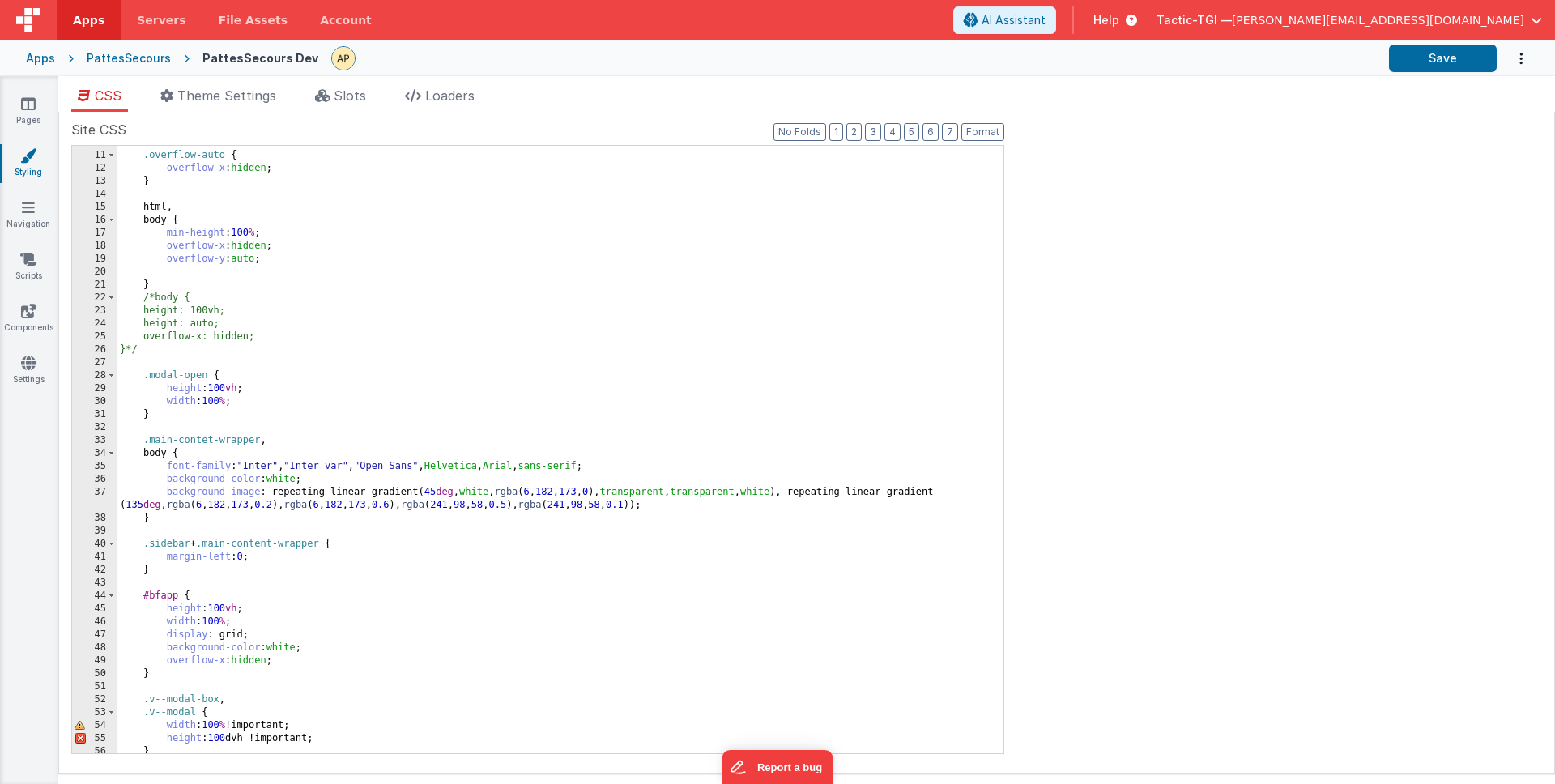
scroll to position [125, 0]
click at [202, 411] on div ".overflow-auto { overflow-x : hidden ; } html , body { min-height : 100 % ; ove…" at bounding box center [554, 455] width 875 height 633
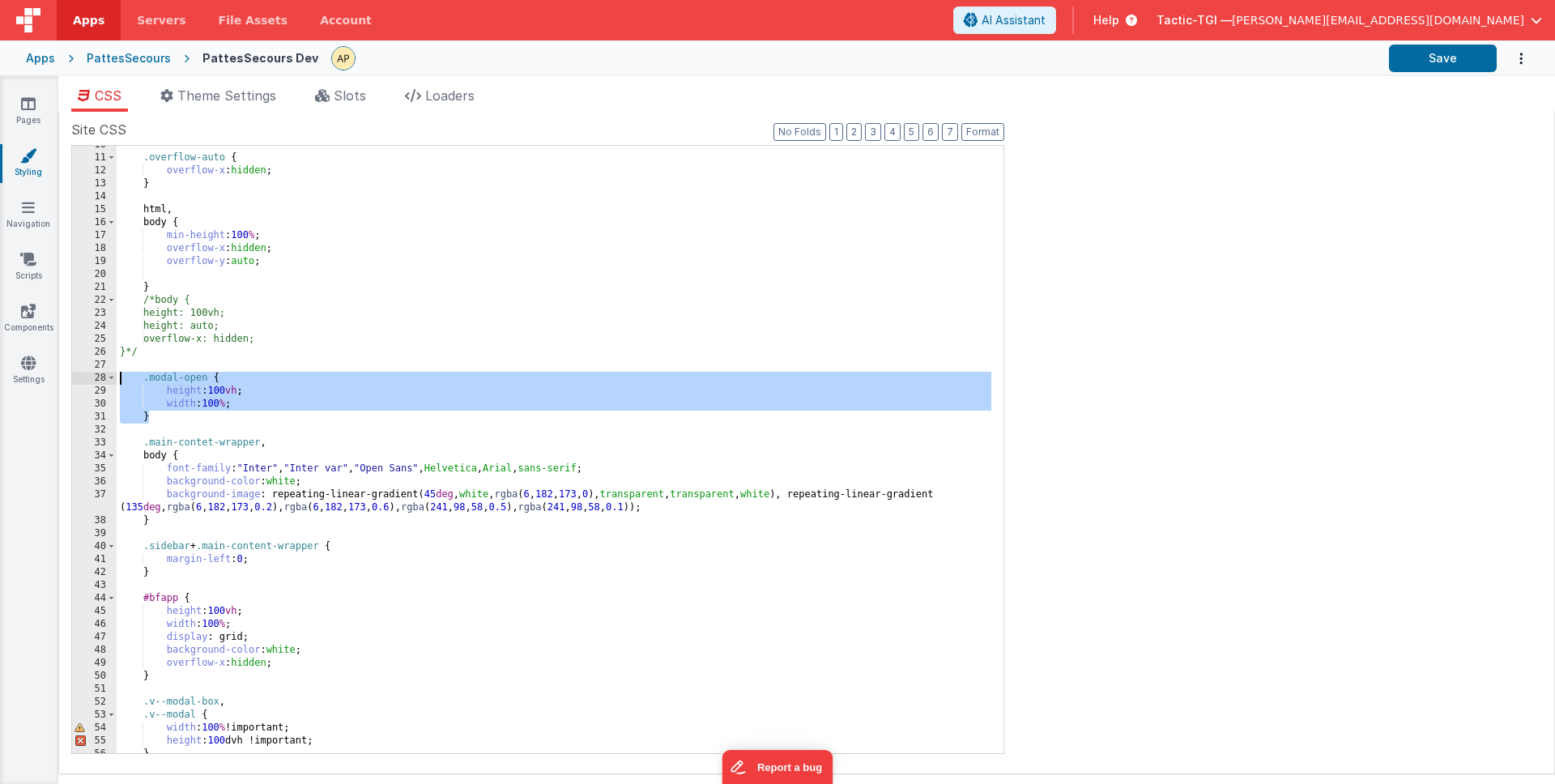
drag, startPoint x: 164, startPoint y: 421, endPoint x: 119, endPoint y: 383, distance: 58.9
click at [119, 383] on div ".overflow-auto { overflow-x : hidden ; } html , body { min-height : 100 % ; ove…" at bounding box center [554, 455] width 875 height 633
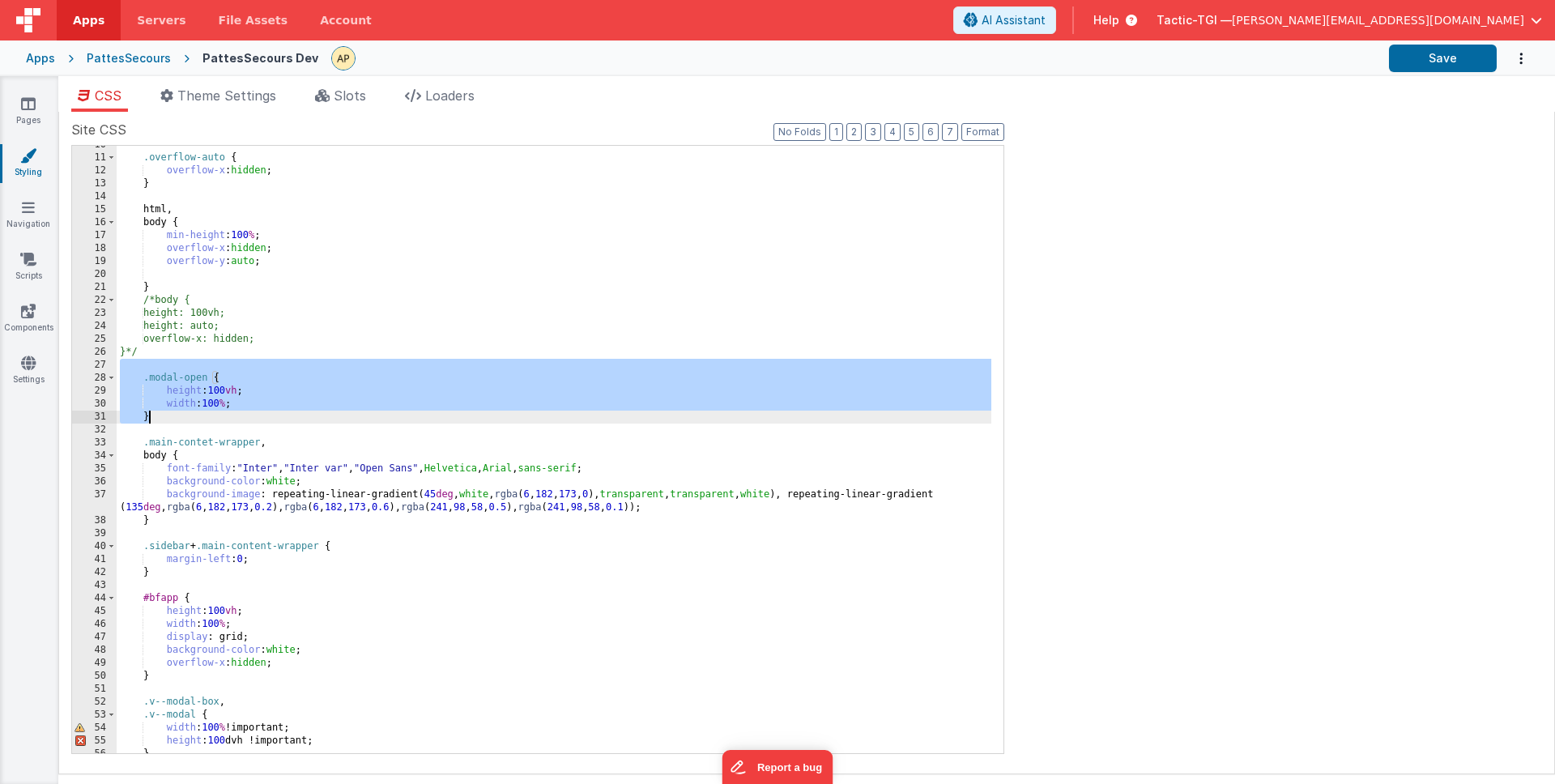
scroll to position [551, 0]
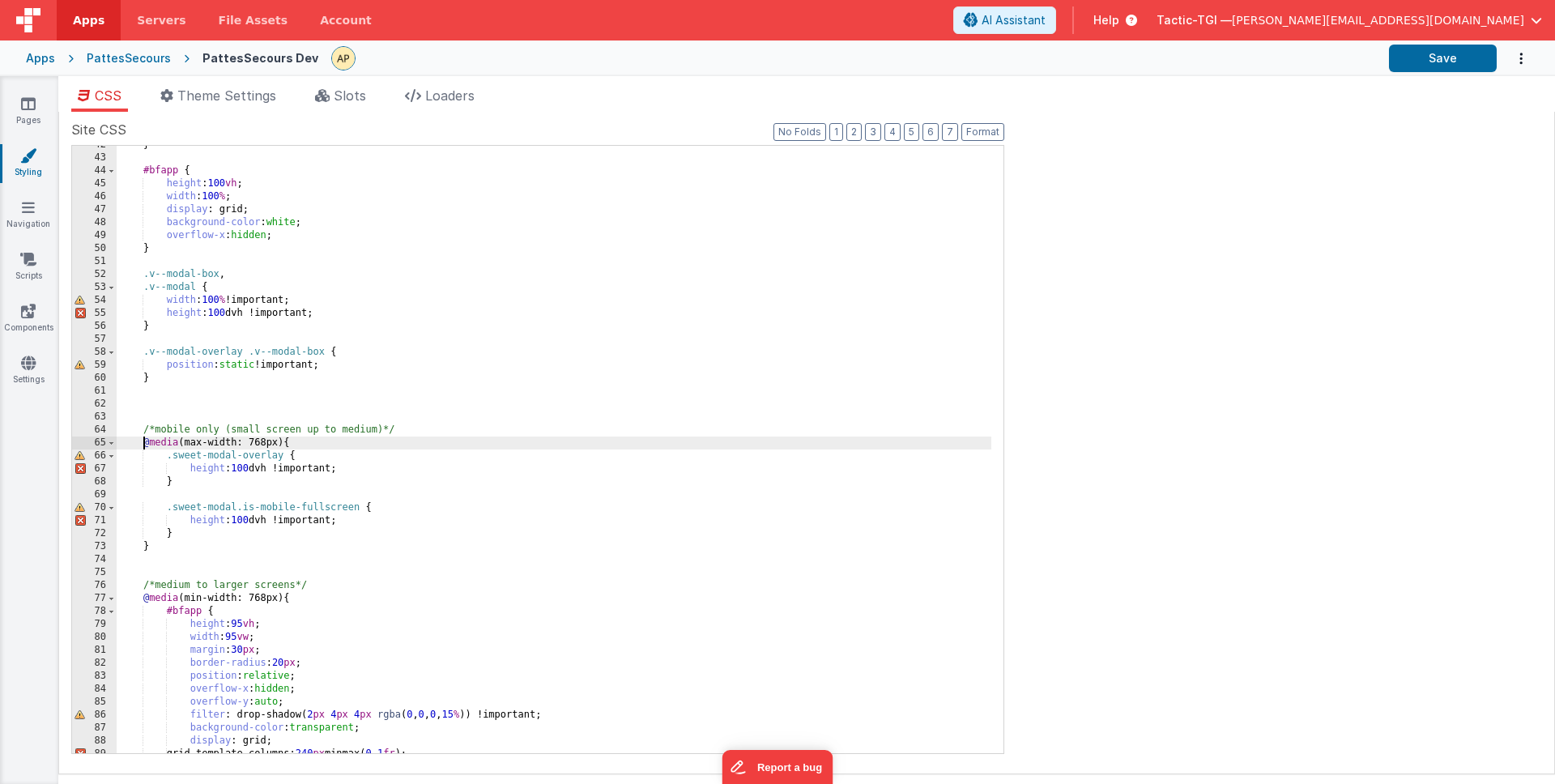
click at [526, 426] on div "} #bfapp { height : 100 vh ; width : 100 % ; display : grid; background-color :…" at bounding box center [554, 455] width 875 height 633
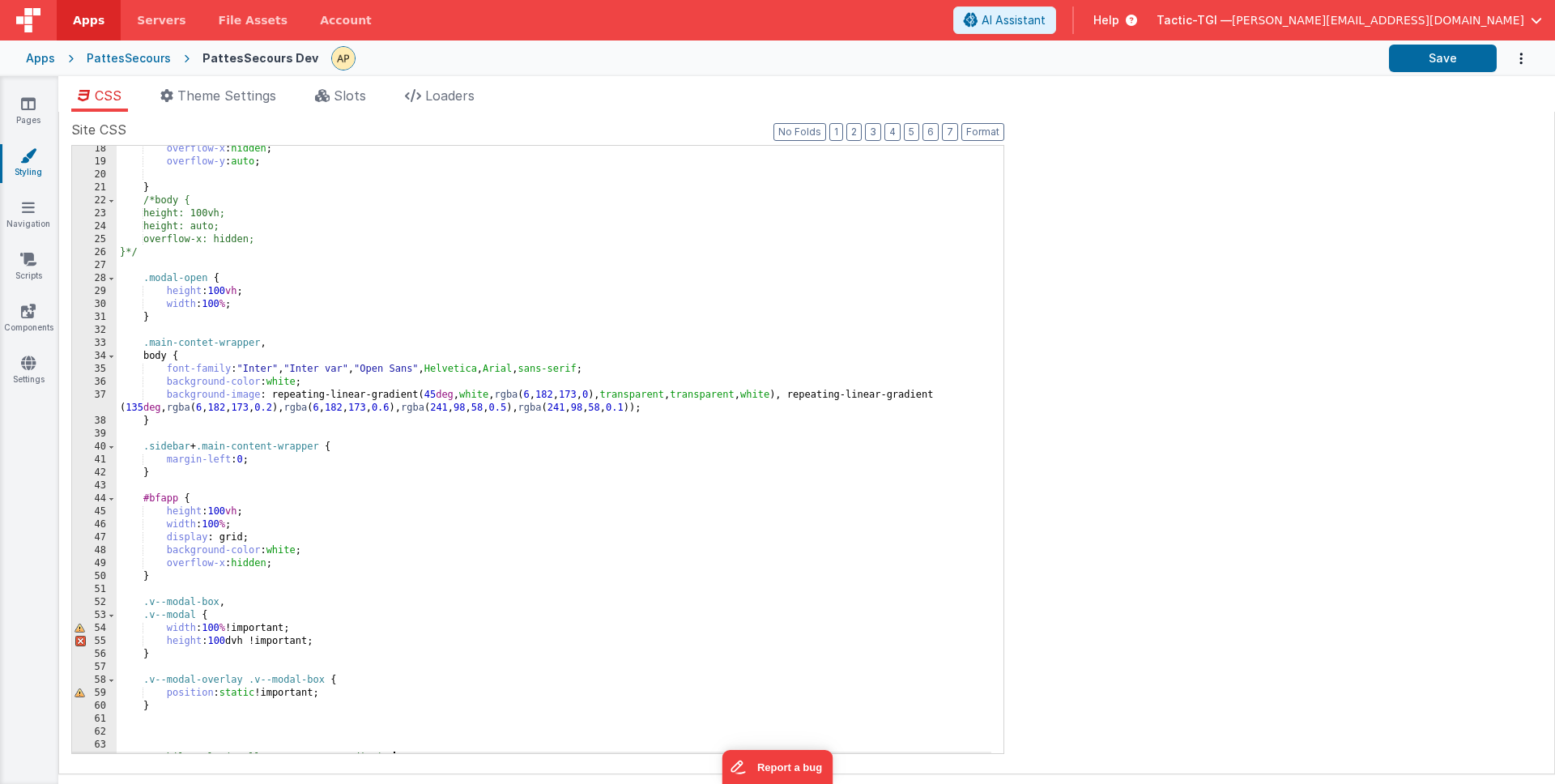
scroll to position [225, 0]
click at [510, 217] on div "overflow-x : hidden ; overflow-y : auto ; } /*body { height: 100vh; height: aut…" at bounding box center [554, 458] width 875 height 633
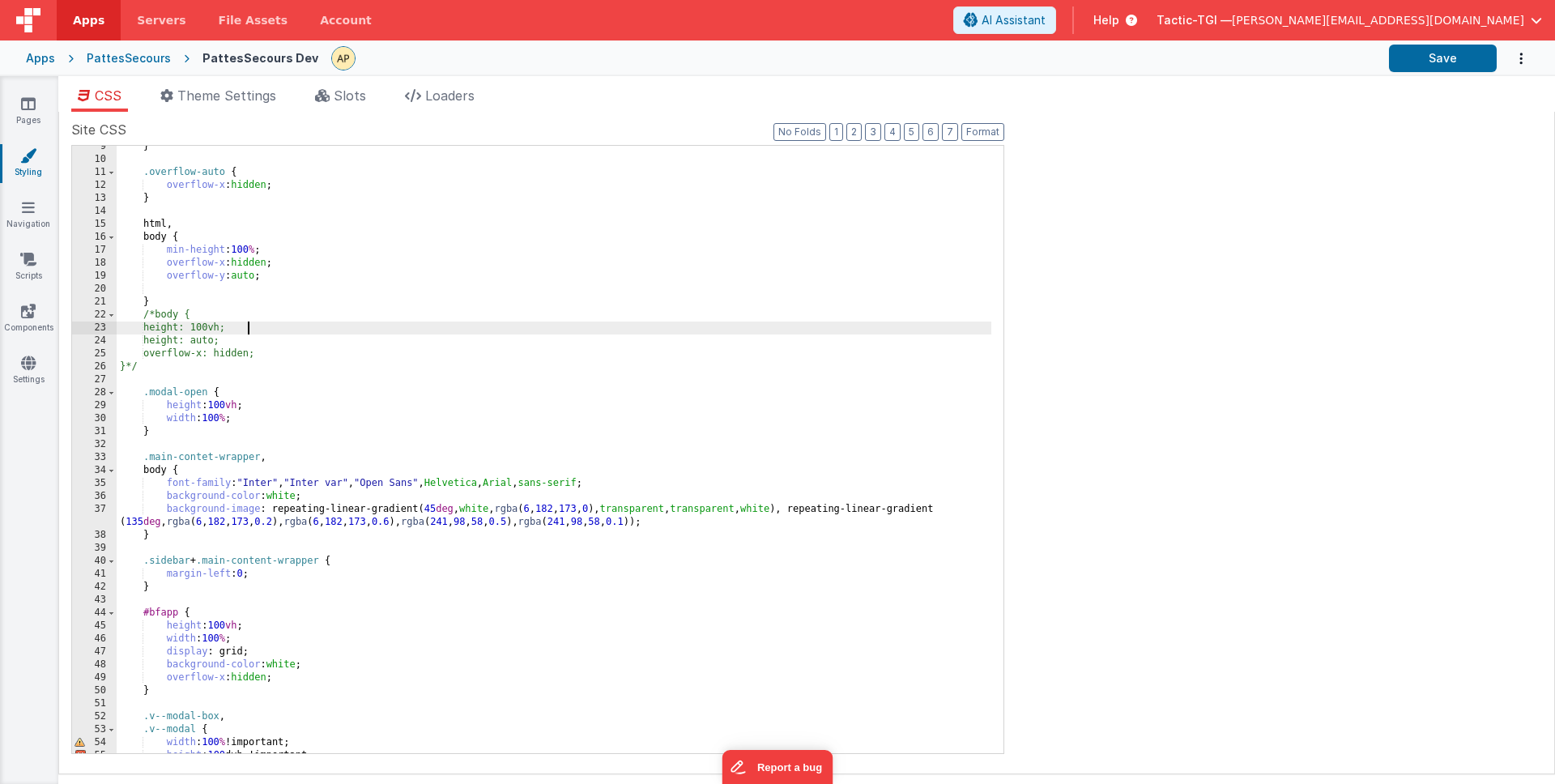
scroll to position [102, 0]
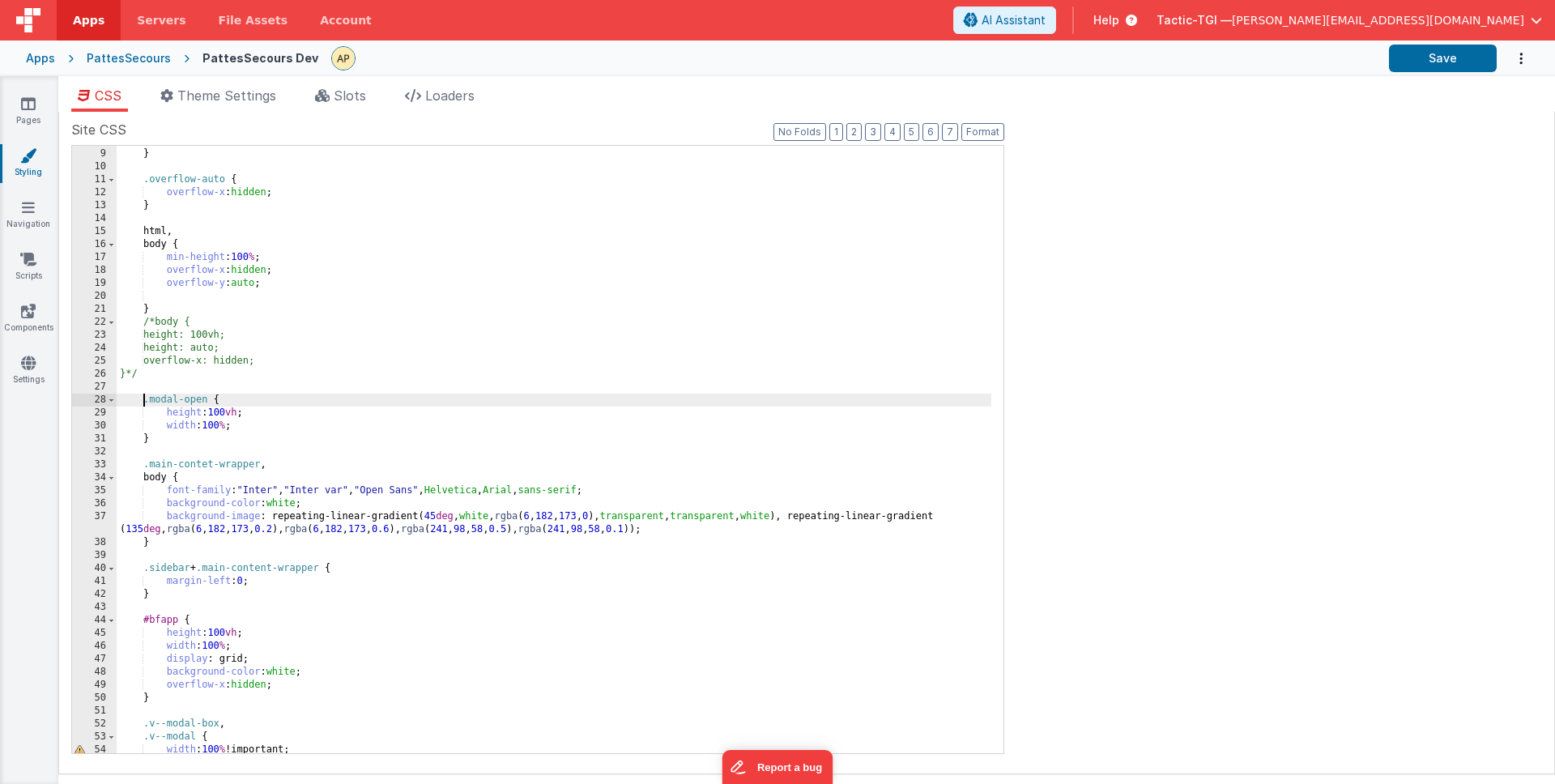
click at [144, 401] on div "margin-right : auto ; } .overflow-auto { overflow-x : hidden ; } html , body { …" at bounding box center [554, 451] width 875 height 633
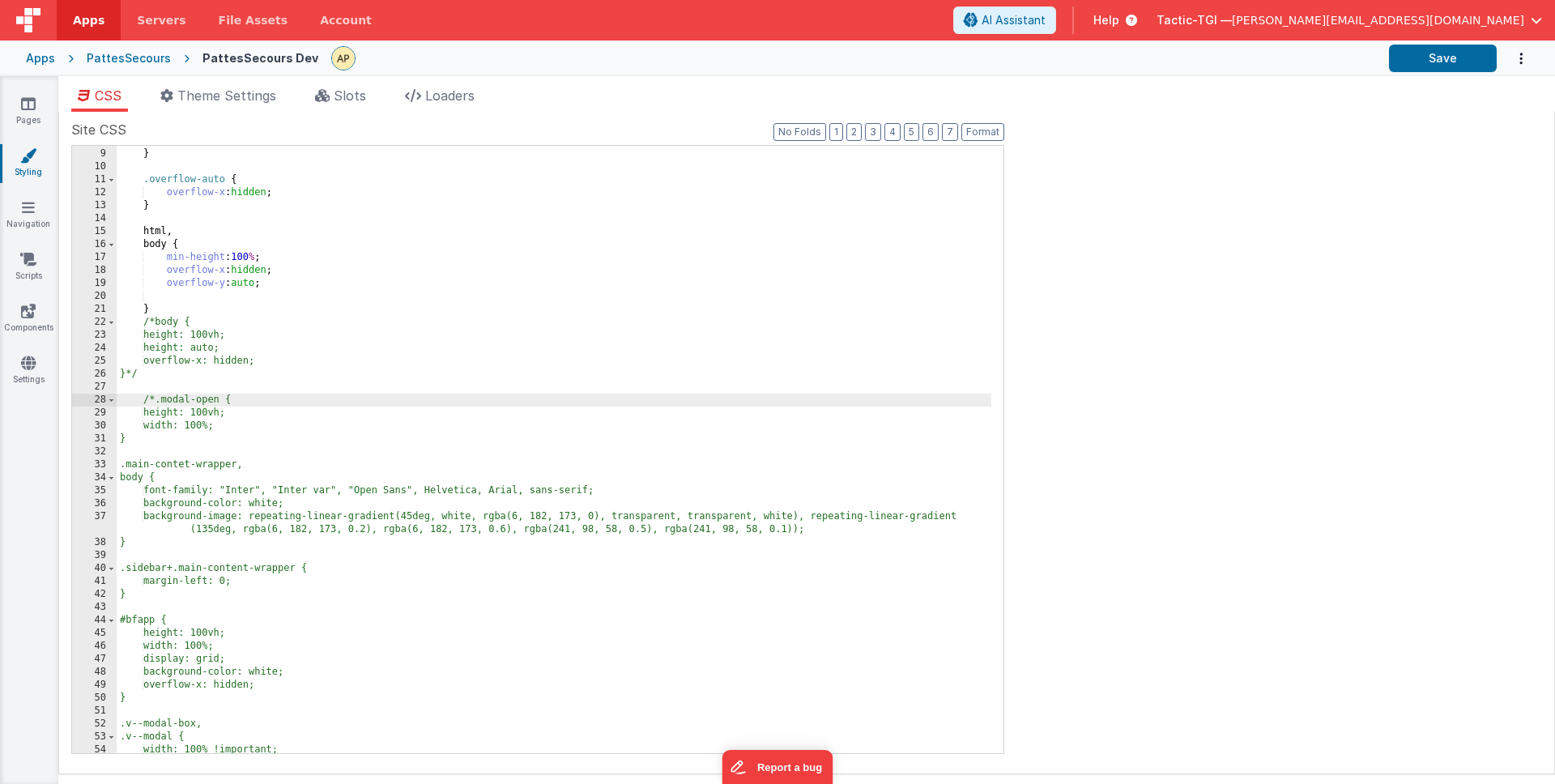
click at [185, 440] on div "margin-right : auto ; } .overflow-auto { overflow-x : hidden ; } html , body { …" at bounding box center [554, 451] width 875 height 633
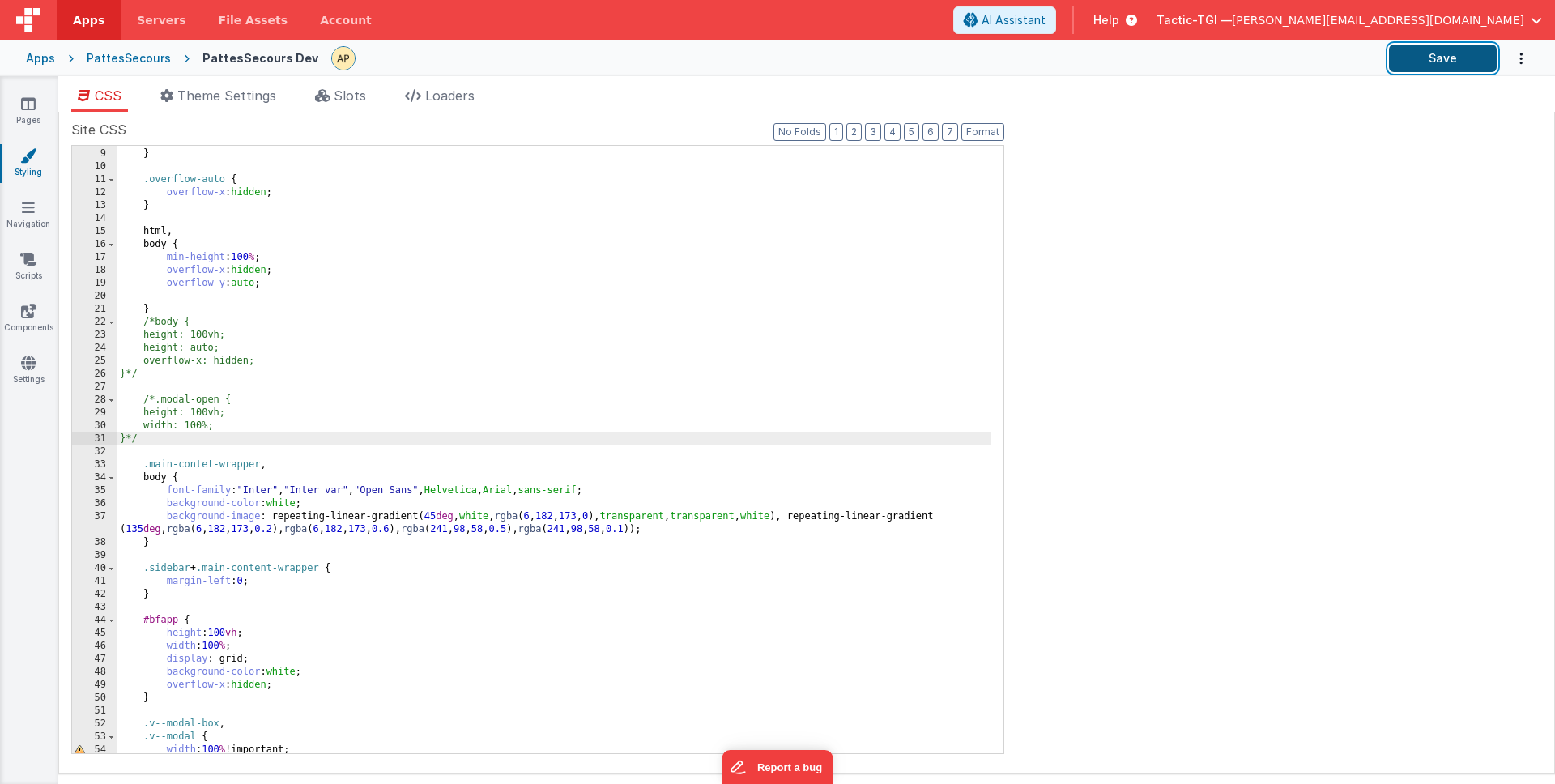
click at [1463, 55] on button "Save" at bounding box center [1442, 58] width 107 height 28
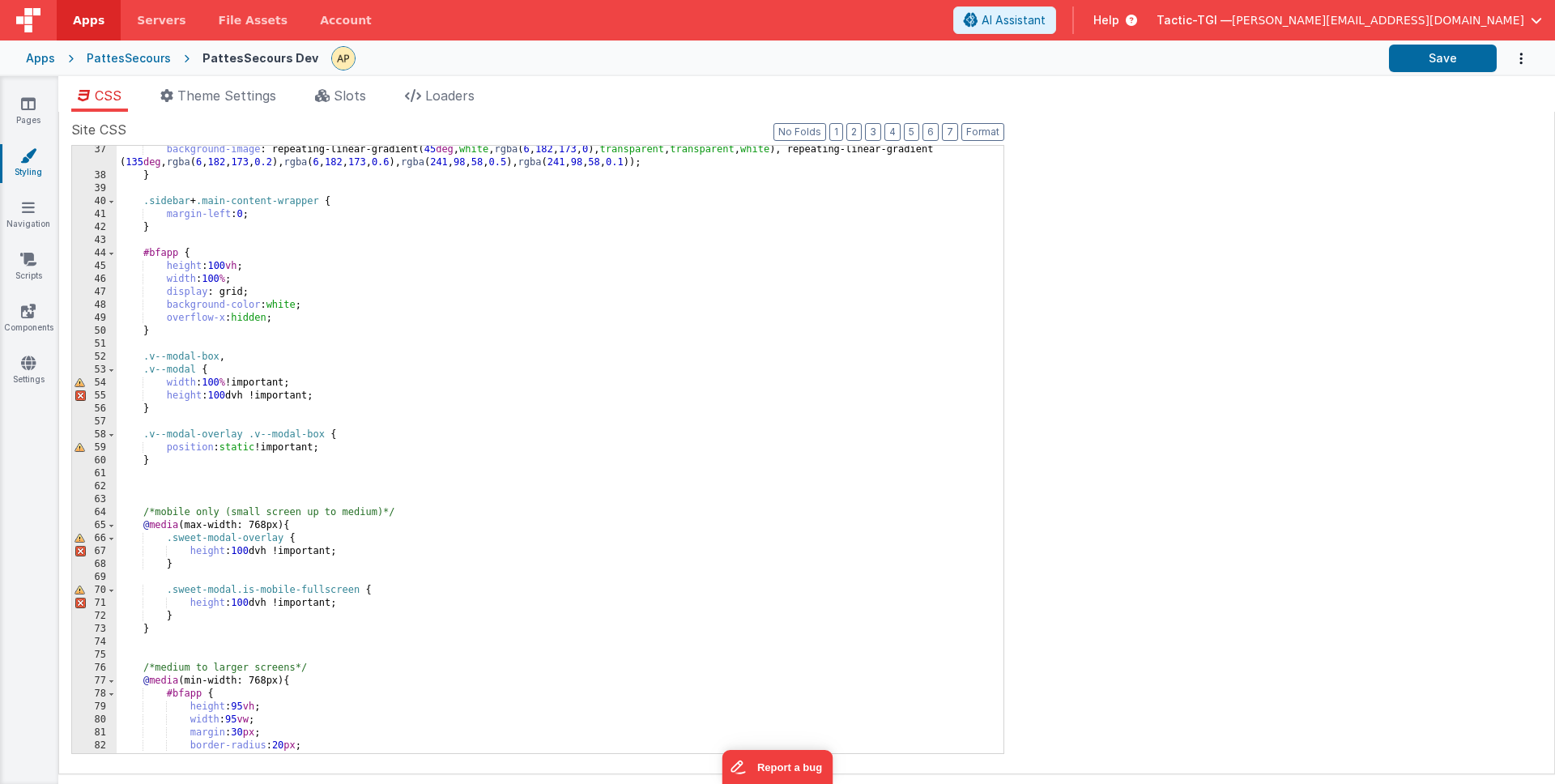
scroll to position [469, 0]
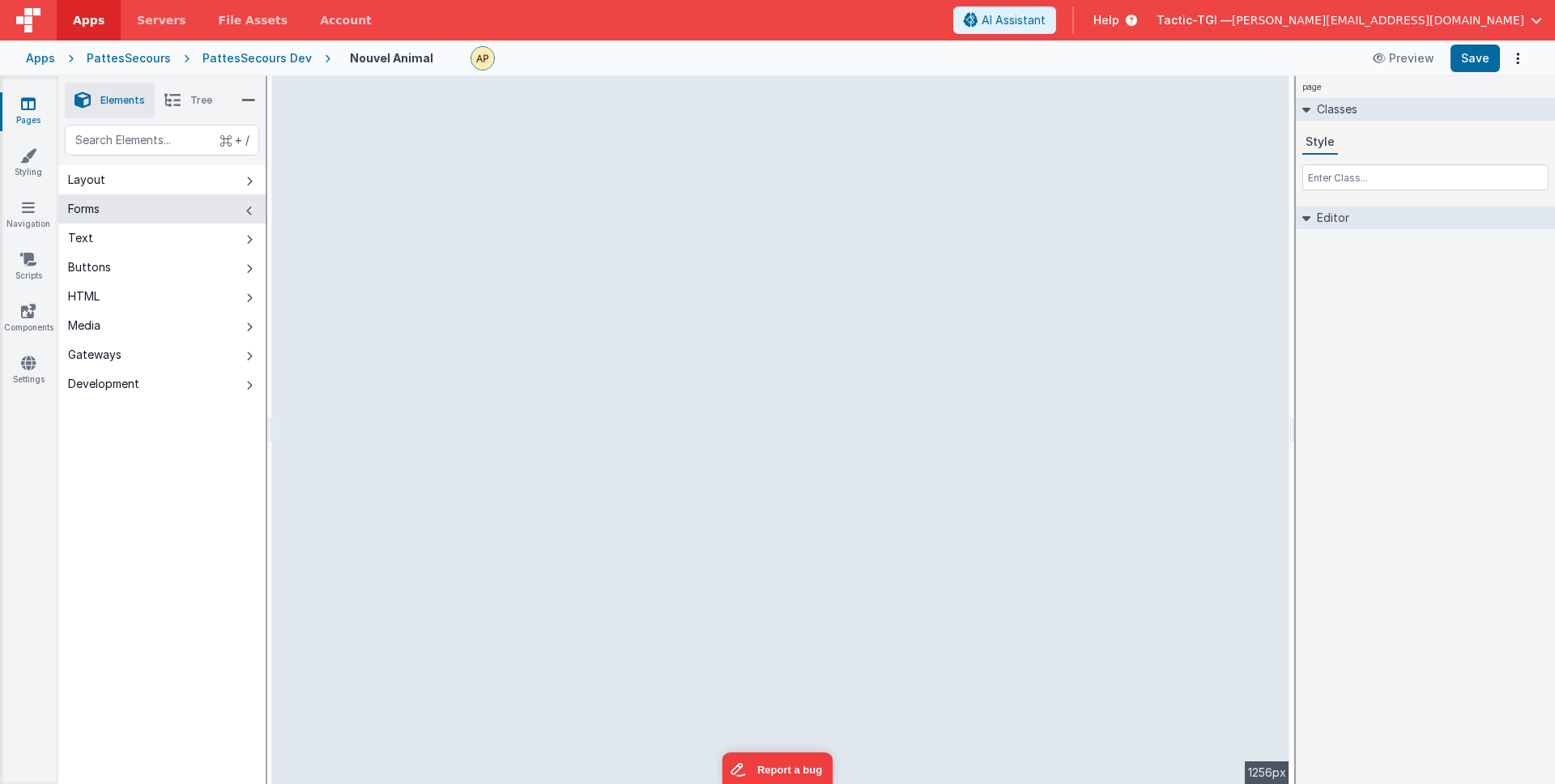
click at [31, 115] on link "Pages" at bounding box center [28, 112] width 58 height 33
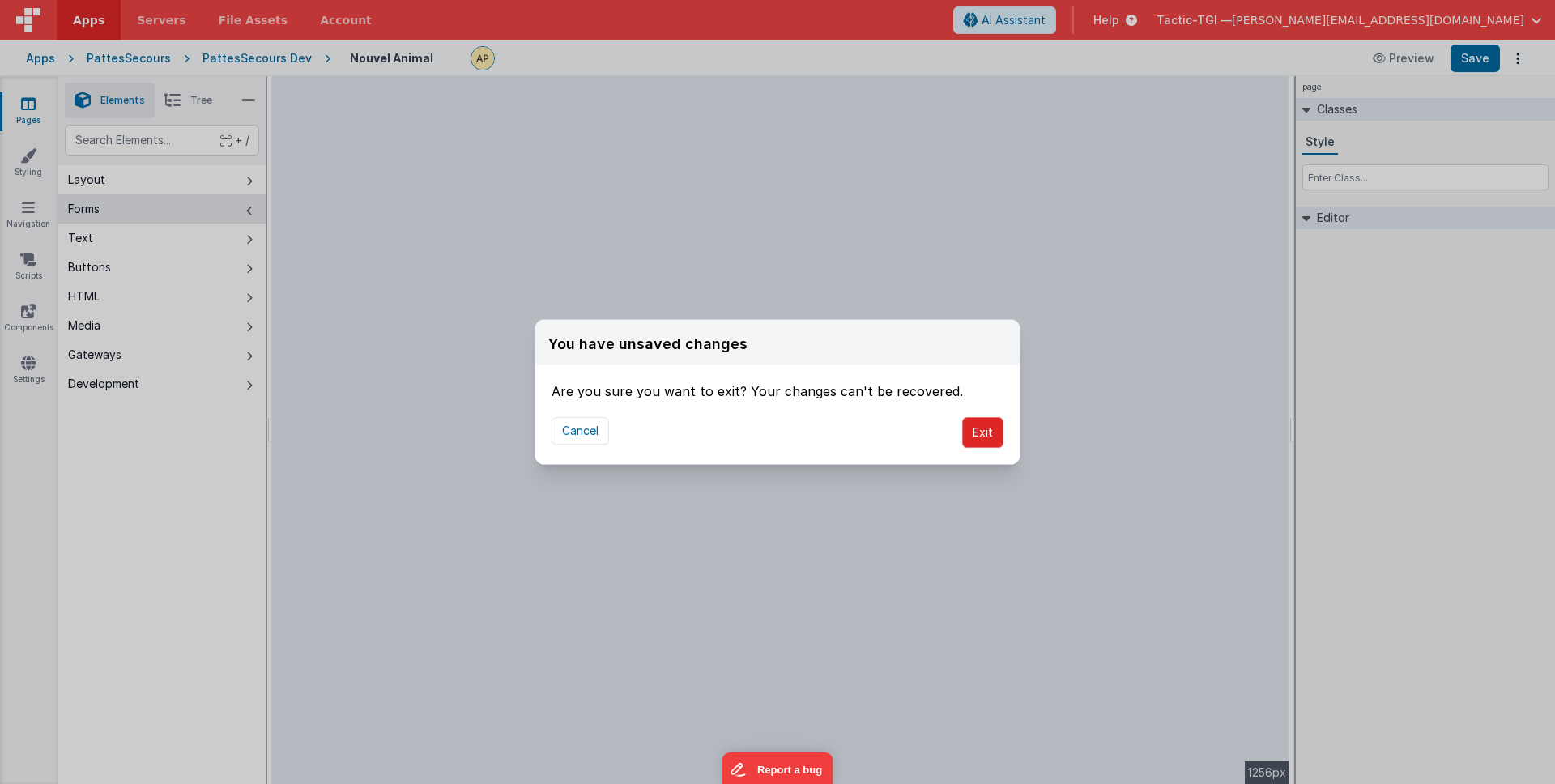
click at [997, 431] on button "Exit" at bounding box center [982, 432] width 41 height 31
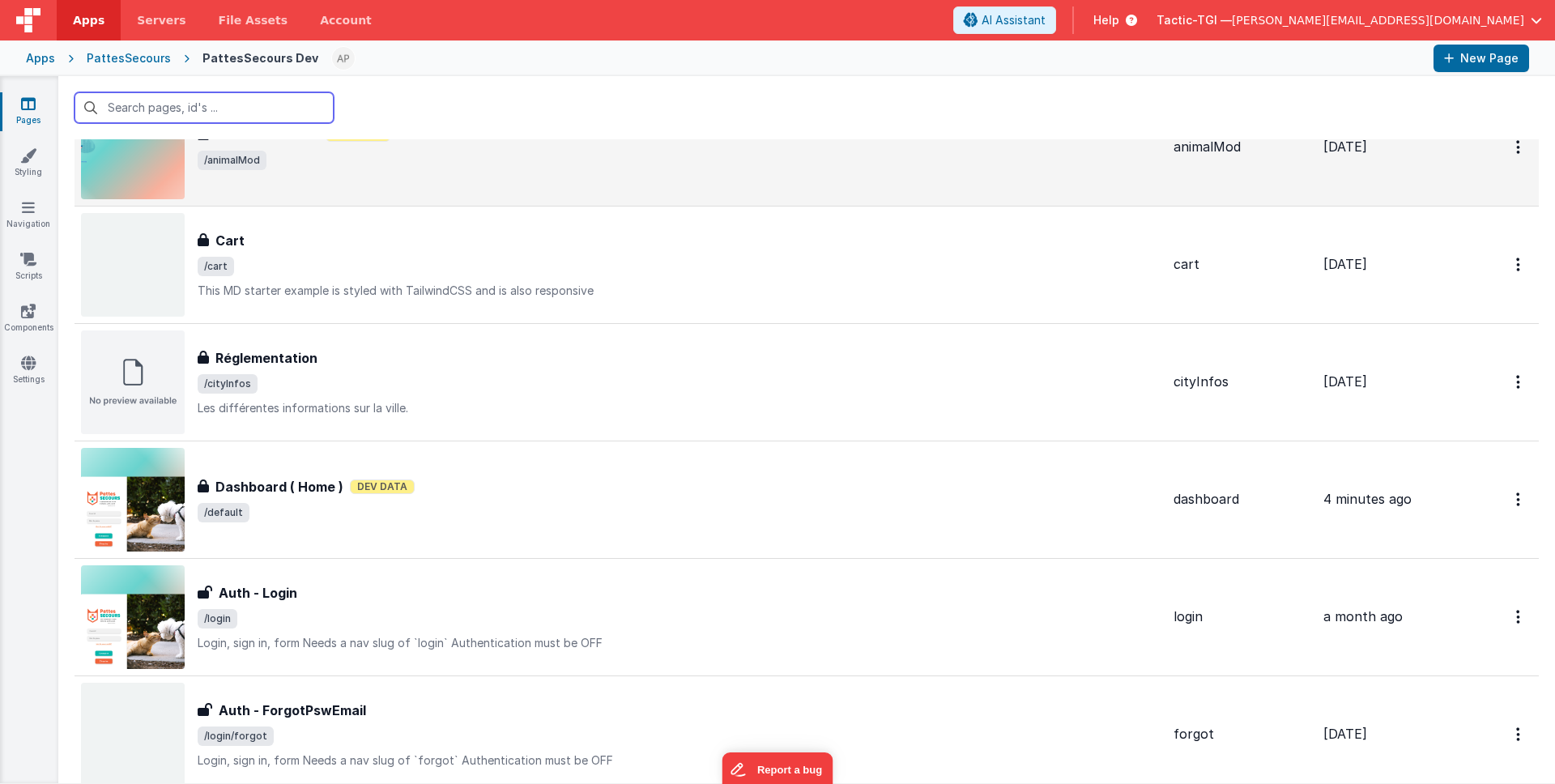
scroll to position [209, 0]
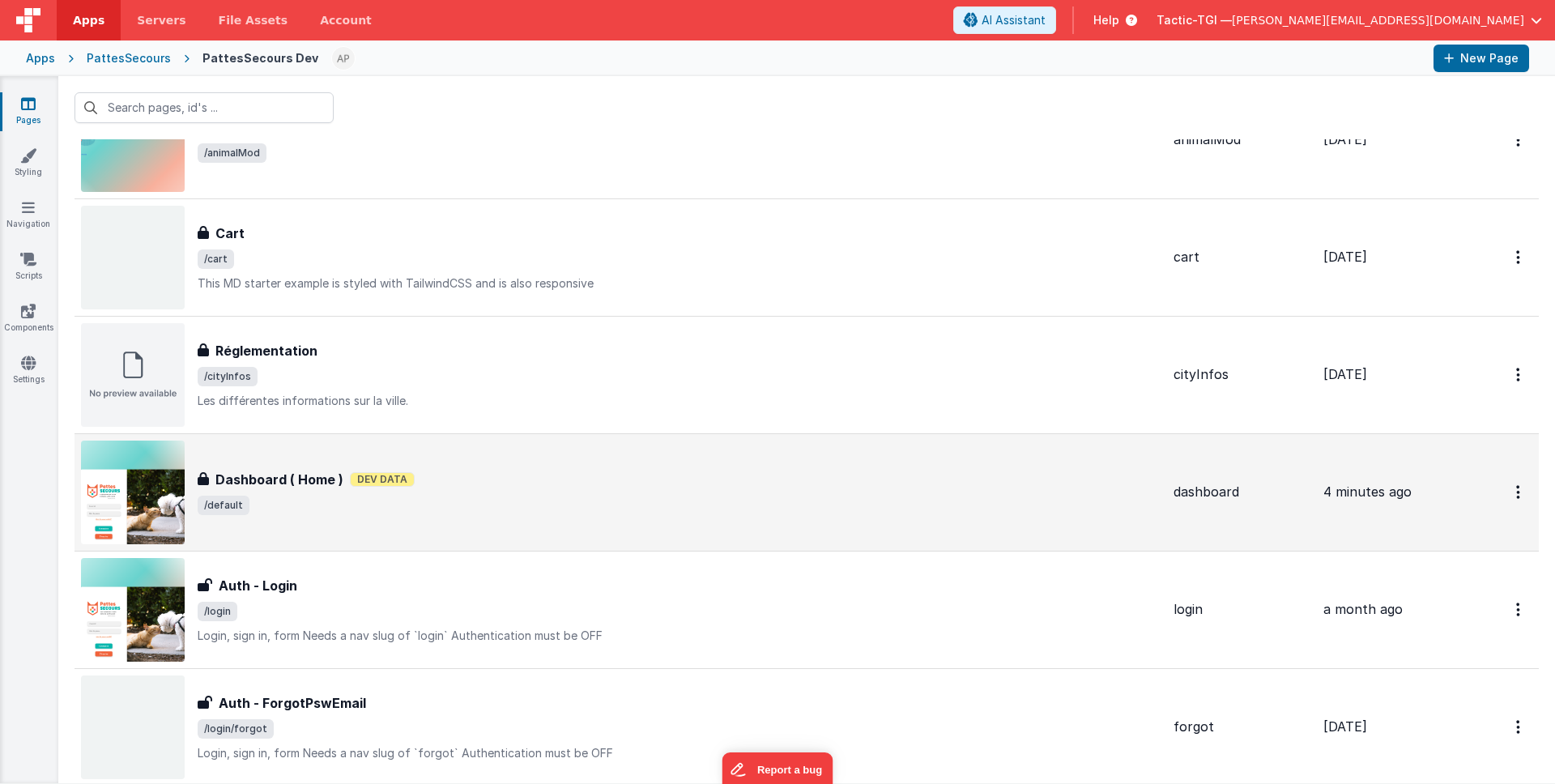
click at [477, 516] on div "Dashboard ( Home ) Dashboard ( Home ) Dev Data /default" at bounding box center [620, 492] width 1080 height 103
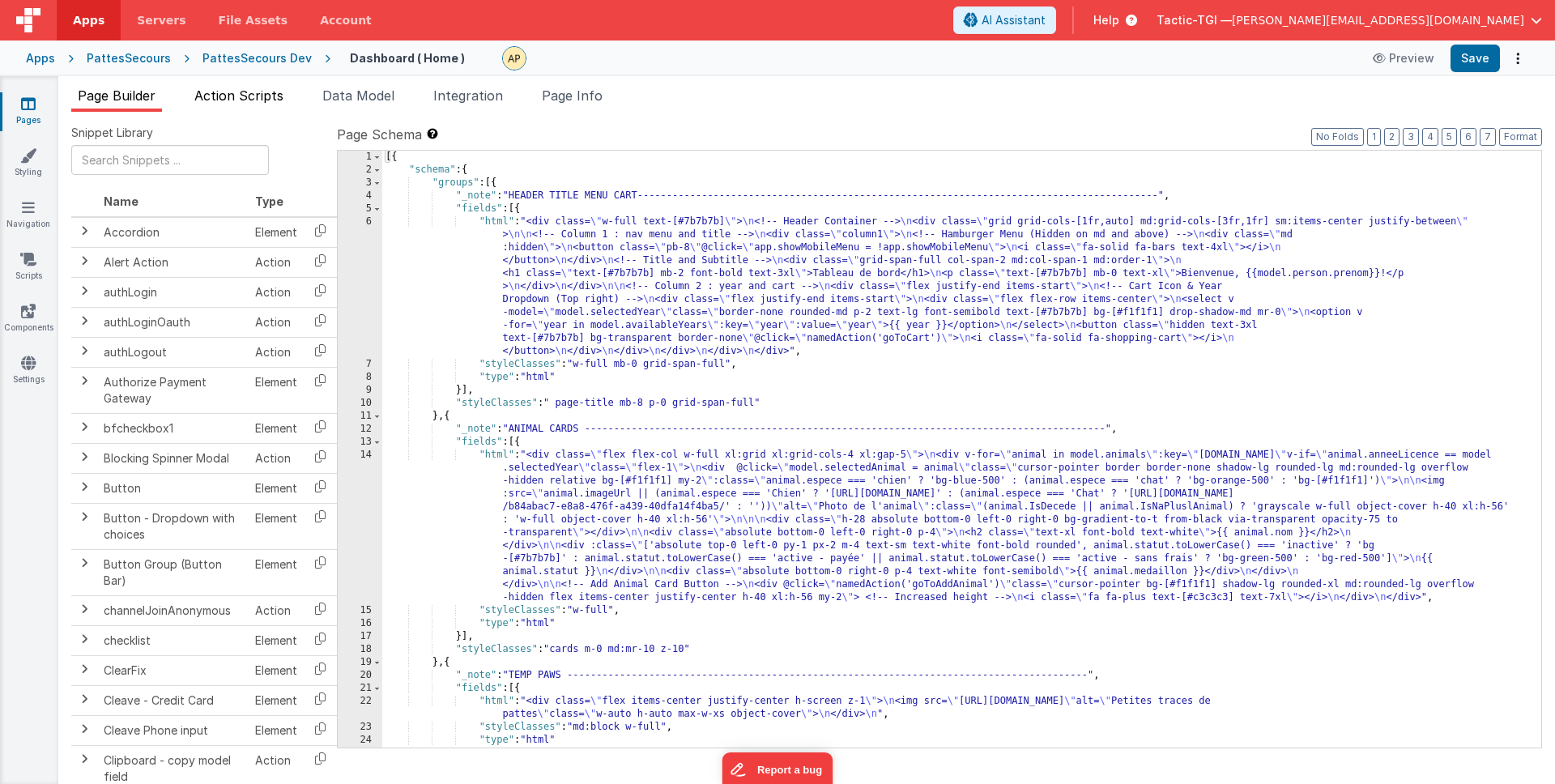
click at [257, 97] on span "Action Scripts" at bounding box center [239, 95] width 89 height 16
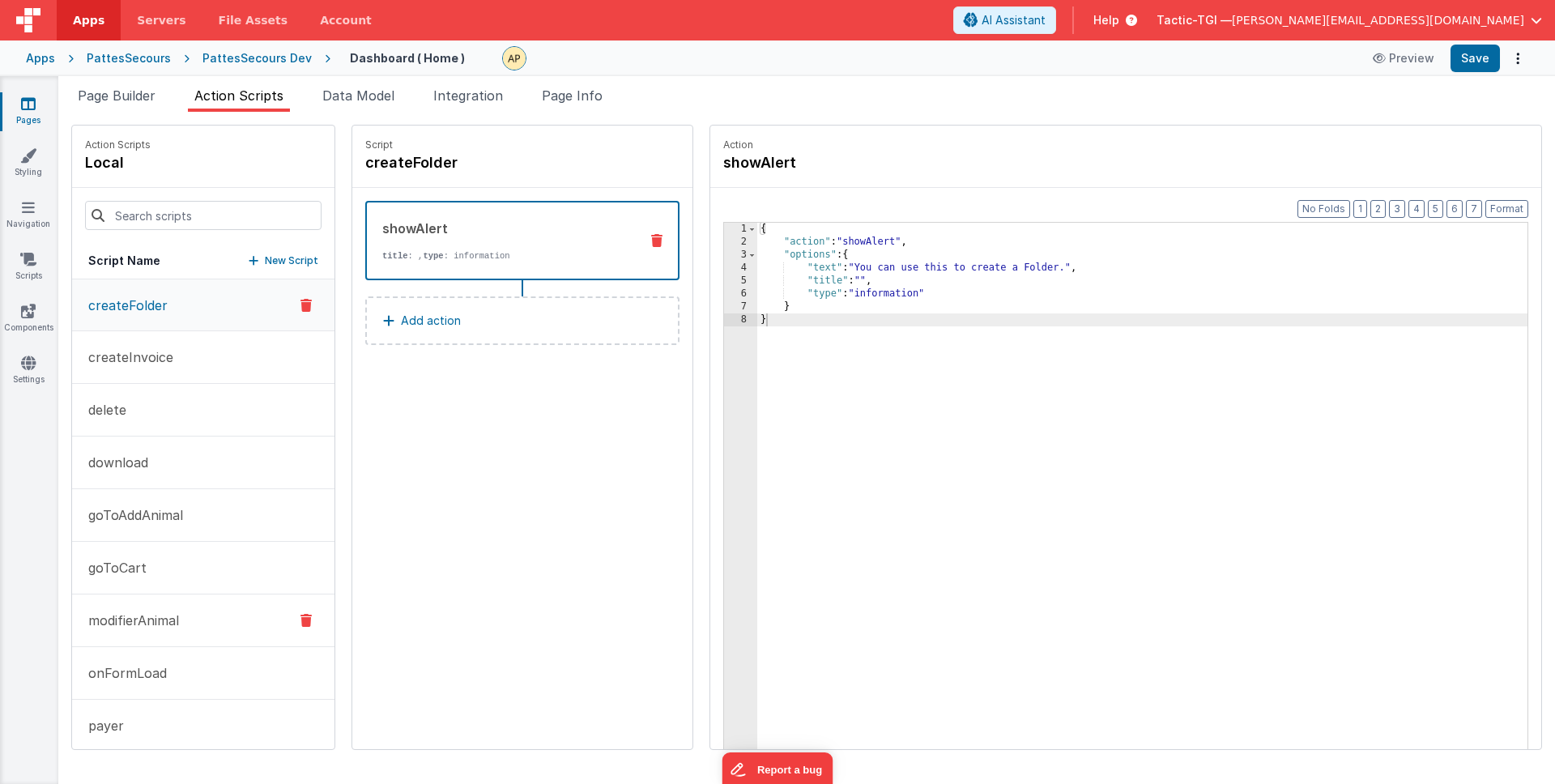
click at [180, 602] on button "modifierAnimal" at bounding box center [203, 620] width 263 height 53
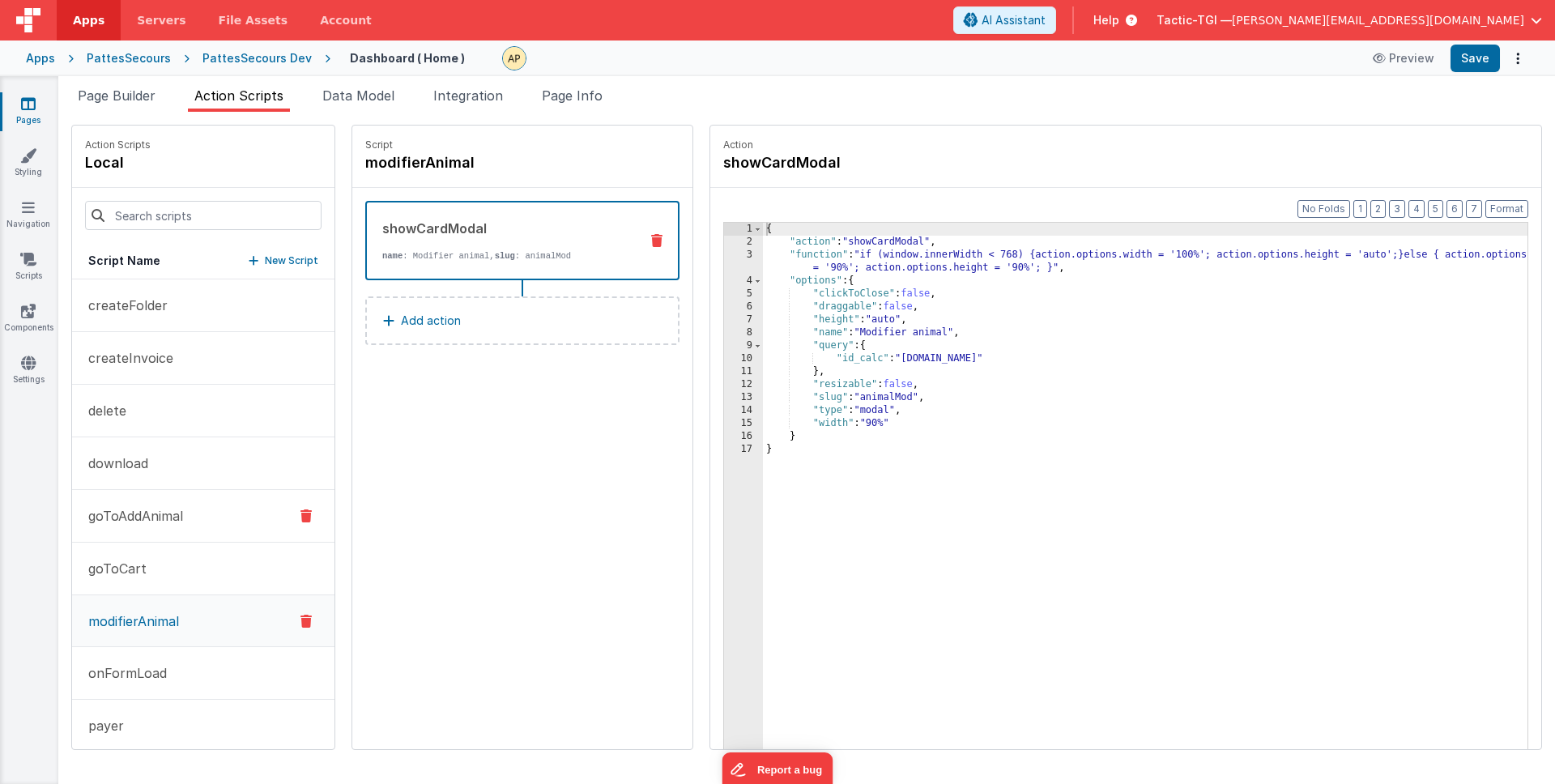
drag, startPoint x: 170, startPoint y: 510, endPoint x: 165, endPoint y: 526, distance: 16.8
click at [170, 510] on p "goToAddAnimal" at bounding box center [131, 515] width 104 height 19
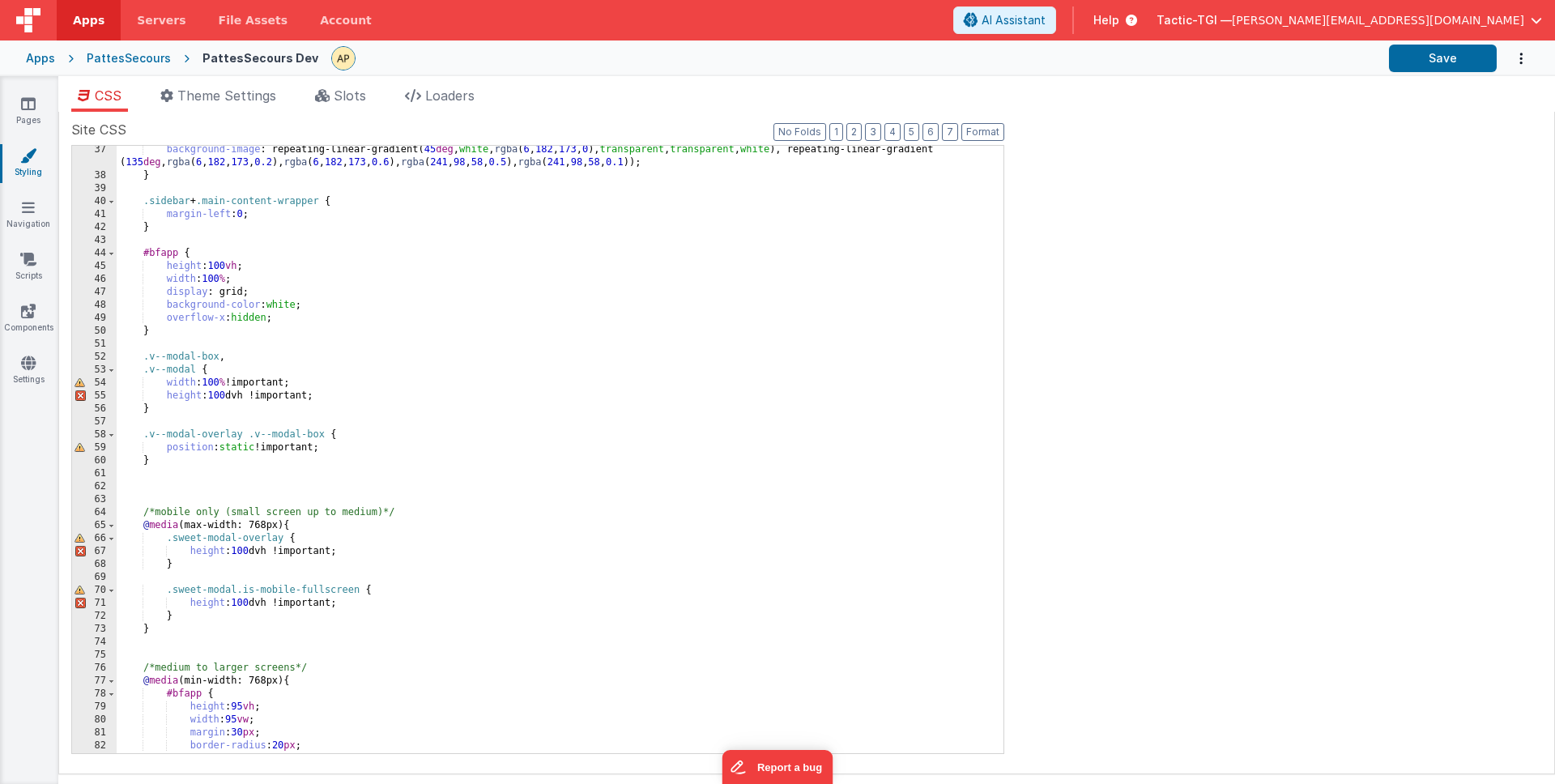
scroll to position [469, 0]
click at [291, 385] on div "background-image : repeating-linear-gradient( 45 deg , white , rgba ( 6 , 182 ,…" at bounding box center [554, 467] width 875 height 646
drag, startPoint x: 314, startPoint y: 378, endPoint x: 327, endPoint y: 389, distance: 17.0
click at [314, 378] on div "background-image : repeating-linear-gradient( 45 deg , white , rgba ( 6 , 182 ,…" at bounding box center [554, 467] width 875 height 646
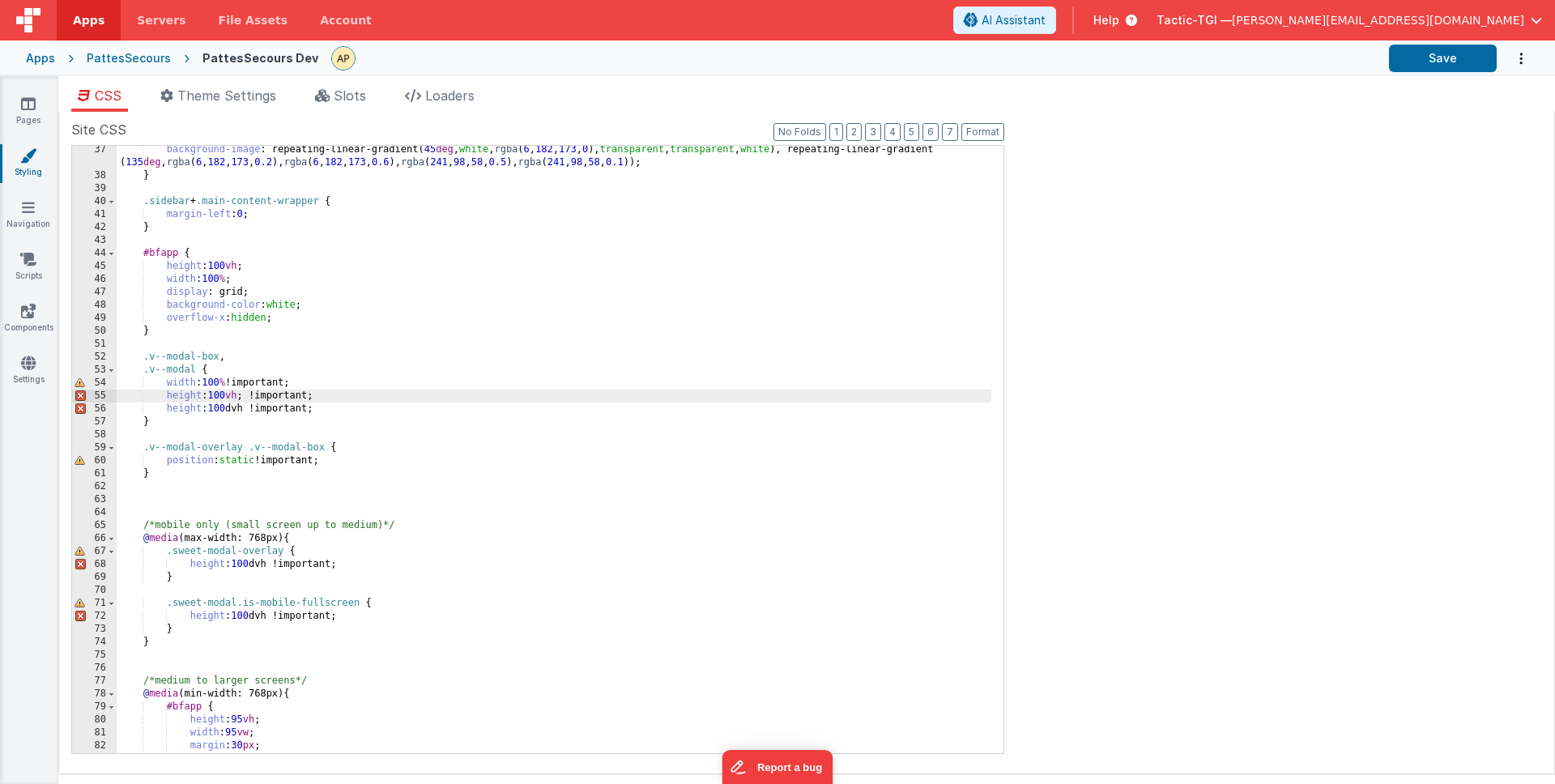
click at [251, 396] on div "background-image : repeating-linear-gradient( 45 deg , white , rgba ( 6 , 182 ,…" at bounding box center [554, 467] width 875 height 646
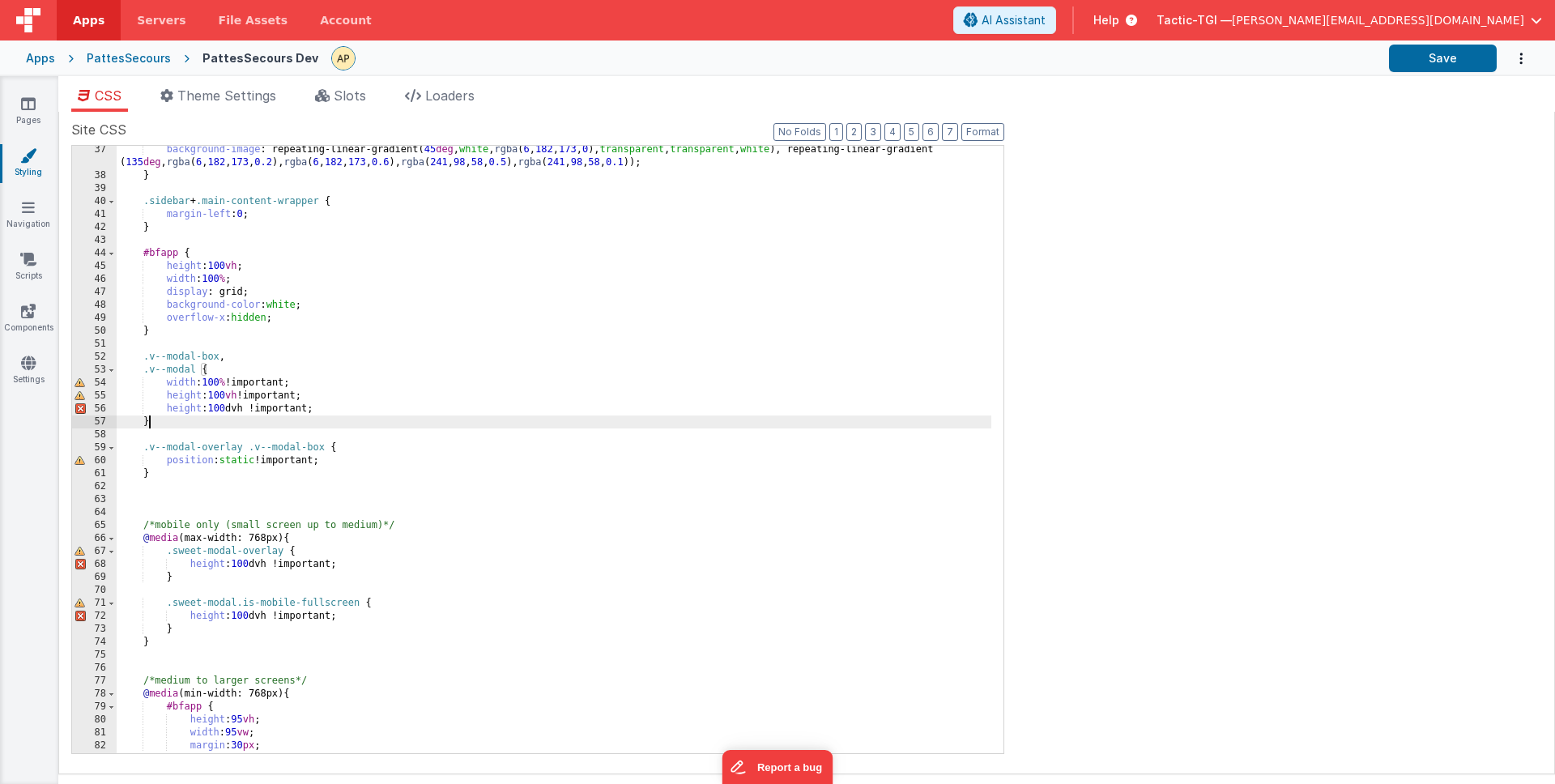
click at [394, 419] on div "background-image : repeating-linear-gradient( 45 deg , white , rgba ( 6 , 182 ,…" at bounding box center [554, 467] width 875 height 646
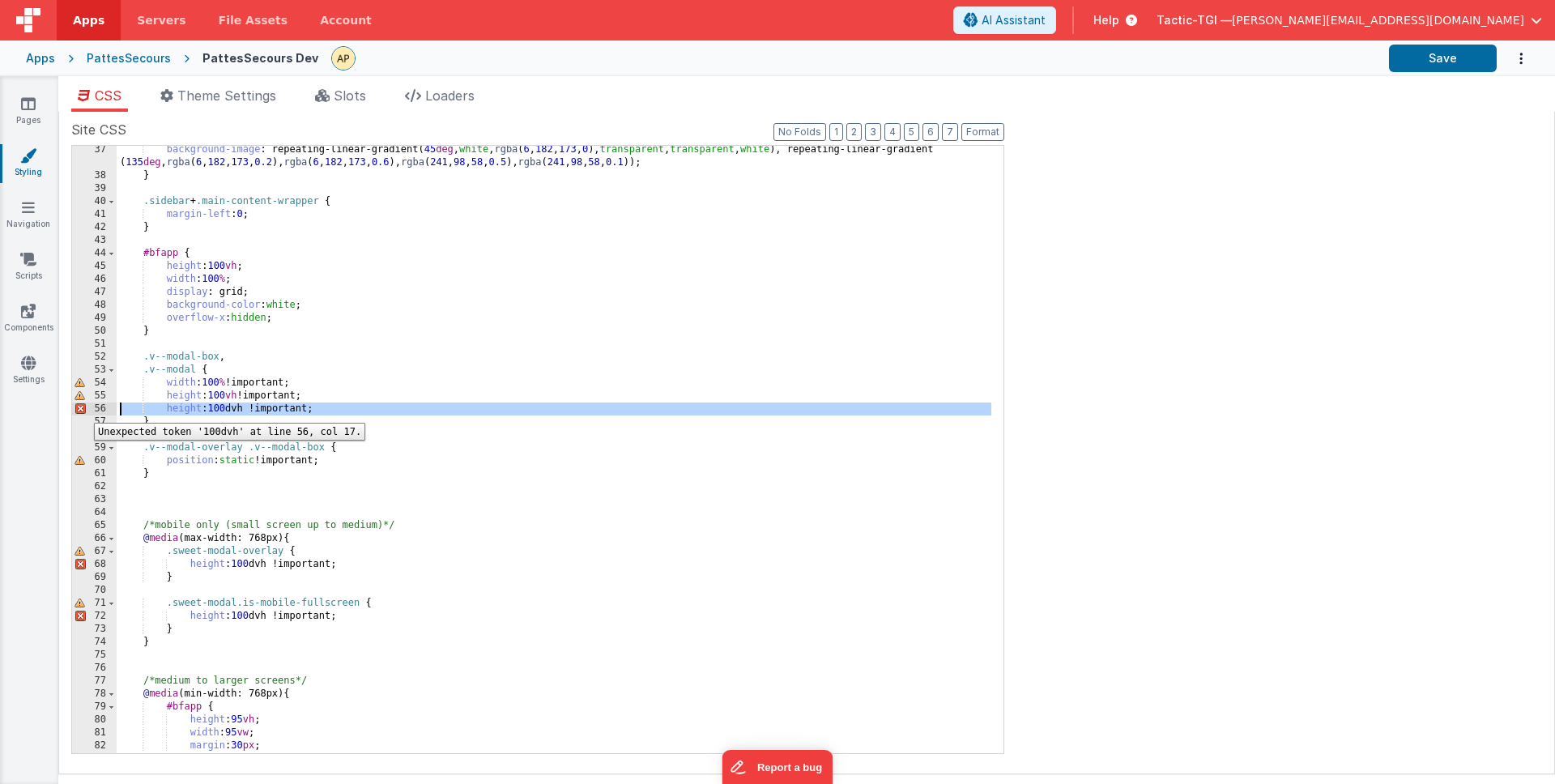
click at [81, 410] on div "56" at bounding box center [94, 408] width 45 height 13
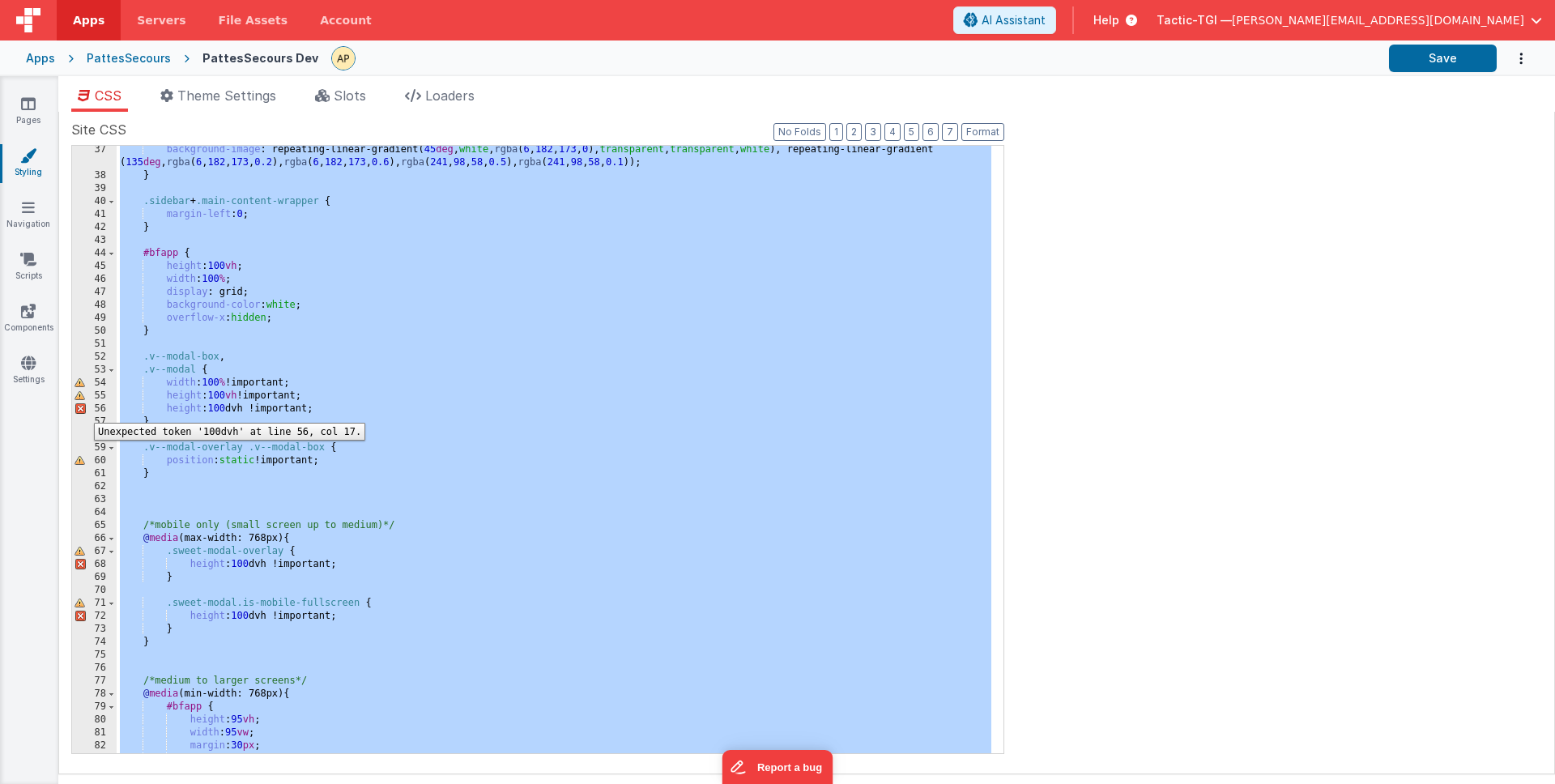
click at [81, 410] on div "56" at bounding box center [94, 408] width 45 height 13
click at [485, 392] on div "background-image : repeating-linear-gradient( 45 deg , white , rgba ( 6 , 182 ,…" at bounding box center [554, 467] width 875 height 646
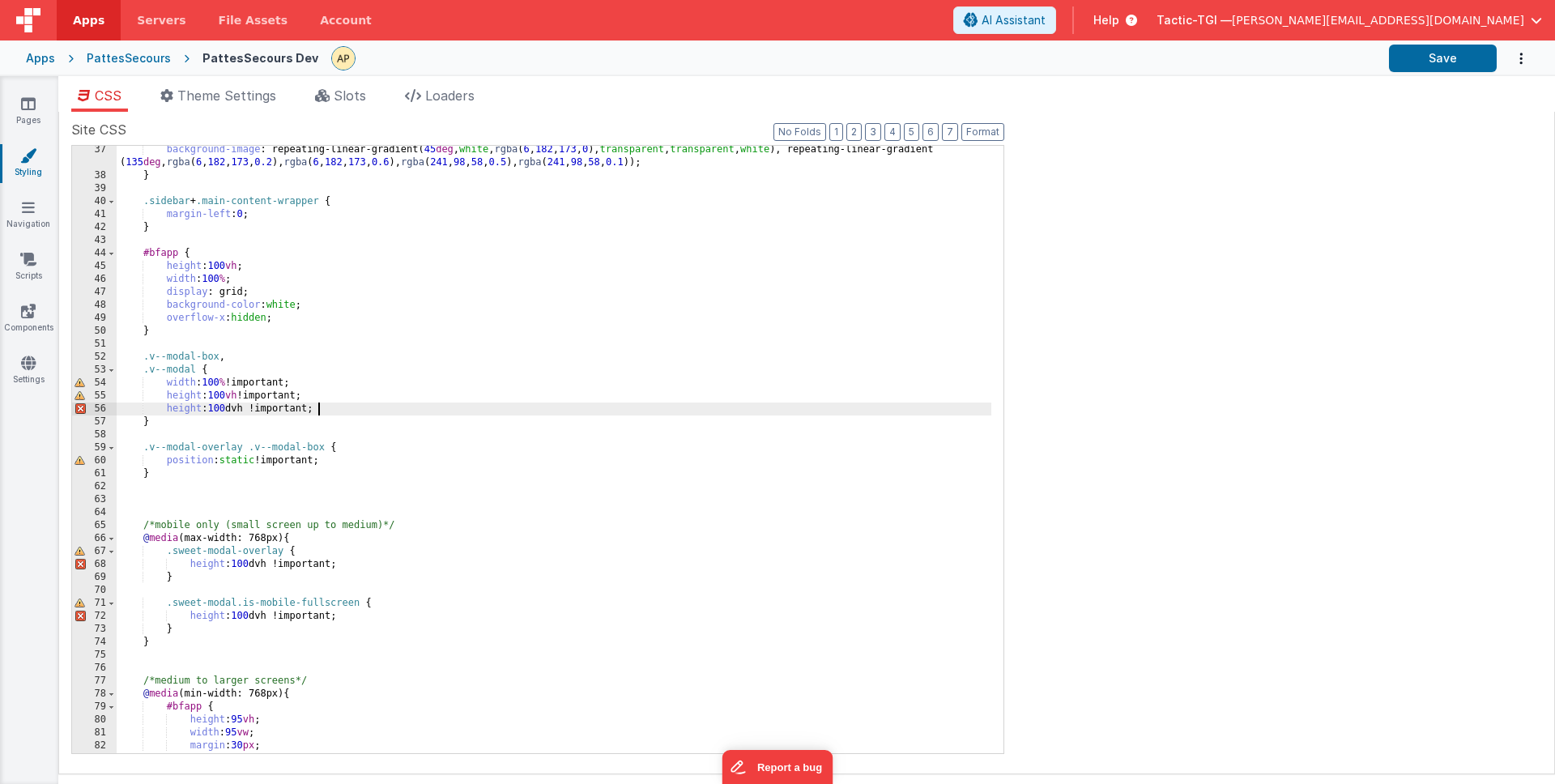
click at [388, 407] on div "background-image : repeating-linear-gradient( 45 deg , white , rgba ( 6 , 182 ,…" at bounding box center [554, 467] width 875 height 646
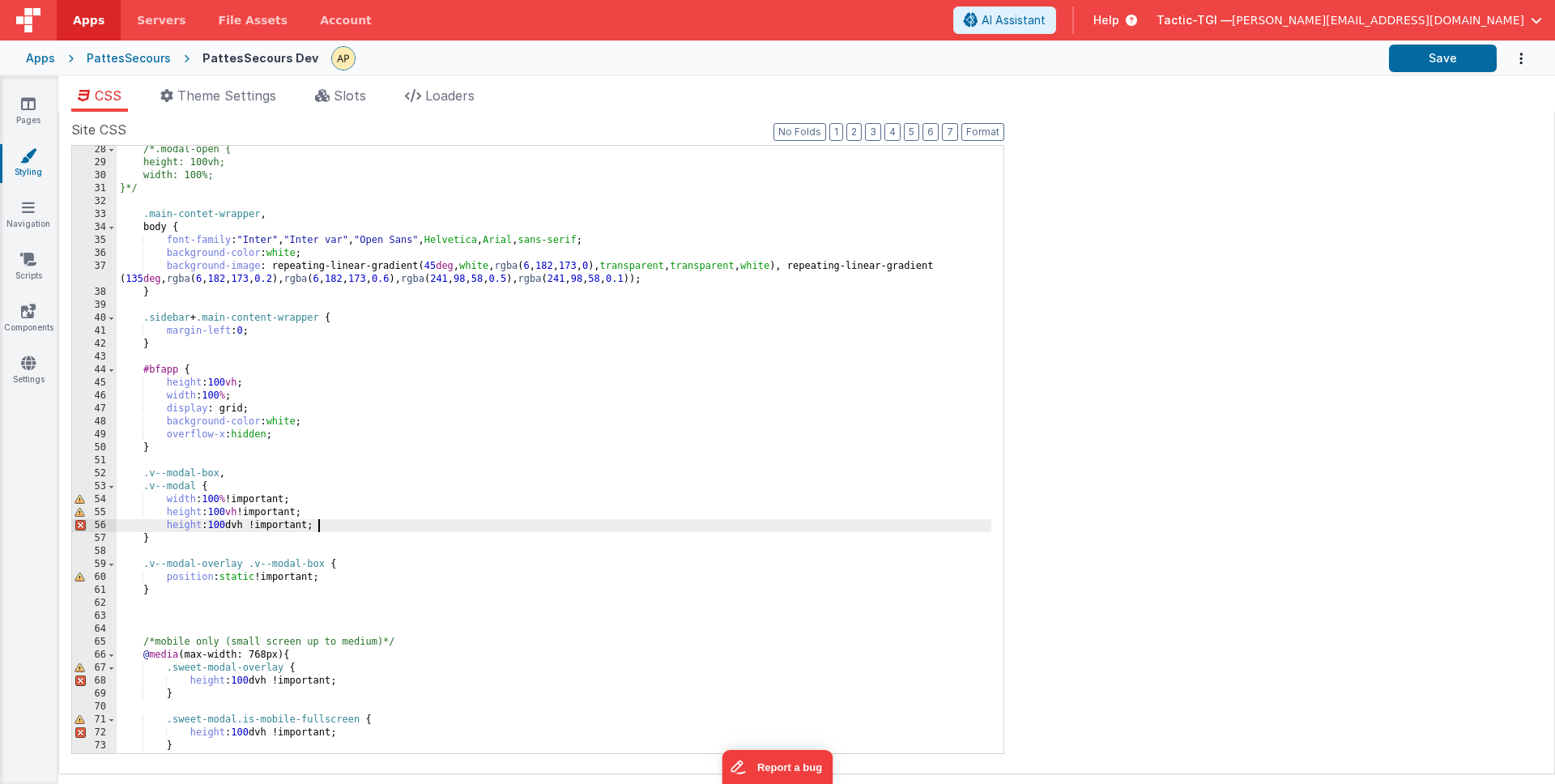
scroll to position [353, 0]
drag, startPoint x: 194, startPoint y: 484, endPoint x: 275, endPoint y: 504, distance: 83.4
click at [195, 484] on div "/*.modal-open { height: 100vh; width: 100%; }*/ .main-contet-wrapper , body { f…" at bounding box center [554, 460] width 875 height 633
click at [219, 471] on div "/*.modal-open { height: 100vh; width: 100%; }*/ .main-contet-wrapper , body { f…" at bounding box center [554, 460] width 875 height 633
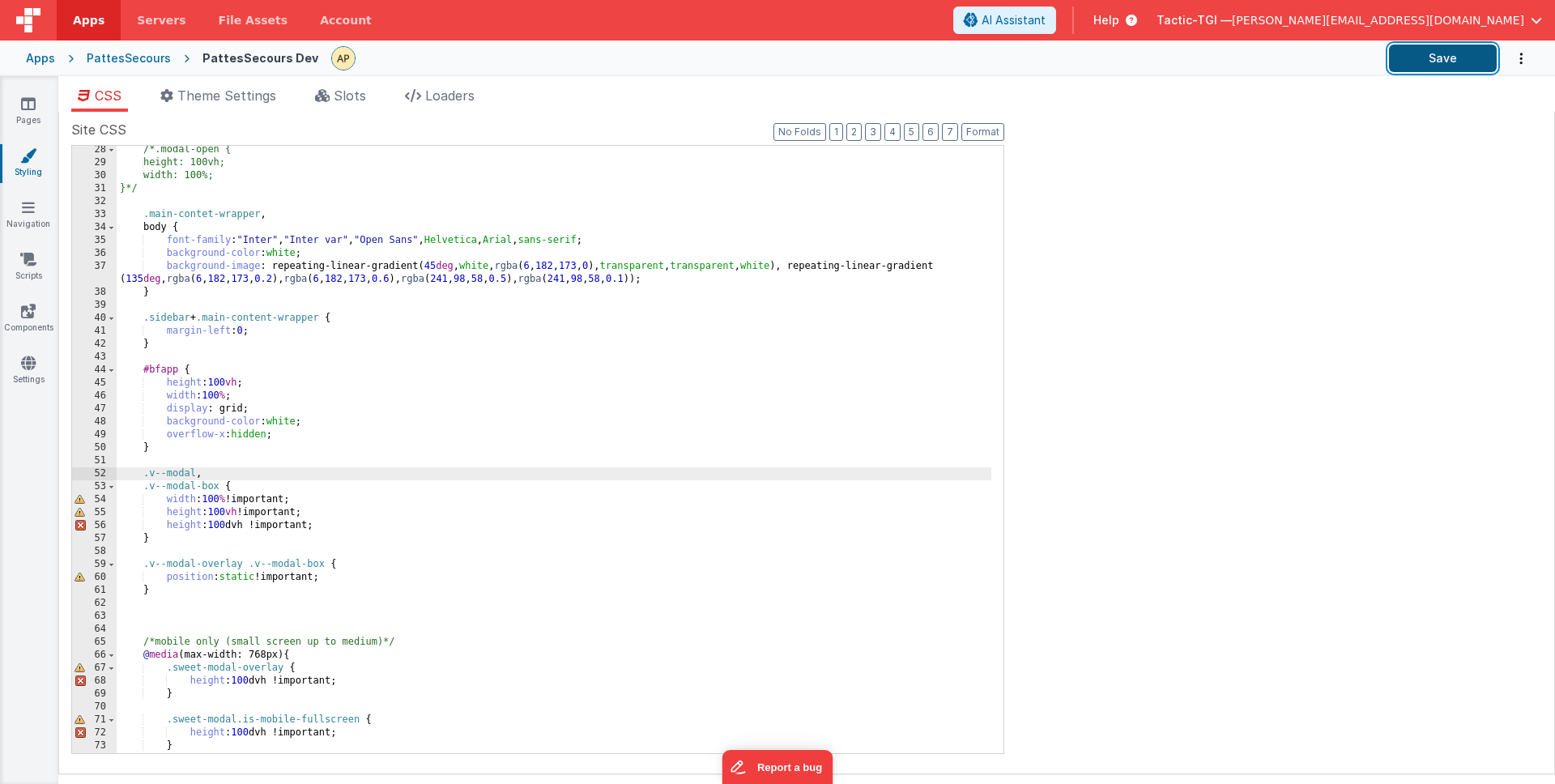
click at [1422, 45] on button "Save" at bounding box center [1442, 58] width 107 height 28
click at [786, 295] on div "/*.modal-open { height: 100vh; width: 100%; }*/ .main-contet-wrapper , body { f…" at bounding box center [554, 460] width 875 height 633
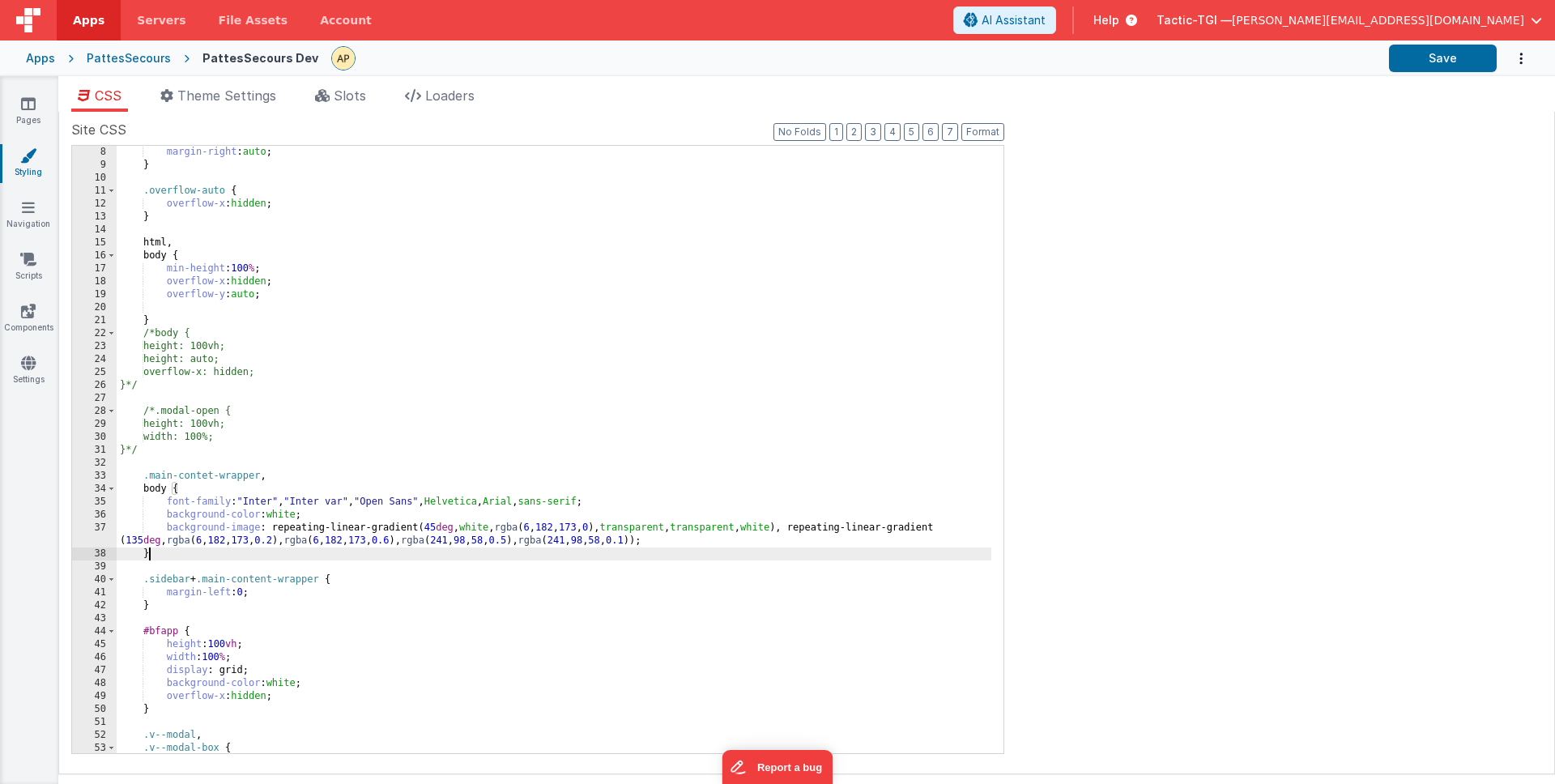
scroll to position [86, 0]
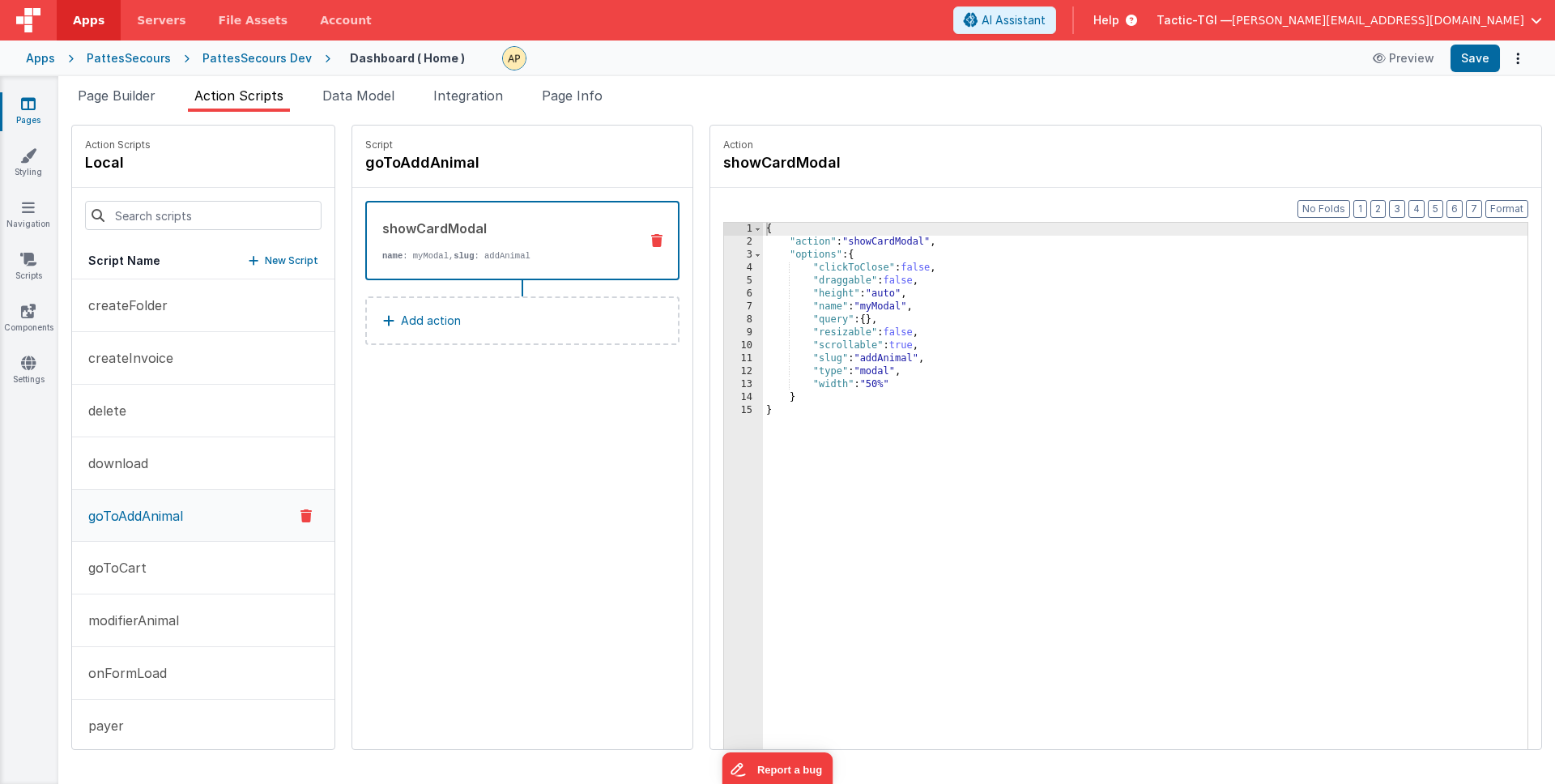
click at [31, 107] on icon at bounding box center [28, 103] width 14 height 16
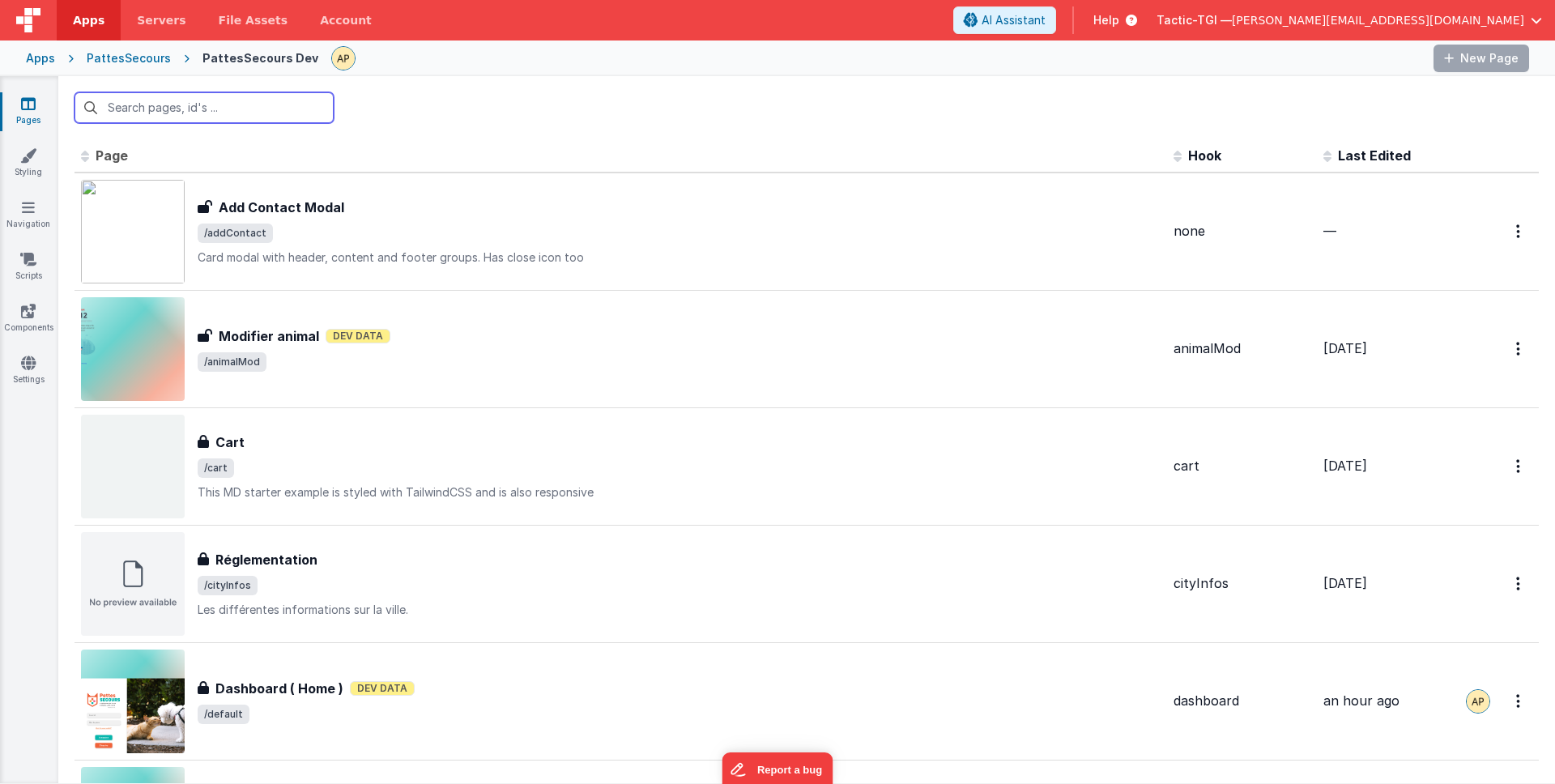
click at [131, 95] on input "text" at bounding box center [204, 107] width 259 height 31
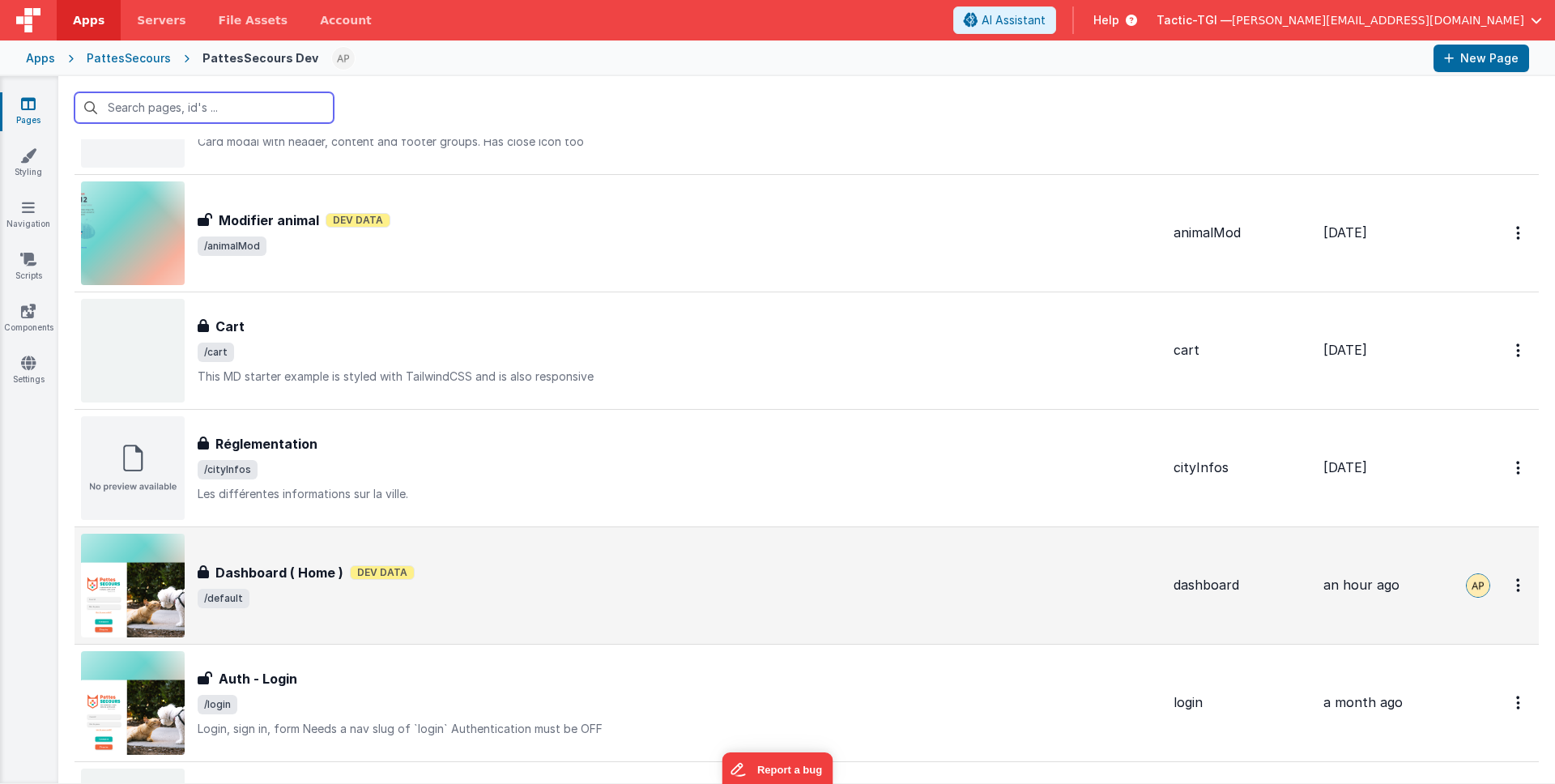
scroll to position [124, 0]
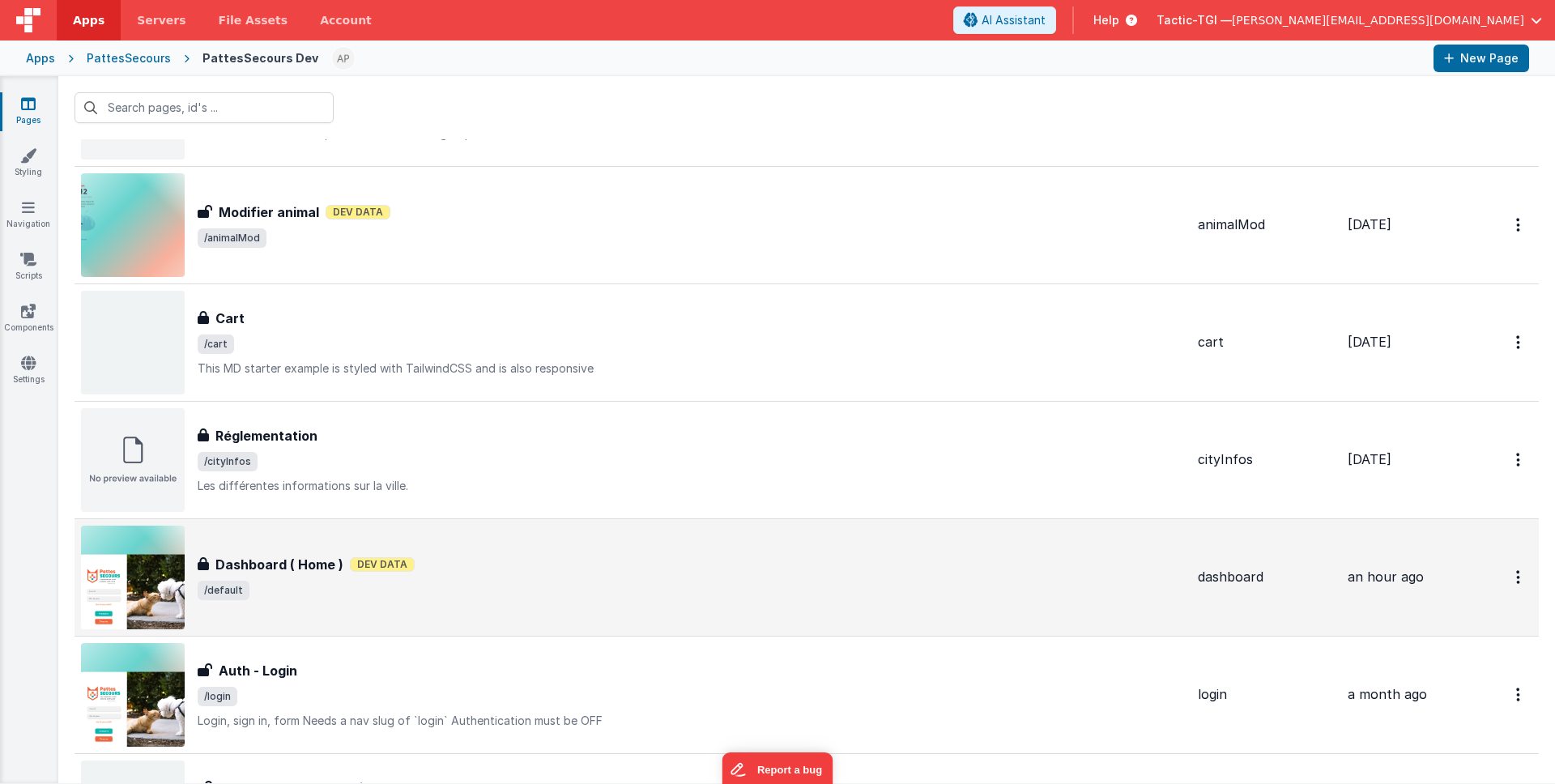
click at [385, 581] on span "/default" at bounding box center [691, 590] width 987 height 19
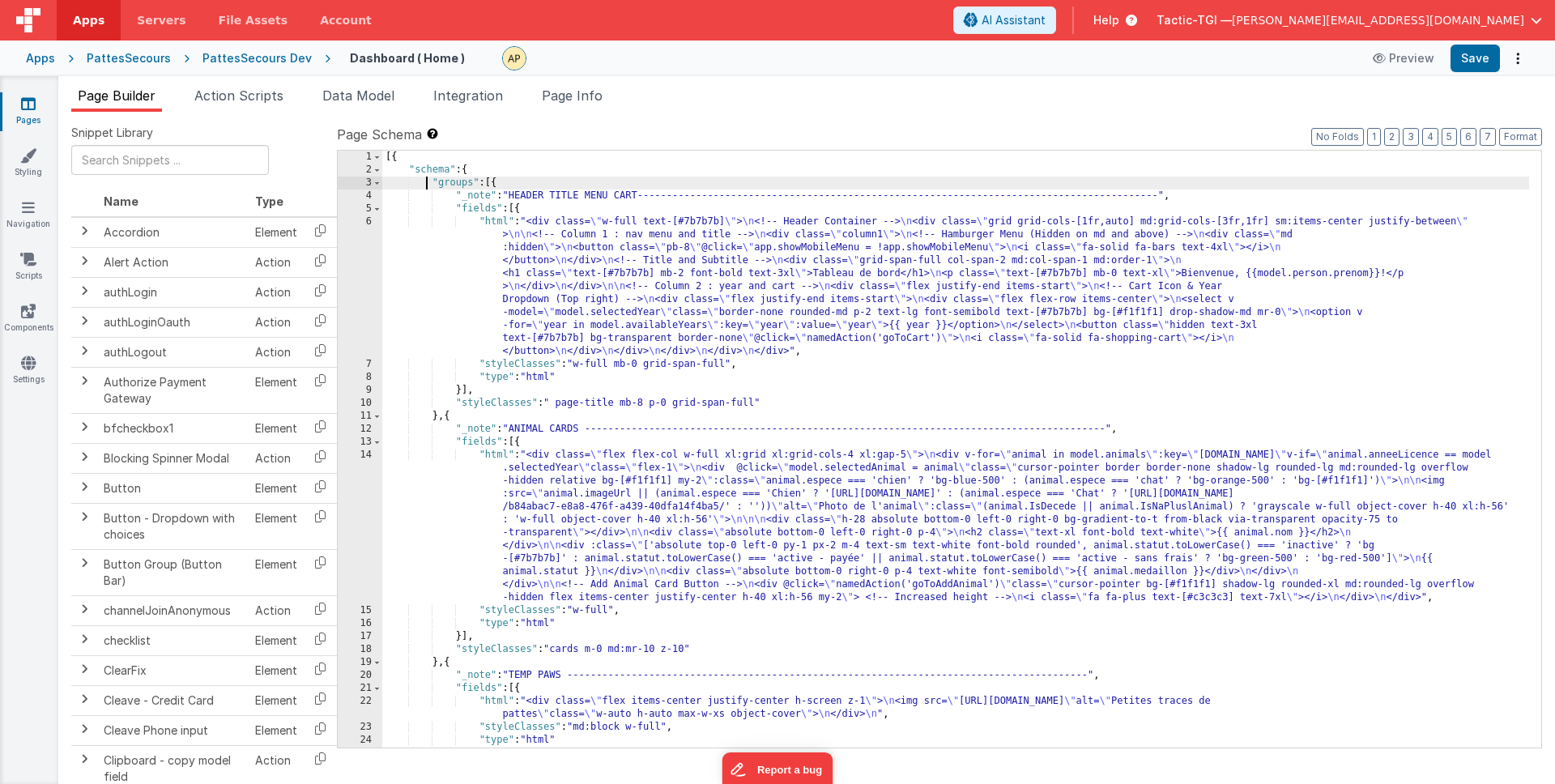
click at [425, 186] on div "[{ "schema" : { "groups" : [{ "_note" : "HEADER TITLE MENU CART----------------…" at bounding box center [956, 462] width 1147 height 623
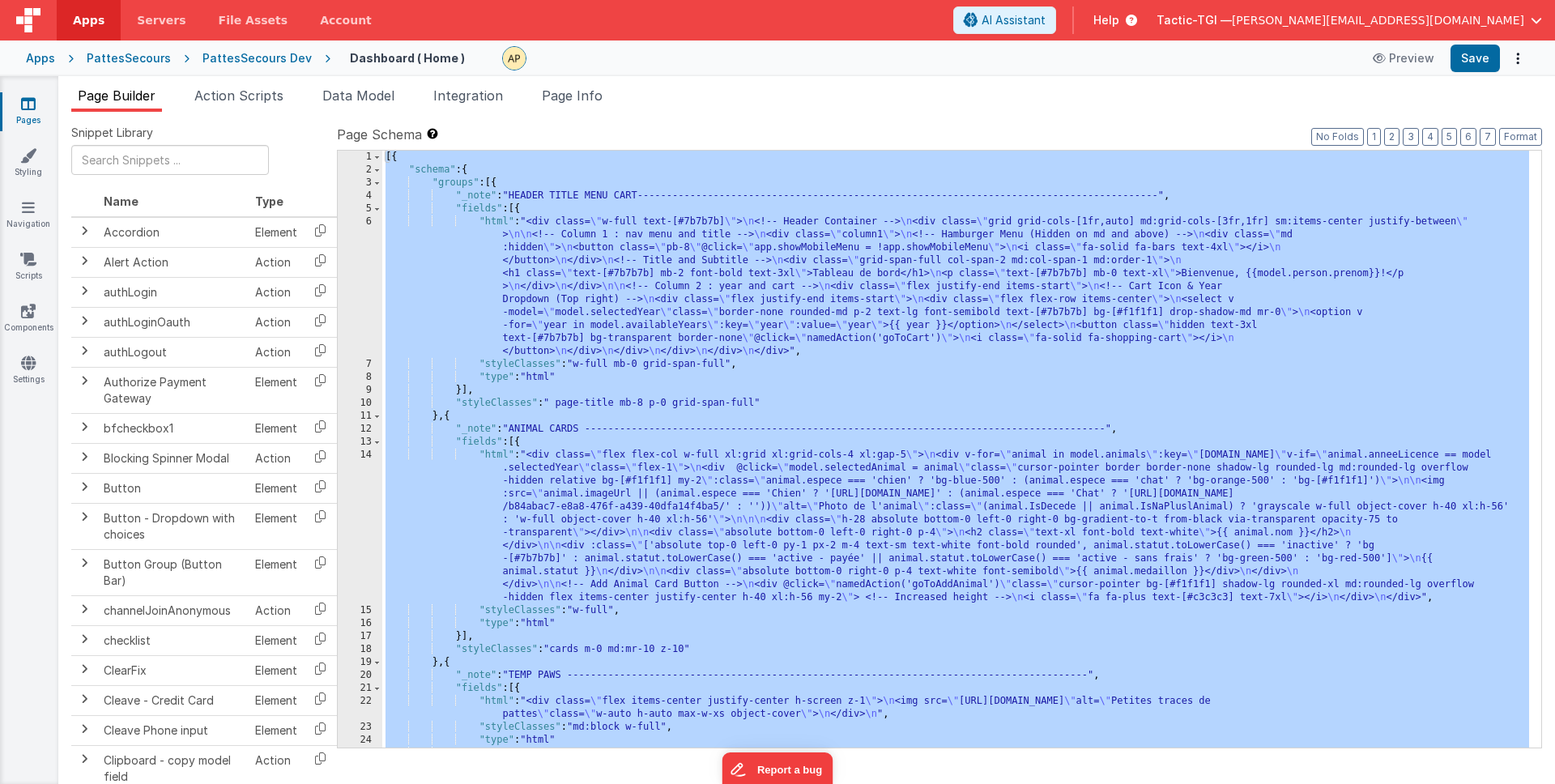
click at [425, 186] on div "[{ "schema" : { "groups" : [{ "_note" : "HEADER TITLE MENU CART----------------…" at bounding box center [956, 462] width 1147 height 623
click at [1020, 341] on div "[{ "schema" : { "groups" : [{ "_note" : "HEADER TITLE MENU CART----------------…" at bounding box center [956, 462] width 1147 height 623
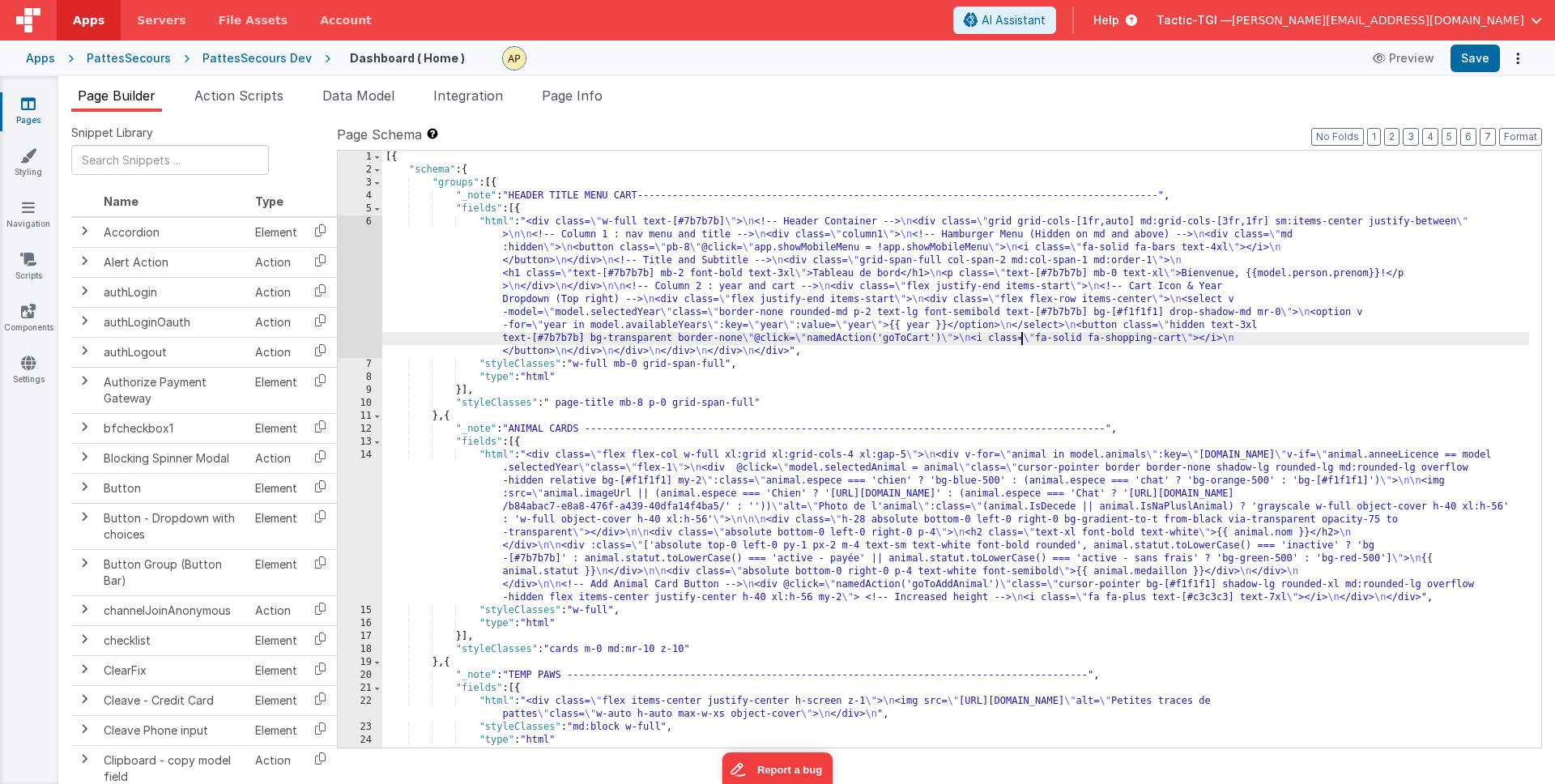
click at [789, 241] on div "[{ "schema" : { "groups" : [{ "_note" : "HEADER TITLE MENU CART----------------…" at bounding box center [956, 462] width 1147 height 623
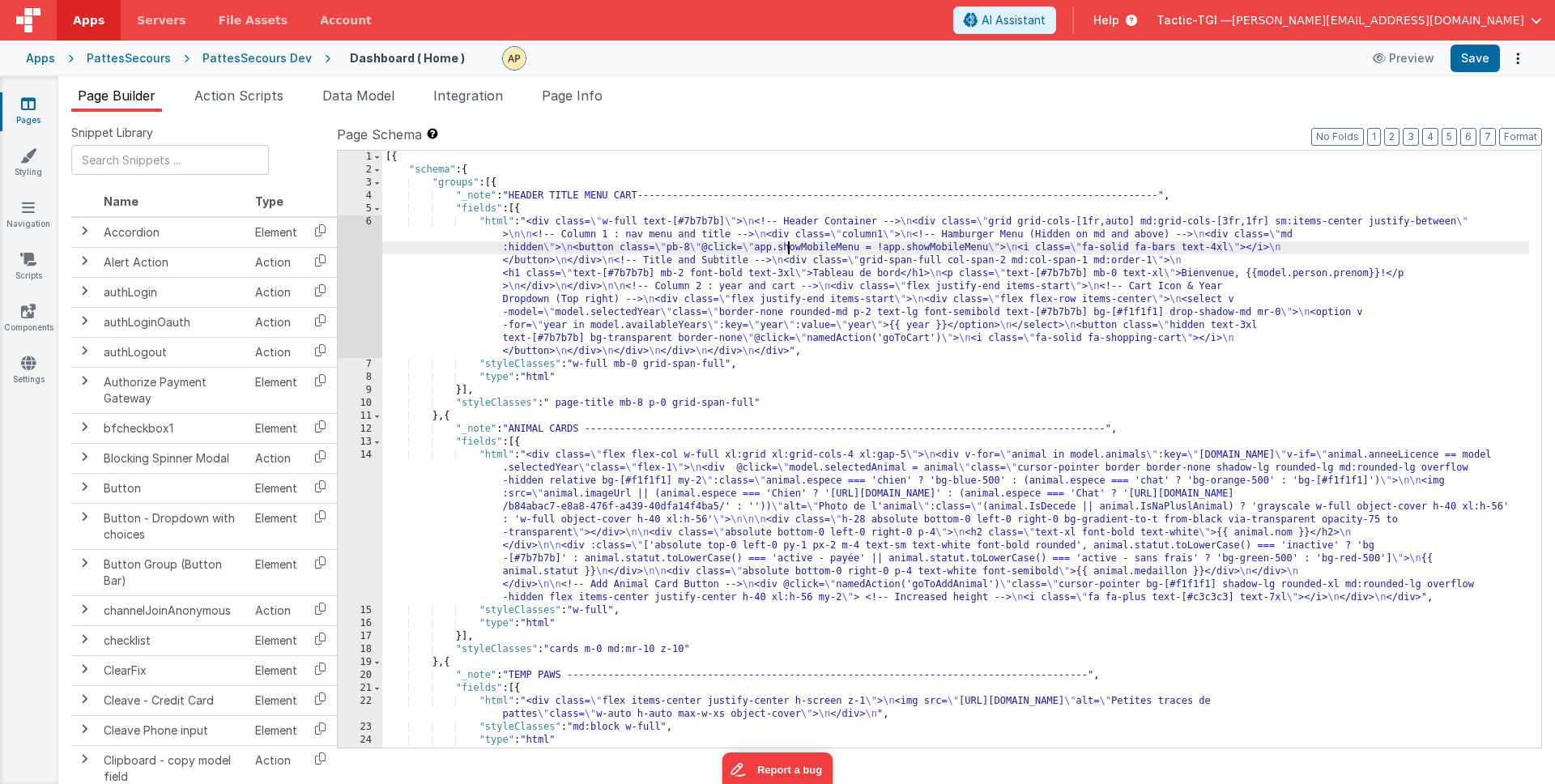
click at [908, 333] on div "[{ "schema" : { "groups" : [{ "_note" : "HEADER TITLE MENU CART----------------…" at bounding box center [956, 462] width 1147 height 623
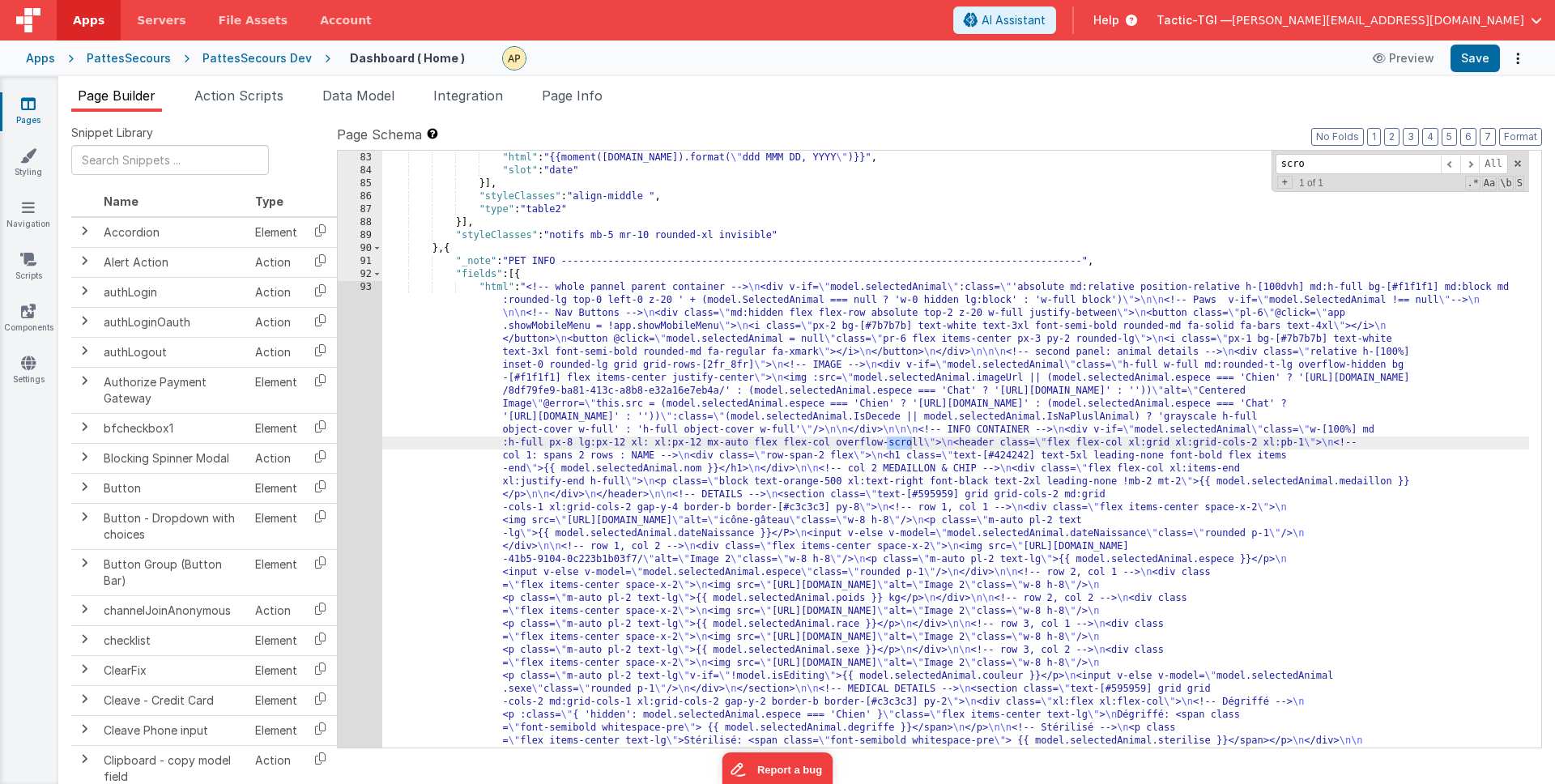
scroll to position [1373, 0]
type input "scroll"
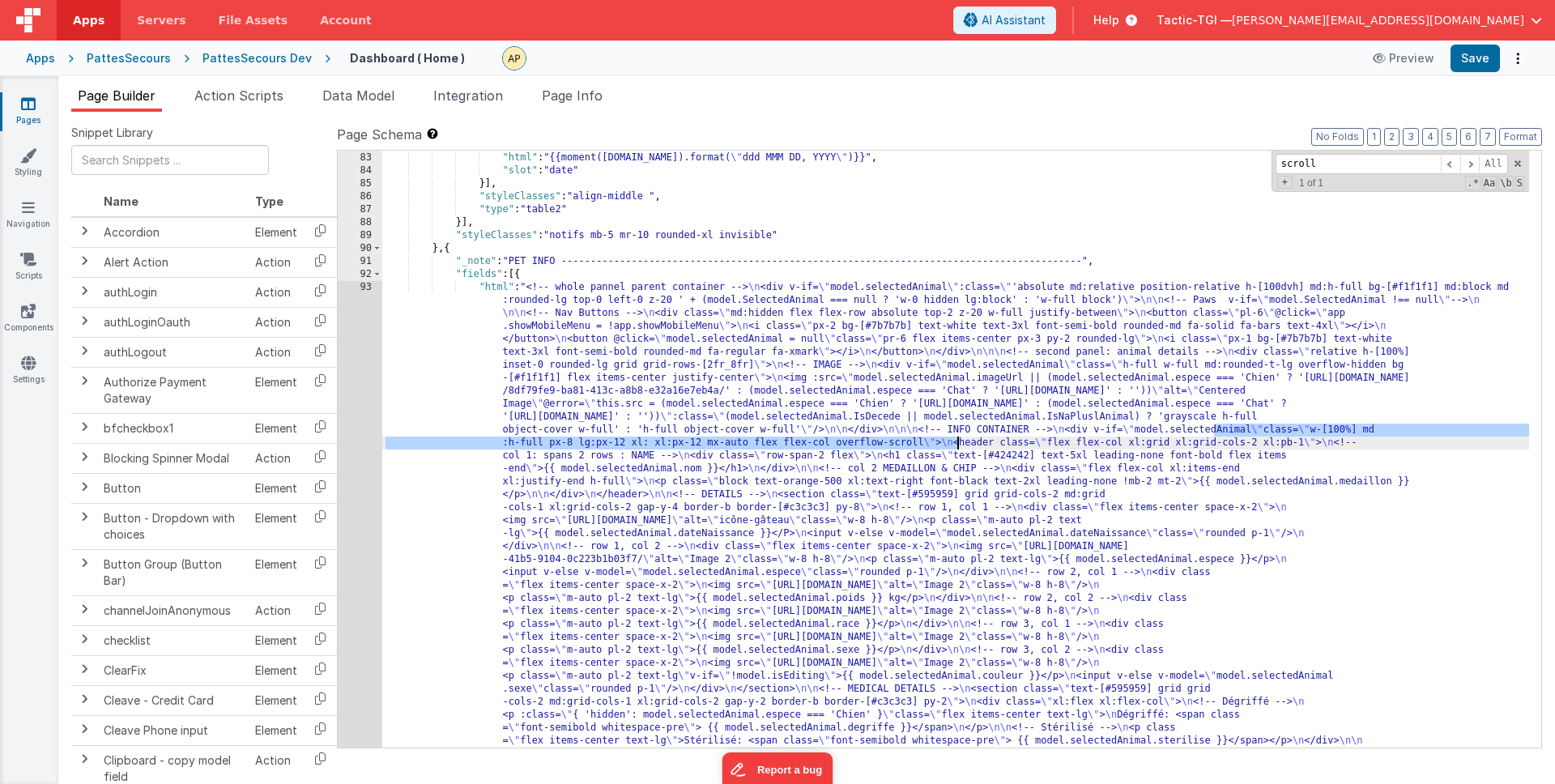
drag, startPoint x: 1211, startPoint y: 429, endPoint x: 960, endPoint y: 442, distance: 251.3
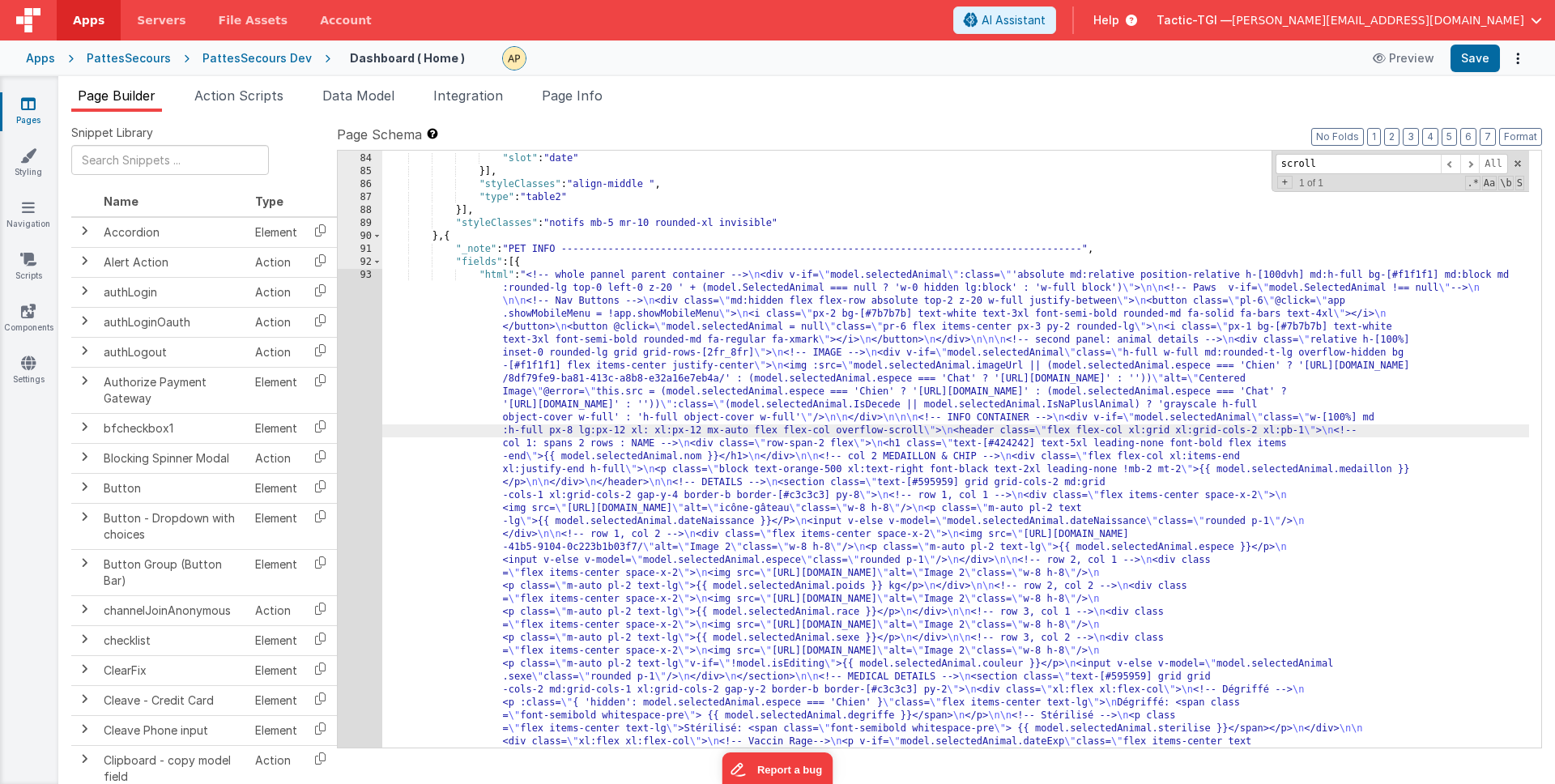
drag, startPoint x: 919, startPoint y: 431, endPoint x: 839, endPoint y: 429, distance: 80.0
drag, startPoint x: 835, startPoint y: 430, endPoint x: 920, endPoint y: 431, distance: 85.0
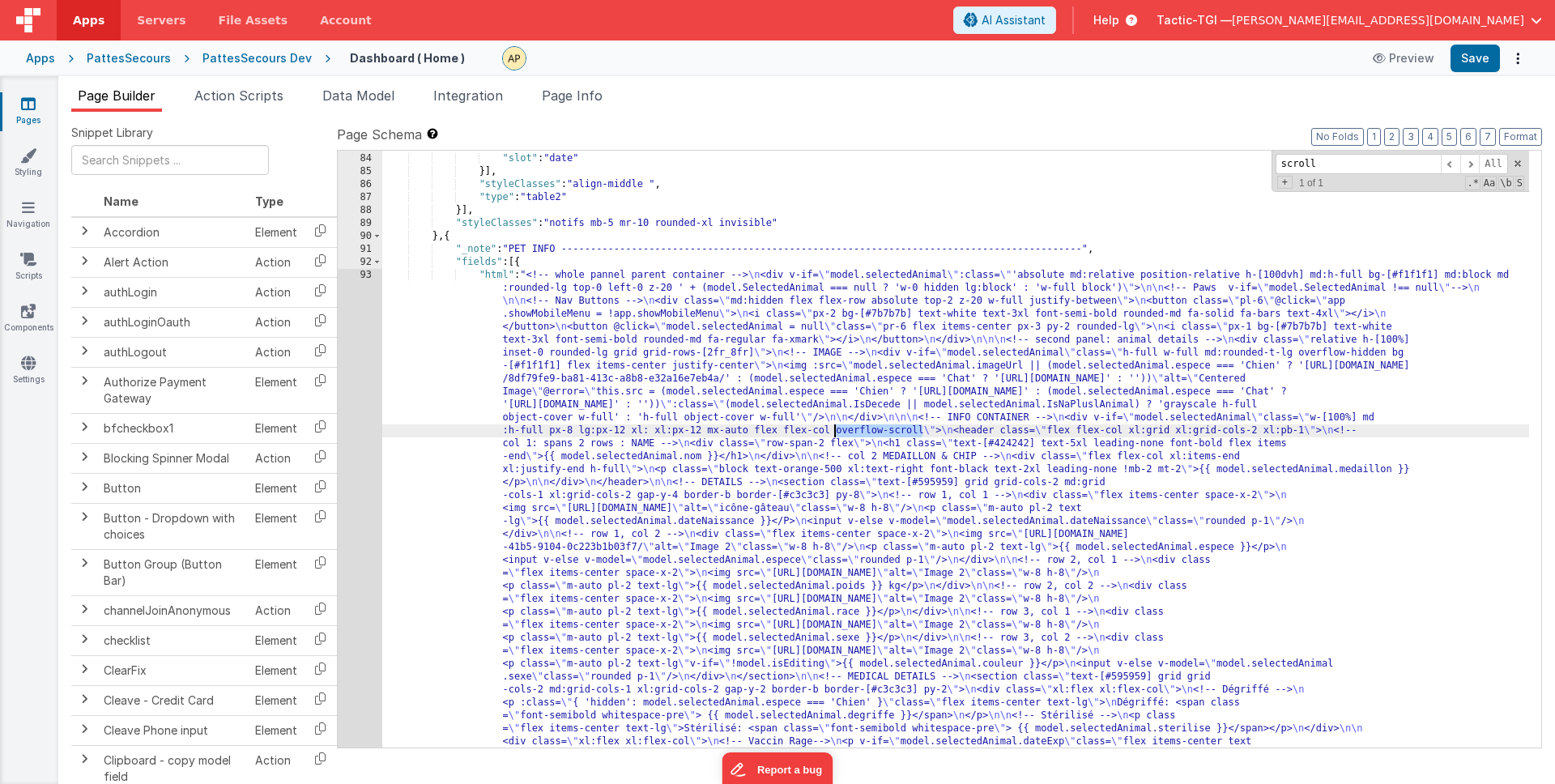
drag, startPoint x: 918, startPoint y: 431, endPoint x: 835, endPoint y: 433, distance: 83.0
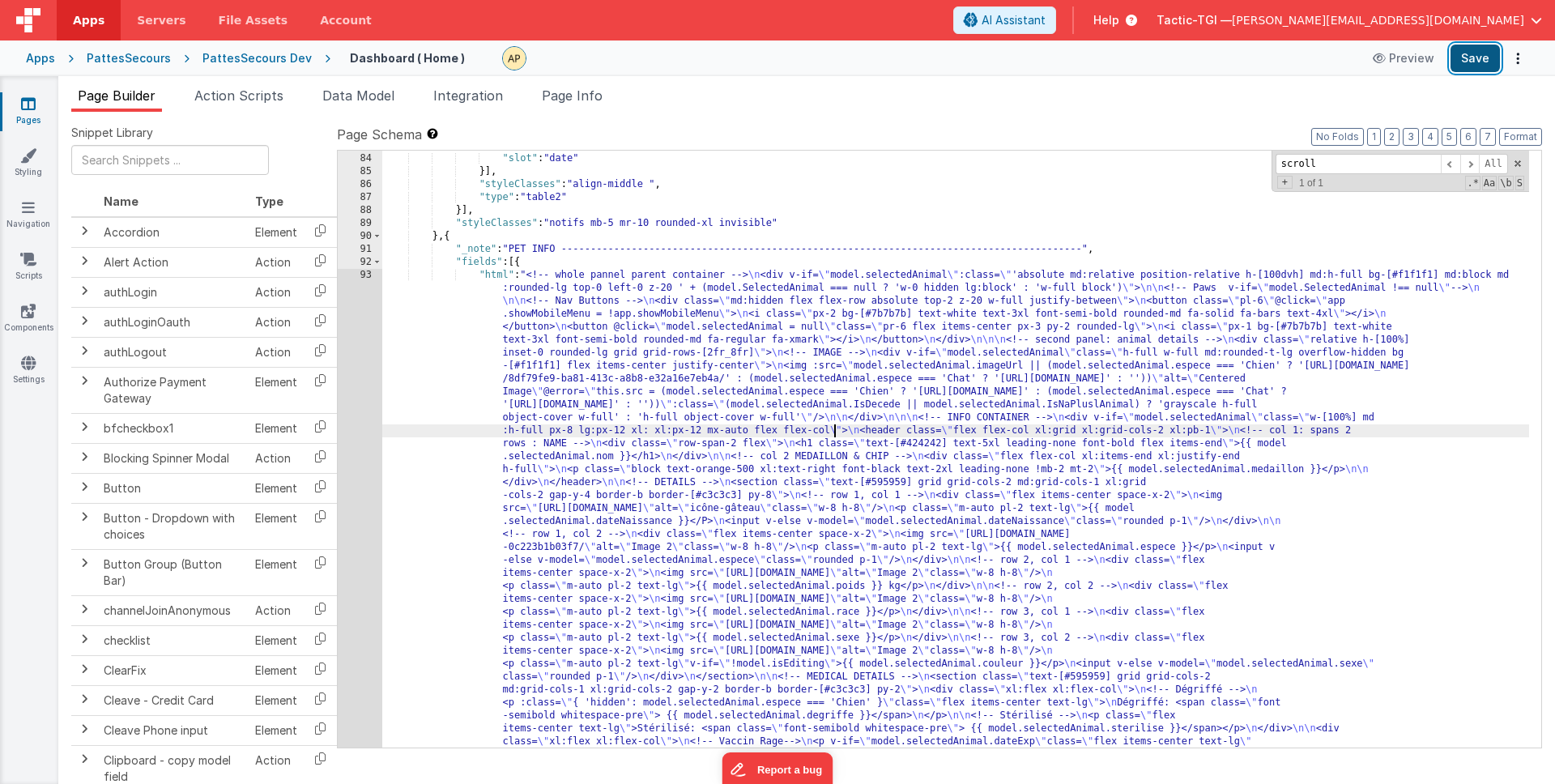
click at [1469, 57] on button "Save" at bounding box center [1475, 58] width 50 height 28
